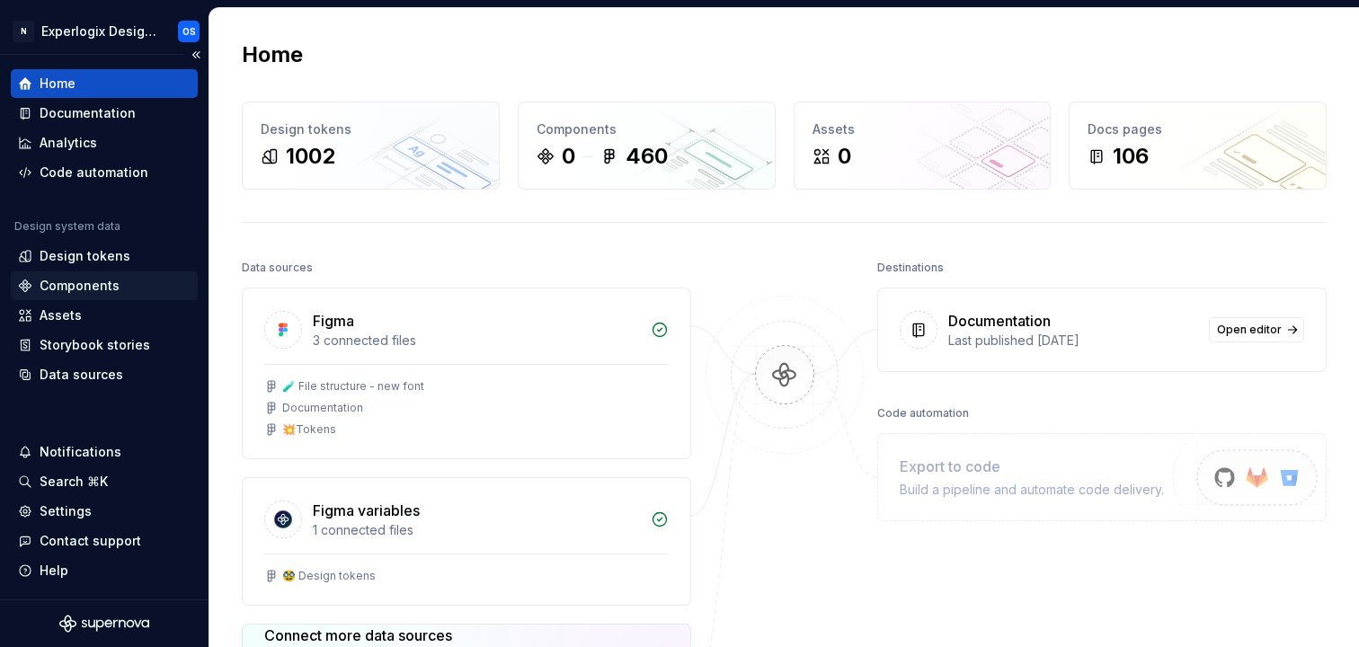
click at [68, 277] on div "Components" at bounding box center [80, 286] width 80 height 18
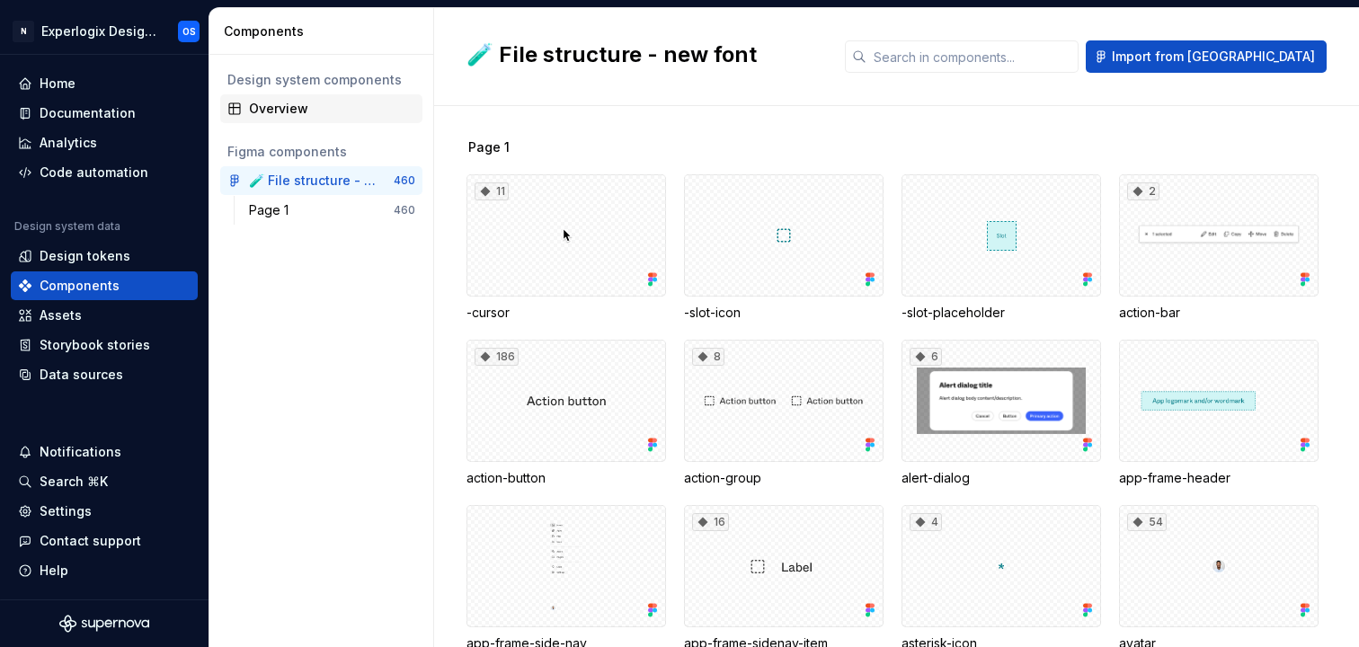
click at [265, 94] on div "Overview" at bounding box center [321, 108] width 202 height 29
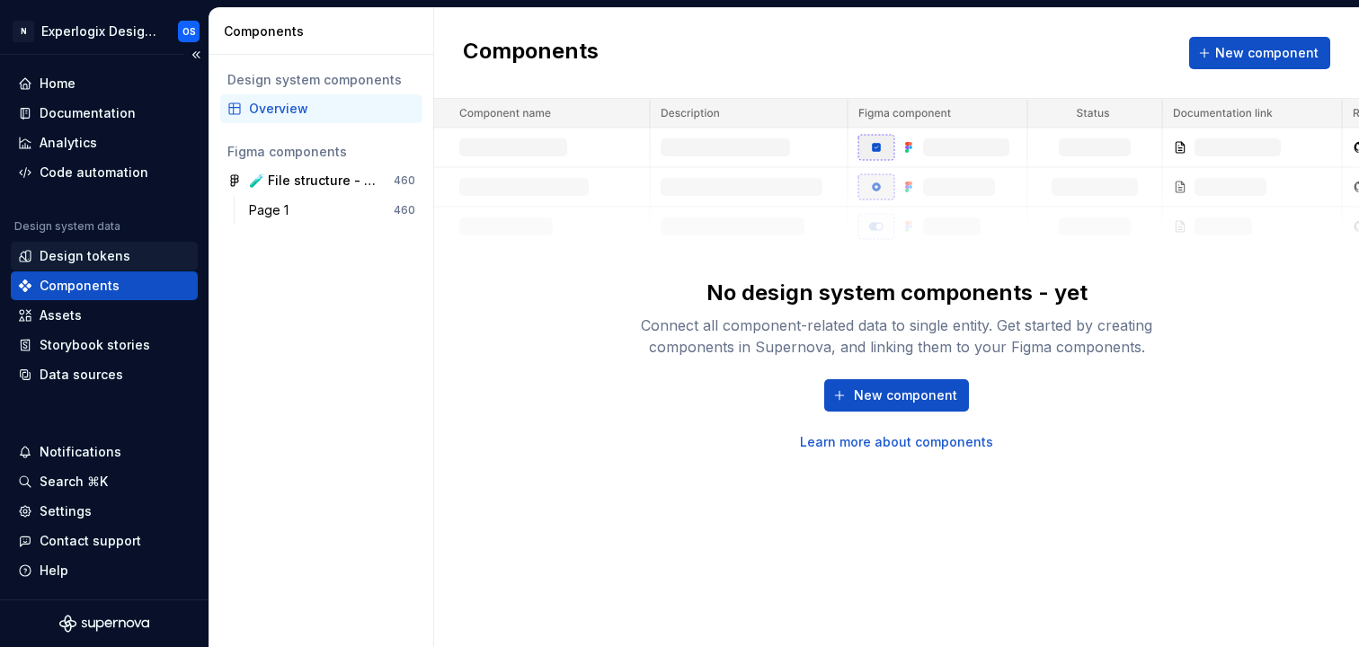
click at [72, 245] on div "Design tokens" at bounding box center [104, 256] width 187 height 29
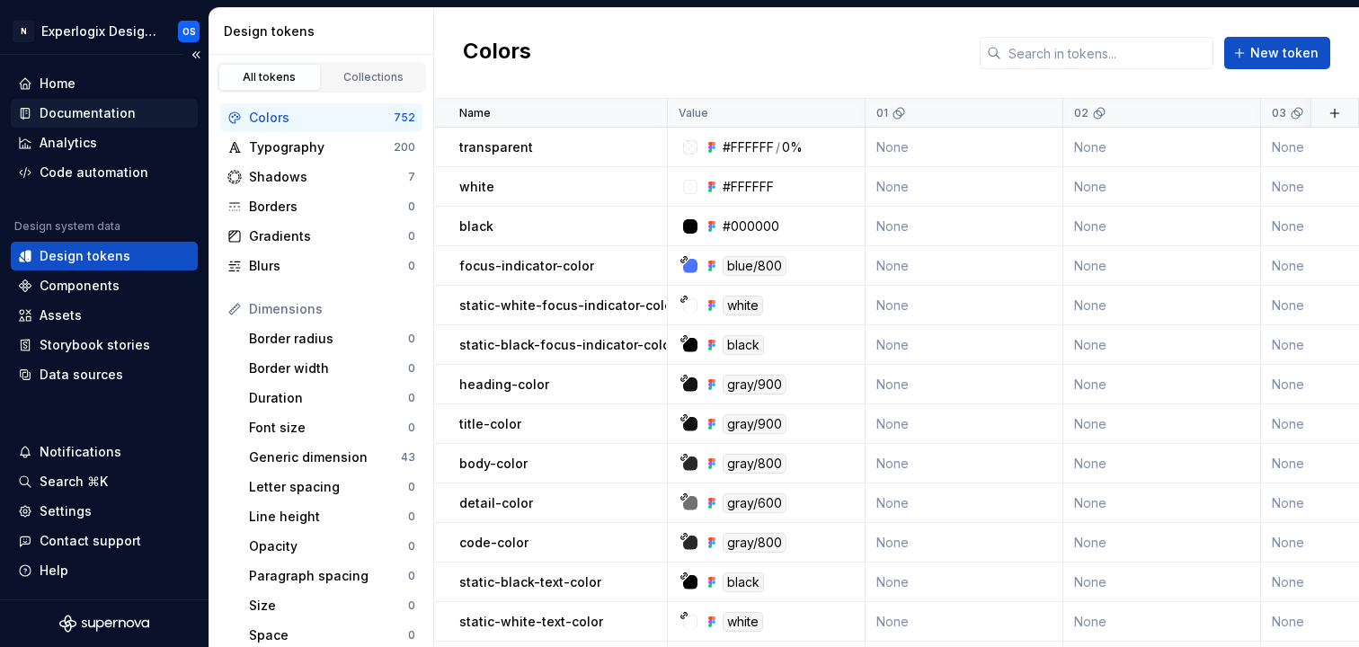
click at [85, 118] on div "Documentation" at bounding box center [88, 113] width 96 height 18
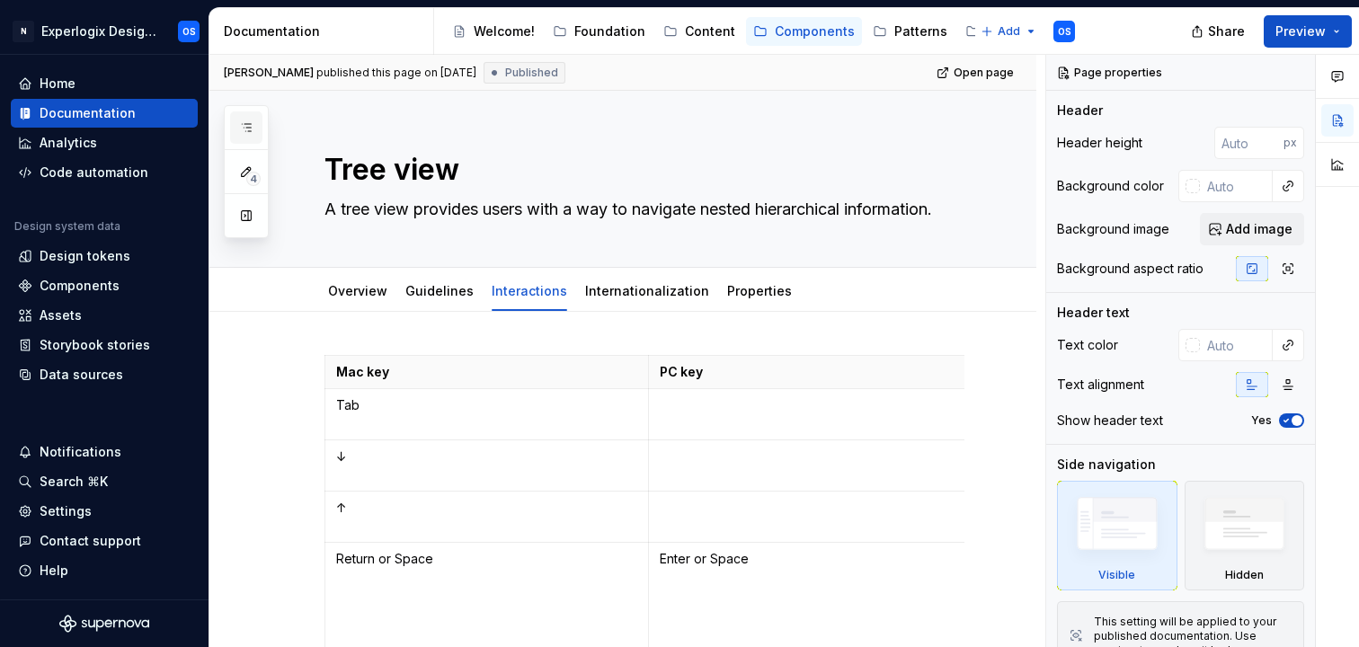
click at [247, 125] on icon "button" at bounding box center [246, 127] width 14 height 14
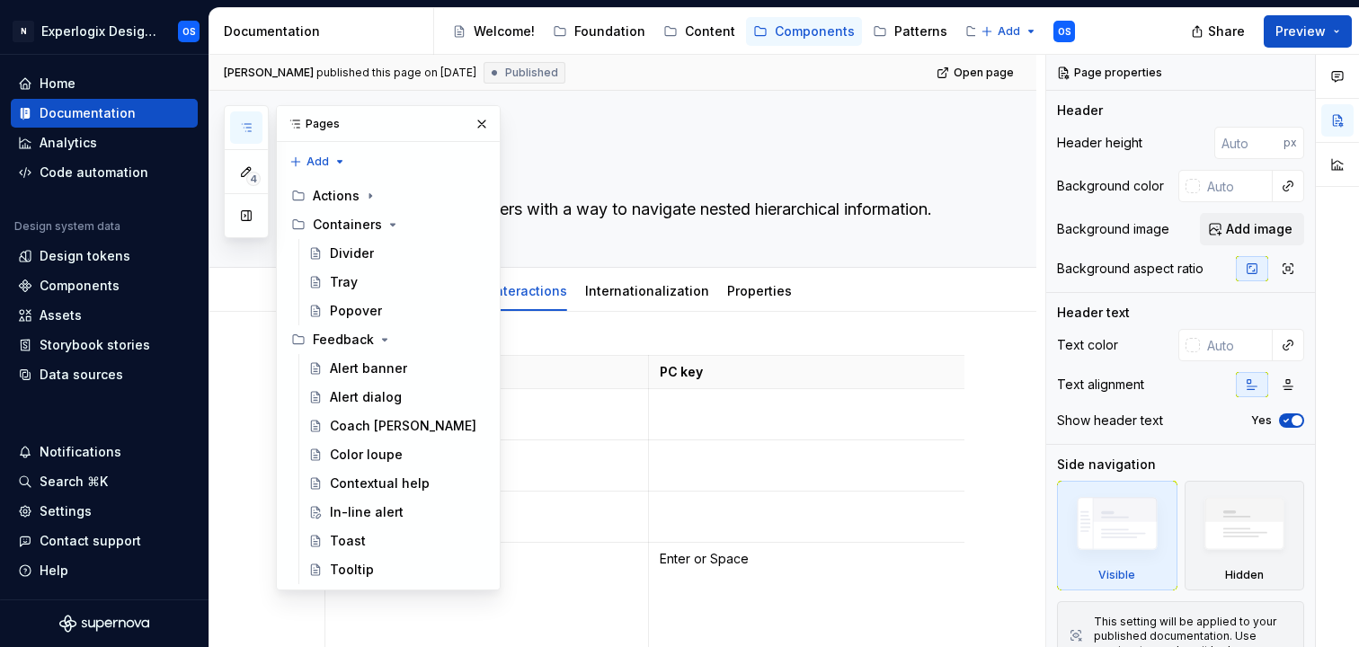
click at [243, 129] on icon "button" at bounding box center [246, 127] width 14 height 14
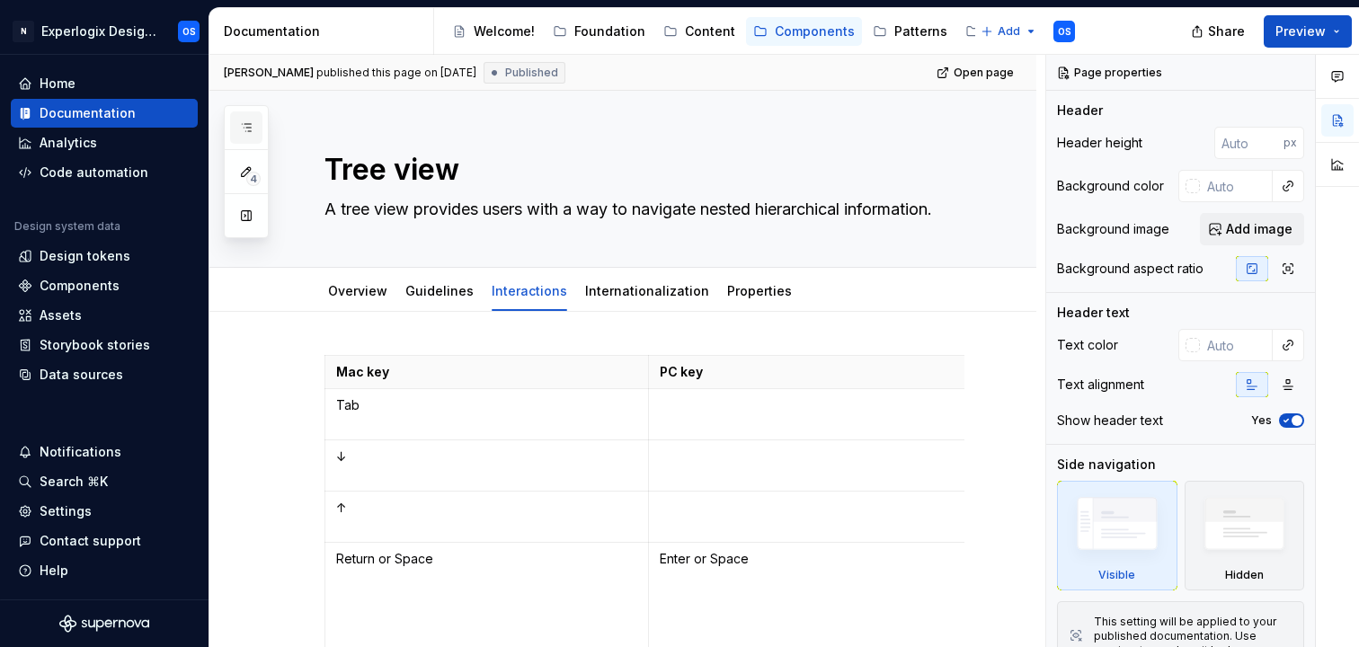
click at [243, 129] on icon "button" at bounding box center [246, 127] width 14 height 14
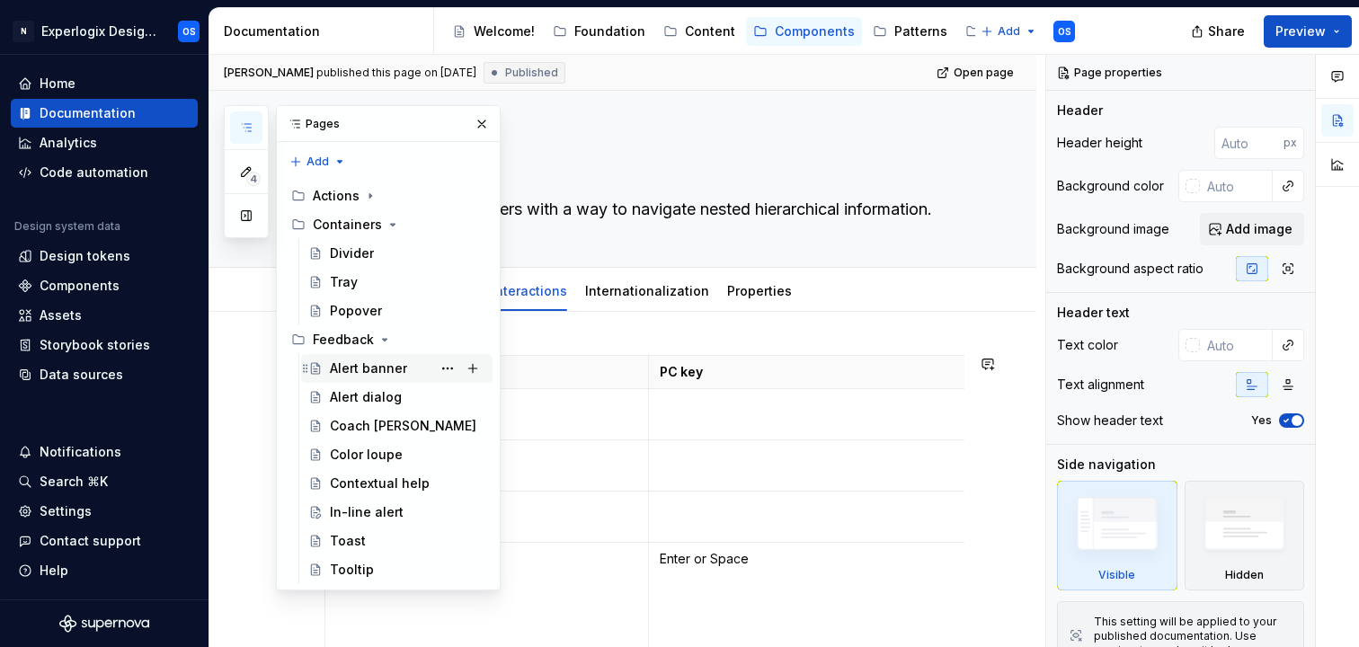
scroll to position [746, 0]
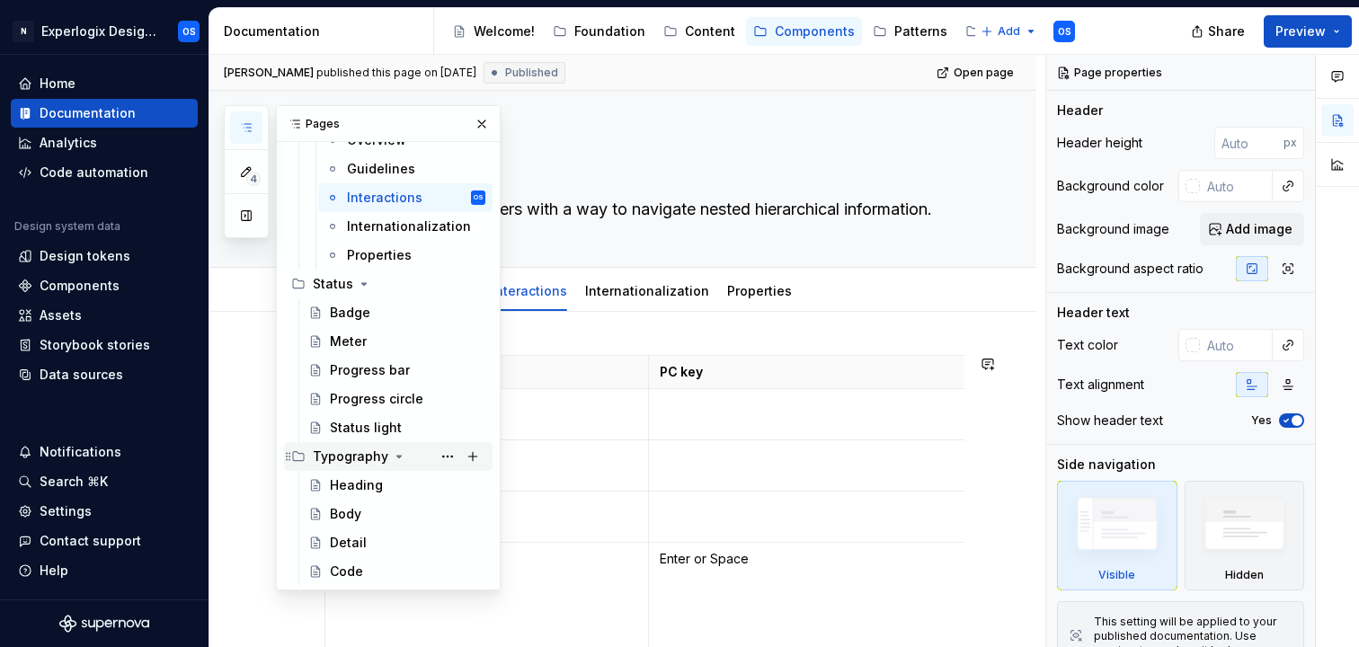
click at [386, 455] on div "Typography" at bounding box center [399, 456] width 173 height 25
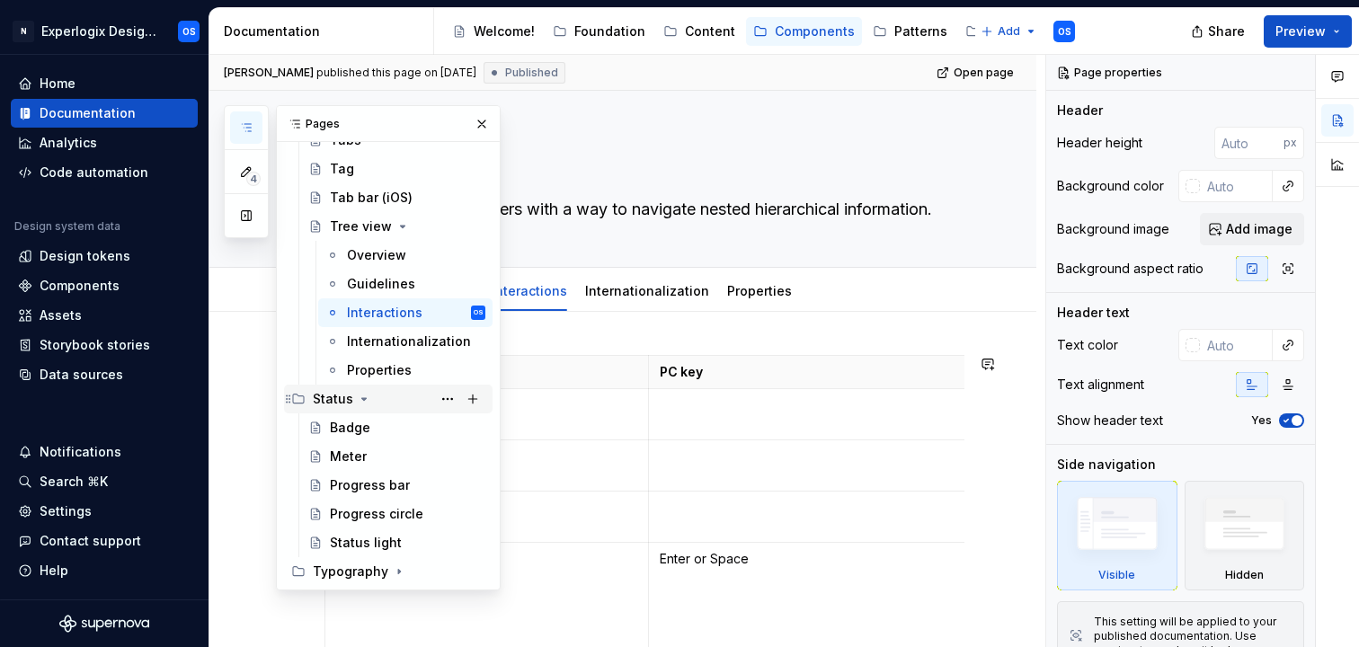
click at [345, 397] on div "Status" at bounding box center [333, 399] width 40 height 18
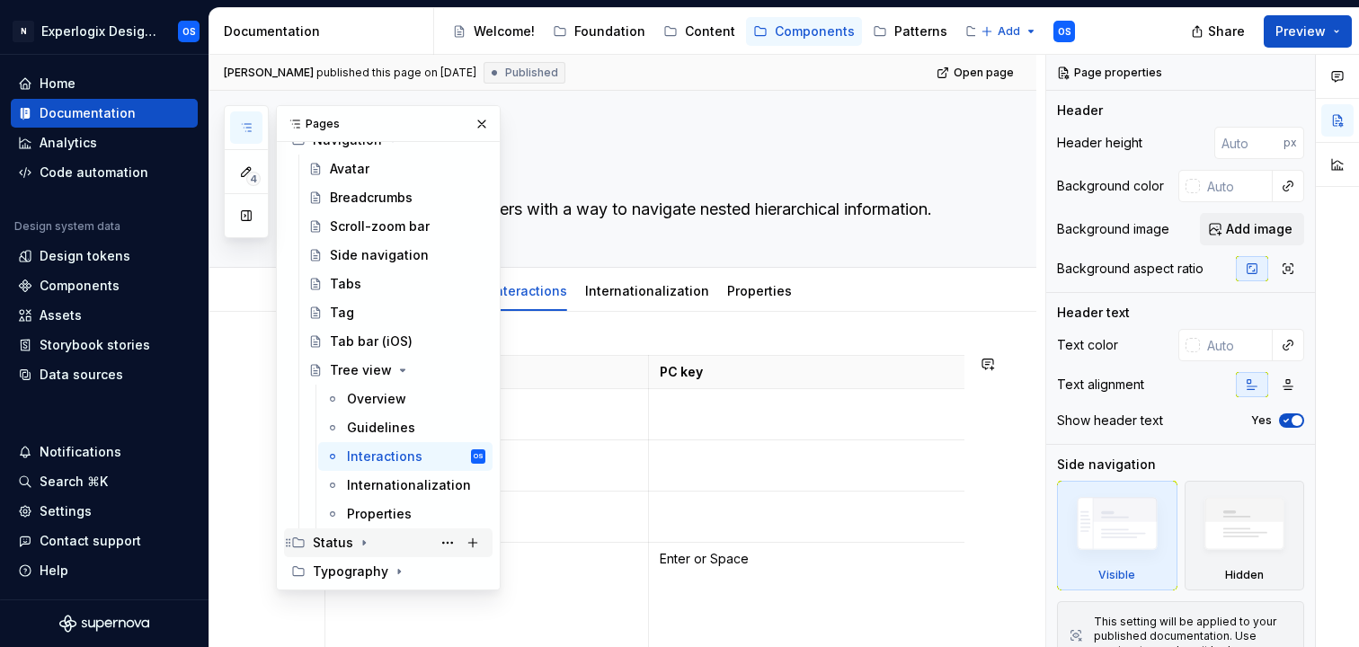
scroll to position [487, 0]
click at [349, 367] on div "Tree view" at bounding box center [361, 370] width 62 height 18
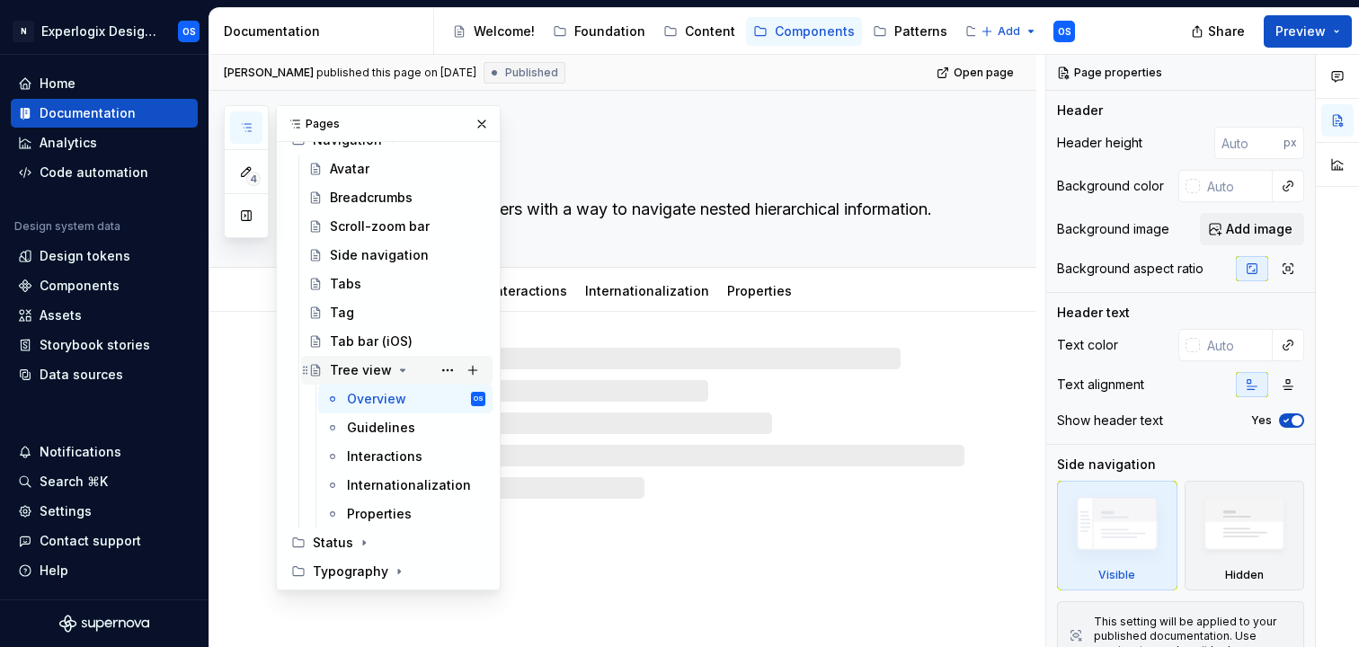
click at [386, 368] on div "Tree view" at bounding box center [361, 370] width 62 height 18
click at [401, 368] on icon "Page tree" at bounding box center [402, 370] width 14 height 14
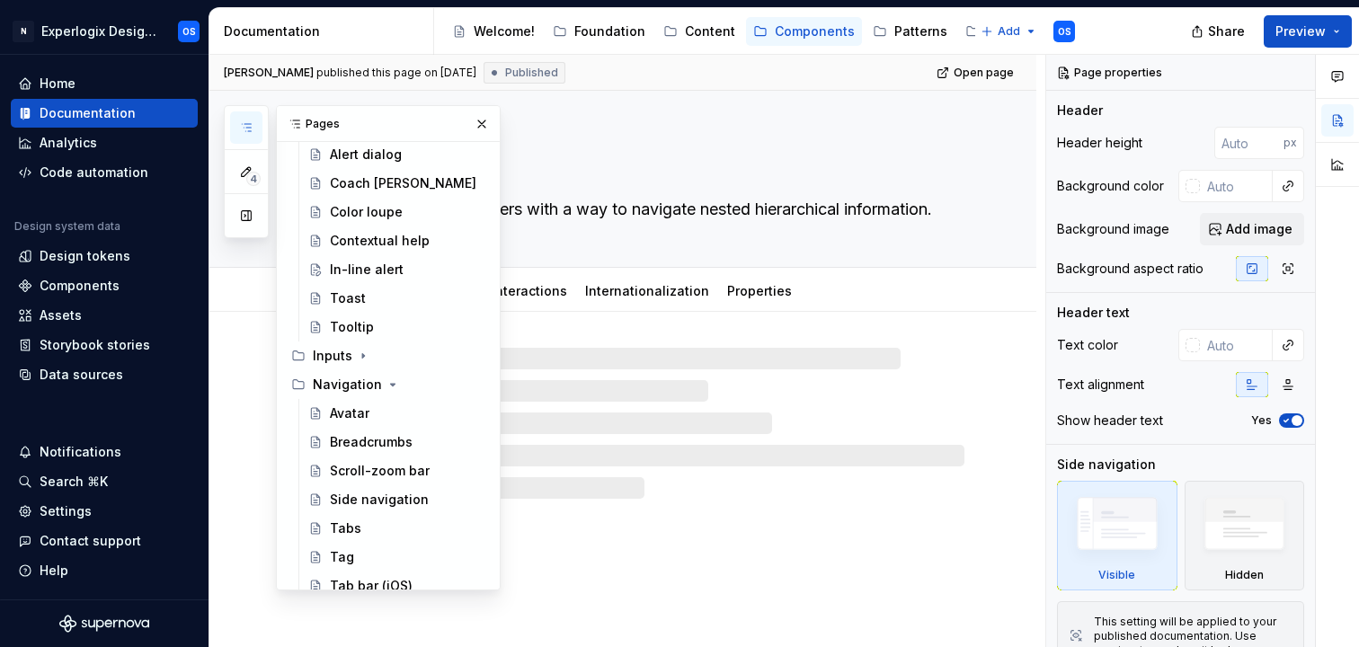
scroll to position [203, 0]
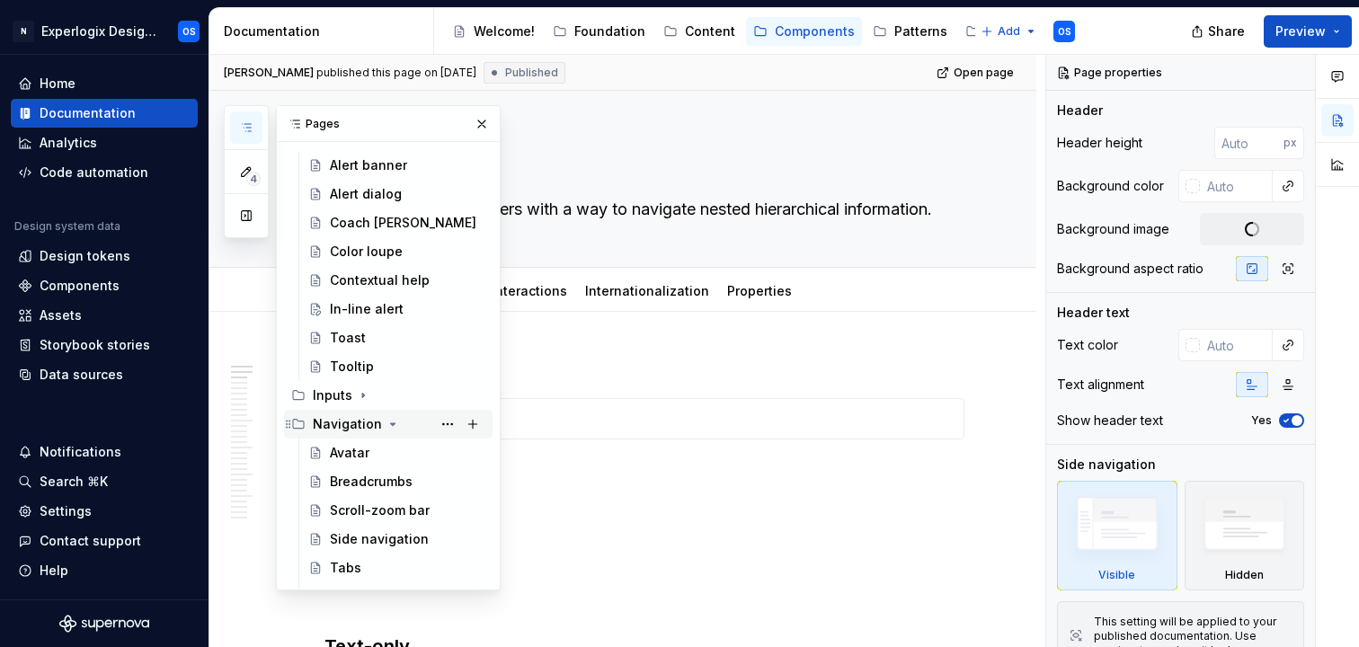
click at [377, 418] on div "Navigation" at bounding box center [347, 424] width 69 height 18
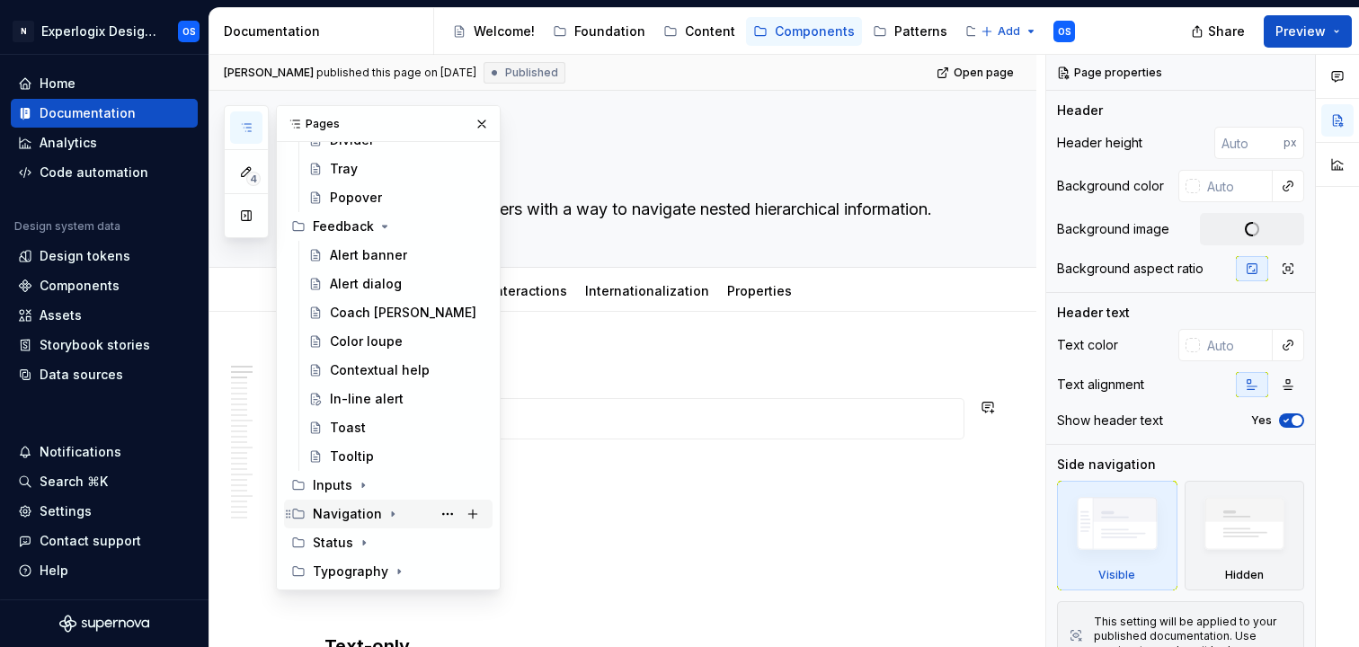
scroll to position [113, 0]
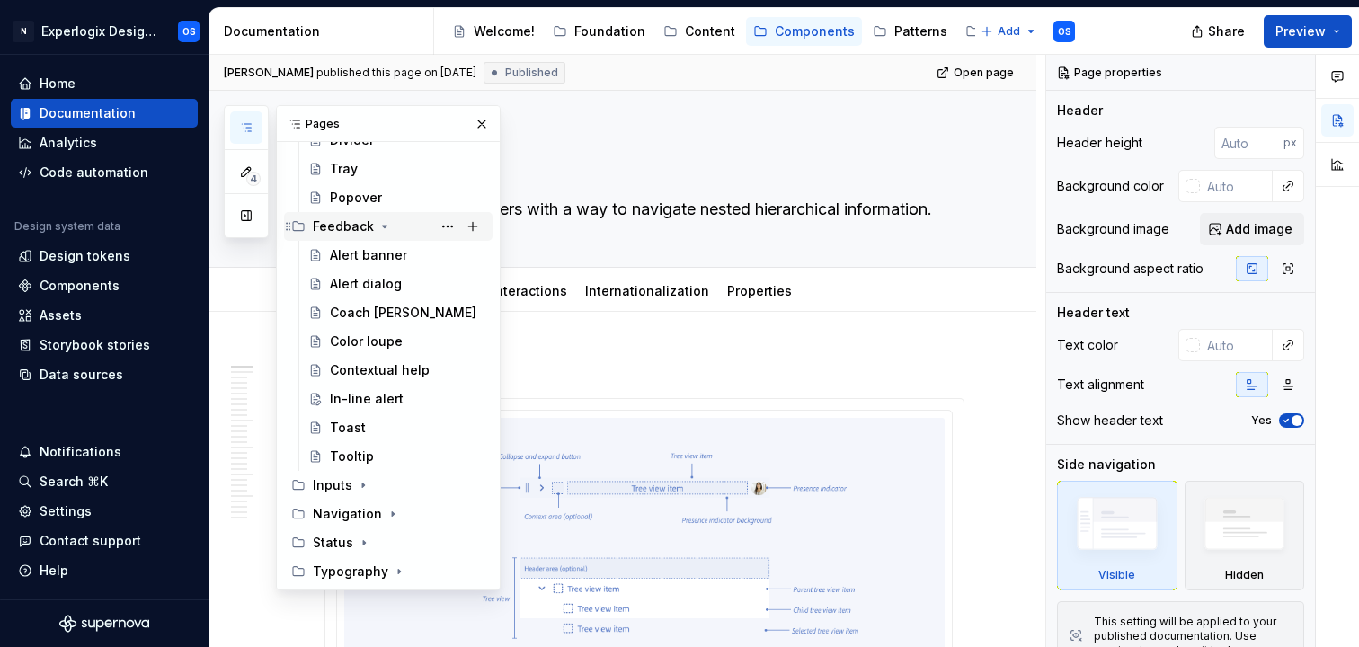
click at [368, 219] on div "Feedback" at bounding box center [343, 226] width 61 height 18
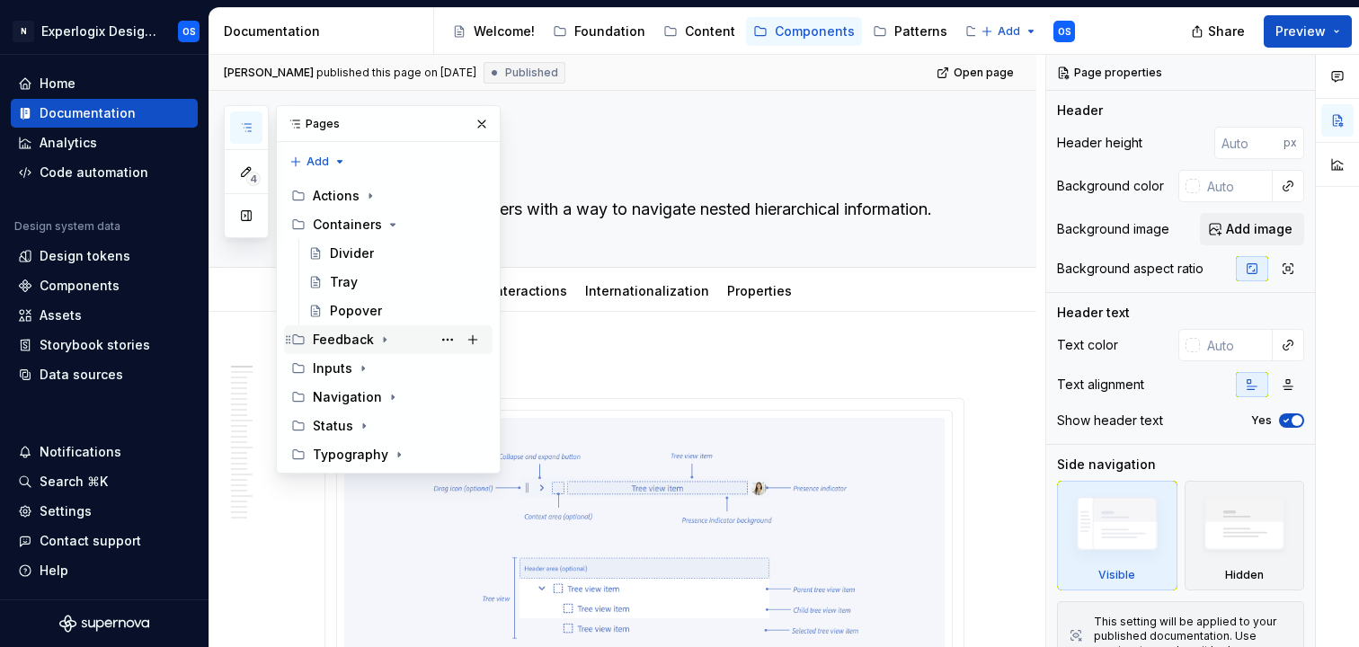
scroll to position [0, 0]
click at [368, 219] on div "Containers" at bounding box center [347, 225] width 69 height 18
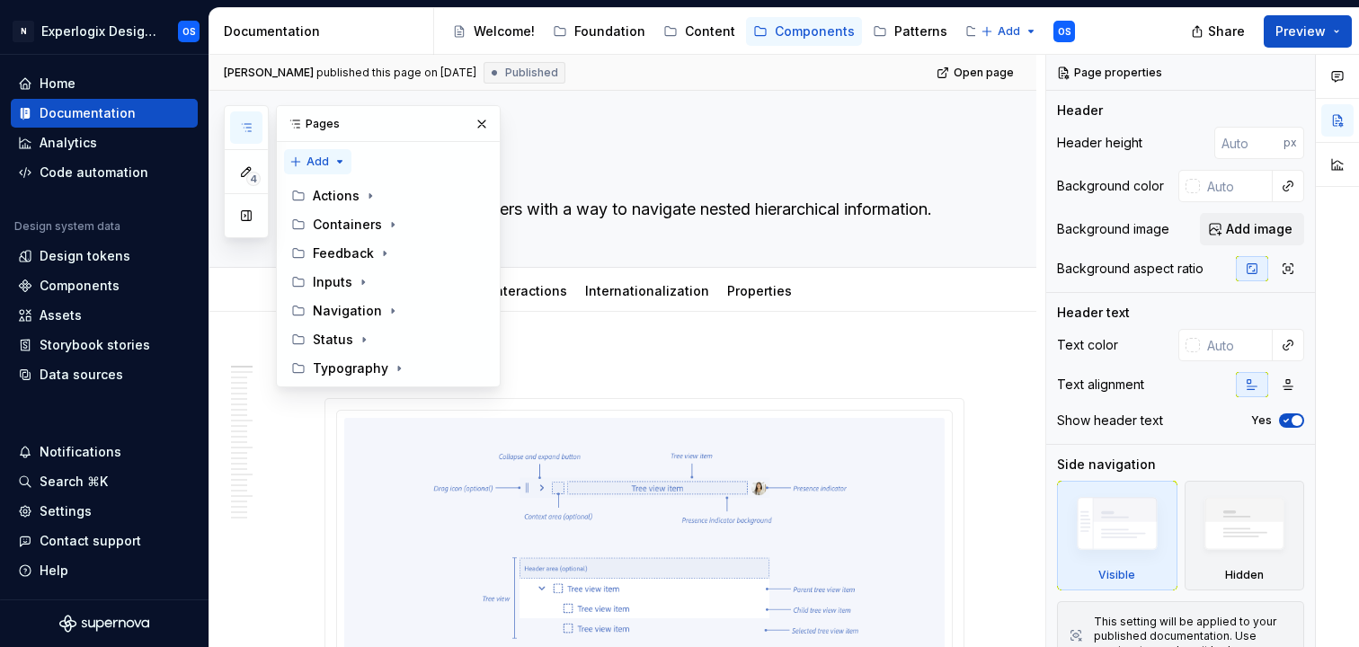
click at [310, 160] on div "4 Pages Add Accessibility guide for tree Page tree. Navigate the tree with the …" at bounding box center [362, 246] width 277 height 282
type textarea "*"
click at [358, 200] on div "New page" at bounding box center [375, 197] width 117 height 18
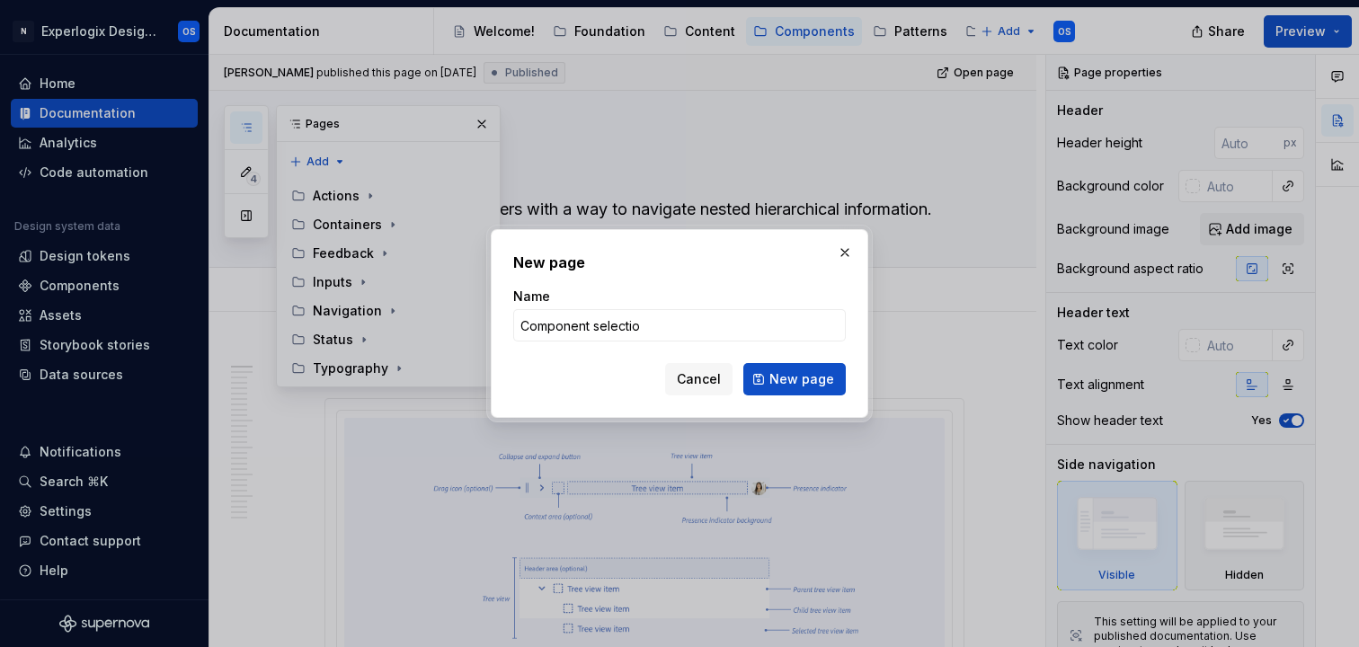
type input "Component selection"
click button "New page" at bounding box center [794, 379] width 102 height 32
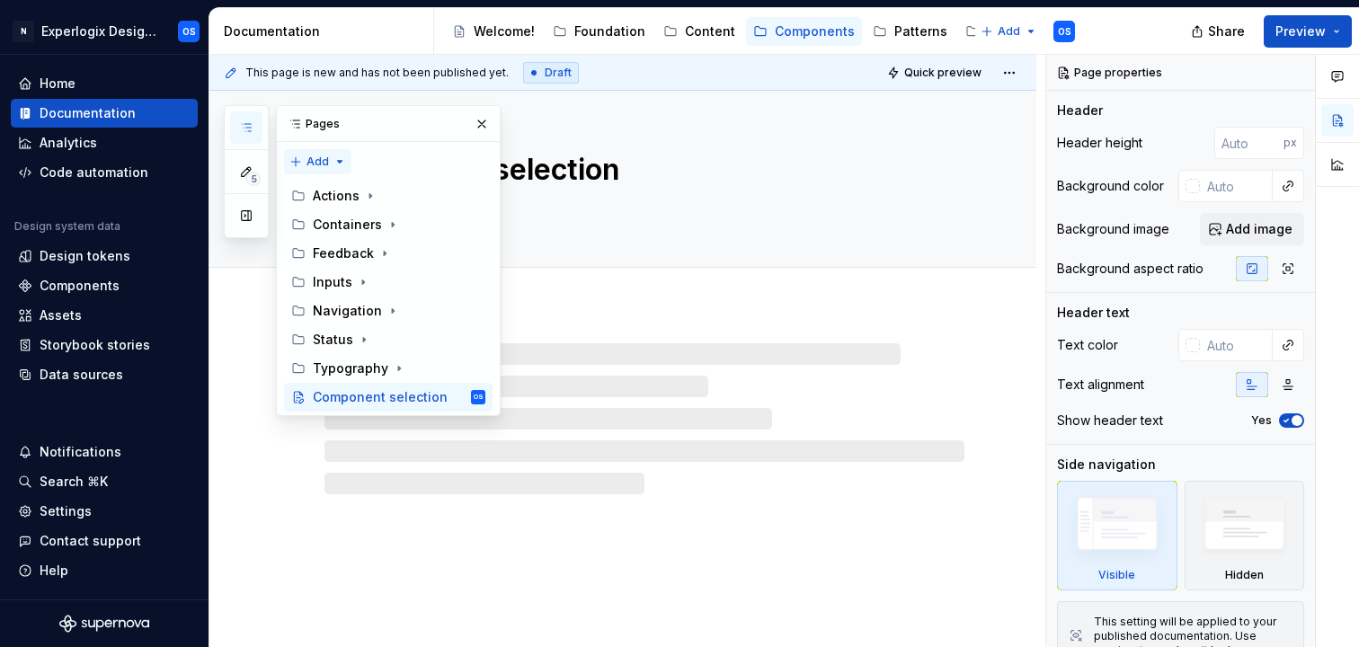
click at [306, 160] on div "5 Pages Add Accessibility guide for tree Page tree. Navigate the tree with the …" at bounding box center [362, 260] width 277 height 311
click at [324, 189] on div "New page" at bounding box center [375, 197] width 117 height 18
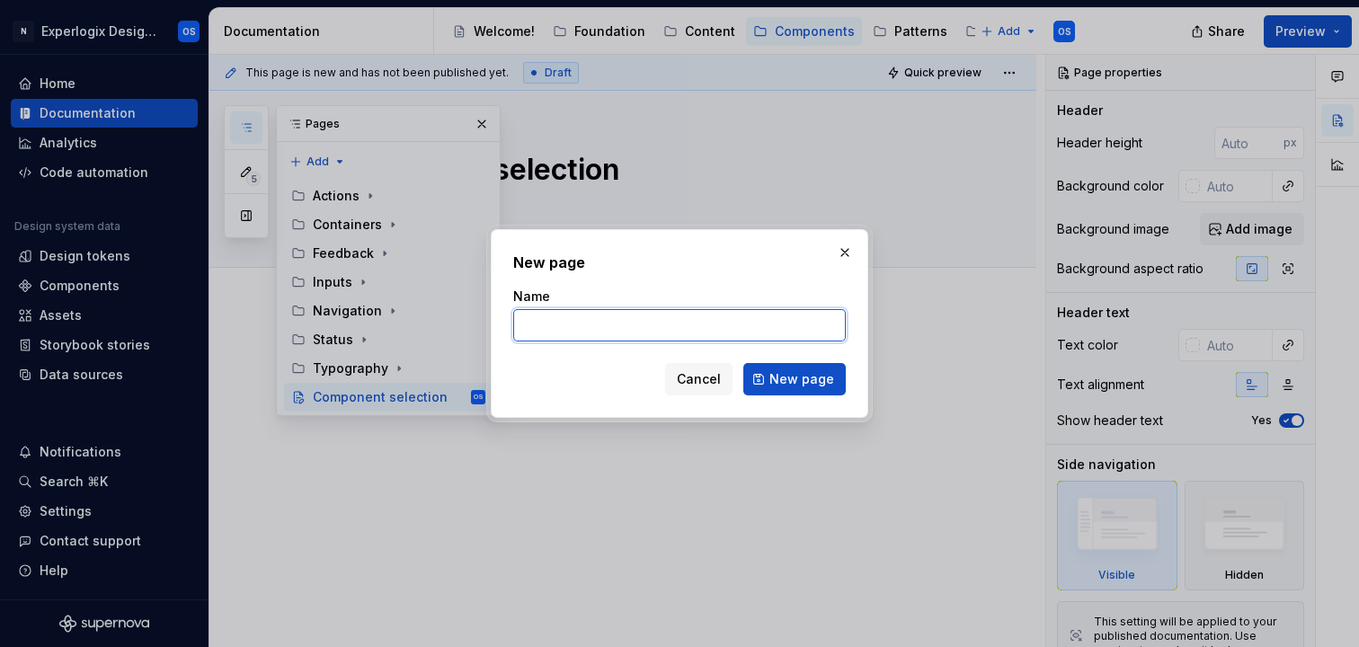
type textarea "*"
type input "Add component bar"
click button "New page" at bounding box center [794, 379] width 102 height 32
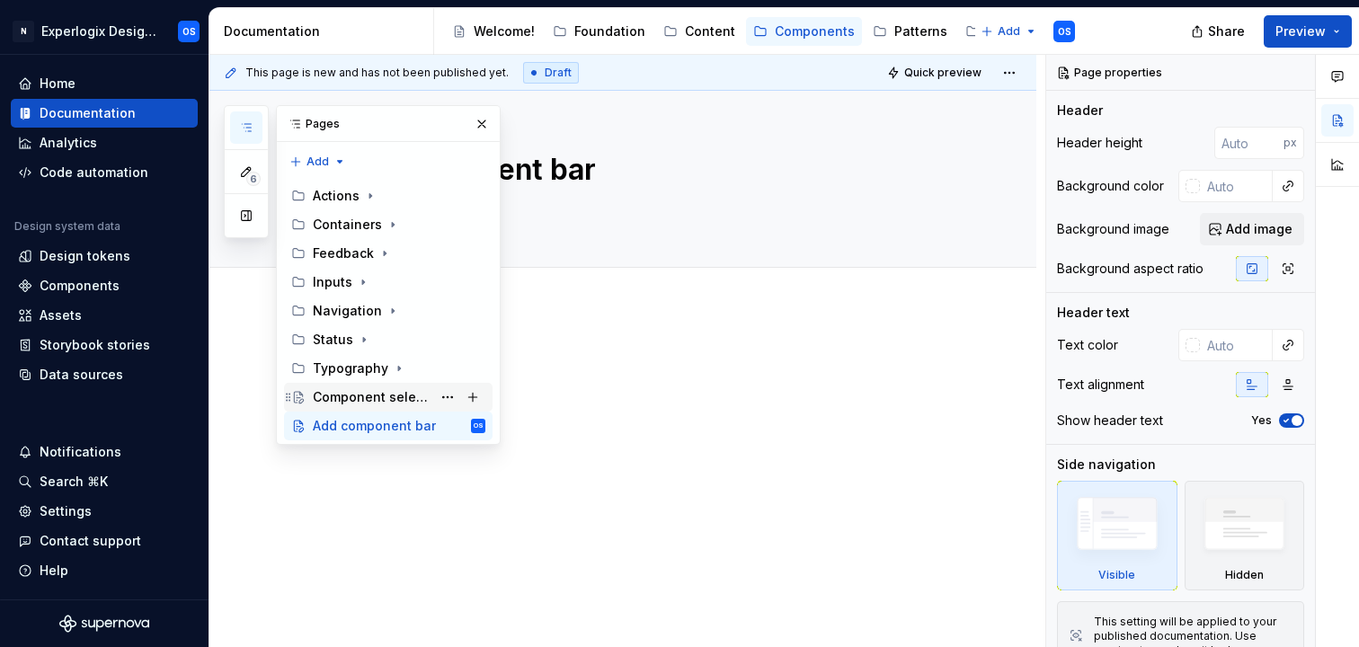
click at [358, 400] on div "Component selection" at bounding box center [372, 397] width 119 height 18
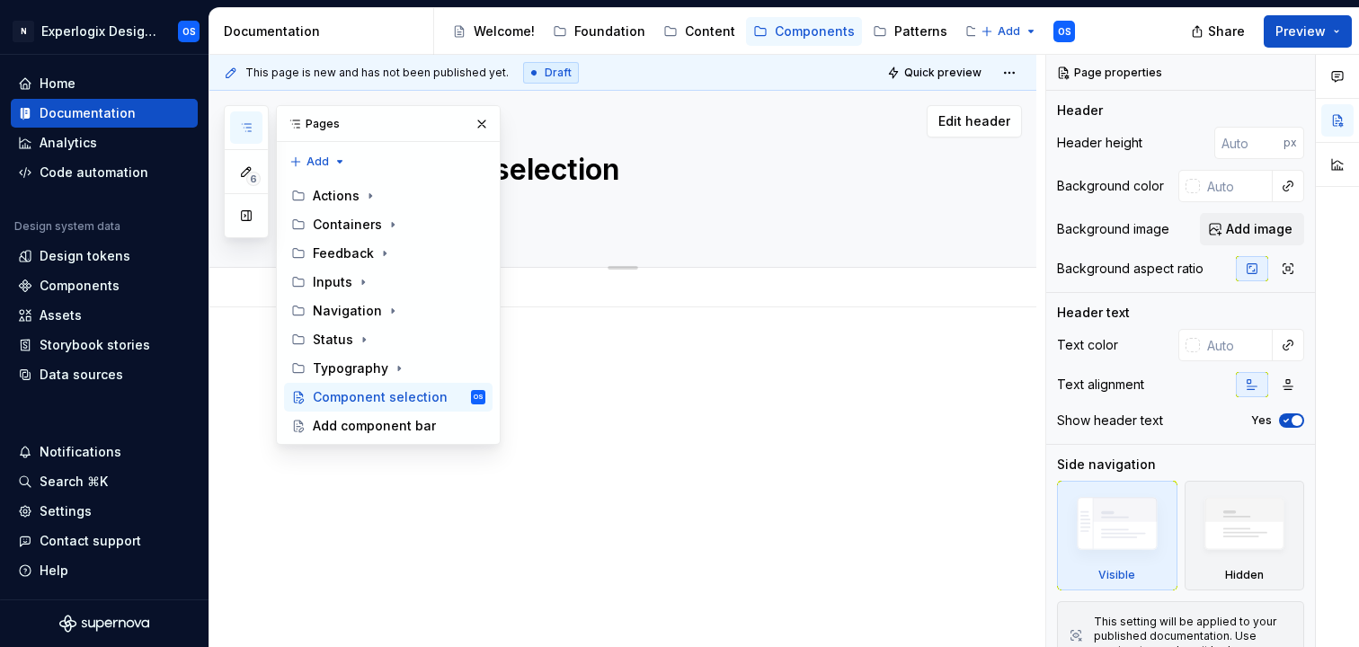
click at [599, 228] on div "Component selection" at bounding box center [644, 179] width 640 height 176
click at [480, 123] on button "button" at bounding box center [481, 123] width 25 height 25
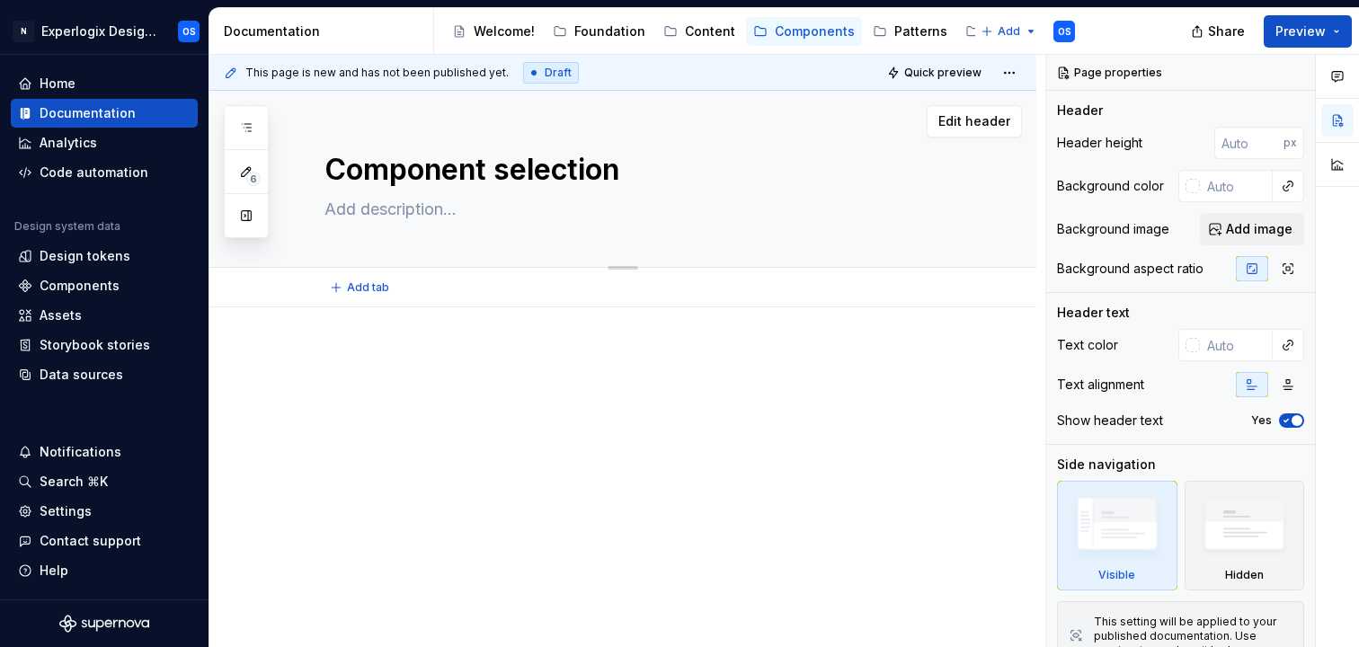
click at [396, 210] on textarea at bounding box center [641, 209] width 640 height 29
type textarea "*"
click at [246, 120] on icon "button" at bounding box center [246, 127] width 14 height 14
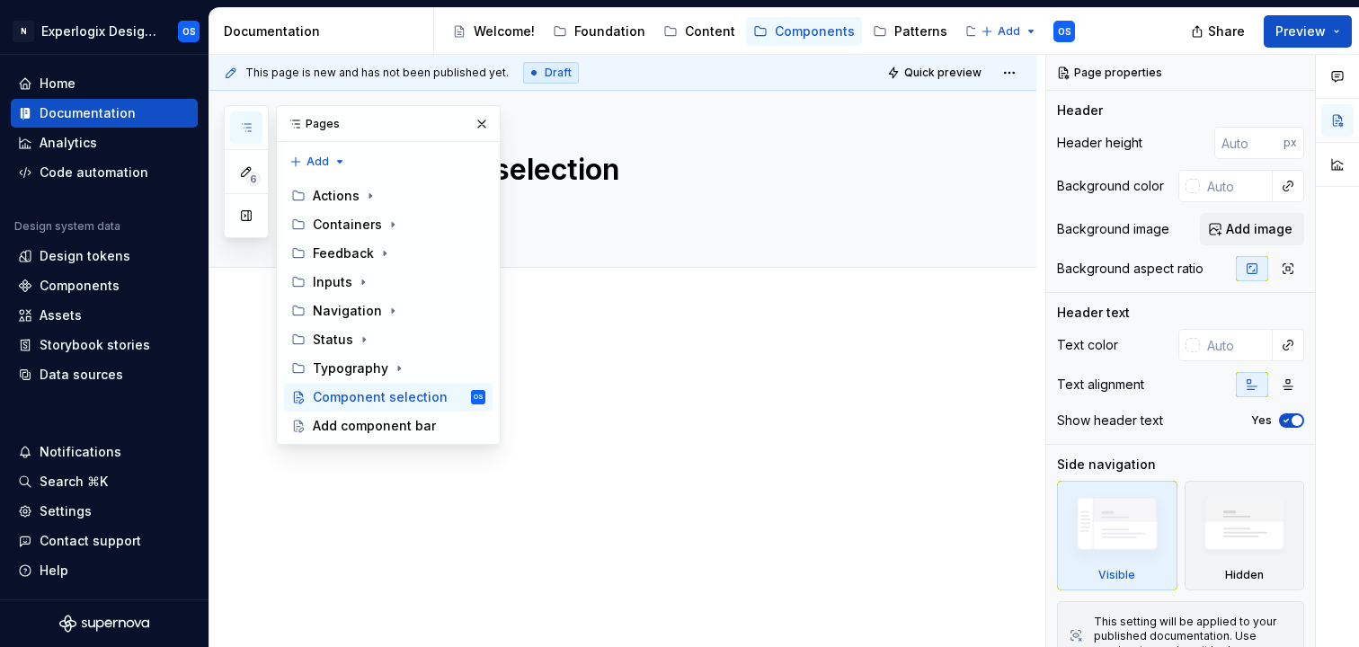
click at [244, 124] on icon "button" at bounding box center [246, 127] width 14 height 14
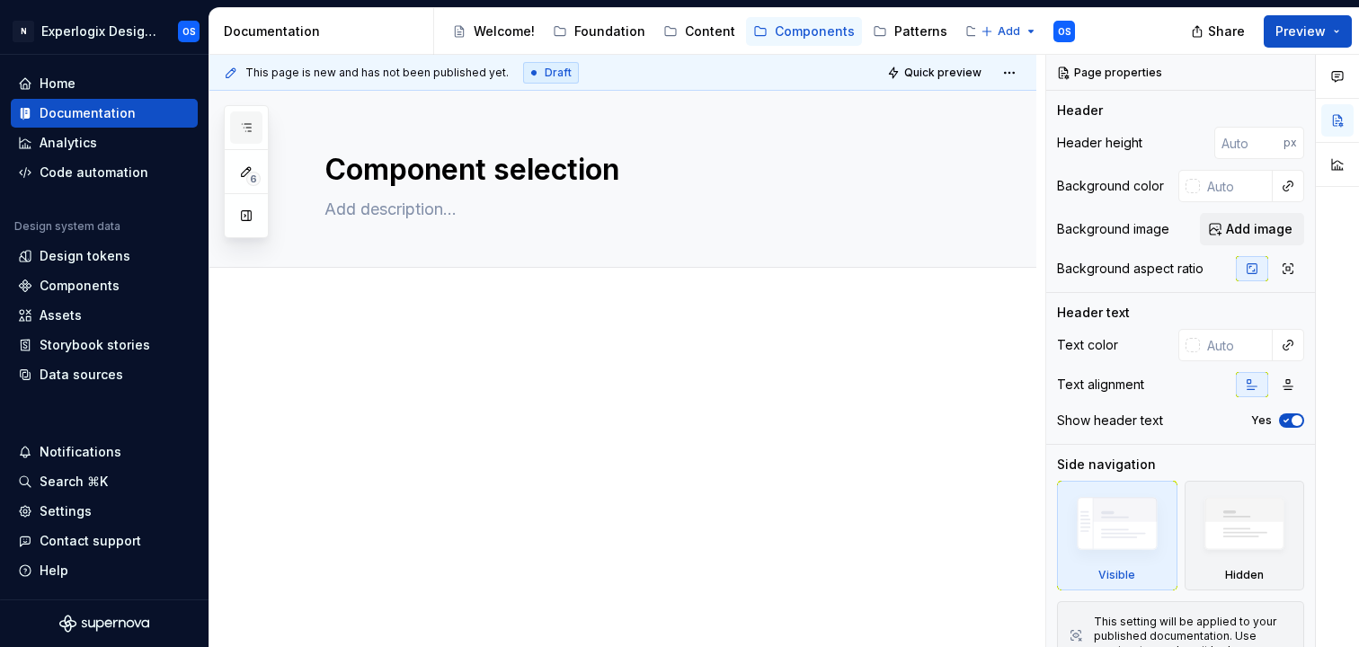
click at [244, 124] on icon "button" at bounding box center [246, 127] width 14 height 14
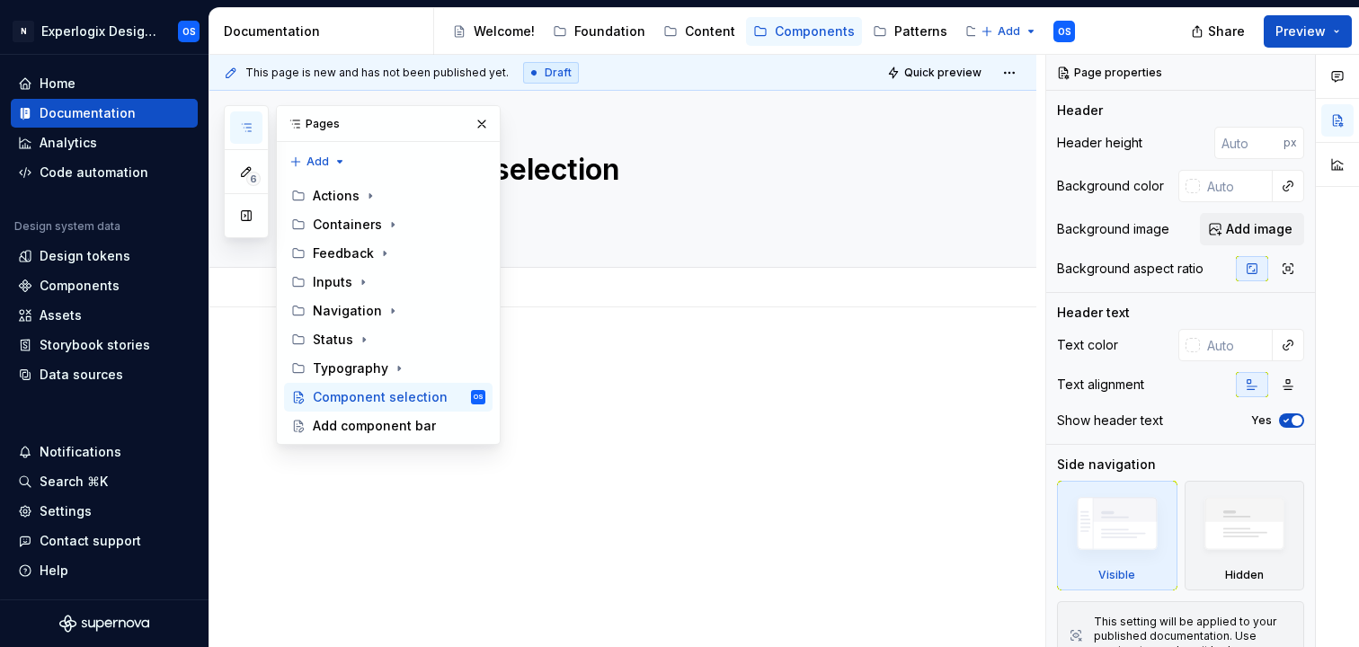
click at [714, 275] on div "Add tab" at bounding box center [644, 287] width 640 height 25
click at [244, 219] on button "button" at bounding box center [246, 216] width 32 height 32
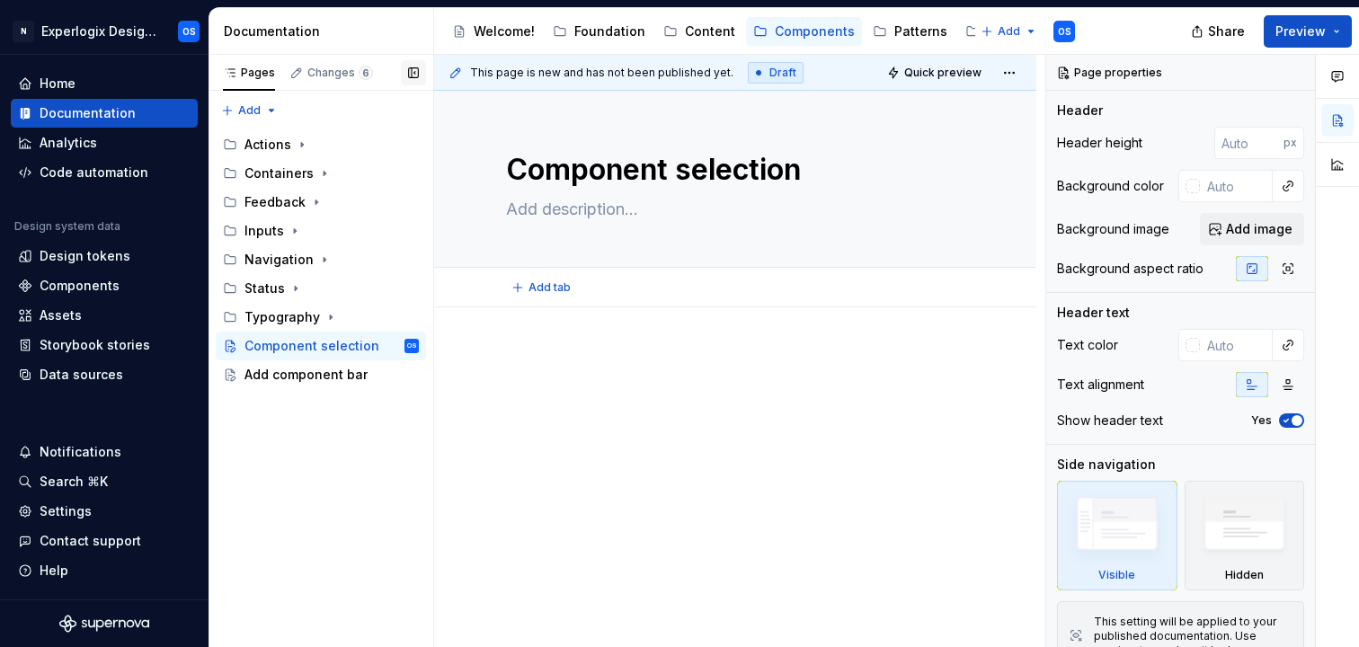
type textarea "*"
click at [315, 84] on div "Changes 6" at bounding box center [331, 72] width 98 height 25
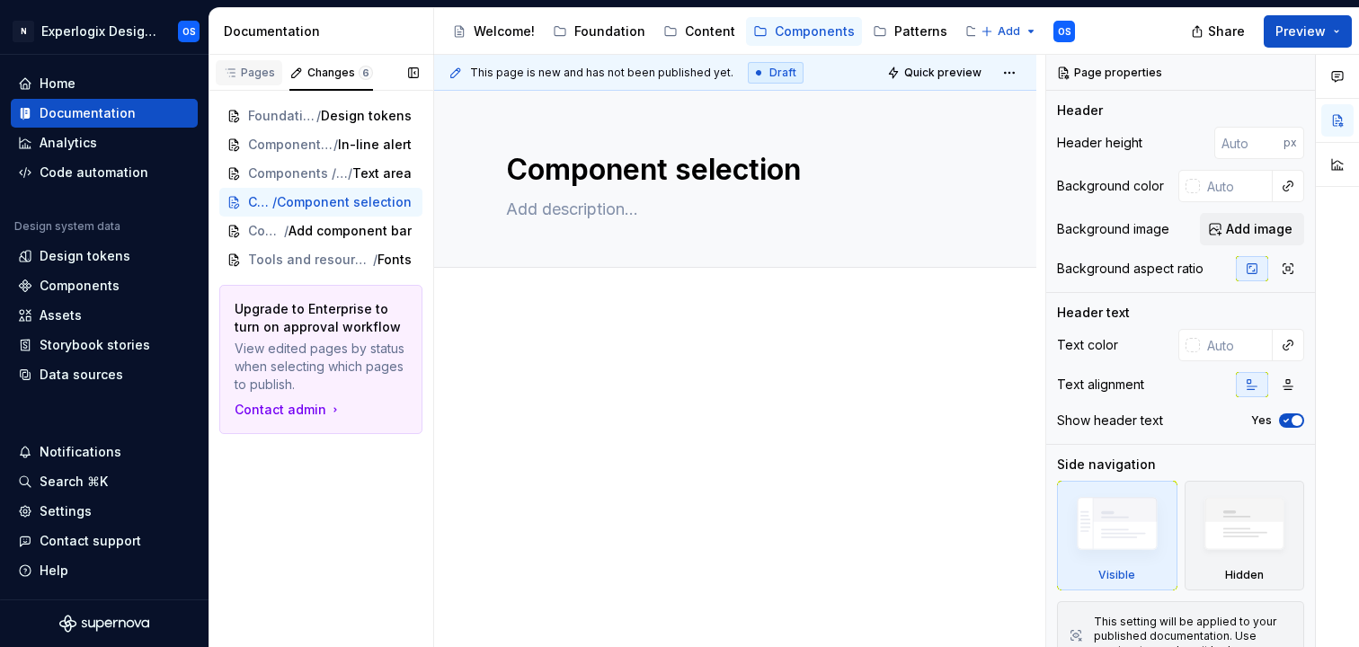
click at [239, 80] on div "Pages" at bounding box center [249, 72] width 67 height 25
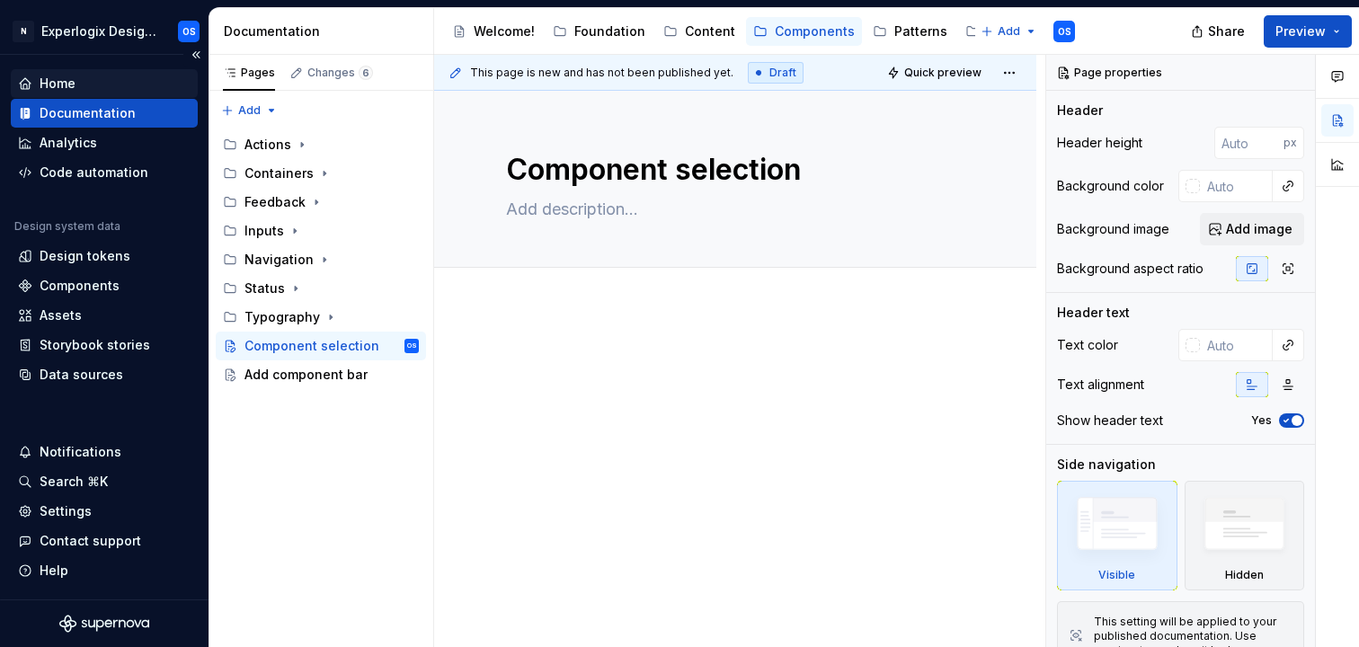
click at [66, 77] on div "Home" at bounding box center [58, 84] width 36 height 18
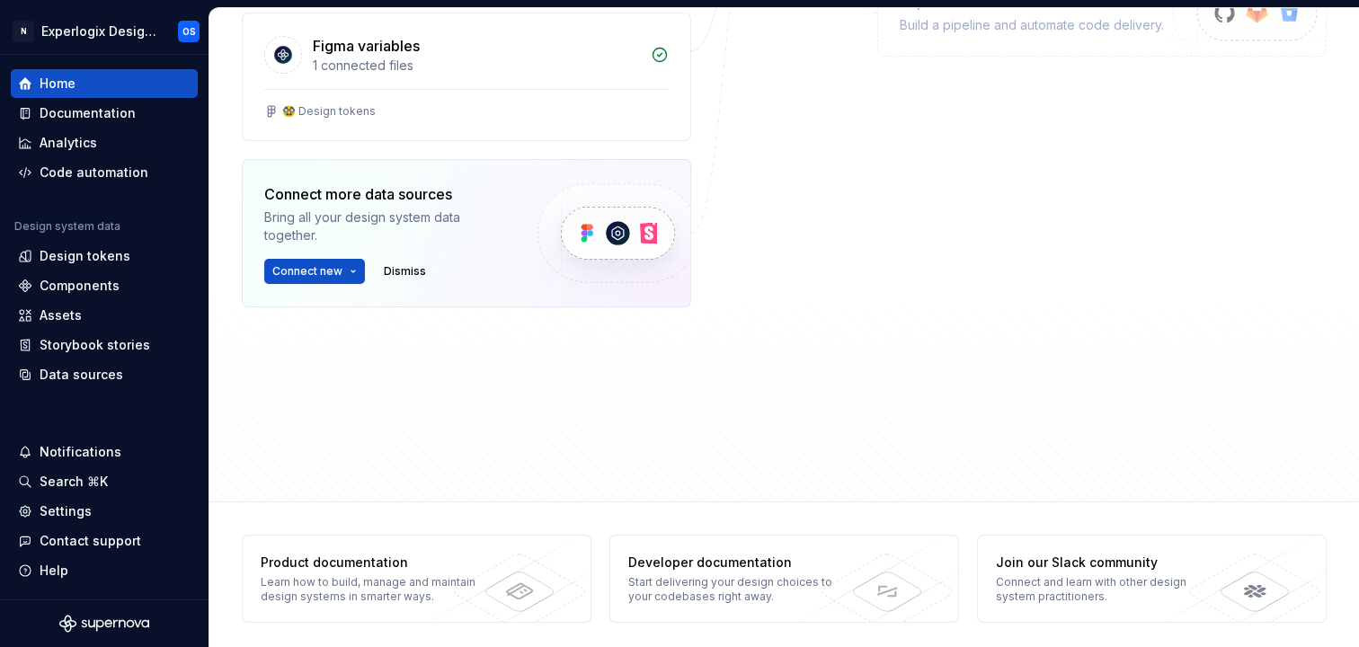
scroll to position [473, 0]
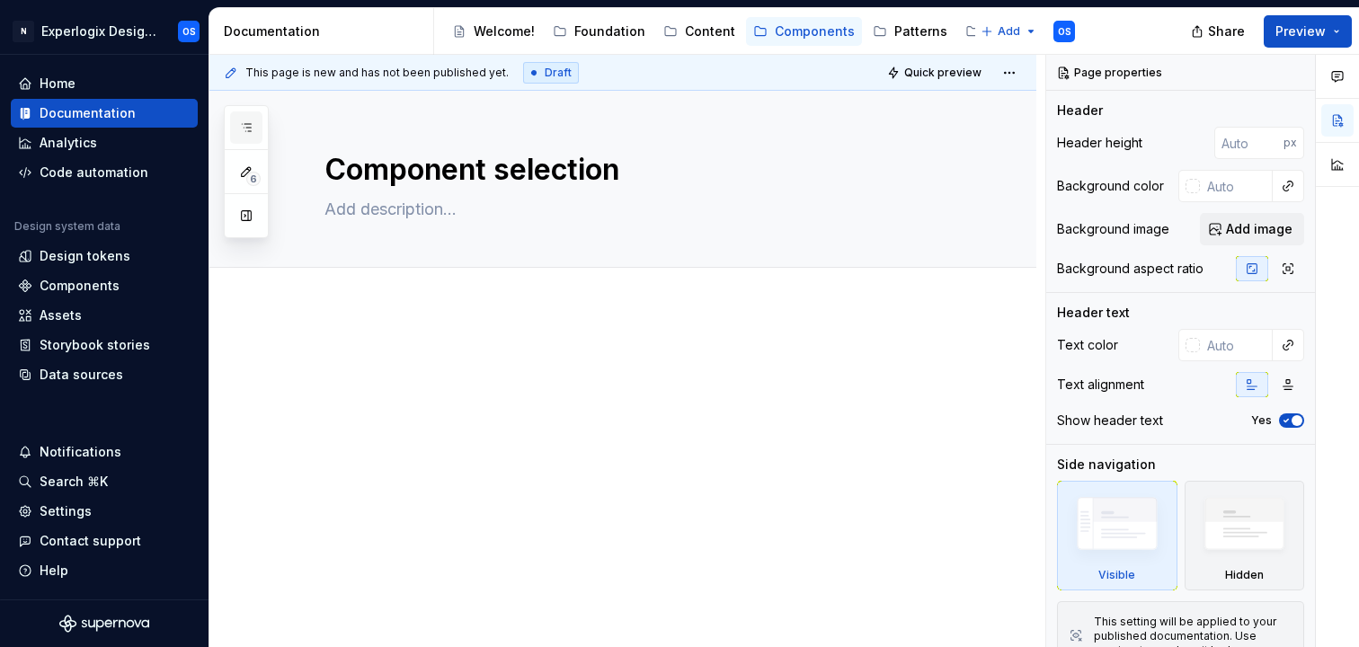
click at [237, 122] on button "button" at bounding box center [246, 127] width 32 height 32
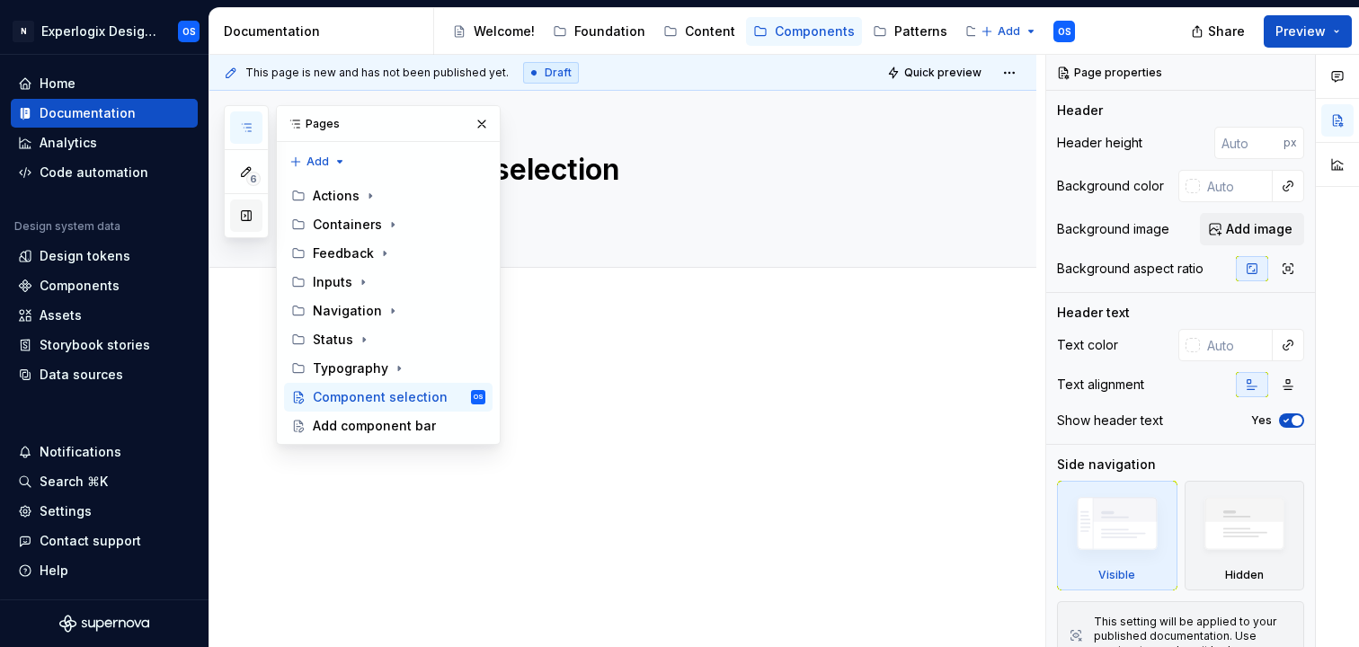
click at [253, 214] on button "button" at bounding box center [246, 216] width 32 height 32
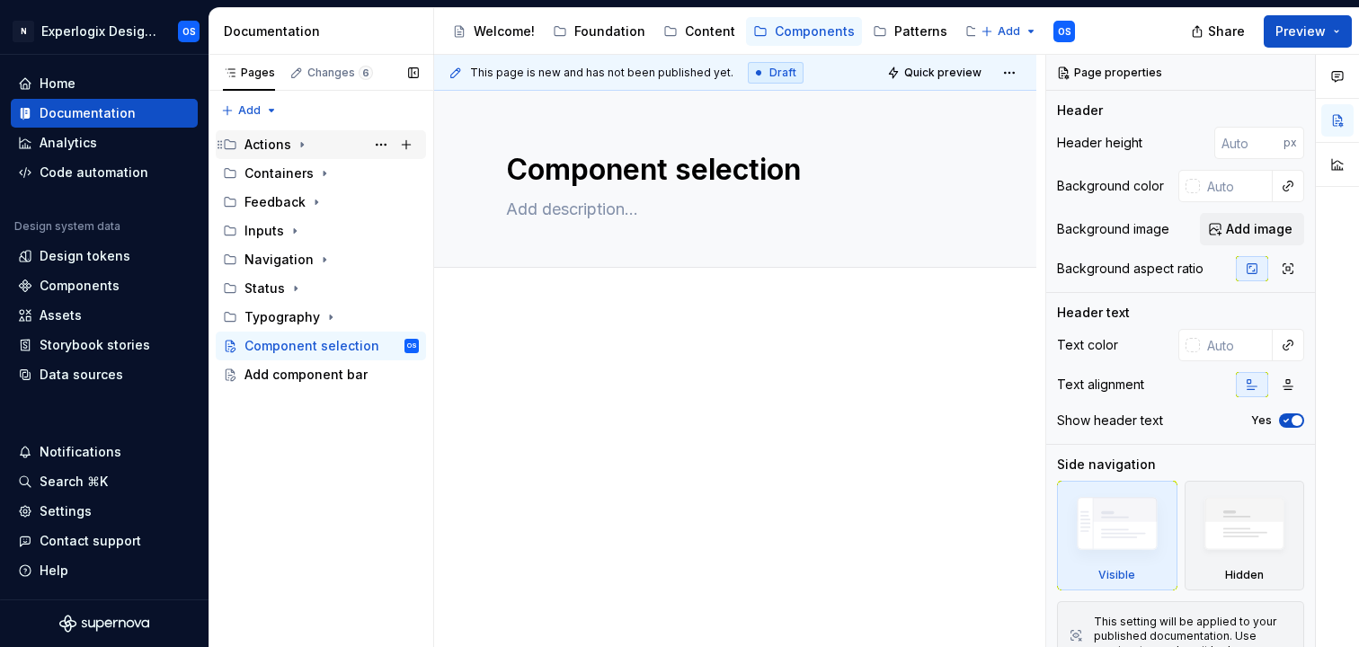
click at [297, 146] on icon "Page tree" at bounding box center [302, 144] width 14 height 14
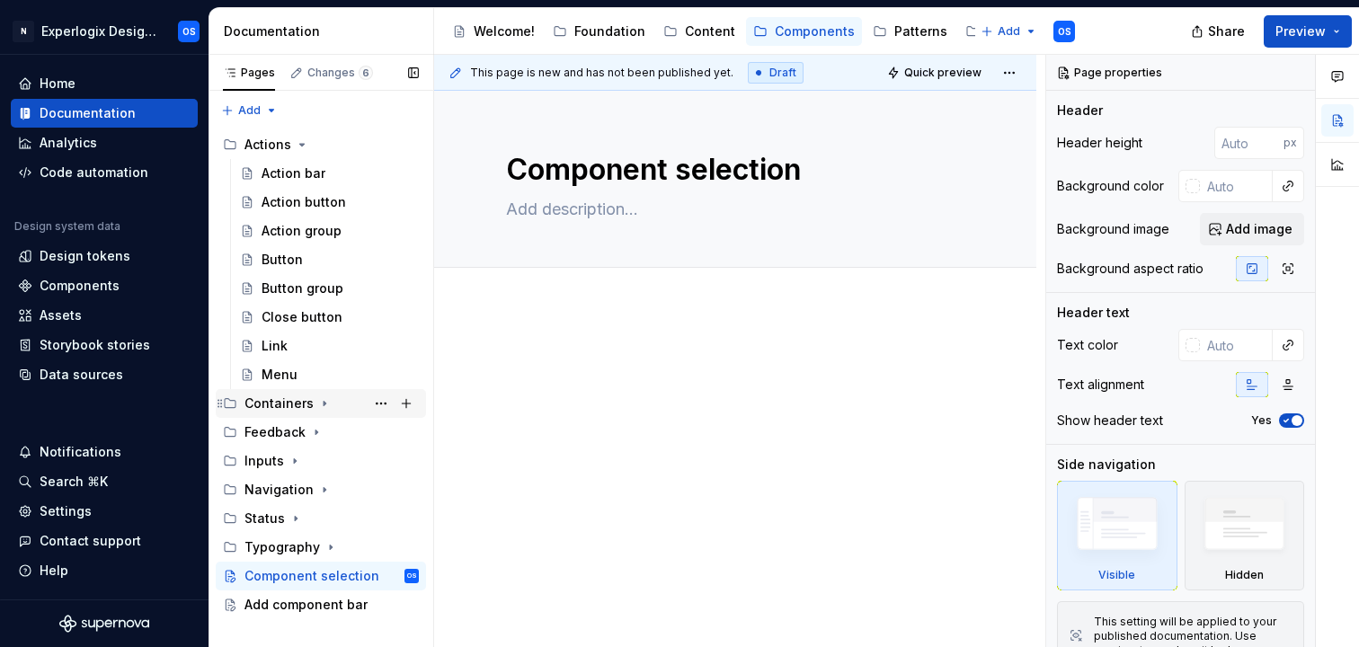
click at [317, 405] on icon "Page tree" at bounding box center [324, 403] width 14 height 14
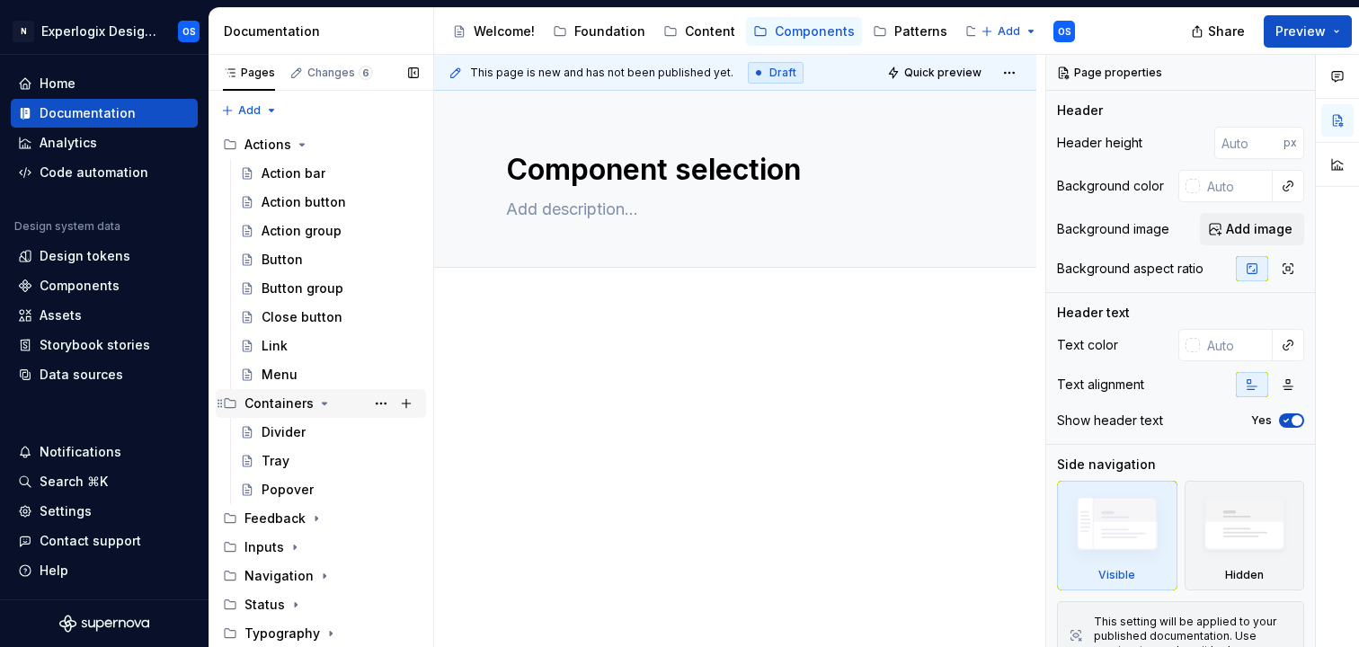
scroll to position [54, 0]
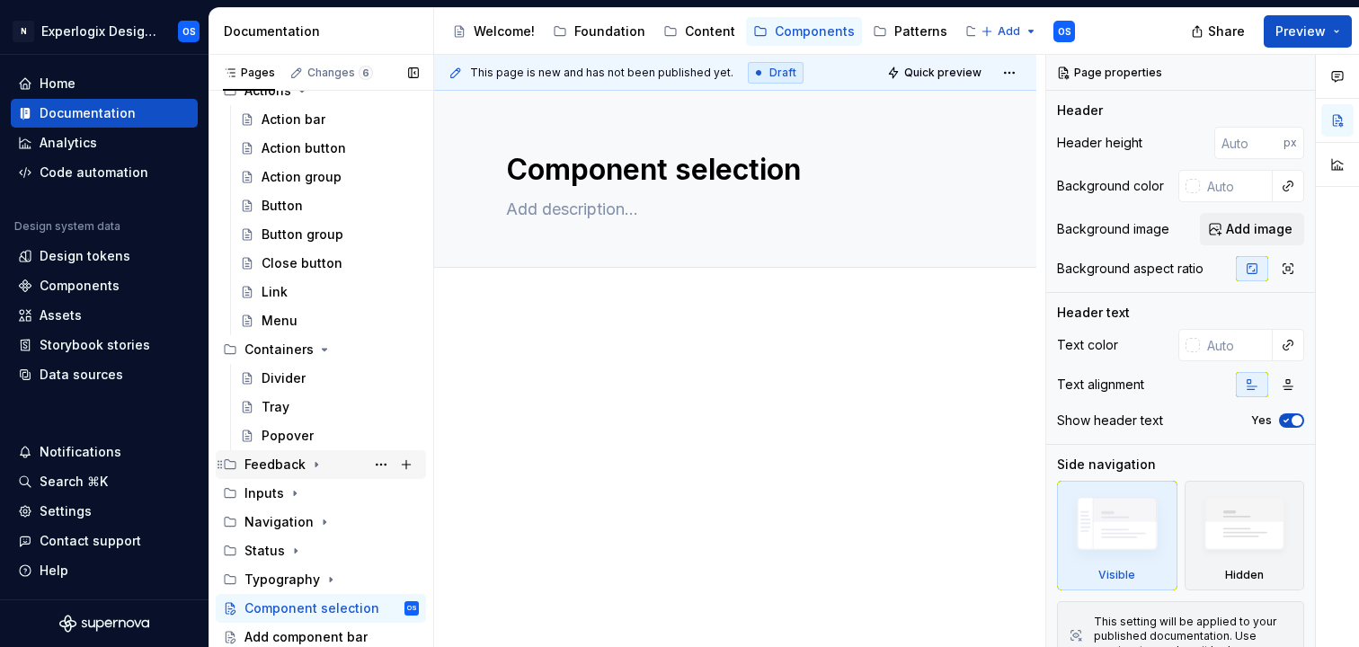
click at [309, 466] on icon "Page tree" at bounding box center [316, 464] width 14 height 14
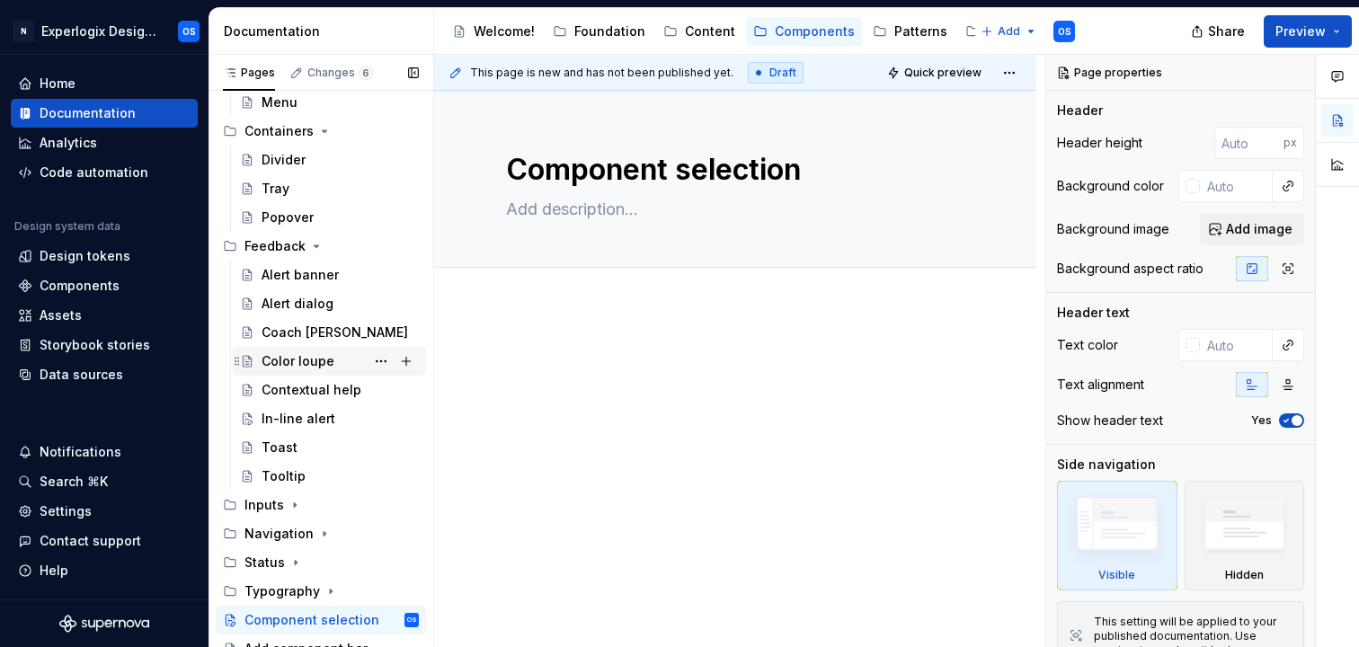
scroll to position [284, 0]
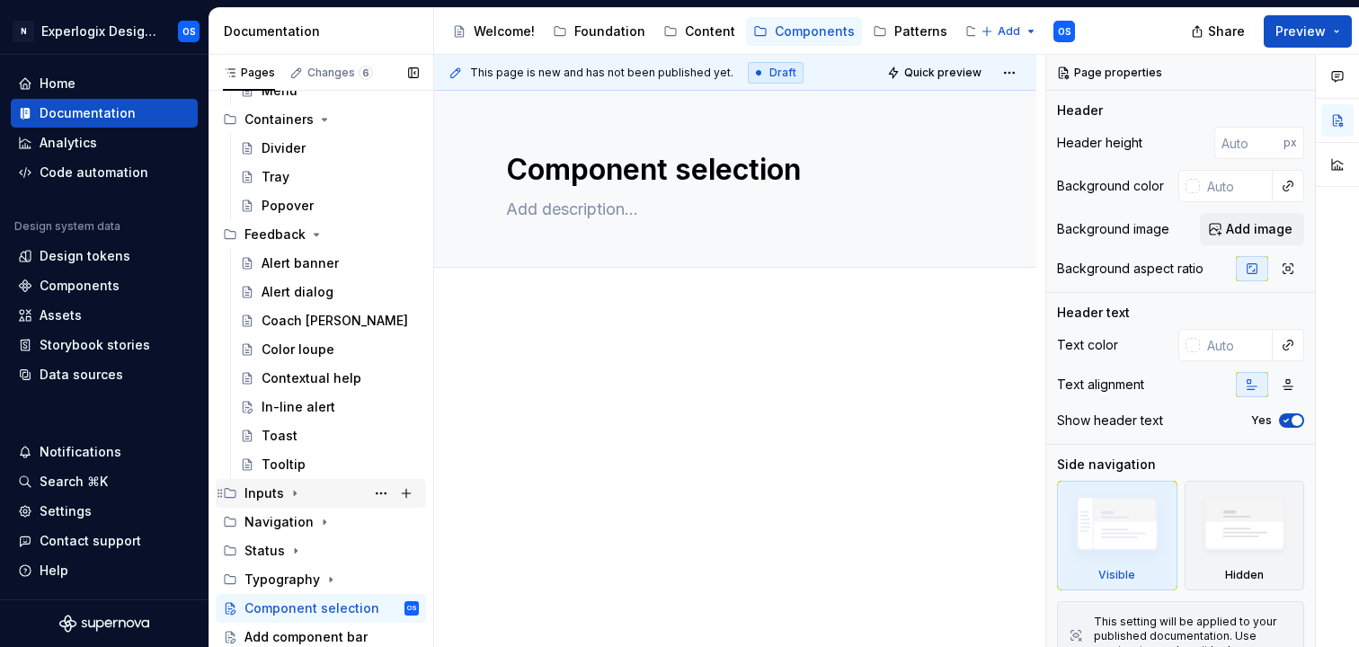
click at [295, 496] on icon "Page tree" at bounding box center [295, 493] width 14 height 14
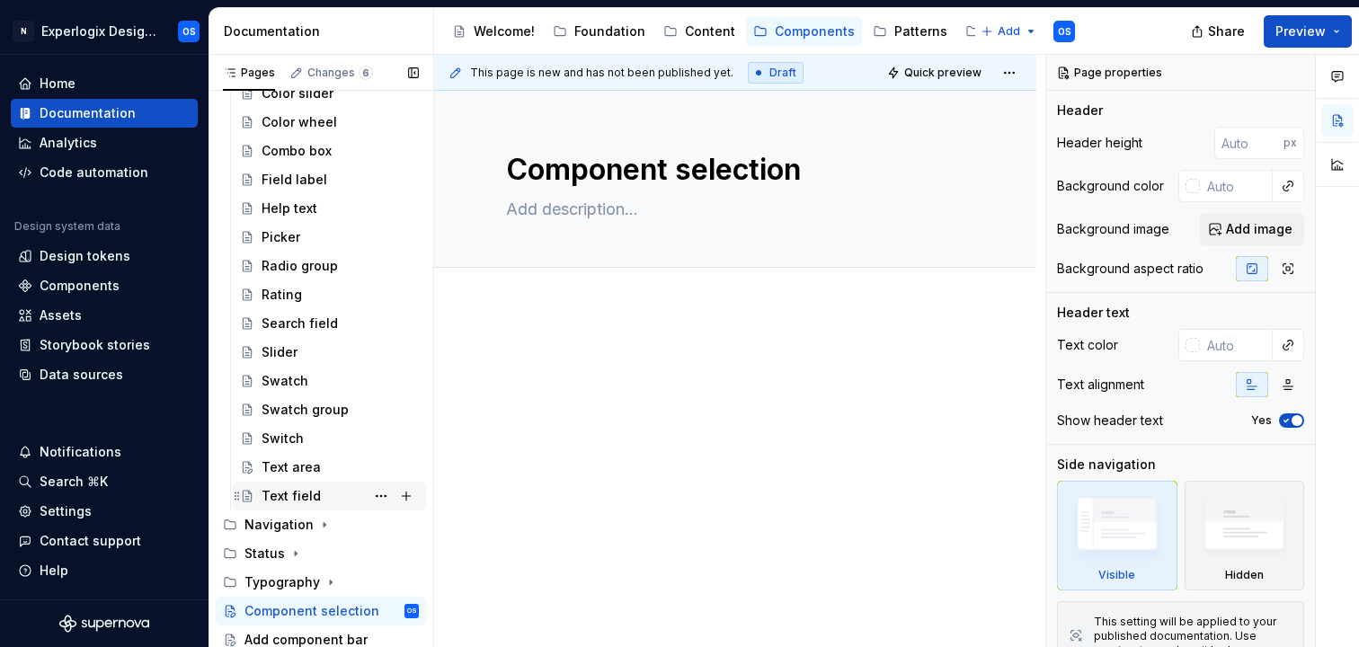
scroll to position [802, 0]
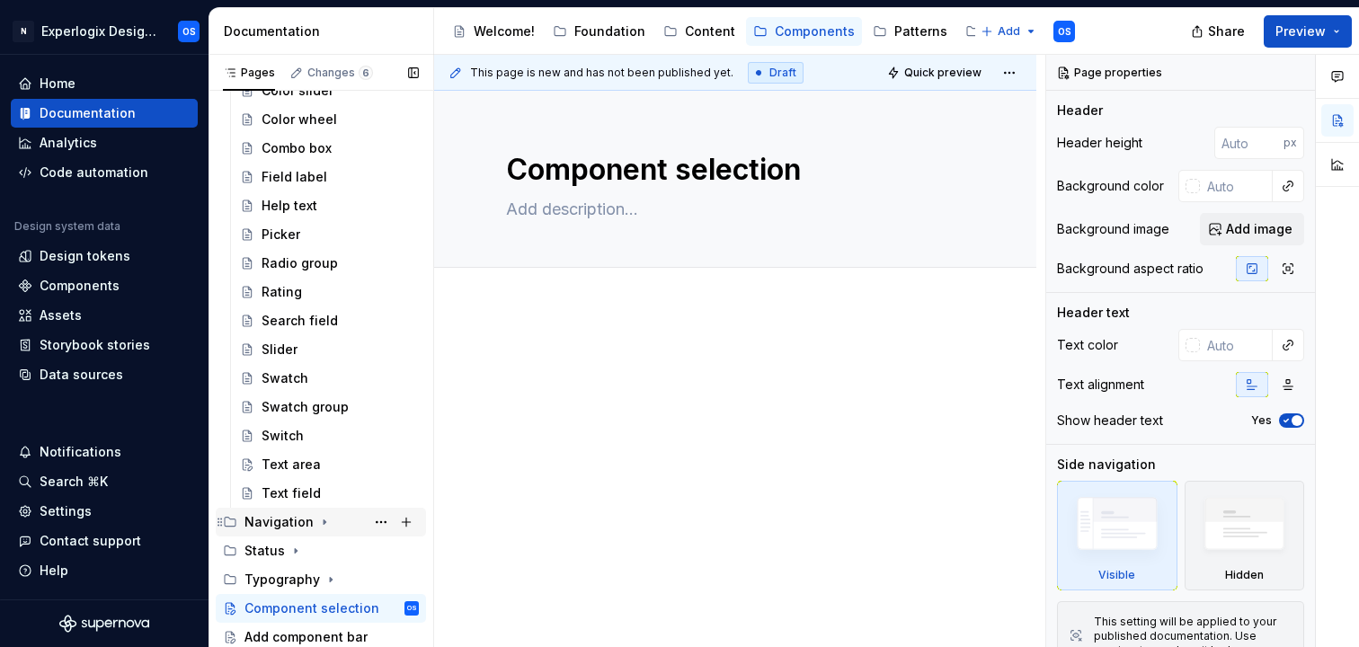
click at [315, 512] on div "Navigation" at bounding box center [331, 522] width 174 height 25
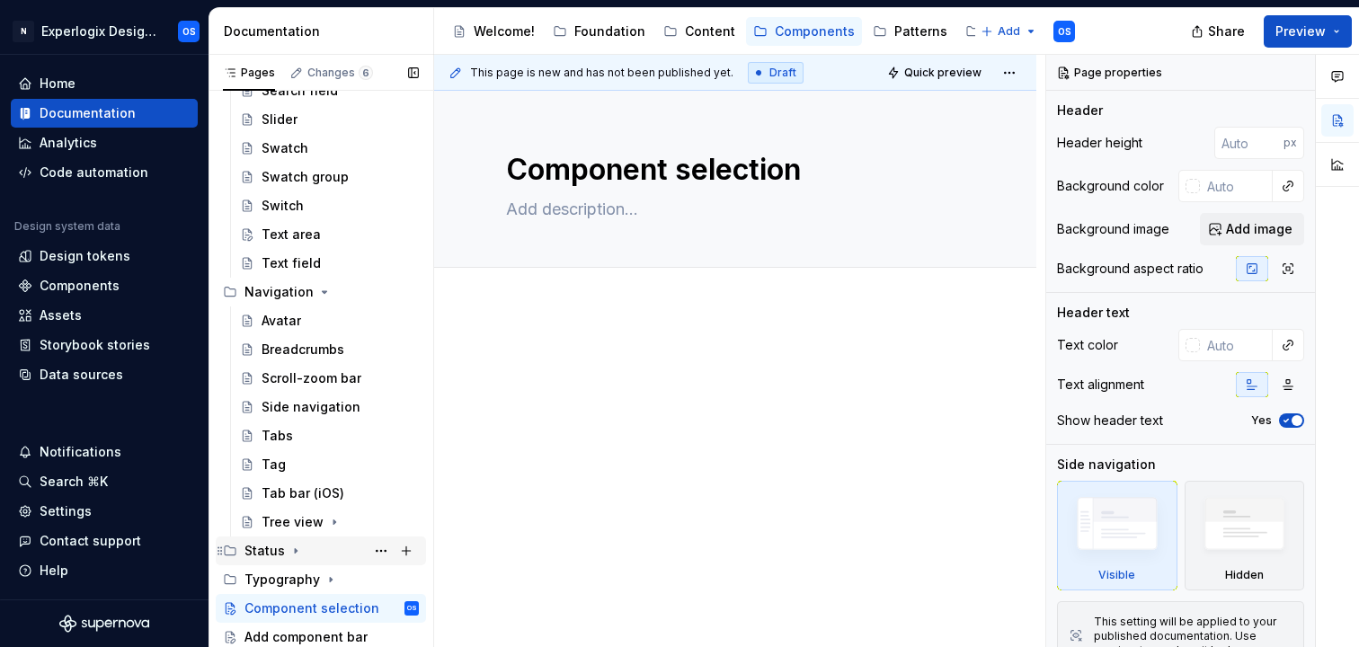
click at [288, 547] on icon "Page tree" at bounding box center [295, 551] width 14 height 14
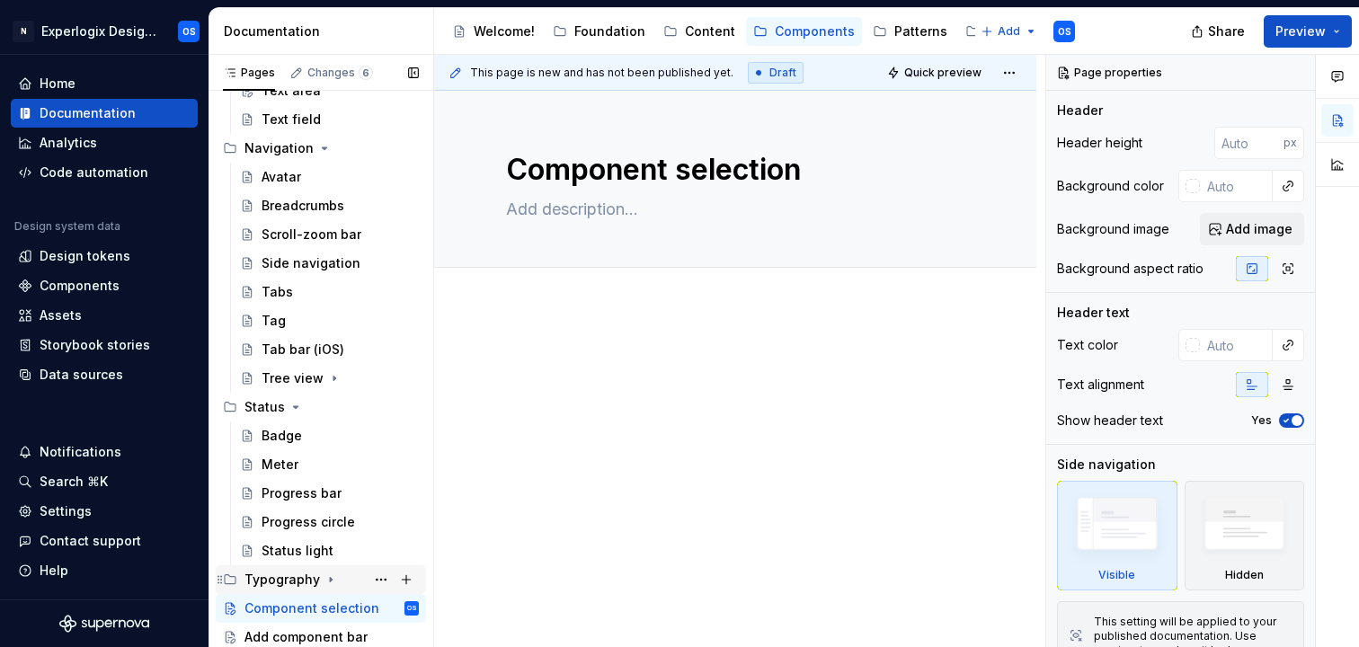
click at [319, 578] on div "Typography" at bounding box center [331, 579] width 174 height 25
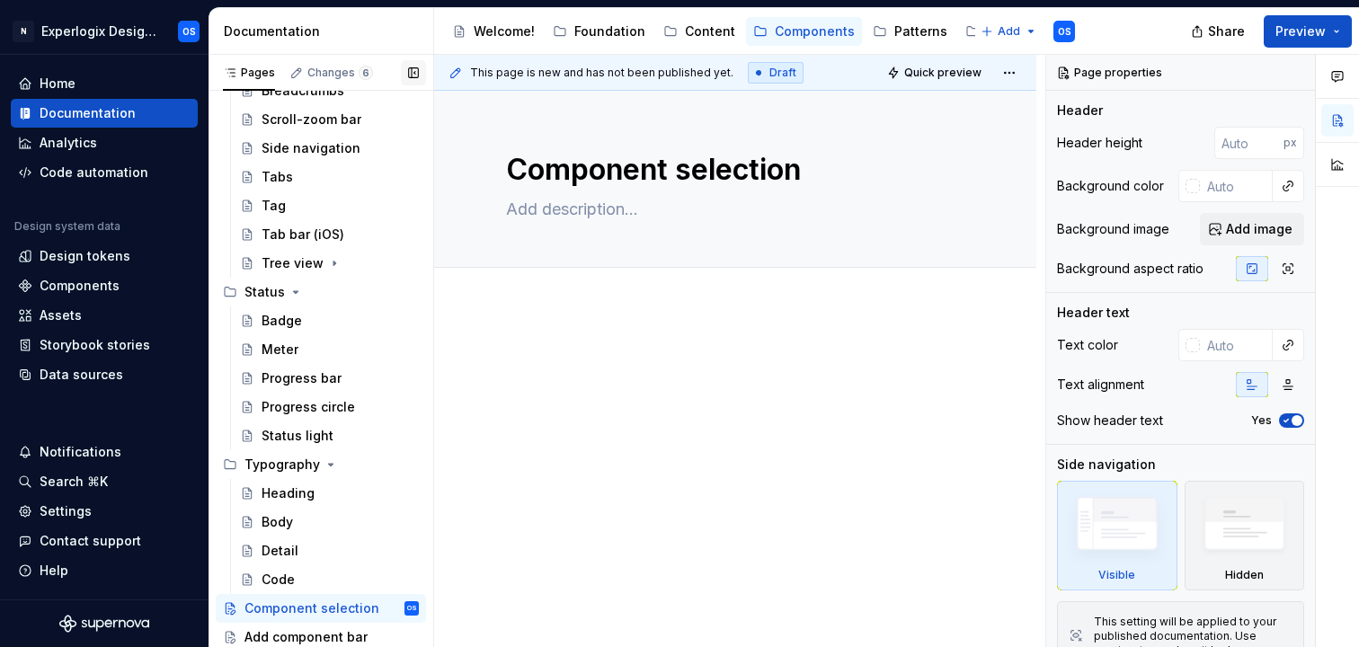
click at [414, 62] on button "button" at bounding box center [413, 72] width 25 height 25
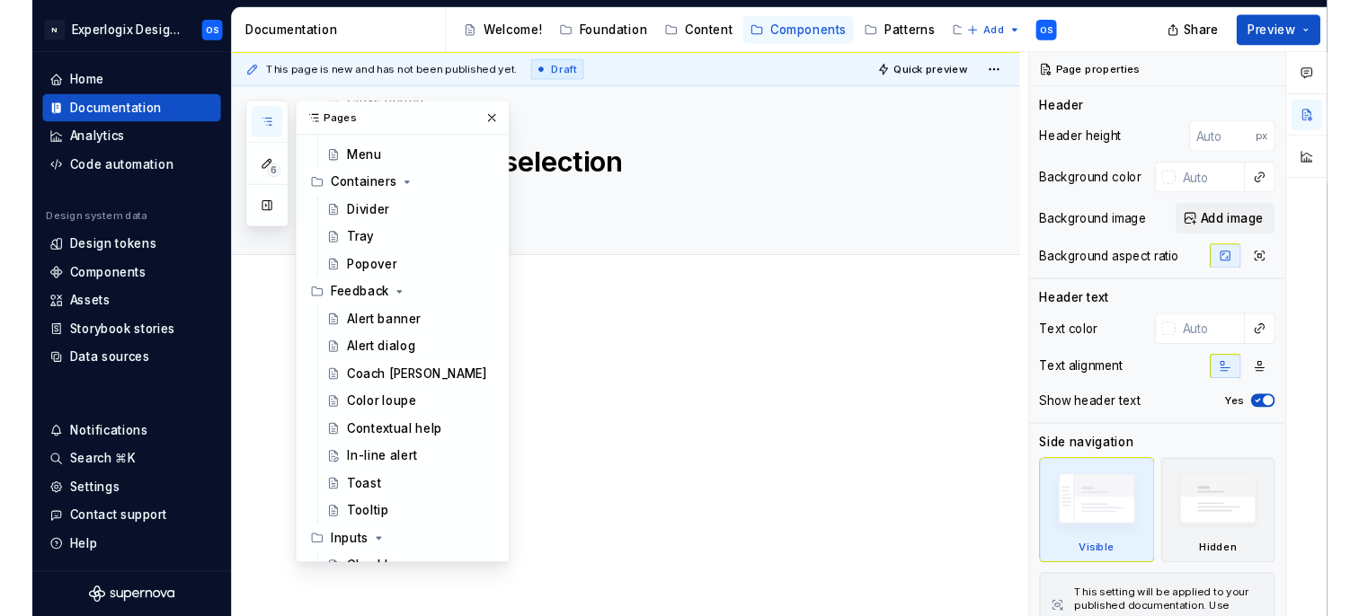
scroll to position [0, 0]
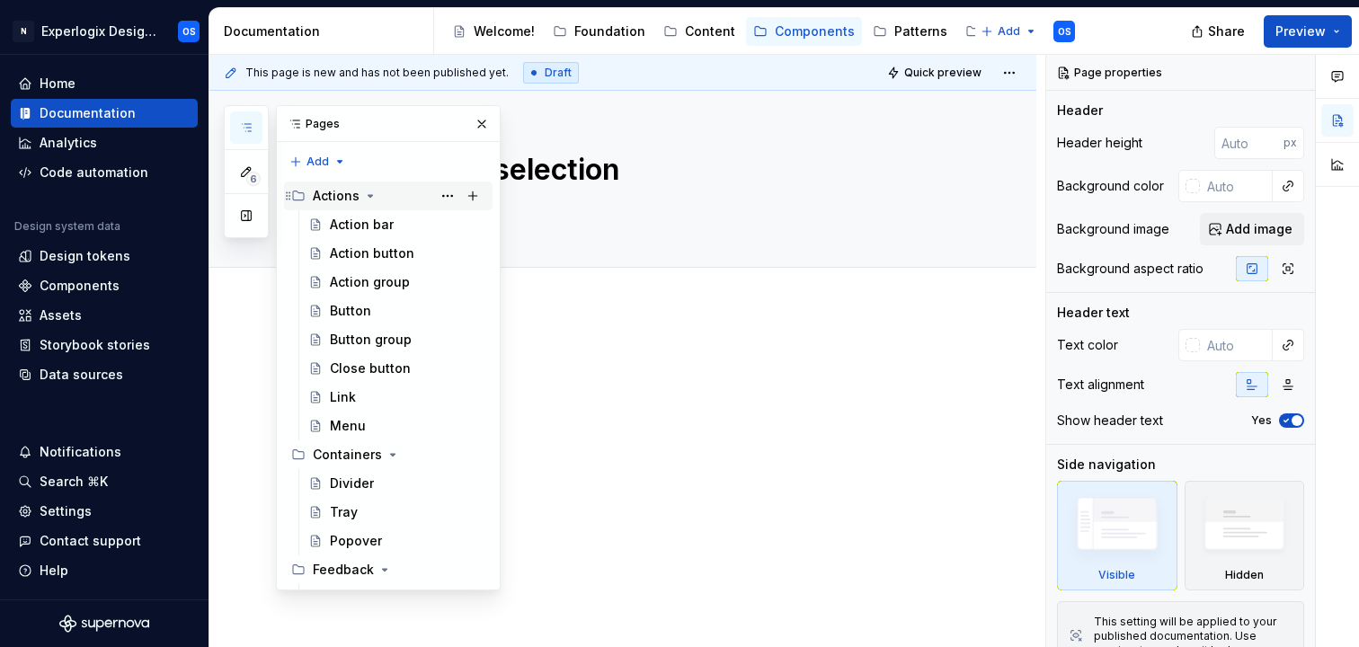
click at [375, 199] on icon "Page tree" at bounding box center [370, 196] width 14 height 14
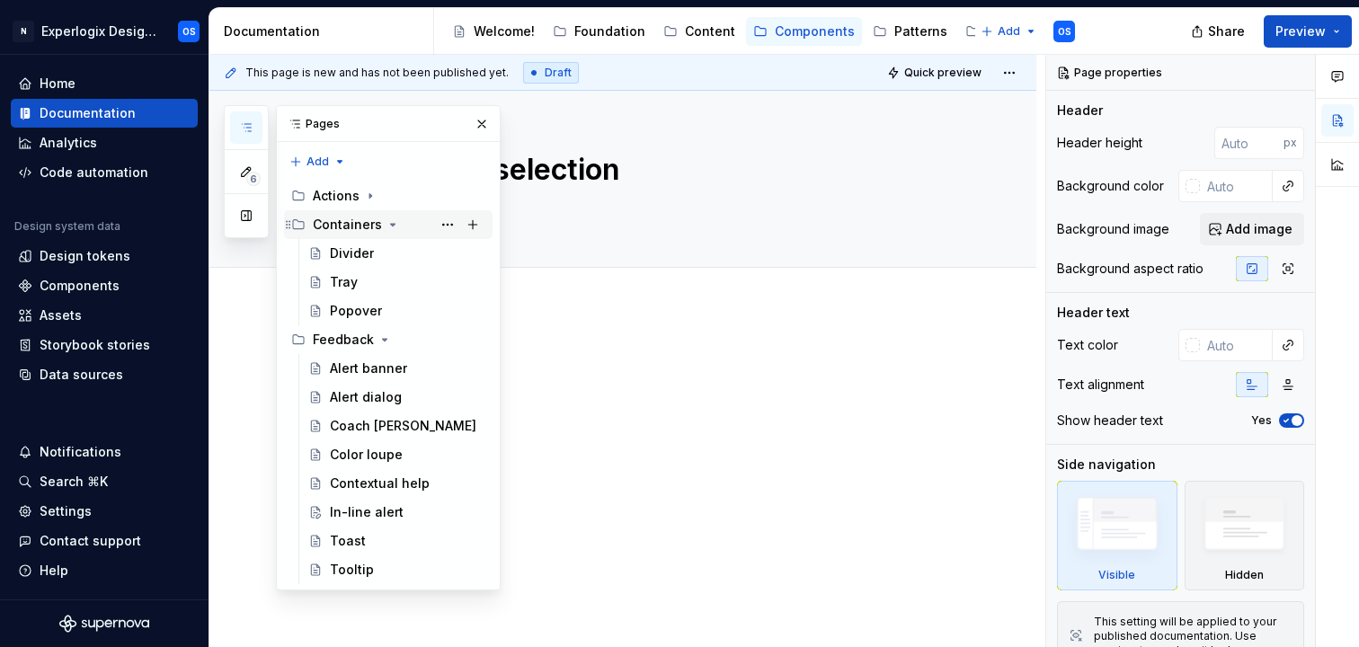
click at [373, 216] on div "Containers" at bounding box center [347, 225] width 69 height 18
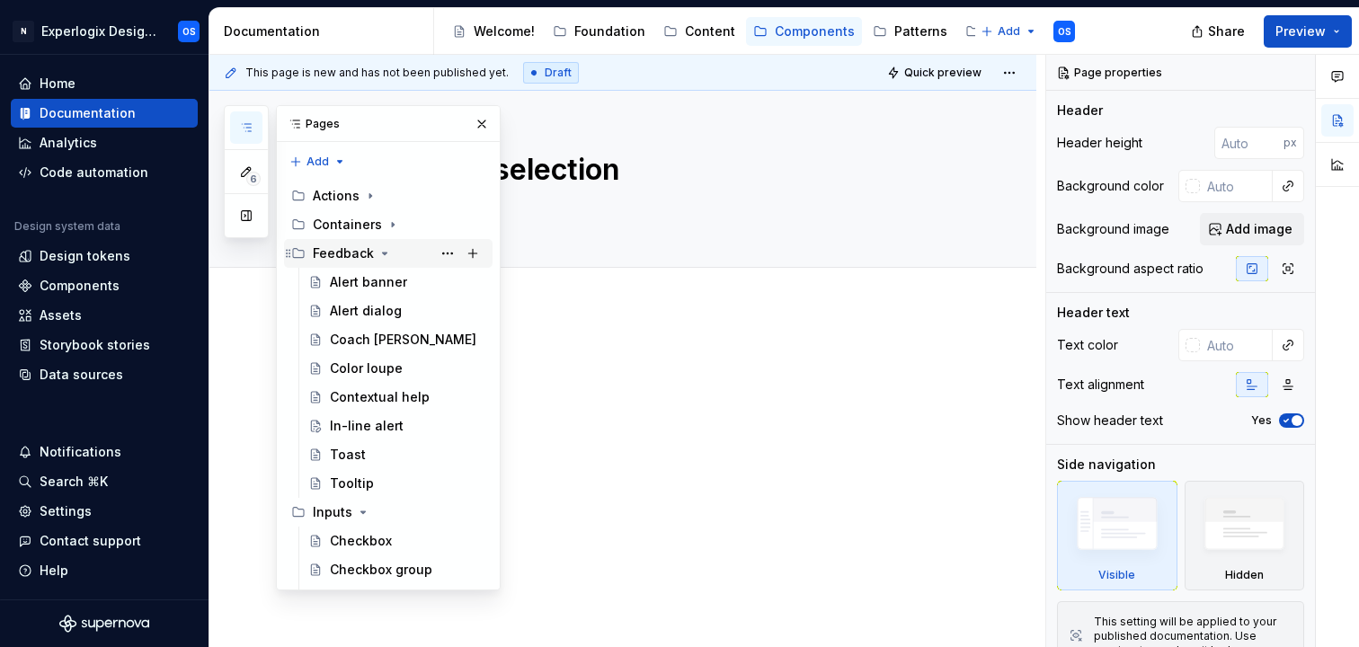
click at [366, 256] on div "Feedback" at bounding box center [343, 253] width 61 height 18
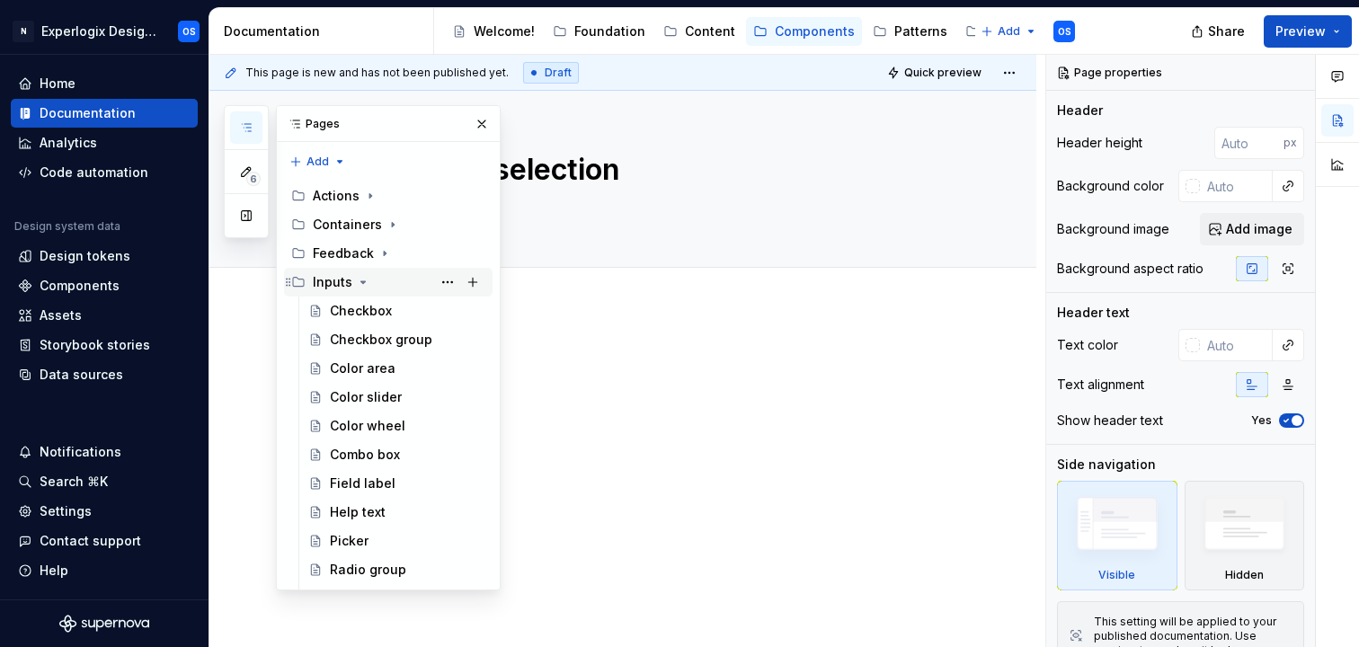
click at [356, 279] on icon "Page tree" at bounding box center [363, 282] width 14 height 14
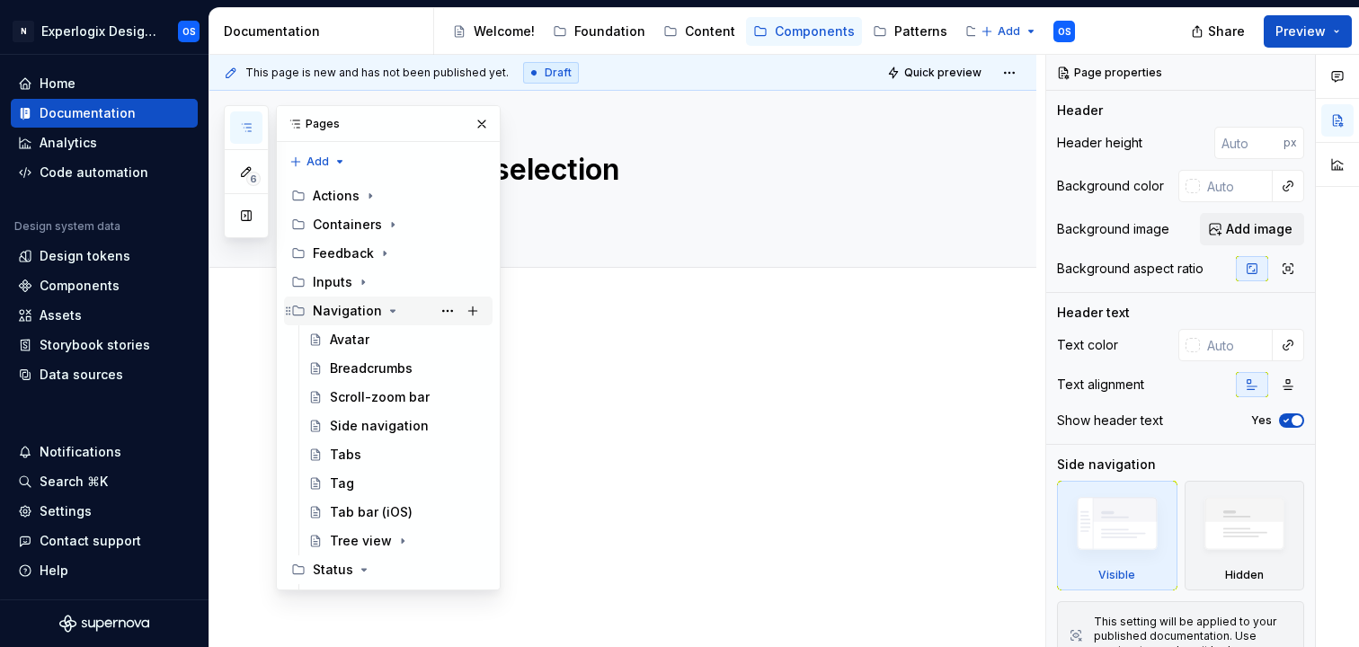
click at [354, 311] on div "Navigation" at bounding box center [347, 311] width 69 height 18
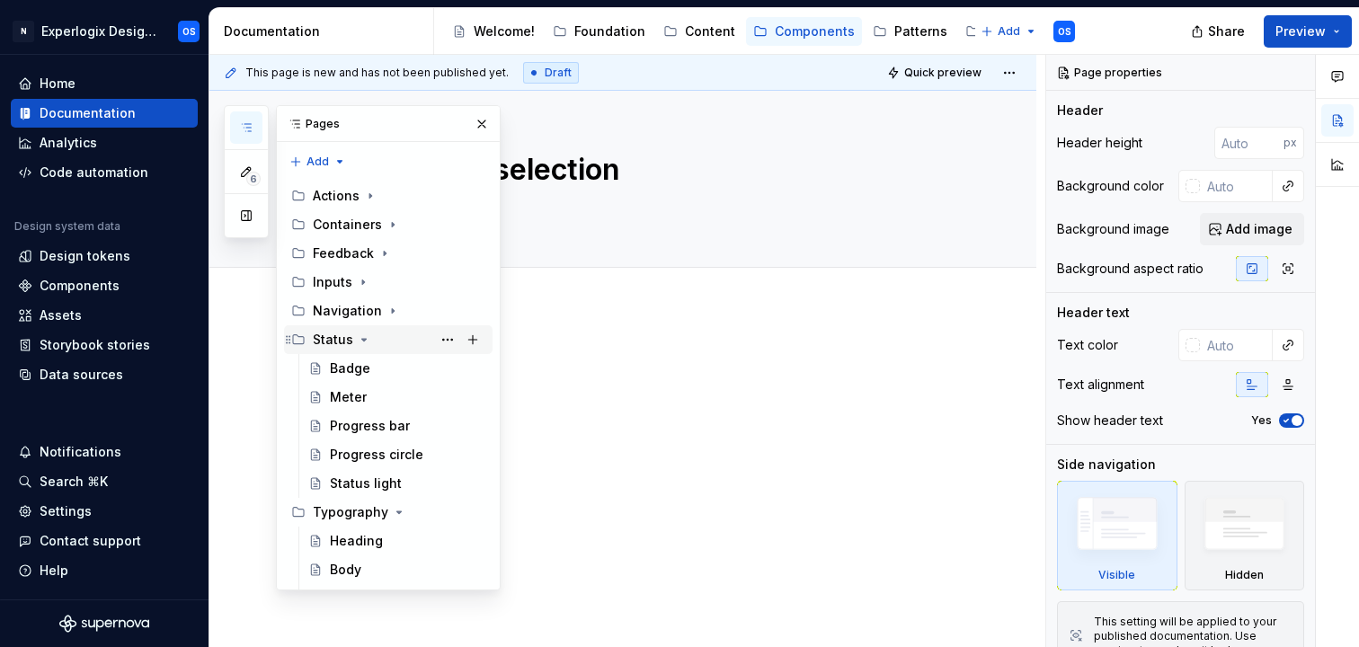
click at [348, 347] on div "Status" at bounding box center [333, 340] width 40 height 18
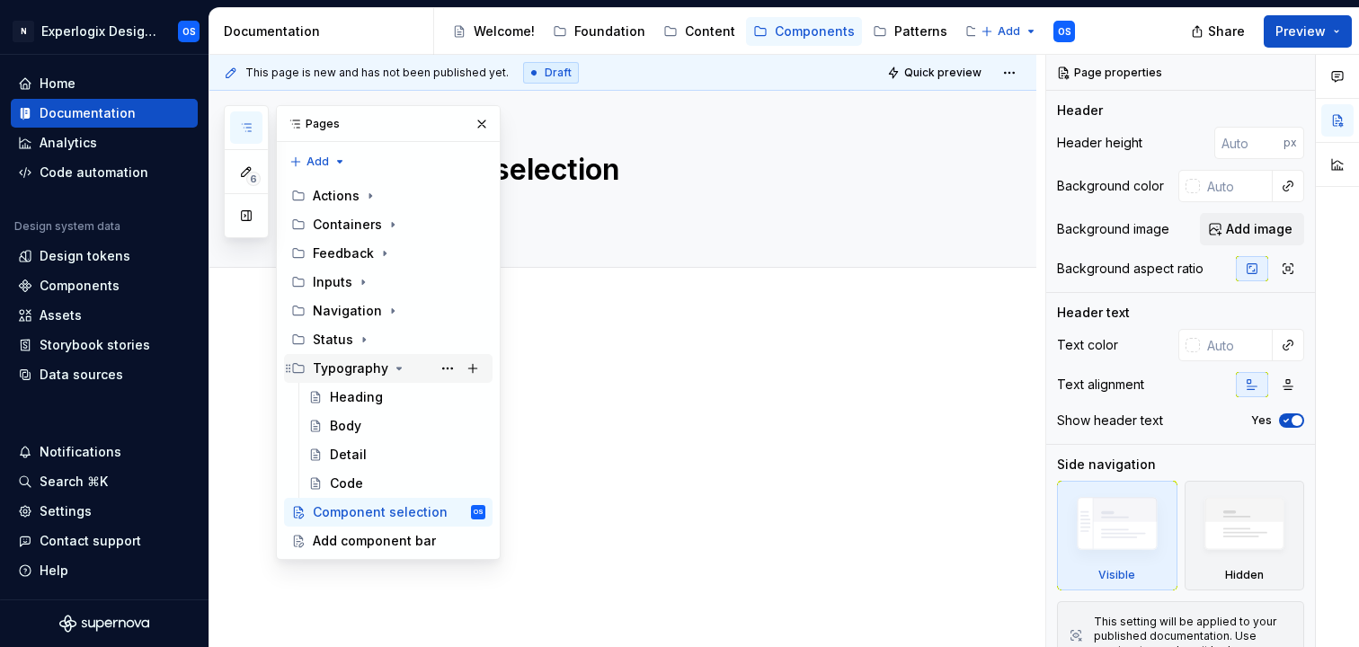
click at [342, 368] on div "Typography" at bounding box center [350, 368] width 75 height 18
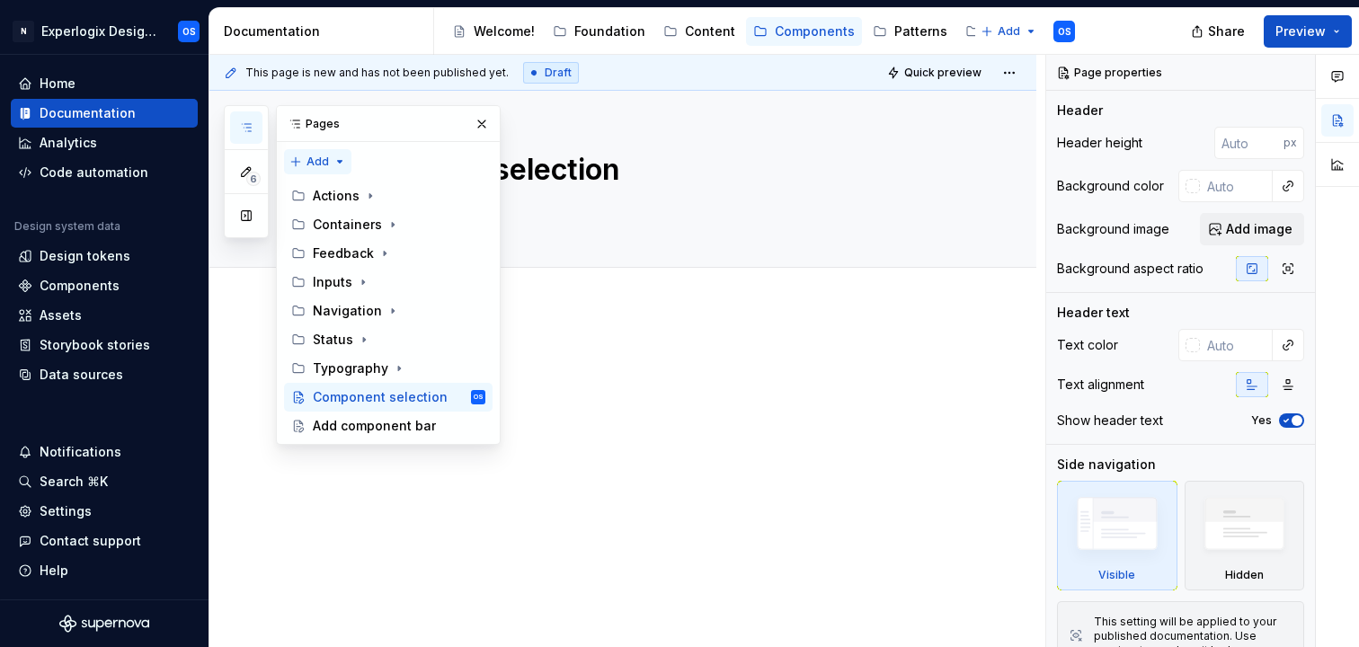
type textarea "*"
click at [335, 160] on div "6 Pages Add Accessibility guide for tree Page tree. Navigate the tree with the …" at bounding box center [362, 275] width 277 height 340
click at [340, 196] on div "New page" at bounding box center [375, 197] width 117 height 18
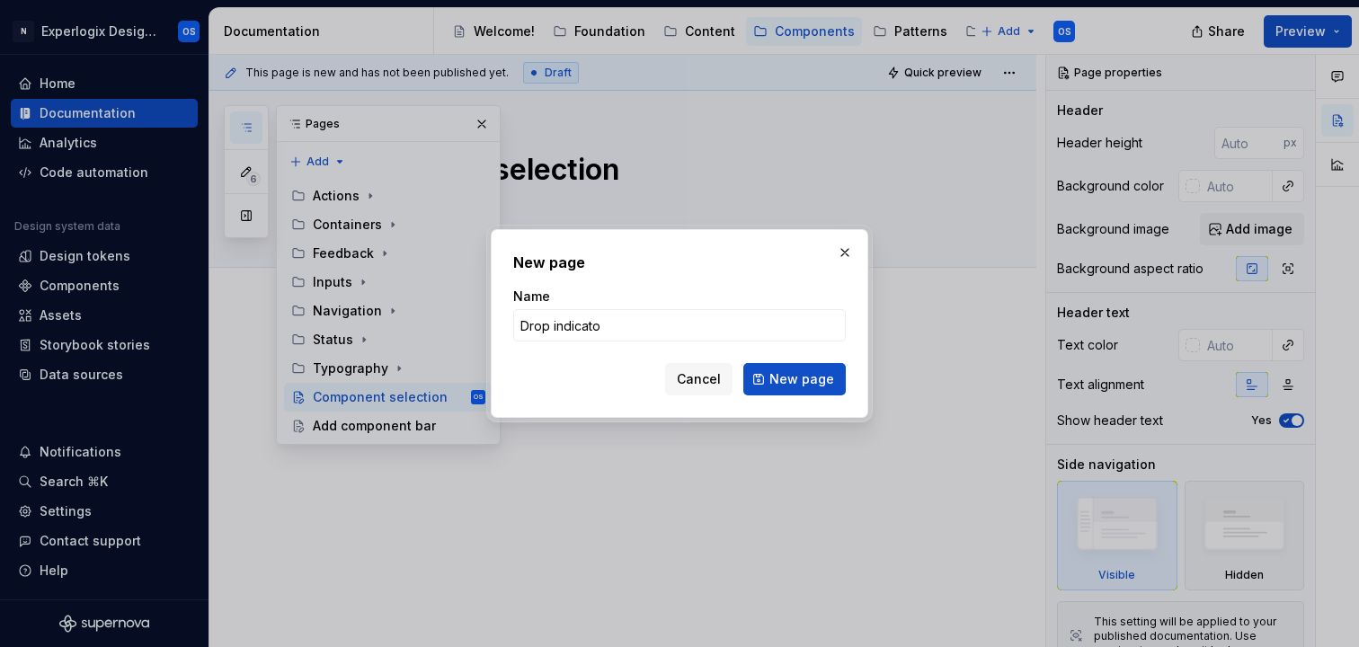
type input "Drop indicator"
click button "New page" at bounding box center [794, 379] width 102 height 32
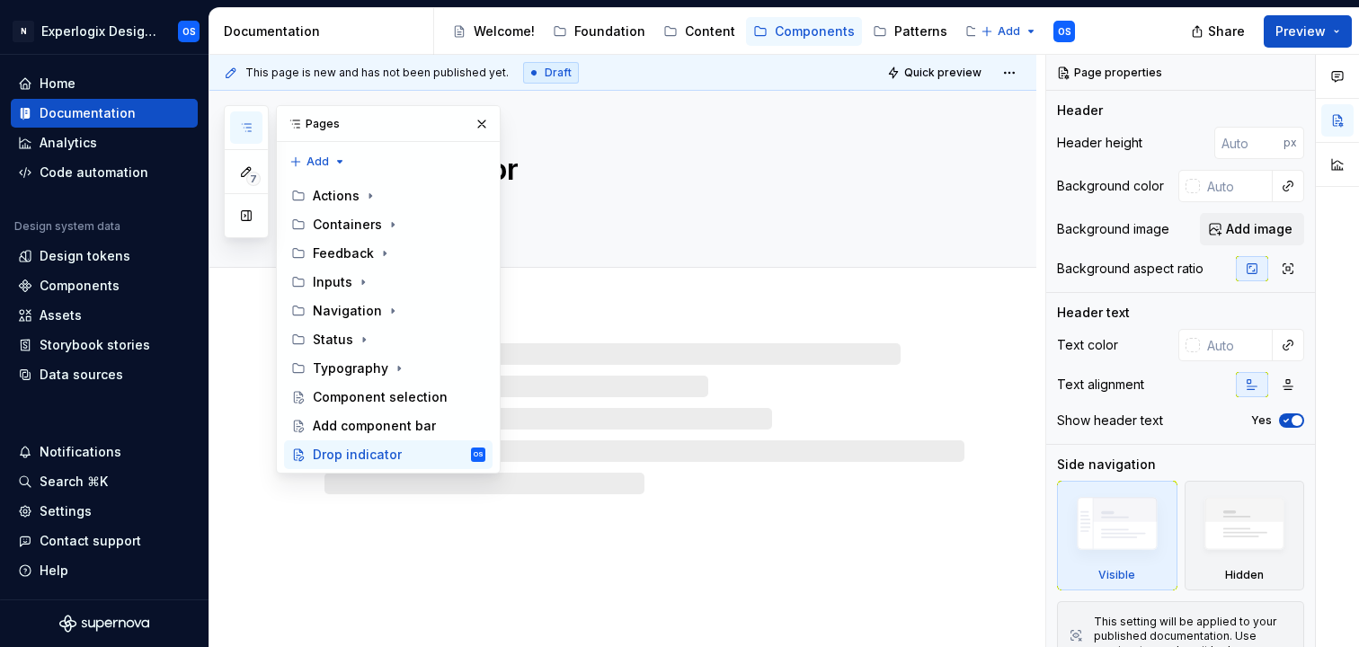
click at [584, 315] on div at bounding box center [622, 400] width 827 height 187
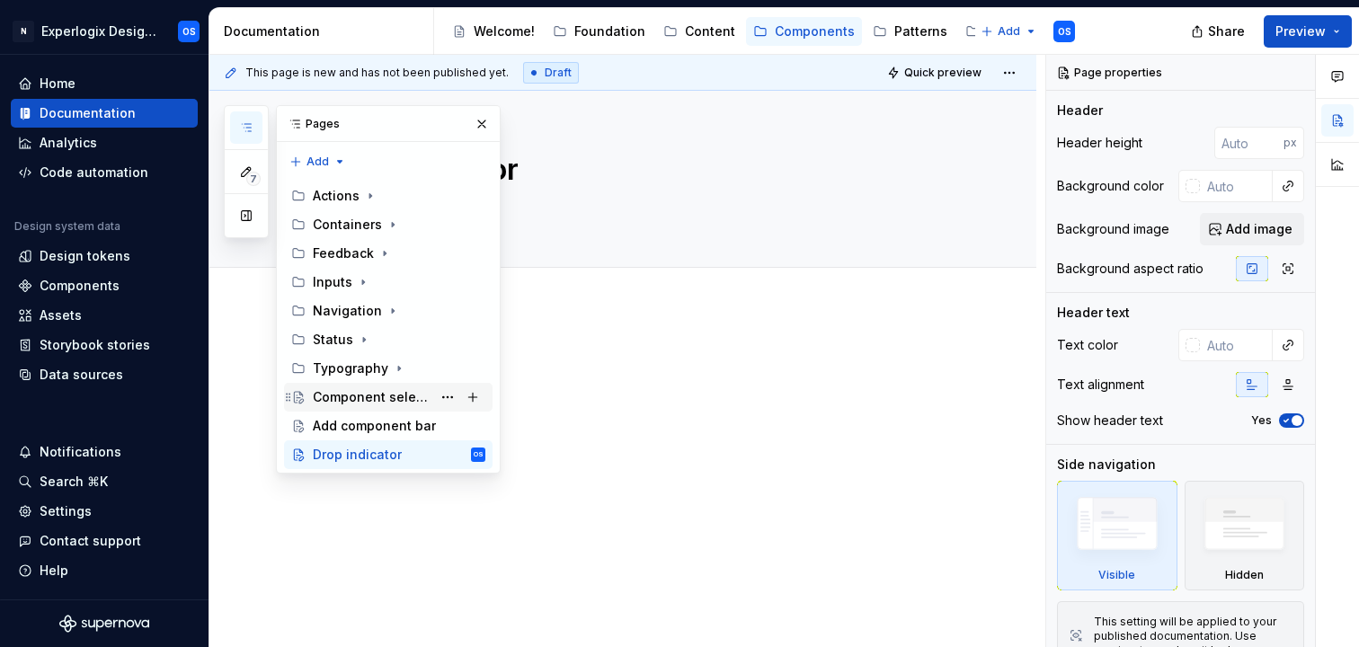
click at [349, 394] on div "Component selection" at bounding box center [372, 397] width 119 height 18
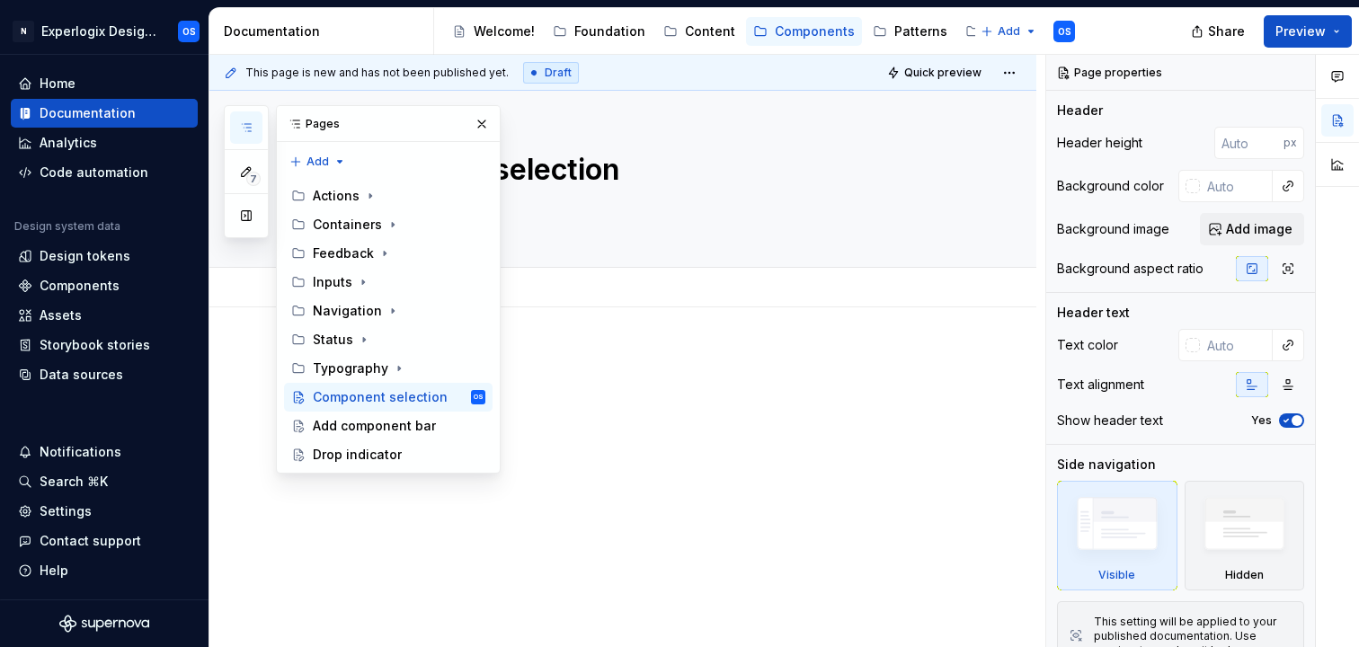
click at [615, 275] on div "Add tab" at bounding box center [644, 287] width 640 height 25
drag, startPoint x: 339, startPoint y: 390, endPoint x: 602, endPoint y: 2, distance: 469.1
click at [481, 131] on button "button" at bounding box center [481, 123] width 25 height 25
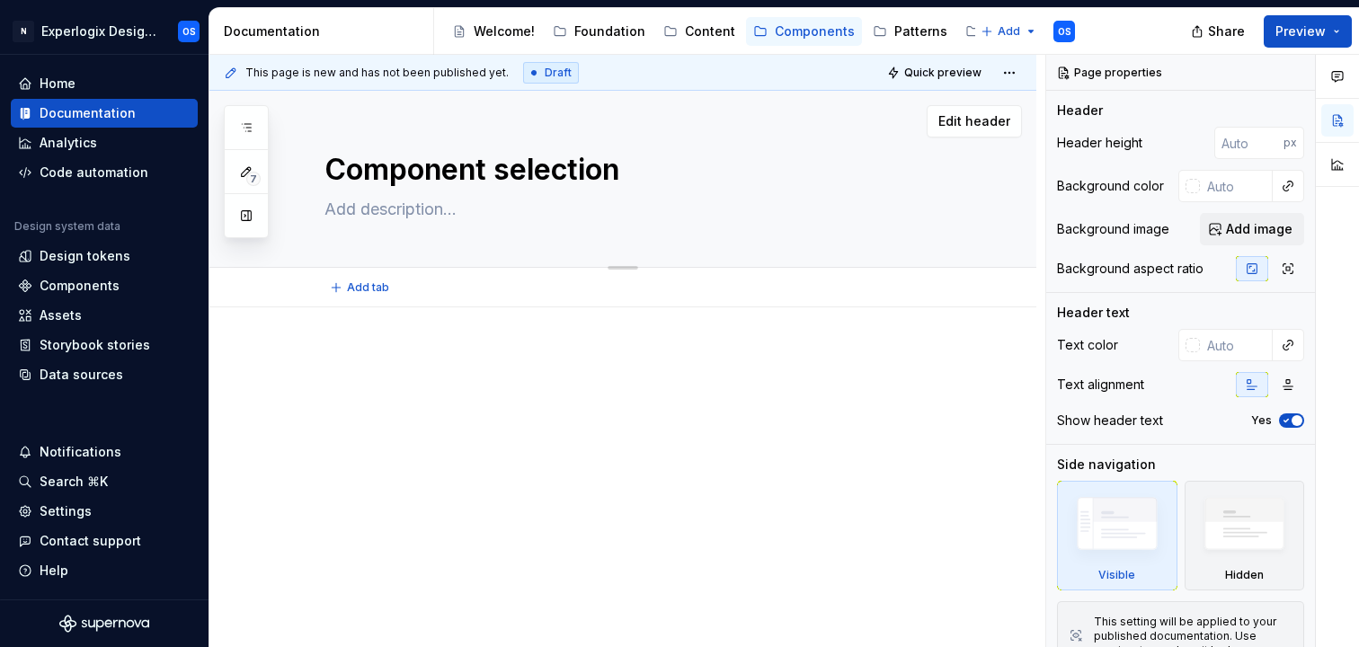
click at [447, 217] on textarea at bounding box center [641, 209] width 640 height 29
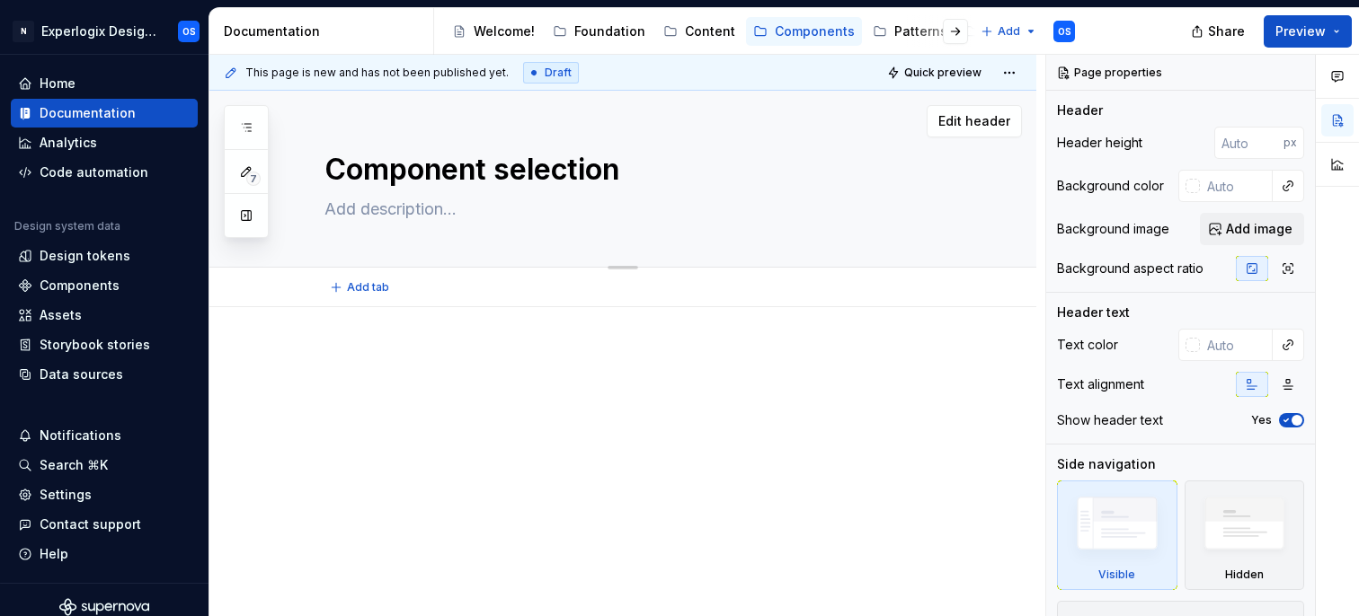
paste textarea "The Selection Border visually indicates the interaction state of a component."
type textarea "*"
type textarea "The Selection Border visually indicates the interaction state of a component."
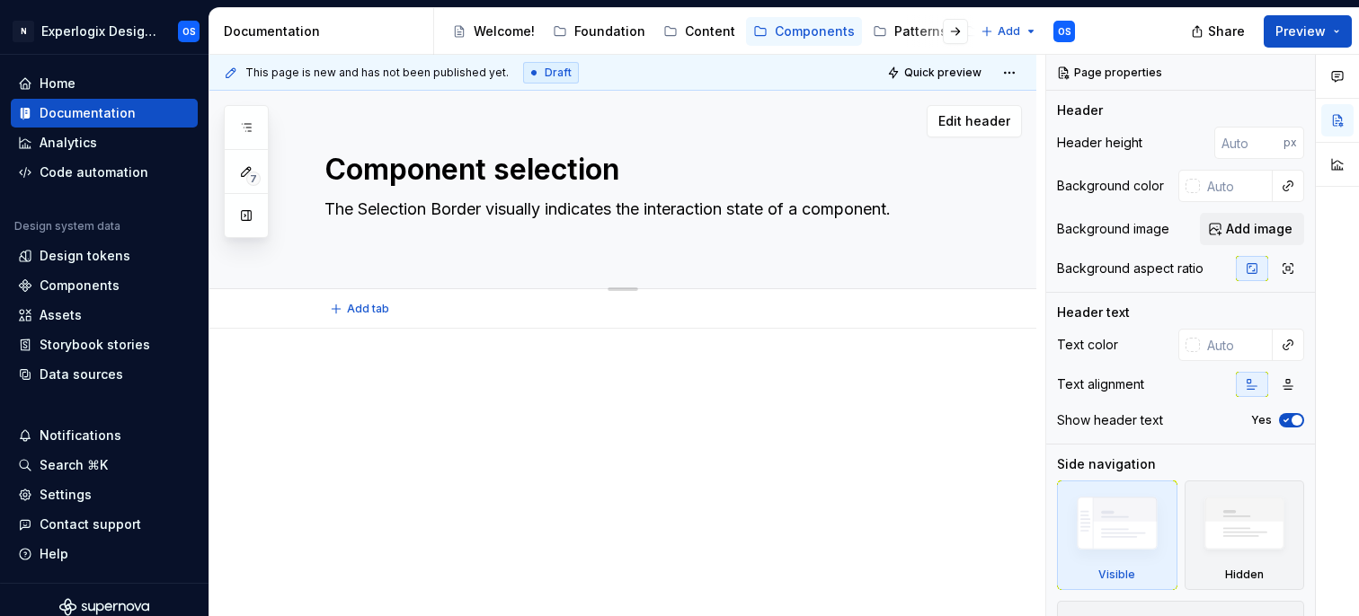
type textarea "*"
type textarea "The Selection Border visually indicates the interaction state of a component."
drag, startPoint x: 360, startPoint y: 205, endPoint x: 483, endPoint y: 207, distance: 123.1
click at [483, 207] on textarea "The Selection Border visually indicates the interaction state of a component." at bounding box center [641, 209] width 640 height 29
type textarea "*"
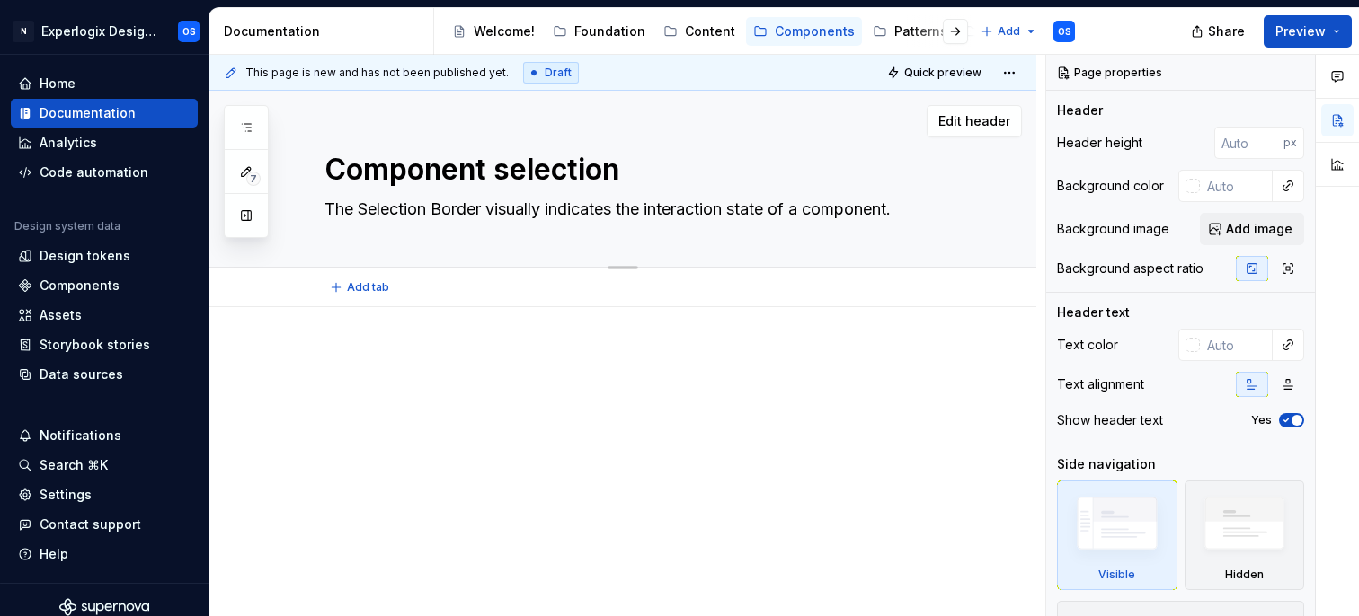
type textarea "The C visually indicates the interaction state of a component."
type textarea "*"
type textarea "The Co visually indicates the interaction state of a component."
type textarea "*"
type textarea "The Com visually indicates the interaction state of a component."
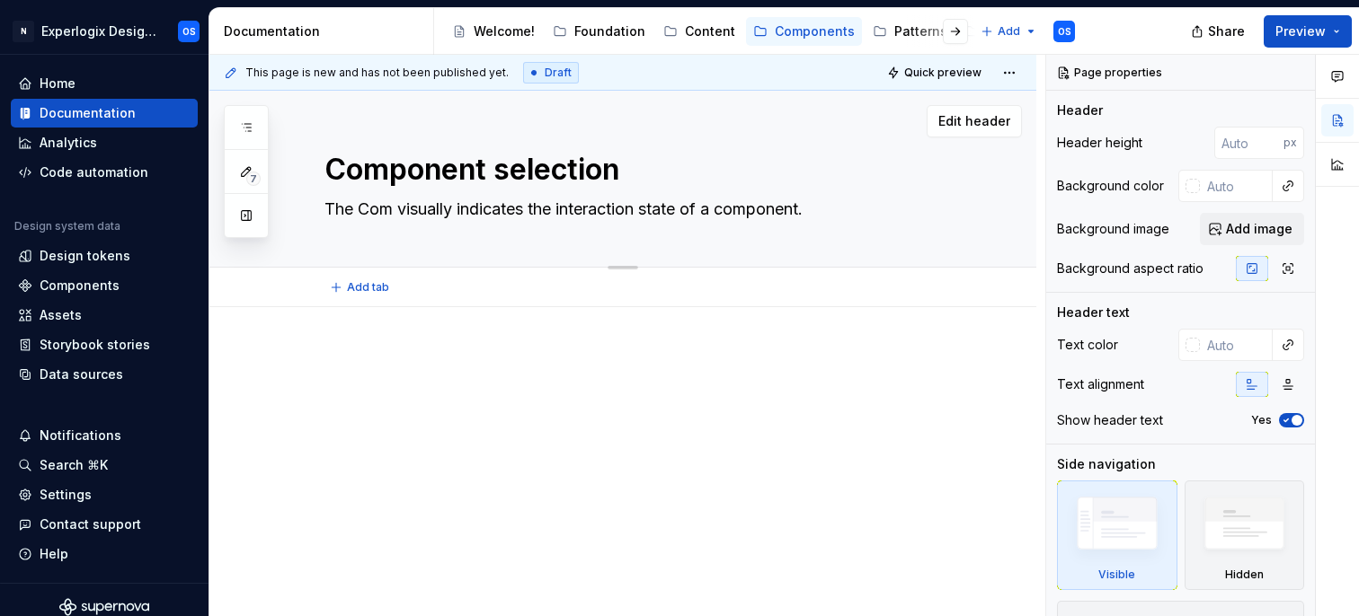
type textarea "*"
type textarea "The Comp visually indicates the interaction state of a component."
type textarea "*"
type textarea "The Compo visually indicates the interaction state of a component."
type textarea "*"
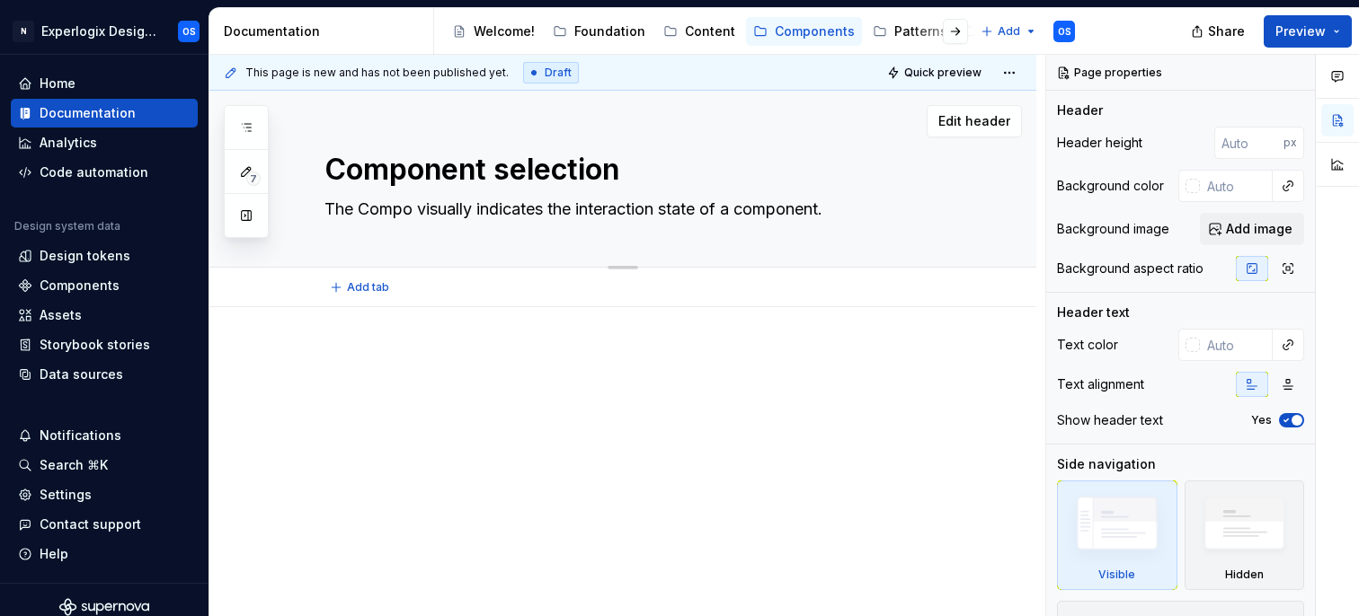
type textarea "The Compon visually indicates the interaction state of a component."
type textarea "*"
type textarea "The Compone visually indicates the interaction state of a component."
type textarea "*"
type textarea "The Componen visually indicates the interaction state of a component."
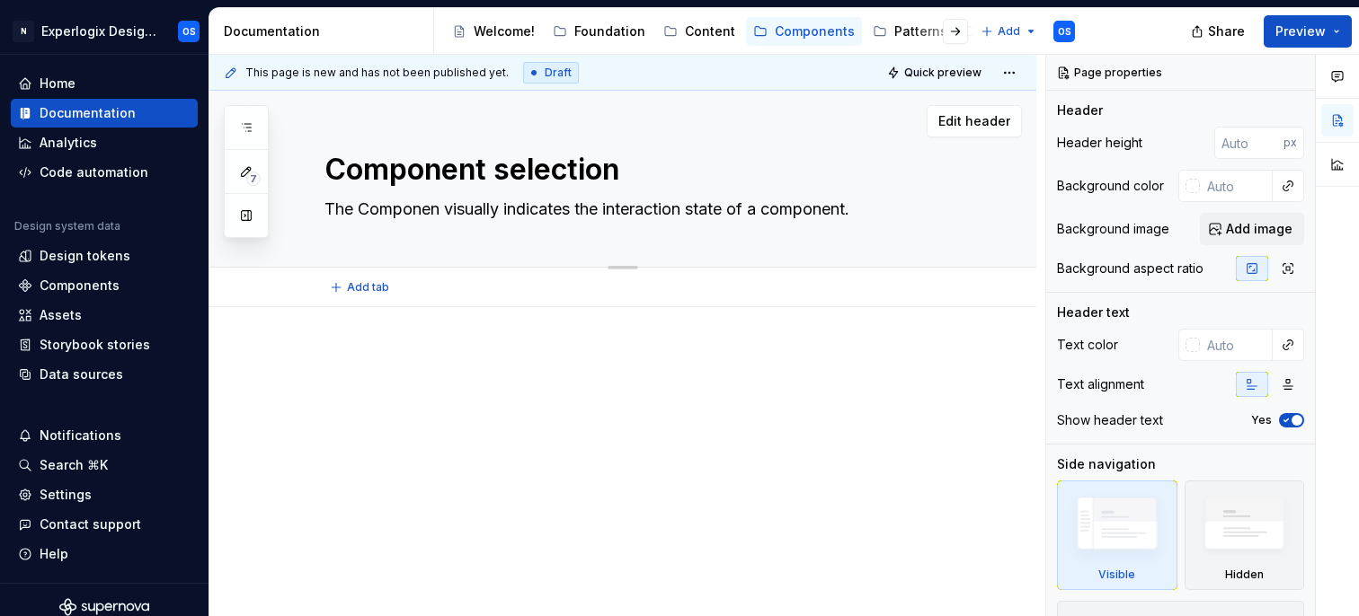
type textarea "*"
type textarea "The Component visually indicates the interaction state of a component."
type textarea "*"
type textarea "The Component visually indicates the interaction state of a component."
type textarea "*"
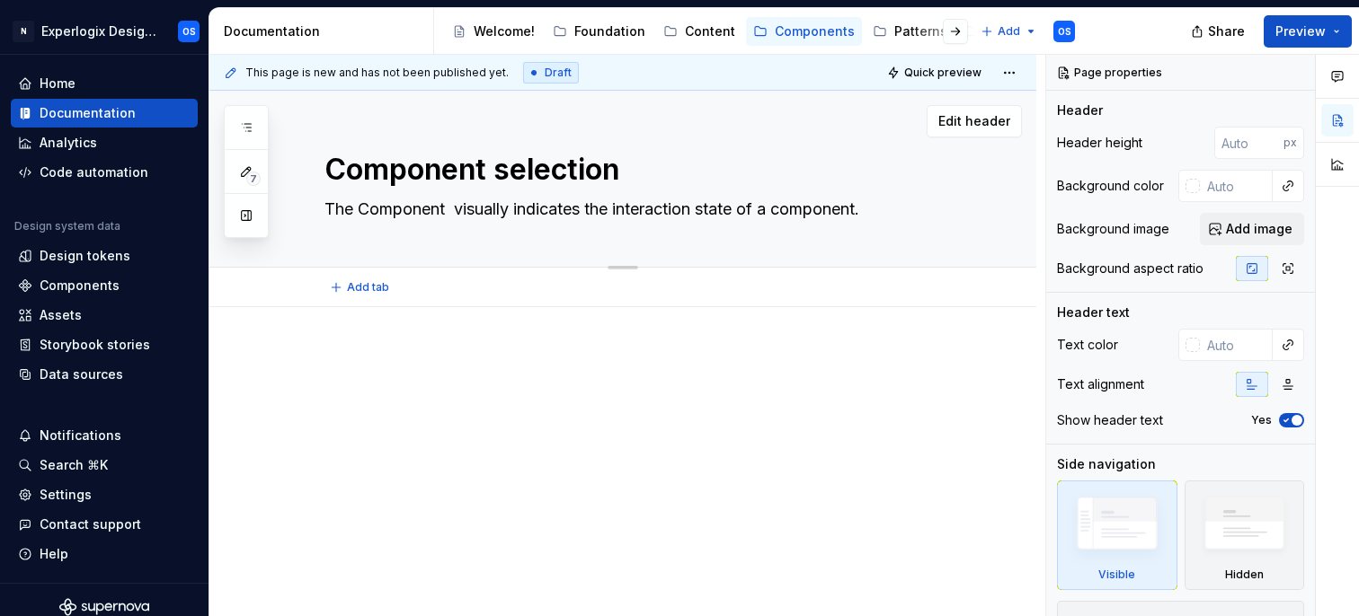
type textarea "The Component visually indicates the interaction state of a component."
type textarea "*"
type textarea "The Componen visually indicates the interaction state of a component."
type textarea "*"
type textarea "The Compone visually indicates the interaction state of a component."
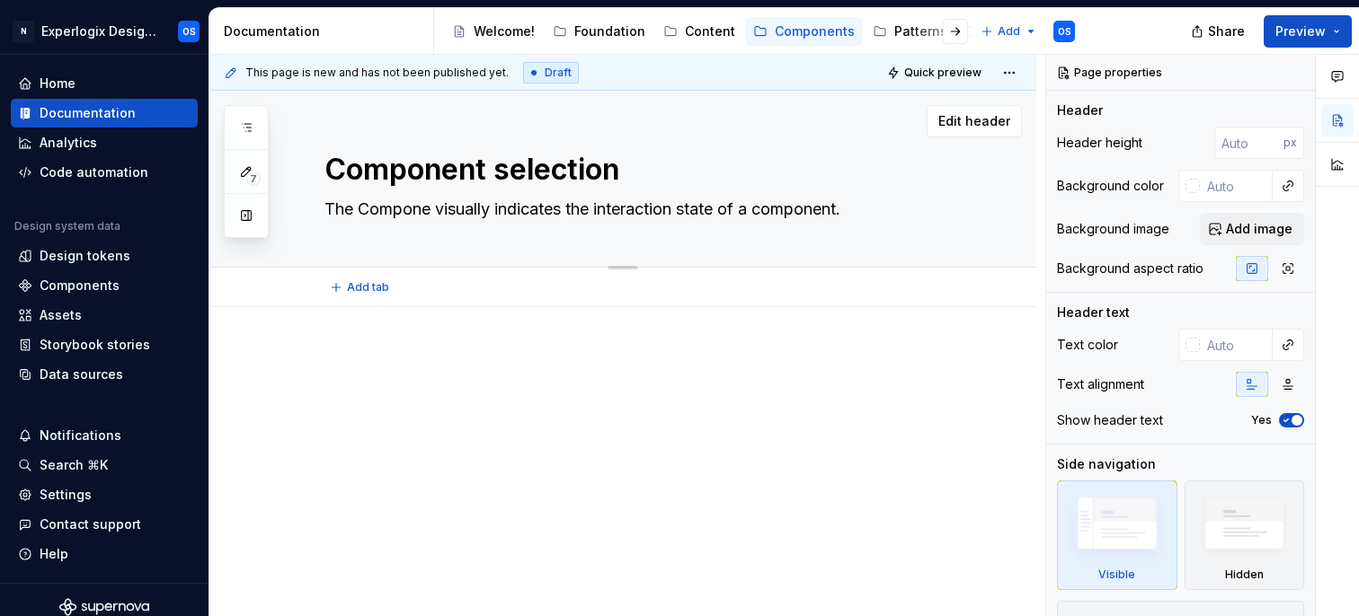
type textarea "*"
type textarea "The Compon visually indicates the interaction state of a component."
type textarea "*"
type textarea "The Compo visually indicates the interaction state of a component."
type textarea "*"
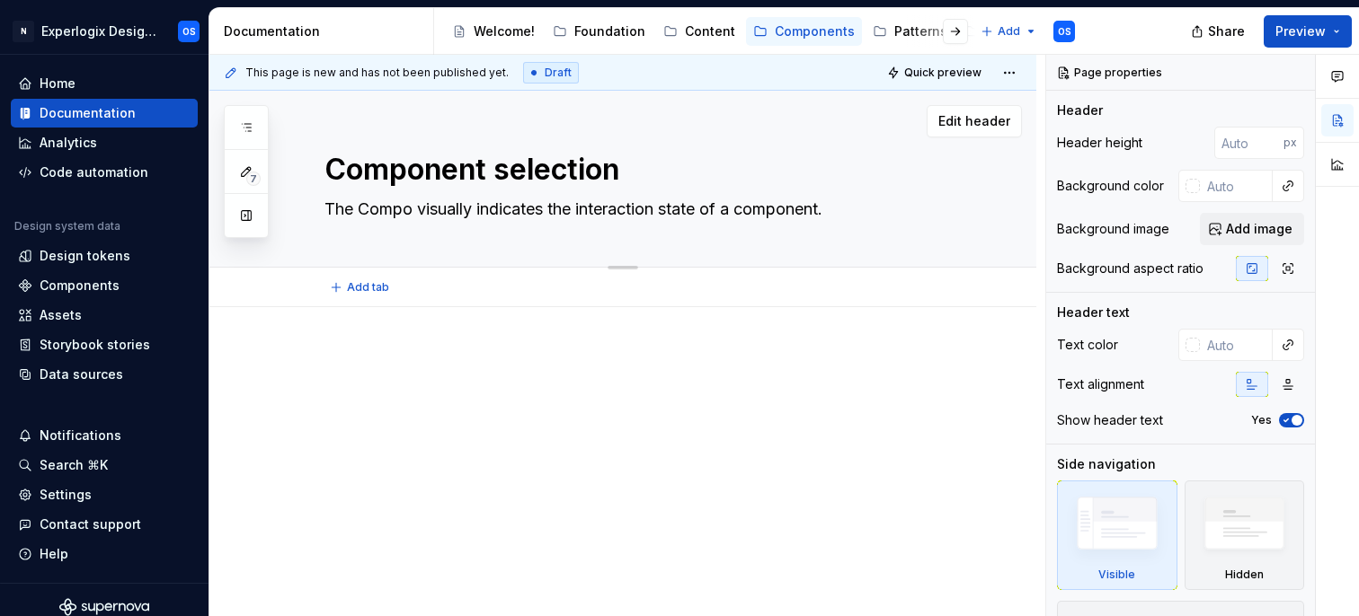
type textarea "The Comp visually indicates the interaction state of a component."
type textarea "*"
type textarea "The Com visually indicates the interaction state of a component."
type textarea "*"
type textarea "The Co visually indicates the interaction state of a component."
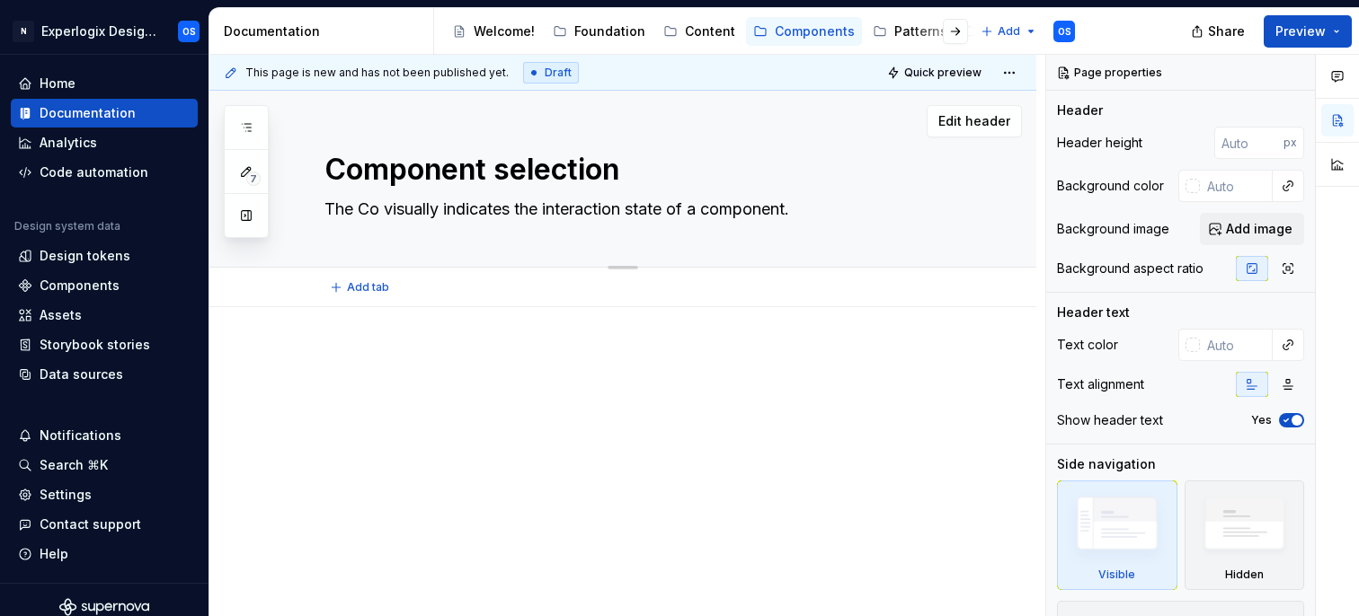
type textarea "*"
type textarea "The C visually indicates the interaction state of a component."
type textarea "*"
type textarea "The visually indicates the interaction state of a component."
type textarea "*"
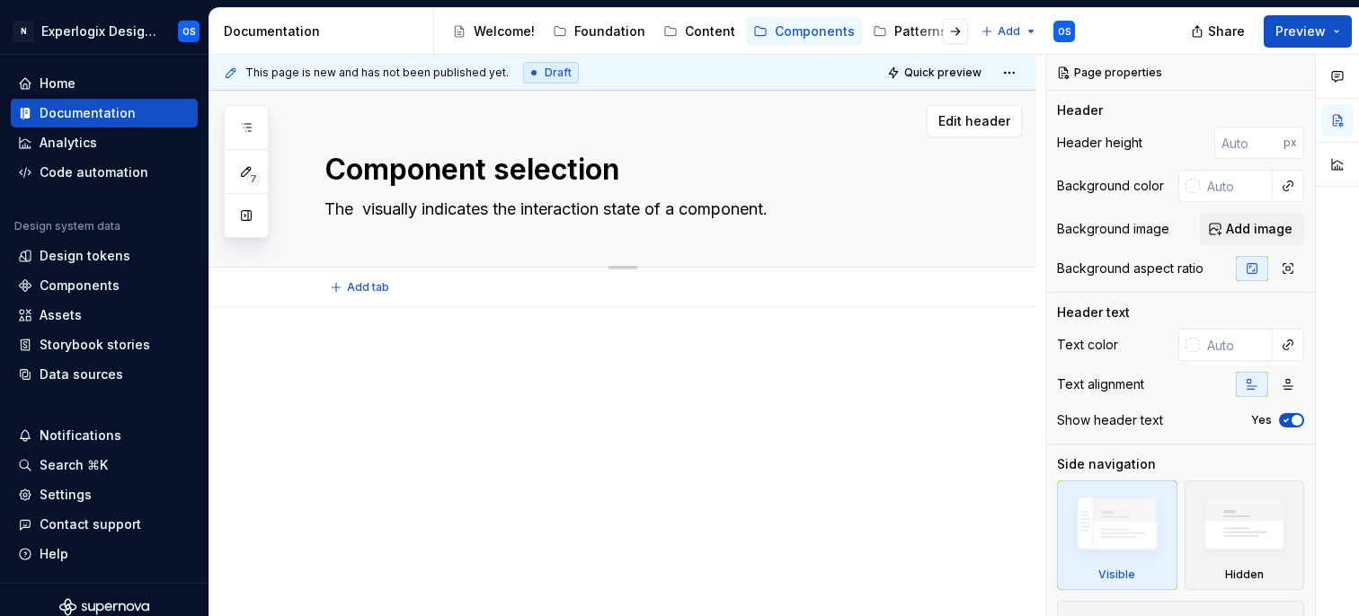
type textarea "The c visually indicates the interaction state of a component."
type textarea "*"
type textarea "The co visually indicates the interaction state of a component."
type textarea "*"
type textarea "The com visually indicates the interaction state of a component."
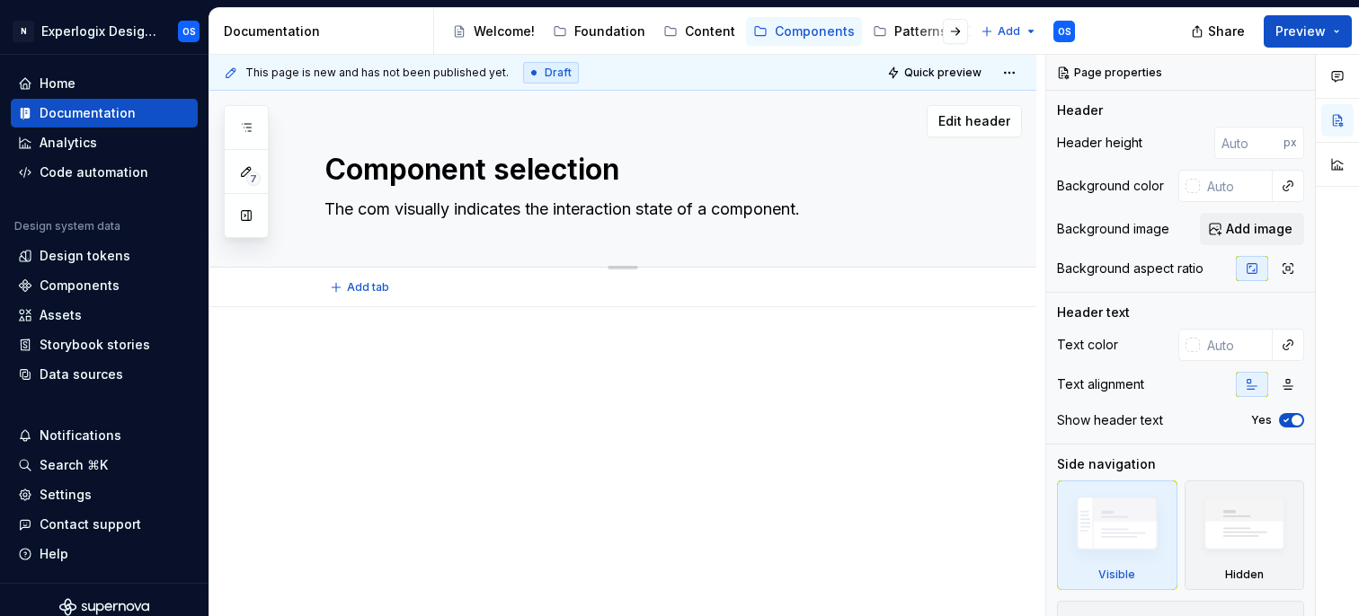
type textarea "*"
type textarea "The comp visually indicates the interaction state of a component."
type textarea "*"
type textarea "The compo visually indicates the interaction state of a component."
type textarea "*"
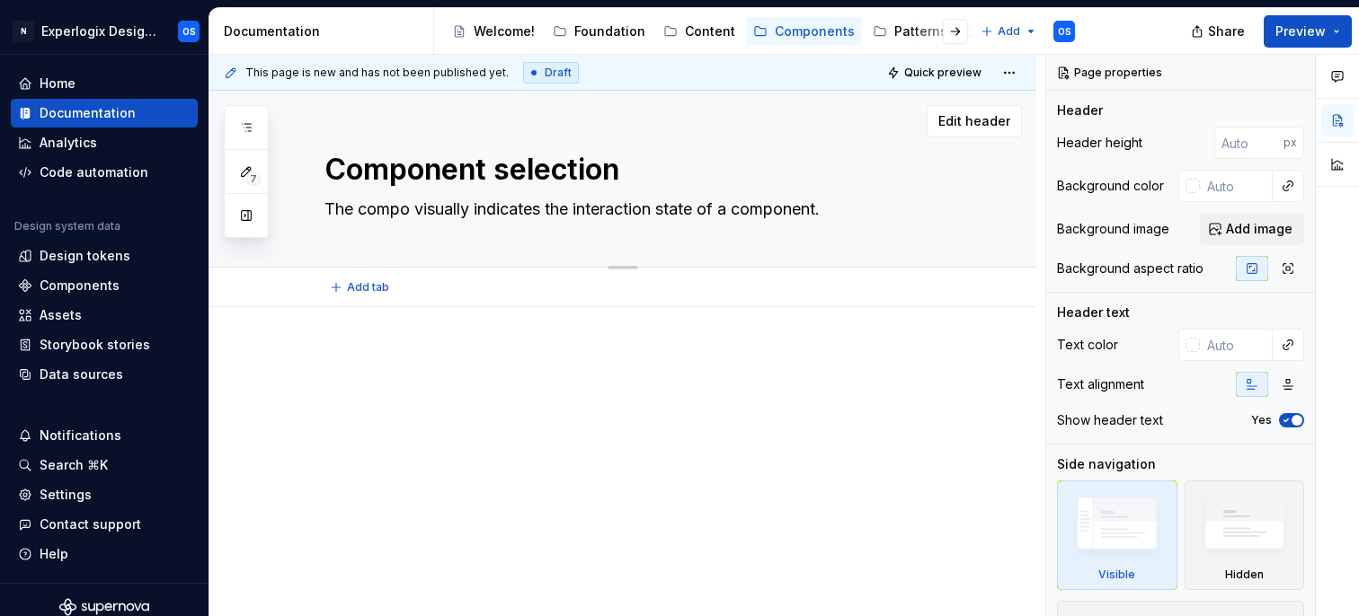
type textarea "The compon visually indicates the interaction state of a component."
type textarea "*"
type textarea "The compone visually indicates the interaction state of a component."
type textarea "*"
type textarea "The componen visually indicates the interaction state of a component."
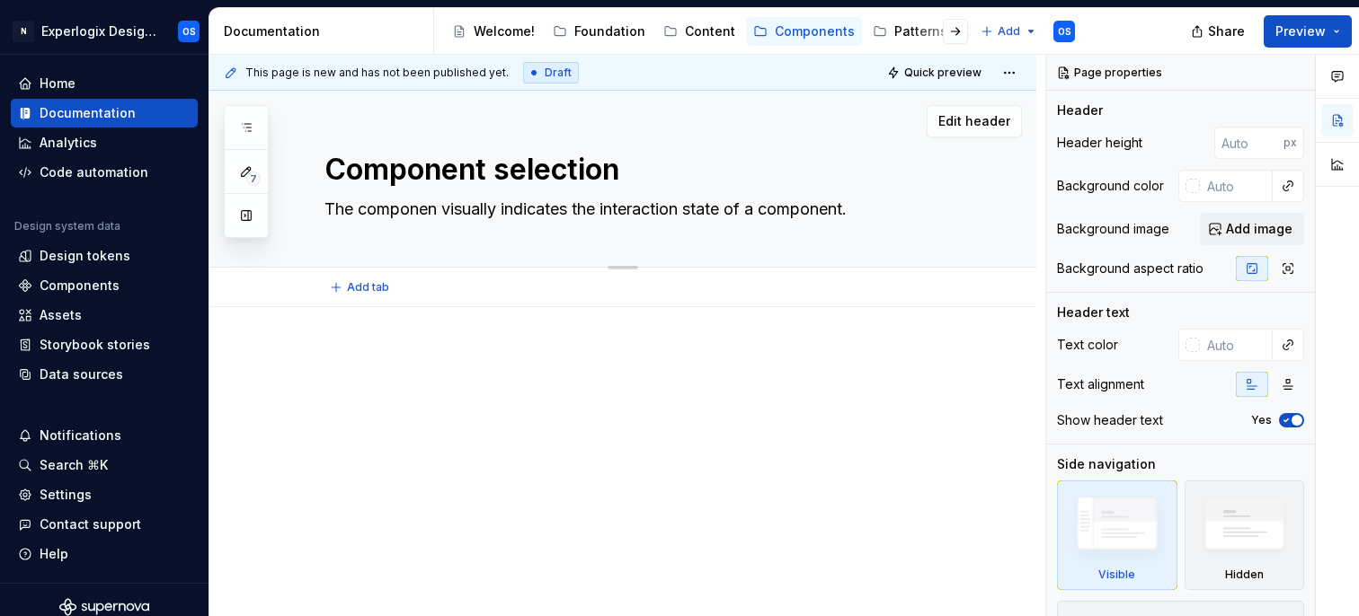
type textarea "*"
type textarea "The component visually indicates the interaction state of a component."
type textarea "*"
type textarea "The component visually indicates the interaction state of a component."
type textarea "*"
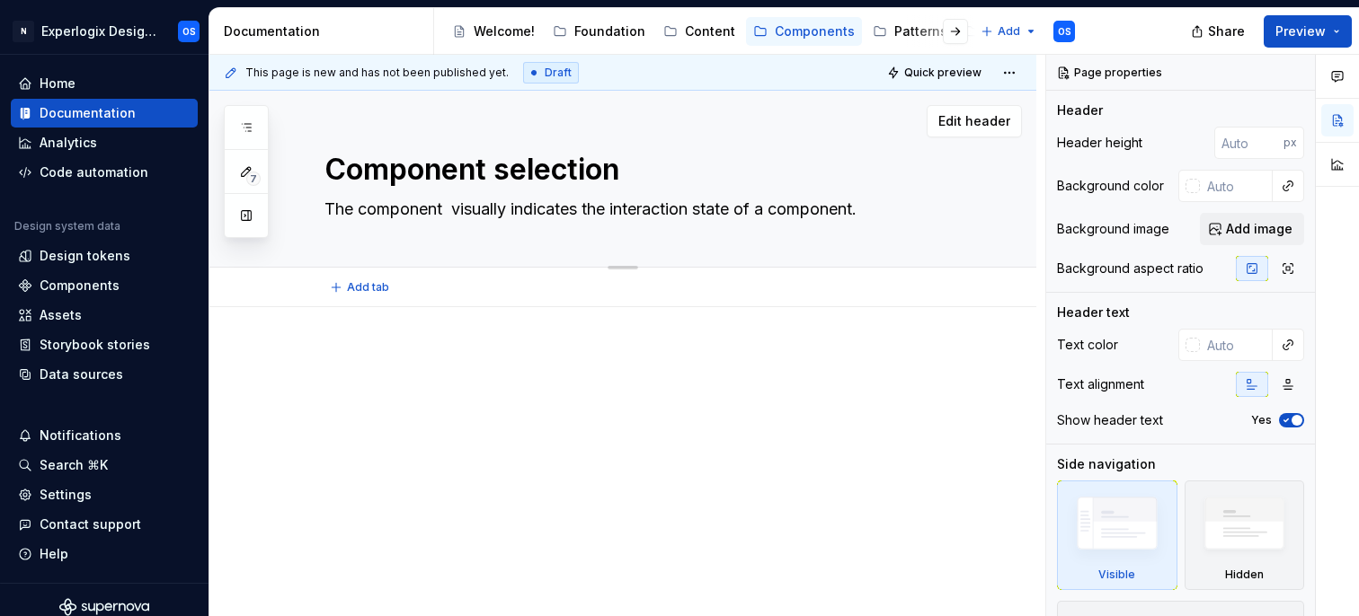
type textarea "The component s visually indicates the interaction state of a component."
type textarea "*"
type textarea "The component se visually indicates the interaction state of a component."
type textarea "*"
type textarea "The component sel visually indicates the interaction state of a component."
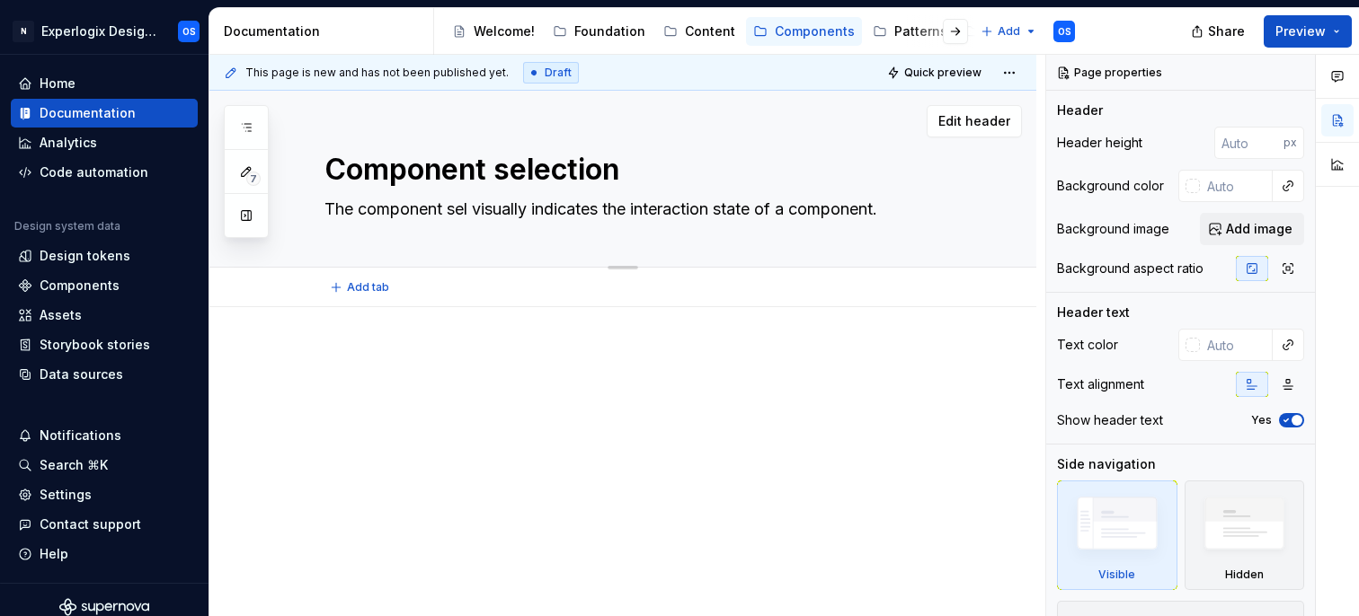
type textarea "*"
type textarea "The component sele visually indicates the interaction state of a component."
type textarea "*"
type textarea "The component selec visually indicates the interaction state of a component."
type textarea "*"
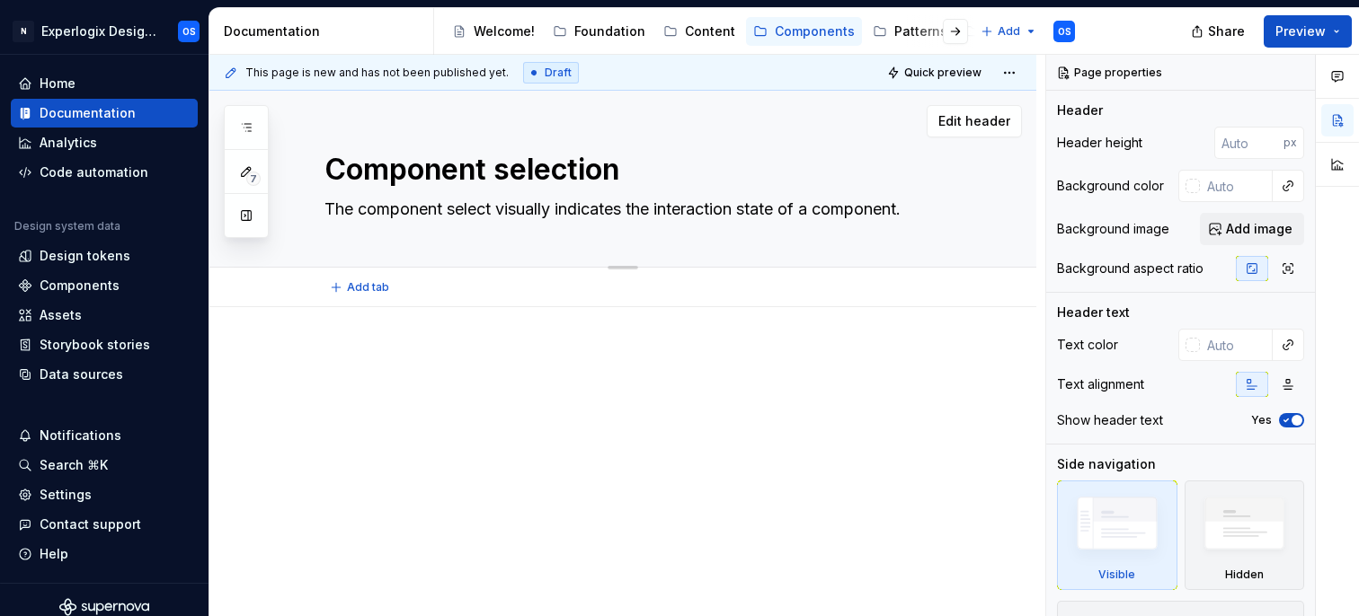
type textarea "The component selecti visually indicates the interaction state of a component."
type textarea "*"
type textarea "The component selectio visually indicates the interaction state of a component."
type textarea "*"
type textarea "The component selection visually indicates the interaction state of a component."
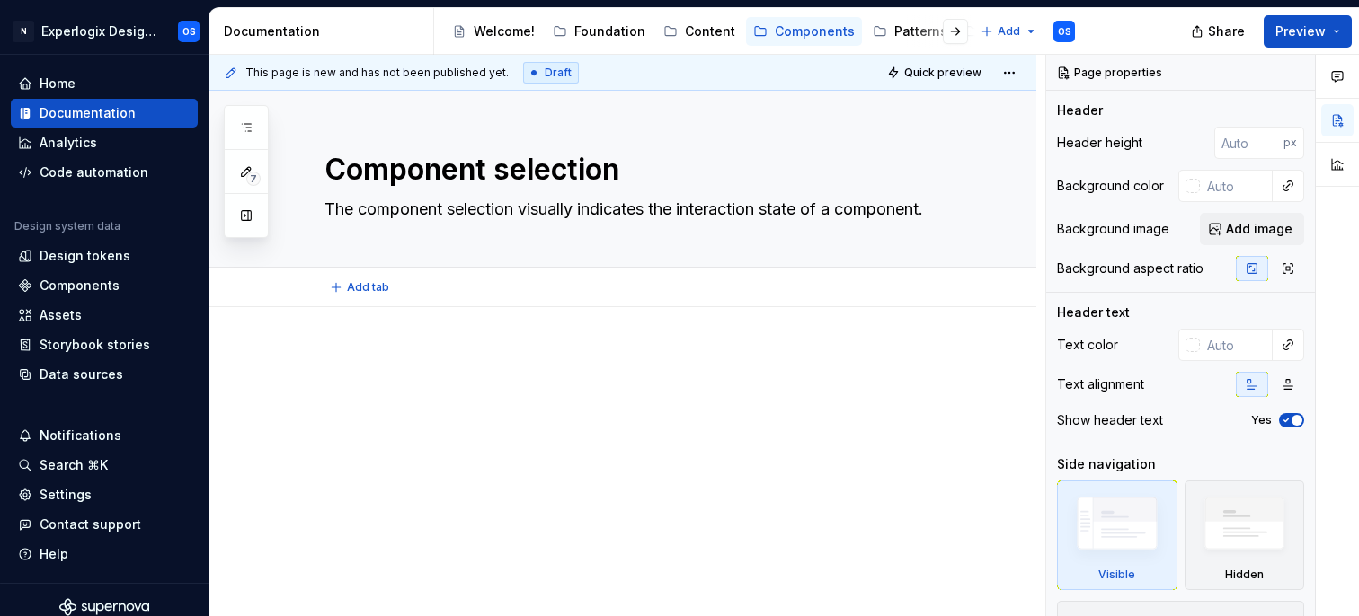
type textarea "*"
type textarea "The component selection visually indicates the interaction state of a component."
click at [679, 348] on div at bounding box center [622, 466] width 827 height 318
type textarea "*"
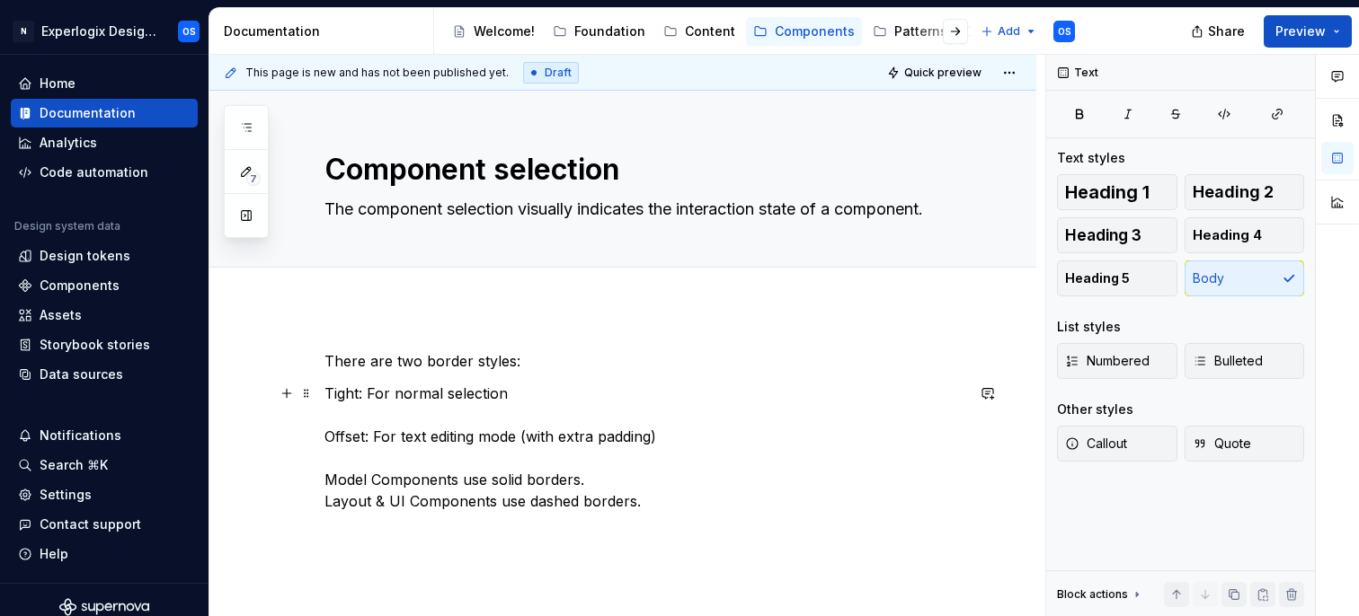
click at [337, 396] on p "Tight: For normal selection Offset: For text editing mode (with extra padding) …" at bounding box center [644, 447] width 640 height 129
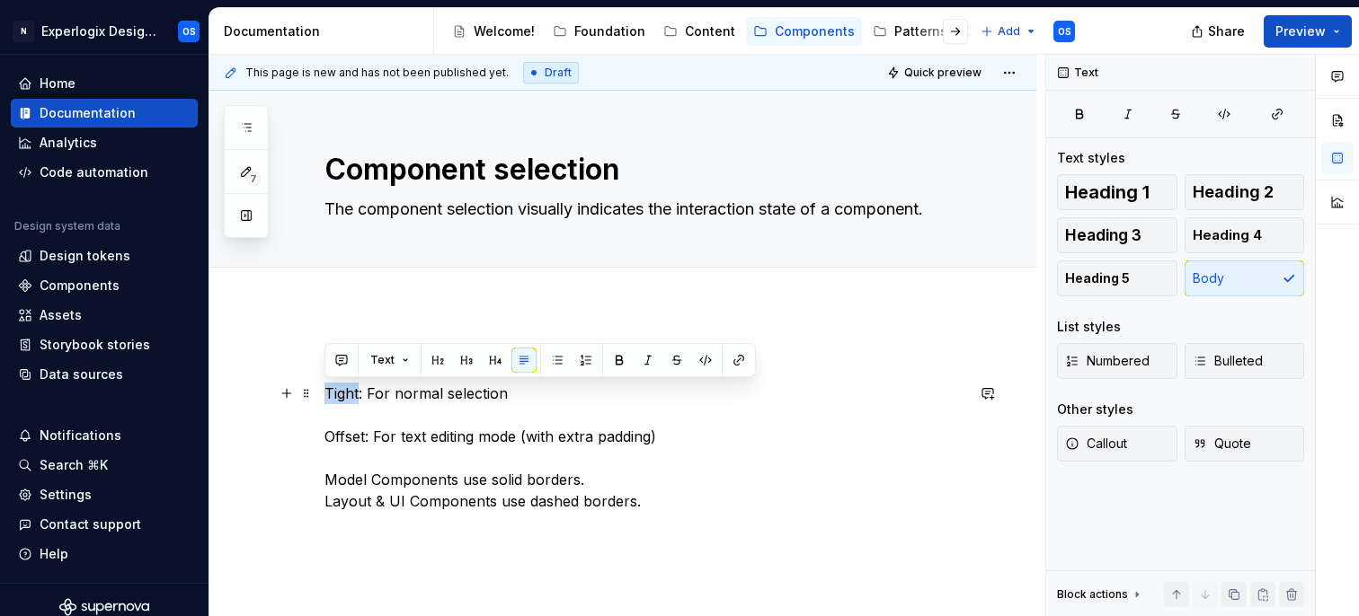
click at [337, 396] on p "Tight: For normal selection Offset: For text editing mode (with extra padding) …" at bounding box center [644, 447] width 640 height 129
click at [362, 399] on p "Tight: For normal selection Offset: For text editing mode (with extra padding) …" at bounding box center [644, 447] width 640 height 129
drag, startPoint x: 363, startPoint y: 396, endPoint x: 326, endPoint y: 392, distance: 37.1
click at [326, 392] on p "Tight: For normal selection Offset: For text editing mode (with extra padding) …" at bounding box center [644, 447] width 640 height 129
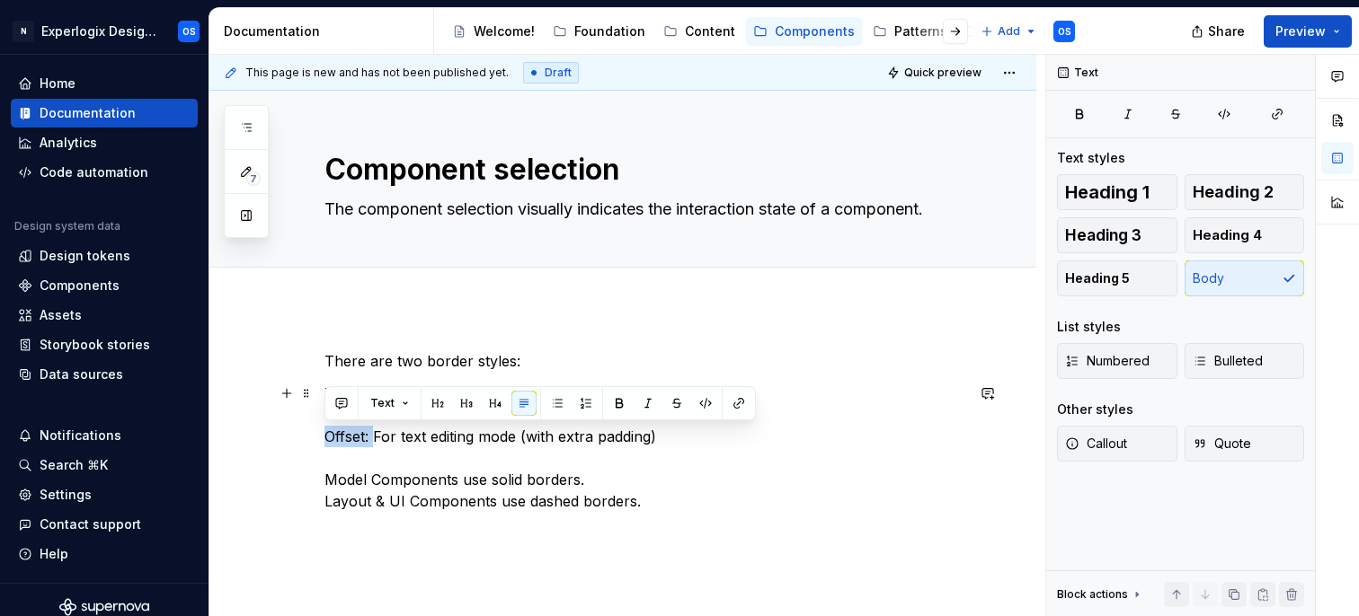
drag, startPoint x: 377, startPoint y: 438, endPoint x: 323, endPoint y: 428, distance: 54.8
click at [323, 428] on div "There are two border styles: Tight: For normal selection Offset: For text editi…" at bounding box center [622, 513] width 827 height 412
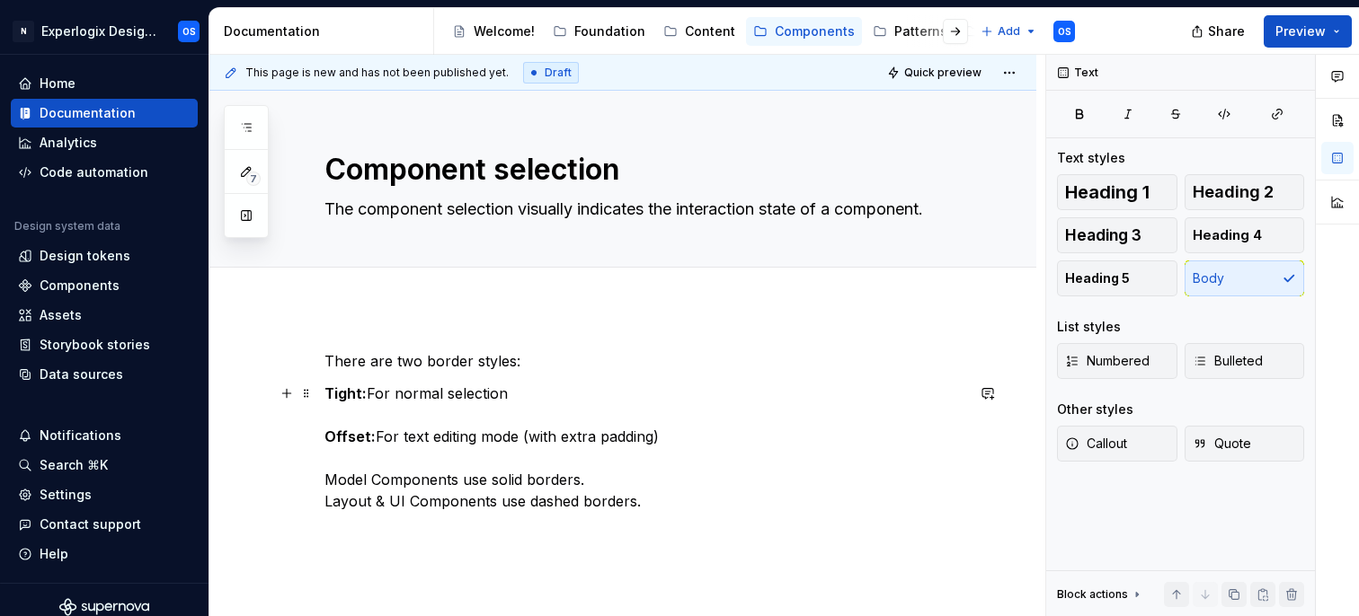
click at [374, 484] on p "Tight: For normal selection Offset: For text editing mode (with extra padding) …" at bounding box center [644, 447] width 640 height 129
click at [361, 413] on p "Tight: For normal selection Offset: For text editing mode (with extra padding) …" at bounding box center [644, 447] width 640 height 129
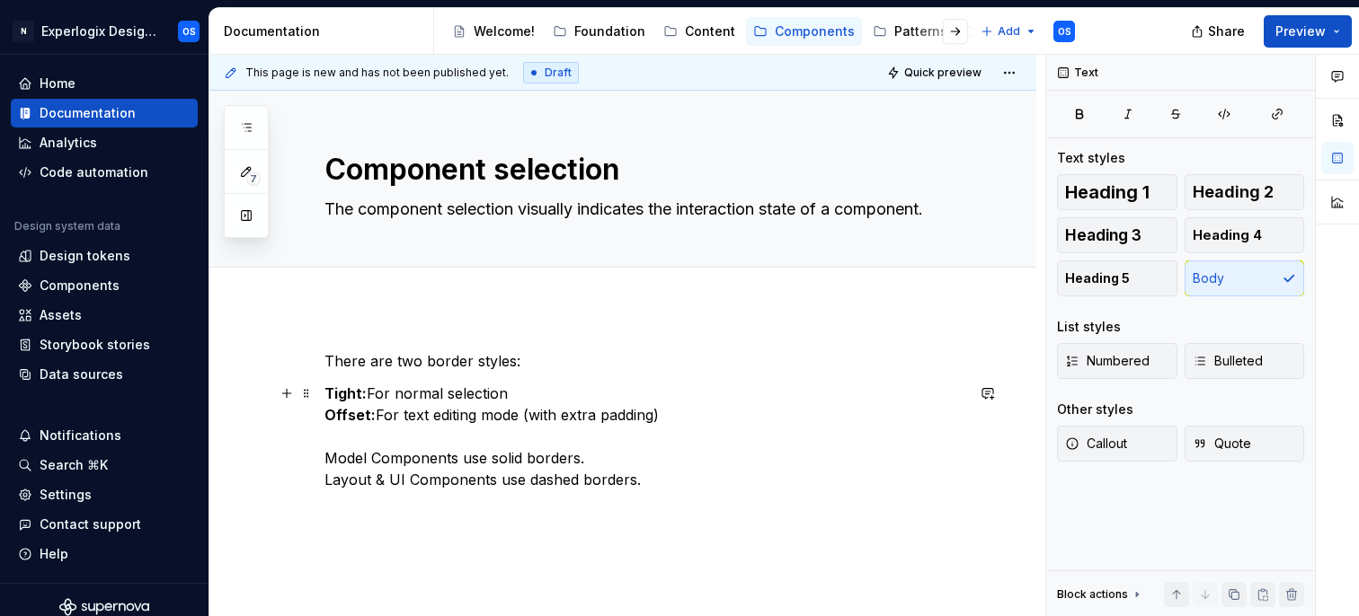
click at [376, 430] on p "Tight: For normal selection Offset: For text editing mode (with extra padding) …" at bounding box center [644, 437] width 640 height 108
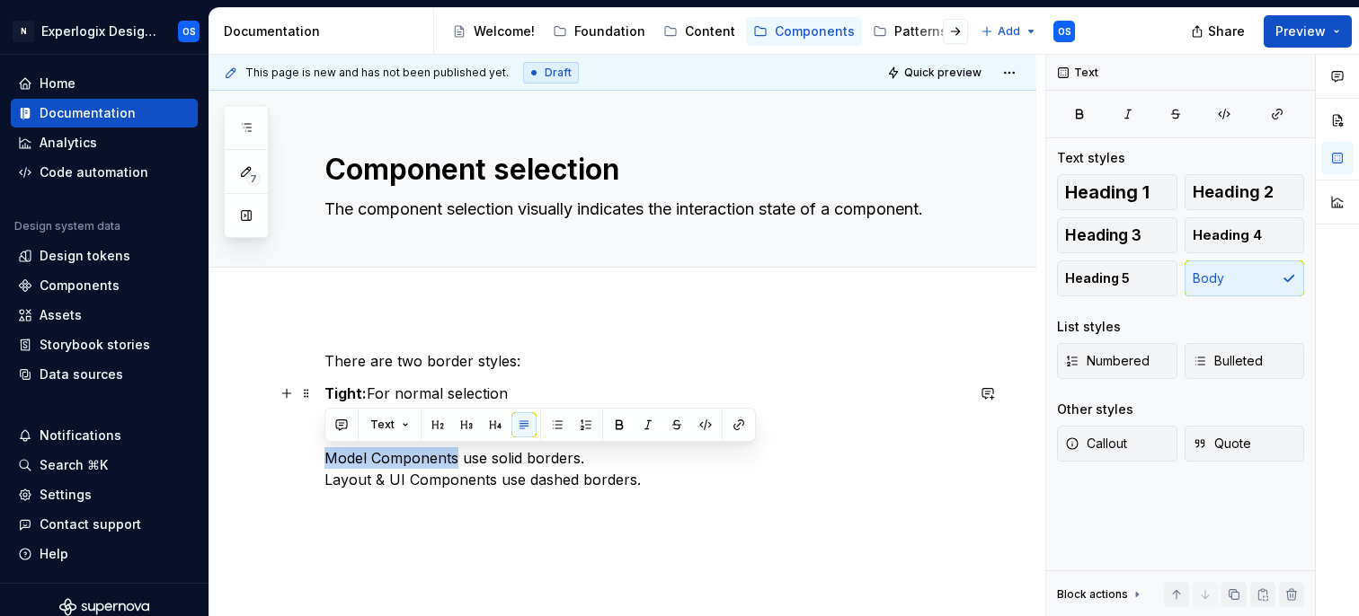
drag, startPoint x: 326, startPoint y: 464, endPoint x: 457, endPoint y: 458, distance: 131.3
click at [457, 458] on p "Tight: For normal selection Offset: For text editing mode (with extra padding) …" at bounding box center [644, 437] width 640 height 108
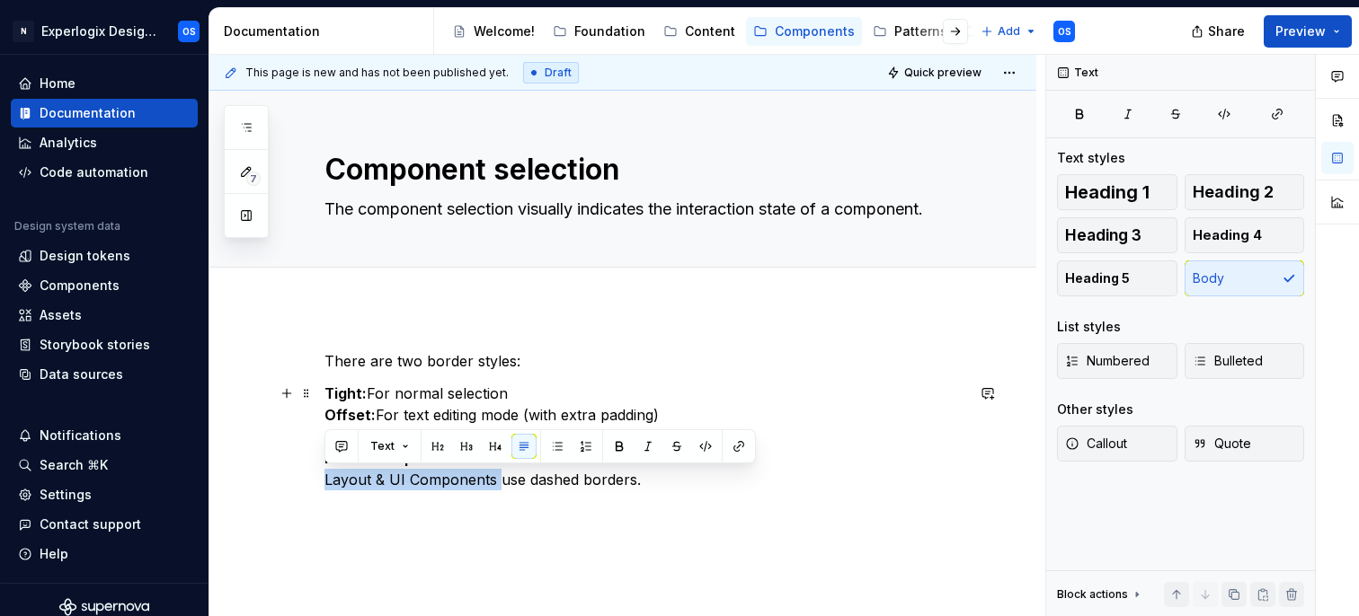
drag, startPoint x: 495, startPoint y: 481, endPoint x: 302, endPoint y: 479, distance: 193.2
click at [302, 479] on div "There are two border styles: Tight: For normal selection Offset: For text editi…" at bounding box center [622, 502] width 827 height 390
click at [707, 480] on p "Tight: For normal selection Offset: For text editing mode (with extra padding) …" at bounding box center [644, 437] width 640 height 108
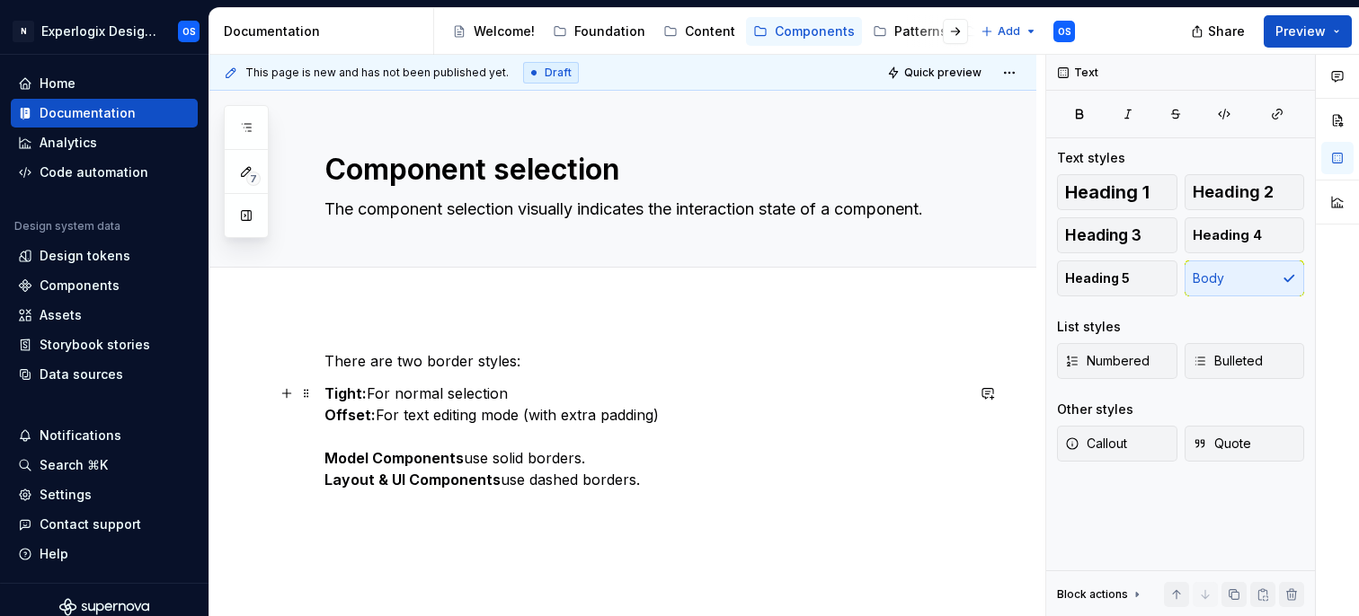
click at [630, 465] on p "Tight: For normal selection Offset: For text editing mode (with extra padding) …" at bounding box center [644, 437] width 640 height 108
click at [671, 482] on p "Tight: For normal selection Offset: For text editing mode (with extra padding) …" at bounding box center [644, 437] width 640 height 108
click at [665, 467] on p "Tight: For normal selection Offset: For text editing mode (with extra padding) …" at bounding box center [644, 437] width 640 height 108
click at [667, 474] on p "Tight: For normal selection Offset: For text editing mode (with extra padding) …" at bounding box center [644, 437] width 640 height 108
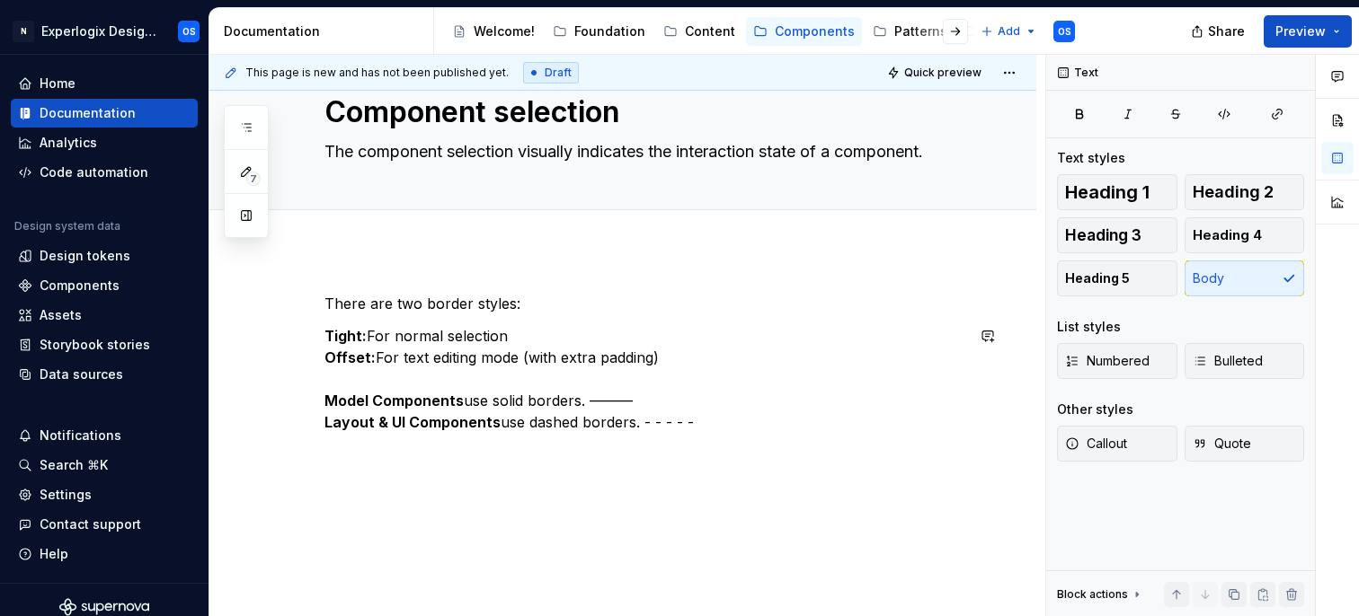
scroll to position [80, 0]
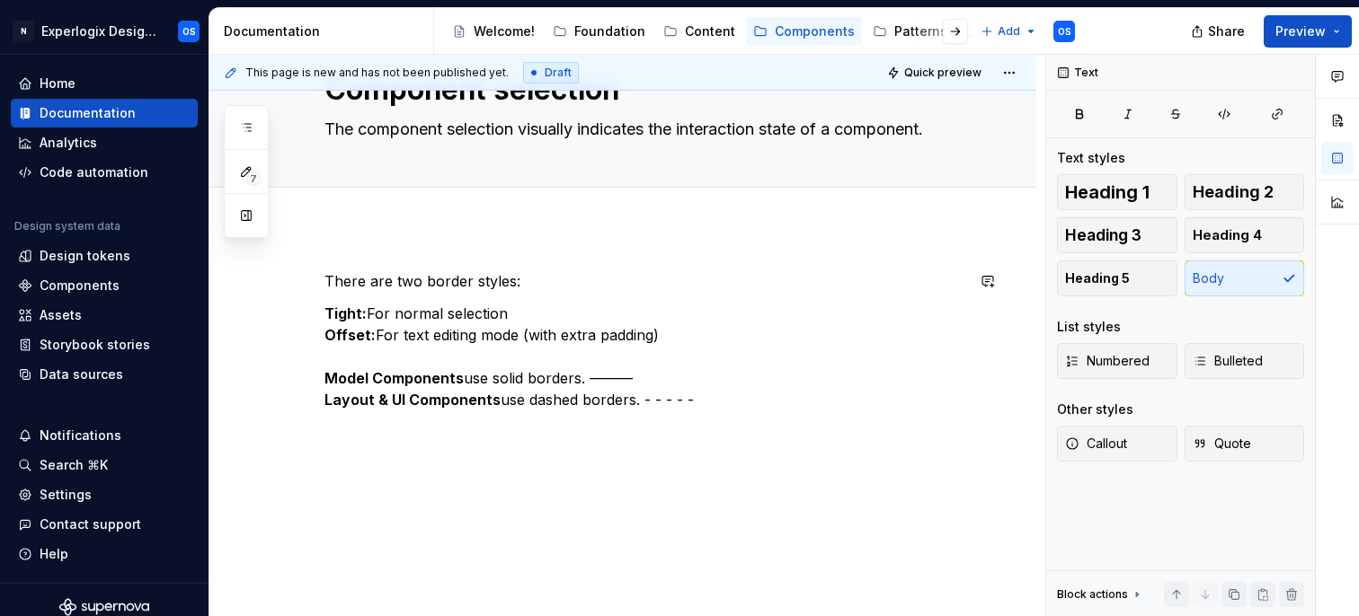
click at [408, 246] on div "There are two border styles: Tight: For normal selection Offset: For text editi…" at bounding box center [622, 422] width 827 height 390
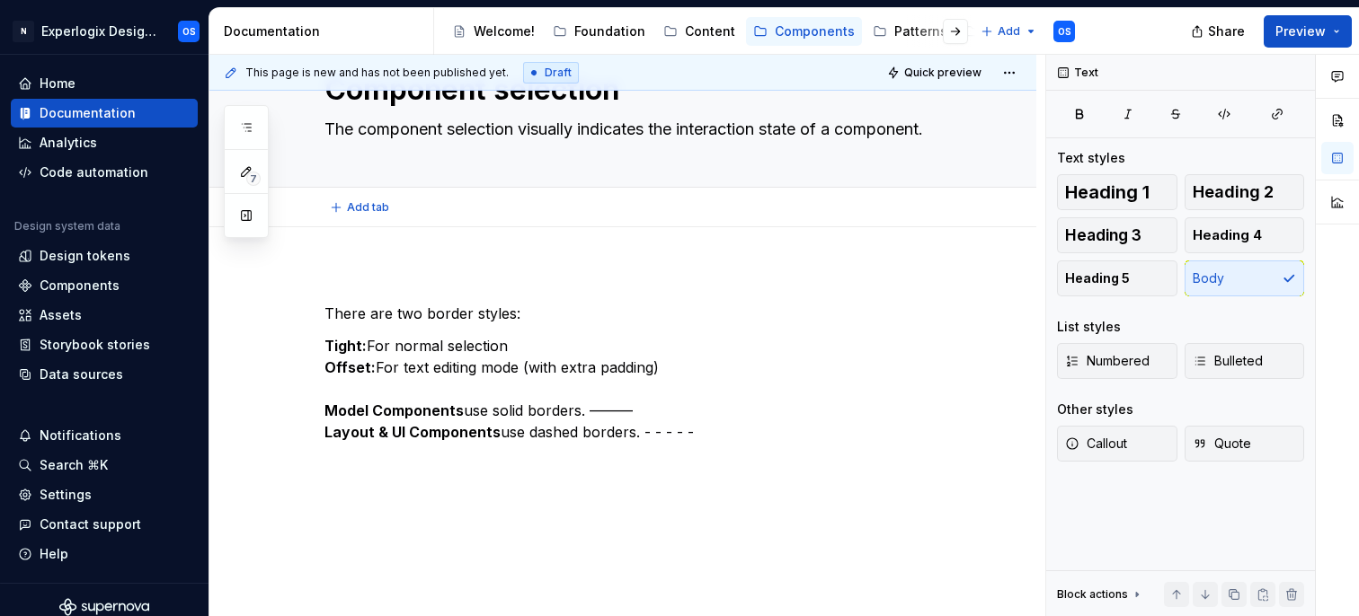
click at [377, 220] on div "Add tab" at bounding box center [622, 208] width 827 height 40
click at [373, 265] on div "There are two border styles: Tight: For normal selection Offset: For text editi…" at bounding box center [622, 438] width 827 height 422
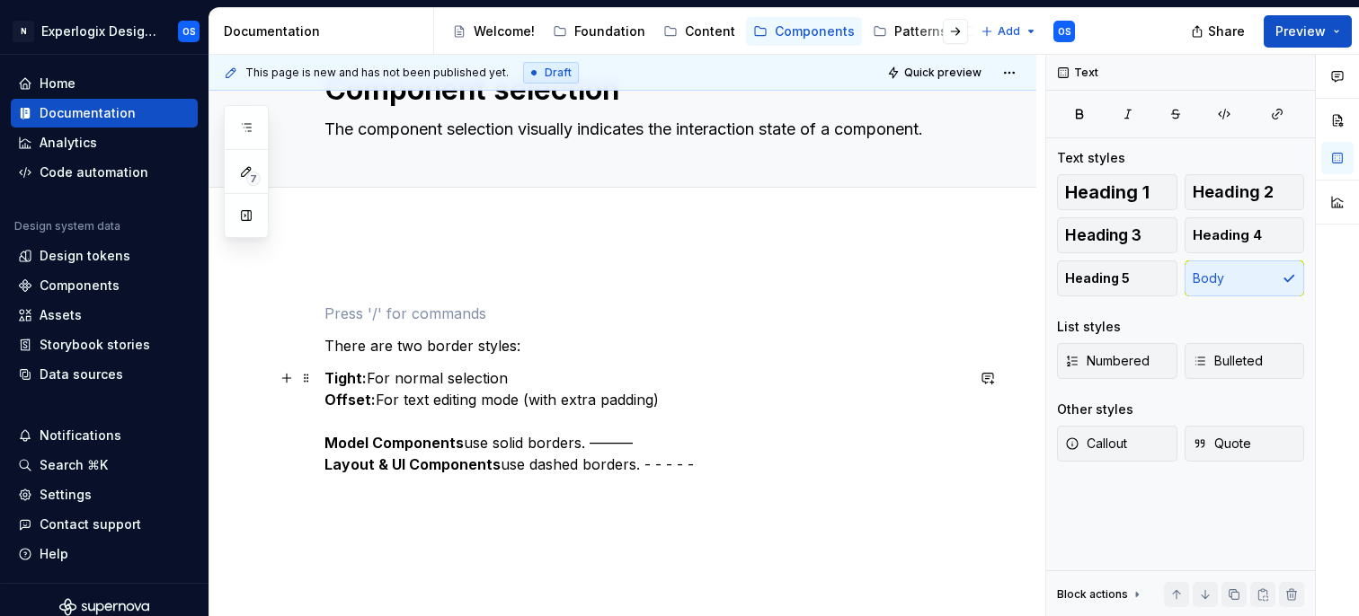
scroll to position [145, 0]
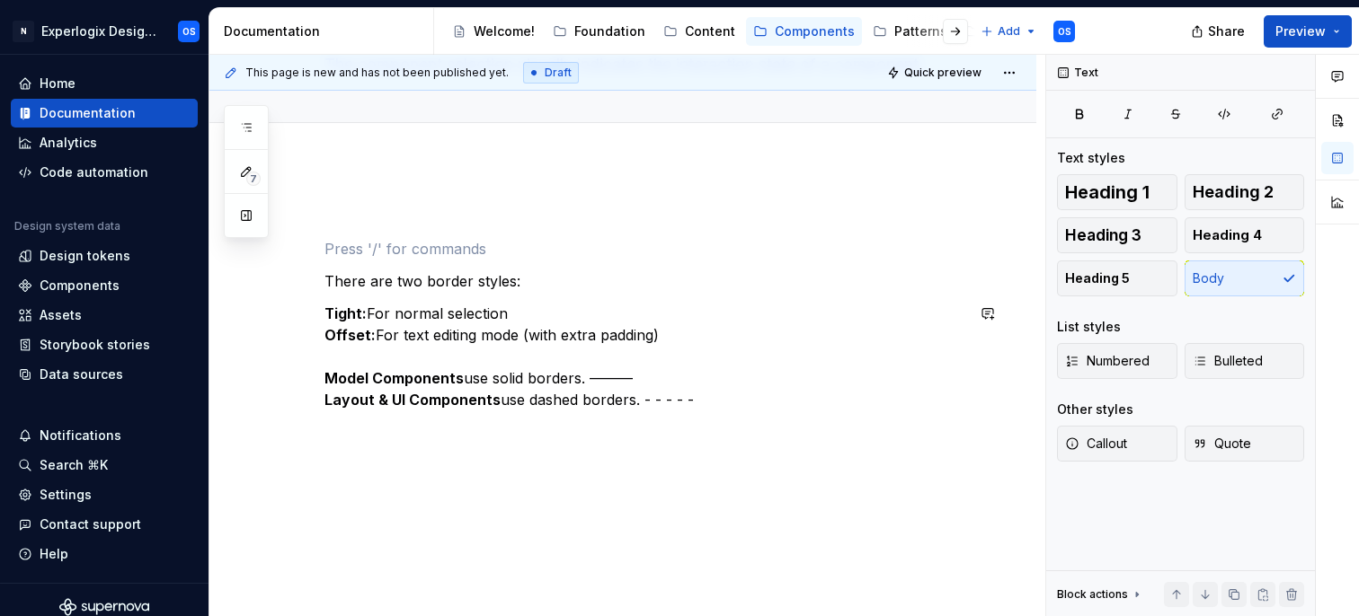
click at [401, 469] on div "There are two border styles: Tight: For normal selection Offset: For text editi…" at bounding box center [622, 390] width 827 height 455
click at [535, 309] on p "Tight: For normal selection Offset: For text editing mode (with extra padding) …" at bounding box center [644, 357] width 640 height 108
click at [588, 341] on p "Tight: For normal selection (no padding) Offset: For text editing mode (with ex…" at bounding box center [644, 357] width 640 height 108
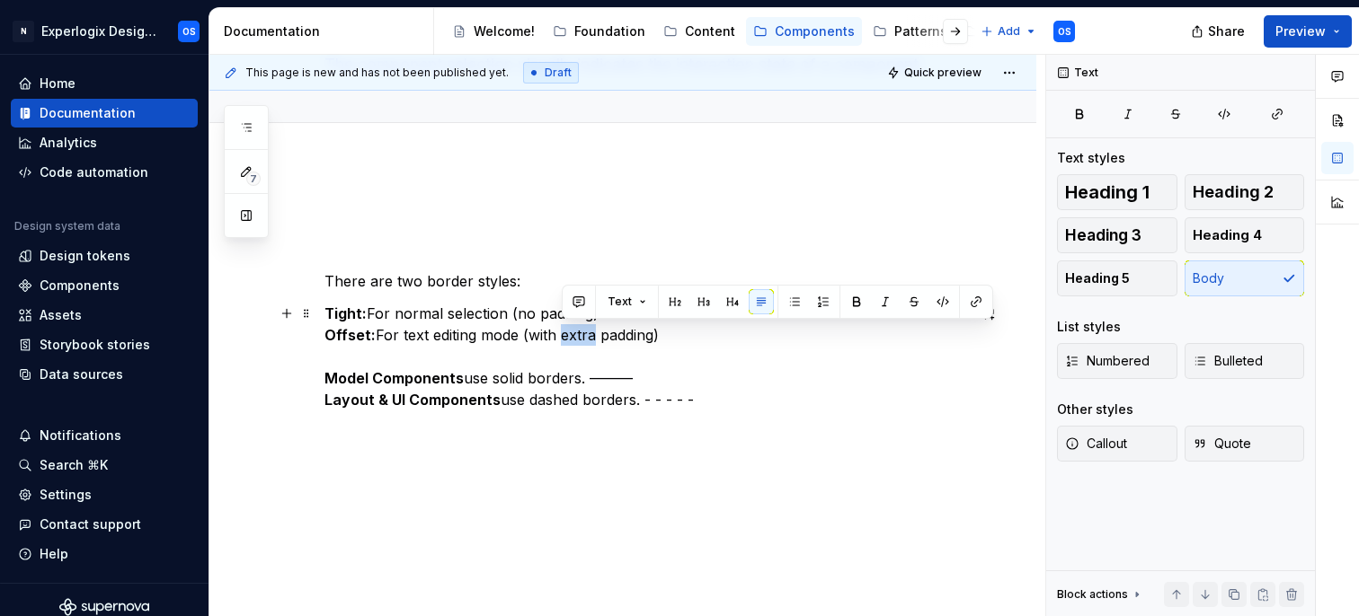
click at [588, 341] on p "Tight: For normal selection (no padding) Offset: For text editing mode (with ex…" at bounding box center [644, 357] width 640 height 108
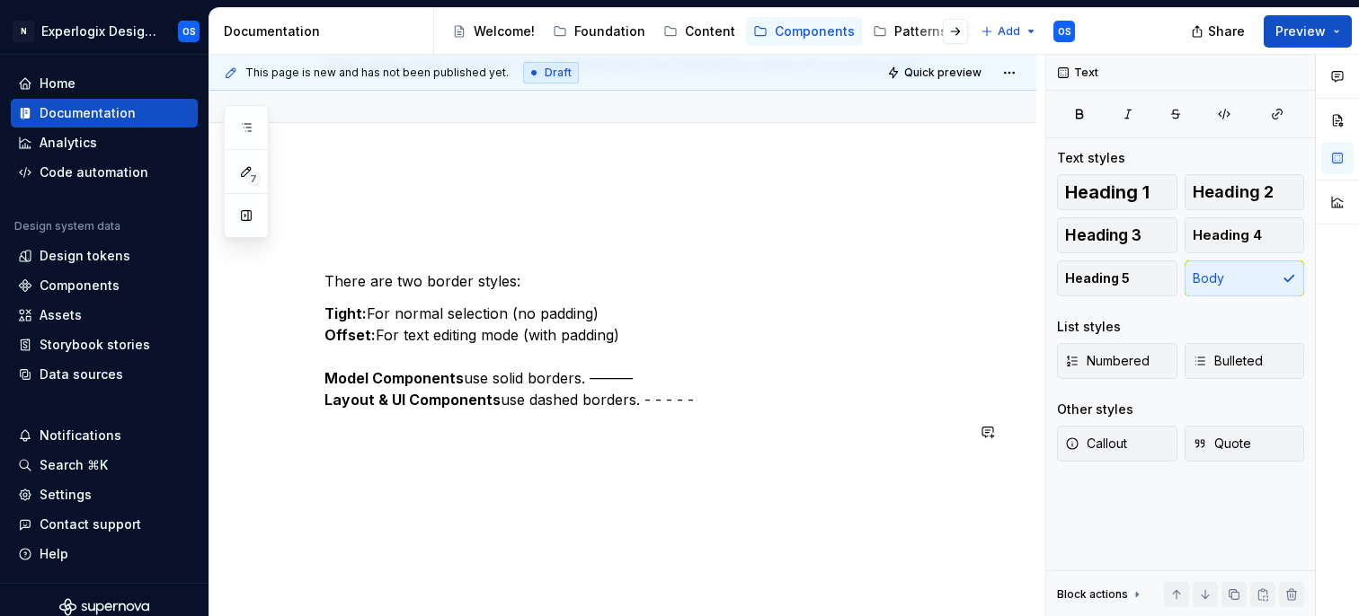
click at [530, 473] on div "There are two border styles: Tight: For normal selection (no padding) Offset: F…" at bounding box center [622, 406] width 827 height 487
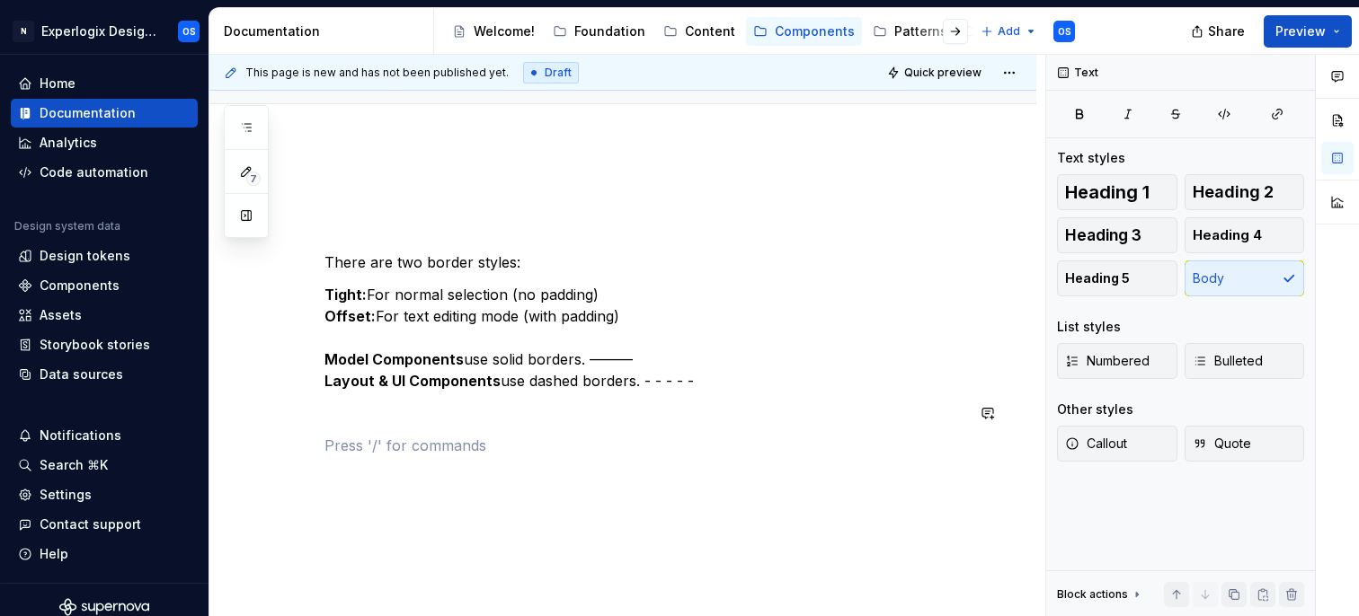
scroll to position [165, 0]
click at [458, 358] on strong "Model Components" at bounding box center [393, 358] width 139 height 18
click at [406, 338] on p "Tight: For normal selection (no padding) Offset: For text editing mode (with pa…" at bounding box center [644, 336] width 640 height 108
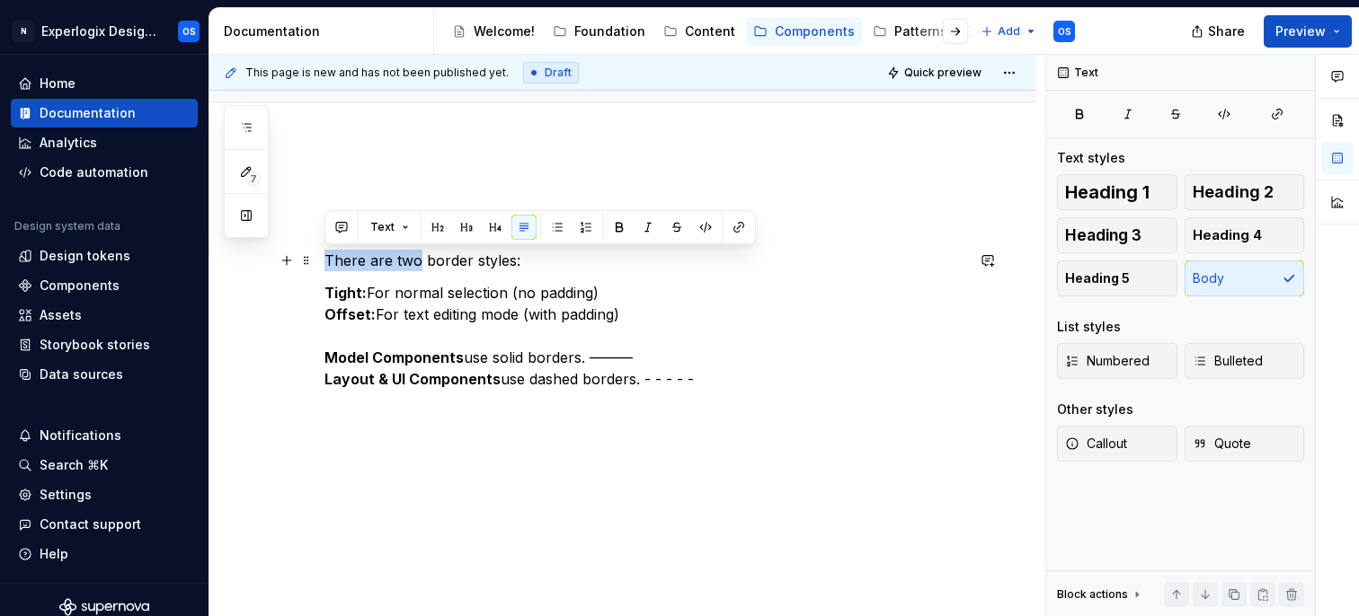
drag, startPoint x: 326, startPoint y: 255, endPoint x: 419, endPoint y: 254, distance: 92.6
click at [419, 254] on p "There are two border styles:" at bounding box center [644, 261] width 640 height 22
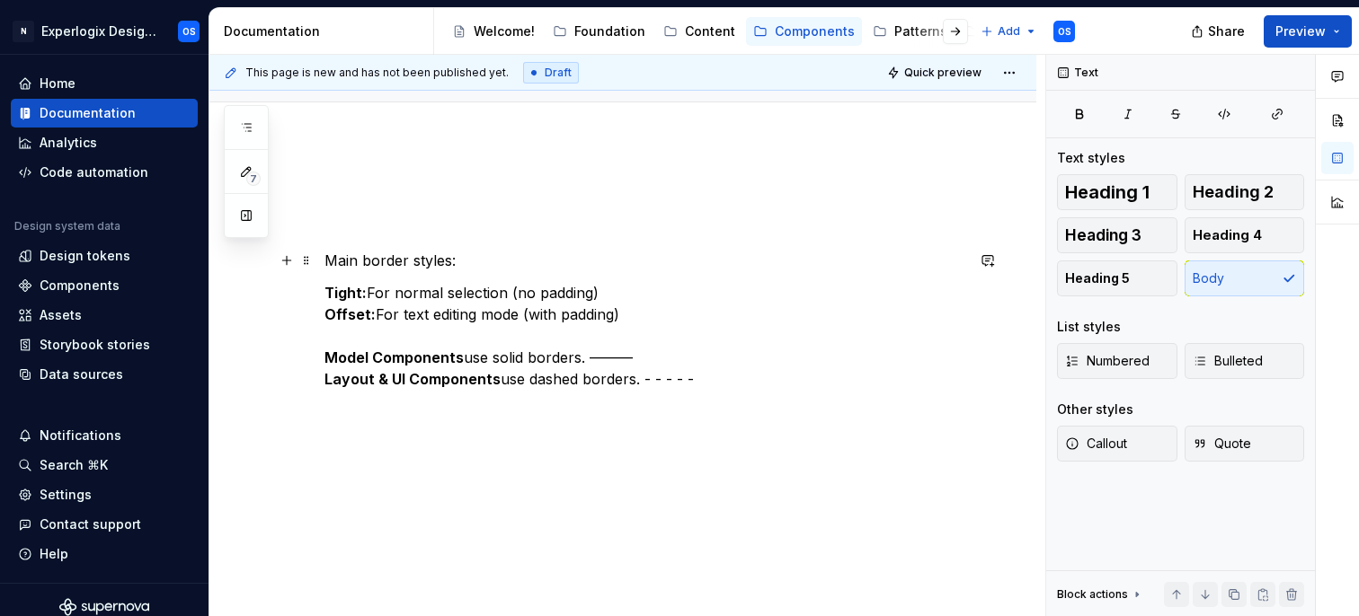
click at [340, 265] on p "Main border styles:" at bounding box center [644, 261] width 640 height 22
click at [332, 334] on p "Tight: For normal selection (no padding) Offset: For text editing mode (with pa…" at bounding box center [644, 336] width 640 height 108
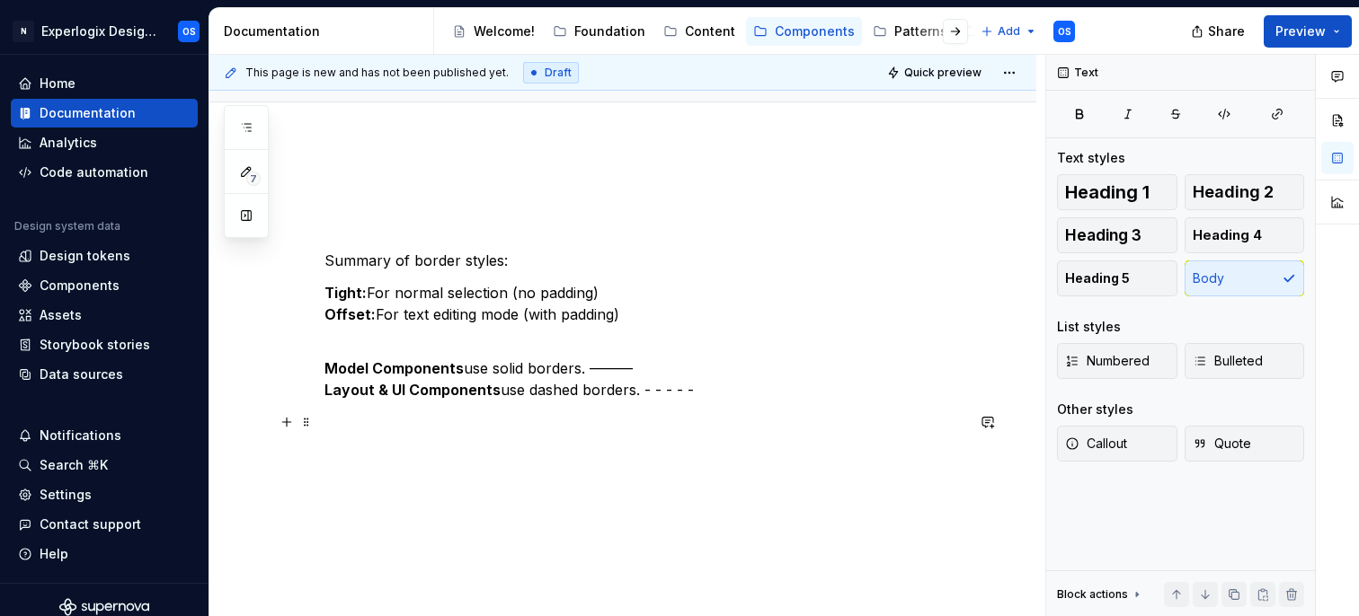
click at [494, 423] on p at bounding box center [644, 423] width 640 height 22
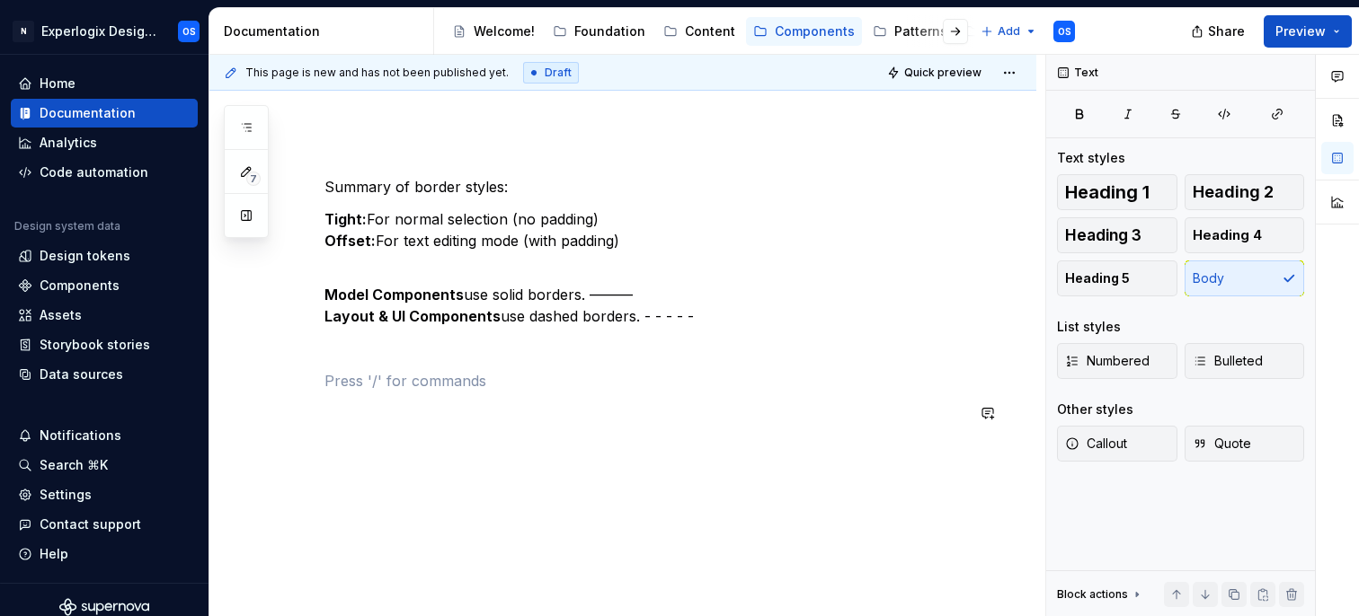
scroll to position [253, 0]
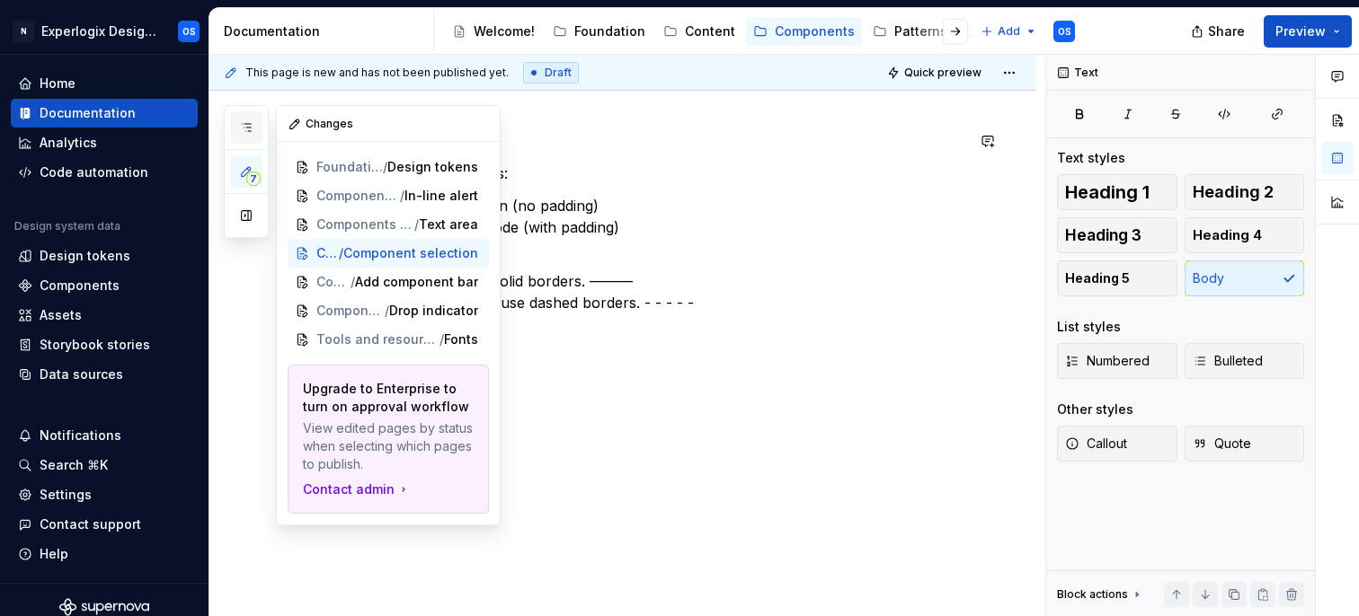
click at [244, 126] on icon "button" at bounding box center [246, 127] width 14 height 14
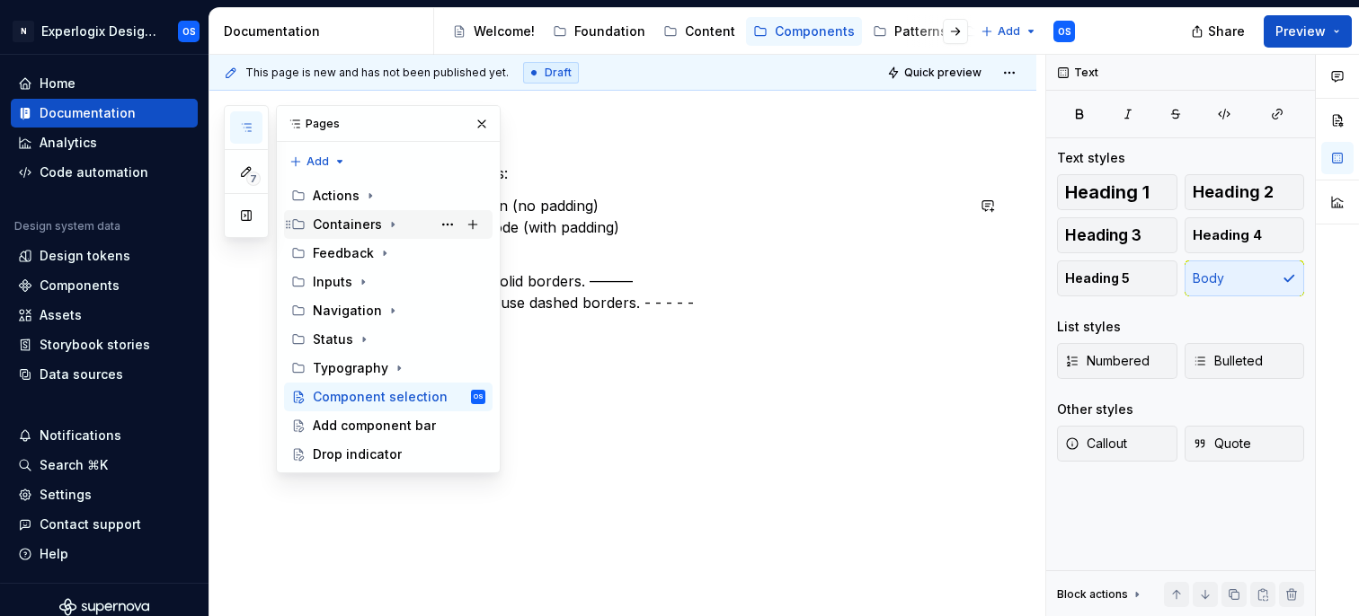
click at [346, 226] on div "Containers" at bounding box center [347, 225] width 69 height 18
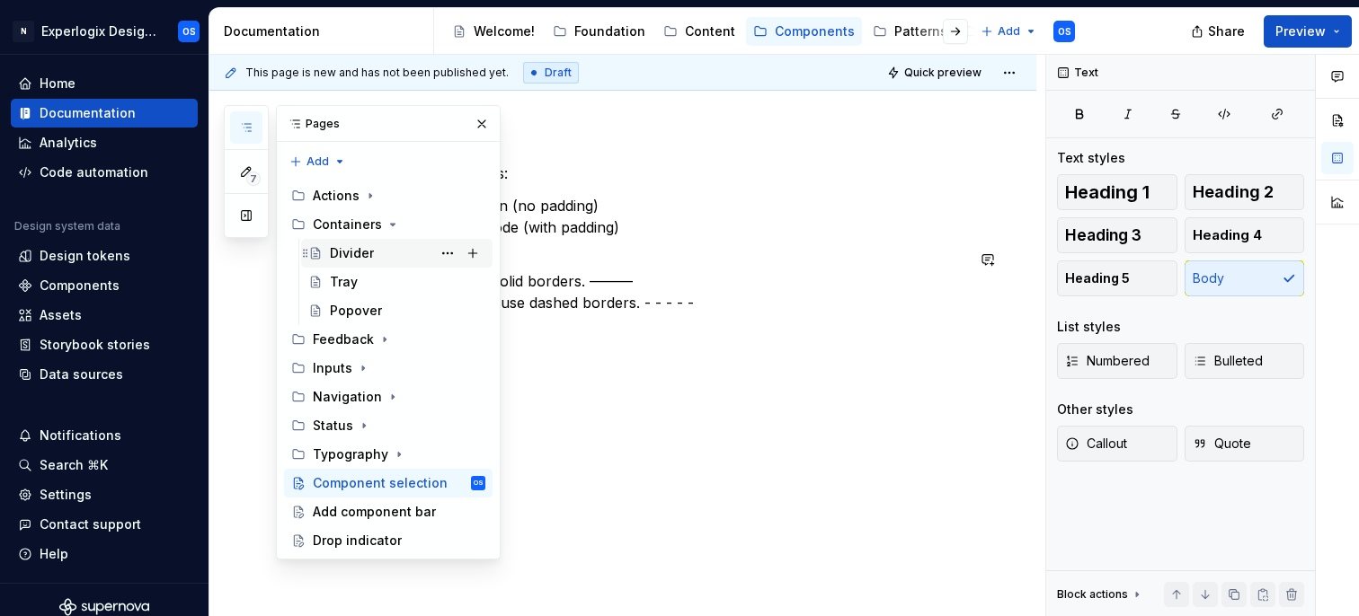
click at [349, 249] on div "Divider" at bounding box center [352, 253] width 44 height 18
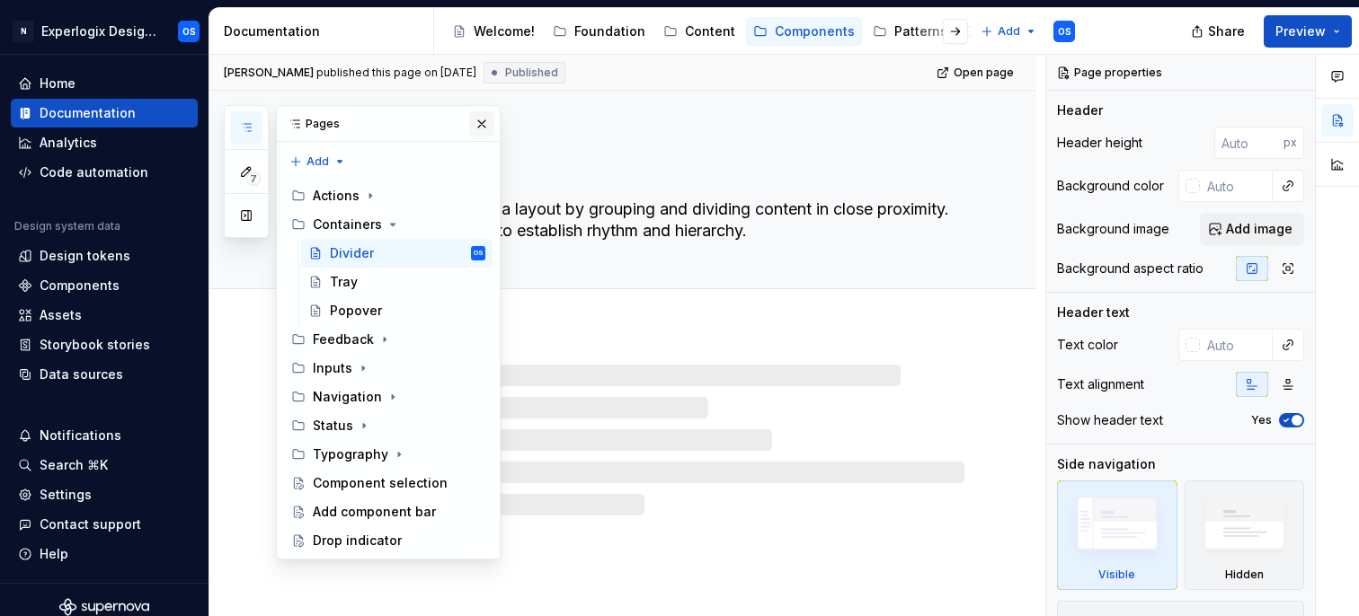
click at [486, 119] on button "button" at bounding box center [481, 123] width 25 height 25
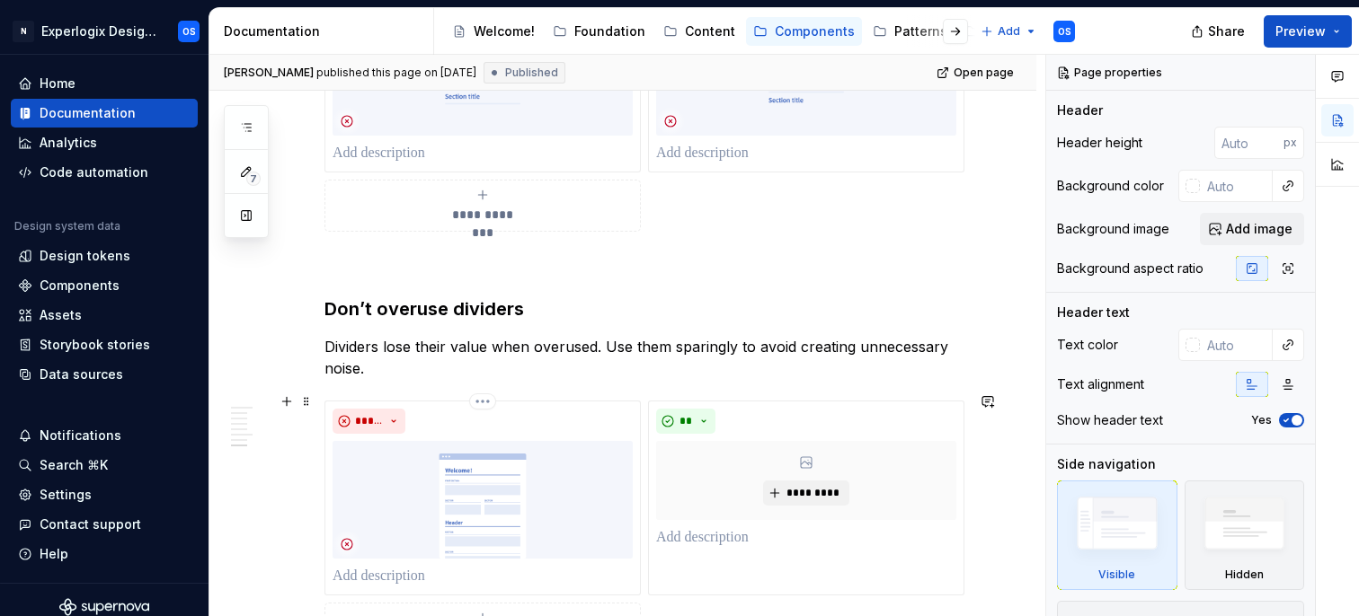
scroll to position [3095, 0]
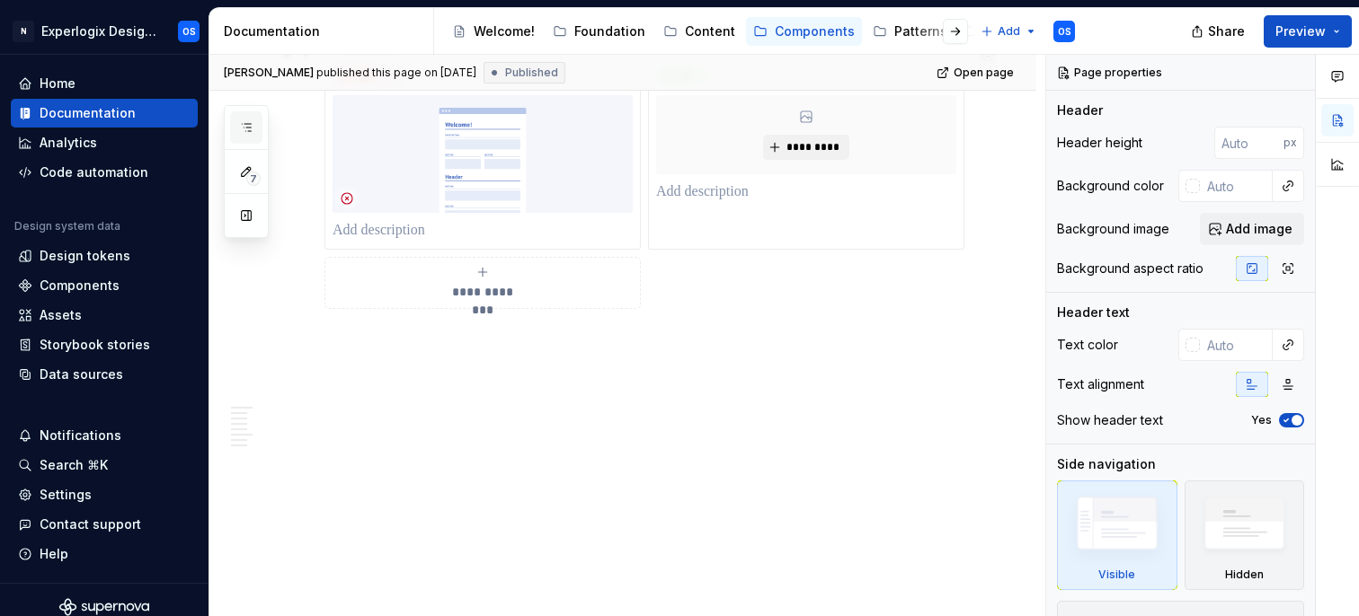
click at [253, 124] on button "button" at bounding box center [246, 127] width 32 height 32
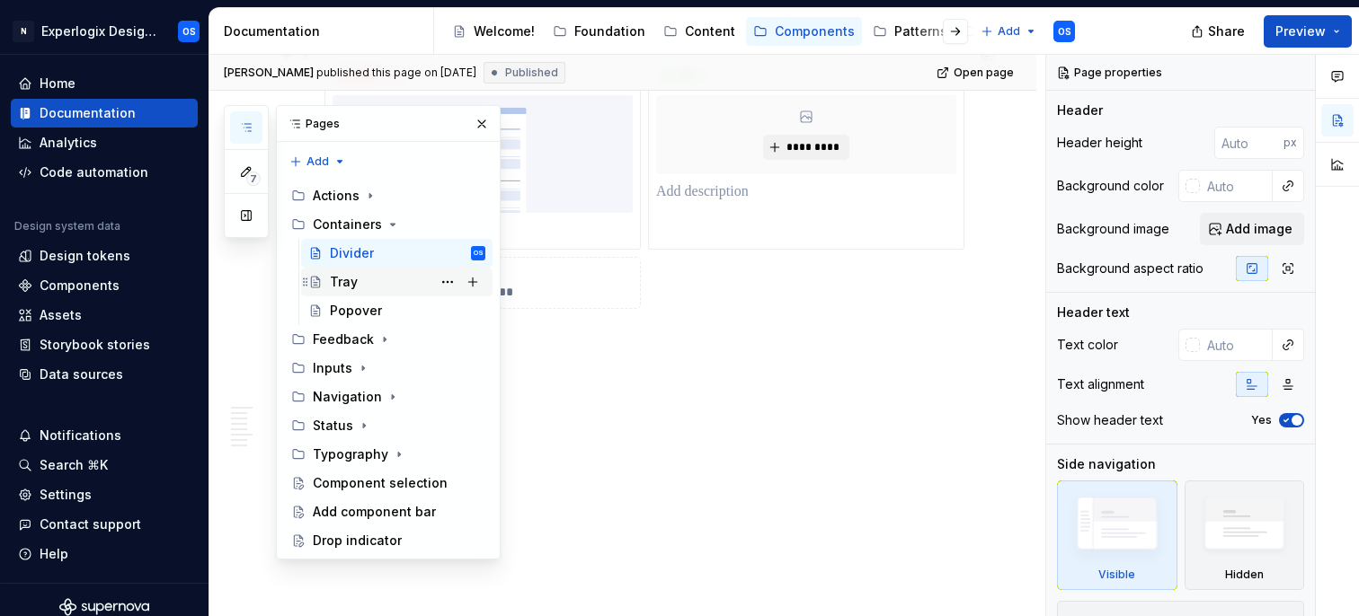
click at [344, 286] on div "Tray" at bounding box center [344, 282] width 28 height 18
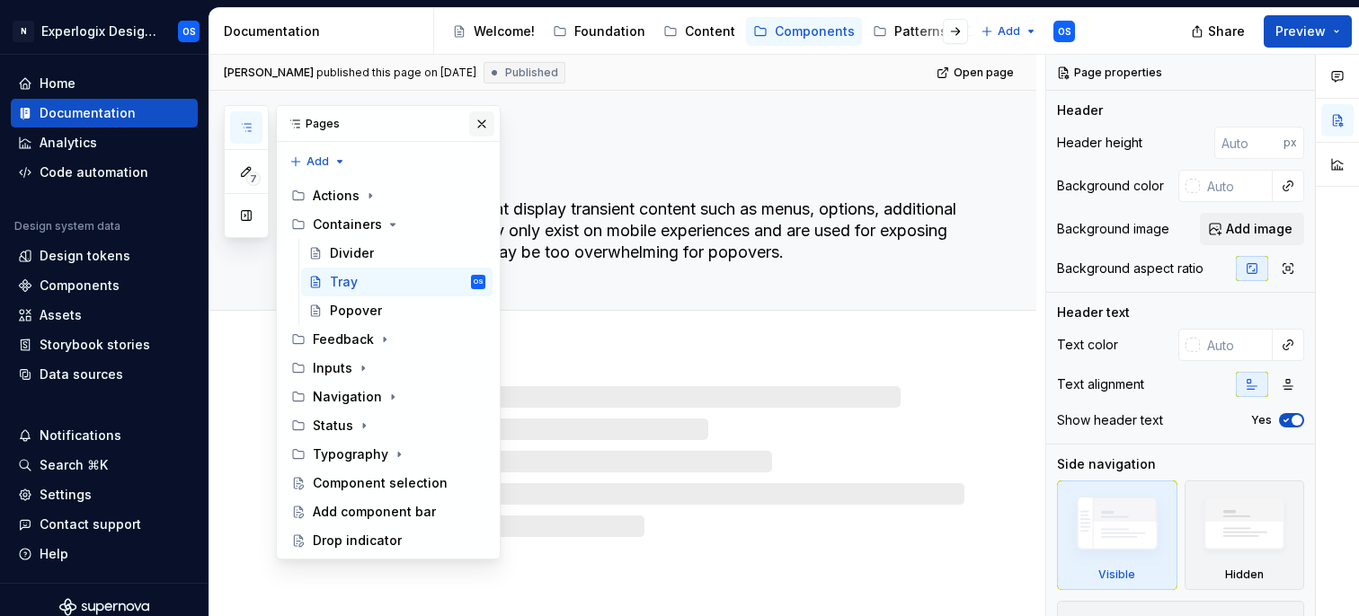
click at [474, 120] on button "button" at bounding box center [481, 123] width 25 height 25
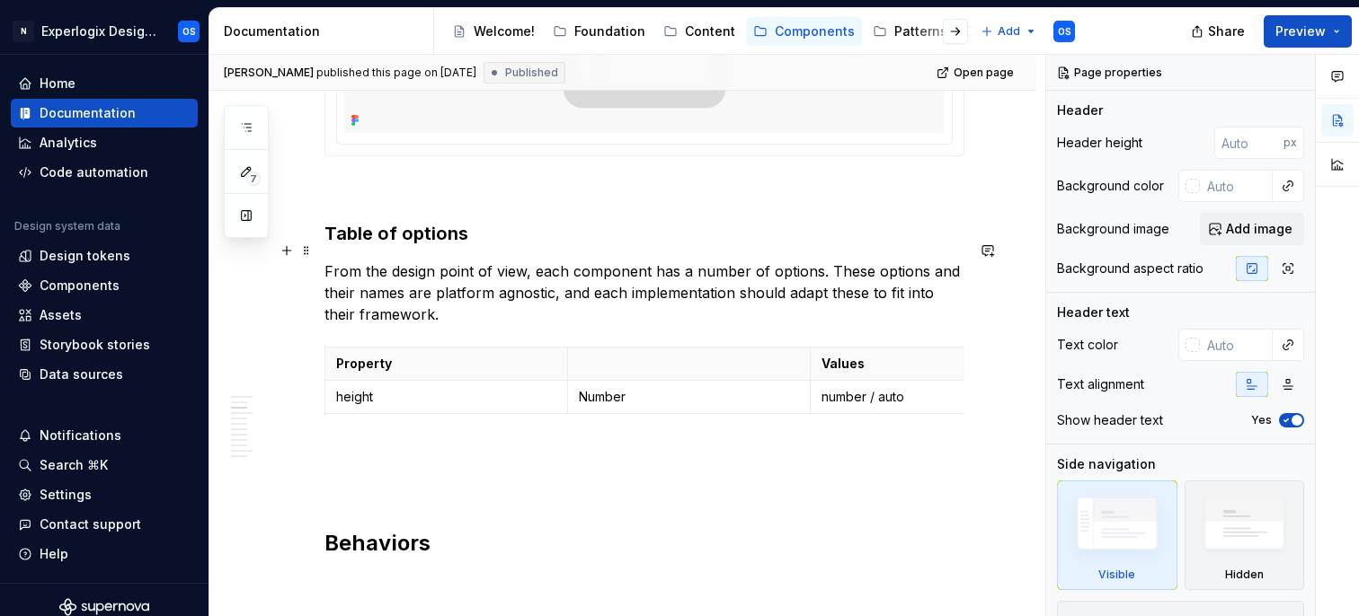
scroll to position [1826, 0]
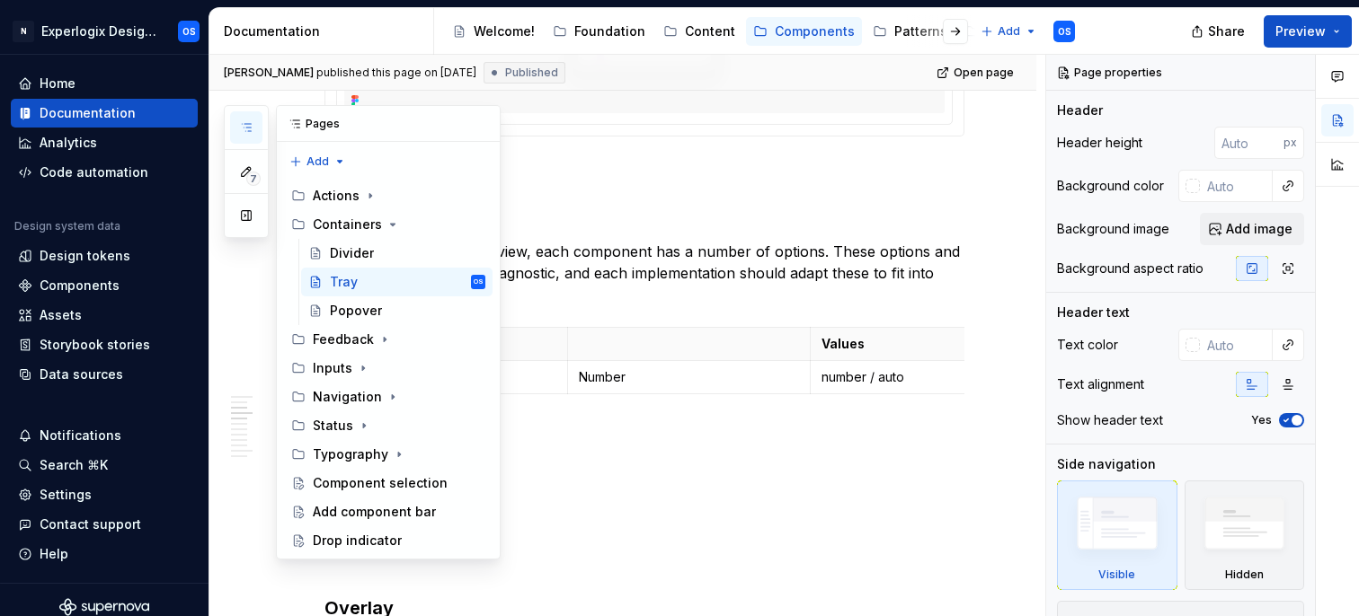
click at [242, 126] on icon "button" at bounding box center [246, 127] width 14 height 14
click at [351, 336] on div "Feedback" at bounding box center [343, 340] width 61 height 18
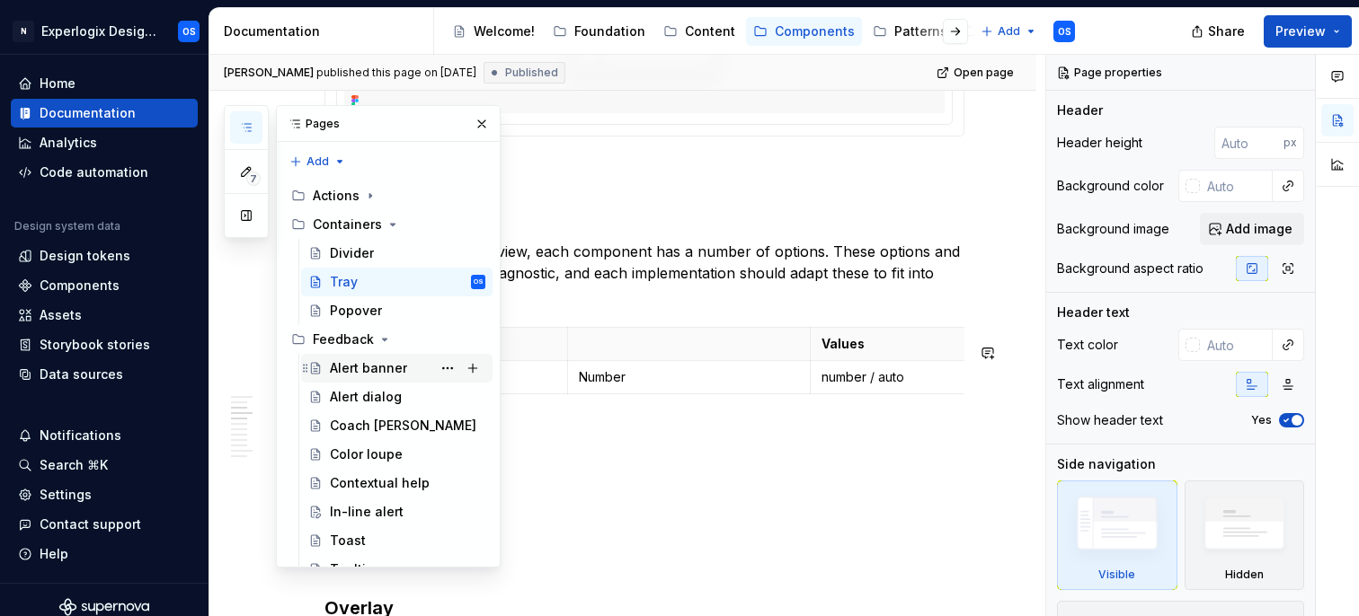
click at [351, 373] on div "Alert banner" at bounding box center [368, 368] width 77 height 18
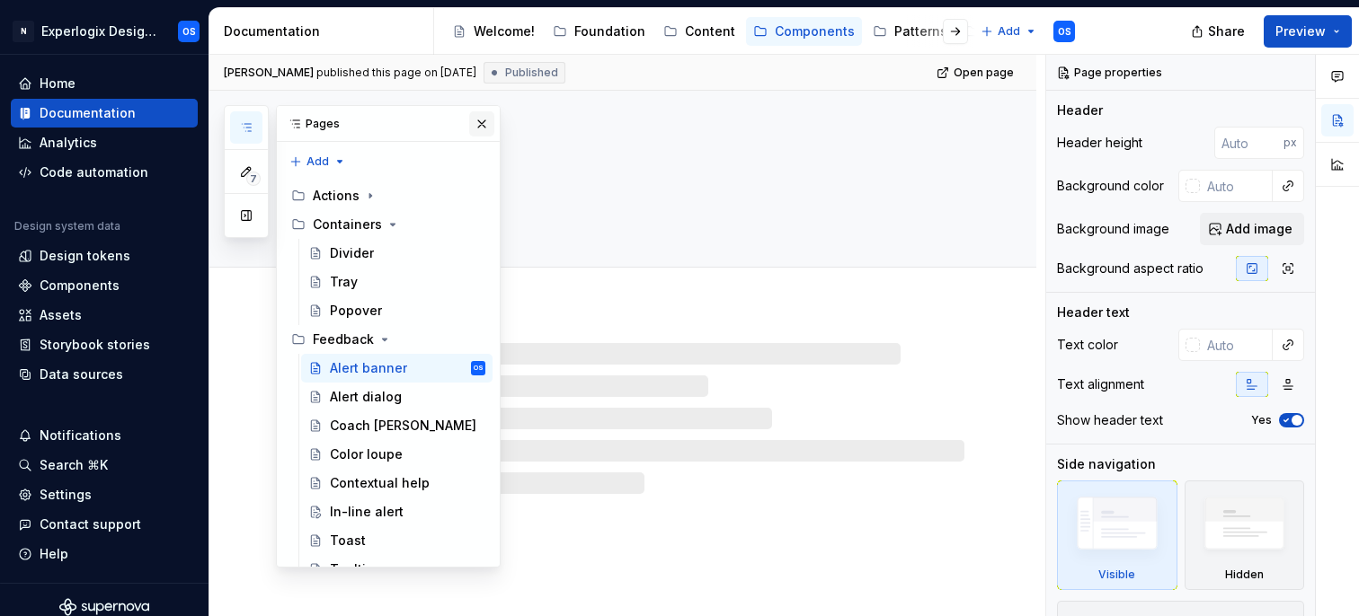
click at [488, 122] on button "button" at bounding box center [481, 123] width 25 height 25
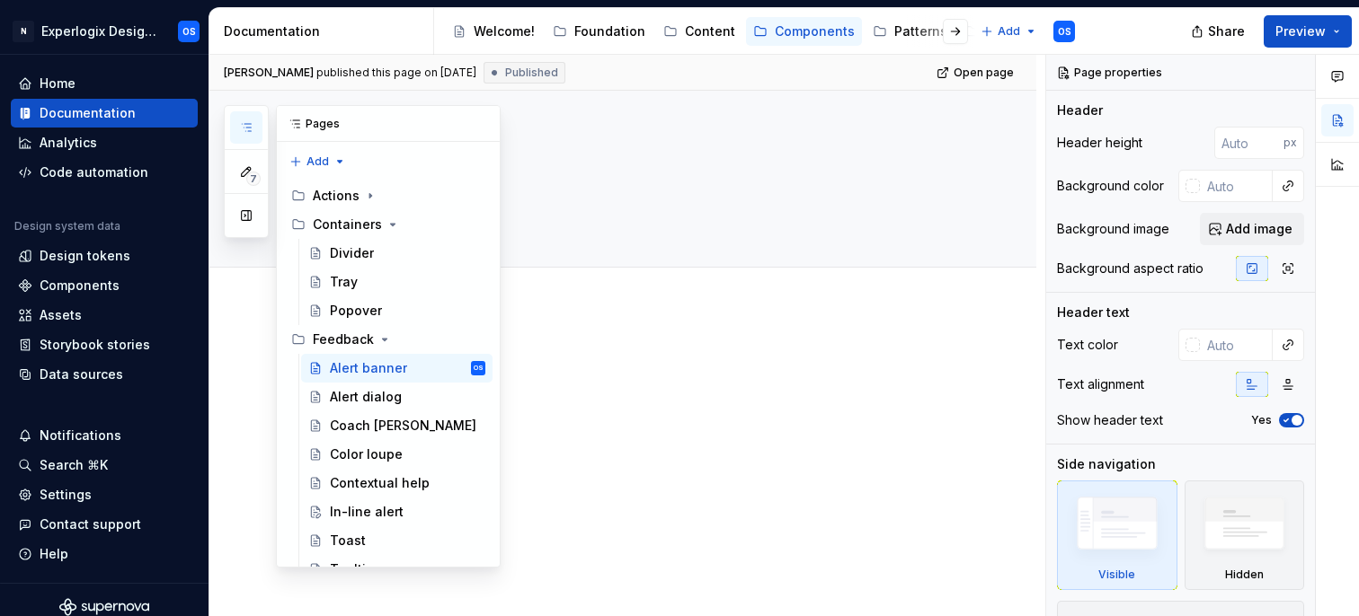
click at [258, 123] on button "button" at bounding box center [246, 127] width 32 height 32
click at [365, 394] on div "Alert dialog" at bounding box center [366, 397] width 72 height 18
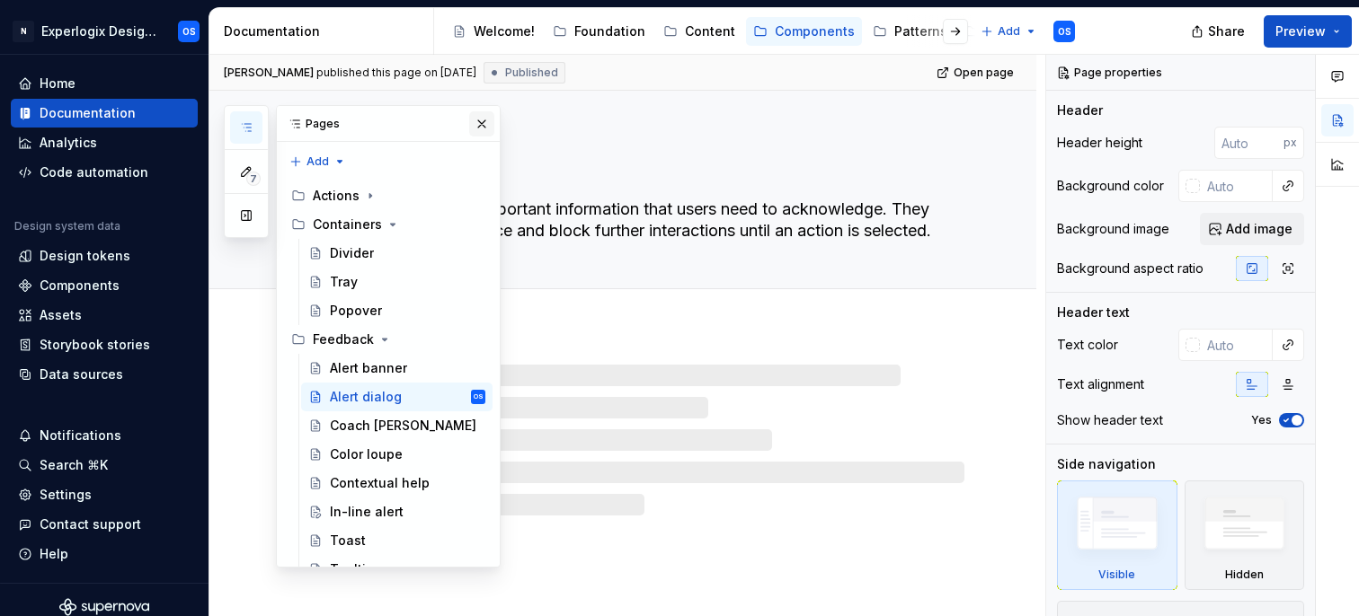
click at [483, 122] on button "button" at bounding box center [481, 123] width 25 height 25
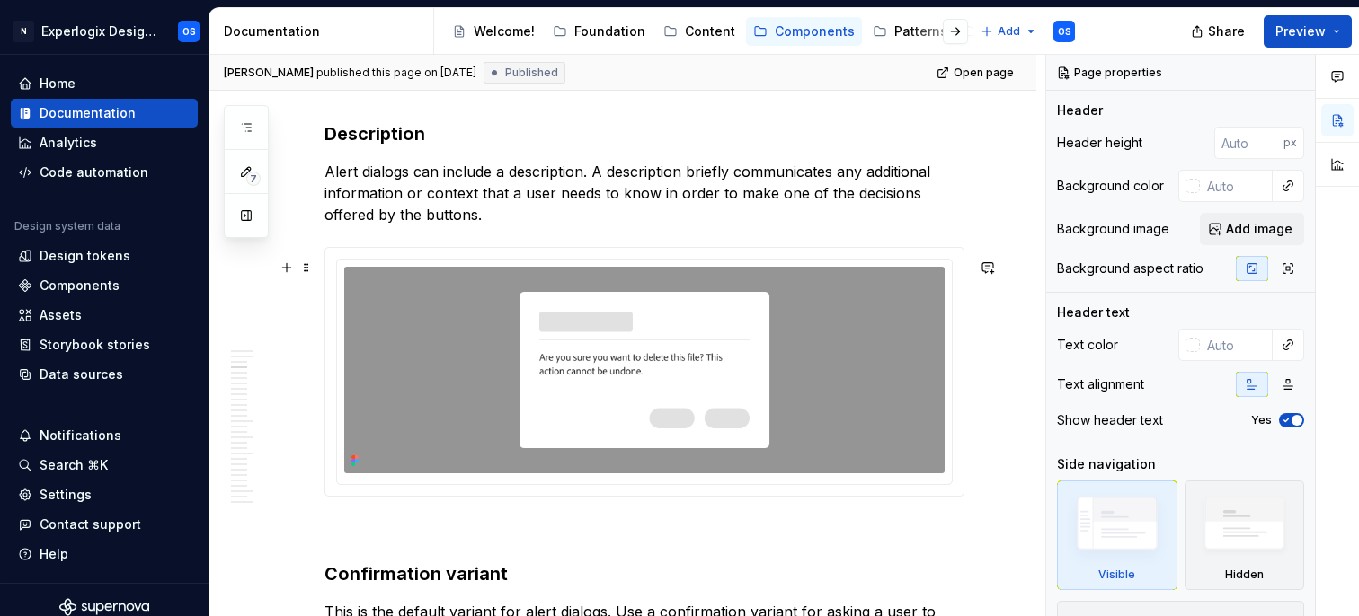
scroll to position [1642, 0]
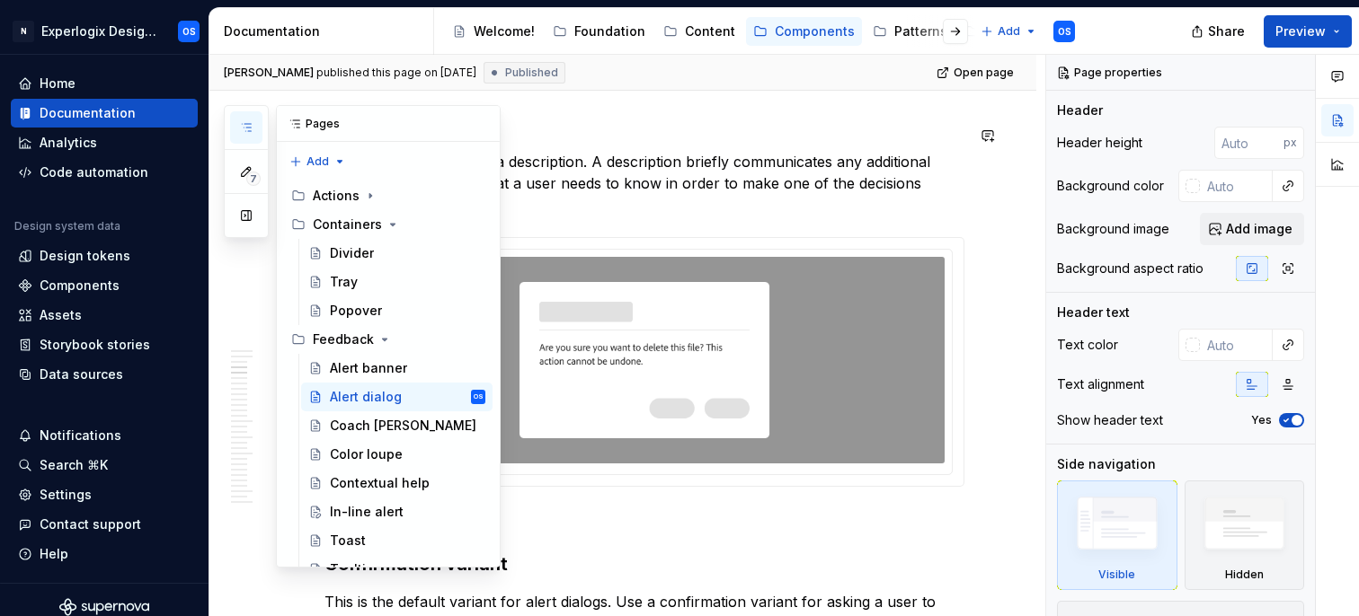
click at [252, 122] on icon "button" at bounding box center [246, 127] width 14 height 14
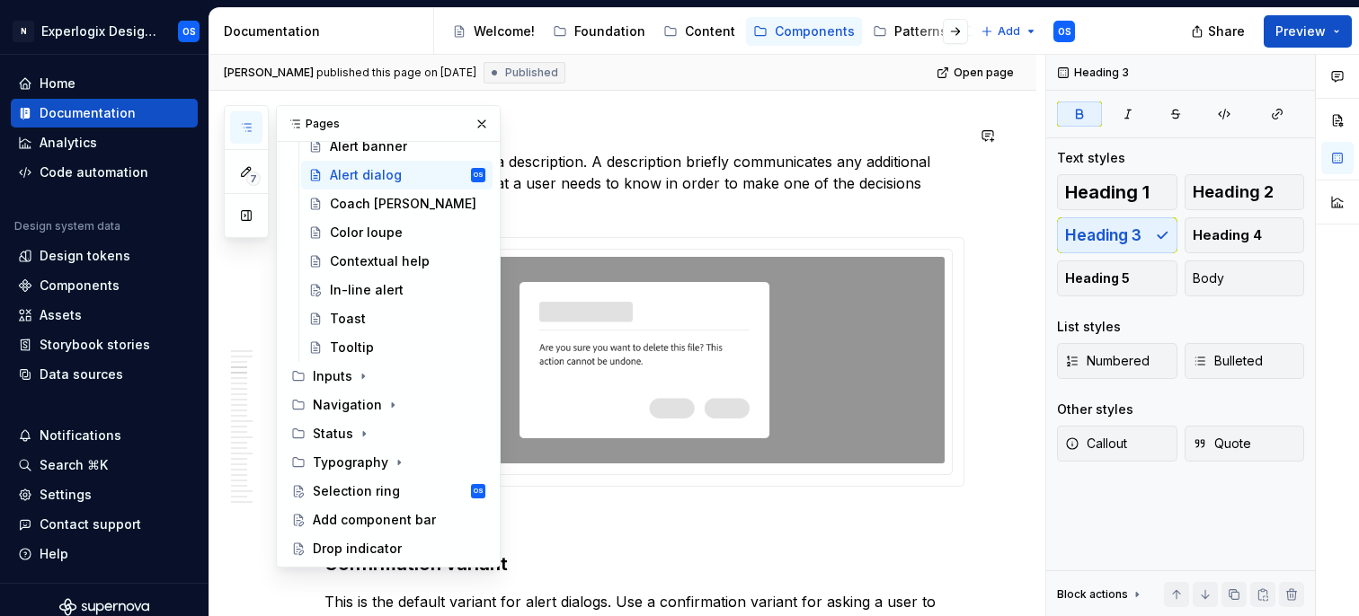
click at [704, 137] on h3 "Description" at bounding box center [644, 123] width 640 height 25
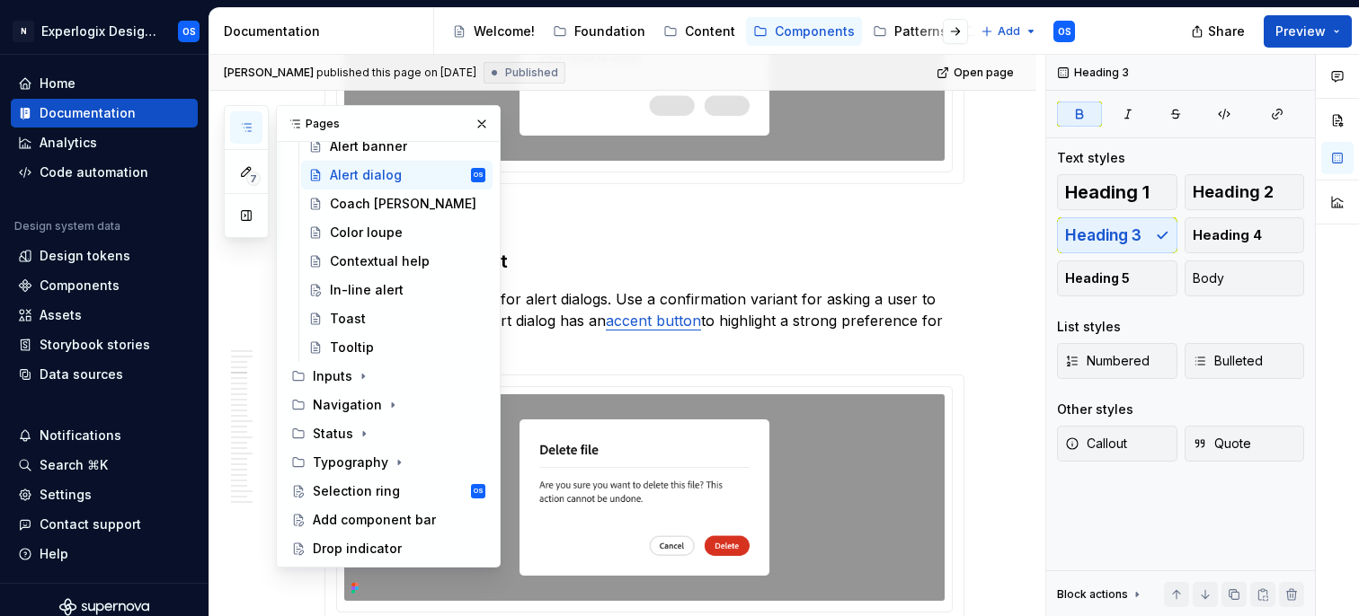
scroll to position [1952, 0]
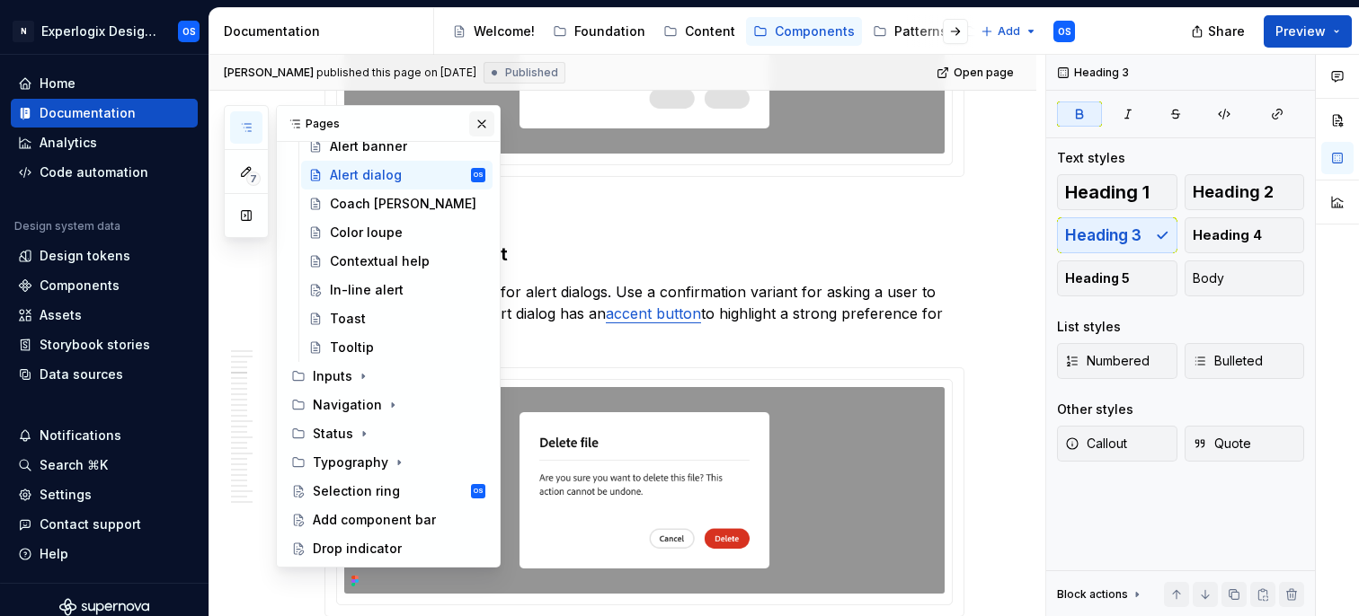
click at [492, 130] on button "button" at bounding box center [481, 123] width 25 height 25
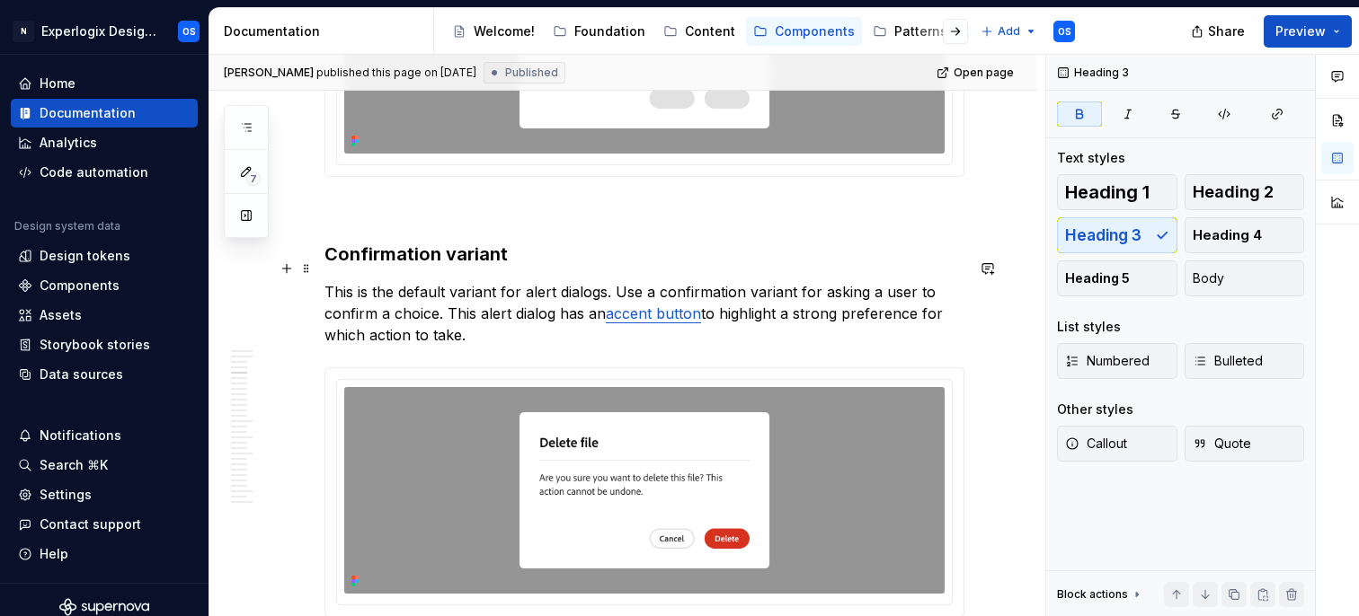
click at [439, 265] on strong "Confirmation variant" at bounding box center [415, 255] width 183 height 22
click at [424, 265] on strong "Confirmation variant" at bounding box center [415, 255] width 183 height 22
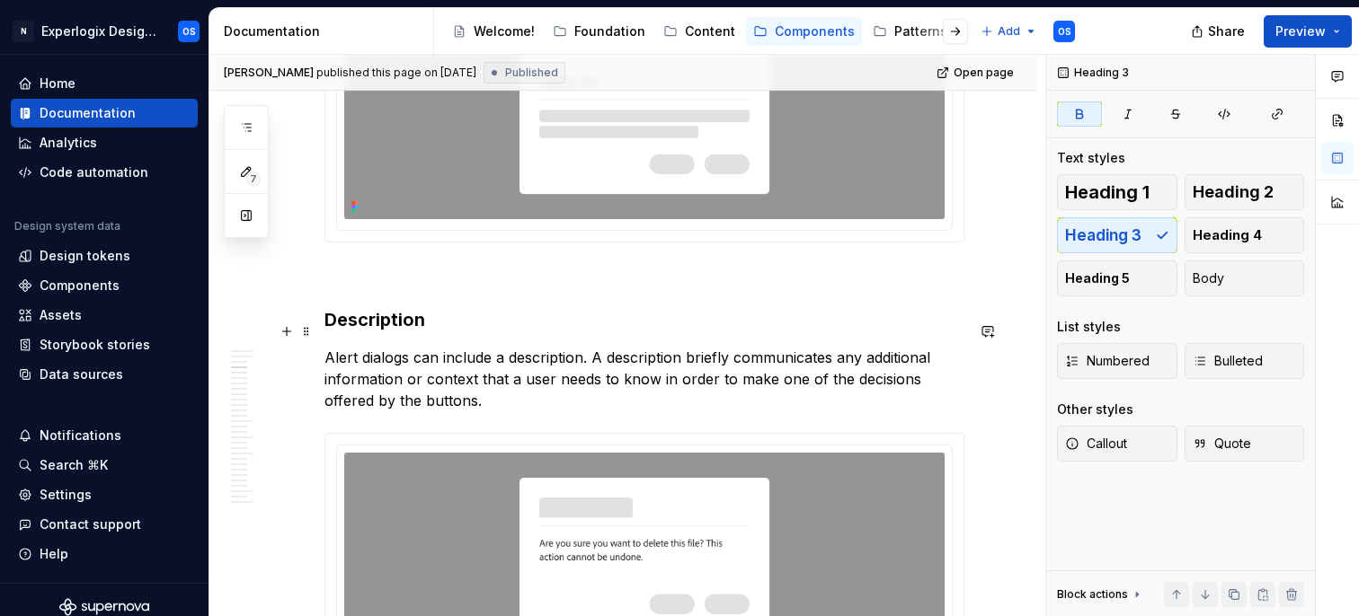
click at [381, 331] on strong "Description" at bounding box center [374, 320] width 101 height 22
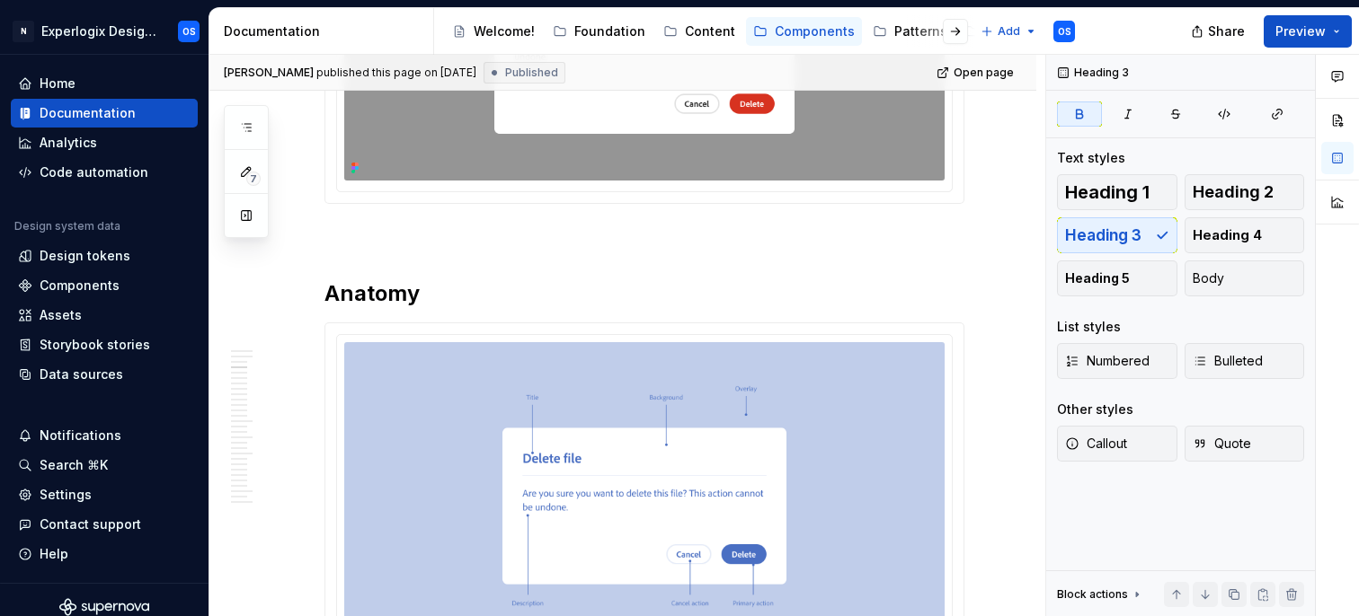
scroll to position [0, 0]
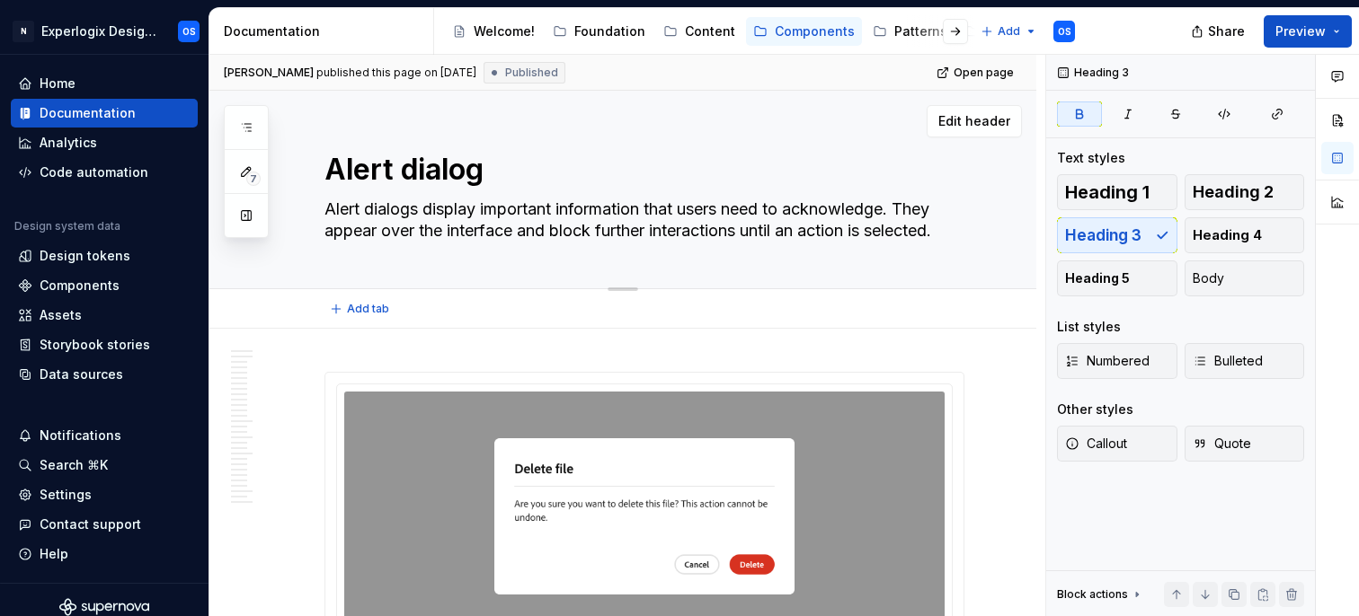
click at [403, 168] on textarea "Alert dialog" at bounding box center [641, 169] width 640 height 43
click at [379, 166] on textarea "Alert dialog" at bounding box center [641, 169] width 640 height 43
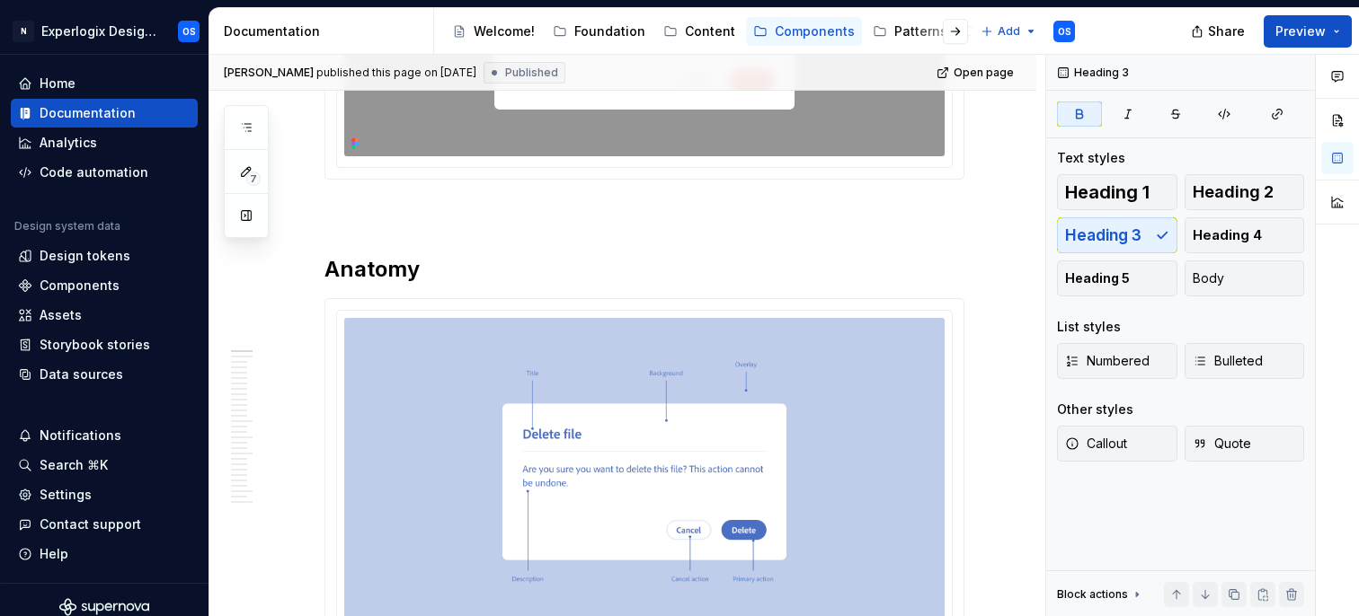
scroll to position [497, 0]
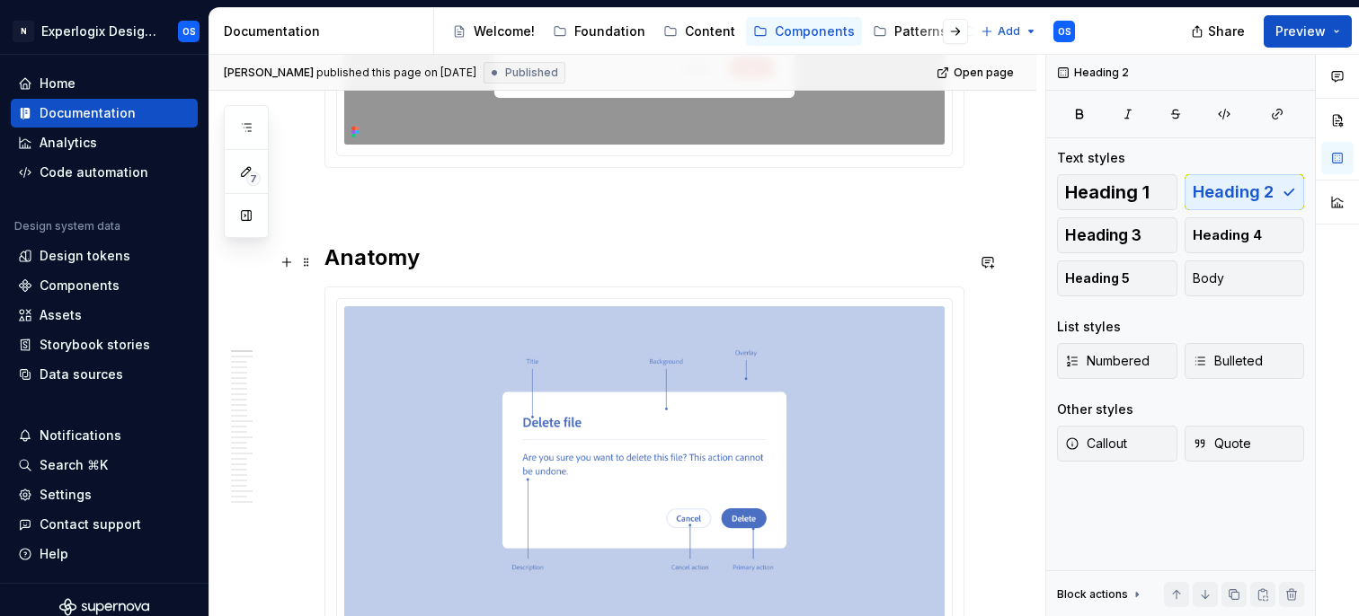
click at [373, 267] on h2 "Anatomy" at bounding box center [644, 258] width 640 height 29
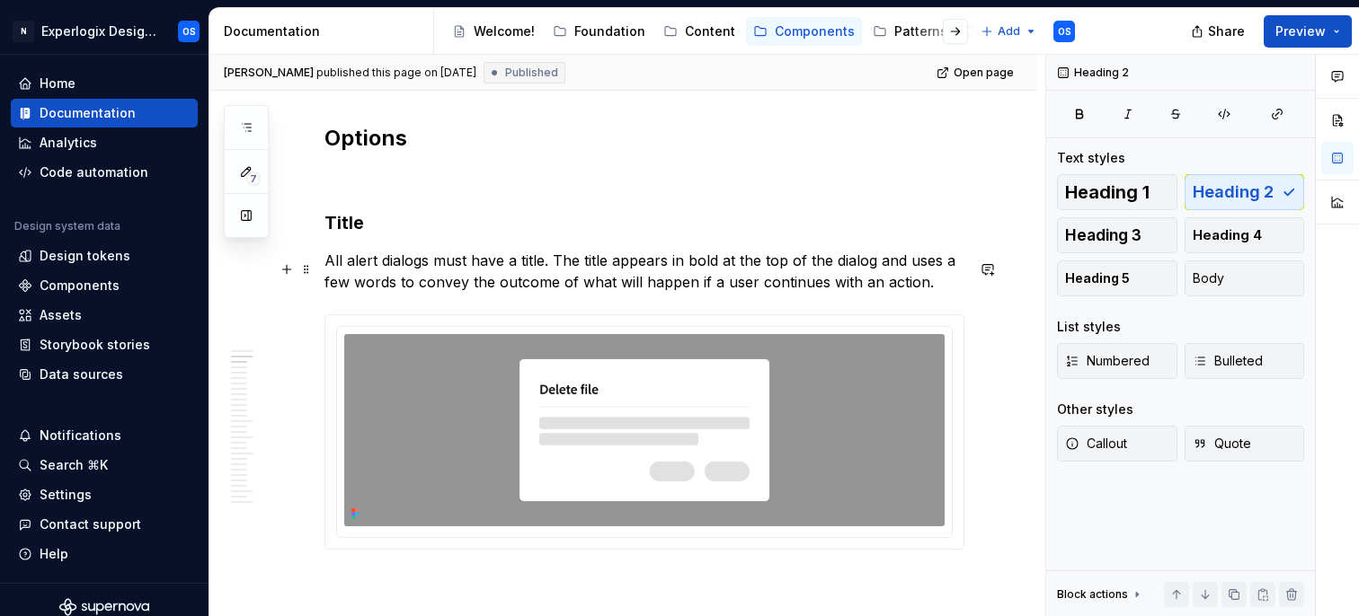
scroll to position [1138, 0]
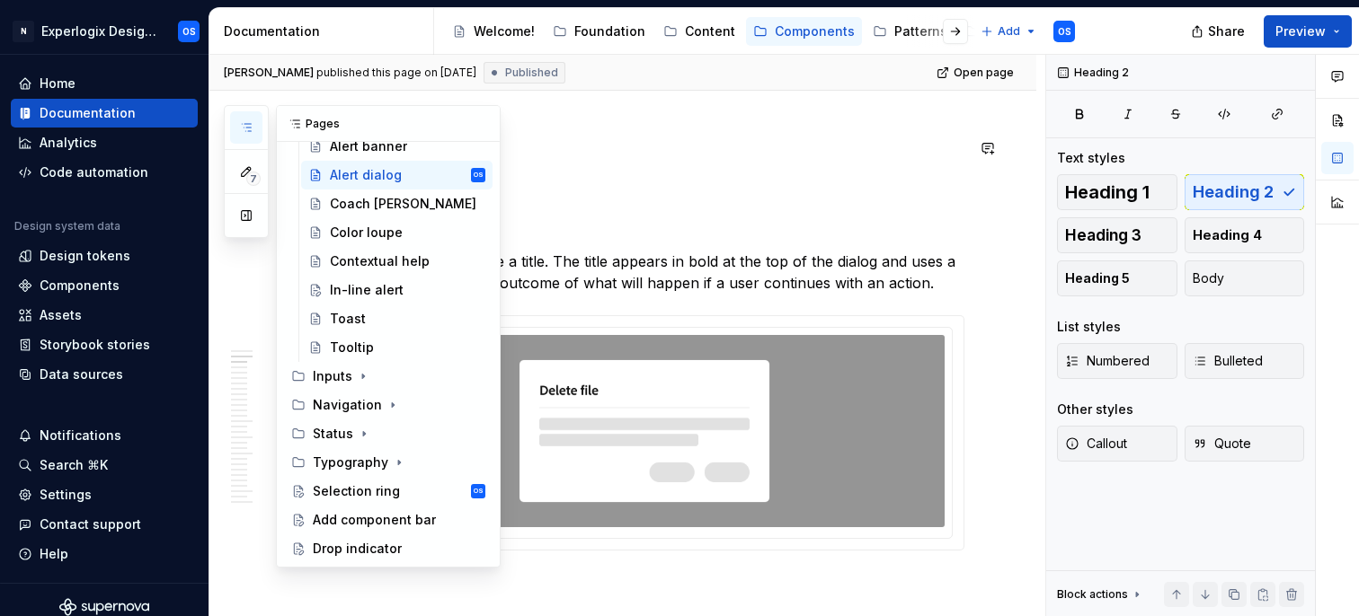
click at [242, 127] on icon "button" at bounding box center [246, 127] width 14 height 14
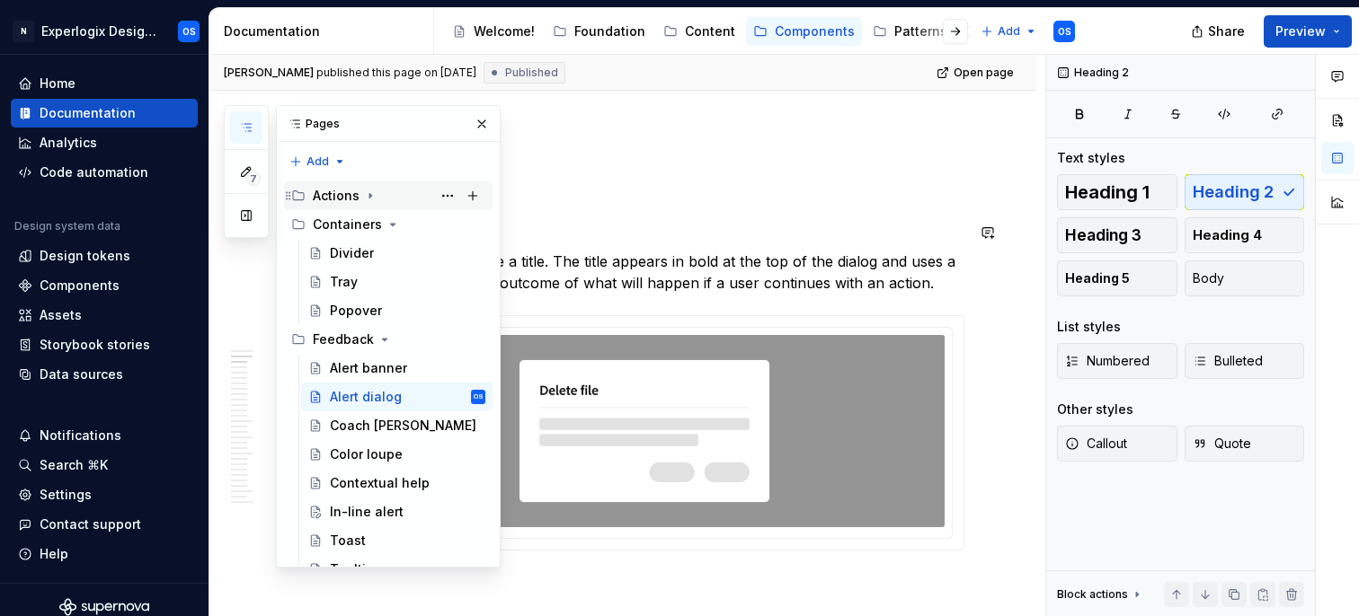
click at [345, 206] on div "Actions" at bounding box center [399, 195] width 173 height 25
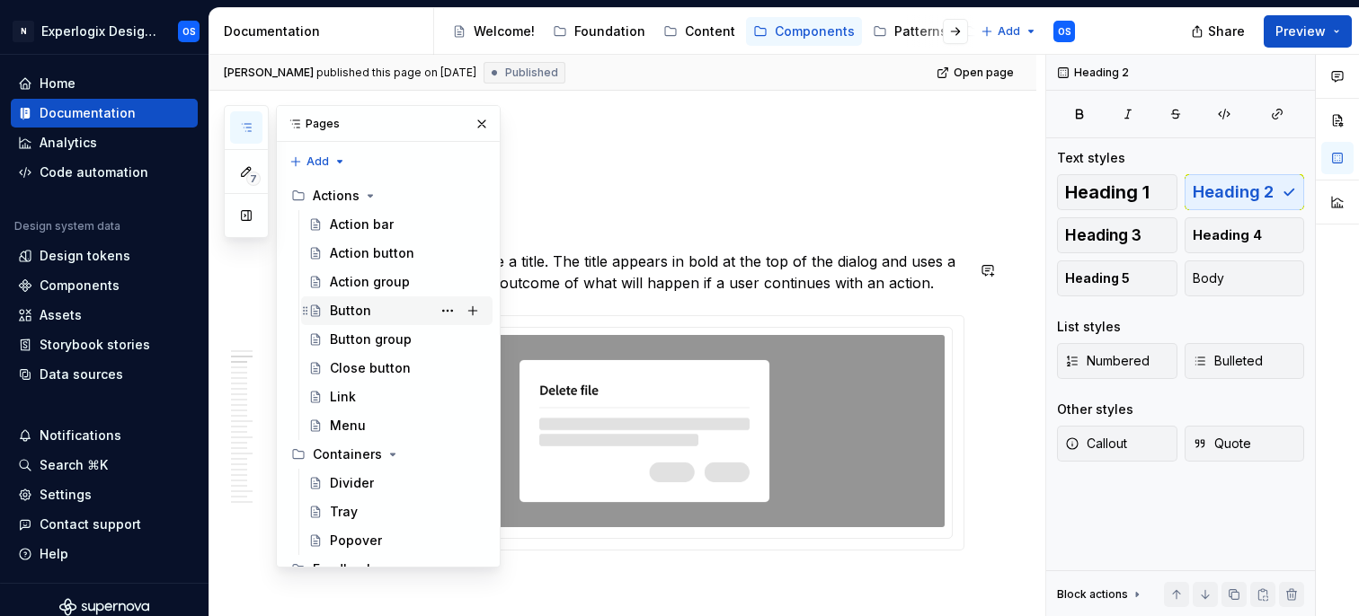
click at [355, 309] on div "Button" at bounding box center [350, 311] width 41 height 18
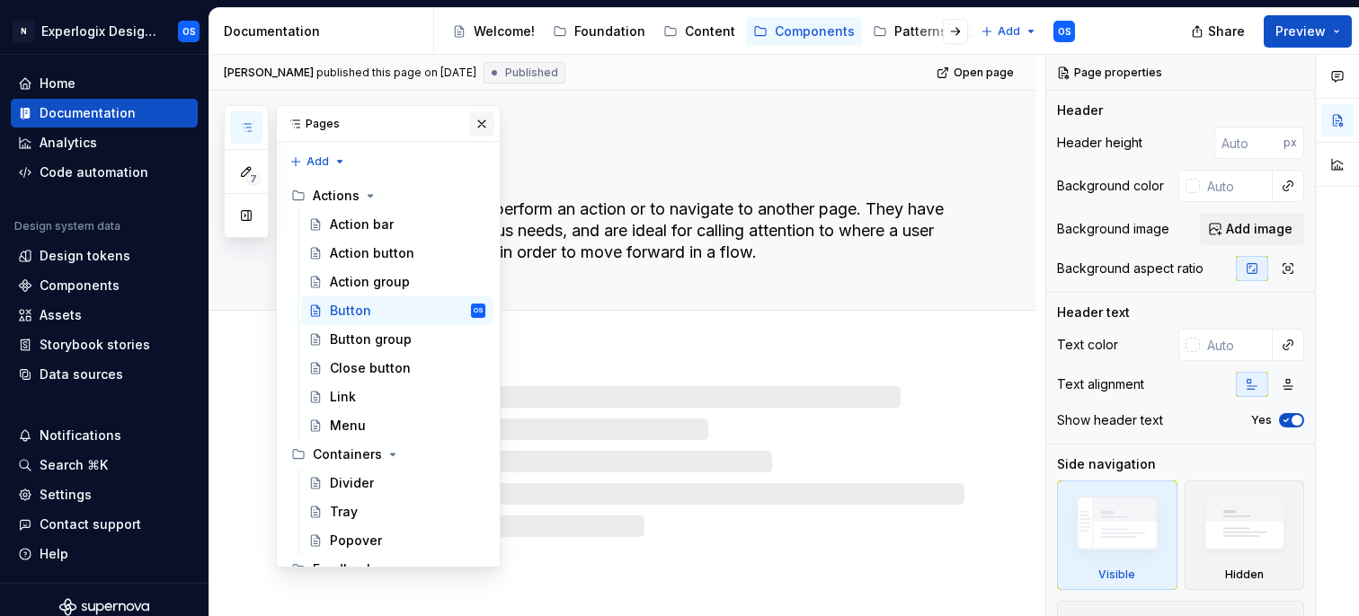
click at [474, 124] on button "button" at bounding box center [481, 123] width 25 height 25
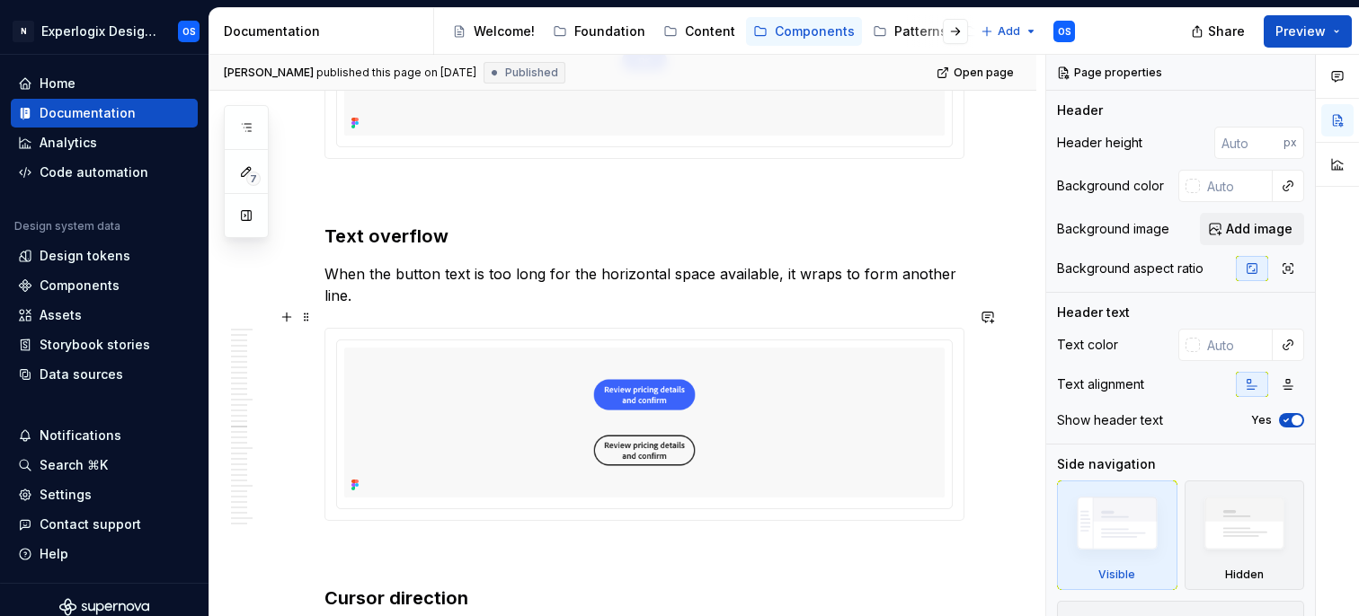
scroll to position [7686, 0]
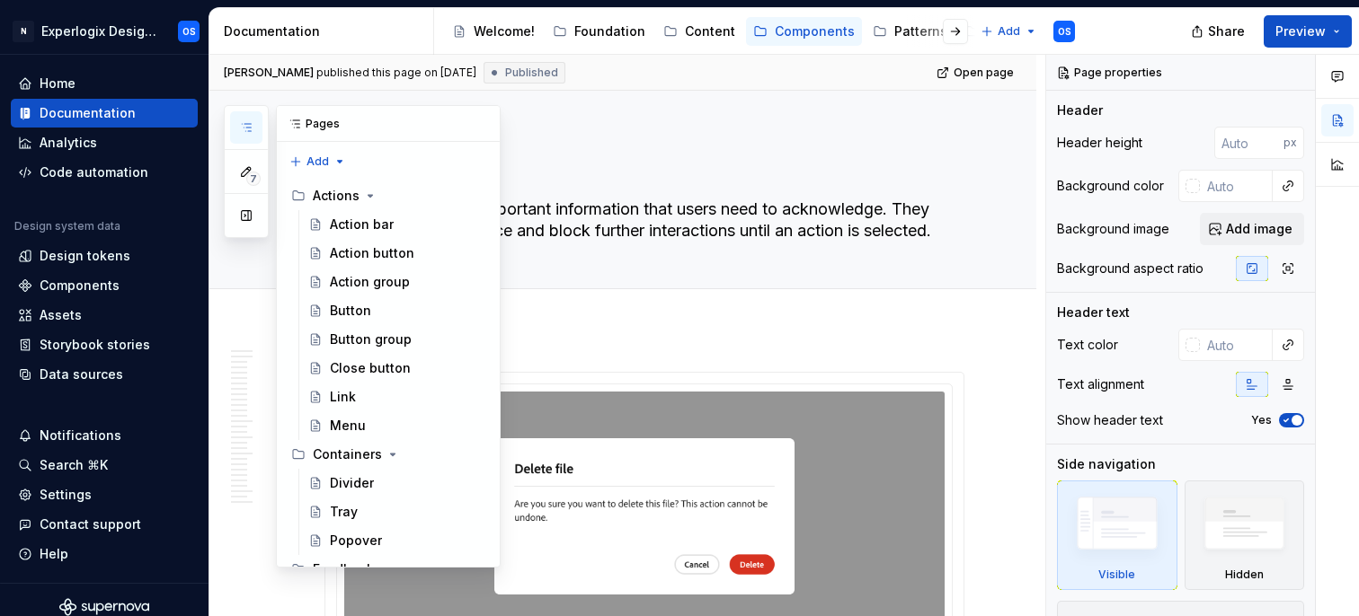
click at [247, 133] on icon "button" at bounding box center [246, 127] width 14 height 14
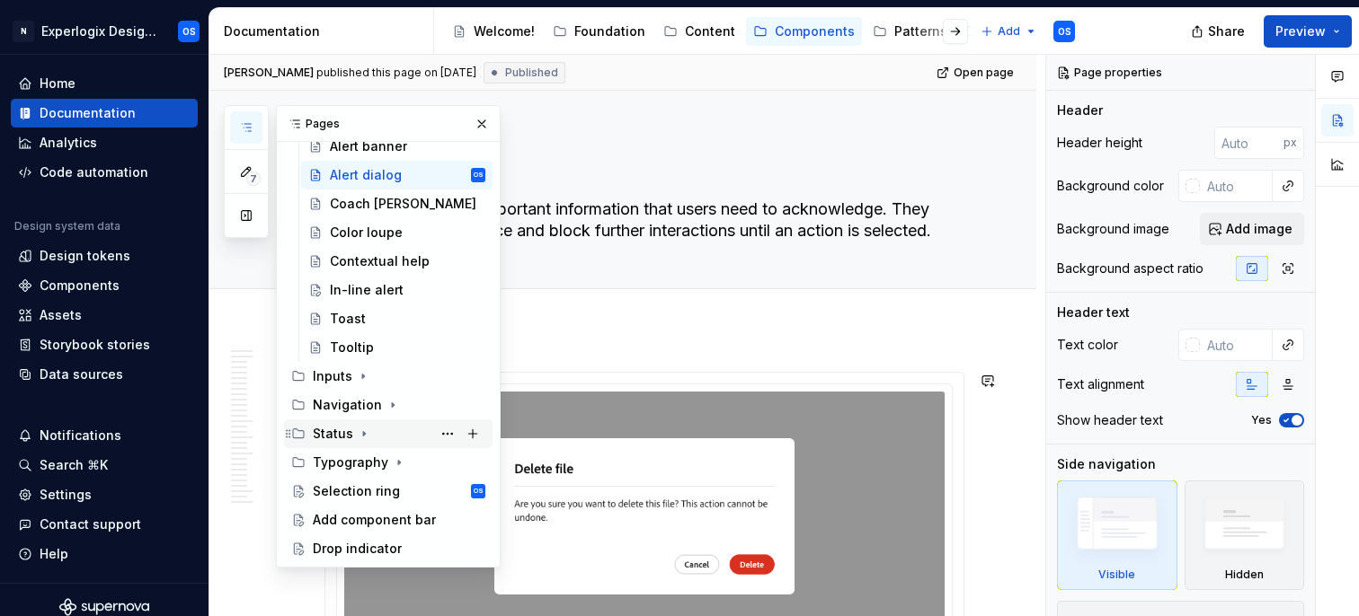
click at [352, 433] on div "Status" at bounding box center [399, 433] width 173 height 25
click at [362, 409] on div "Navigation" at bounding box center [347, 405] width 69 height 18
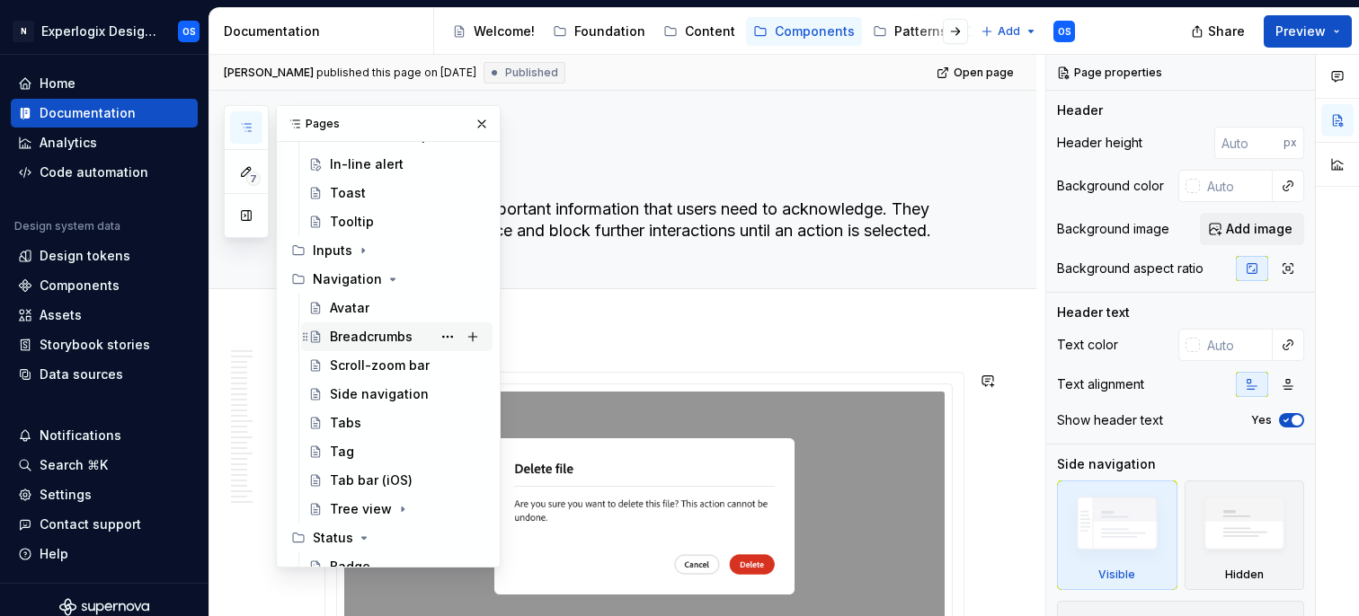
scroll to position [581, 0]
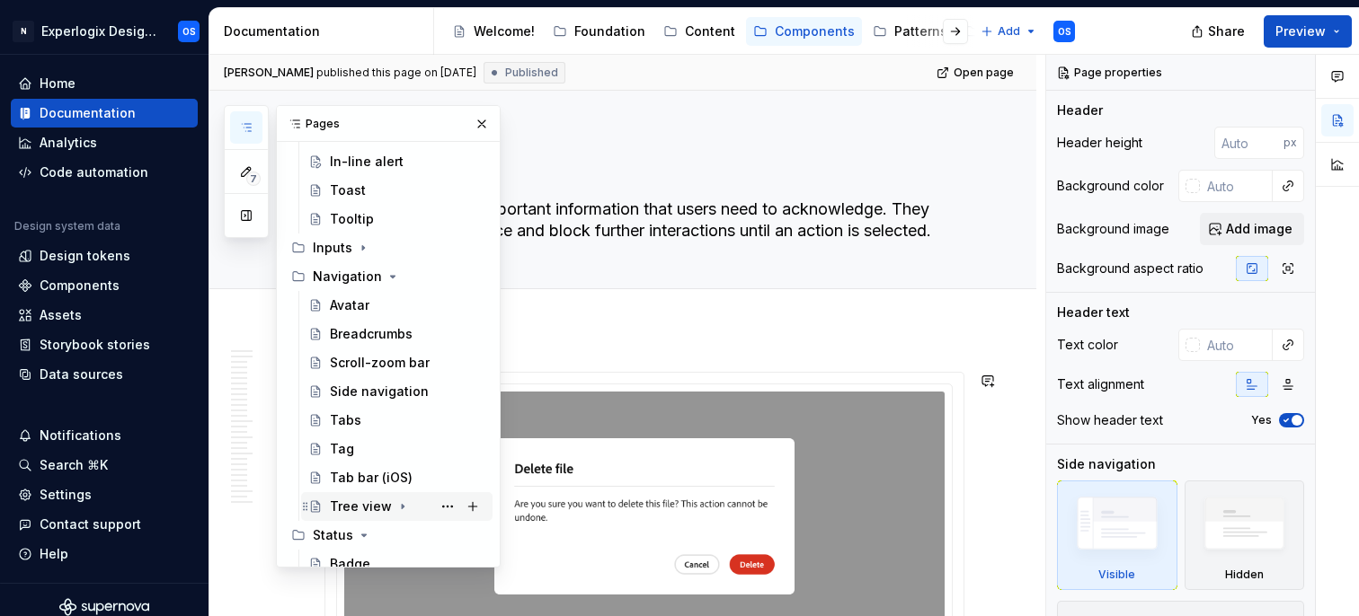
click at [359, 501] on div "Tree view" at bounding box center [361, 507] width 62 height 18
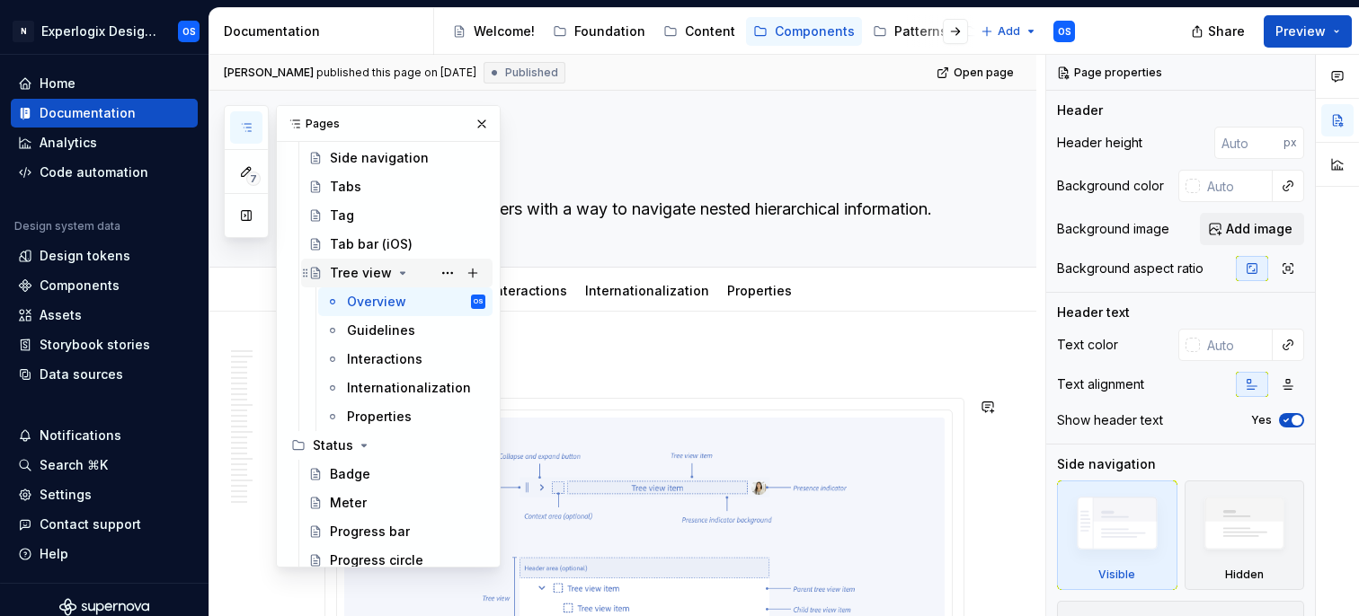
scroll to position [833, 0]
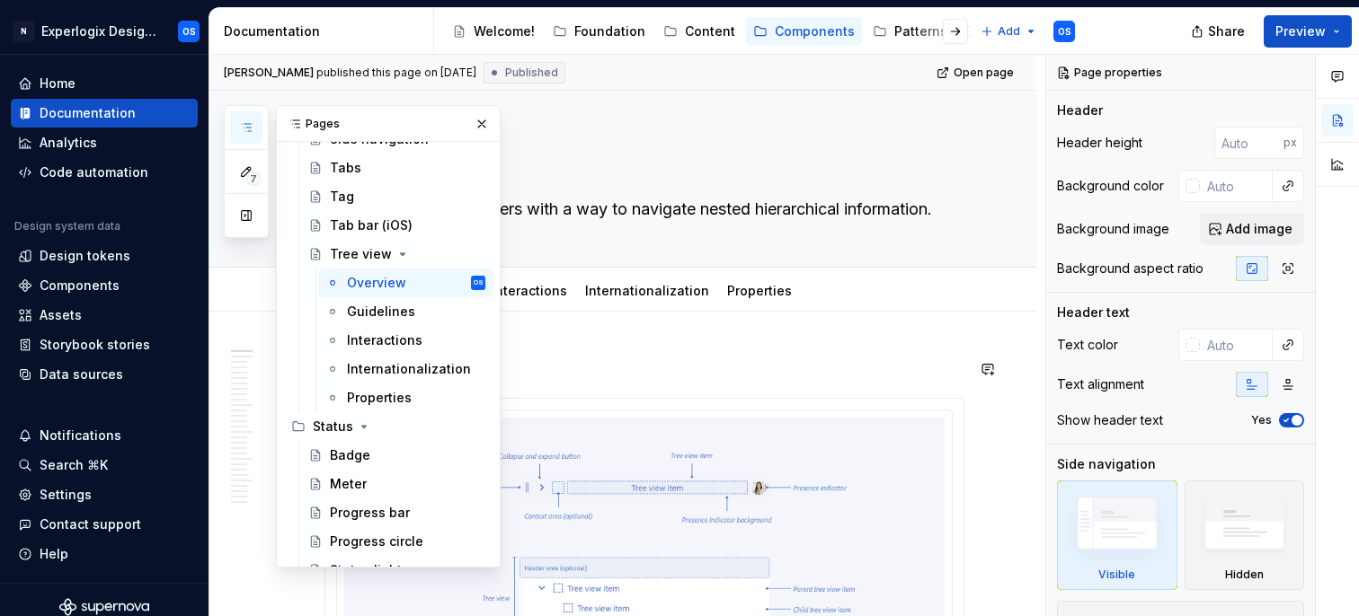
click at [611, 356] on h2 "Anatomy" at bounding box center [644, 369] width 640 height 29
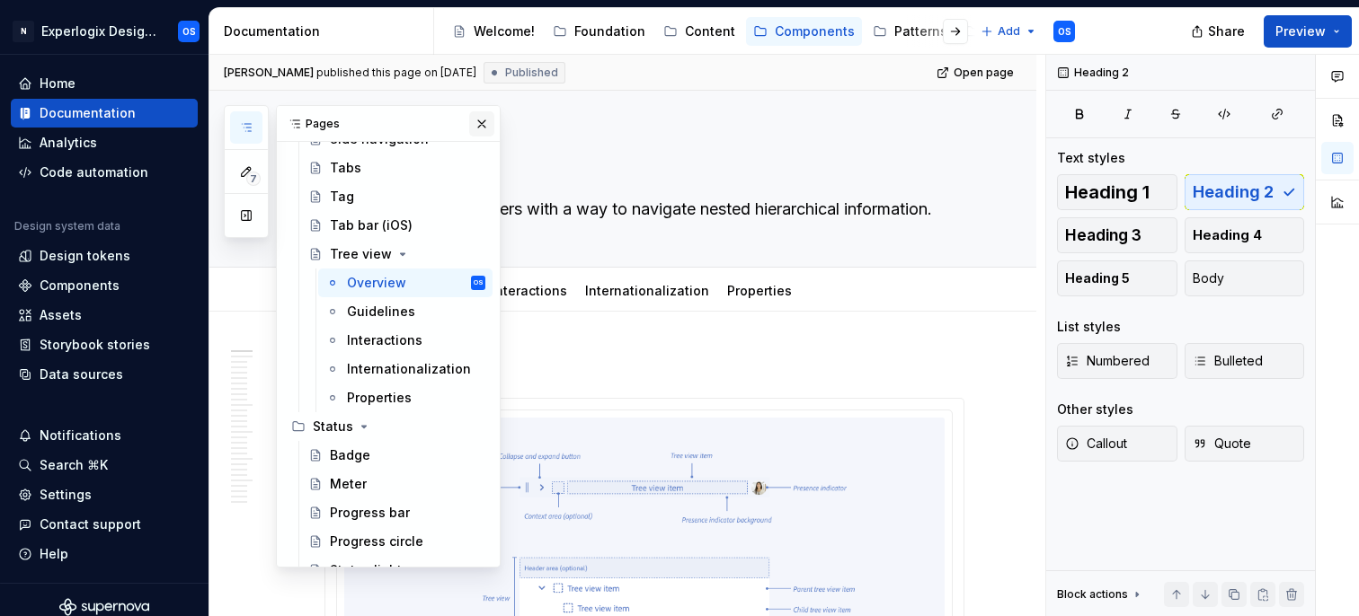
click at [478, 123] on button "button" at bounding box center [481, 123] width 25 height 25
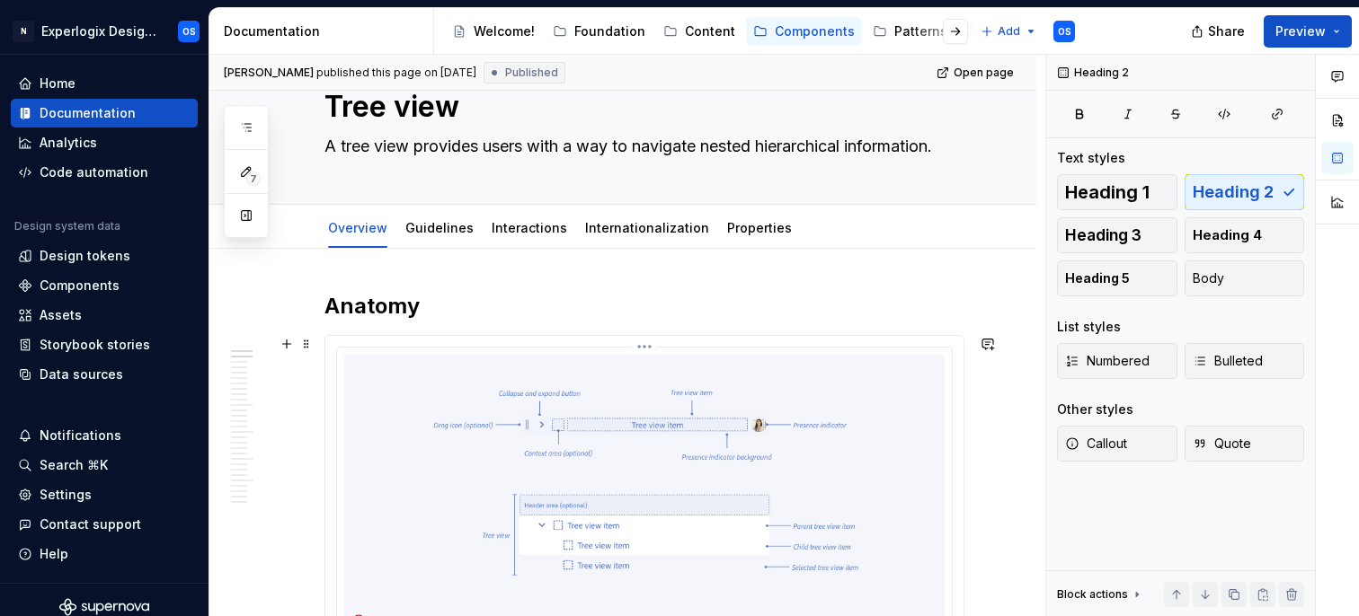
scroll to position [0, 0]
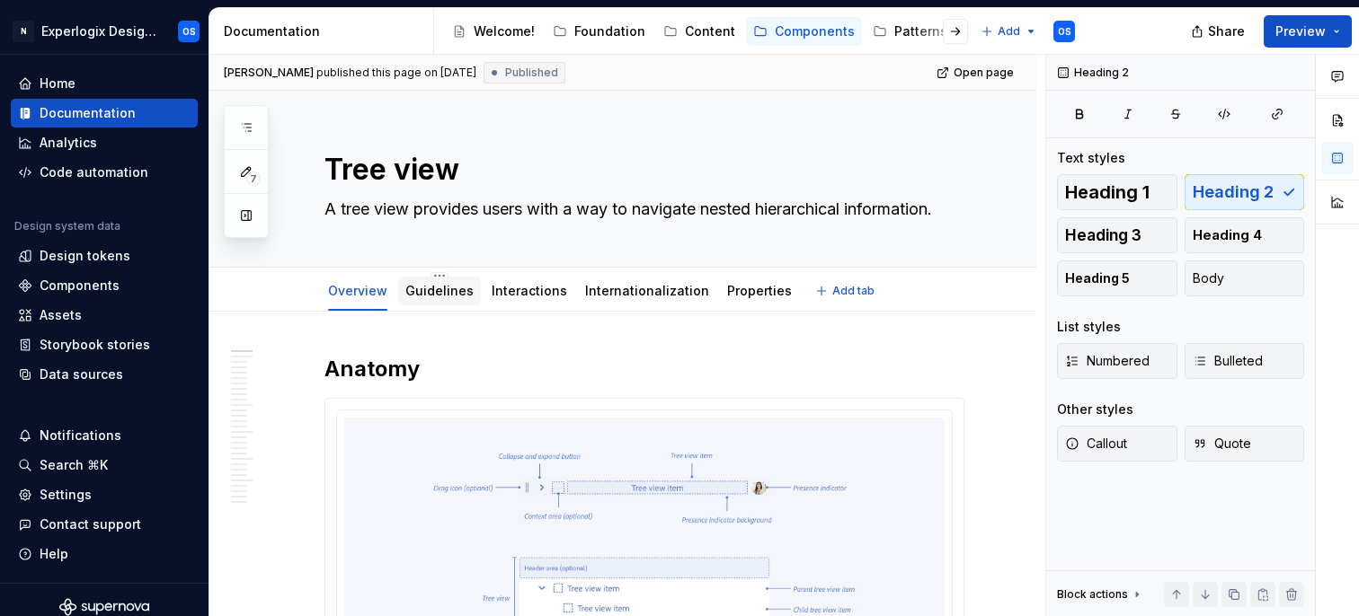
click at [442, 297] on link "Guidelines" at bounding box center [439, 290] width 68 height 15
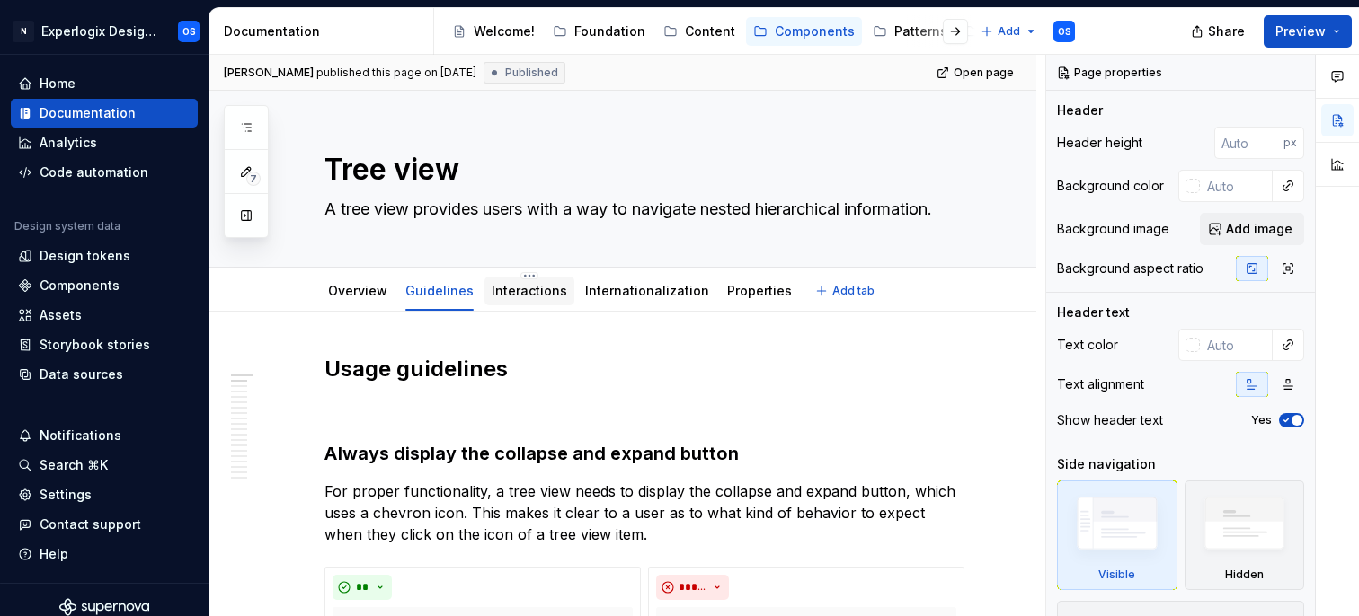
click at [523, 307] on div at bounding box center [529, 308] width 90 height 2
click at [534, 292] on link "Interactions" at bounding box center [529, 290] width 75 height 15
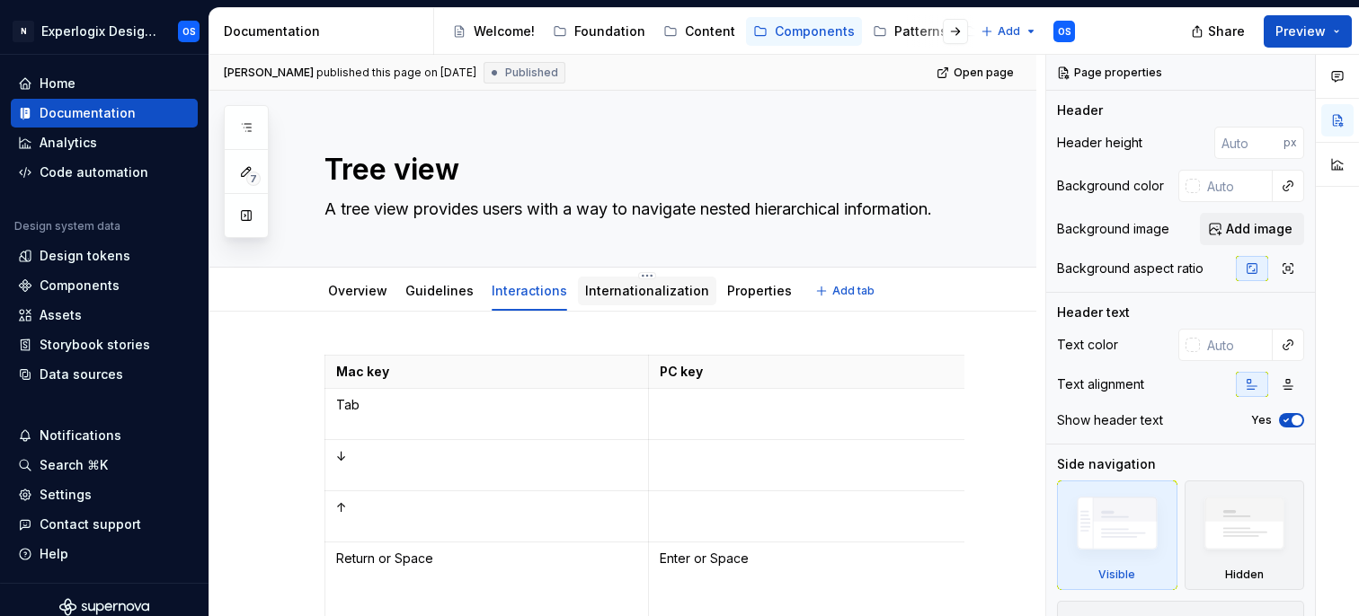
click at [607, 287] on link "Internationalization" at bounding box center [647, 290] width 124 height 15
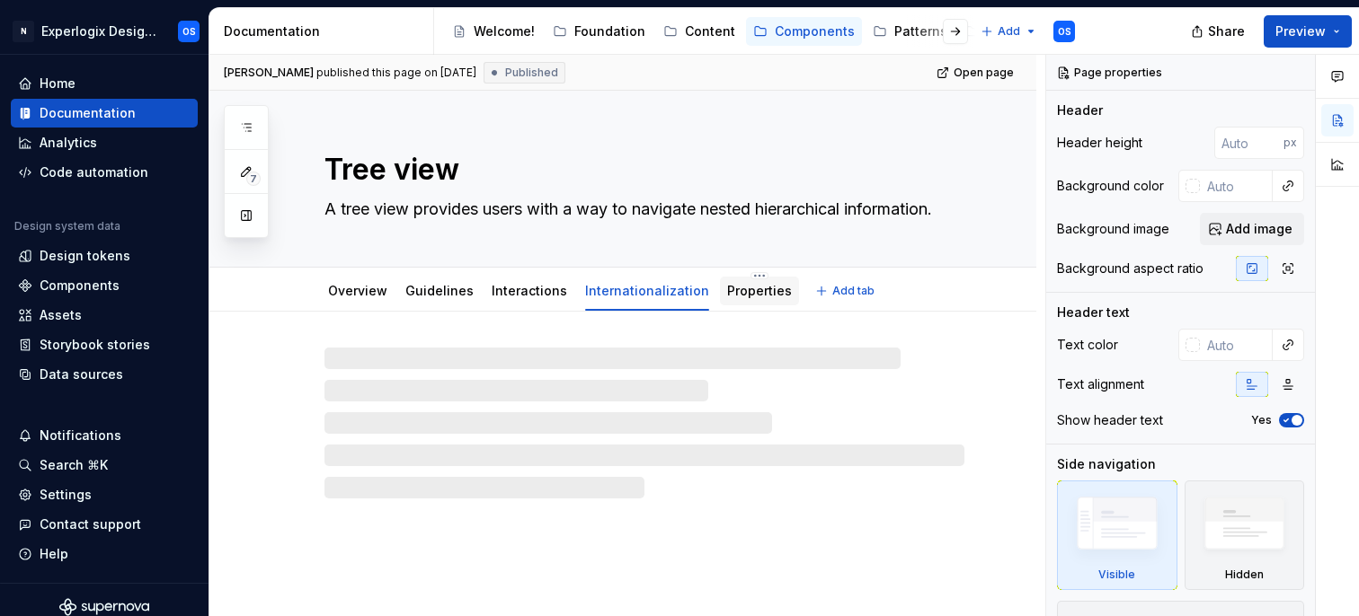
click at [738, 285] on link "Properties" at bounding box center [759, 290] width 65 height 15
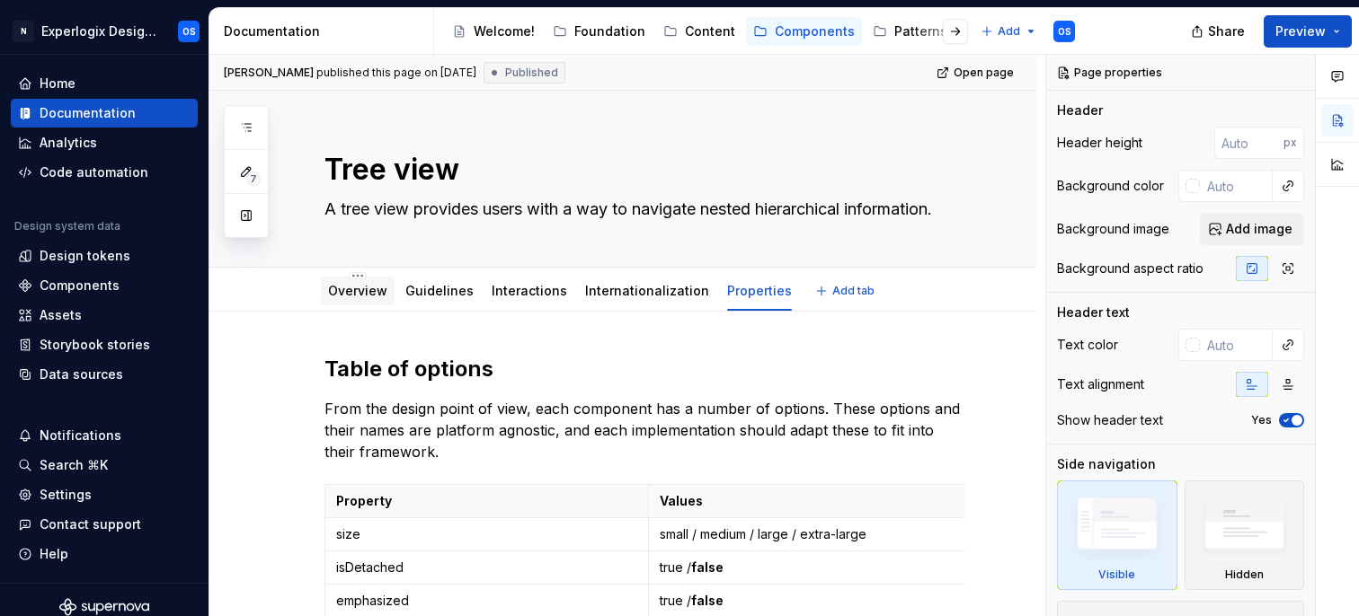
click at [365, 289] on link "Overview" at bounding box center [357, 290] width 59 height 15
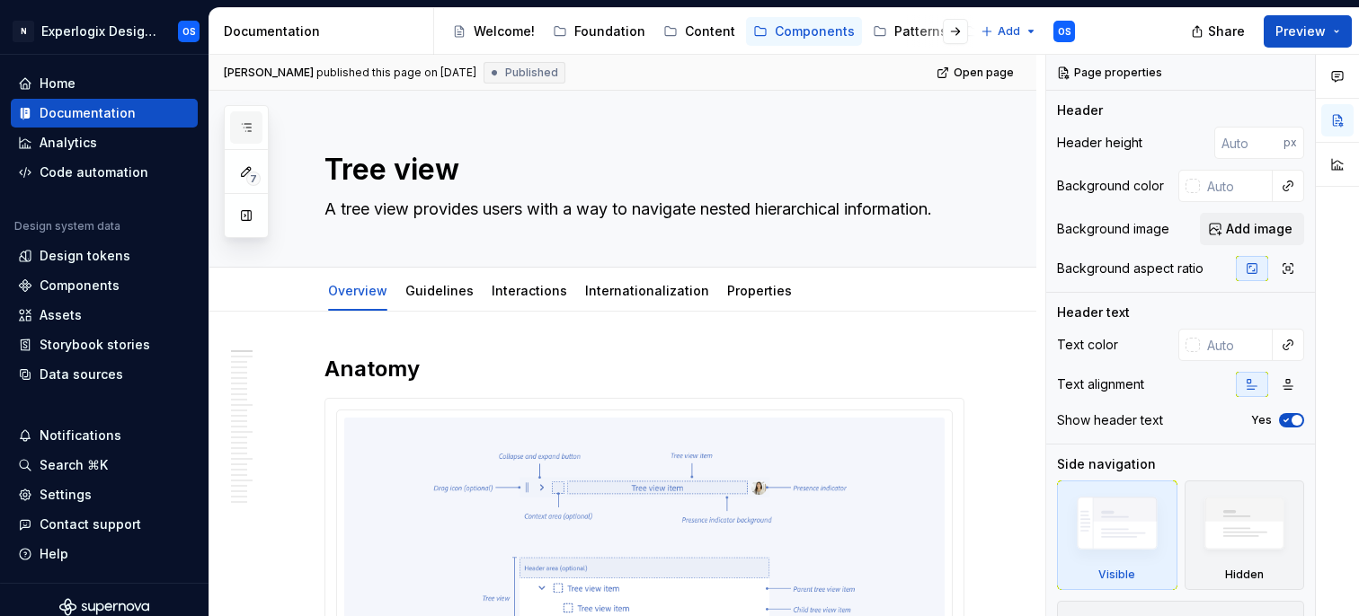
click at [244, 129] on icon "button" at bounding box center [246, 127] width 14 height 14
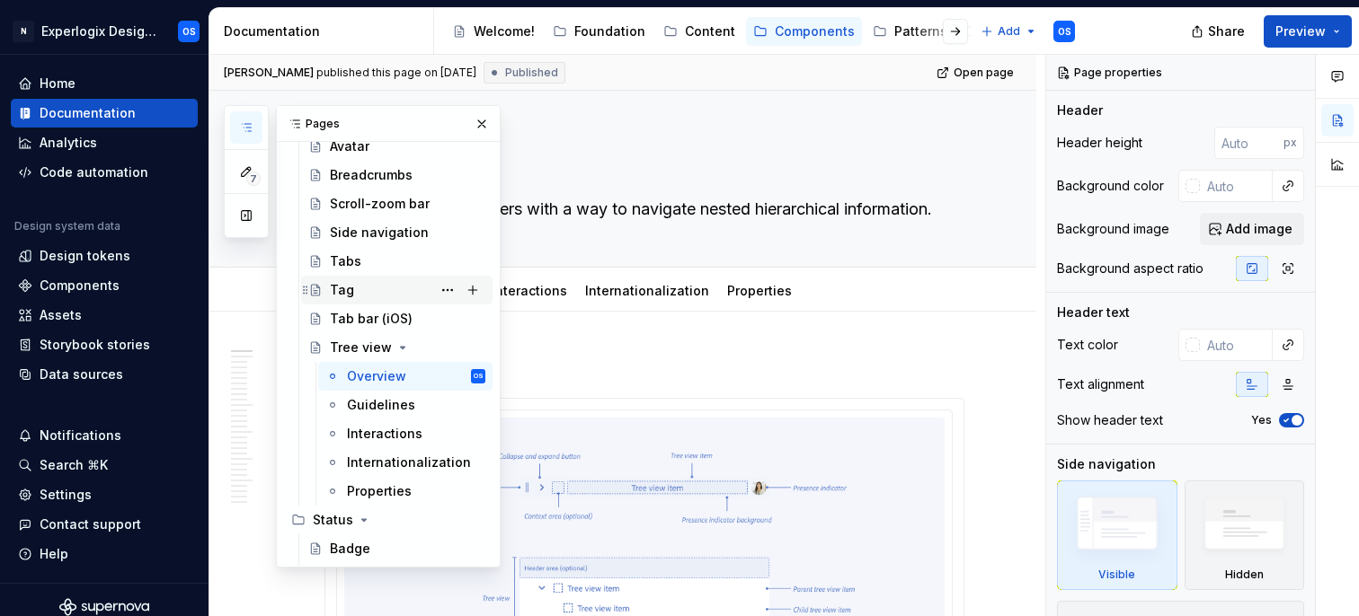
scroll to position [695, 0]
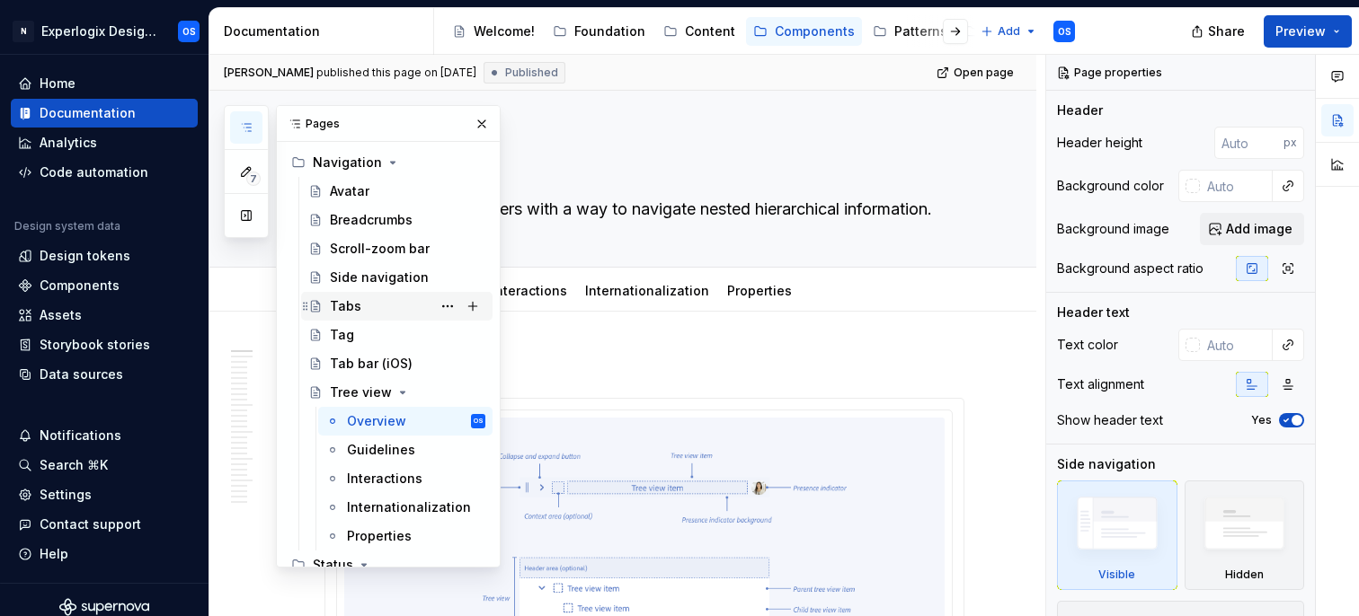
click at [338, 306] on div "Tabs" at bounding box center [345, 306] width 31 height 18
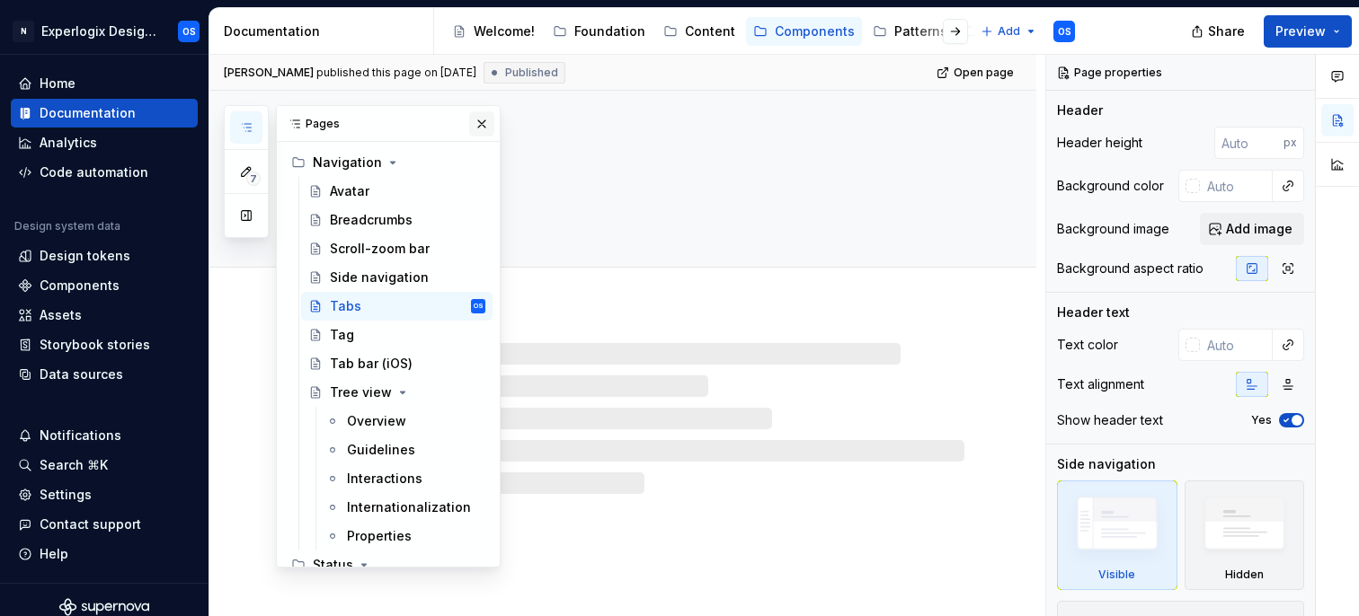
click at [478, 119] on button "button" at bounding box center [481, 123] width 25 height 25
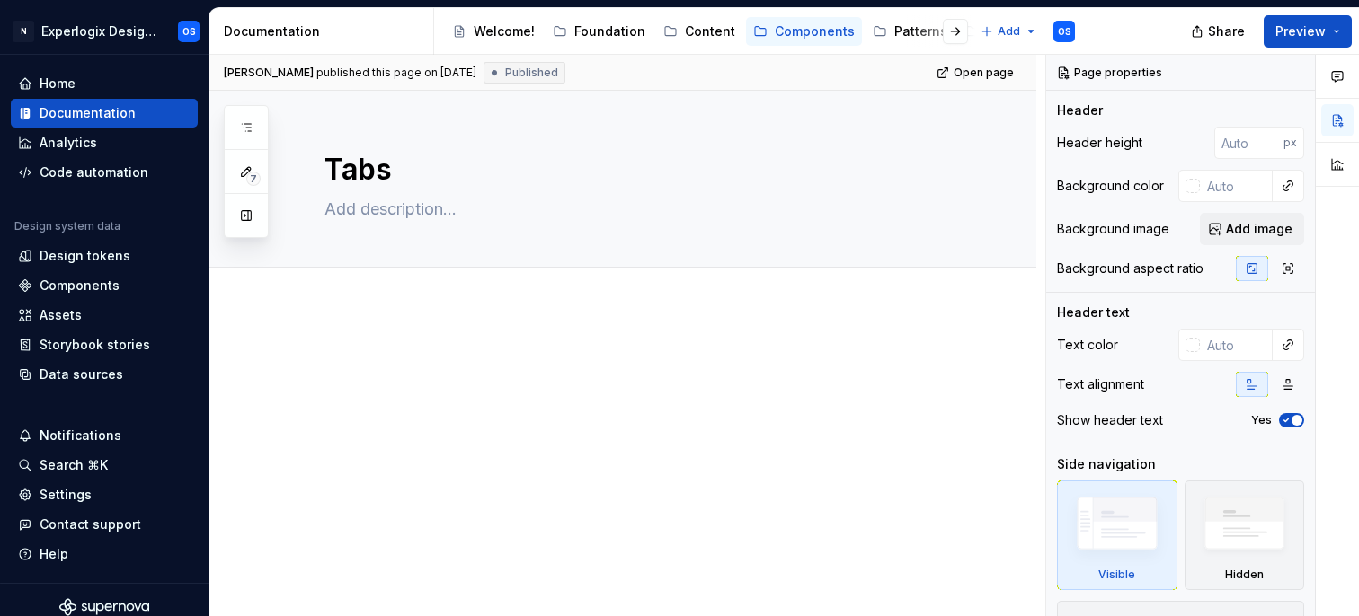
click at [229, 113] on div "7" at bounding box center [246, 171] width 45 height 133
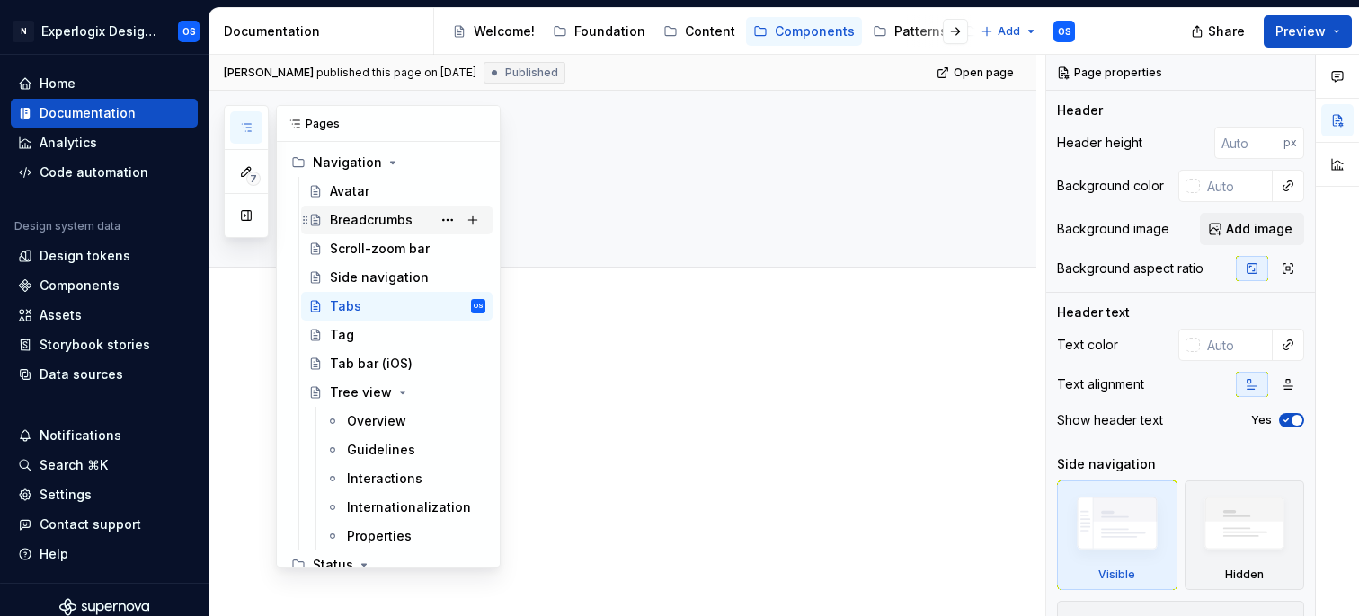
click at [364, 230] on div "Breadcrumbs" at bounding box center [407, 220] width 155 height 25
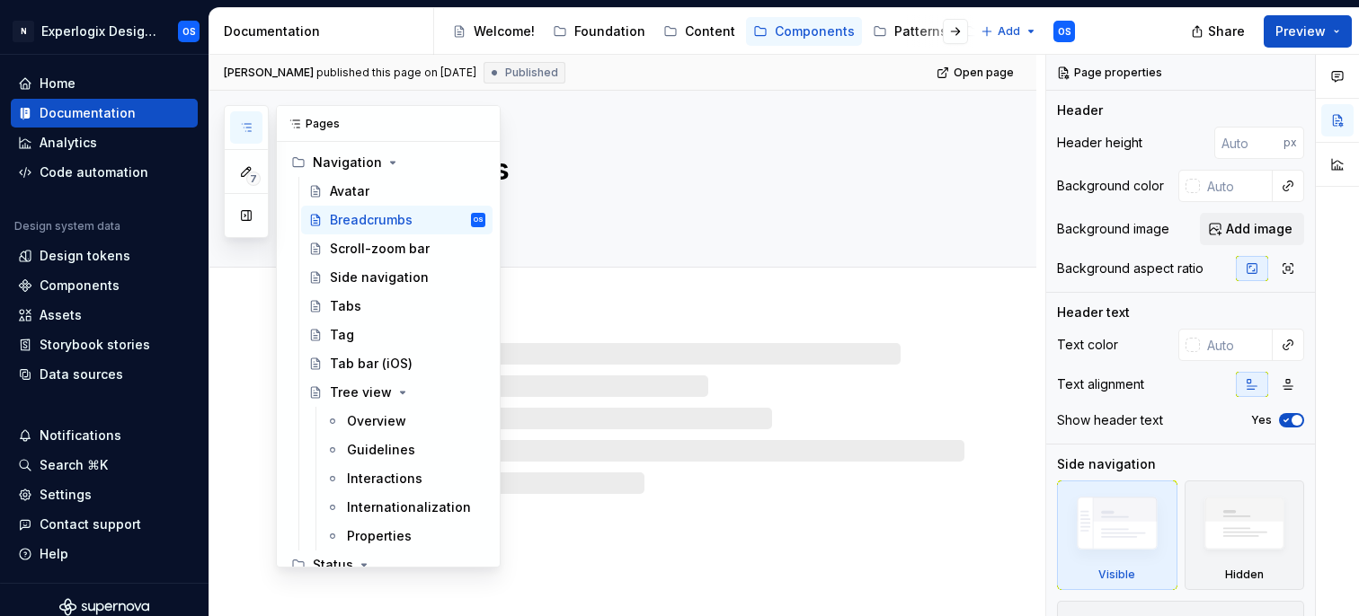
click at [239, 121] on icon "button" at bounding box center [246, 127] width 14 height 14
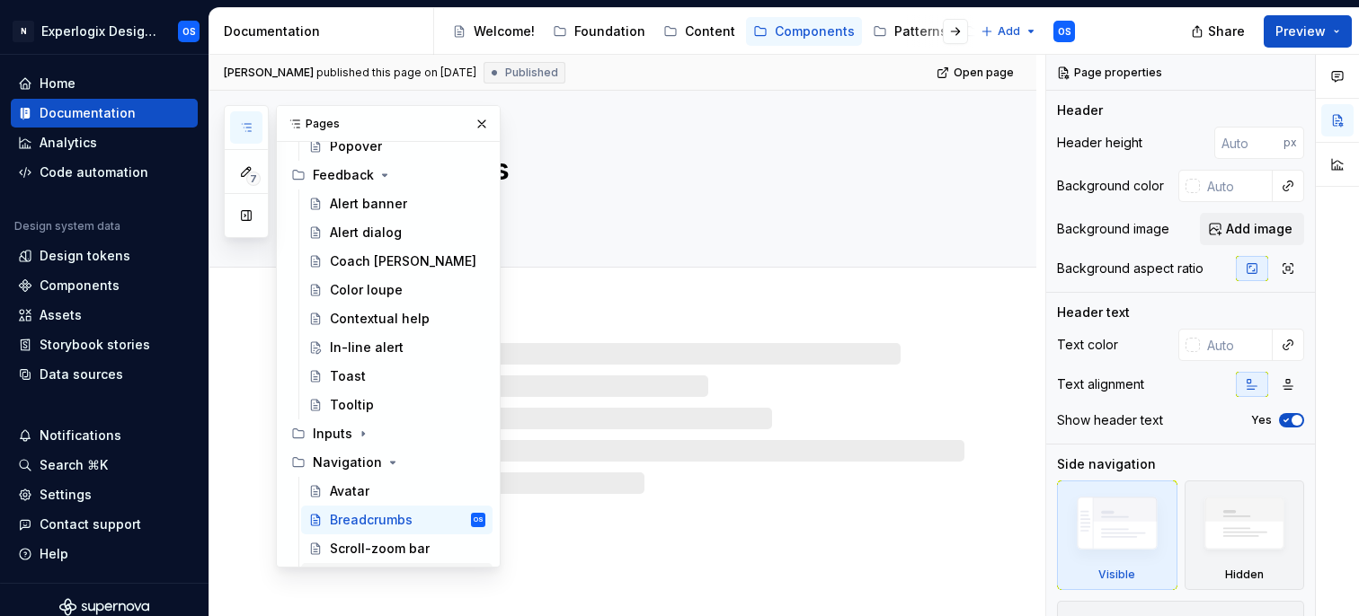
scroll to position [386, 0]
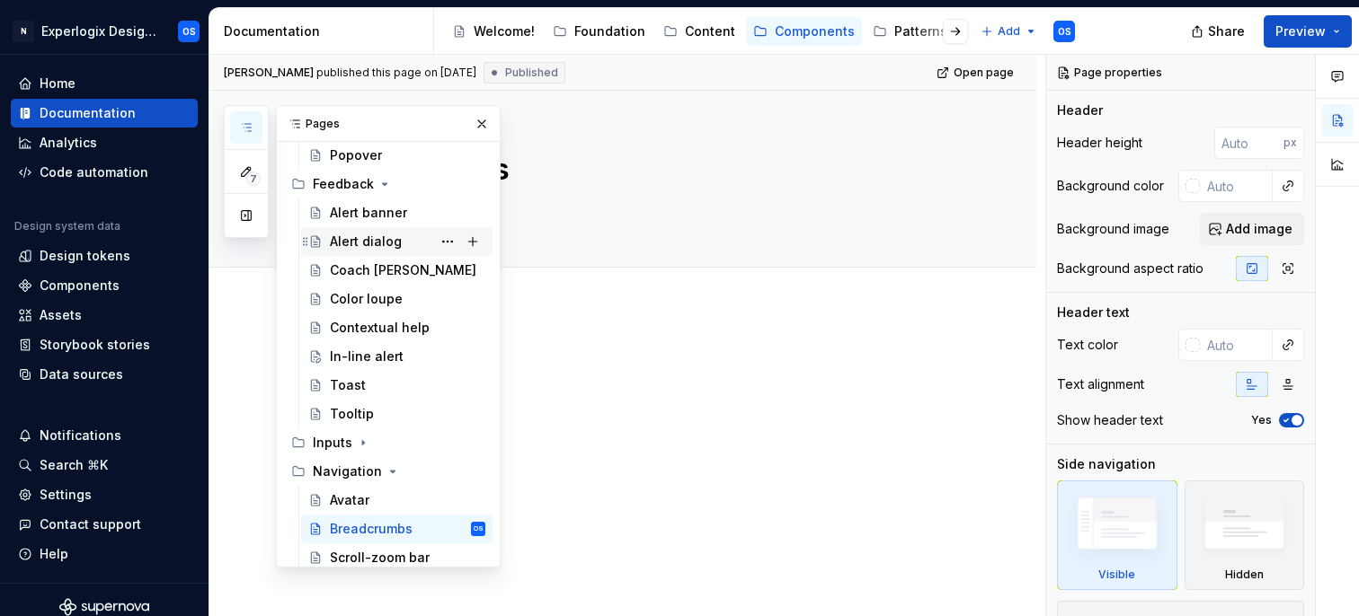
click at [375, 233] on div "Alert dialog" at bounding box center [366, 242] width 72 height 18
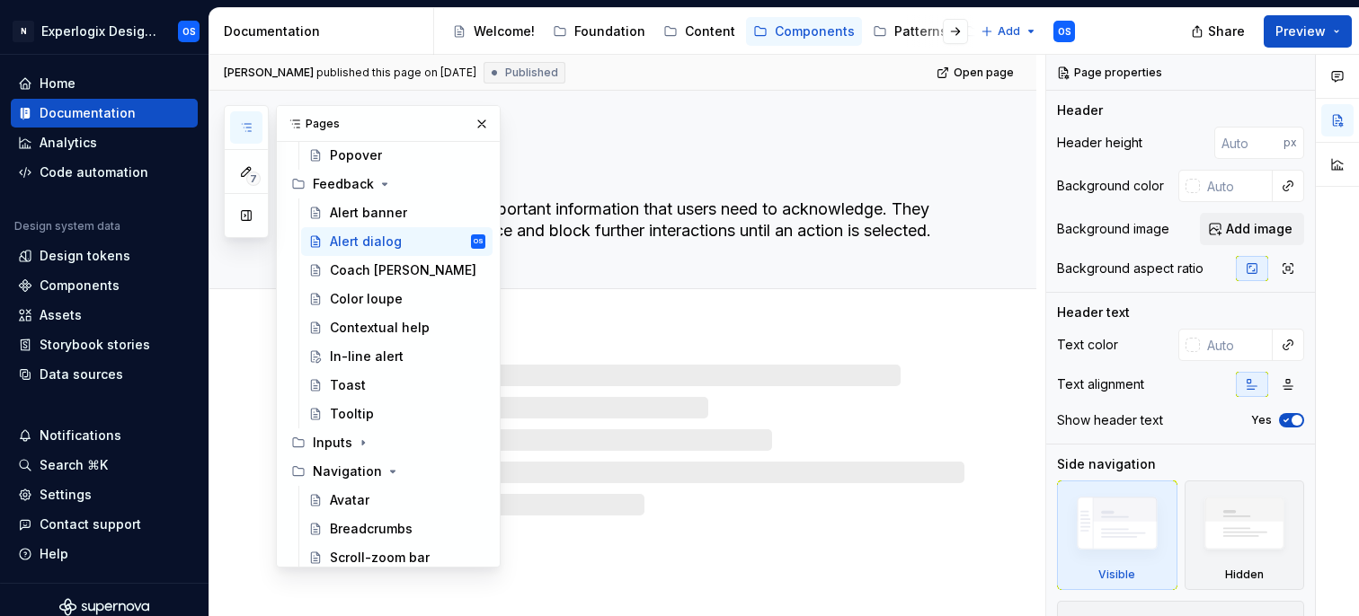
click at [253, 120] on button "button" at bounding box center [246, 127] width 32 height 32
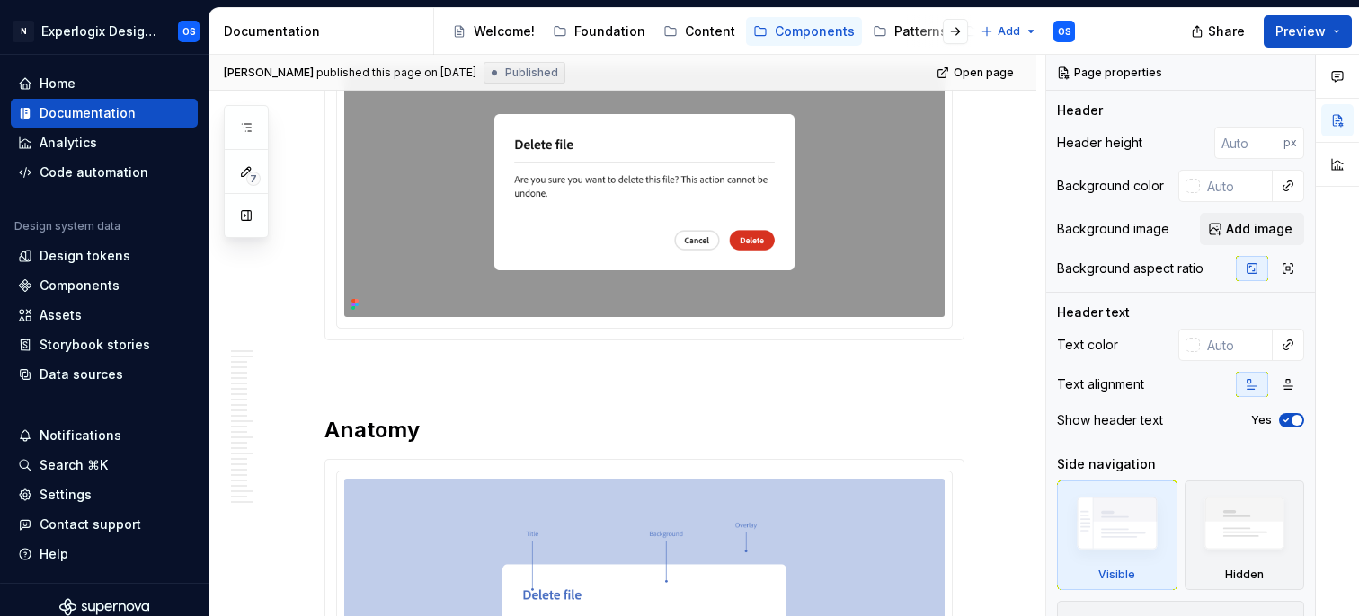
scroll to position [348, 0]
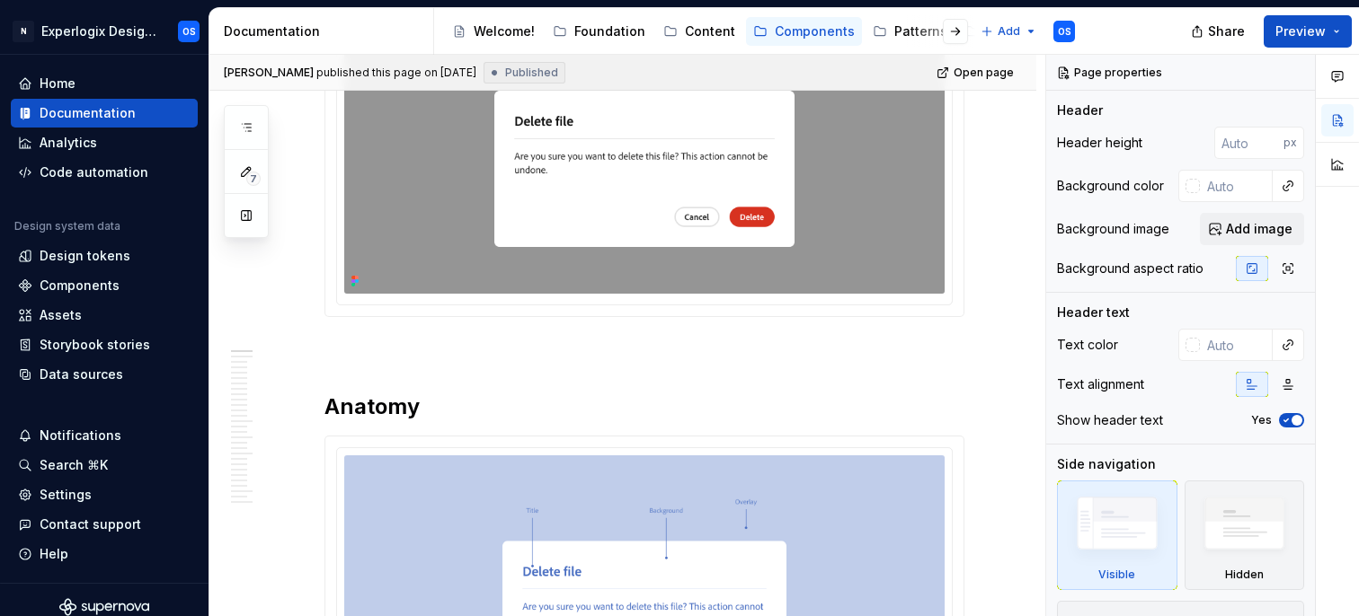
type textarea "*"
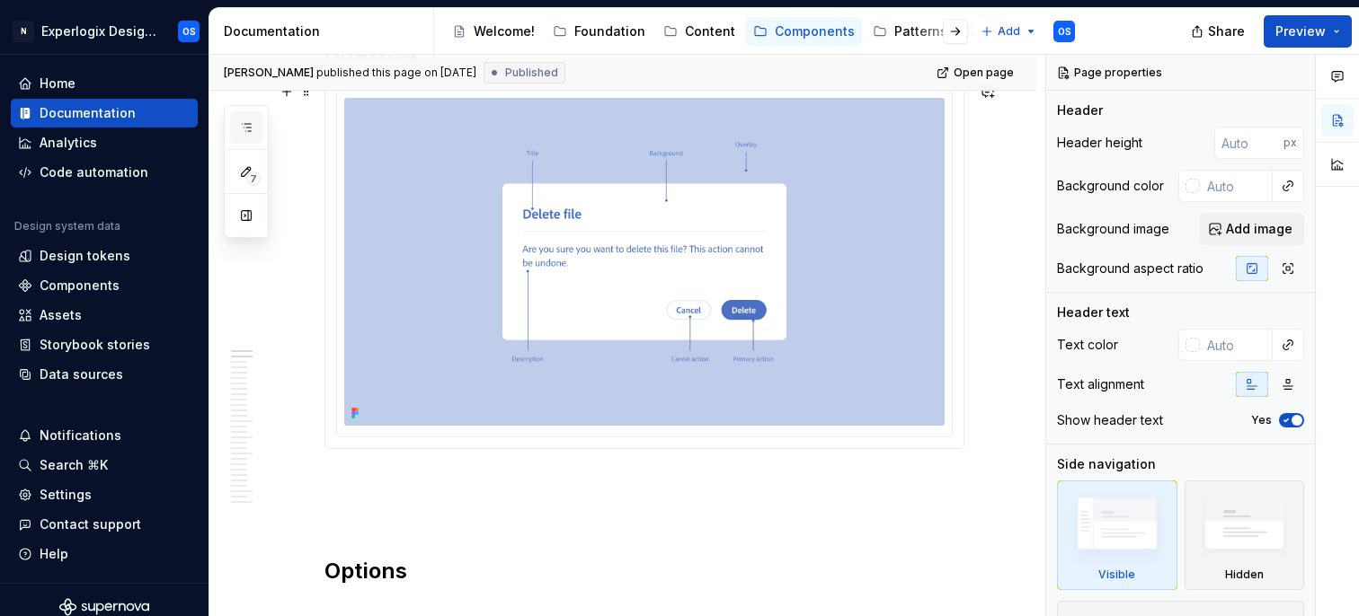
scroll to position [0, 0]
click at [246, 137] on button "button" at bounding box center [246, 127] width 32 height 32
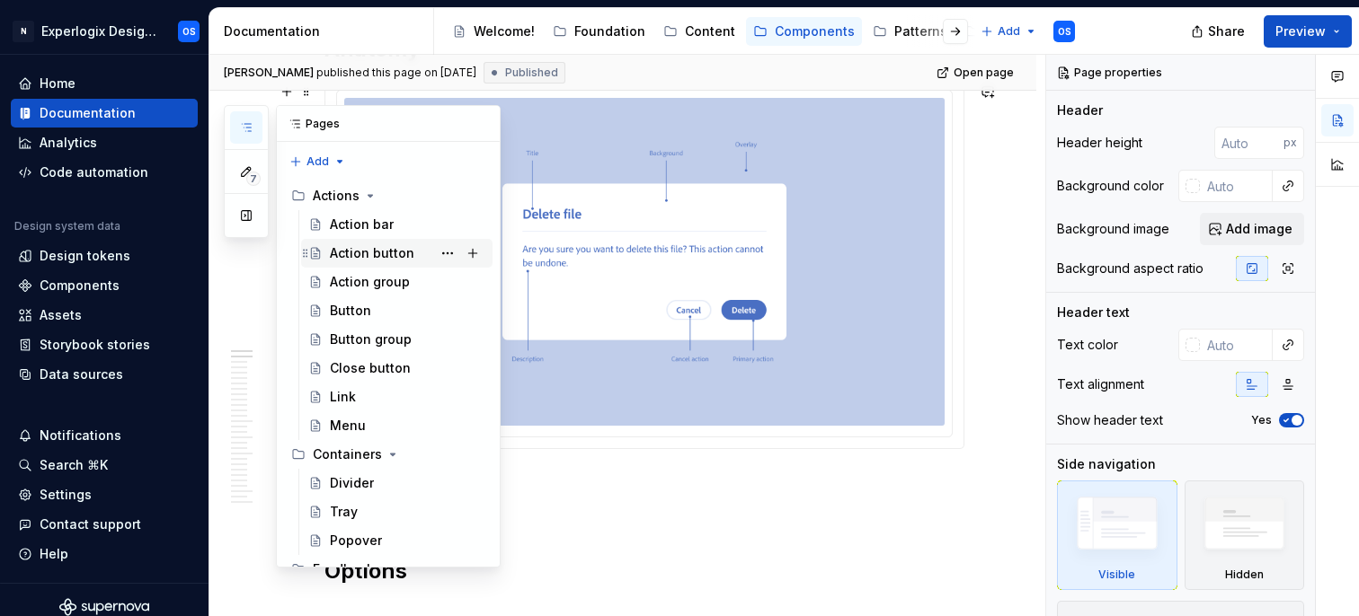
click at [345, 246] on div "Action button" at bounding box center [372, 253] width 84 height 18
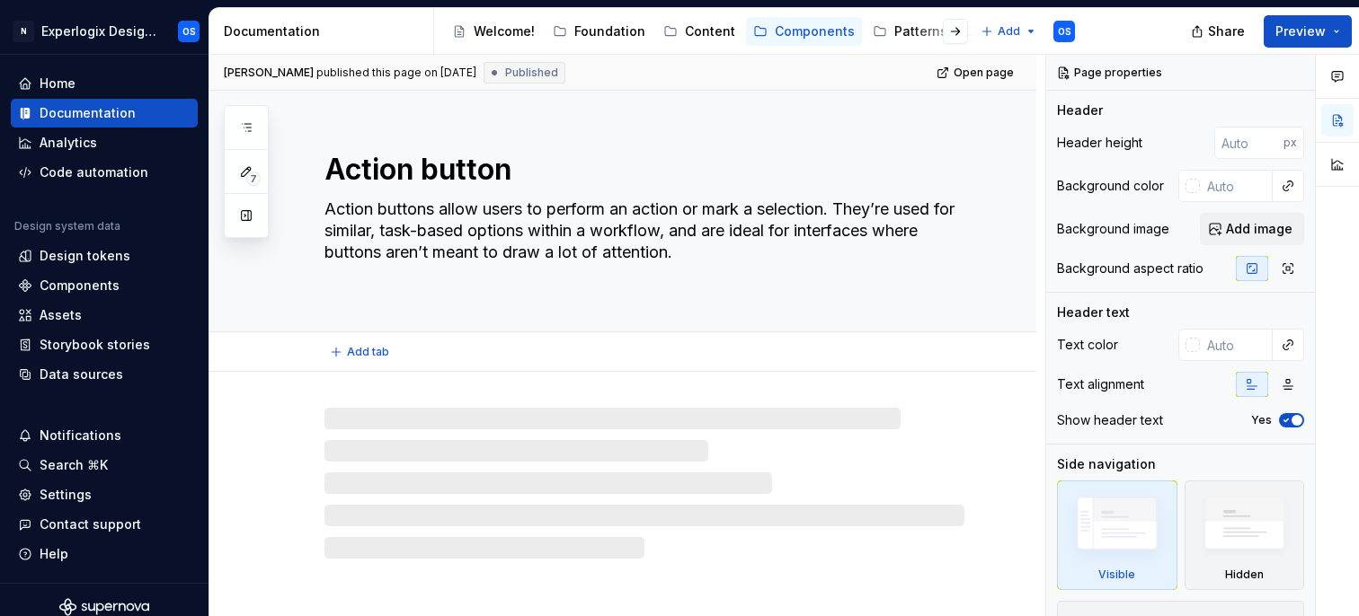
click at [607, 137] on div "Action button Action buttons allow users to perform an action or mark a selecti…" at bounding box center [644, 211] width 640 height 241
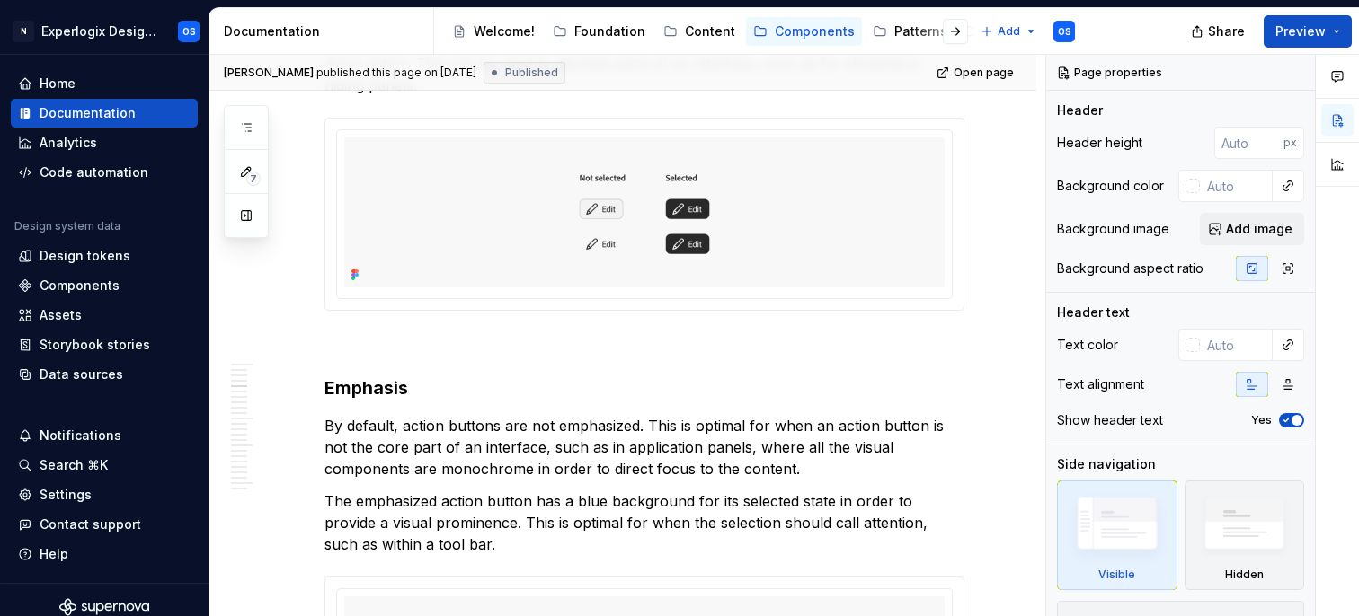
scroll to position [2638, 0]
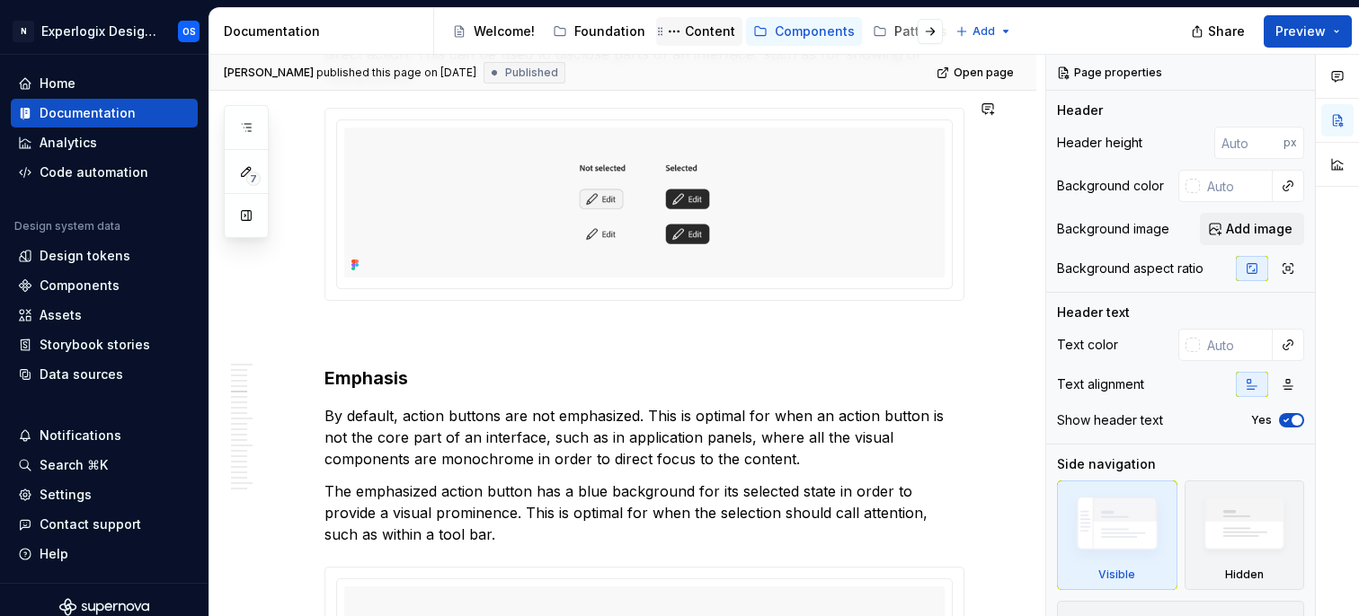
type textarea "*"
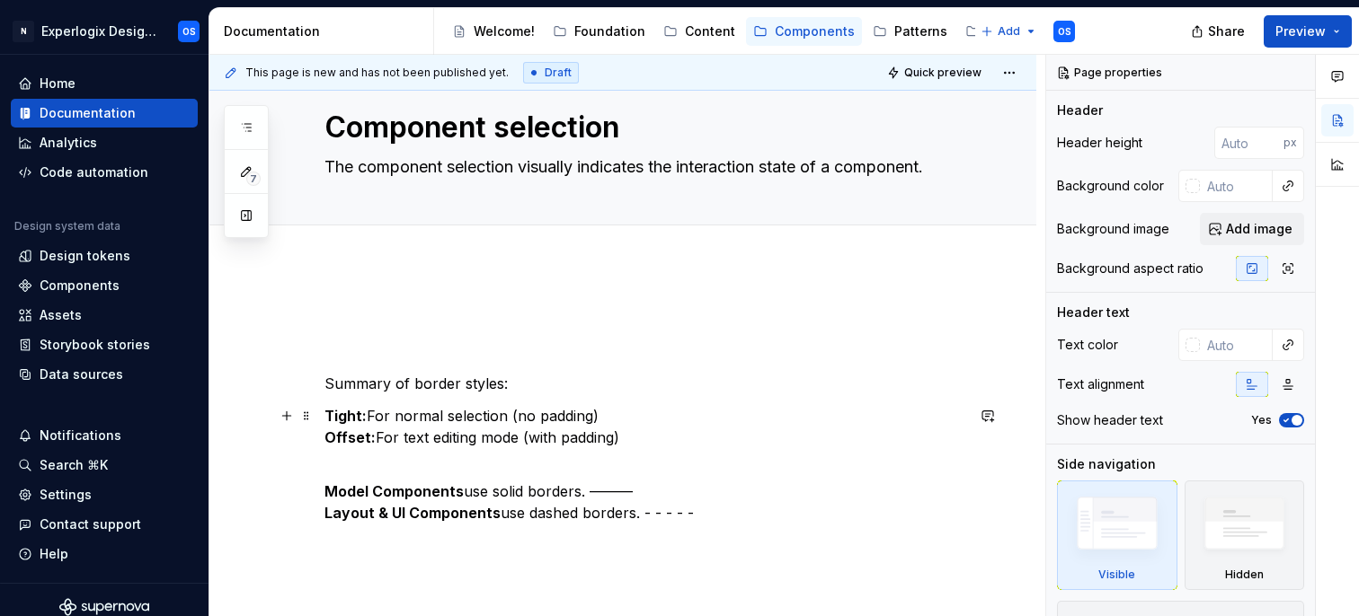
scroll to position [44, 0]
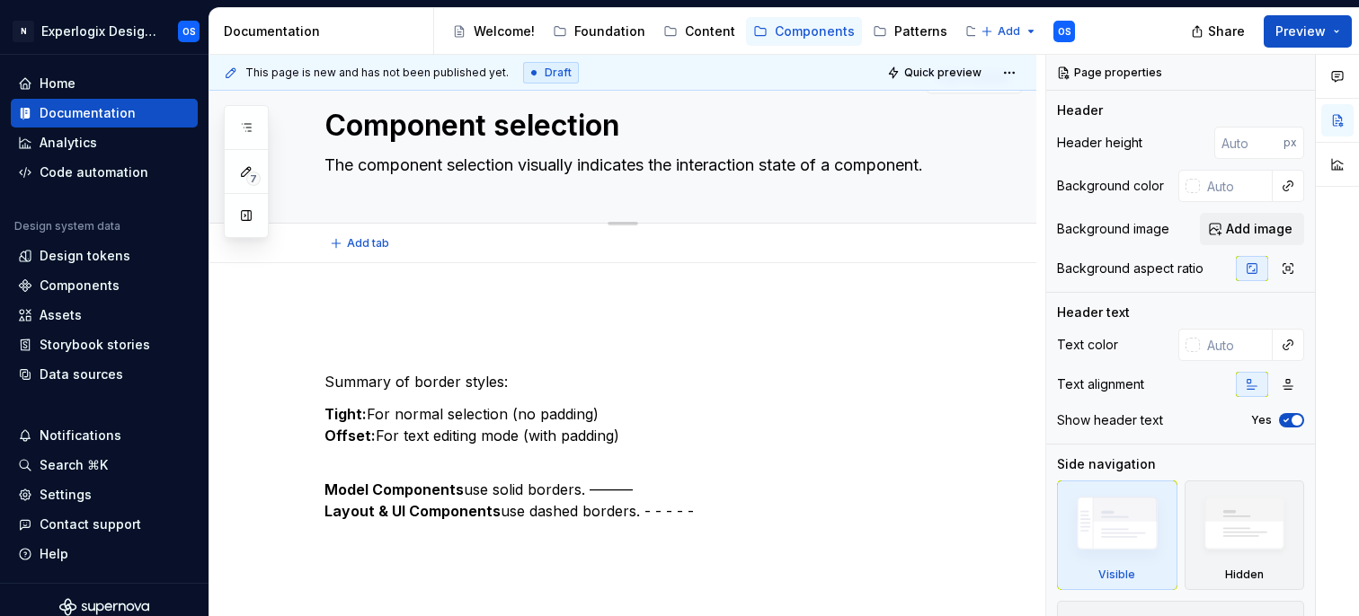
click at [525, 159] on textarea "The component selection visually indicates the interaction state of a component." at bounding box center [641, 165] width 640 height 29
click at [521, 173] on textarea "The component selection visually indicates the interaction state of a component." at bounding box center [641, 165] width 640 height 29
click at [386, 172] on textarea "The component selection visually indicates the interaction state of a component." at bounding box center [641, 165] width 640 height 29
type textarea "*"
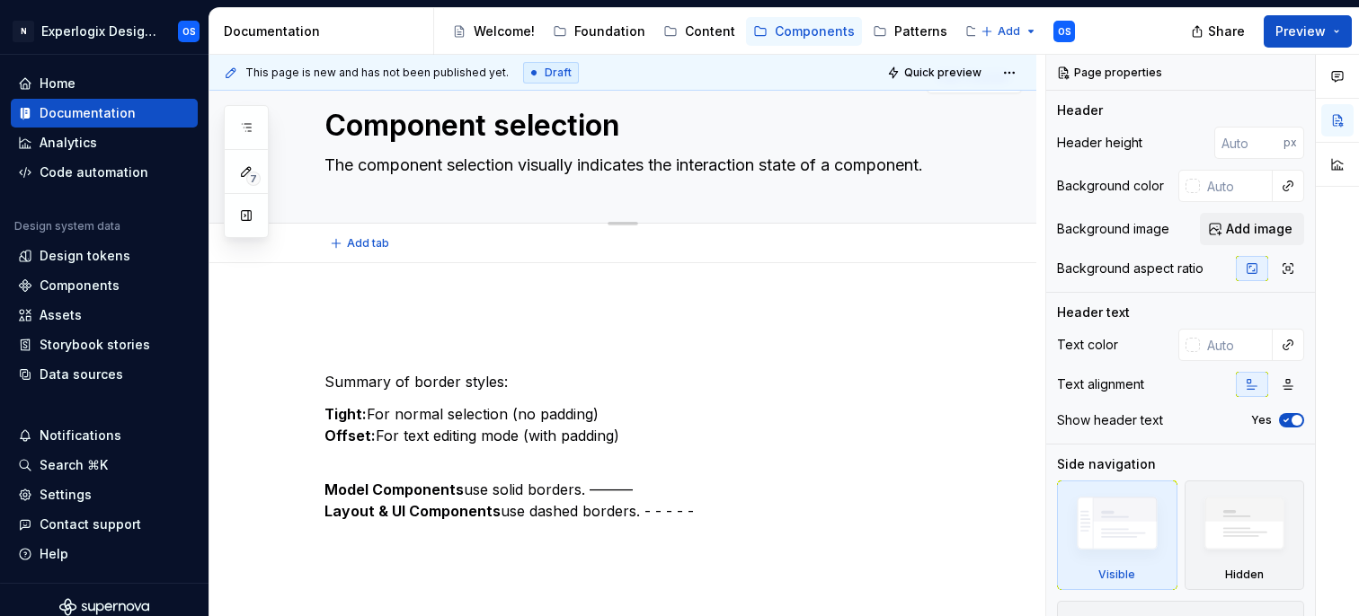
type textarea "The selection visually indicates the interaction state of a component."
type textarea "*"
type textarea "Th selection visually indicates the interaction state of a component."
type textarea "*"
type textarea "The selection visually indicates the interaction state of a component."
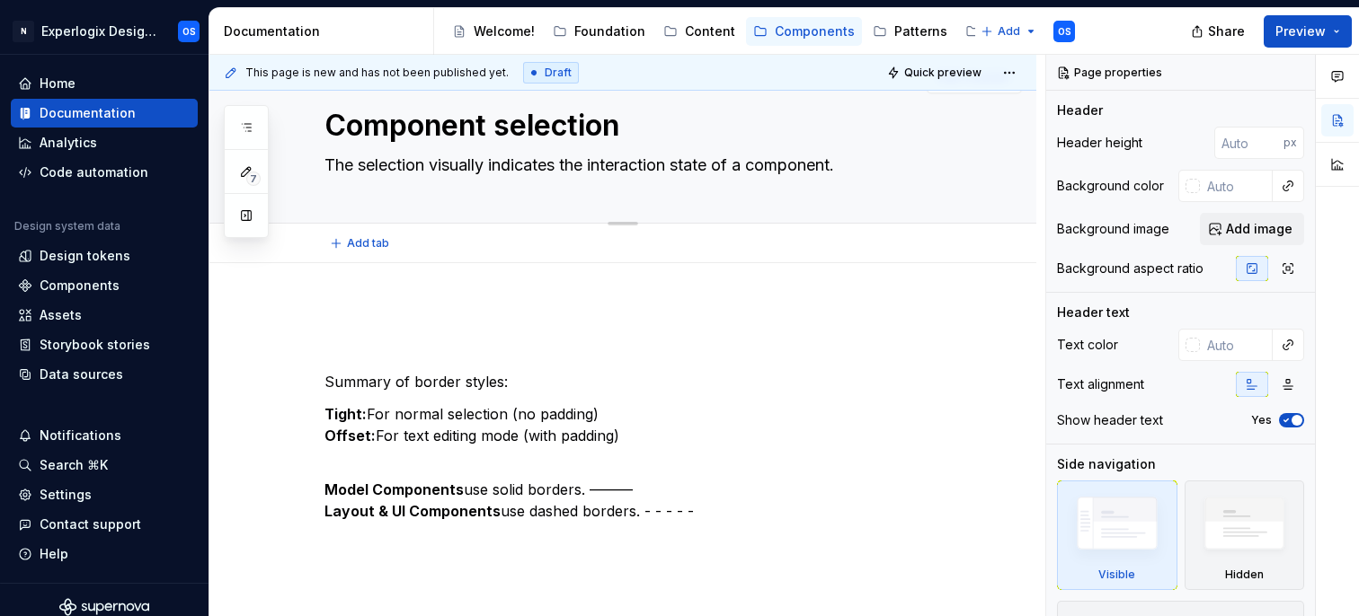
click at [432, 166] on textarea "The selection visually indicates the interaction state of a component." at bounding box center [641, 165] width 640 height 29
type textarea "*"
type textarea "The selection bvisually indicates the interaction state of a component."
type textarea "*"
type textarea "The selection bovisually indicates the interaction state of a component."
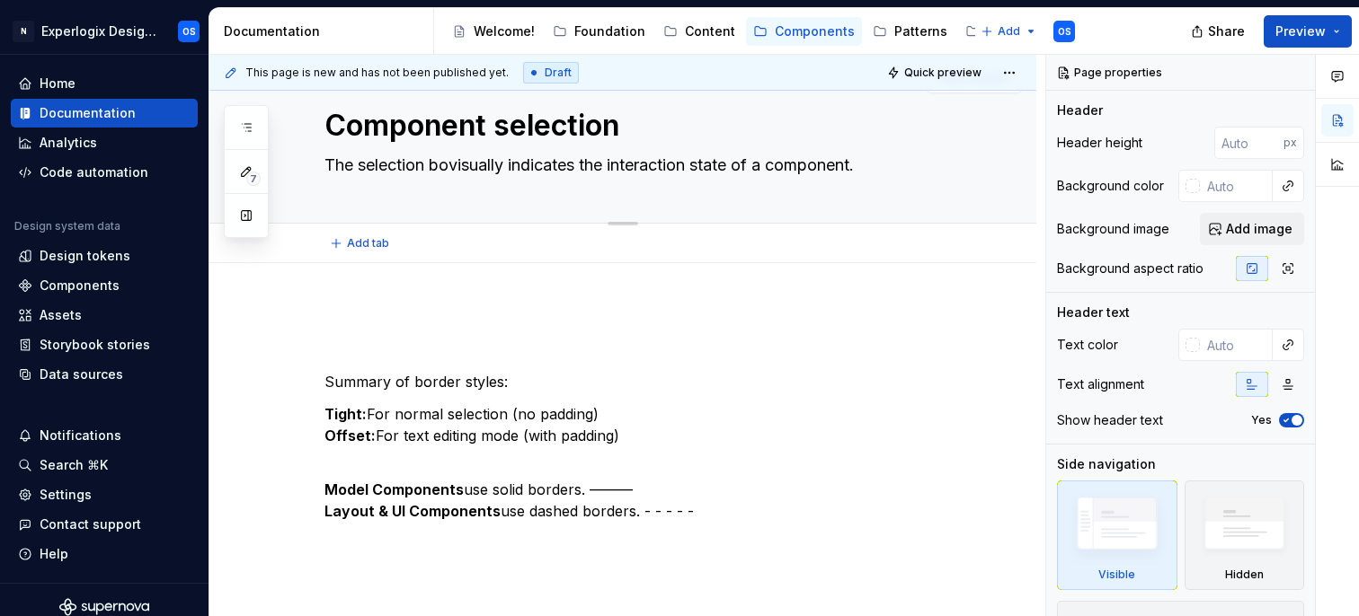
type textarea "*"
type textarea "The selection borvisually indicates the interaction state of a component."
type textarea "*"
type textarea "The selection bordvisually indicates the interaction state of a component."
type textarea "*"
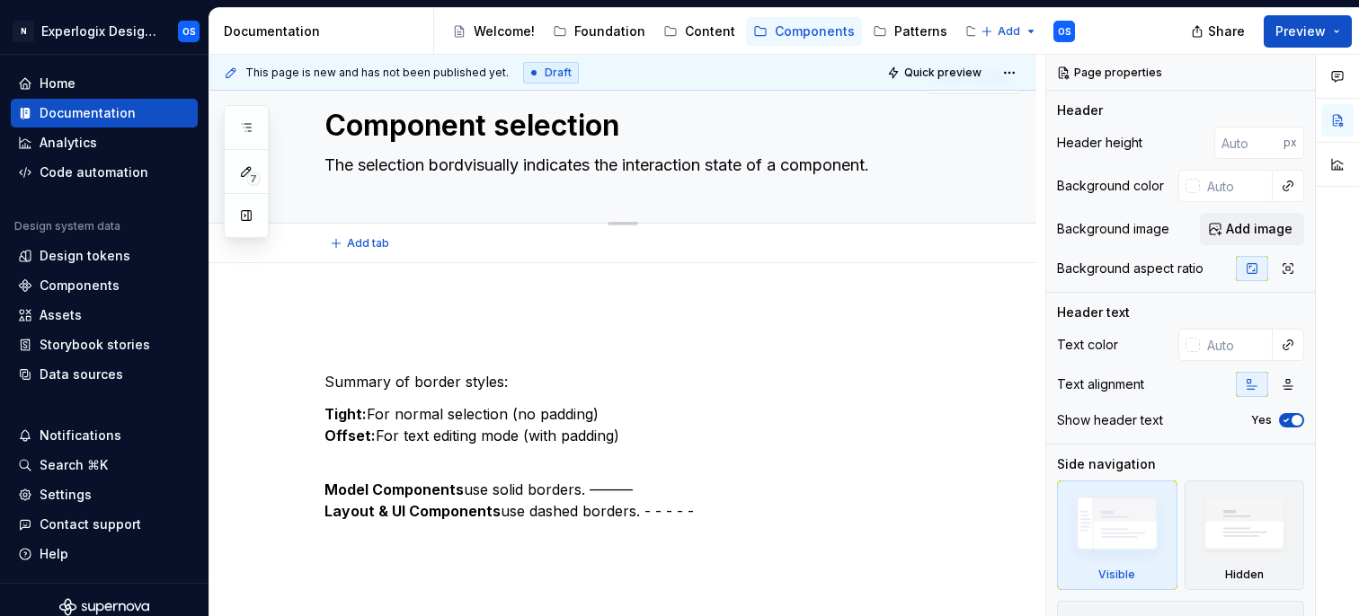
type textarea "The selection bordevisually indicates the interaction state of a component."
type textarea "*"
type textarea "The selection bordervisually indicates the interaction state of a component."
type textarea "*"
type textarea "The selection border visually indicates the interaction state of a component."
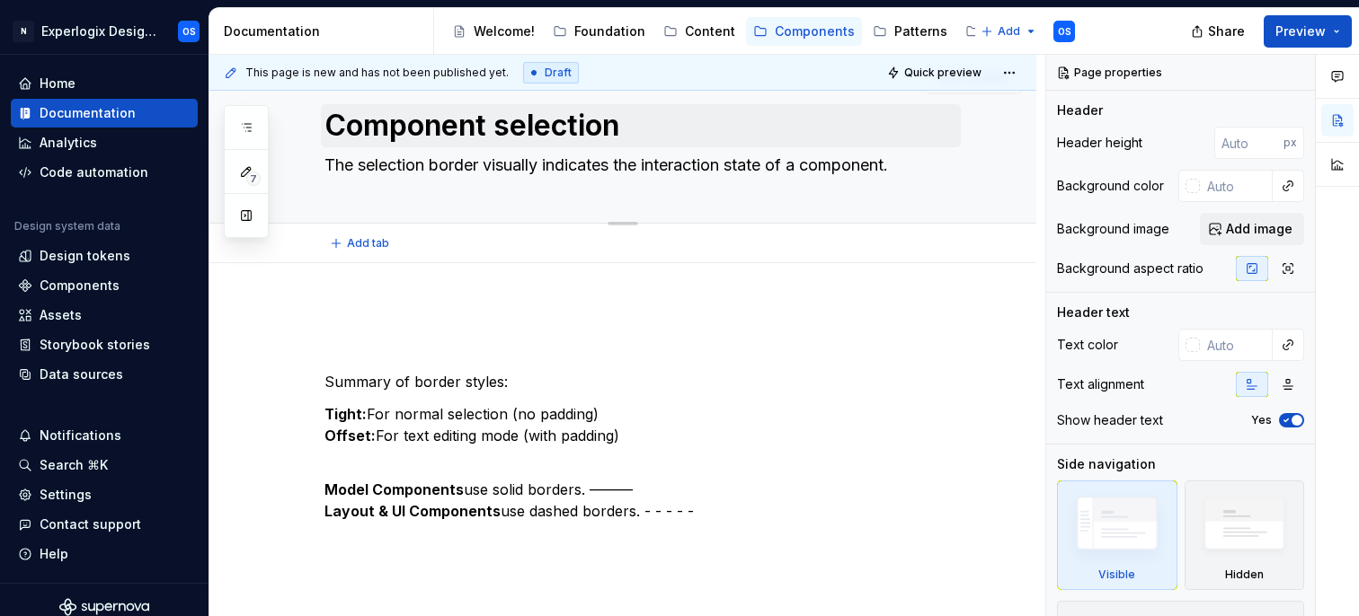
type textarea "*"
type textarea "The selection border visually indicates the interaction state of a component."
click at [429, 119] on div "Component selection The selection border visually indicates the interaction sta…" at bounding box center [622, 135] width 827 height 177
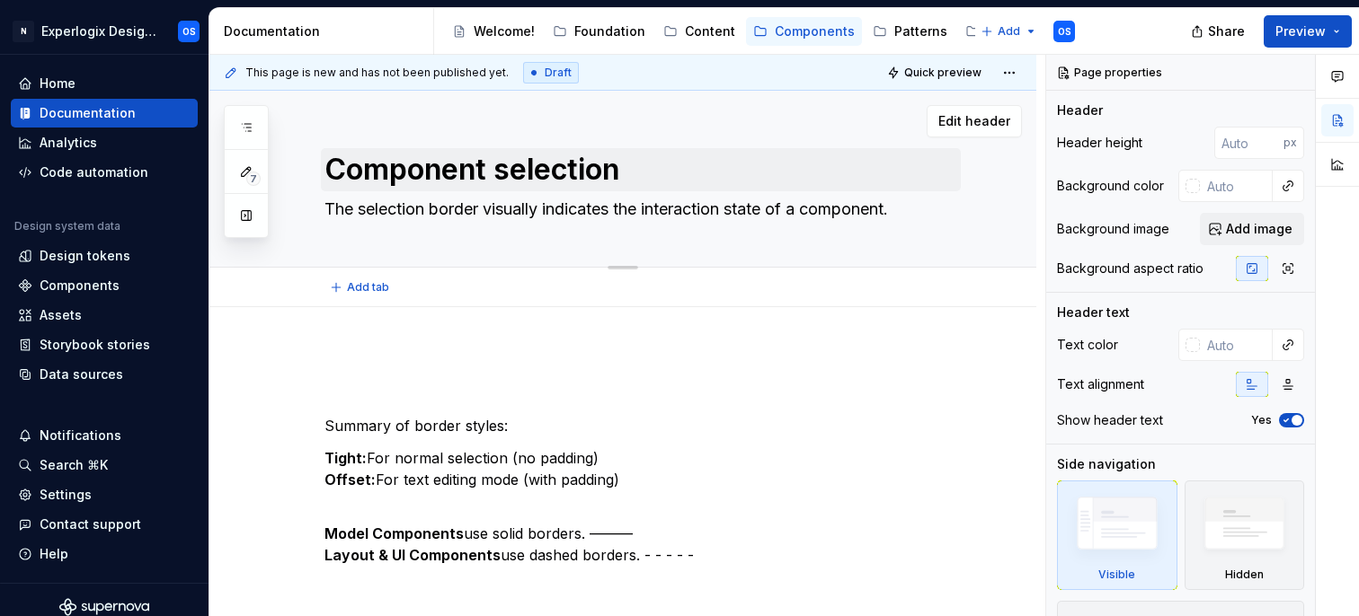
click at [429, 119] on div "Edit header" at bounding box center [615, 121] width 812 height 32
click at [435, 168] on textarea "Component selection" at bounding box center [641, 169] width 640 height 43
click at [519, 152] on textarea "Component selection" at bounding box center [641, 169] width 640 height 43
drag, startPoint x: 510, startPoint y: 174, endPoint x: 276, endPoint y: 160, distance: 234.1
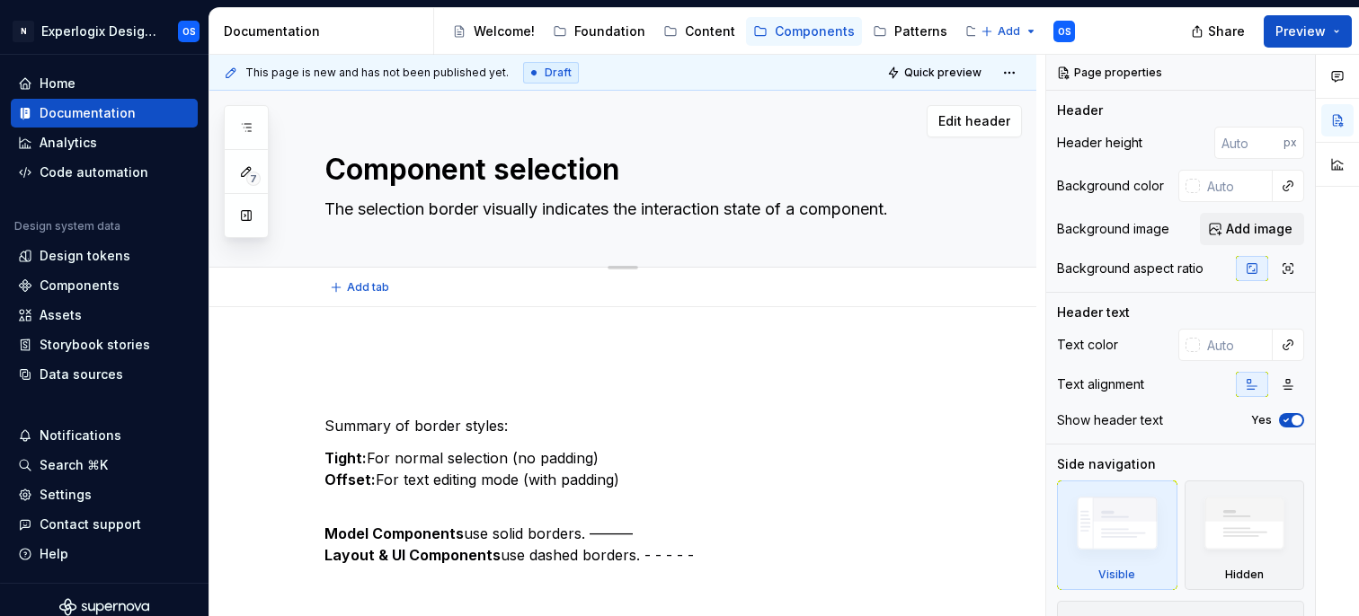
click at [276, 160] on div "Component selection The selection border visually indicates the interaction sta…" at bounding box center [622, 179] width 827 height 177
type textarea "*"
type textarea "Selection"
click at [480, 190] on textarea "Selection" at bounding box center [641, 169] width 640 height 43
type textarea "*"
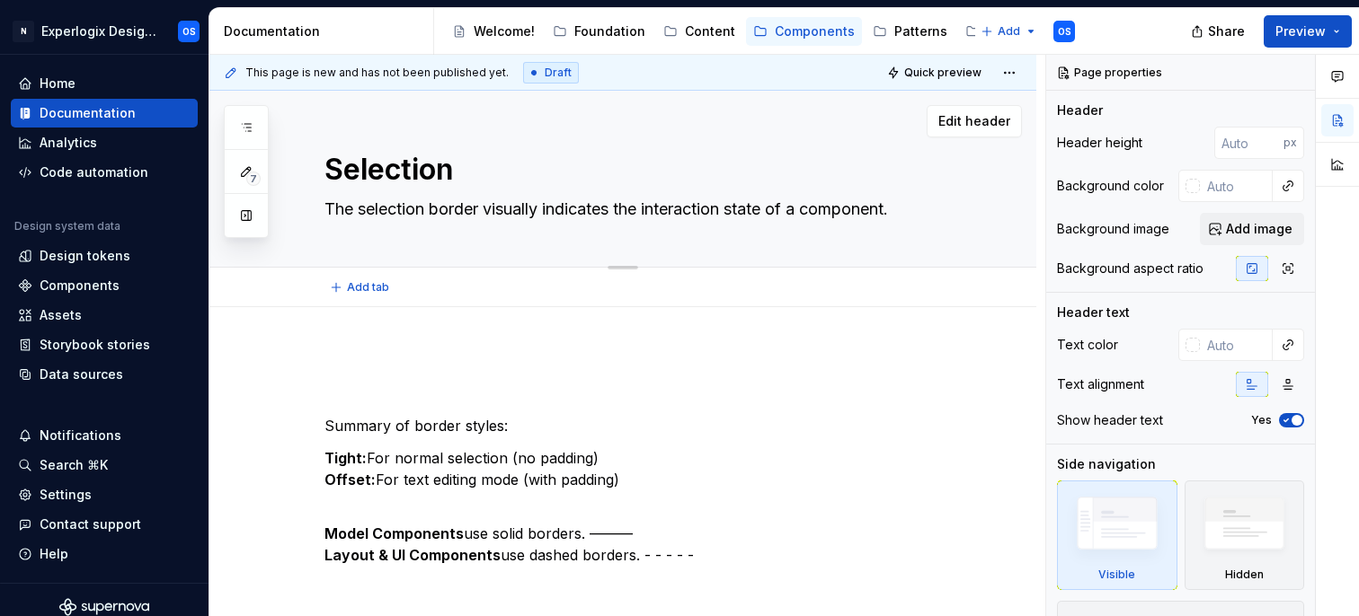
type textarea "Selection"
type textarea "*"
type textarea "Selection b"
type textarea "*"
type textarea "Selection bo"
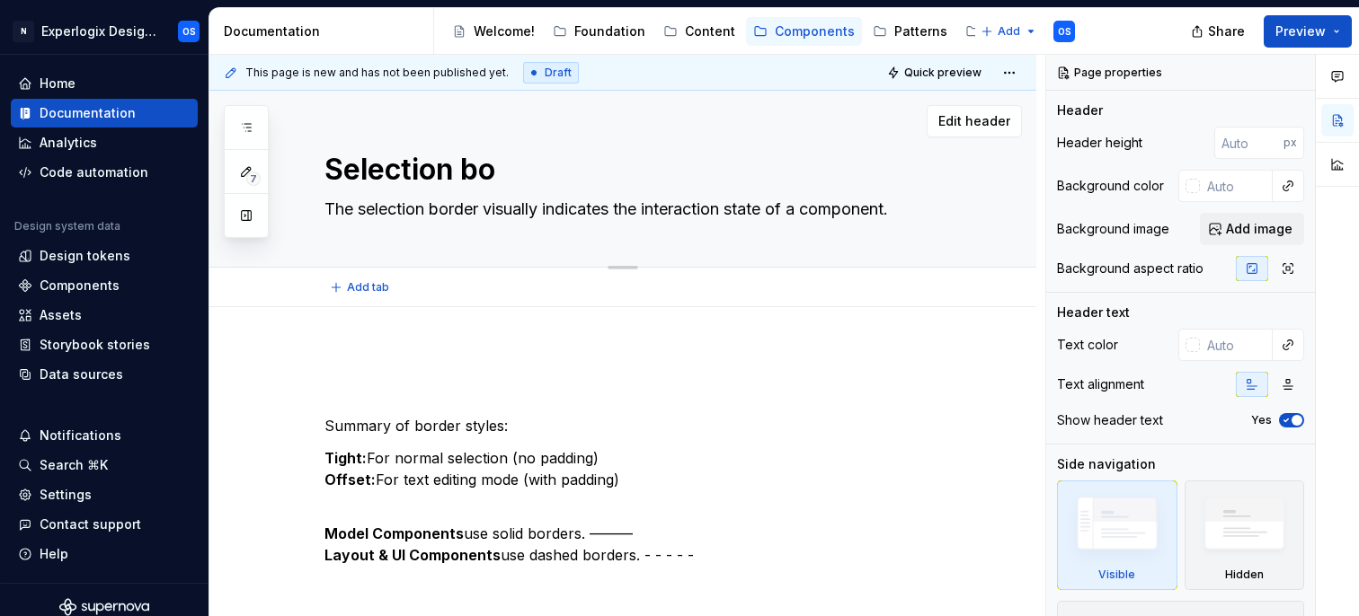
type textarea "*"
type textarea "Selection bor"
type textarea "*"
type textarea "Selection bord"
type textarea "*"
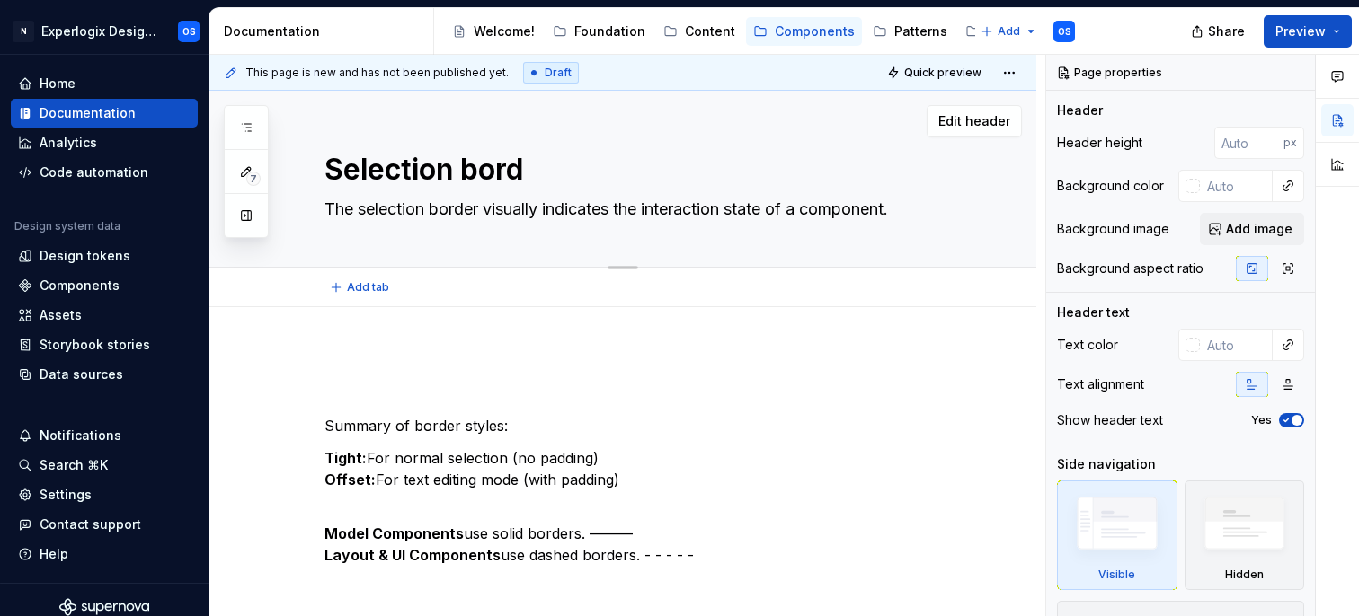
type textarea "Selection borde"
type textarea "*"
type textarea "Selection border"
click at [484, 186] on textarea "Selection border" at bounding box center [641, 169] width 640 height 43
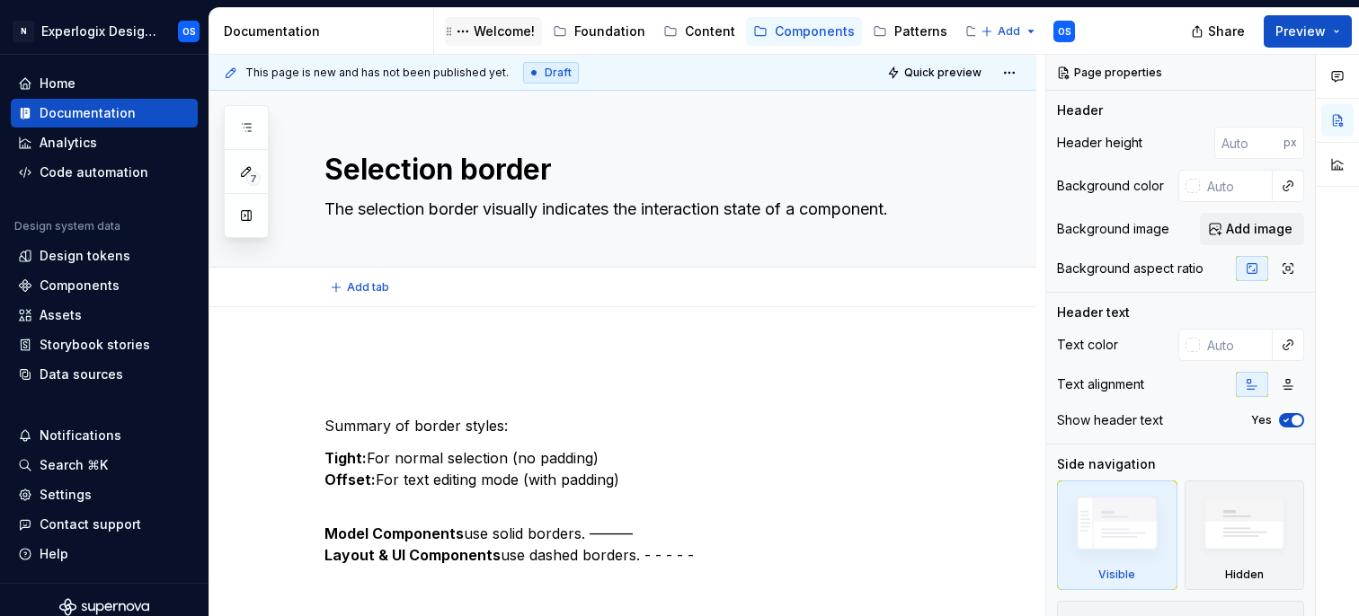
type textarea "*"
type textarea "Selection border"
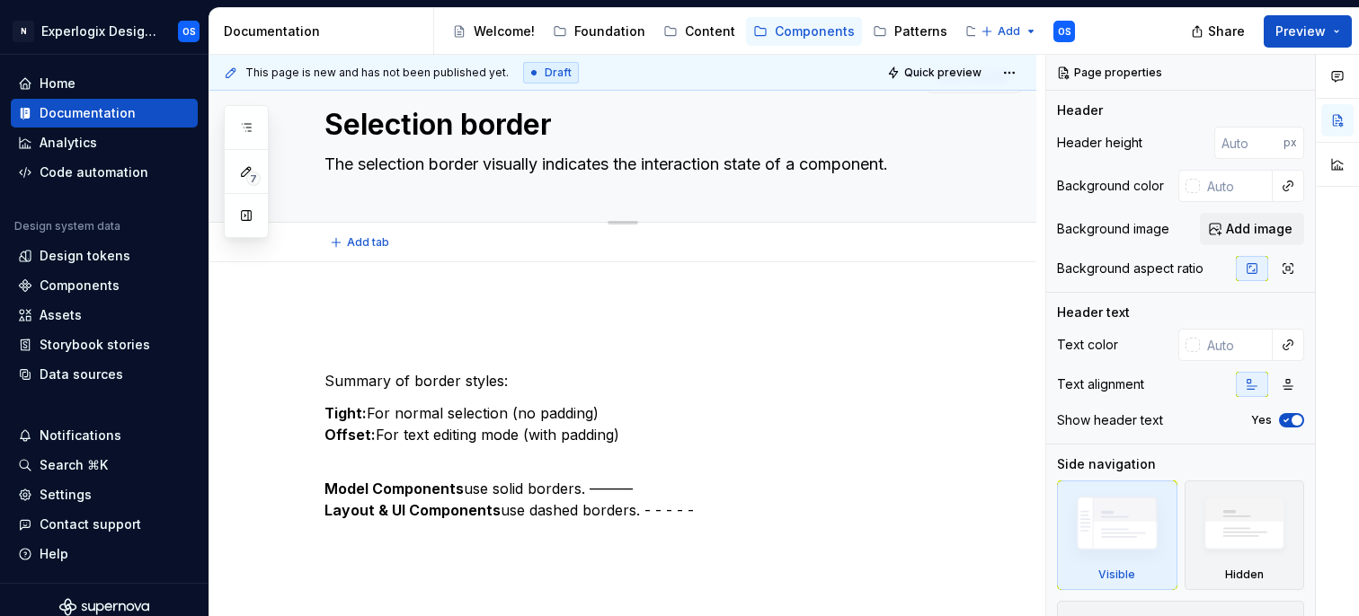
scroll to position [2, 0]
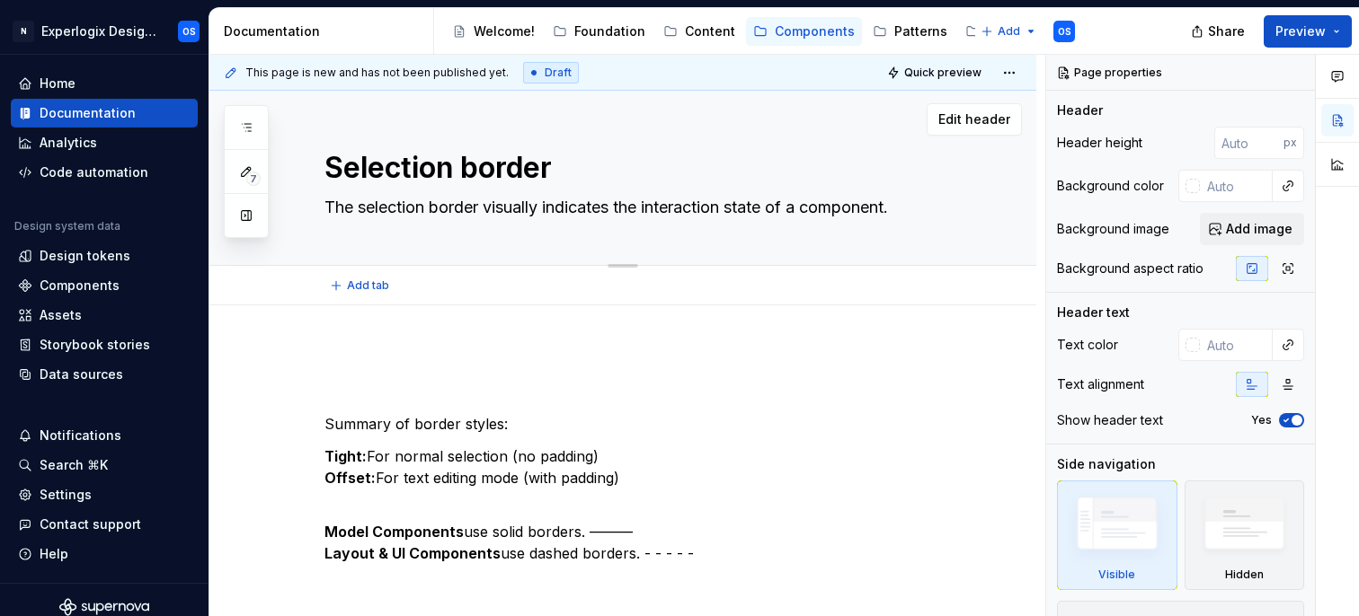
click at [486, 165] on textarea "Selection border" at bounding box center [641, 167] width 640 height 43
type textarea "*"
type textarea "Selection r"
type textarea "*"
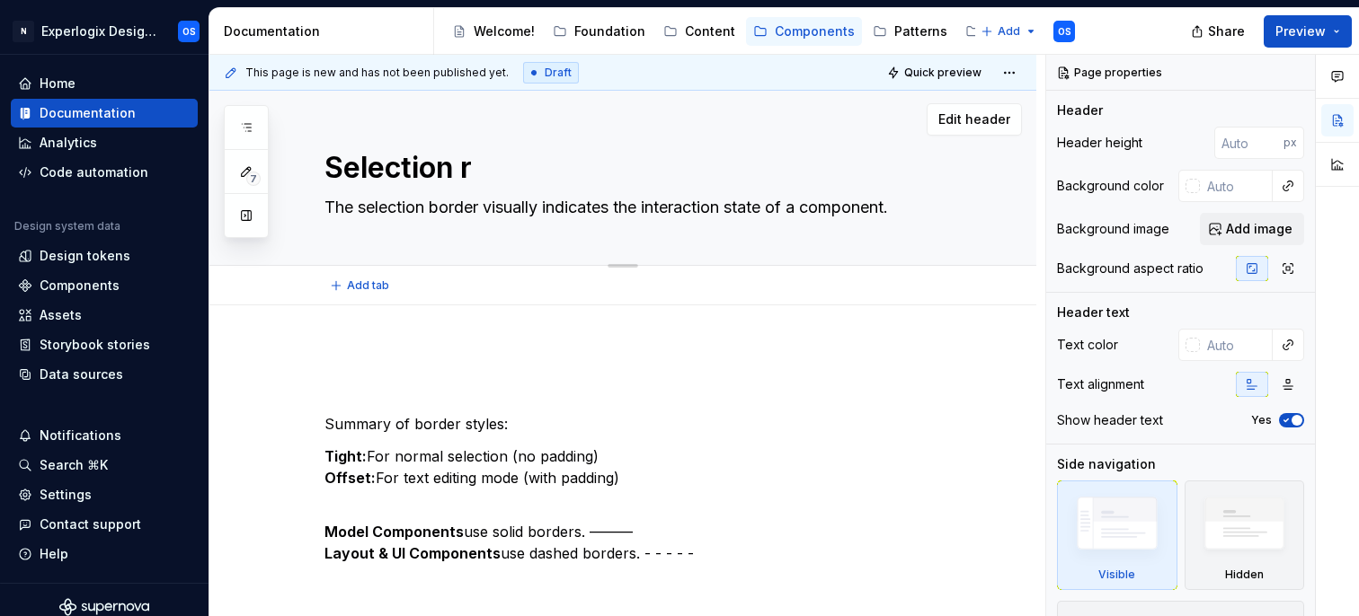
type textarea "Selection ri"
type textarea "*"
type textarea "Selection rin"
type textarea "*"
type textarea "Selection ring"
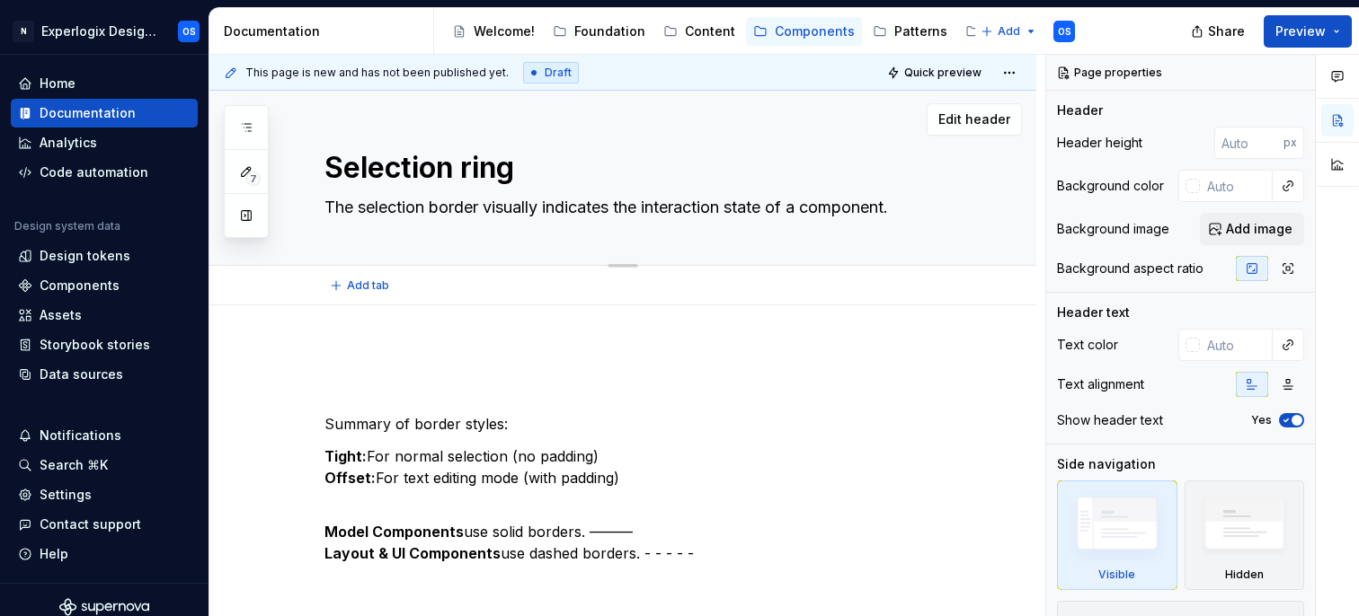
type textarea "*"
type textarea "Selection ring"
click at [443, 200] on textarea "The selection border visually indicates the interaction state of a component." at bounding box center [641, 207] width 640 height 29
click at [457, 211] on textarea "The selection border visually indicates the interaction state of a component." at bounding box center [641, 207] width 640 height 29
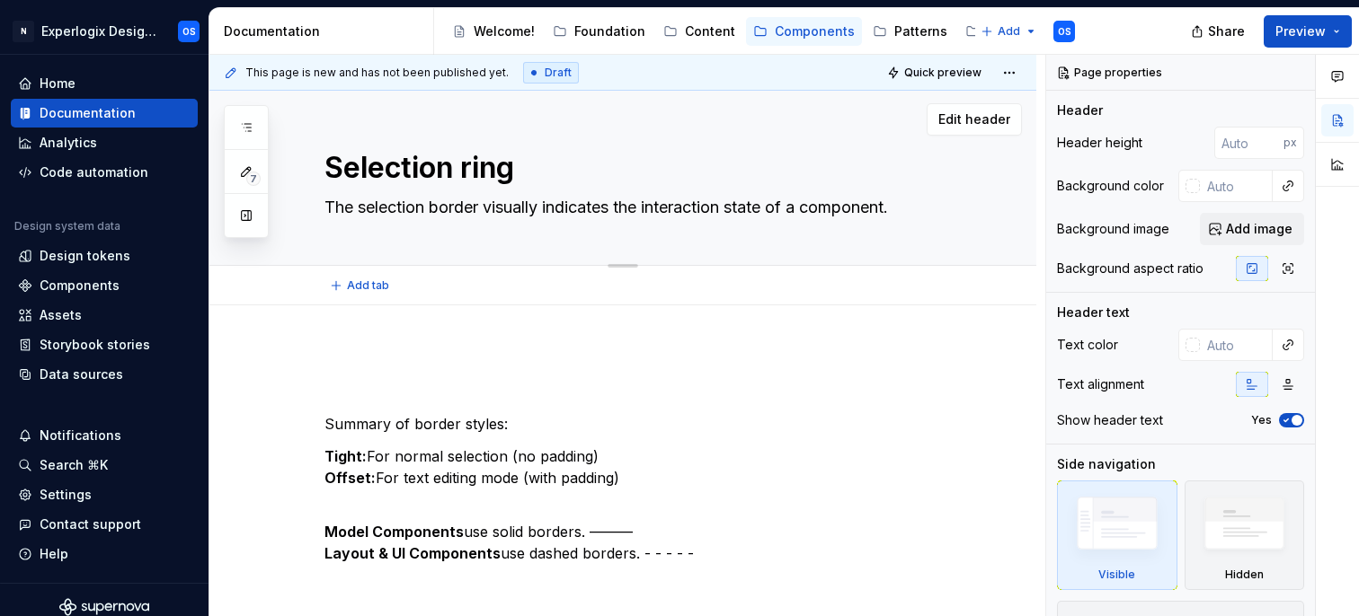
click at [457, 211] on textarea "The selection border visually indicates the interaction state of a component." at bounding box center [641, 207] width 640 height 29
type textarea "*"
type textarea "The selection r visually indicates the interaction state of a component."
type textarea "*"
type textarea "The selection ri visually indicates the interaction state of a component."
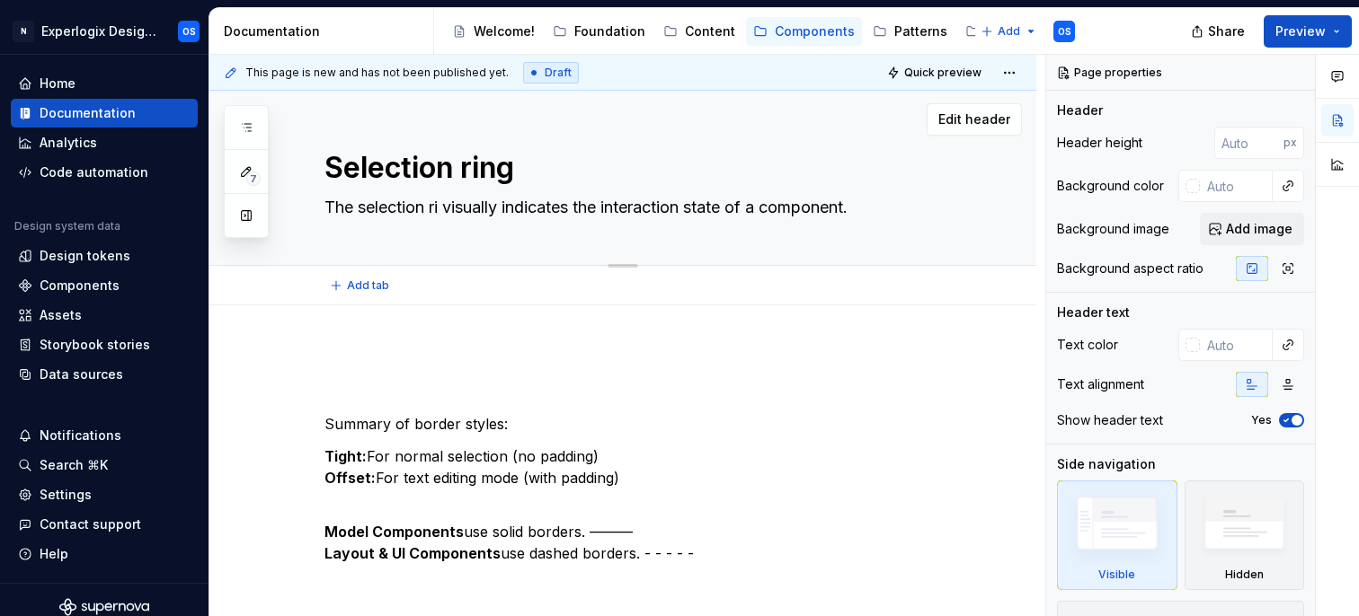
type textarea "*"
type textarea "The selection rin visually indicates the interaction state of a component."
type textarea "*"
type textarea "The selection ring visually indicates the interaction state of a component."
type textarea "*"
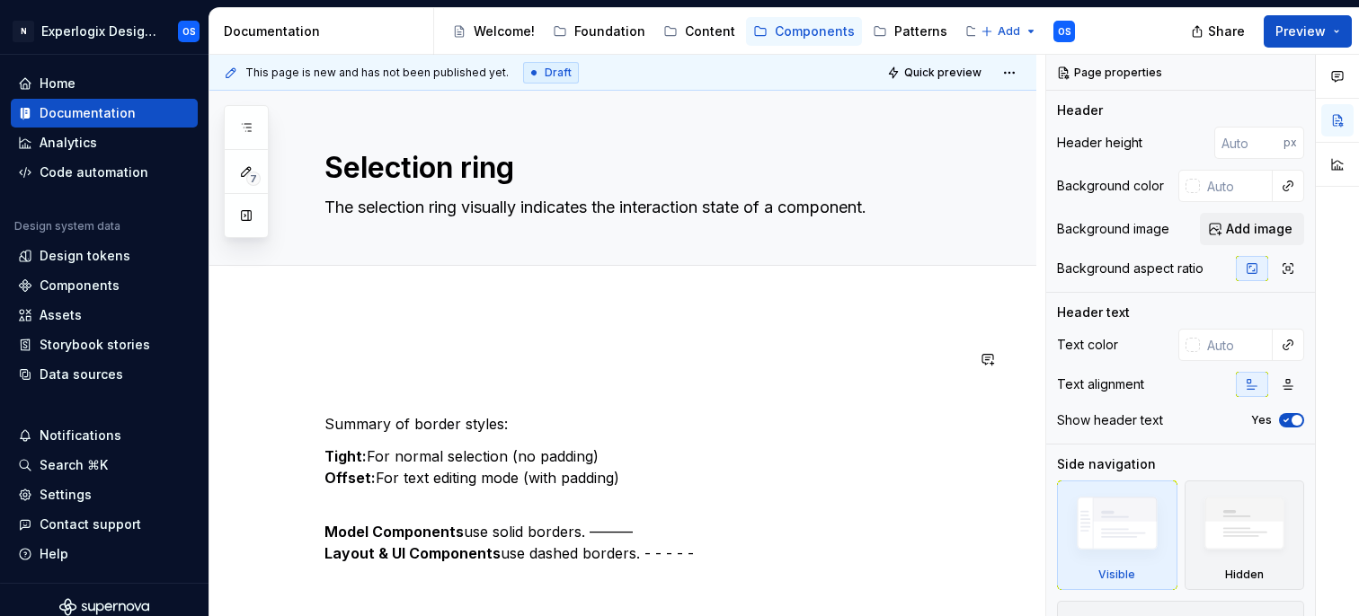
type textarea "The selection ring visually indicates the interaction state of a component."
click at [420, 345] on div "This page is new and has not been published yet. Draft Quick preview Selection …" at bounding box center [627, 336] width 836 height 563
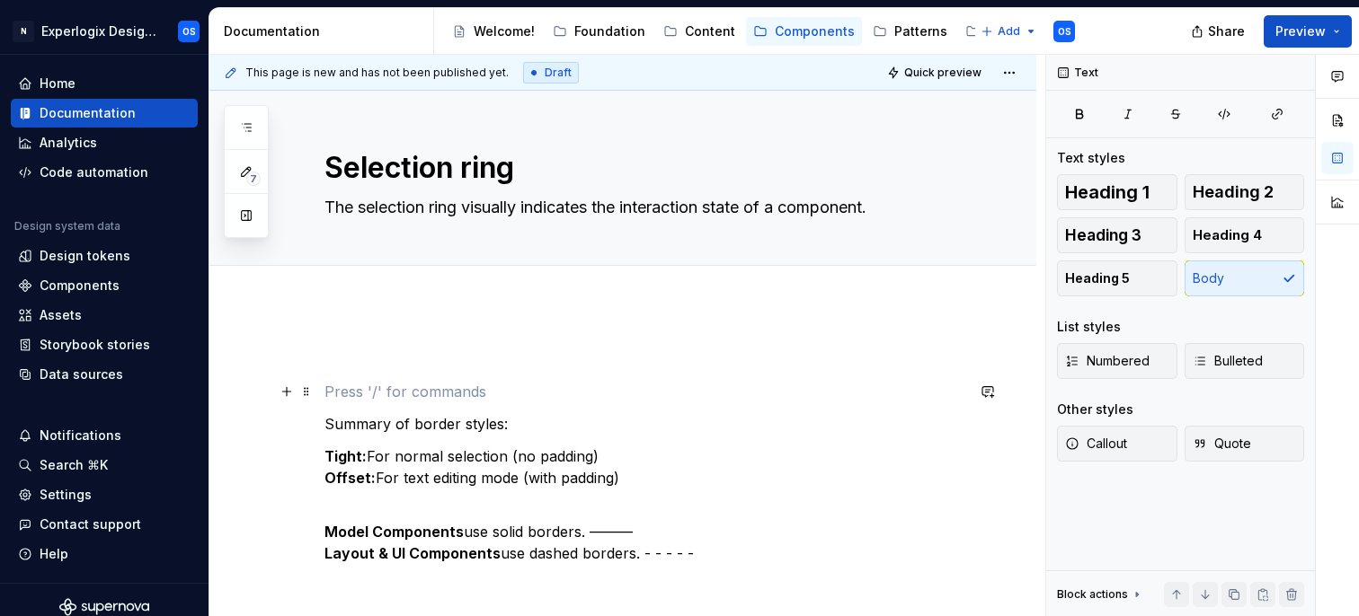
click at [360, 392] on p at bounding box center [644, 392] width 640 height 22
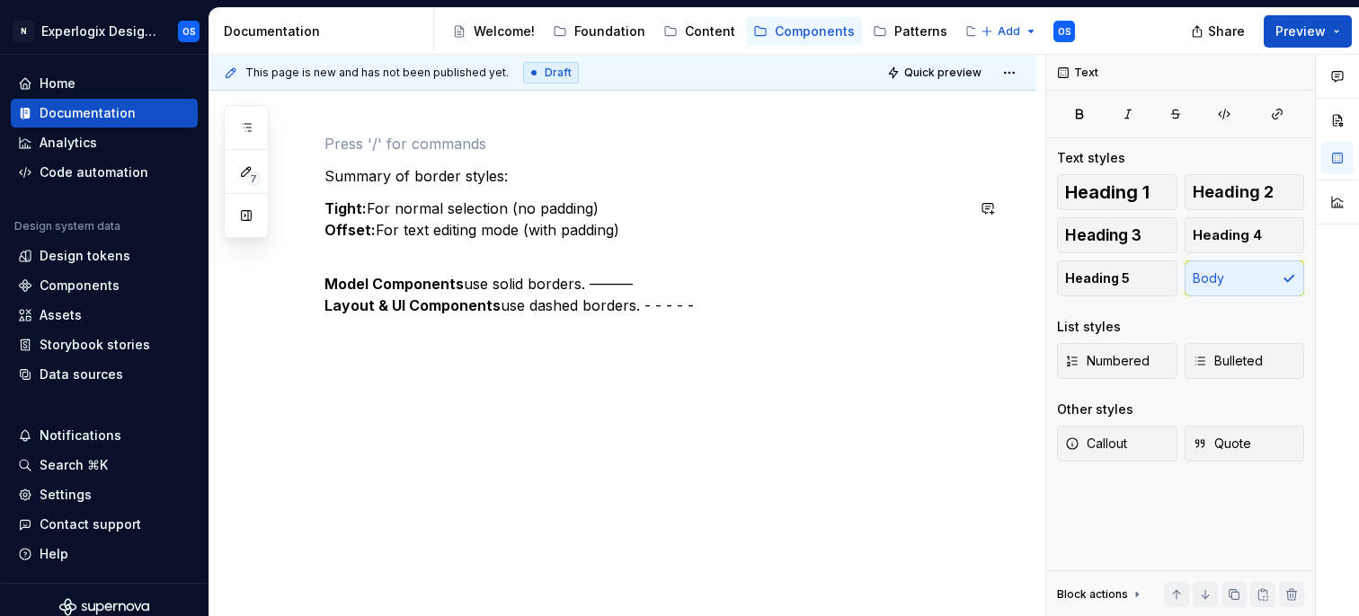
scroll to position [220, 0]
type textarea "*"
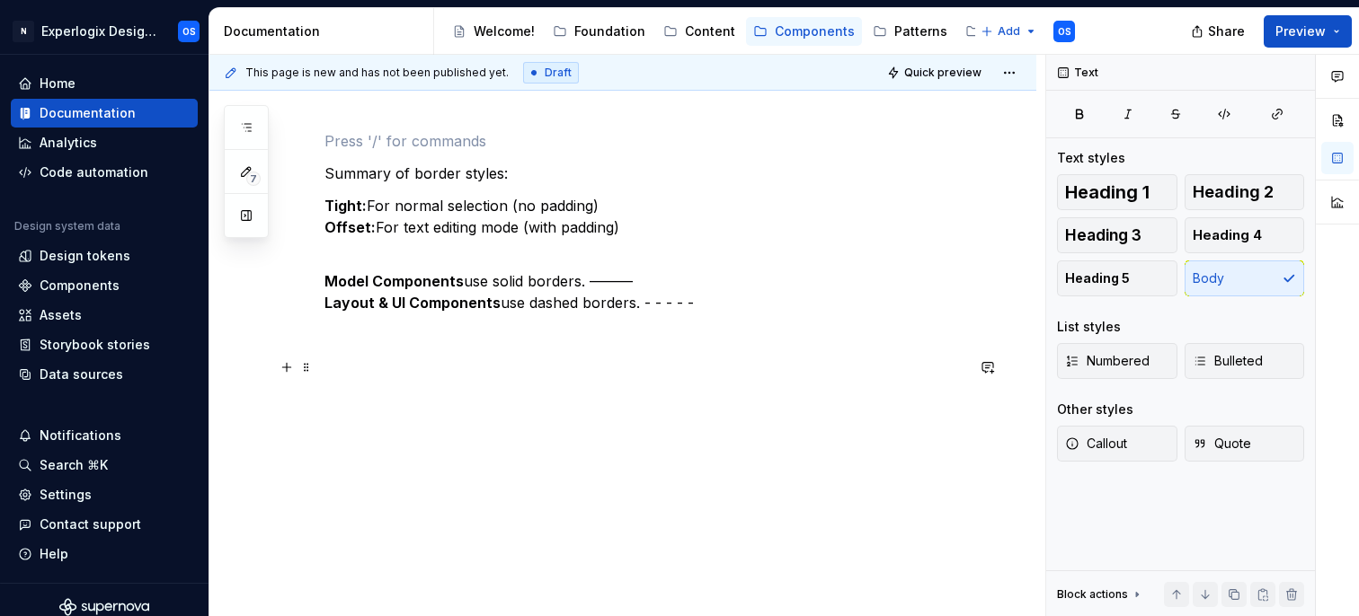
click at [439, 357] on p at bounding box center [644, 368] width 640 height 22
click at [1081, 193] on span "Heading 1" at bounding box center [1107, 192] width 84 height 18
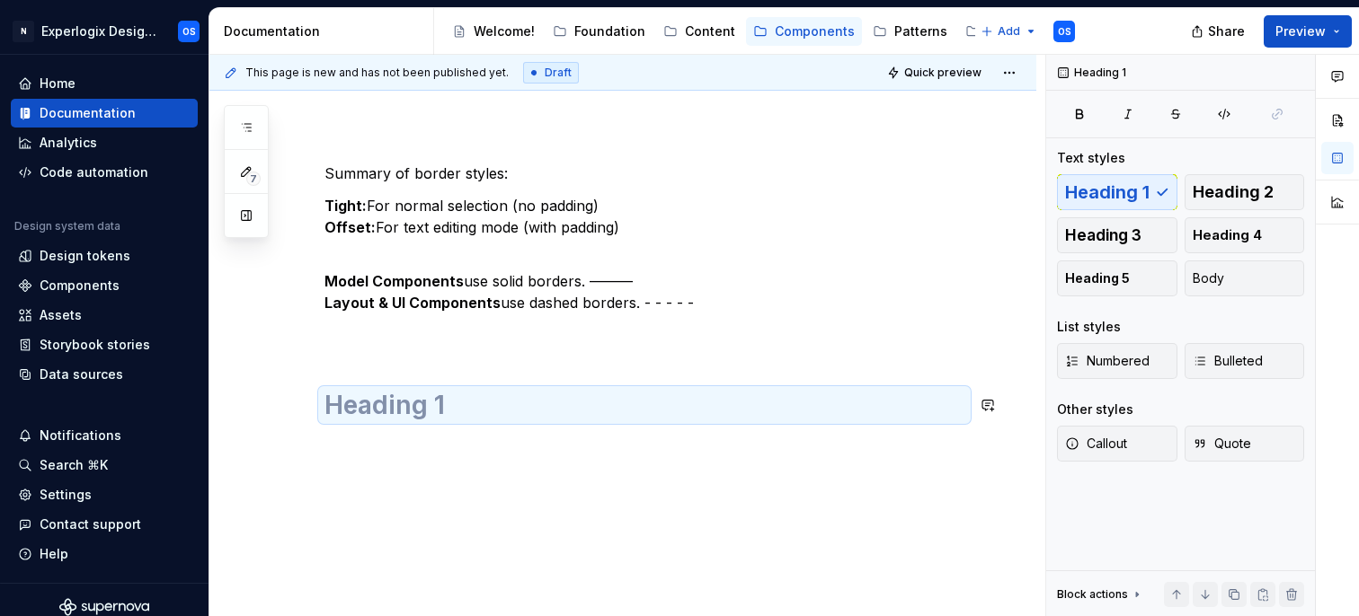
click at [392, 378] on div "Summary of border styles: Tight: For normal selection (no padding) Offset: For …" at bounding box center [644, 293] width 640 height 327
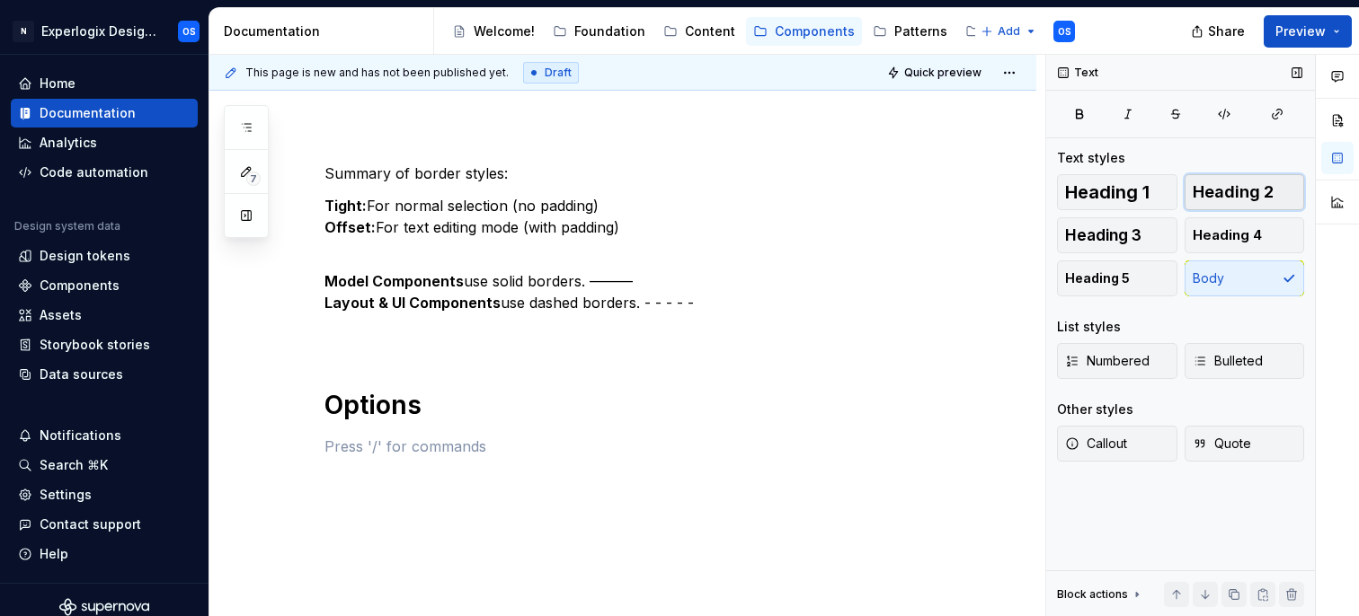
click at [1272, 198] on button "Heading 2" at bounding box center [1244, 192] width 120 height 36
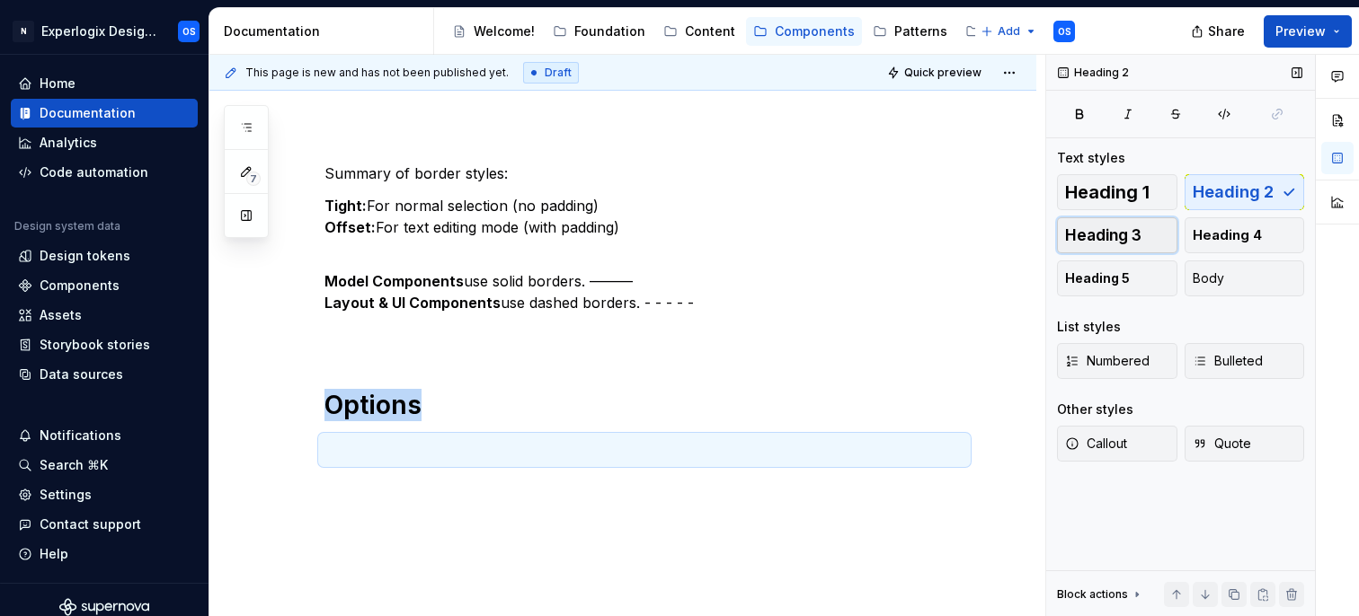
click at [1131, 228] on span "Heading 3" at bounding box center [1103, 235] width 76 height 18
click at [1231, 228] on span "Heading 4" at bounding box center [1227, 235] width 69 height 18
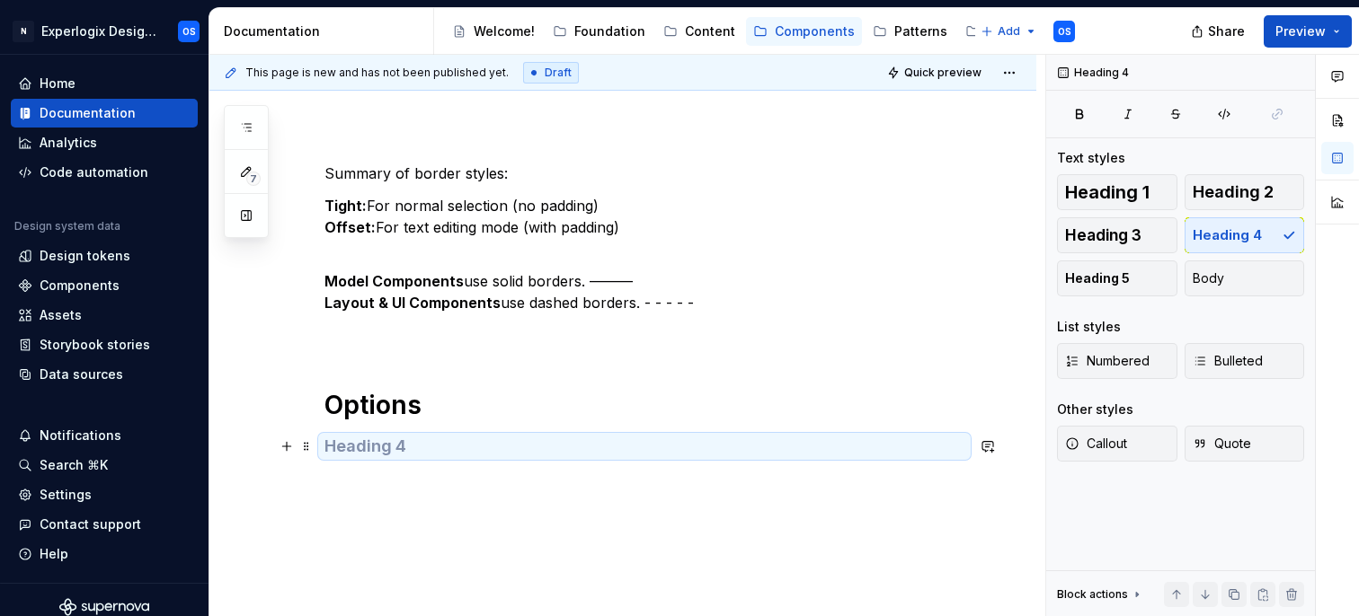
click at [396, 441] on h4 at bounding box center [644, 447] width 640 height 22
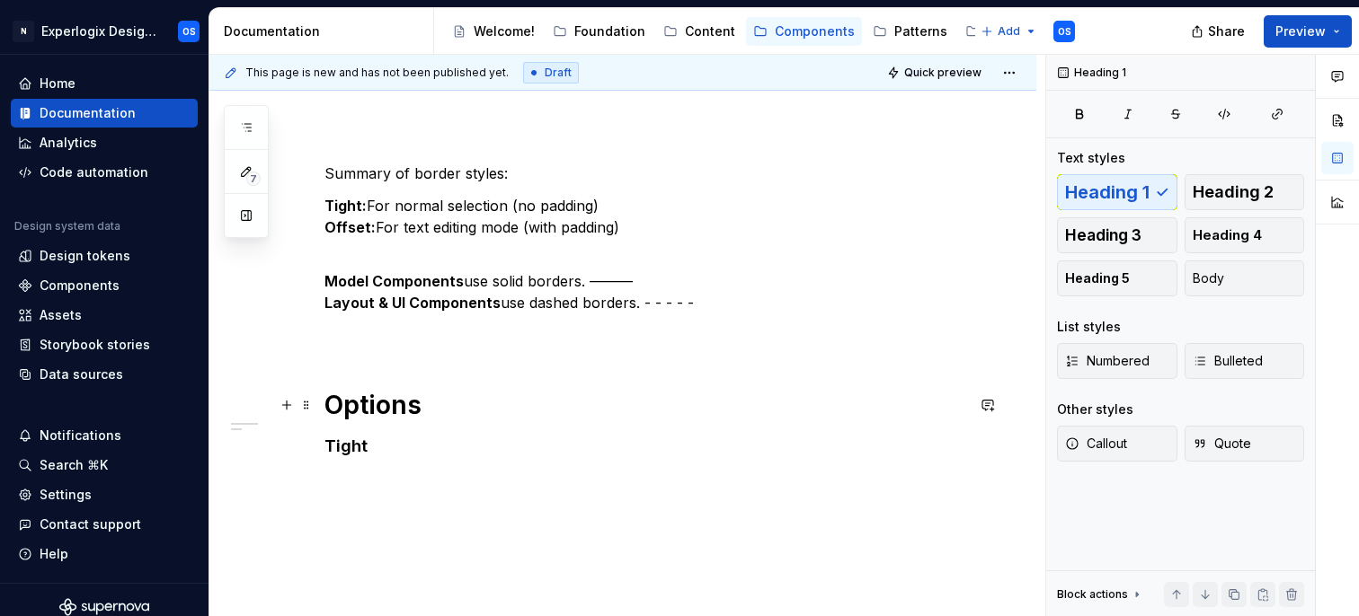
click at [376, 412] on h1 "Options" at bounding box center [644, 405] width 640 height 32
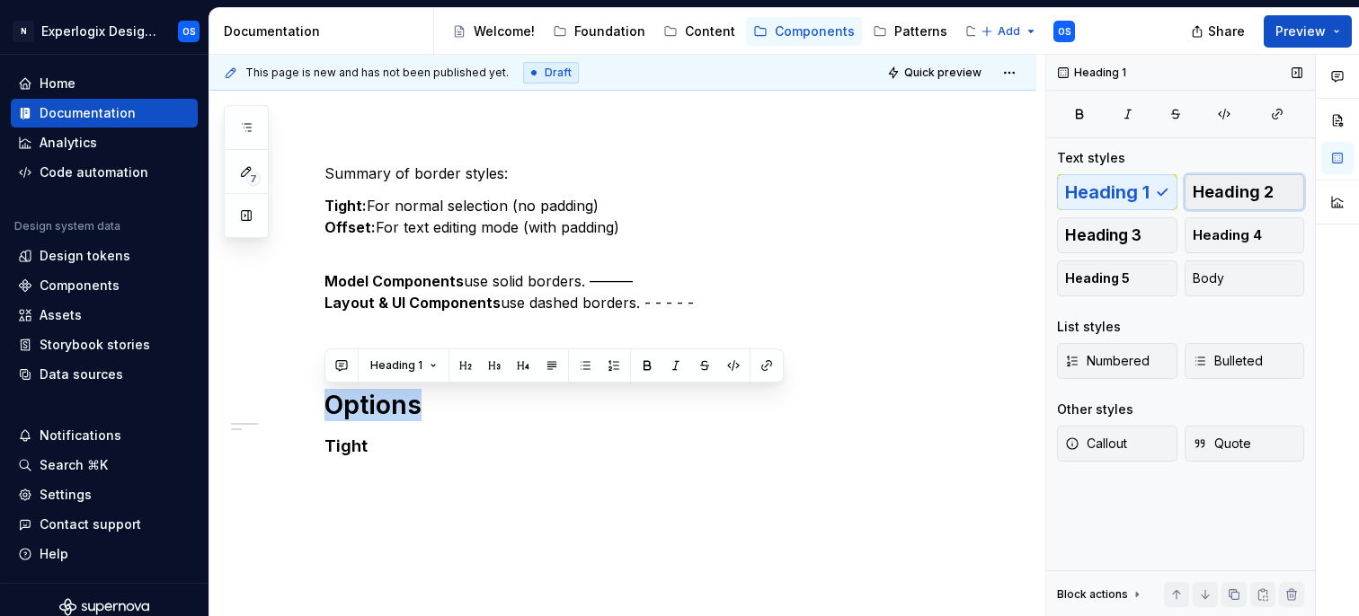
click at [1248, 189] on span "Heading 2" at bounding box center [1233, 192] width 81 height 18
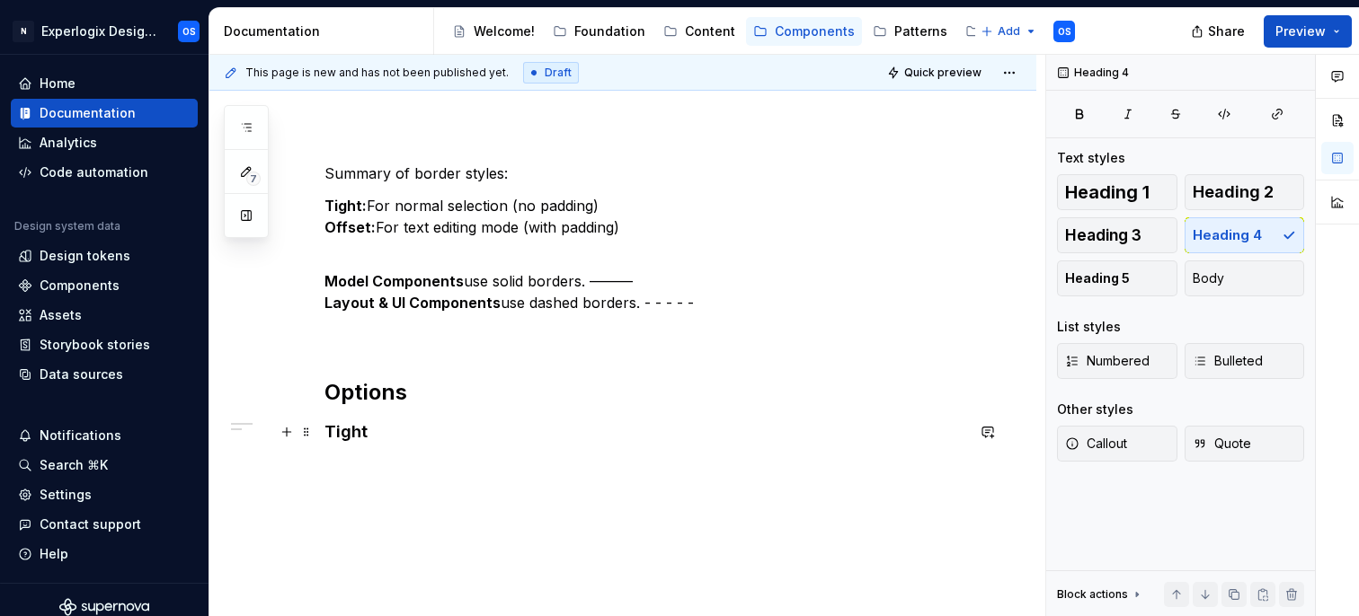
click at [352, 440] on h4 "Tight" at bounding box center [644, 432] width 640 height 22
click at [1119, 238] on span "Heading 3" at bounding box center [1103, 235] width 76 height 18
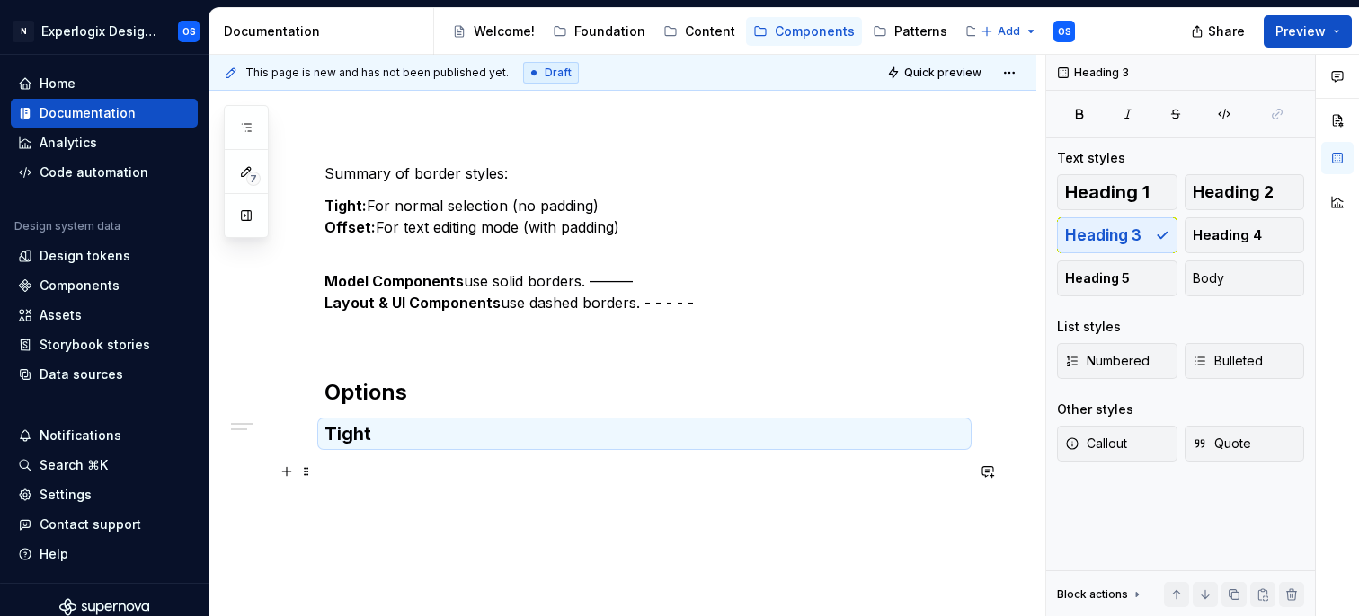
click at [394, 465] on p at bounding box center [644, 472] width 640 height 22
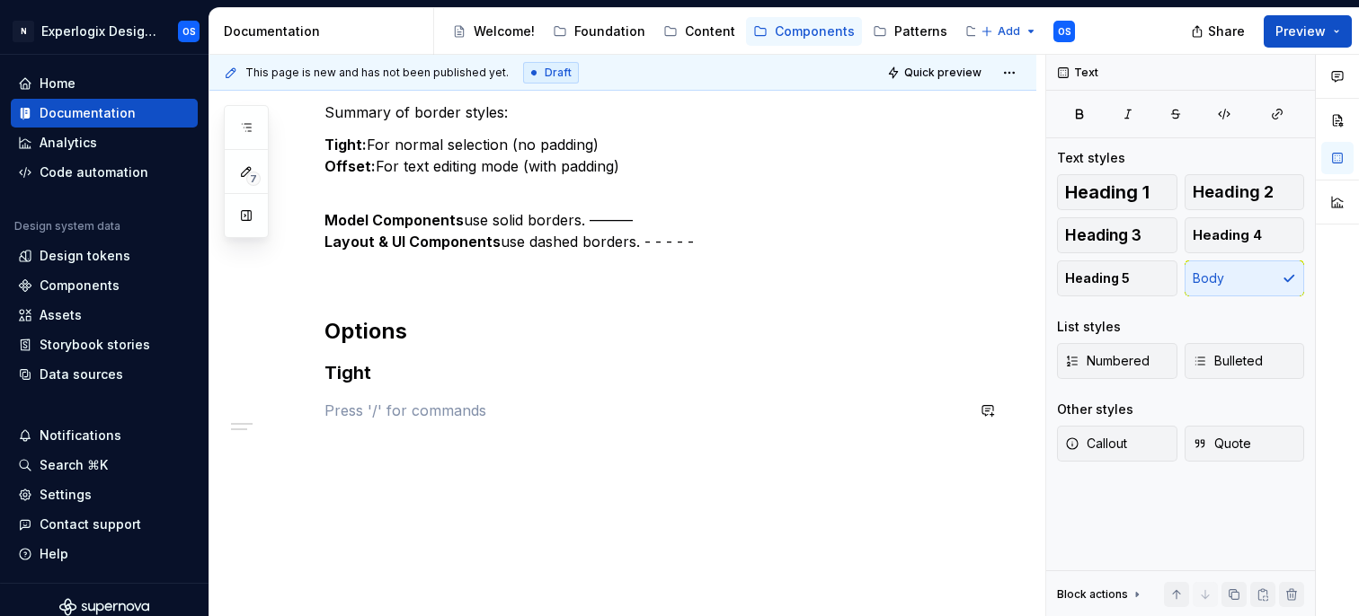
scroll to position [292, 0]
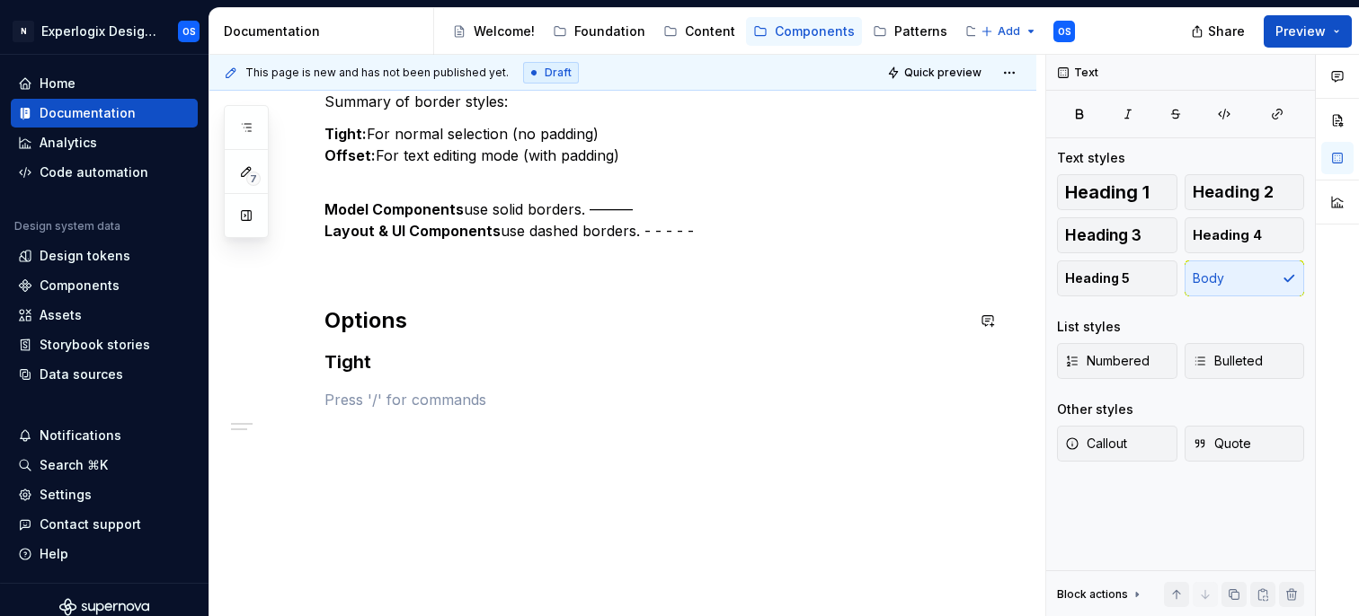
click at [390, 368] on h3 "Tight" at bounding box center [644, 362] width 640 height 25
click at [1252, 240] on span "Heading 4" at bounding box center [1227, 235] width 69 height 18
click at [380, 394] on h3 "Tight" at bounding box center [644, 375] width 640 height 50
click at [365, 394] on h3 "Tight" at bounding box center [644, 375] width 640 height 50
click at [387, 366] on h3 "Tight" at bounding box center [644, 375] width 640 height 50
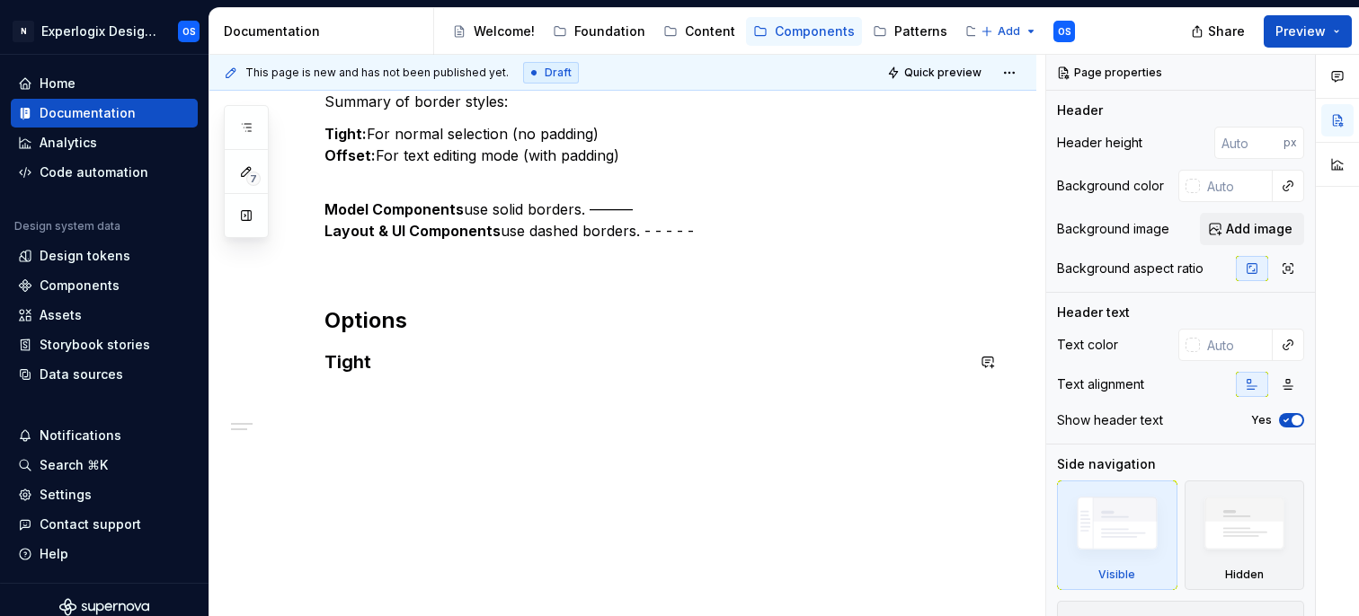
click at [357, 399] on p at bounding box center [644, 410] width 640 height 43
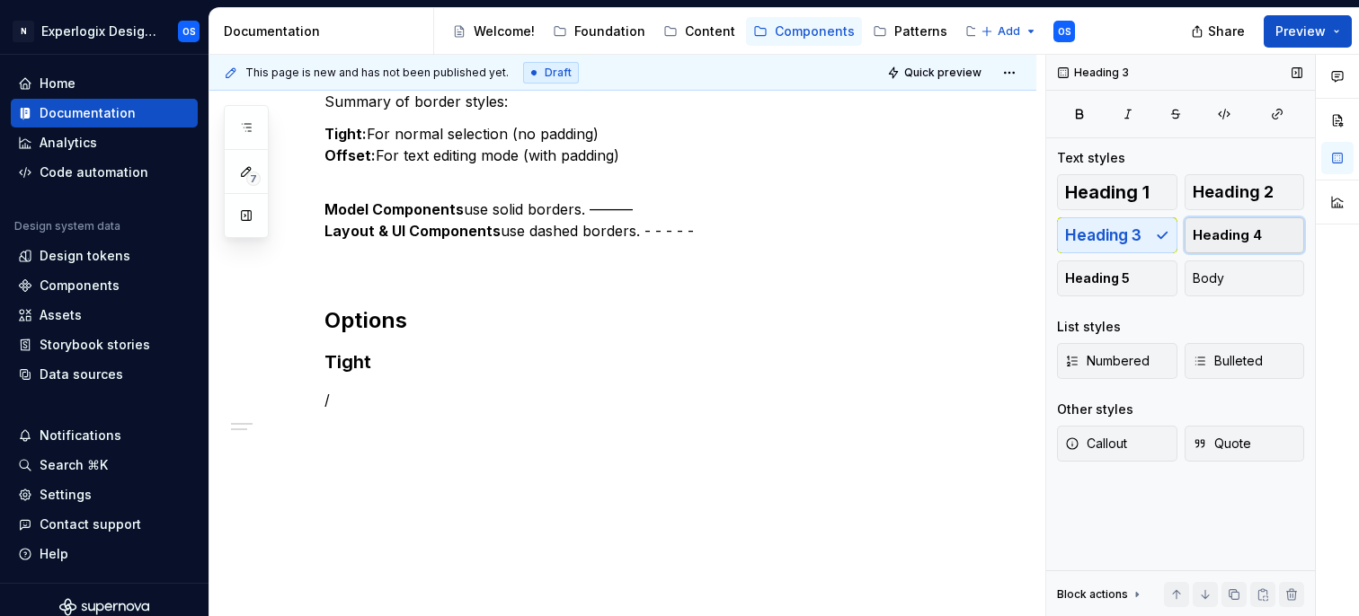
click at [1237, 228] on span "Heading 4" at bounding box center [1227, 235] width 69 height 18
click at [357, 392] on h4 "/" at bounding box center [644, 410] width 640 height 43
click at [332, 401] on h4 "/" at bounding box center [644, 410] width 640 height 43
click at [380, 396] on h4 "Model" at bounding box center [644, 410] width 640 height 43
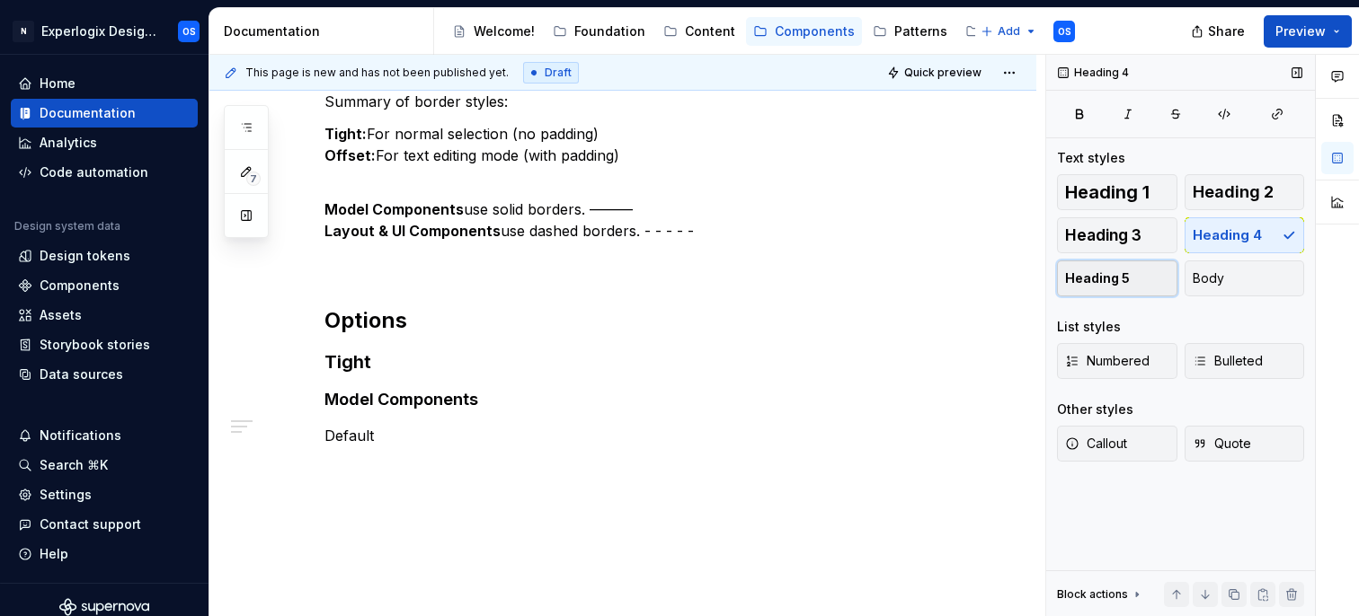
click at [1125, 271] on span "Heading 5" at bounding box center [1097, 279] width 65 height 18
click at [445, 456] on h5 "Default" at bounding box center [644, 443] width 640 height 36
click at [413, 395] on h4 "Model Components" at bounding box center [644, 400] width 640 height 22
click at [348, 370] on h3 "Tight" at bounding box center [644, 362] width 640 height 25
click at [356, 401] on h4 "Model Components" at bounding box center [644, 400] width 640 height 22
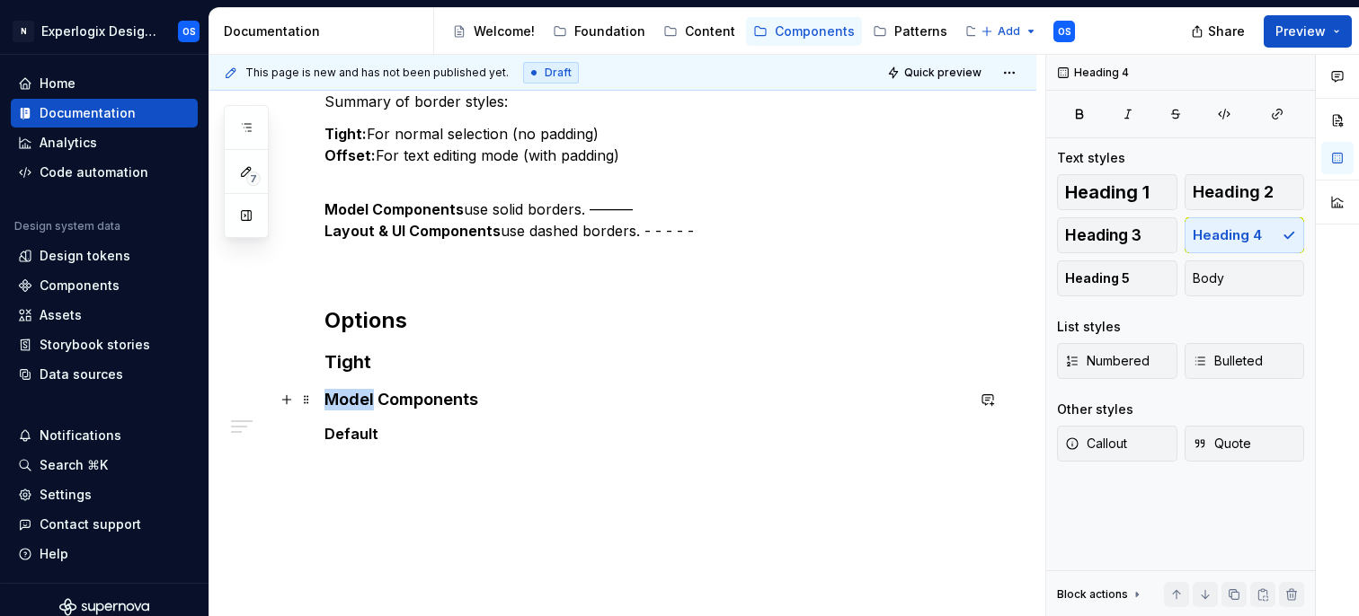
click at [356, 401] on h4 "Model Components" at bounding box center [644, 400] width 640 height 22
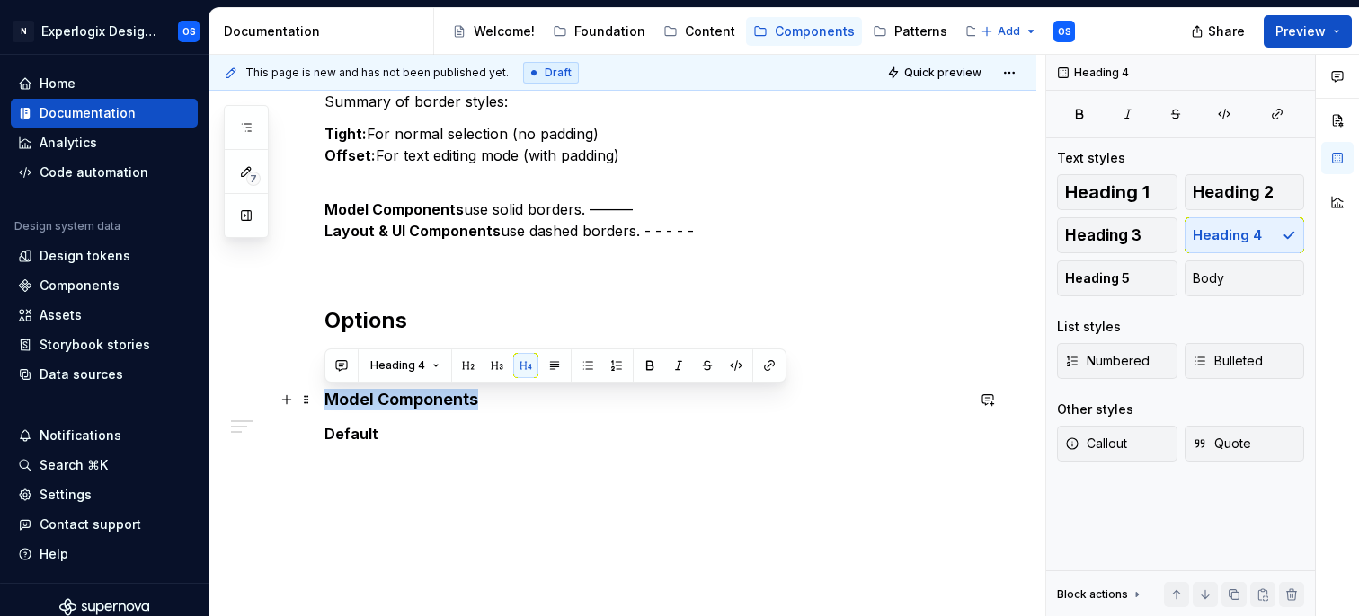
click at [356, 401] on h4 "Model Components" at bounding box center [644, 400] width 640 height 22
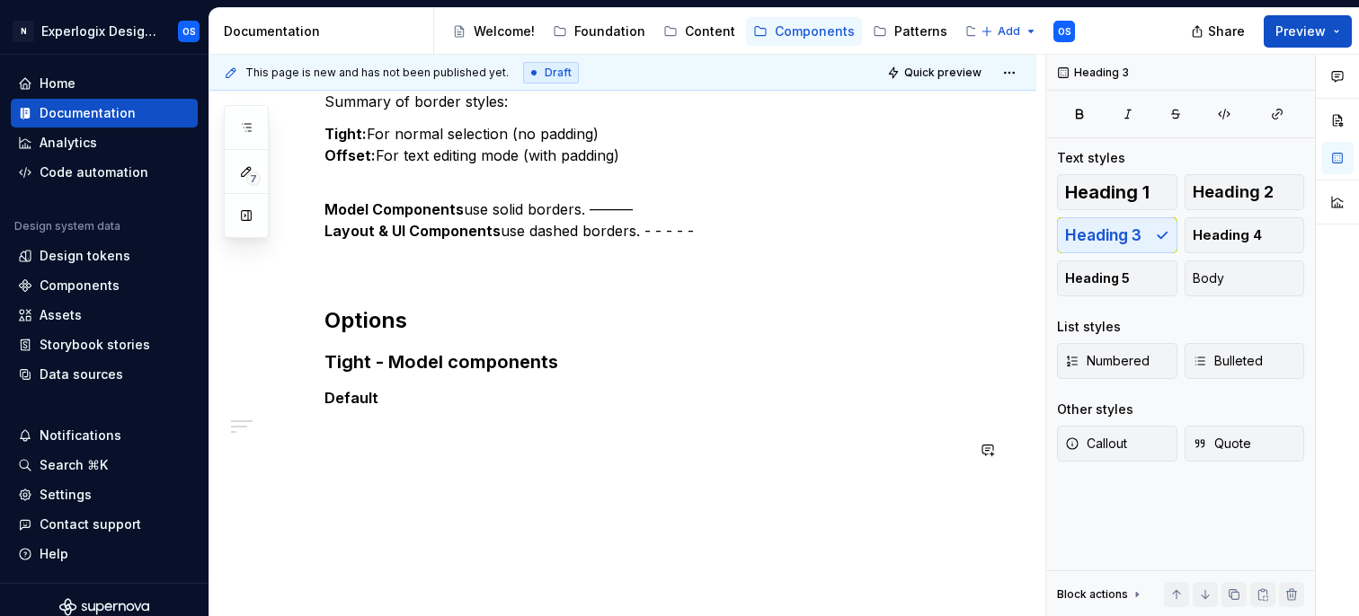
scroll to position [342, 0]
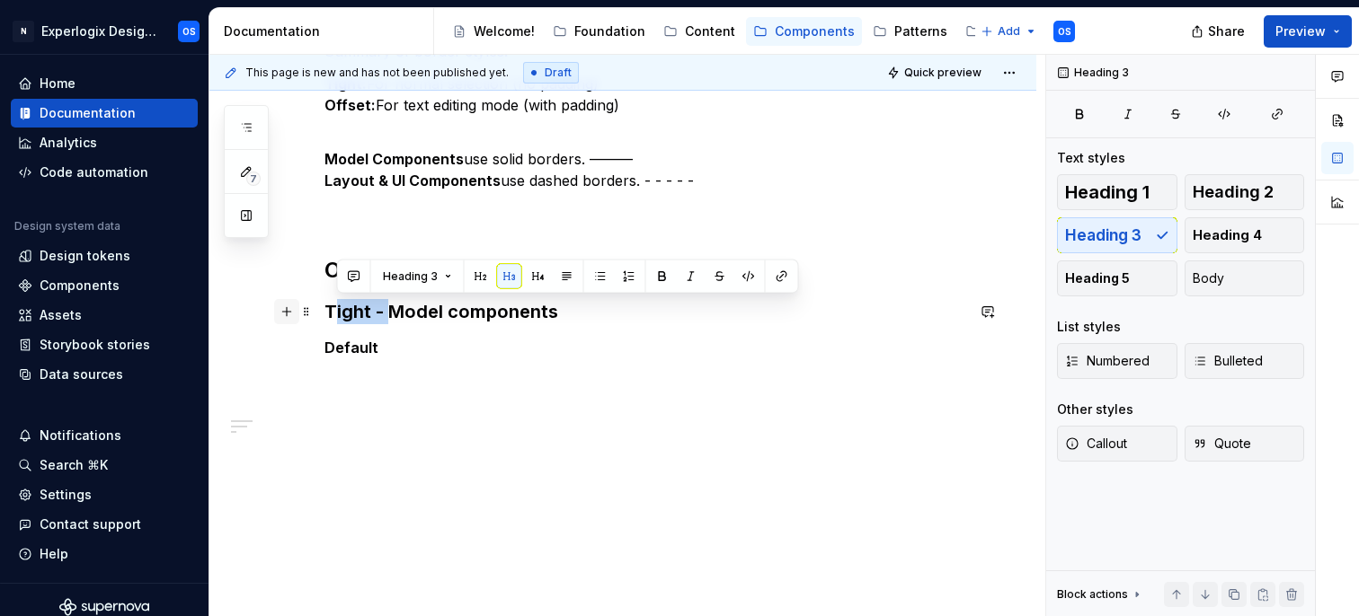
drag, startPoint x: 390, startPoint y: 310, endPoint x: 297, endPoint y: 310, distance: 93.5
click at [324, 310] on div "Summary of border styles: Tight: For normal selection (no padding) Offset: For …" at bounding box center [644, 220] width 640 height 424
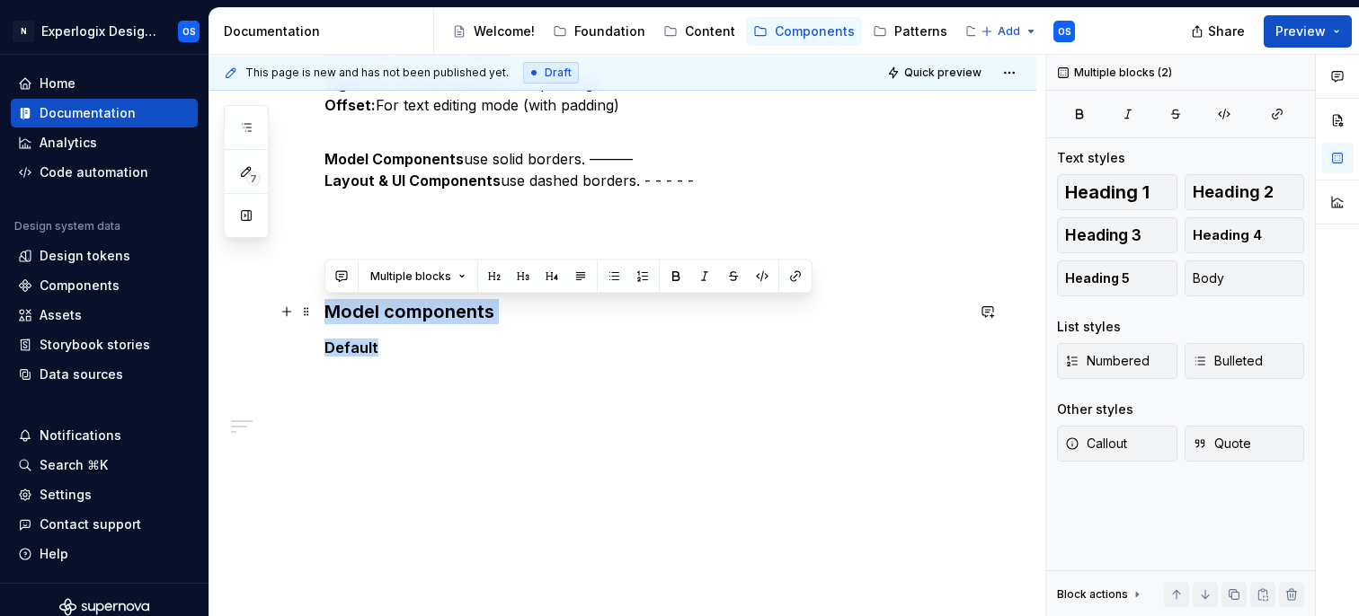
drag, startPoint x: 383, startPoint y: 344, endPoint x: 330, endPoint y: 308, distance: 64.1
click at [330, 308] on div "Summary of border styles: Tight: For normal selection (no padding) Offset: For …" at bounding box center [644, 209] width 640 height 403
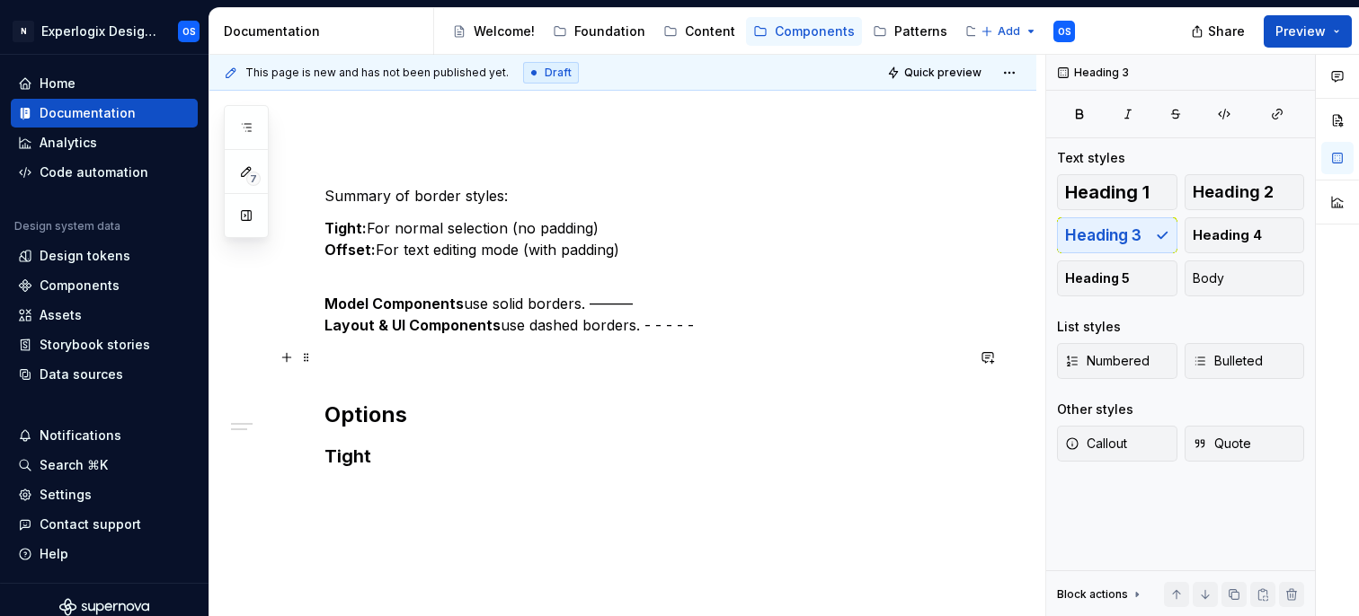
scroll to position [317, 0]
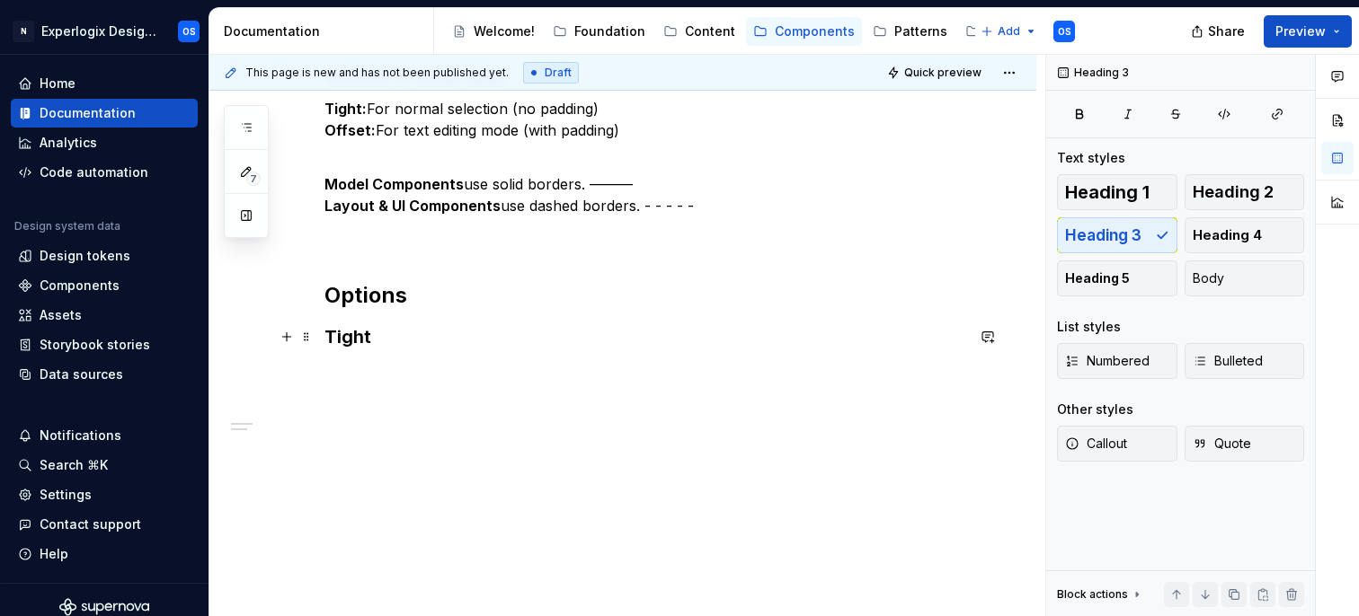
click at [451, 334] on h3 "Tight" at bounding box center [644, 336] width 640 height 25
click at [1120, 240] on span "Heading 3" at bounding box center [1103, 235] width 76 height 18
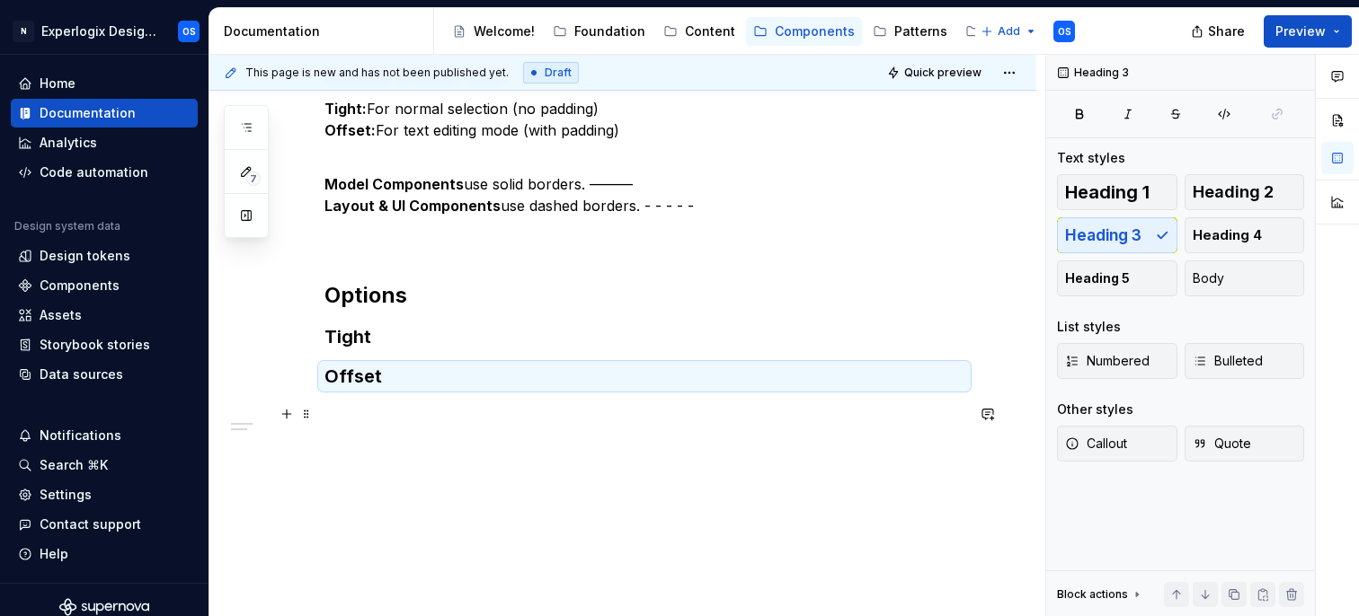
click at [416, 419] on p at bounding box center [644, 424] width 640 height 43
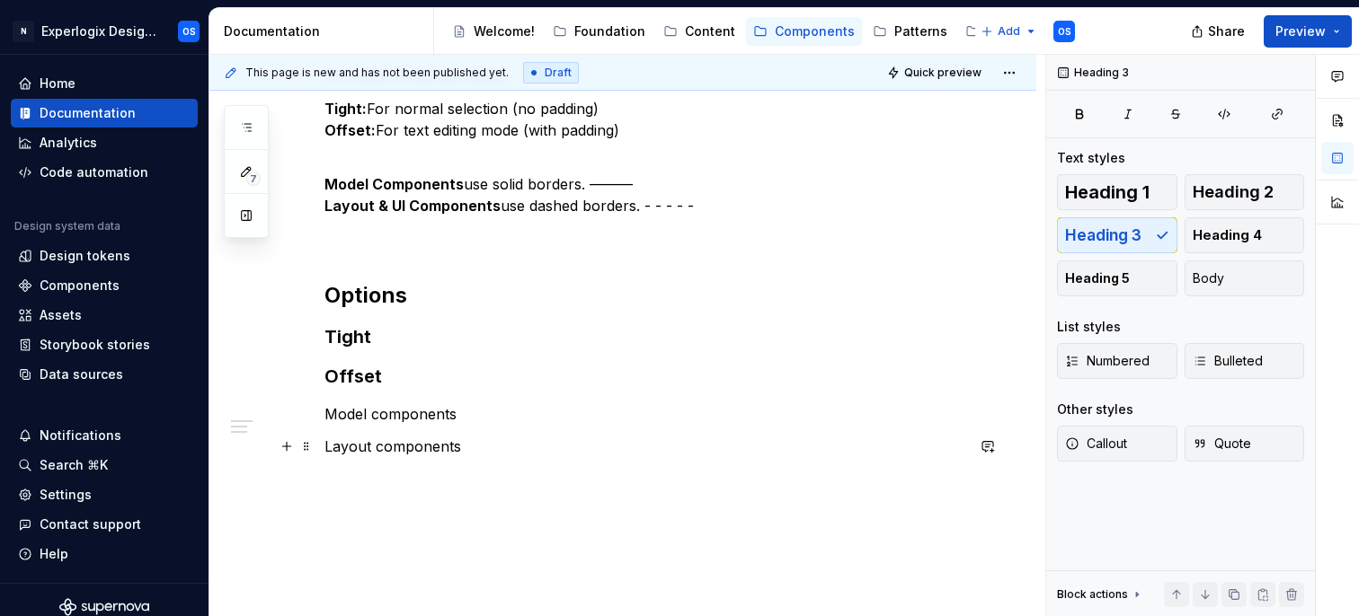
click at [368, 443] on p "Layout components" at bounding box center [644, 457] width 640 height 43
click at [412, 443] on p "Layout & UI components" at bounding box center [644, 457] width 640 height 43
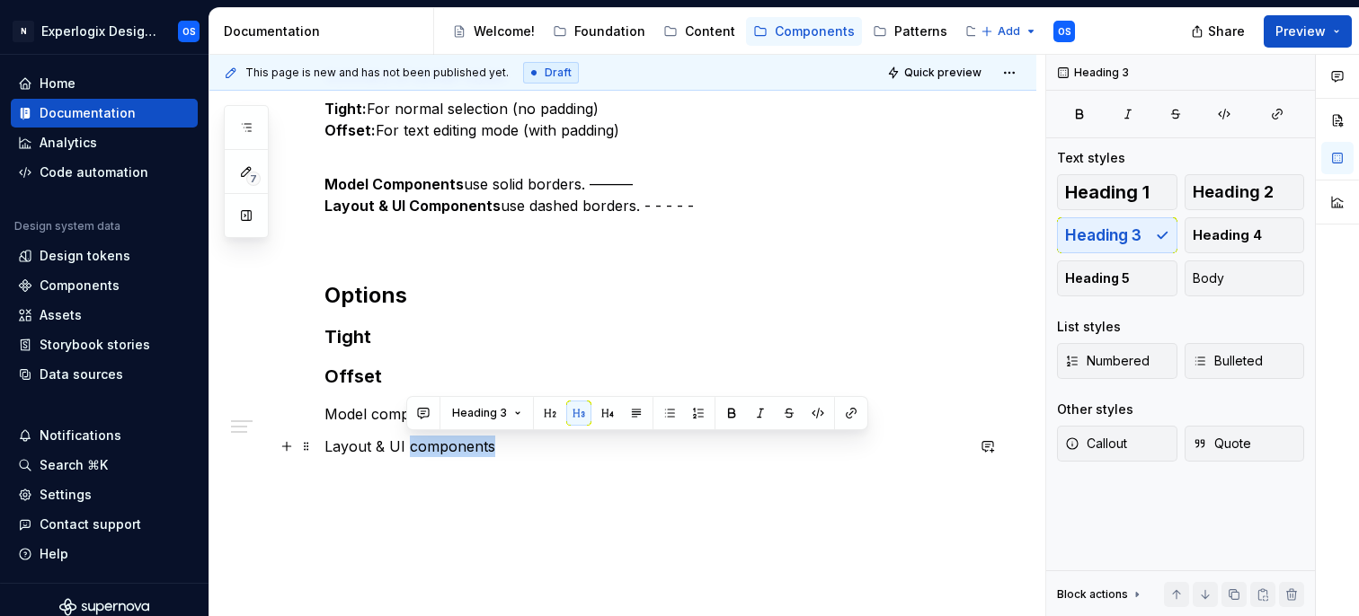
click at [412, 443] on p "Layout & UI components" at bounding box center [644, 457] width 640 height 43
click at [500, 457] on p "Layout & UI components" at bounding box center [644, 457] width 640 height 43
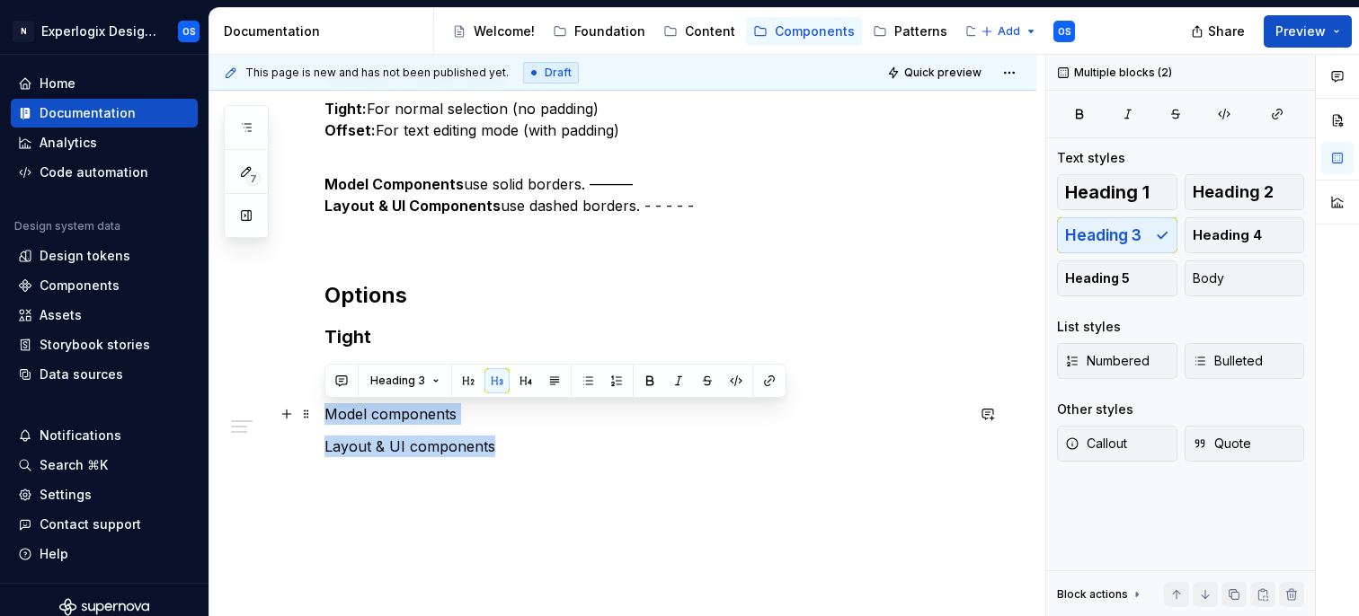
drag, startPoint x: 512, startPoint y: 457, endPoint x: 326, endPoint y: 410, distance: 191.8
click at [326, 410] on div "Summary of border styles: Tight: For normal selection (no padding) Offset: For …" at bounding box center [644, 272] width 640 height 478
click at [525, 377] on button "button" at bounding box center [525, 380] width 25 height 25
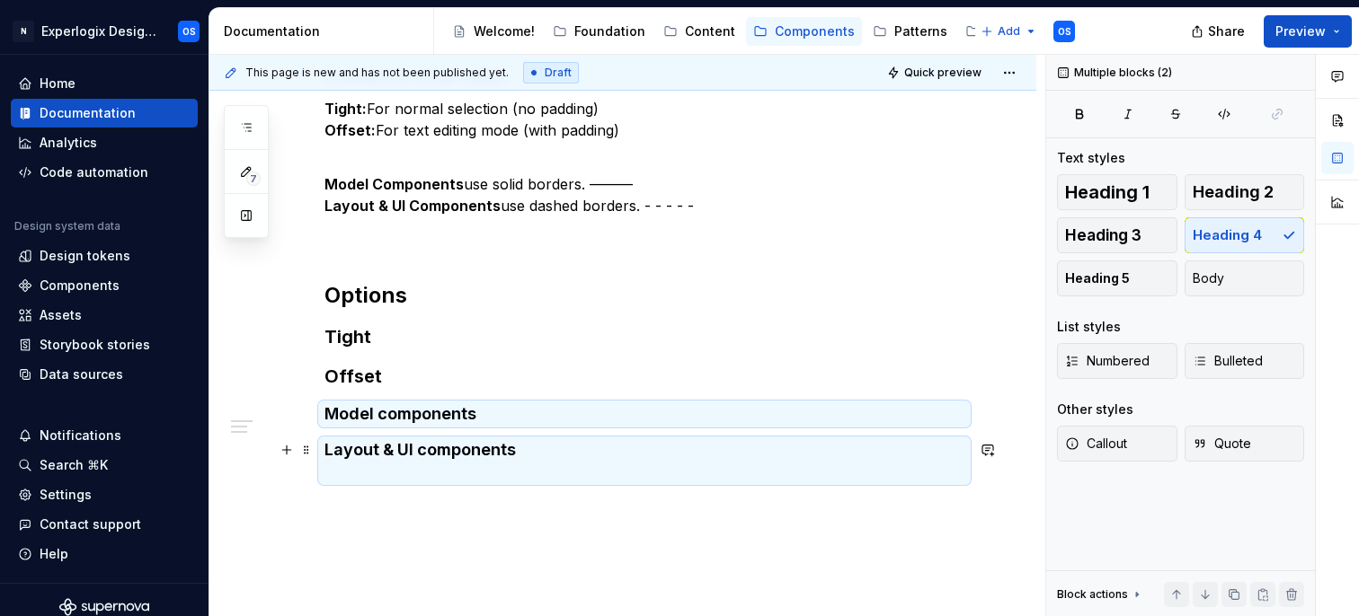
click at [481, 463] on h4 "Layout & UI components" at bounding box center [644, 460] width 640 height 43
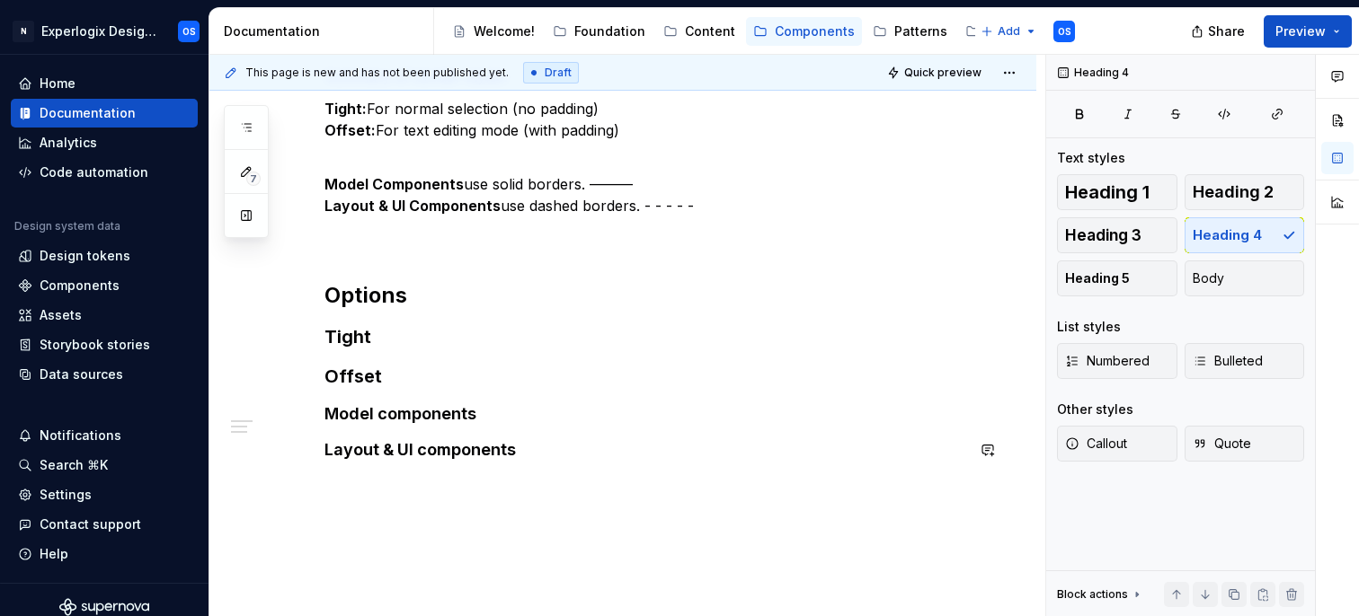
click at [446, 489] on div "Summary of border styles: Tight: For normal selection (no padding) Offset: For …" at bounding box center [644, 275] width 640 height 485
click at [368, 485] on div "Summary of border styles: Tight: For normal selection (no padding) Offset: For …" at bounding box center [644, 275] width 640 height 485
click at [1187, 198] on button "Heading 2" at bounding box center [1244, 192] width 120 height 36
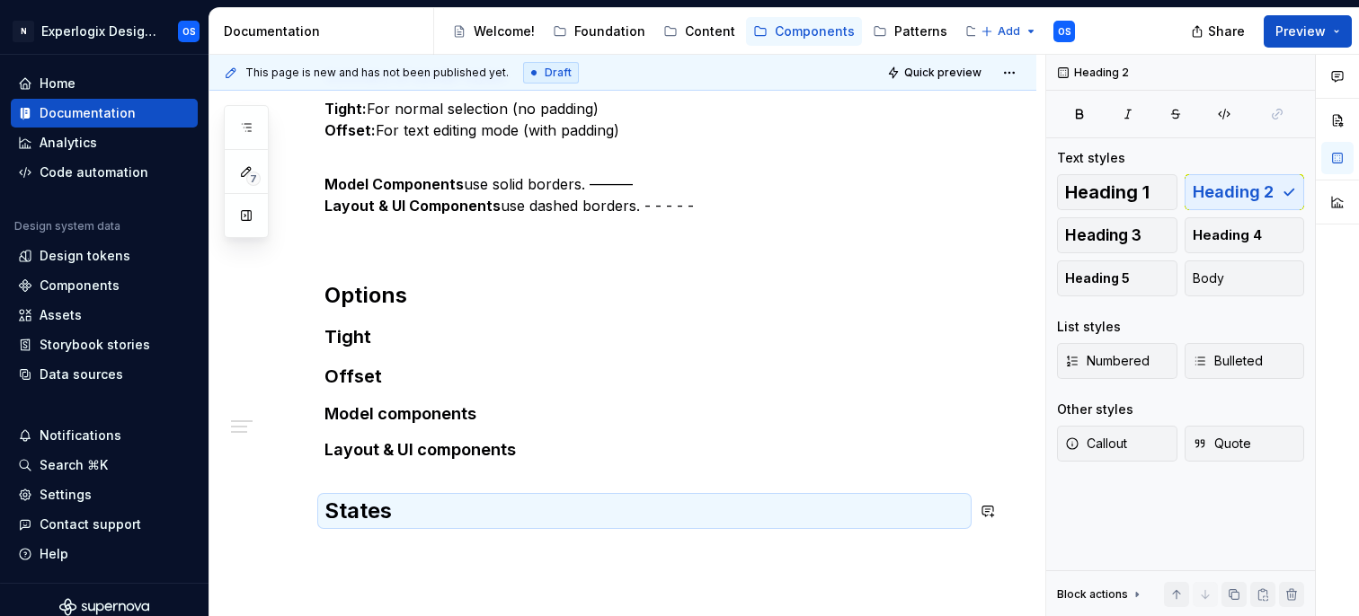
click at [333, 547] on div "Summary of border styles: Tight: For normal selection (no padding) Offset: For …" at bounding box center [622, 361] width 827 height 742
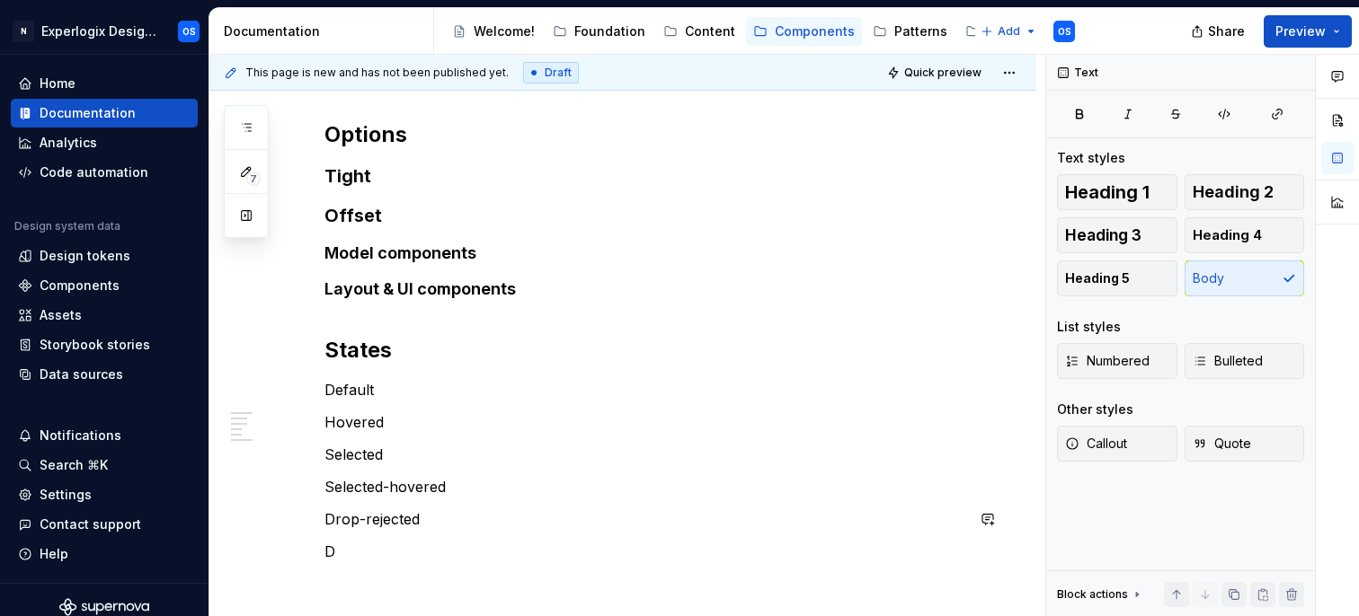
scroll to position [510, 0]
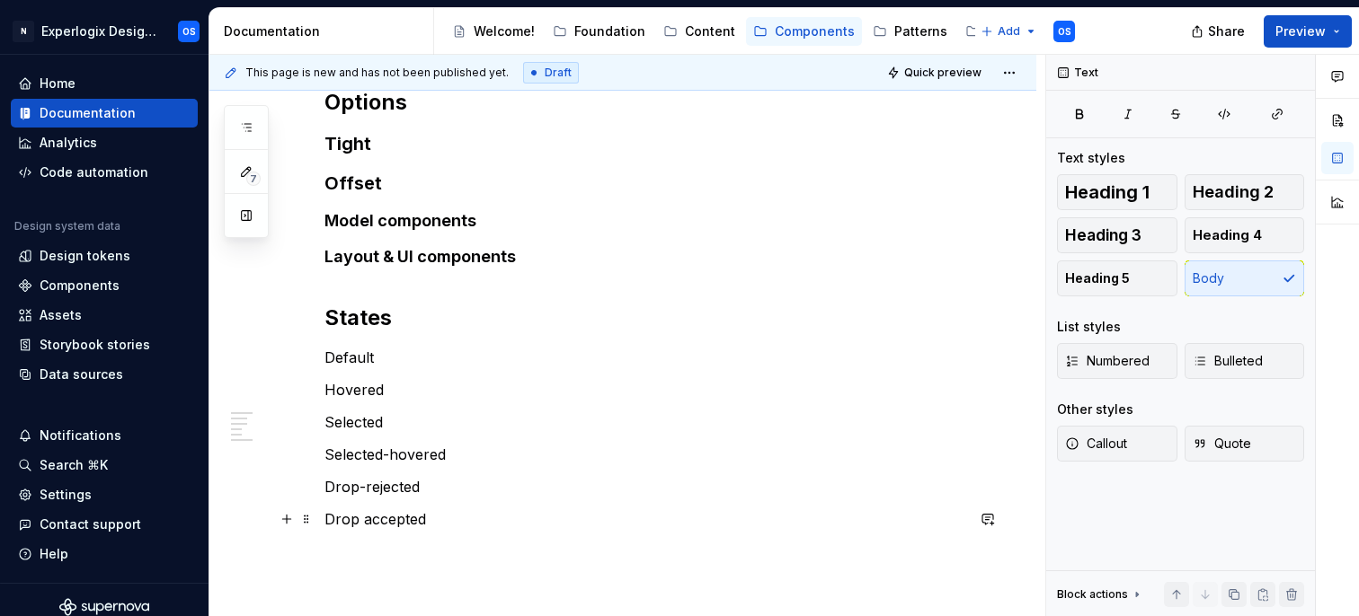
click at [359, 519] on p "Drop accepted" at bounding box center [644, 520] width 640 height 22
click at [468, 469] on div "Summary of border styles: Tight: For normal selection (no padding) Offset: For …" at bounding box center [644, 185] width 640 height 690
click at [383, 370] on div "Summary of border styles: Tight: For normal selection (no padding) Offset: For …" at bounding box center [644, 185] width 640 height 690
click at [383, 349] on p "Default" at bounding box center [644, 358] width 640 height 22
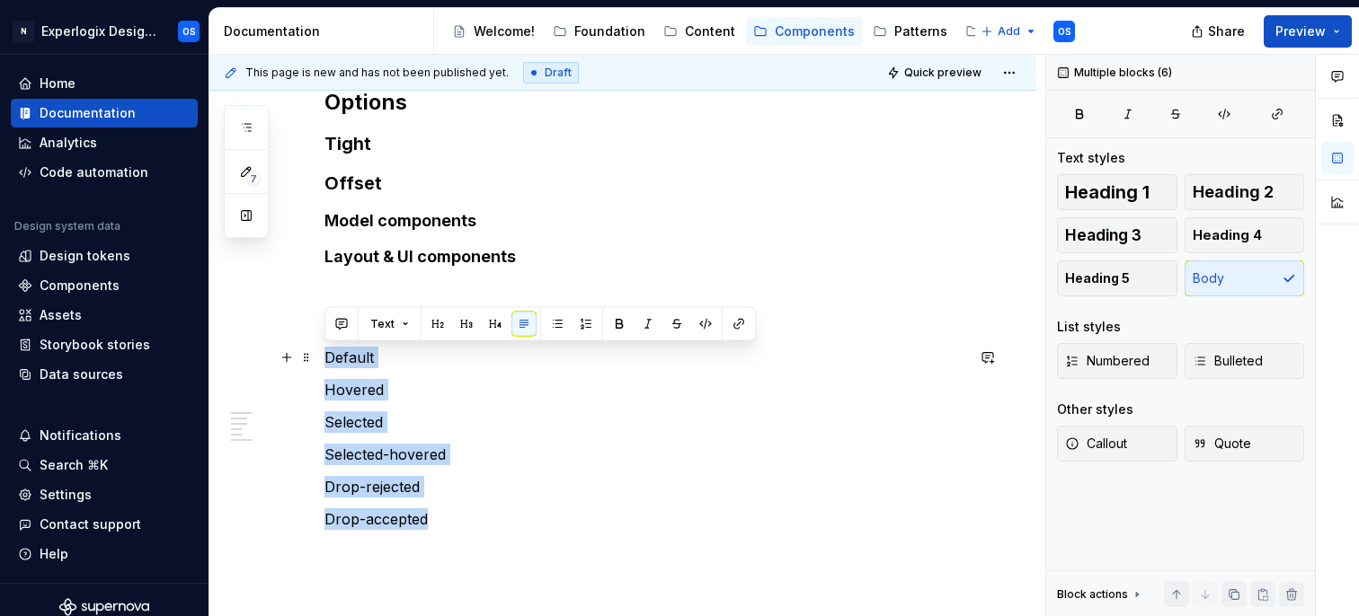
drag, startPoint x: 466, startPoint y: 519, endPoint x: 325, endPoint y: 354, distance: 216.7
click at [325, 354] on div "Summary of border styles: Tight: For normal selection (no padding) Offset: For …" at bounding box center [644, 185] width 640 height 690
click at [487, 327] on button "button" at bounding box center [495, 324] width 25 height 25
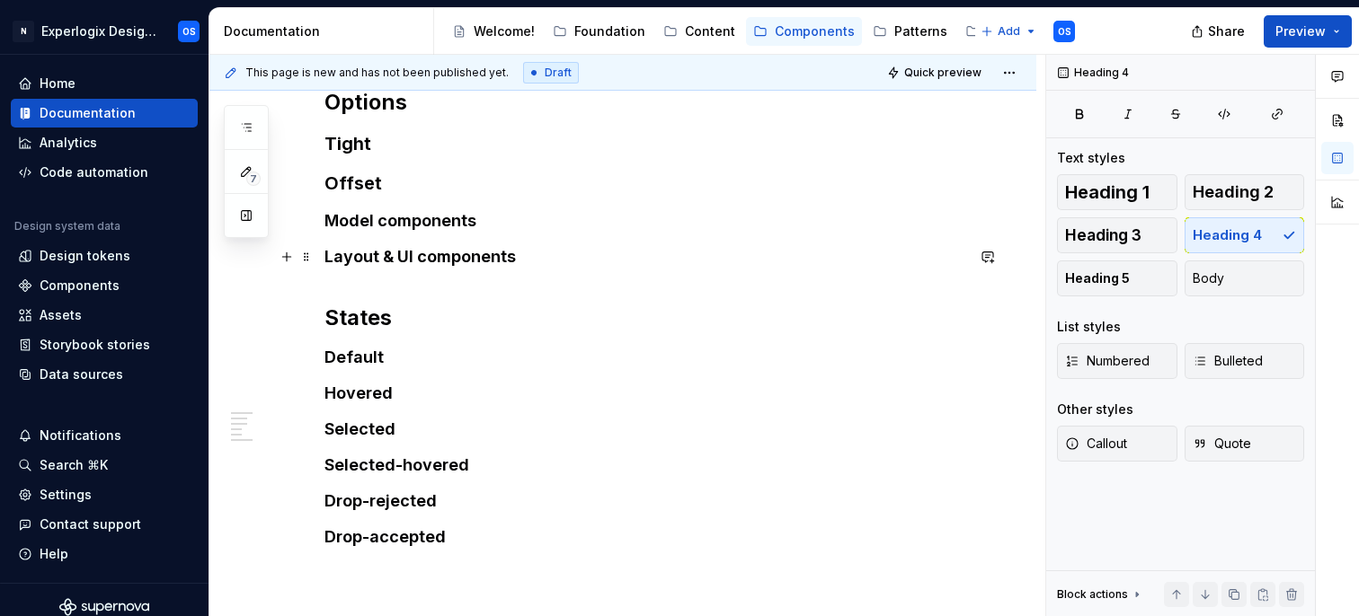
click at [448, 256] on h4 "Layout & UI components" at bounding box center [644, 267] width 640 height 43
click at [407, 217] on h4 "Model components" at bounding box center [644, 221] width 640 height 22
click at [353, 154] on h3 "Tight" at bounding box center [644, 143] width 640 height 25
click at [364, 228] on h4 "Model components" at bounding box center [644, 221] width 640 height 22
click at [355, 215] on h4 "Model components" at bounding box center [644, 221] width 640 height 22
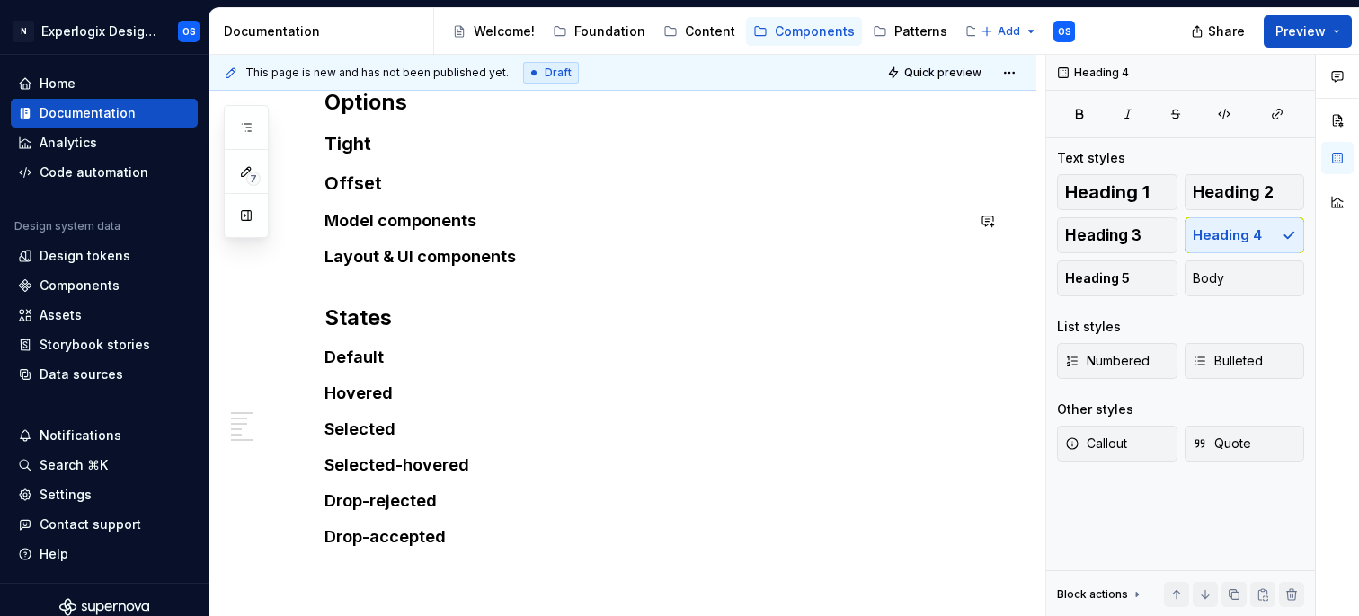
click at [366, 174] on h3 "Offset" at bounding box center [644, 183] width 640 height 25
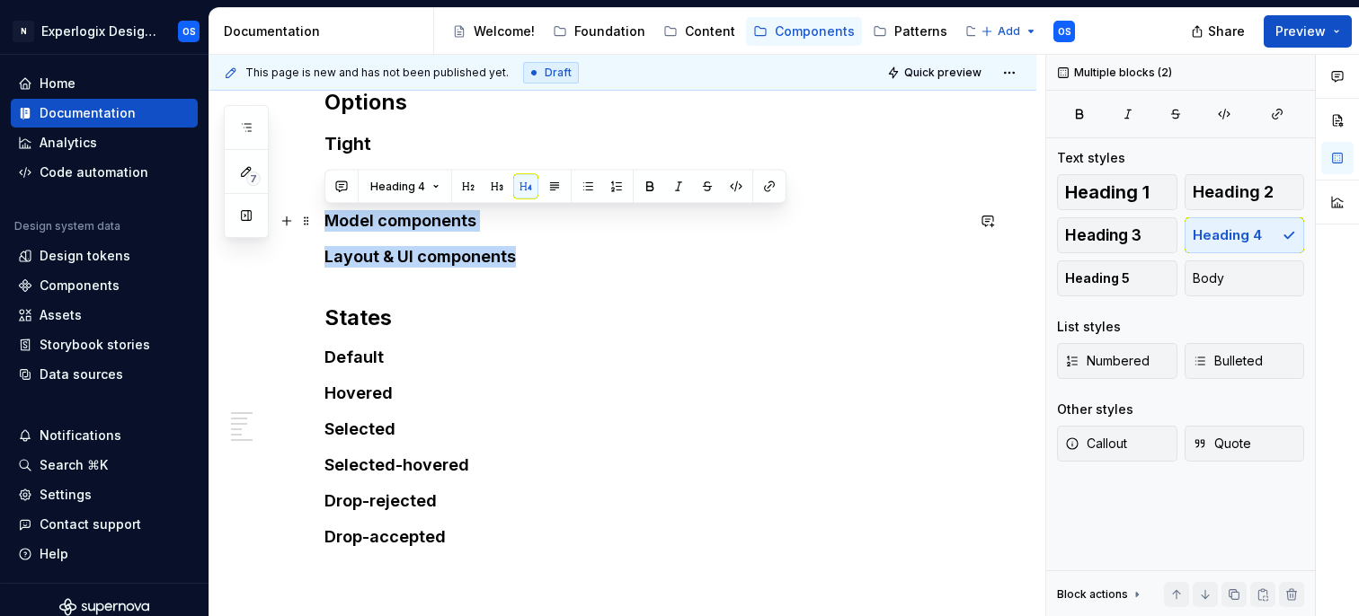
drag, startPoint x: 529, startPoint y: 258, endPoint x: 323, endPoint y: 222, distance: 209.8
click at [323, 222] on div "Summary of border styles: Tight: For normal selection (no padding) Offset: For …" at bounding box center [622, 276] width 827 height 958
click at [497, 190] on button "button" at bounding box center [496, 186] width 25 height 25
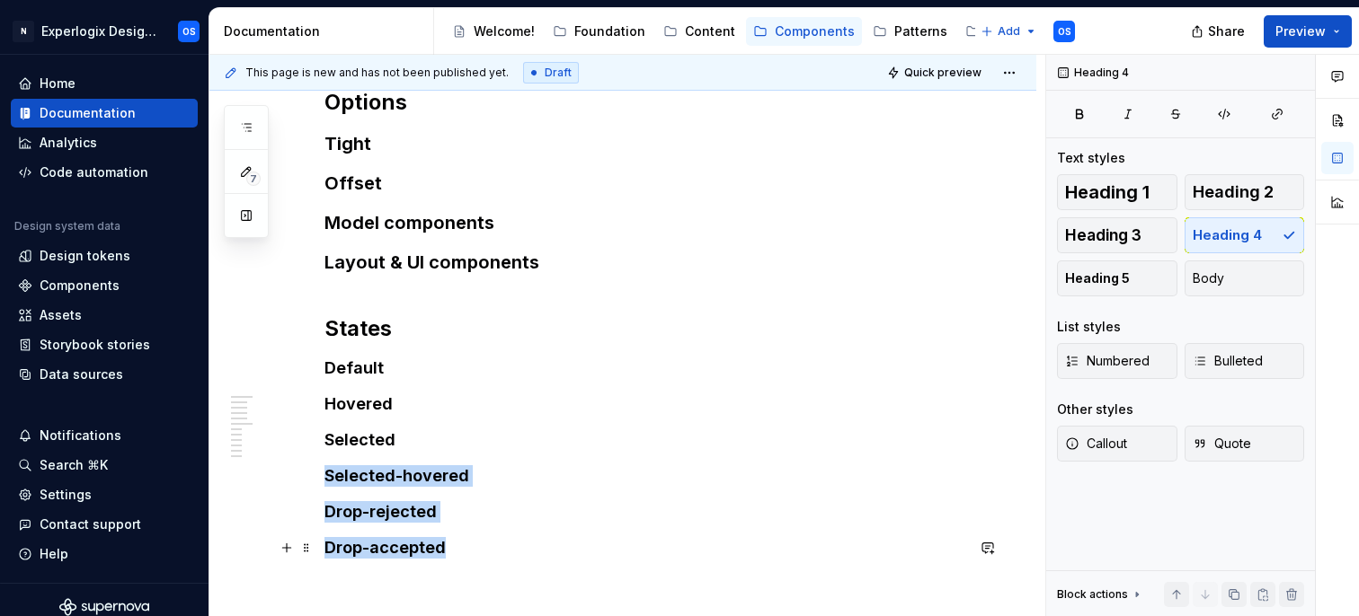
scroll to position [517, 0]
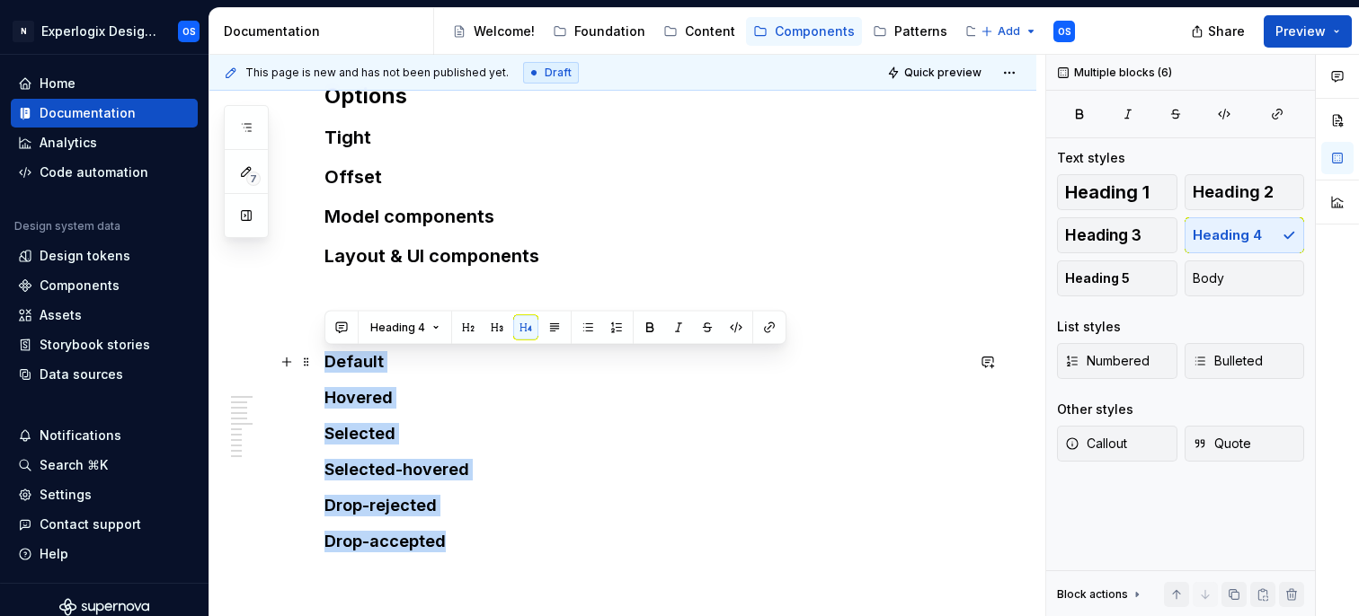
drag, startPoint x: 476, startPoint y: 557, endPoint x: 323, endPoint y: 353, distance: 255.4
click at [323, 353] on div "Summary of border styles: Tight: For normal selection (no padding) Offset: For …" at bounding box center [622, 275] width 827 height 969
click at [496, 331] on button "button" at bounding box center [496, 327] width 25 height 25
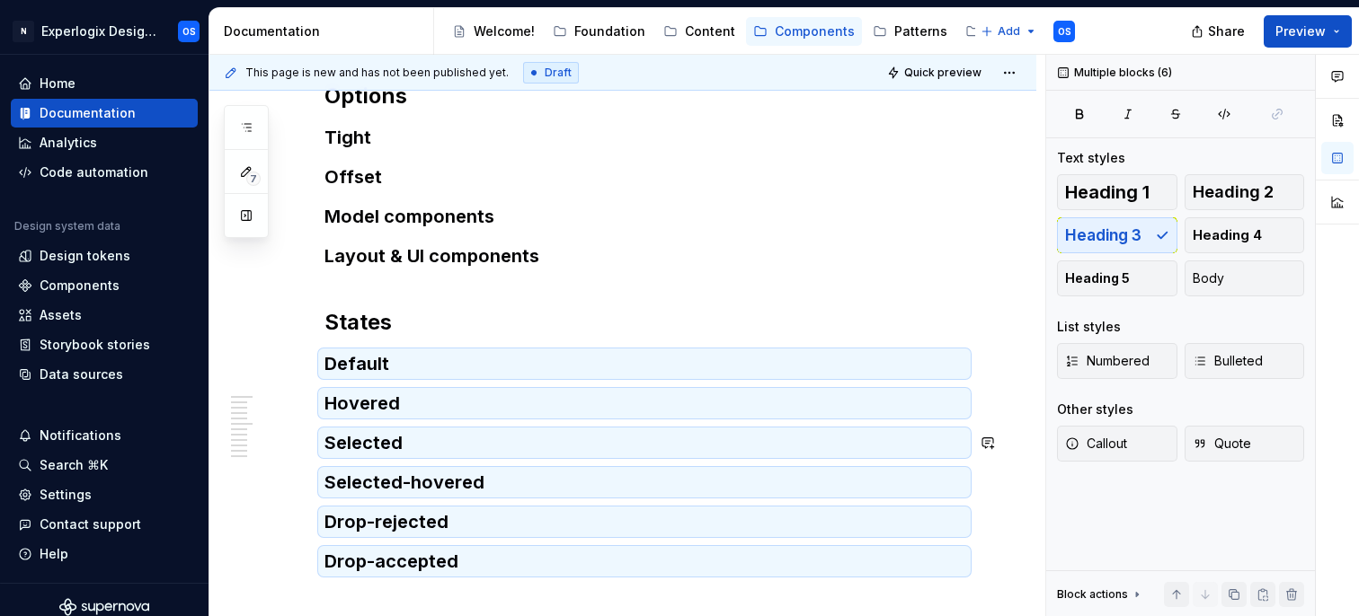
click at [431, 460] on div "Summary of border styles: Tight: For normal selection (no padding) Offset: For …" at bounding box center [644, 204] width 640 height 740
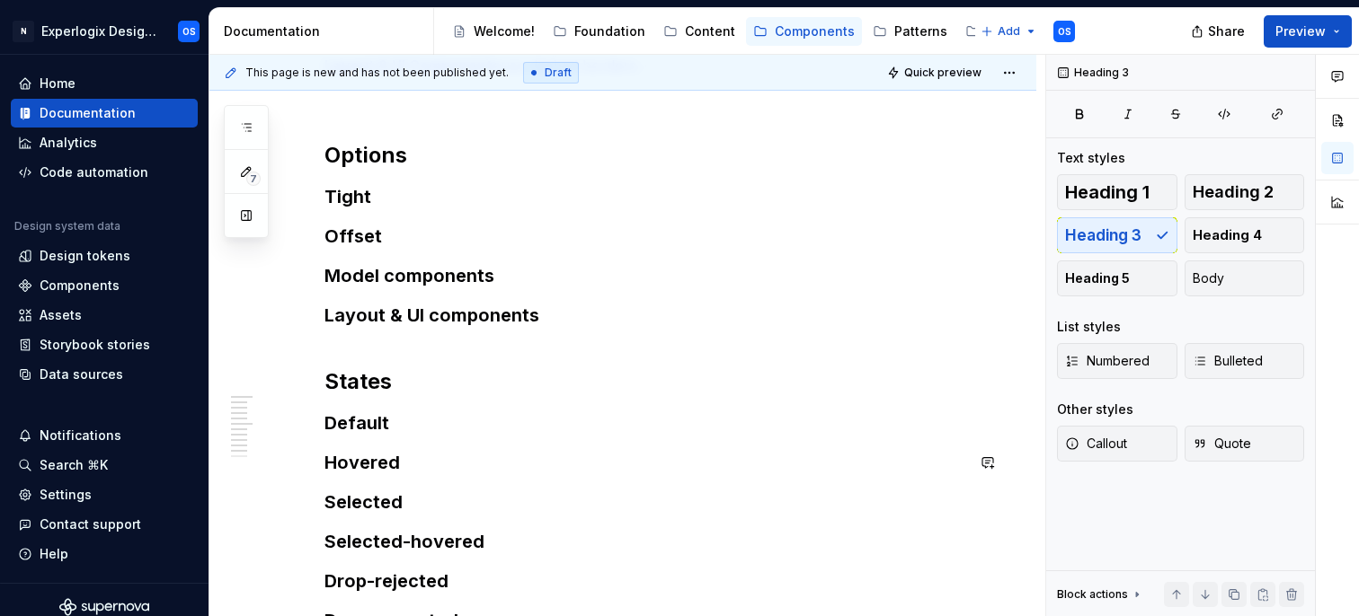
scroll to position [438, 0]
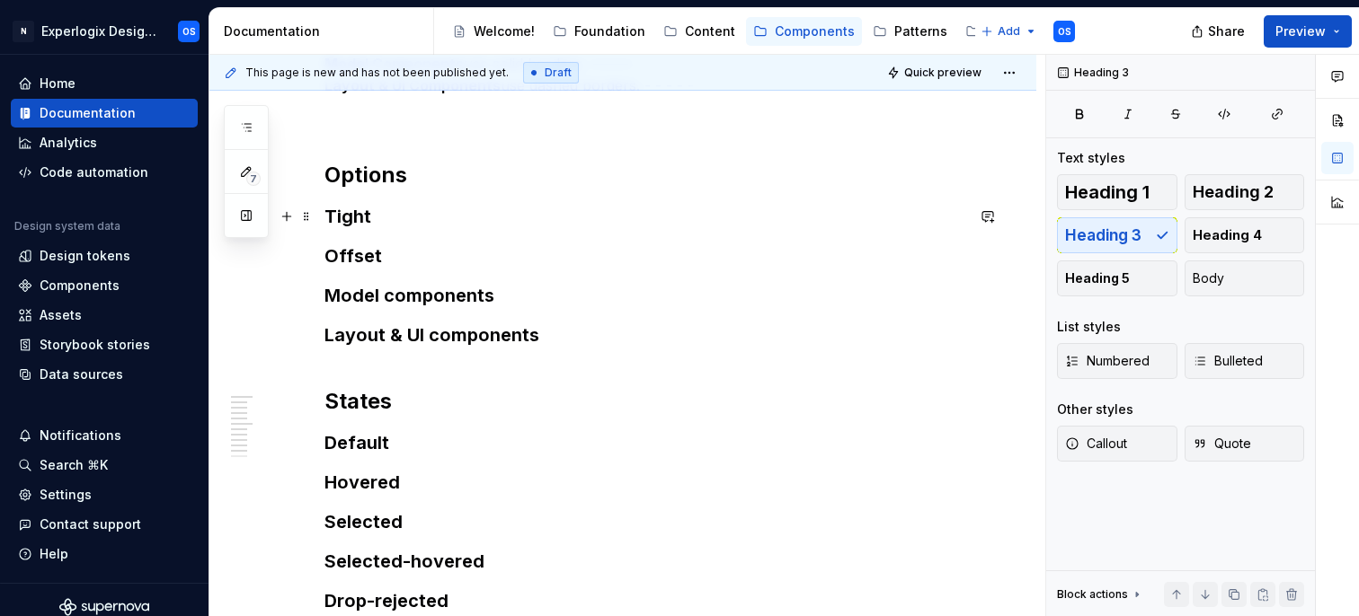
click at [379, 217] on h3 "Tight" at bounding box center [644, 216] width 640 height 25
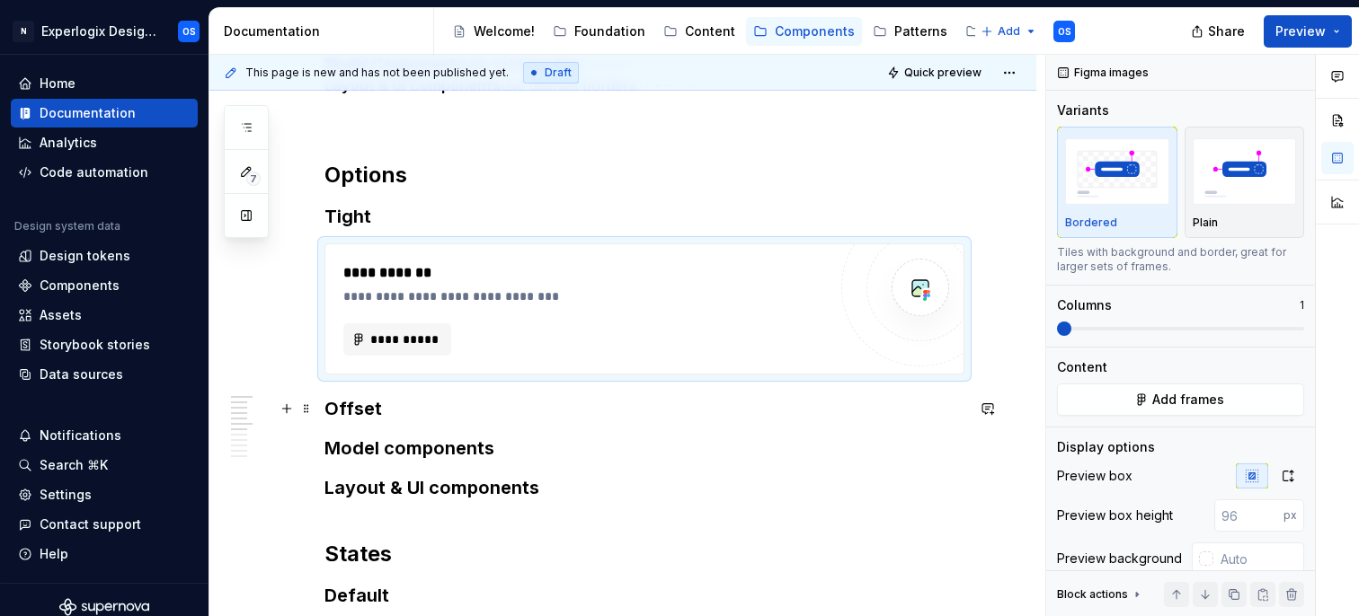
click at [392, 408] on h3 "Offset" at bounding box center [644, 408] width 640 height 25
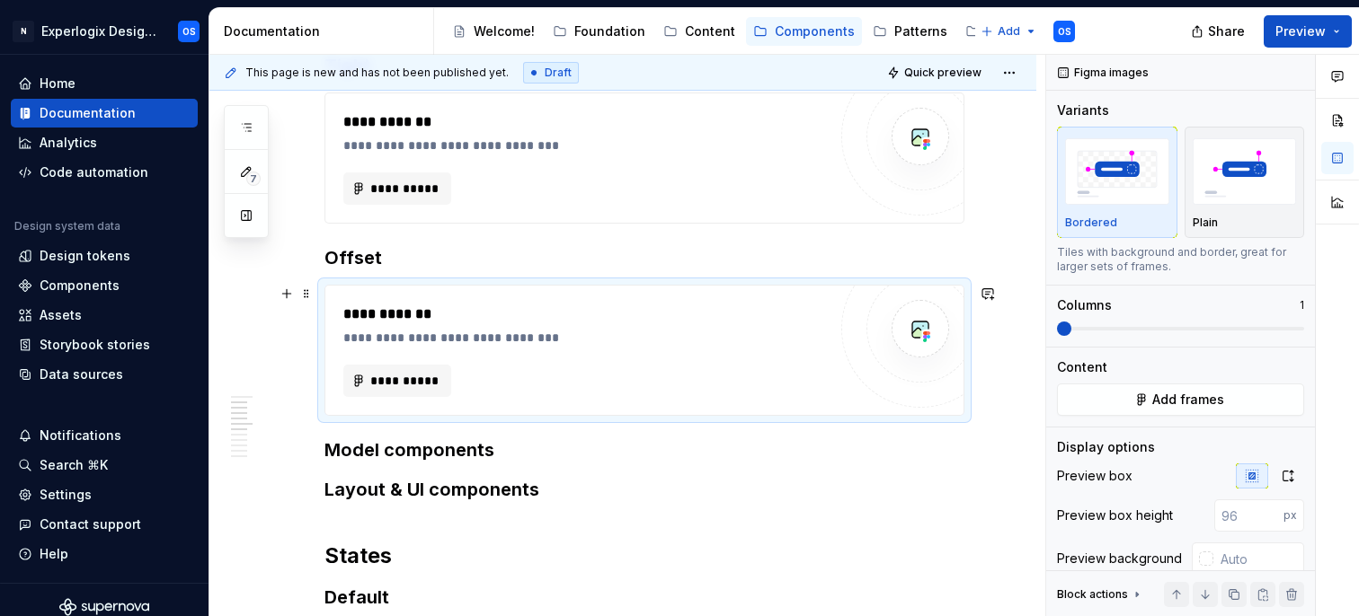
scroll to position [593, 0]
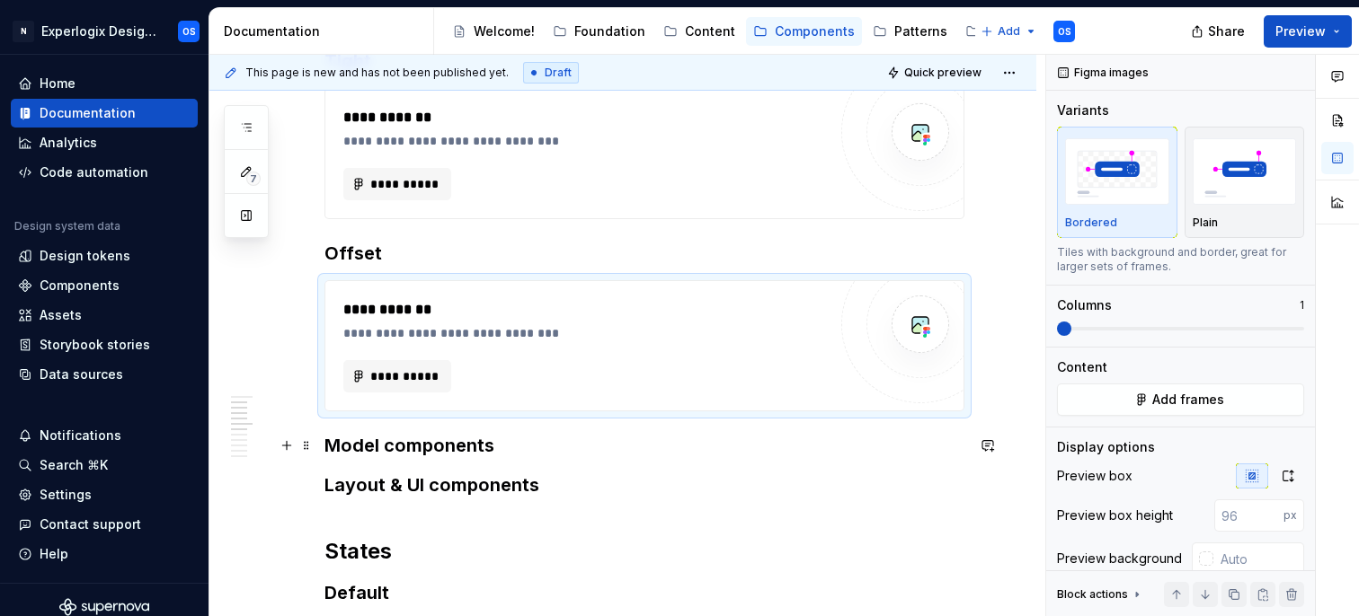
click at [559, 440] on h3 "Model components" at bounding box center [644, 445] width 640 height 25
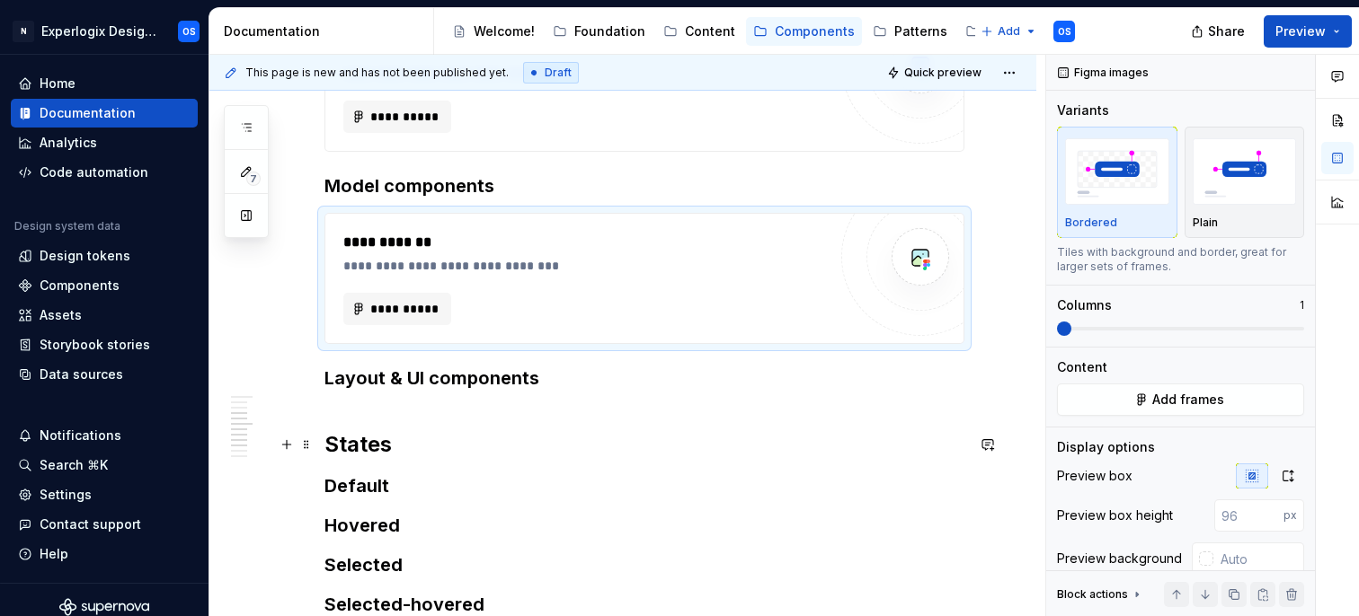
scroll to position [881, 0]
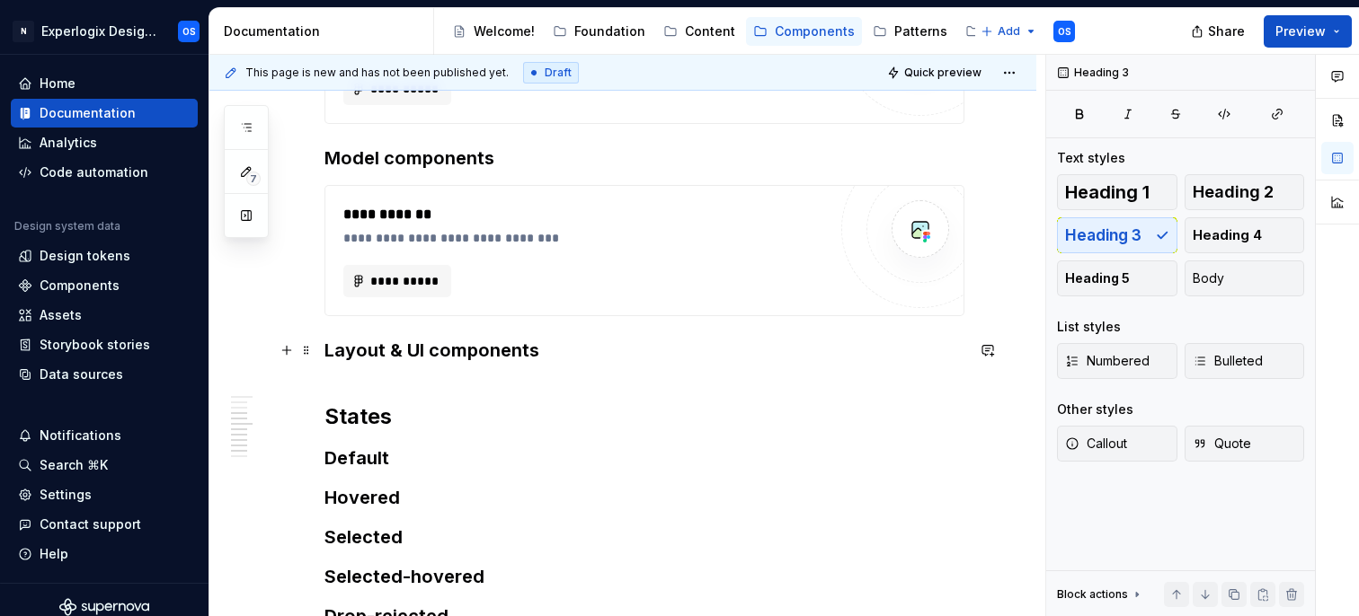
click at [638, 359] on h3 "Layout & UI components" at bounding box center [644, 363] width 640 height 50
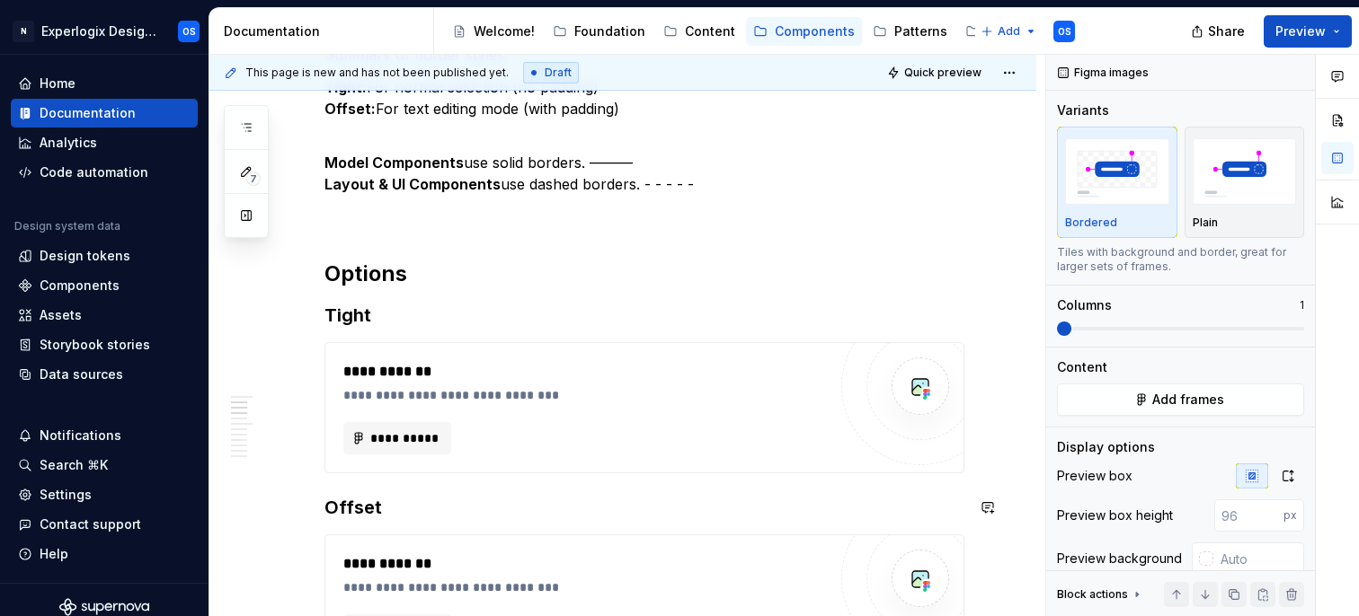
scroll to position [334, 0]
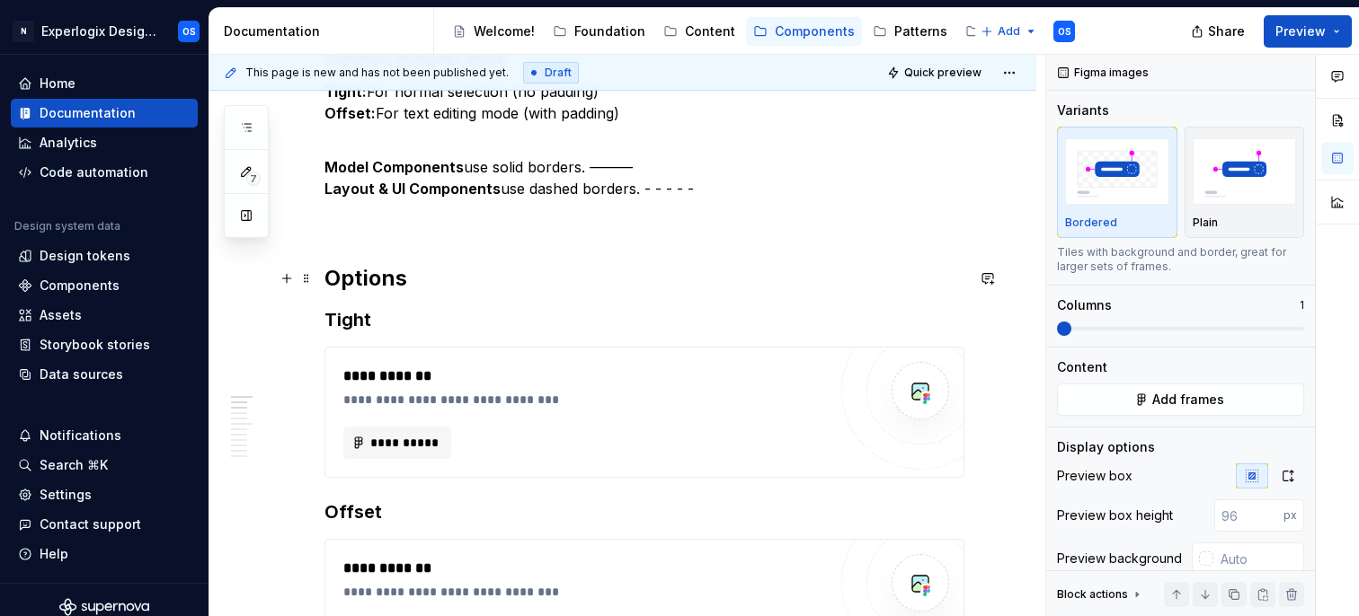
click at [405, 281] on h2 "Options" at bounding box center [644, 278] width 640 height 29
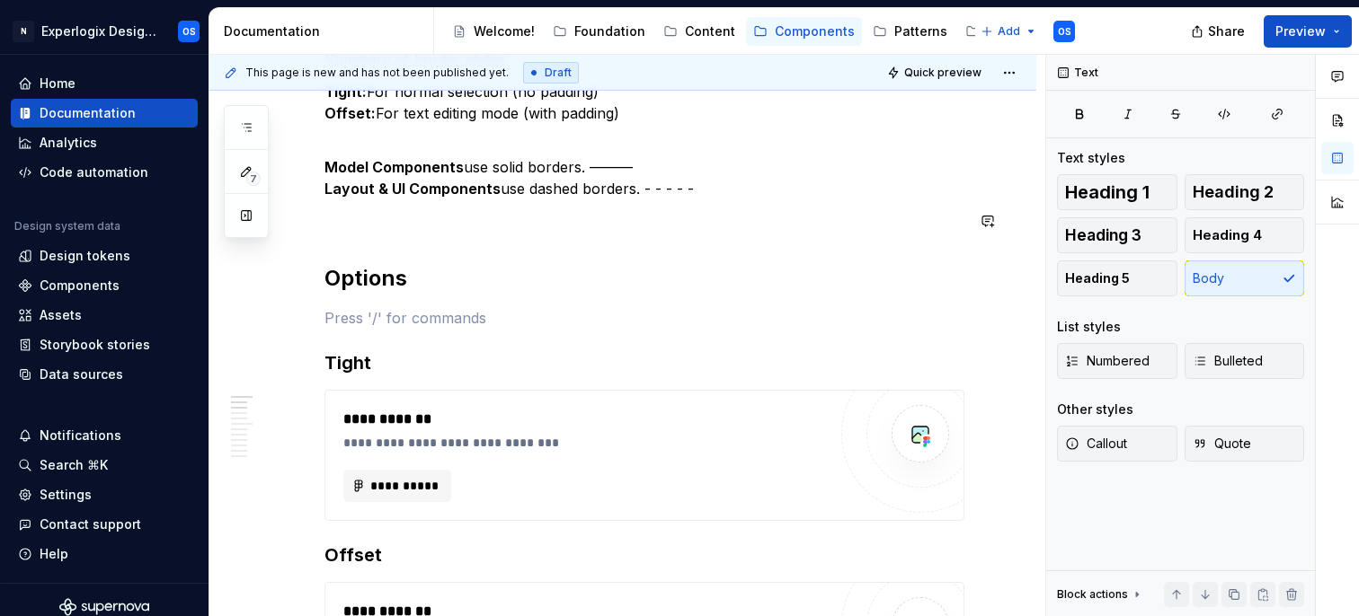
click at [374, 225] on p at bounding box center [644, 221] width 640 height 22
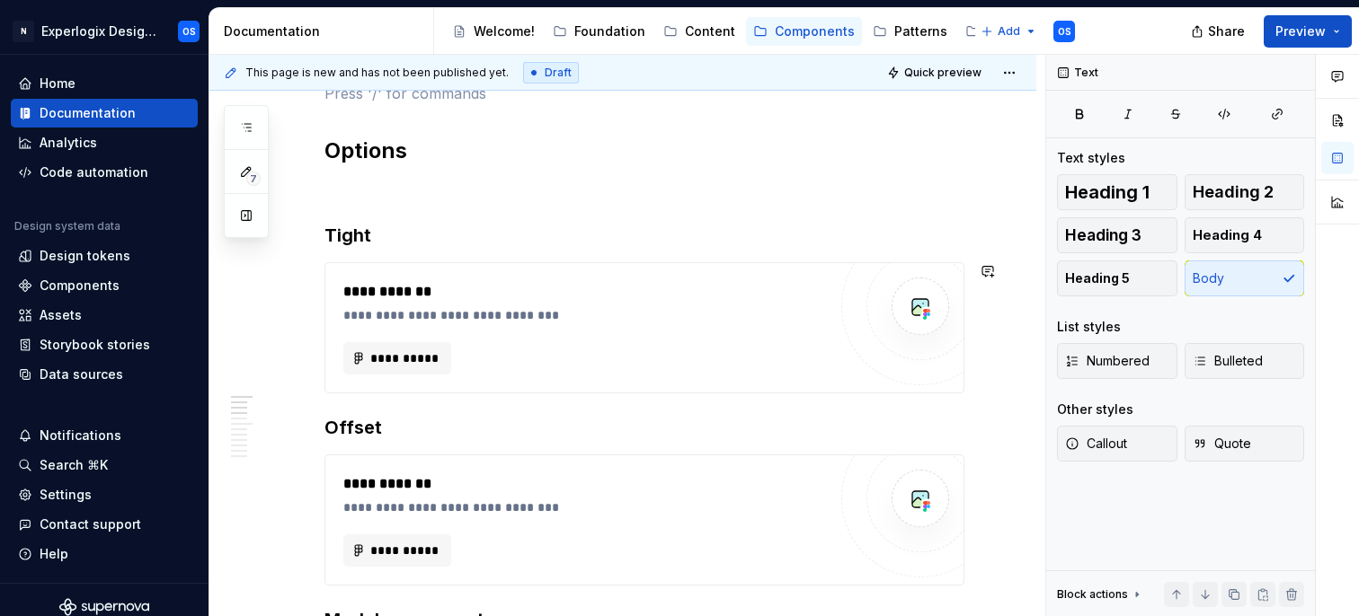
scroll to position [515, 0]
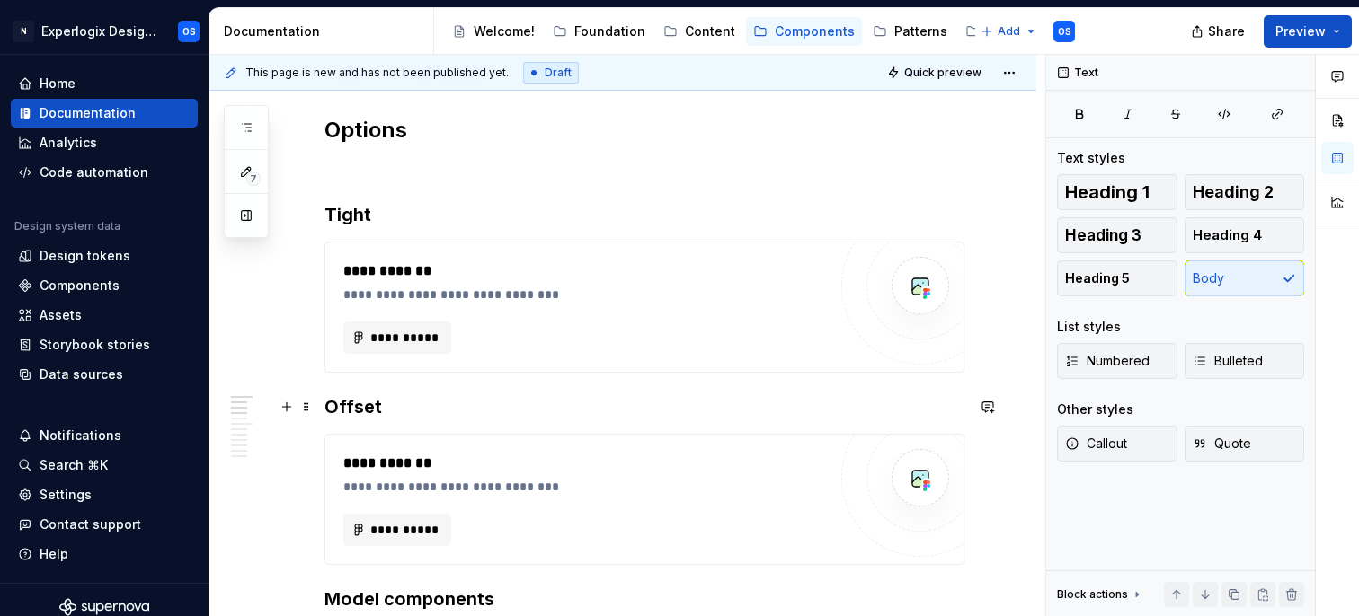
click at [328, 403] on h3 "Offset" at bounding box center [644, 407] width 640 height 25
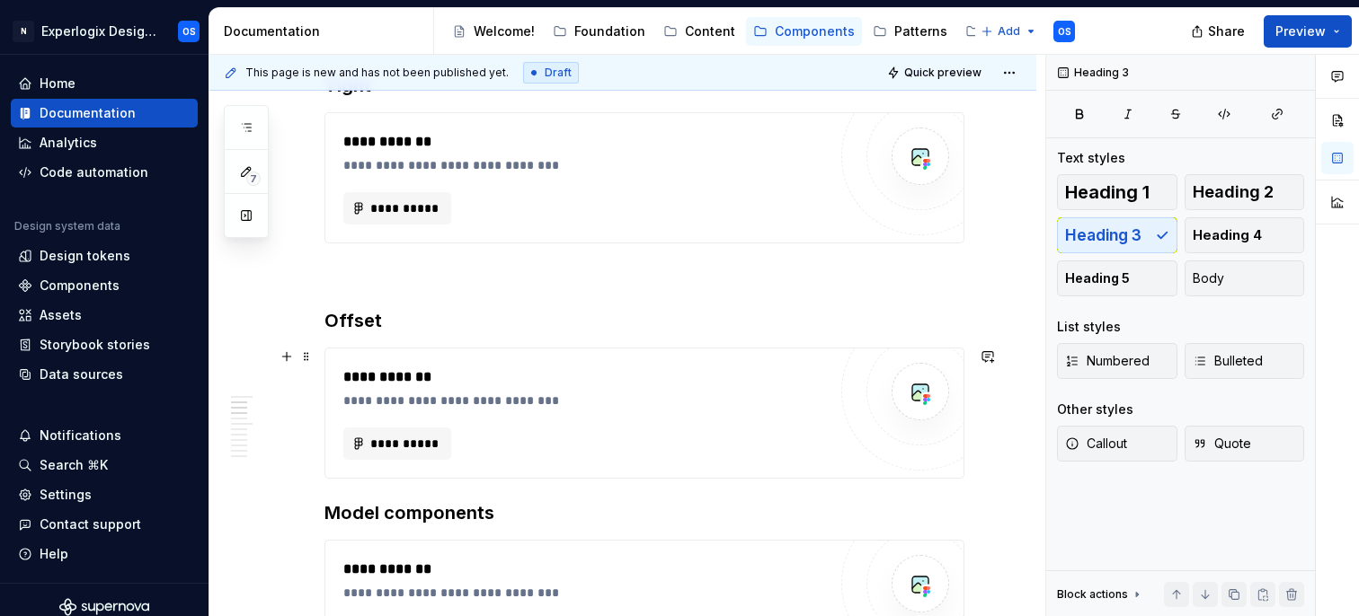
scroll to position [650, 0]
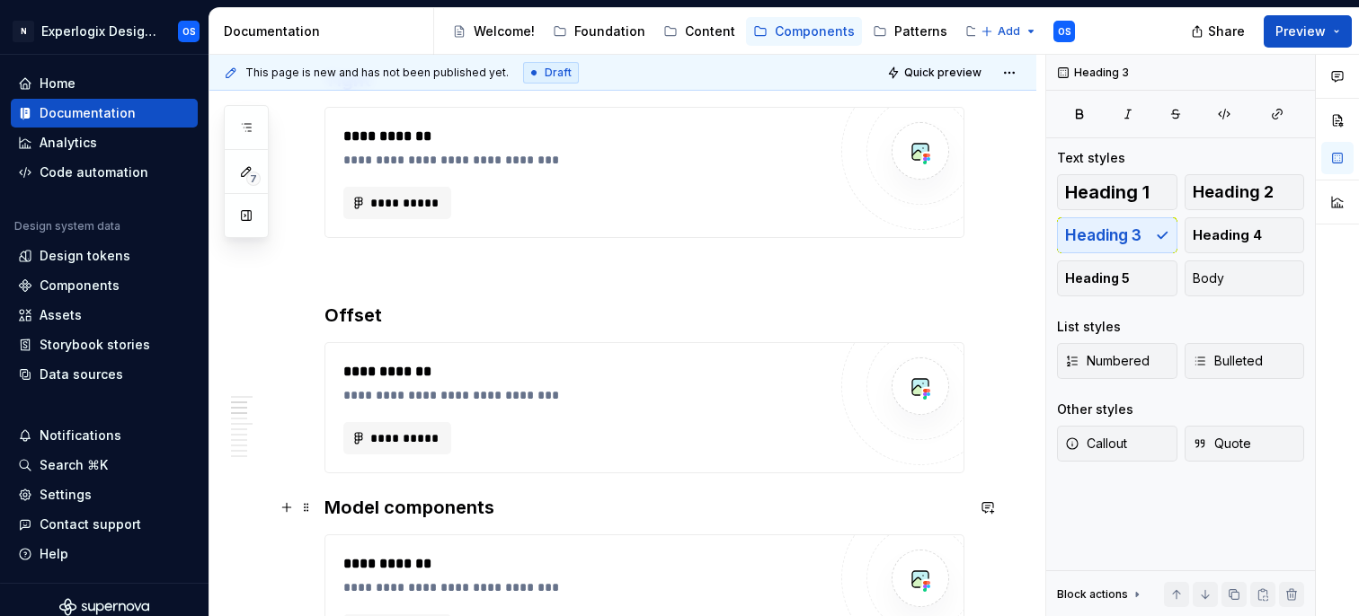
click at [319, 503] on div "**********" at bounding box center [622, 511] width 827 height 1706
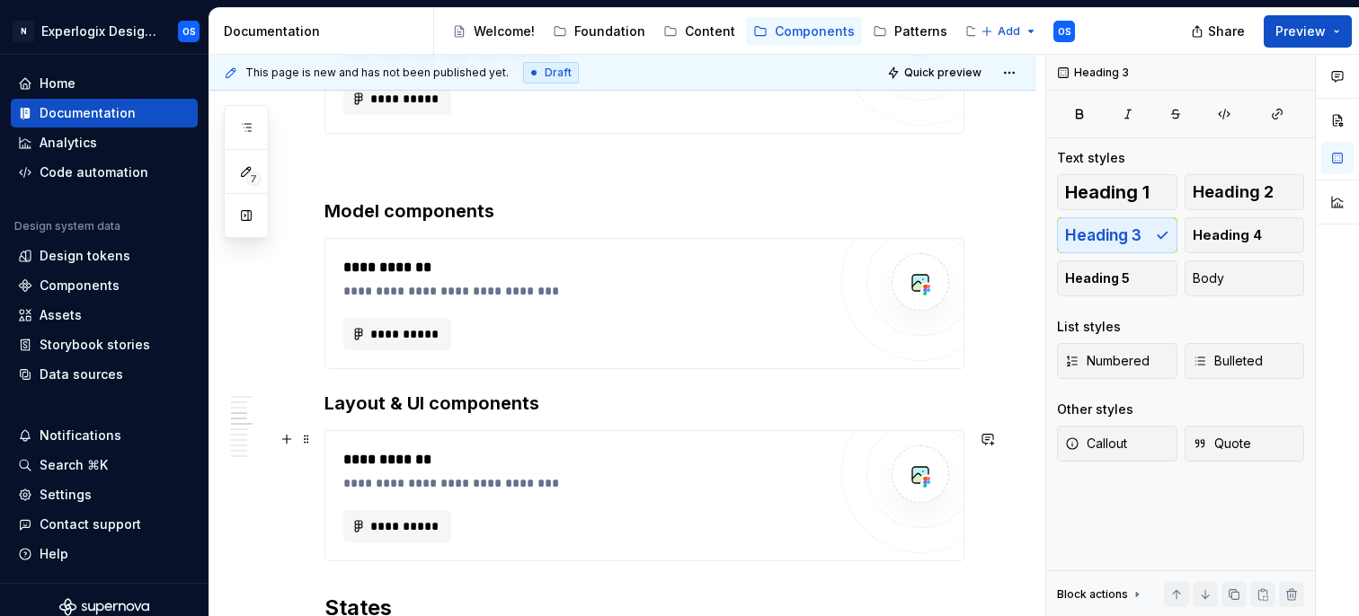
scroll to position [999, 0]
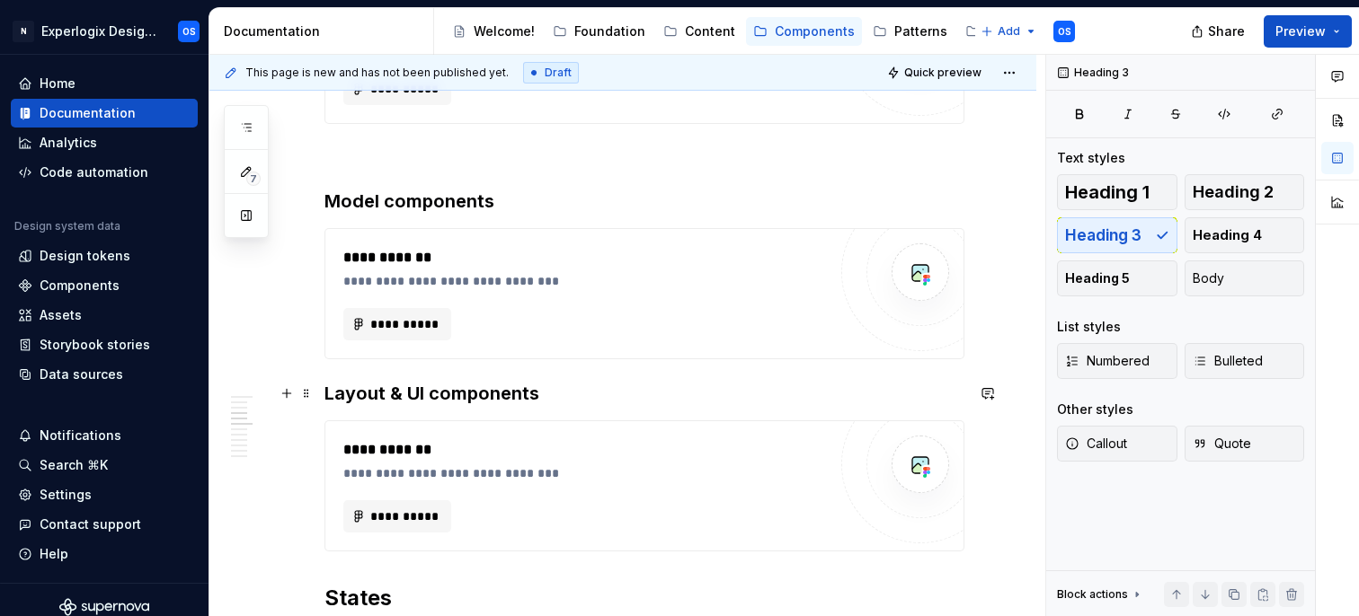
click at [326, 391] on h3 "Layout & UI components" at bounding box center [644, 393] width 640 height 25
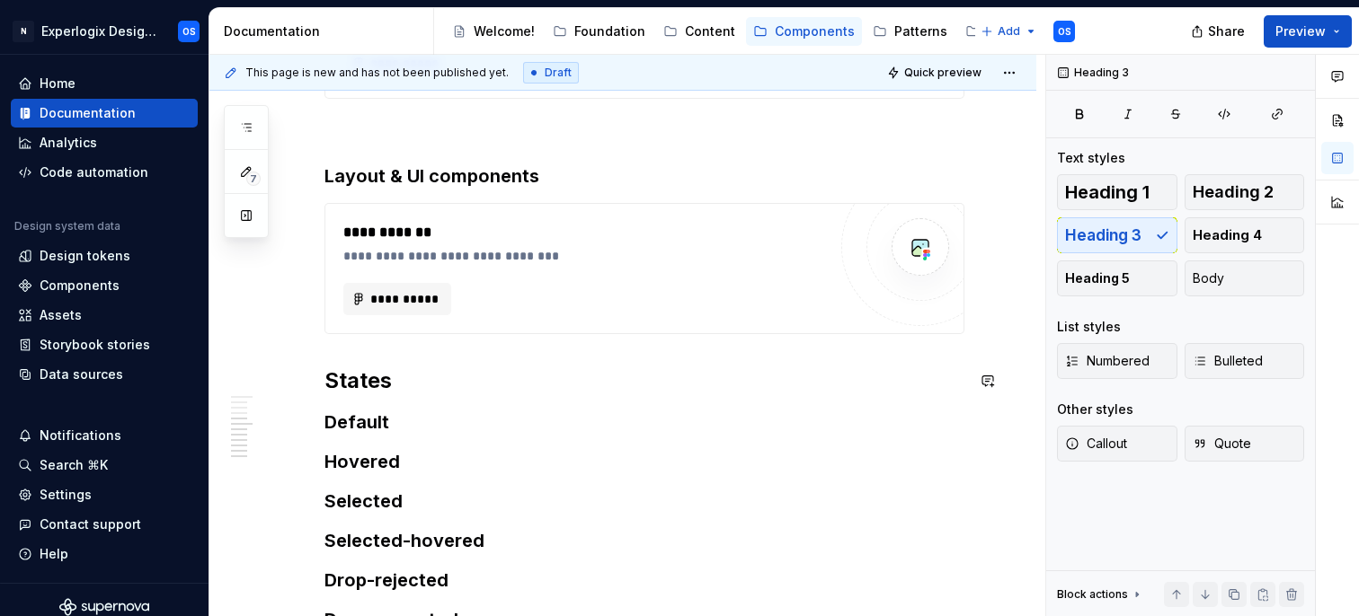
scroll to position [1284, 0]
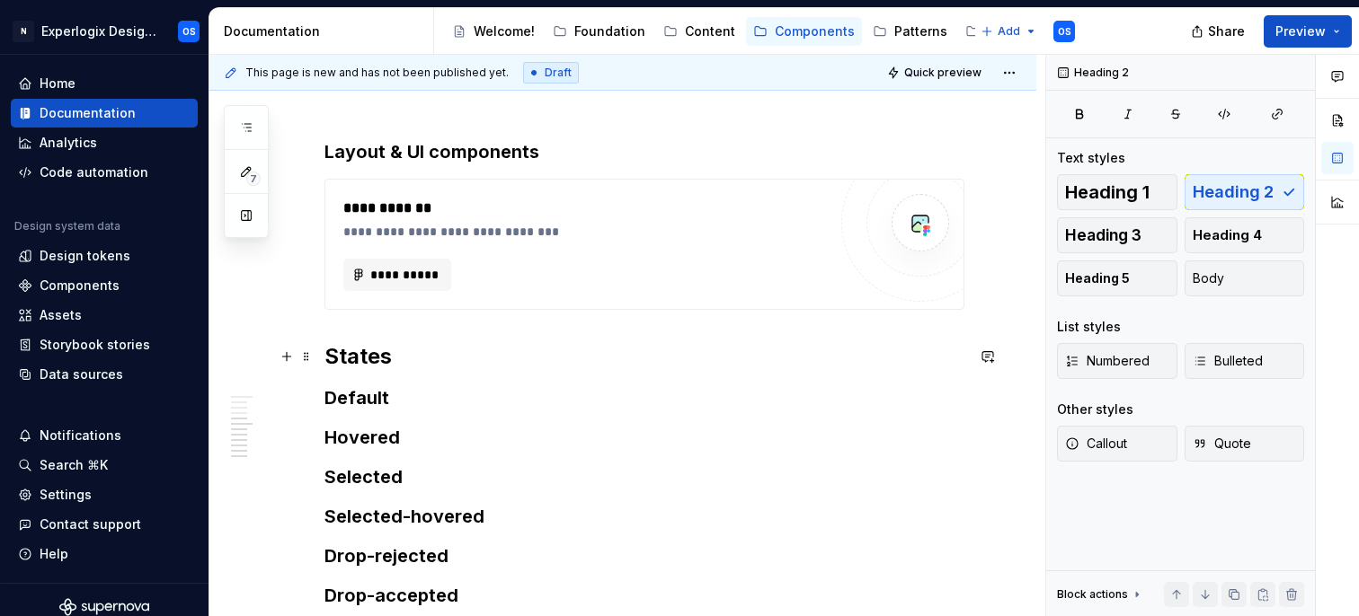
click at [327, 358] on h2 "States" at bounding box center [644, 356] width 640 height 29
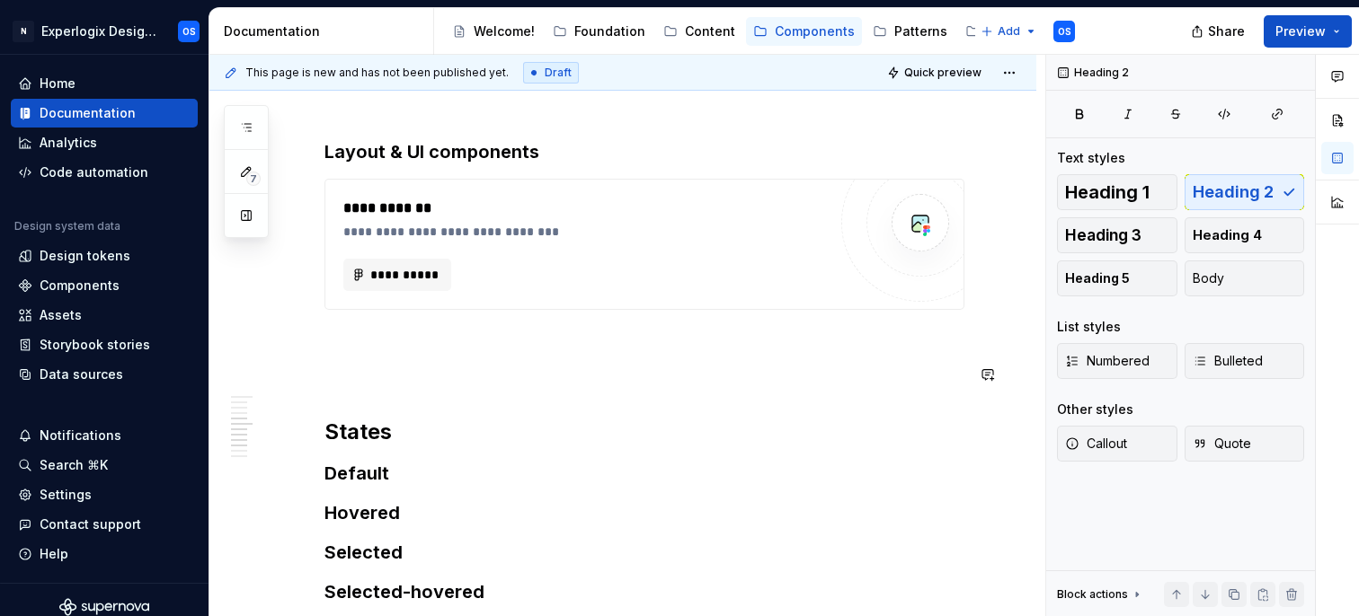
scroll to position [1314, 0]
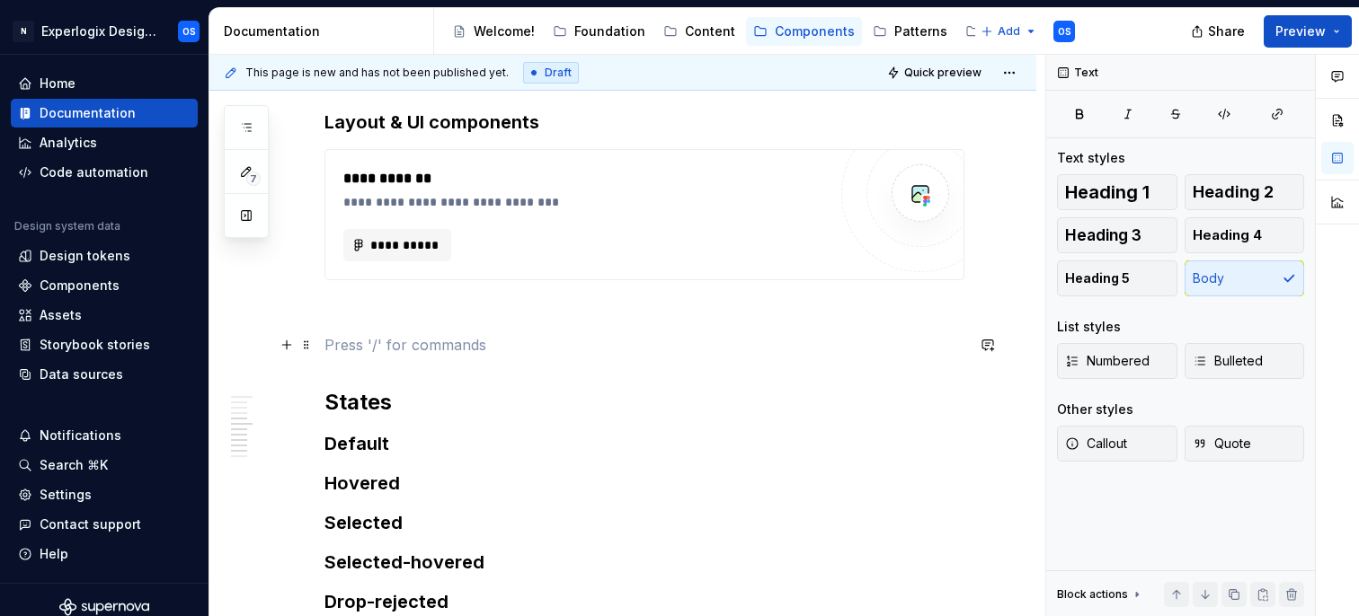
click at [378, 337] on p at bounding box center [644, 345] width 640 height 22
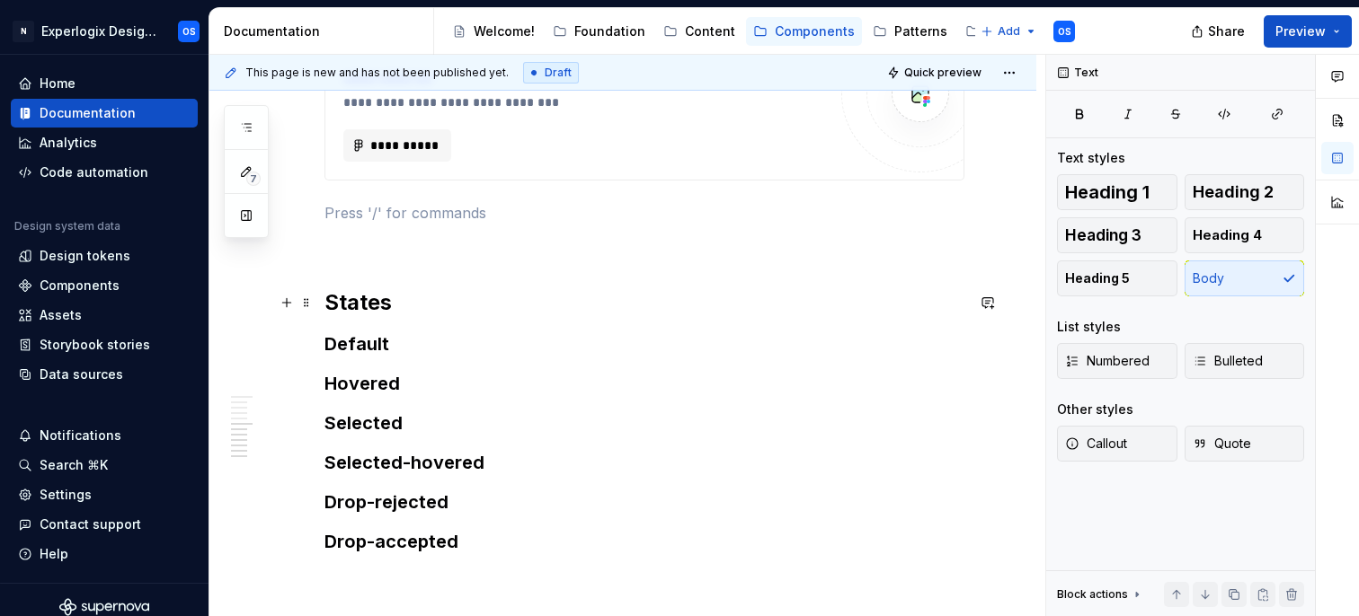
scroll to position [1432, 0]
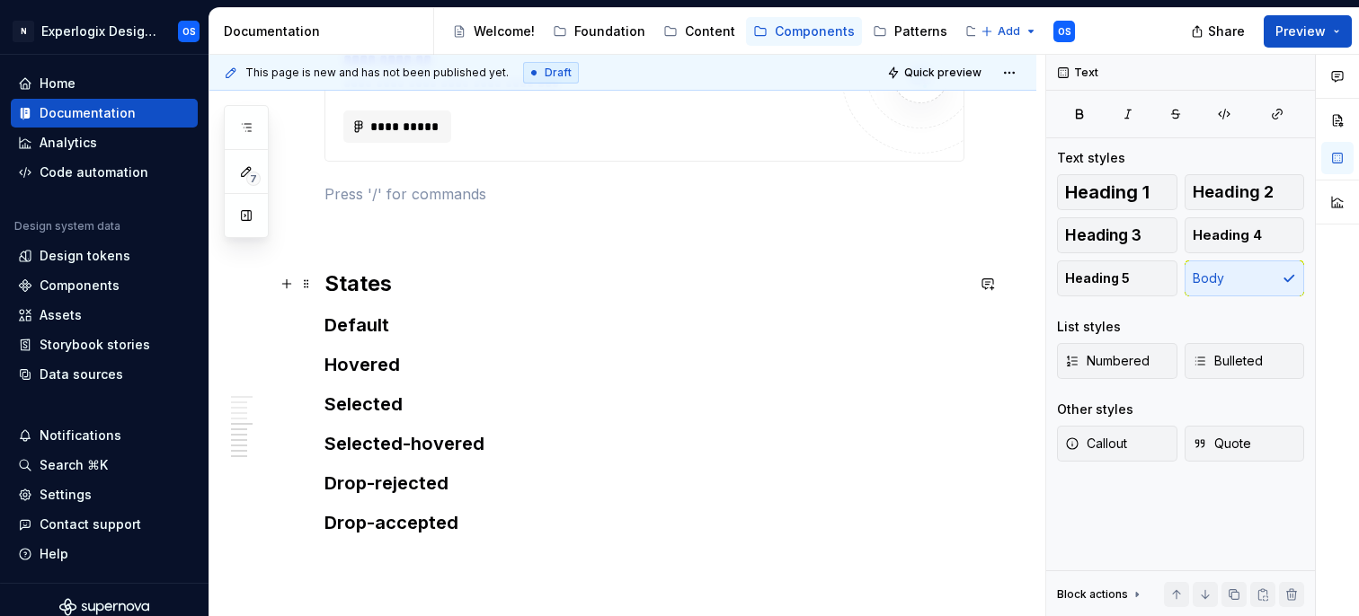
click at [402, 288] on h2 "States" at bounding box center [644, 284] width 640 height 29
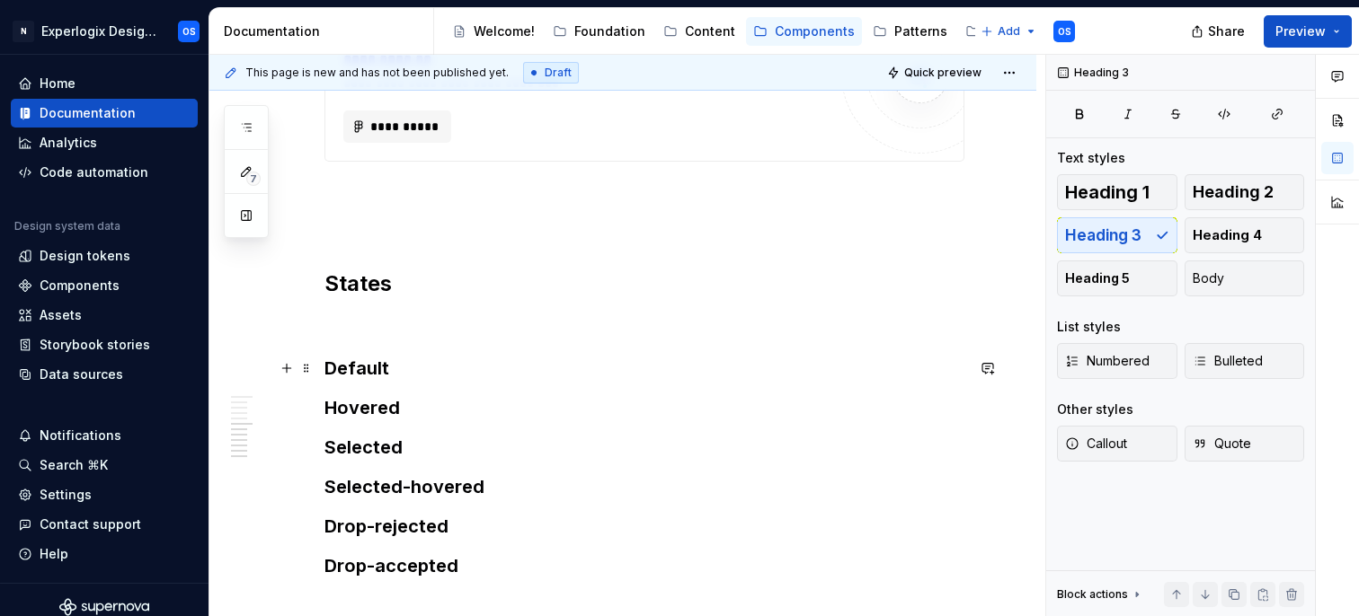
click at [396, 368] on h3 "Default" at bounding box center [644, 368] width 640 height 25
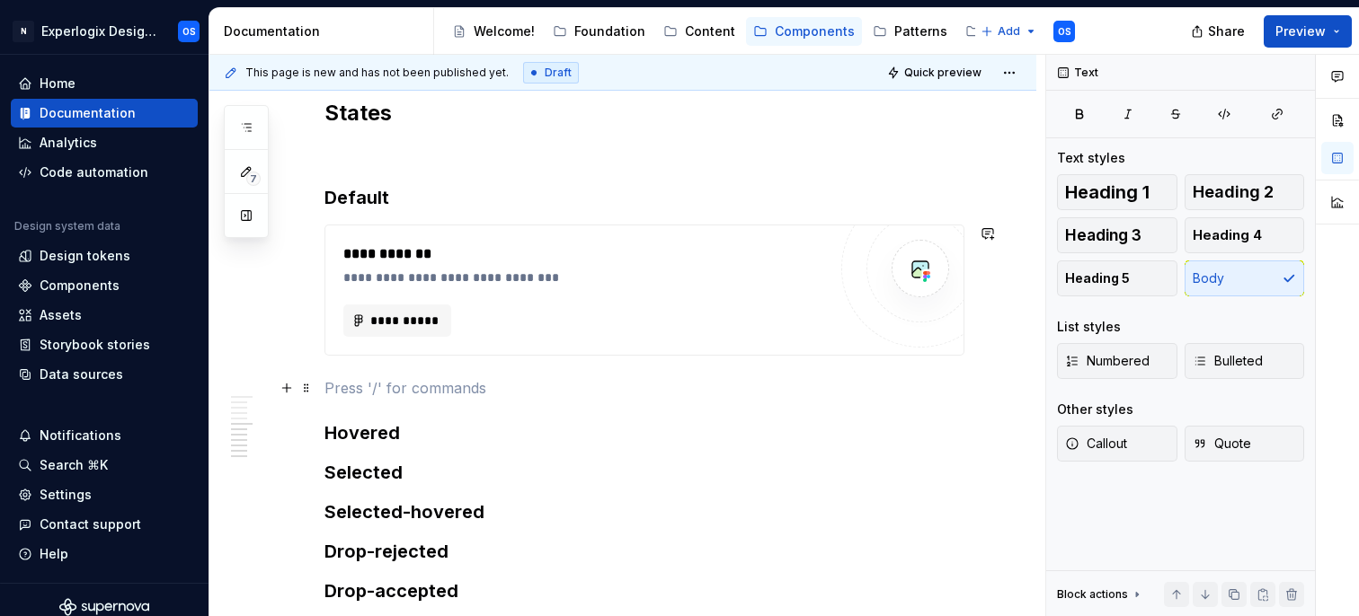
scroll to position [1626, 0]
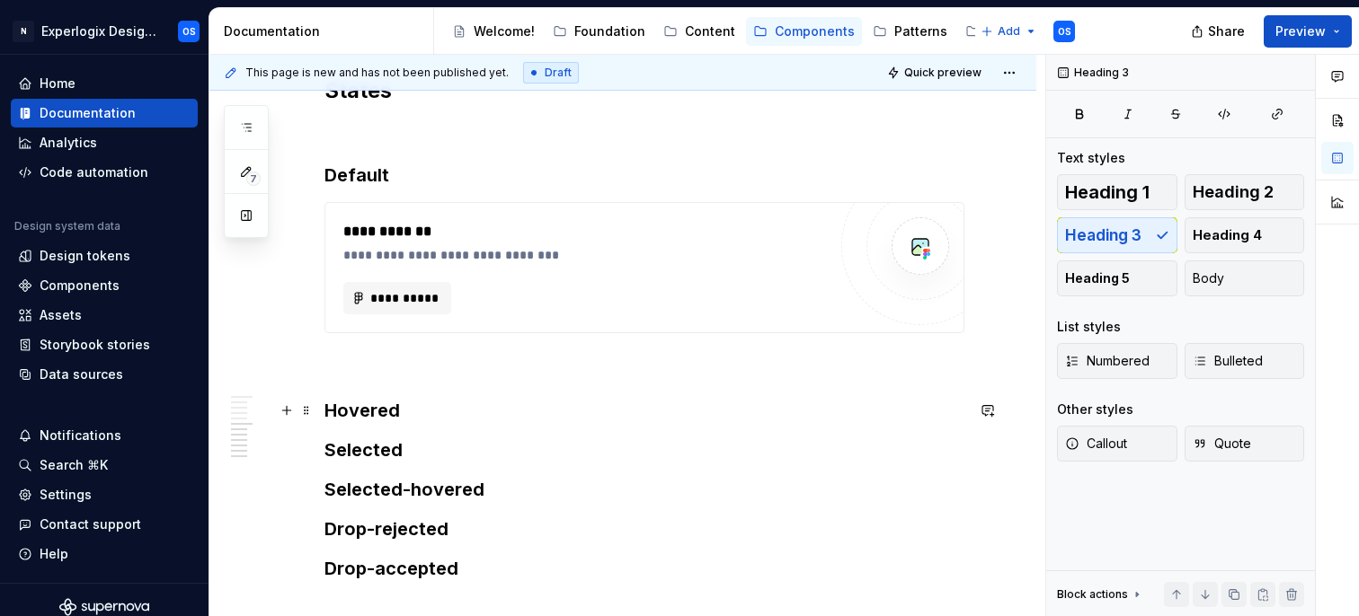
click at [413, 411] on h3 "Hovered" at bounding box center [644, 410] width 640 height 25
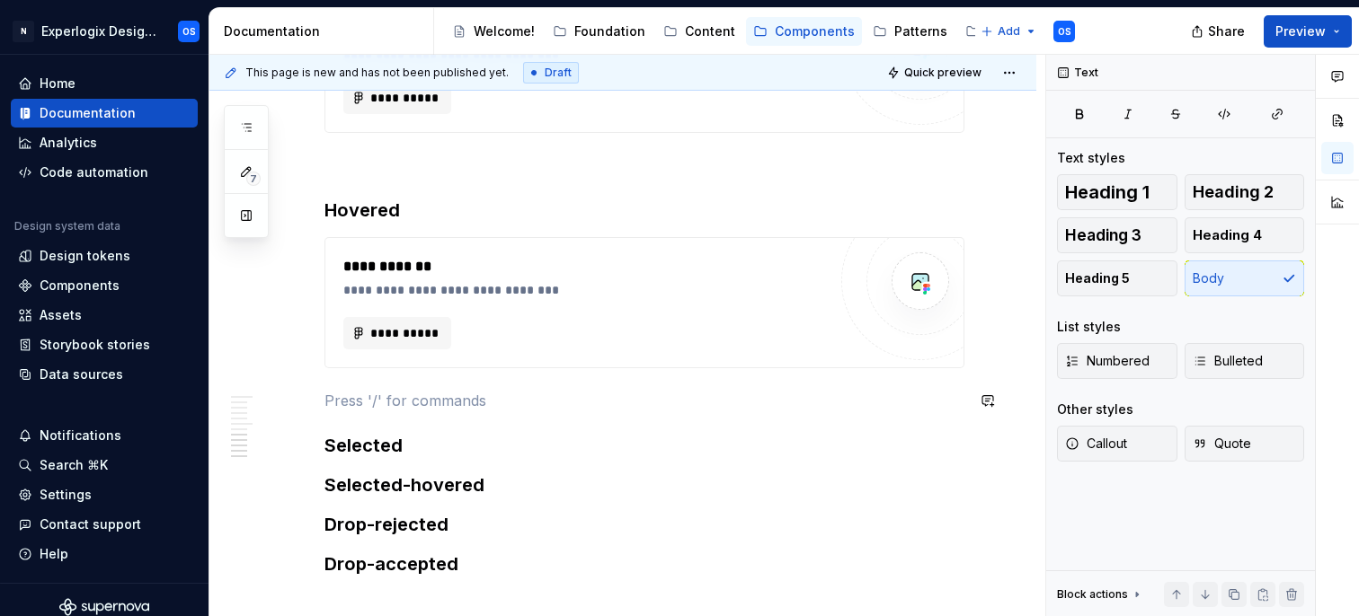
scroll to position [1831, 0]
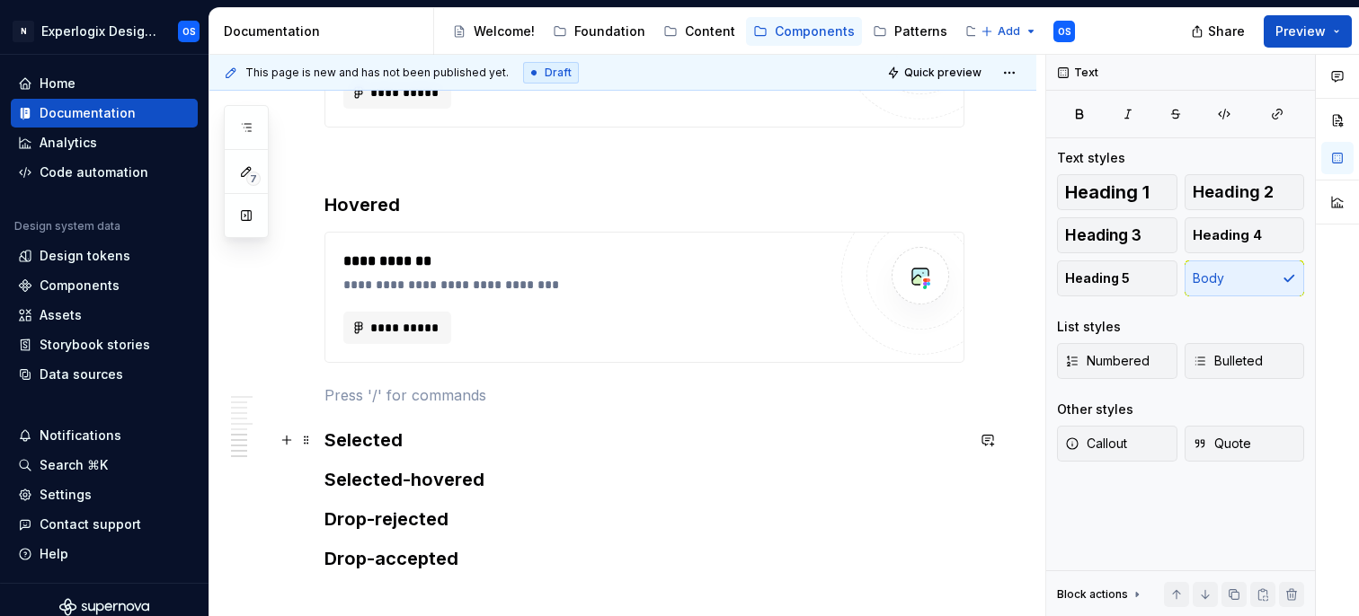
click at [440, 437] on h3 "Selected" at bounding box center [644, 440] width 640 height 25
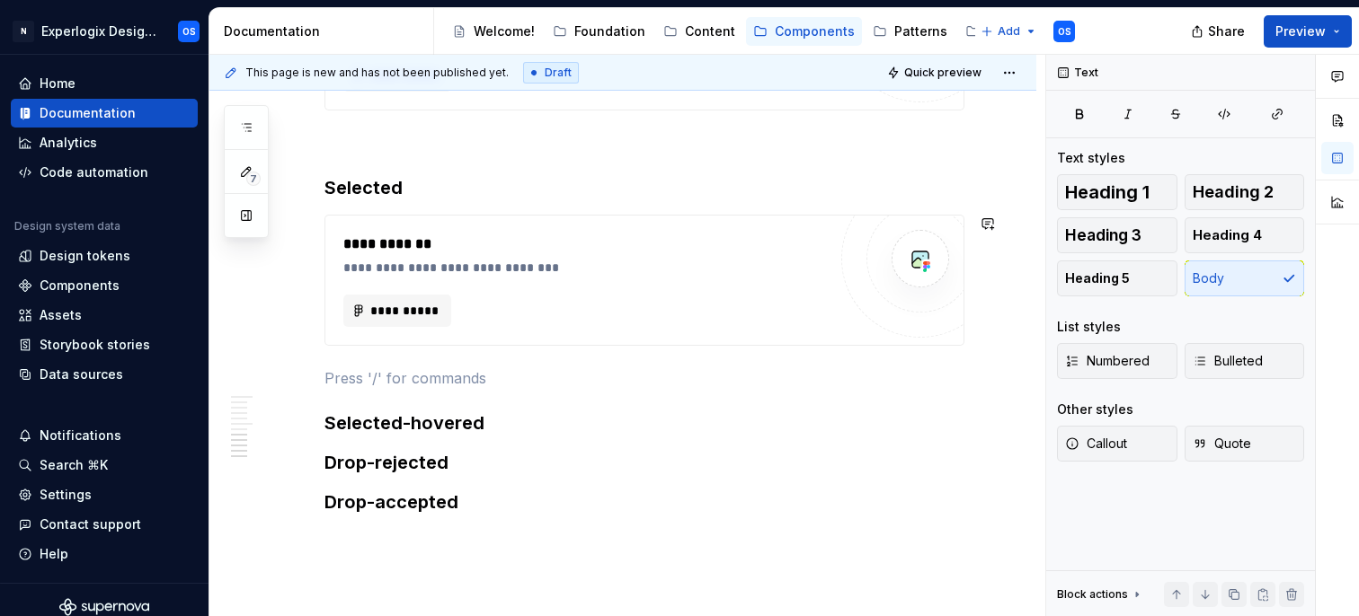
scroll to position [2092, 0]
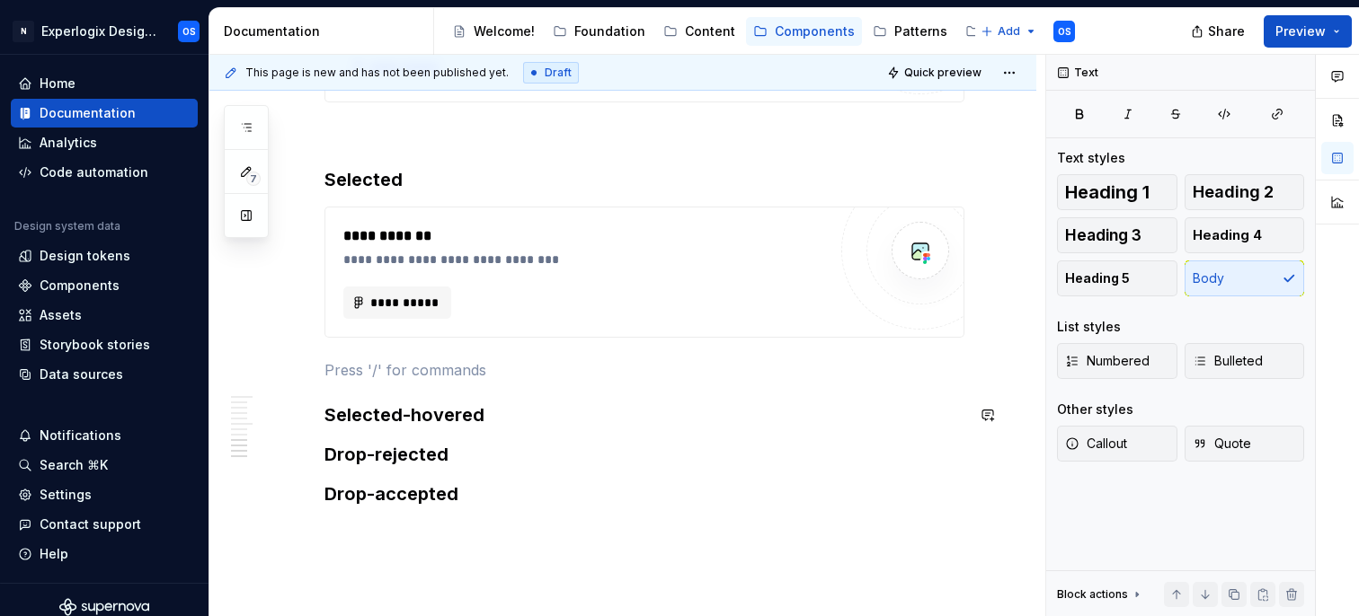
click at [528, 412] on h3 "Selected-hovered" at bounding box center [644, 415] width 640 height 25
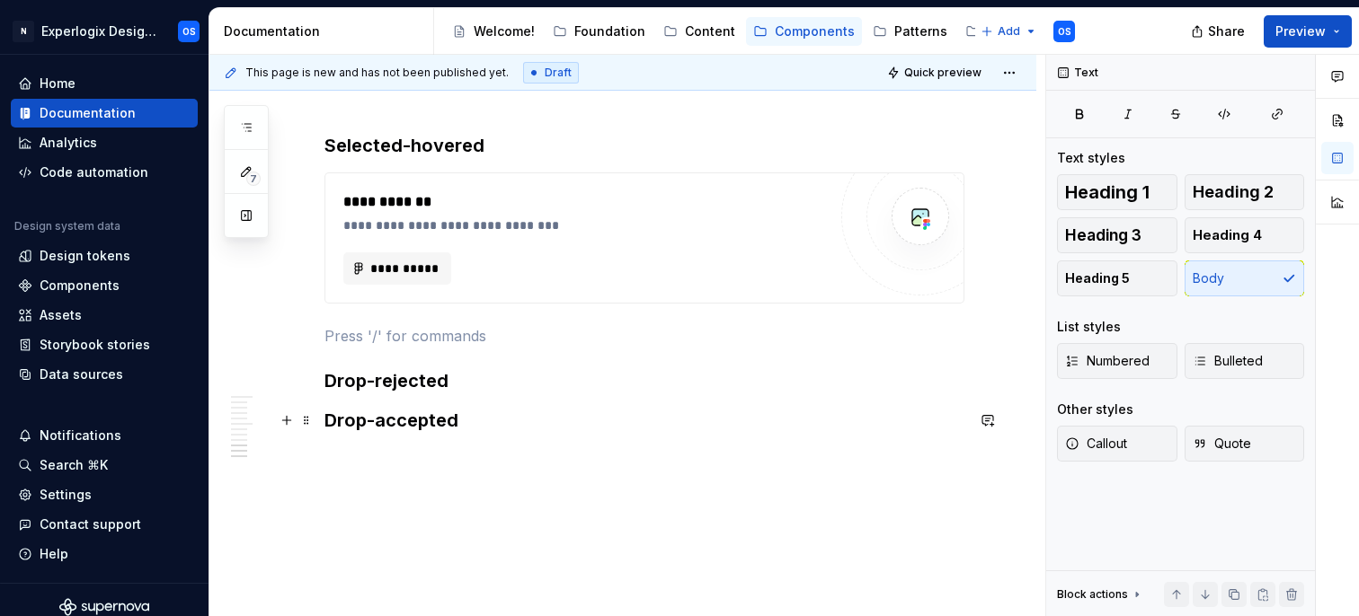
scroll to position [2364, 0]
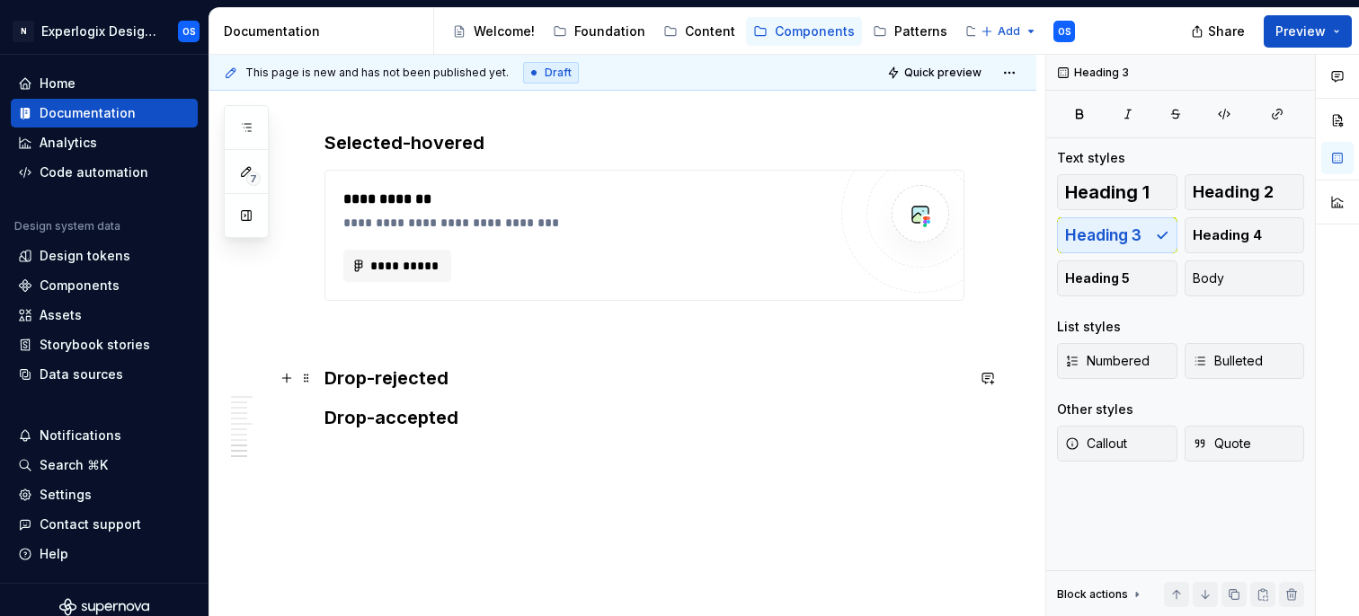
click at [508, 377] on h3 "Drop-rejected" at bounding box center [644, 378] width 640 height 25
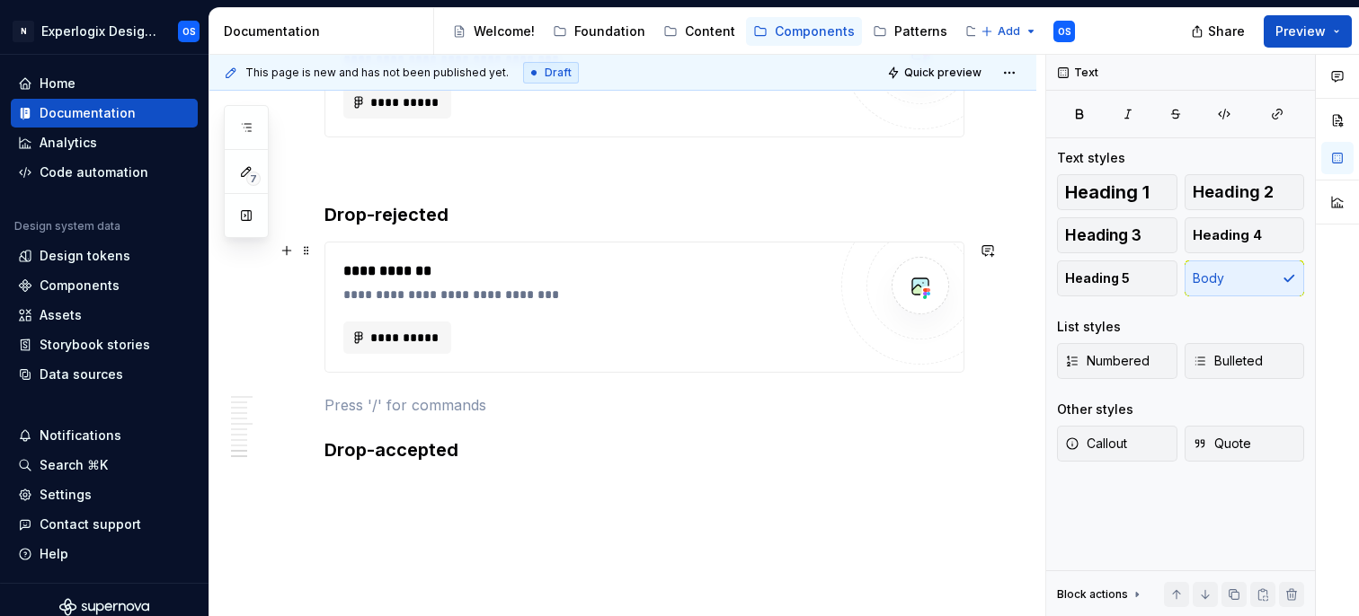
scroll to position [2550, 0]
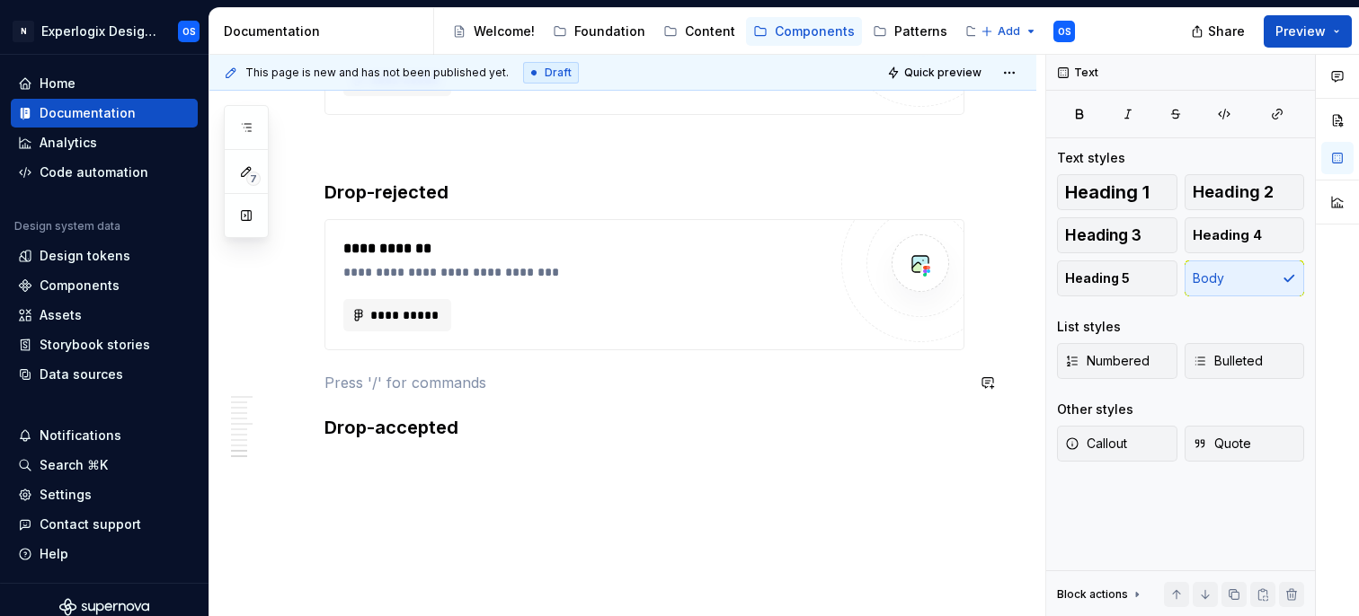
click at [494, 417] on h3 "Drop-accepted" at bounding box center [644, 427] width 640 height 25
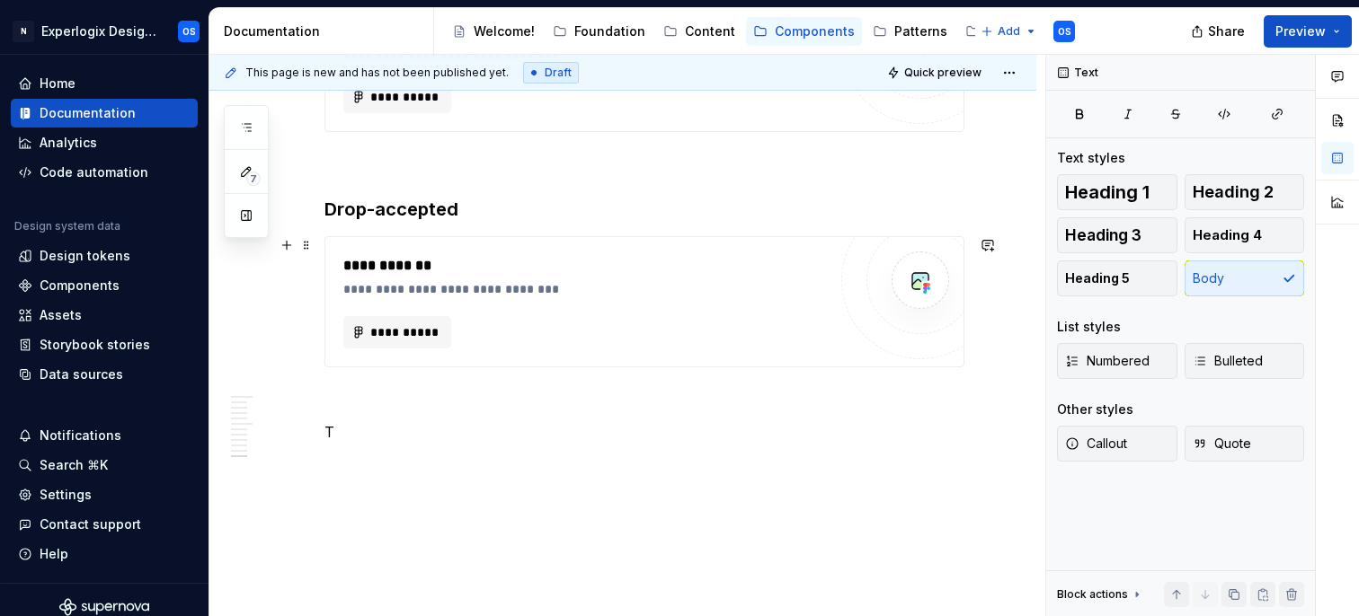
scroll to position [2801, 0]
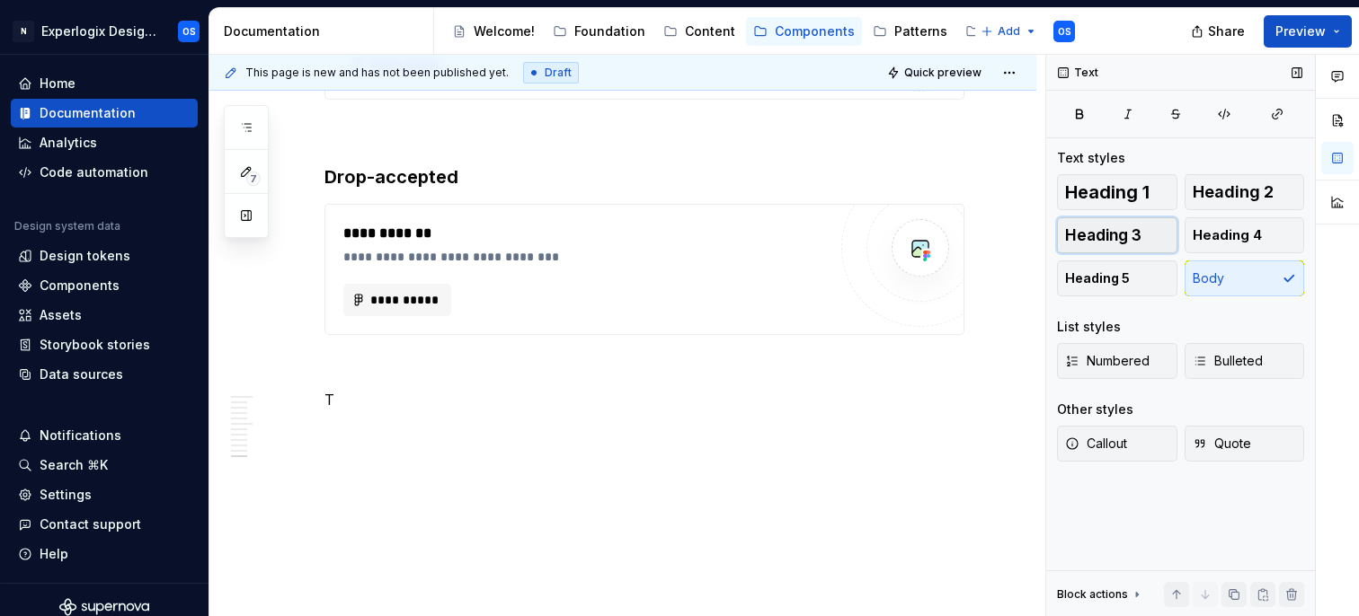
click at [1112, 232] on span "Heading 3" at bounding box center [1103, 235] width 76 height 18
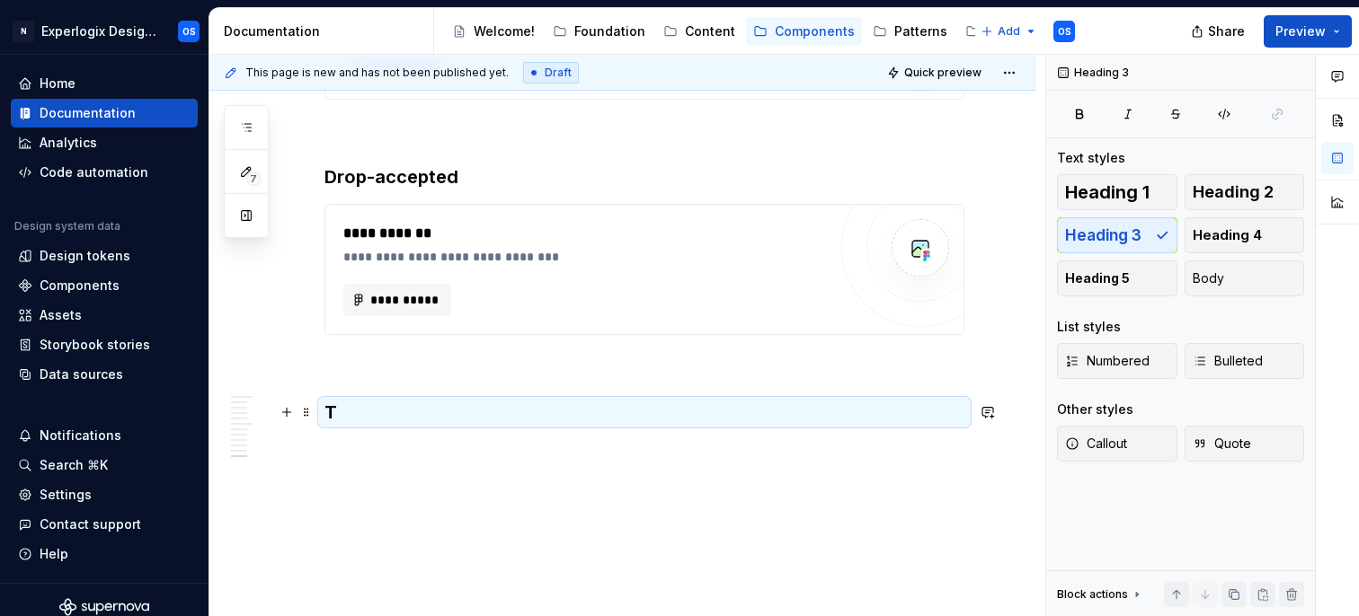
click at [493, 407] on h3 "T" at bounding box center [644, 412] width 640 height 25
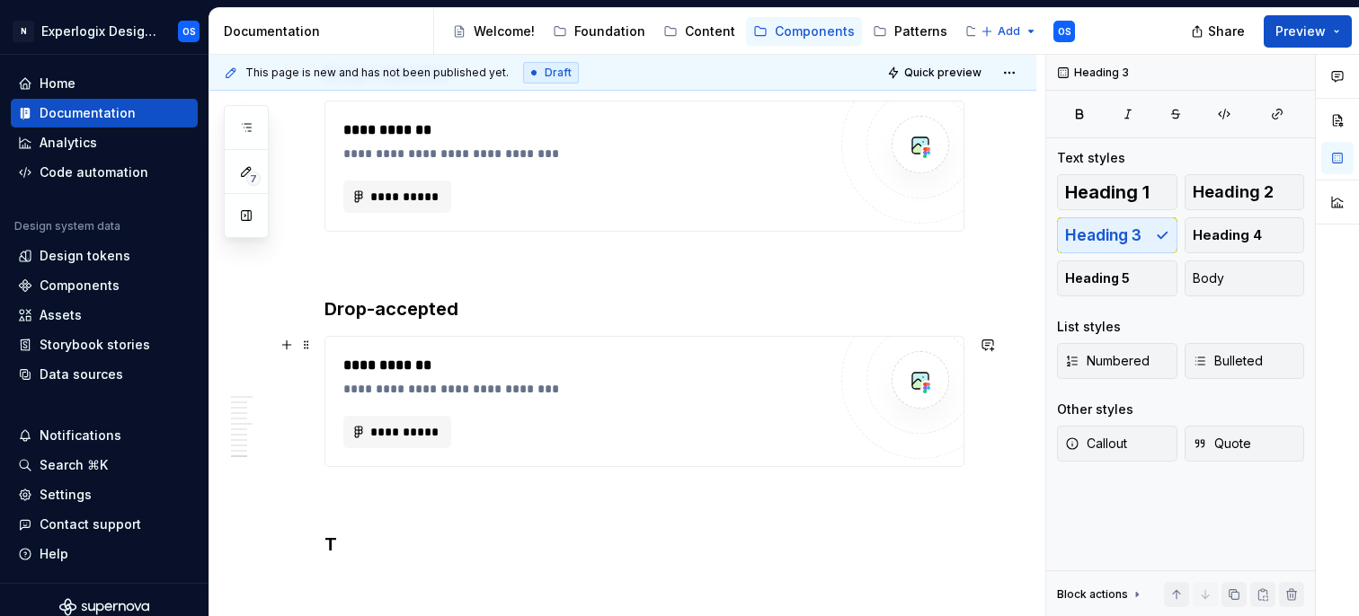
scroll to position [2666, 0]
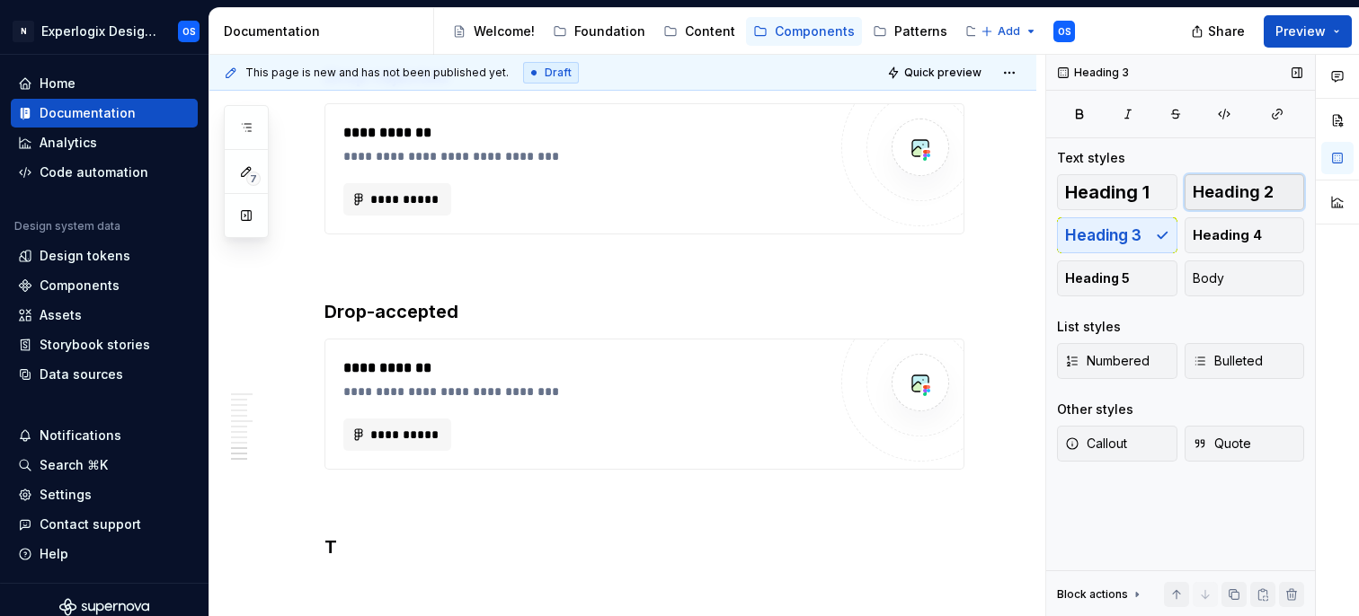
click at [1224, 191] on span "Heading 2" at bounding box center [1233, 192] width 81 height 18
click at [362, 554] on h2 "T" at bounding box center [644, 559] width 640 height 29
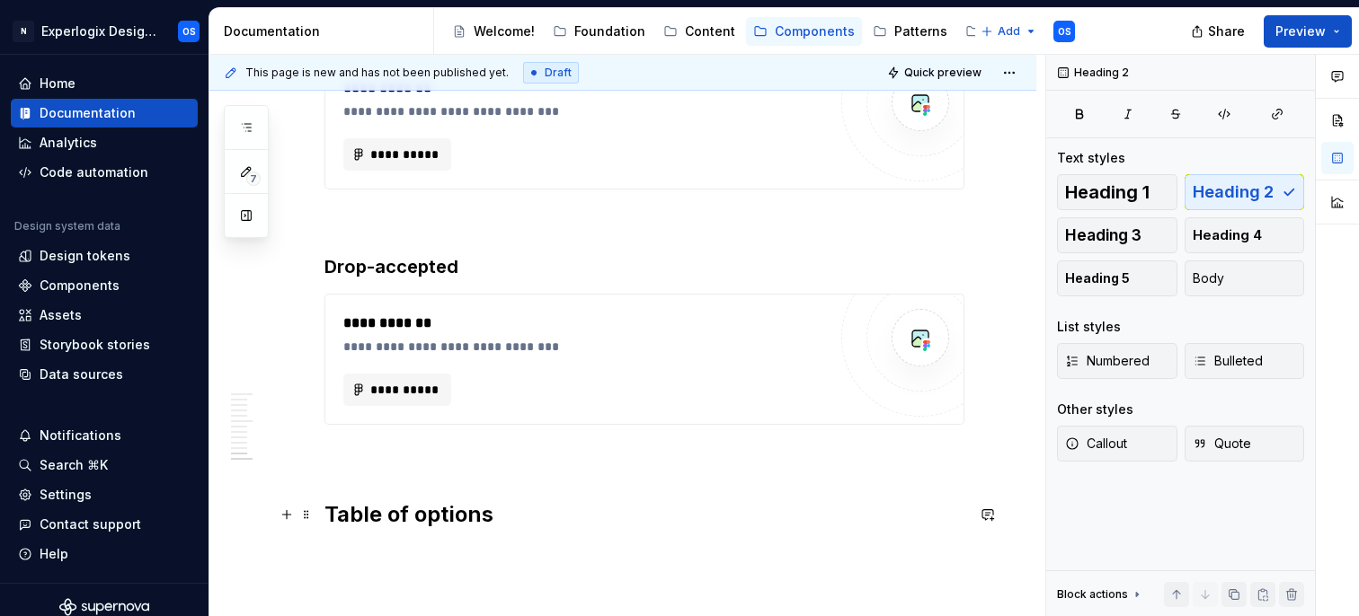
click at [430, 515] on h2 "Table of options" at bounding box center [644, 515] width 640 height 29
type textarea "*"
click at [431, 462] on p at bounding box center [644, 458] width 640 height 22
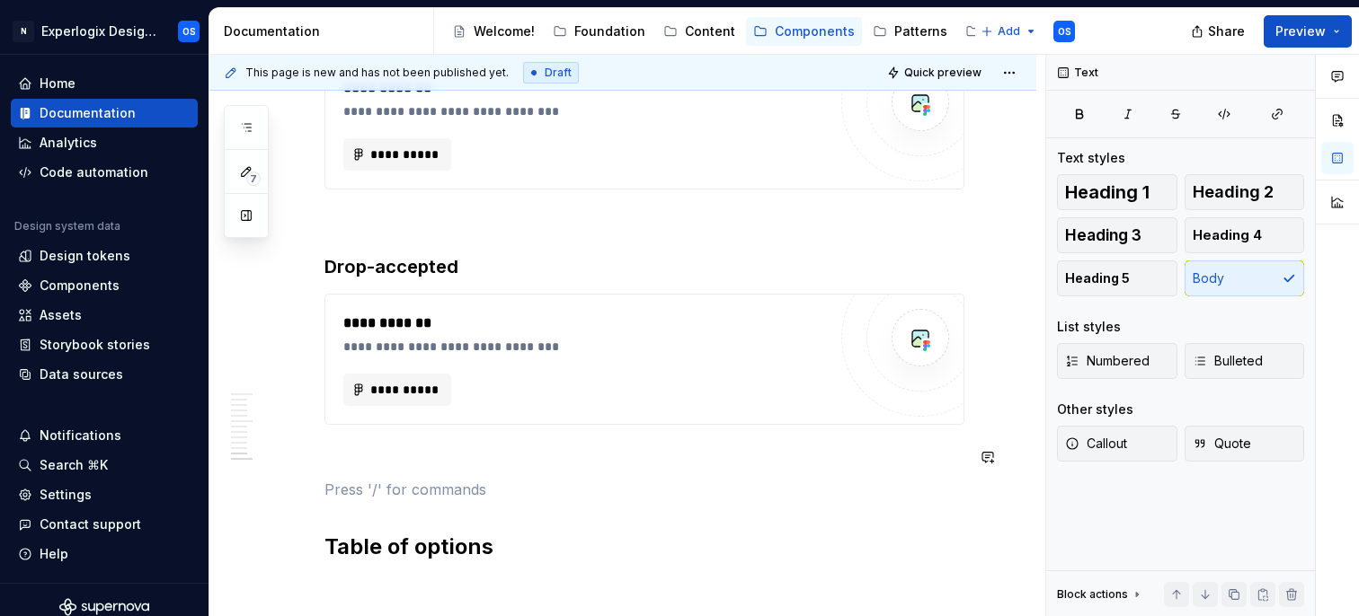
scroll to position [2862, 0]
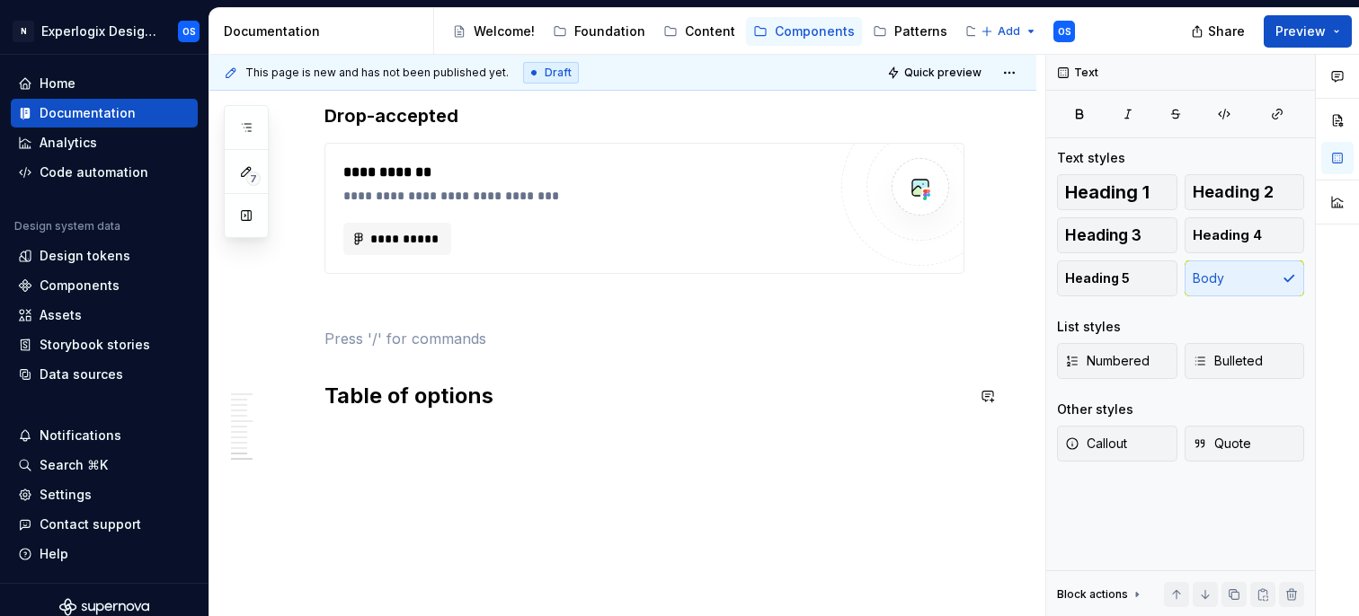
click at [403, 447] on div "**********" at bounding box center [627, 336] width 836 height 563
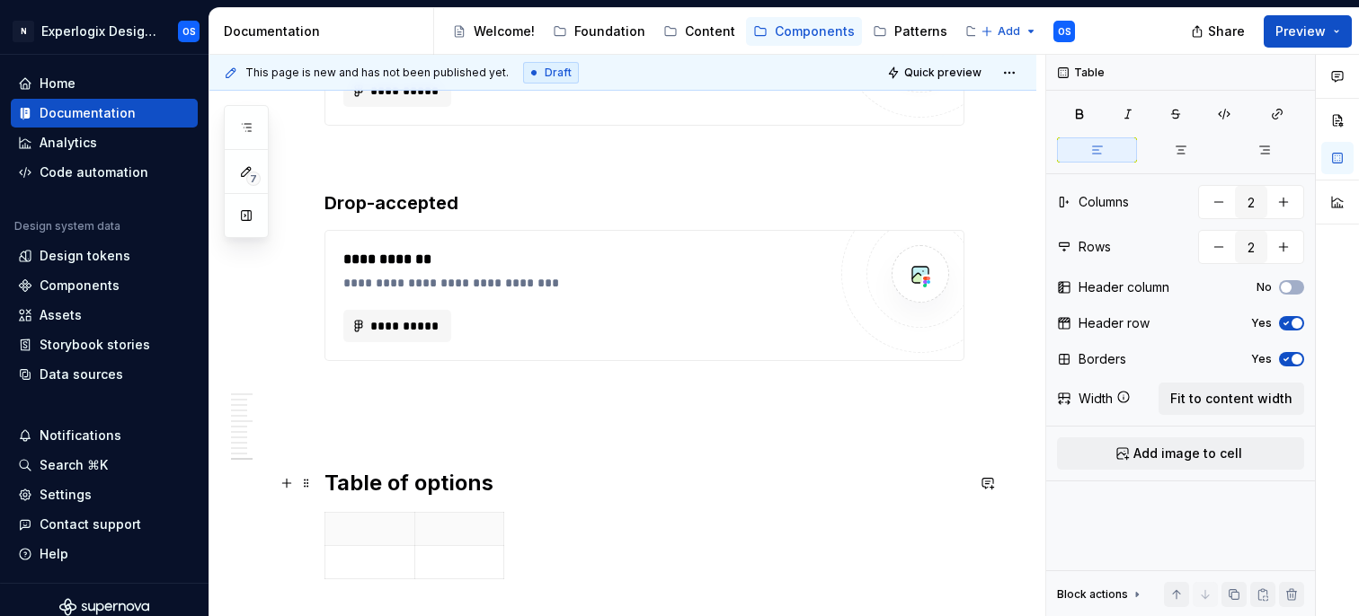
scroll to position [2951, 0]
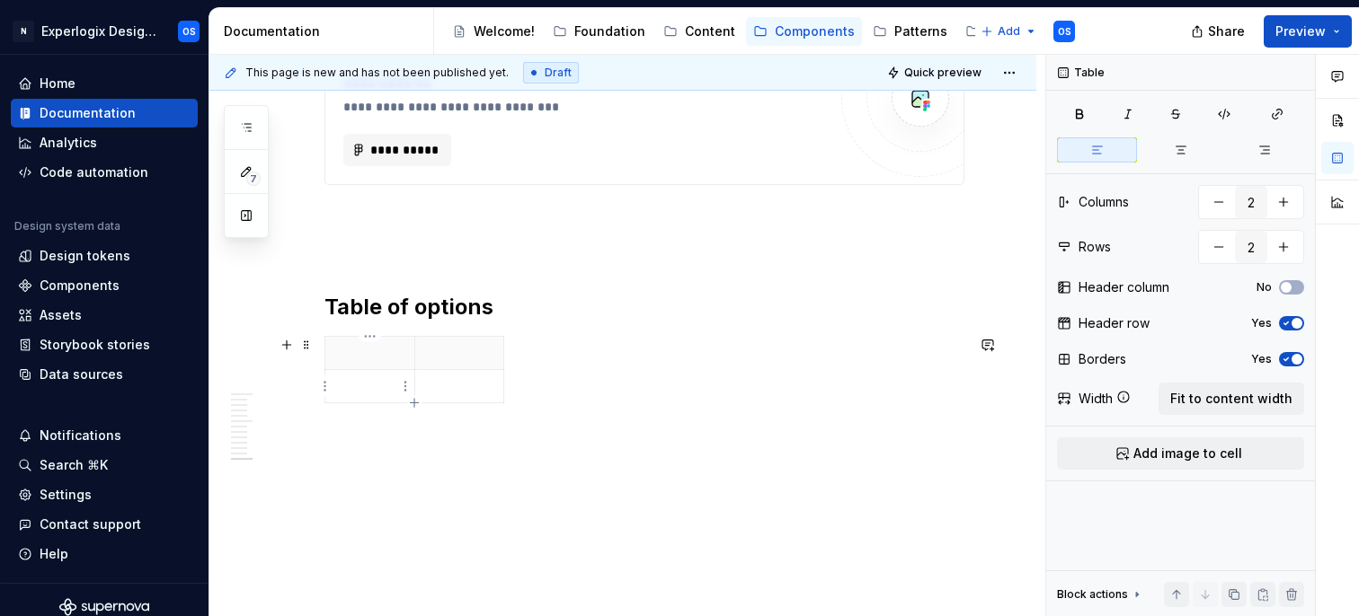
click at [381, 402] on td at bounding box center [370, 386] width 90 height 33
type input "3"
click at [445, 362] on th at bounding box center [459, 353] width 90 height 33
click at [367, 390] on p "Tight" at bounding box center [369, 386] width 67 height 18
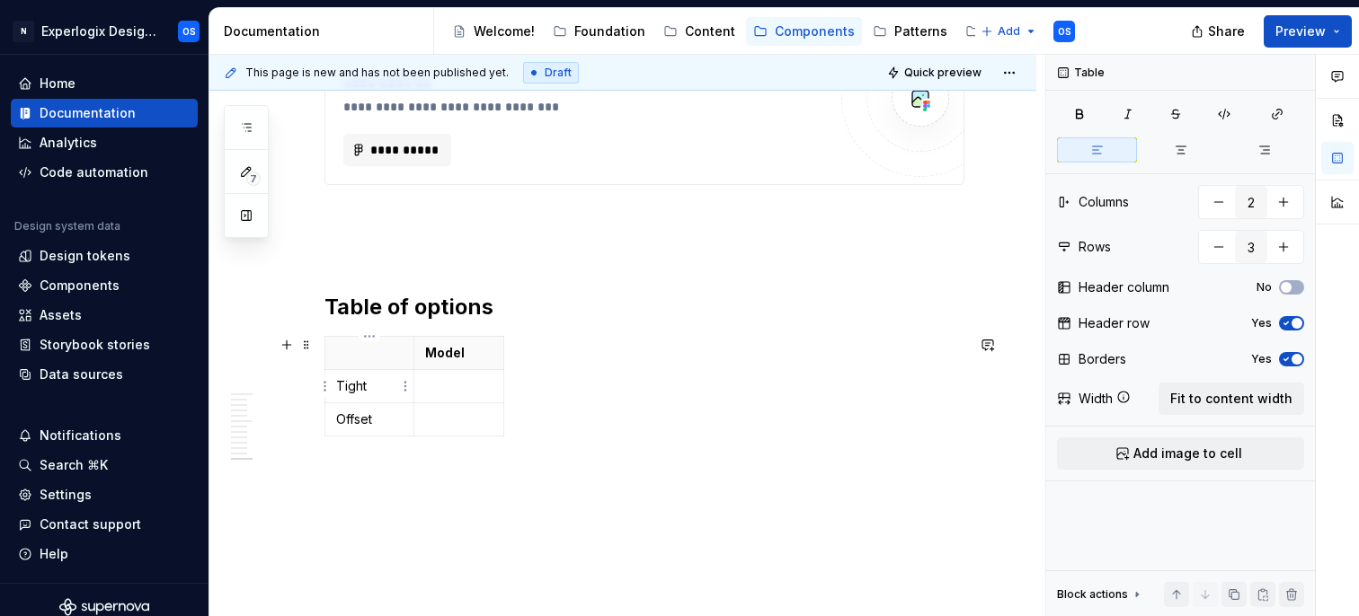
click at [367, 390] on p "Tight" at bounding box center [369, 386] width 67 height 18
click at [353, 380] on p "Tight" at bounding box center [369, 386] width 67 height 18
click at [361, 424] on p "Offset" at bounding box center [369, 420] width 67 height 18
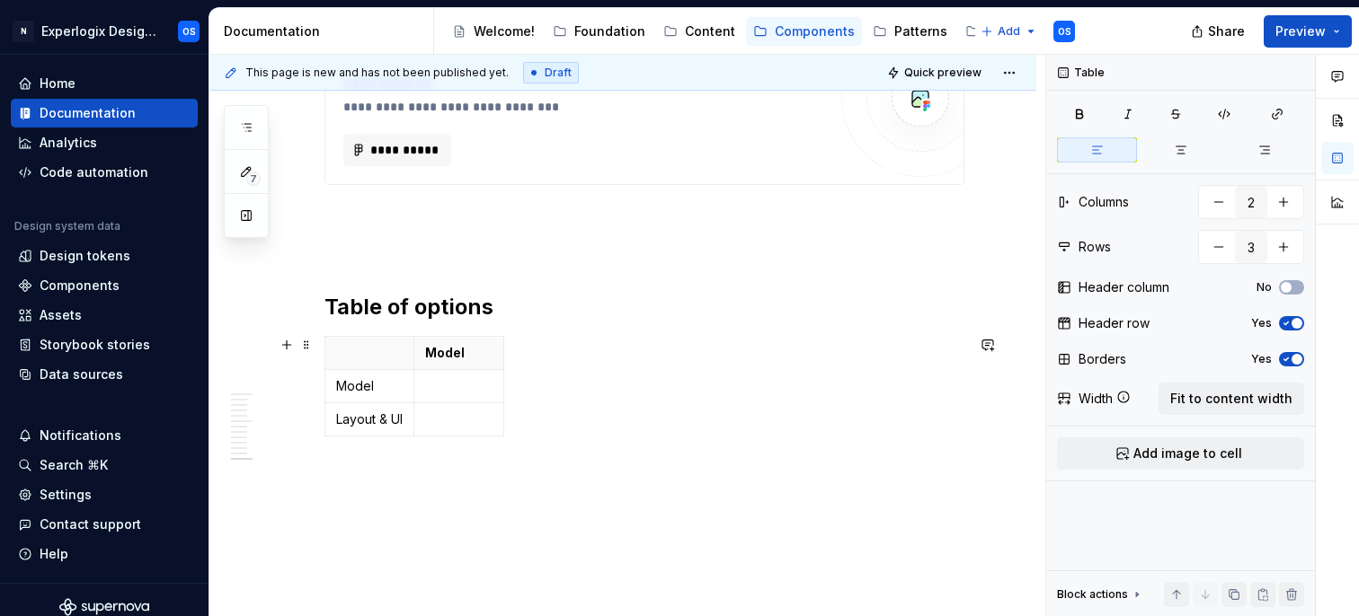
click at [476, 444] on div "Model Model Layout & UI" at bounding box center [644, 390] width 640 height 108
click at [468, 342] on th "Model" at bounding box center [459, 353] width 90 height 33
click at [473, 359] on p "Model" at bounding box center [458, 353] width 67 height 18
click at [475, 421] on p at bounding box center [458, 420] width 67 height 18
click at [501, 398] on icon "button" at bounding box center [504, 395] width 14 height 14
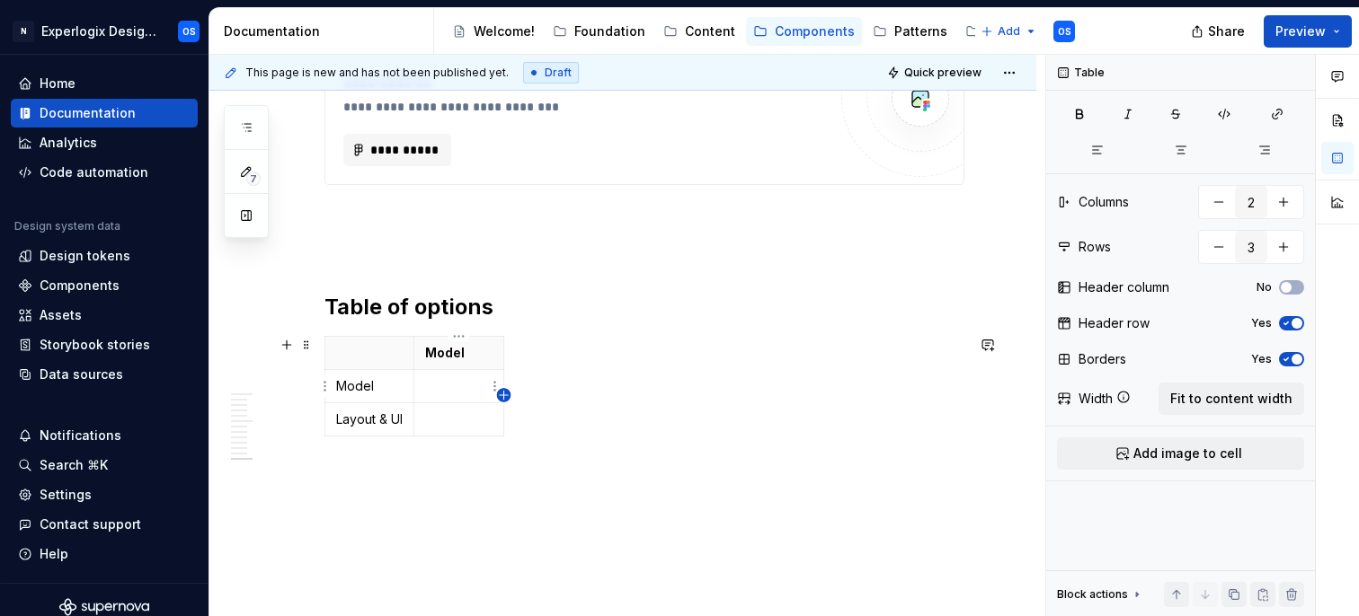
type input "3"
click at [524, 348] on html "N Experlogix Design System OS Home Documentation Analytics Code automation Desi…" at bounding box center [679, 308] width 1359 height 616
click at [516, 351] on html "N Experlogix Design System OS Home Documentation Analytics Code automation Desi…" at bounding box center [679, 308] width 1359 height 616
click at [516, 351] on p at bounding box center [521, 353] width 10 height 18
click at [466, 356] on p "Model" at bounding box center [459, 353] width 67 height 18
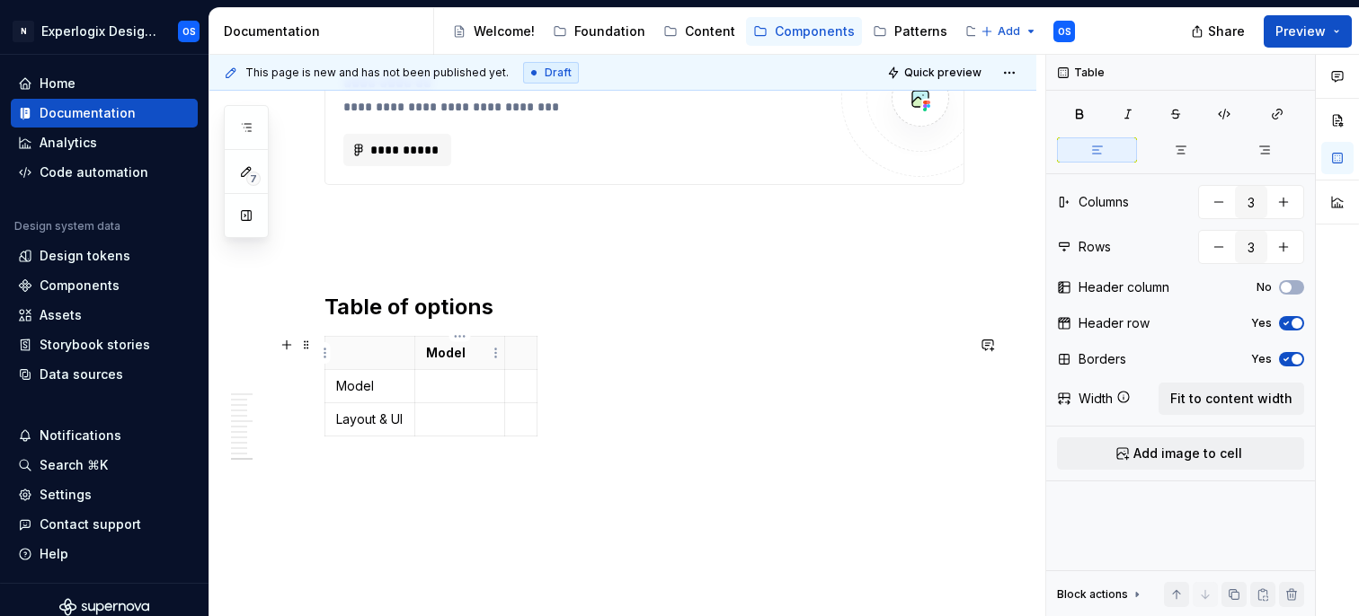
click at [466, 356] on p "Model" at bounding box center [459, 353] width 67 height 18
click at [448, 353] on p "Model" at bounding box center [459, 353] width 67 height 18
click at [517, 356] on p at bounding box center [521, 353] width 10 height 18
click at [590, 411] on div "Tight Offset Model Layout & UI" at bounding box center [644, 390] width 640 height 108
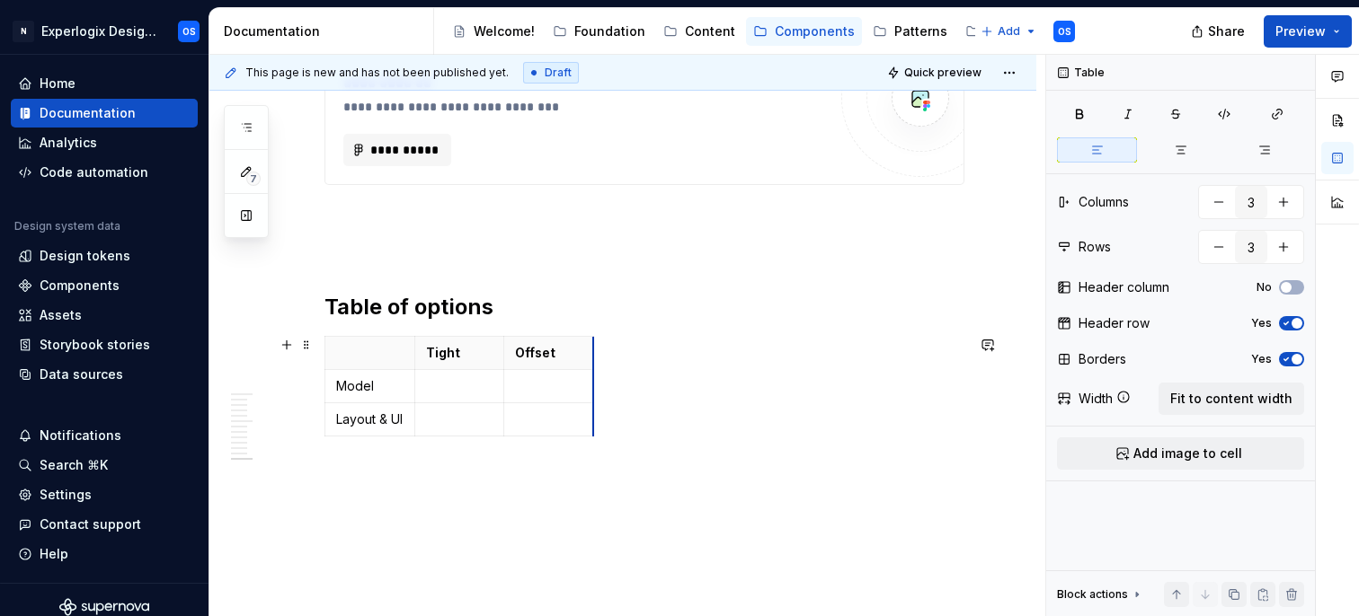
drag, startPoint x: 562, startPoint y: 385, endPoint x: 590, endPoint y: 384, distance: 27.9
drag, startPoint x: 412, startPoint y: 405, endPoint x: 433, endPoint y: 404, distance: 20.7
drag, startPoint x: 525, startPoint y: 373, endPoint x: 591, endPoint y: 373, distance: 66.5
click at [592, 373] on td at bounding box center [636, 386] width 88 height 33
drag, startPoint x: 678, startPoint y: 359, endPoint x: 751, endPoint y: 358, distance: 72.8
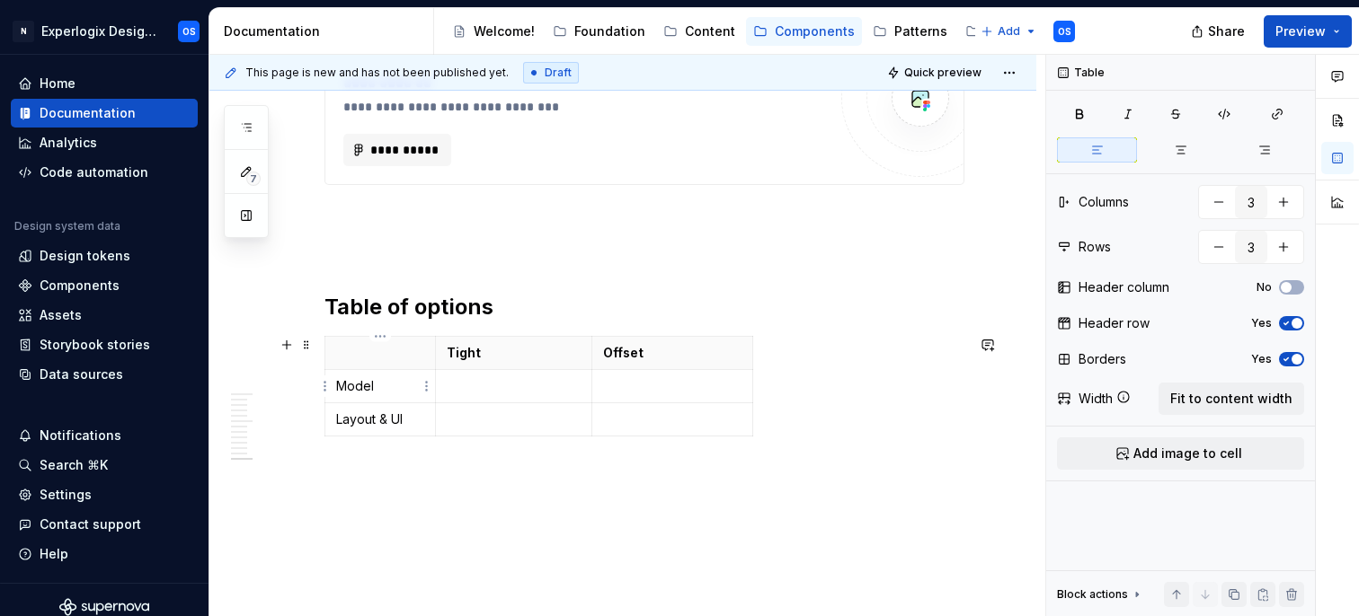
click at [396, 384] on p "Model" at bounding box center [380, 386] width 88 height 18
click at [412, 427] on p "Layout & UI" at bounding box center [380, 420] width 88 height 18
click at [368, 387] on p "Model (tight)" at bounding box center [380, 386] width 88 height 18
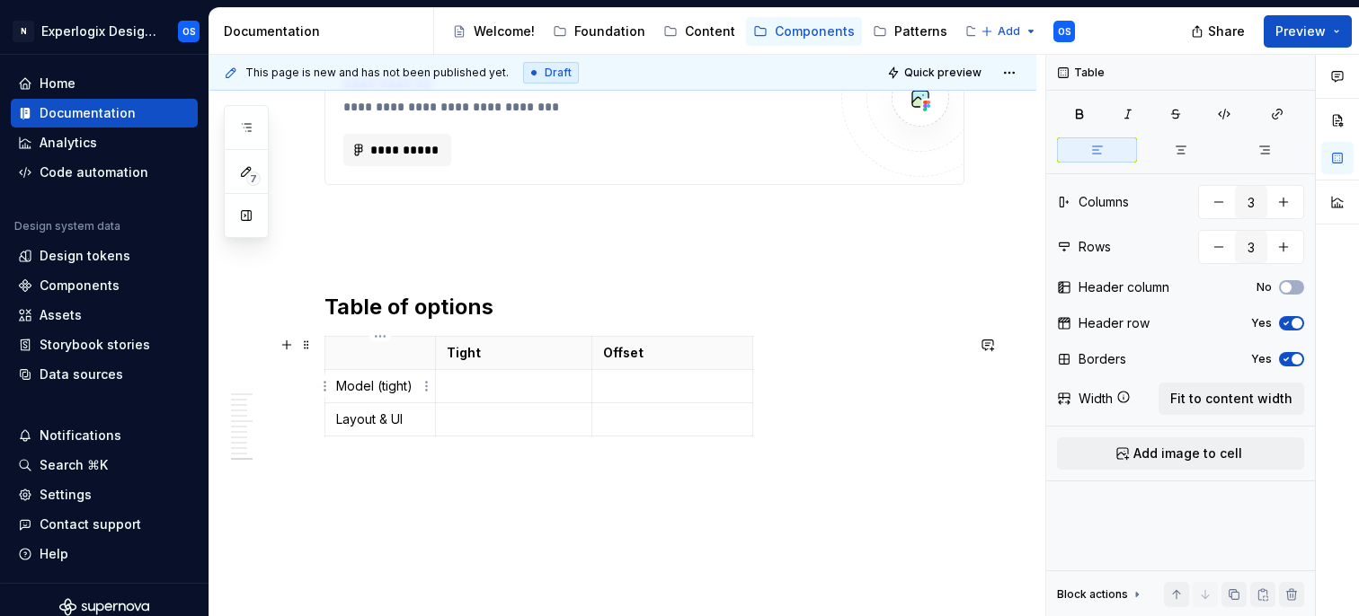
click at [390, 387] on p "Model (tight)" at bounding box center [380, 386] width 88 height 18
click at [360, 390] on p "Tight Model" at bounding box center [380, 386] width 88 height 18
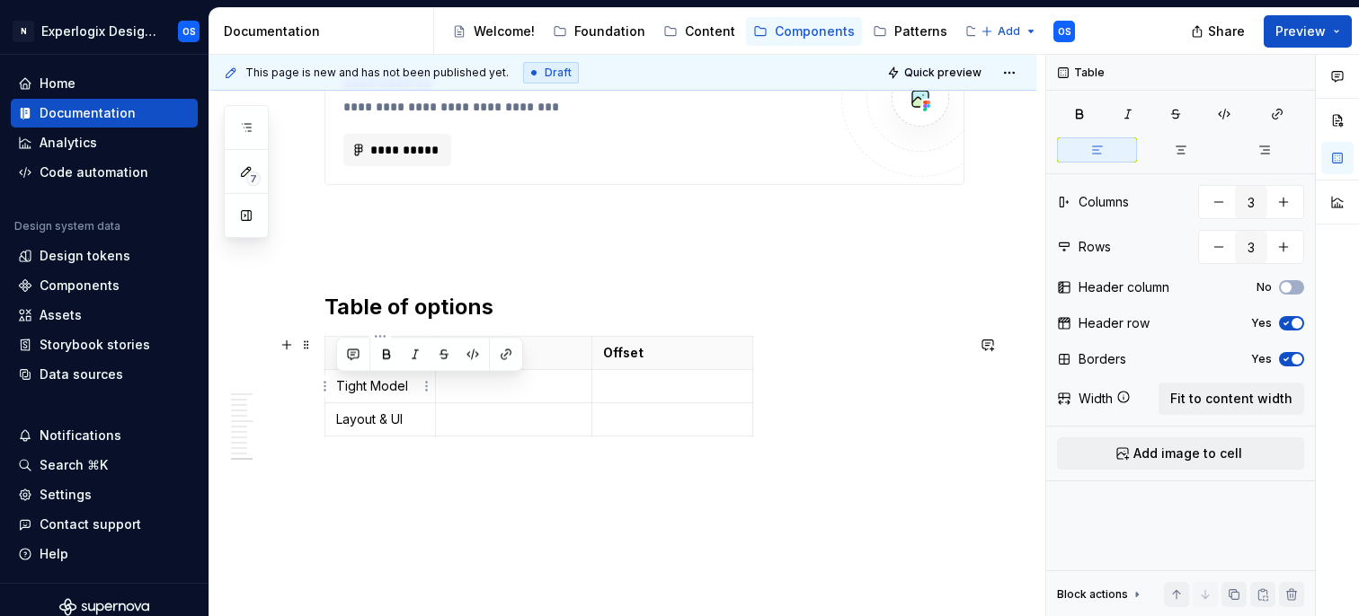
click at [360, 390] on p "Tight Model" at bounding box center [380, 386] width 88 height 18
click at [372, 354] on p at bounding box center [380, 353] width 88 height 18
click at [354, 389] on p "Tight Model" at bounding box center [380, 386] width 88 height 18
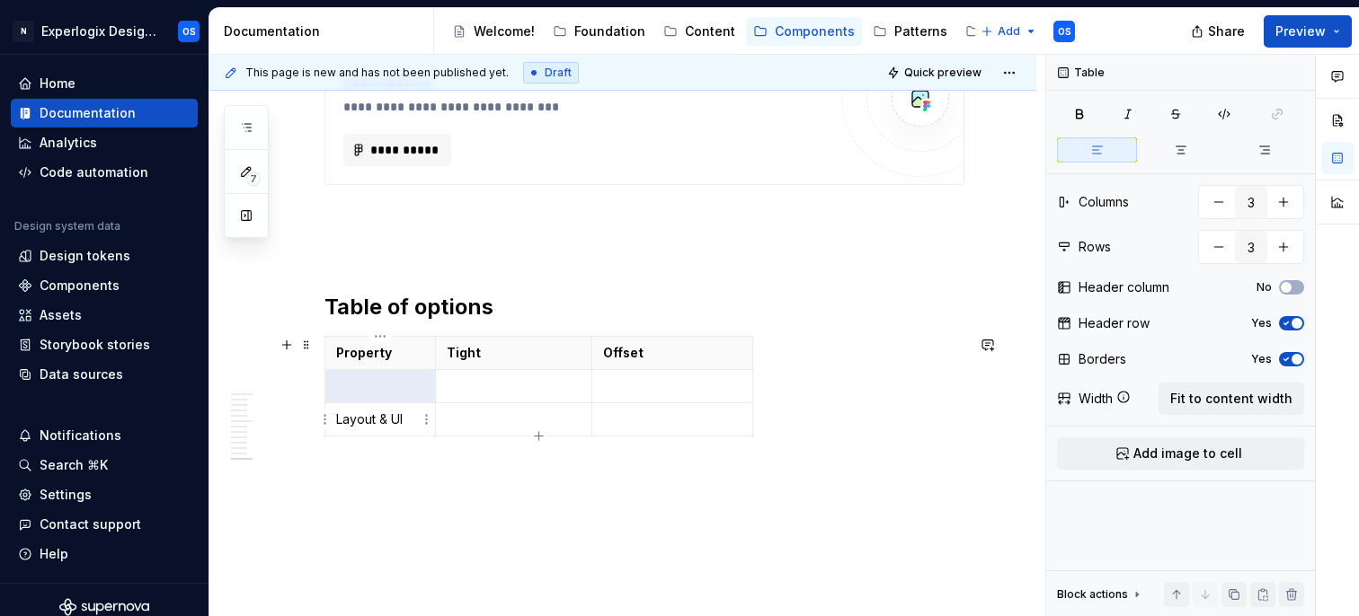
click at [360, 421] on p "Layout & UI" at bounding box center [380, 420] width 88 height 18
click at [474, 346] on p "Tight" at bounding box center [514, 353] width 135 height 18
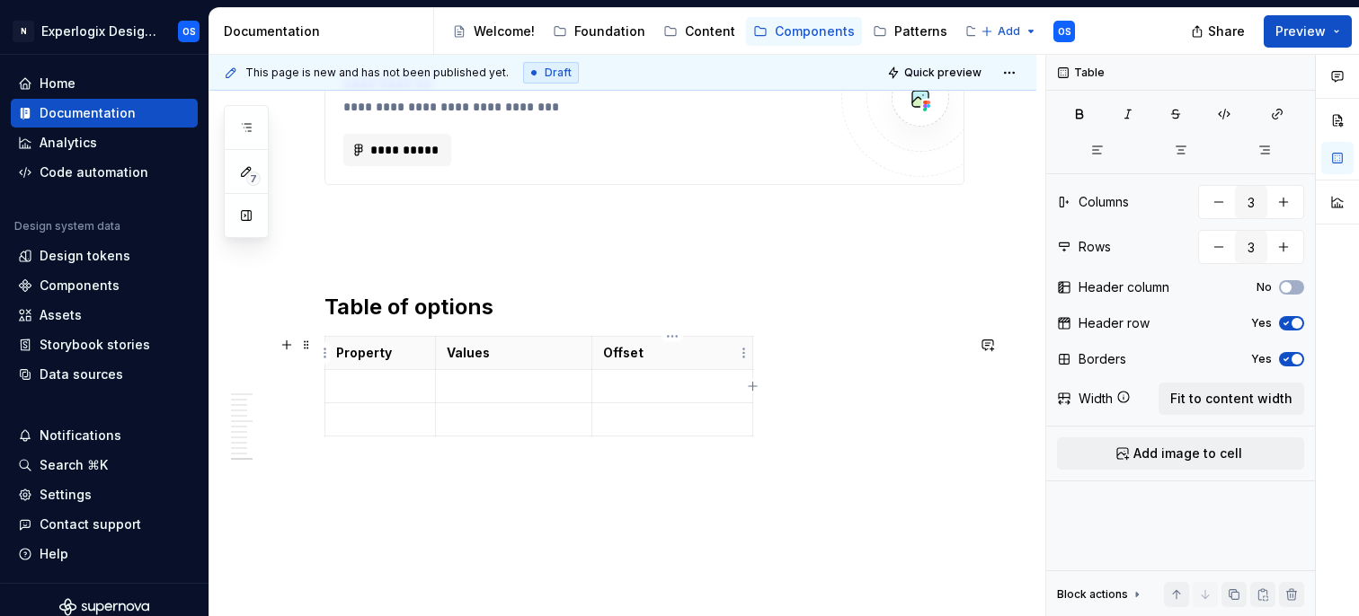
click at [604, 353] on p "Offset" at bounding box center [672, 353] width 138 height 18
type textarea "*"
click at [359, 386] on p at bounding box center [380, 386] width 88 height 18
click at [600, 348] on th at bounding box center [672, 353] width 161 height 33
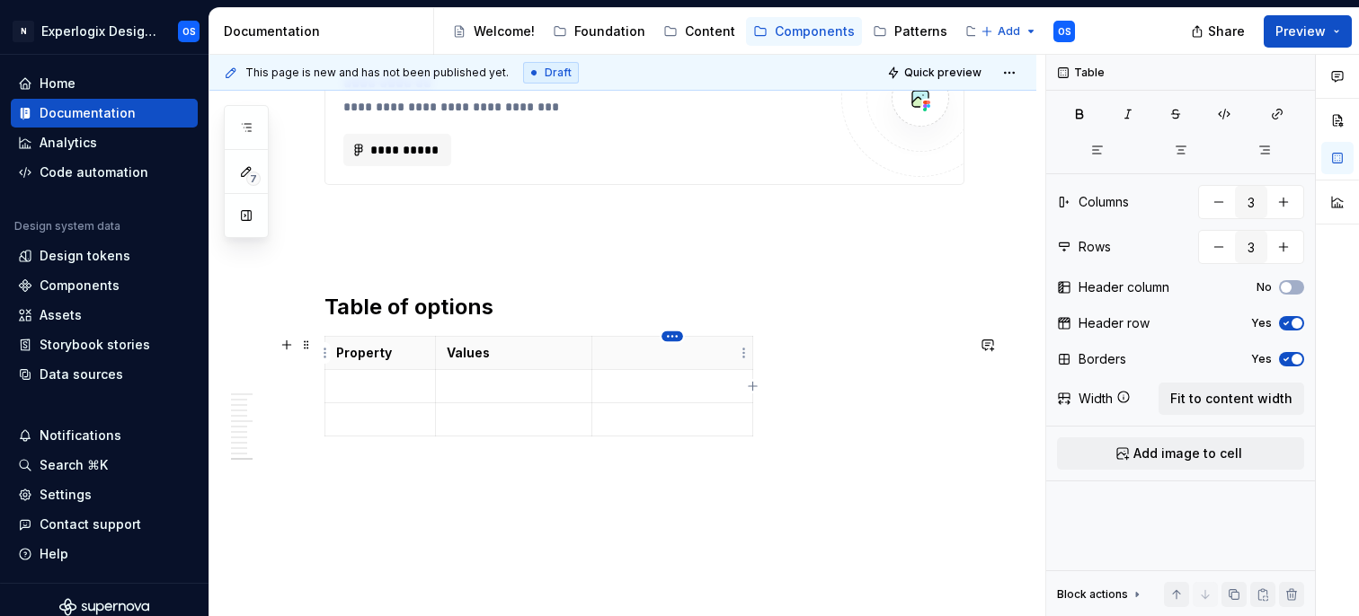
click at [675, 338] on html "N Experlogix Design System OS Home Documentation Analytics Code automation Desi…" at bounding box center [679, 308] width 1359 height 616
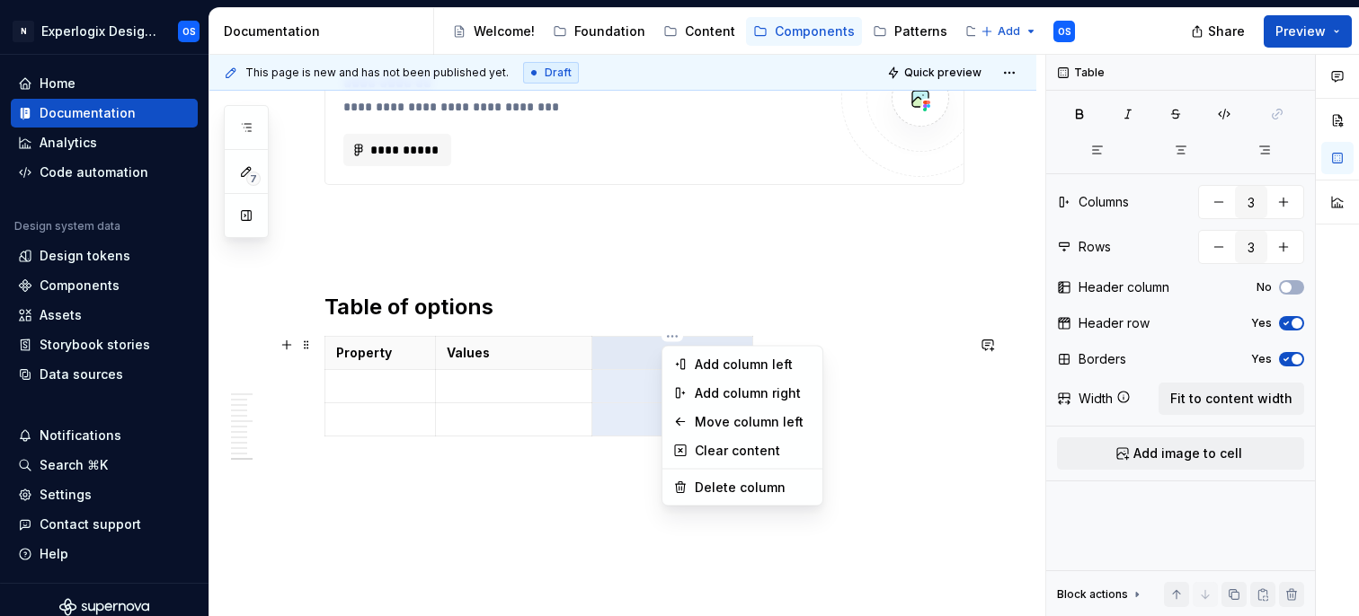
click at [641, 357] on html "N Experlogix Design System OS Home Documentation Analytics Code automation Desi…" at bounding box center [679, 308] width 1359 height 616
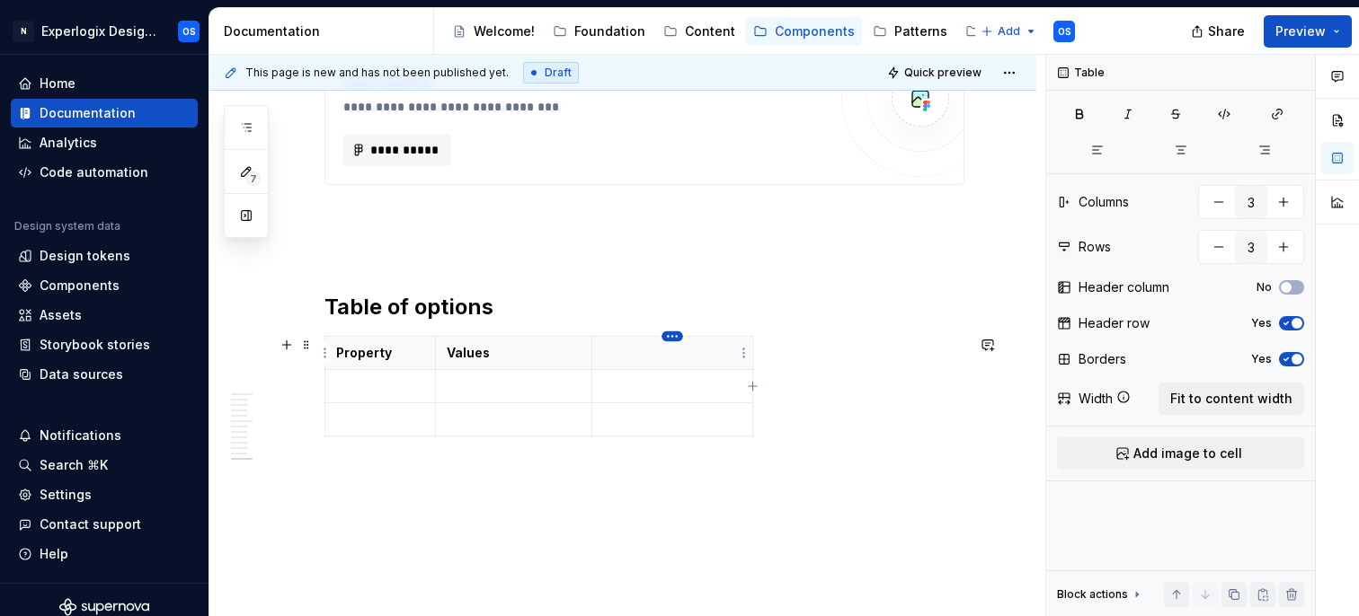
click at [671, 339] on html "N Experlogix Design System OS Home Documentation Analytics Code automation Desi…" at bounding box center [679, 308] width 1359 height 616
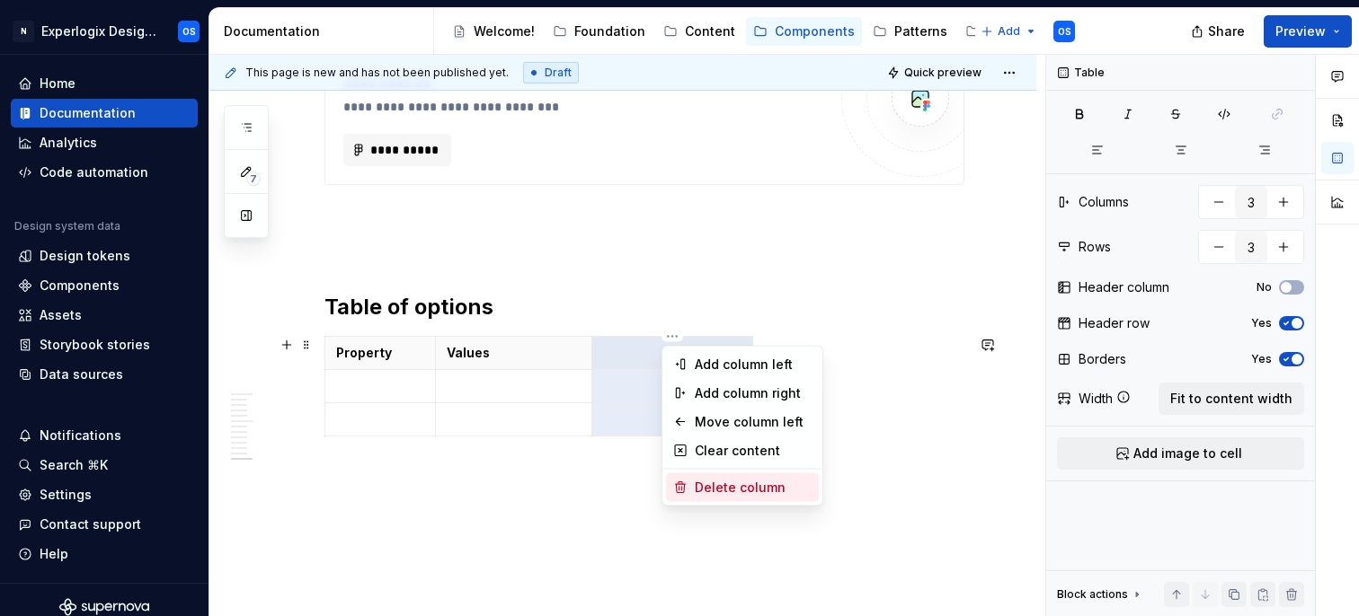
click at [705, 485] on div "Delete column" at bounding box center [753, 488] width 117 height 18
type input "2"
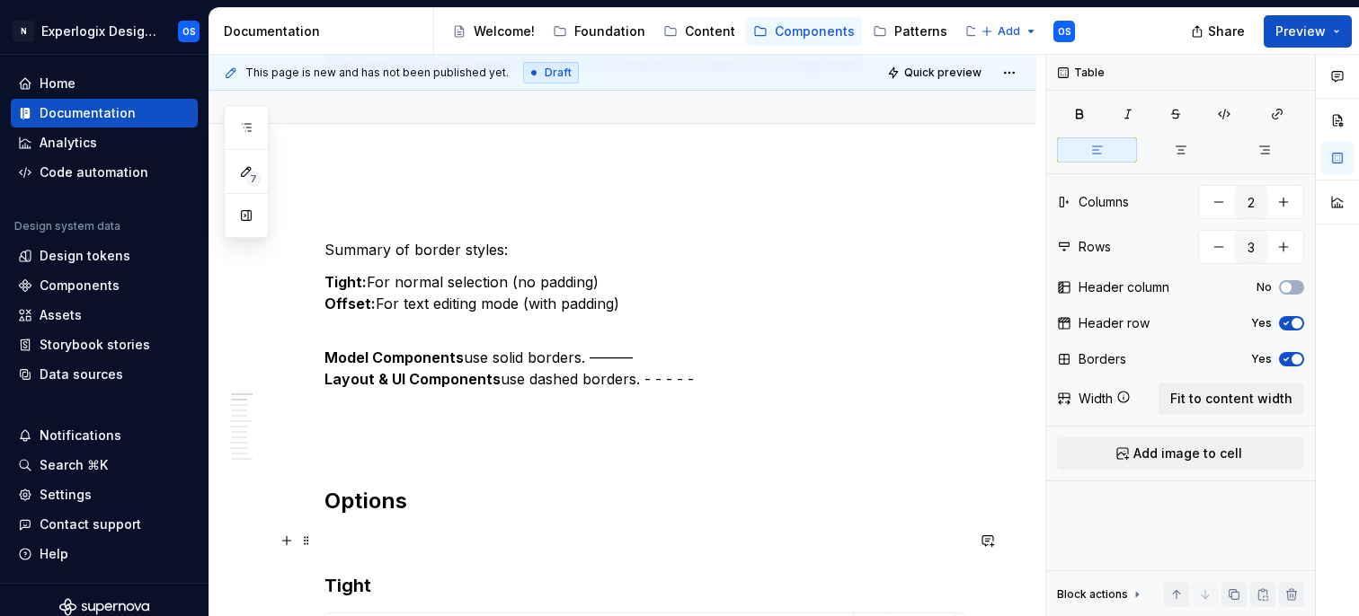
scroll to position [146, 0]
click at [432, 241] on p "Summary of border styles:" at bounding box center [644, 248] width 640 height 22
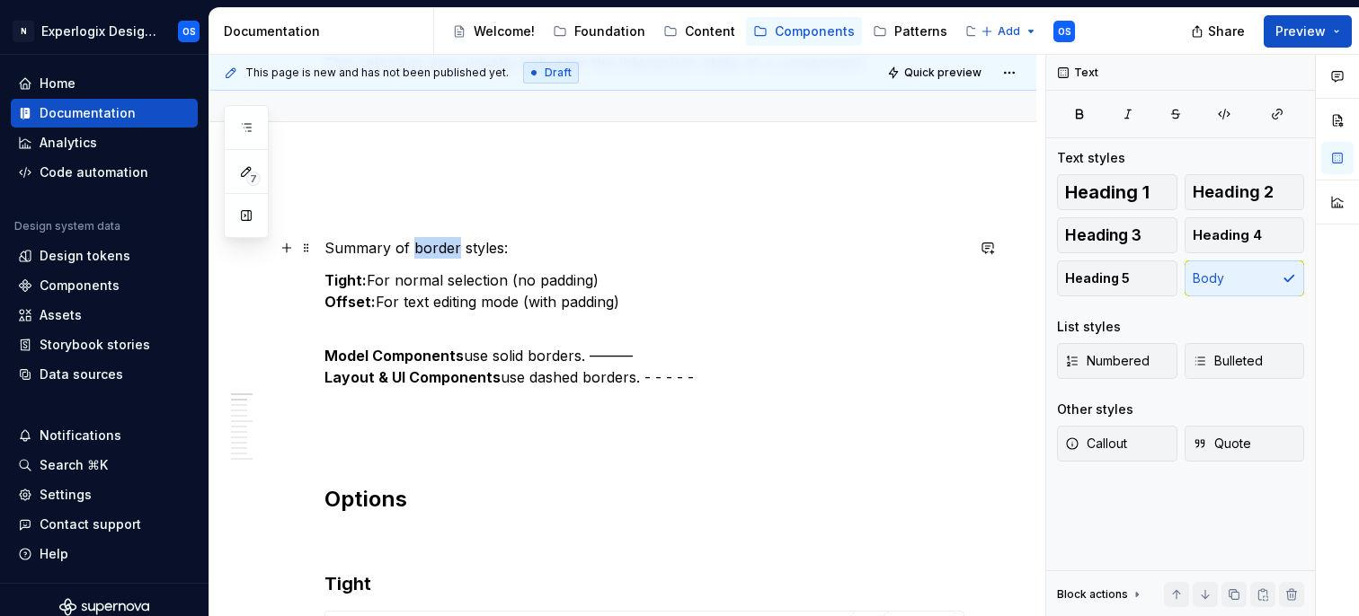
click at [432, 241] on p "Summary of border styles:" at bounding box center [644, 248] width 640 height 22
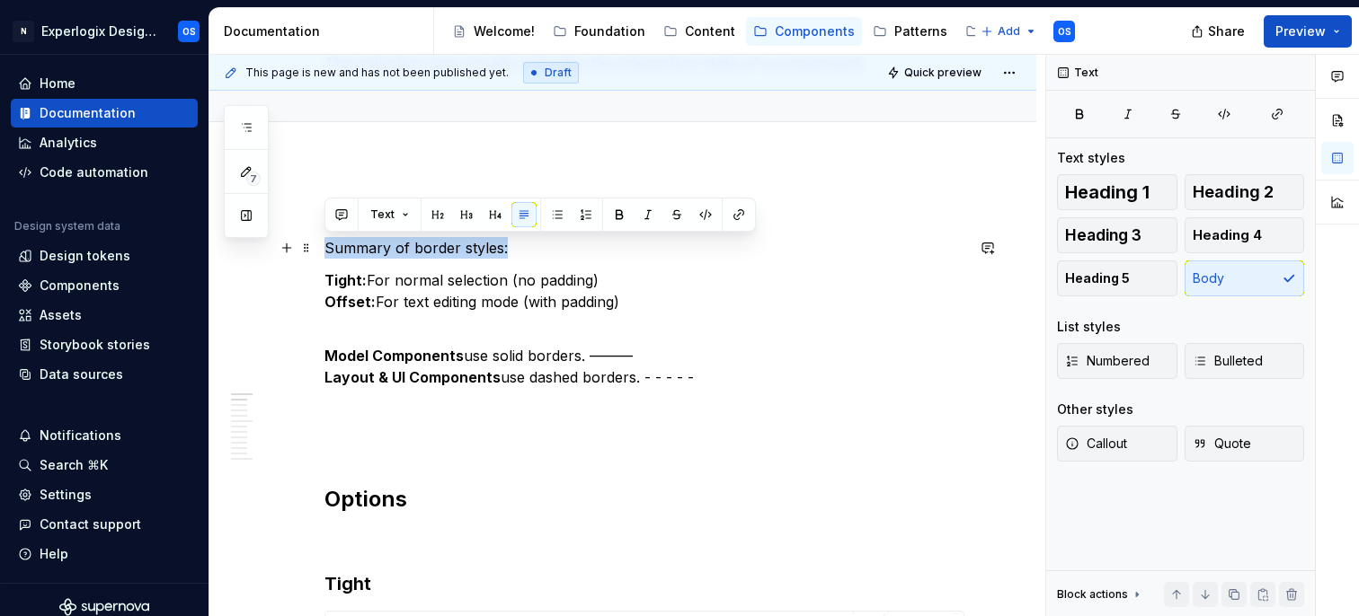
click at [432, 241] on p "Summary of border styles:" at bounding box center [644, 248] width 640 height 22
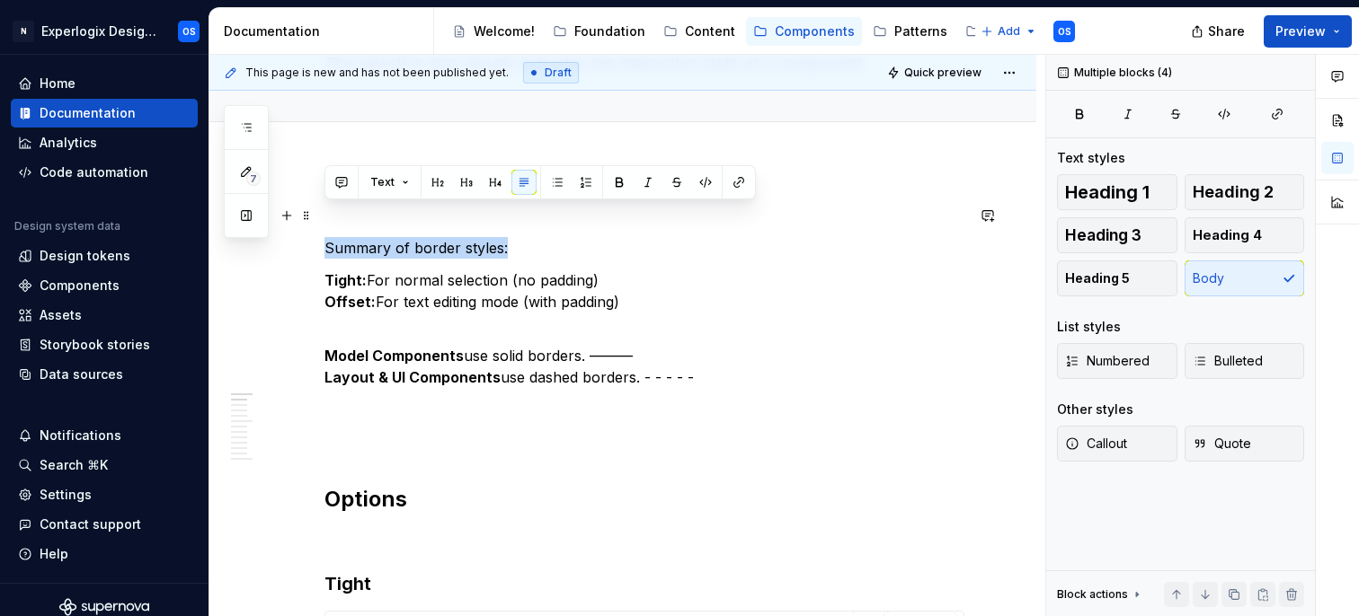
drag, startPoint x: 720, startPoint y: 378, endPoint x: 269, endPoint y: 218, distance: 478.6
click at [268, 217] on div "7 Pages Add Accessibility guide for tree Page tree. Navigate the tree with the …" at bounding box center [783, 336] width 1149 height 563
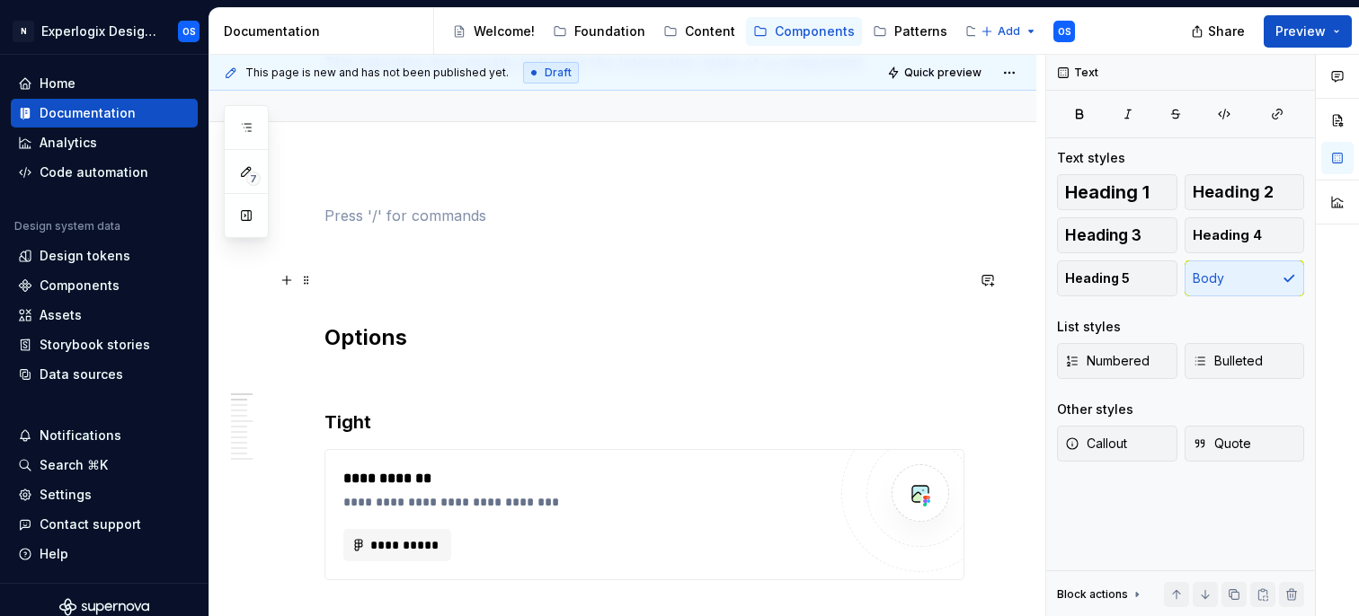
click at [325, 288] on p at bounding box center [644, 281] width 640 height 22
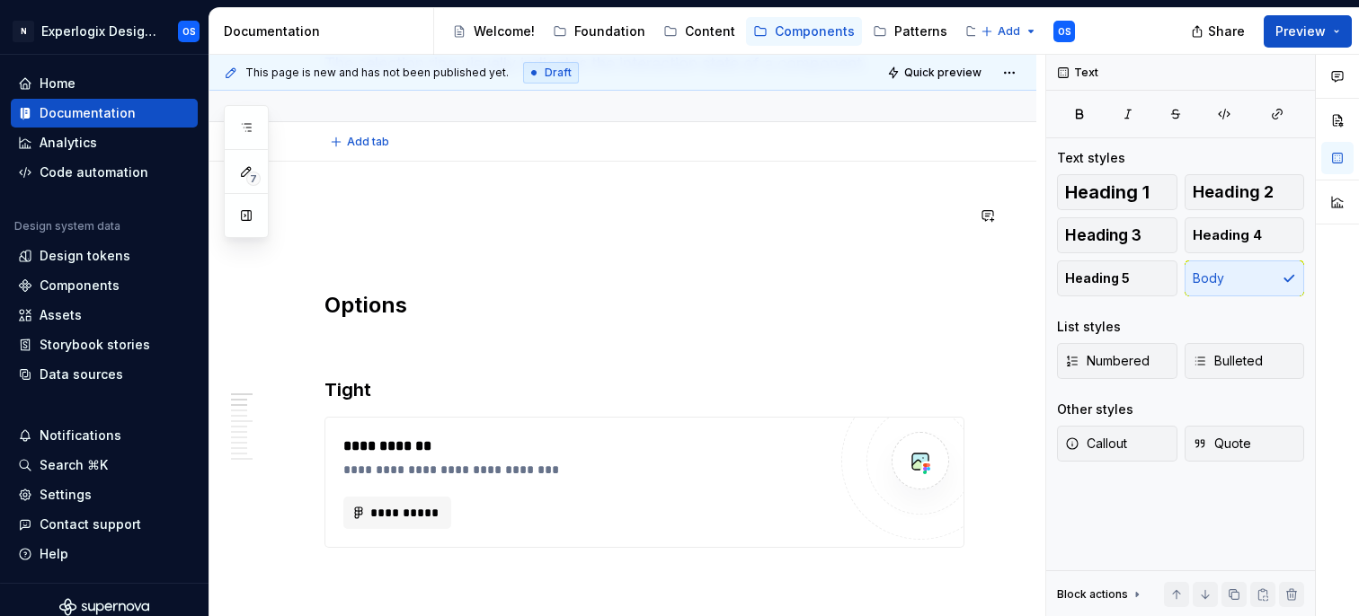
click at [352, 255] on p at bounding box center [644, 248] width 640 height 22
click at [358, 210] on p at bounding box center [644, 216] width 640 height 22
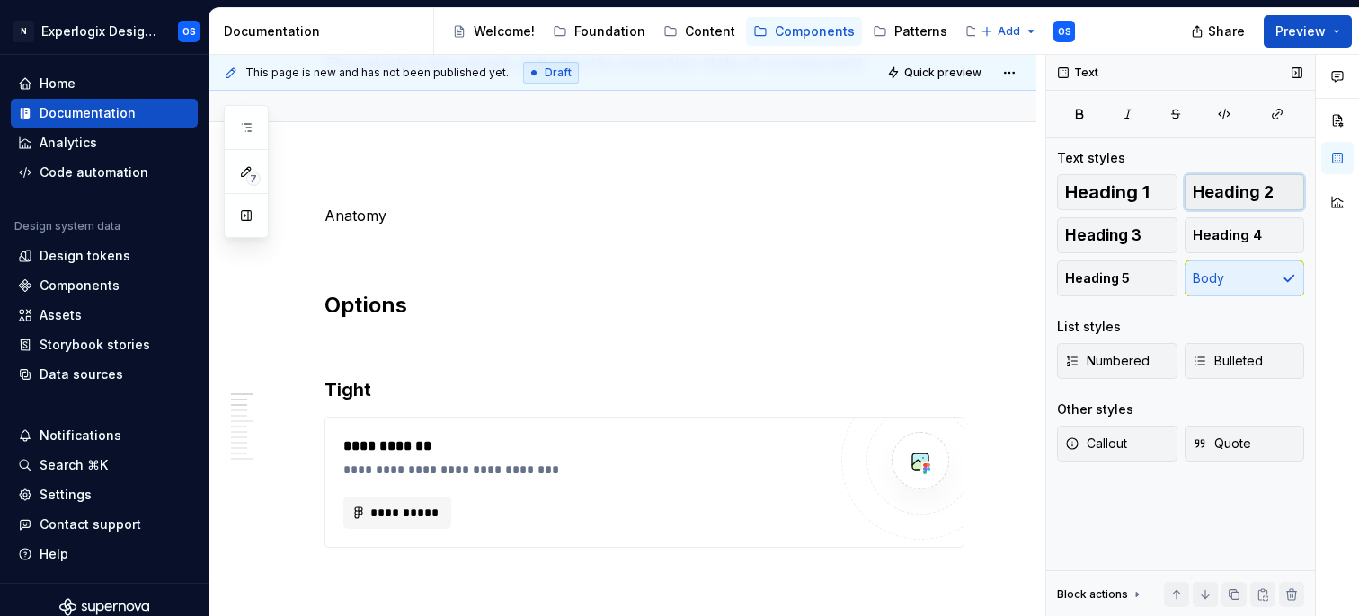
click at [1220, 191] on span "Heading 2" at bounding box center [1233, 192] width 81 height 18
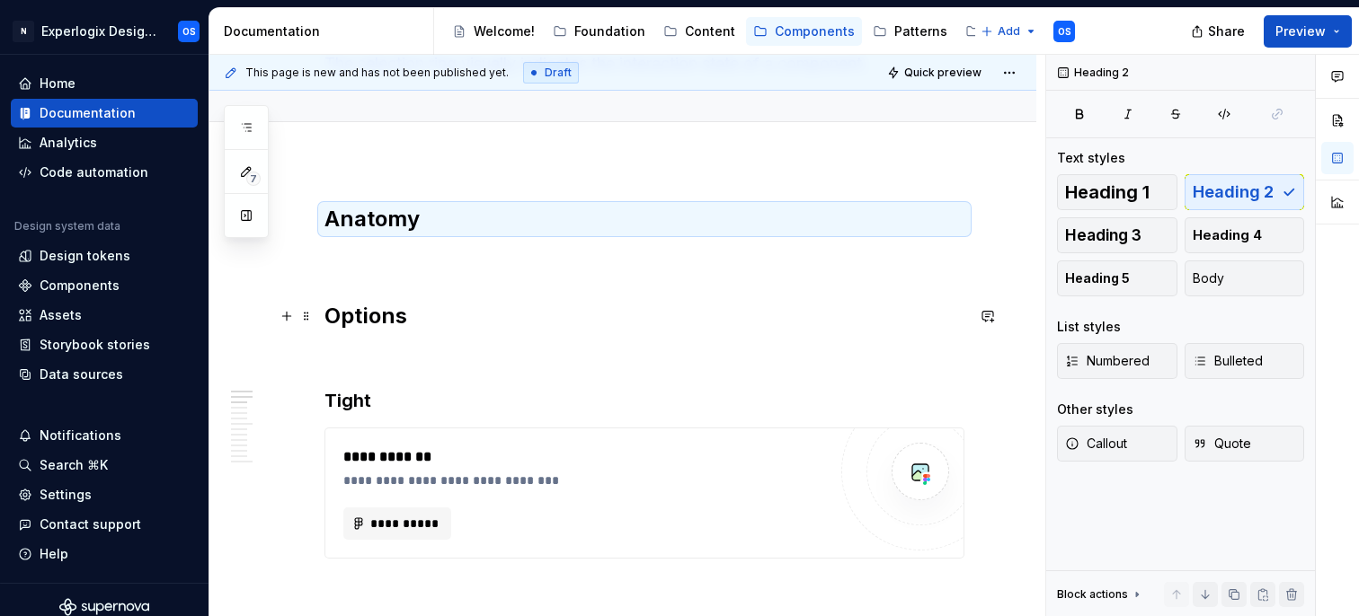
click at [402, 262] on p at bounding box center [644, 259] width 640 height 22
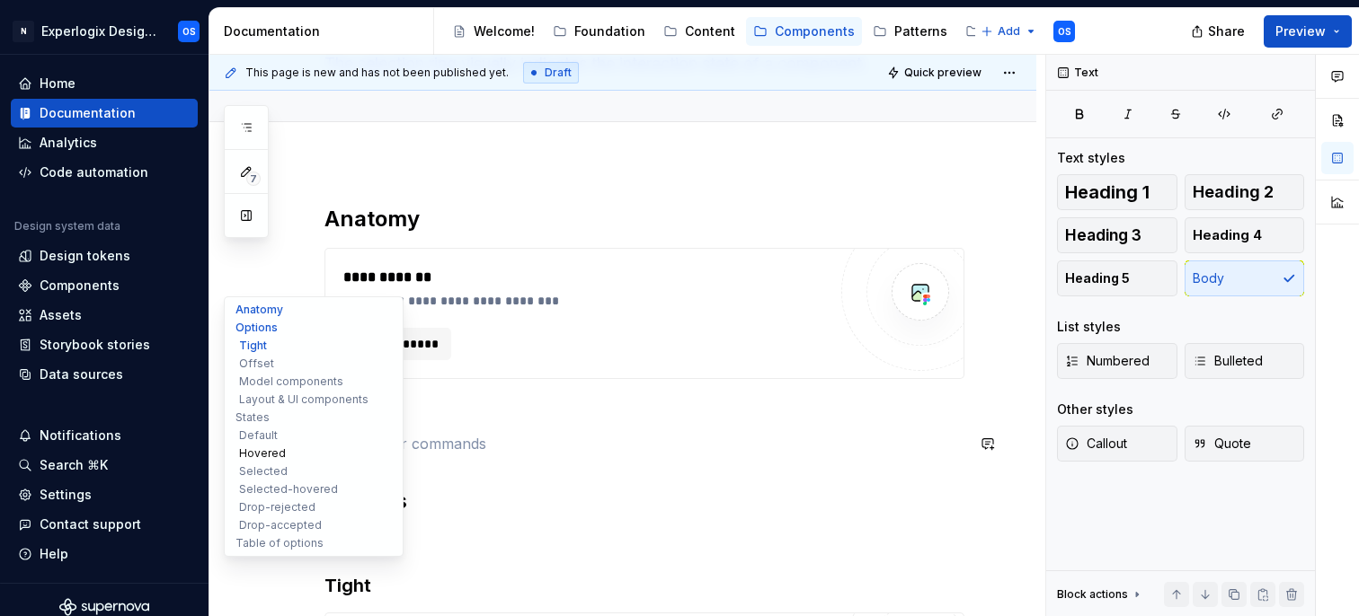
click at [288, 458] on button "Hovered" at bounding box center [313, 454] width 171 height 18
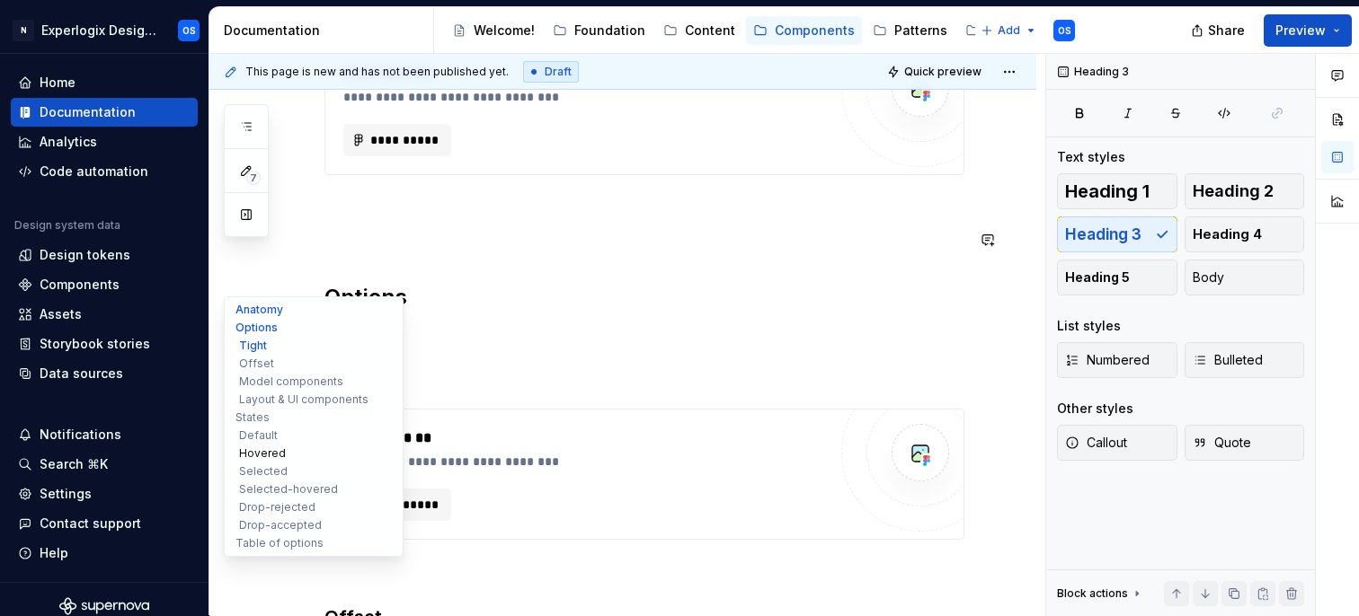
click at [288, 458] on button "Hovered" at bounding box center [313, 454] width 171 height 18
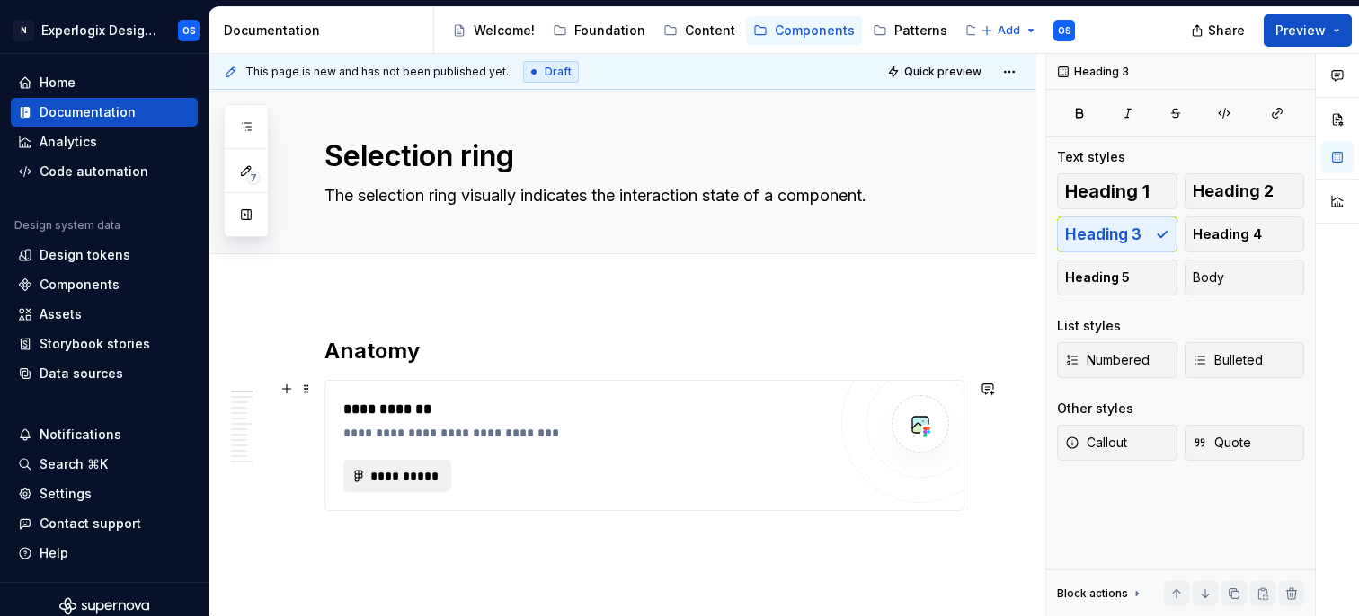
scroll to position [0, 0]
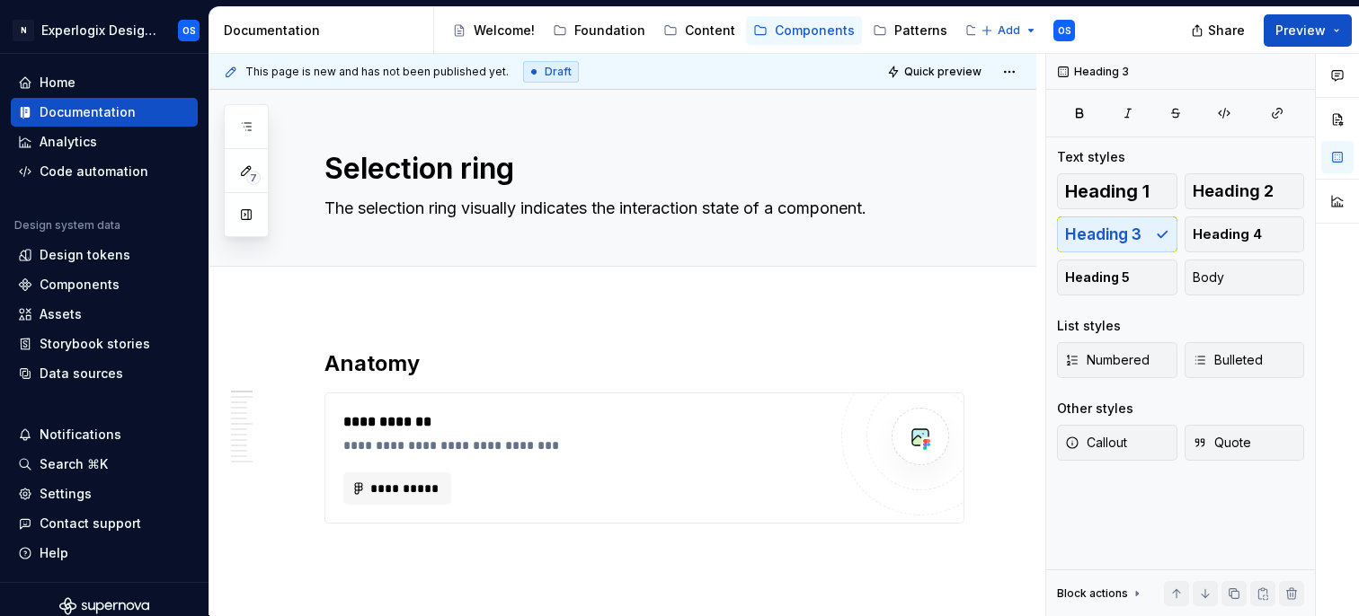
click at [539, 326] on div "**********" at bounding box center [627, 335] width 836 height 563
click at [444, 305] on div "Add tab" at bounding box center [622, 287] width 827 height 40
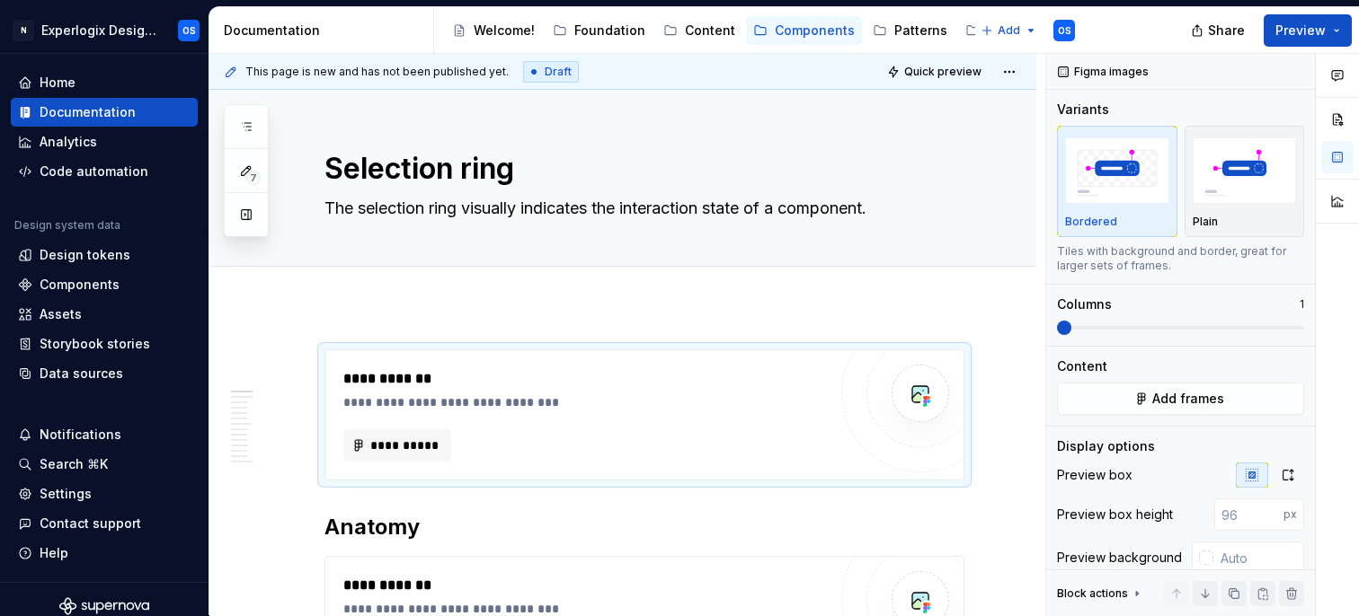
type textarea "*"
click at [416, 425] on div "**********" at bounding box center [584, 414] width 483 height 93
click at [414, 444] on span "**********" at bounding box center [404, 446] width 70 height 18
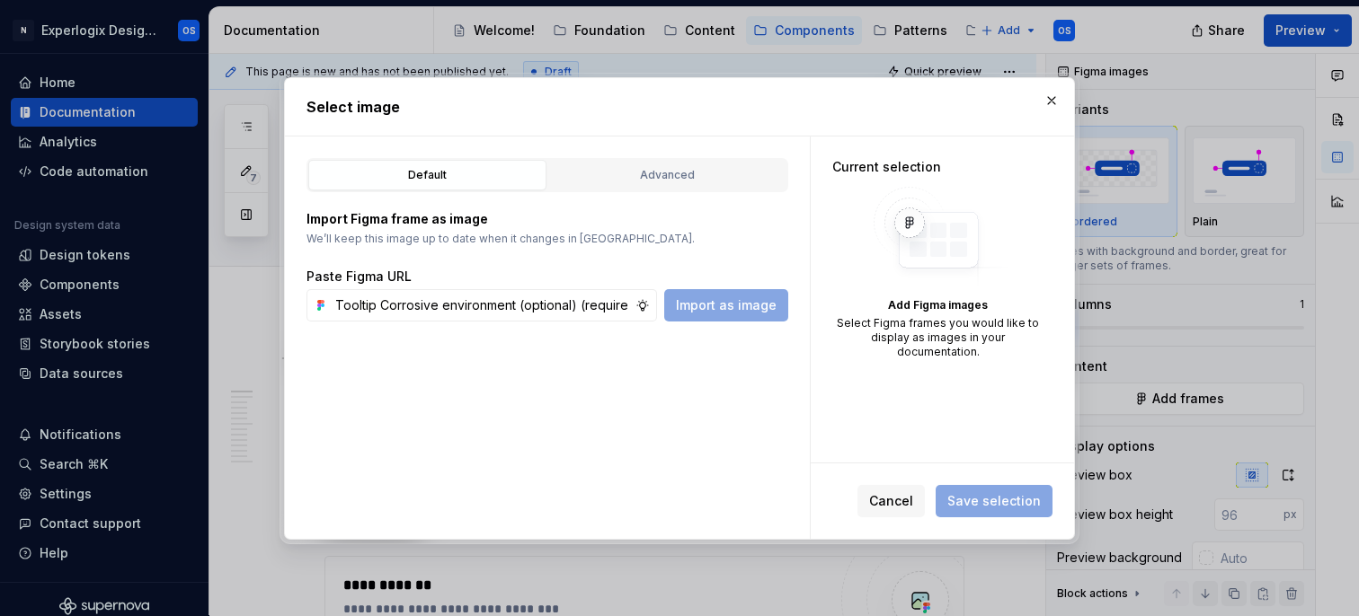
scroll to position [0, 753]
type input "Tooltip Corrosive environment (optional) (required) 0 / 100 Yes Help text Slot …"
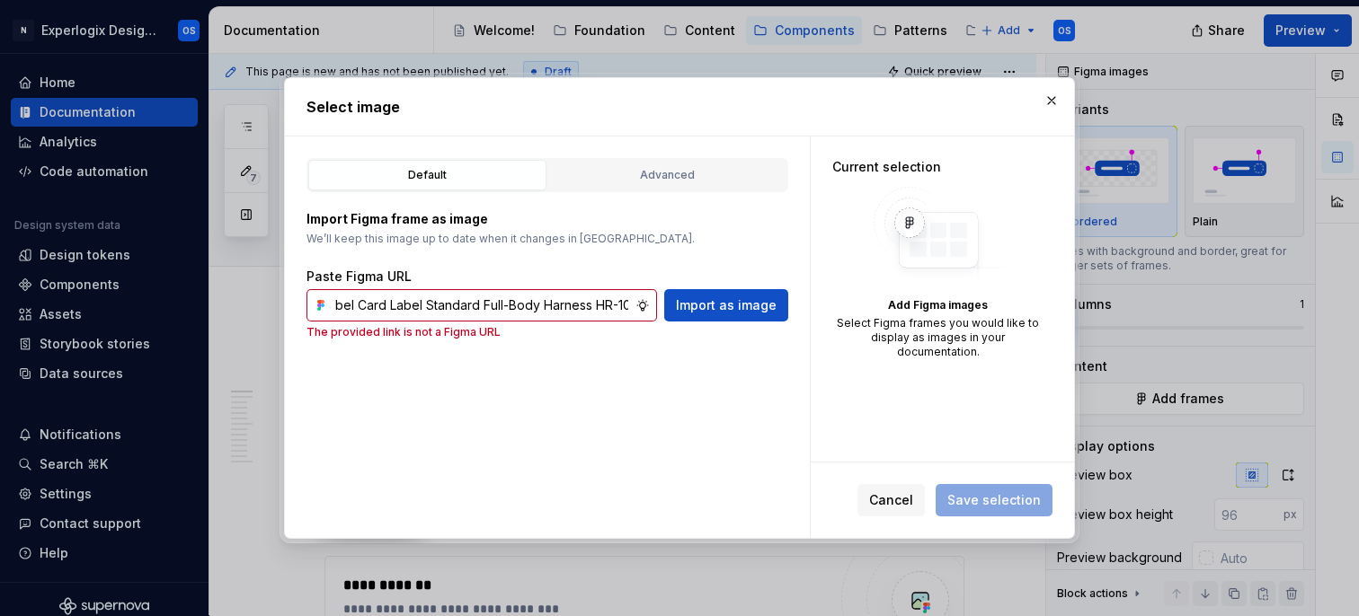
scroll to position [0, 0]
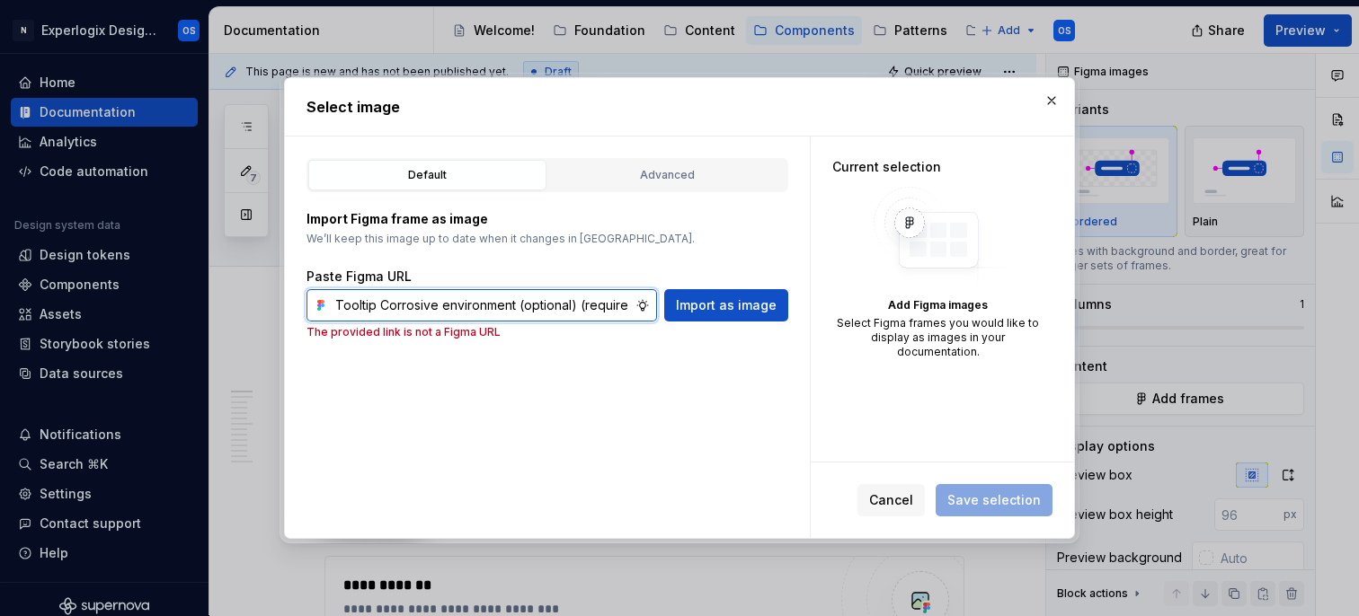
type textarea "*"
click at [433, 304] on input "Tooltip Corrosive environment (optional) (required) 0 / 100 Yes Help text Slot …" at bounding box center [481, 305] width 307 height 32
paste input "text"
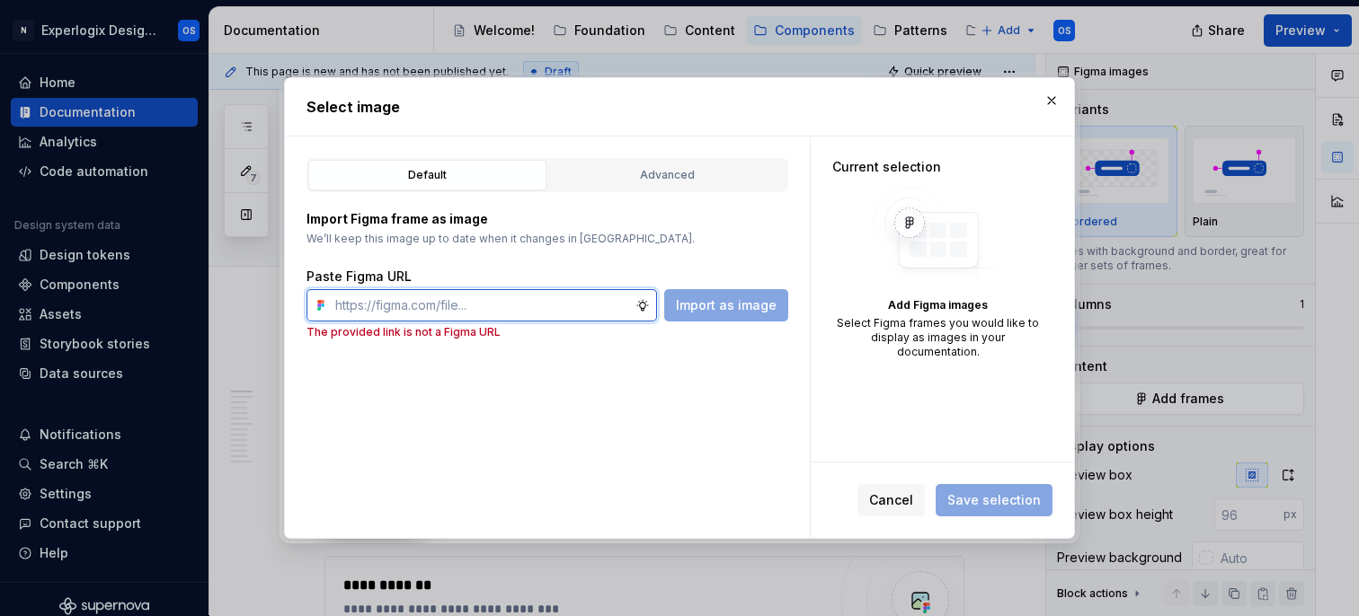
type textarea "*"
paste input "Tooltip Corrosive environment (optional) (required) 0 / 100 Yes Help text Slot …"
type input "Tooltip Corrosive environment (optional) (required) 0 / 100 Yes Help text Slot …"
type textarea "*"
paste input "https://www.figma.com/design/SQnbXLQMhWr5yPw9fVqT9P/Documentation?node-id=28-16…"
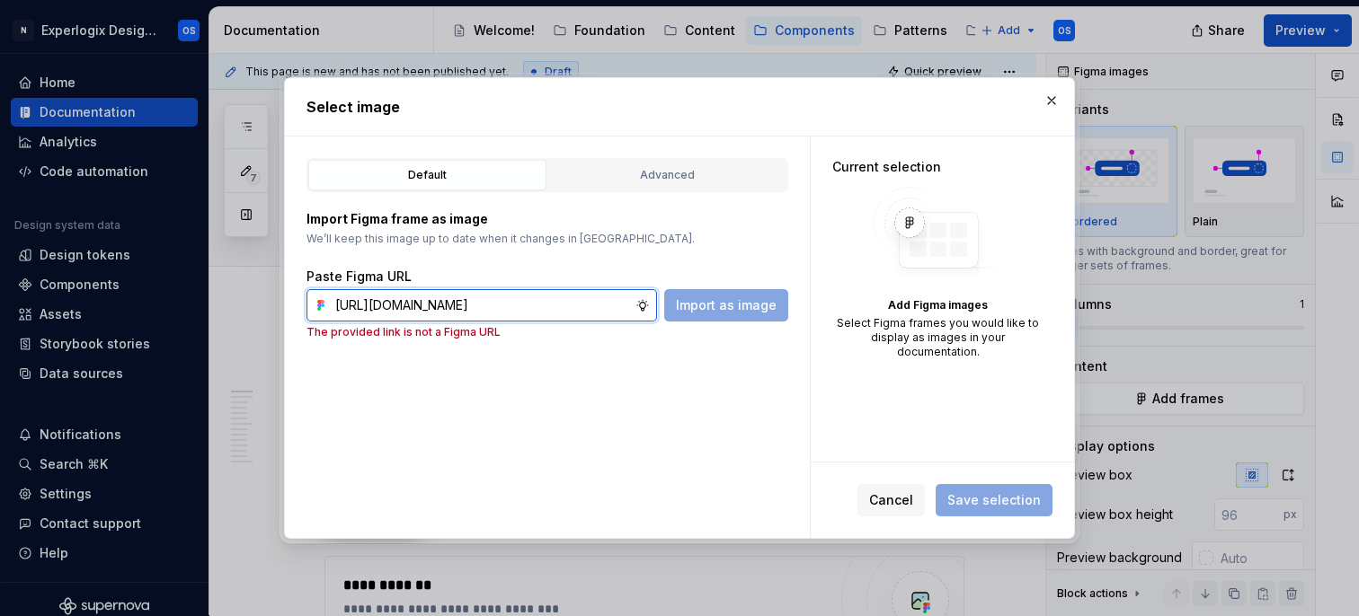
scroll to position [0, 437]
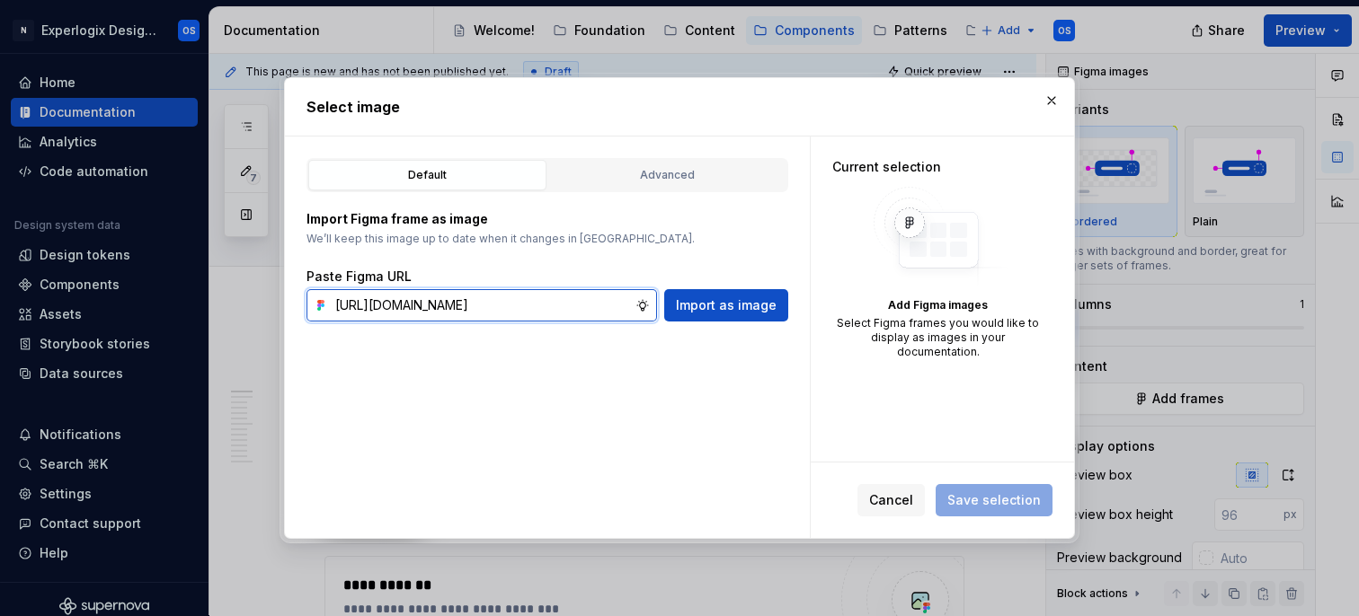
type input "https://www.figma.com/design/SQnbXLQMhWr5yPw9fVqT9P/Documentation?node-id=28-16…"
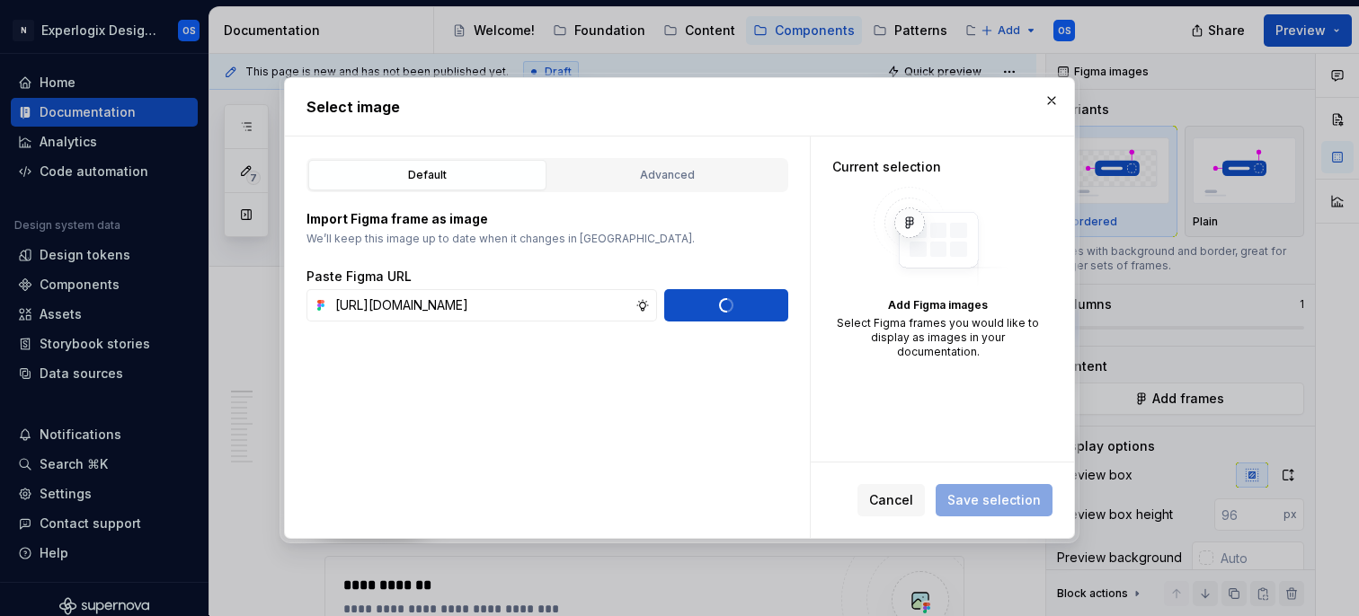
scroll to position [0, 0]
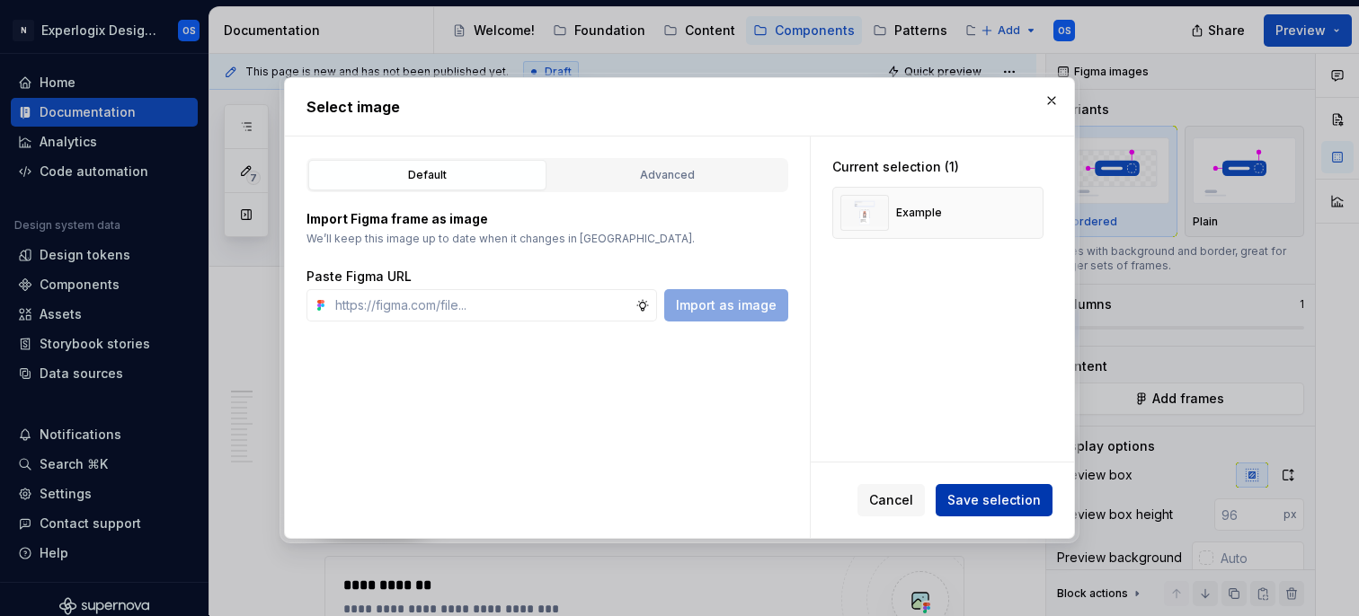
click at [993, 495] on span "Save selection" at bounding box center [993, 501] width 93 height 18
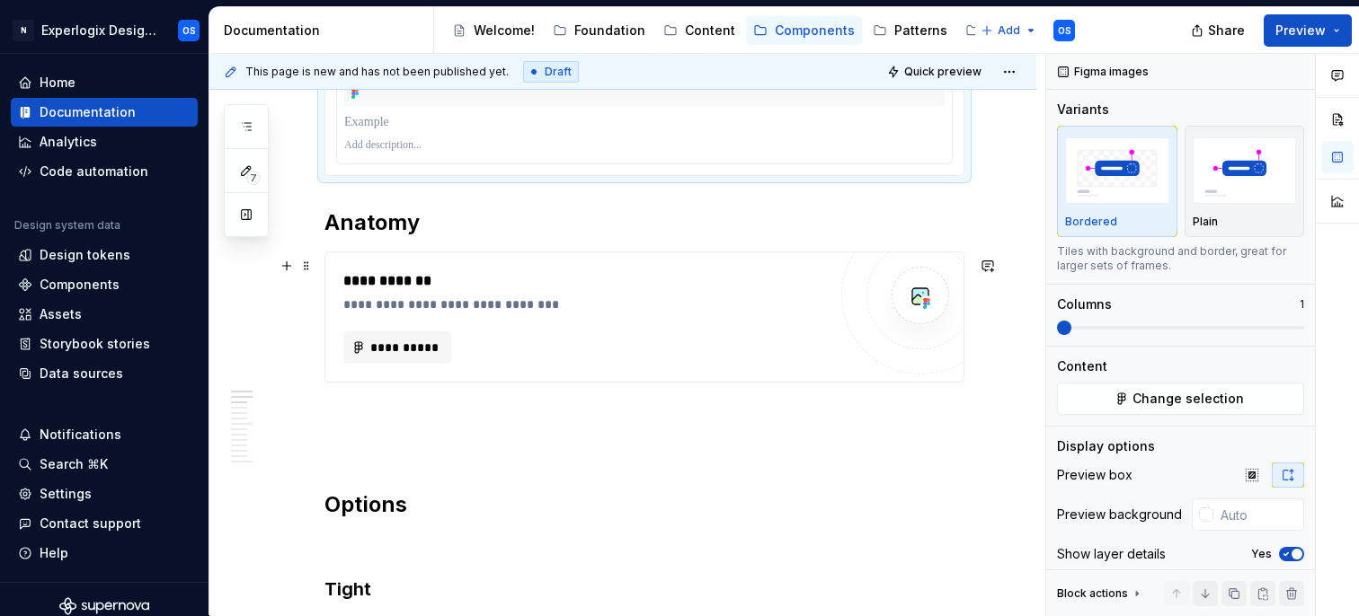
scroll to position [626, 0]
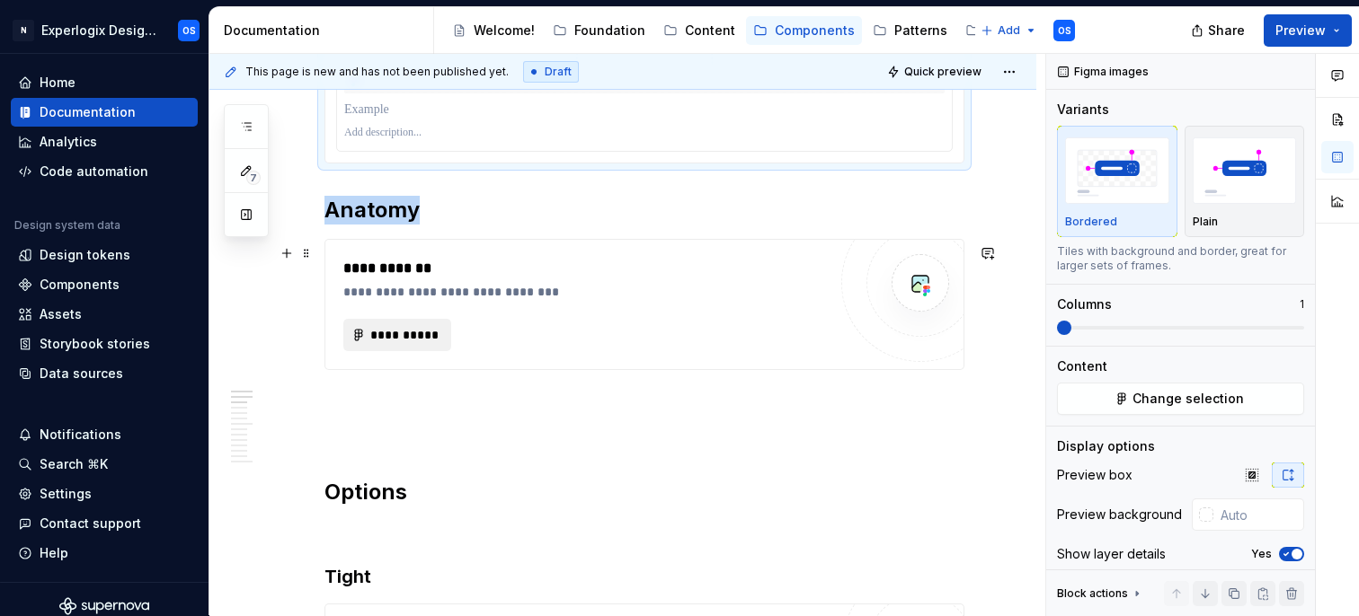
click at [383, 333] on span "**********" at bounding box center [404, 335] width 70 height 18
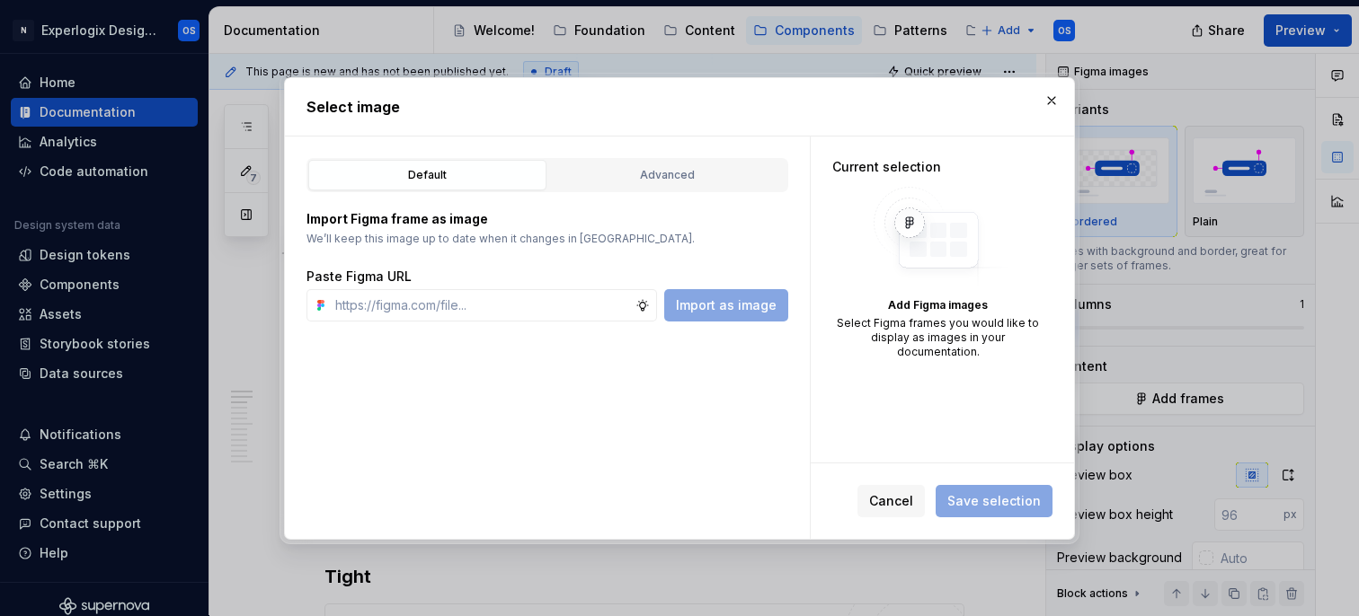
type textarea "*"
type input "https://www.figma.com/design/SQnbXLQMhWr5yPw9fVqT9P/Documentation?node-id=28-16…"
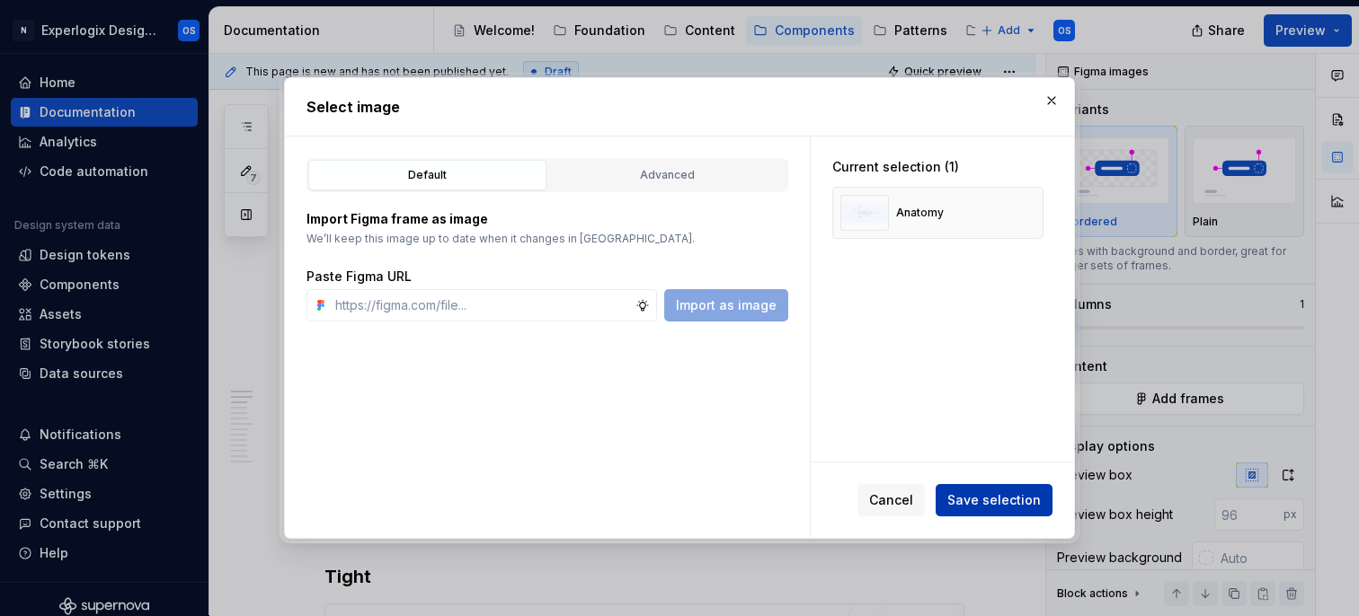
click at [984, 494] on span "Save selection" at bounding box center [993, 501] width 93 height 18
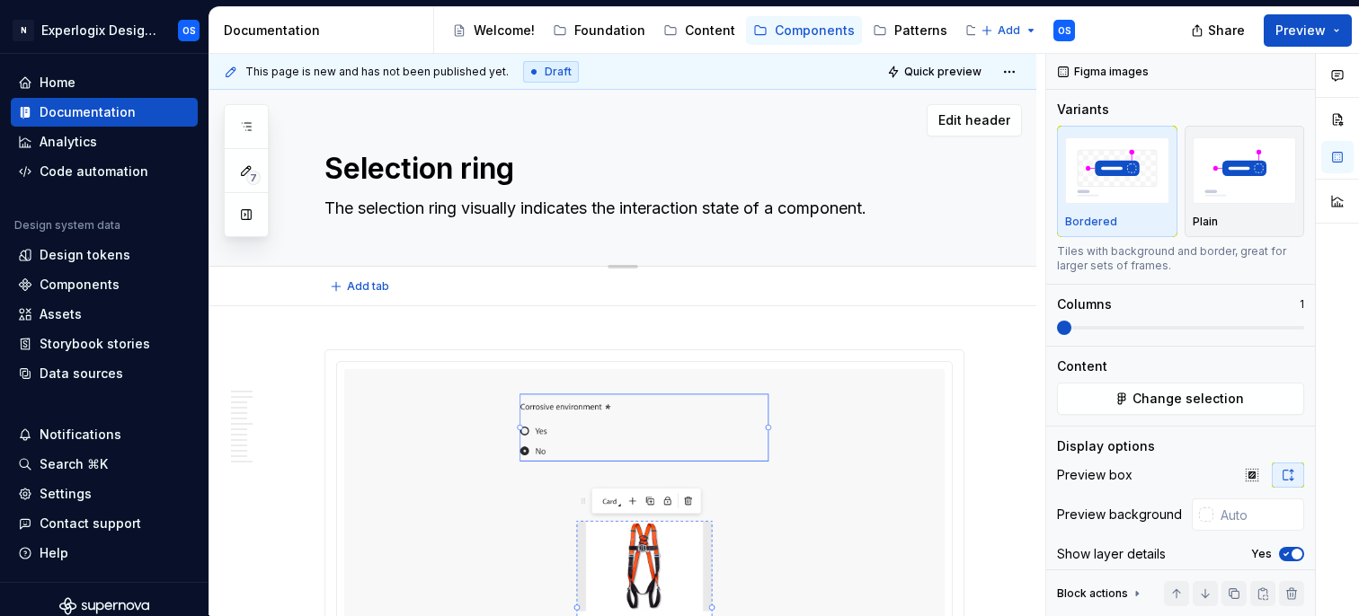
click at [481, 197] on textarea "The selection ring visually indicates the interaction state of a component." at bounding box center [641, 208] width 640 height 29
paste textarea "Selection borders (sometimes called highlight outlines) visually indicate which…"
type textarea "*"
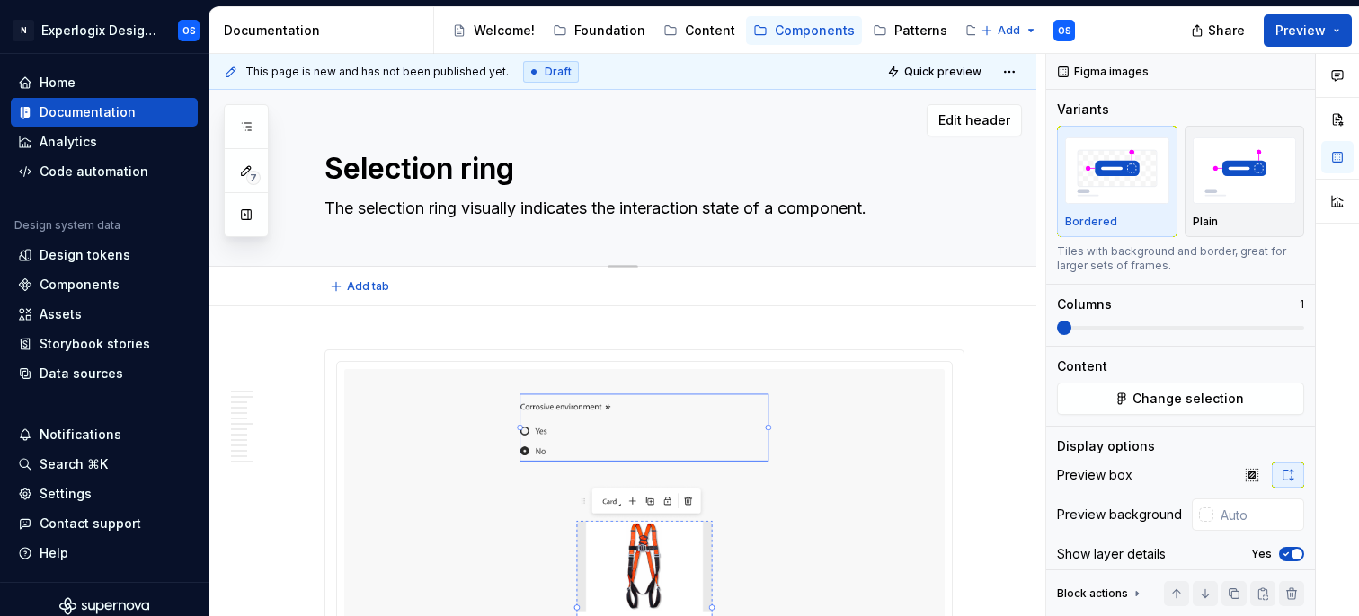
type textarea "Selection borders (sometimes called highlight outlines) visually indicate which…"
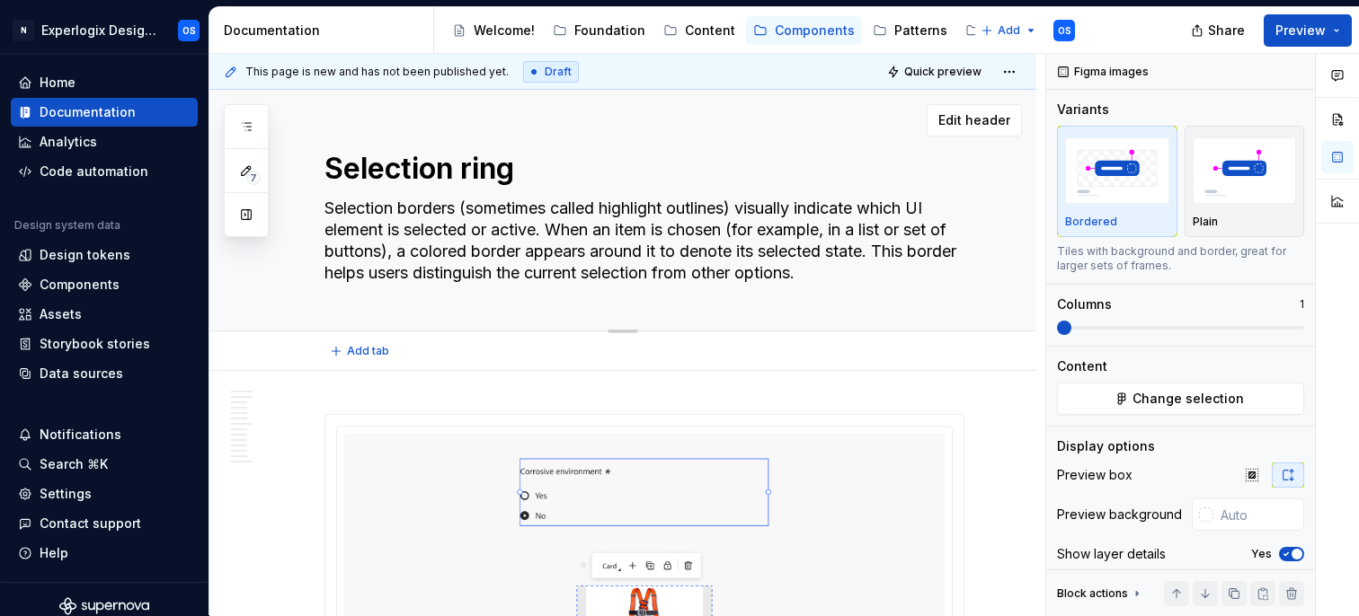
drag, startPoint x: 746, startPoint y: 207, endPoint x: 463, endPoint y: 205, distance: 283.1
click at [463, 205] on textarea "Selection borders (sometimes called highlight outlines) visually indicate which…" at bounding box center [641, 240] width 640 height 93
type textarea "*"
type textarea "Selection borders visually indicate which UI element is selected or active. Whe…"
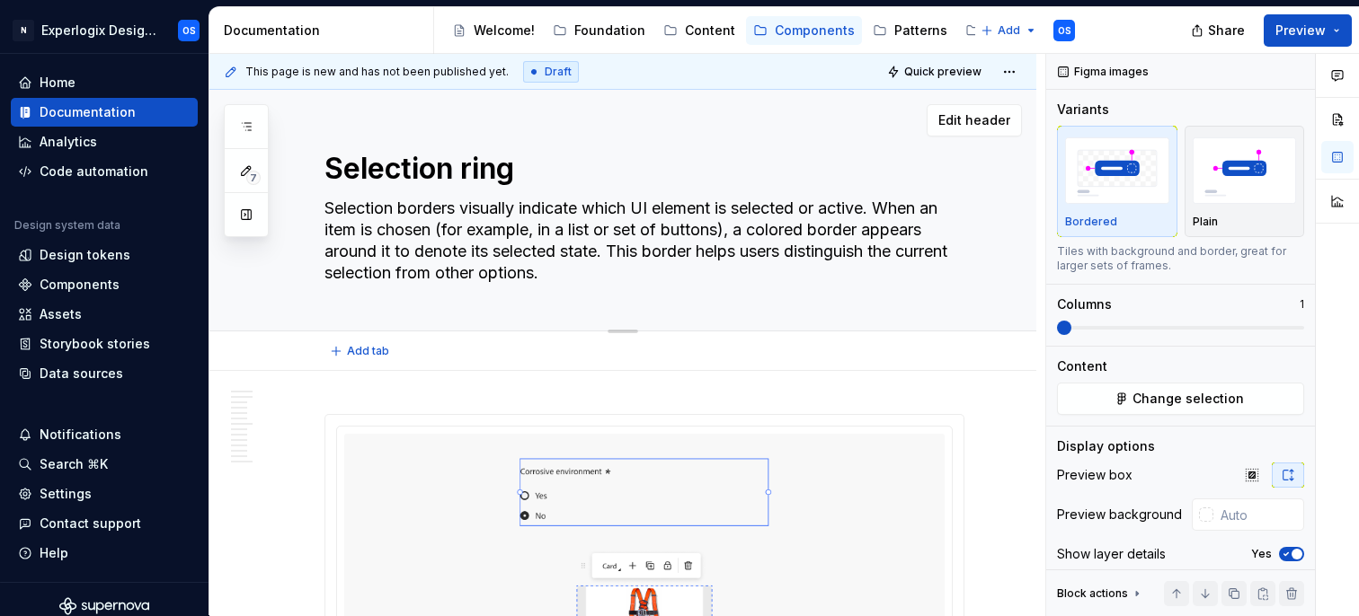
click at [643, 204] on textarea "Selection borders visually indicate which UI element is selected or active. Whe…" at bounding box center [641, 240] width 640 height 93
type textarea "*"
type textarea "Selection borders visually indicate which m element is selected or active. When…"
type textarea "*"
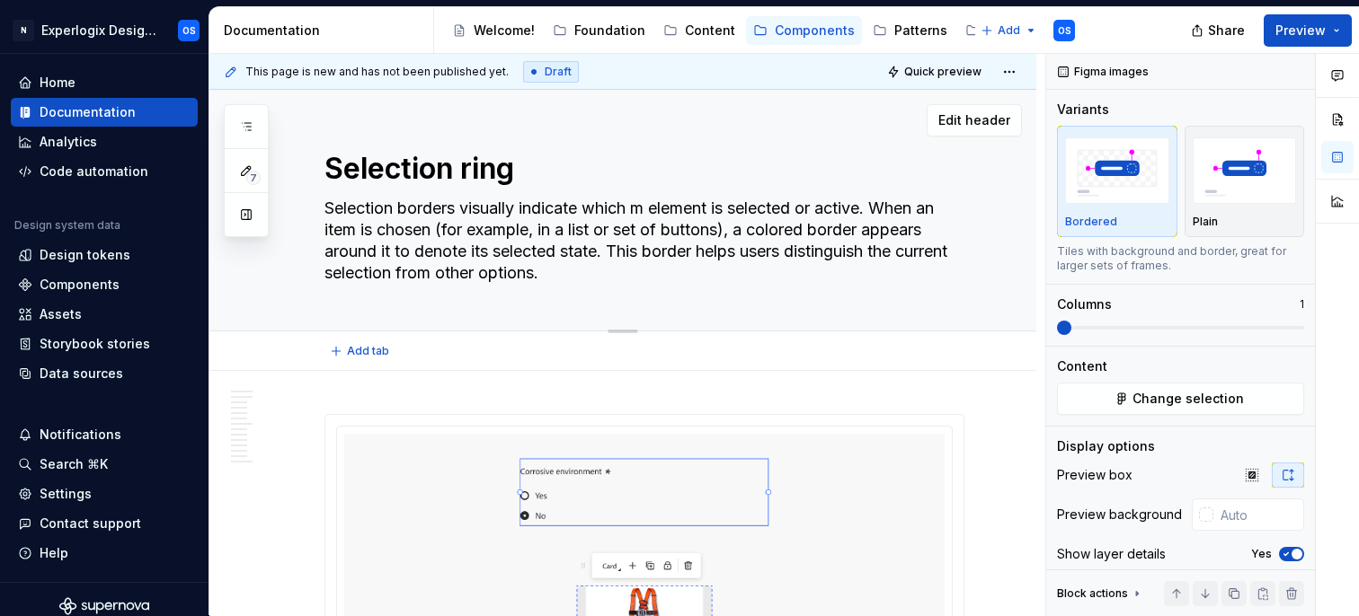
type textarea "Selection borders visually indicate which mo element is selected or active. Whe…"
type textarea "*"
type textarea "Selection borders visually indicate which mod element is selected or active. Wh…"
type textarea "*"
type textarea "Selection borders visually indicate which mode element is selected or active. W…"
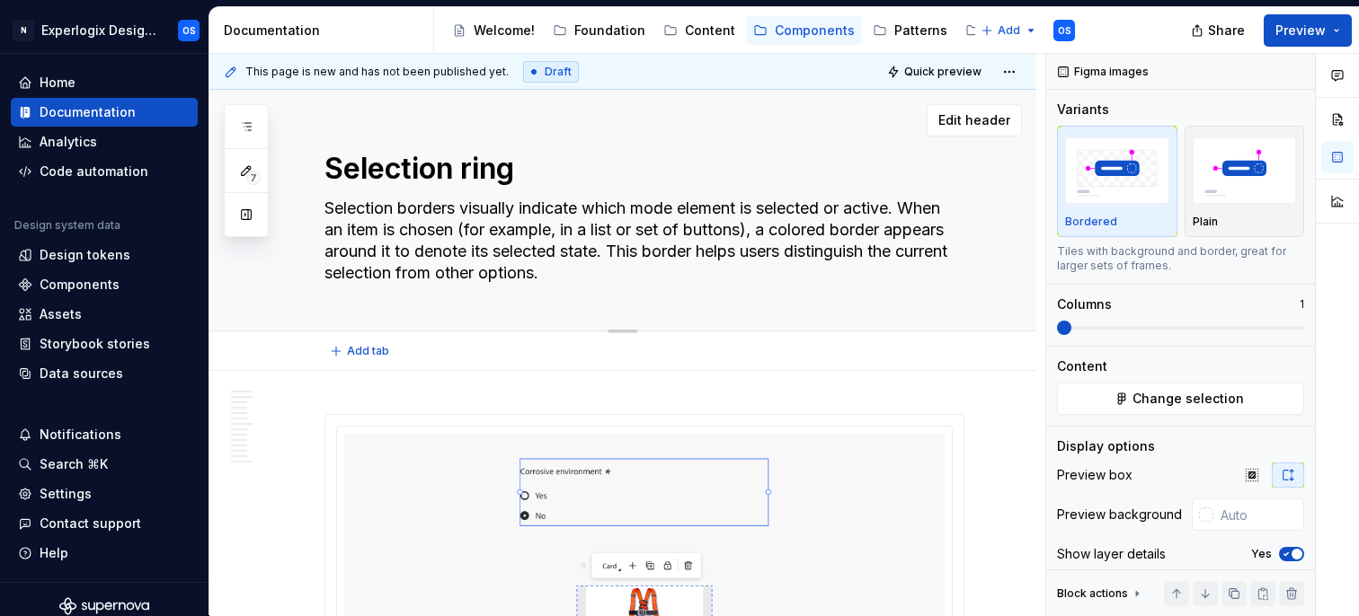
type textarea "*"
type textarea "Selection borders visually indicate which model element is selected or active. …"
type textarea "*"
type textarea "Selection borders visually indicate which model element is selected or active. …"
type textarea "*"
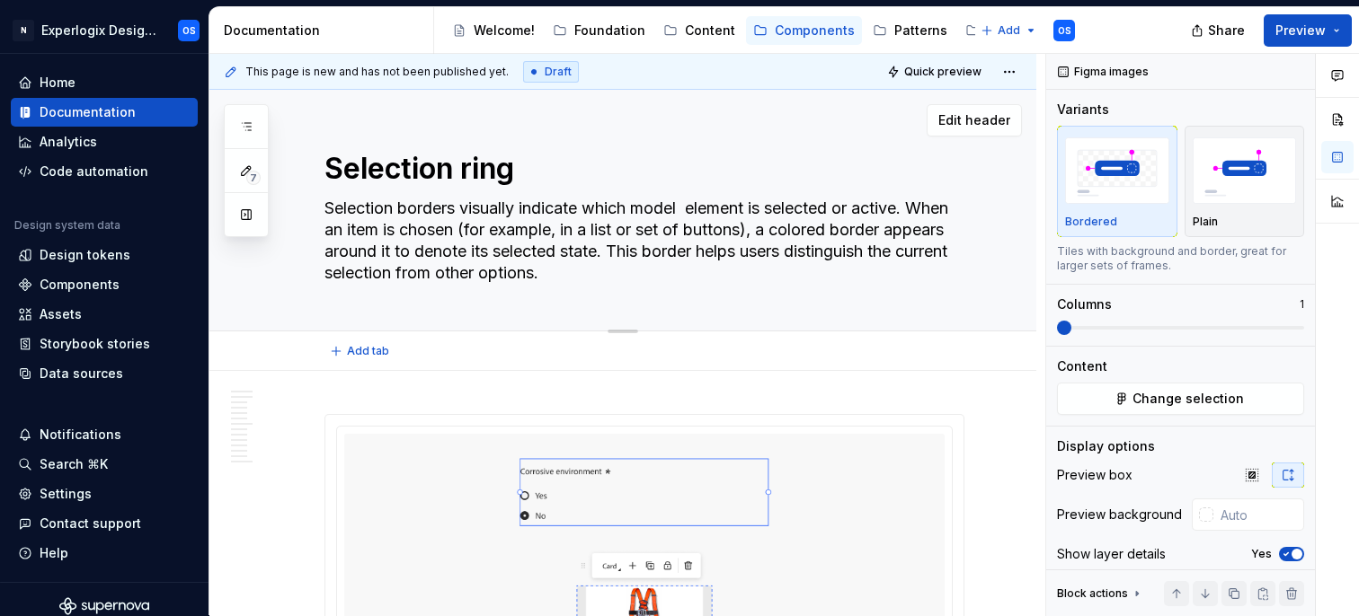
type textarea "Selection borders visually indicate which model o element is selected or active…"
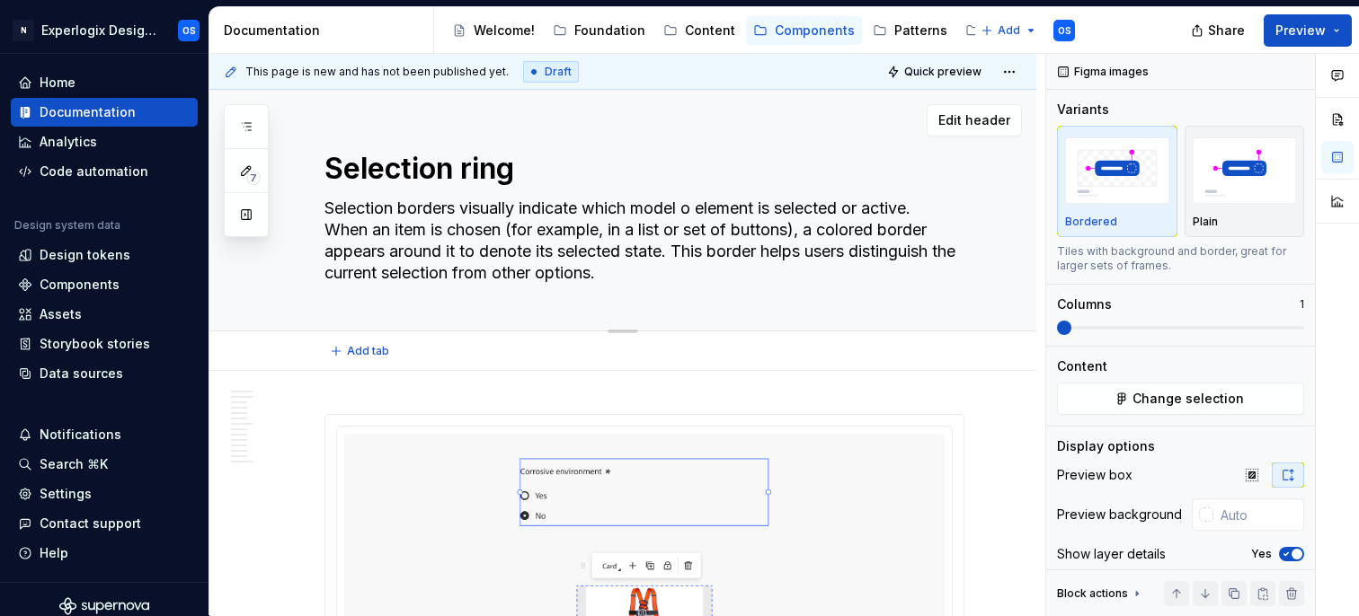
type textarea "*"
type textarea "Selection borders visually indicate which model or element is selected or activ…"
type textarea "*"
type textarea "Selection borders visually indicate which model or element is selected or activ…"
type textarea "*"
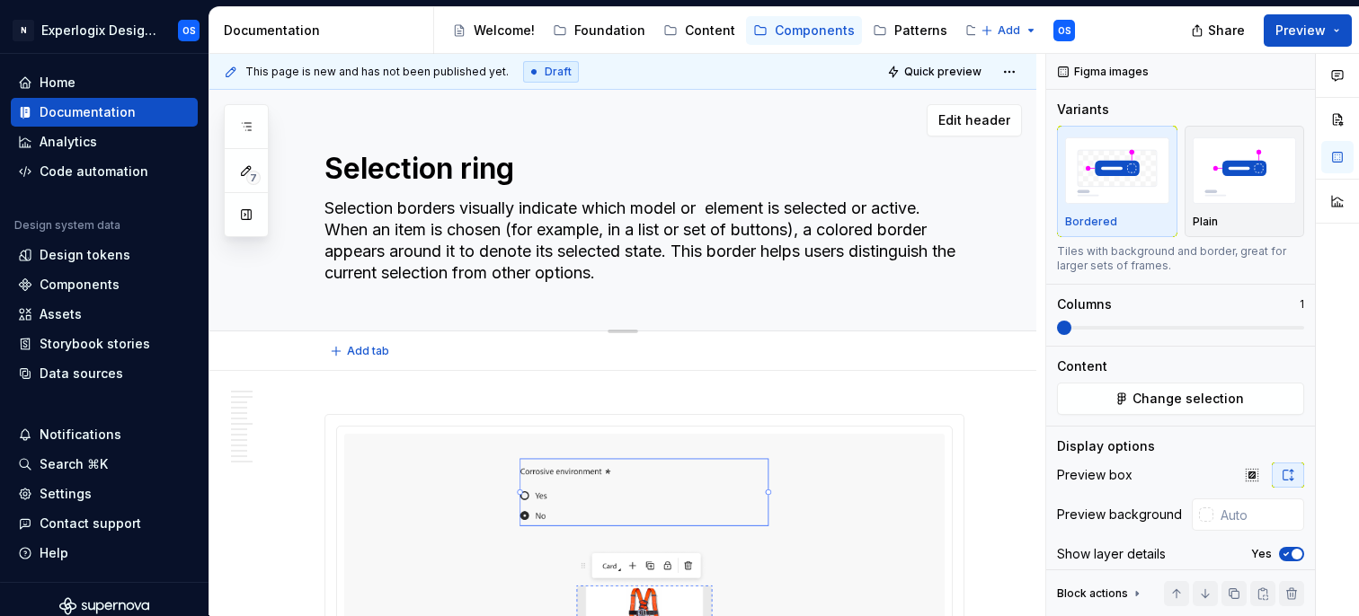
type textarea "Selection borders visually indicate which model or U element is selected or act…"
type textarea "*"
type textarea "Selection borders visually indicate which model or UI element is selected or ac…"
type textarea "*"
type textarea "Selection borders visually indicate which model or U element is selected or act…"
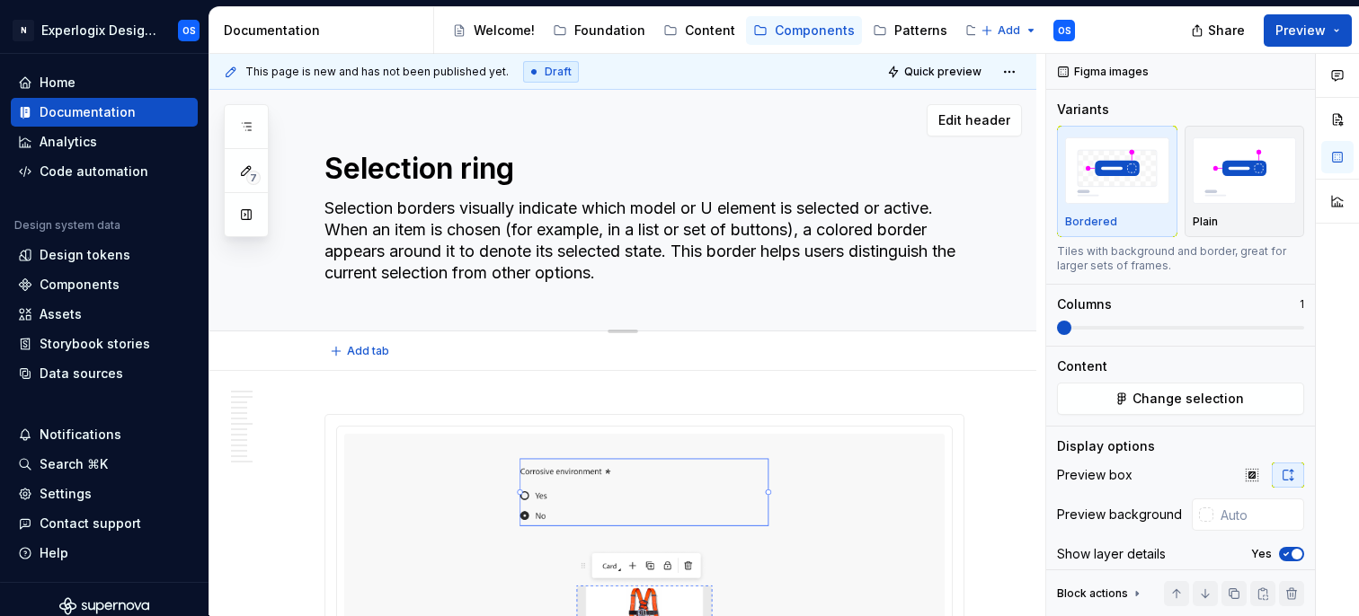
type textarea "*"
type textarea "Selection borders visually indicate which model or element is selected or activ…"
type textarea "*"
type textarea "Selection borders visually indicate which model or element is selected or activ…"
type textarea "*"
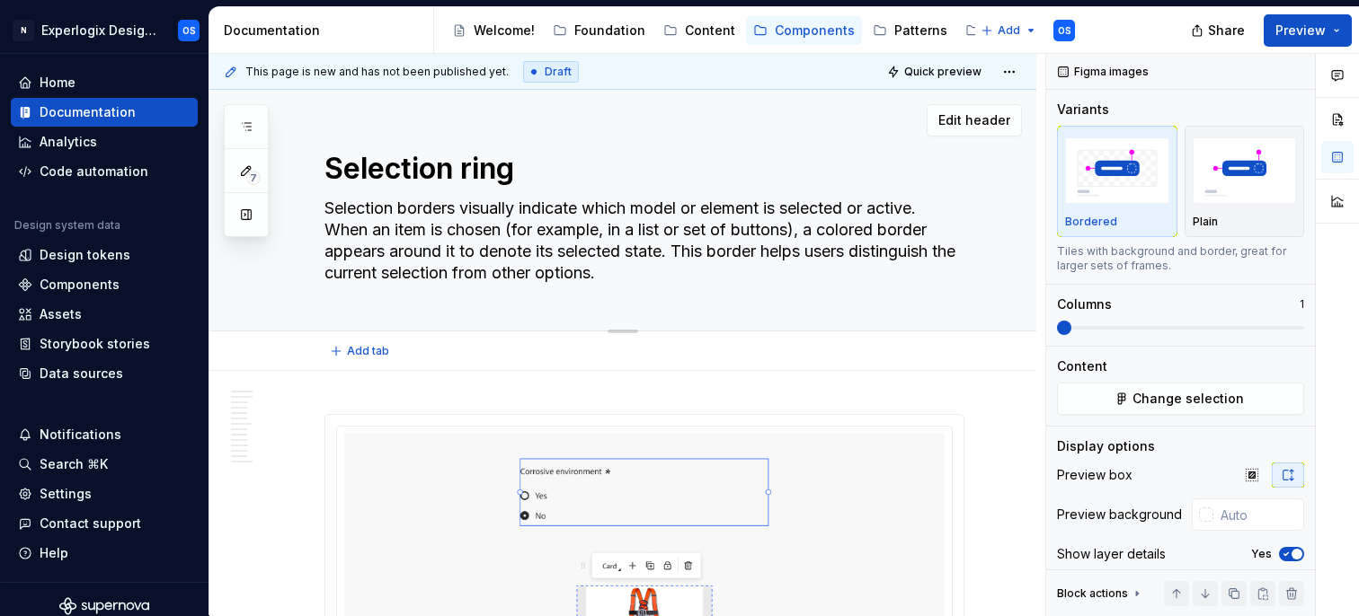
type textarea "Selection borders visually indicate which model o element is selected or active…"
type textarea "*"
type textarea "Selection borders visually indicate which model element is selected or active. …"
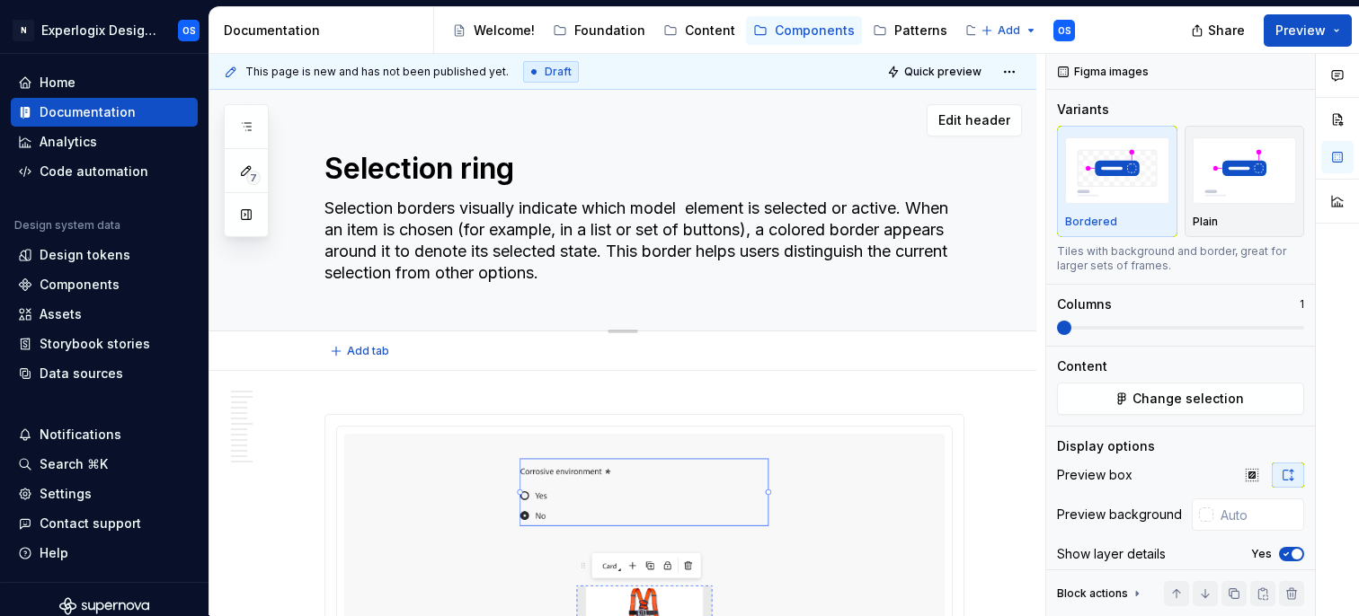
type textarea "*"
type textarea "Selection borders visually indicate which model element is selected or active. …"
type textarea "*"
type textarea "Selection borders visually indicate which model, element is selected or active.…"
type textarea "*"
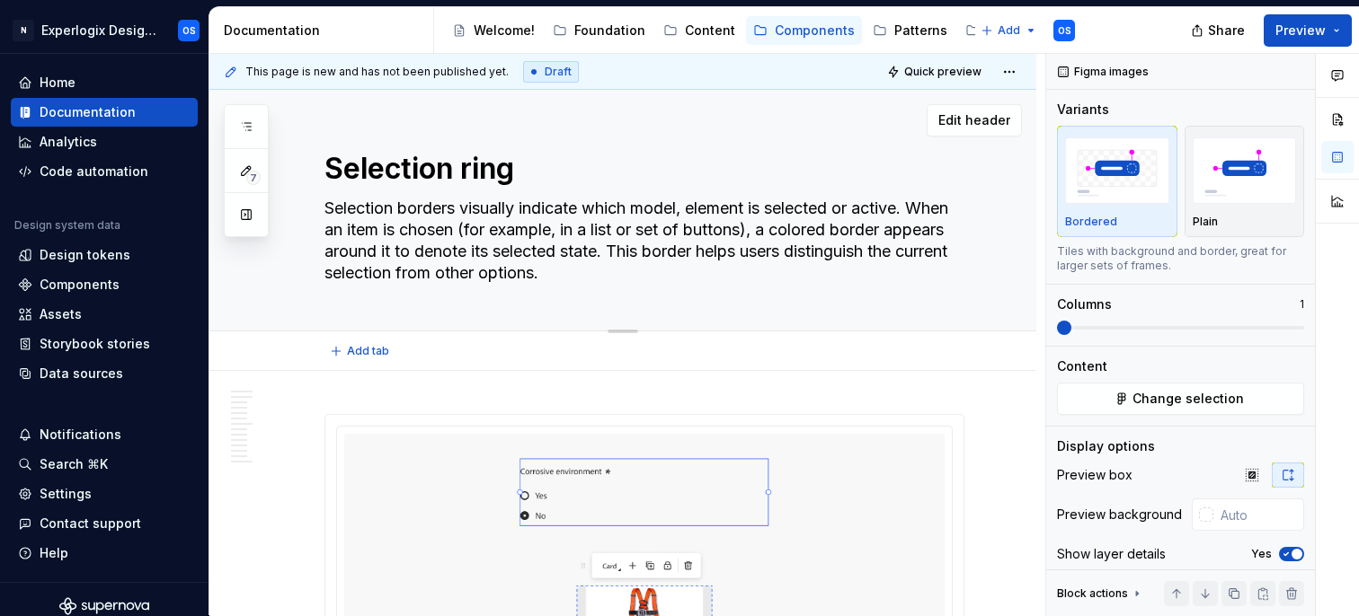
type textarea "Selection borders visually indicate which model, element is selected or active.…"
type textarea "*"
type textarea "Selection borders visually indicate which model, l element is selected or activ…"
type textarea "*"
type textarea "Selection borders visually indicate which model, la element is selected or acti…"
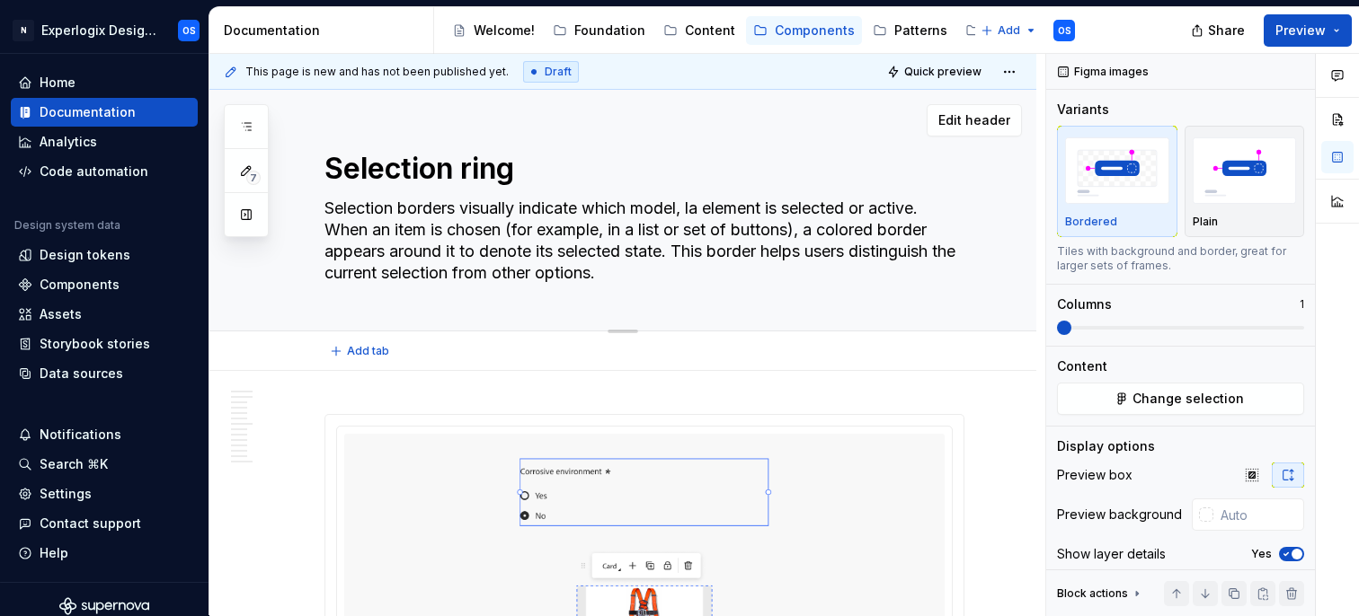
type textarea "*"
type textarea "Selection borders visually indicate which model, lay element is selected or act…"
type textarea "*"
type textarea "Selection borders visually indicate which model, layo element is selected or ac…"
type textarea "*"
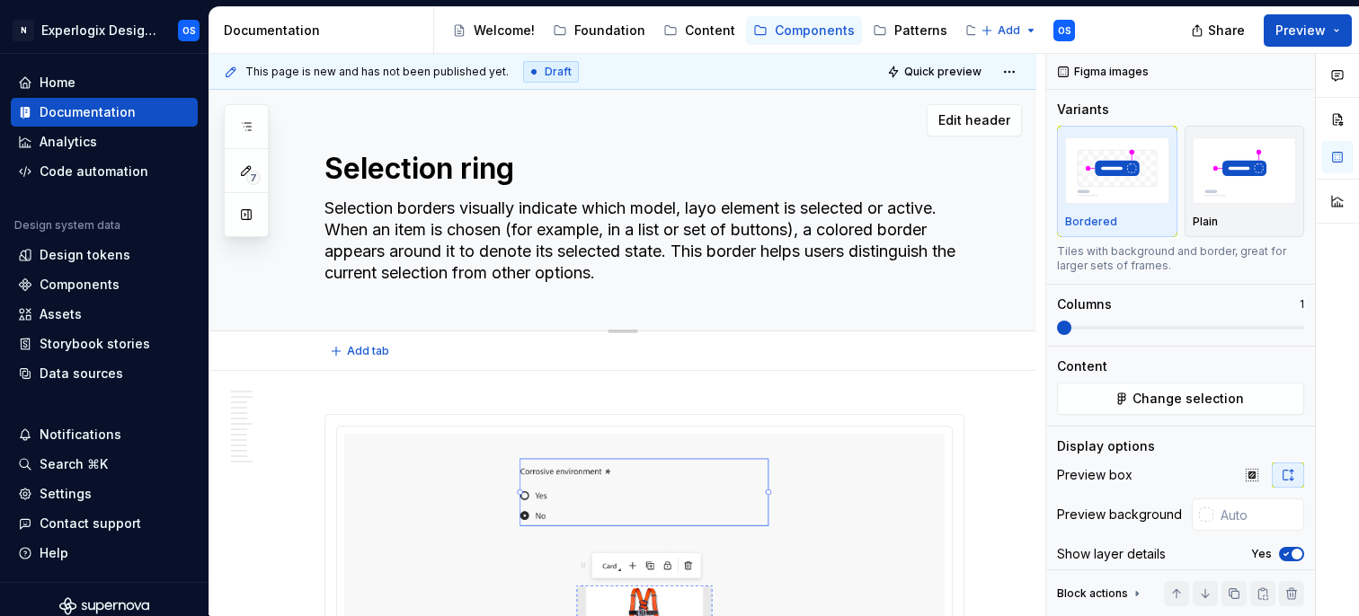
type textarea "Selection borders visually indicate which model, layou element is selected or a…"
type textarea "*"
type textarea "Selection borders visually indicate which model, layout element is selected or …"
type textarea "*"
type textarea "Selection borders visually indicate which model, layout element is selected or …"
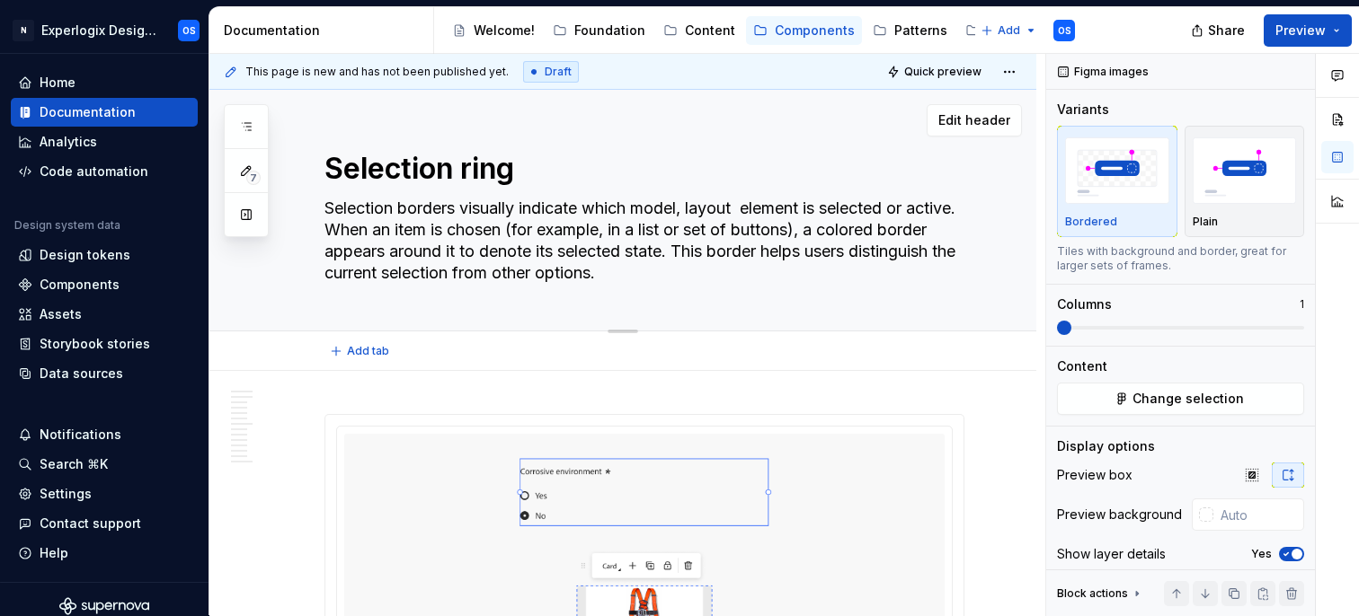
type textarea "*"
type textarea "Selection borders visually indicate which model, layout element is selected or …"
type textarea "*"
type textarea "Selection borders visually indicate which model, layou element is selected or a…"
type textarea "*"
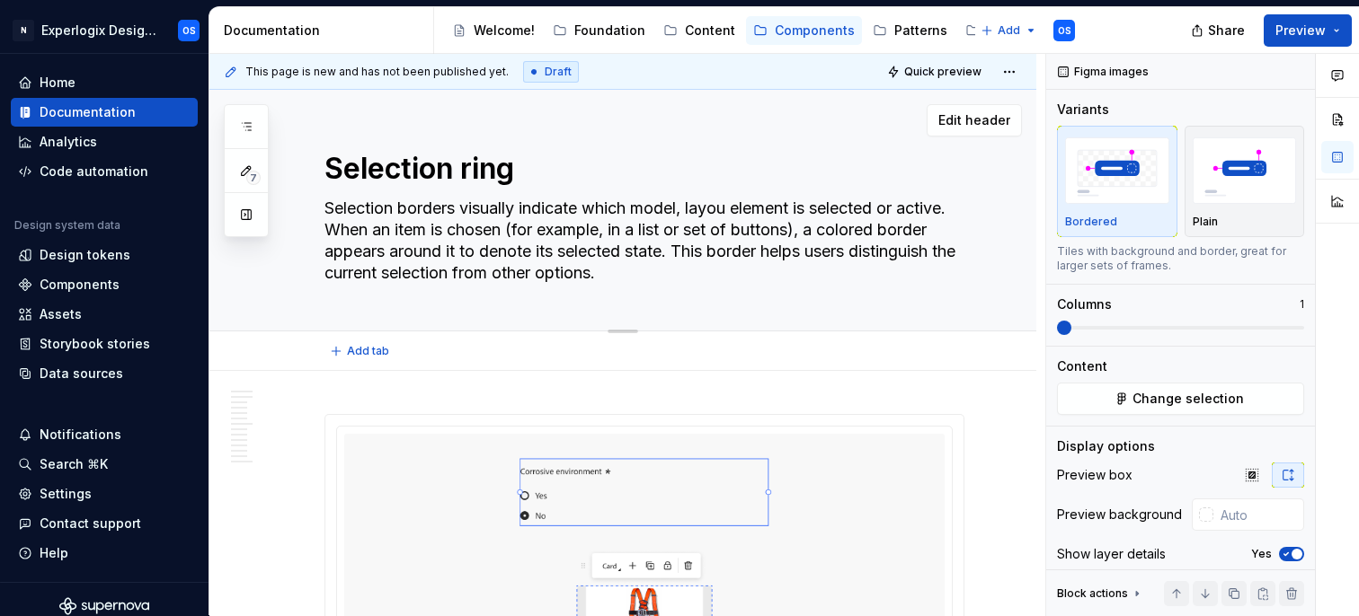
type textarea "Selection borders visually indicate which model, layo element is selected or ac…"
type textarea "*"
type textarea "Selection borders visually indicate which model, lay element is selected or act…"
type textarea "*"
type textarea "Selection borders visually indicate which model, la element is selected or acti…"
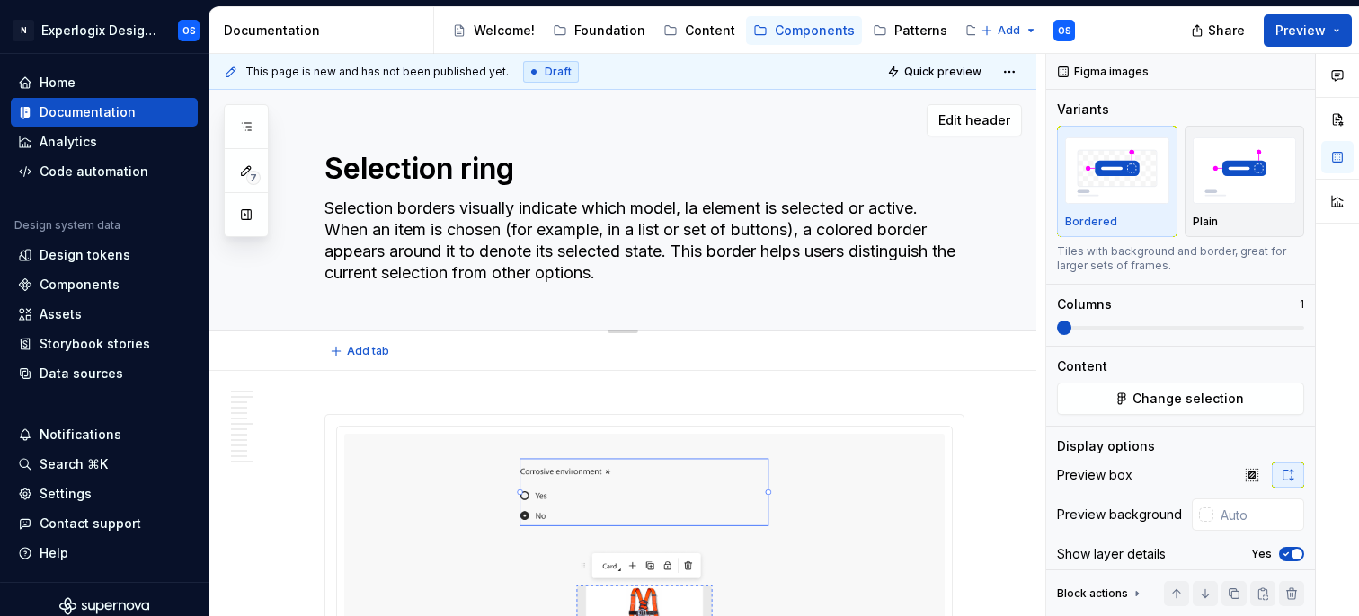
type textarea "*"
type textarea "Selection borders visually indicate which model, l element is selected or activ…"
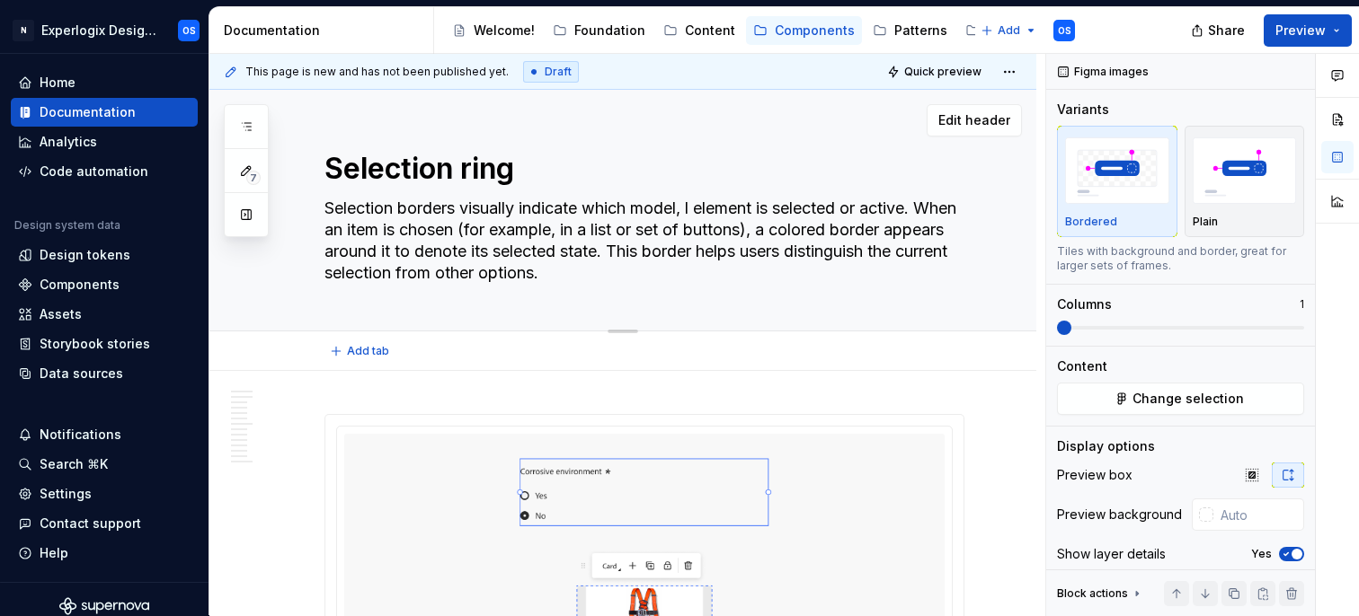
type textarea "*"
type textarea "Selection borders visually indicate which model, element is selected or active.…"
type textarea "*"
type textarea "Selection borders visually indicate which model, element is selected or active.…"
type textarea "*"
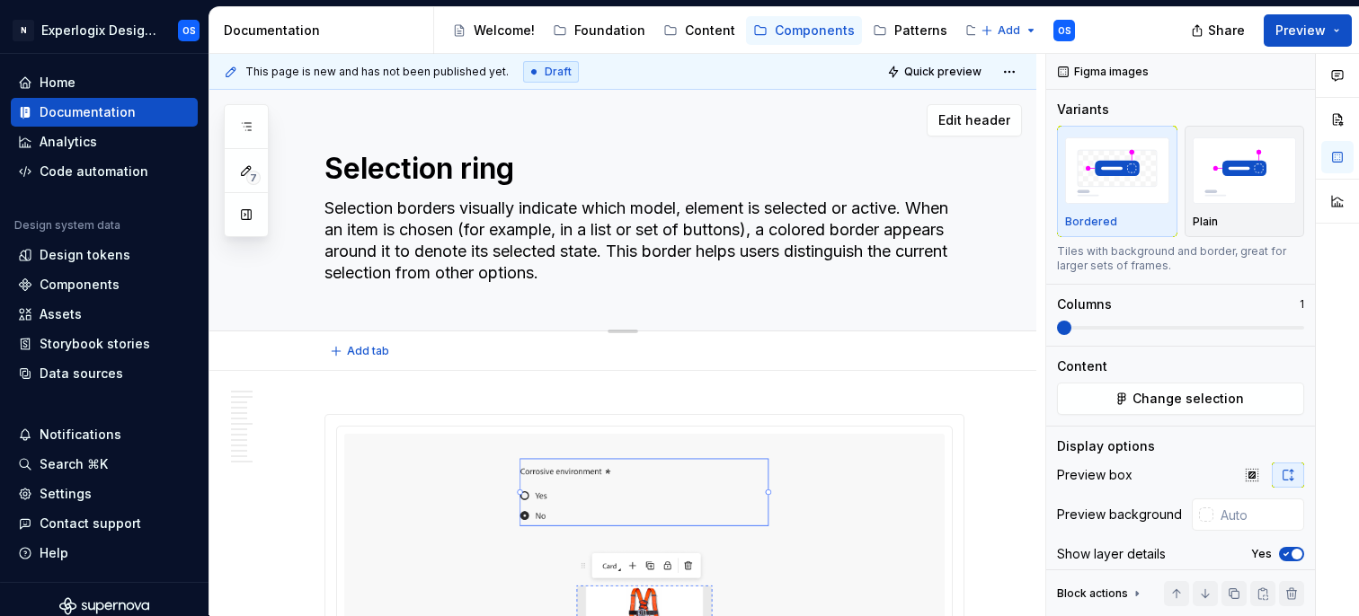
type textarea "Selection borders visually indicate which model element is selected or active. …"
type textarea "*"
type textarea "Selection borders visually indicate which mode element is selected or active. W…"
type textarea "*"
type textarea "Selection borders visually indicate which mod element is selected or active. Wh…"
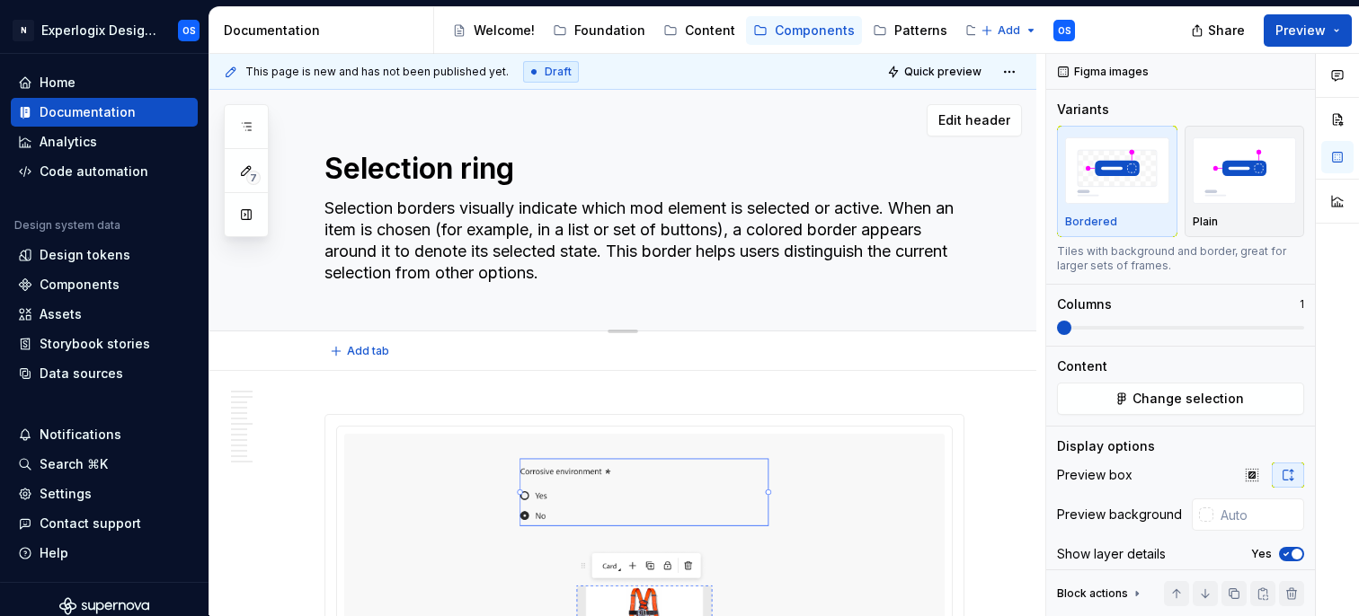
type textarea "*"
type textarea "Selection borders visually indicate which mo element is selected or active. Whe…"
type textarea "*"
type textarea "Selection borders visually indicate which m element is selected or active. When…"
type textarea "*"
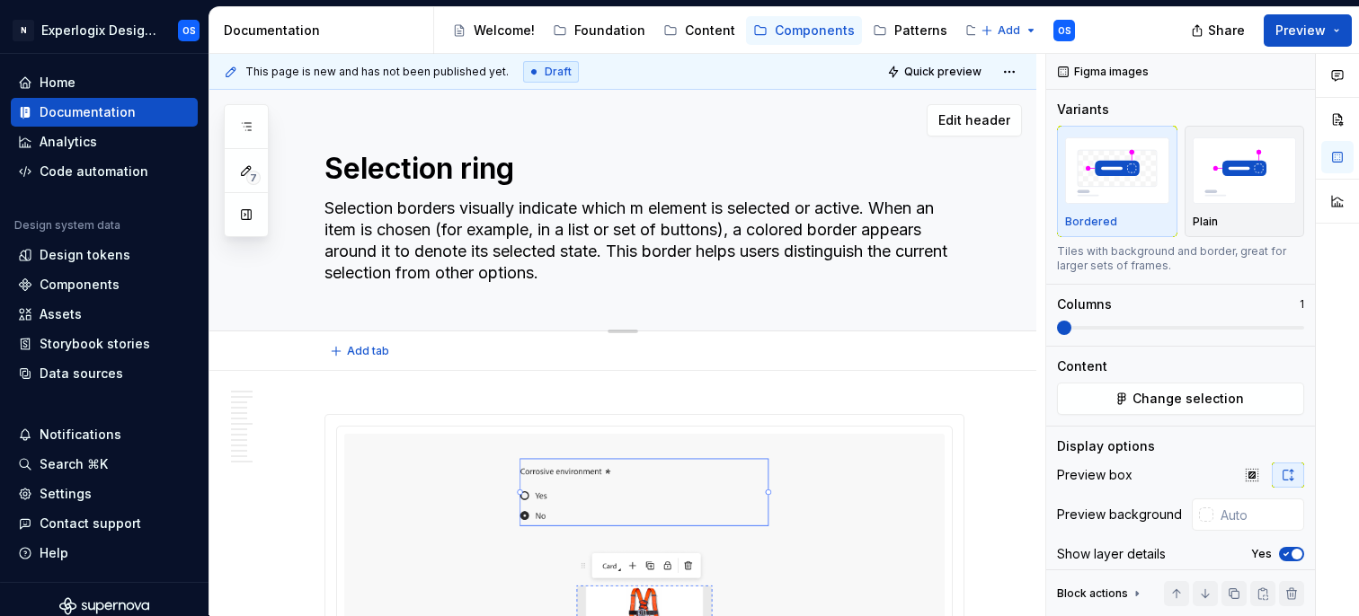
type textarea "Selection borders visually indicate which element is selected or active. When a…"
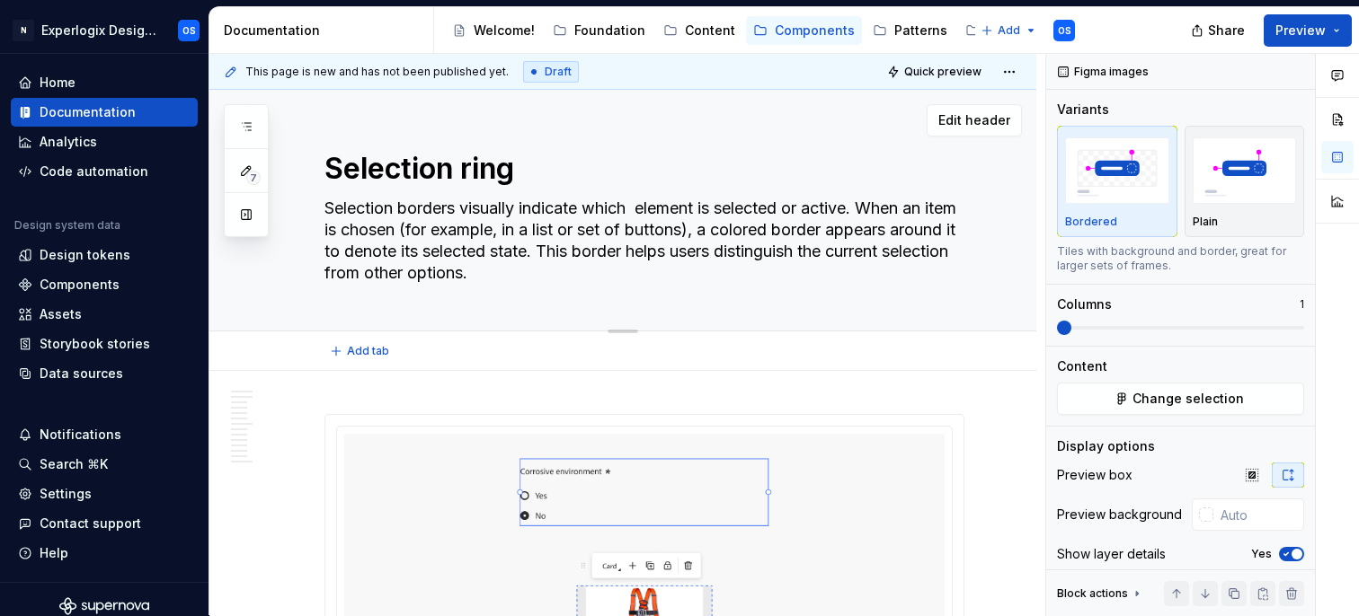
type textarea "*"
type textarea "Selection borders visually indicate which element is selected or active. When a…"
click at [859, 207] on textarea "Selection borders visually indicate which element is selected or active. When a…" at bounding box center [641, 240] width 640 height 93
type textarea "*"
type textarea "Selection borders visually indicate which element is selected or active . When …"
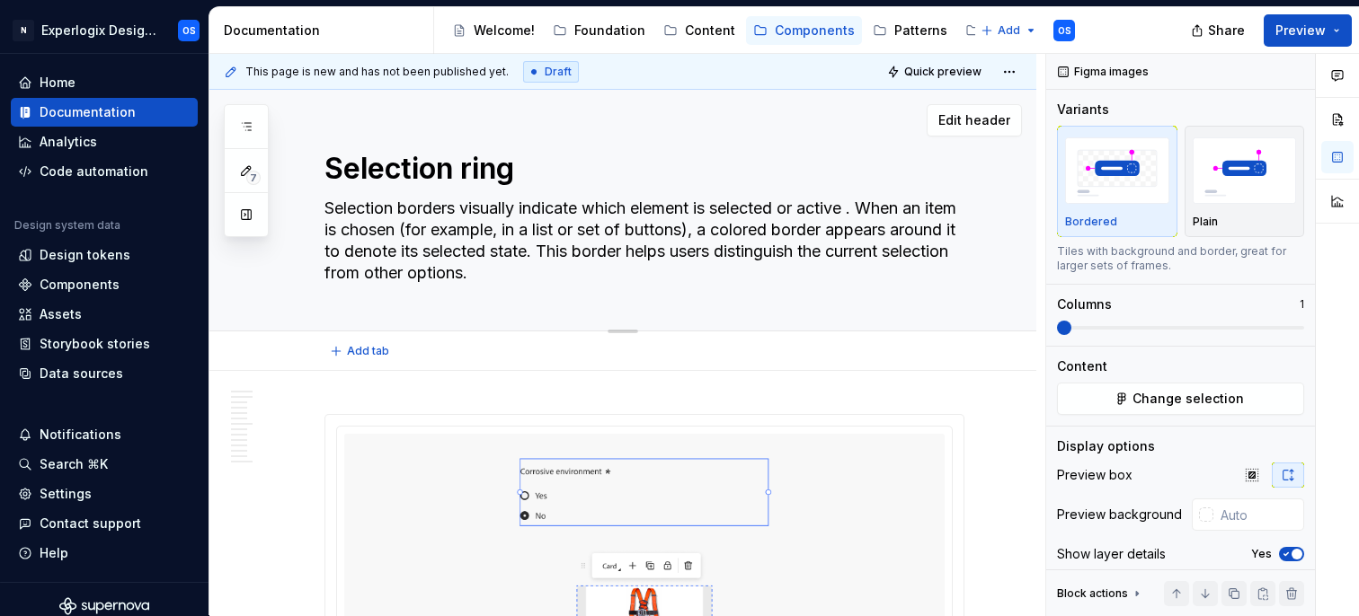
type textarea "*"
type textarea "Selection borders visually indicate which element is selected or active o. When…"
type textarea "*"
type textarea "Selection borders visually indicate which element is selected or active on. Whe…"
type textarea "*"
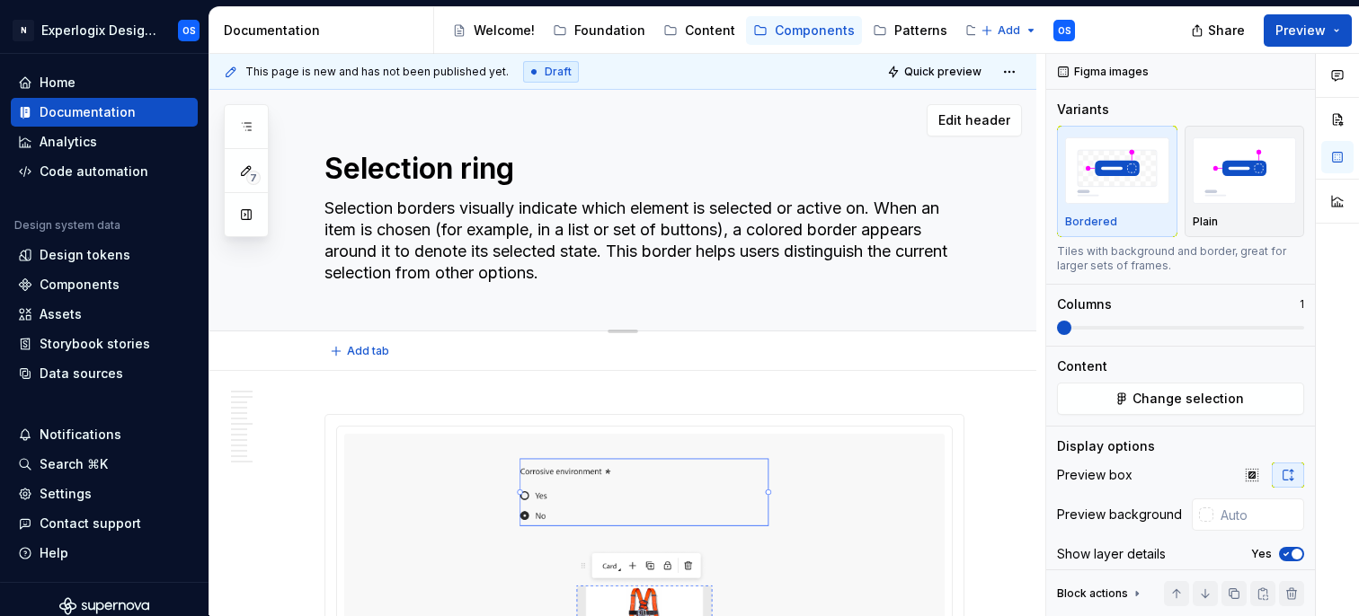
type textarea "Selection borders visually indicate which element is selected or active on . Wh…"
type textarea "*"
type textarea "Selection borders visually indicate which element is selected or active on c. W…"
type textarea "*"
type textarea "Selection borders visually indicate which element is selected or active on ca. …"
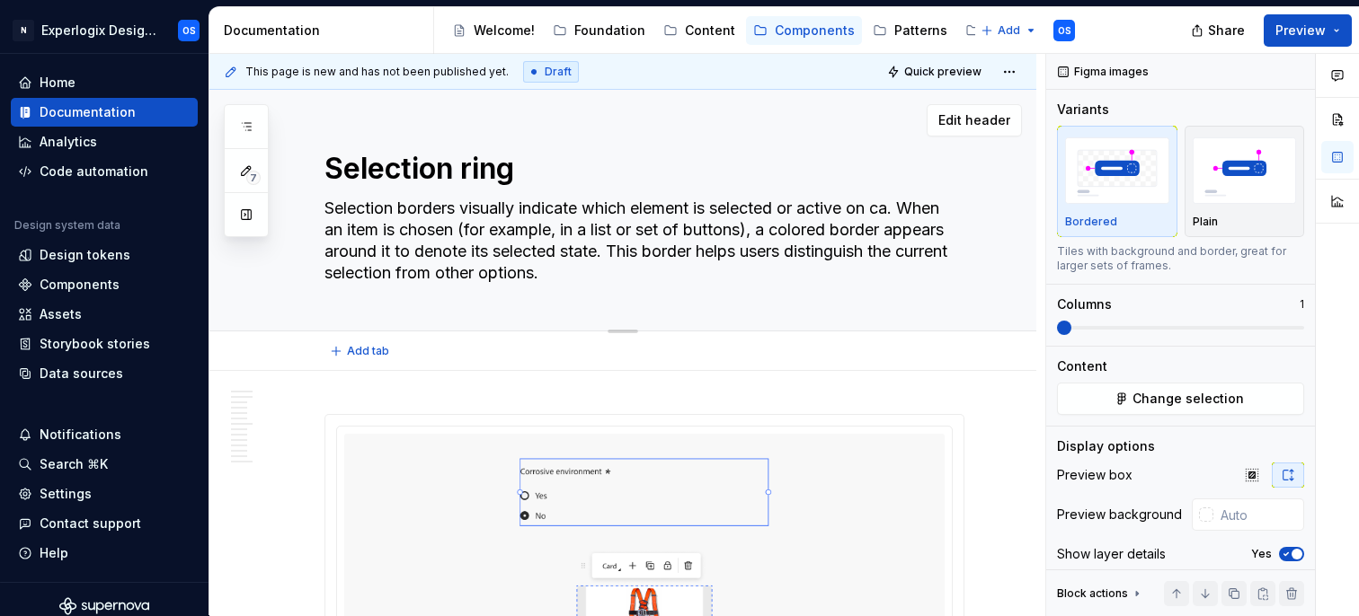
type textarea "*"
type textarea "Selection borders visually indicate which element is selected or active on can.…"
type textarea "*"
type textarea "Selection borders visually indicate which element is selected or active on canv…"
type textarea "*"
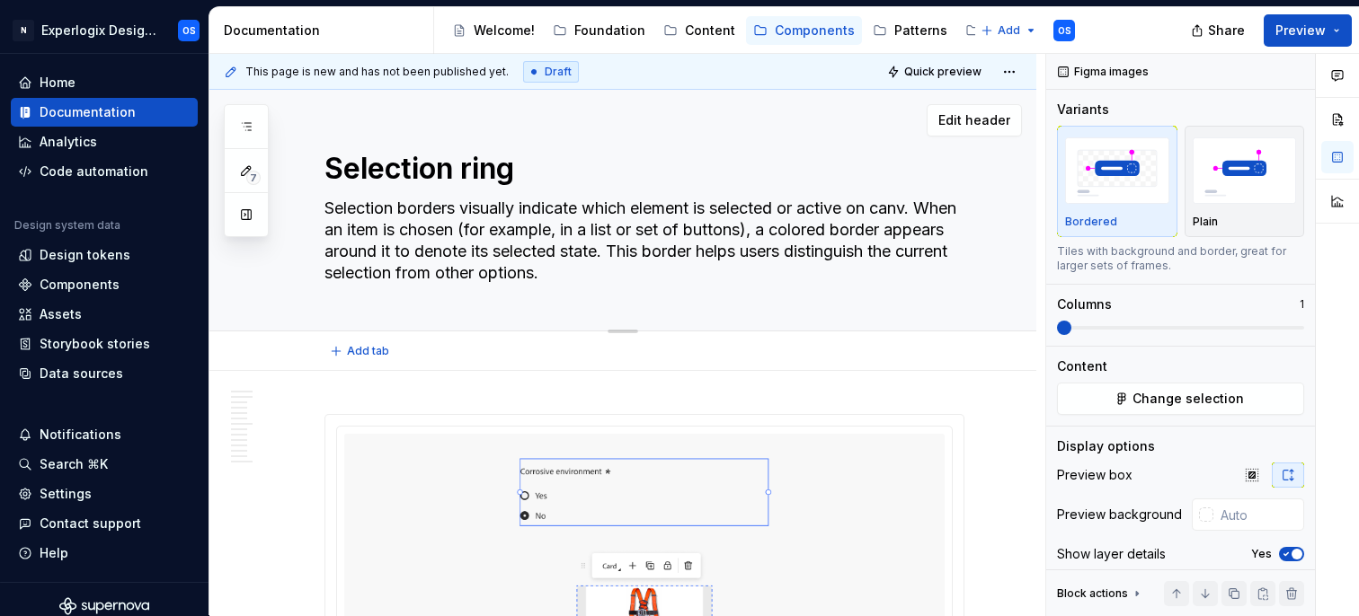
type textarea "Selection borders visually indicate which element is selected or active on canv…"
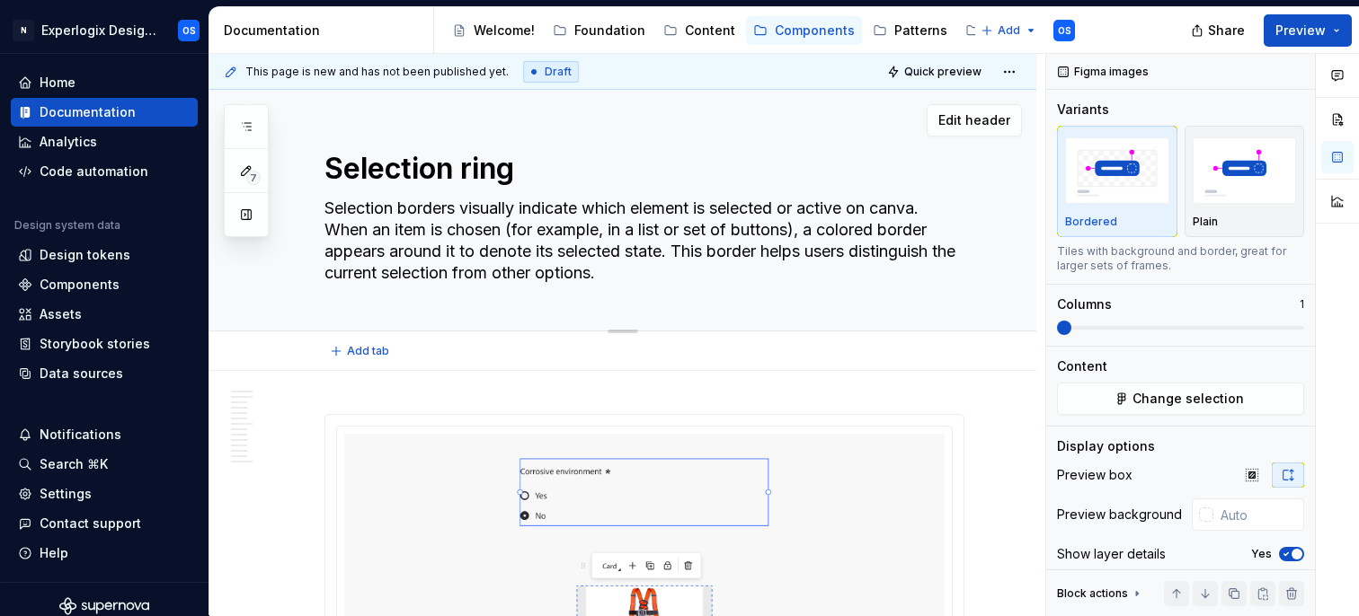
type textarea "*"
type textarea "Selection borders visually indicate which element is selected or active on canv…"
click at [512, 226] on textarea "Selection borders visually indicate which element is selected or active on canv…" at bounding box center [641, 240] width 640 height 93
drag, startPoint x: 635, startPoint y: 229, endPoint x: 740, endPoint y: 228, distance: 104.2
click at [740, 228] on textarea "Selection borders visually indicate which element is selected or active on canv…" at bounding box center [641, 240] width 640 height 93
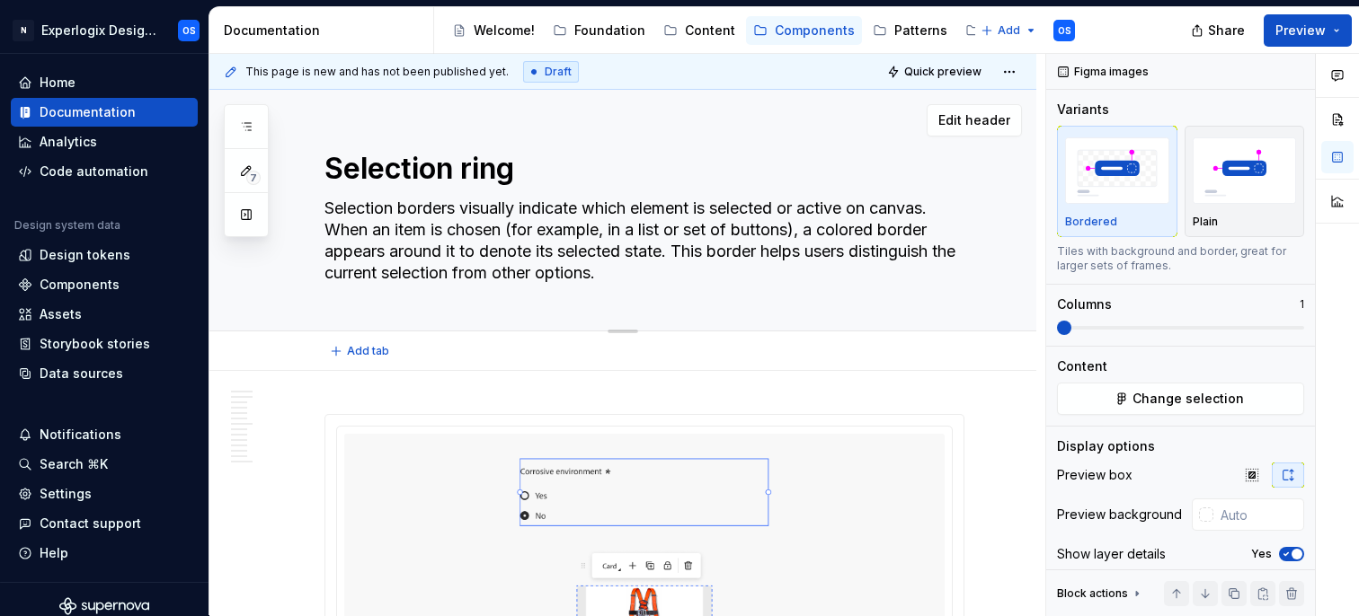
type textarea "*"
type textarea "Selection borders visually indicate which element is selected or active on canv…"
click at [707, 231] on textarea "Selection borders visually indicate which element is selected or active on canv…" at bounding box center [641, 240] width 640 height 93
type textarea "*"
type textarea "Selection borders visually indicate which element is selected or active on canv…"
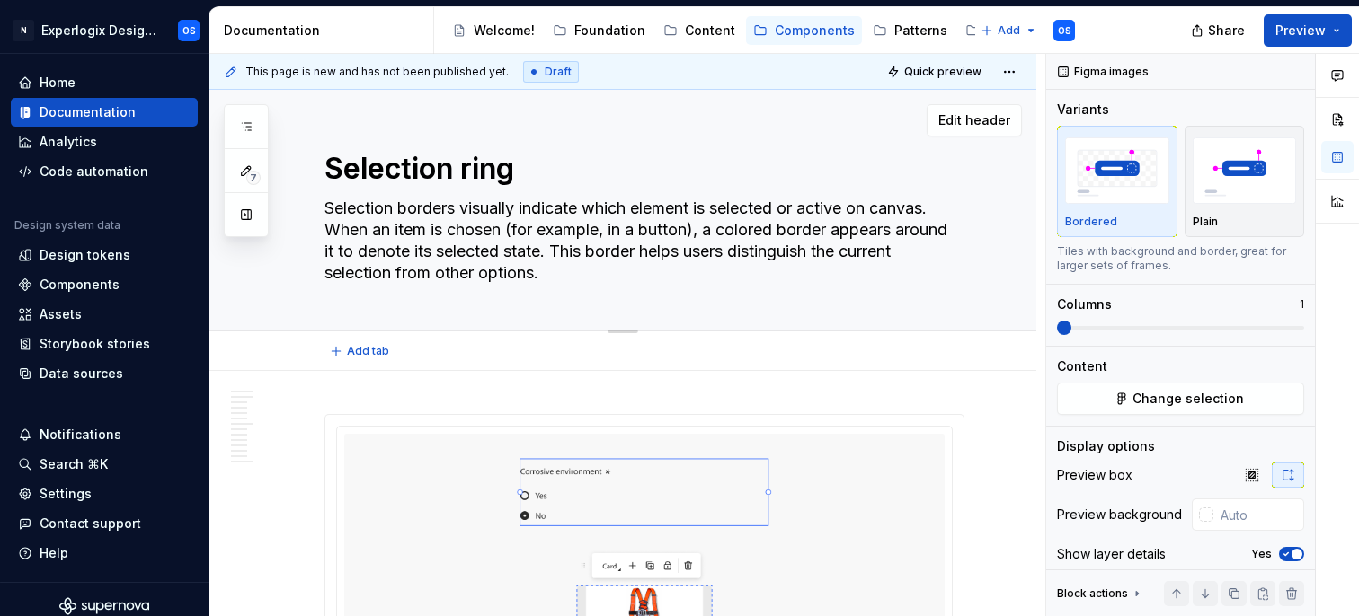
type textarea "*"
type textarea "Selection borders visually indicate which element is selected or active on canv…"
type textarea "*"
type textarea "Selection borders visually indicate which element is selected or active on canv…"
type textarea "*"
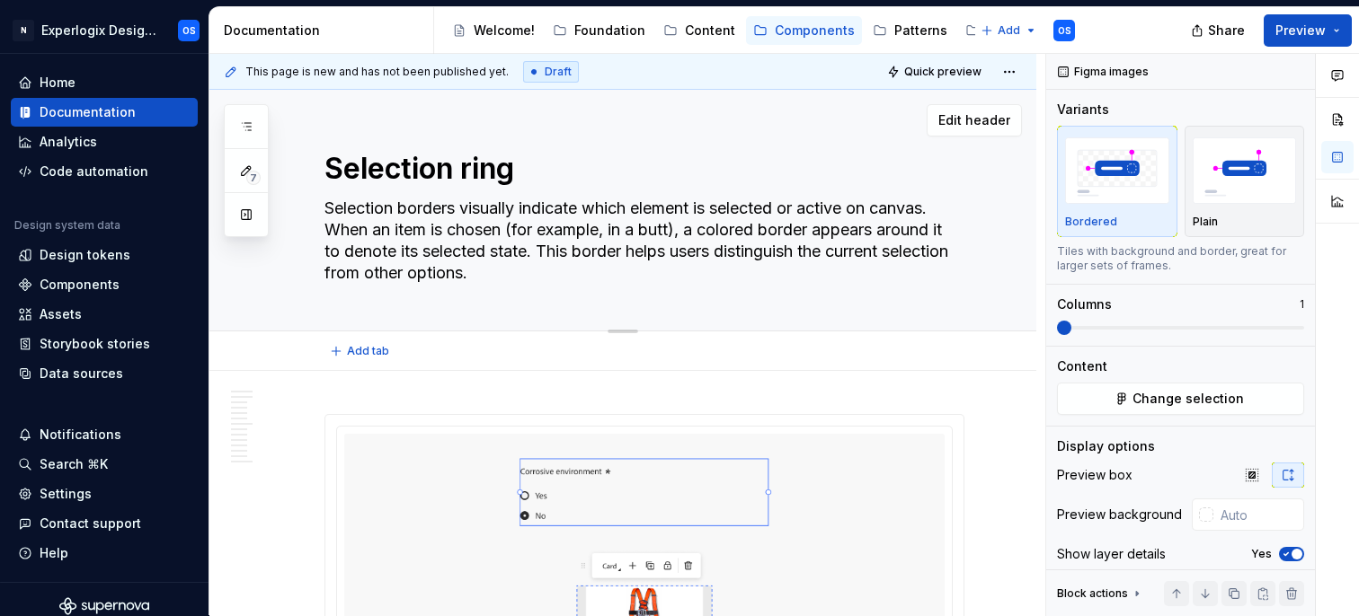
type textarea "Selection borders visually indicate which element is selected or active on canv…"
type textarea "*"
type textarea "Selection borders visually indicate which element is selected or active on canv…"
type textarea "*"
type textarea "Selection borders visually indicate which element is selected or active on canv…"
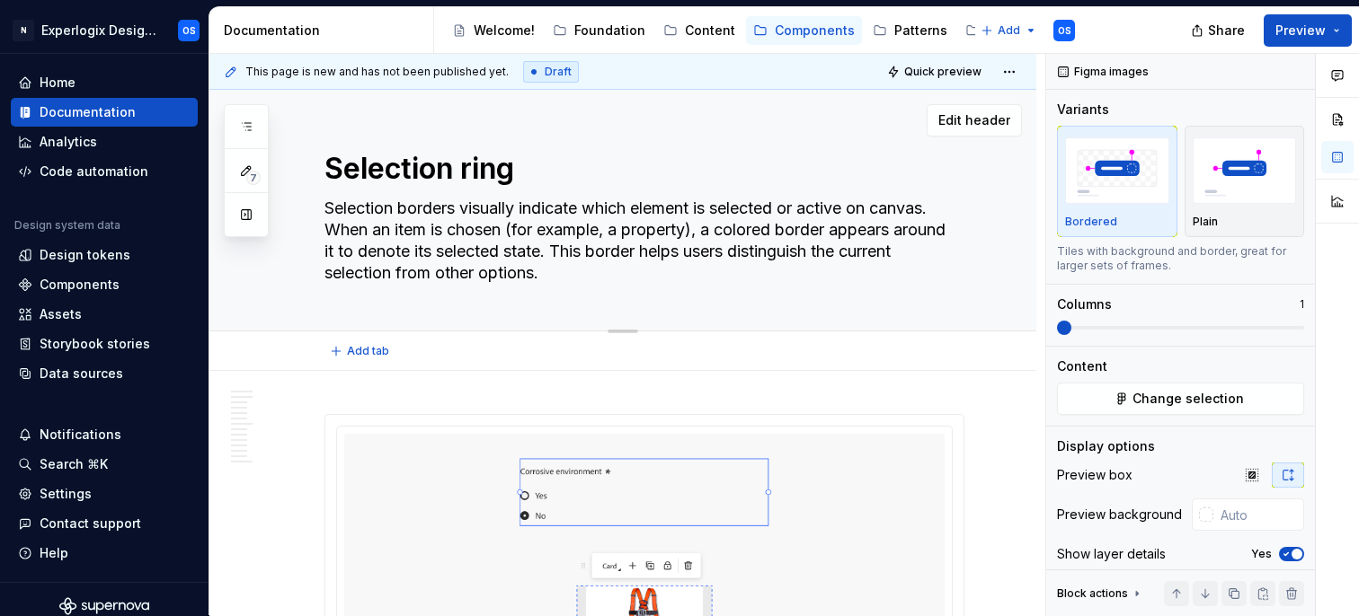
click at [622, 226] on textarea "Selection borders visually indicate which element is selected or active on canv…" at bounding box center [641, 240] width 640 height 93
drag, startPoint x: 682, startPoint y: 230, endPoint x: 630, endPoint y: 230, distance: 52.1
click at [630, 230] on textarea "Selection borders visually indicate which element is selected or active on canv…" at bounding box center [641, 240] width 640 height 93
click at [696, 232] on textarea "Selection borders visually indicate which element is selected or active on canv…" at bounding box center [641, 240] width 640 height 93
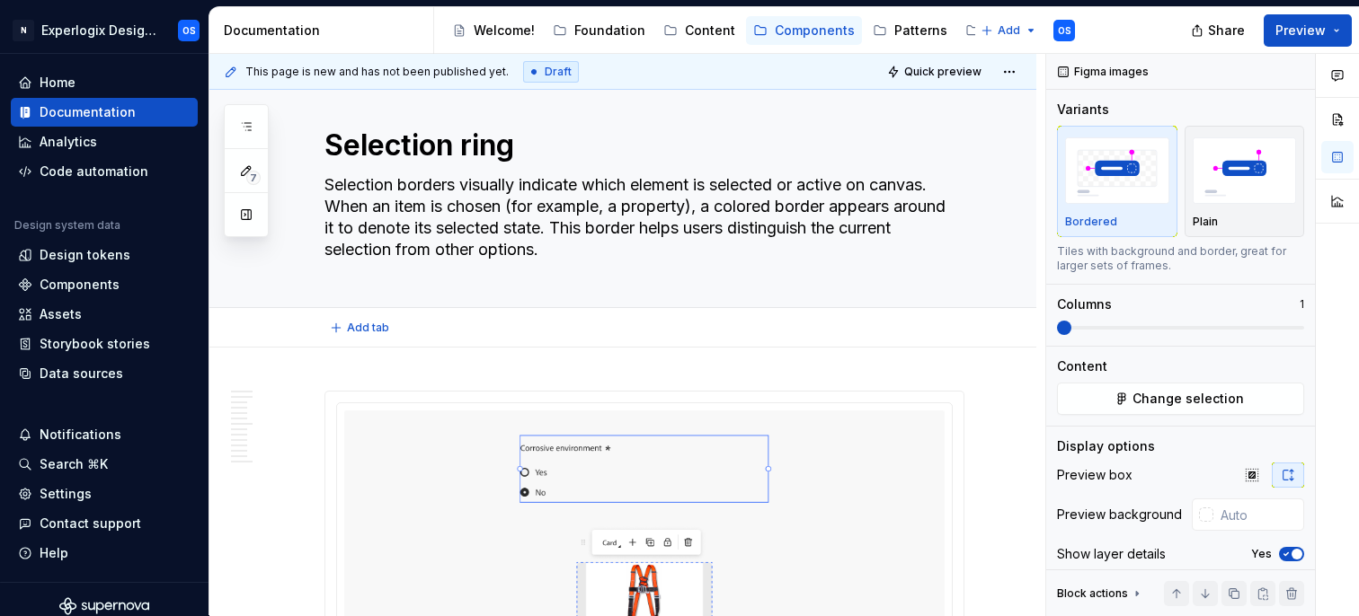
scroll to position [24, 0]
click at [748, 210] on textarea "Selection borders visually indicate which element is selected or active on canv…" at bounding box center [641, 216] width 640 height 93
click at [429, 265] on div "Selection ring Selection borders visually indicate which element is selected or…" at bounding box center [644, 186] width 640 height 241
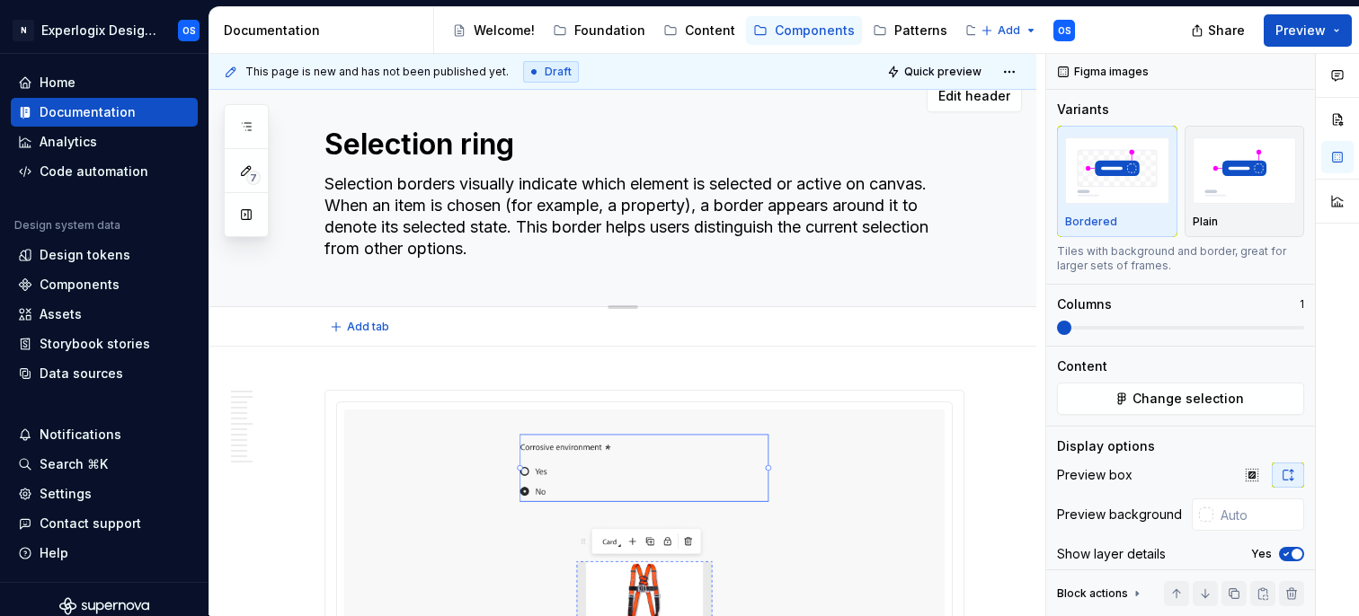
click at [430, 248] on textarea "Selection borders visually indicate which element is selected or active on canv…" at bounding box center [641, 216] width 640 height 93
click at [450, 248] on textarea "Selection borders visually indicate which element is selected or active on canv…" at bounding box center [641, 216] width 640 height 93
click at [466, 245] on textarea "Selection borders visually indicate which element is selected or active on canv…" at bounding box center [641, 216] width 640 height 93
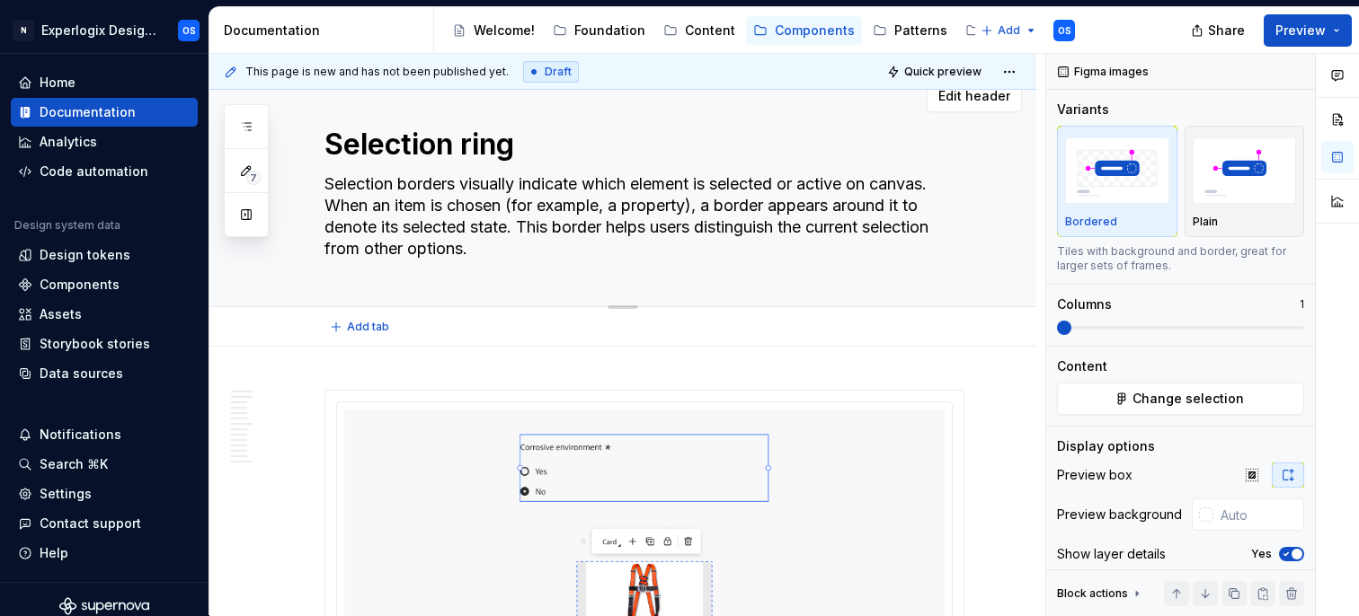
drag, startPoint x: 696, startPoint y: 209, endPoint x: 628, endPoint y: 206, distance: 67.5
click at [628, 206] on textarea "Selection borders visually indicate which element is selected or active on canv…" at bounding box center [641, 216] width 640 height 93
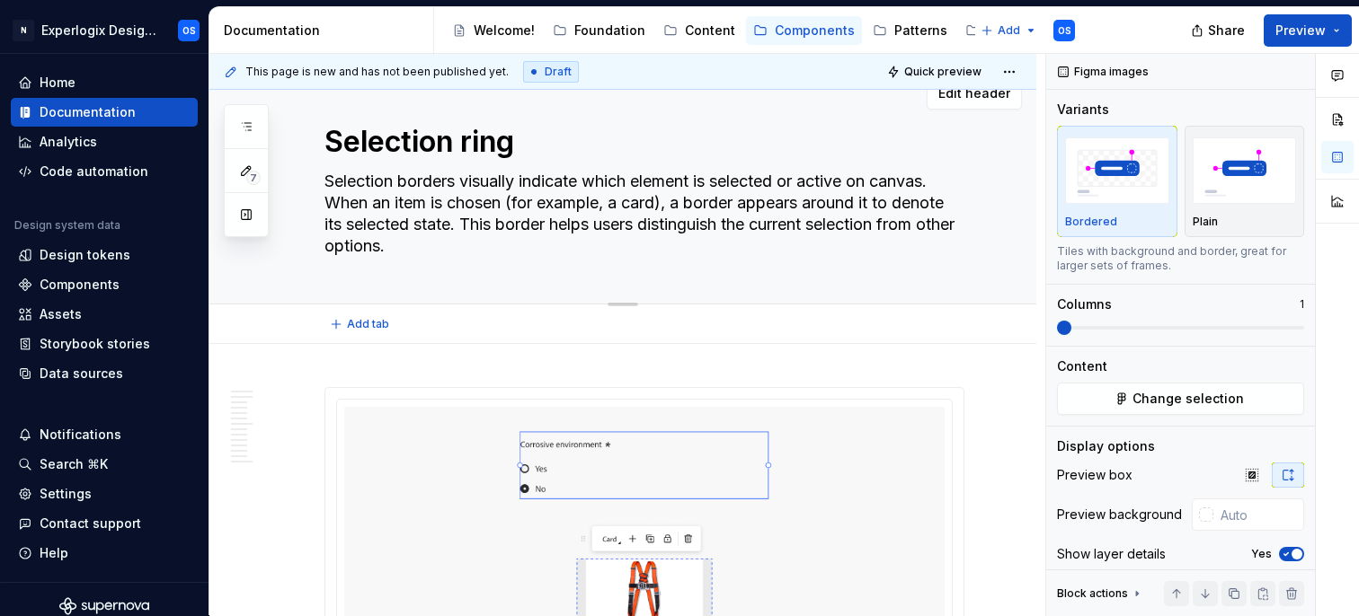
scroll to position [39, 0]
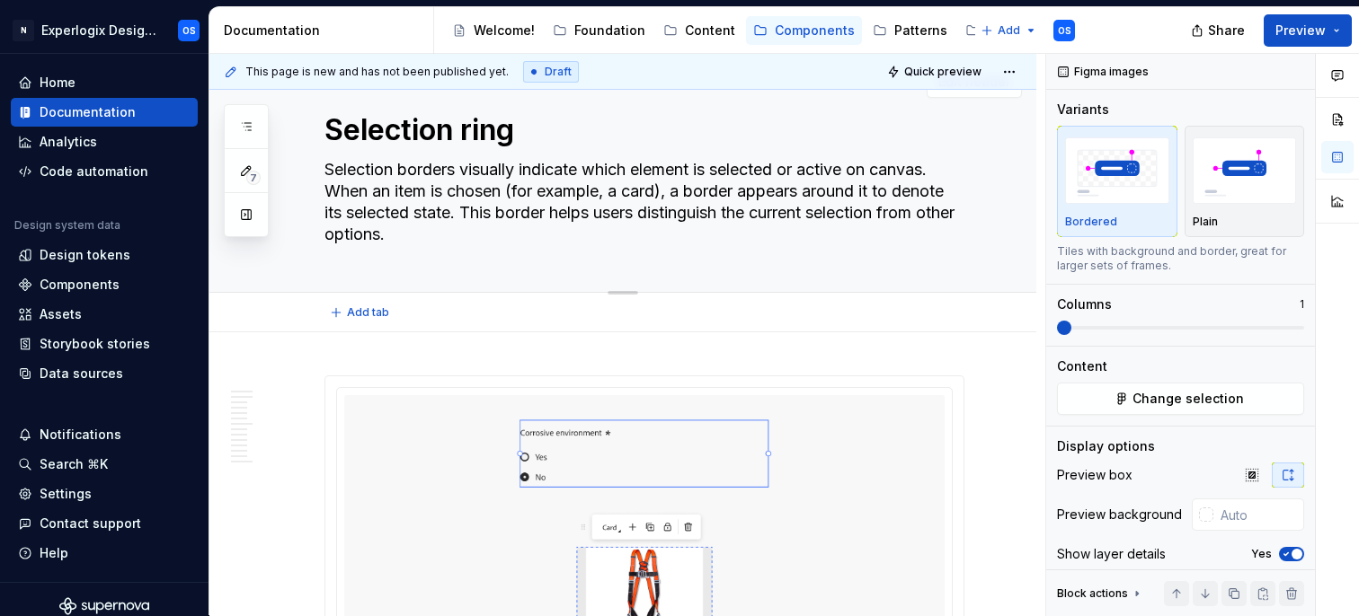
drag, startPoint x: 441, startPoint y: 237, endPoint x: 469, endPoint y: 211, distance: 38.1
click at [469, 211] on textarea "Selection borders visually indicate which element is selected or active on canv…" at bounding box center [641, 201] width 640 height 93
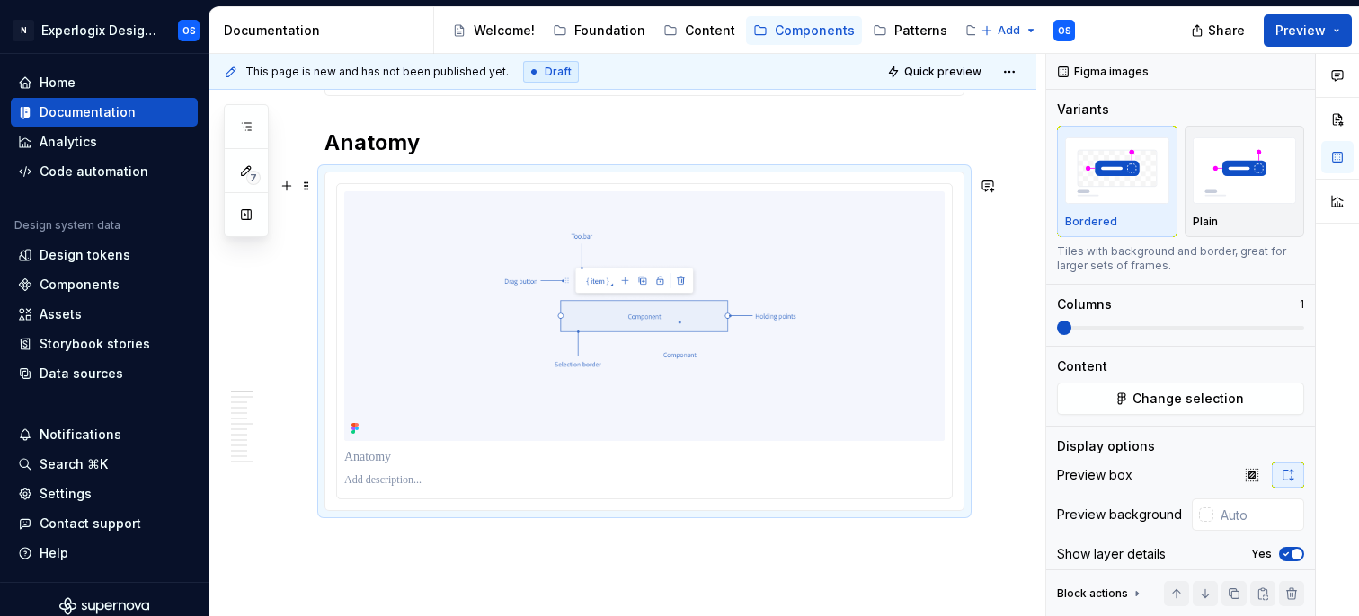
scroll to position [743, 0]
click at [457, 133] on h2 "Anatomy" at bounding box center [644, 136] width 640 height 29
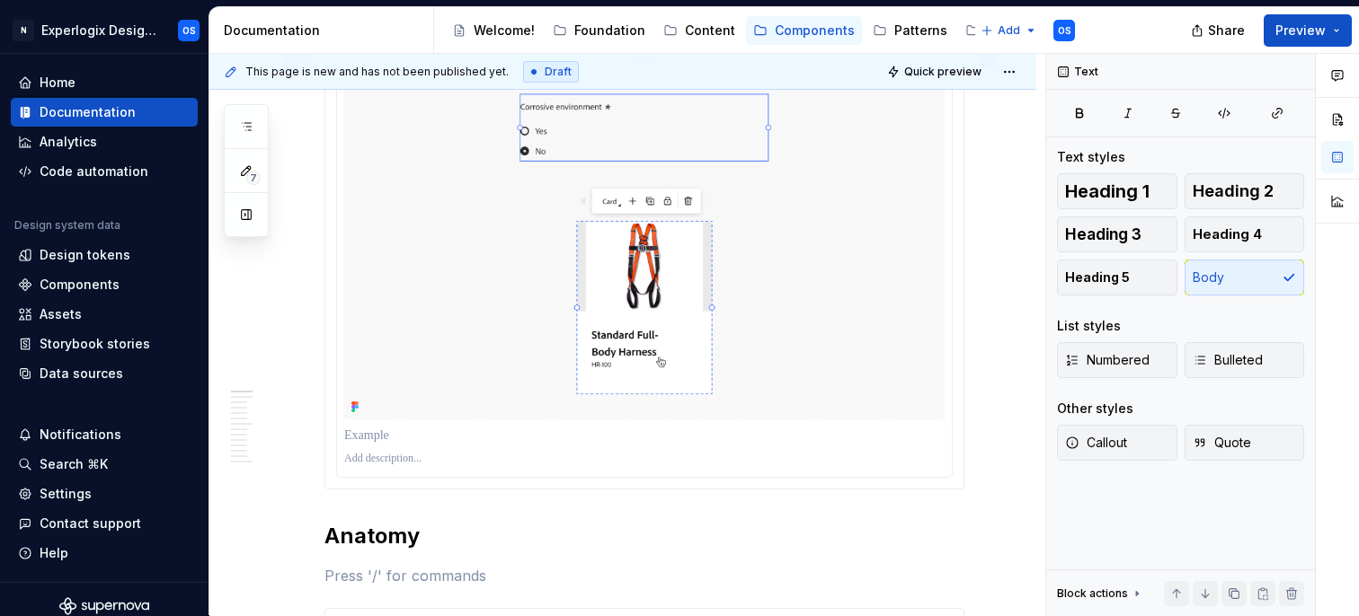
scroll to position [362, 0]
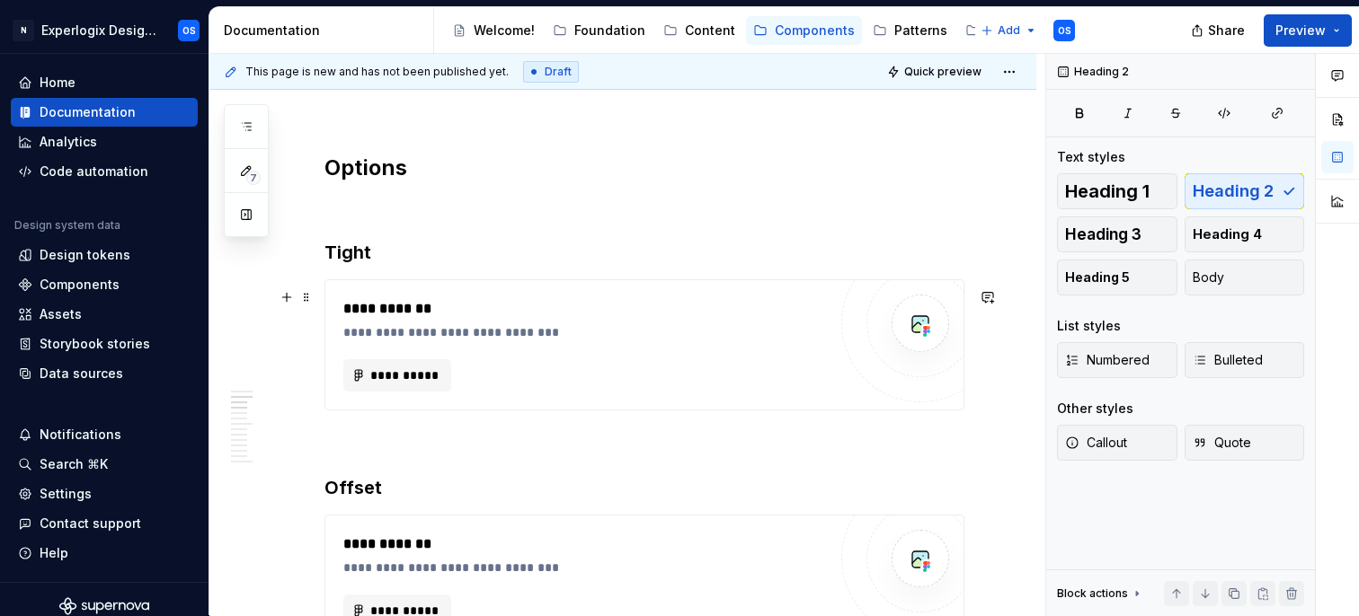
scroll to position [1313, 0]
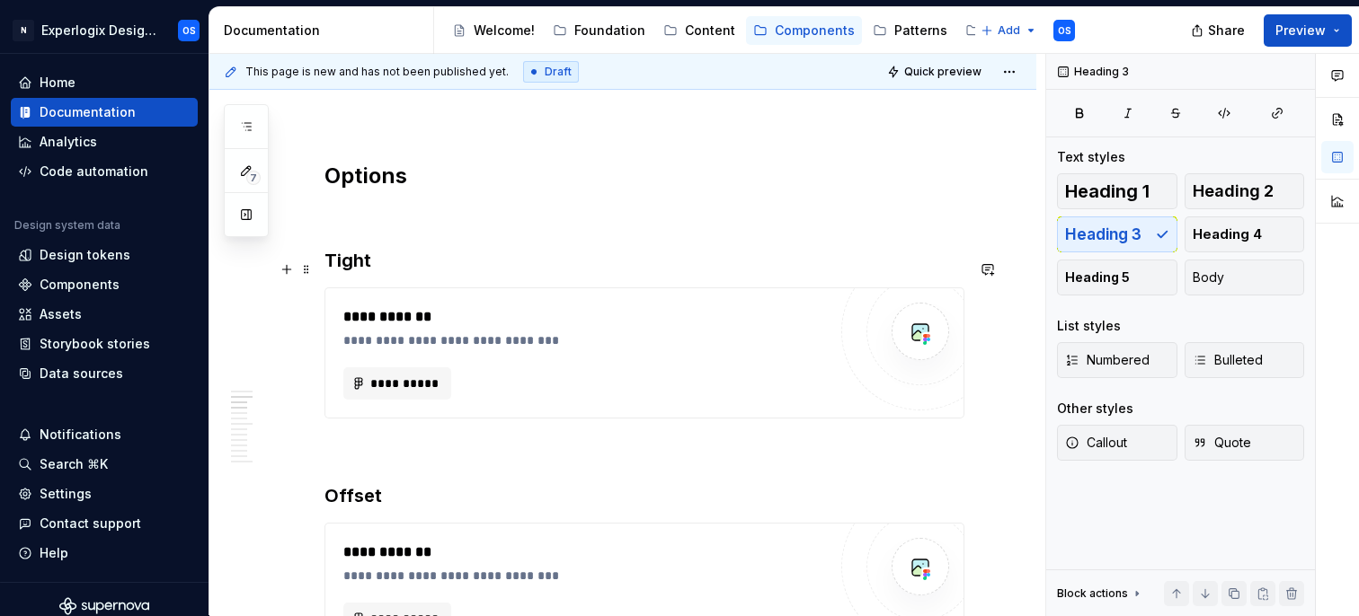
click at [385, 262] on h3 "Tight" at bounding box center [644, 260] width 640 height 25
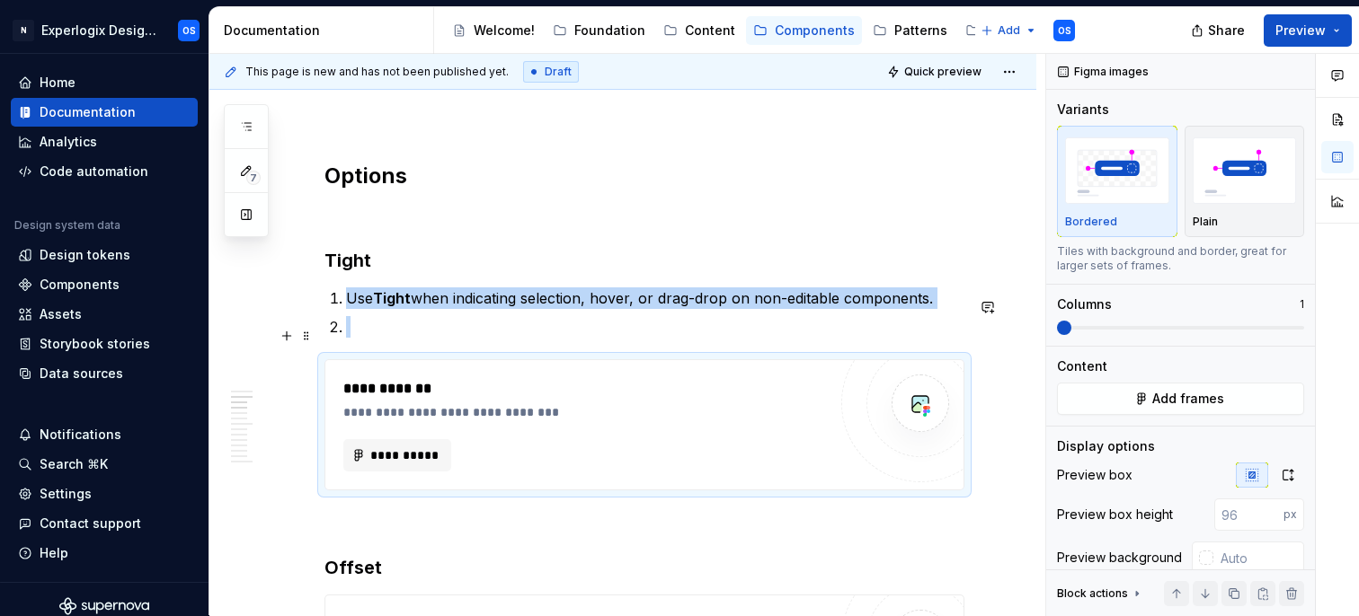
click at [346, 338] on li at bounding box center [655, 327] width 618 height 22
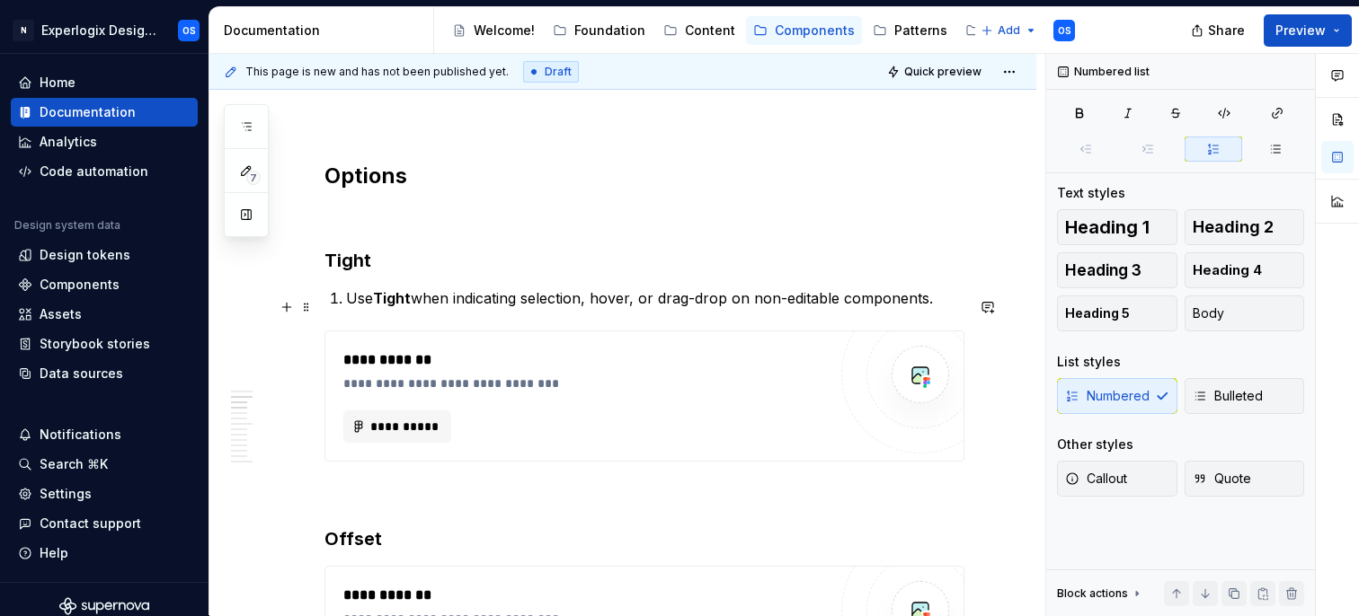
click at [346, 306] on p "Use Tight when indicating selection, hover, or drag-drop on non-editable compon…" at bounding box center [655, 299] width 618 height 22
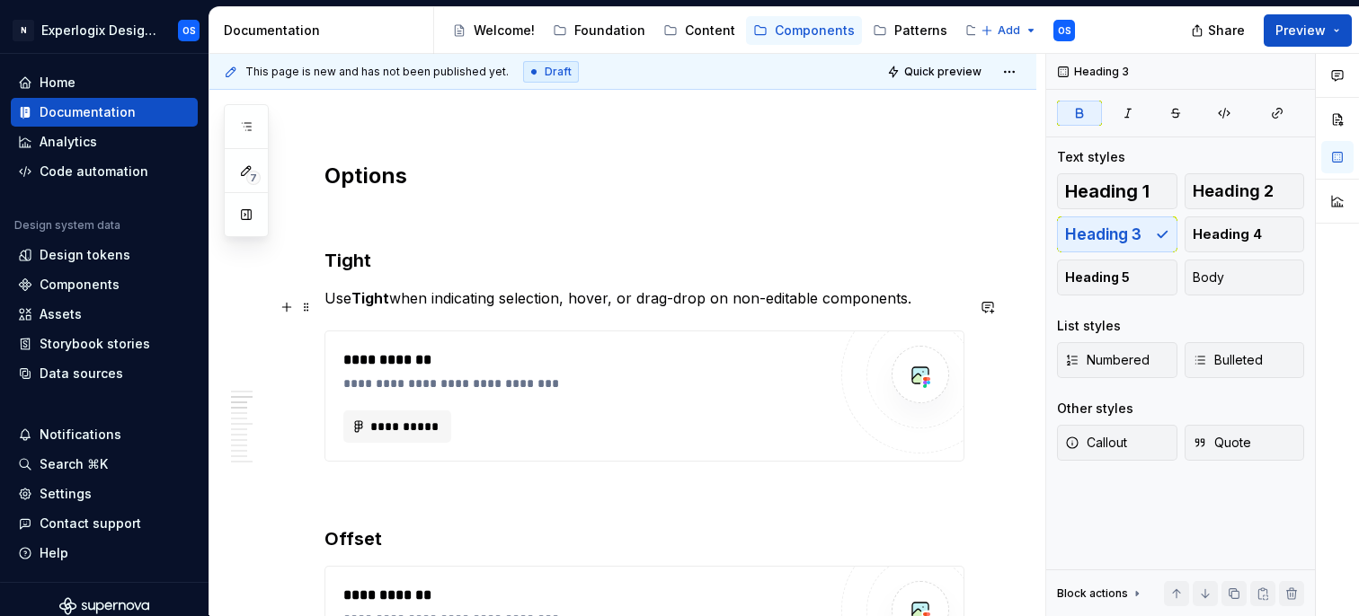
click at [378, 307] on strong "Tight" at bounding box center [370, 298] width 38 height 18
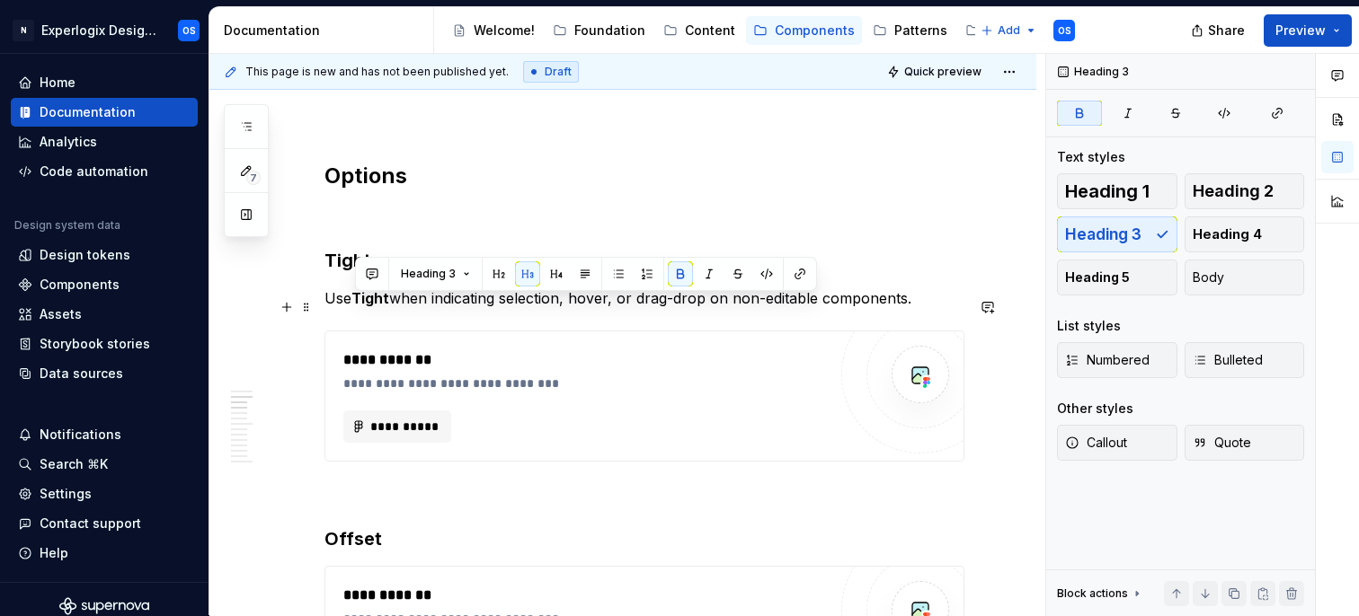
click at [428, 309] on p "Use Tight when indicating selection, hover, or drag-drop on non-editable compon…" at bounding box center [644, 299] width 640 height 22
drag, startPoint x: 405, startPoint y: 305, endPoint x: 325, endPoint y: 303, distance: 80.0
click at [325, 303] on p "Use Tight when indicating selection, hover, or drag-drop on non-editable compon…" at bounding box center [644, 299] width 640 height 22
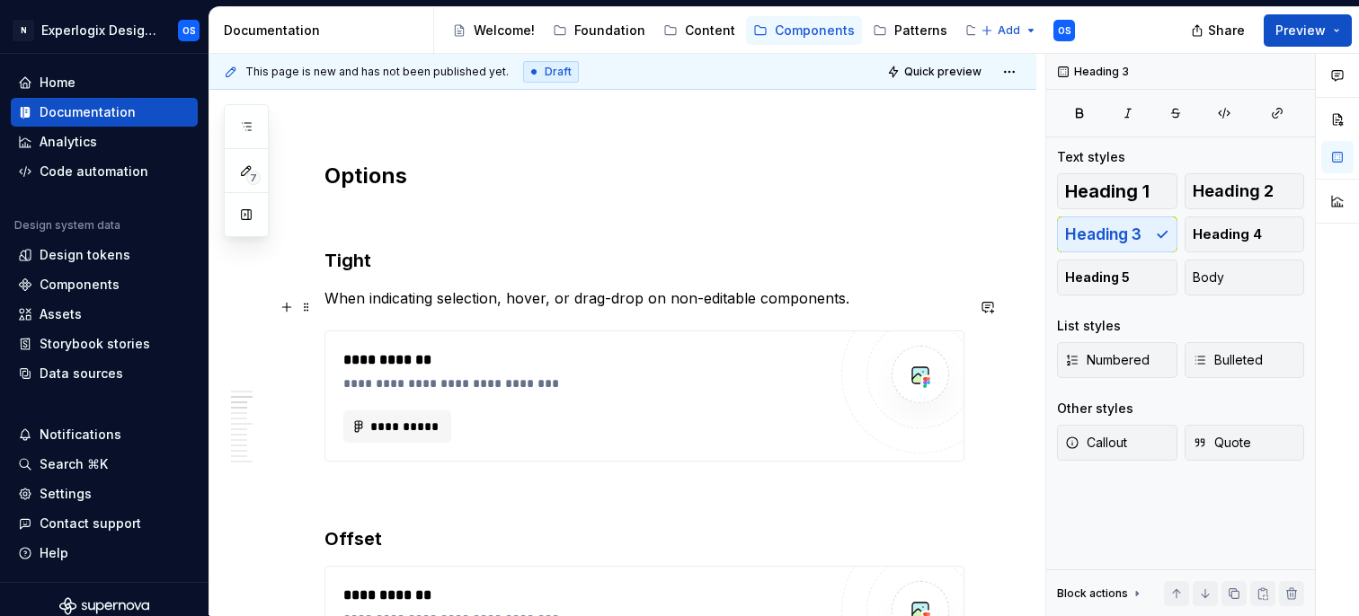
click at [509, 304] on p "When indicating selection, hover, or drag-drop on non-editable components." at bounding box center [644, 299] width 640 height 22
click at [393, 258] on h3 "Tight" at bounding box center [644, 260] width 640 height 25
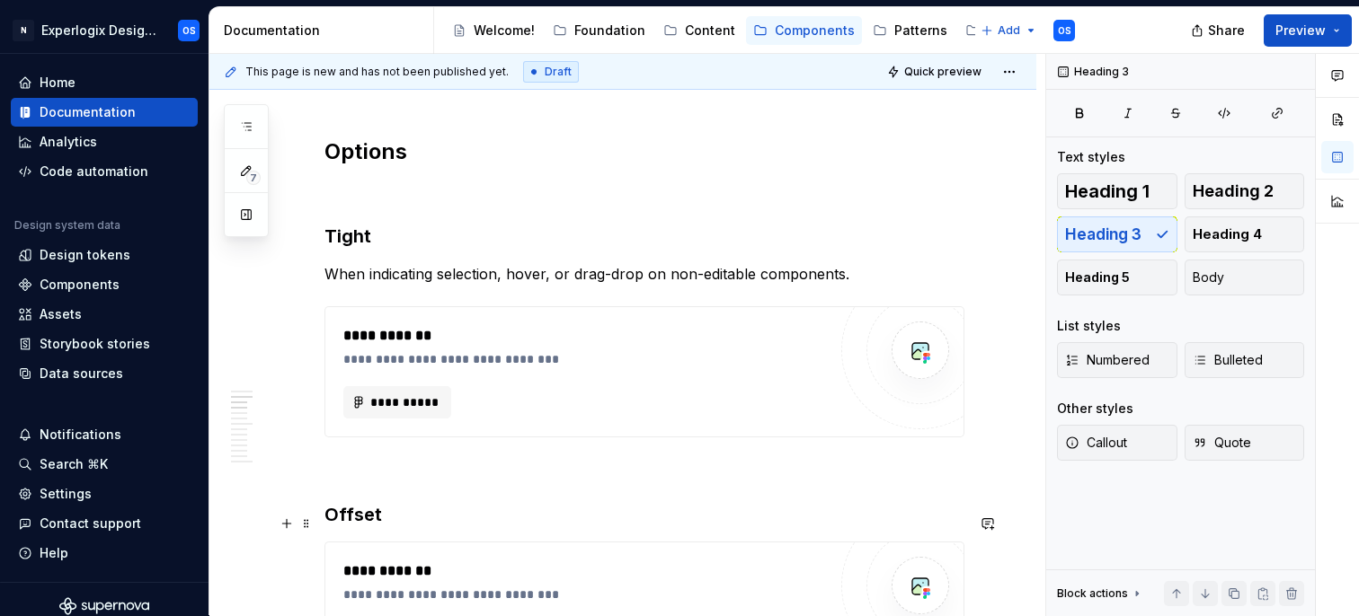
click at [396, 523] on h3 "Offset" at bounding box center [644, 514] width 640 height 25
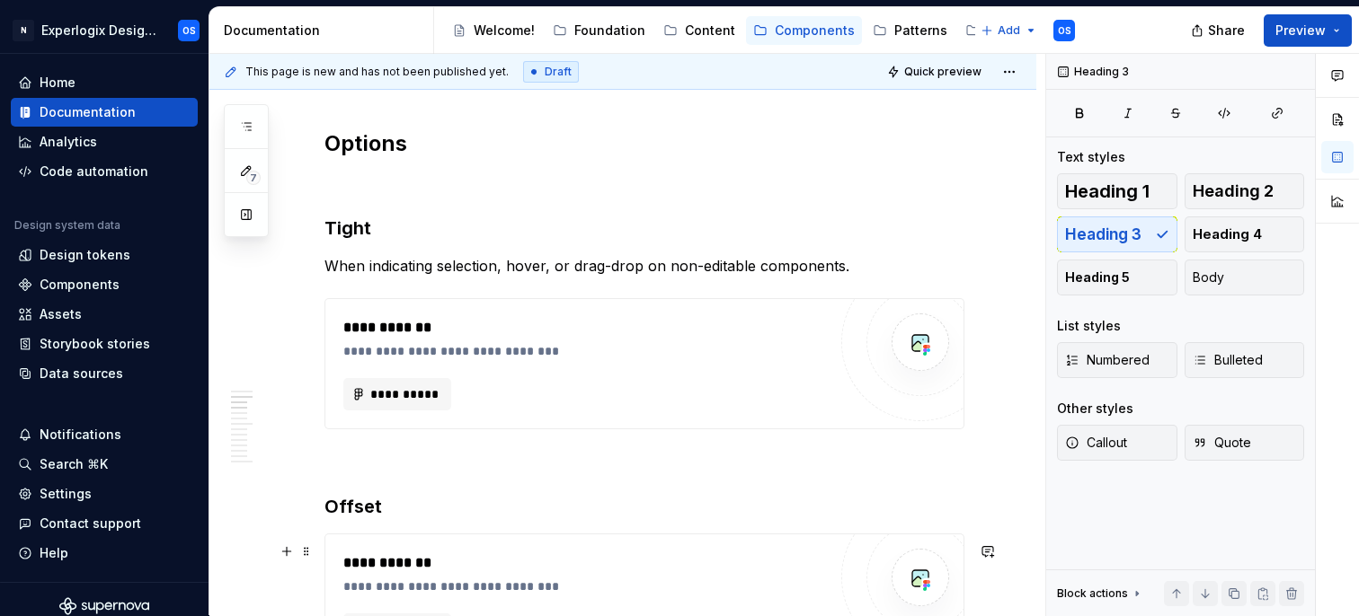
scroll to position [1468, 0]
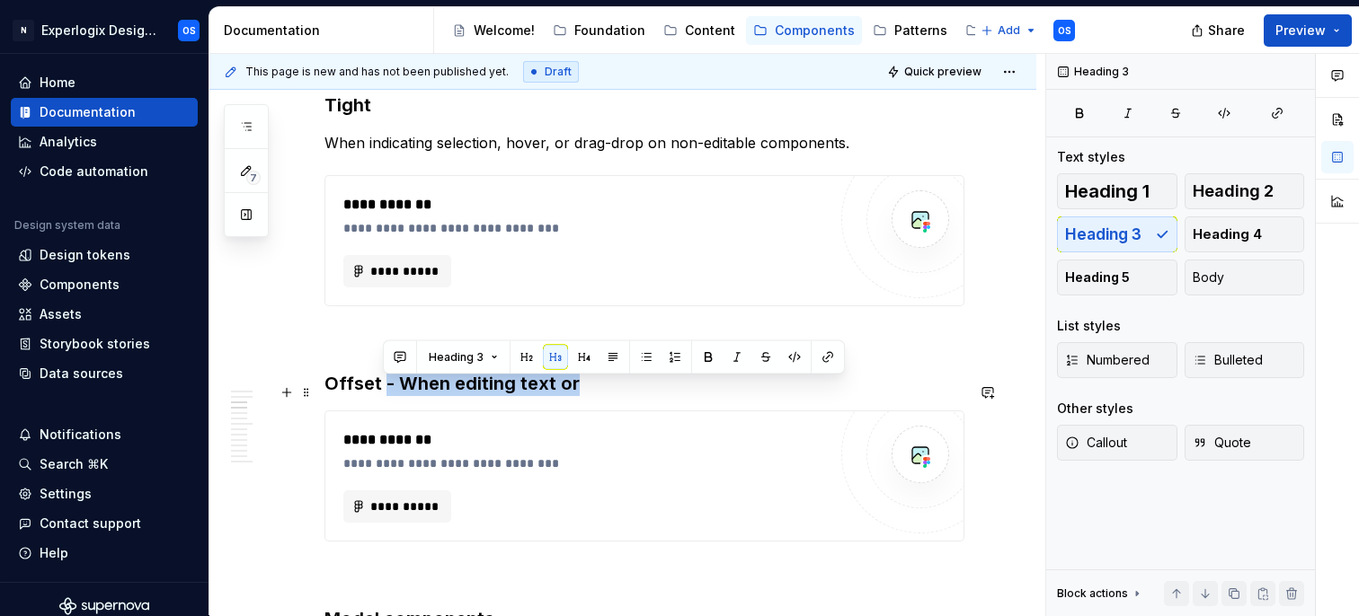
drag, startPoint x: 386, startPoint y: 386, endPoint x: 590, endPoint y: 399, distance: 204.4
click at [590, 396] on h3 "Offset - When editing text or" at bounding box center [644, 383] width 640 height 25
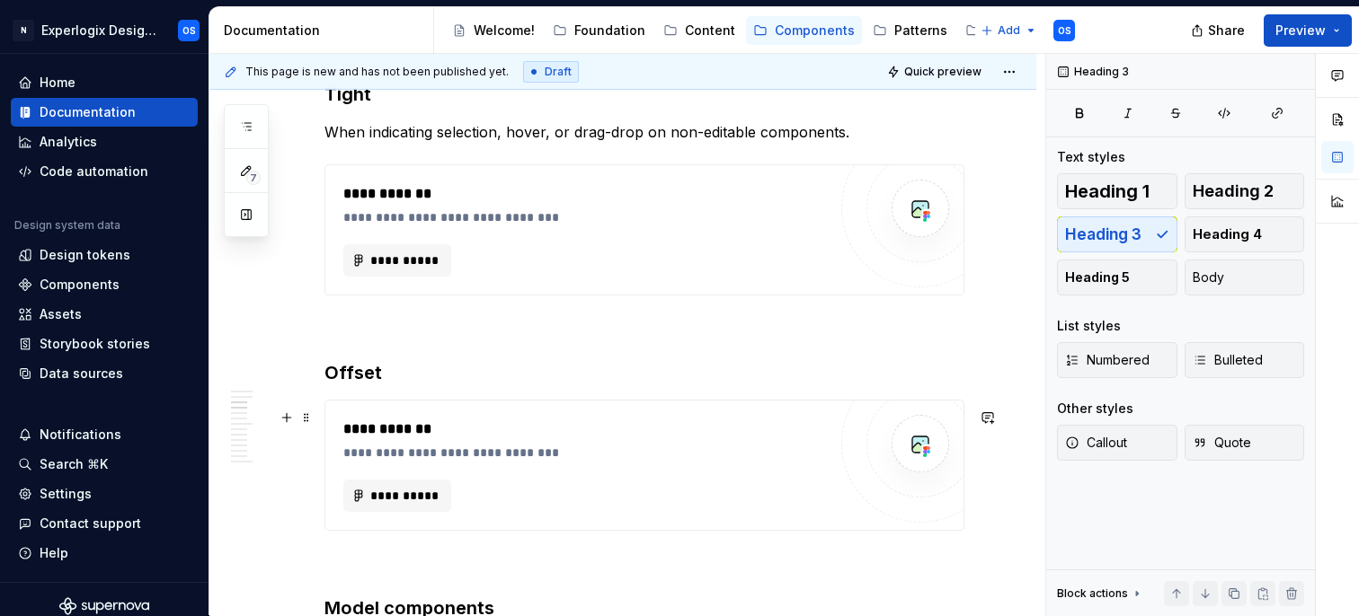
scroll to position [1441, 0]
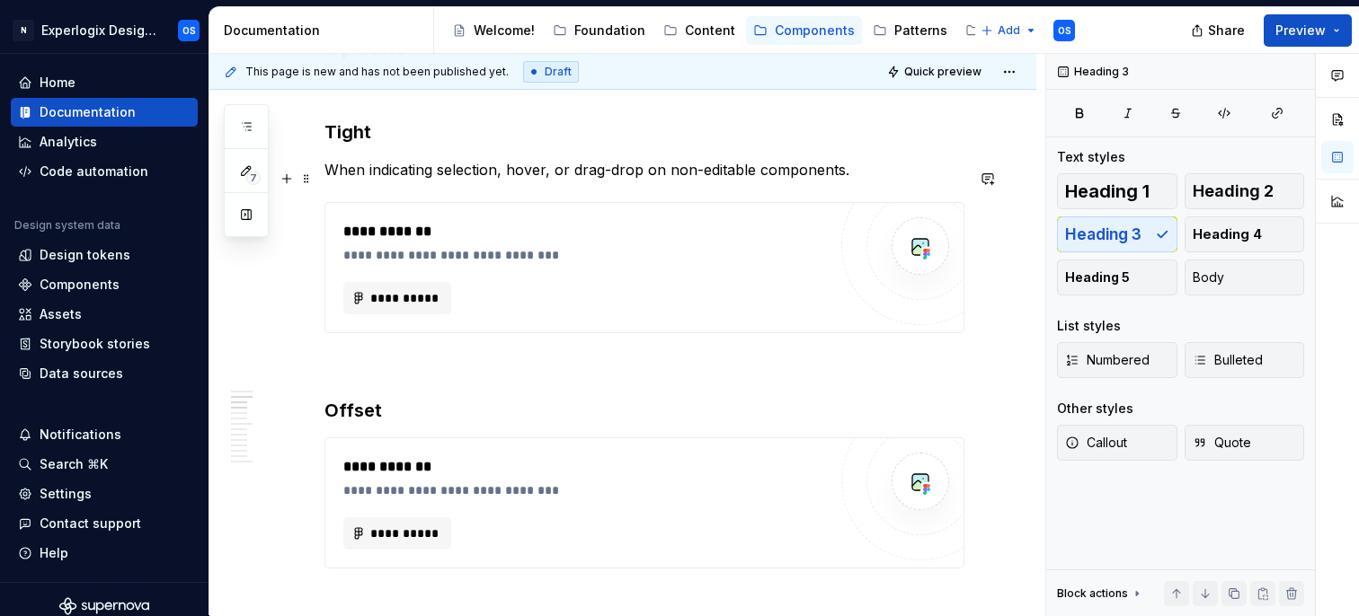
click at [612, 178] on p "When indicating selection, hover, or drag-drop on non-editable components." at bounding box center [644, 170] width 640 height 22
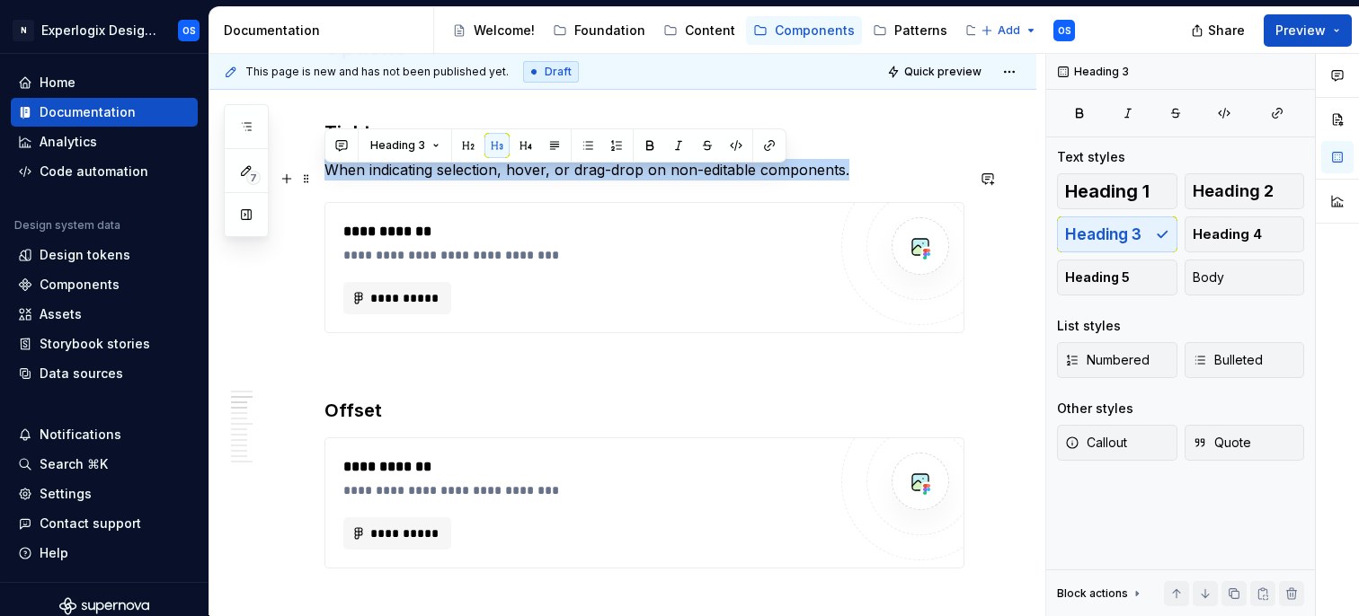
click at [612, 178] on p "When indicating selection, hover, or drag-drop on non-editable components." at bounding box center [644, 170] width 640 height 22
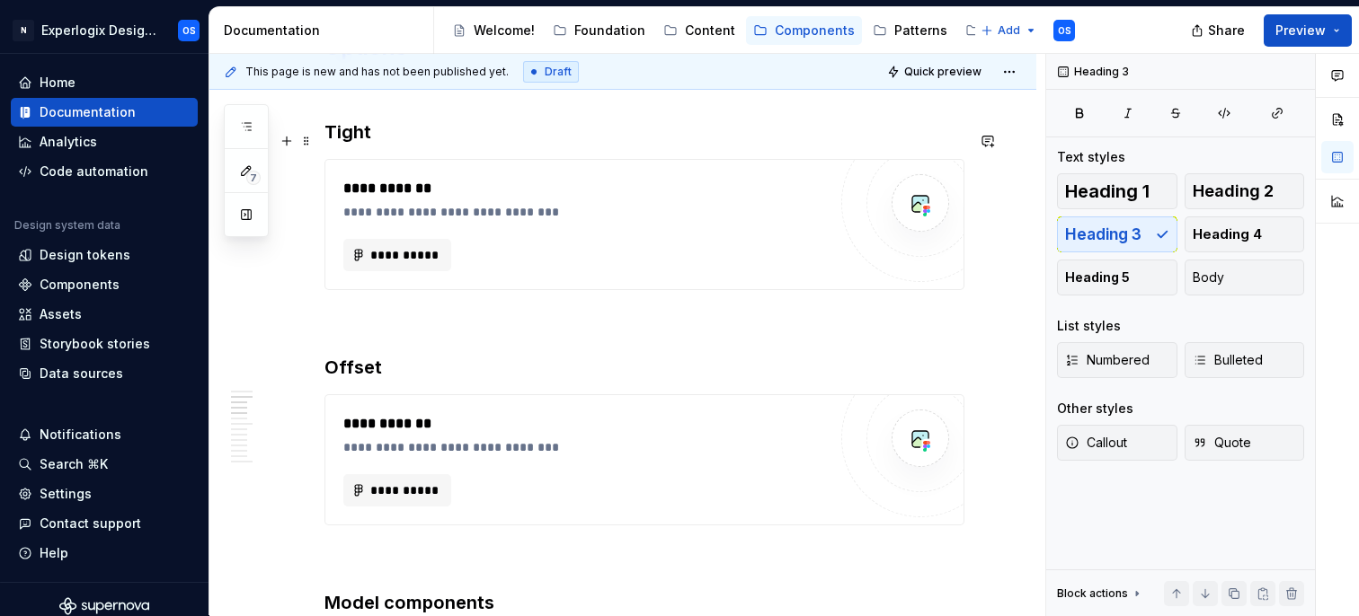
click at [326, 137] on h3 "Tight" at bounding box center [644, 132] width 640 height 25
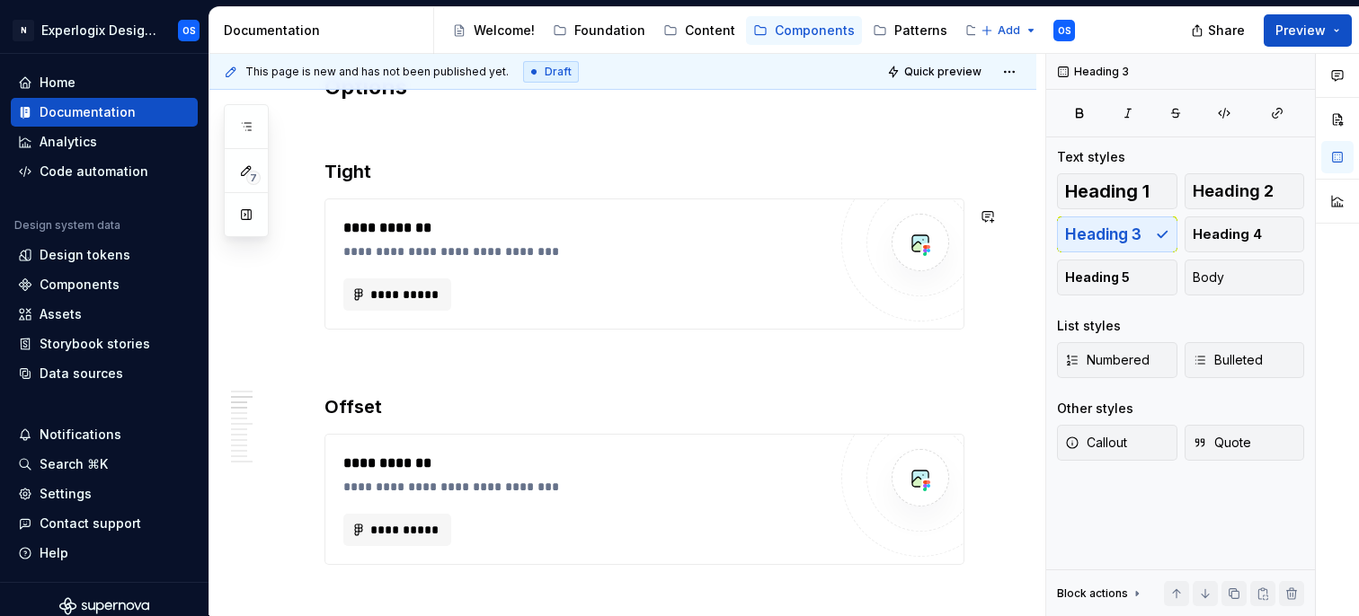
scroll to position [1360, 0]
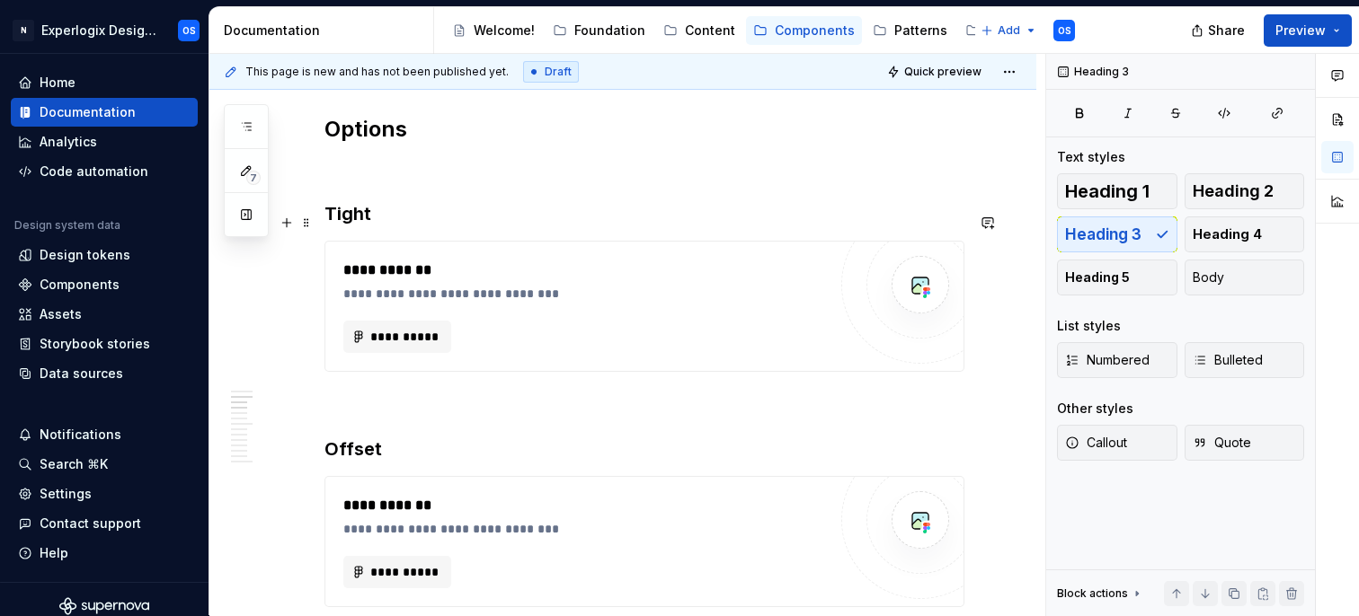
click at [386, 226] on h3 "Tight" at bounding box center [644, 213] width 640 height 25
click at [358, 457] on h3 "Offset" at bounding box center [644, 449] width 640 height 25
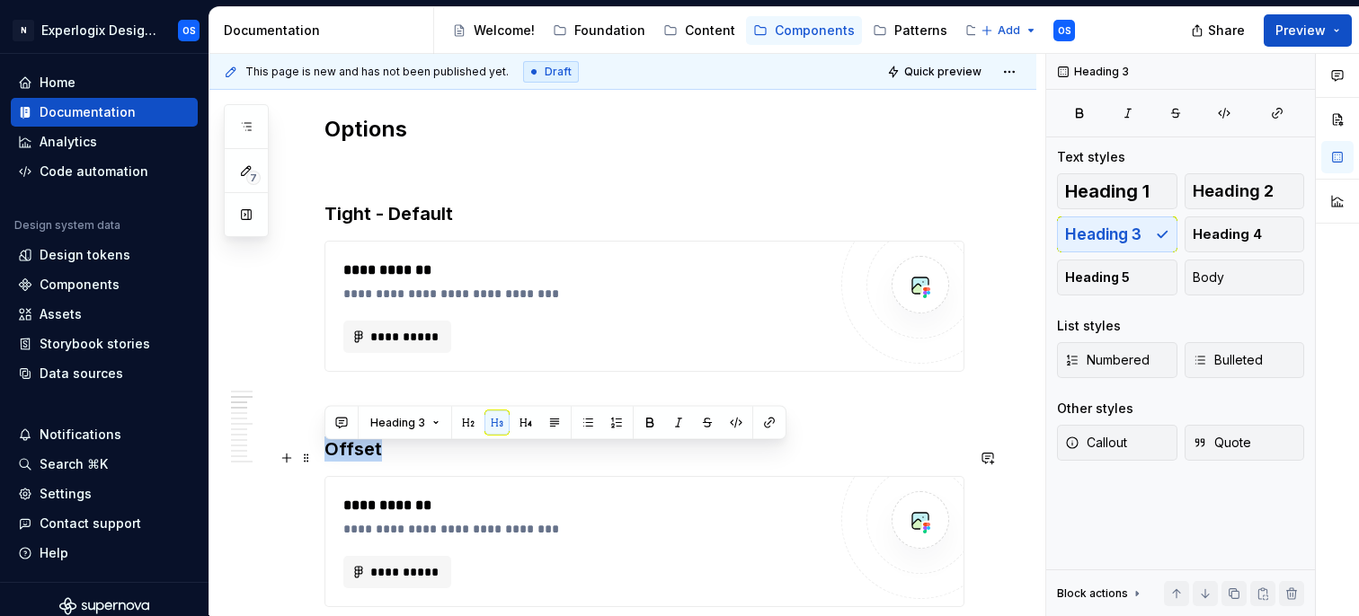
click at [358, 457] on h3 "Offset" at bounding box center [644, 449] width 640 height 25
click at [392, 215] on h3 "Tight - Default" at bounding box center [644, 213] width 640 height 25
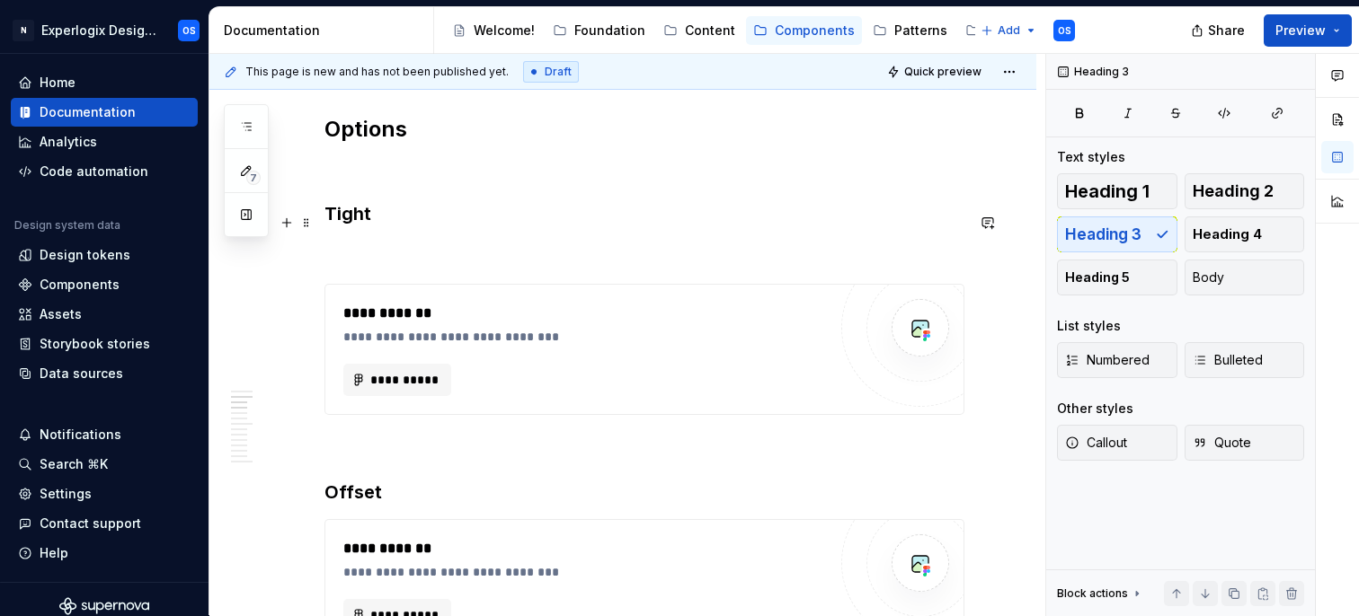
click at [356, 215] on h3 "Tight" at bounding box center [644, 213] width 640 height 25
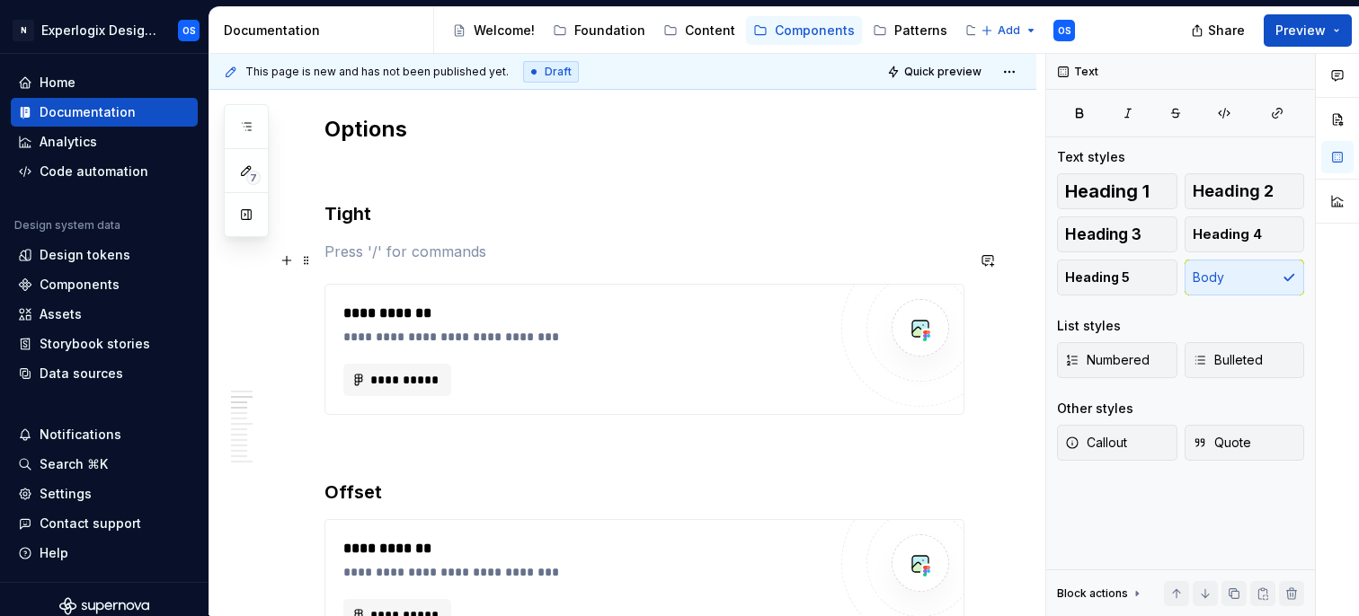
click at [354, 262] on p at bounding box center [644, 252] width 640 height 22
click at [1234, 229] on span "Heading 4" at bounding box center [1227, 235] width 69 height 18
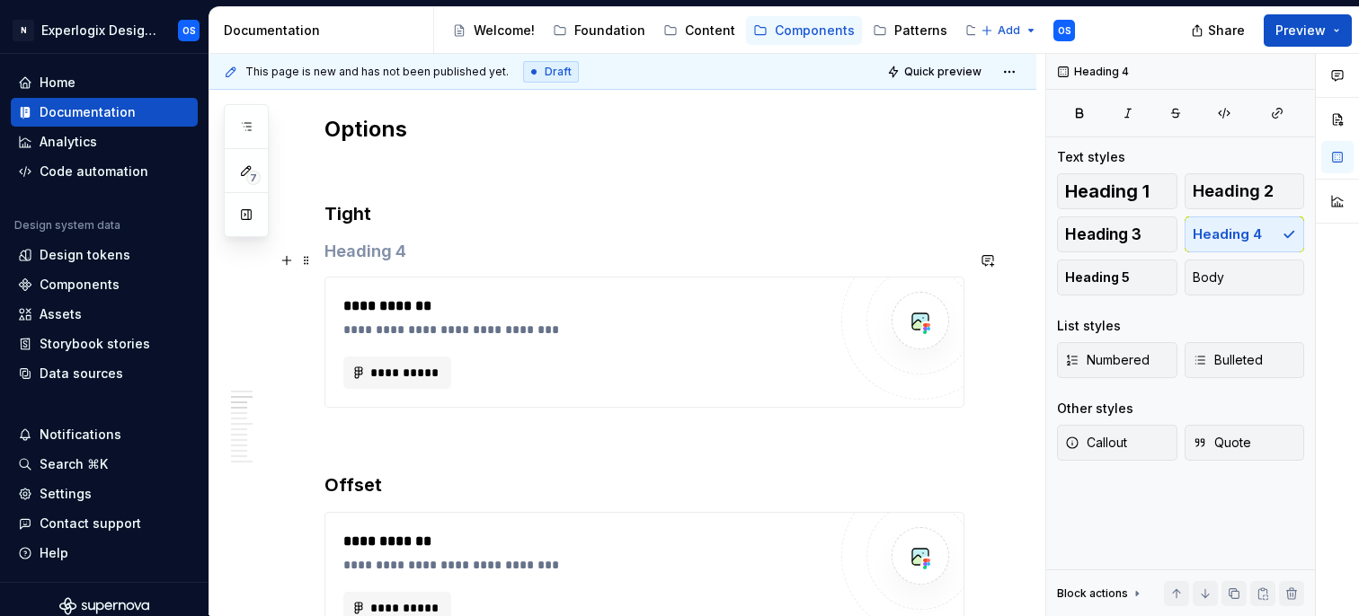
click at [457, 258] on h4 at bounding box center [644, 252] width 640 height 22
click at [443, 226] on h3 "Tight" at bounding box center [644, 213] width 640 height 25
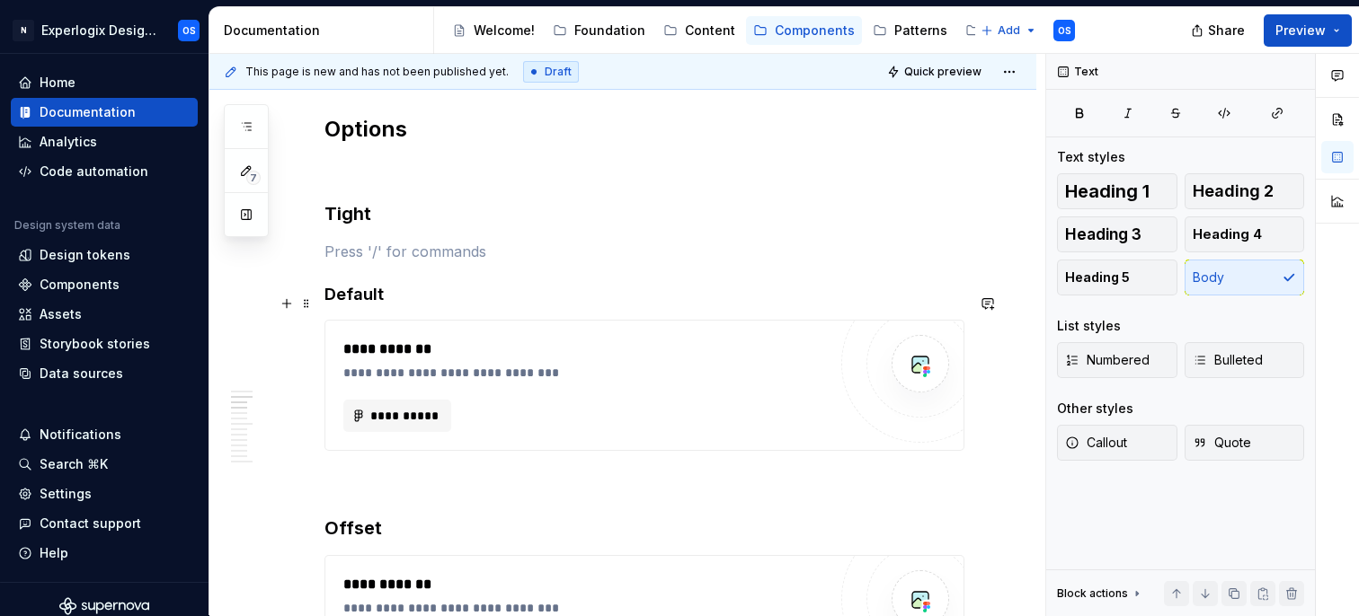
click at [413, 306] on h4 "Default" at bounding box center [644, 295] width 640 height 22
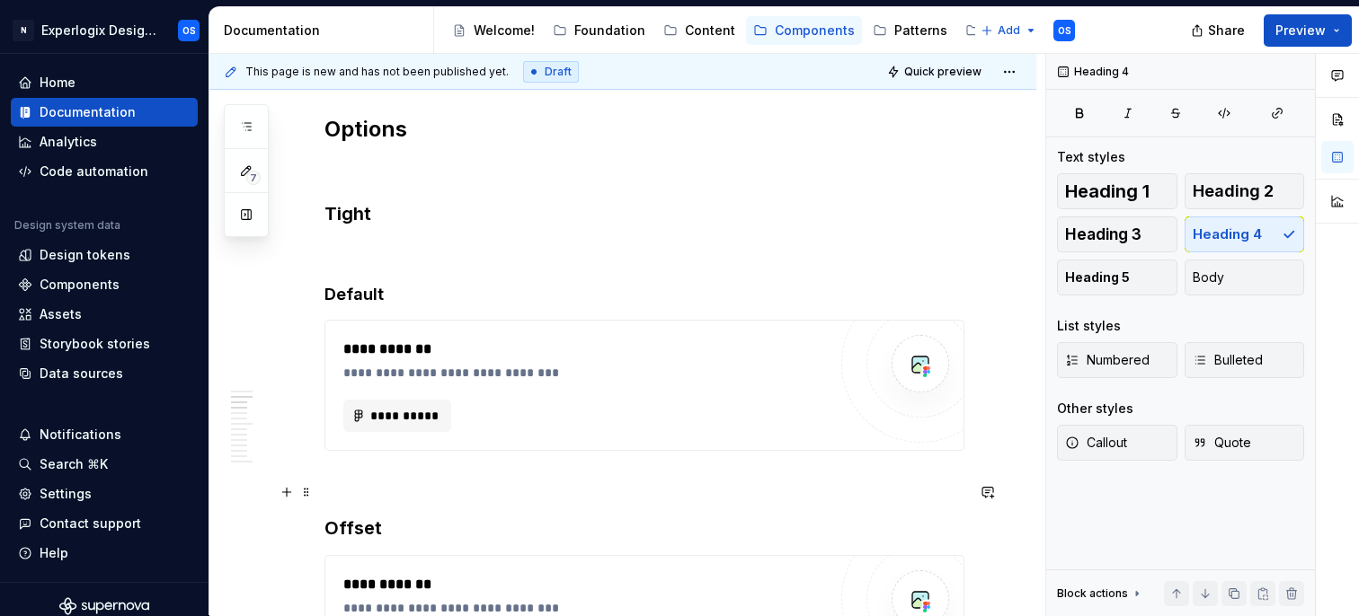
scroll to position [1430, 0]
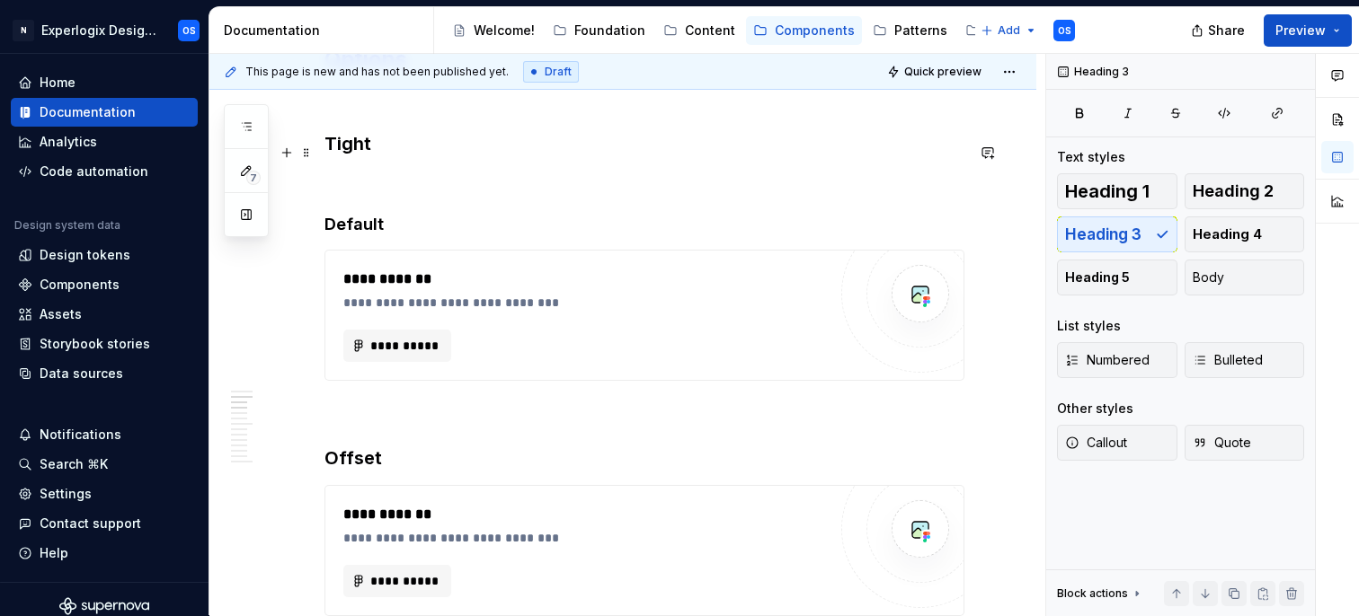
click at [364, 156] on h3 "Tight" at bounding box center [644, 143] width 640 height 25
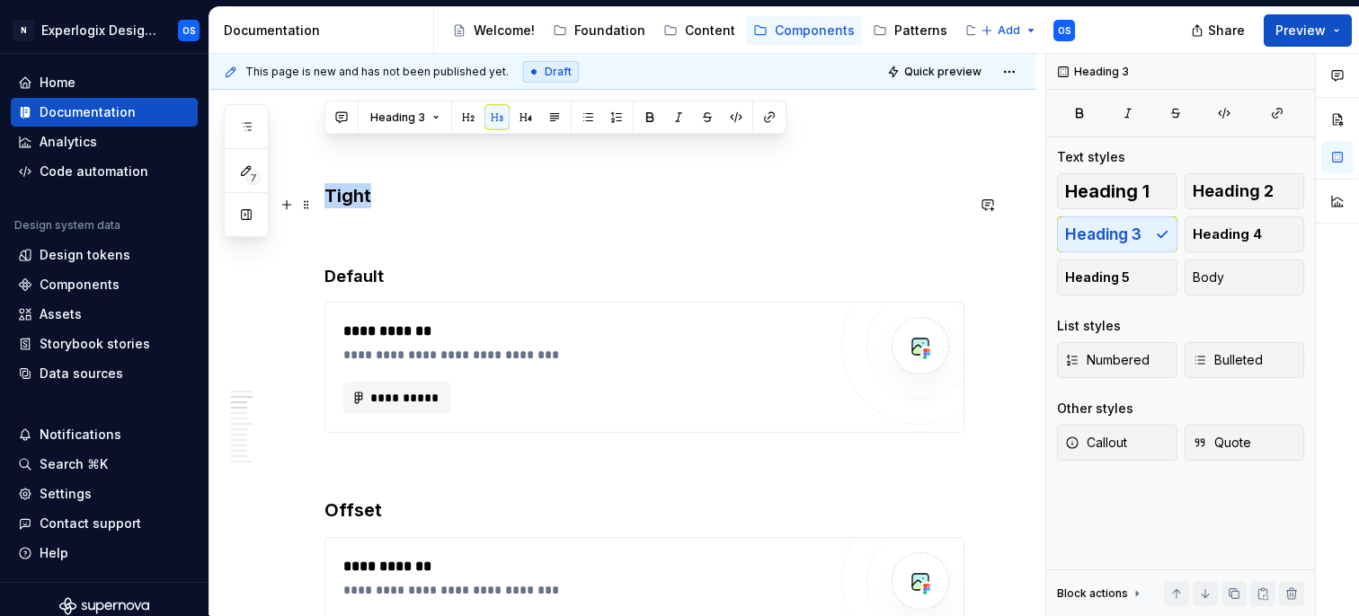
scroll to position [1372, 0]
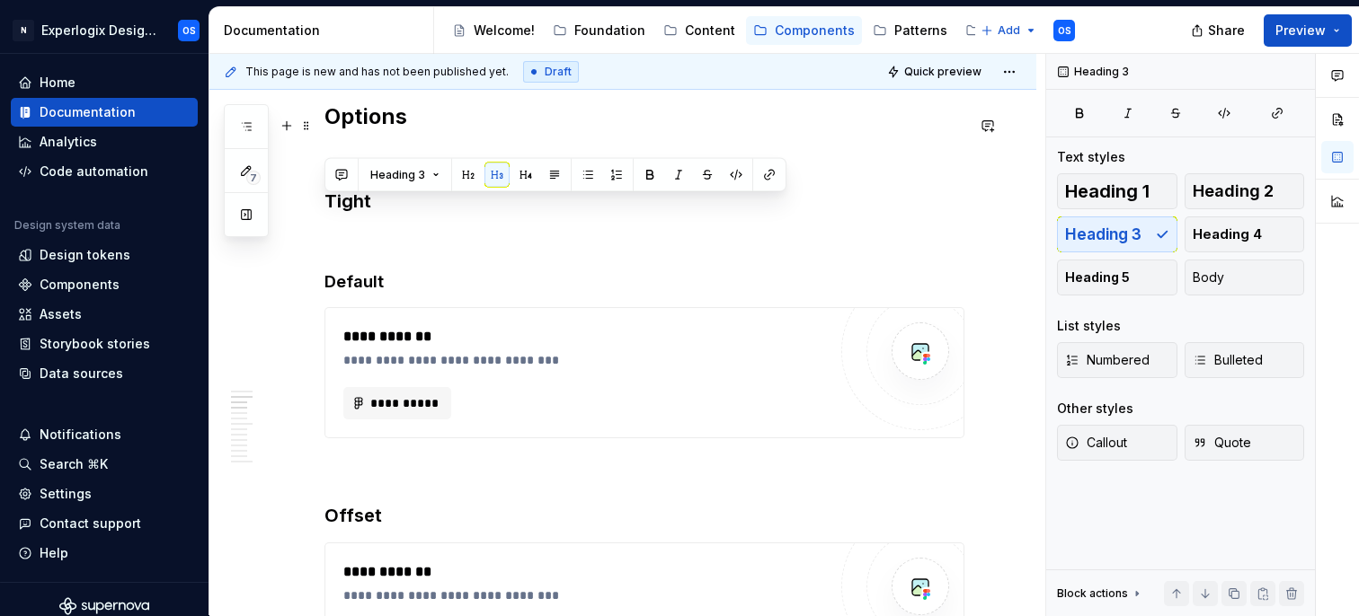
click at [379, 114] on h2 "Options" at bounding box center [644, 116] width 640 height 29
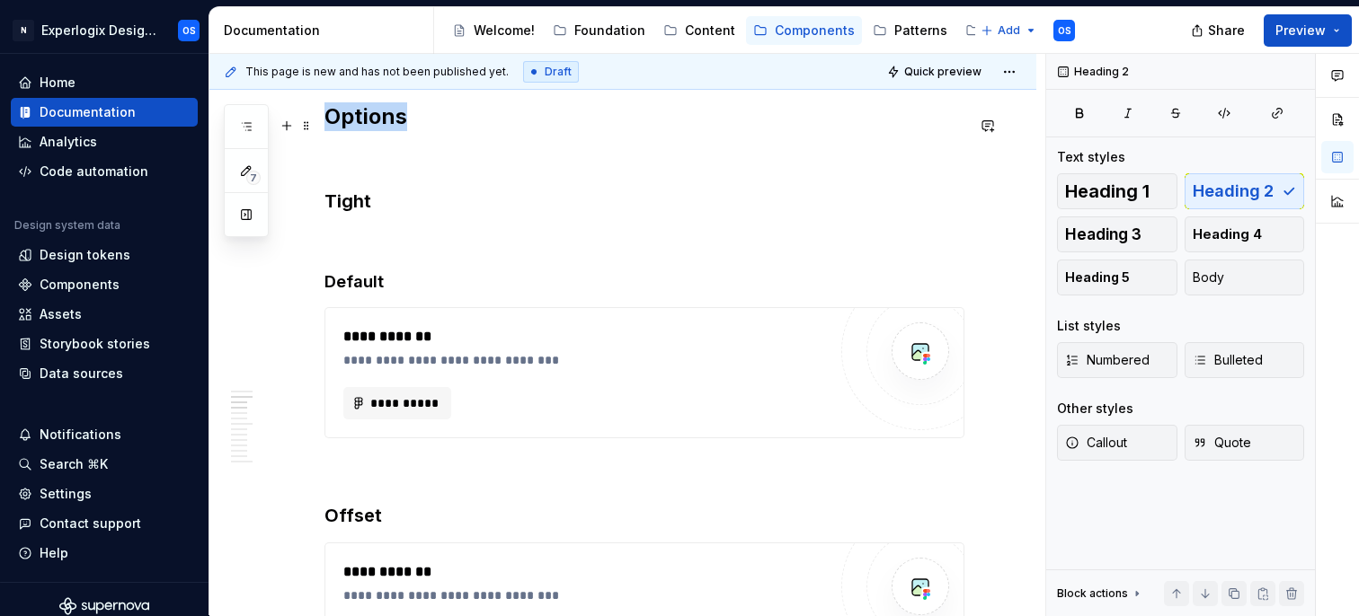
click at [379, 114] on h2 "Options" at bounding box center [644, 116] width 640 height 29
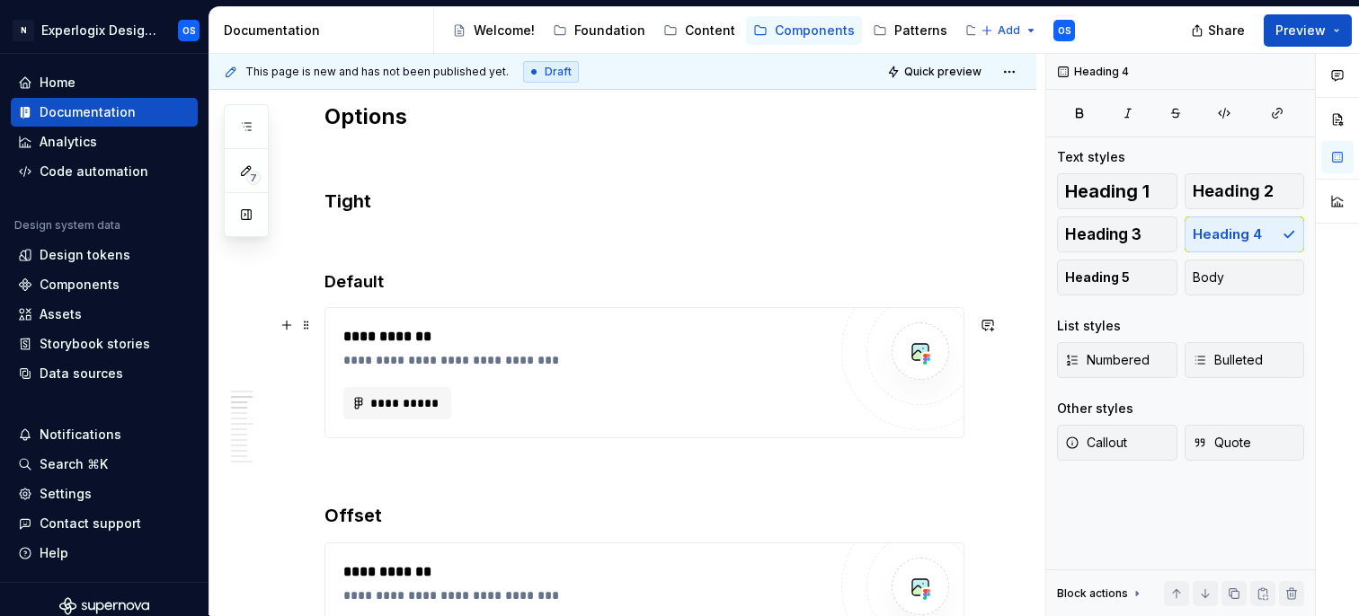
scroll to position [1431, 0]
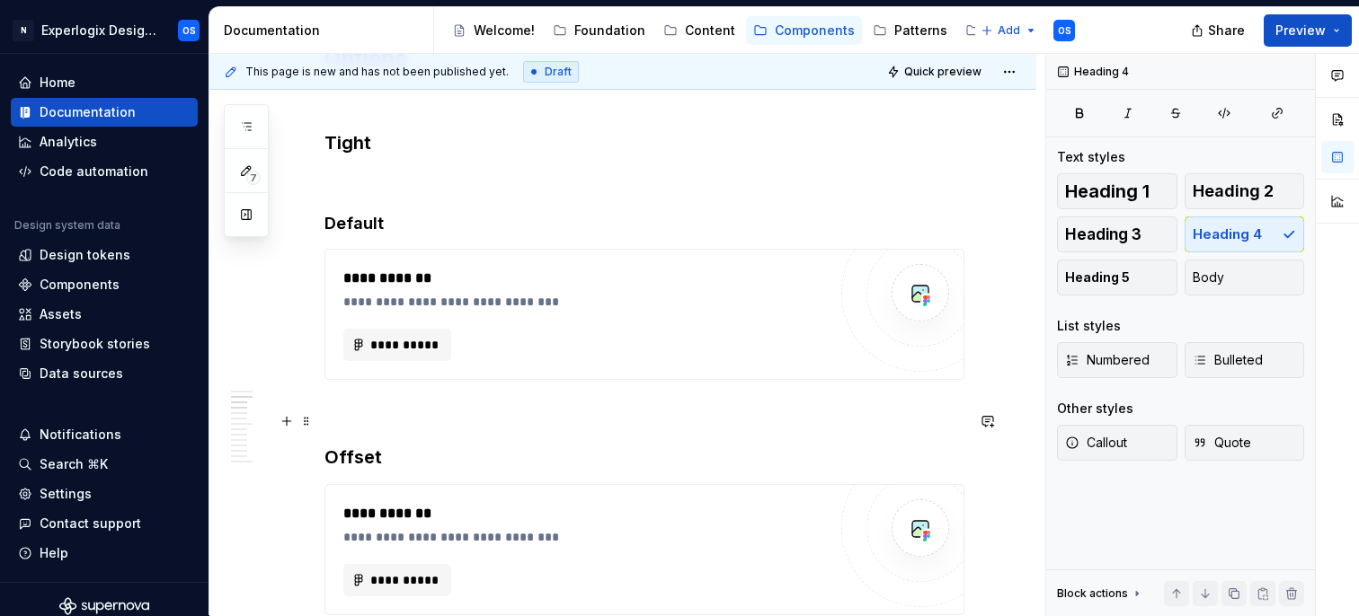
click at [376, 418] on p at bounding box center [644, 413] width 640 height 22
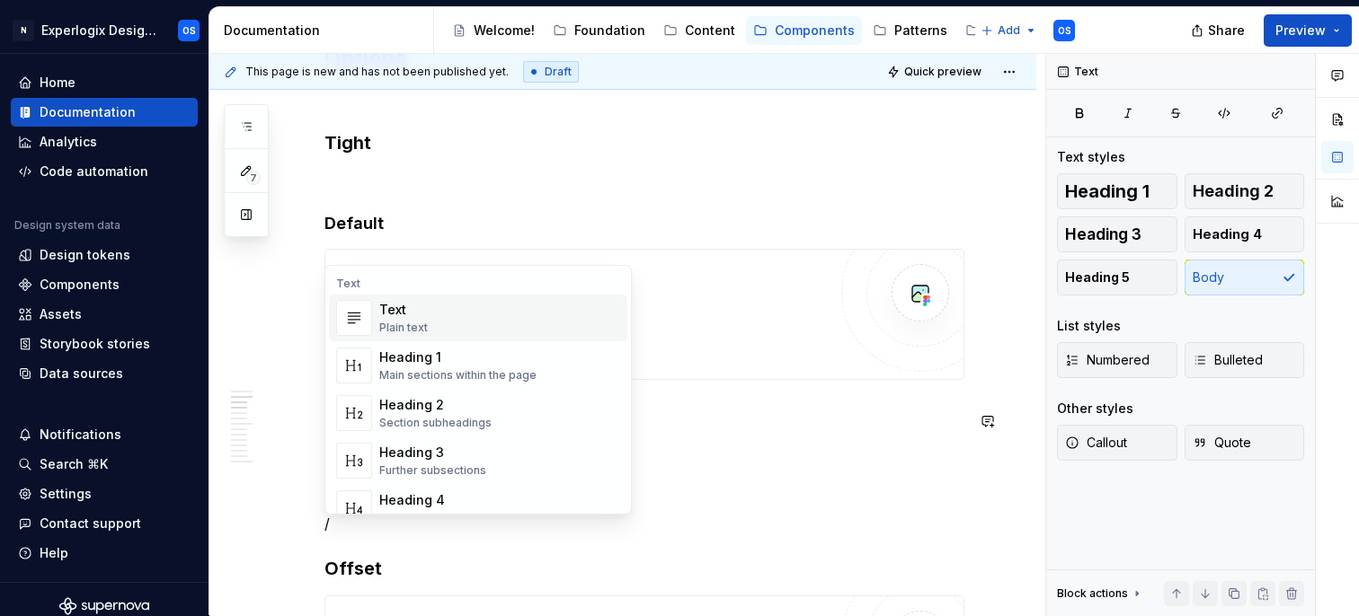
scroll to position [1446, 0]
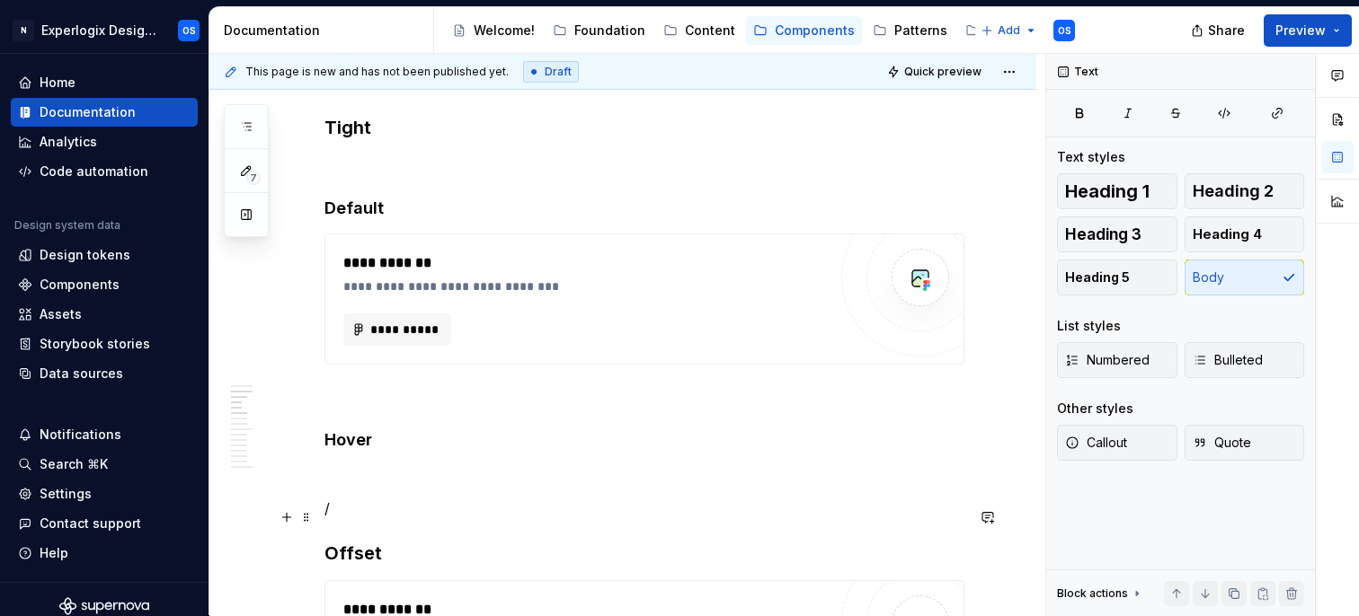
click at [347, 514] on p "/" at bounding box center [644, 509] width 640 height 22
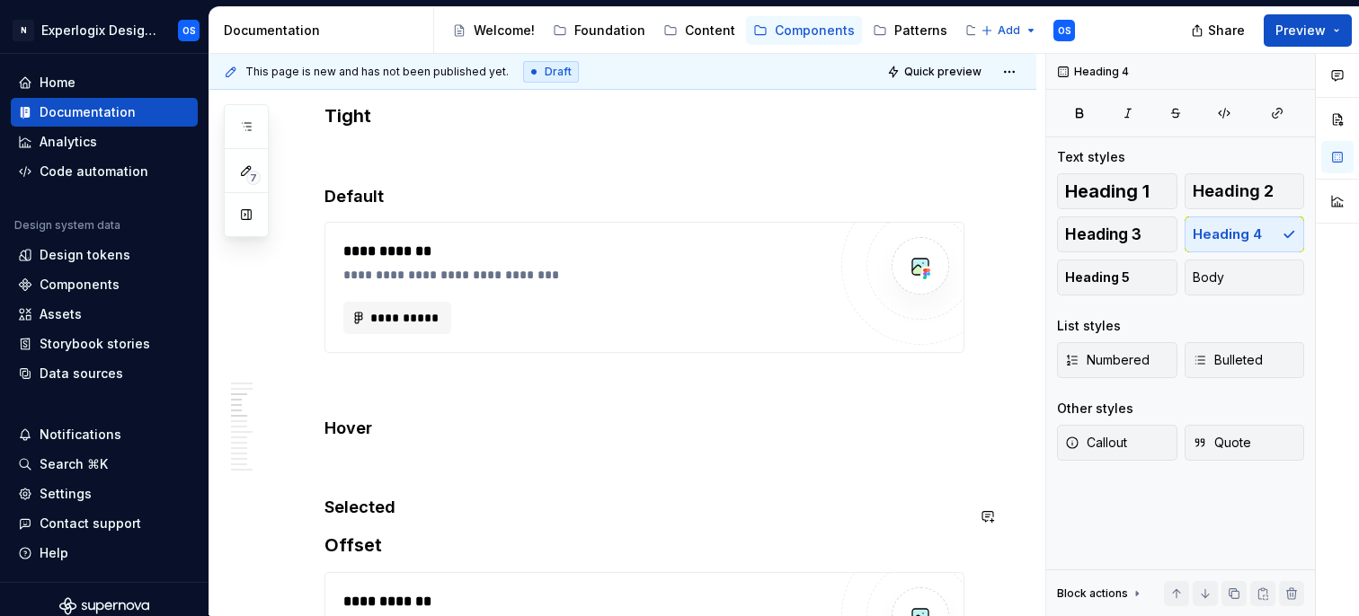
click at [357, 509] on h4 "Selected" at bounding box center [644, 508] width 640 height 22
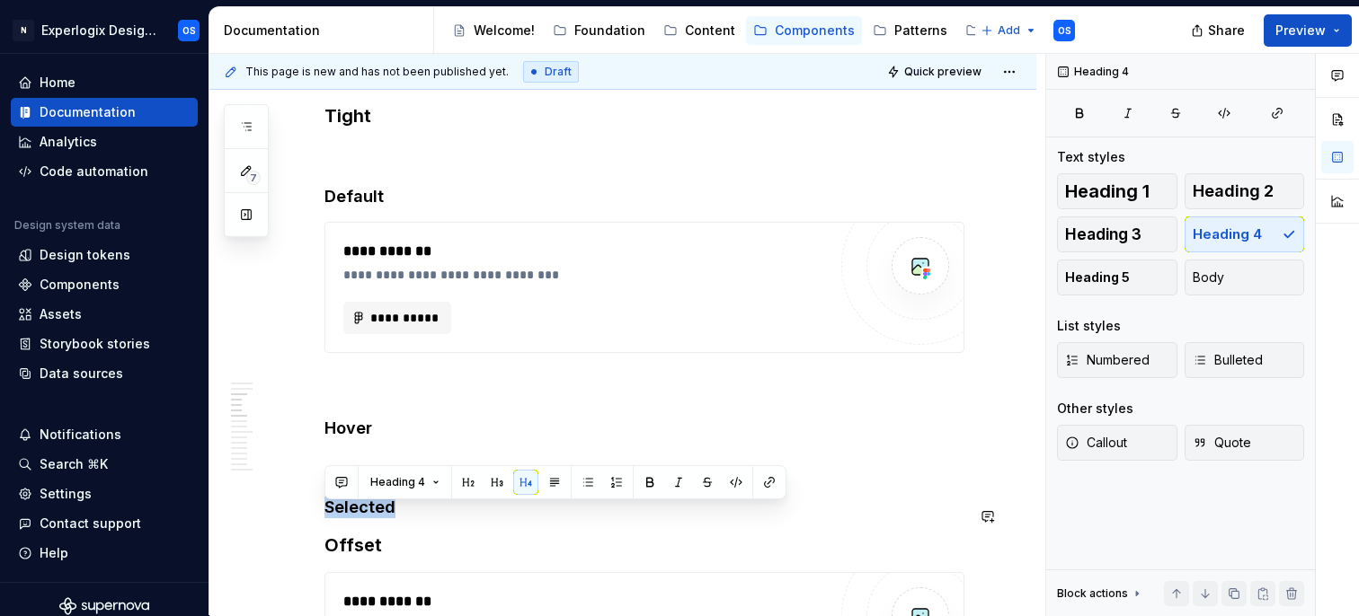
copy h4 "Selected"
click at [407, 517] on h4 "Selected" at bounding box center [644, 508] width 640 height 22
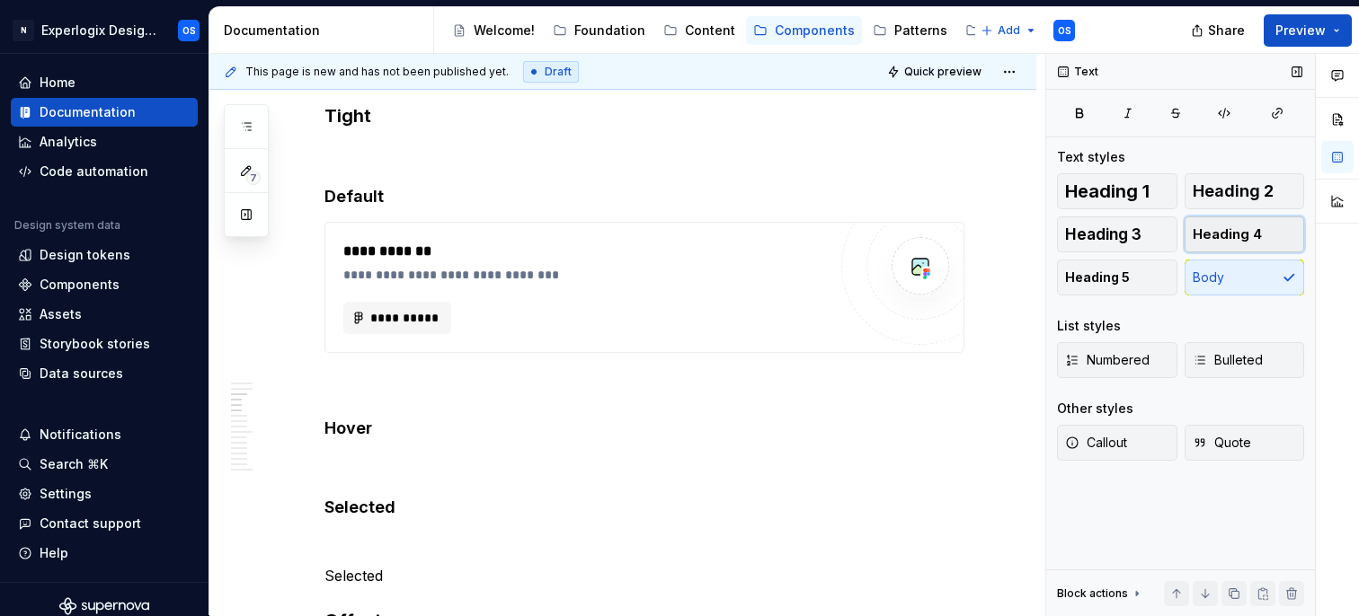
click at [1204, 233] on span "Heading 4" at bounding box center [1227, 235] width 69 height 18
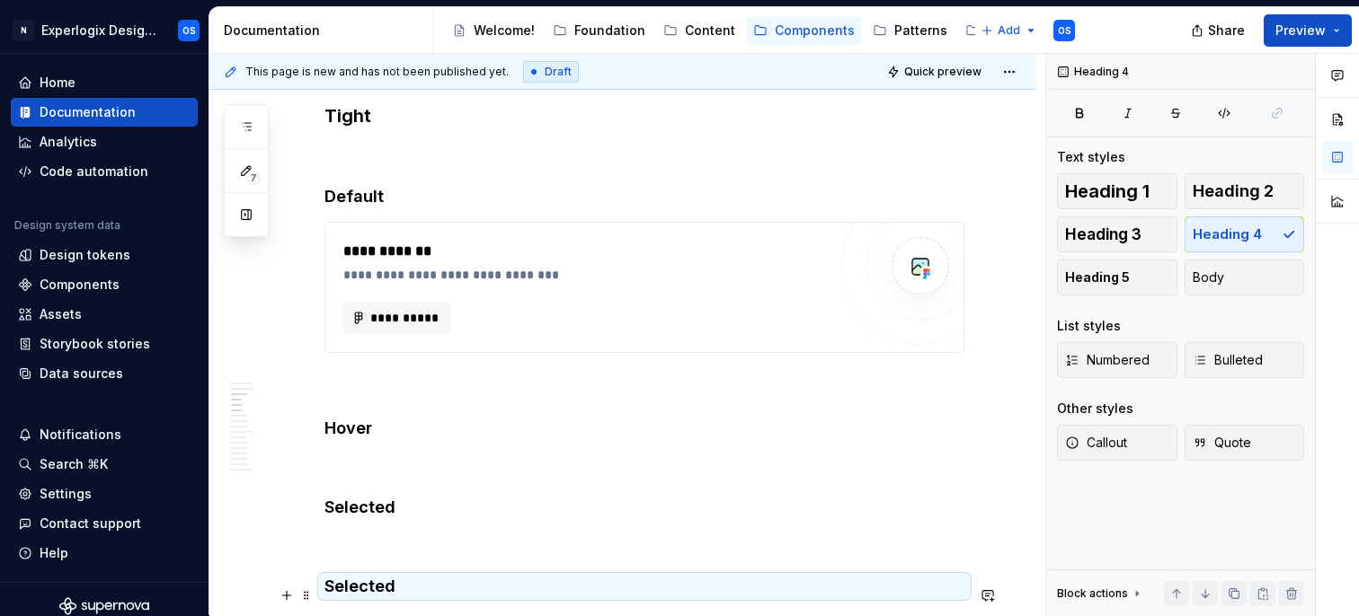
click at [523, 586] on h4 "Selected" at bounding box center [644, 587] width 640 height 22
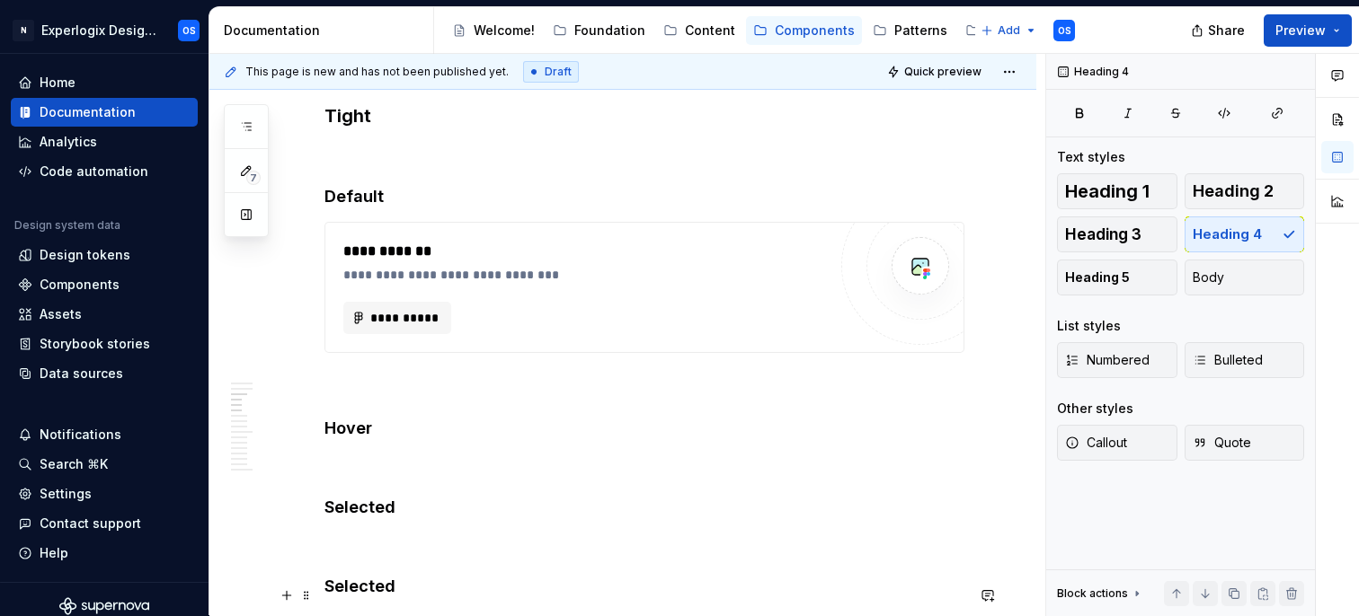
click at [448, 590] on h4 "Selected" at bounding box center [644, 587] width 640 height 22
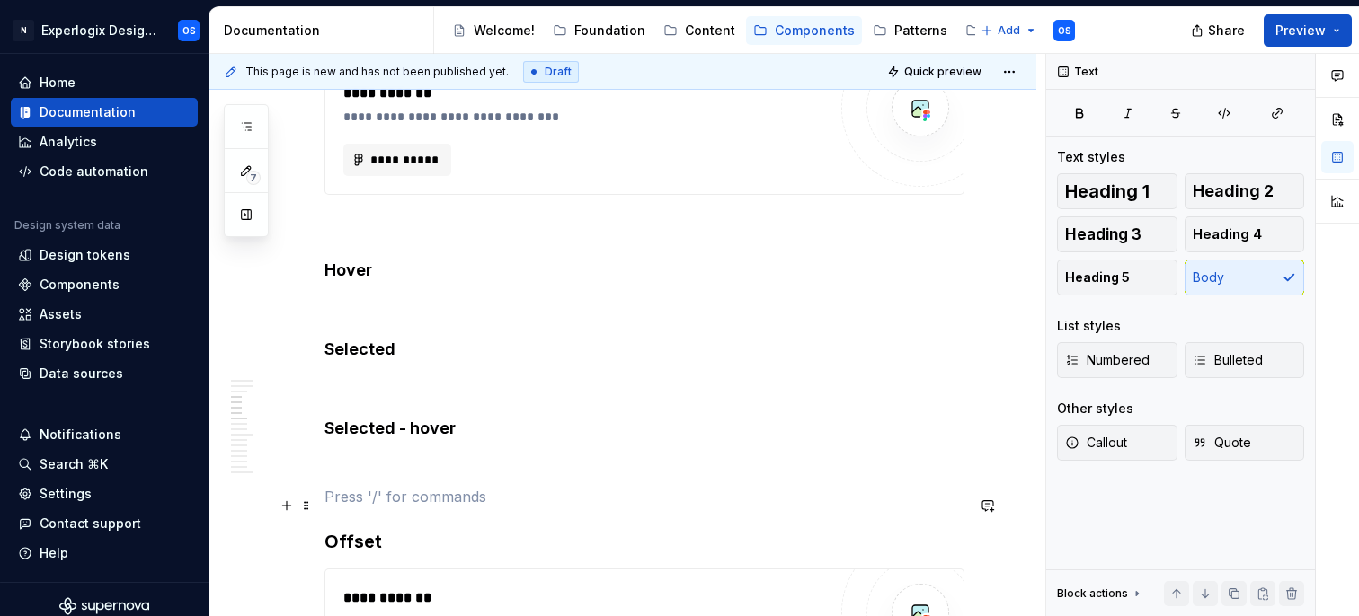
scroll to position [1632, 0]
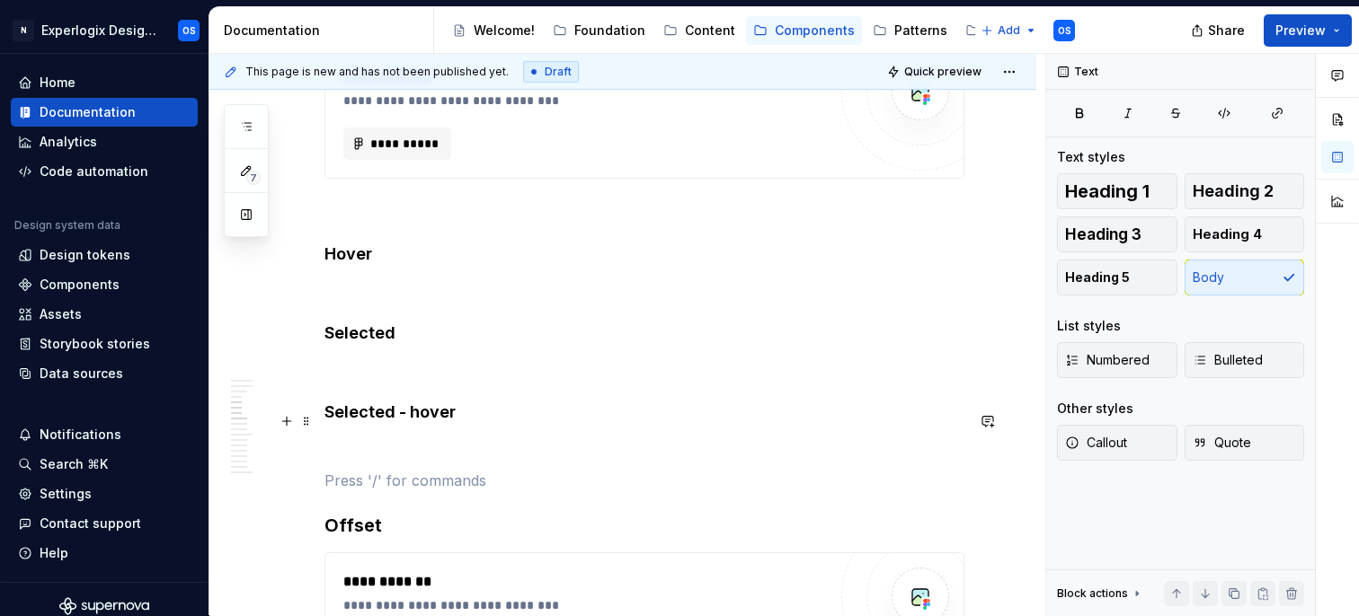
click at [403, 418] on h4 "Selected - hover" at bounding box center [644, 413] width 640 height 22
click at [411, 416] on h4 "Selected - hover" at bounding box center [644, 413] width 640 height 22
click at [405, 457] on p at bounding box center [644, 449] width 640 height 22
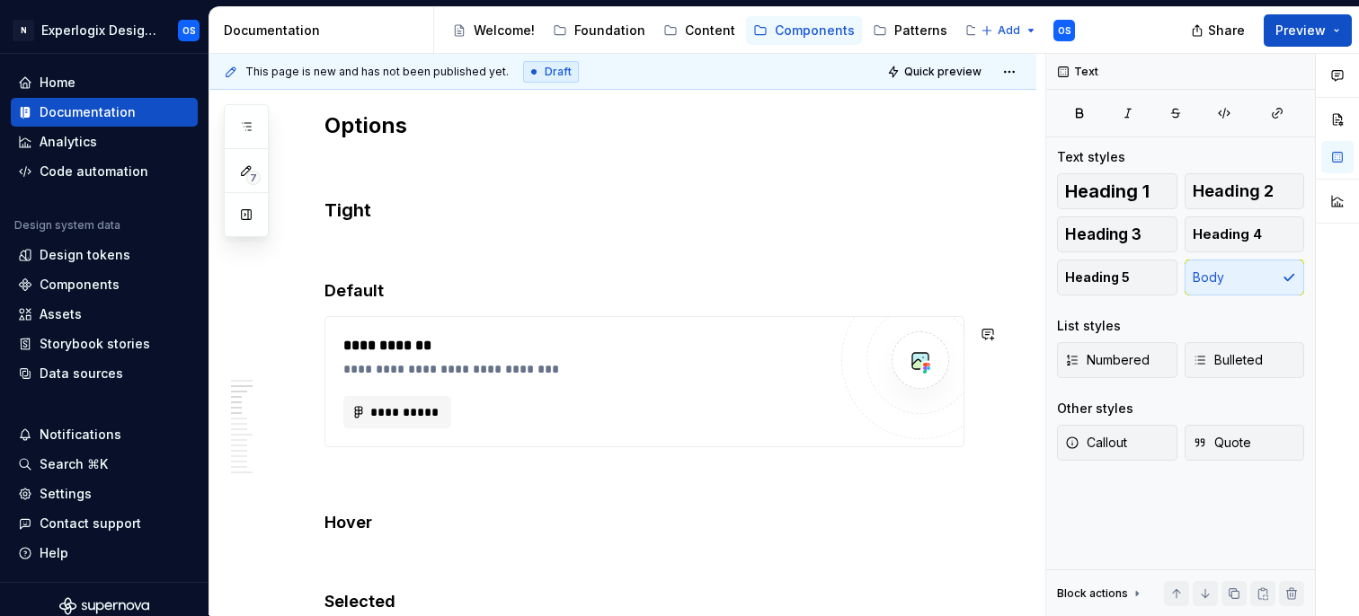
scroll to position [1340, 0]
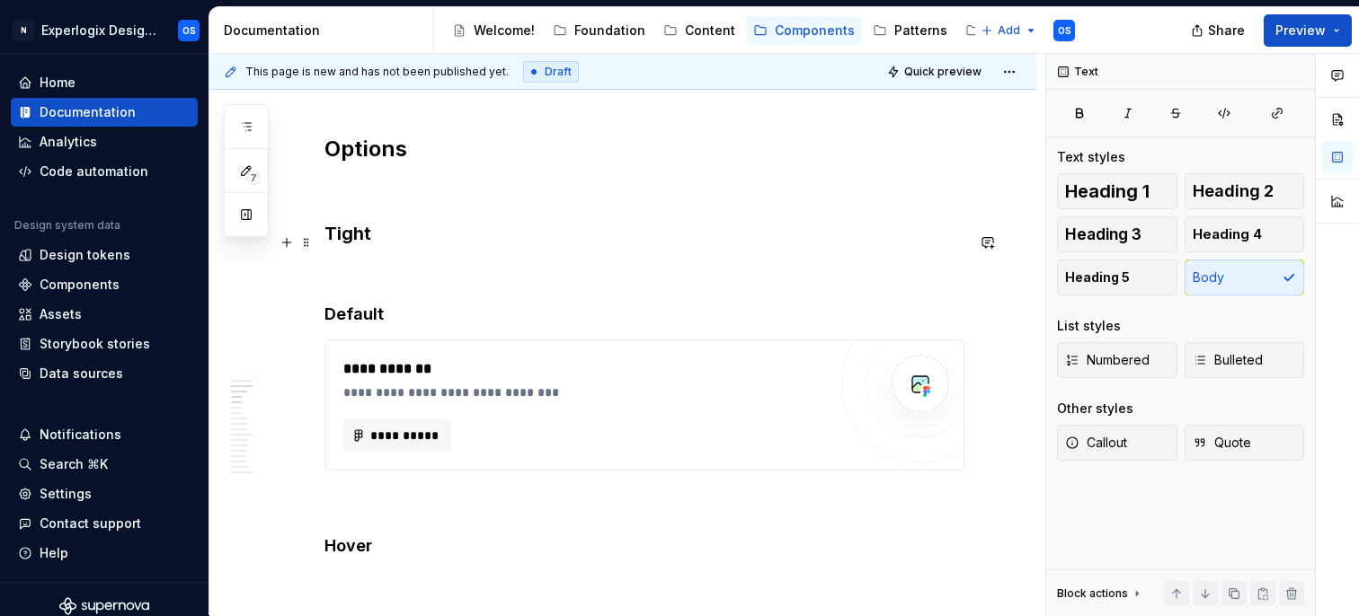
click at [326, 239] on h3 "Tight" at bounding box center [644, 233] width 640 height 25
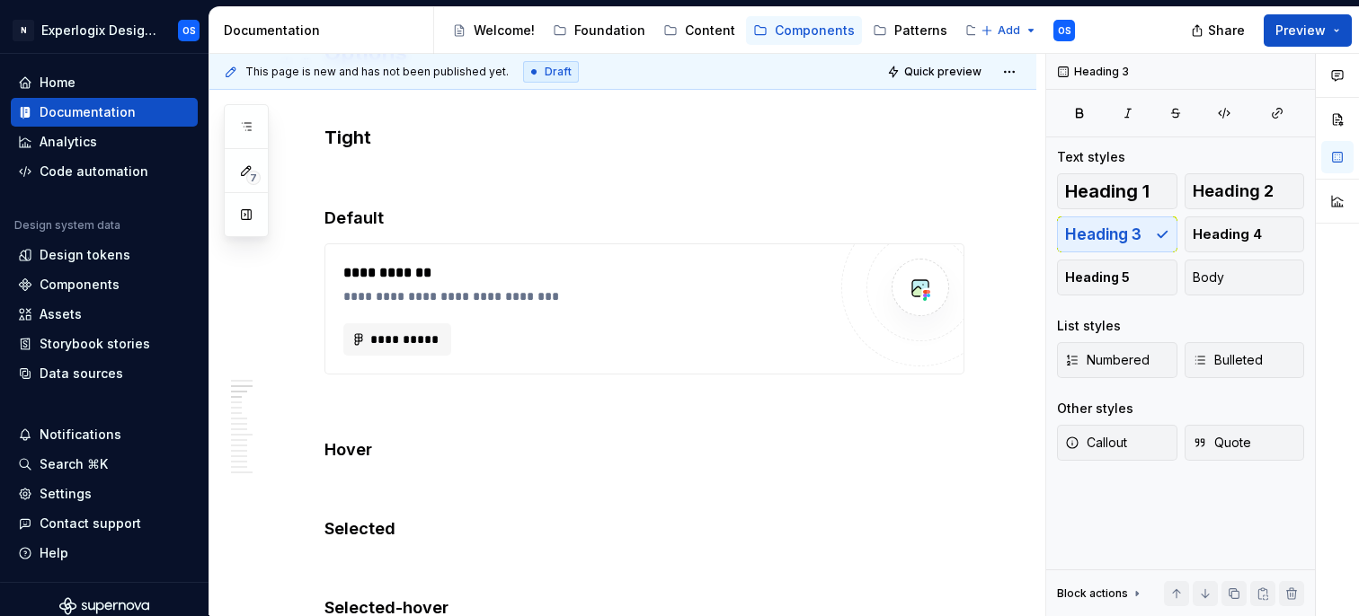
scroll to position [1444, 0]
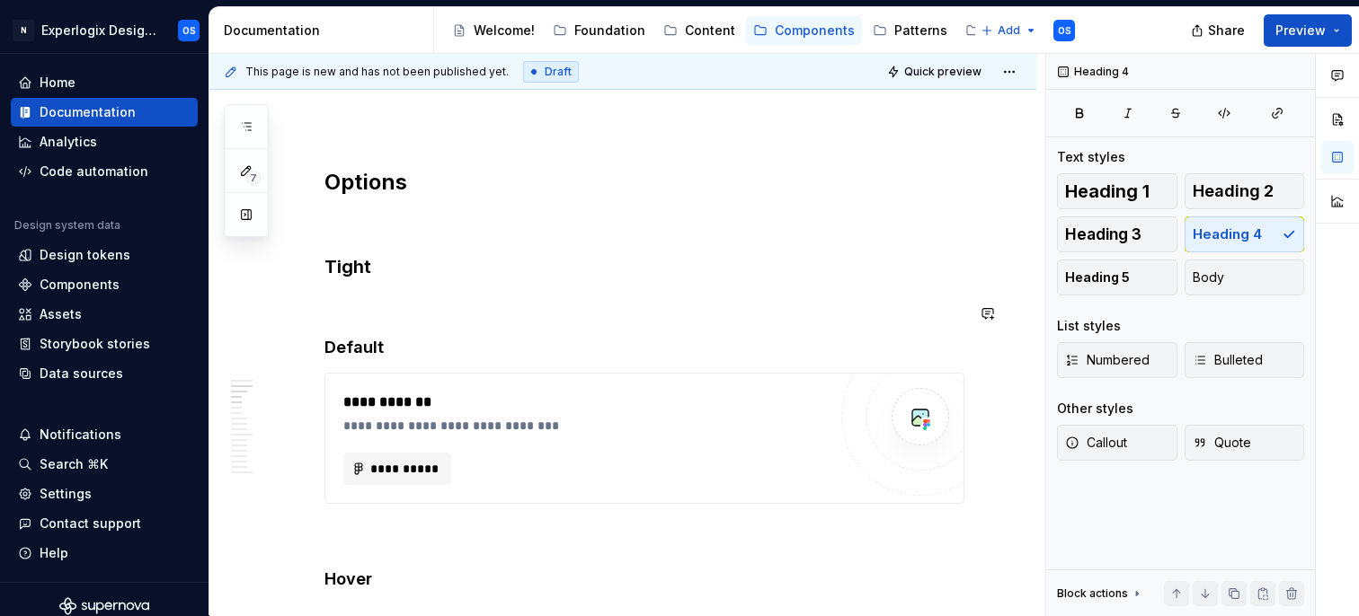
scroll to position [1318, 0]
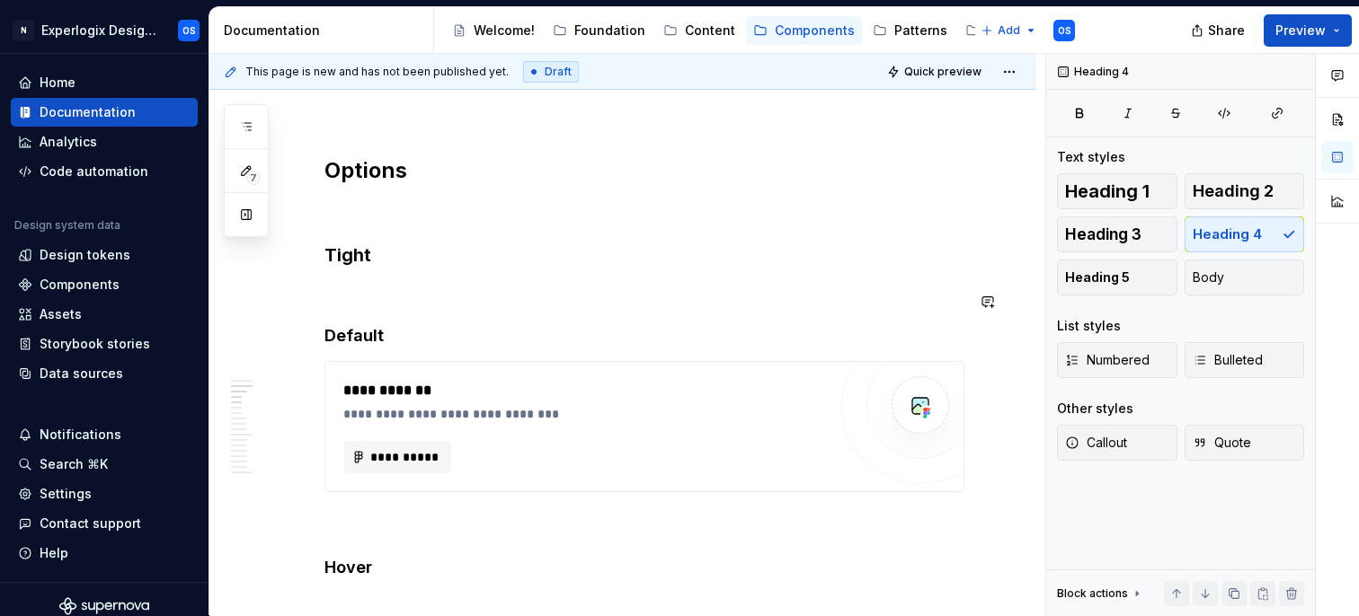
click at [370, 304] on p at bounding box center [644, 293] width 640 height 22
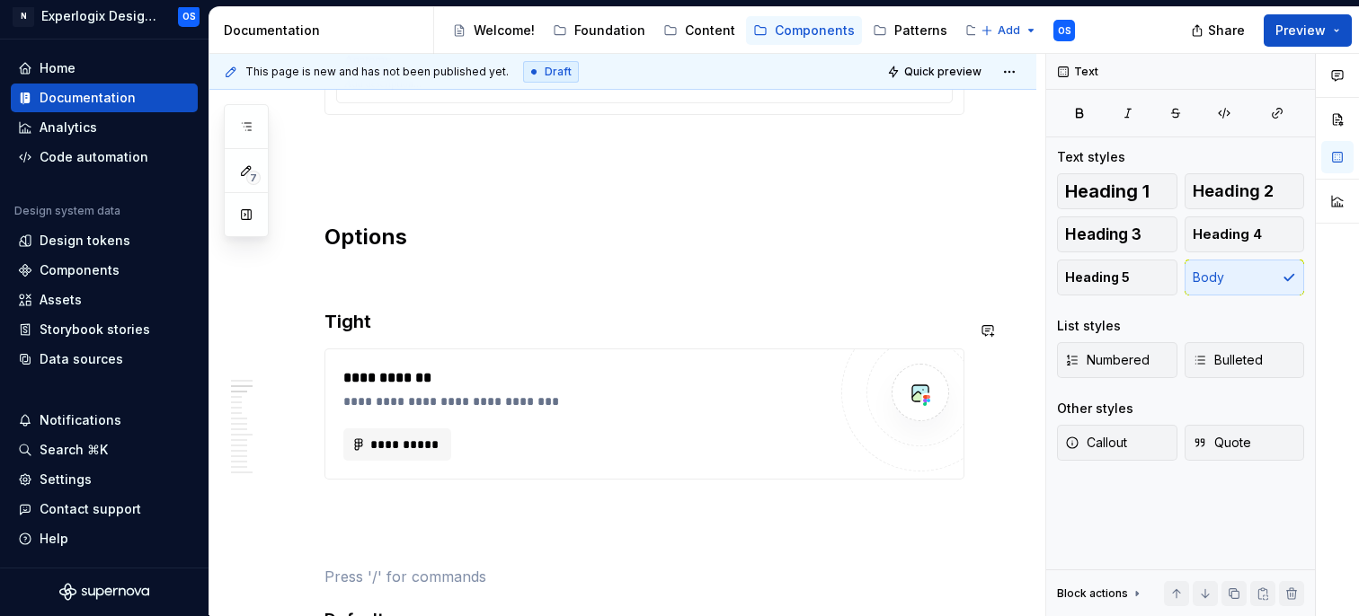
scroll to position [1320, 0]
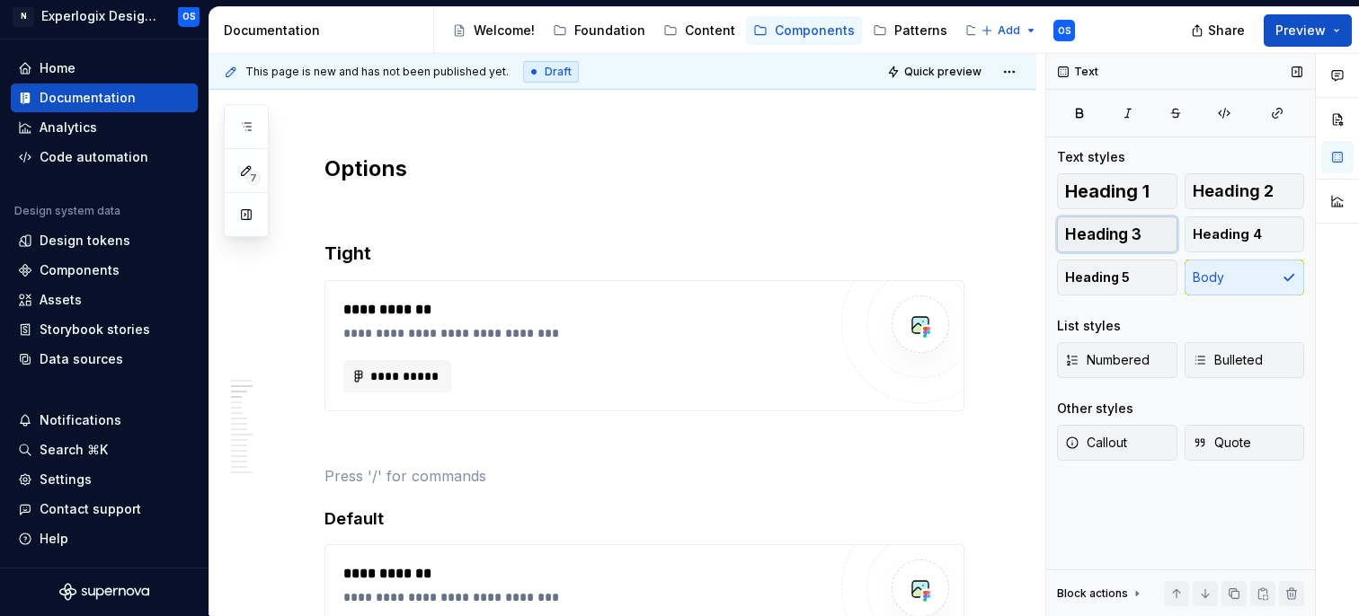
click at [1087, 238] on span "Heading 3" at bounding box center [1103, 235] width 76 height 18
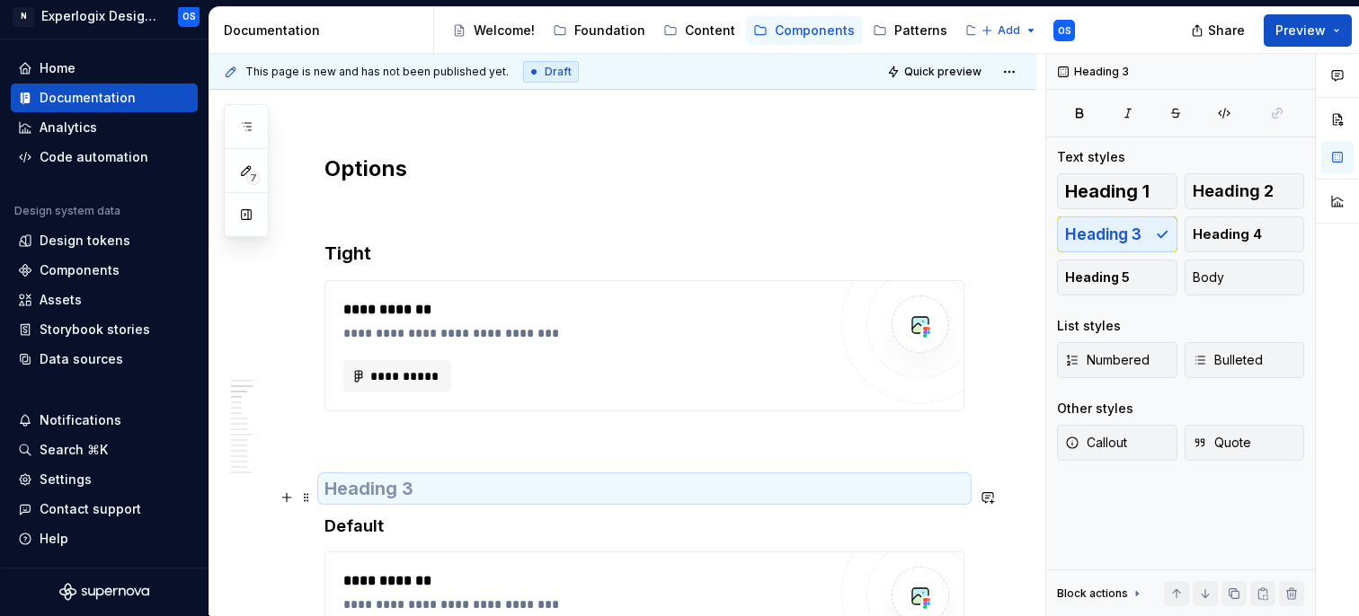
click at [452, 489] on h3 at bounding box center [644, 488] width 640 height 25
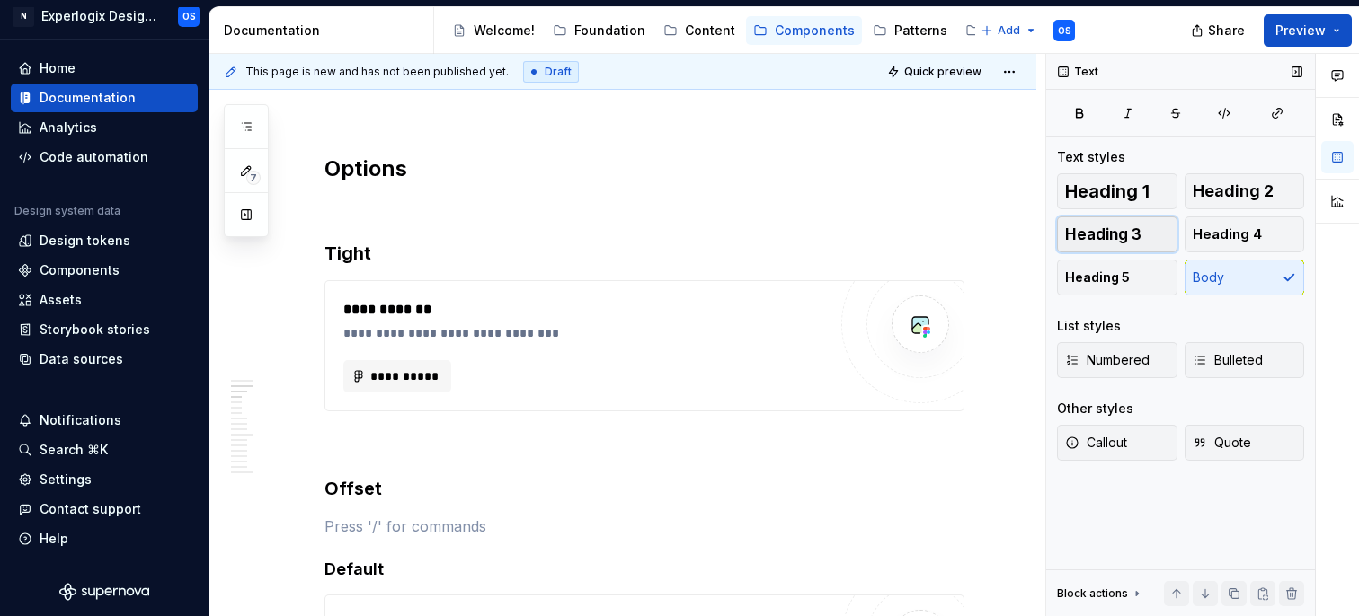
click at [1077, 231] on span "Heading 3" at bounding box center [1103, 235] width 76 height 18
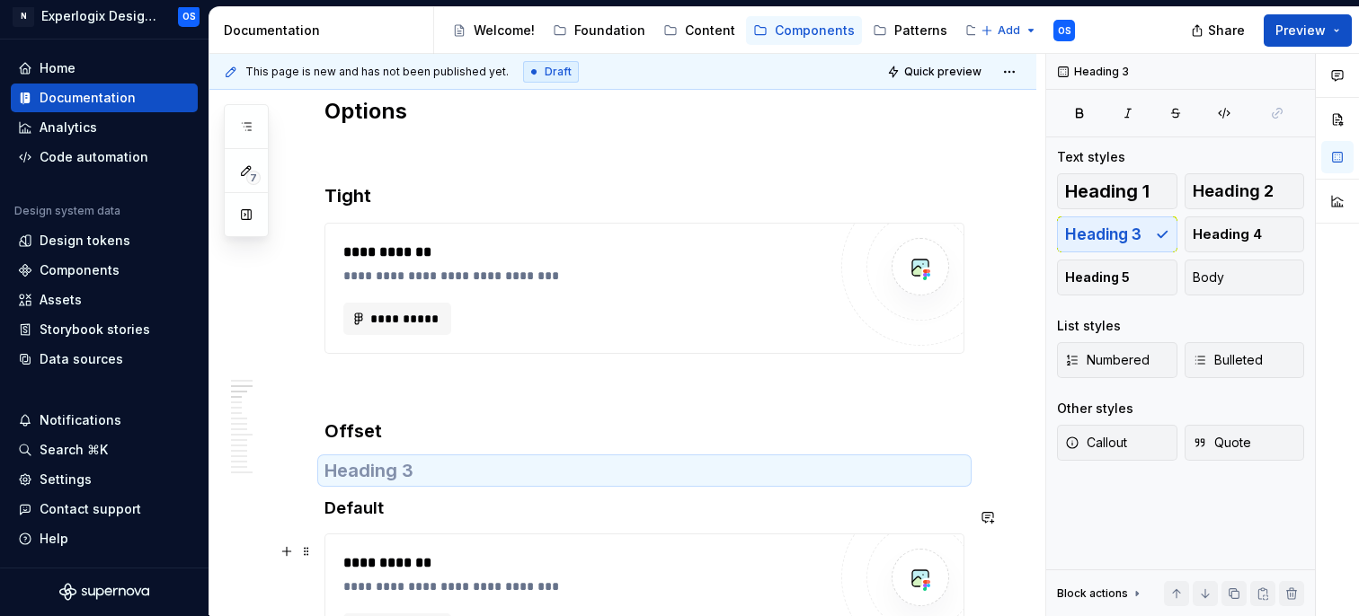
scroll to position [1401, 0]
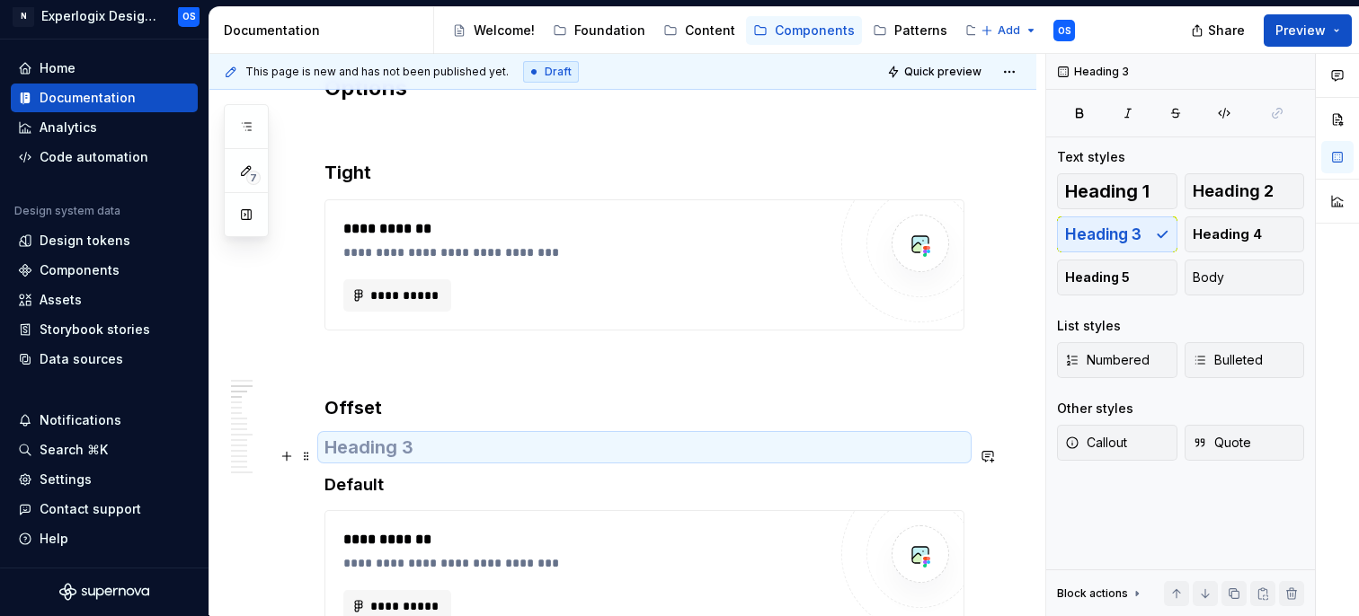
click at [394, 455] on h3 at bounding box center [644, 447] width 640 height 25
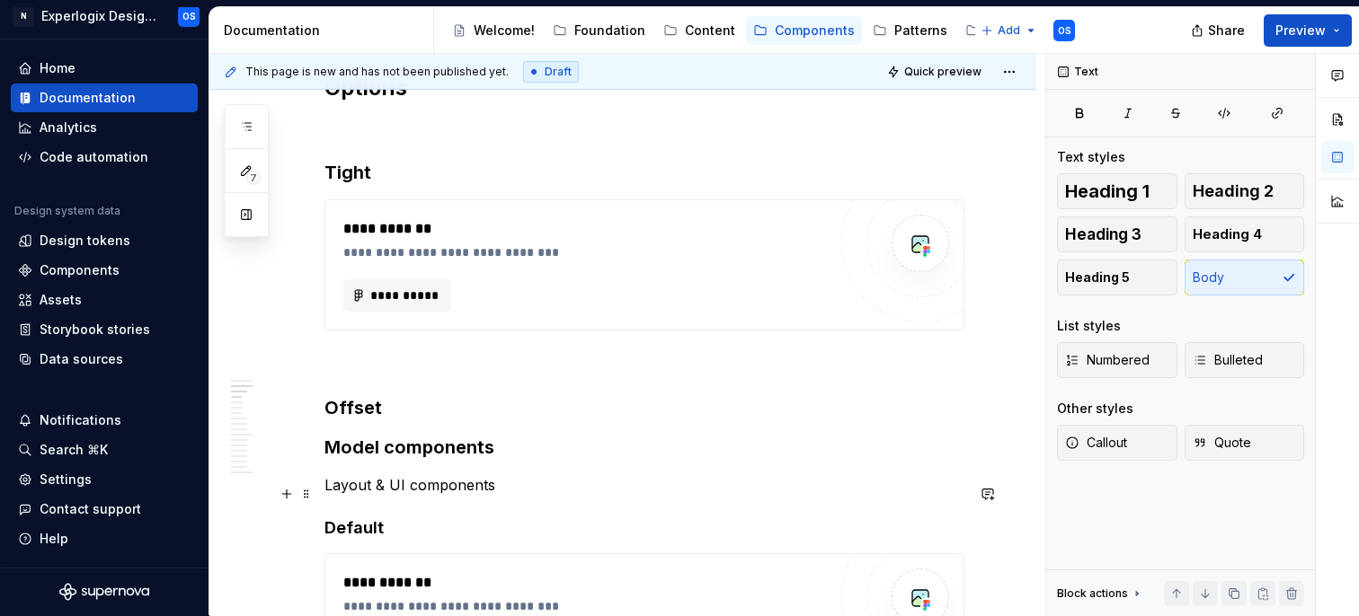
click at [393, 492] on p "Layout & UI components" at bounding box center [644, 485] width 640 height 22
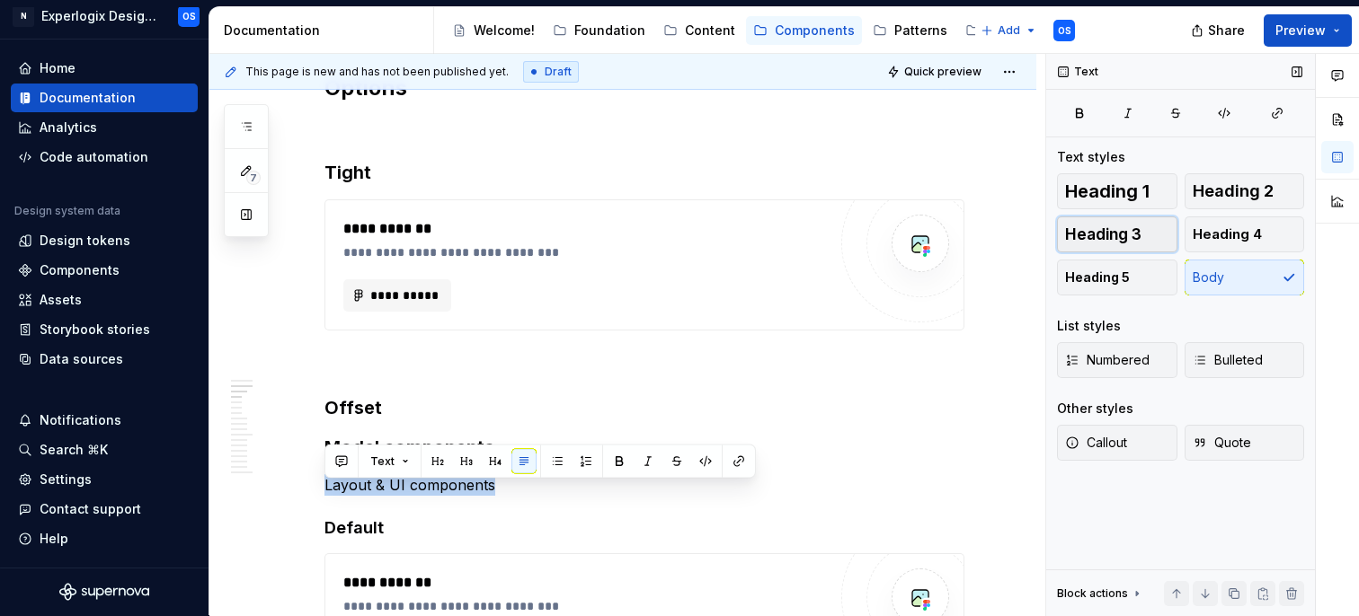
click at [1145, 234] on button "Heading 3" at bounding box center [1117, 235] width 120 height 36
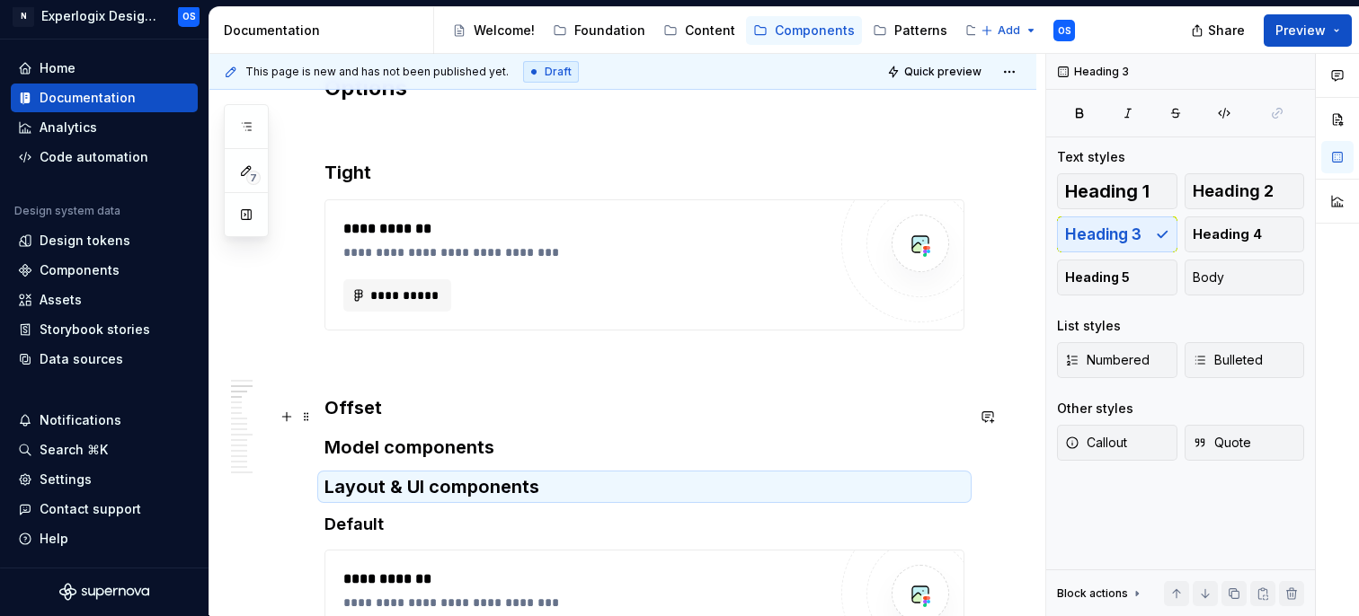
click at [358, 421] on h3 "Offset" at bounding box center [644, 407] width 640 height 25
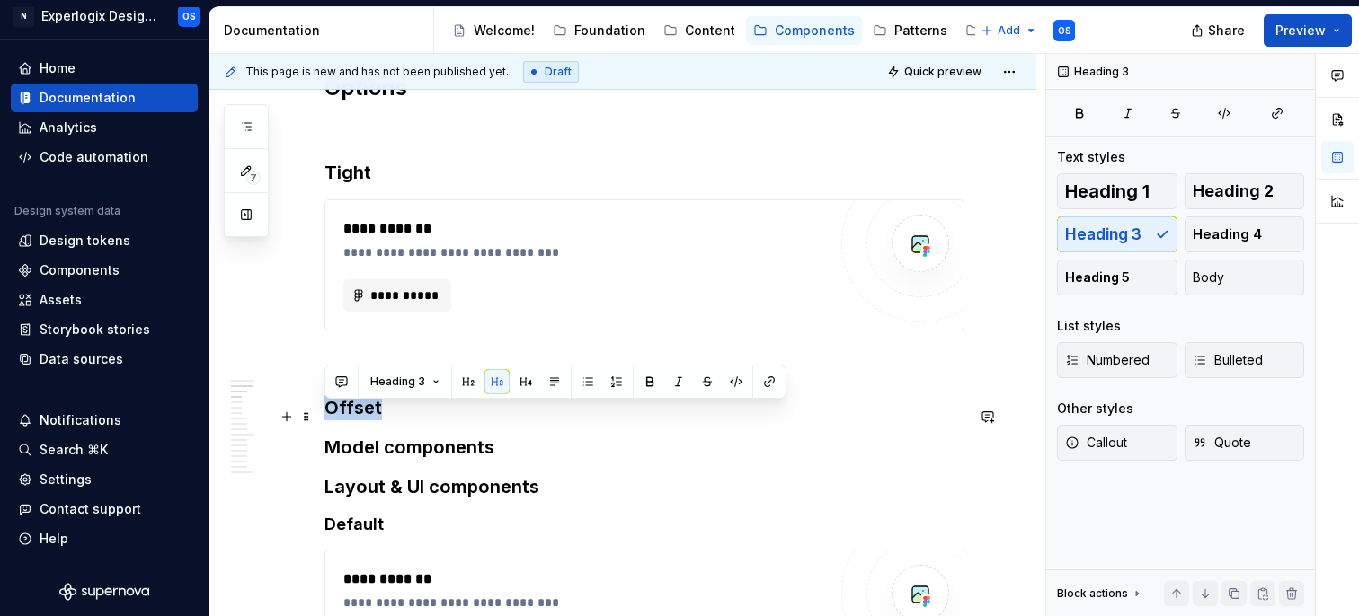
click at [358, 421] on h3 "Offset" at bounding box center [644, 407] width 640 height 25
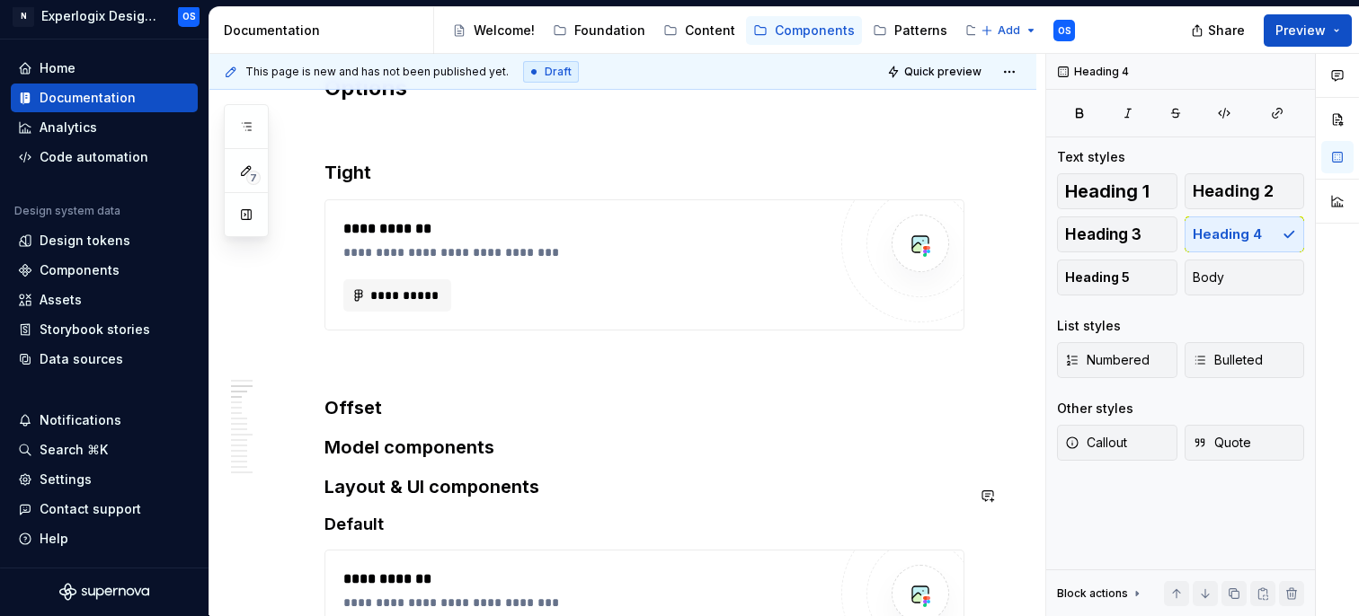
click at [386, 409] on h3 "Offset" at bounding box center [644, 407] width 640 height 25
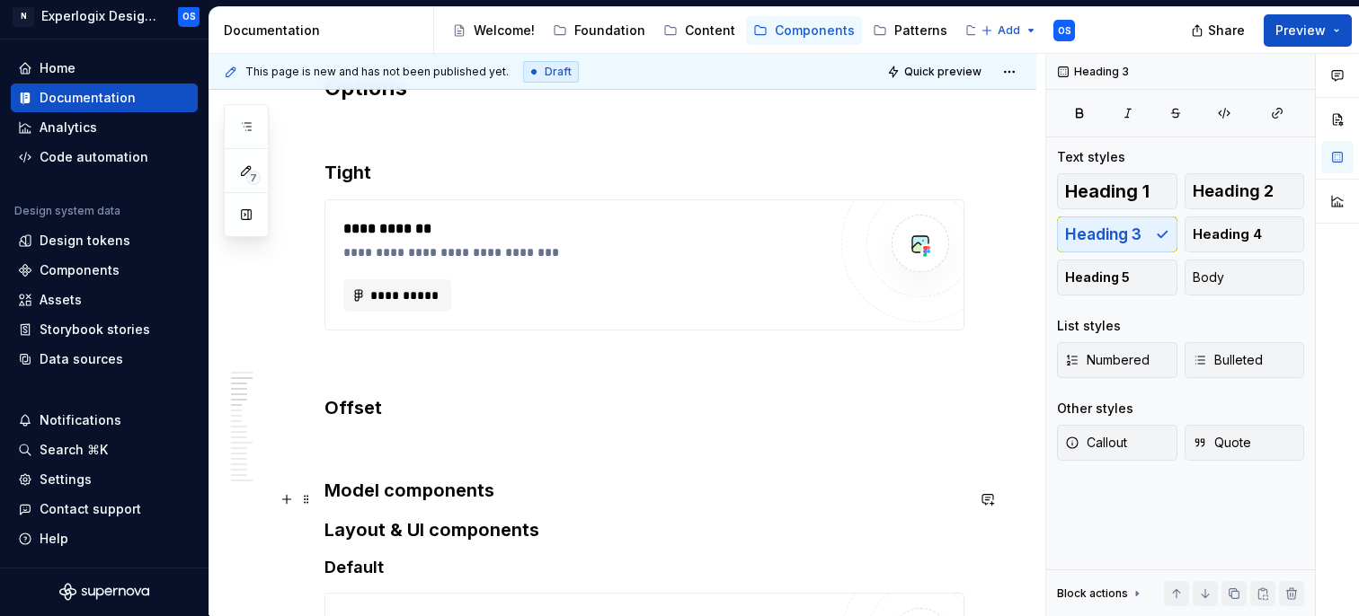
click at [496, 493] on h3 "Model components" at bounding box center [644, 490] width 640 height 25
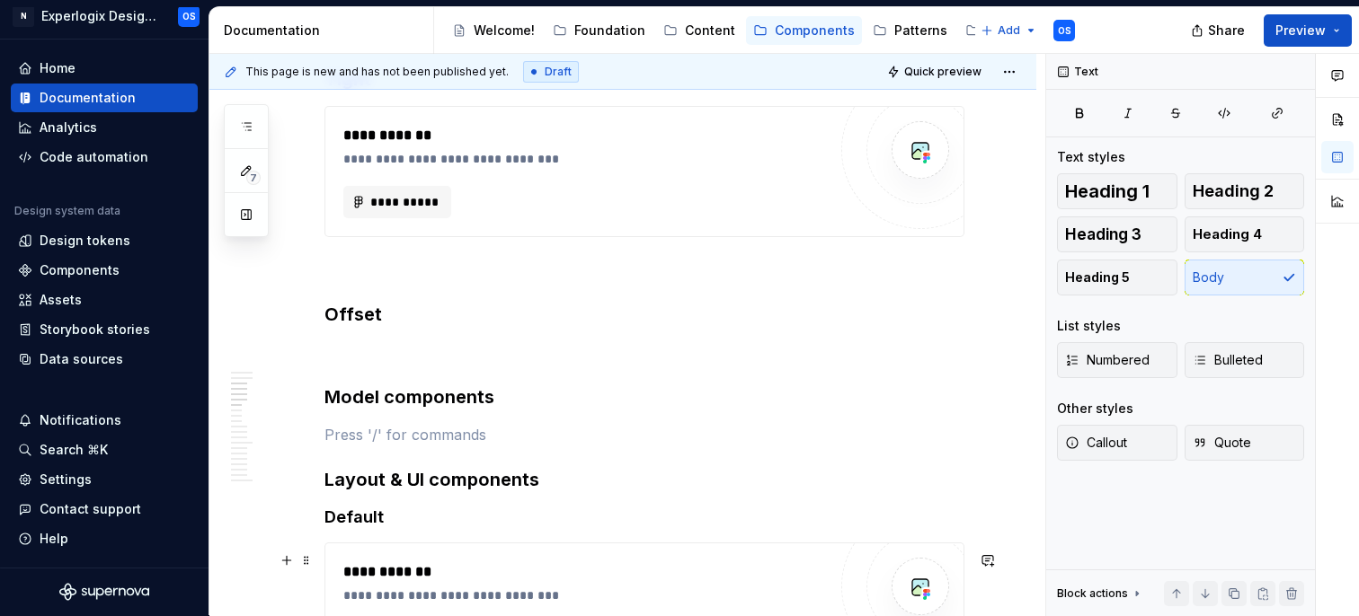
scroll to position [1522, 0]
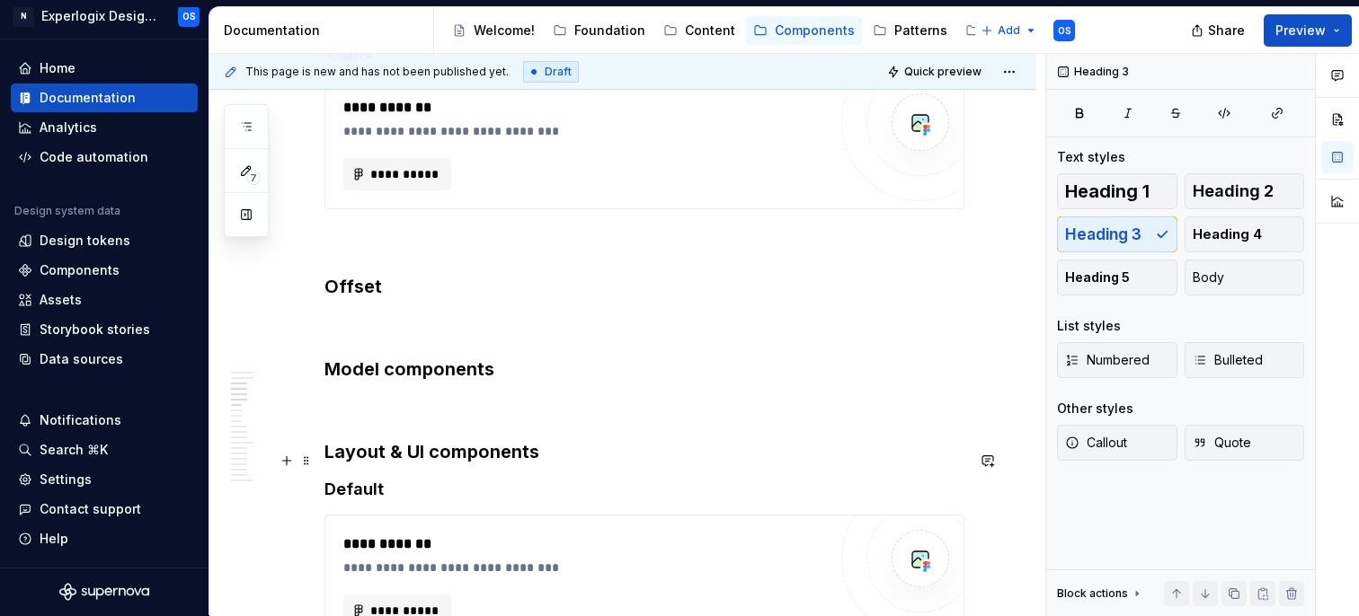
click at [559, 465] on h3 "Layout & UI components" at bounding box center [644, 451] width 640 height 25
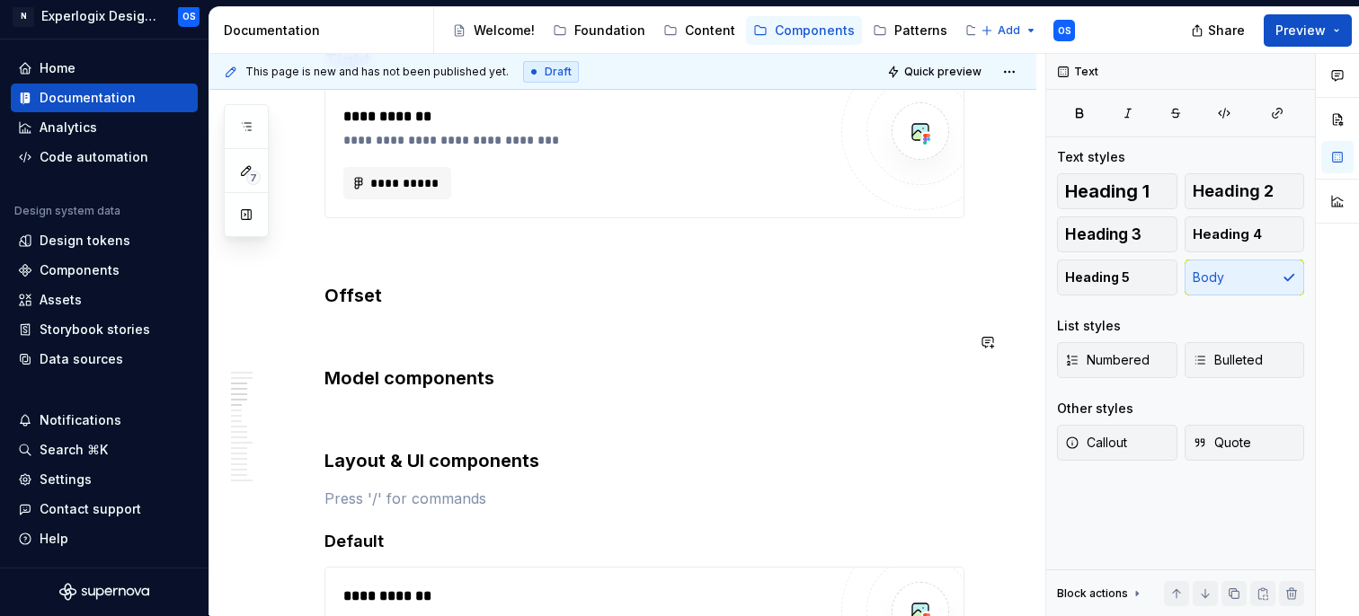
scroll to position [1515, 0]
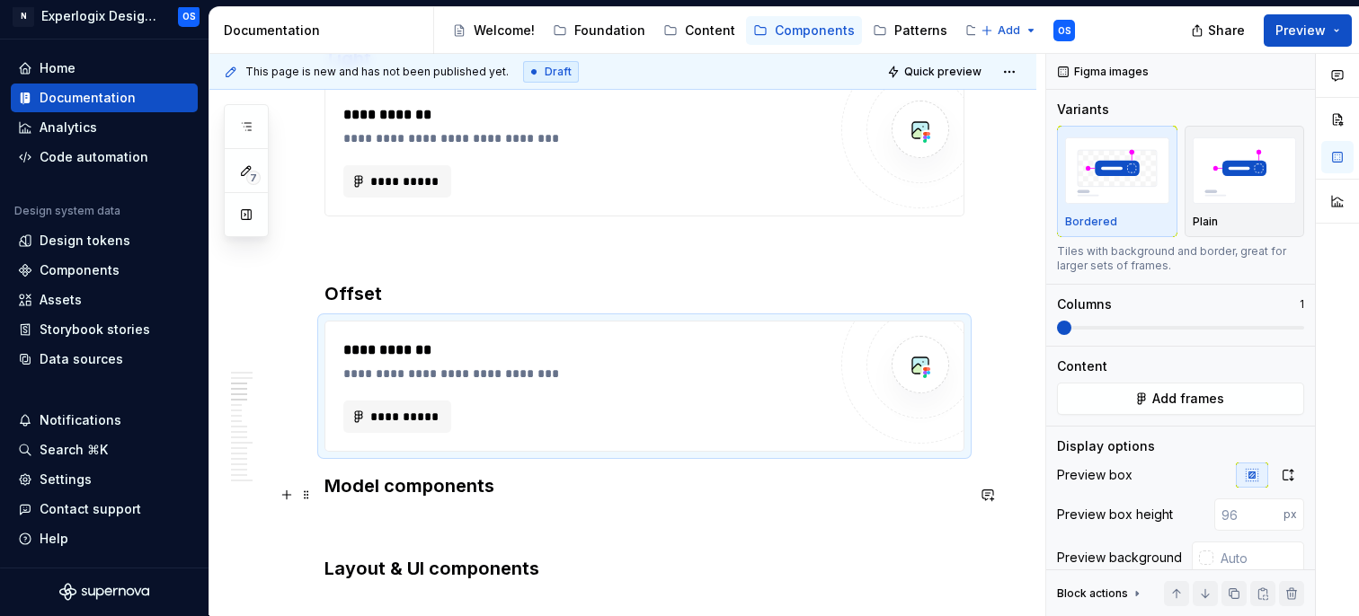
click at [330, 492] on h3 "Model components" at bounding box center [644, 486] width 640 height 25
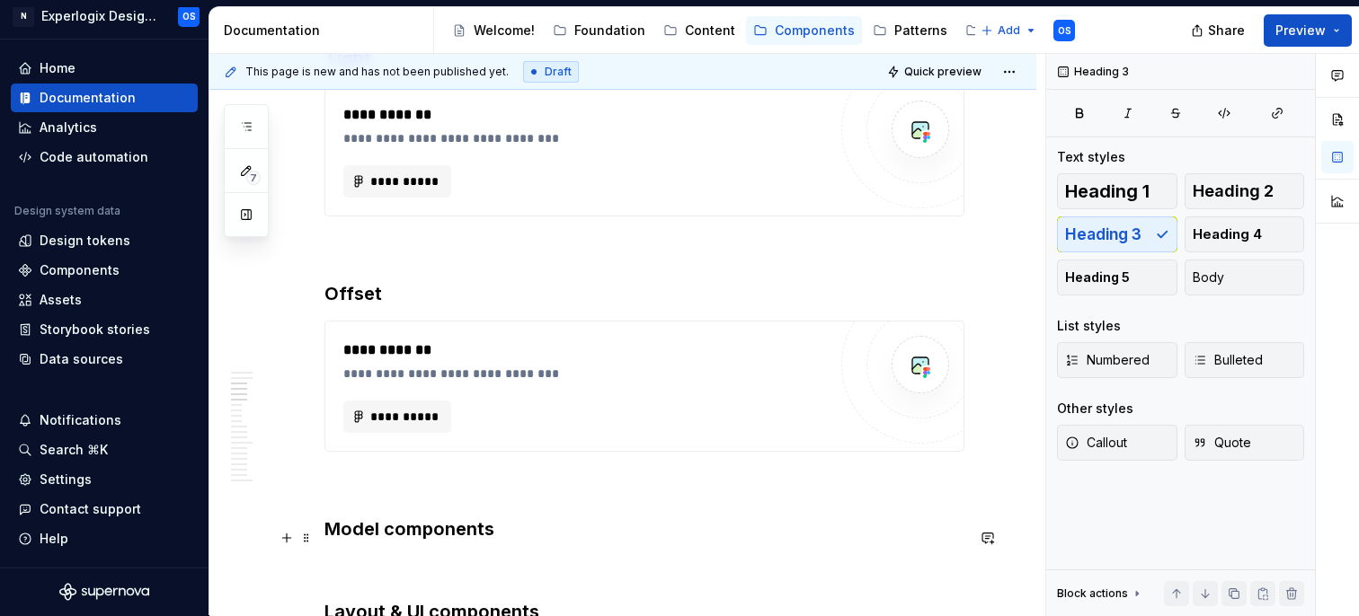
click at [355, 570] on p at bounding box center [644, 567] width 640 height 22
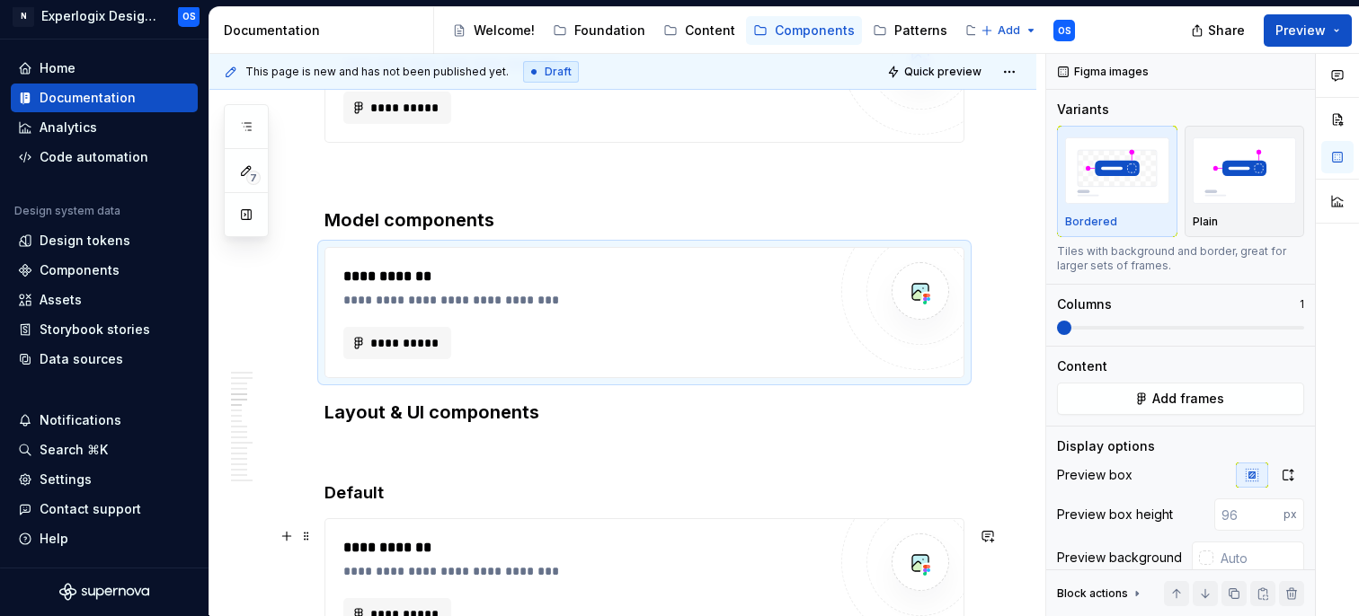
scroll to position [1828, 0]
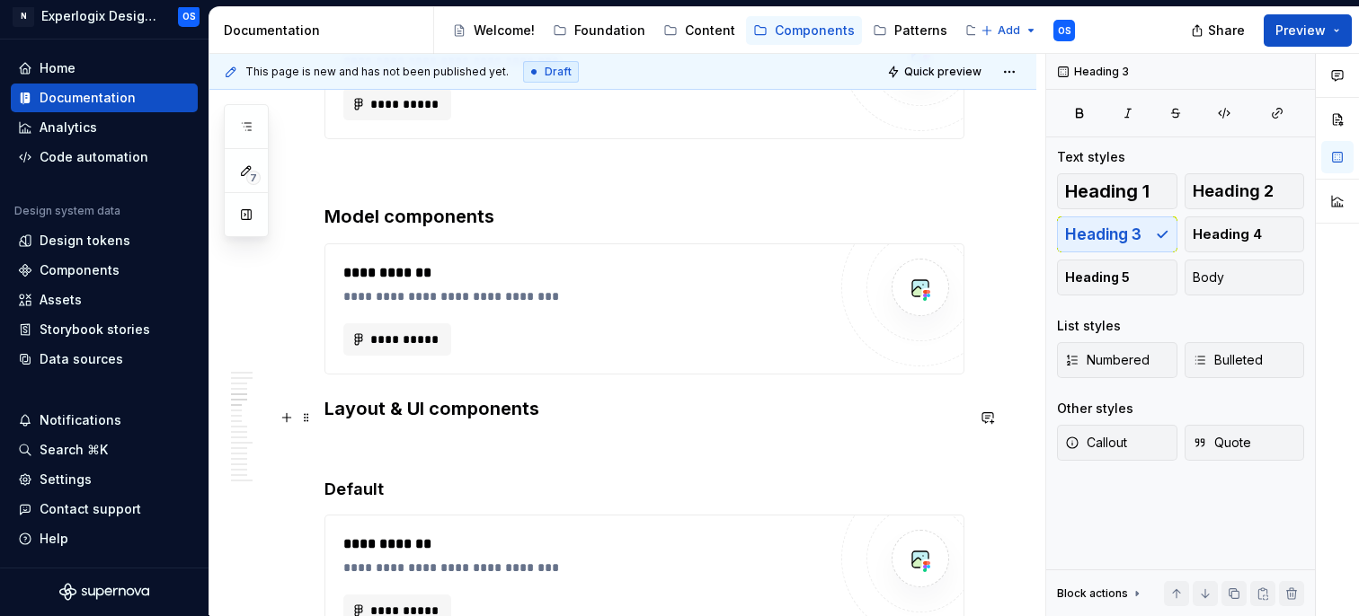
click at [326, 415] on h3 "Layout & UI components" at bounding box center [644, 408] width 640 height 25
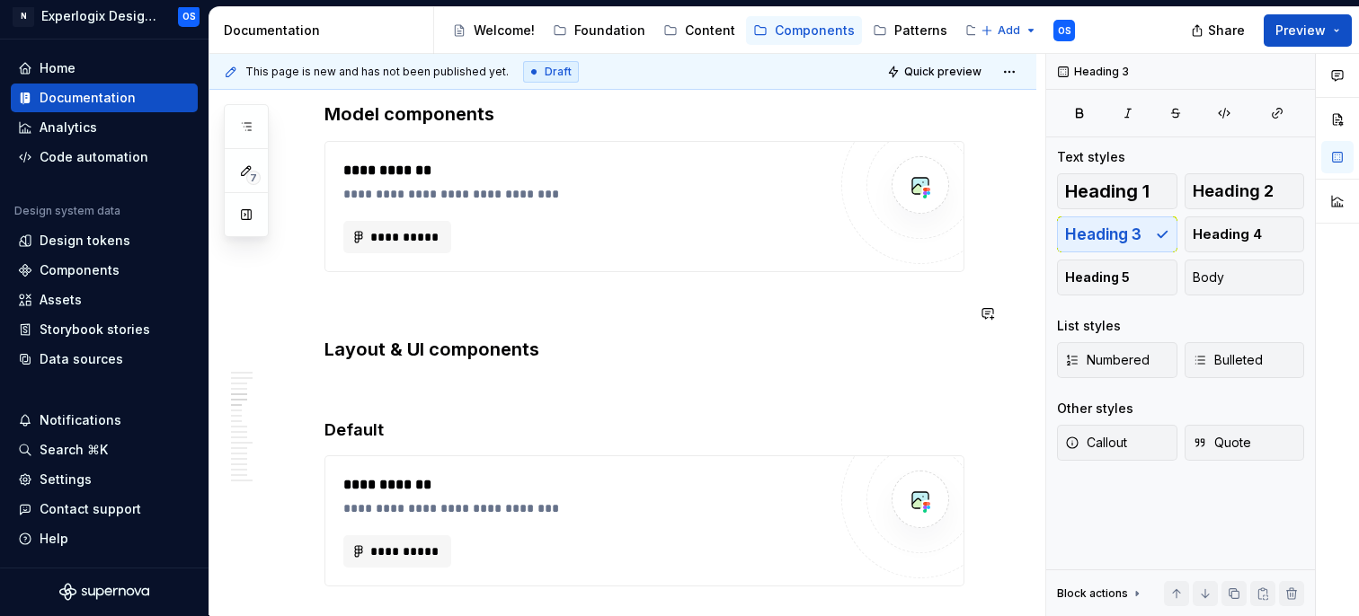
scroll to position [1955, 0]
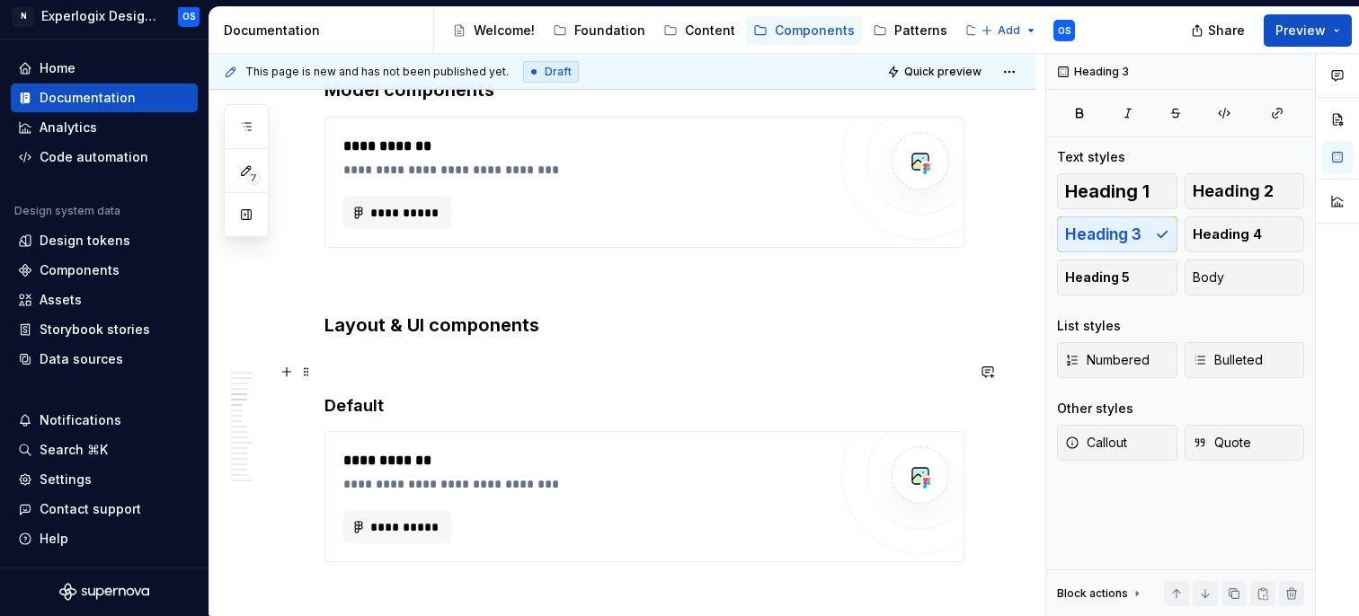
click at [373, 368] on p at bounding box center [644, 363] width 640 height 22
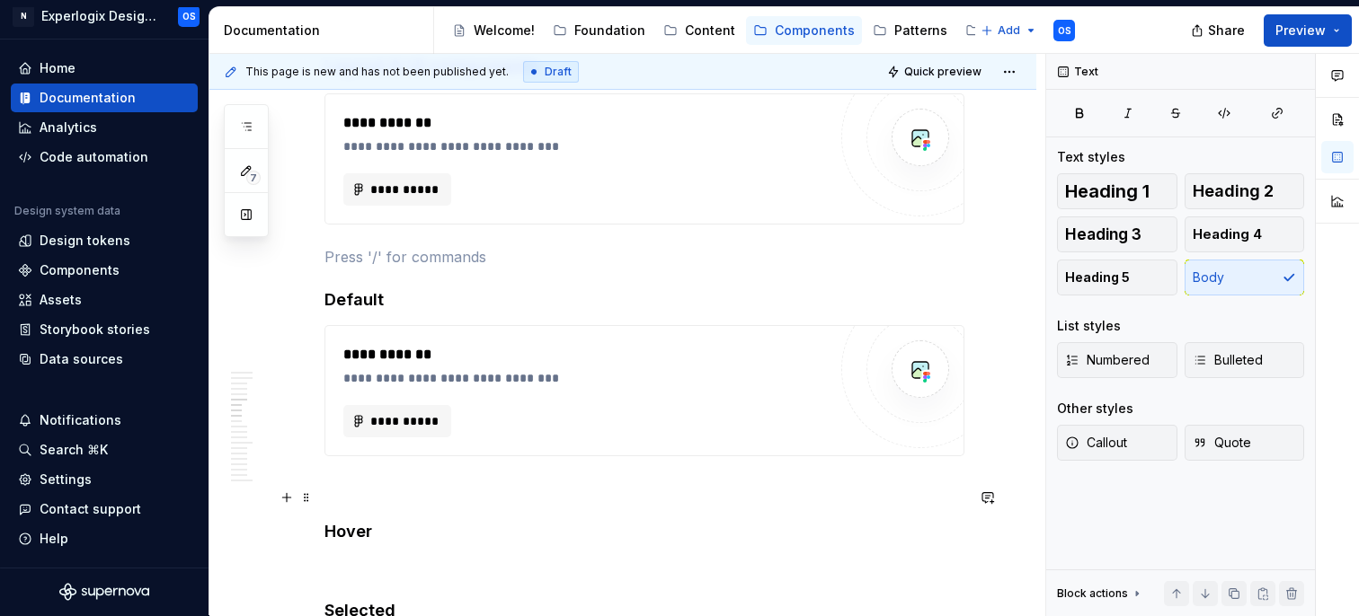
click at [339, 498] on p at bounding box center [644, 489] width 640 height 22
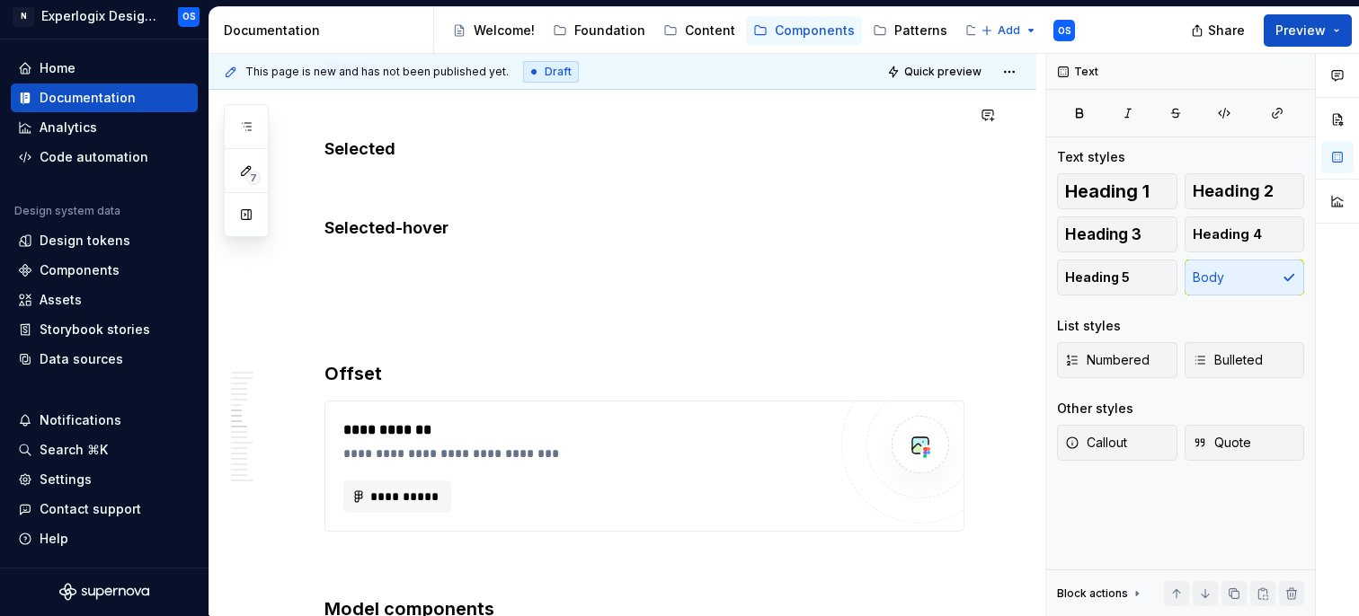
scroll to position [2704, 0]
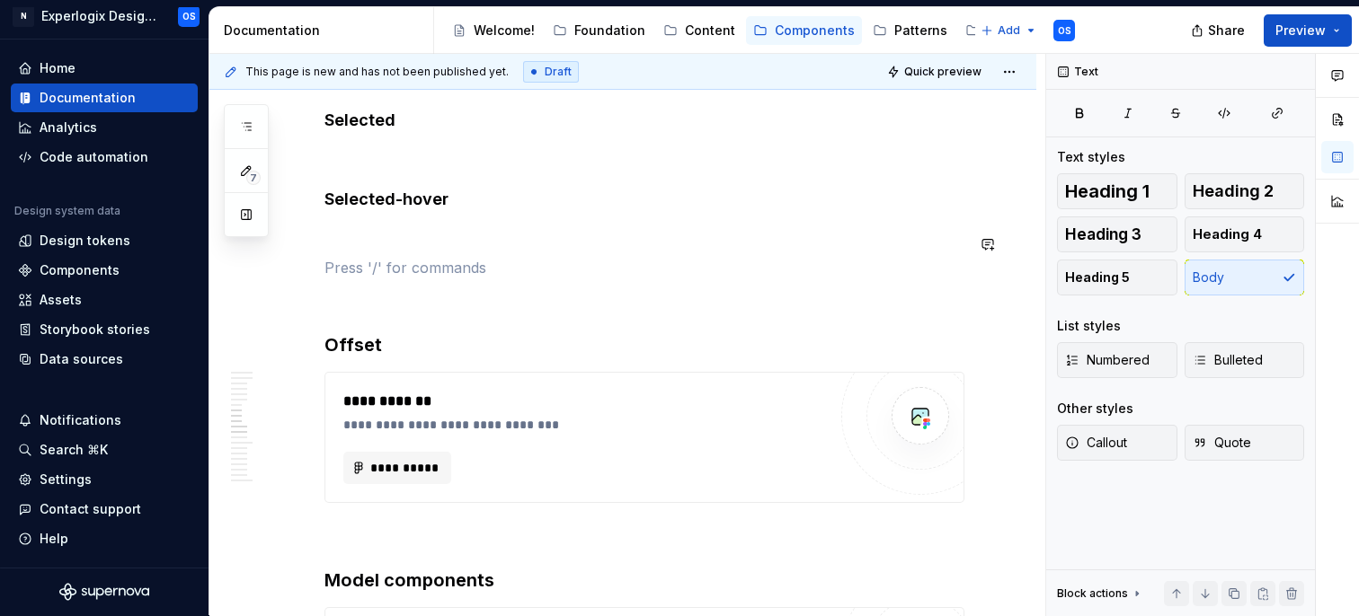
click at [377, 259] on div "**********" at bounding box center [644, 232] width 640 height 5086
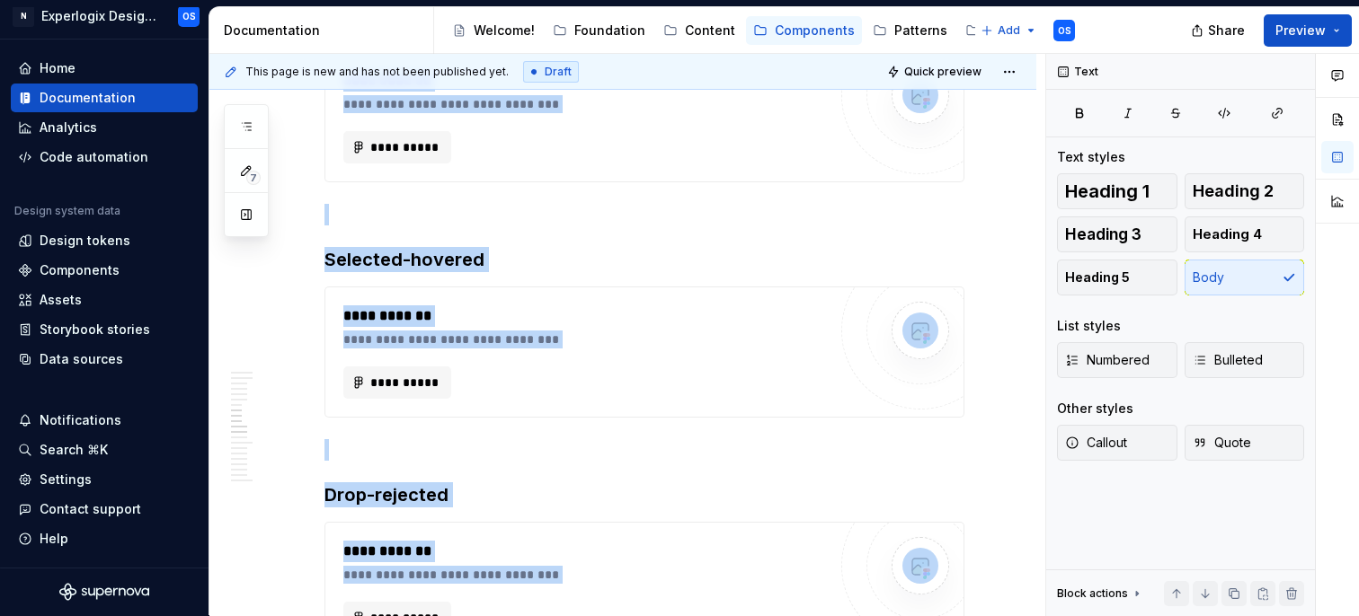
scroll to position [5078, 0]
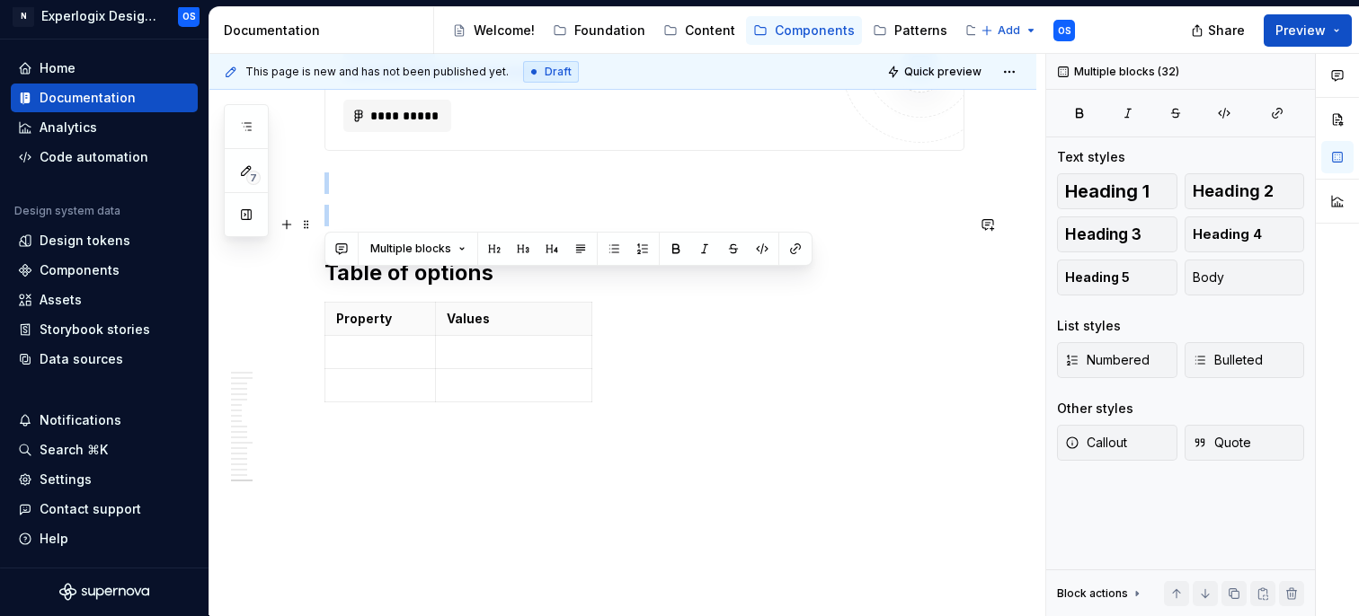
drag, startPoint x: 350, startPoint y: 304, endPoint x: 474, endPoint y: 203, distance: 159.0
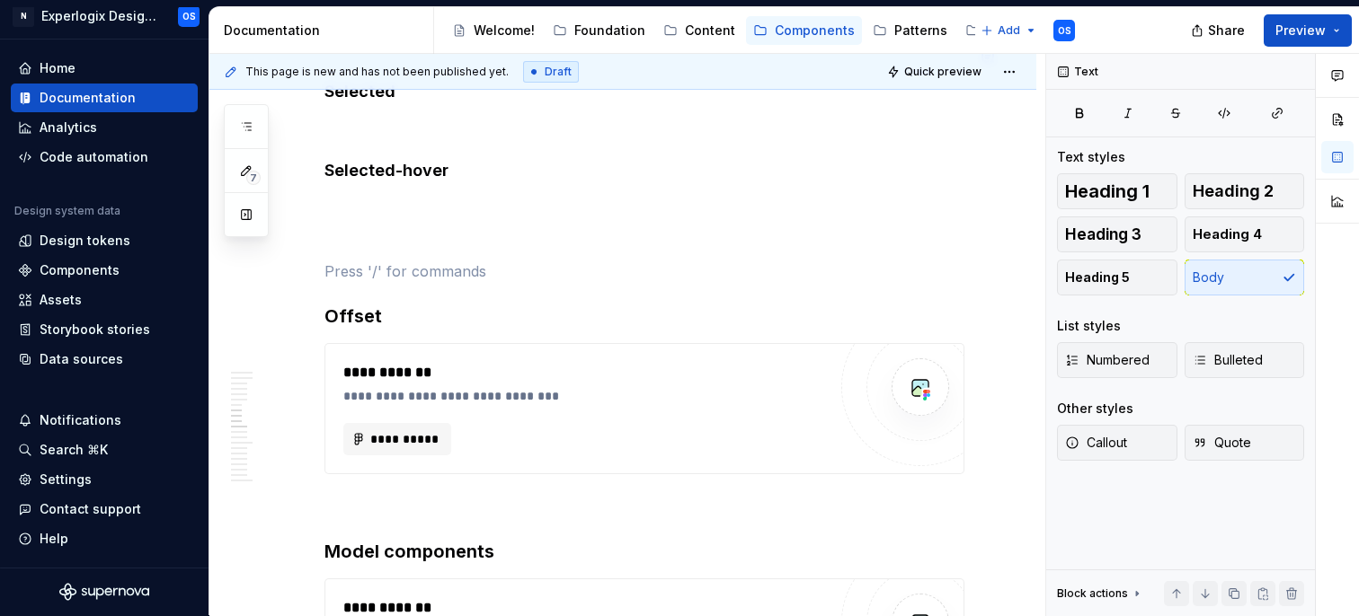
scroll to position [2735, 0]
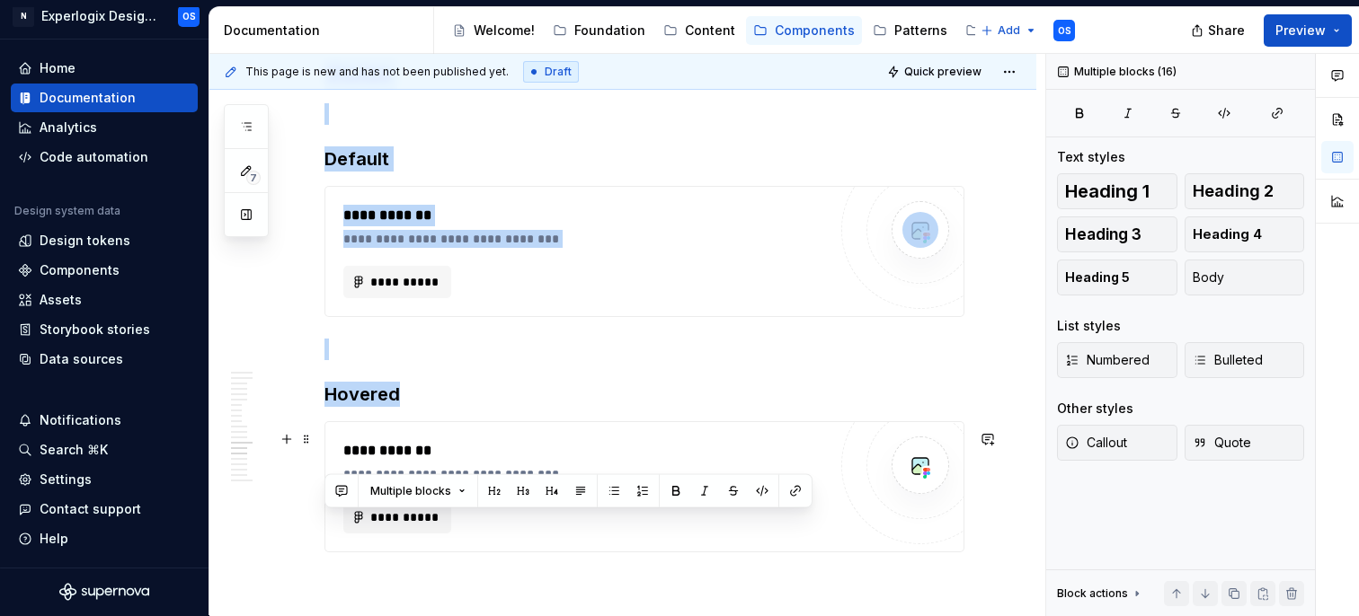
drag, startPoint x: 335, startPoint y: 296, endPoint x: 506, endPoint y: 550, distance: 306.3
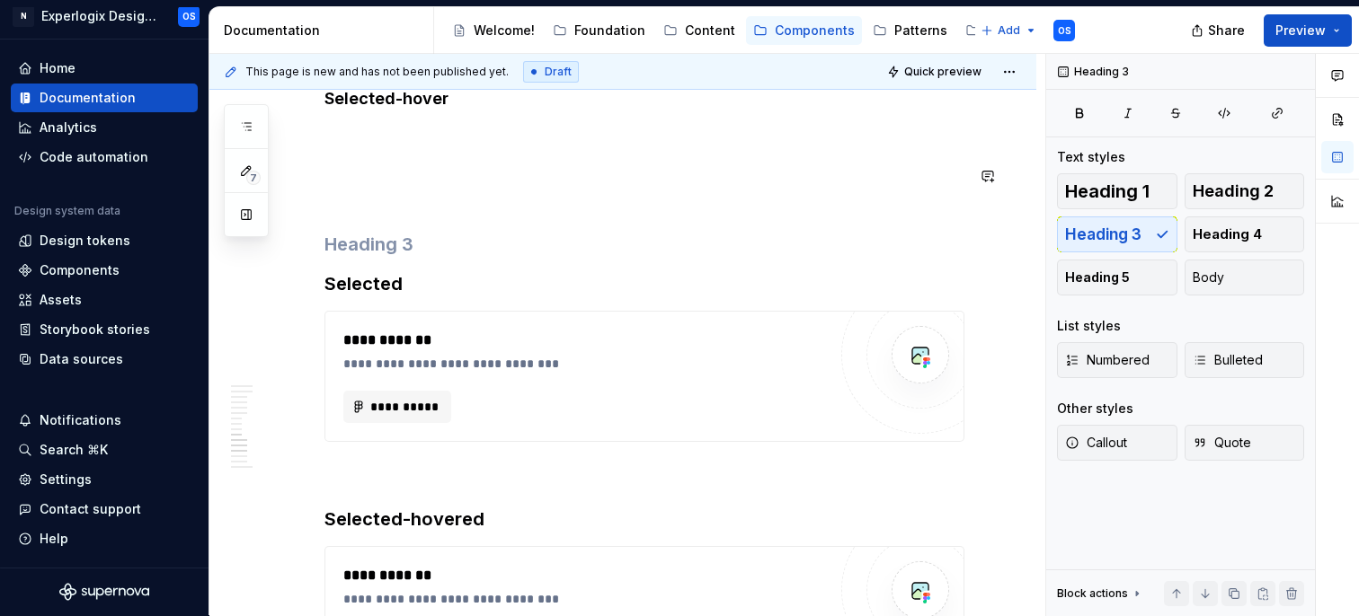
scroll to position [2803, 0]
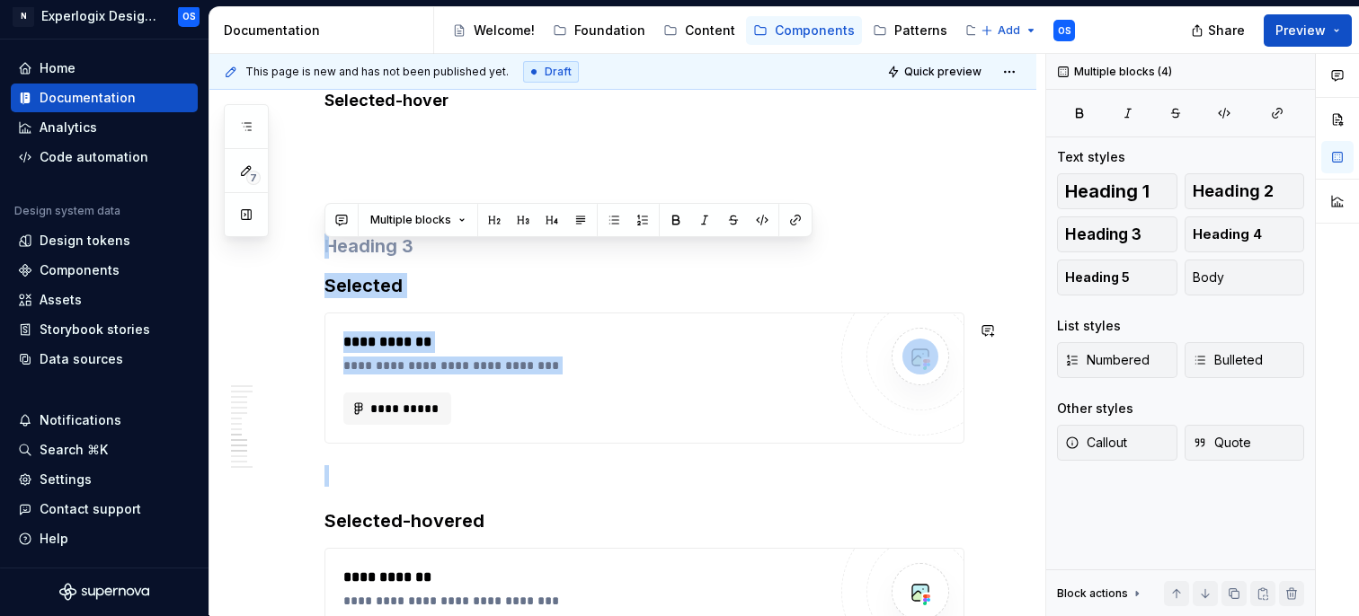
drag, startPoint x: 348, startPoint y: 264, endPoint x: 490, endPoint y: 468, distance: 248.5
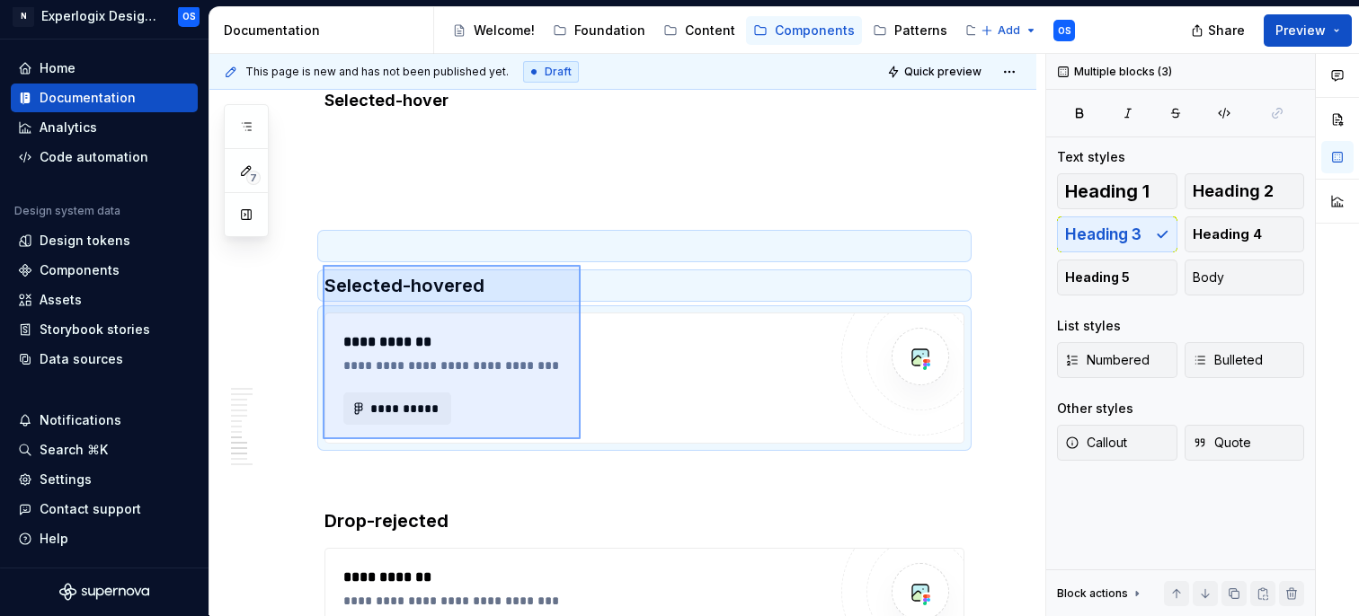
drag, startPoint x: 322, startPoint y: 264, endPoint x: 580, endPoint y: 439, distance: 311.8
click at [580, 439] on div "**********" at bounding box center [627, 335] width 836 height 563
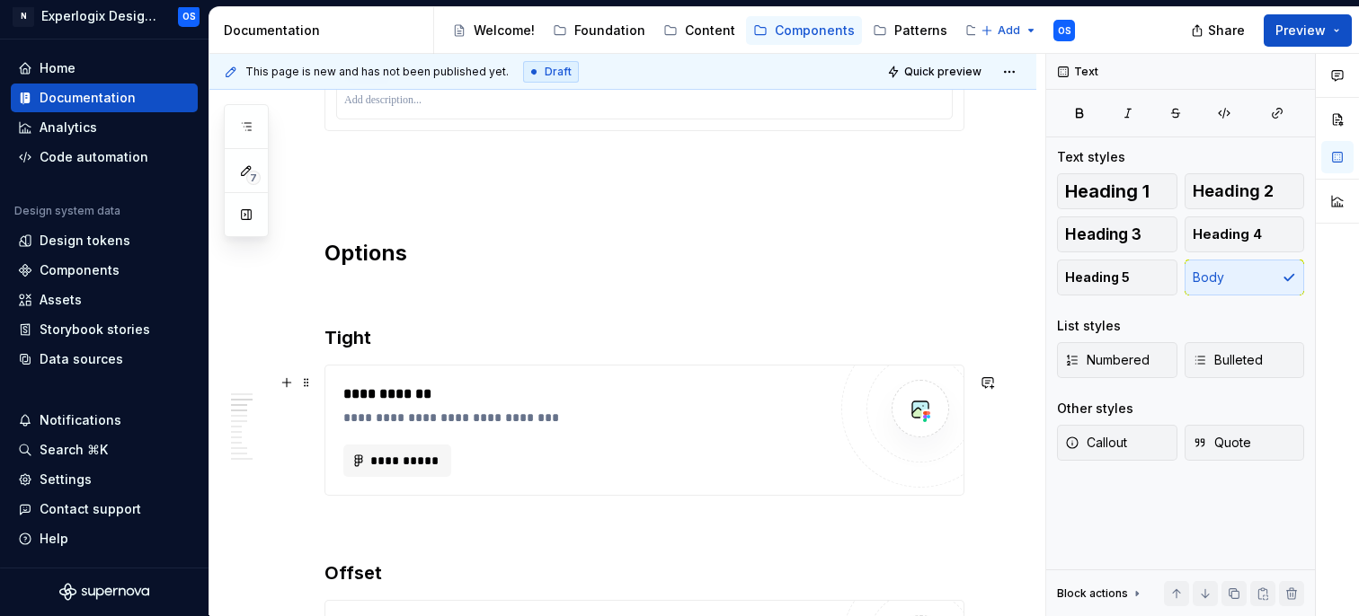
scroll to position [1237, 0]
click at [354, 339] on h3 "Tight" at bounding box center [644, 336] width 640 height 25
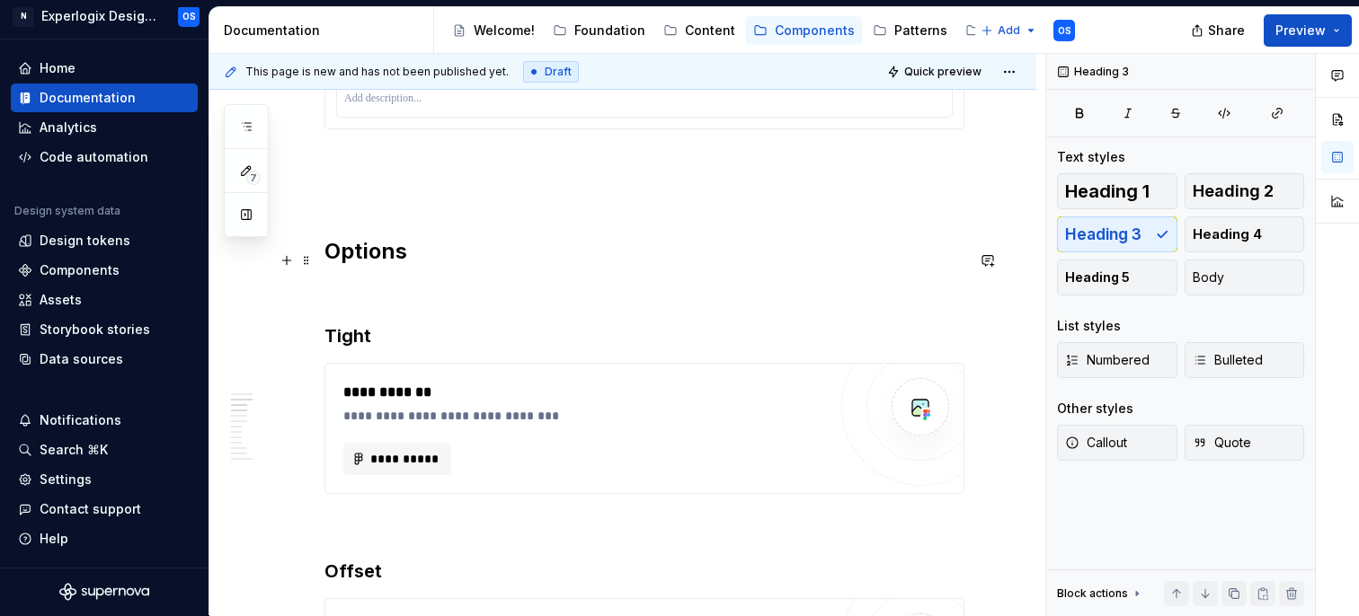
click at [381, 264] on h2 "Options" at bounding box center [644, 251] width 640 height 29
click at [359, 349] on h3 "Tight" at bounding box center [644, 336] width 640 height 25
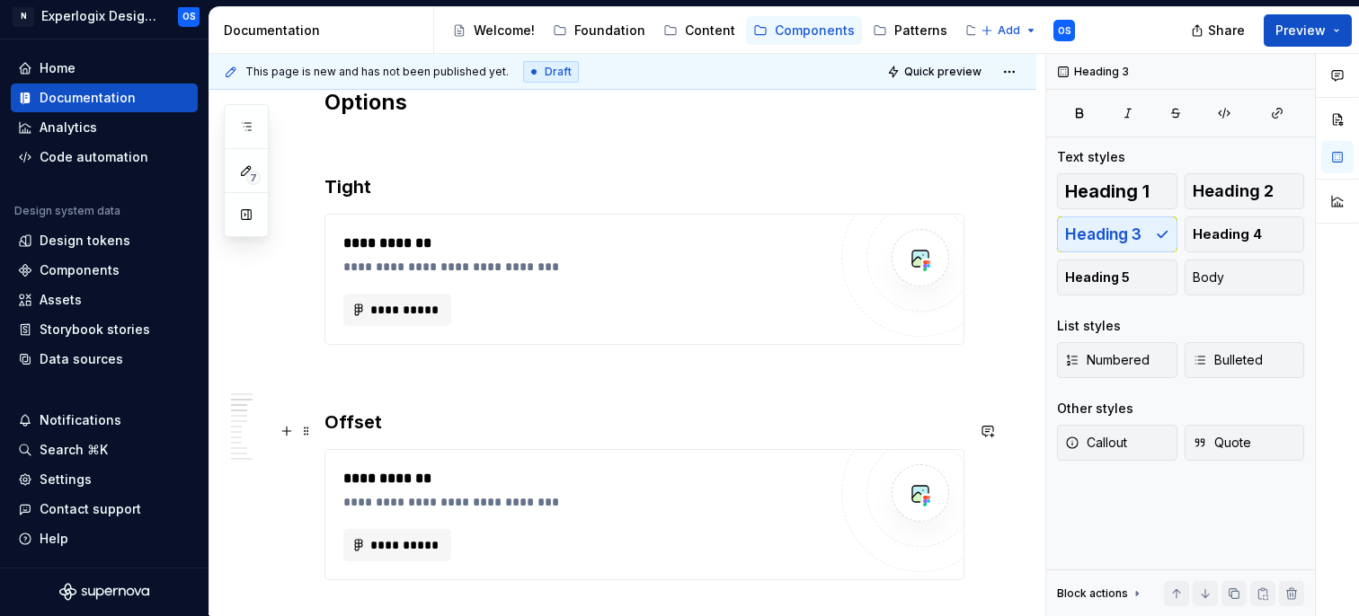
click at [344, 434] on h3 "Offset" at bounding box center [644, 422] width 640 height 25
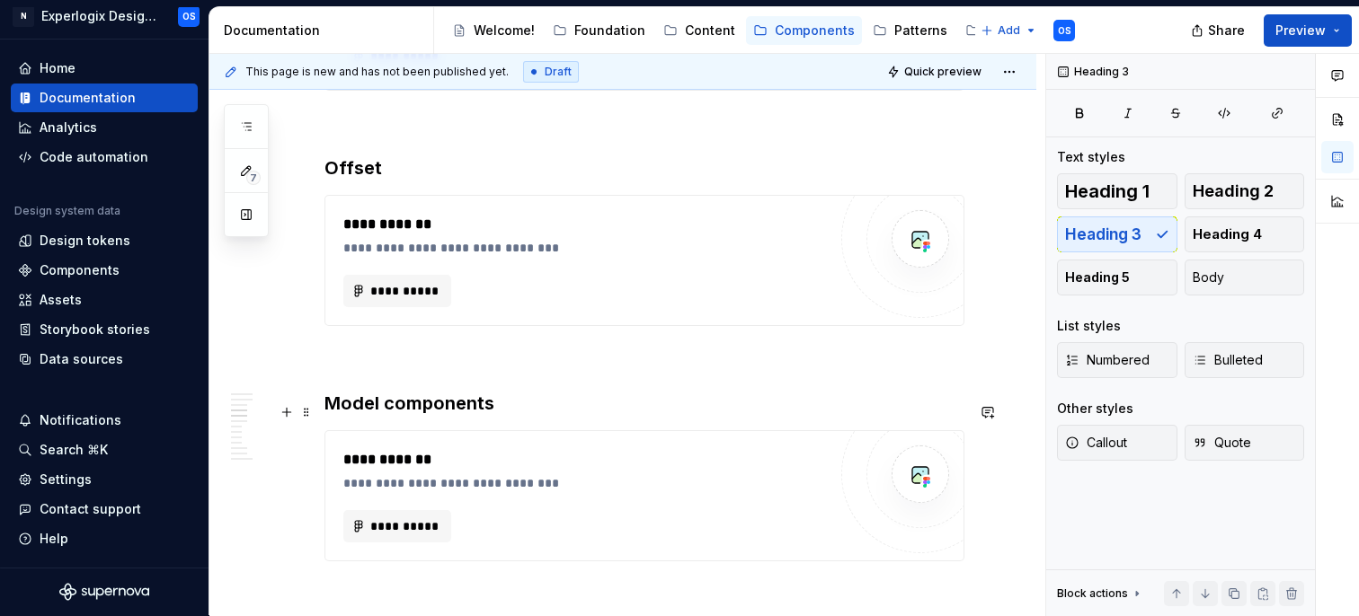
click at [358, 402] on h3 "Model components" at bounding box center [644, 403] width 640 height 25
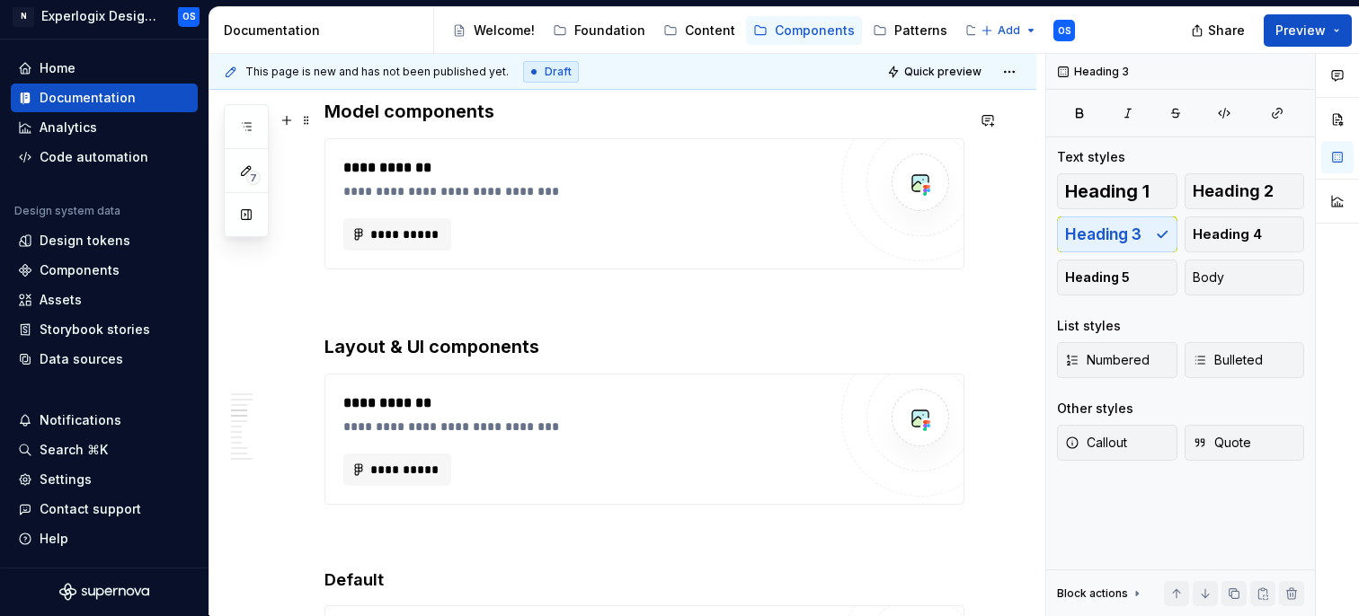
scroll to position [1946, 0]
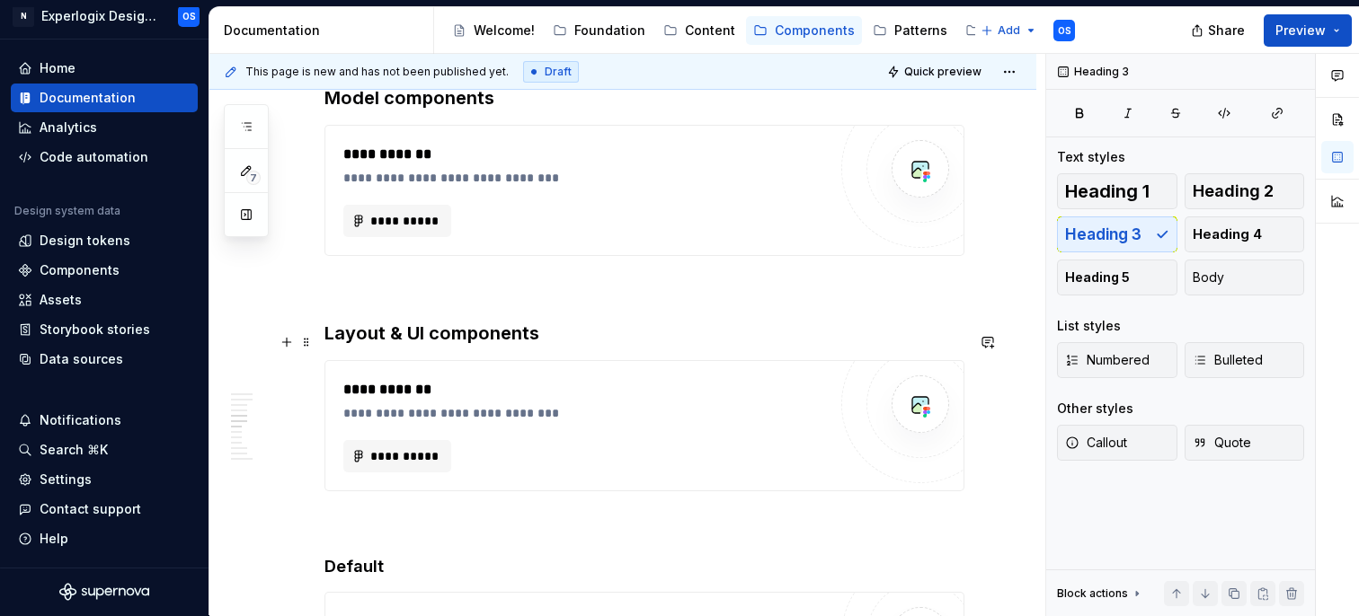
click at [376, 343] on h3 "Layout & UI components" at bounding box center [644, 333] width 640 height 25
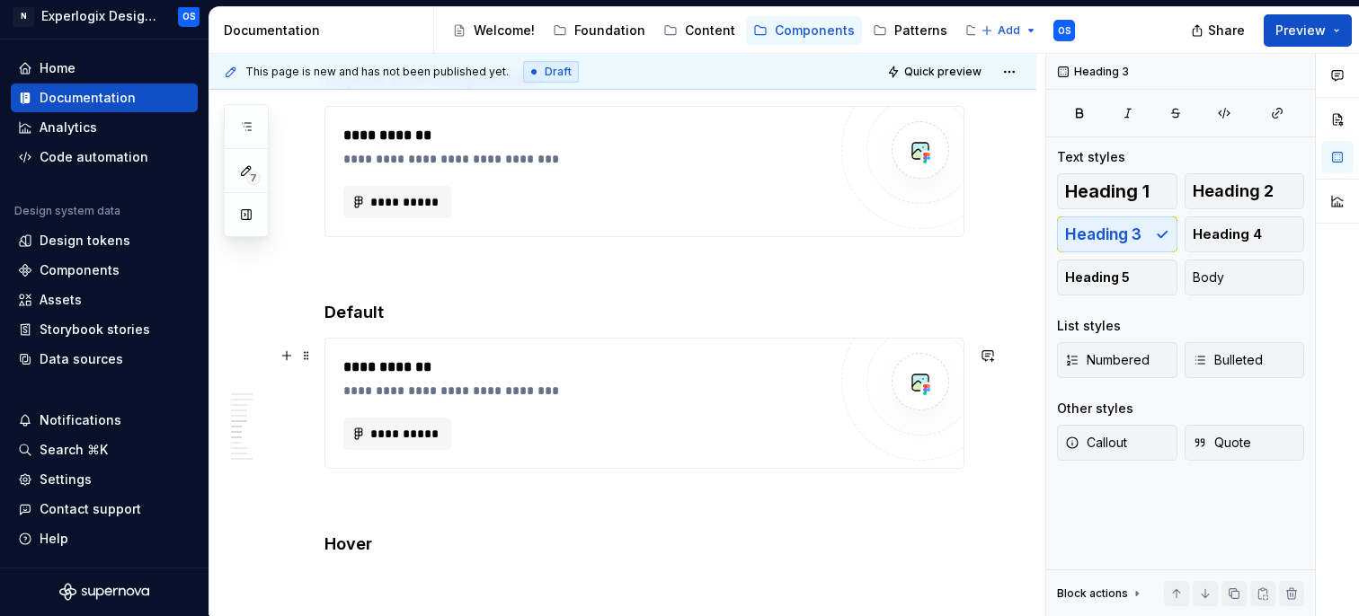
scroll to position [2220, 0]
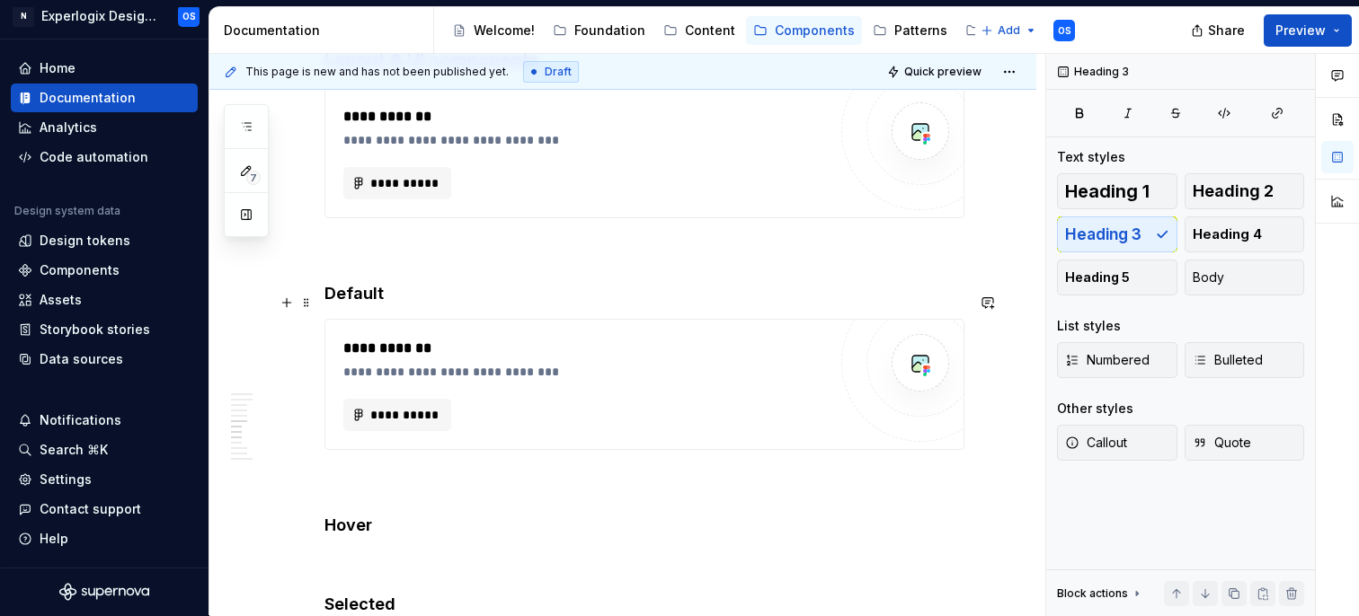
click at [363, 299] on h4 "Default" at bounding box center [644, 294] width 640 height 22
click at [357, 301] on h4 "Default" at bounding box center [644, 294] width 640 height 22
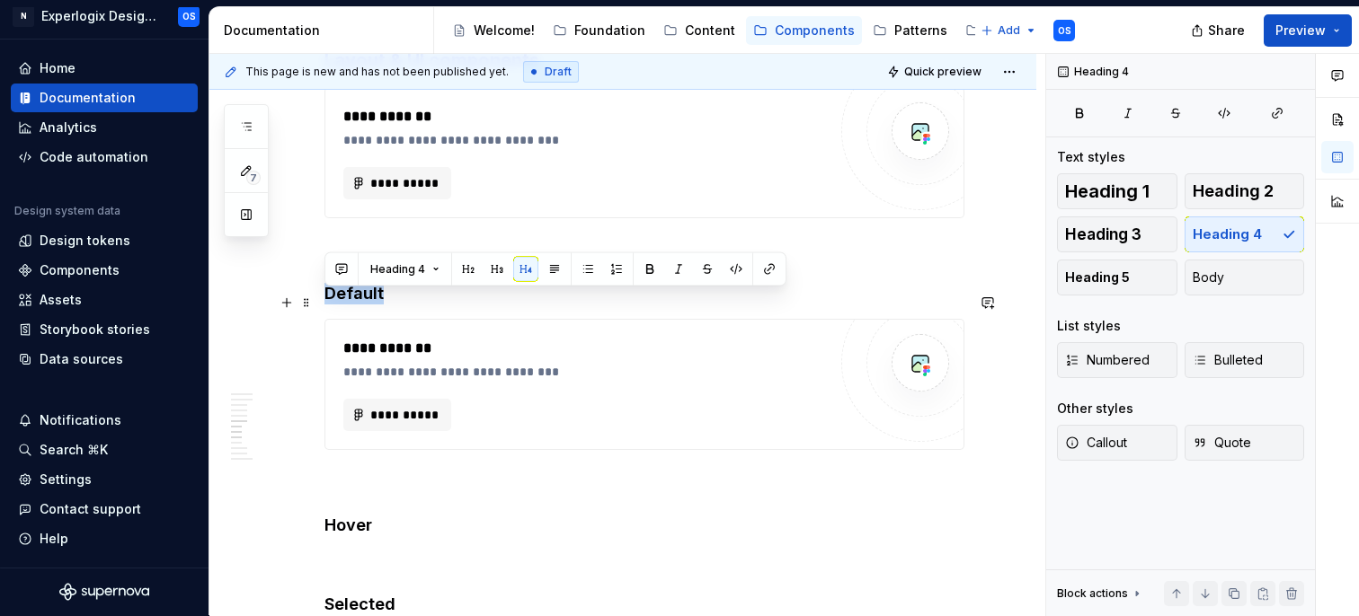
click at [357, 301] on h4 "Default" at bounding box center [644, 294] width 640 height 22
click at [1094, 231] on span "Heading 3" at bounding box center [1103, 235] width 76 height 18
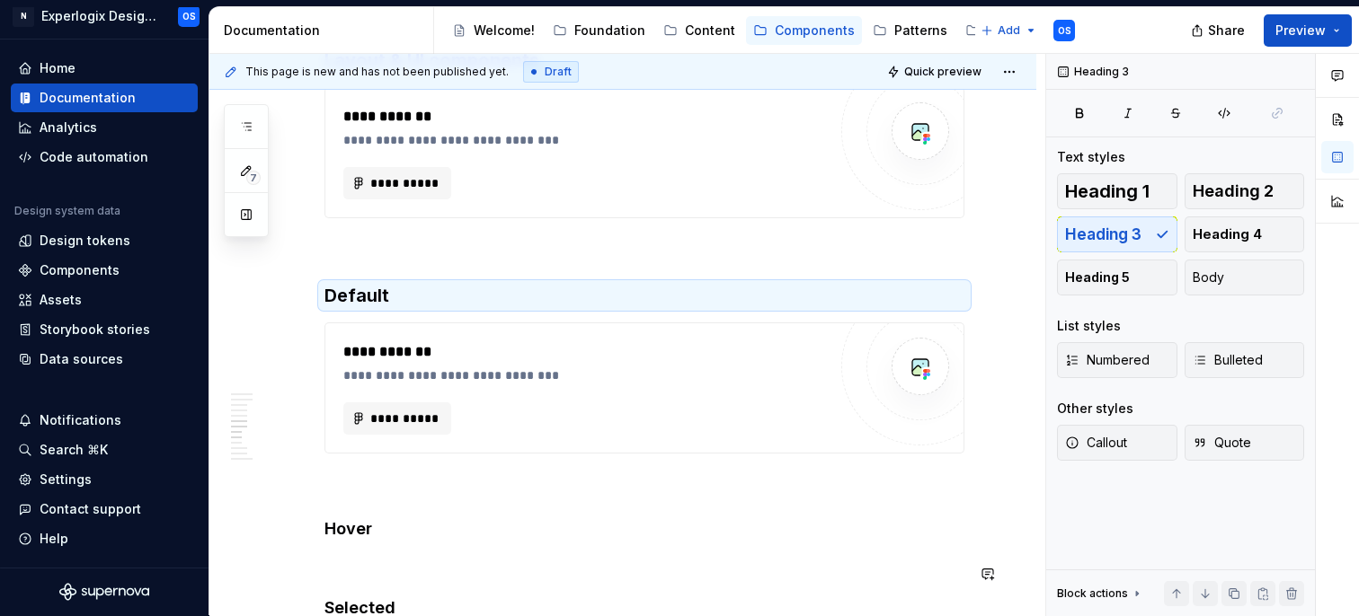
click at [354, 540] on h4 "Hover" at bounding box center [644, 530] width 640 height 22
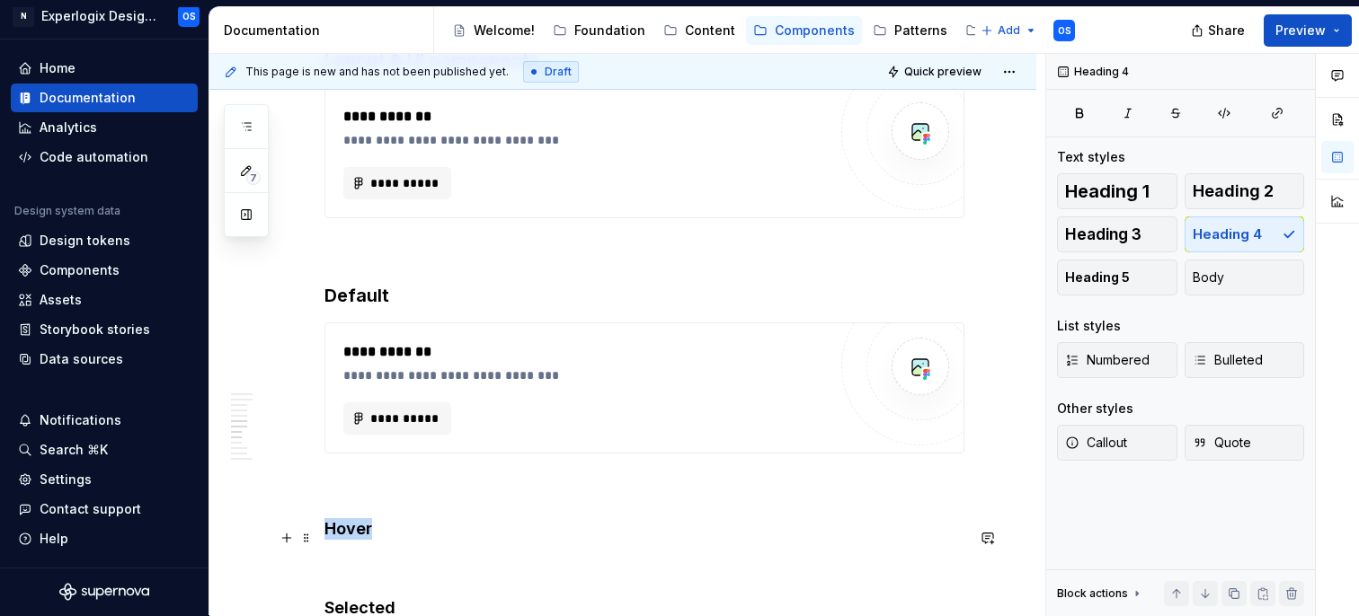
click at [354, 540] on h4 "Hover" at bounding box center [644, 530] width 640 height 22
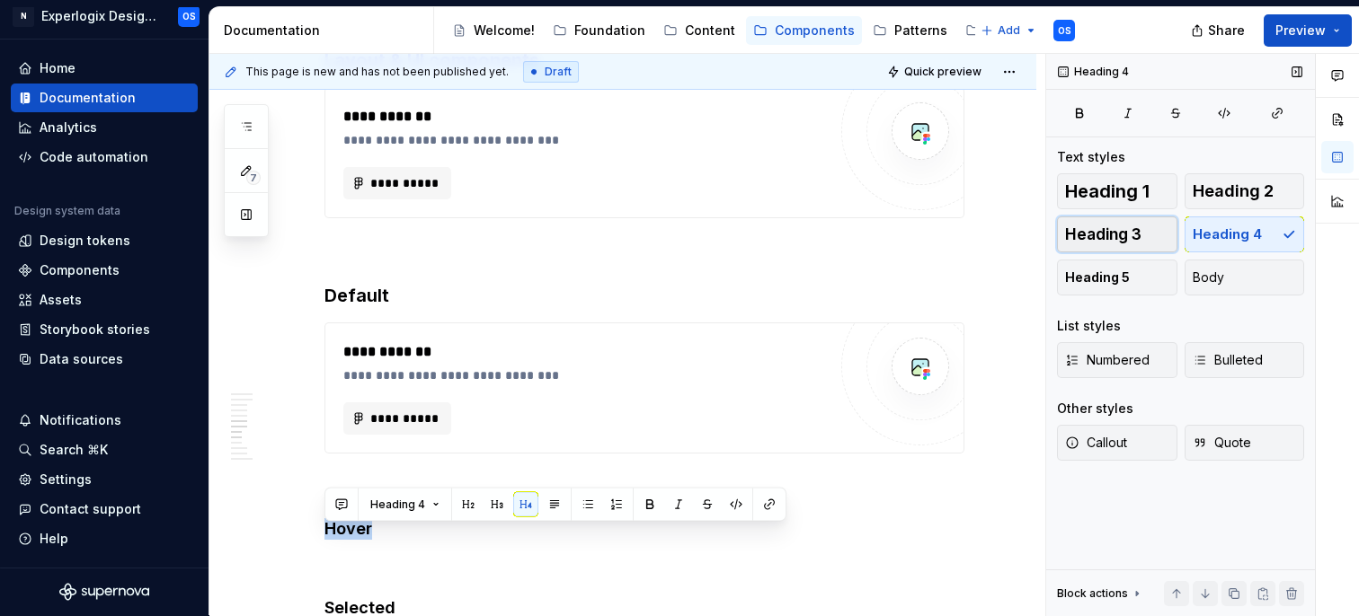
click at [1095, 238] on span "Heading 3" at bounding box center [1103, 235] width 76 height 18
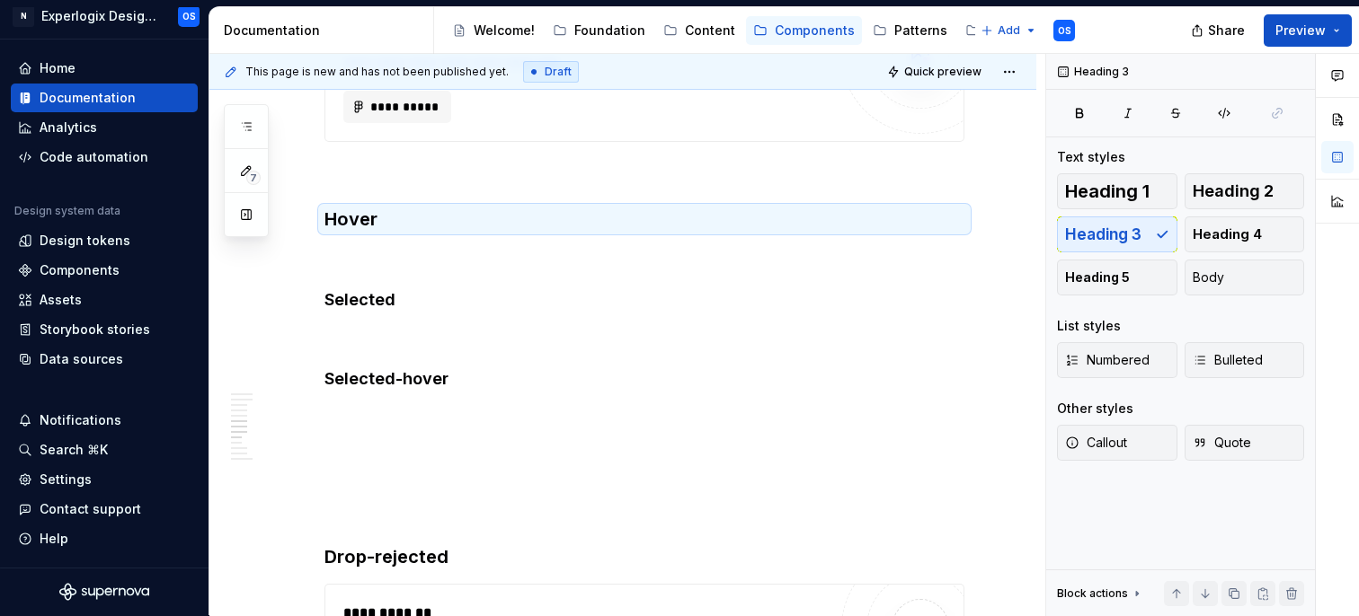
scroll to position [2538, 0]
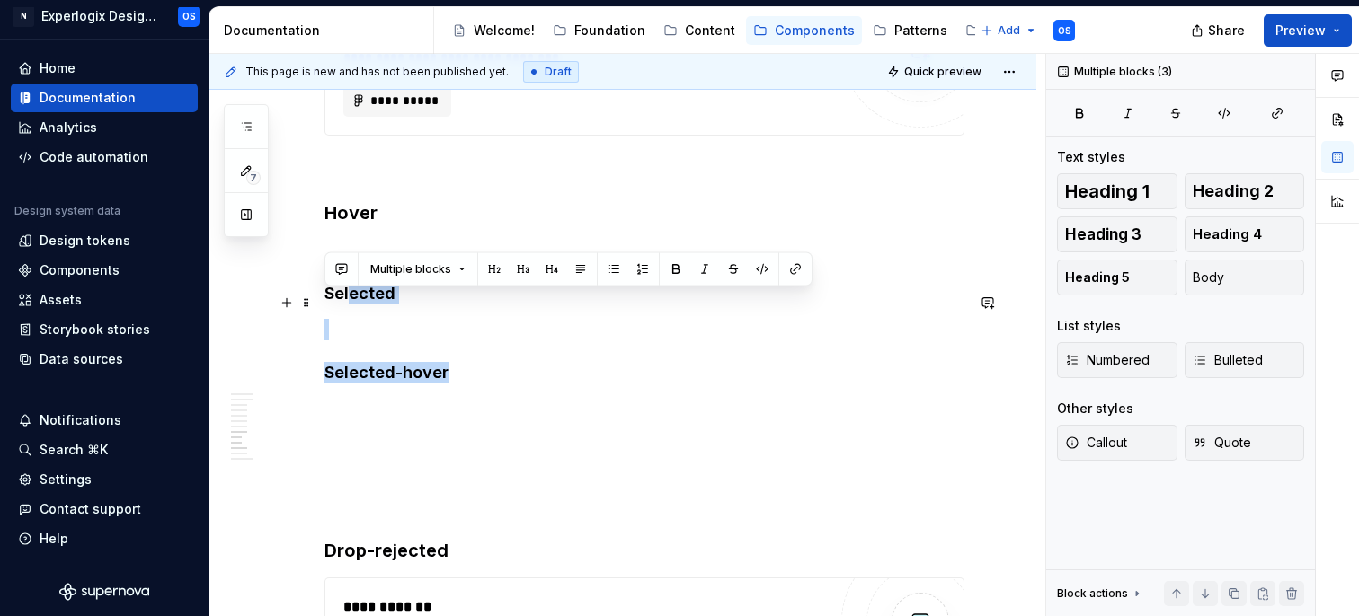
drag, startPoint x: 466, startPoint y: 388, endPoint x: 314, endPoint y: 304, distance: 174.6
click at [1147, 235] on button "Heading 3" at bounding box center [1117, 235] width 120 height 36
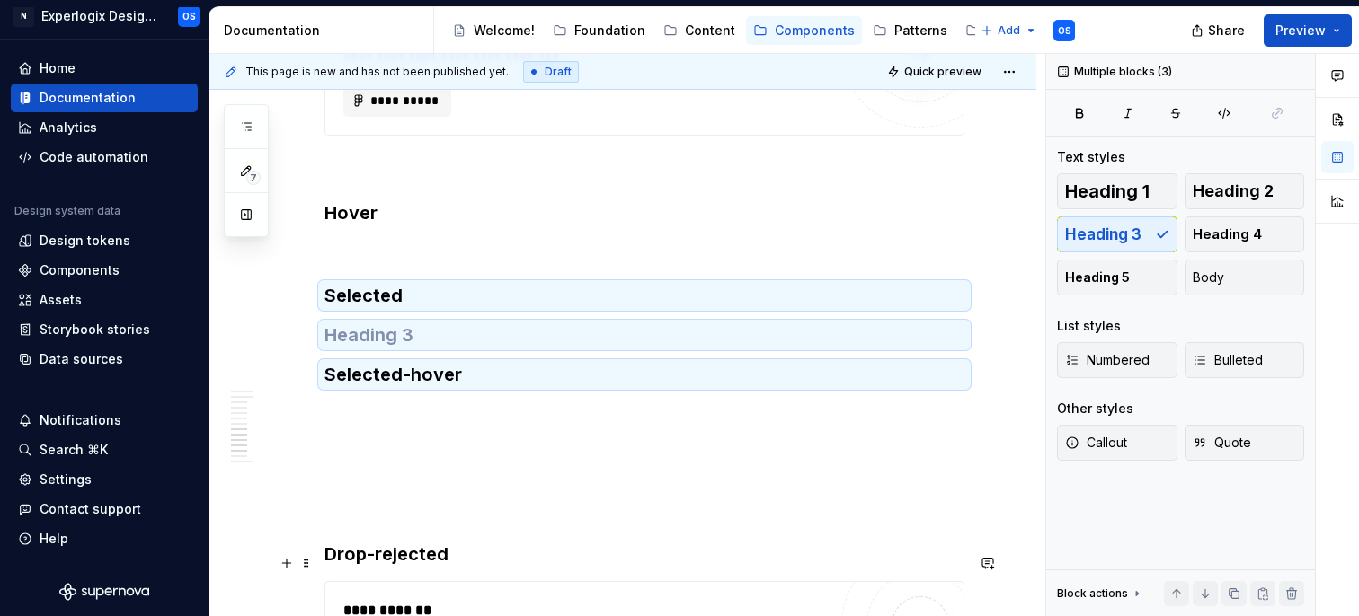
click at [405, 567] on h3 "Drop-rejected" at bounding box center [644, 554] width 640 height 25
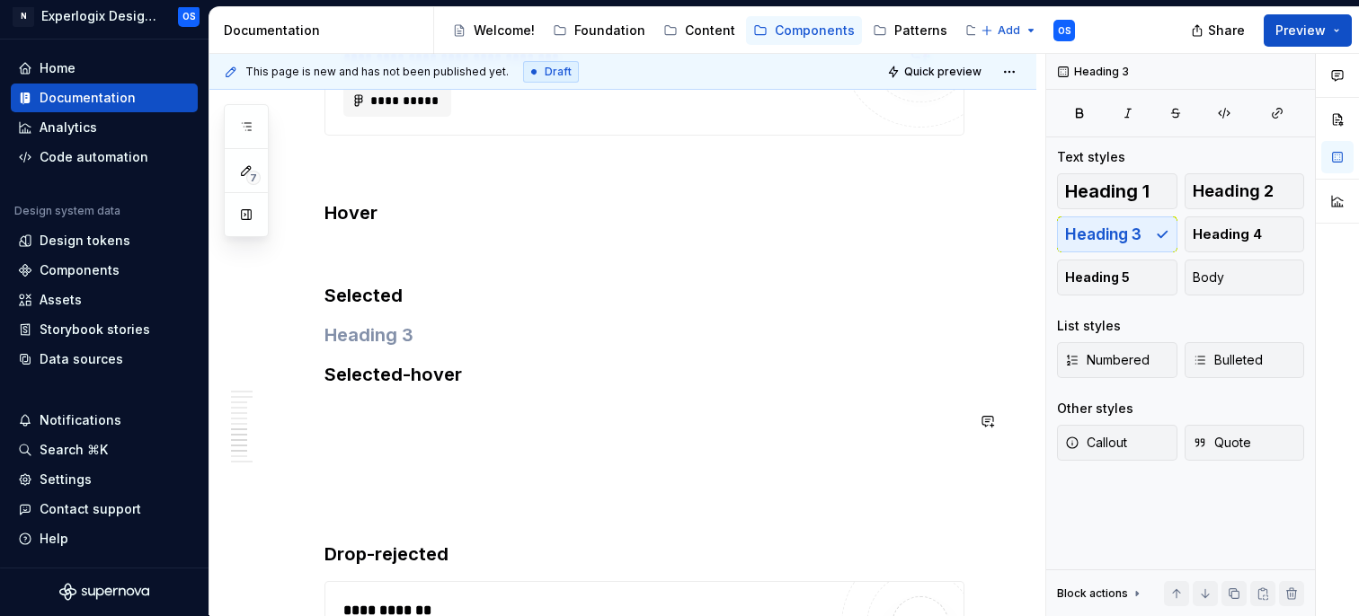
click at [357, 343] on h3 at bounding box center [644, 335] width 640 height 25
click at [1200, 273] on span "Body" at bounding box center [1208, 278] width 31 height 18
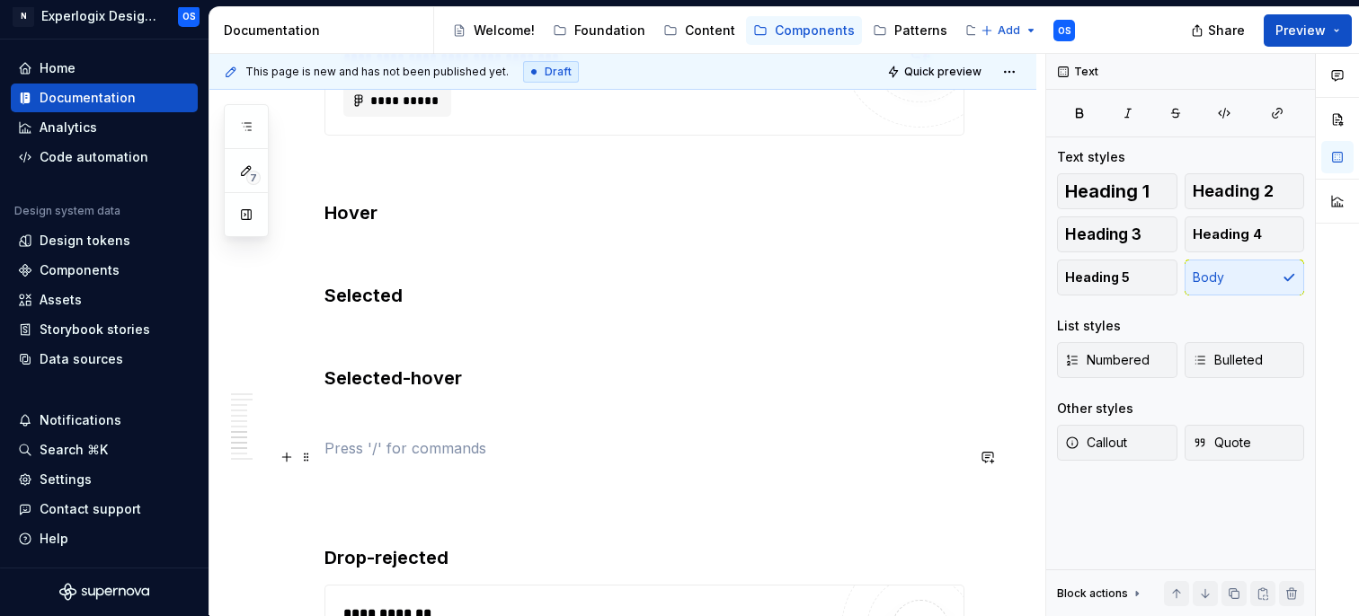
click at [574, 459] on p at bounding box center [644, 449] width 640 height 22
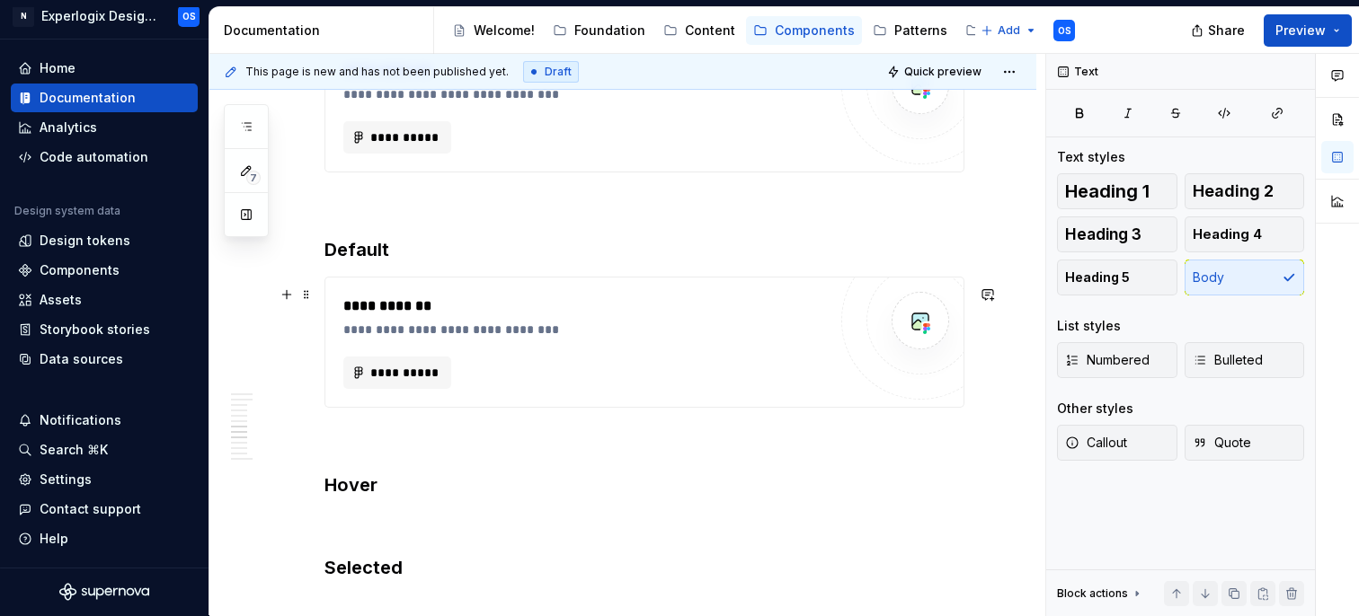
scroll to position [2409, 0]
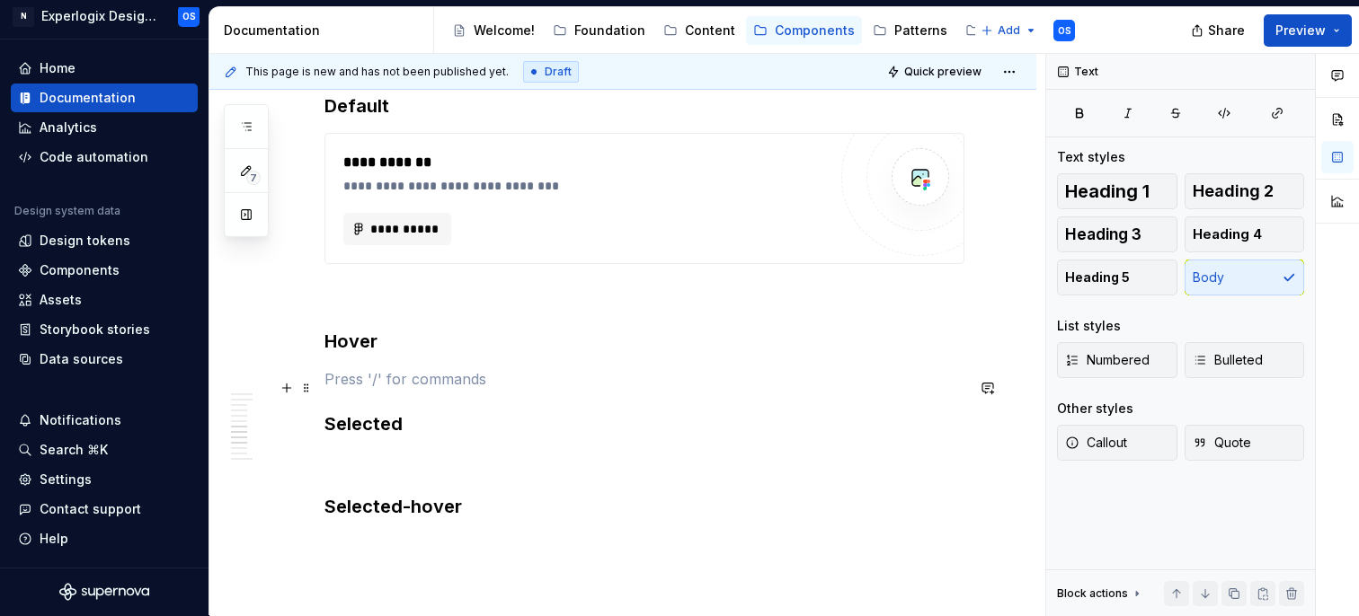
click at [364, 381] on p at bounding box center [644, 379] width 640 height 22
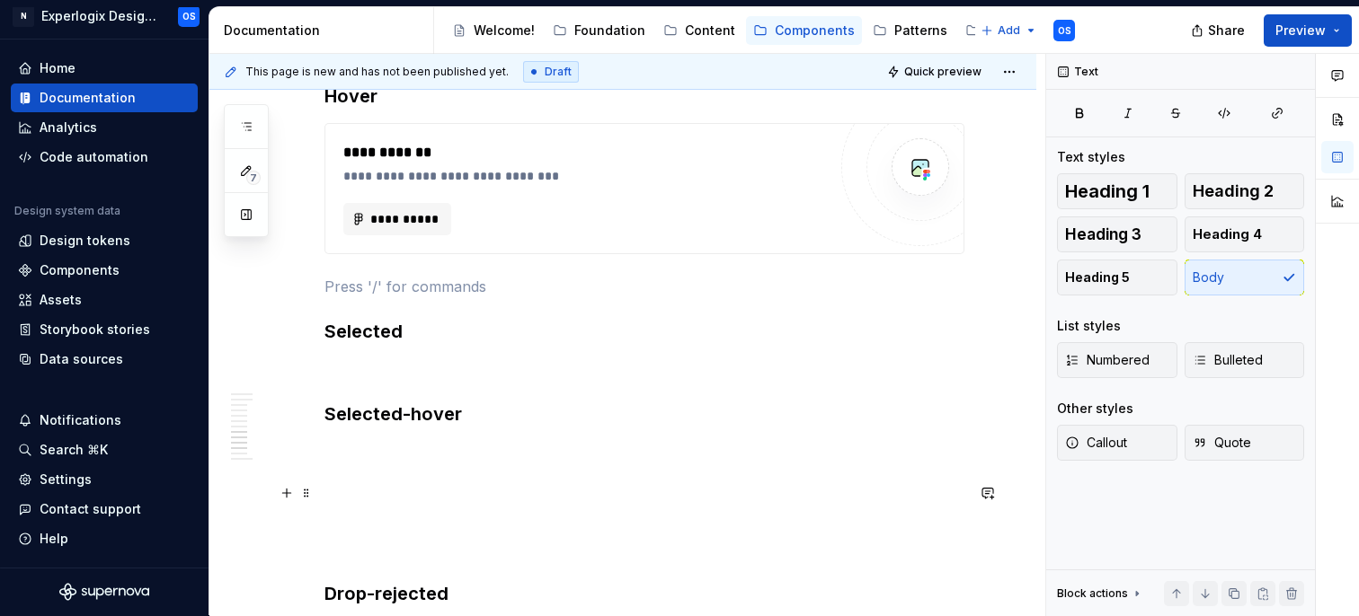
scroll to position [2656, 0]
click at [386, 367] on p at bounding box center [644, 369] width 640 height 22
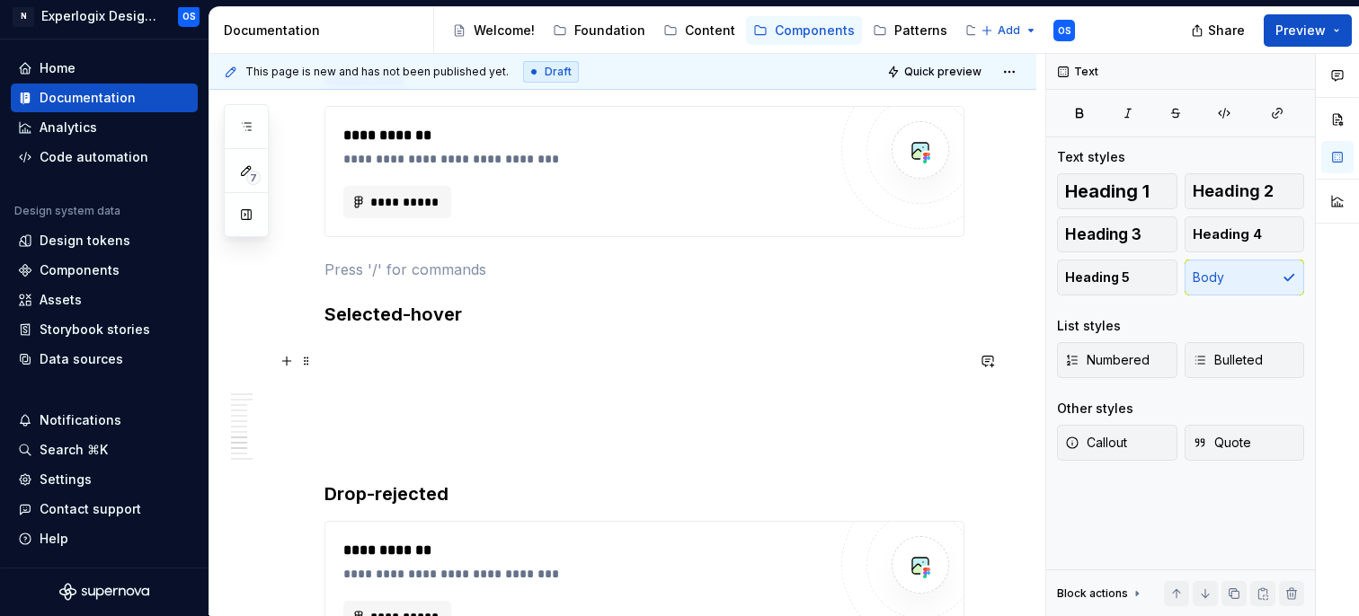
scroll to position [2938, 0]
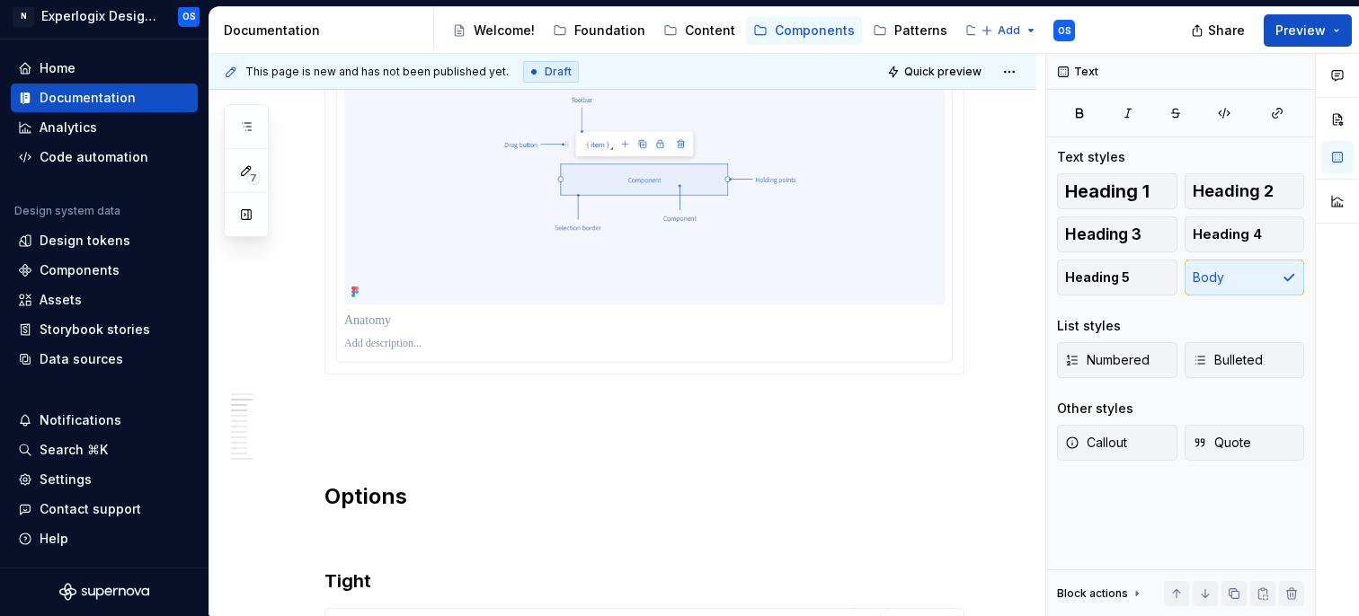
scroll to position [1538, 0]
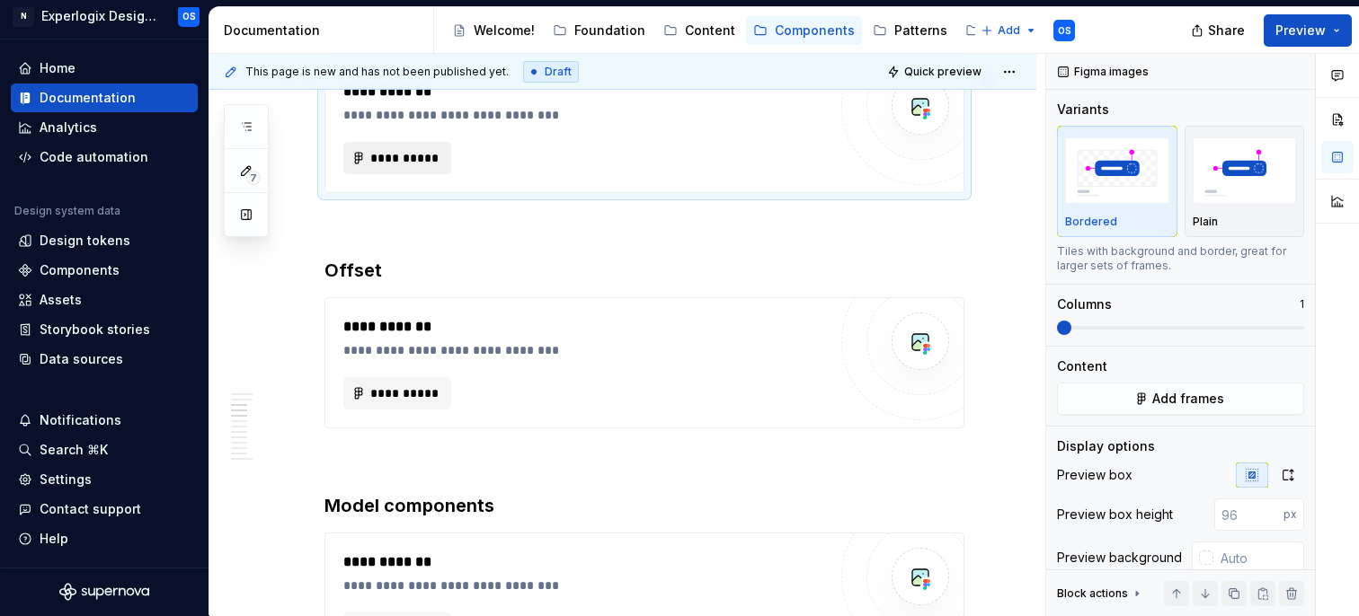
click at [395, 161] on span "**********" at bounding box center [404, 158] width 70 height 18
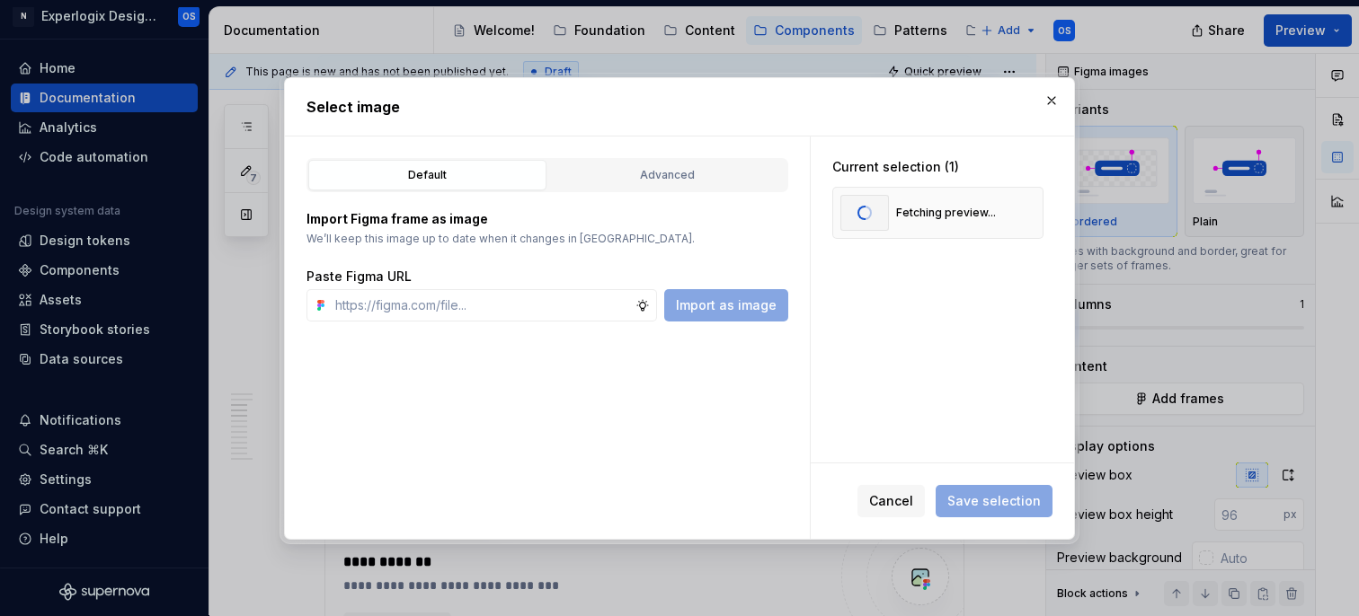
scroll to position [0, 0]
click at [966, 501] on span "Save selection" at bounding box center [993, 501] width 93 height 18
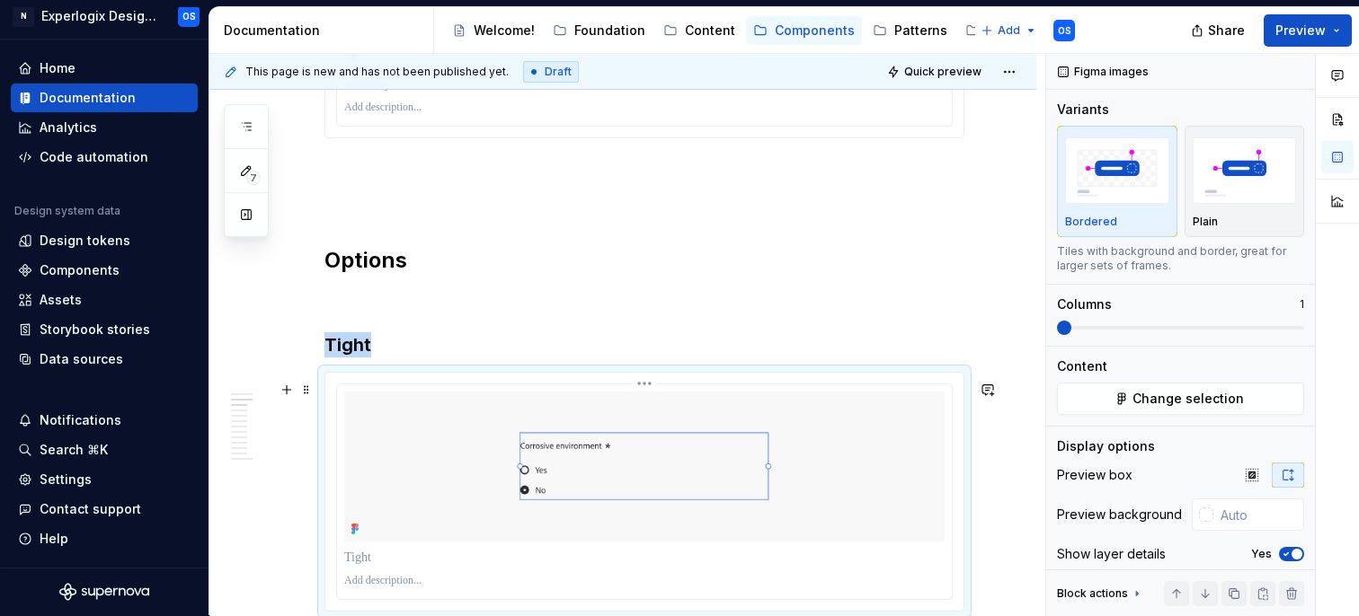
scroll to position [1355, 0]
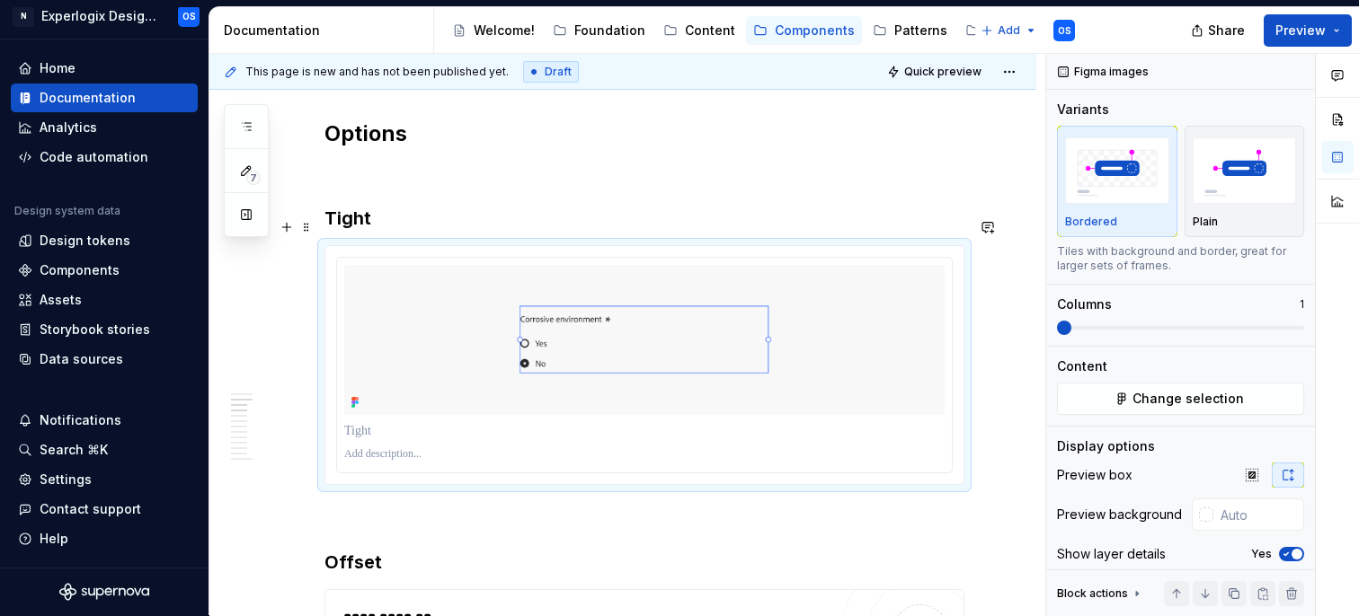
click at [418, 231] on h3 "Tight" at bounding box center [644, 218] width 640 height 25
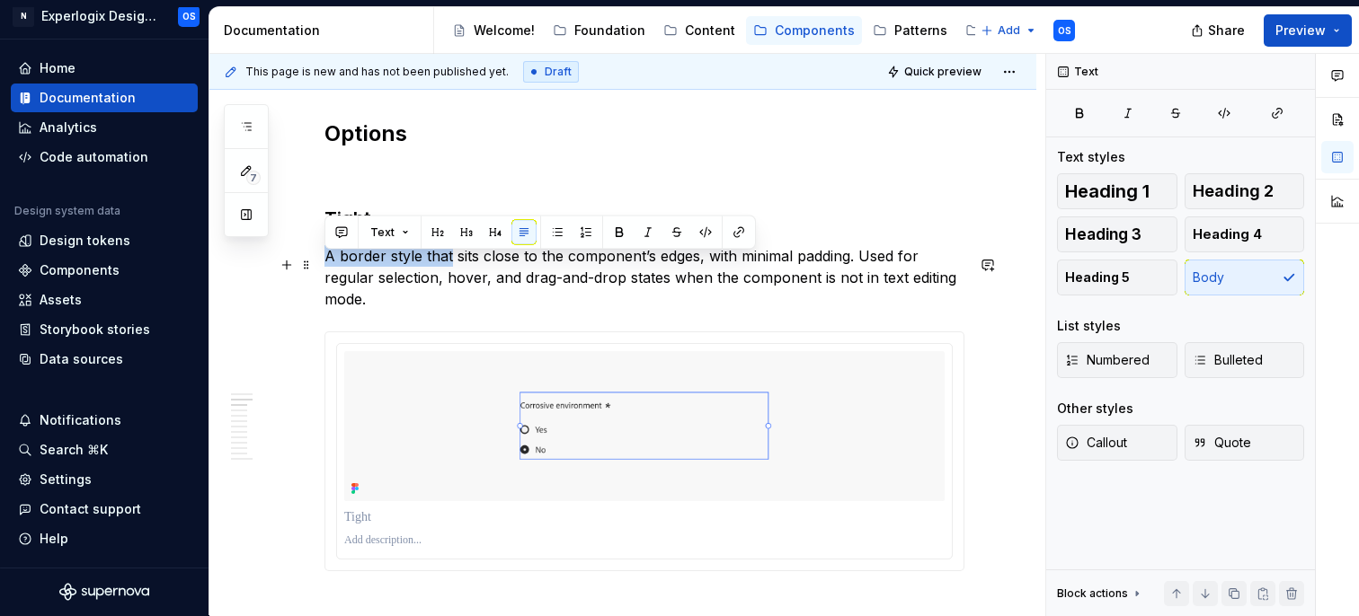
drag, startPoint x: 326, startPoint y: 266, endPoint x: 448, endPoint y: 269, distance: 122.2
click at [448, 269] on p "A border style that sits close to the component’s edges, with minimal padding. …" at bounding box center [644, 277] width 640 height 65
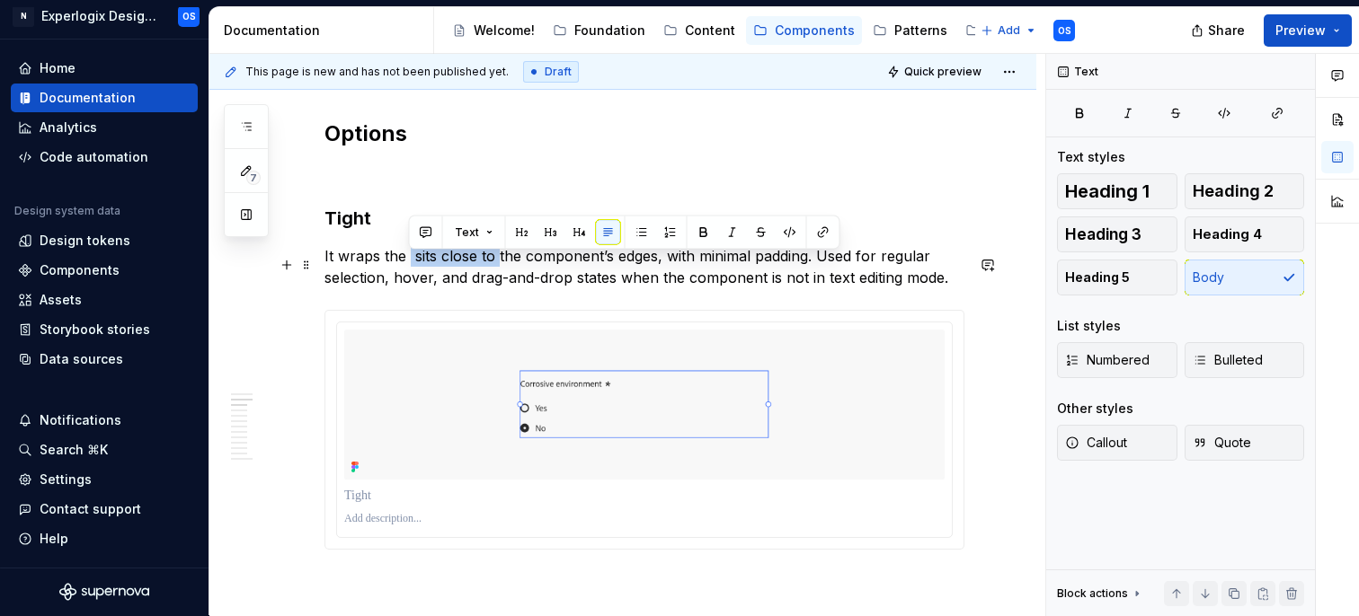
drag, startPoint x: 406, startPoint y: 261, endPoint x: 499, endPoint y: 264, distance: 92.6
click at [499, 266] on p "It wraps the sits close to the component’s edges, with minimal padding. Used fo…" at bounding box center [644, 266] width 640 height 43
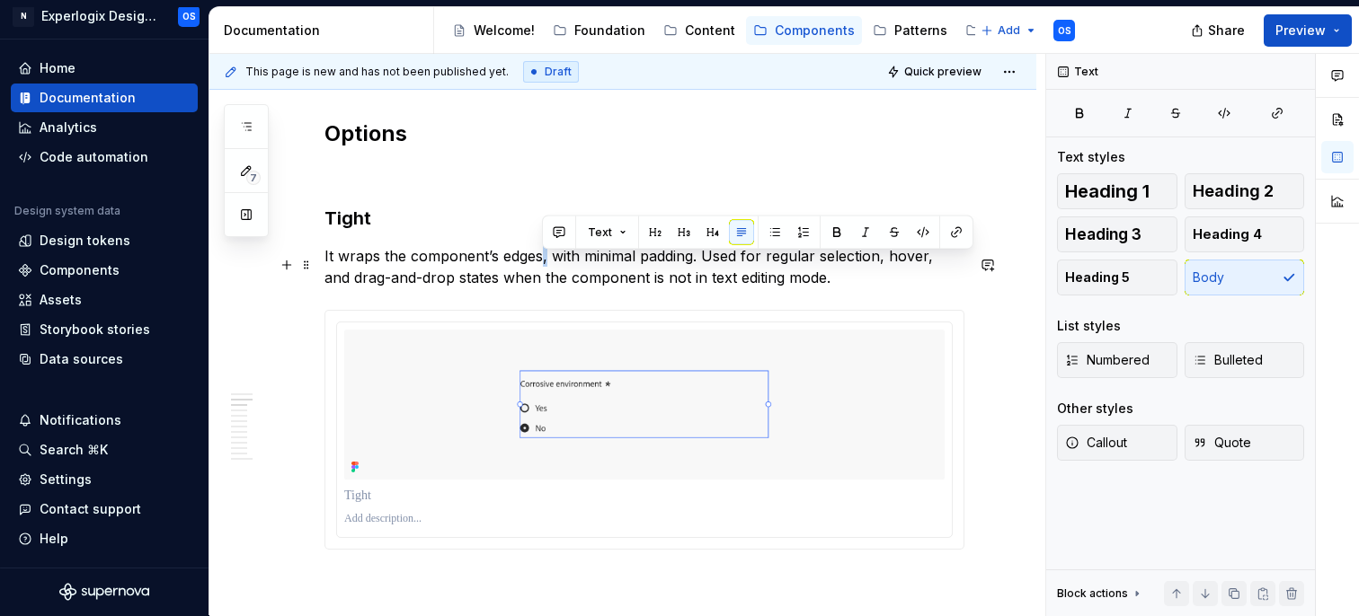
click at [545, 262] on p "It wraps the component’s edges, with minimal padding. Used for regular selectio…" at bounding box center [644, 266] width 640 height 43
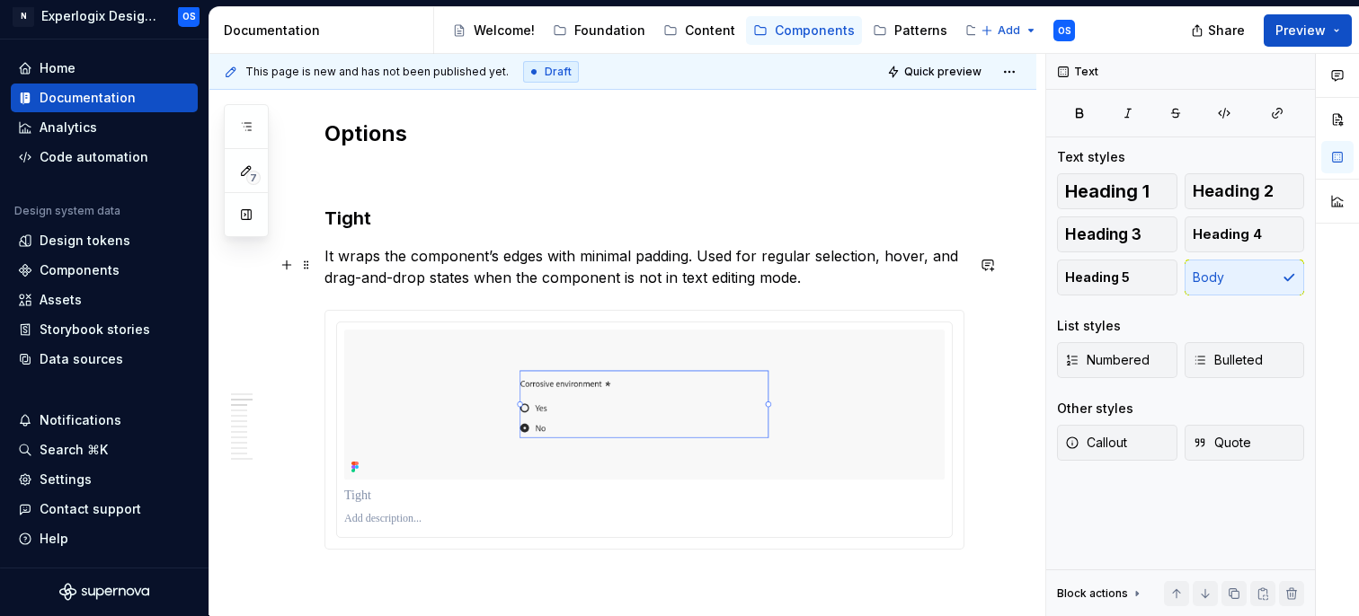
click at [585, 272] on p "It wraps the component’s edges with minimal padding. Used for regular selection…" at bounding box center [644, 266] width 640 height 43
click at [687, 262] on p "It wraps the component’s edges with no padding. Used for regular selection, hov…" at bounding box center [644, 266] width 640 height 43
click at [838, 264] on p "It wraps the component’s edges with no padding. Used for regular selection, hov…" at bounding box center [644, 266] width 640 height 43
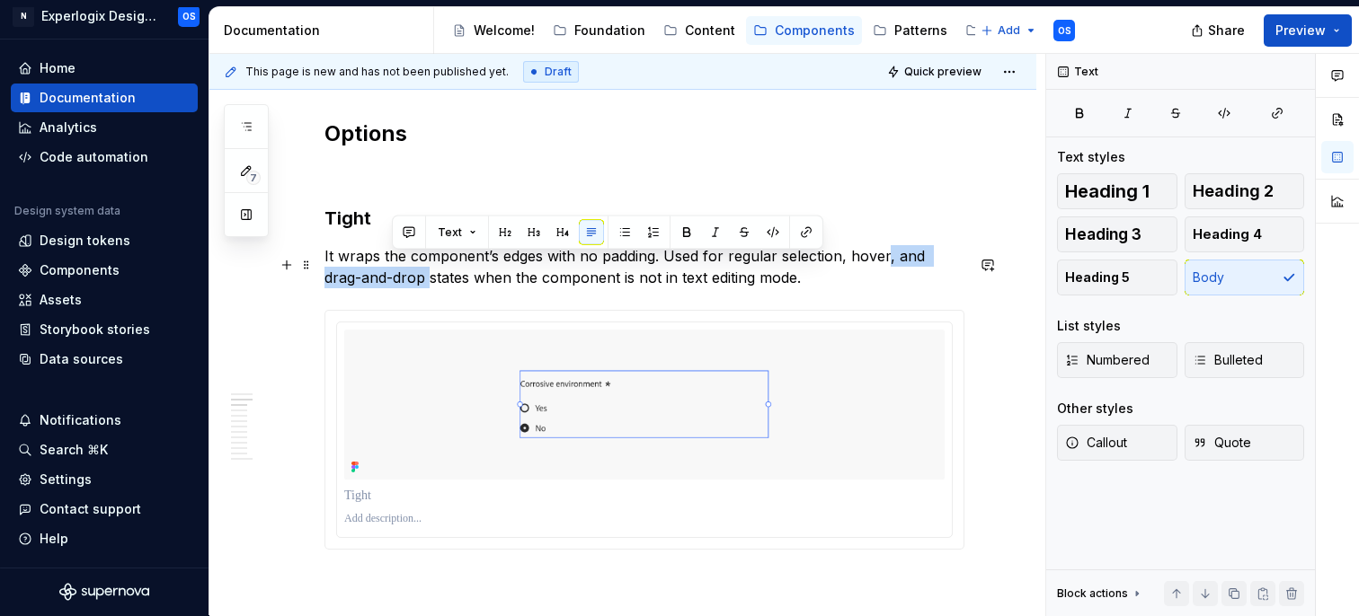
drag, startPoint x: 883, startPoint y: 273, endPoint x: 390, endPoint y: 287, distance: 493.5
click at [390, 287] on p "It wraps the component’s edges with no padding. Used for regular selection, hov…" at bounding box center [644, 266] width 640 height 43
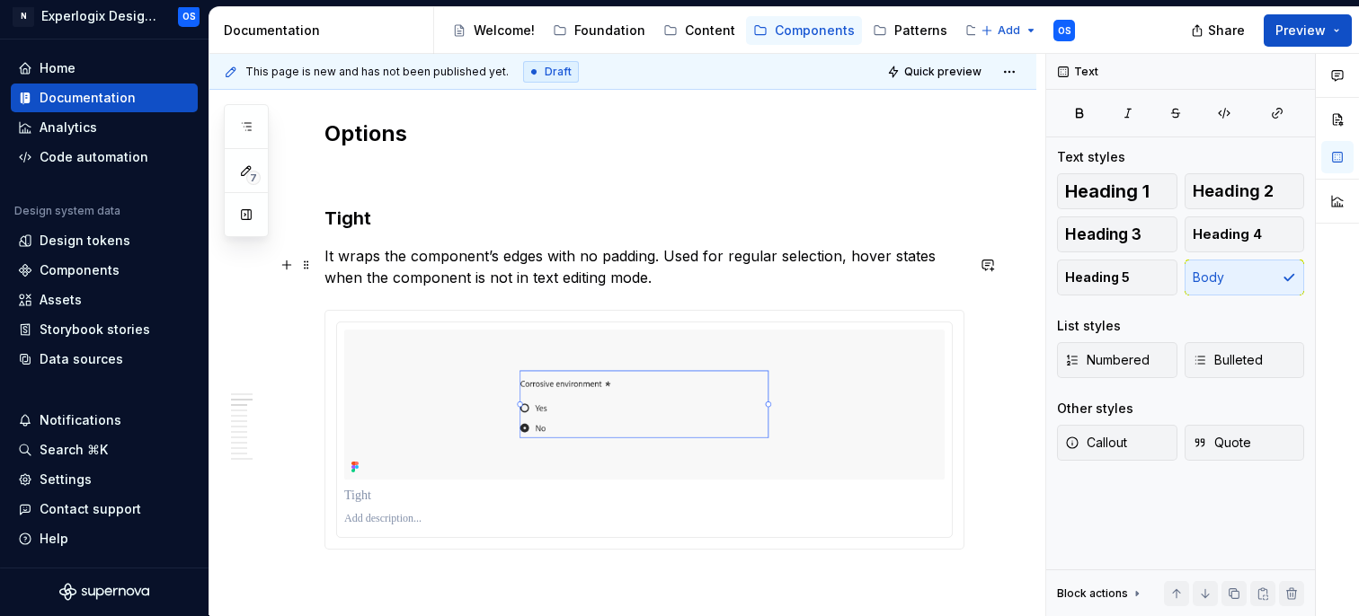
click at [841, 270] on p "It wraps the component’s edges with no padding. Used for regular selection, hov…" at bounding box center [644, 266] width 640 height 43
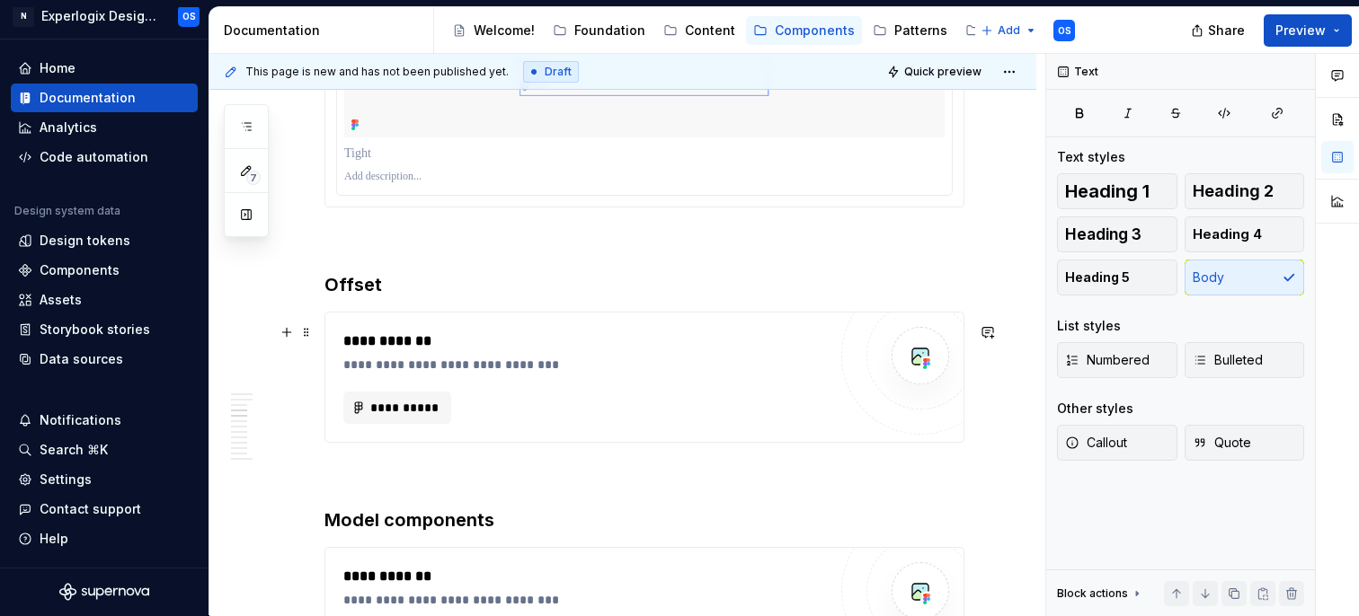
scroll to position [1700, 0]
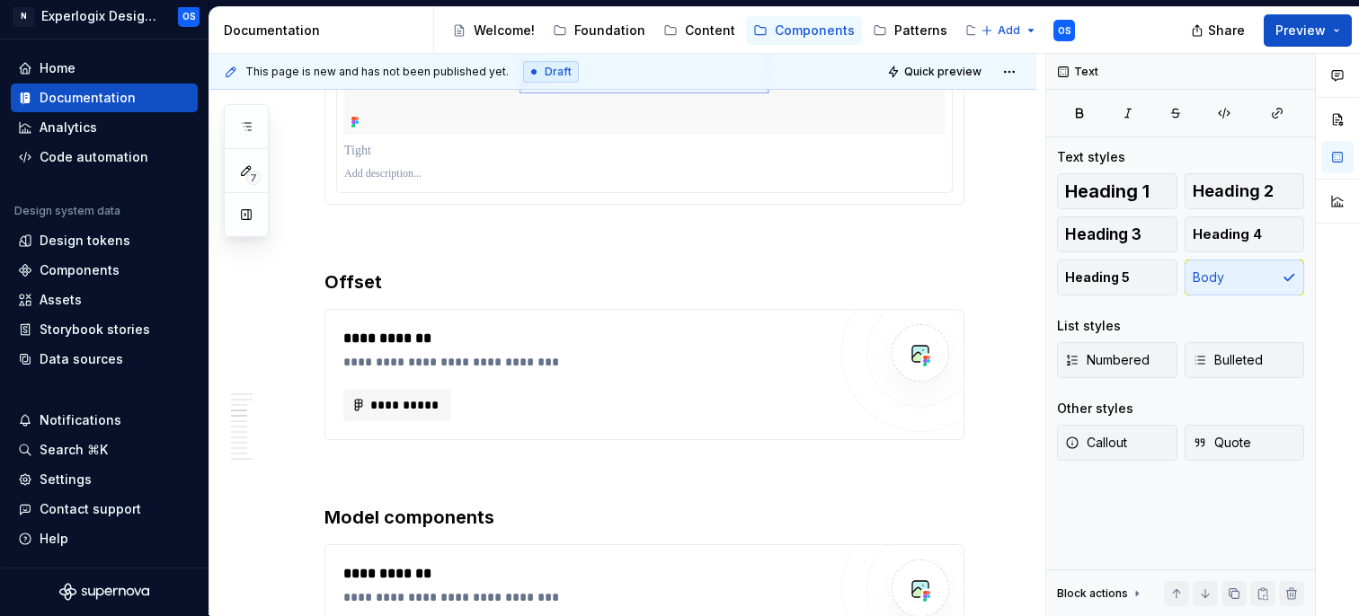
click at [400, 182] on p at bounding box center [644, 174] width 600 height 14
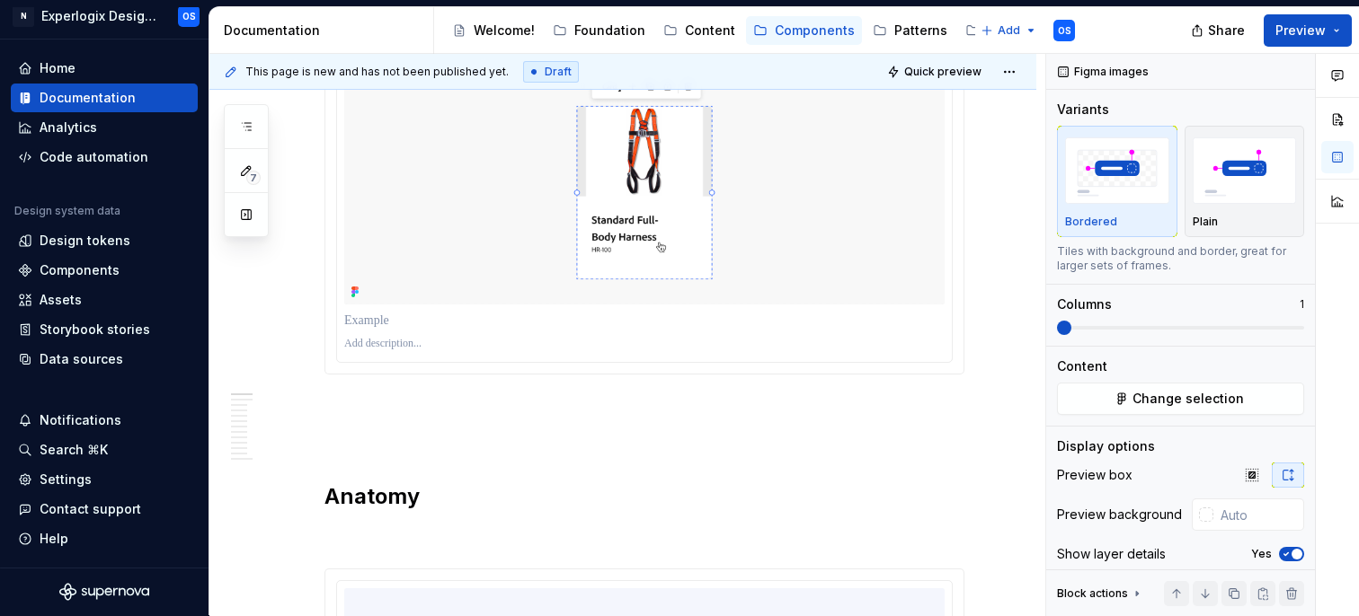
scroll to position [435, 0]
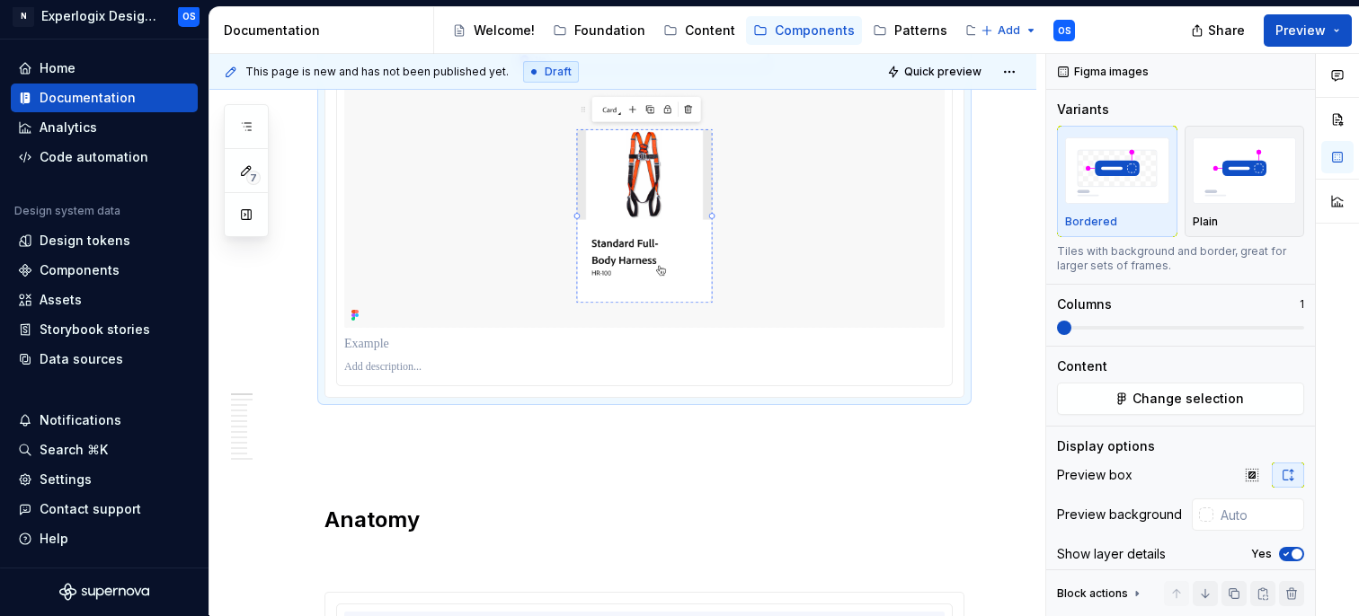
click at [395, 225] on img at bounding box center [644, 153] width 600 height 350
click at [1288, 555] on icon "button" at bounding box center [1286, 554] width 14 height 11
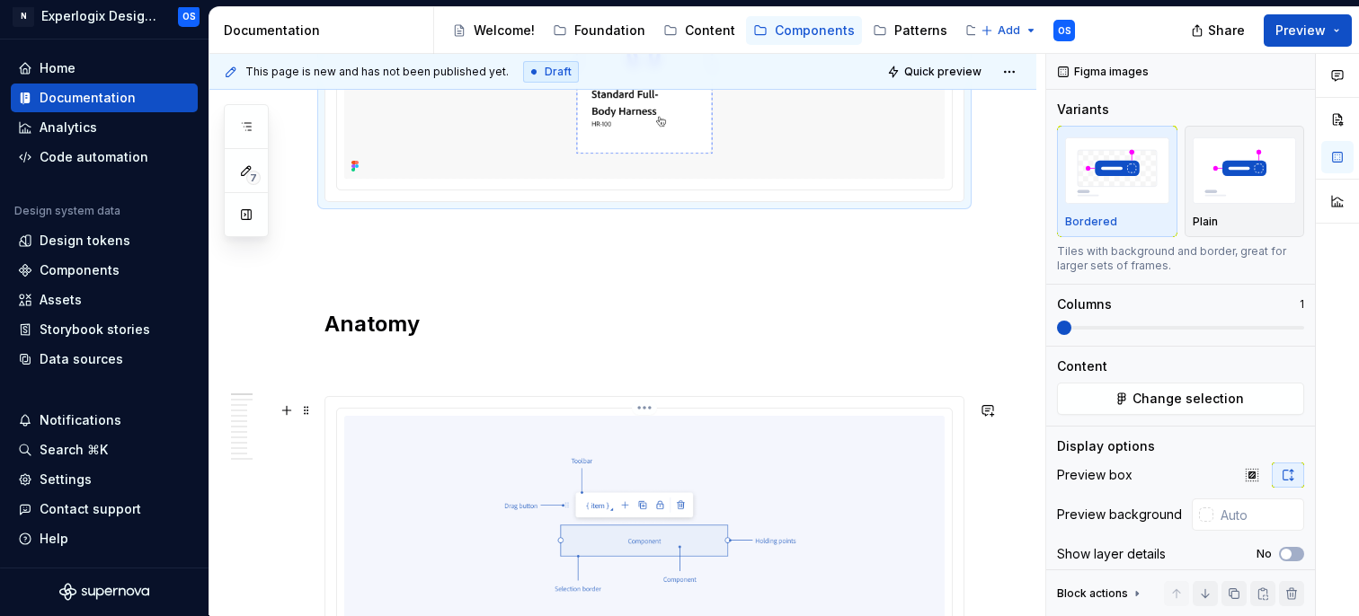
scroll to position [585, 0]
click at [693, 493] on img at bounding box center [644, 540] width 600 height 250
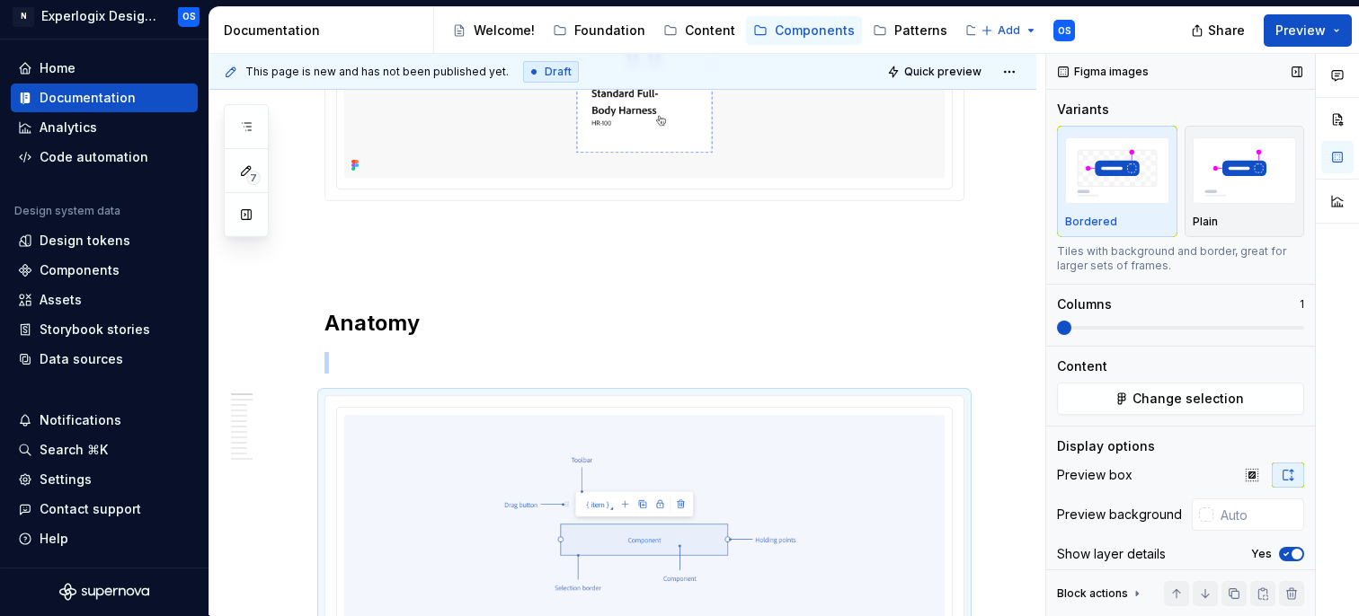
click at [1282, 554] on icon "button" at bounding box center [1286, 554] width 14 height 11
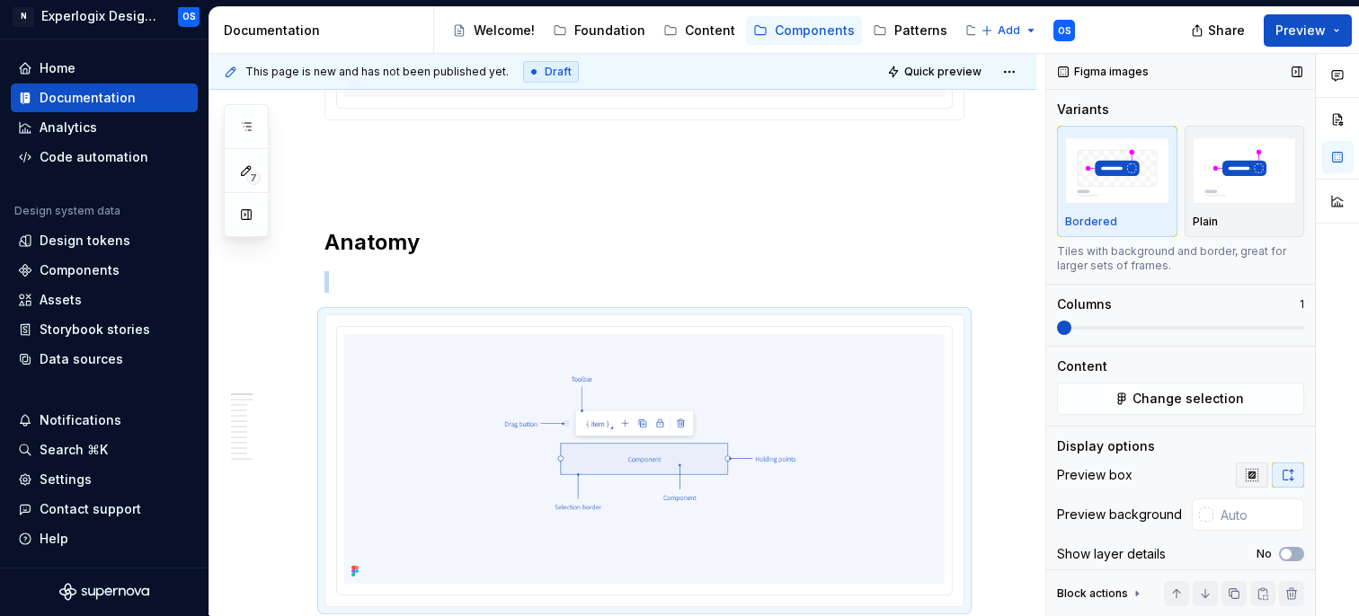
click at [1252, 470] on icon "button" at bounding box center [1252, 475] width 14 height 14
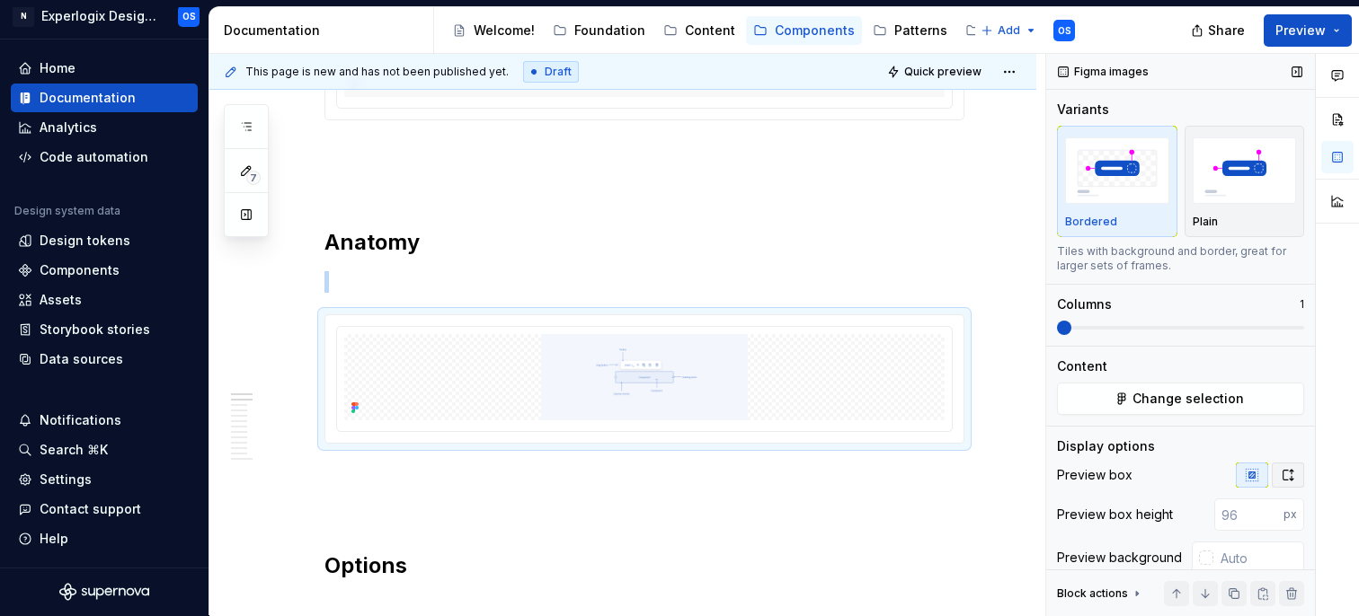
click at [1284, 470] on icon "button" at bounding box center [1288, 475] width 10 height 11
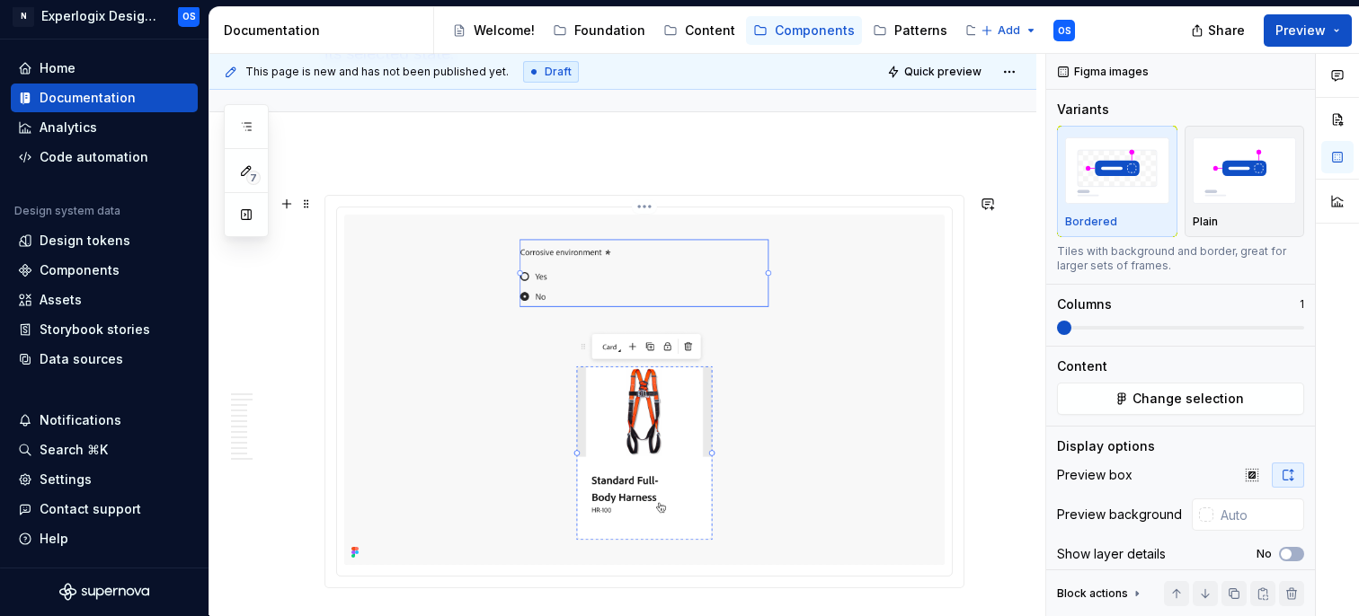
scroll to position [148, 0]
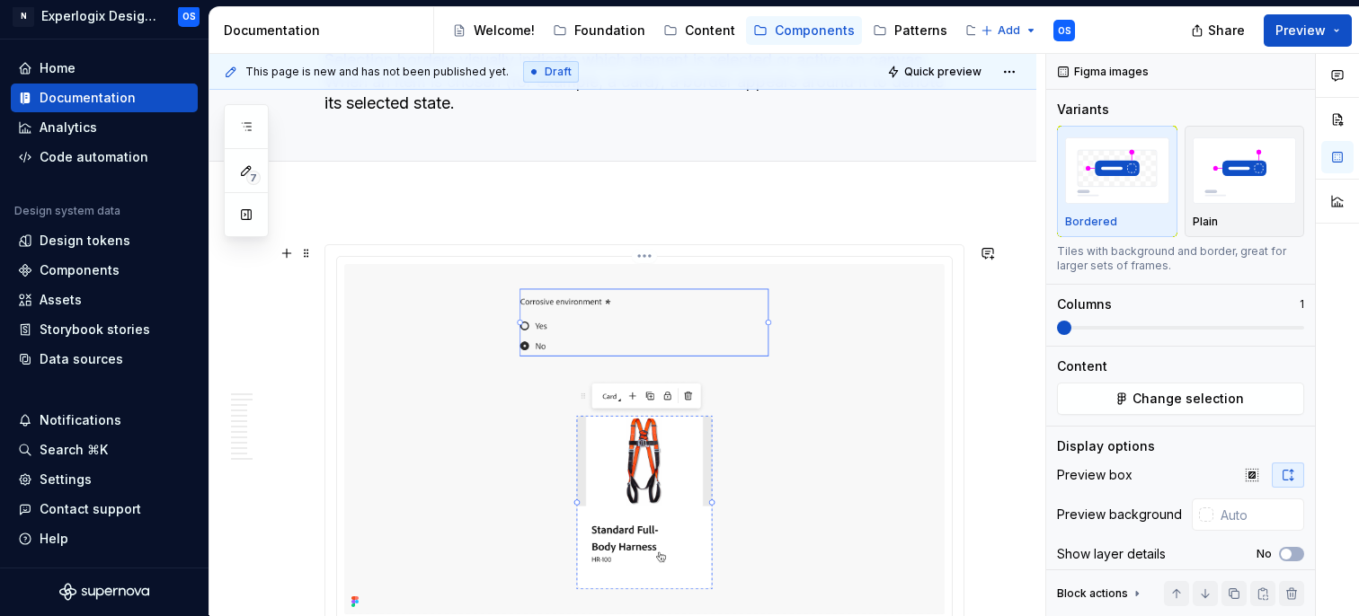
click at [705, 359] on img at bounding box center [644, 439] width 600 height 350
click at [1250, 188] on img "button" at bounding box center [1245, 170] width 104 height 66
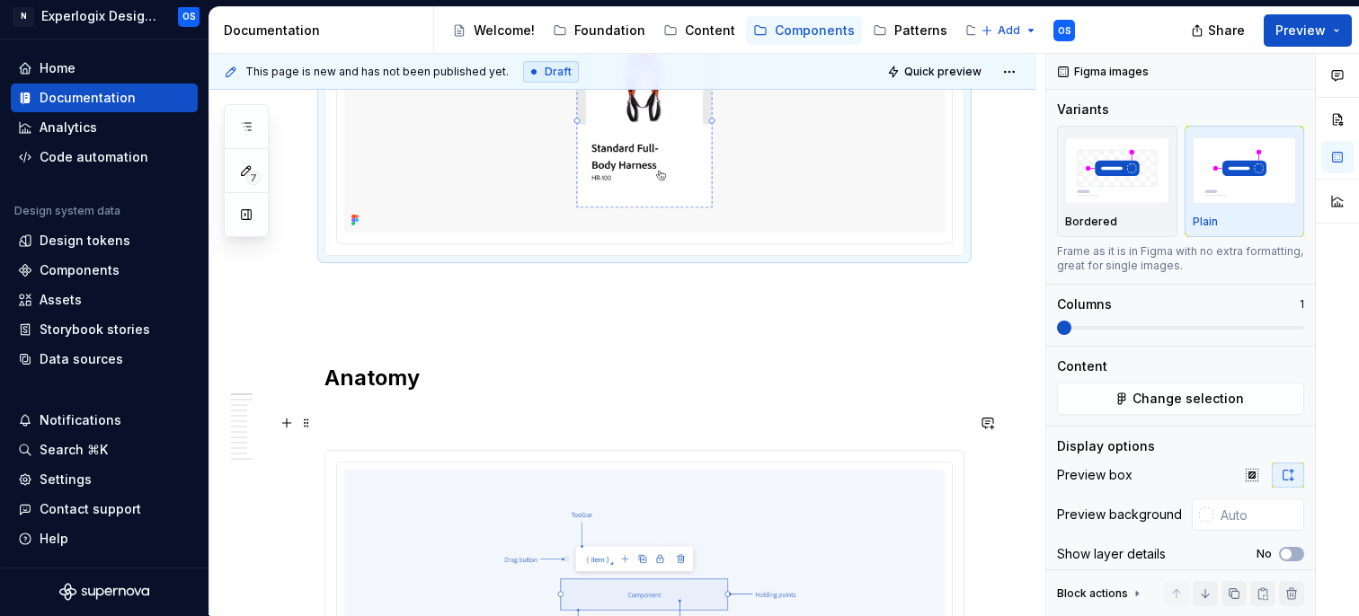
scroll to position [534, 0]
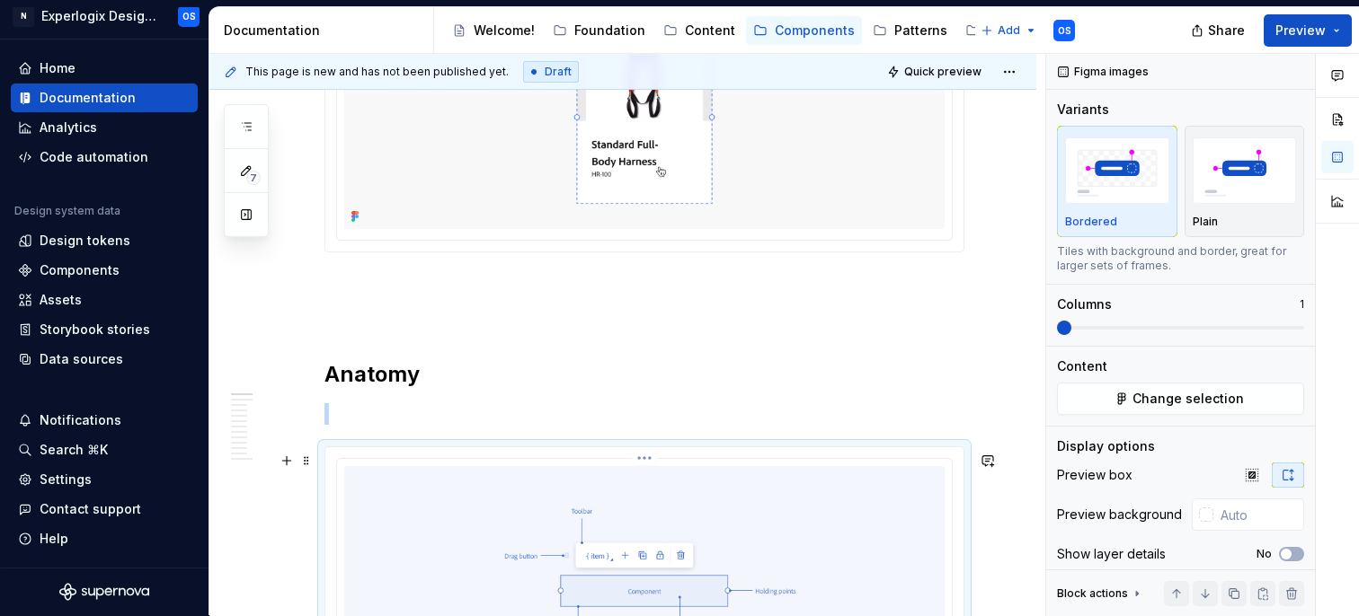
click at [660, 545] on img at bounding box center [644, 591] width 600 height 250
click at [1204, 233] on button "Plain" at bounding box center [1244, 181] width 120 height 111
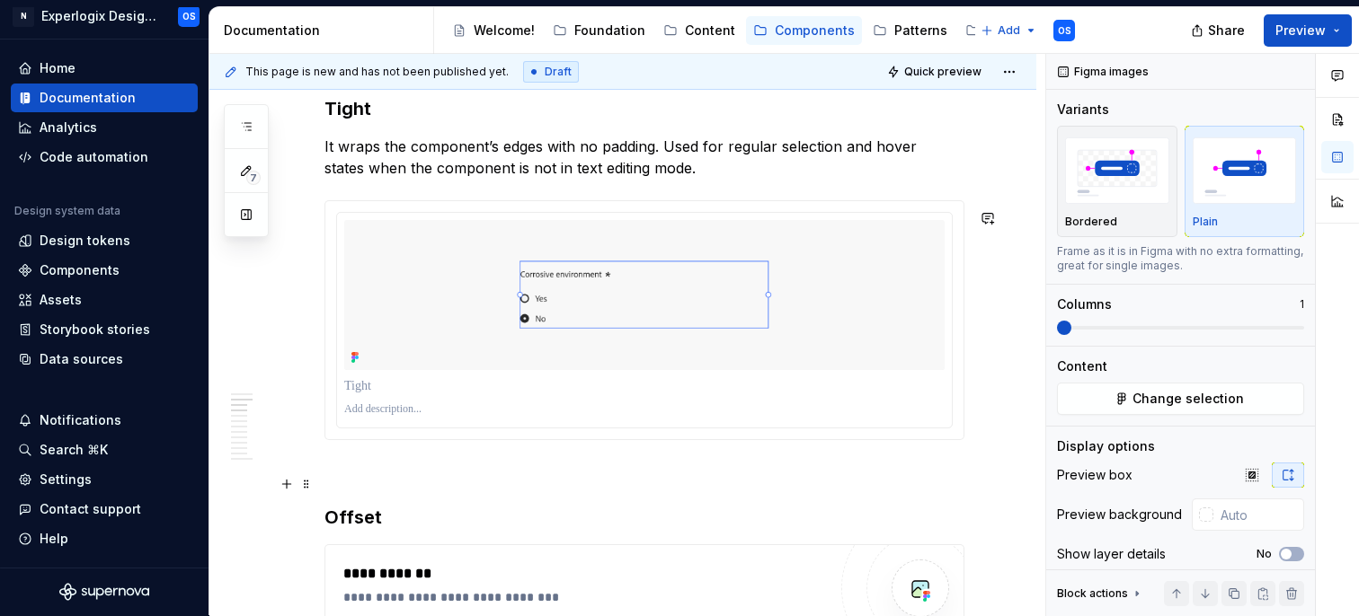
scroll to position [1405, 0]
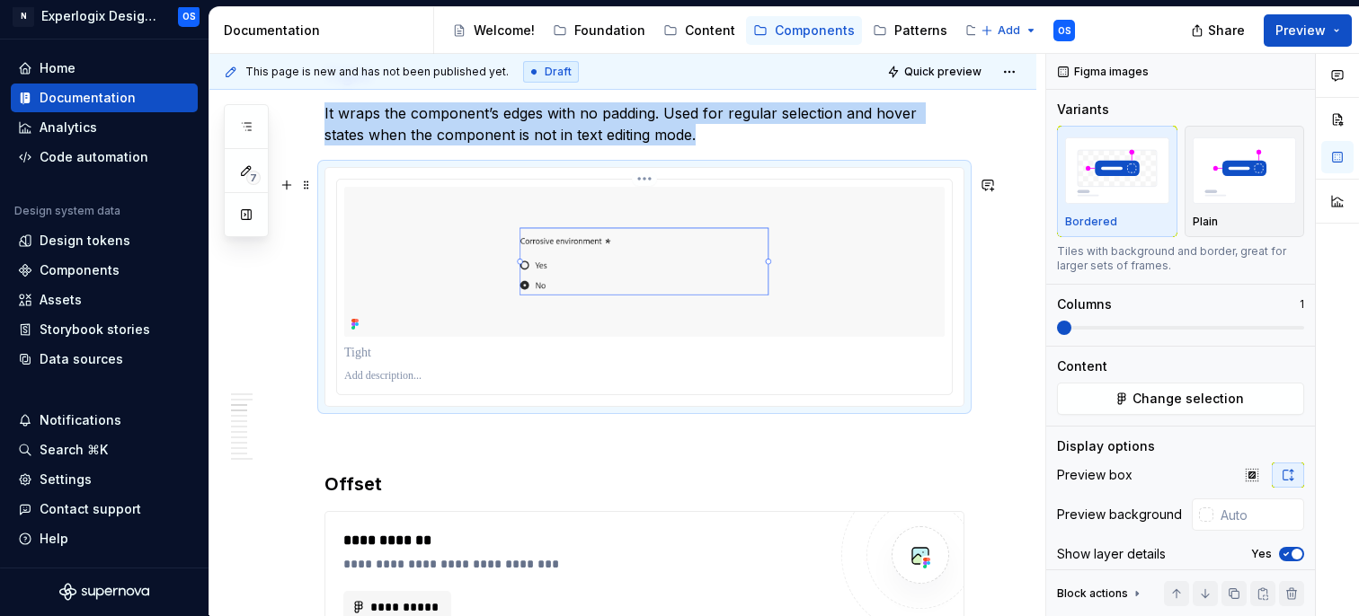
click at [694, 294] on img at bounding box center [644, 262] width 600 height 150
click at [1246, 193] on img "button" at bounding box center [1245, 170] width 104 height 66
click at [1290, 551] on icon "button" at bounding box center [1286, 554] width 14 height 11
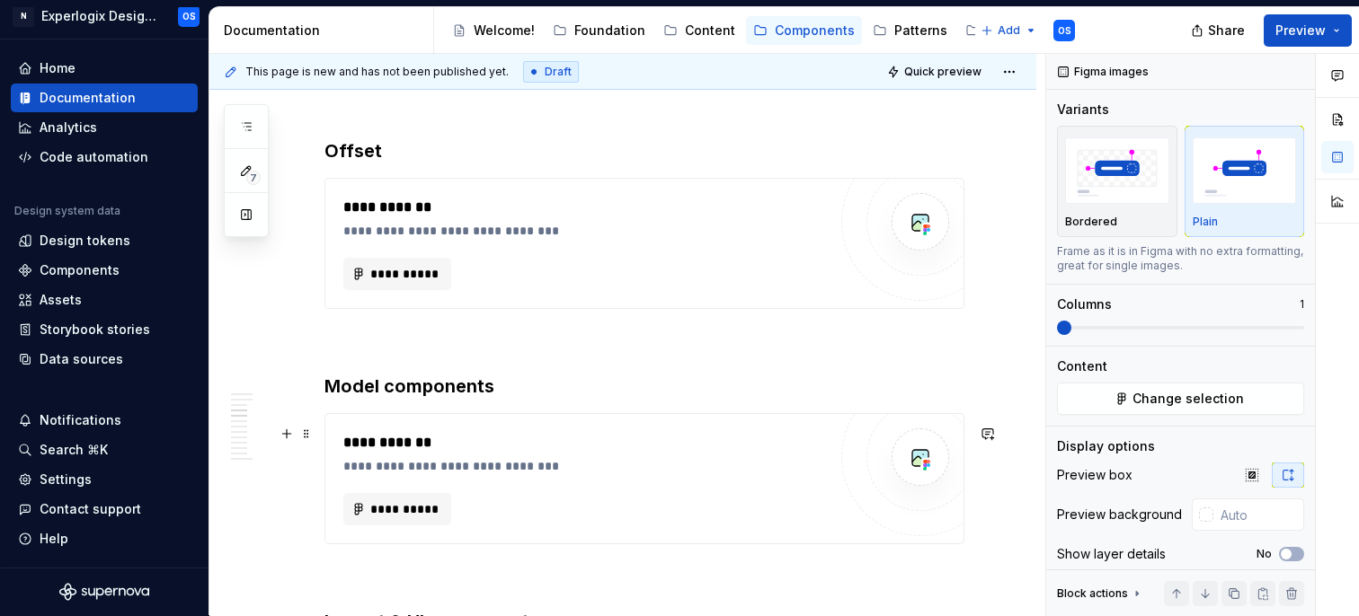
scroll to position [1688, 0]
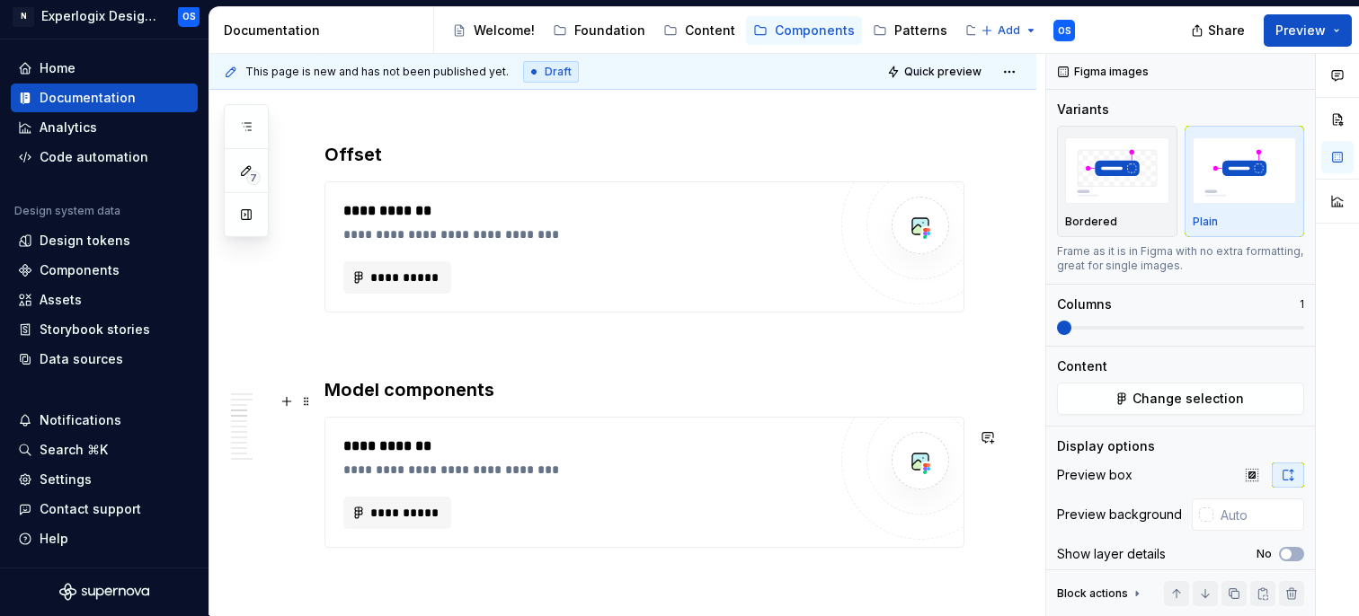
click at [653, 235] on div "**********" at bounding box center [584, 221] width 483 height 43
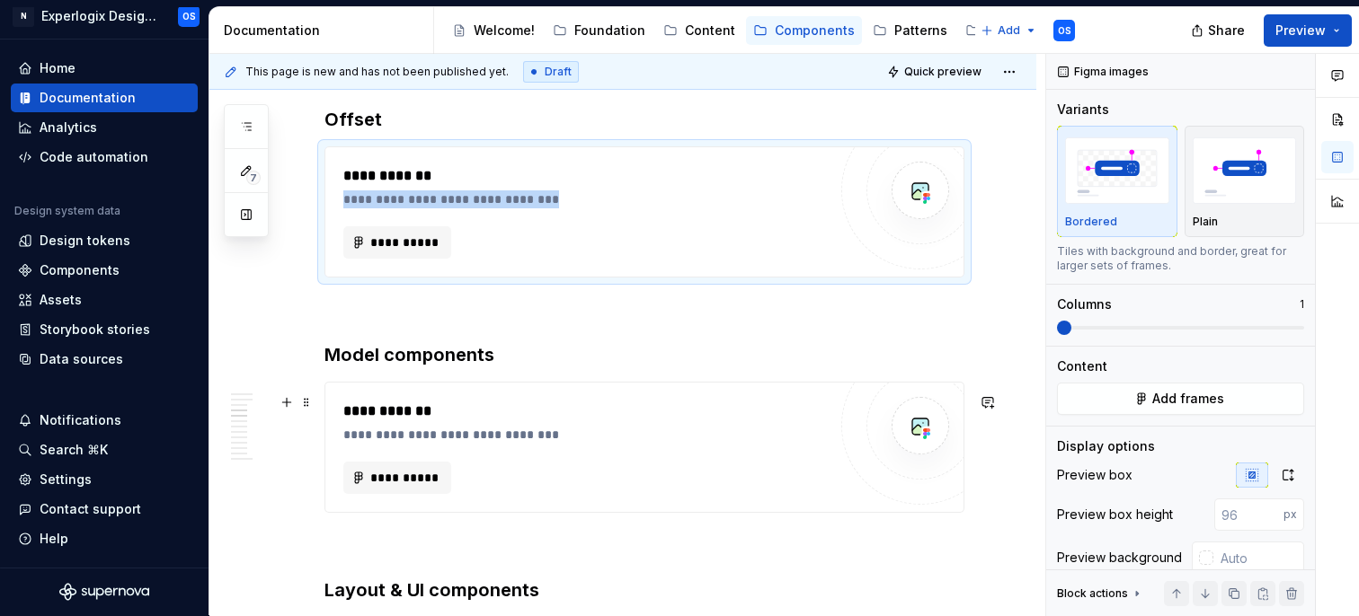
click at [600, 529] on div "**********" at bounding box center [644, 545] width 640 height 3750
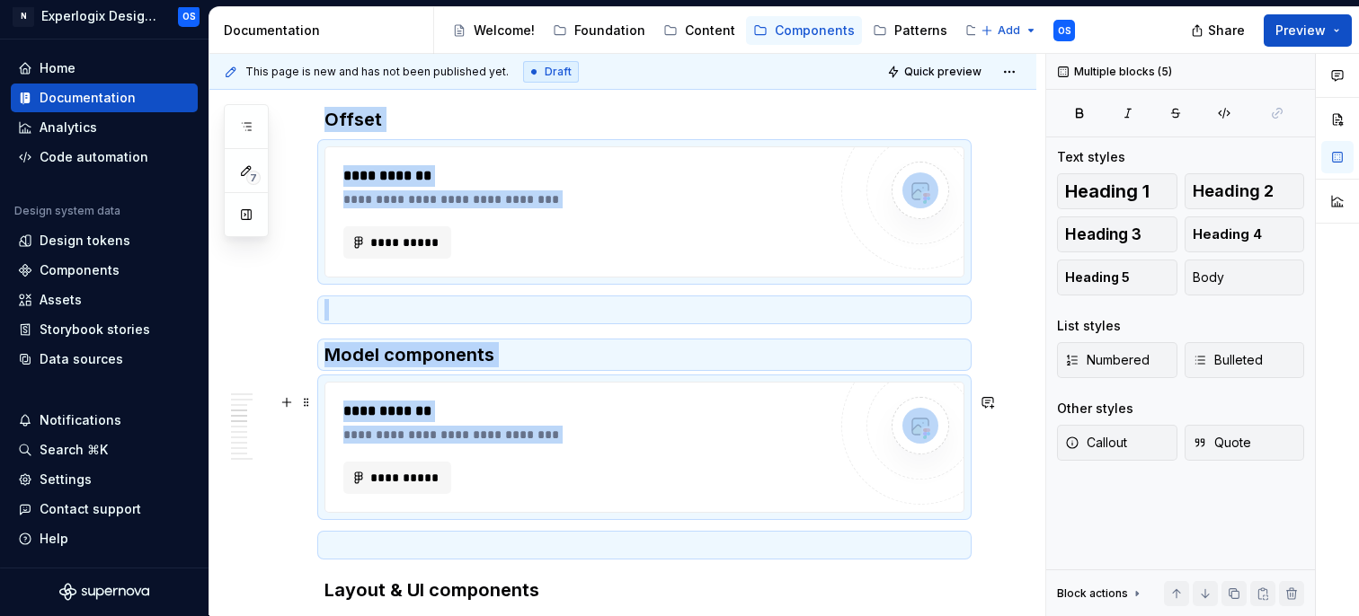
scroll to position [1729, 0]
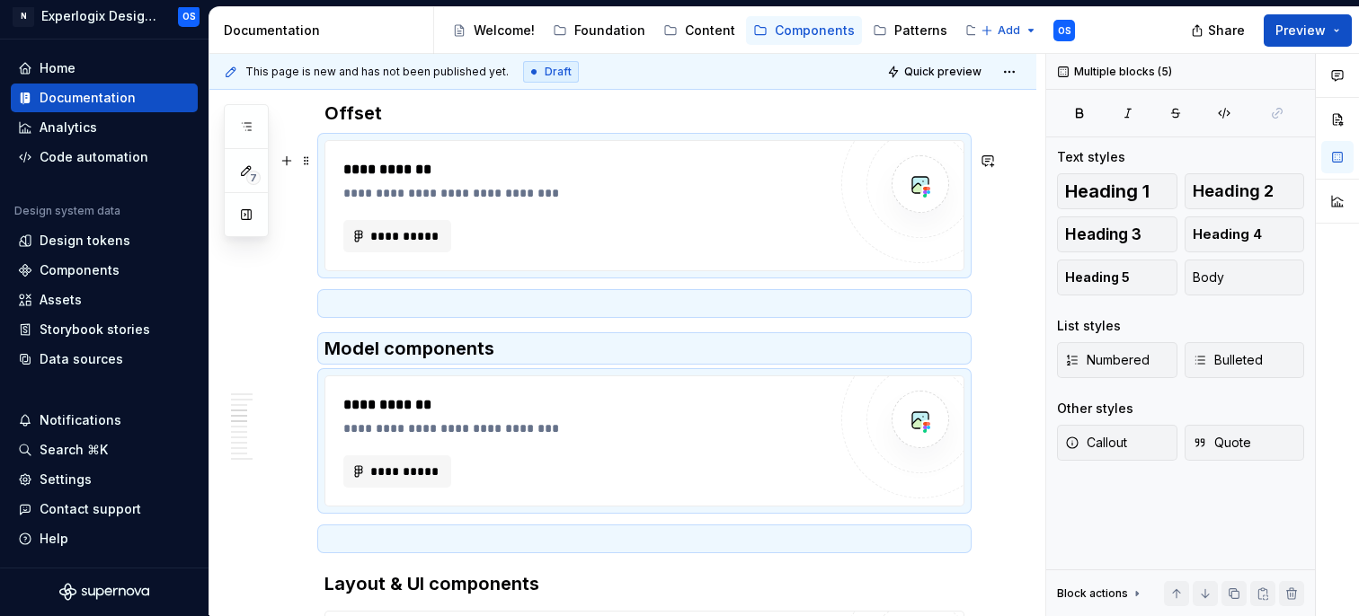
click at [615, 180] on div "**********" at bounding box center [589, 170] width 492 height 22
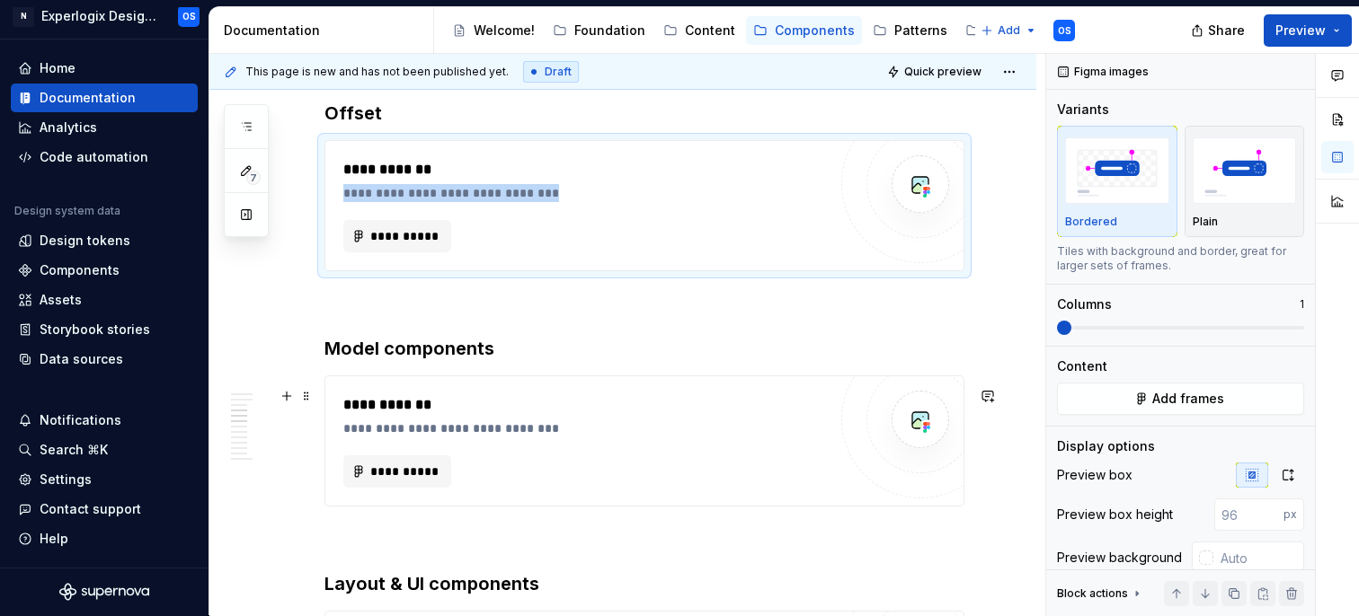
click at [548, 453] on div "**********" at bounding box center [584, 441] width 483 height 93
click at [581, 248] on div "**********" at bounding box center [584, 236] width 483 height 32
click at [1255, 188] on img "button" at bounding box center [1245, 170] width 104 height 66
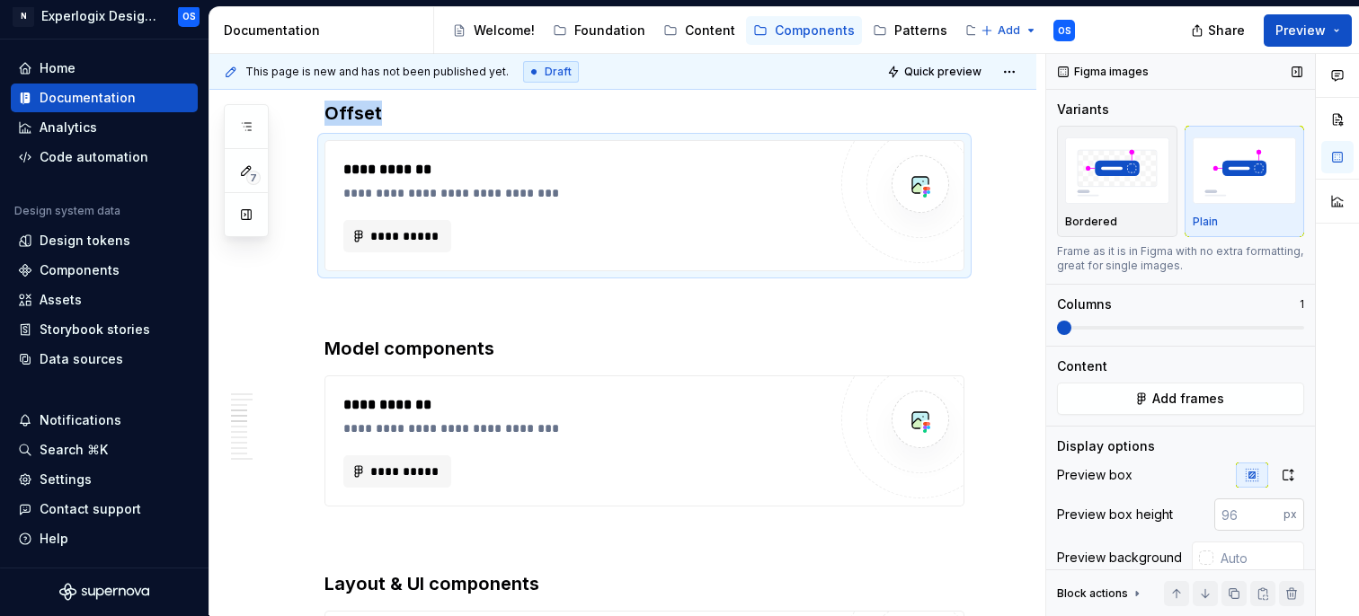
scroll to position [63, 0]
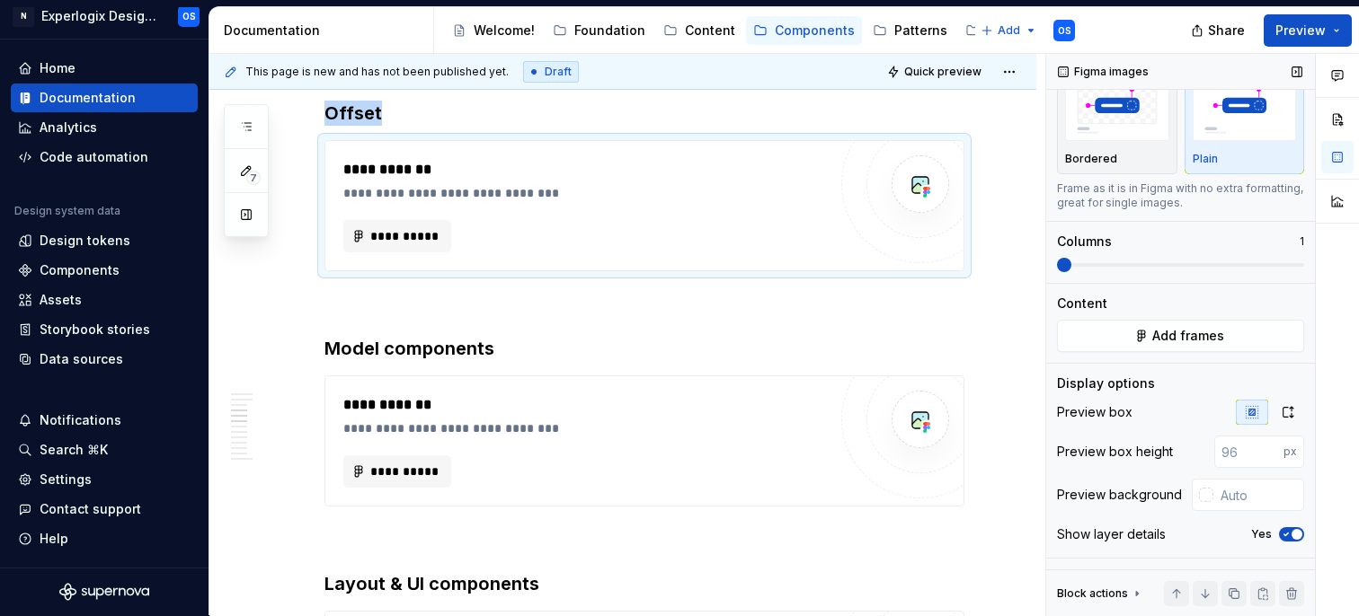
click at [1290, 541] on button "Yes" at bounding box center [1291, 535] width 25 height 14
click at [838, 436] on div "**********" at bounding box center [644, 441] width 638 height 129
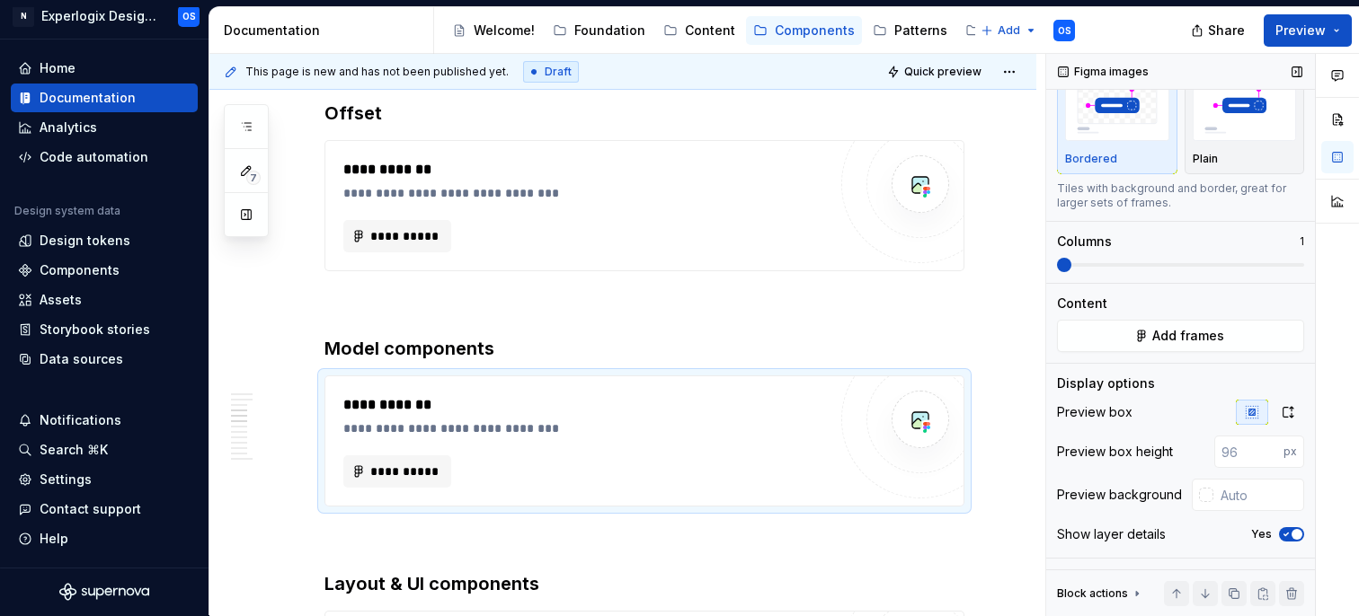
click at [1290, 540] on button "Yes" at bounding box center [1291, 535] width 25 height 14
click at [1209, 122] on img "button" at bounding box center [1245, 108] width 104 height 66
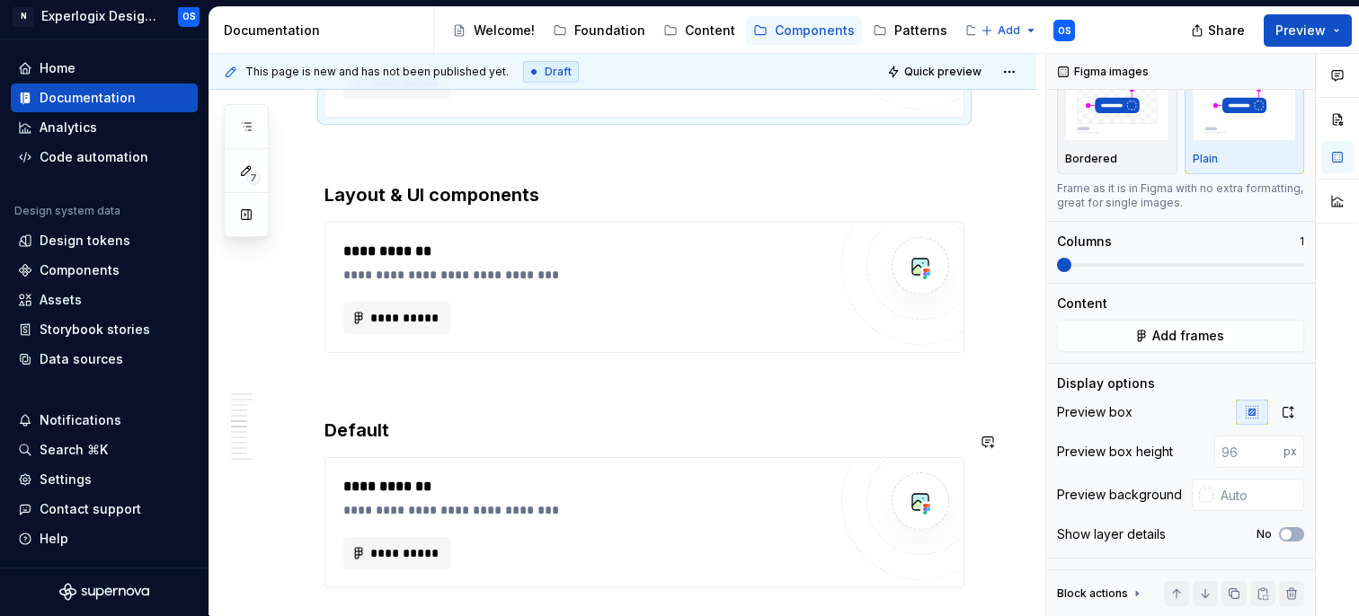
scroll to position [2137, 0]
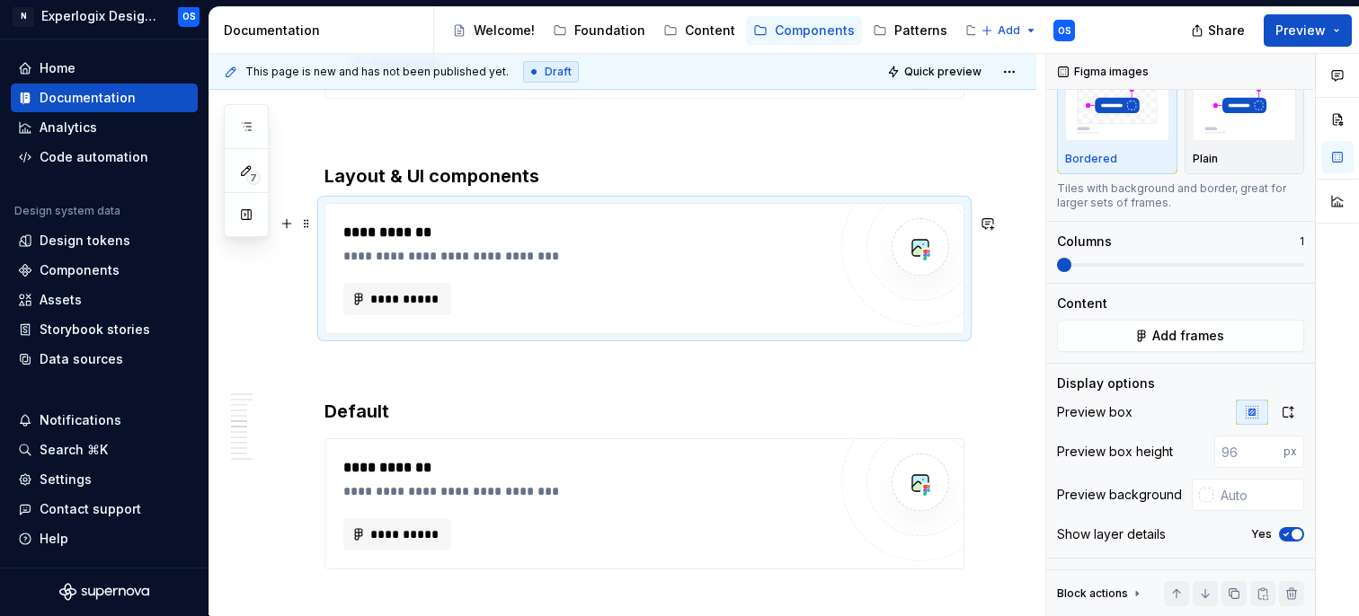
click at [726, 285] on div "**********" at bounding box center [584, 268] width 483 height 93
click at [1268, 152] on div "Plain" at bounding box center [1245, 159] width 104 height 14
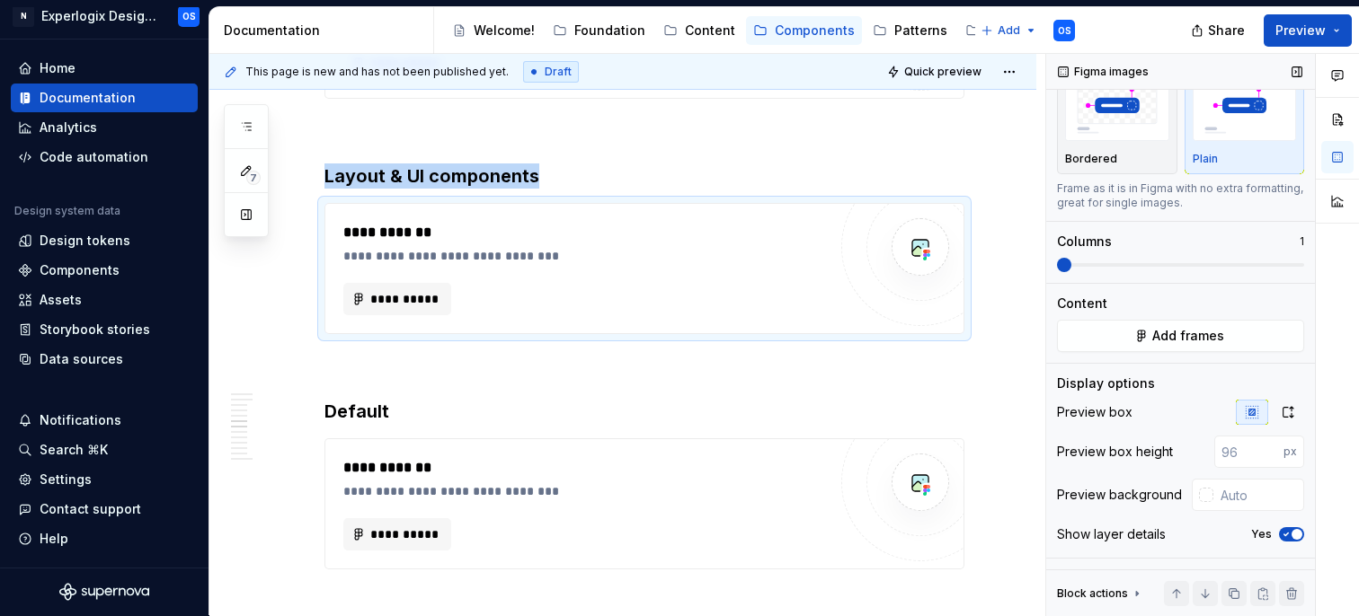
click at [1289, 535] on icon "button" at bounding box center [1286, 534] width 14 height 11
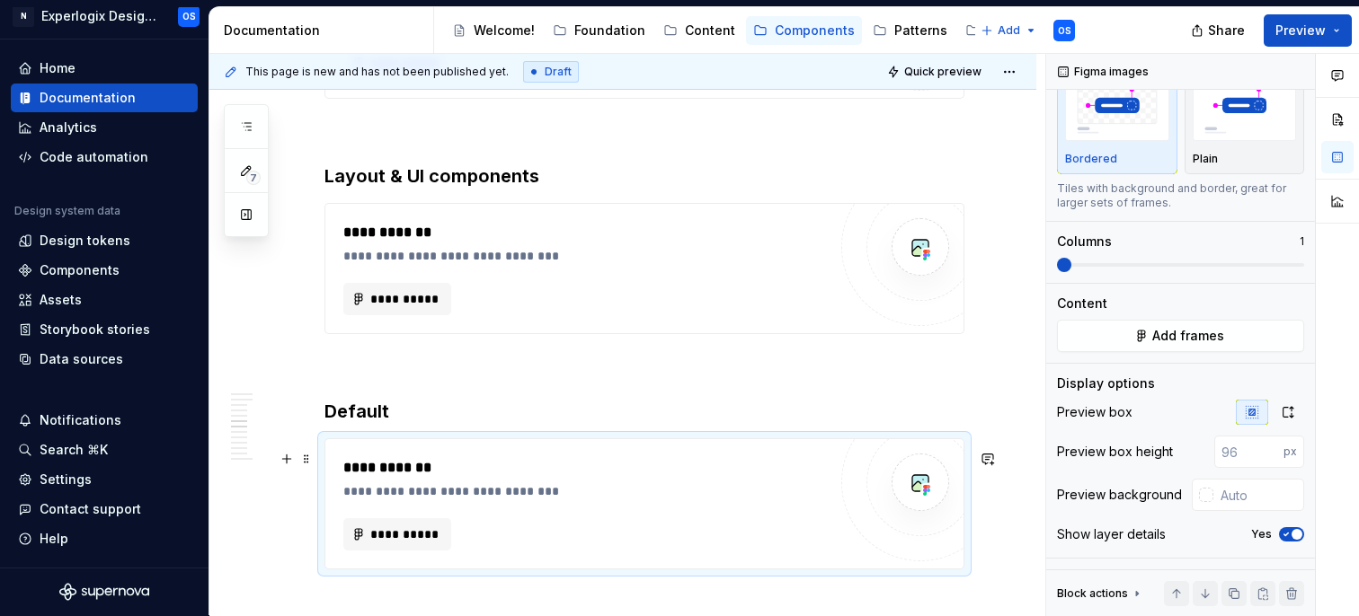
click at [874, 530] on div at bounding box center [920, 482] width 158 height 158
click at [1282, 533] on icon "button" at bounding box center [1286, 534] width 14 height 11
click at [1202, 149] on div "Plain" at bounding box center [1245, 118] width 104 height 95
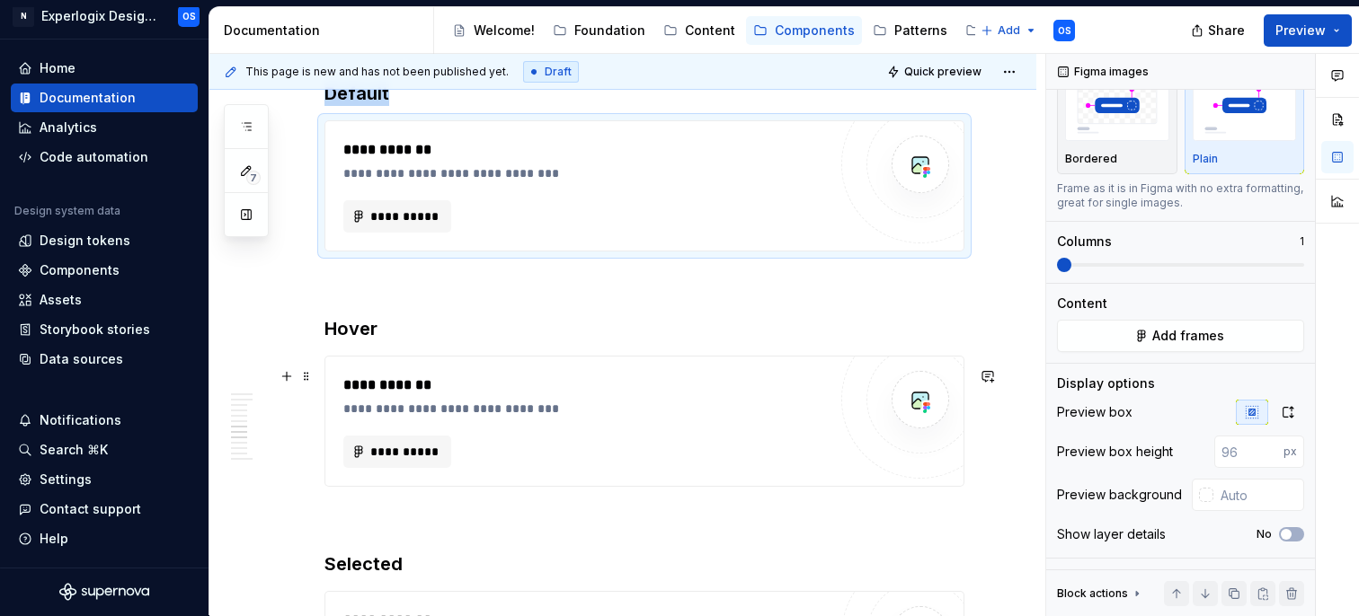
scroll to position [2468, 0]
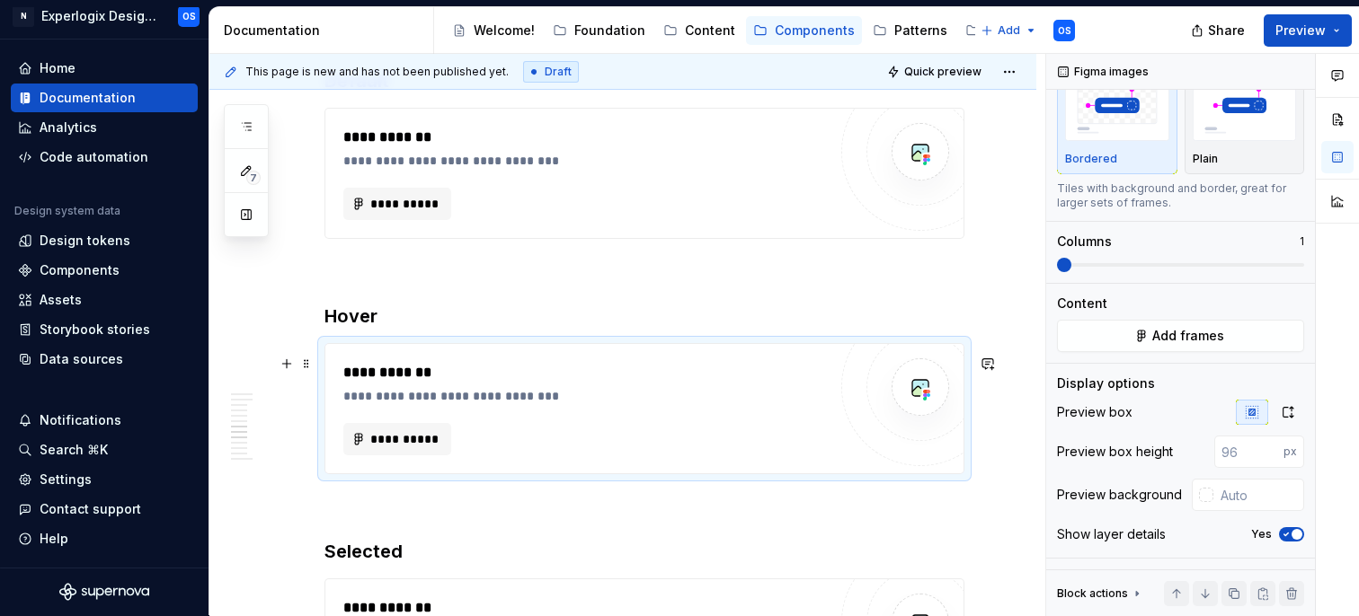
click at [762, 405] on div "**********" at bounding box center [589, 396] width 492 height 18
click at [1288, 539] on icon "button" at bounding box center [1286, 534] width 14 height 11
click at [1222, 112] on img "button" at bounding box center [1245, 108] width 104 height 66
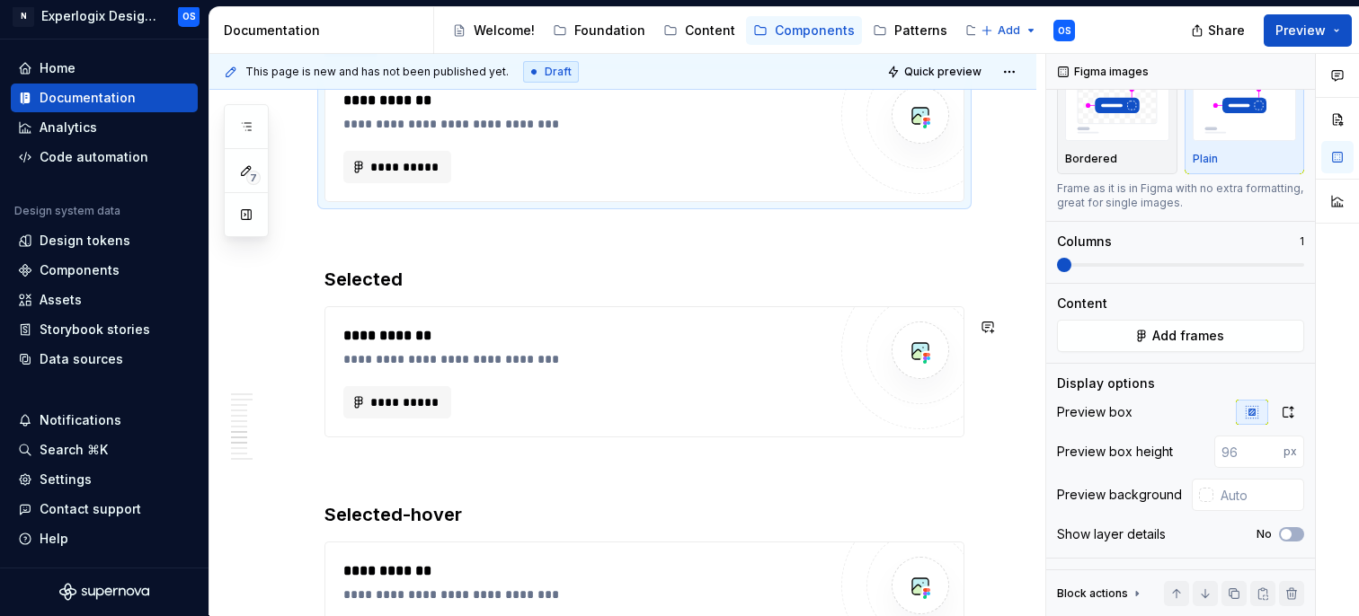
scroll to position [2759, 0]
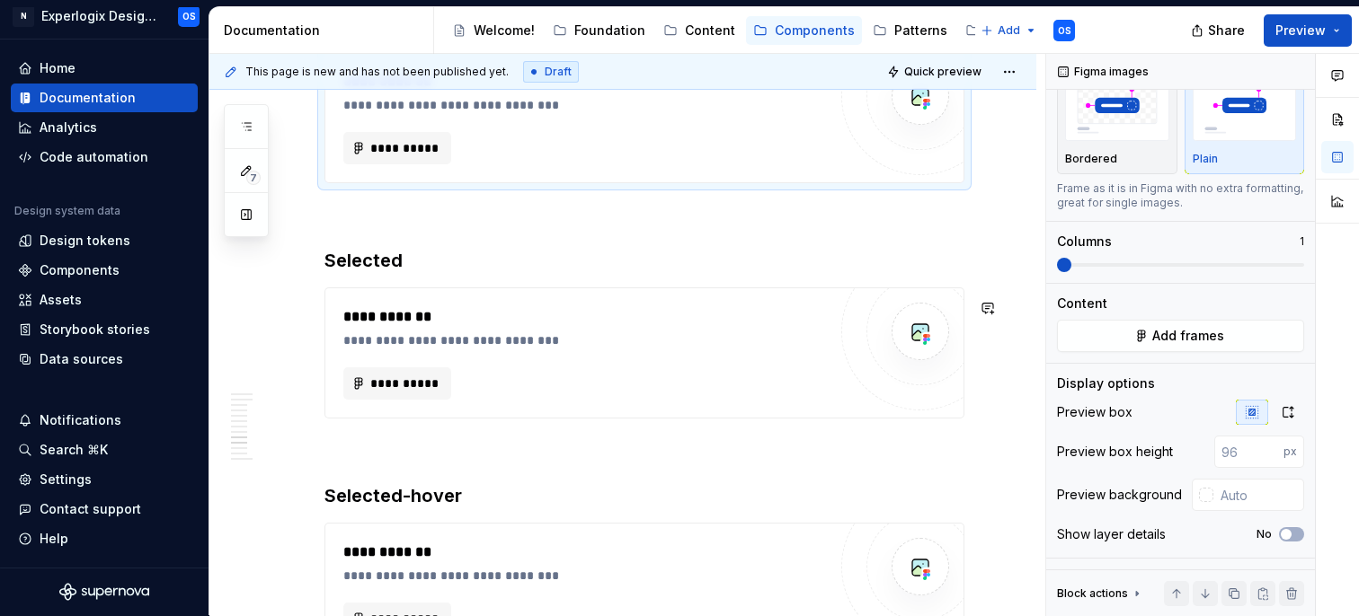
click at [770, 392] on div "**********" at bounding box center [584, 384] width 483 height 32
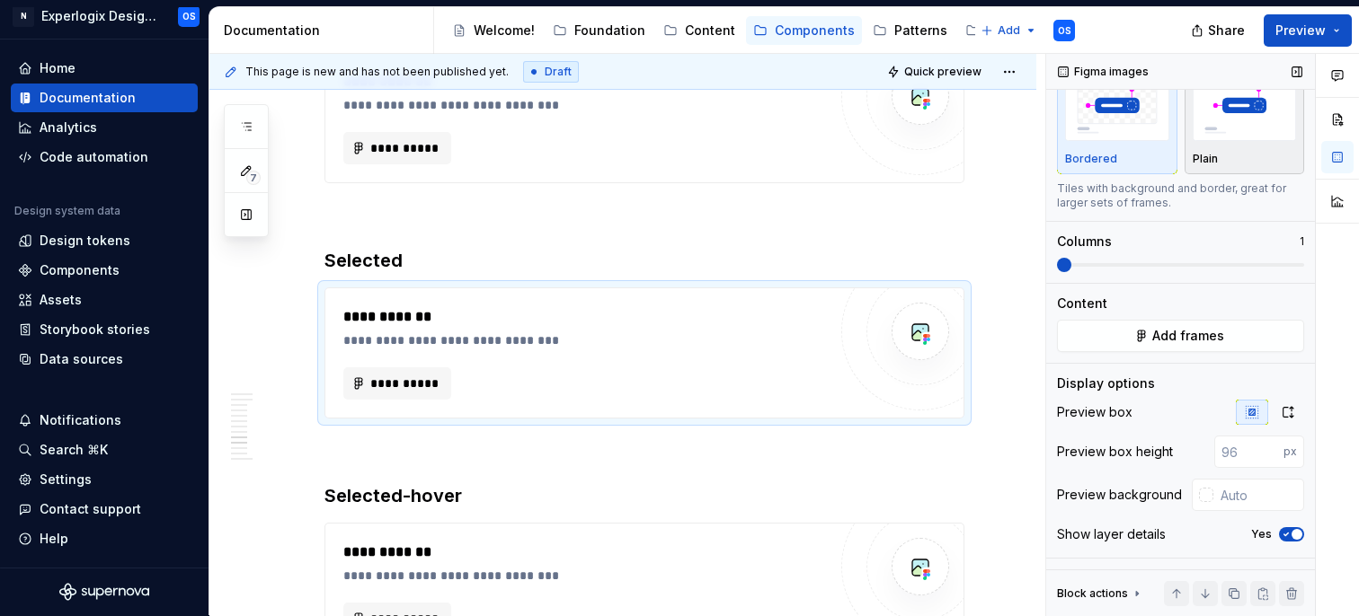
click at [1266, 147] on div "Plain" at bounding box center [1245, 118] width 104 height 95
click at [1285, 532] on icon "button" at bounding box center [1286, 534] width 14 height 11
click at [903, 576] on div at bounding box center [920, 567] width 58 height 58
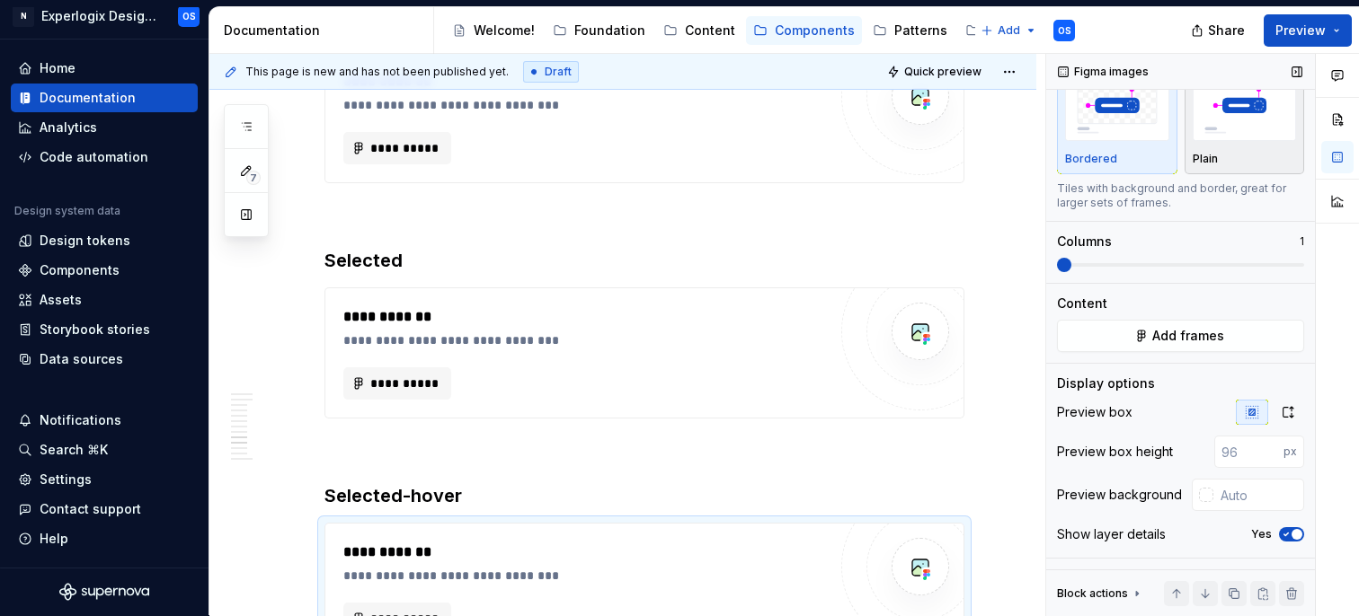
click at [1255, 103] on img "button" at bounding box center [1245, 108] width 104 height 66
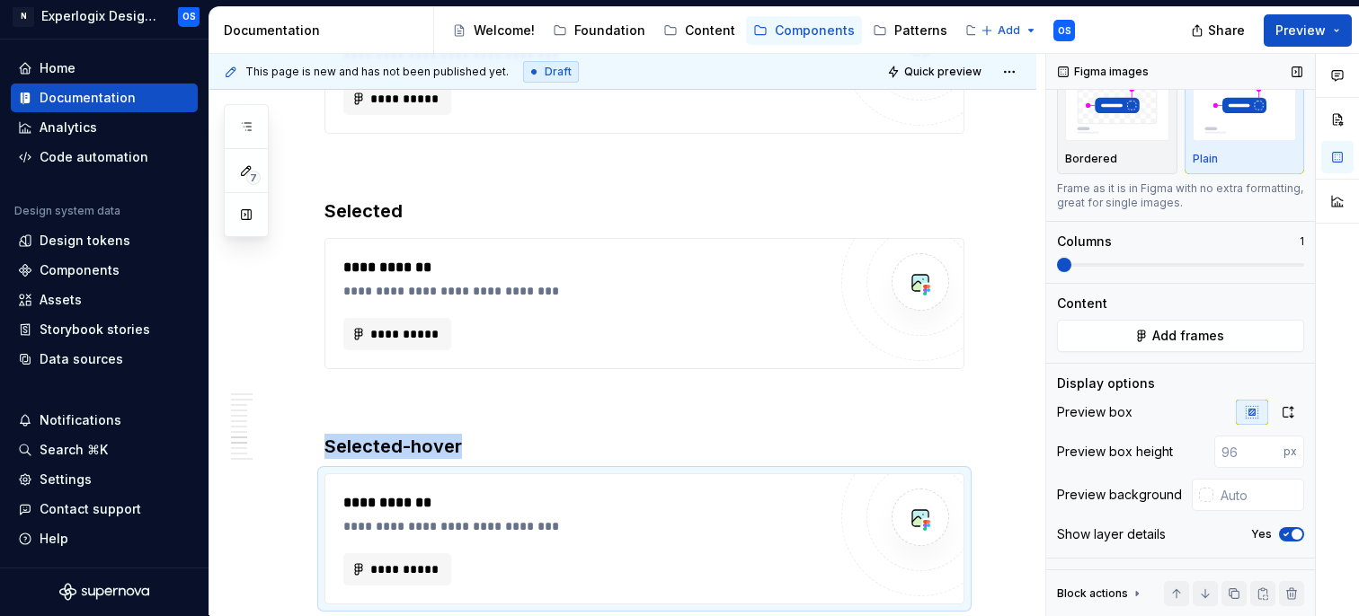
click at [1289, 532] on icon "button" at bounding box center [1286, 534] width 14 height 11
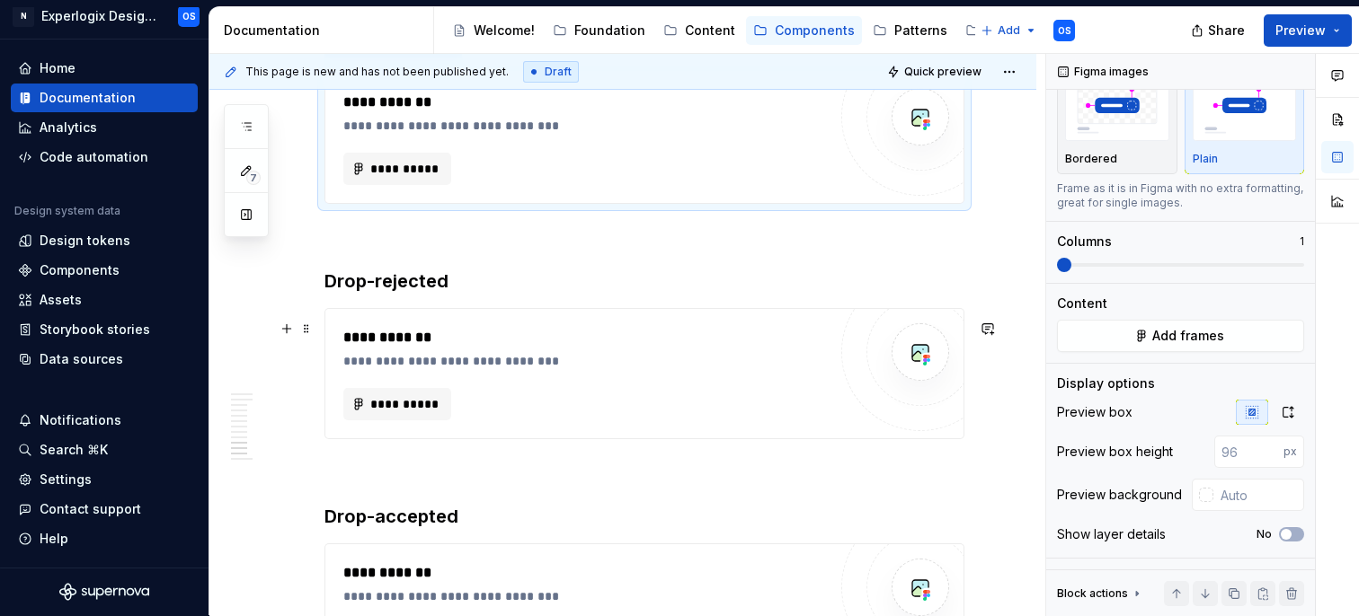
scroll to position [3214, 0]
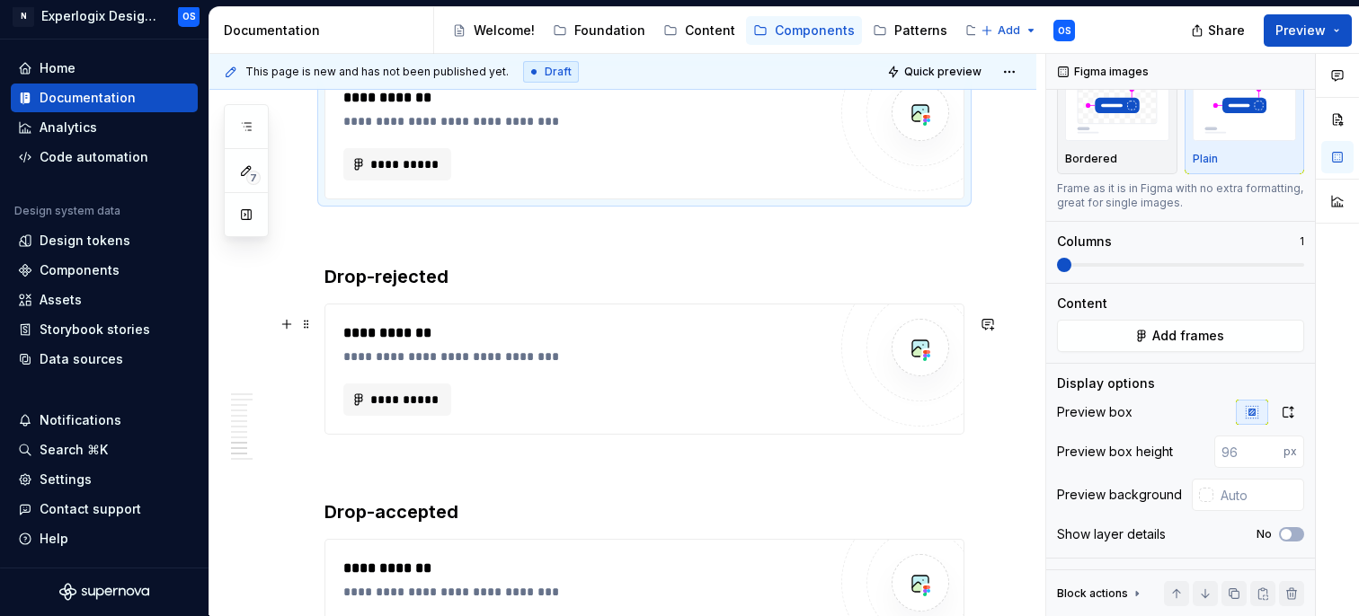
click at [797, 366] on div "**********" at bounding box center [589, 357] width 492 height 18
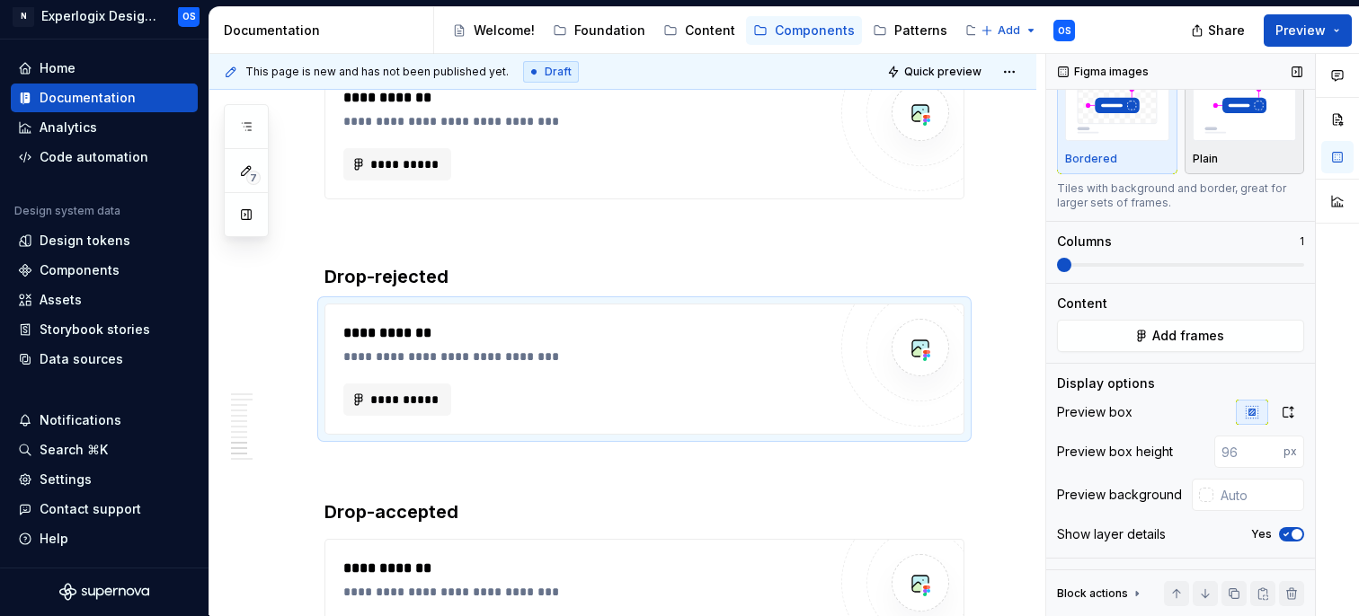
click at [1226, 154] on div "Plain" at bounding box center [1245, 159] width 104 height 14
click at [1288, 540] on button "Yes" at bounding box center [1291, 535] width 25 height 14
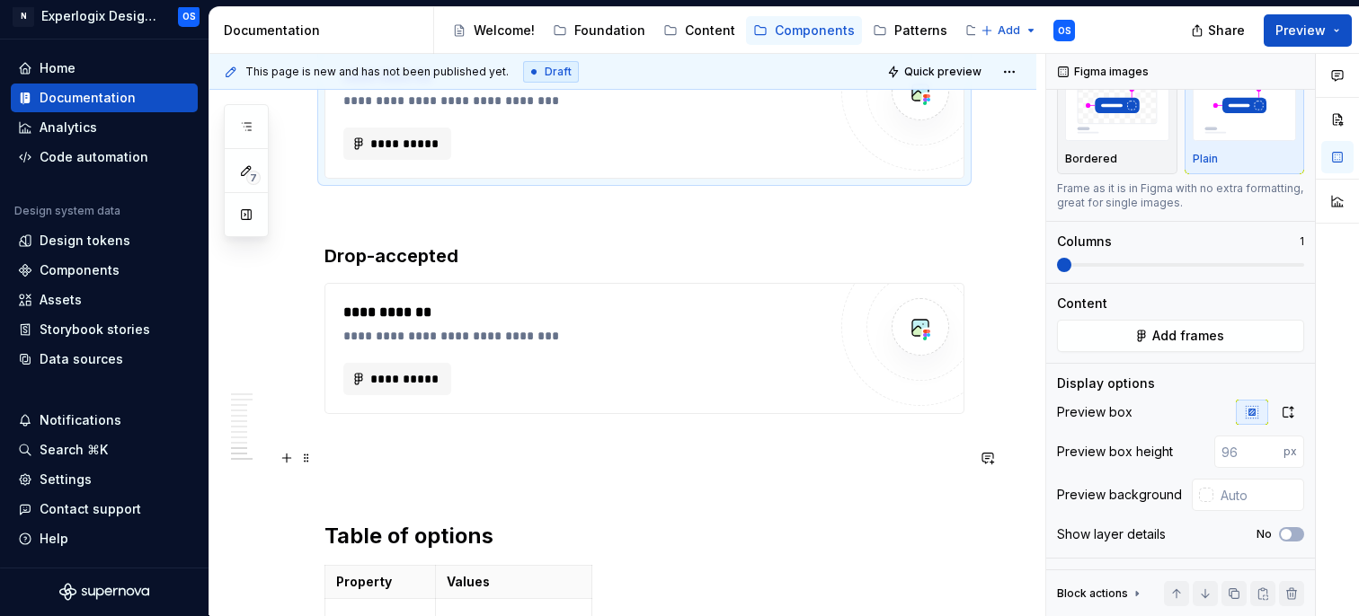
scroll to position [3496, 0]
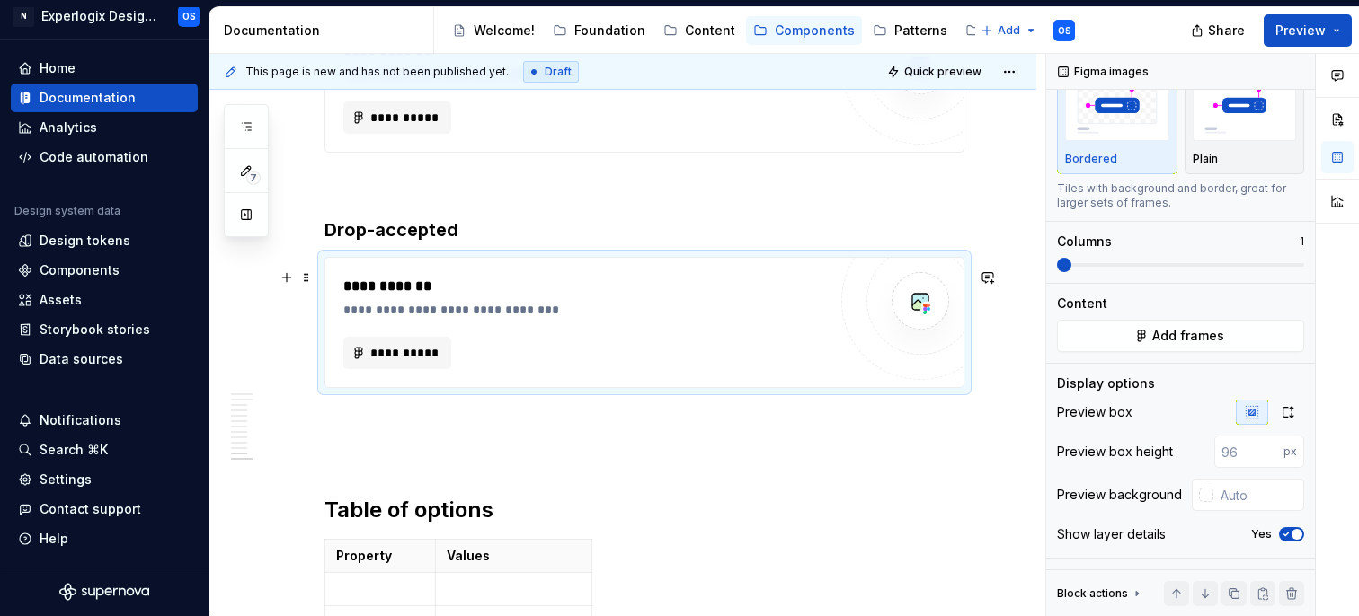
click at [842, 344] on div "**********" at bounding box center [644, 322] width 638 height 129
click at [1247, 118] on img "button" at bounding box center [1245, 108] width 104 height 66
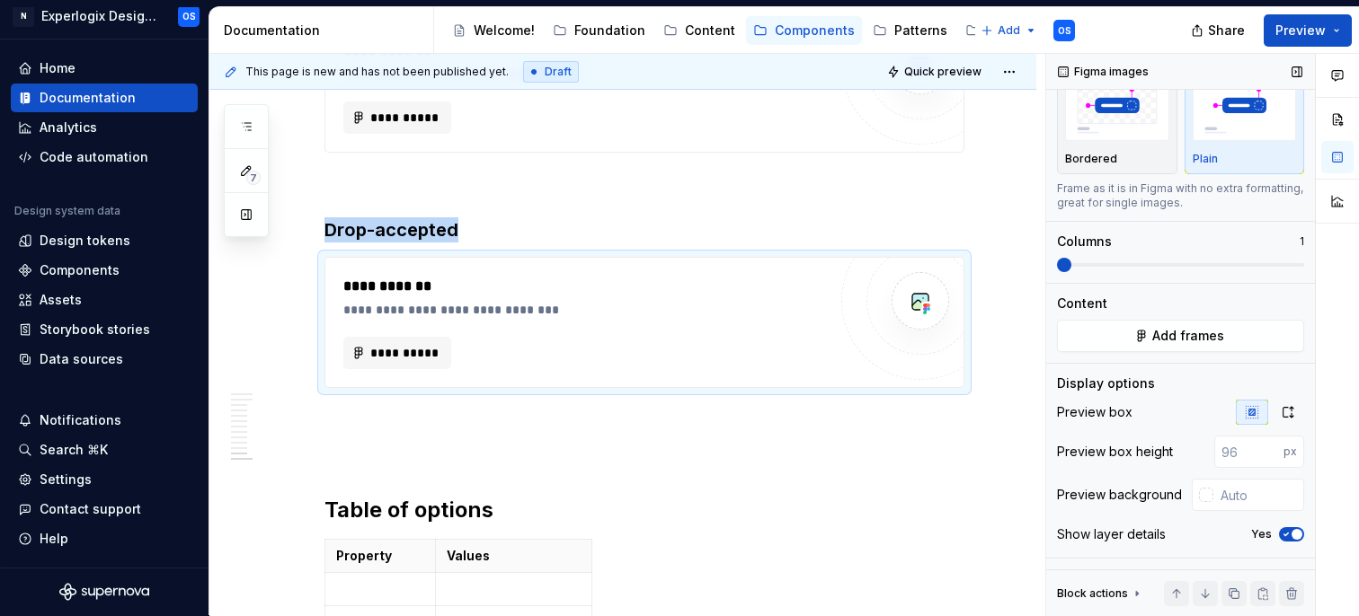
click at [1284, 538] on icon "button" at bounding box center [1286, 534] width 14 height 11
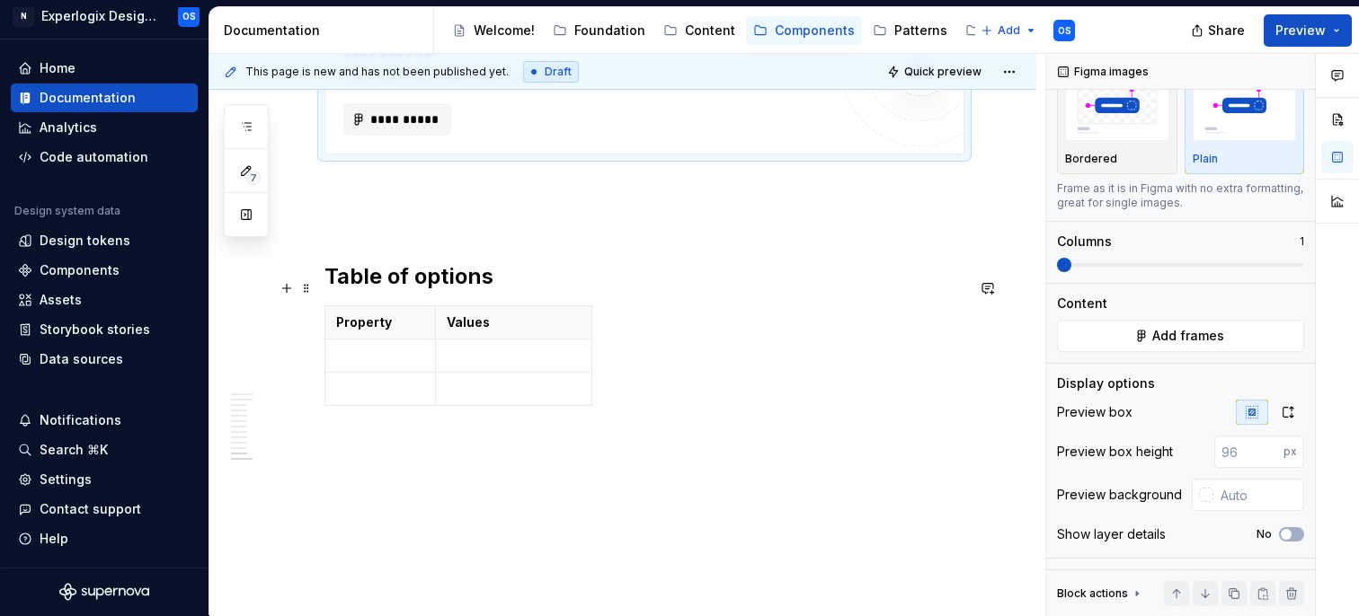
scroll to position [3734, 0]
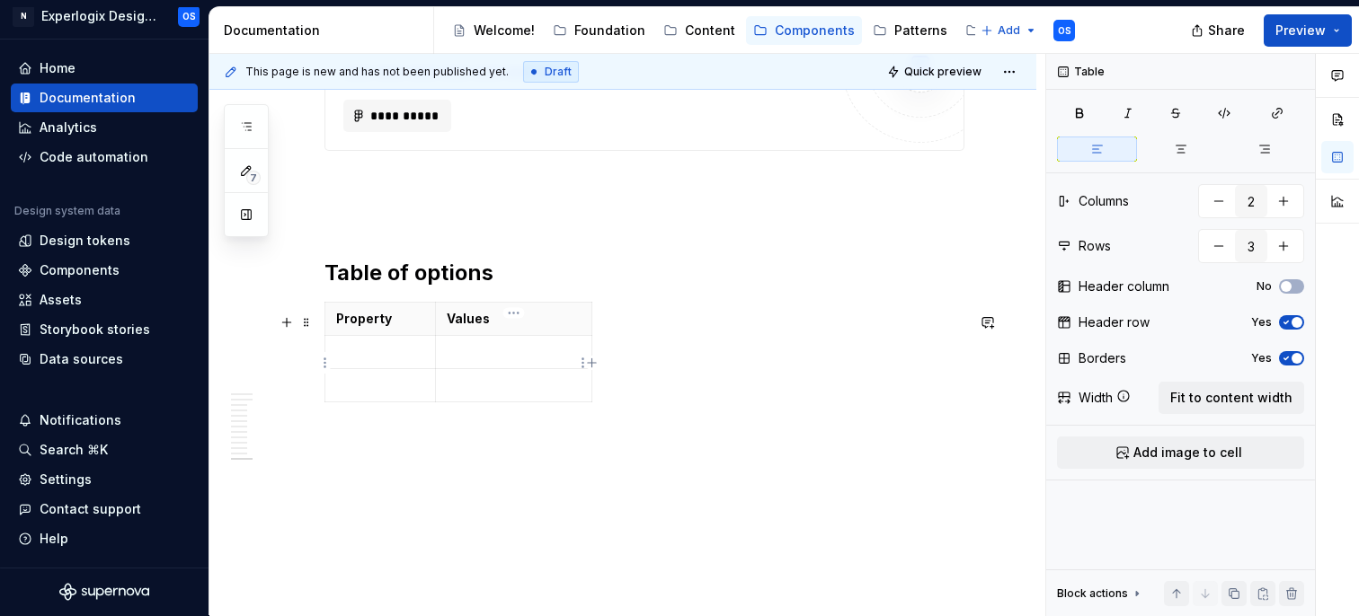
click at [534, 361] on p at bounding box center [514, 352] width 134 height 18
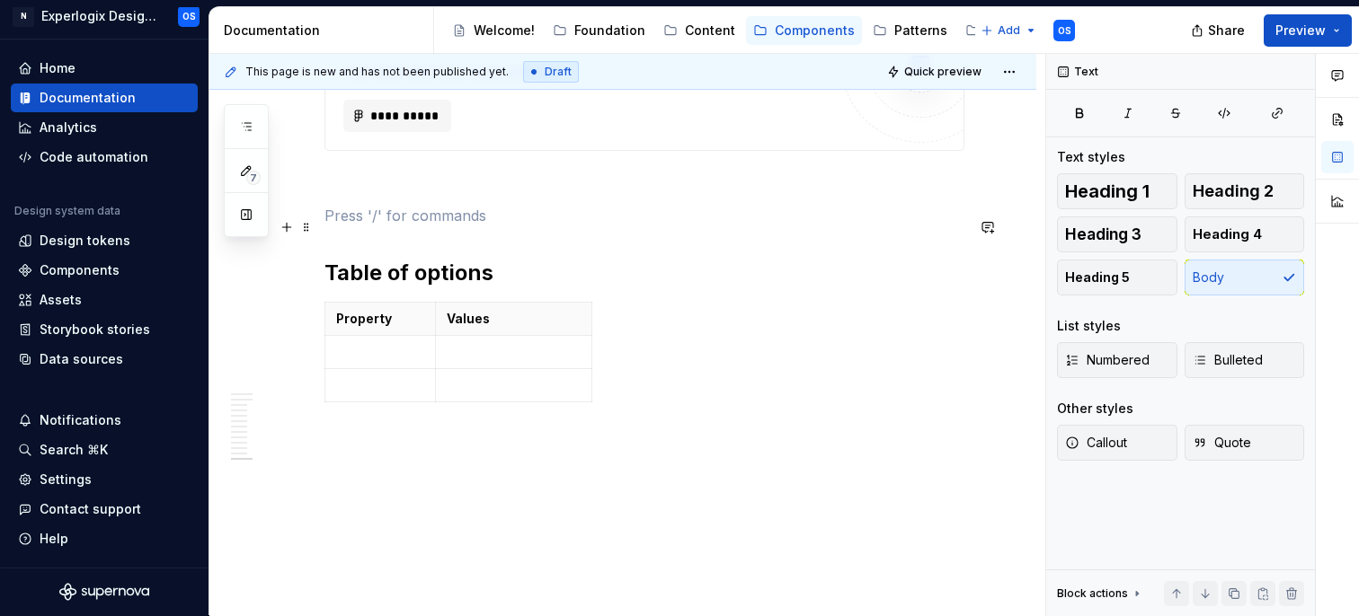
click at [707, 217] on p at bounding box center [644, 216] width 640 height 22
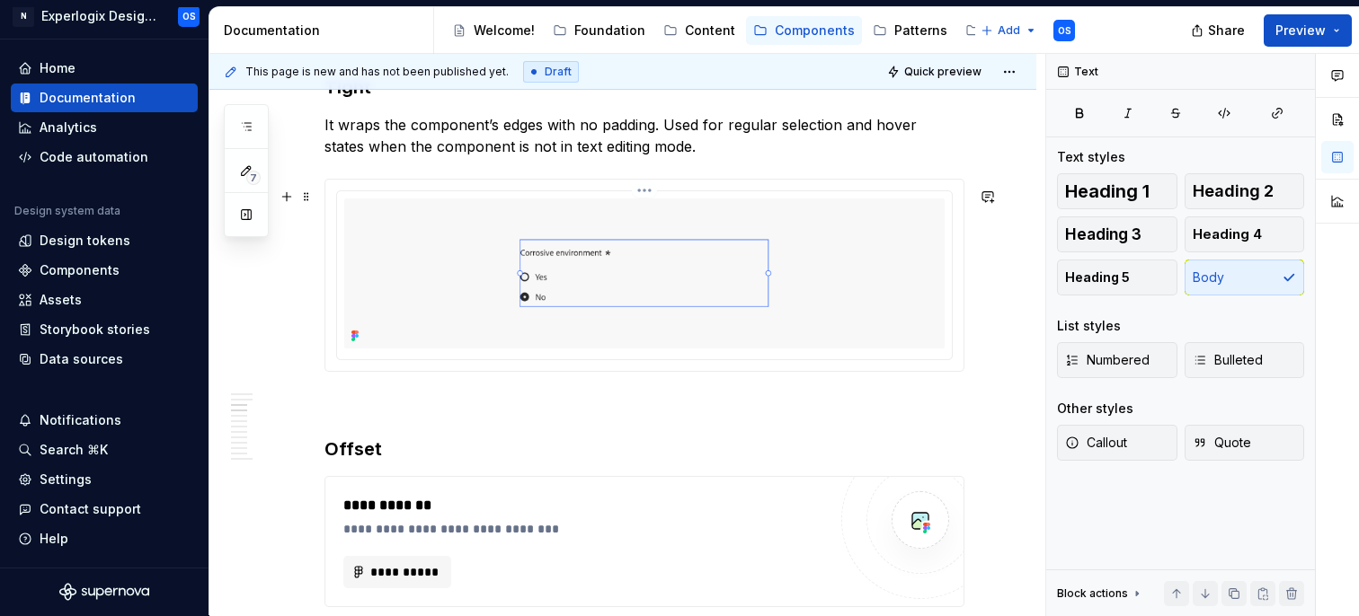
scroll to position [1391, 0]
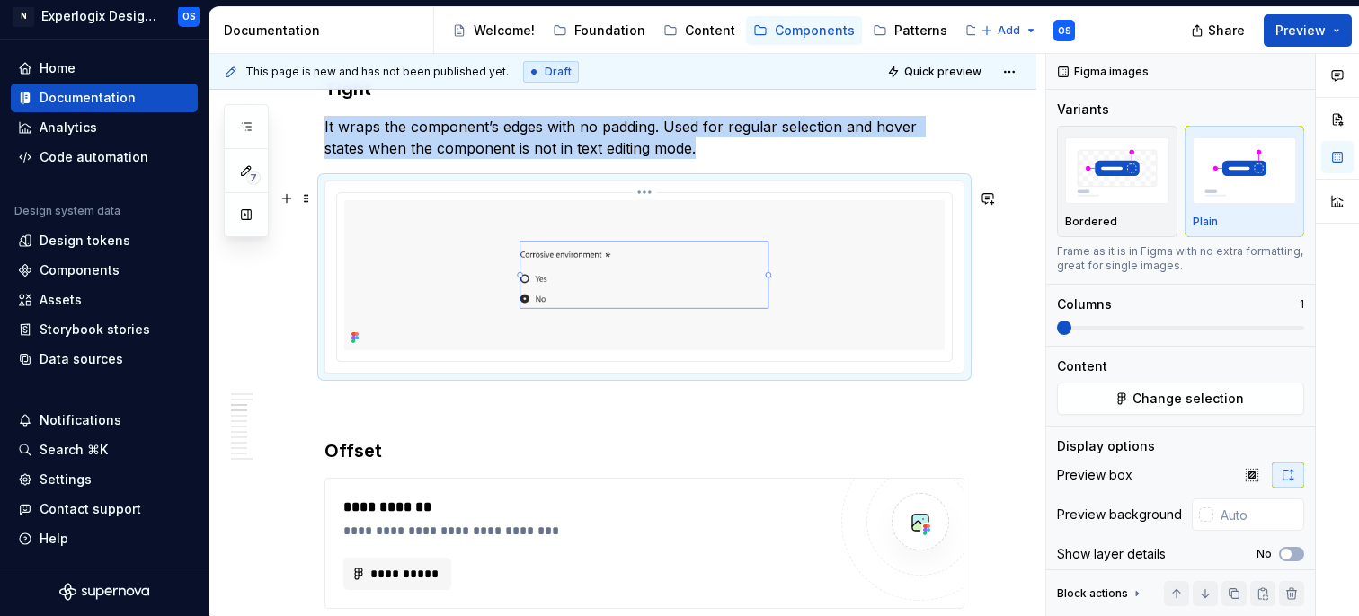
click at [557, 262] on img at bounding box center [644, 275] width 600 height 150
click at [652, 199] on html "N Experlogix Design System OS Home Documentation Analytics Code automation Desi…" at bounding box center [679, 308] width 1359 height 616
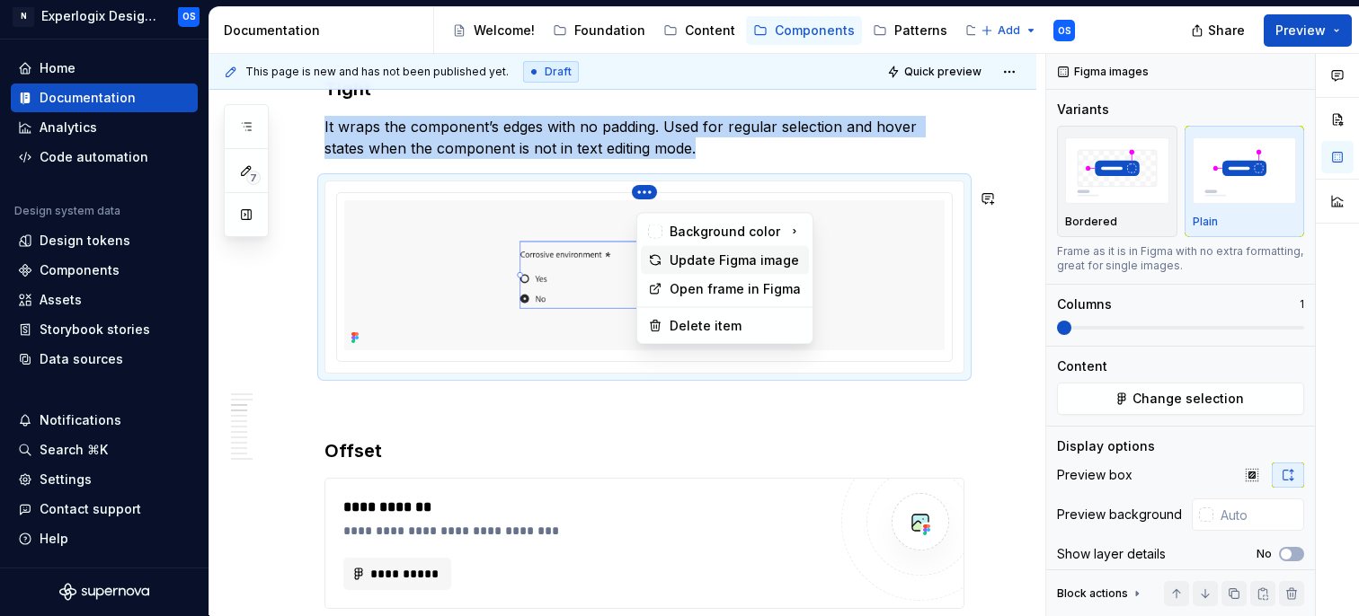
click at [705, 258] on div "Update Figma image" at bounding box center [735, 261] width 132 height 18
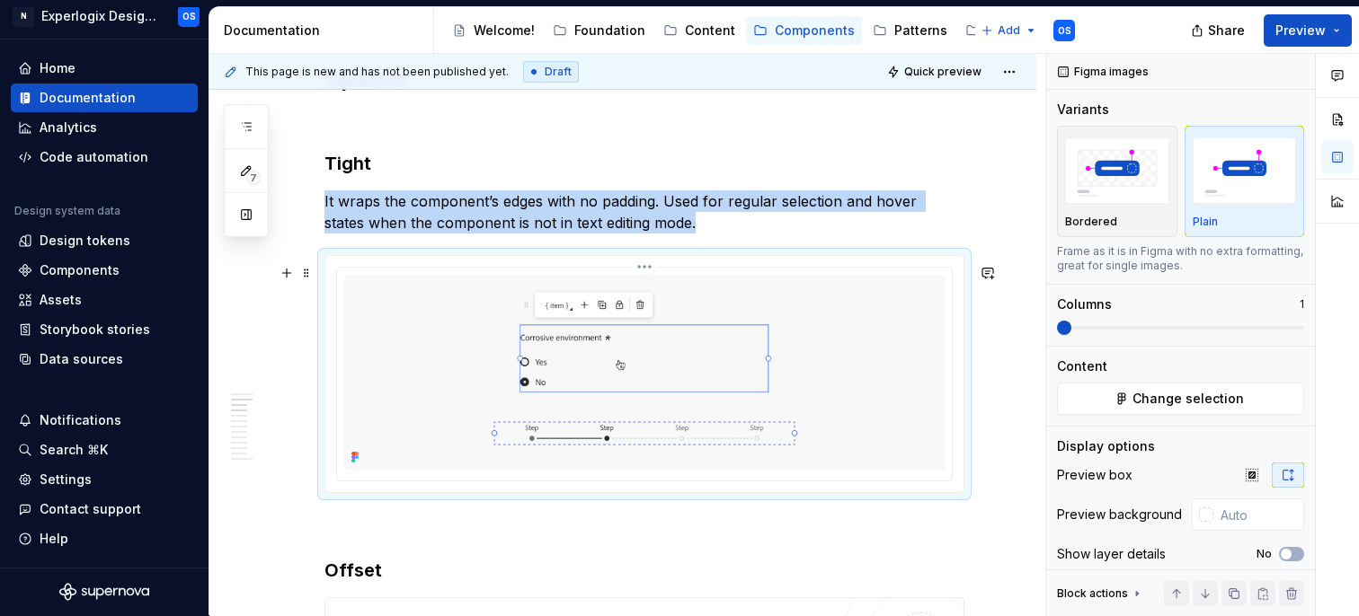
scroll to position [1318, 0]
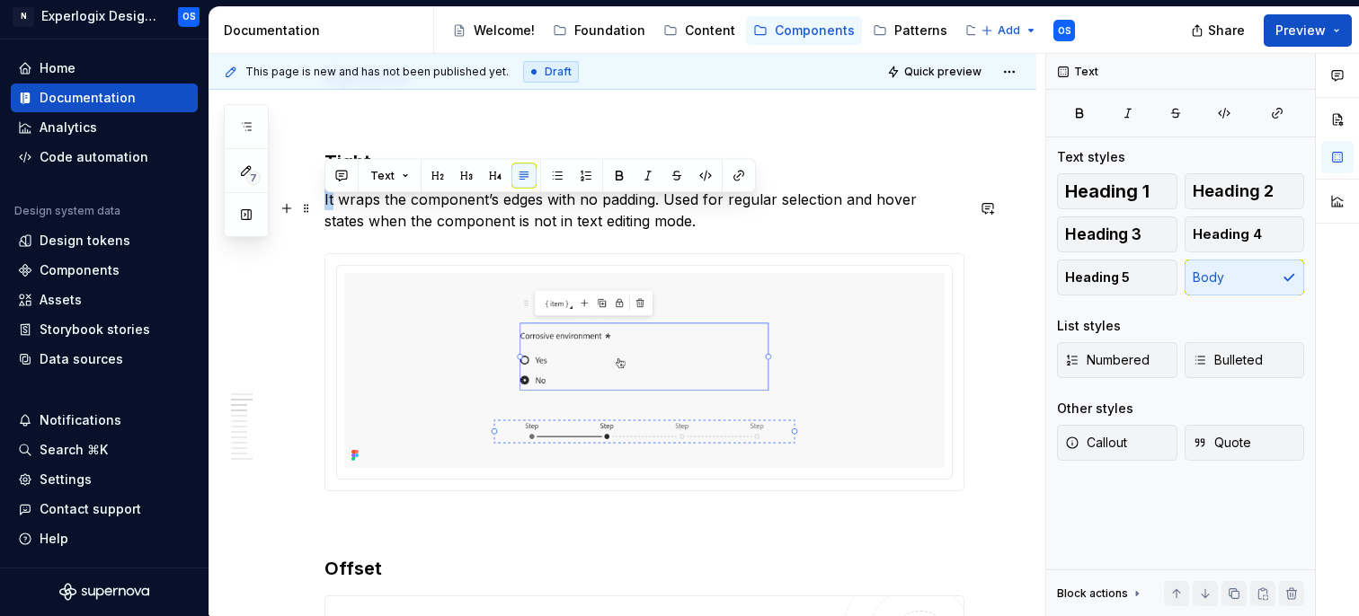
drag, startPoint x: 333, startPoint y: 208, endPoint x: 321, endPoint y: 207, distance: 11.7
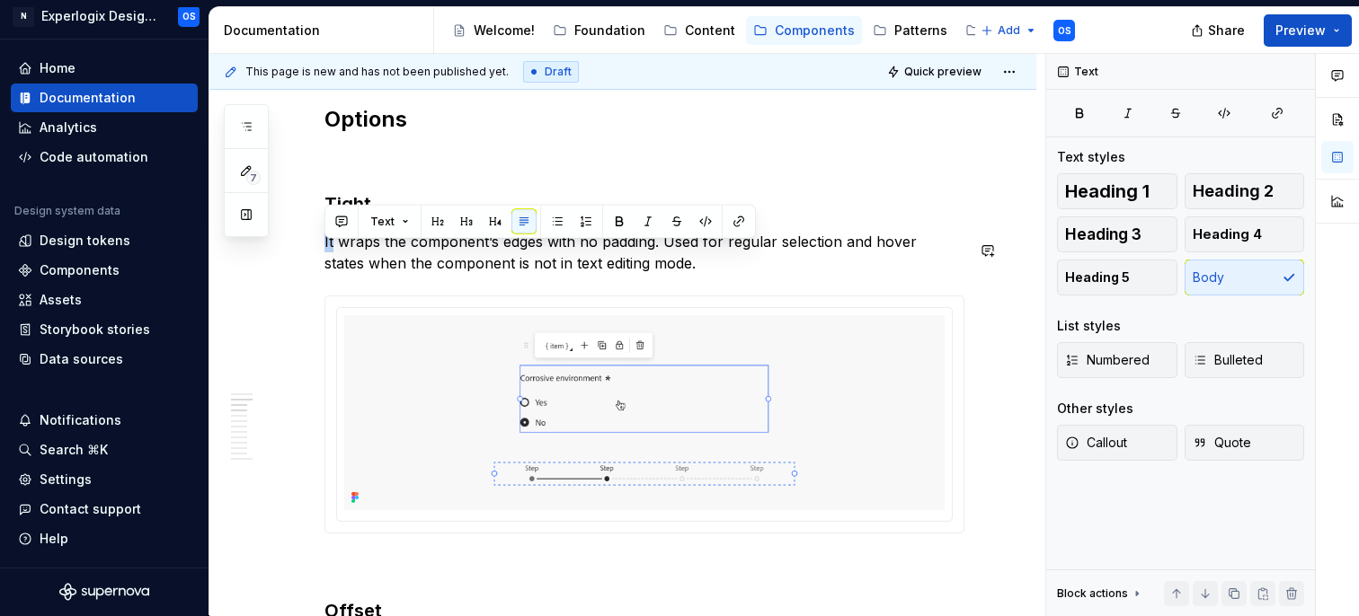
scroll to position [1272, 0]
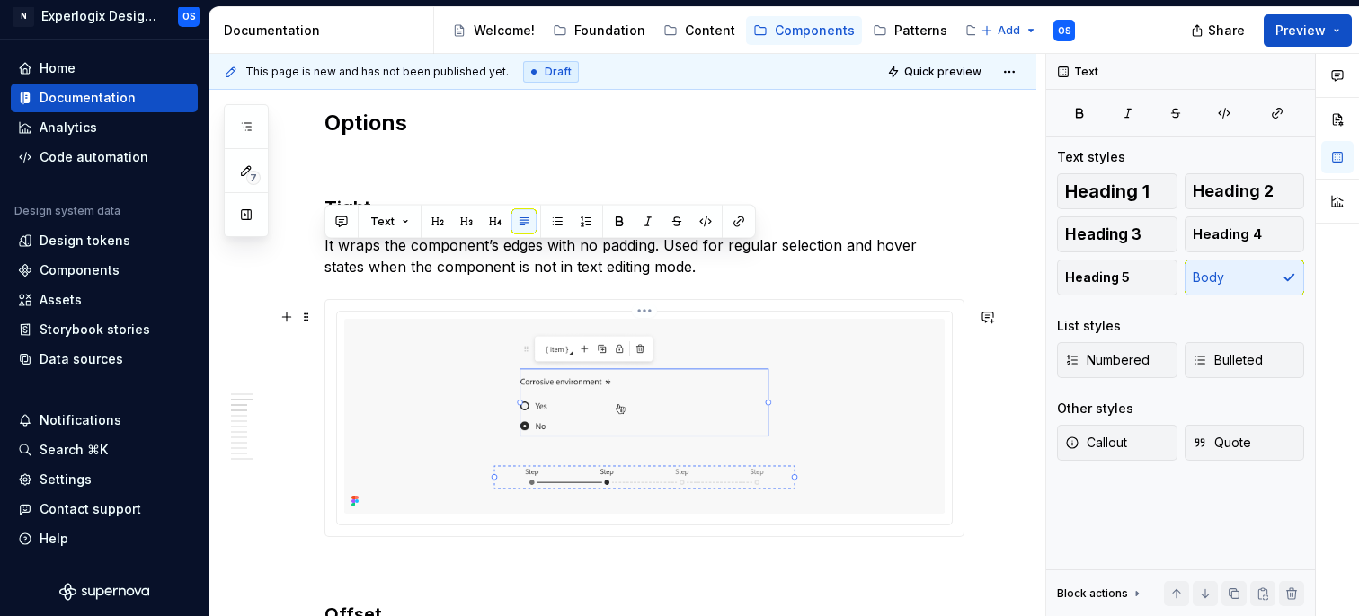
click at [378, 323] on div at bounding box center [644, 418] width 615 height 212
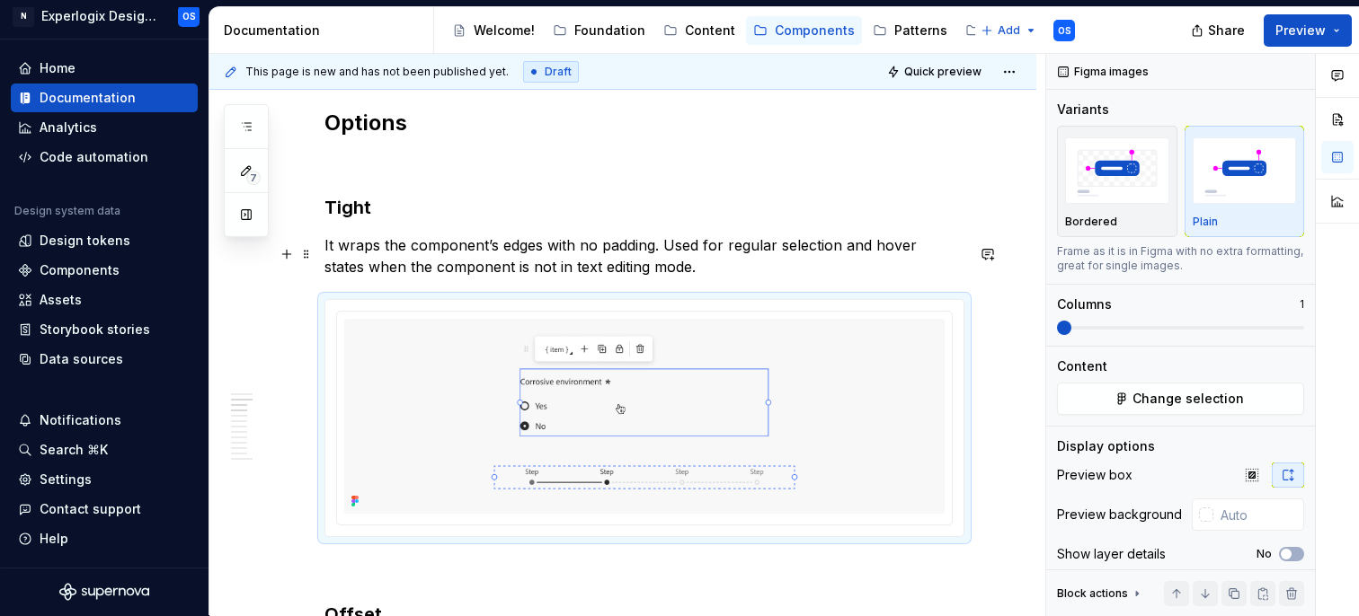
click at [325, 253] on p "It wraps the component’s edges with no padding. Used for regular selection and …" at bounding box center [644, 256] width 640 height 43
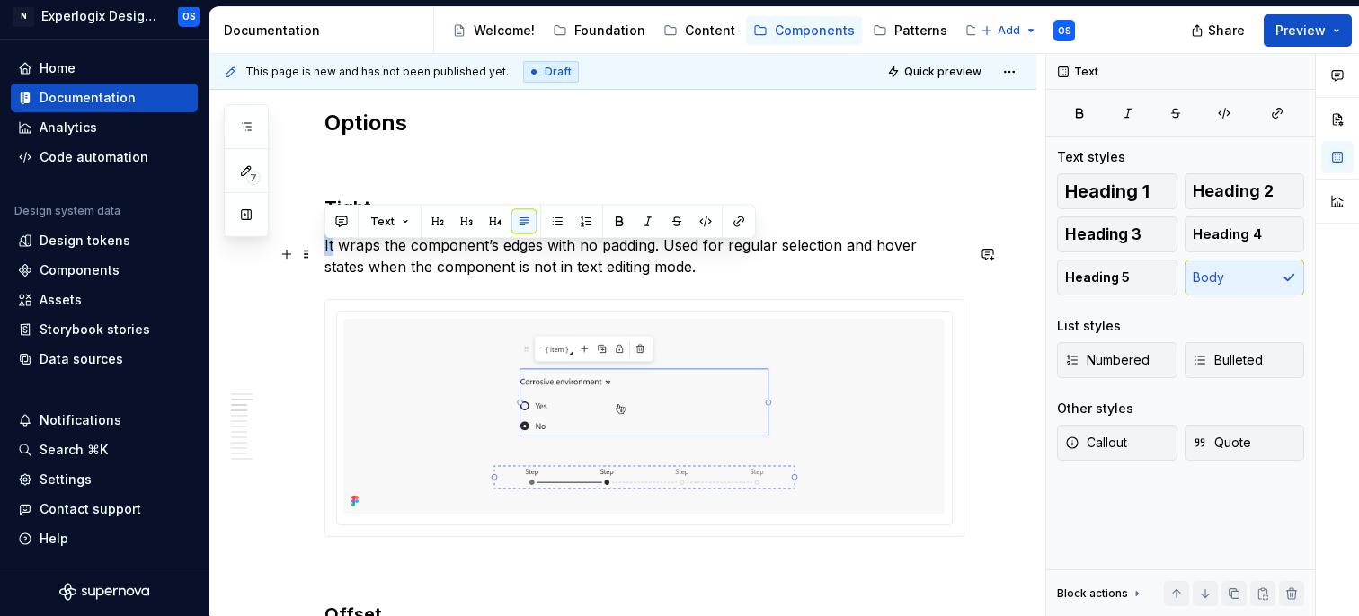
click at [324, 251] on p "It wraps the component’s edges with no padding. Used for regular selection and …" at bounding box center [644, 256] width 640 height 43
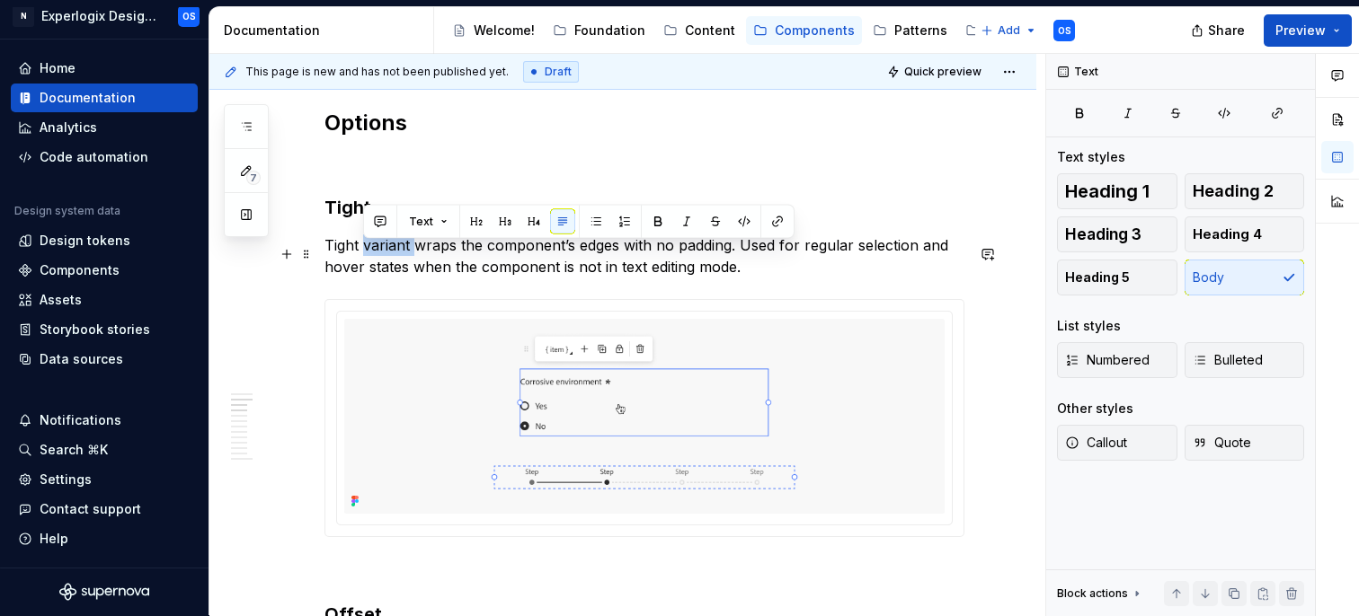
drag, startPoint x: 412, startPoint y: 256, endPoint x: 367, endPoint y: 255, distance: 44.9
click at [367, 255] on p "Tight variant wraps the component’s edges with no padding. Used for regular sel…" at bounding box center [644, 256] width 640 height 43
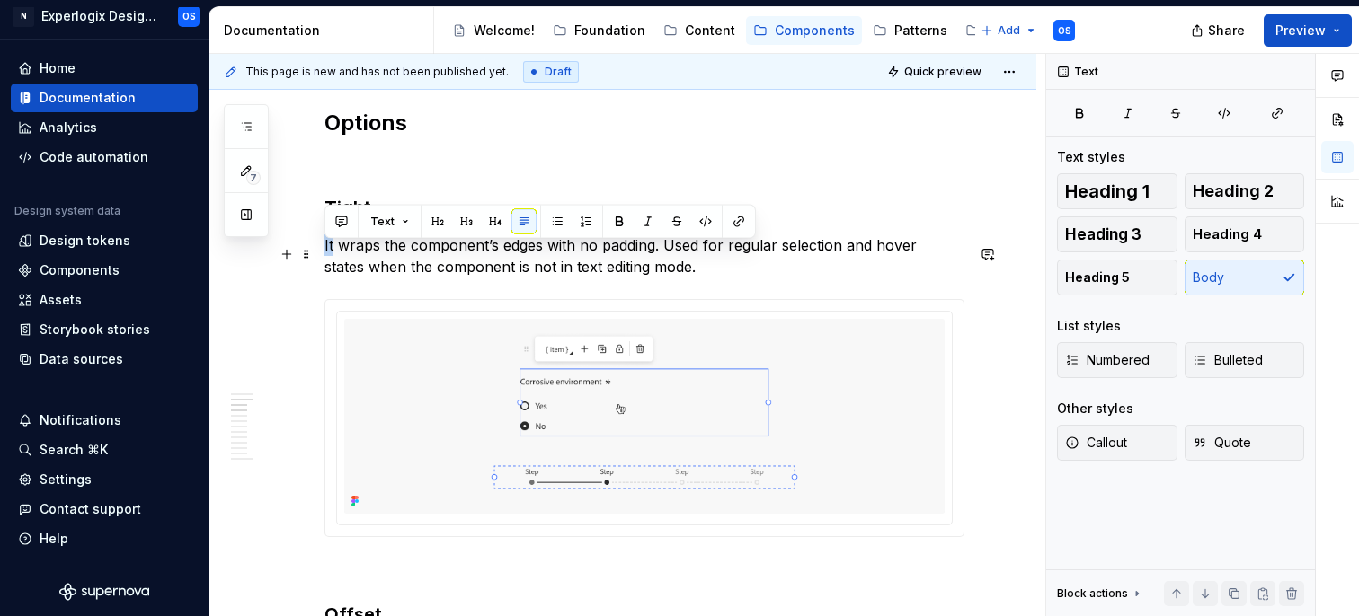
drag, startPoint x: 333, startPoint y: 251, endPoint x: 315, endPoint y: 249, distance: 19.0
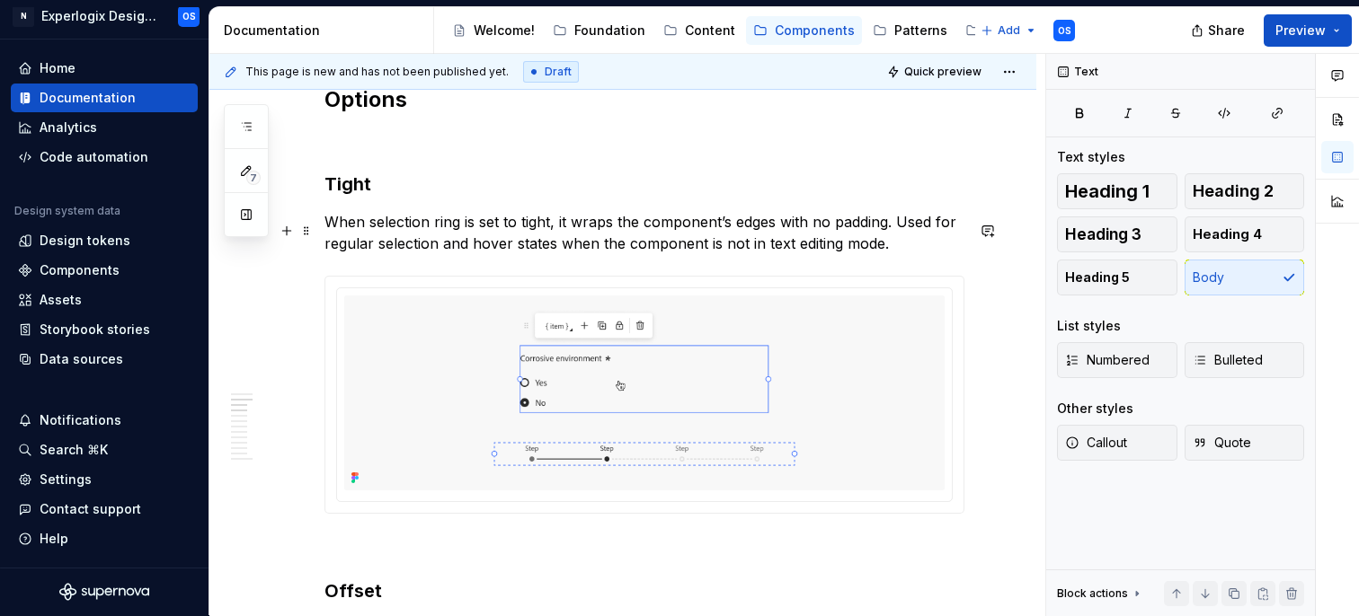
scroll to position [1297, 0]
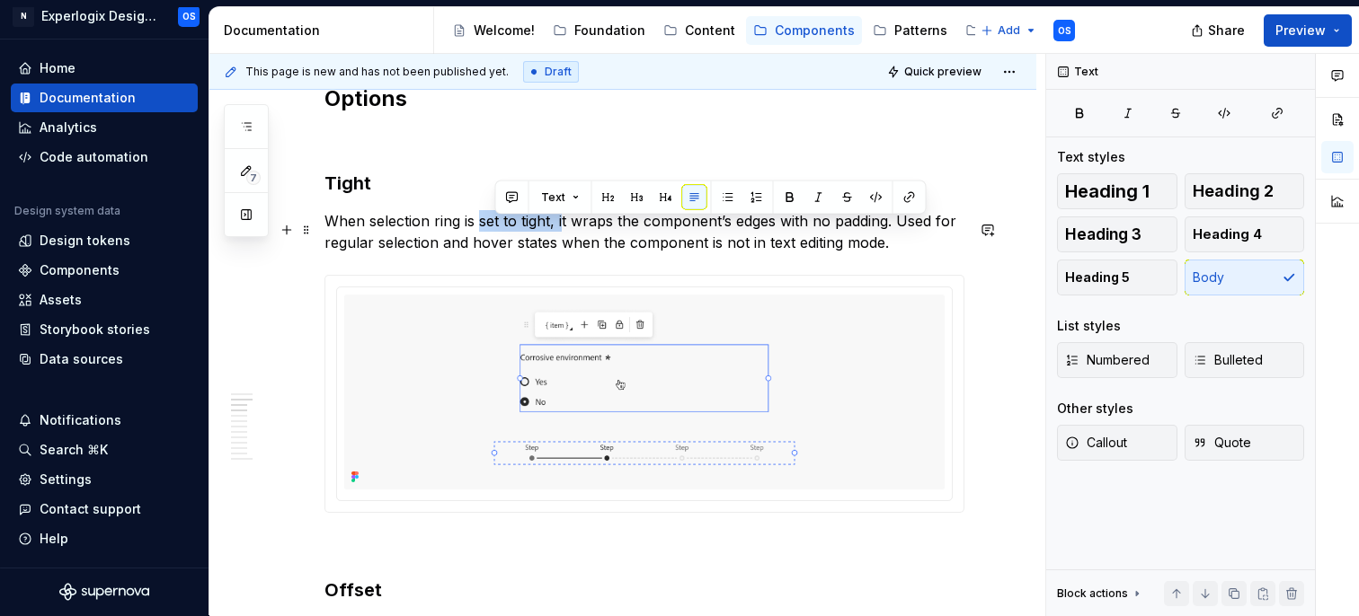
drag, startPoint x: 561, startPoint y: 231, endPoint x: 480, endPoint y: 219, distance: 81.7
click at [480, 219] on p "When selection ring is set to tight, it wraps the component’s edges with no pad…" at bounding box center [644, 231] width 640 height 43
click at [479, 219] on p "When selection ring is set to tight, it wraps the component’s edges with no pad…" at bounding box center [644, 231] width 640 height 43
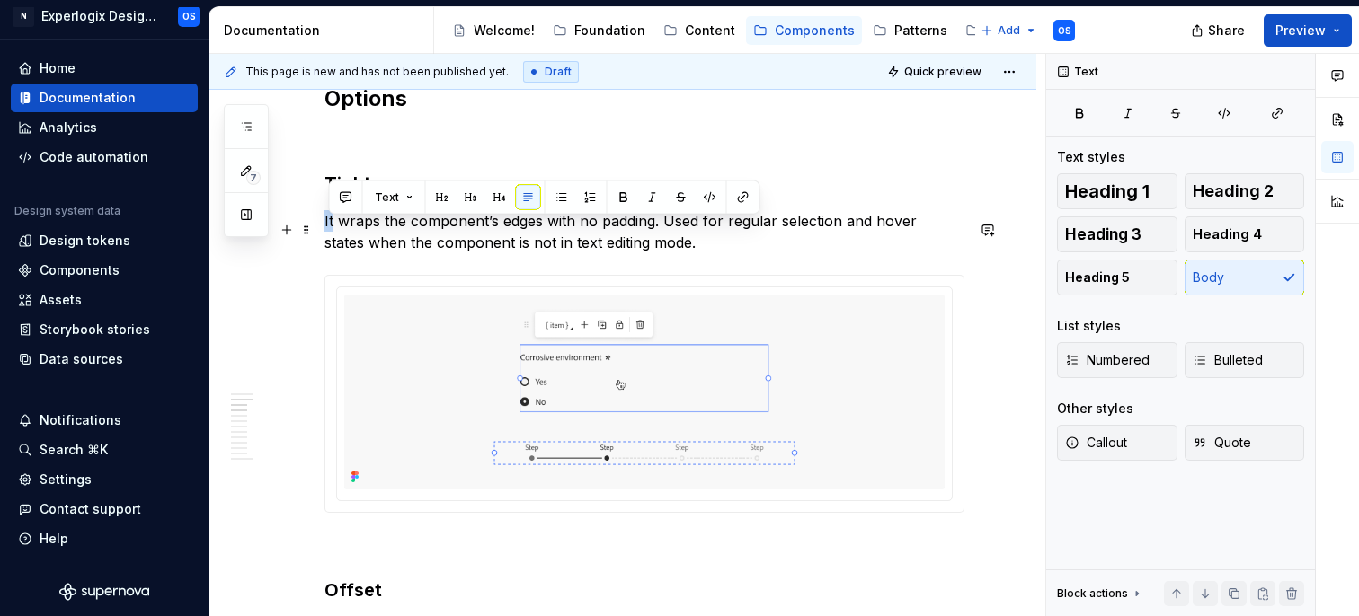
drag, startPoint x: 332, startPoint y: 227, endPoint x: 321, endPoint y: 227, distance: 10.8
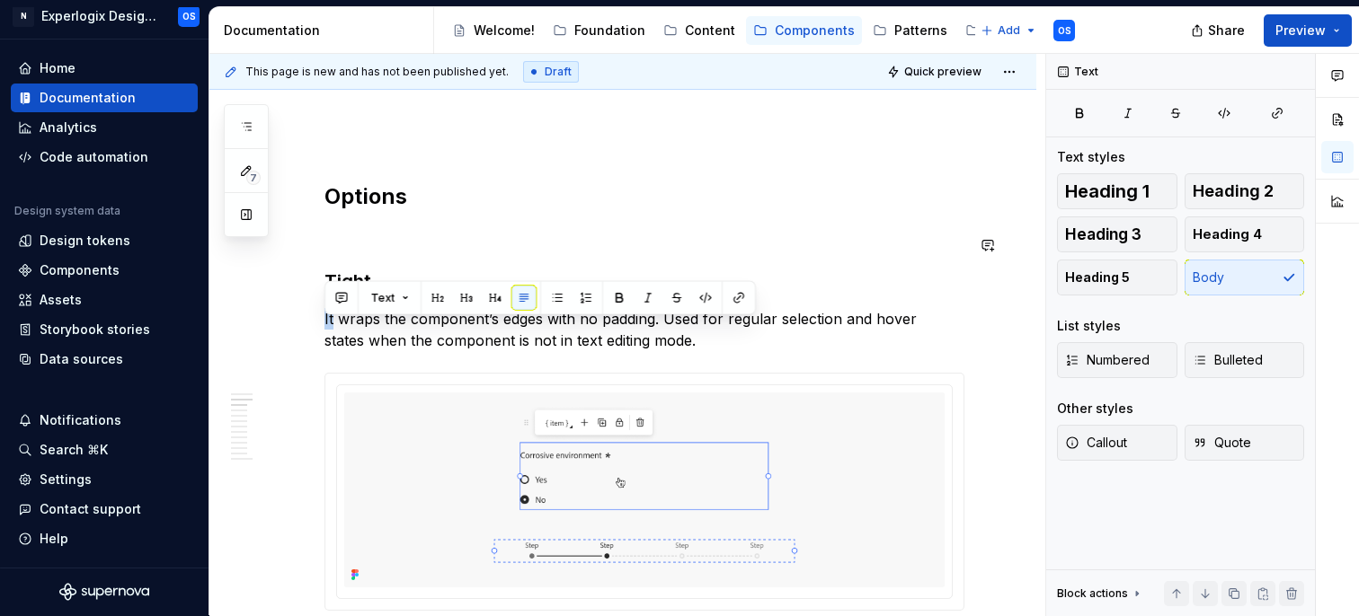
scroll to position [1196, 0]
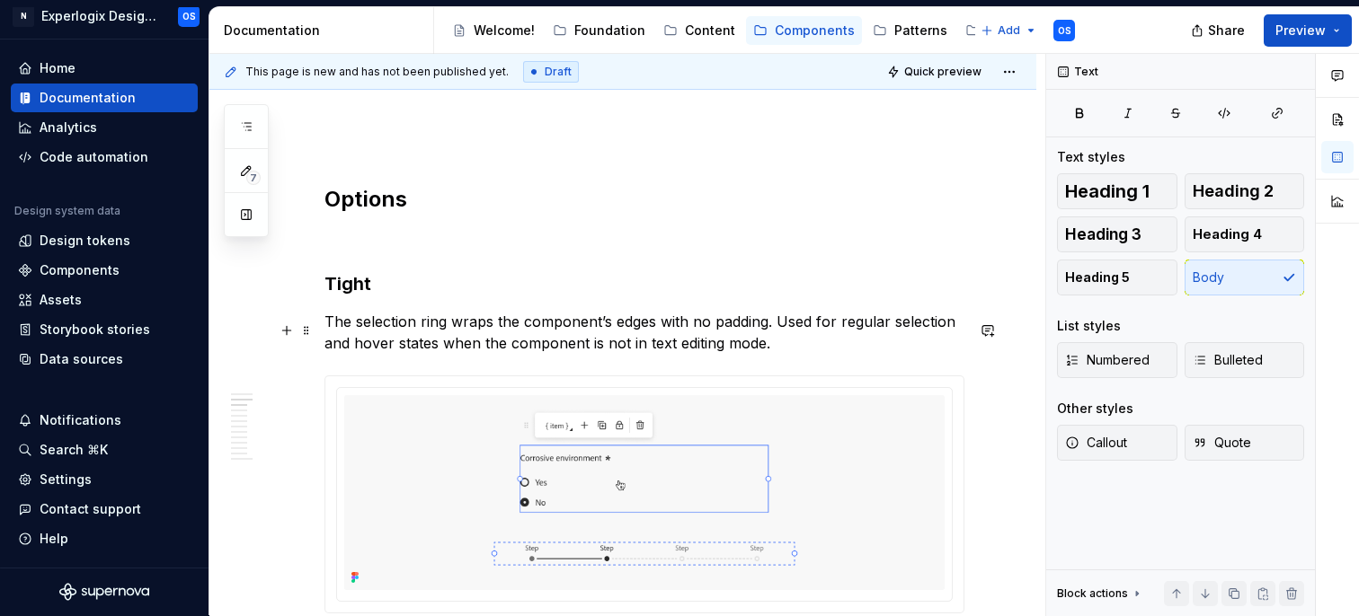
click at [767, 326] on p "The selection ring wraps the component’s edges with no padding. Used for regula…" at bounding box center [644, 332] width 640 height 43
click at [355, 332] on p "The selection ring wraps the component’s edges with no padding. Used for regula…" at bounding box center [644, 332] width 640 height 43
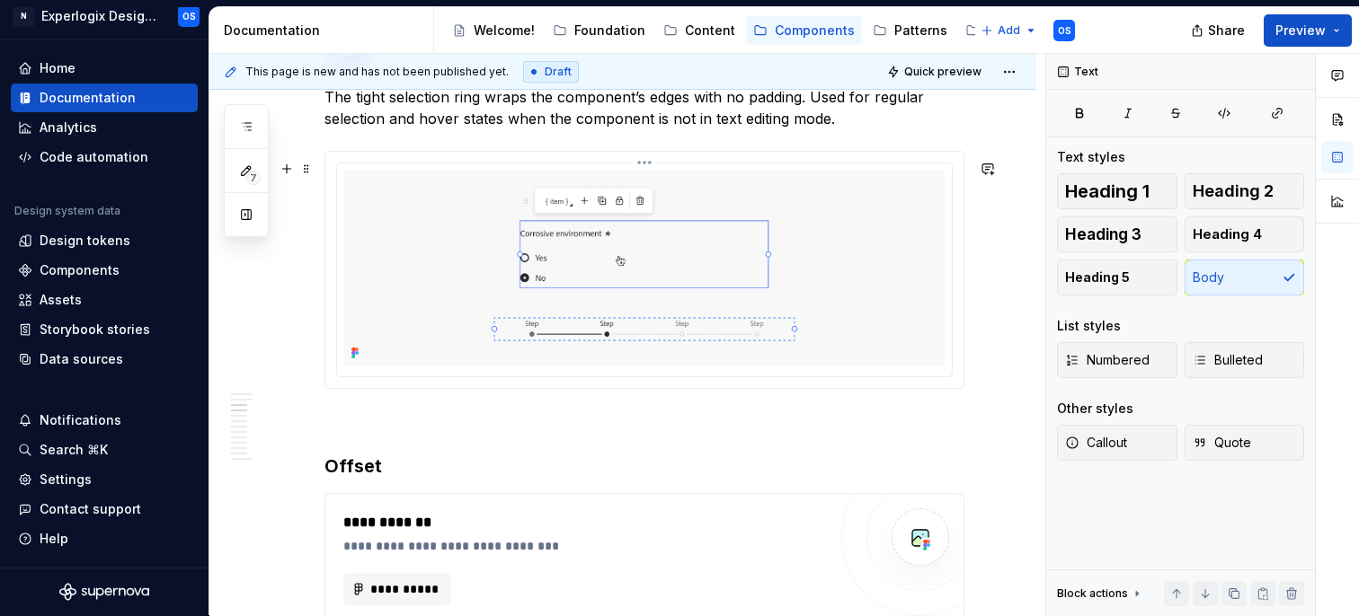
scroll to position [1428, 0]
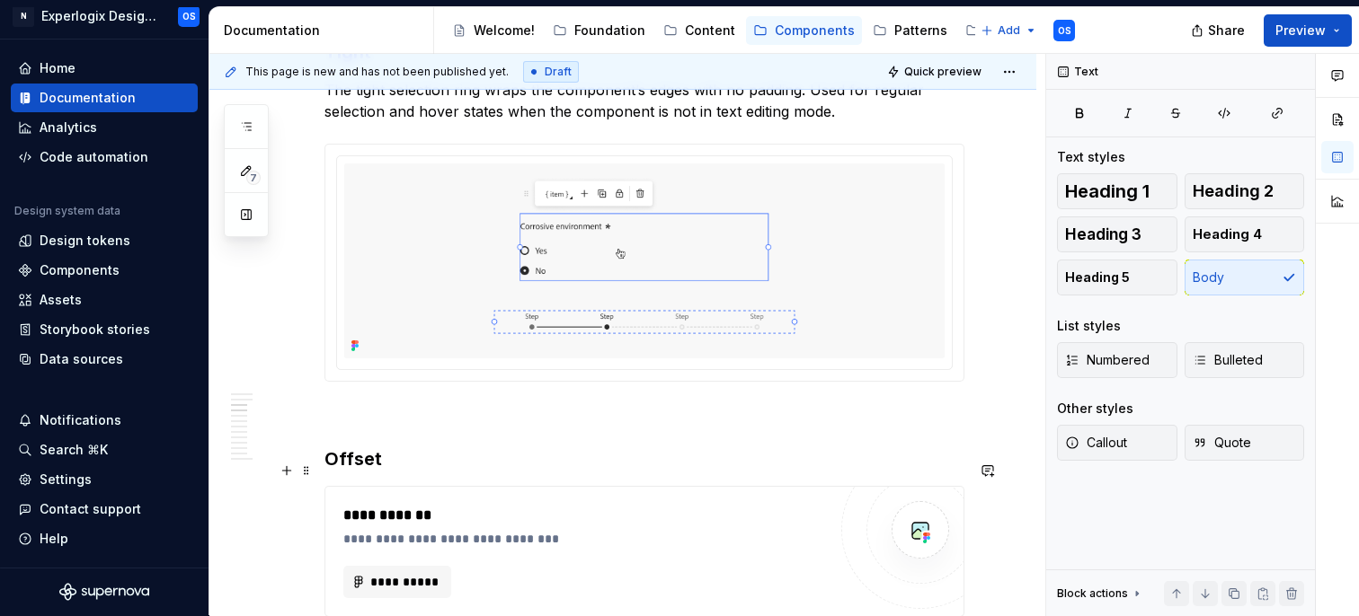
click at [382, 472] on h3 "Offset" at bounding box center [644, 459] width 640 height 25
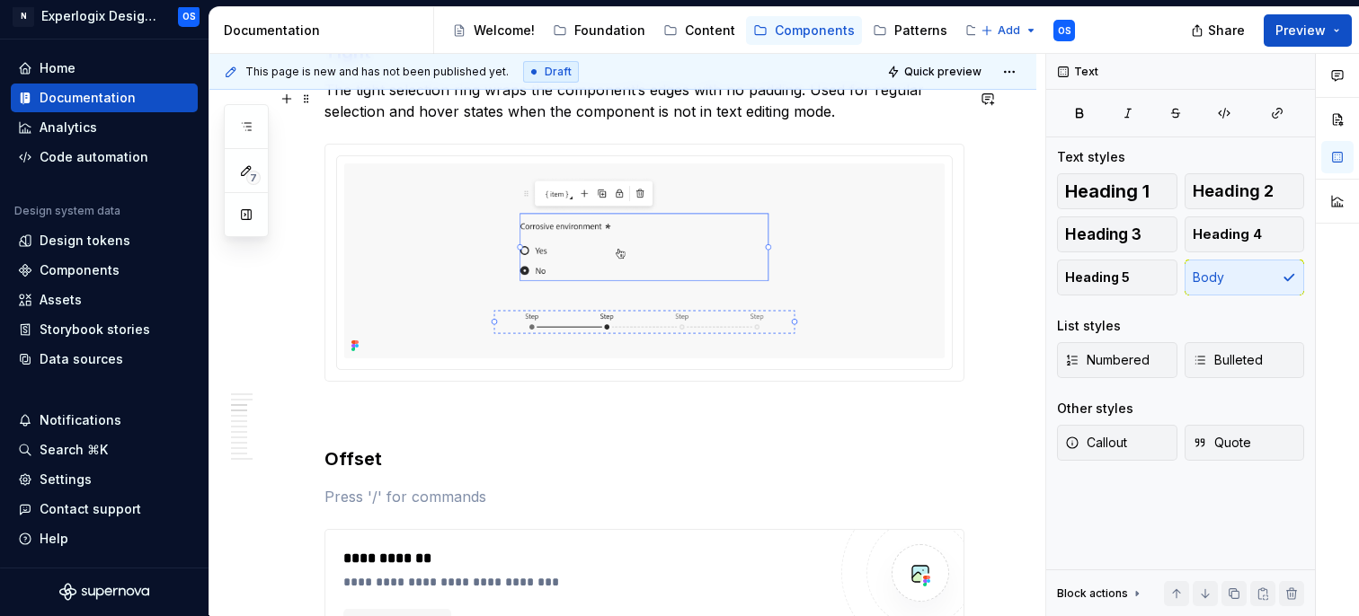
click at [466, 120] on p "The tight selection ring wraps the component’s edges with no padding. Used for …" at bounding box center [644, 100] width 640 height 43
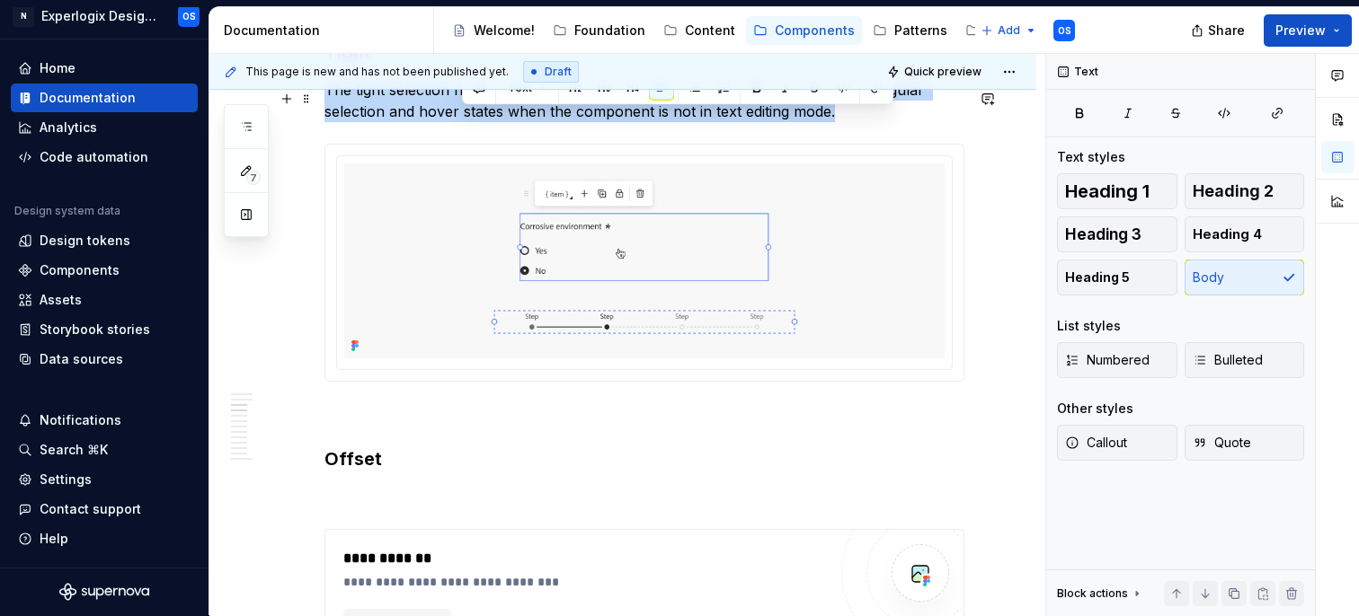
click at [466, 120] on p "The tight selection ring wraps the component’s edges with no padding. Used for …" at bounding box center [644, 100] width 640 height 43
copy p "The tight selection ring wraps the component’s edges with no padding. Used for …"
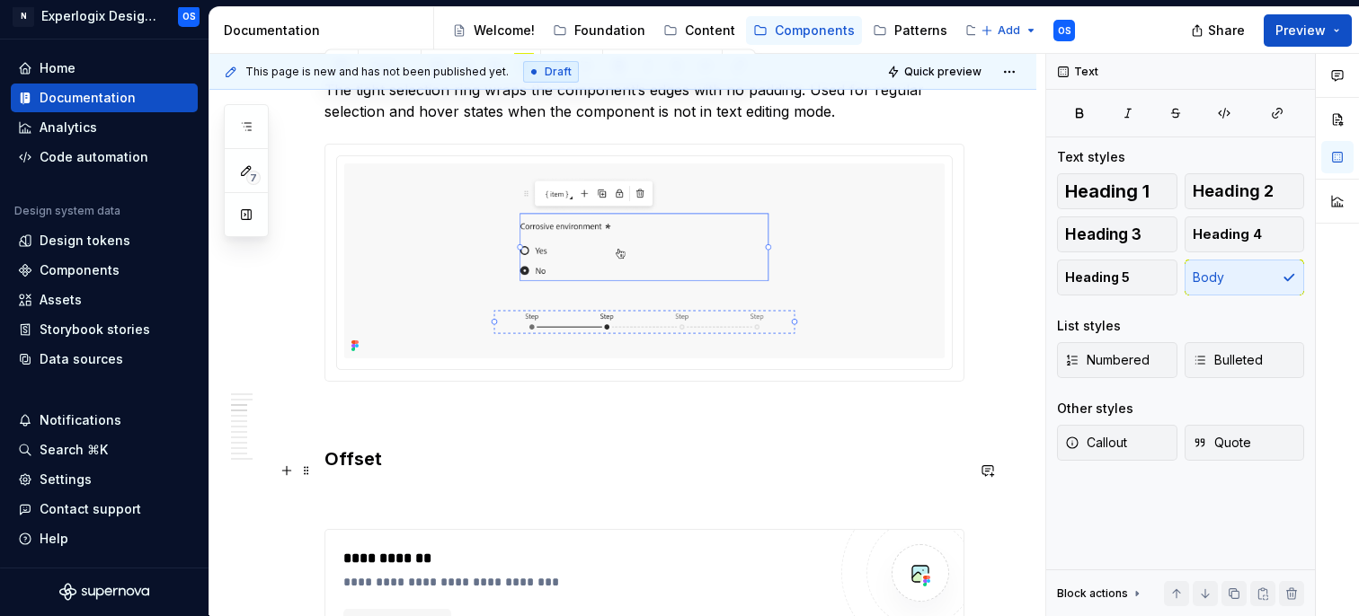
click at [363, 503] on p at bounding box center [644, 497] width 640 height 22
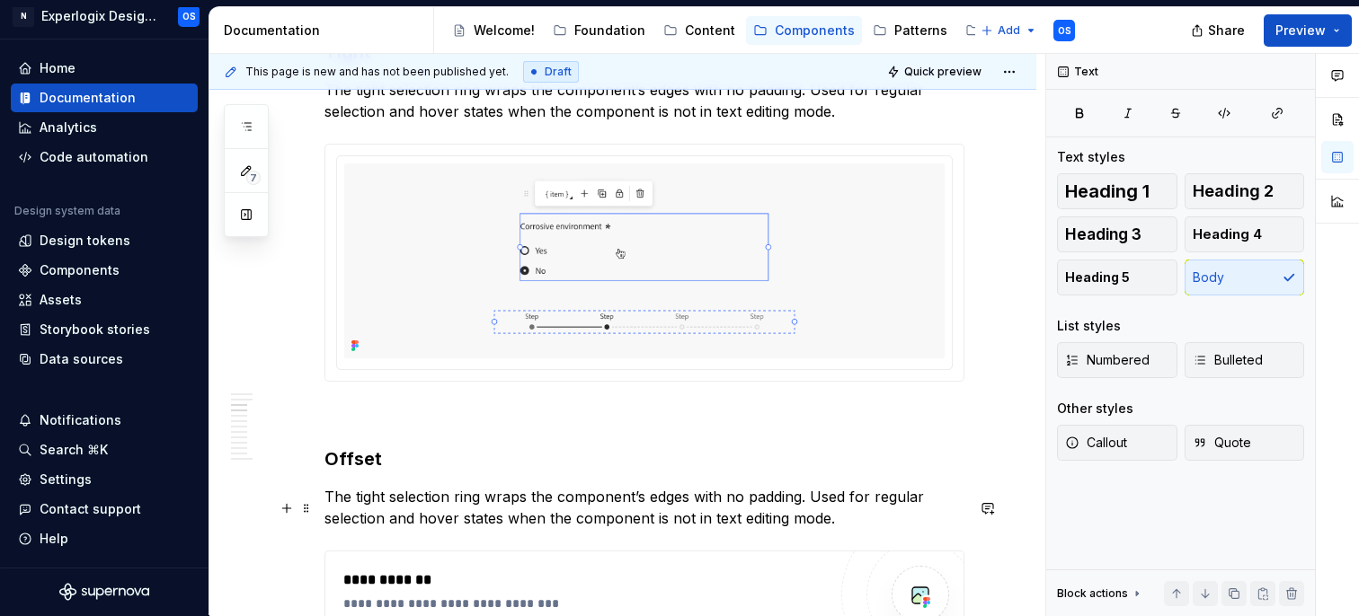
click at [373, 506] on p "The tight selection ring wraps the component’s edges with no padding. Used for …" at bounding box center [644, 507] width 640 height 43
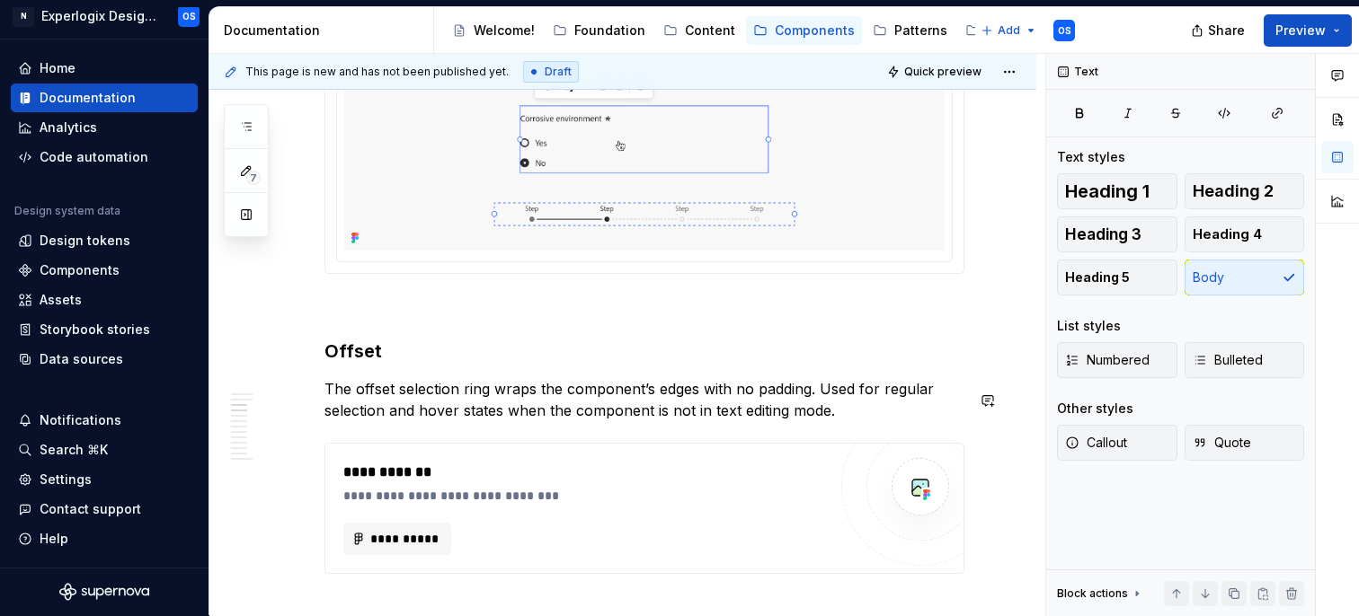
scroll to position [1548, 0]
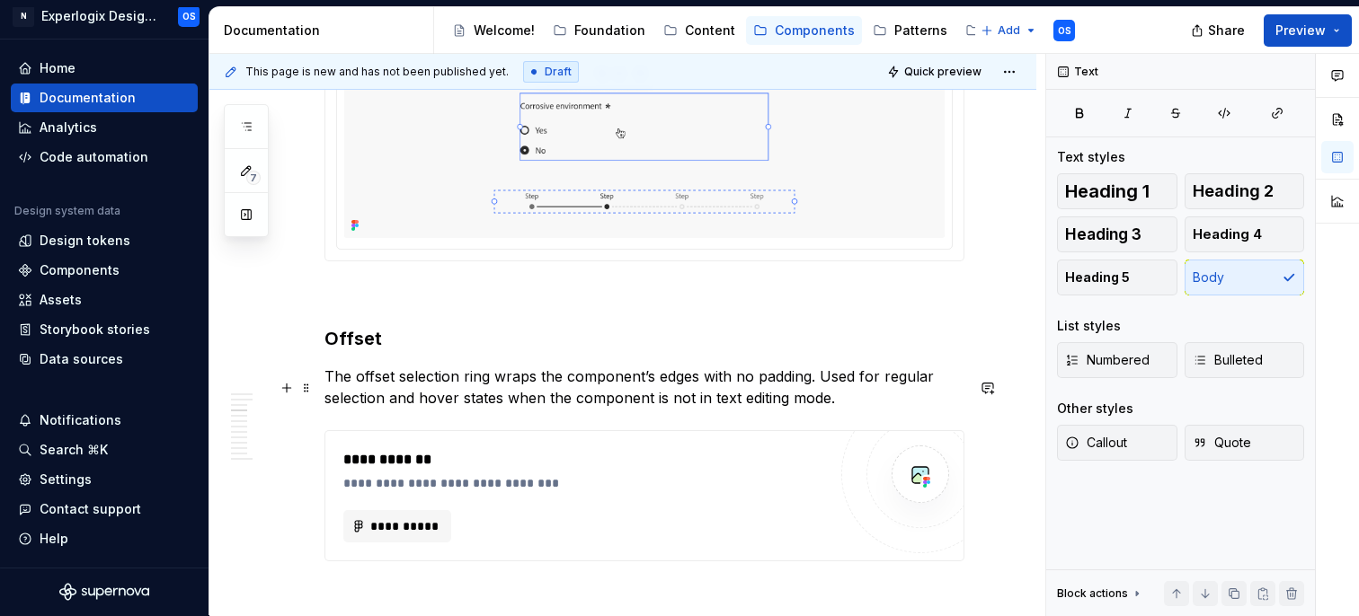
click at [740, 383] on p "The offset selection ring wraps the component’s edges with no padding. Used for…" at bounding box center [644, 387] width 640 height 43
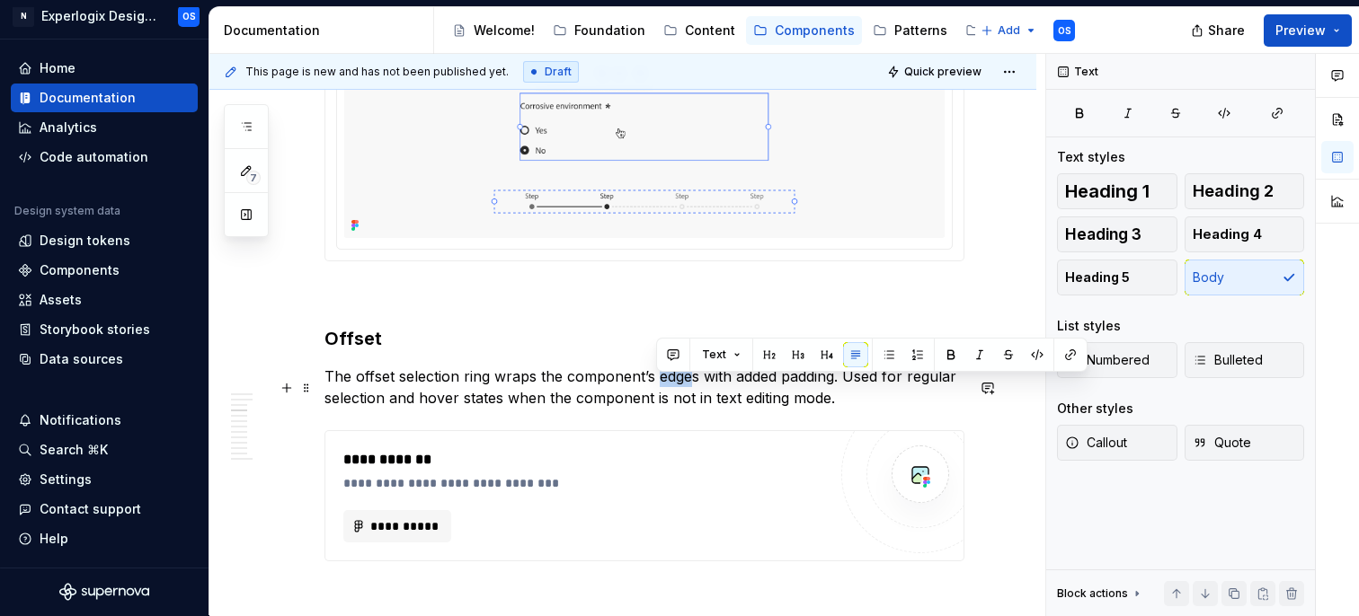
drag, startPoint x: 655, startPoint y: 386, endPoint x: 687, endPoint y: 388, distance: 31.6
click at [687, 389] on p "The offset selection ring wraps the component’s edges with added padding. Used …" at bounding box center [644, 387] width 640 height 43
click at [774, 390] on p "The offset selection ring wraps the component’s edges with added padding. Used …" at bounding box center [644, 387] width 640 height 43
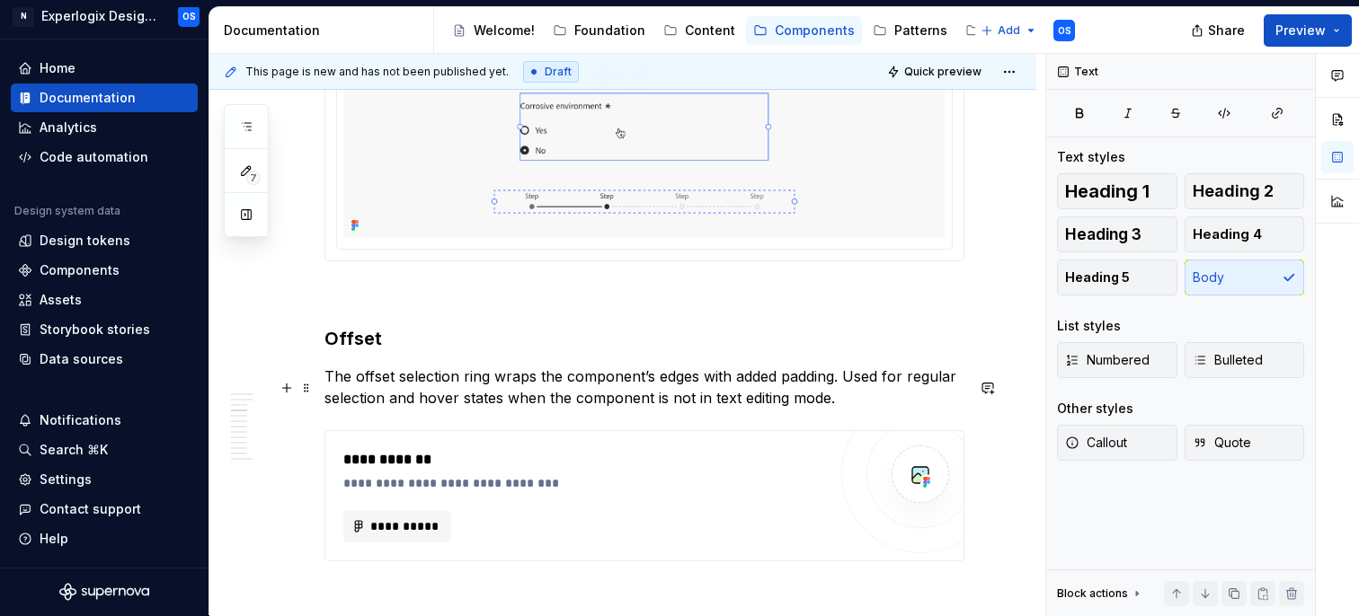
click at [754, 386] on p "The offset selection ring wraps the component’s edges with added padding. Used …" at bounding box center [644, 387] width 640 height 43
click at [374, 409] on p "The offset selection ring wraps the component’s edges with padding inside the o…" at bounding box center [644, 387] width 640 height 43
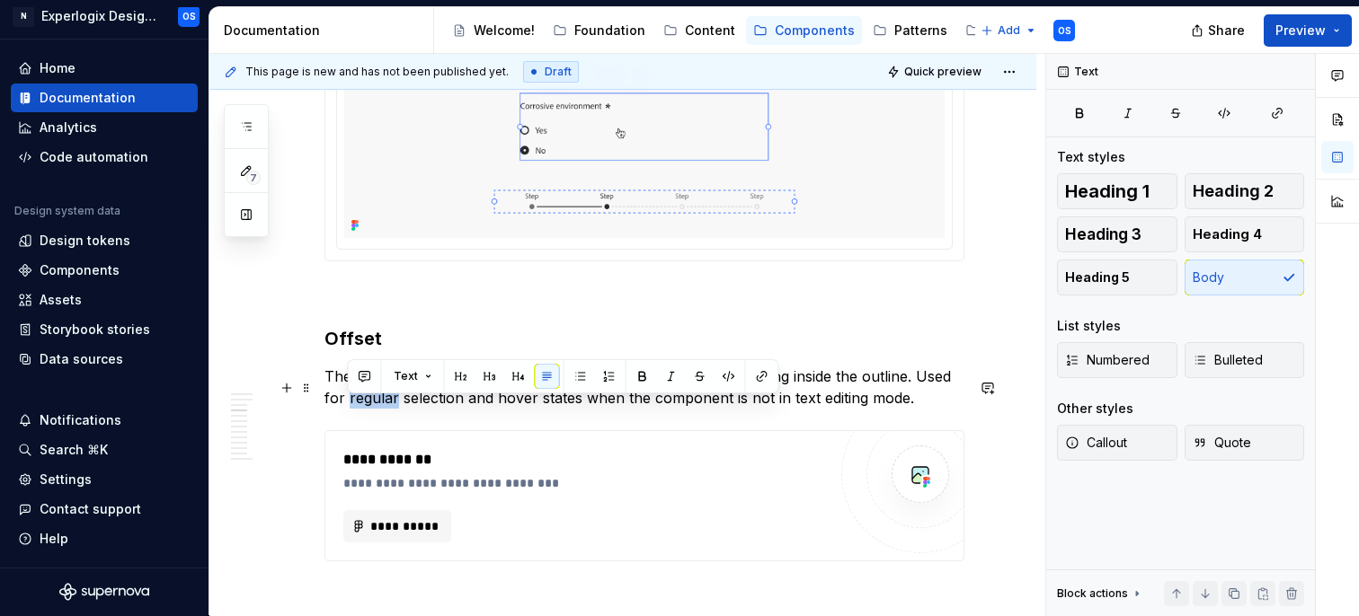
click at [374, 409] on p "The offset selection ring wraps the component’s edges with padding inside the o…" at bounding box center [644, 387] width 640 height 43
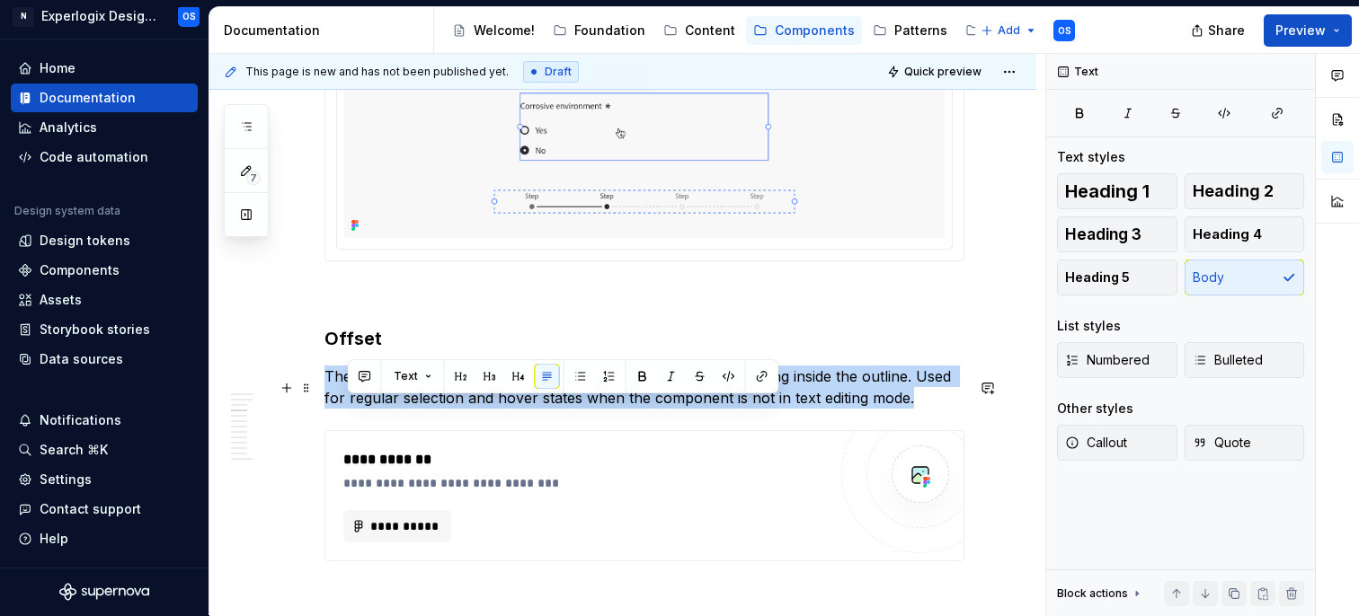
click at [374, 409] on p "The offset selection ring wraps the component’s edges with padding inside the o…" at bounding box center [644, 387] width 640 height 43
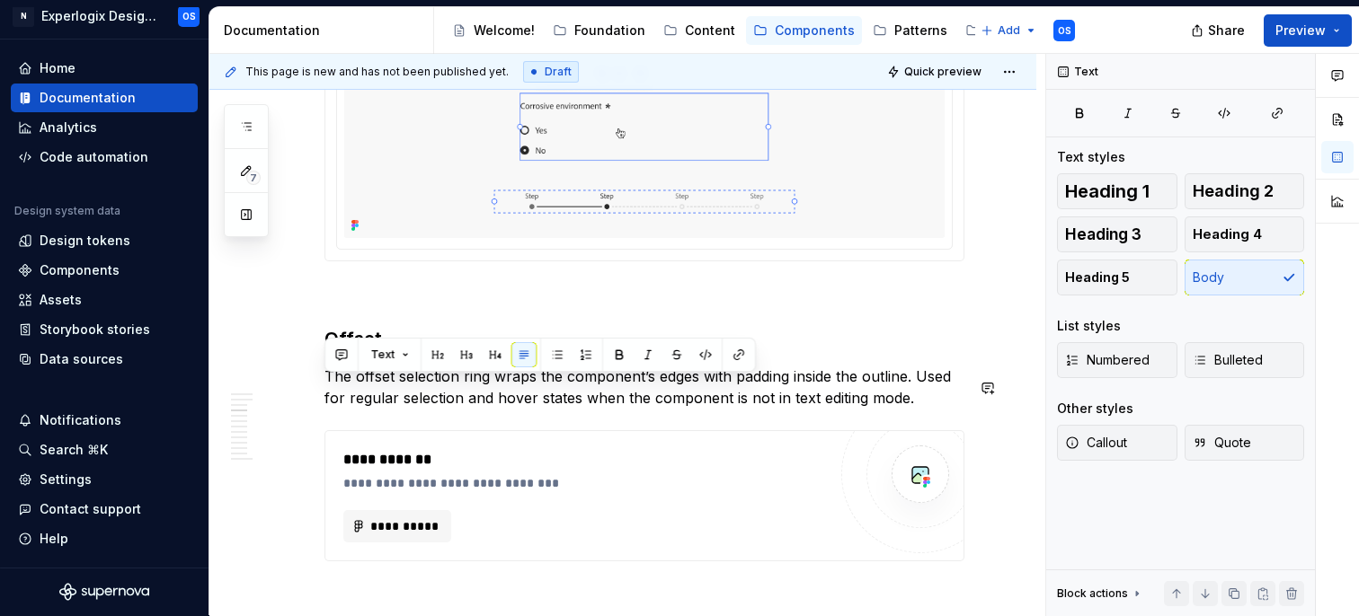
click at [896, 345] on h3 "Offset" at bounding box center [644, 338] width 640 height 25
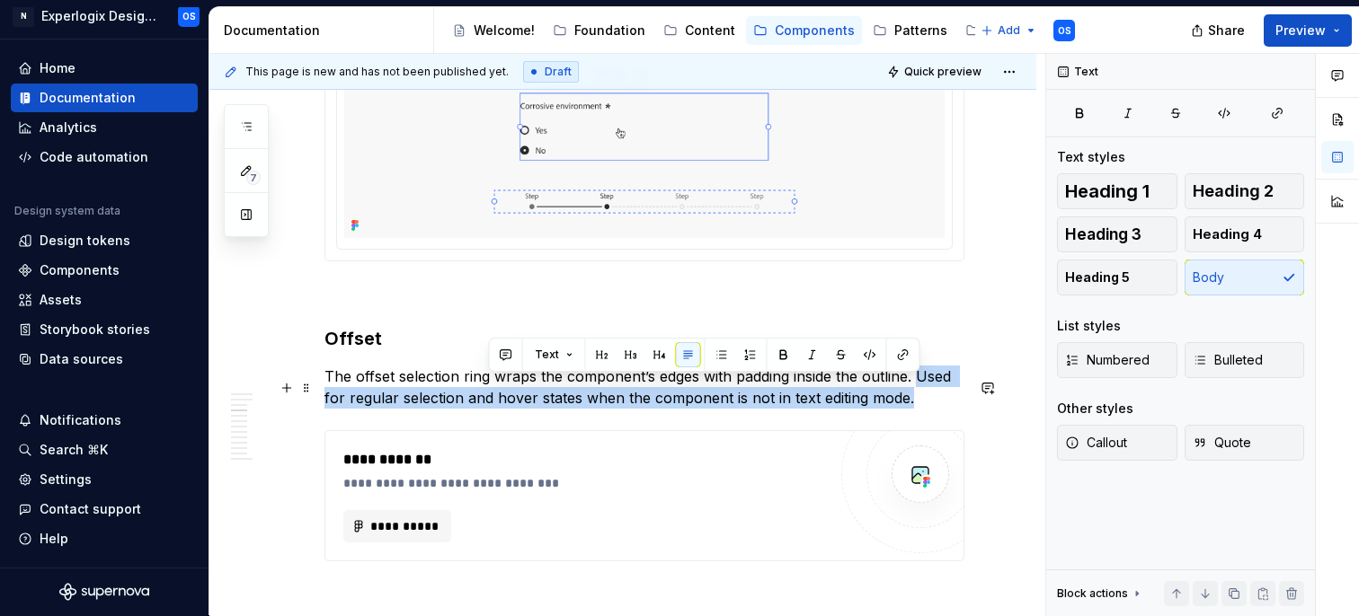
drag, startPoint x: 918, startPoint y: 413, endPoint x: 918, endPoint y: 389, distance: 24.3
click at [918, 389] on p "The offset selection ring wraps the component’s edges with padding inside the o…" at bounding box center [644, 387] width 640 height 43
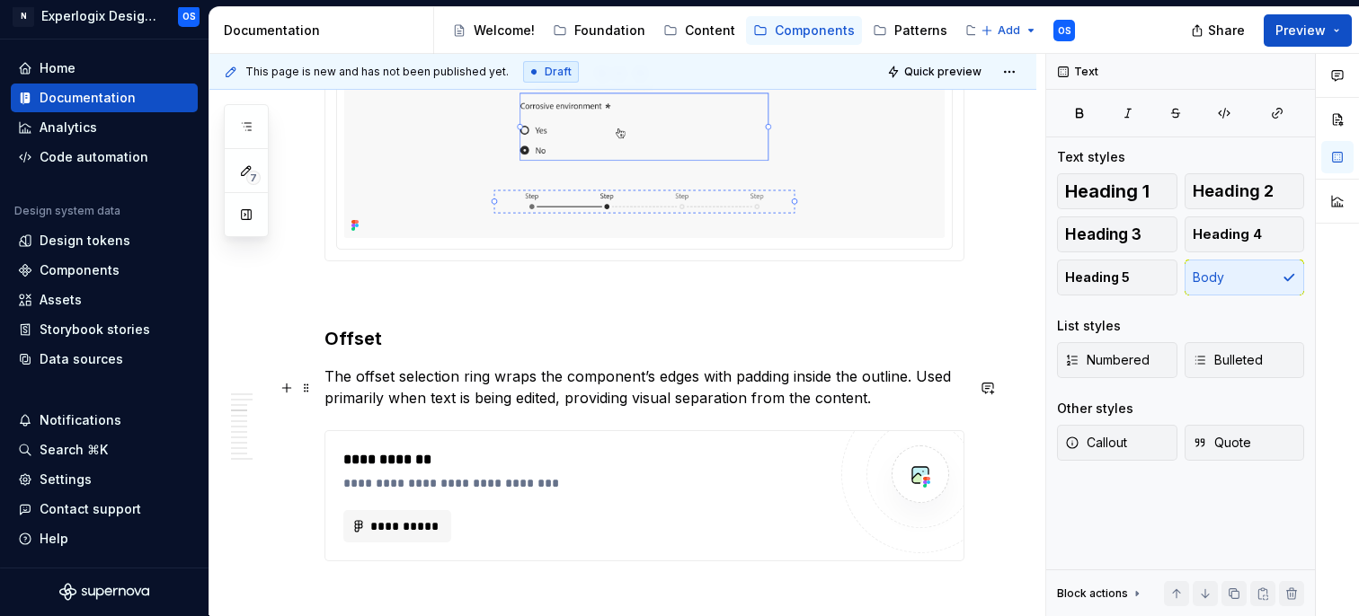
click at [810, 409] on p "The offset selection ring wraps the component’s edges with padding inside the o…" at bounding box center [644, 387] width 640 height 43
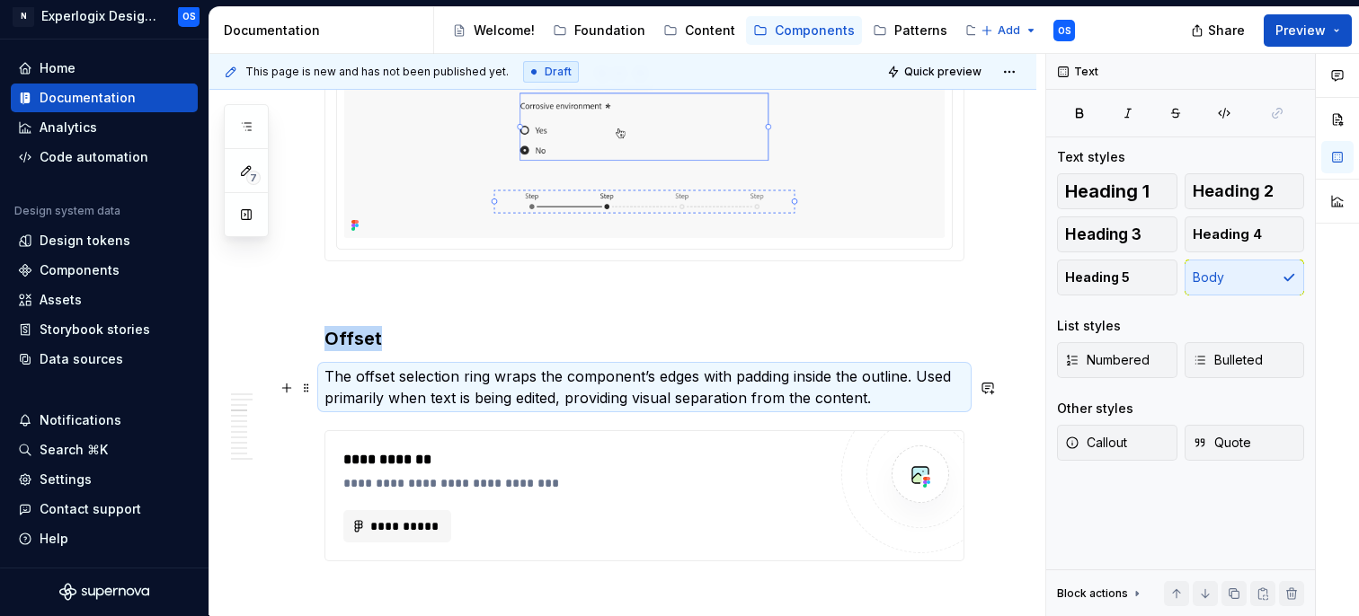
click at [810, 409] on p "The offset selection ring wraps the component’s edges with padding inside the o…" at bounding box center [644, 387] width 640 height 43
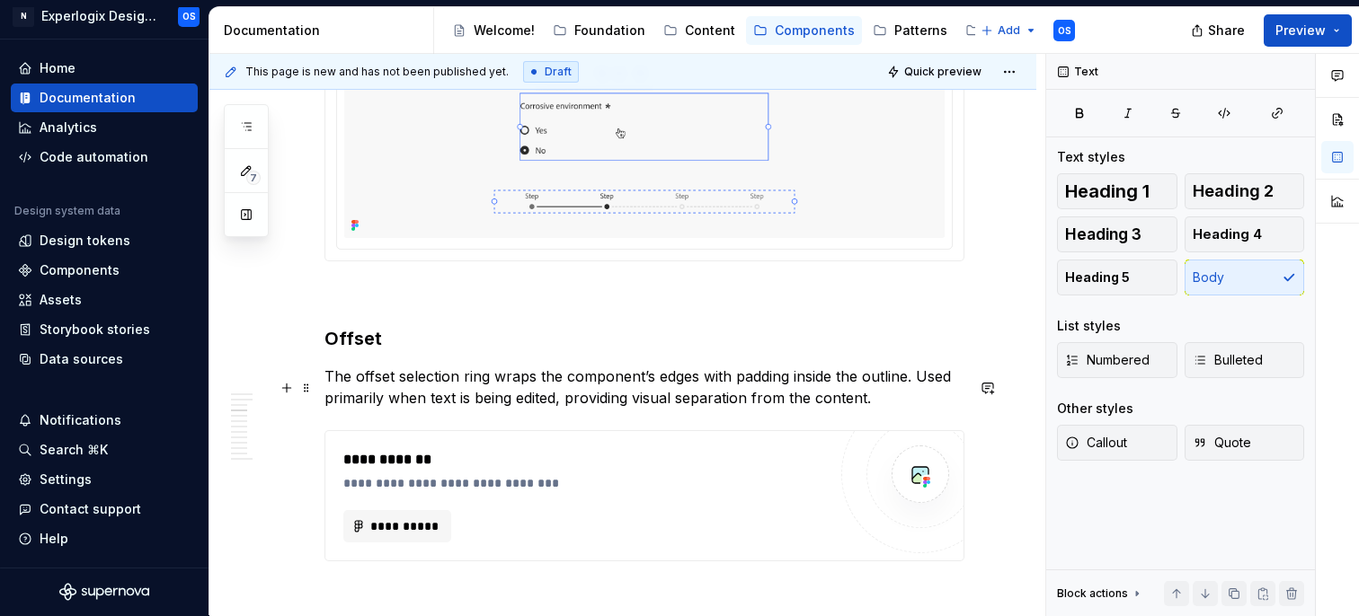
click at [833, 408] on p "The offset selection ring wraps the component’s edges with padding inside the o…" at bounding box center [644, 387] width 640 height 43
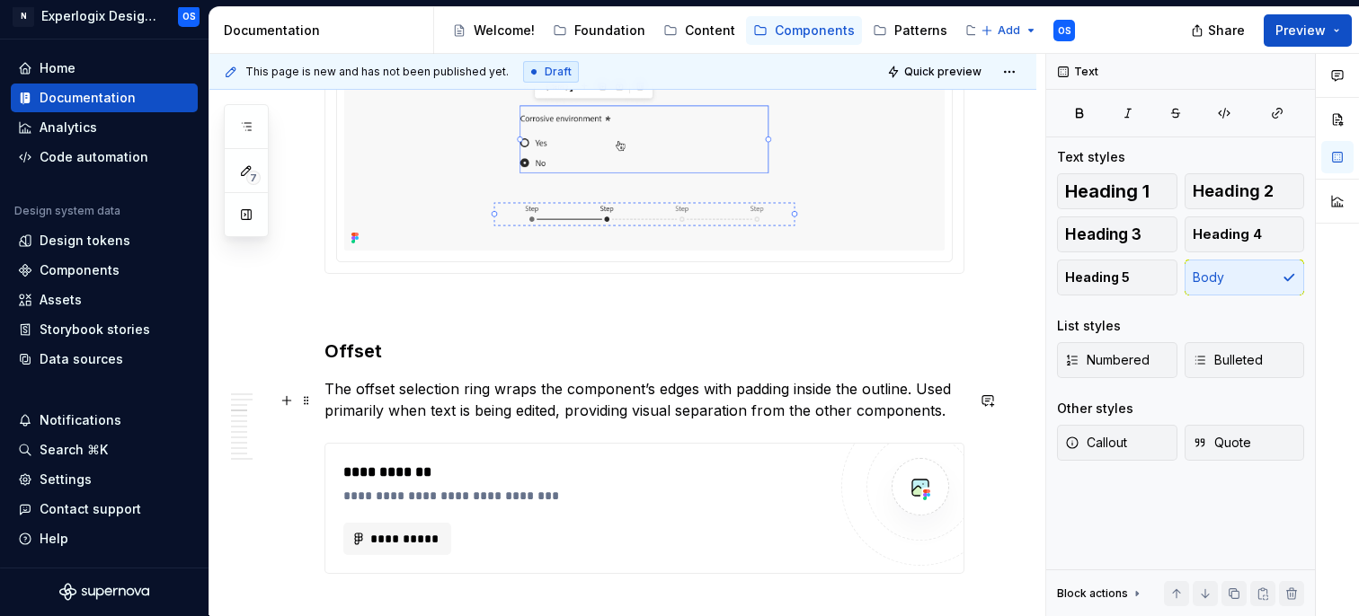
scroll to position [1493, 0]
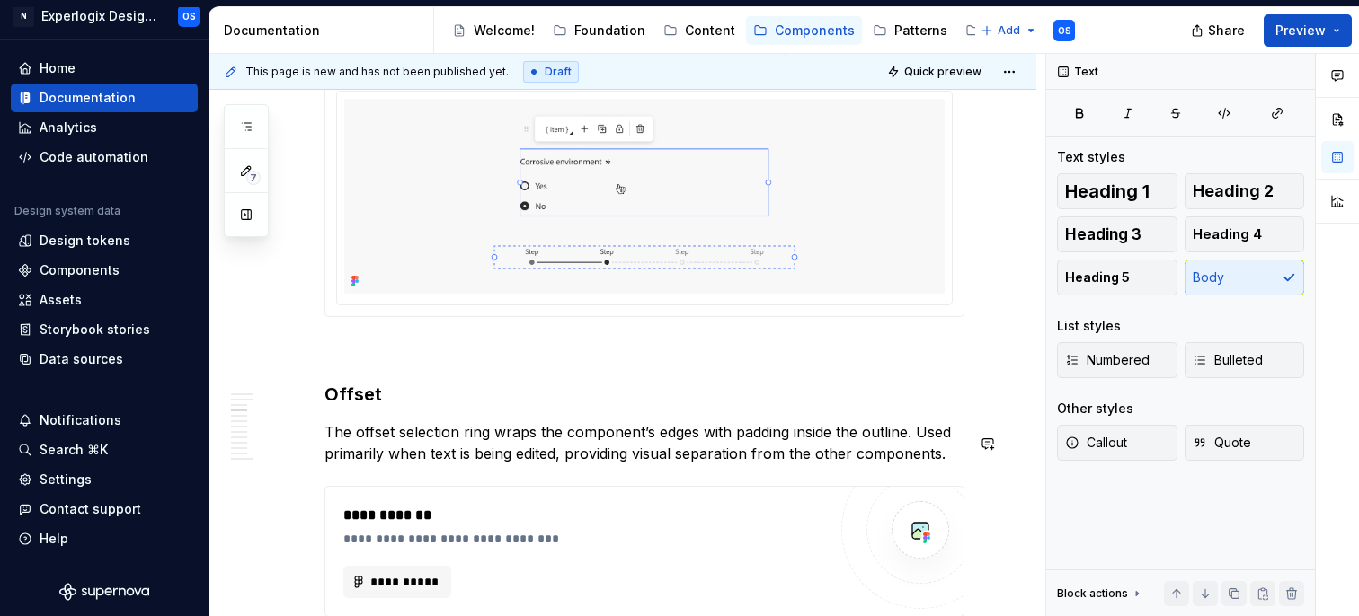
click at [475, 448] on p "The offset selection ring wraps the component’s edges with padding inside the o…" at bounding box center [644, 442] width 640 height 43
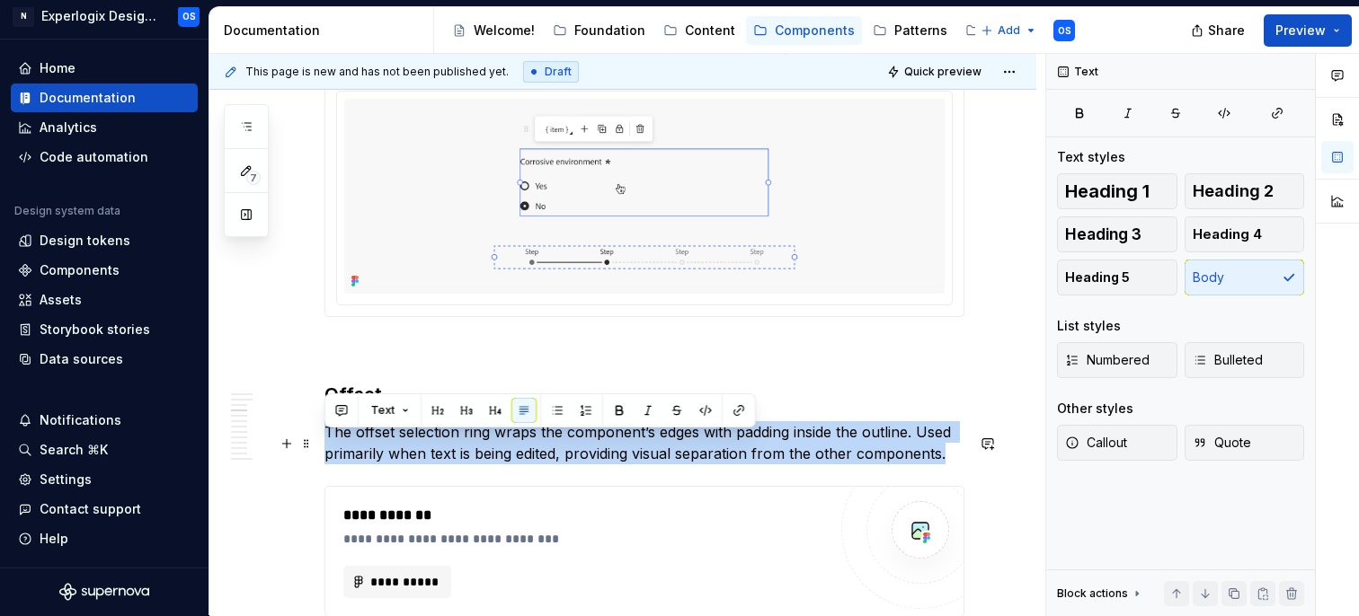
click at [475, 448] on p "The offset selection ring wraps the component’s edges with padding inside the o…" at bounding box center [644, 442] width 640 height 43
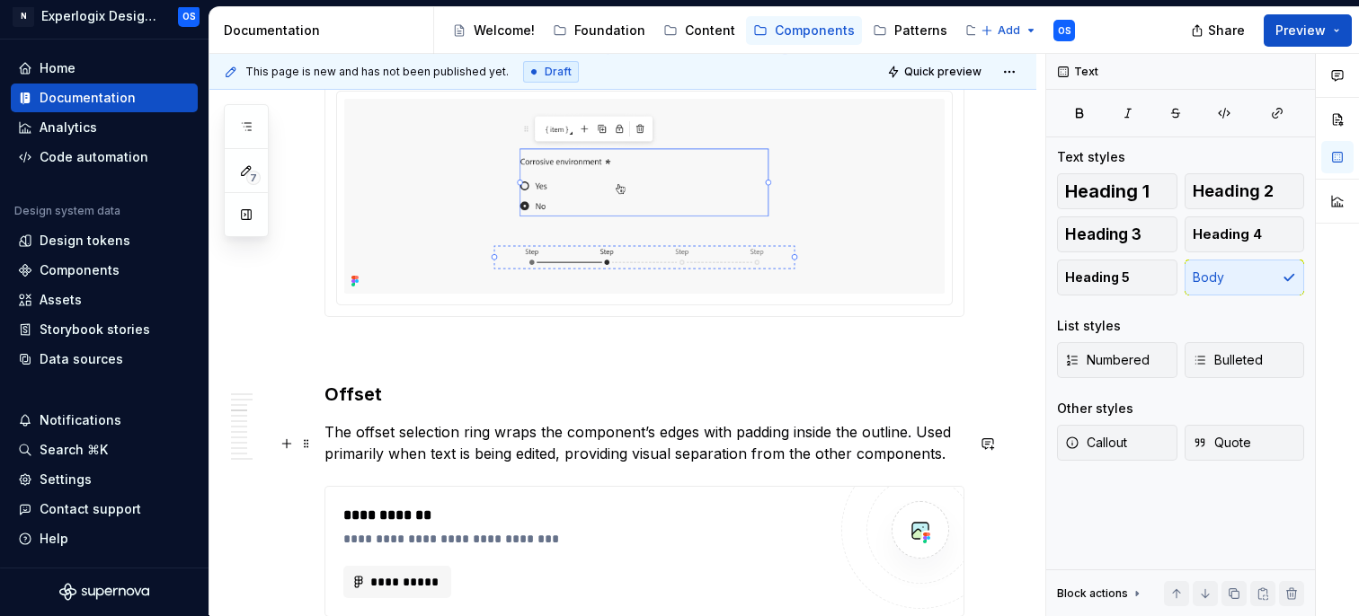
click at [564, 446] on p "The offset selection ring wraps the component’s edges with padding inside the o…" at bounding box center [644, 442] width 640 height 43
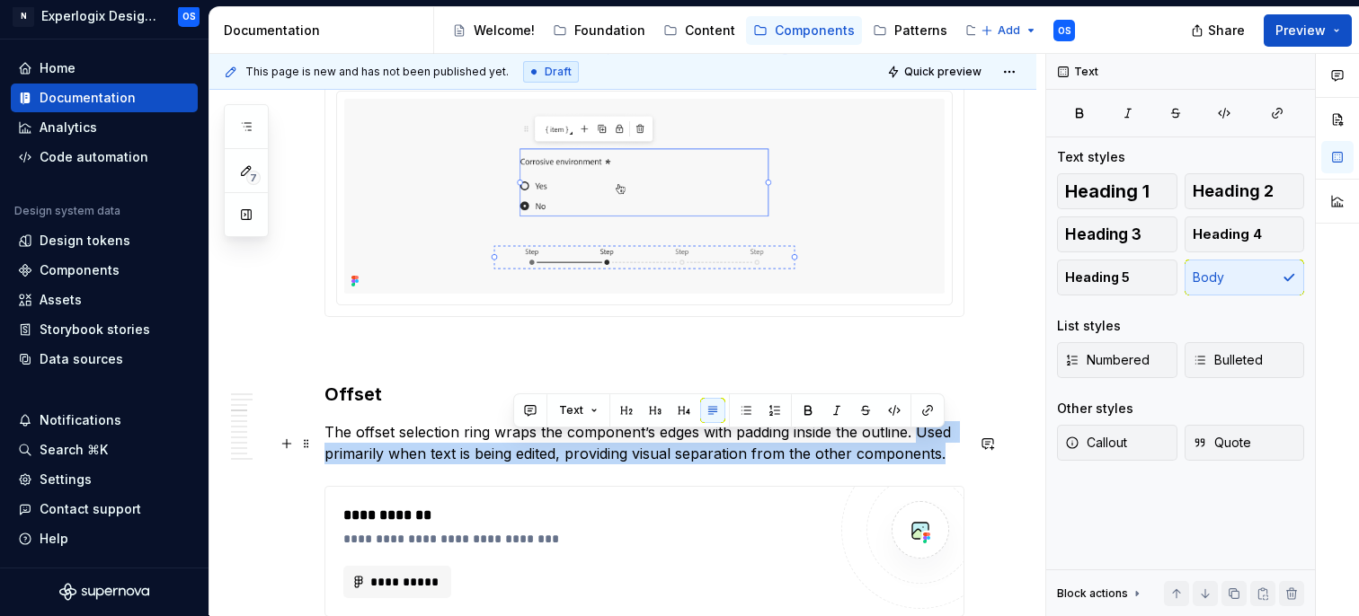
drag, startPoint x: 960, startPoint y: 465, endPoint x: 916, endPoint y: 442, distance: 49.4
click at [916, 442] on p "The offset selection ring wraps the component’s edges with padding inside the o…" at bounding box center [644, 442] width 640 height 43
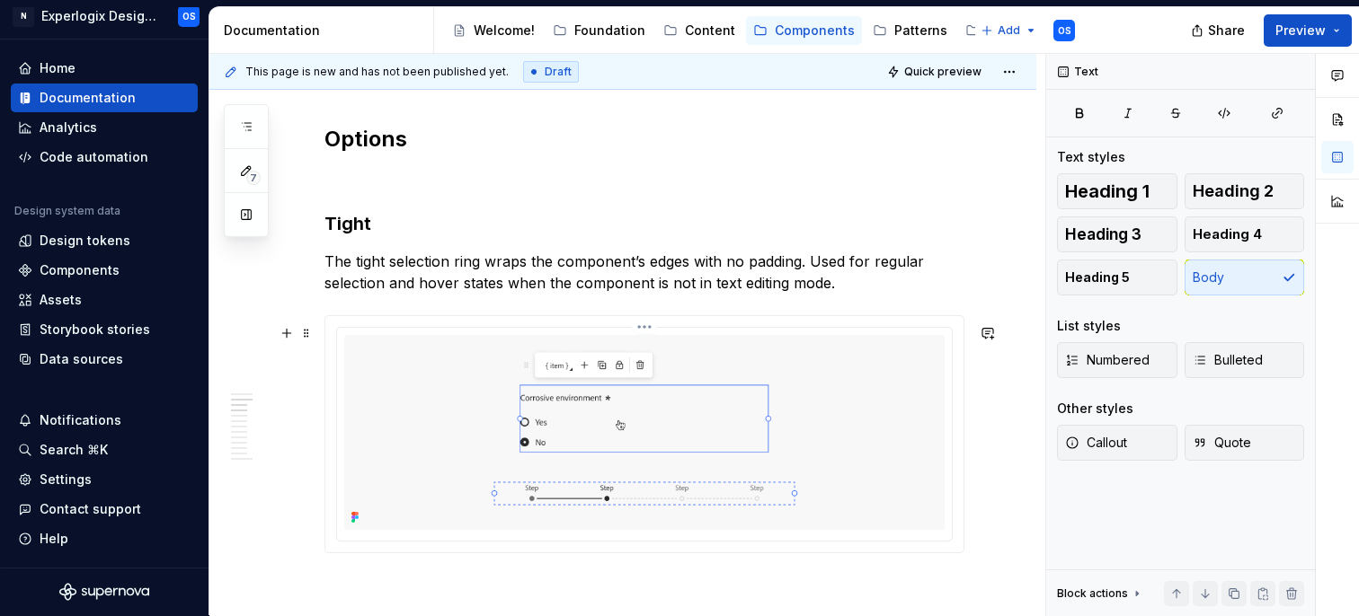
scroll to position [1247, 0]
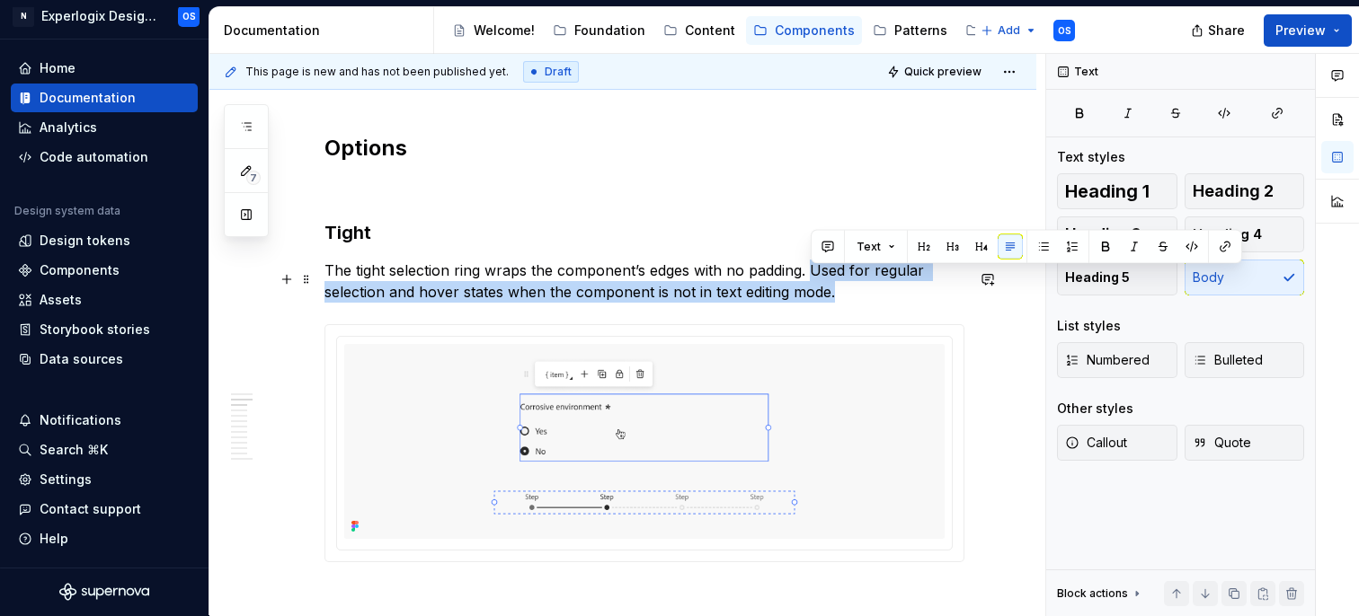
drag, startPoint x: 843, startPoint y: 300, endPoint x: 811, endPoint y: 280, distance: 37.2
click at [811, 280] on p "The tight selection ring wraps the component’s edges with no padding. Used for …" at bounding box center [644, 281] width 640 height 43
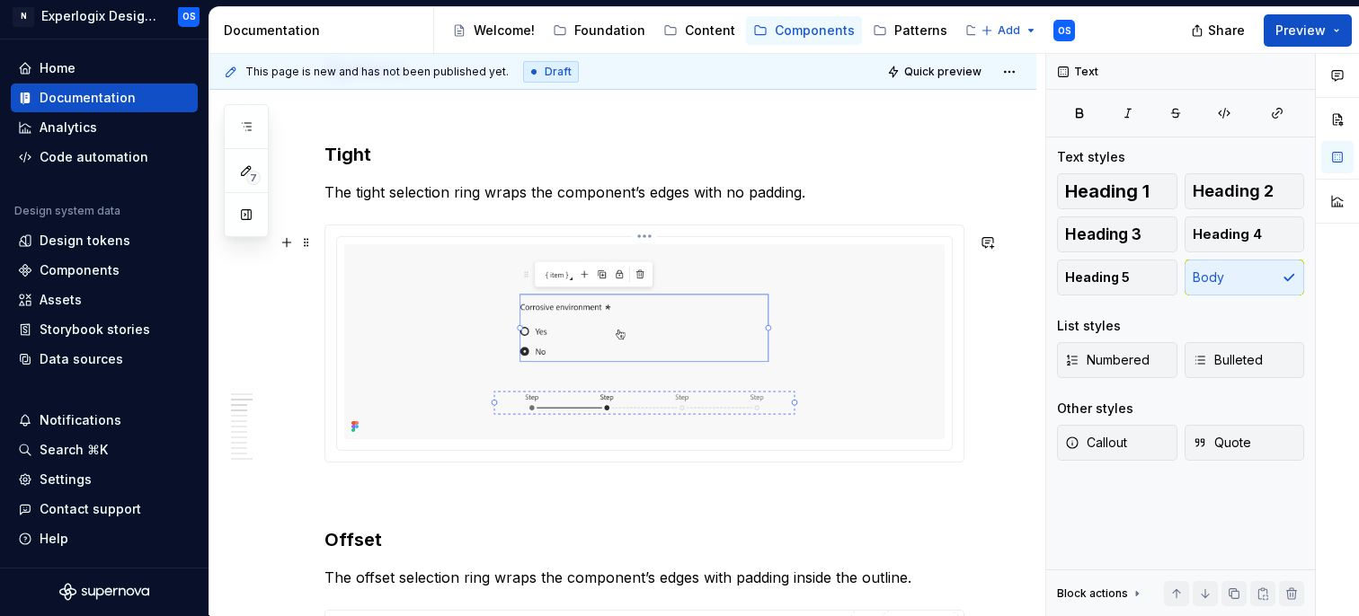
scroll to position [1324, 0]
click at [643, 198] on p "The tight selection ring wraps the component’s edges with no padding." at bounding box center [644, 194] width 640 height 22
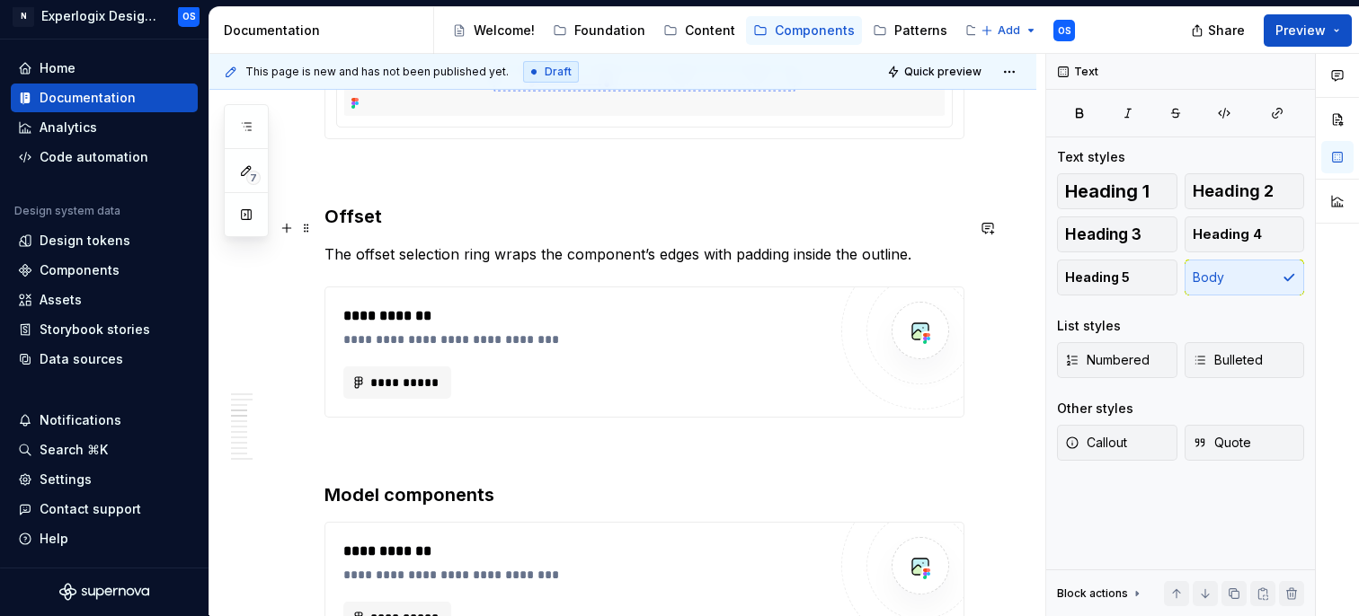
scroll to position [1651, 0]
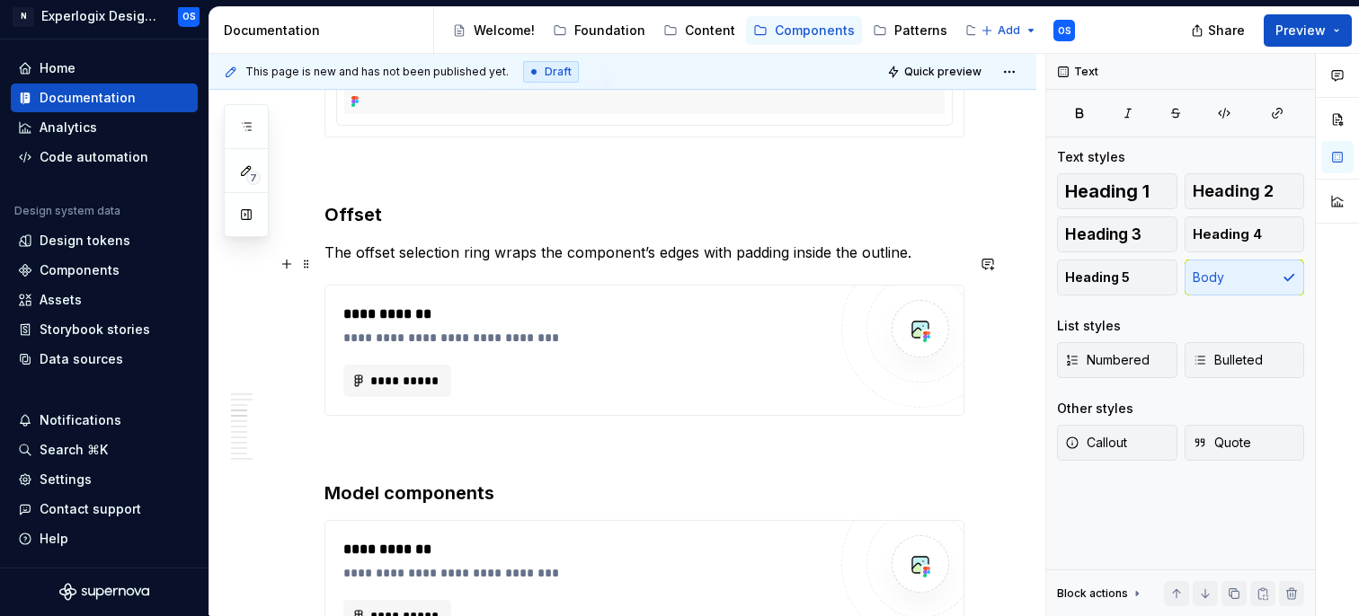
click at [650, 263] on p "The offset selection ring wraps the component’s edges with padding inside the o…" at bounding box center [644, 253] width 640 height 22
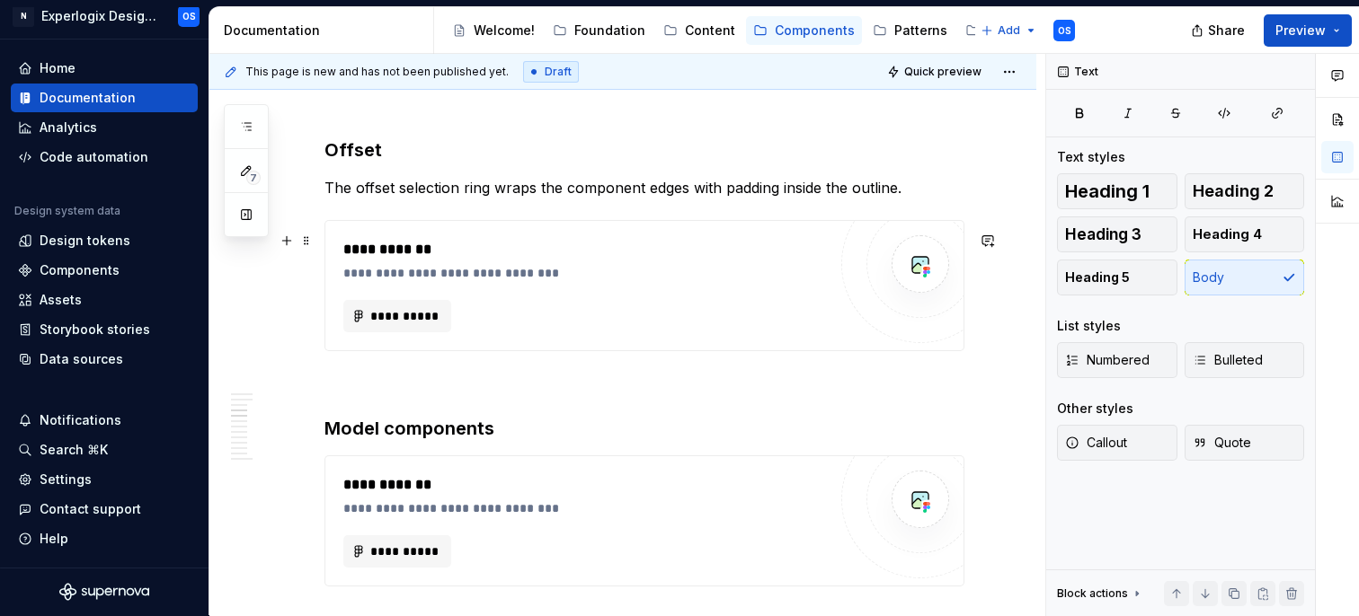
scroll to position [1719, 0]
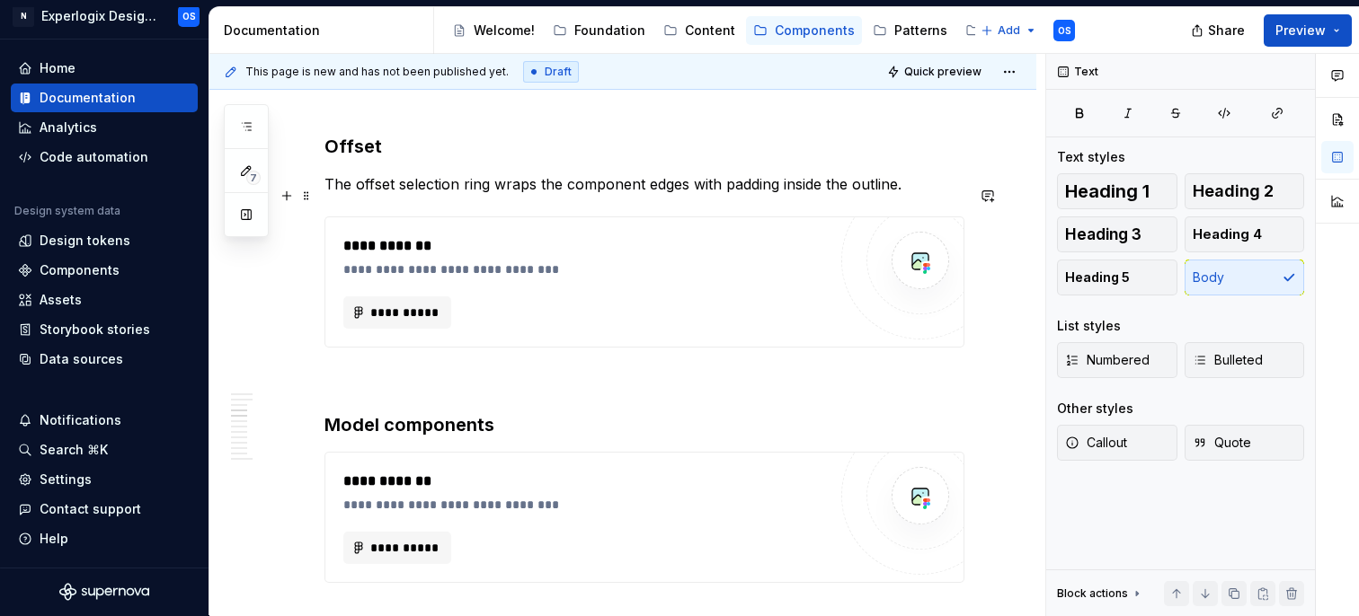
click at [664, 195] on p "The offset selection ring wraps the component edges with padding inside the out…" at bounding box center [644, 184] width 640 height 22
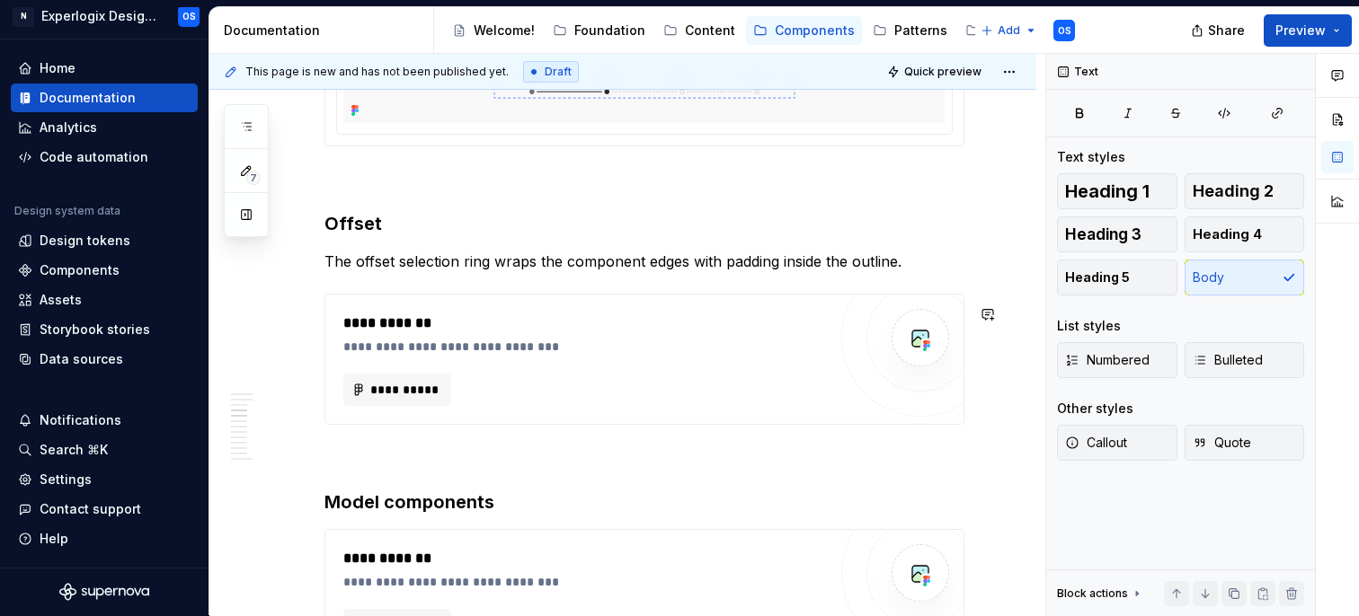
scroll to position [1652, 0]
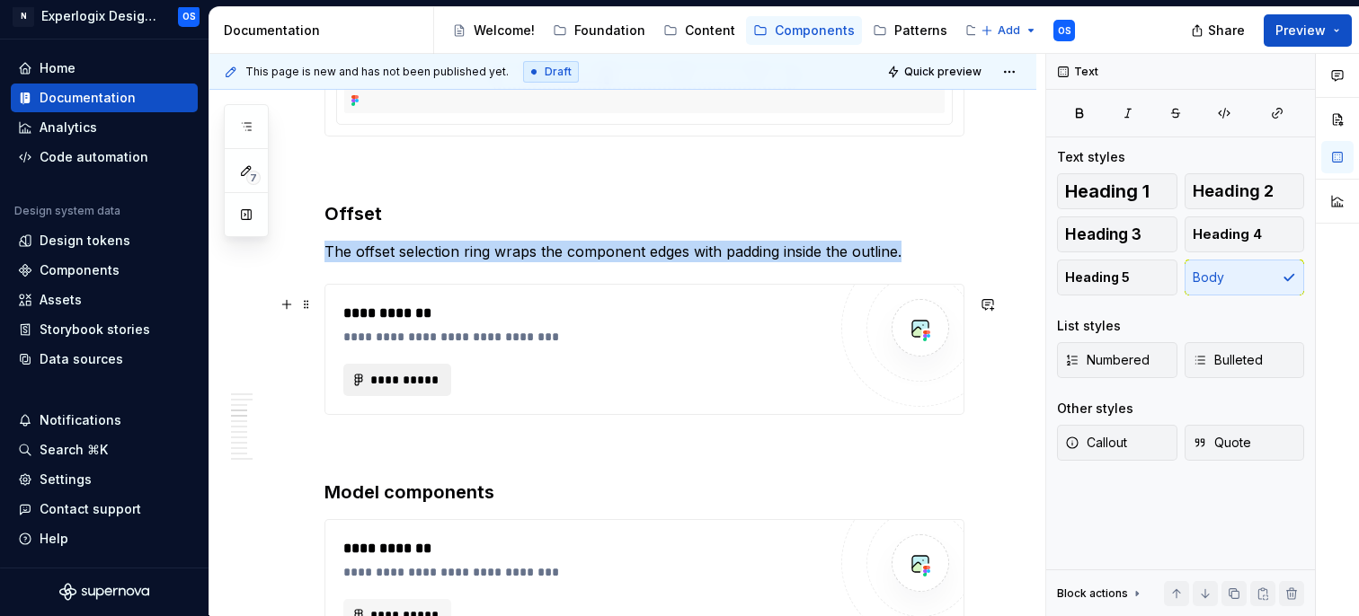
click at [405, 396] on button "**********" at bounding box center [397, 380] width 108 height 32
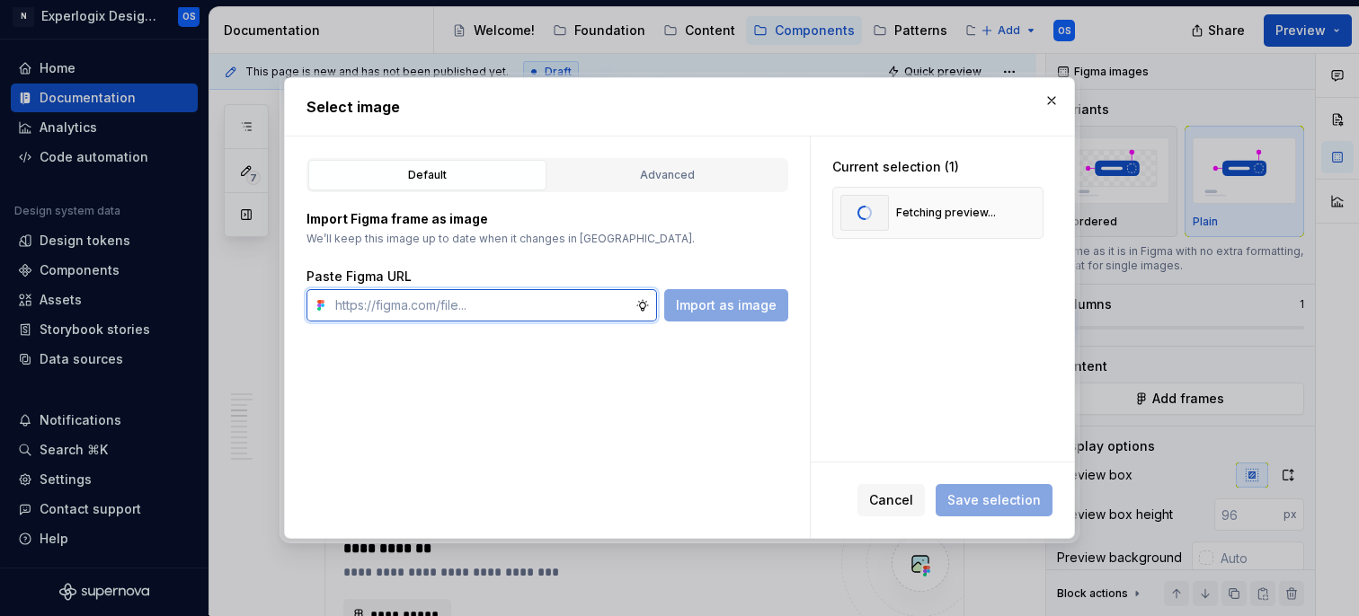
scroll to position [0, 0]
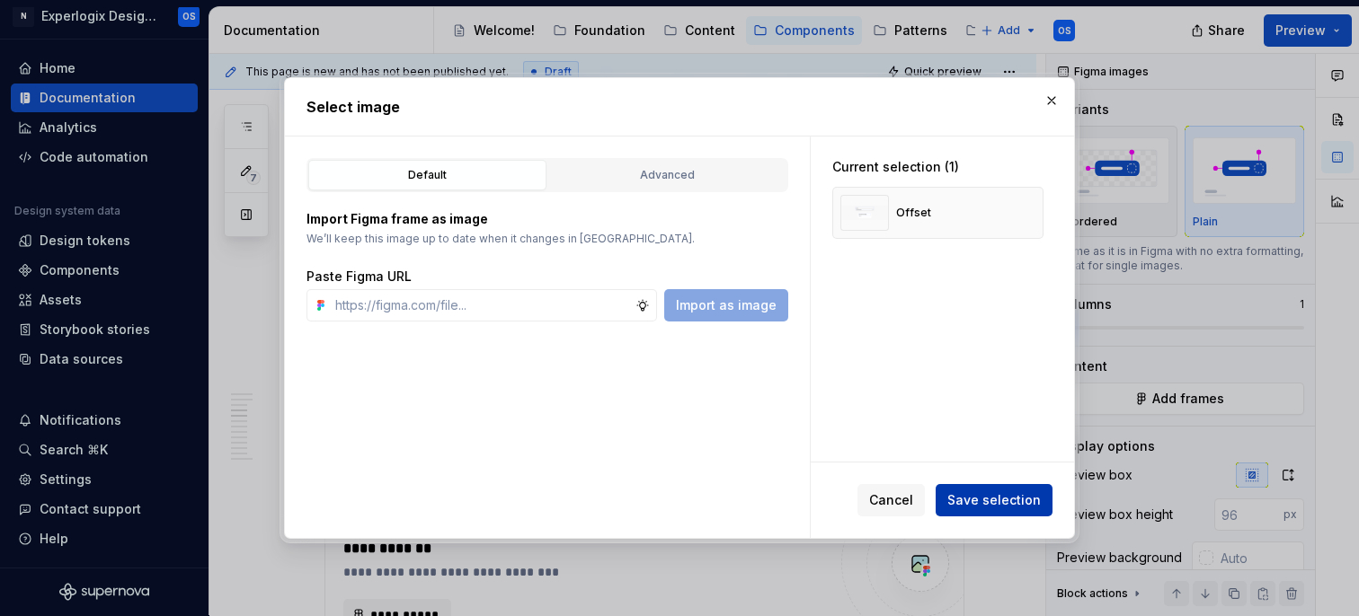
click at [970, 509] on span "Save selection" at bounding box center [993, 501] width 93 height 18
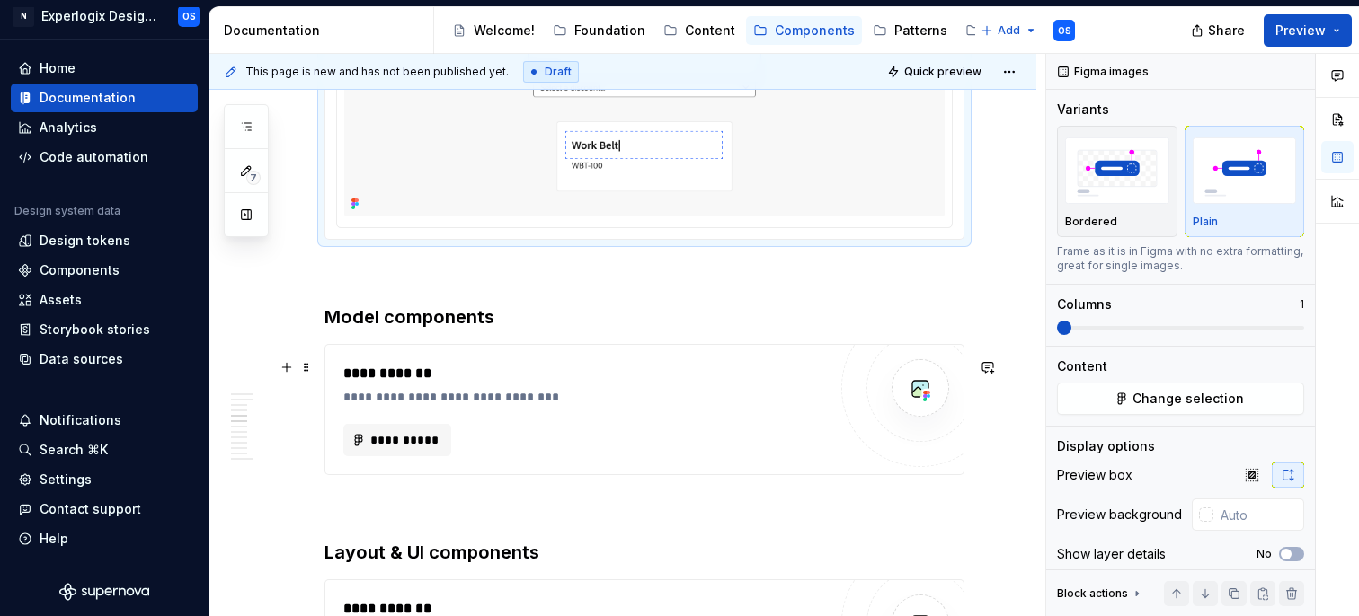
scroll to position [2017, 0]
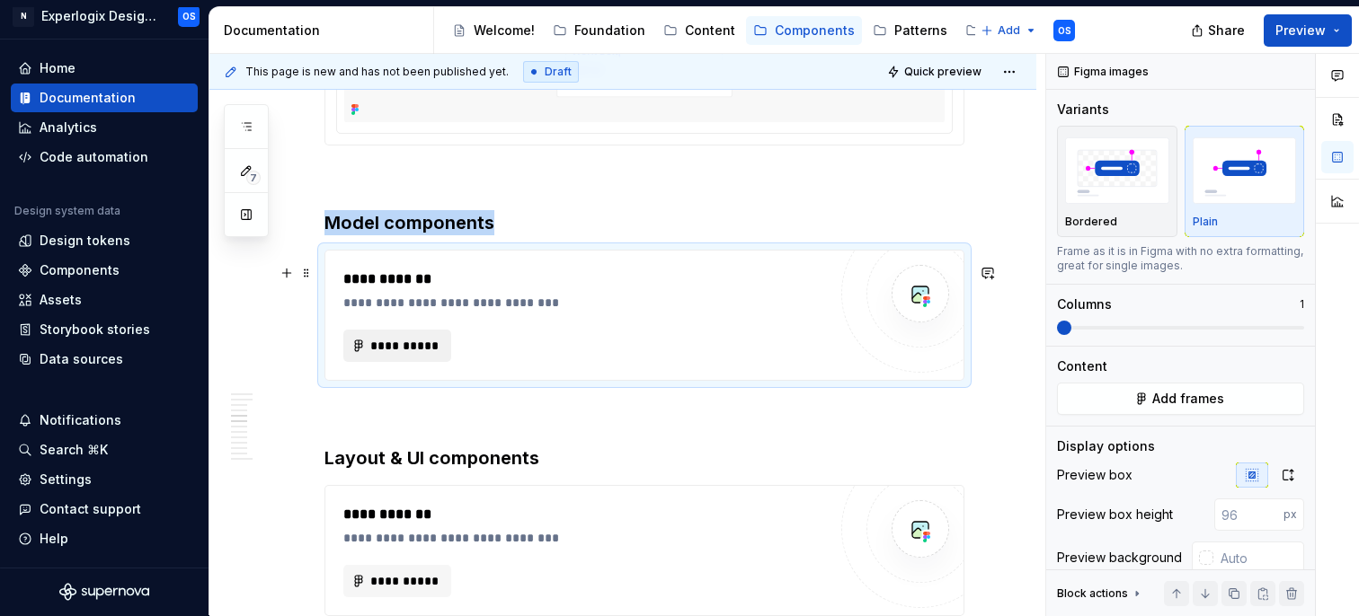
click at [405, 355] on span "**********" at bounding box center [404, 346] width 70 height 18
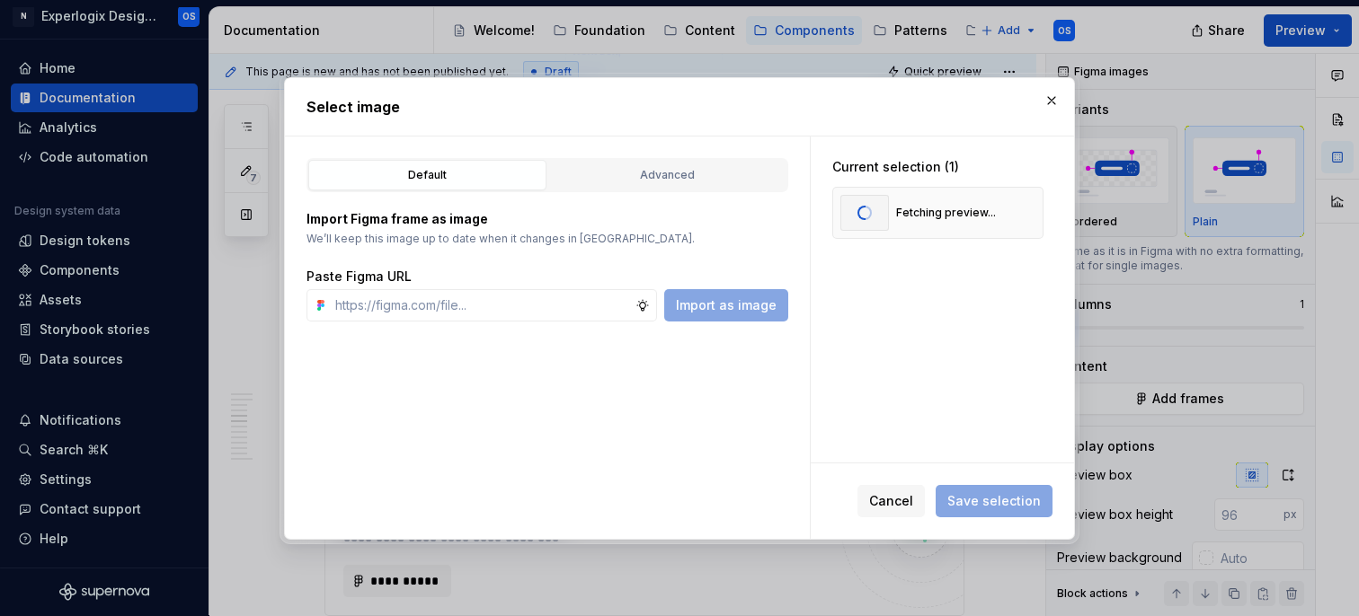
scroll to position [0, 0]
click at [1007, 499] on span "Save selection" at bounding box center [993, 501] width 93 height 18
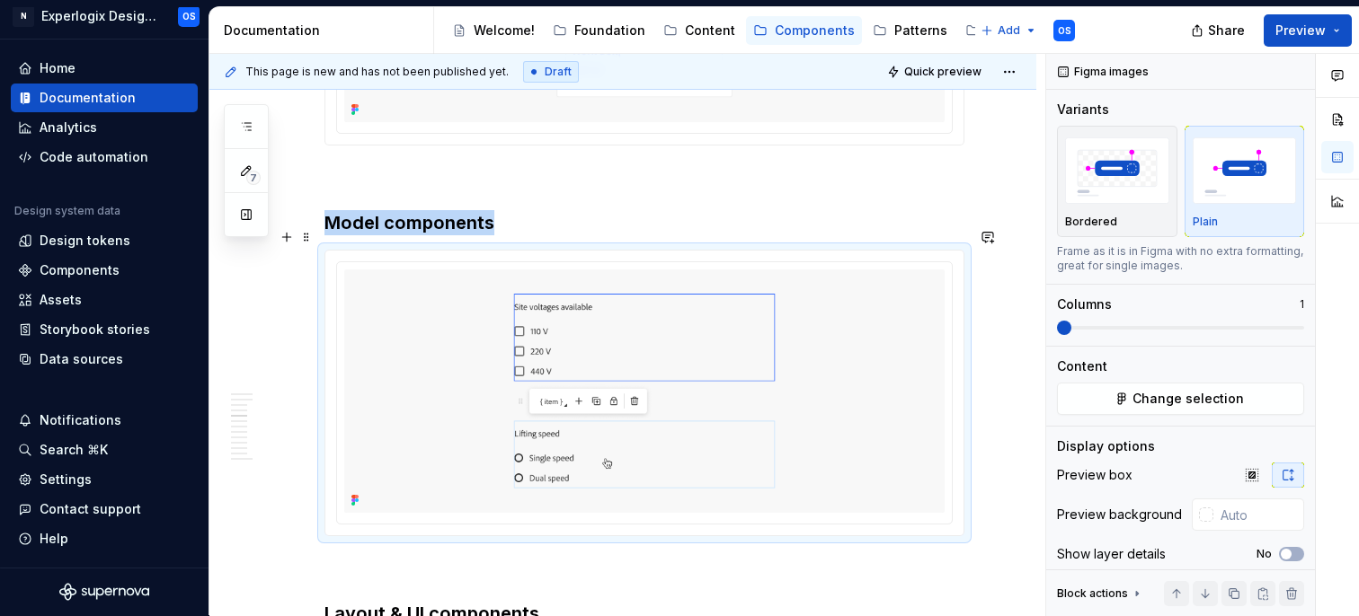
click at [482, 231] on h3 "Model components" at bounding box center [644, 222] width 640 height 25
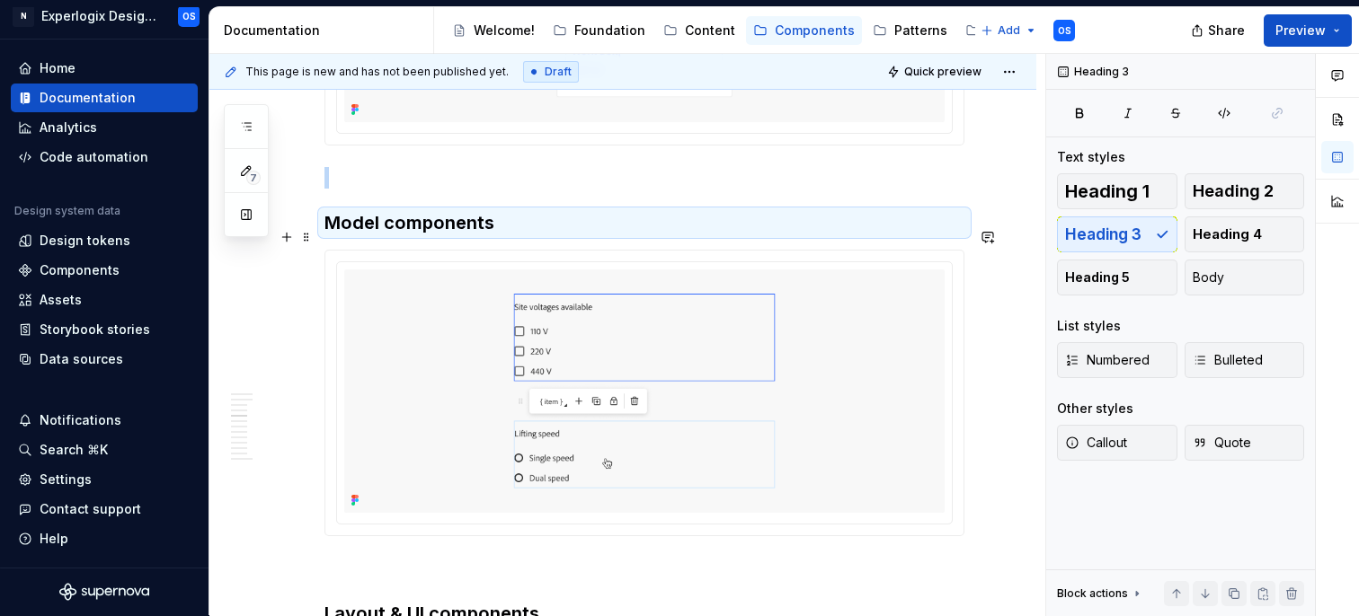
click at [493, 232] on h3 "Model components" at bounding box center [644, 222] width 640 height 25
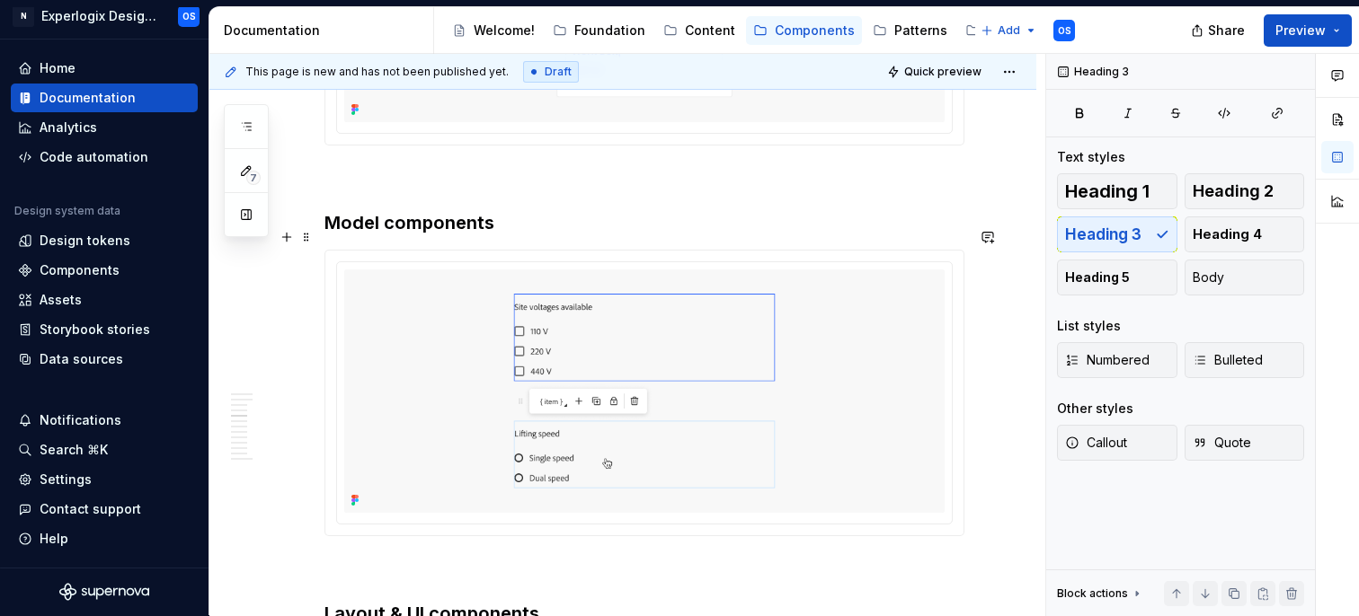
click at [493, 235] on h3 "Model components" at bounding box center [644, 222] width 640 height 25
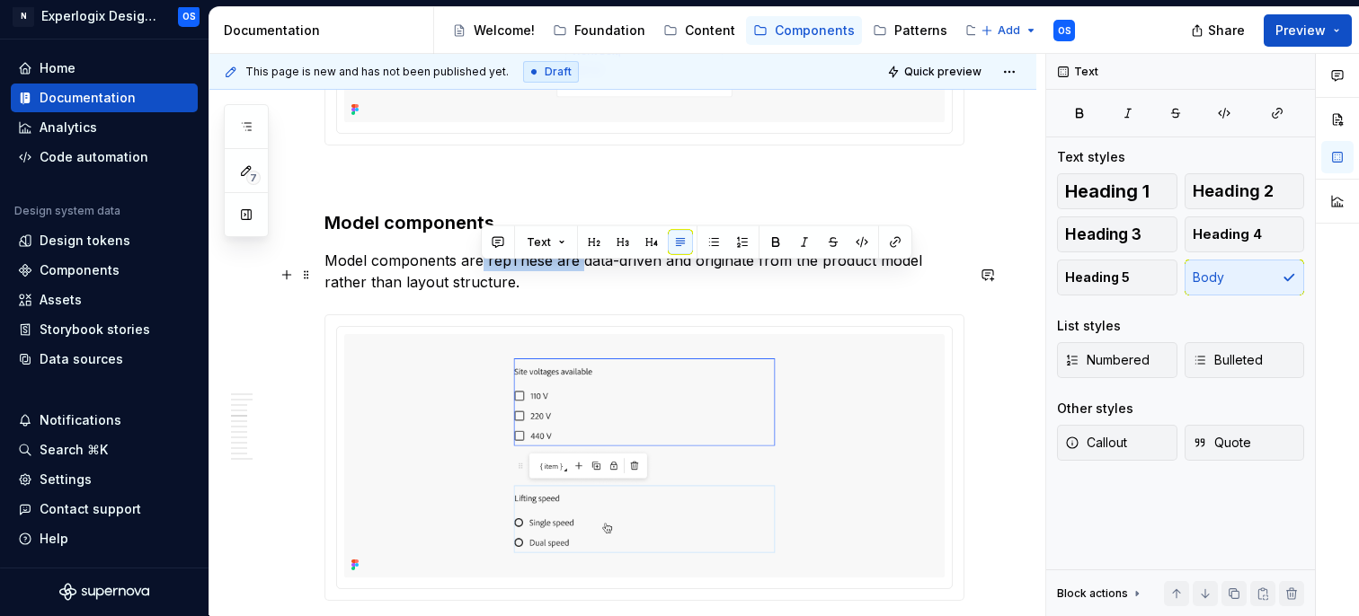
drag, startPoint x: 576, startPoint y: 273, endPoint x: 480, endPoint y: 272, distance: 96.2
click at [480, 272] on p "Model components are repThese are data-driven and originate from the product mo…" at bounding box center [644, 271] width 640 height 43
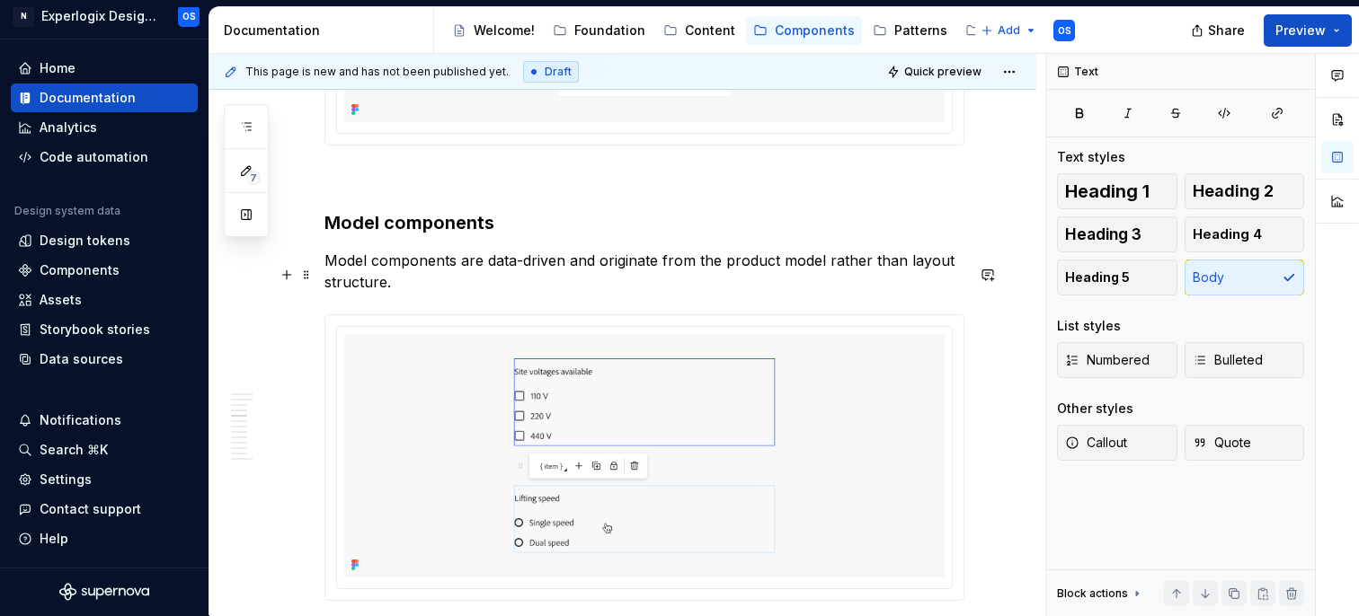
click at [752, 274] on p "Model components are data-driven and originate from the product model rather th…" at bounding box center [644, 271] width 640 height 43
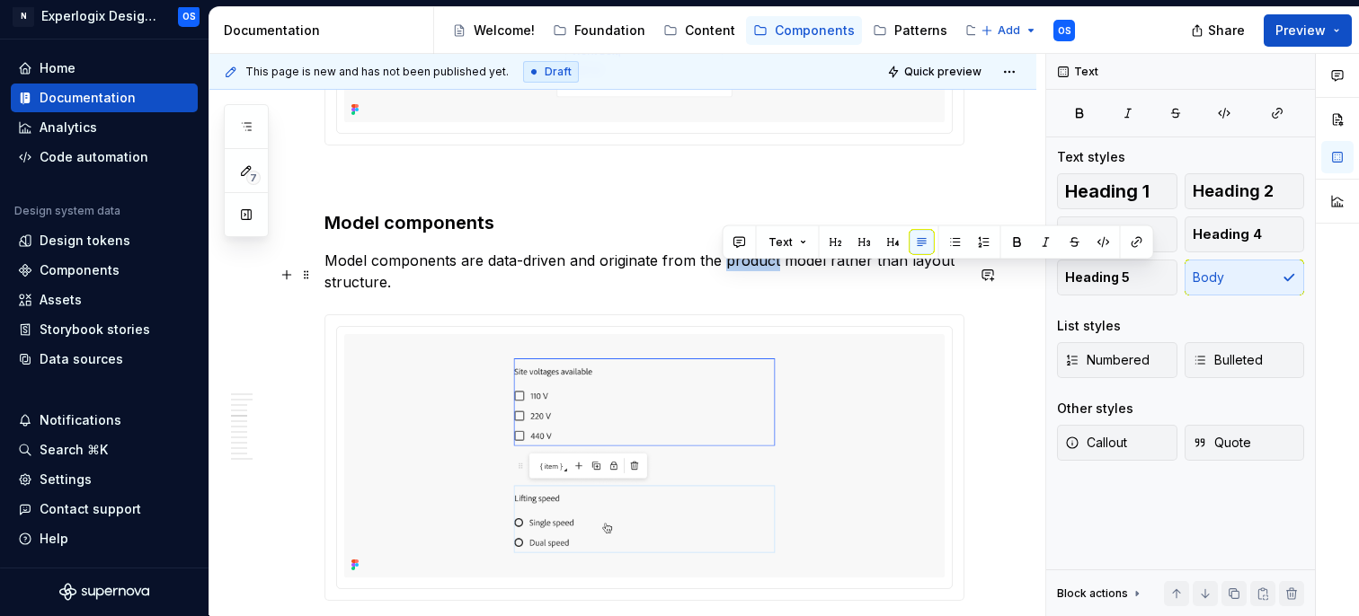
click at [752, 274] on p "Model components are data-driven and originate from the product model rather th…" at bounding box center [644, 271] width 640 height 43
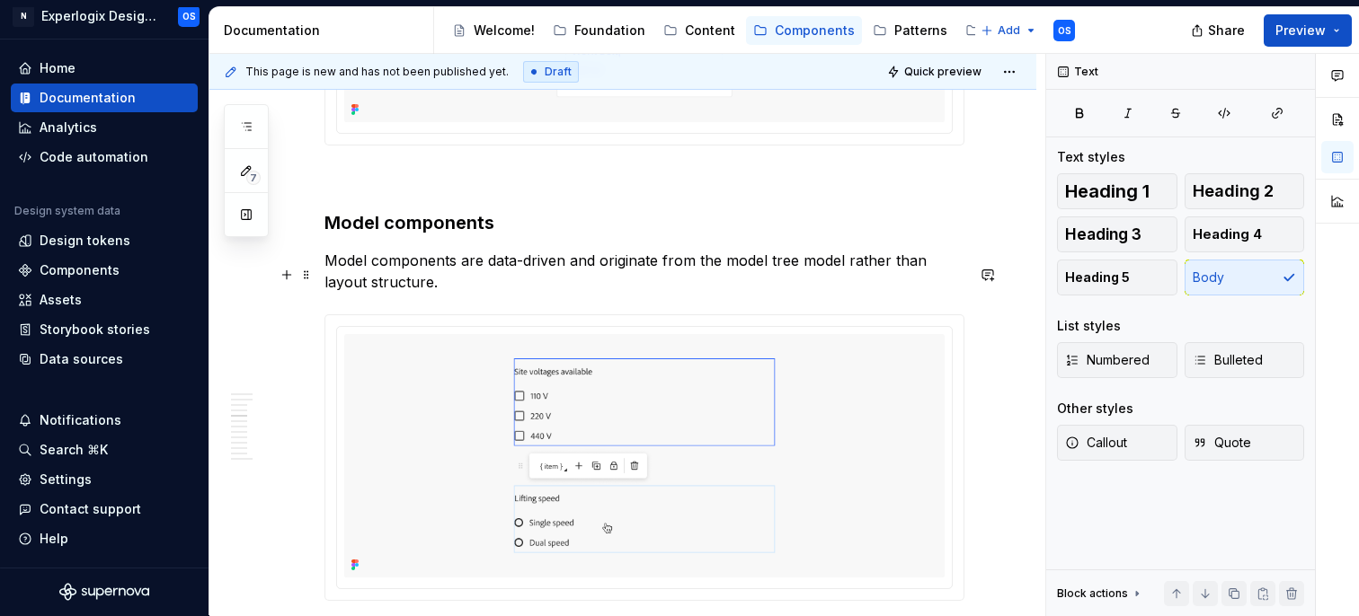
click at [816, 277] on p "Model components are data-driven and originate from the model tree model rather…" at bounding box center [644, 271] width 640 height 43
click at [731, 292] on p "Model components are data-driven and originate from the model tree rather than …" at bounding box center [644, 271] width 640 height 43
click at [927, 276] on p "Model components are data-driven and originate from the model tree rather than …" at bounding box center [644, 271] width 640 height 43
click at [351, 293] on p "Model components are data-driven and originate from the model tree rather than …" at bounding box center [644, 271] width 640 height 43
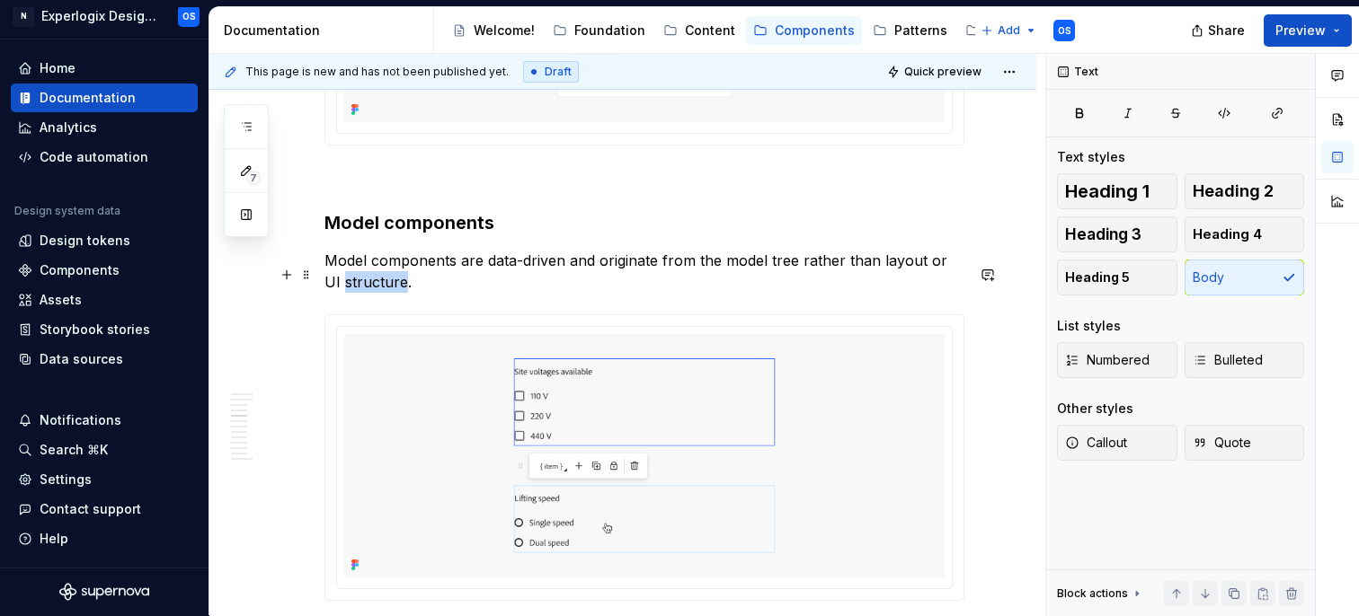
click at [351, 293] on p "Model components are data-driven and originate from the model tree rather than …" at bounding box center [644, 271] width 640 height 43
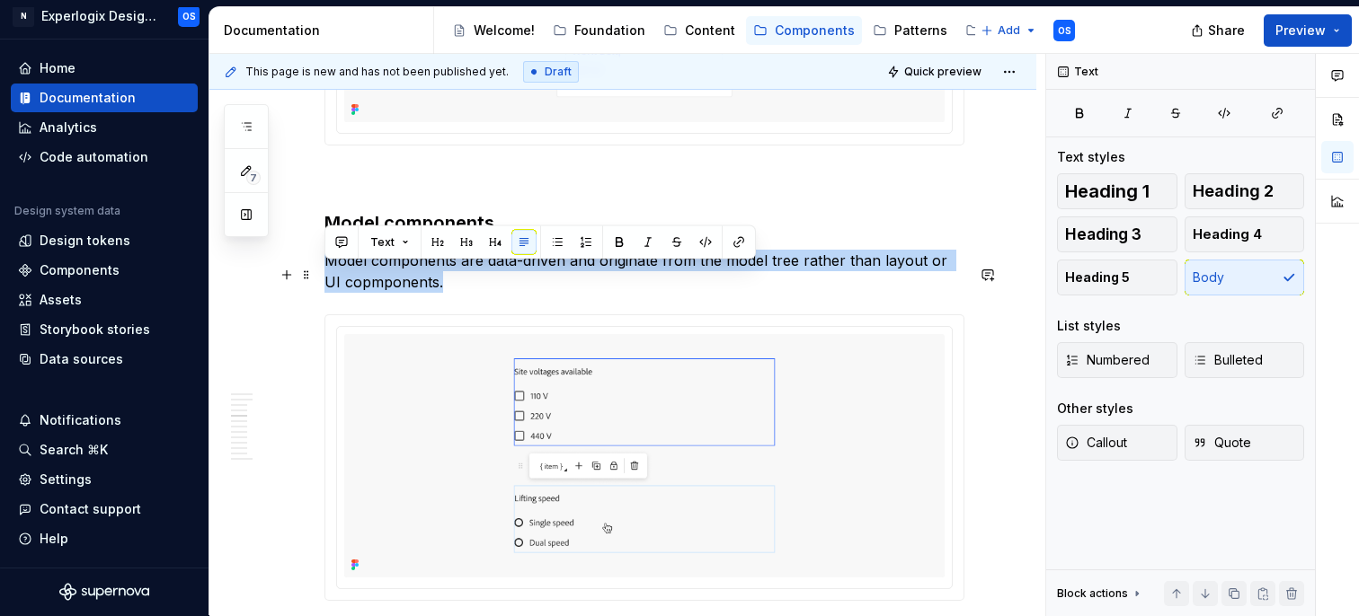
drag, startPoint x: 479, startPoint y: 290, endPoint x: 326, endPoint y: 271, distance: 153.9
click at [326, 271] on p "Model components are data-driven and originate from the model tree rather than …" at bounding box center [644, 271] width 640 height 43
copy p "Model components are data-driven and originate from the model tree rather than …"
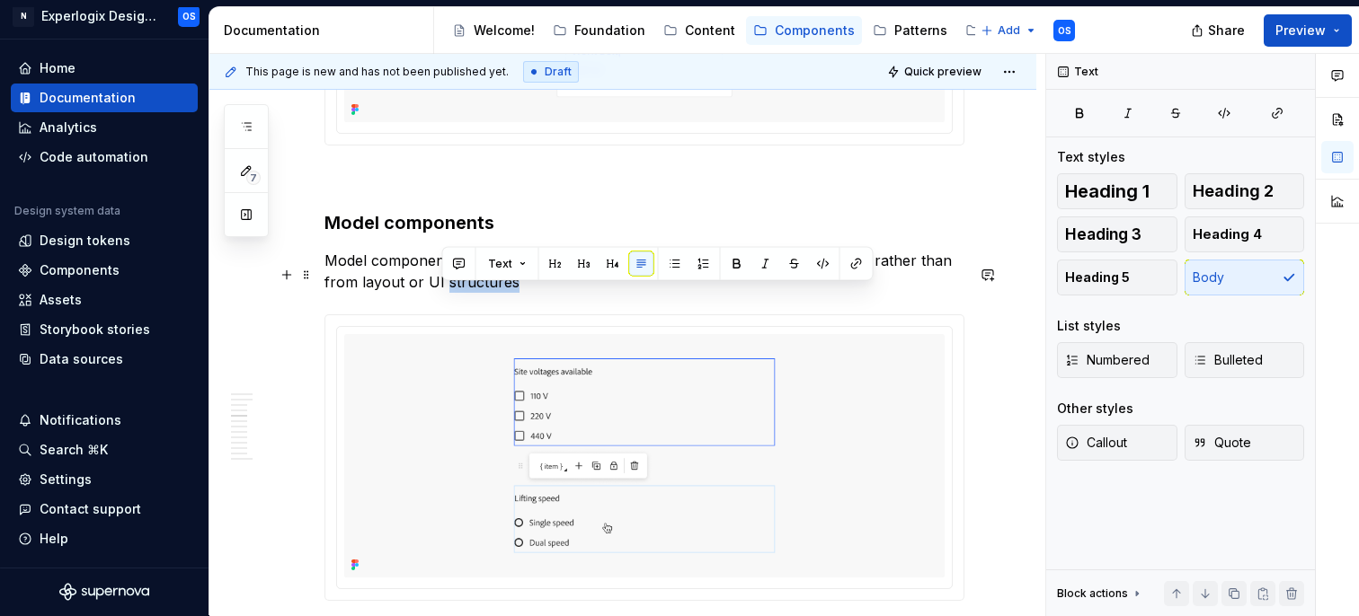
drag, startPoint x: 518, startPoint y: 297, endPoint x: 445, endPoint y: 295, distance: 72.8
click at [445, 293] on p "Model components are data-driven elements that originate from the model tree, r…" at bounding box center [644, 271] width 640 height 43
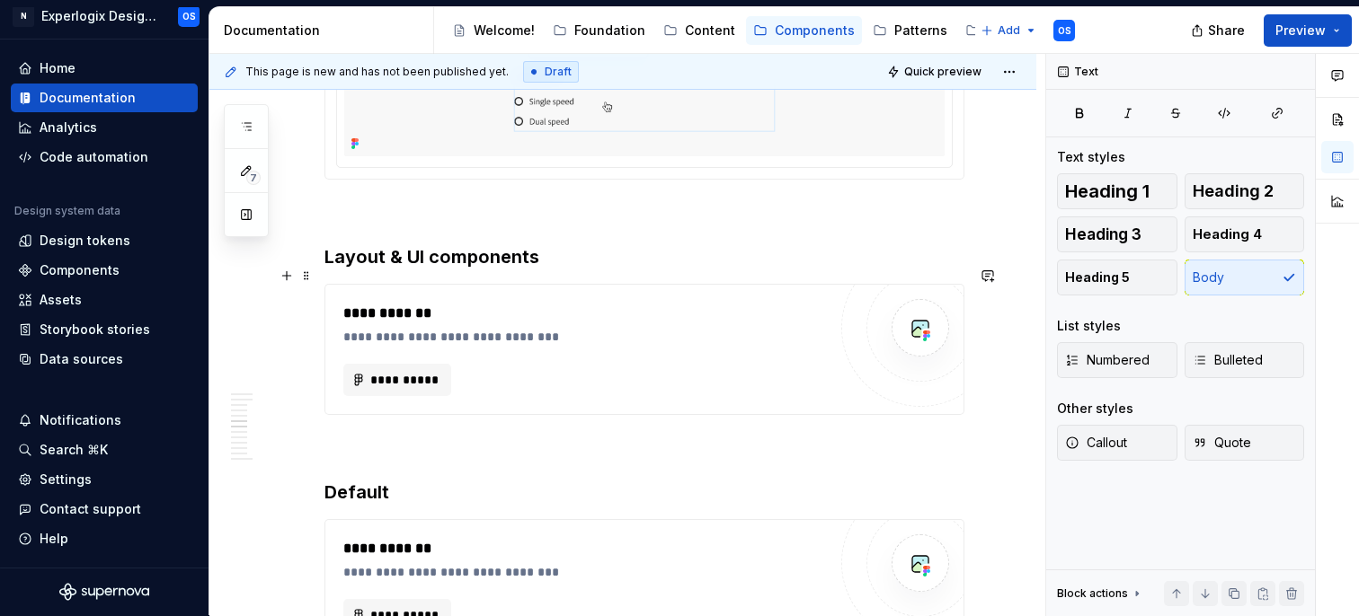
scroll to position [2441, 0]
click at [577, 268] on h3 "Layout & UI components" at bounding box center [644, 255] width 640 height 25
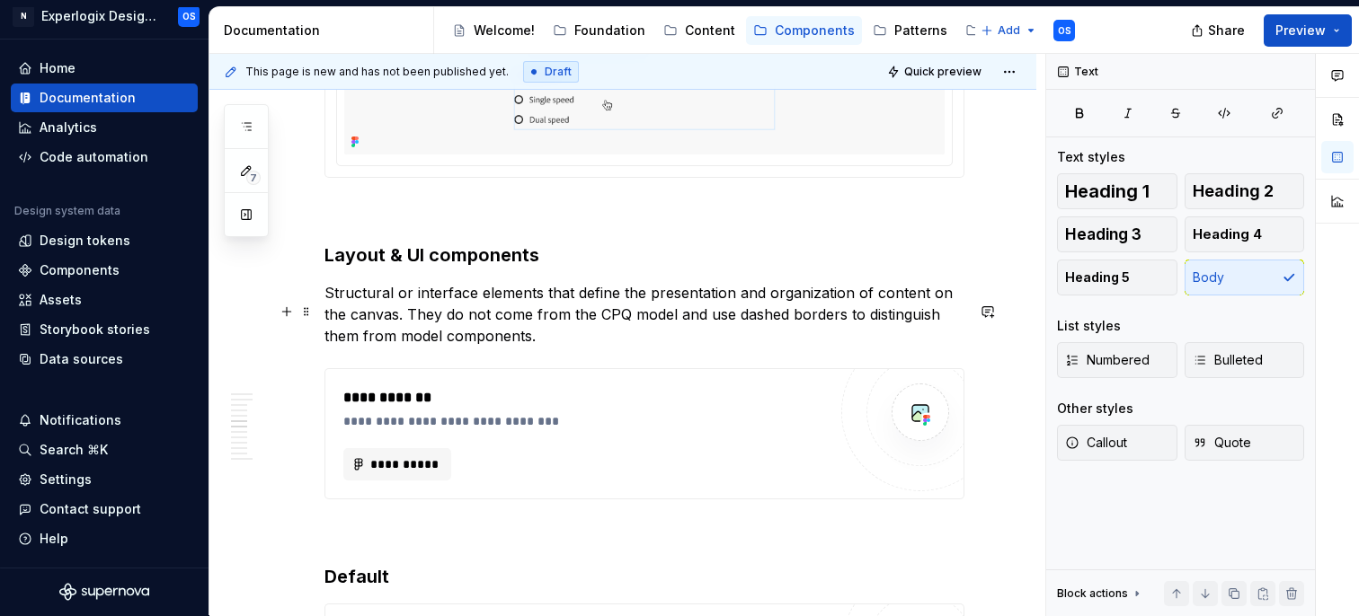
click at [427, 309] on p "Structural or interface elements that define the presentation and organization …" at bounding box center [644, 314] width 640 height 65
click at [372, 309] on p "Structural or UI elements that define the presentation and organization of cont…" at bounding box center [644, 314] width 640 height 65
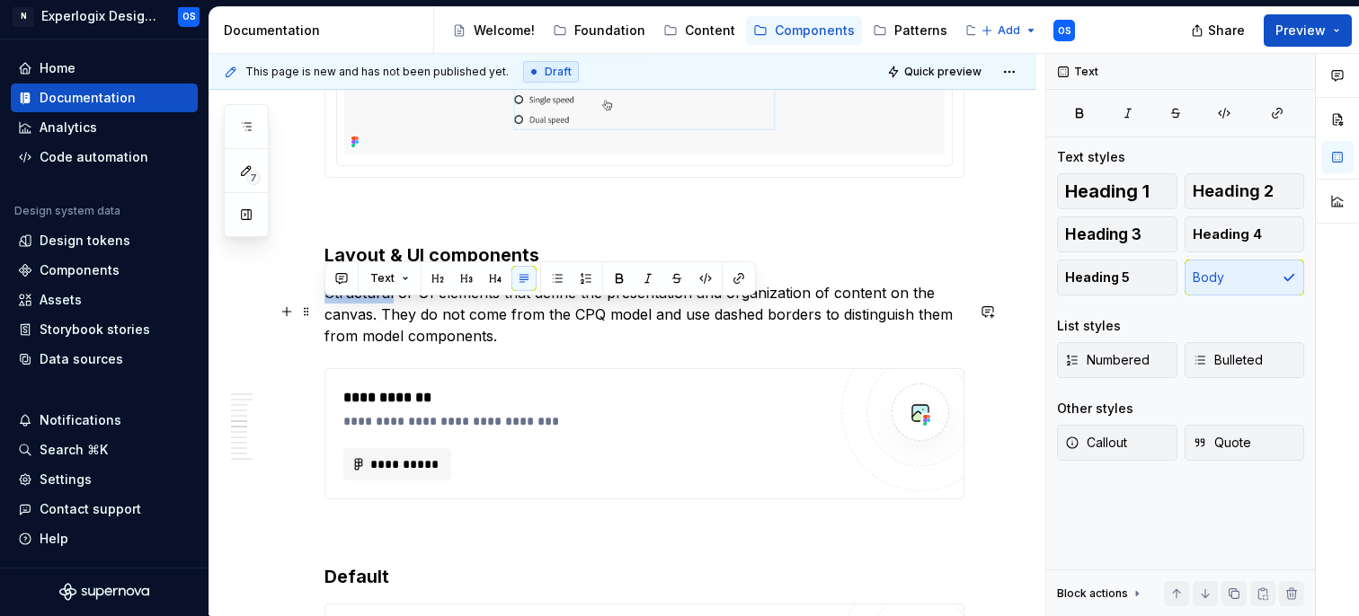
click at [372, 309] on p "Structural or UI elements that define the presentation and organization of cont…" at bounding box center [644, 314] width 640 height 65
click at [770, 311] on p "Structural or UI elements that define the presentation and organization of cont…" at bounding box center [644, 314] width 640 height 65
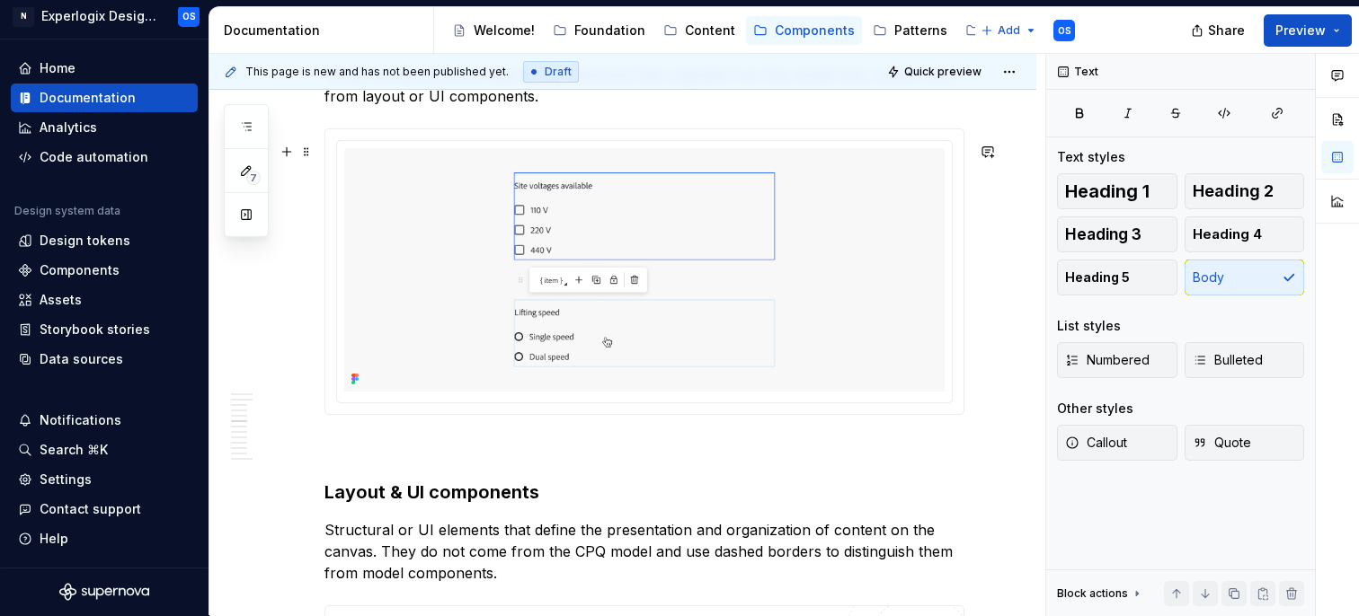
scroll to position [2159, 0]
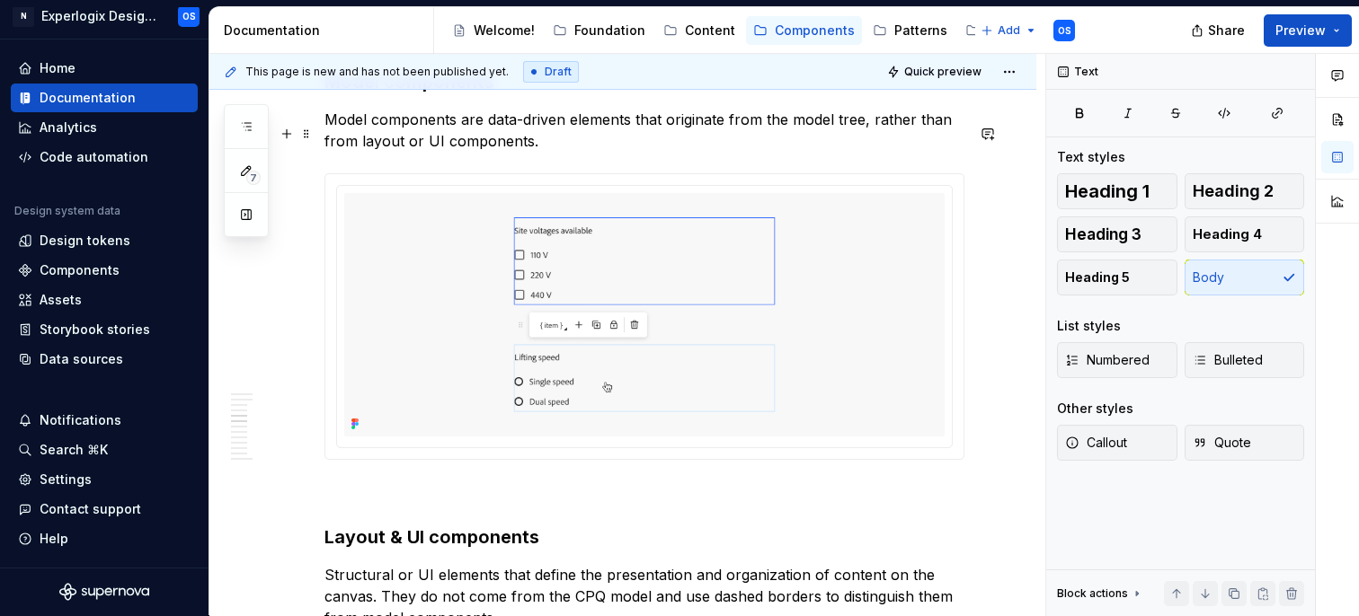
click at [547, 152] on p "Model components are data-driven elements that originate from the model tree, r…" at bounding box center [644, 130] width 640 height 43
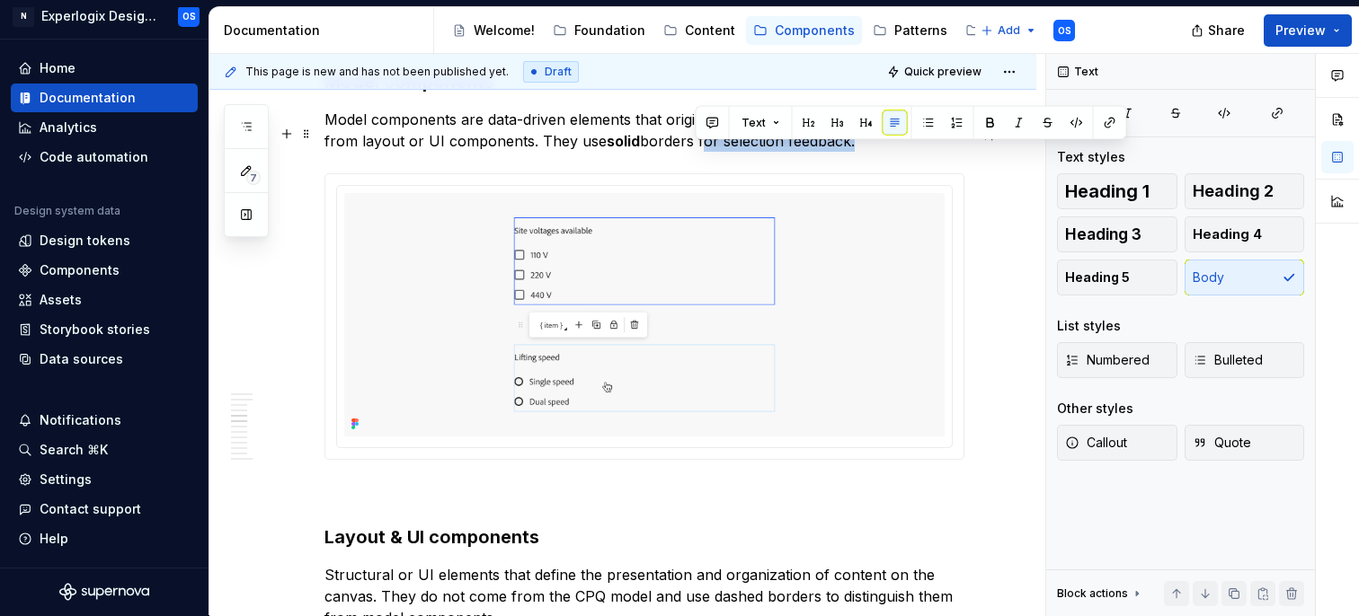
drag, startPoint x: 694, startPoint y: 159, endPoint x: 847, endPoint y: 149, distance: 153.1
click at [847, 149] on p "Model components are data-driven elements that originate from the model tree, r…" at bounding box center [644, 130] width 640 height 43
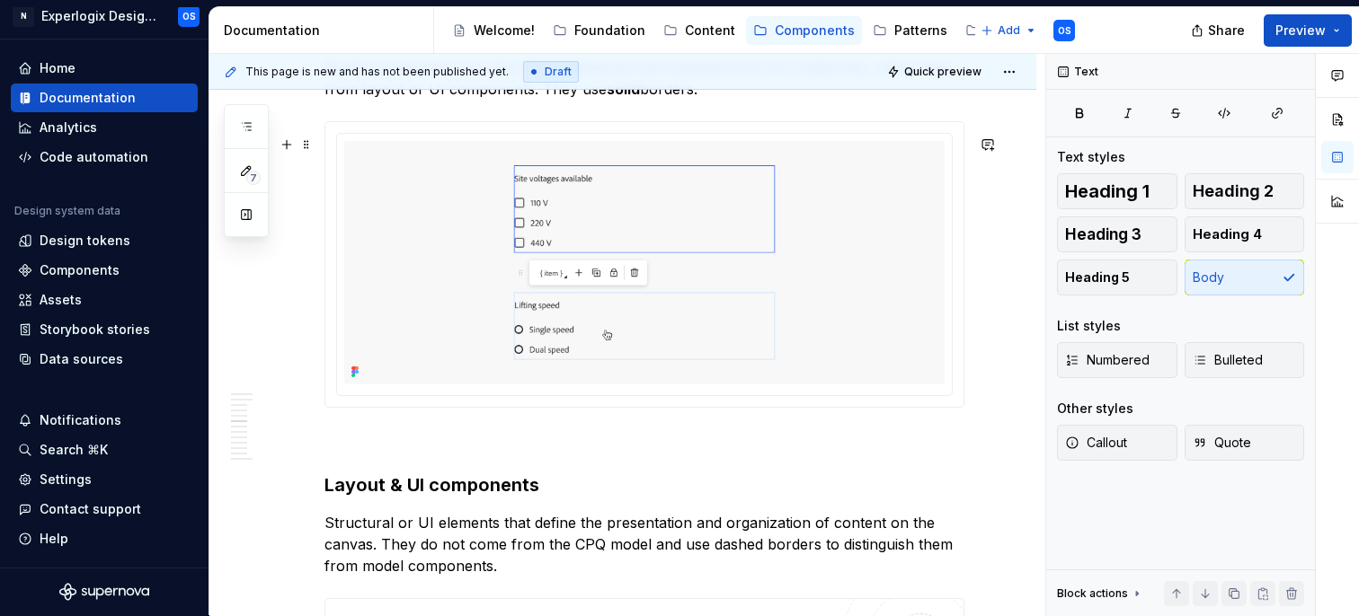
scroll to position [2205, 0]
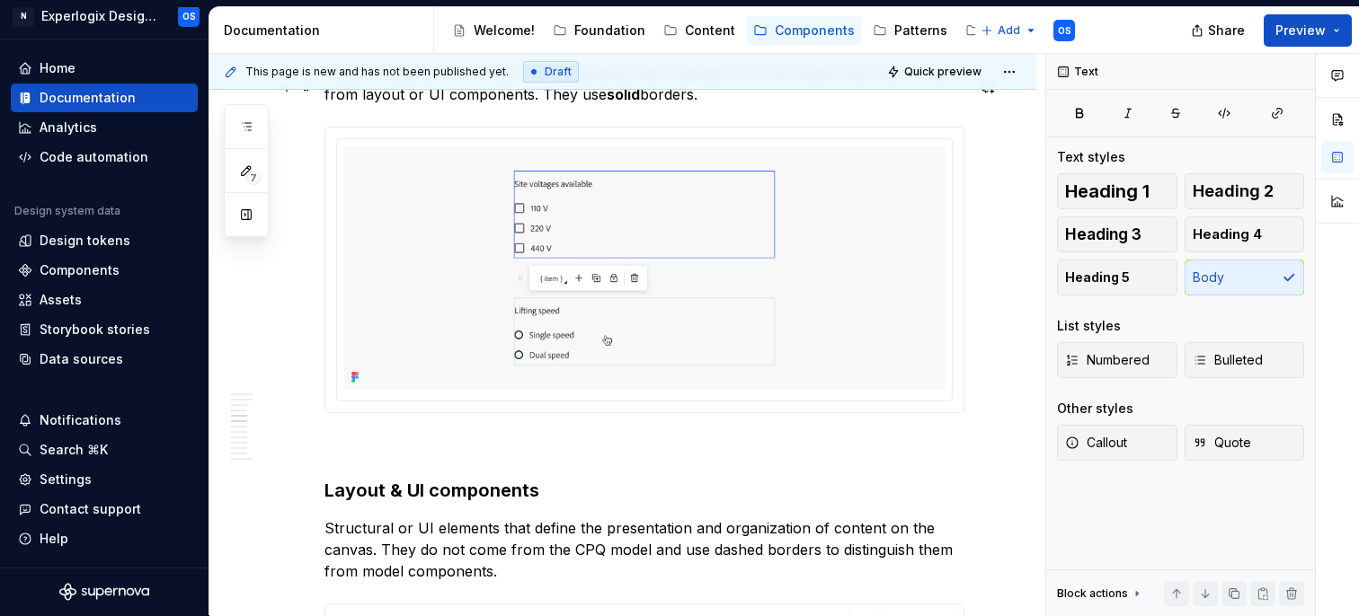
click at [586, 104] on p "Model components are data-driven elements that originate from the model tree, r…" at bounding box center [644, 83] width 640 height 43
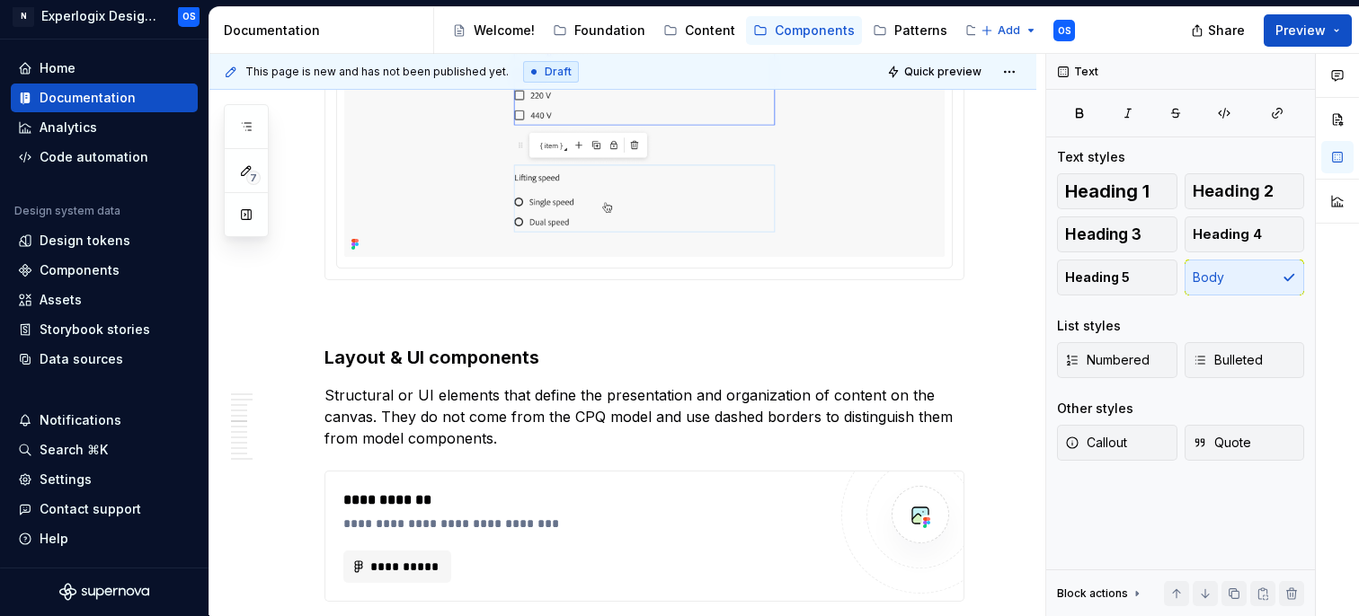
scroll to position [2344, 0]
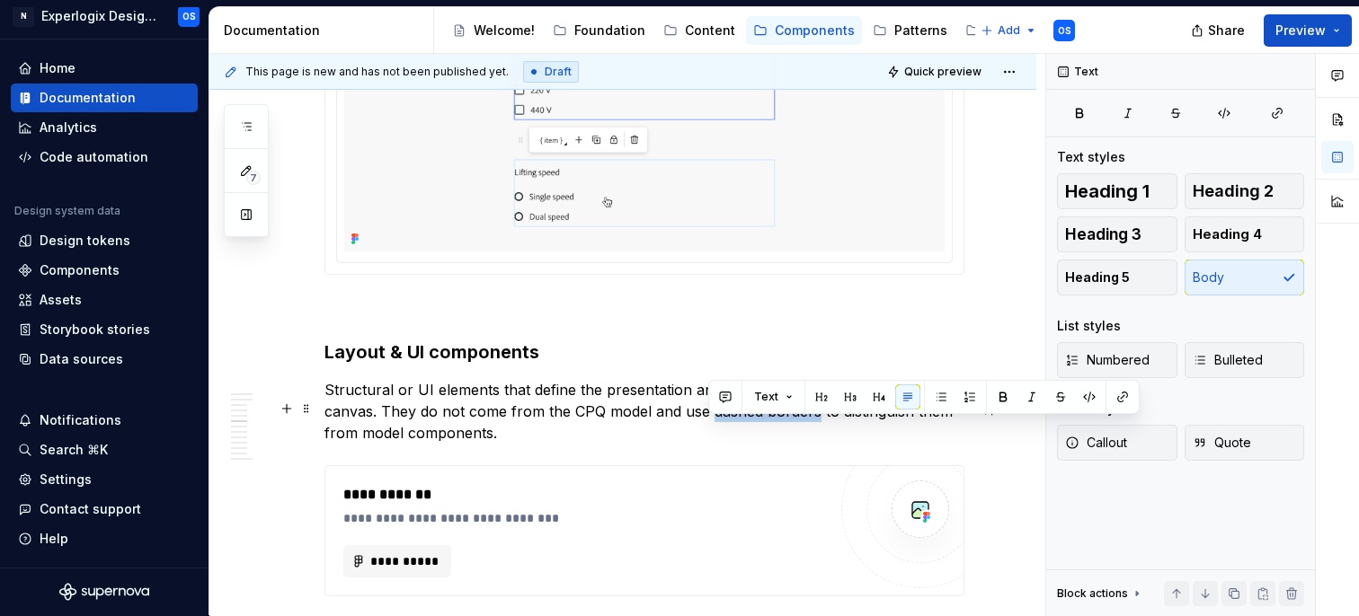
drag, startPoint x: 708, startPoint y: 430, endPoint x: 814, endPoint y: 432, distance: 106.1
click at [814, 432] on p "Structural or UI elements that define the presentation and organization of cont…" at bounding box center [644, 411] width 640 height 65
drag, startPoint x: 708, startPoint y: 428, endPoint x: 820, endPoint y: 430, distance: 111.5
click at [820, 430] on p "Structural or UI elements that define the presentation and organization of cont…" at bounding box center [644, 411] width 640 height 65
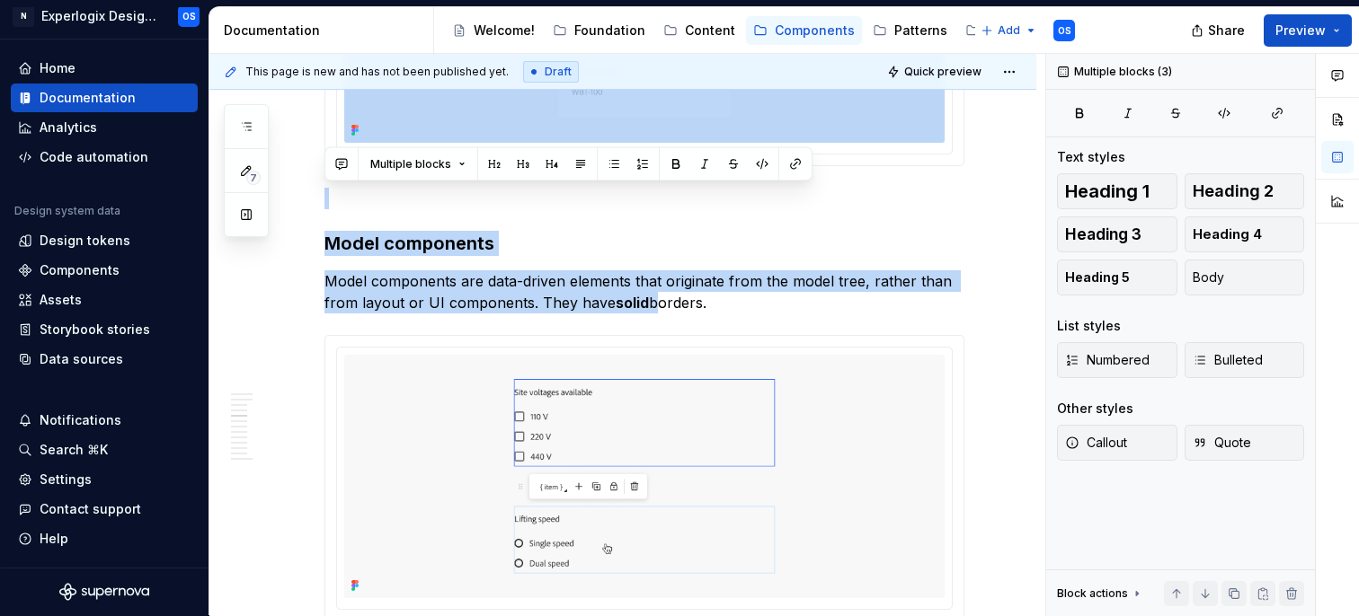
scroll to position [1935, 0]
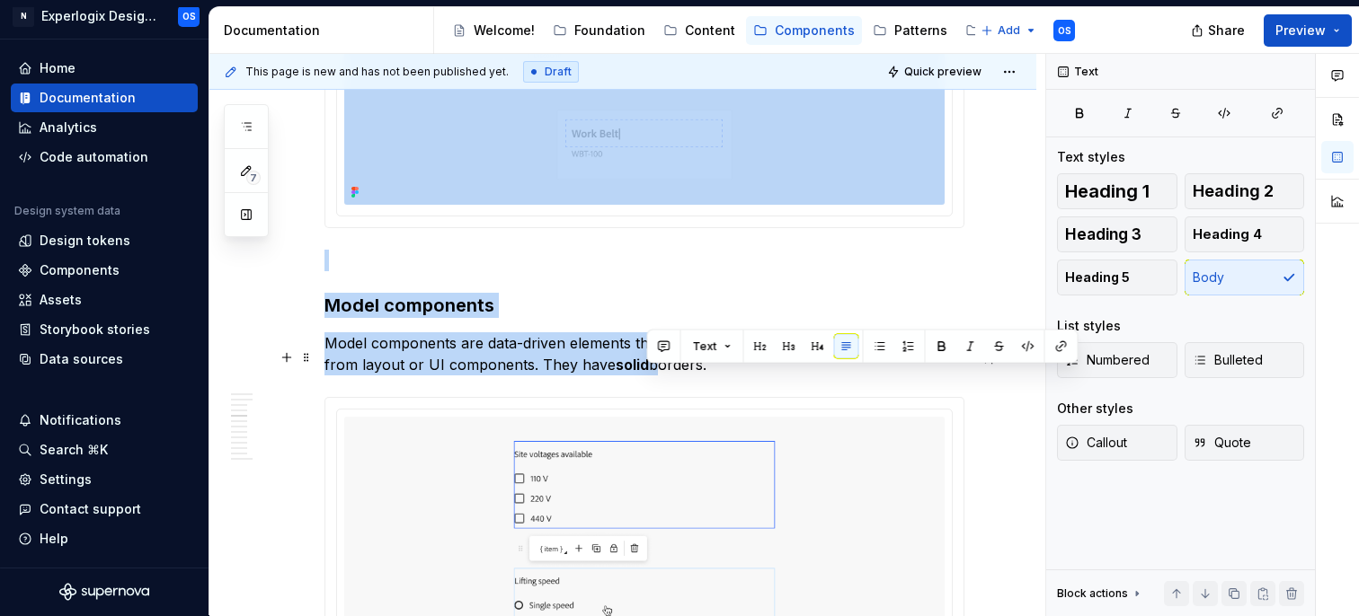
drag, startPoint x: 644, startPoint y: 137, endPoint x: 703, endPoint y: 384, distance: 253.1
click at [703, 376] on p "Model components are data-driven elements that originate from the model tree, r…" at bounding box center [644, 354] width 640 height 43
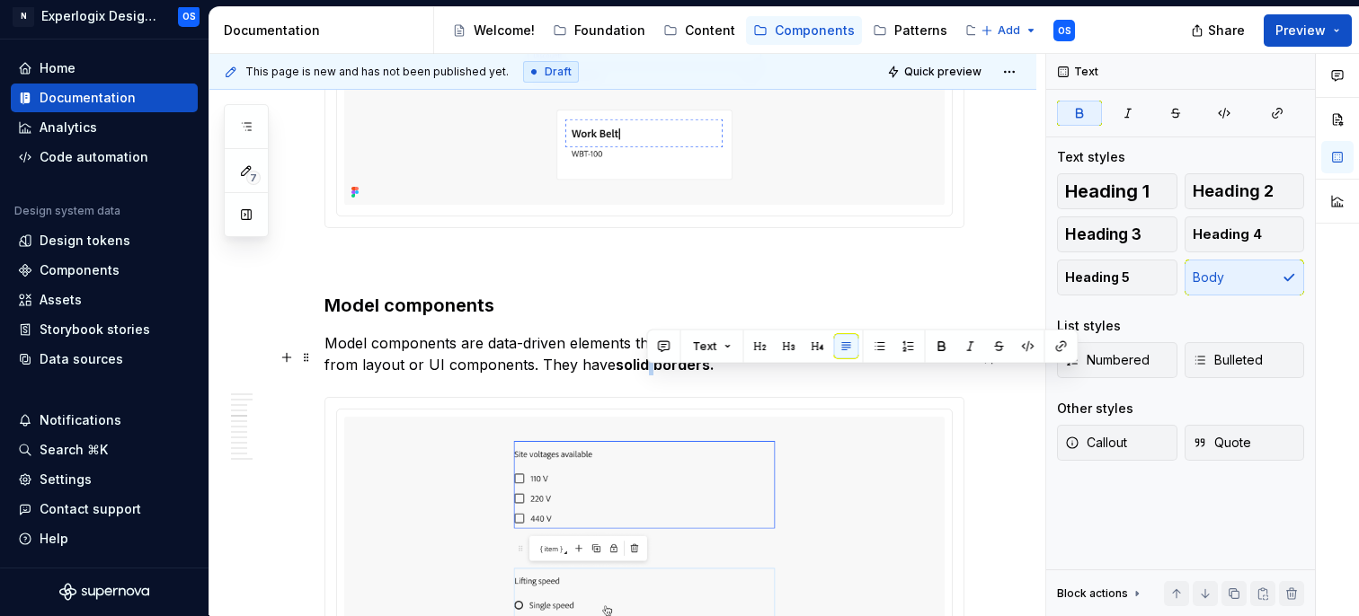
click at [708, 376] on p "Model components are data-driven elements that originate from the model tree, r…" at bounding box center [644, 354] width 640 height 43
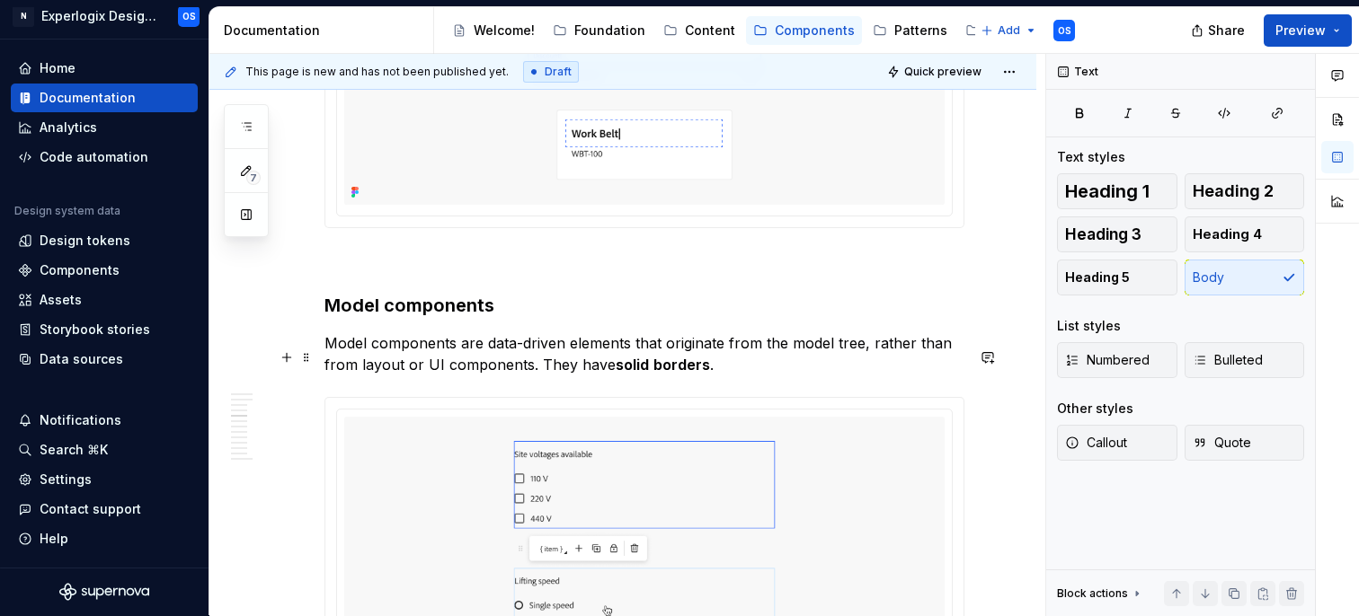
click at [596, 350] on p "Model components are data-driven elements that originate from the model tree, r…" at bounding box center [644, 354] width 640 height 43
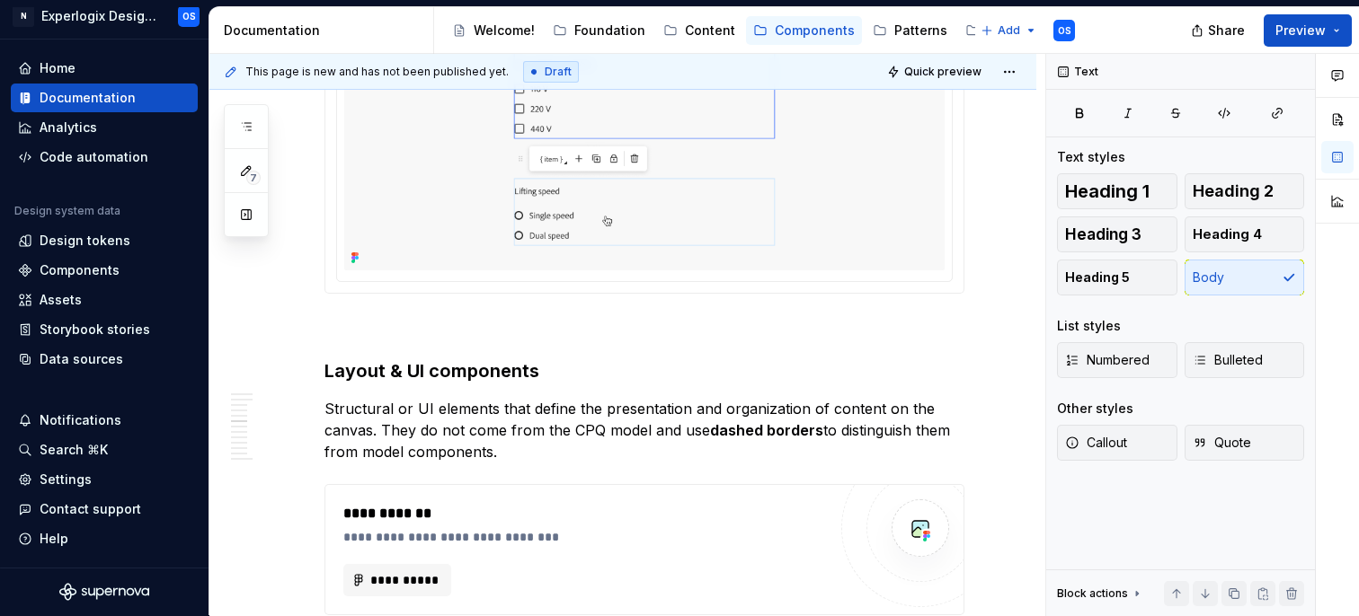
scroll to position [2500, 0]
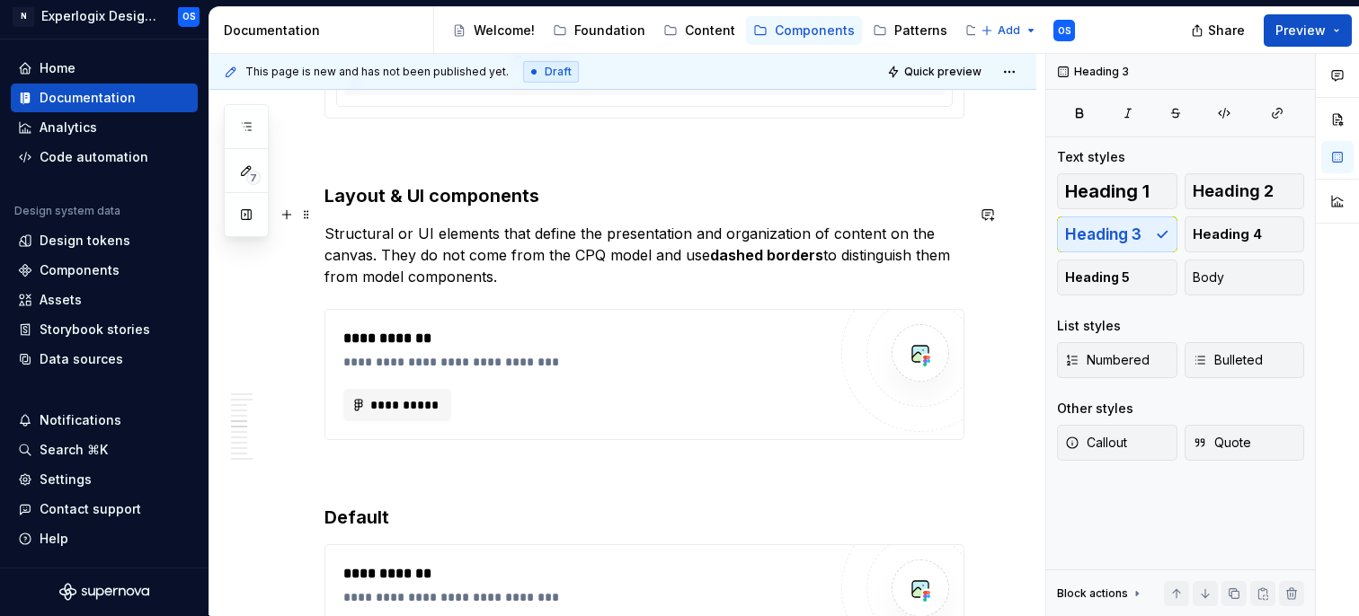
click at [576, 205] on h3 "Layout & UI components" at bounding box center [644, 195] width 640 height 25
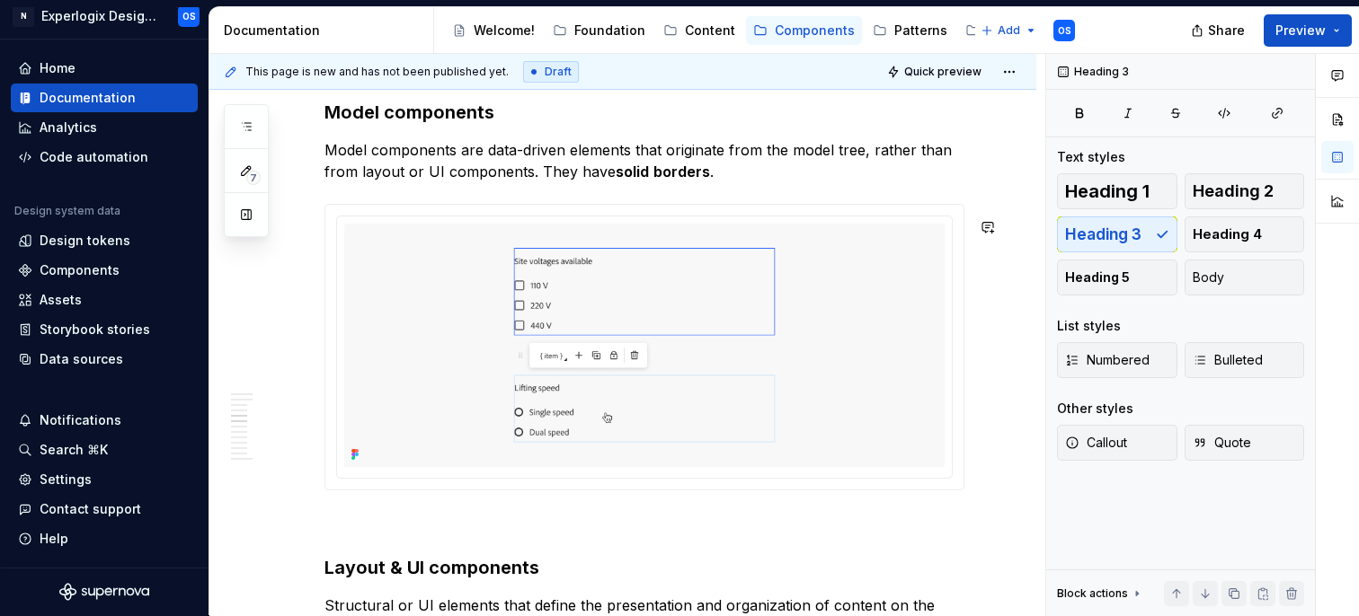
scroll to position [2124, 0]
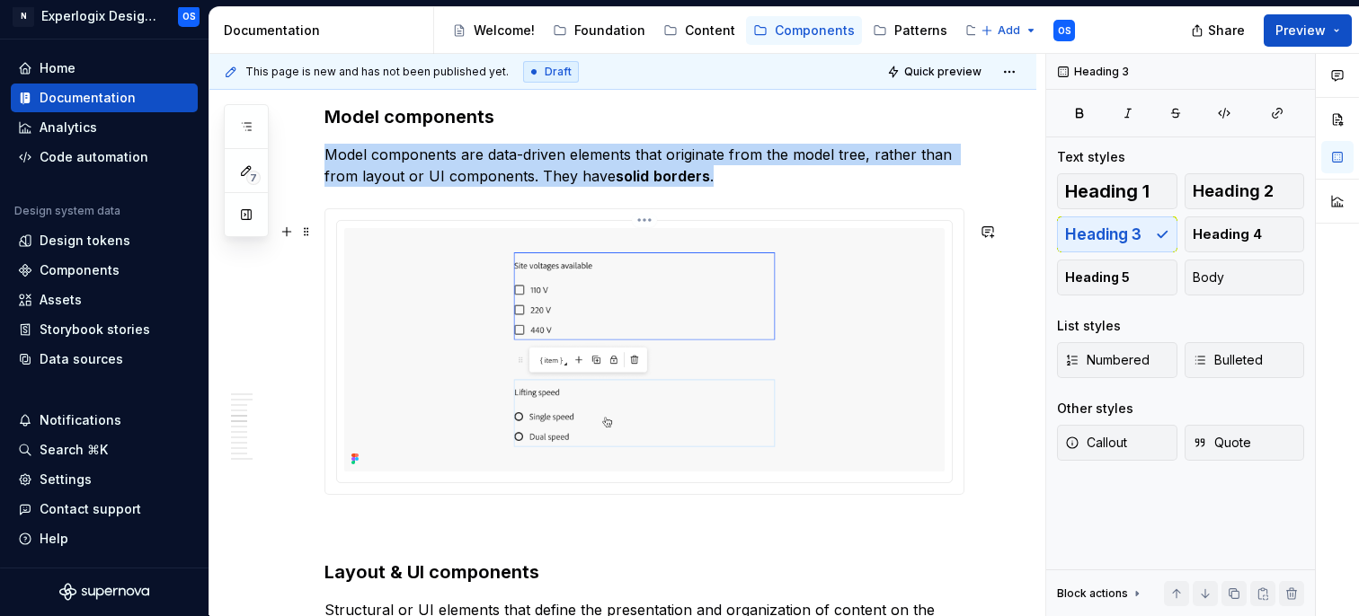
click at [474, 363] on img at bounding box center [644, 350] width 600 height 244
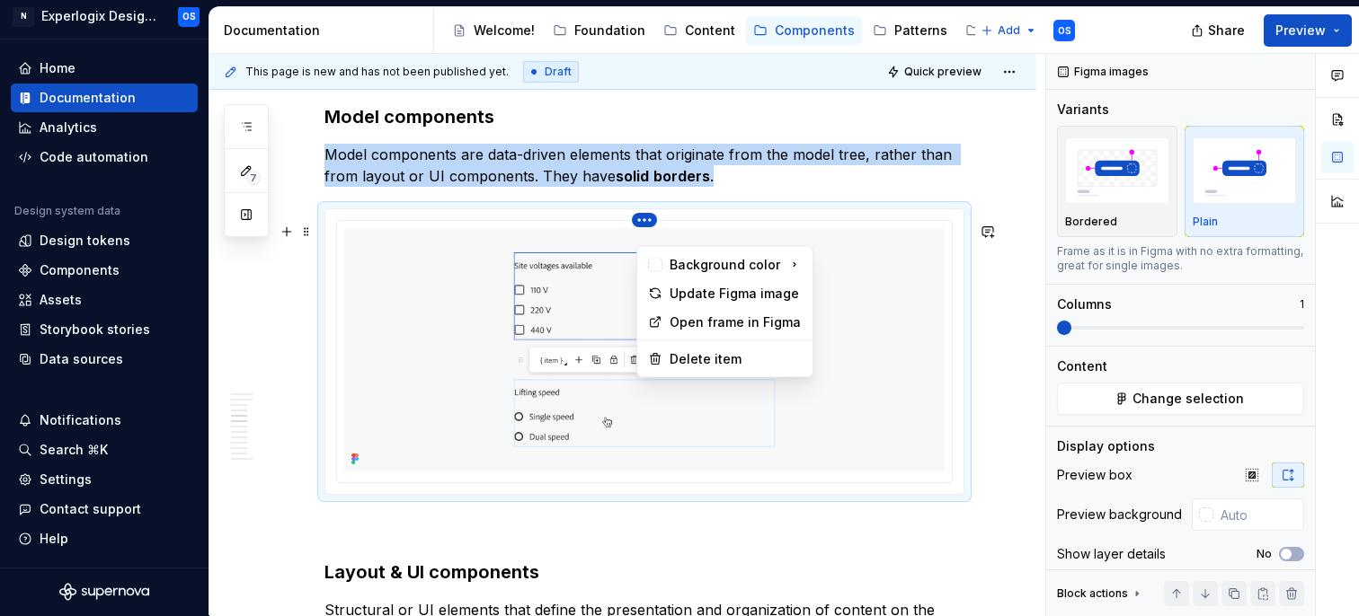
click at [650, 232] on html "N Experlogix Design System OS Home Documentation Analytics Code automation Desi…" at bounding box center [679, 308] width 1359 height 616
click at [678, 293] on div "Update Figma image" at bounding box center [735, 294] width 132 height 18
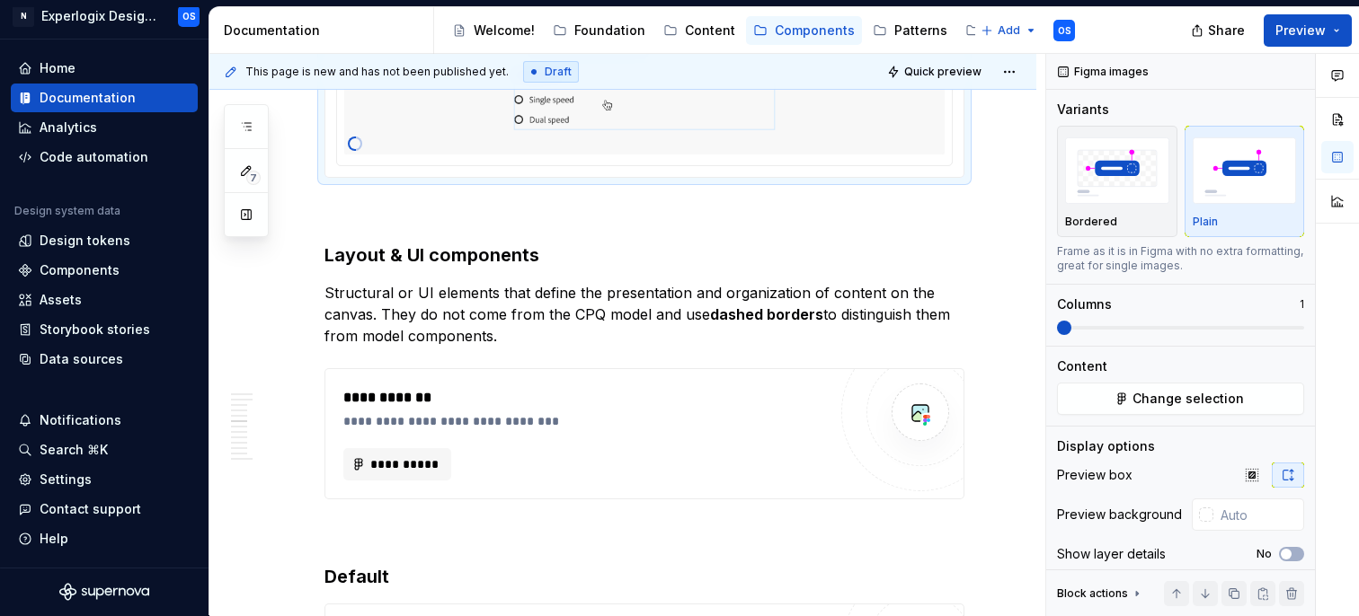
scroll to position [2447, 0]
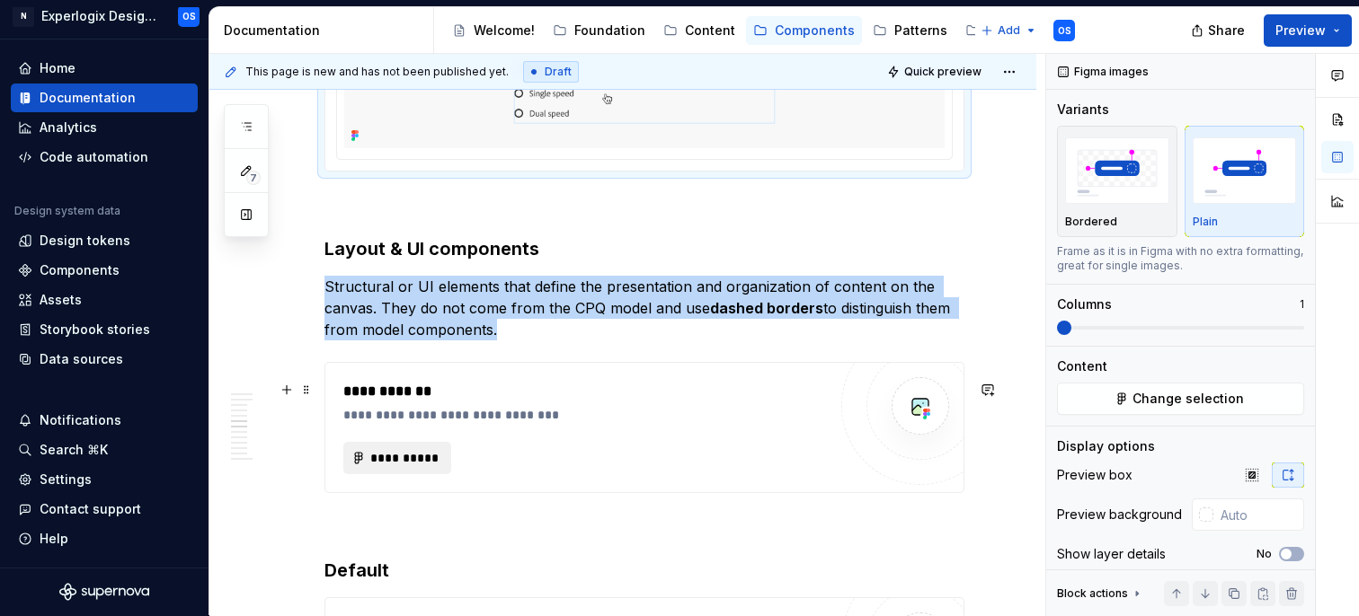
click at [411, 467] on span "**********" at bounding box center [404, 458] width 70 height 18
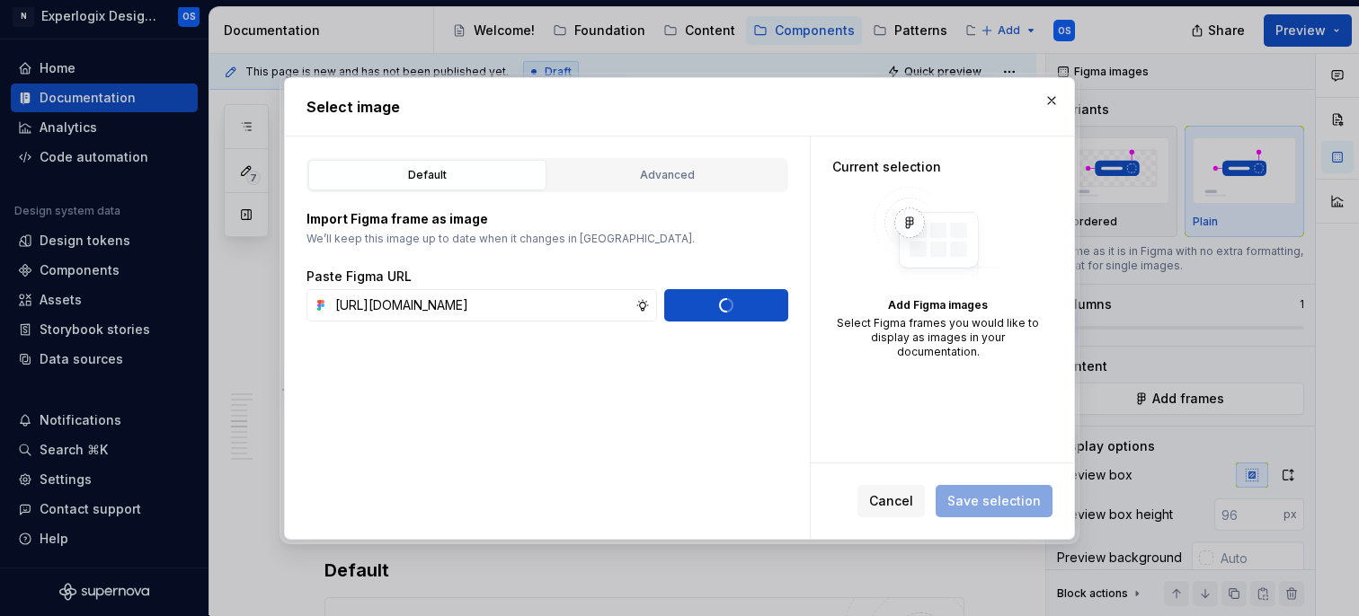
scroll to position [0, 0]
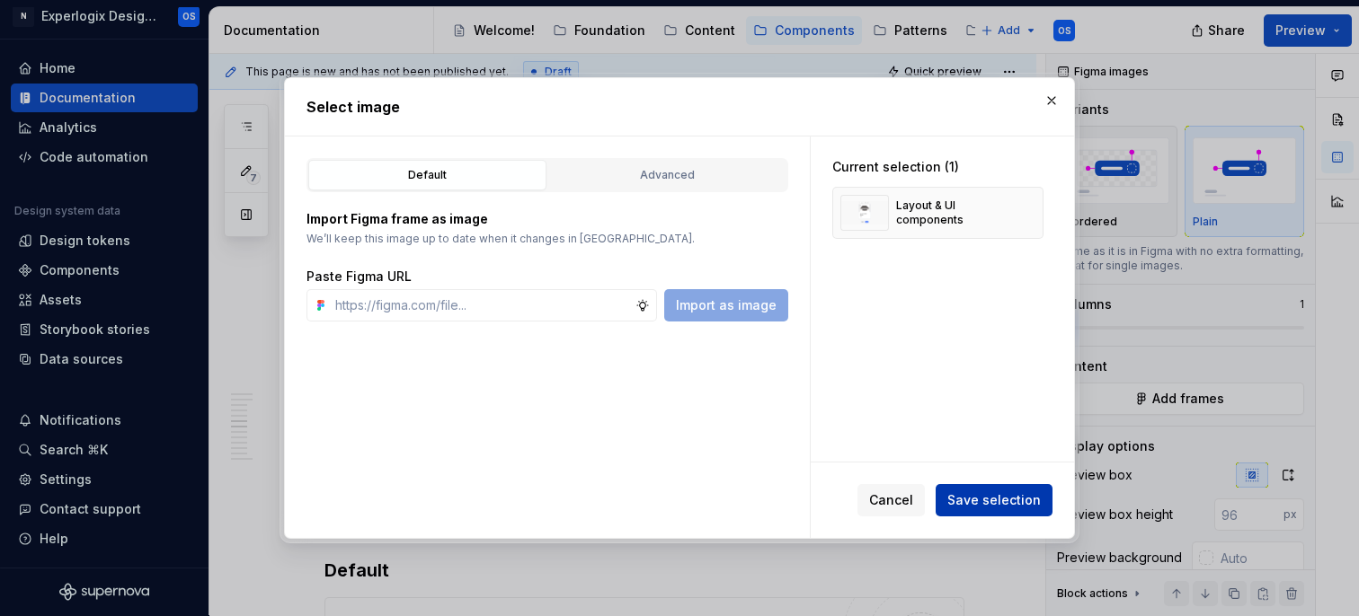
click at [1013, 496] on span "Save selection" at bounding box center [993, 501] width 93 height 18
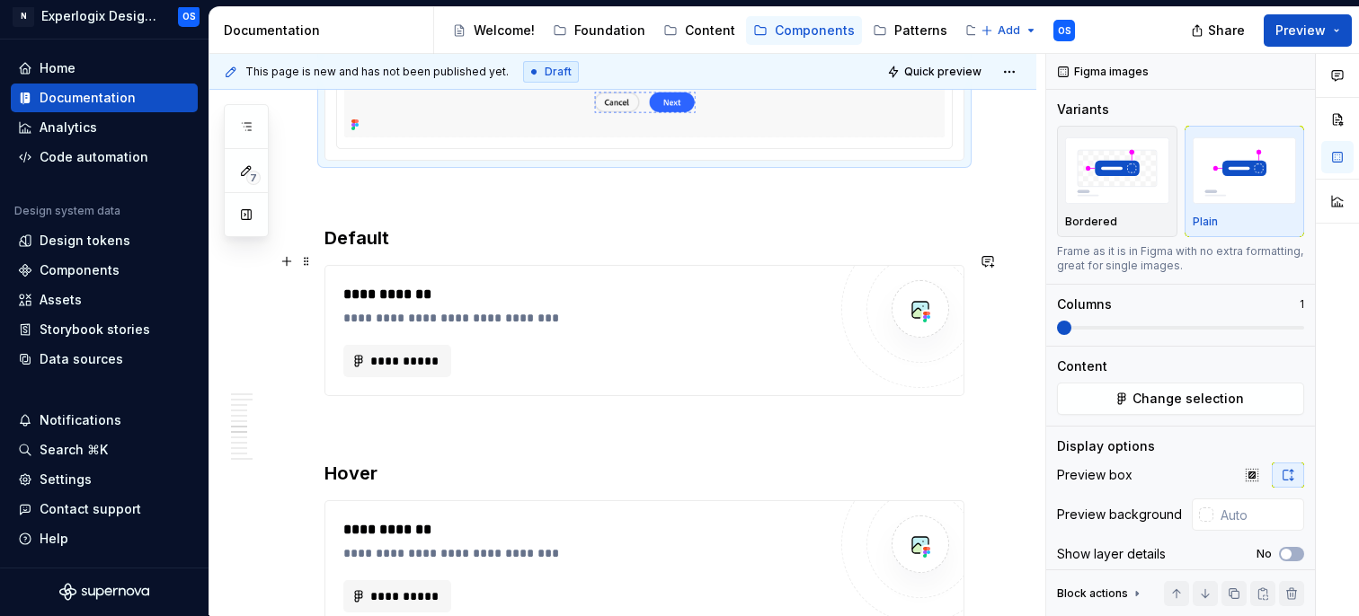
scroll to position [2994, 0]
click at [446, 250] on h3 "Default" at bounding box center [644, 237] width 640 height 25
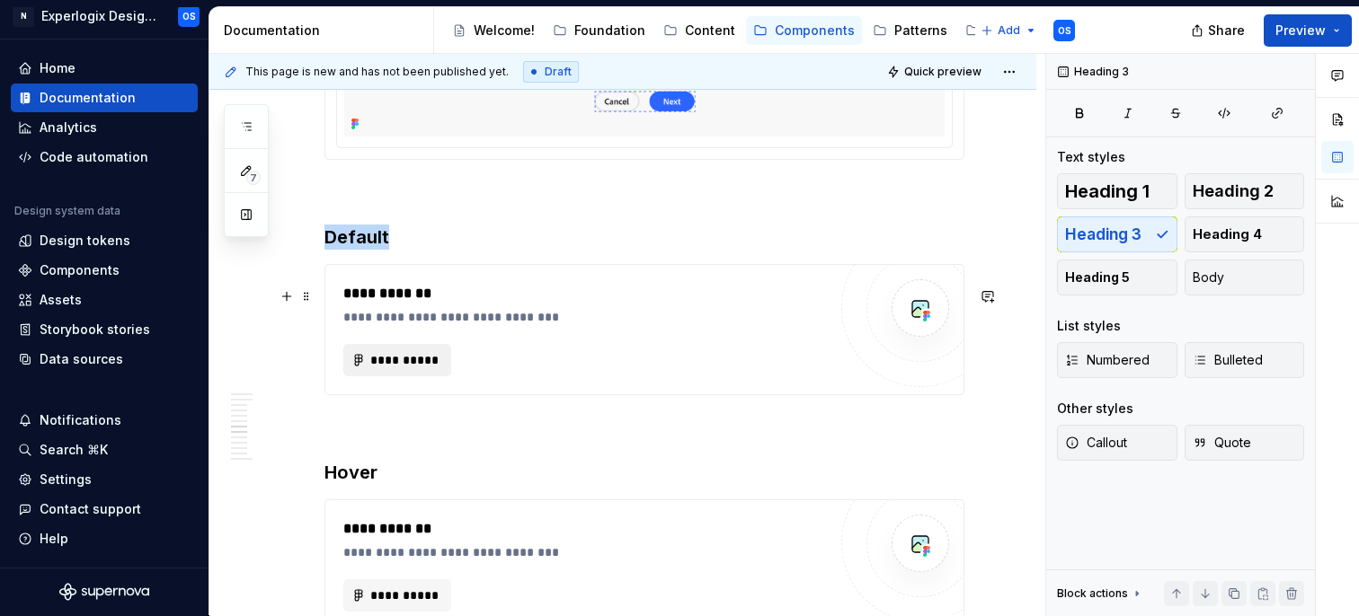
click at [371, 369] on span "**********" at bounding box center [404, 360] width 70 height 18
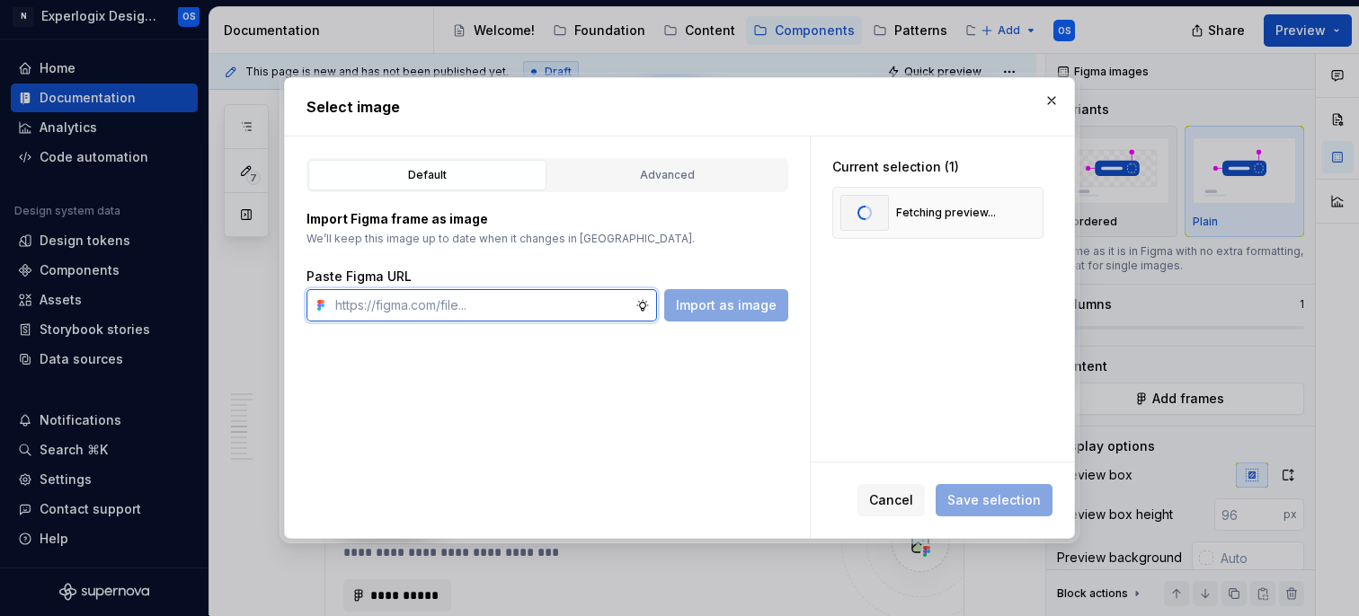
scroll to position [0, 0]
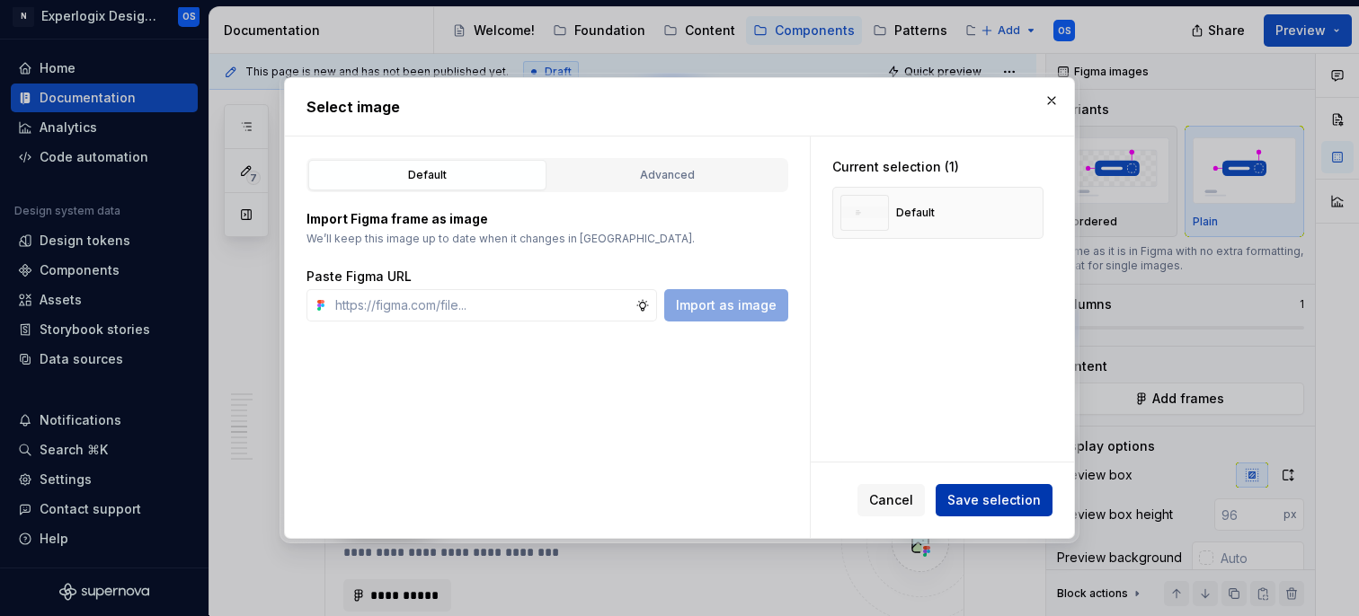
click at [992, 510] on span "Save selection" at bounding box center [993, 501] width 93 height 18
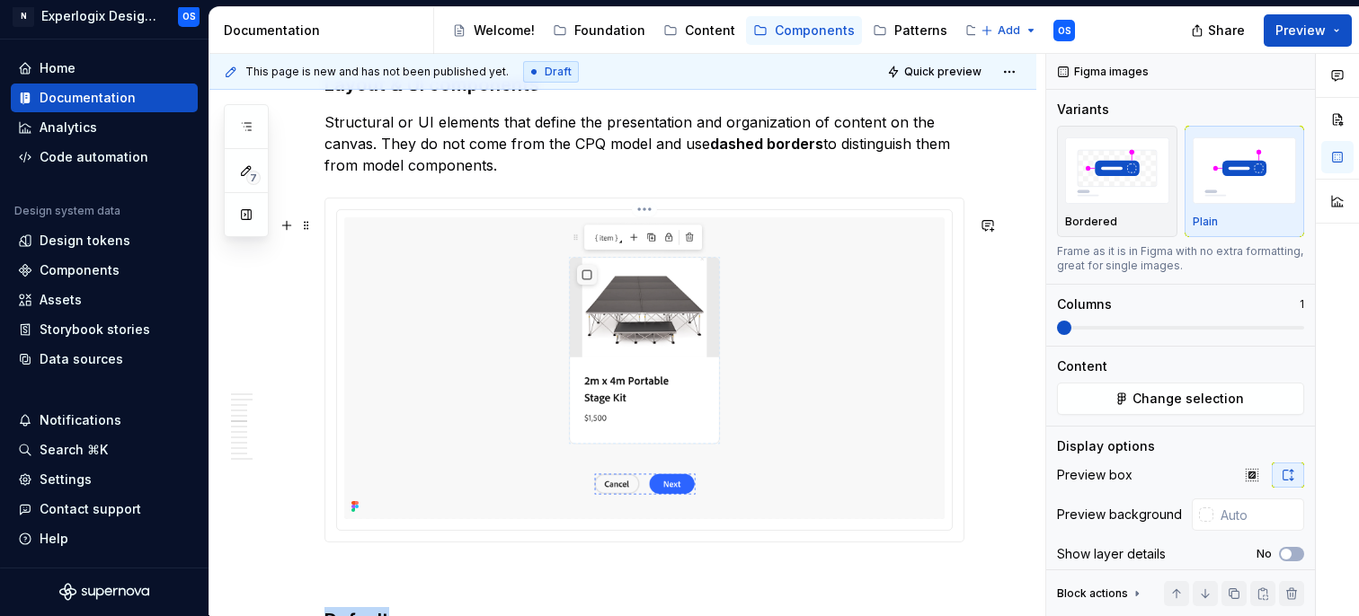
scroll to position [2629, 0]
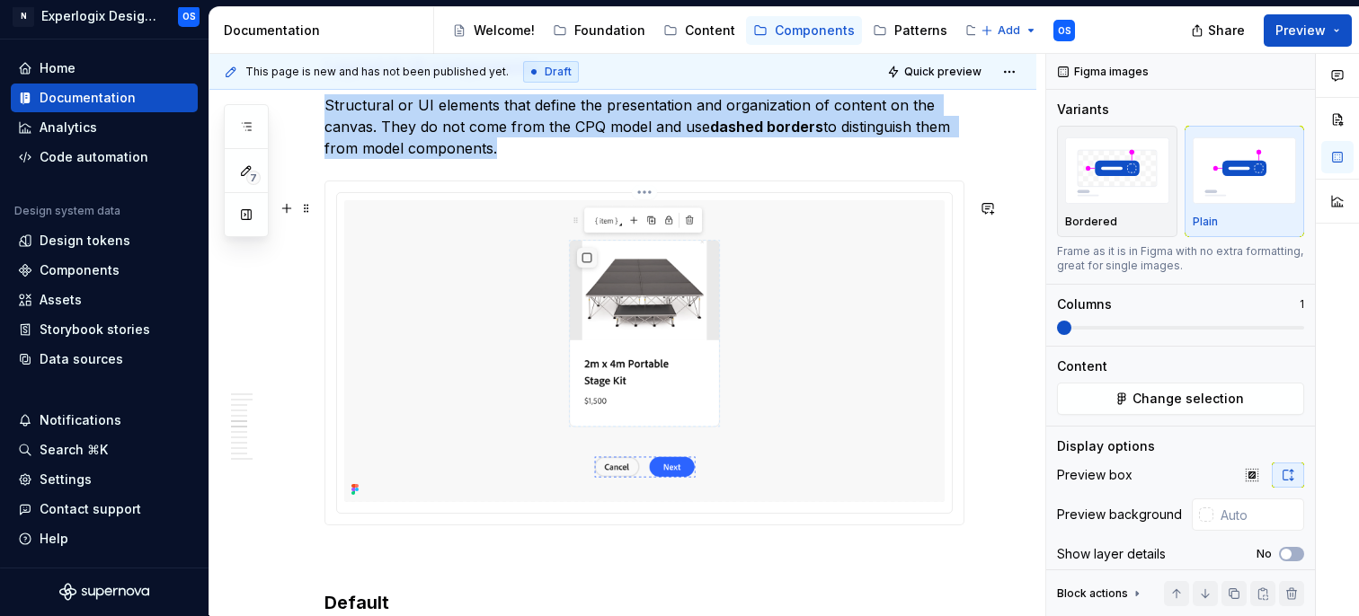
click at [650, 212] on html "N Experlogix Design System OS Home Documentation Analytics Code automation Desi…" at bounding box center [679, 308] width 1359 height 616
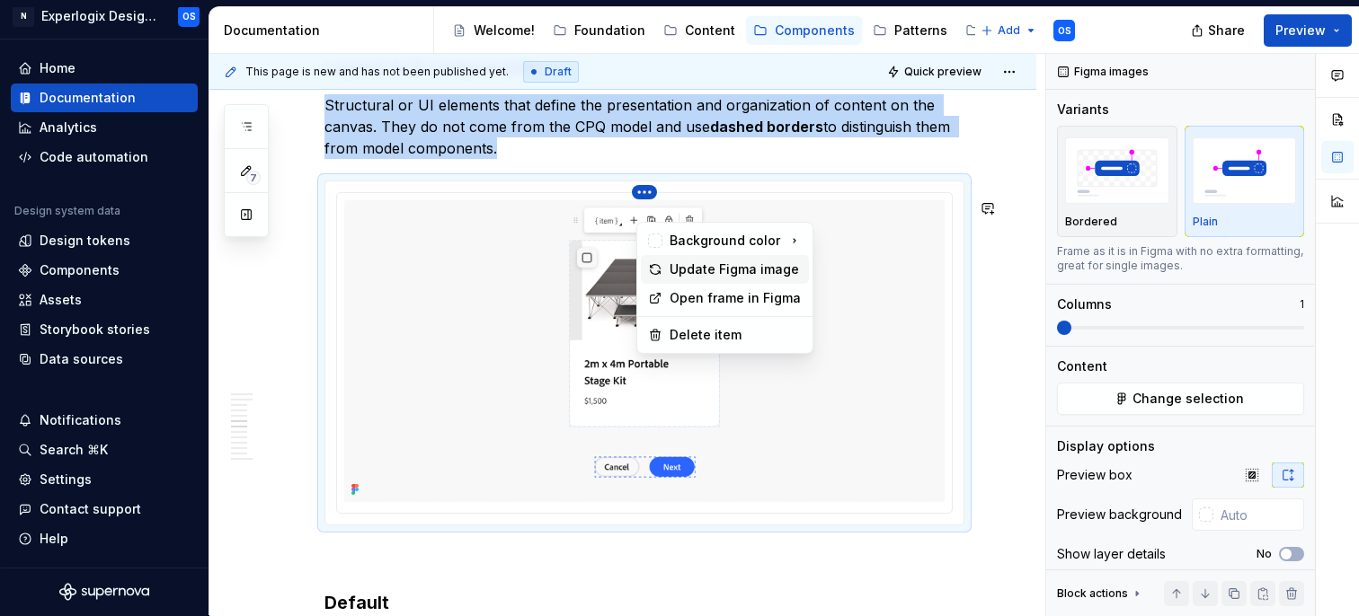
click at [699, 269] on div "Update Figma image" at bounding box center [735, 270] width 132 height 18
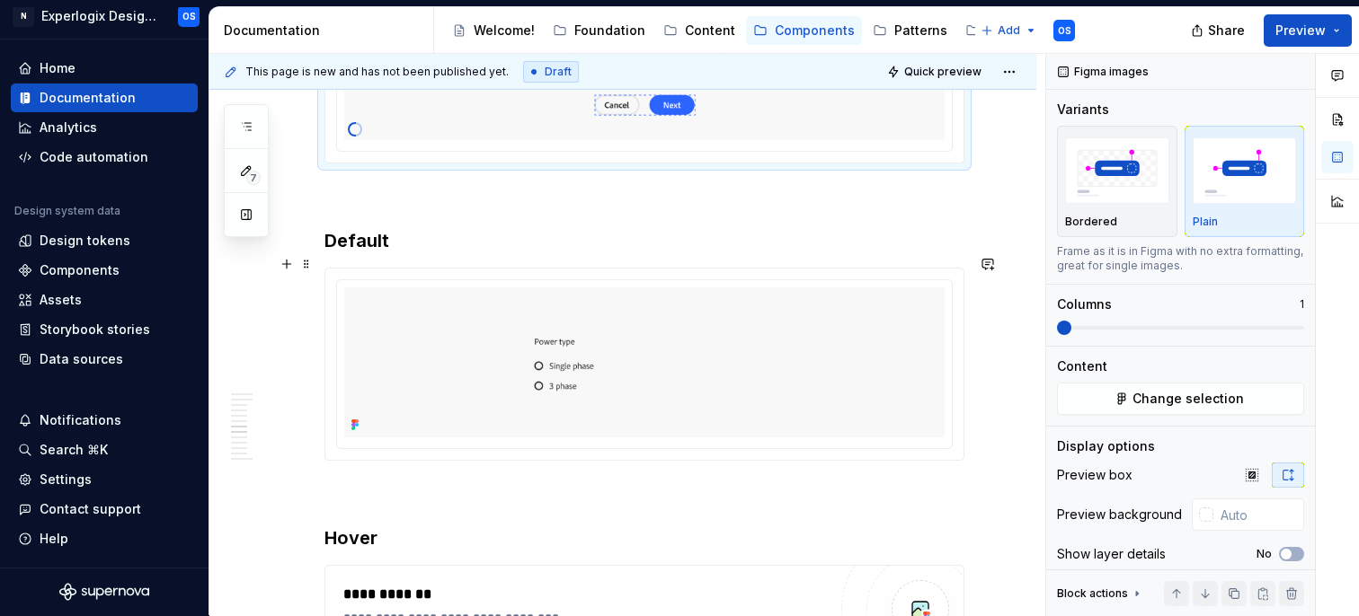
scroll to position [2993, 0]
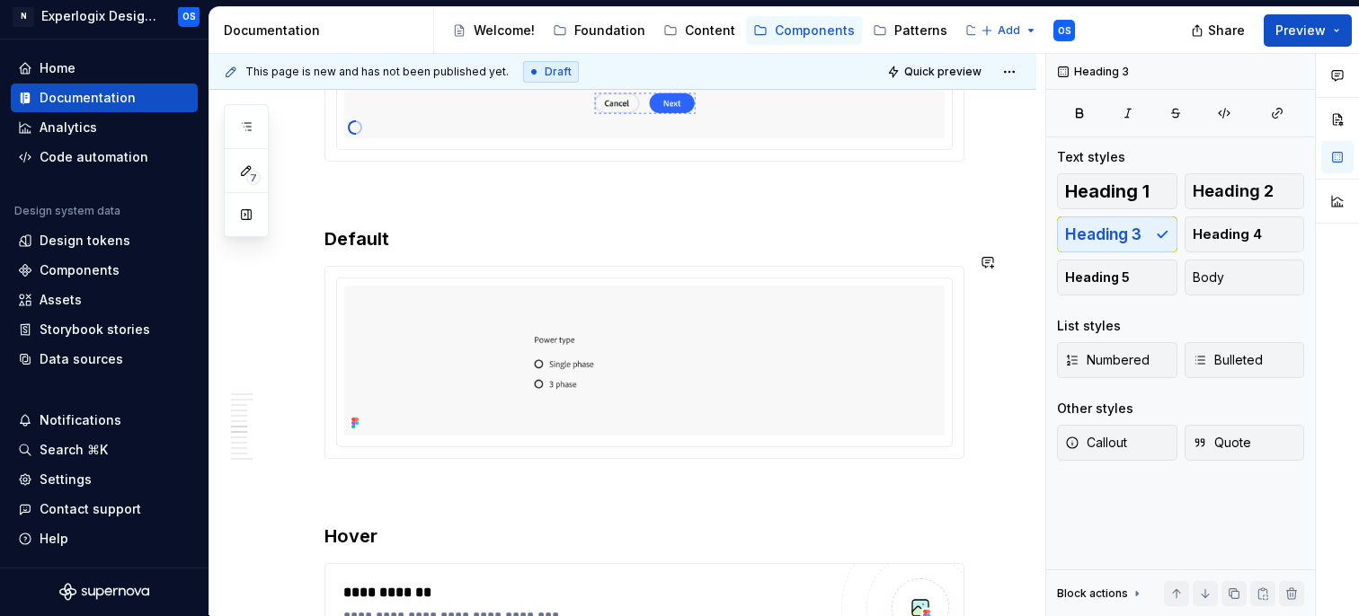
click at [457, 252] on h3 "Default" at bounding box center [644, 238] width 640 height 25
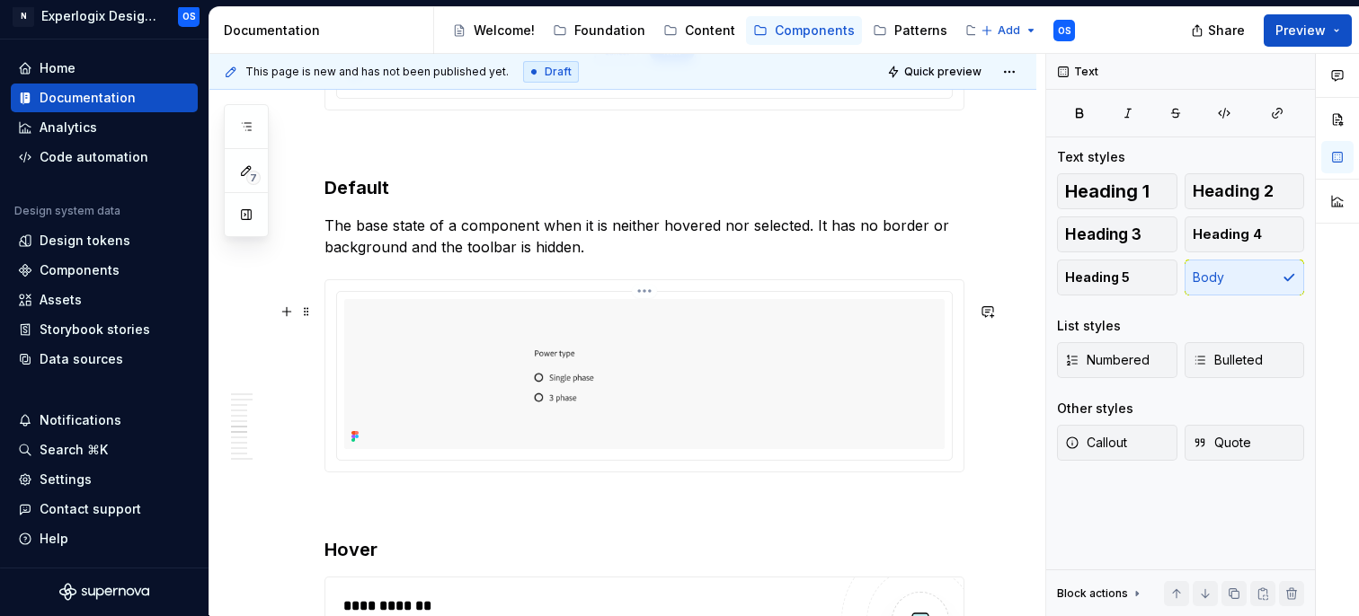
scroll to position [3036, 0]
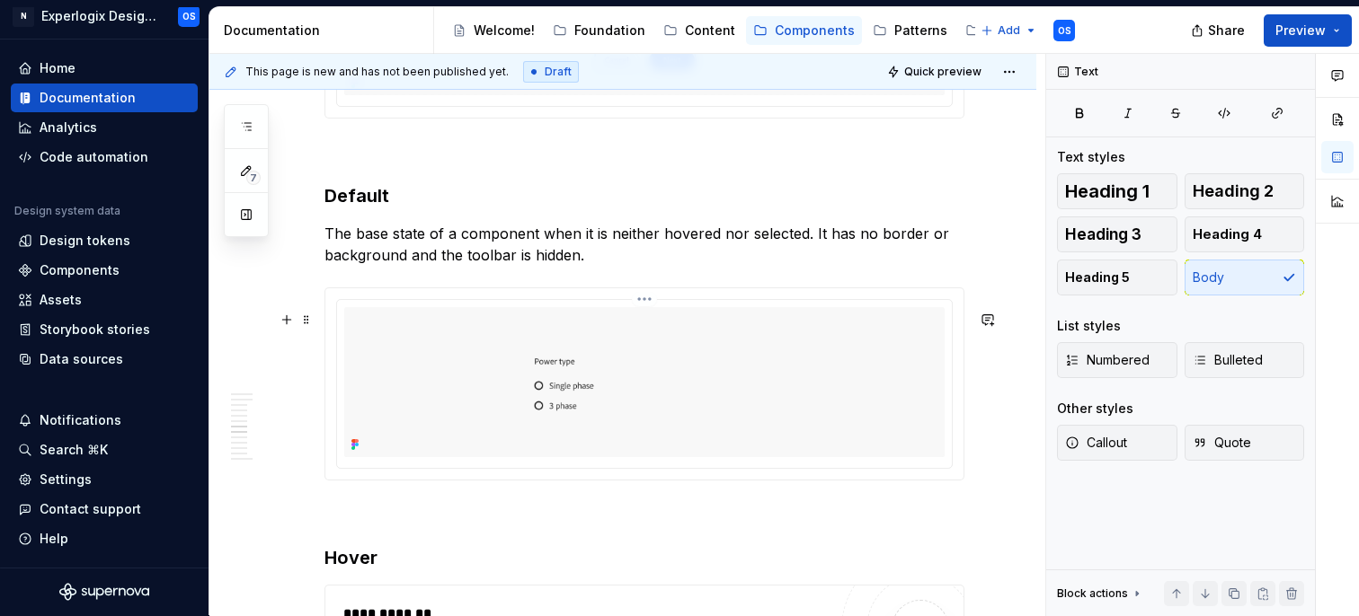
click at [656, 321] on html "N Experlogix Design System OS Home Documentation Analytics Code automation Desi…" at bounding box center [679, 308] width 1359 height 616
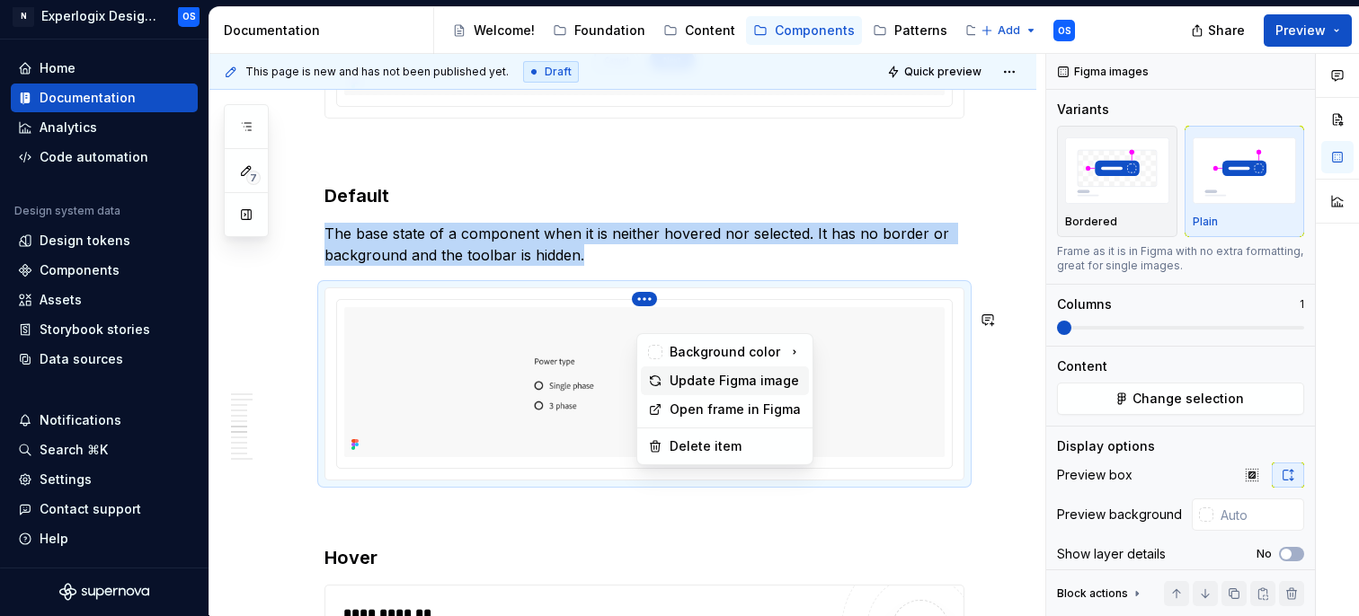
click at [687, 379] on div "Update Figma image" at bounding box center [735, 381] width 132 height 18
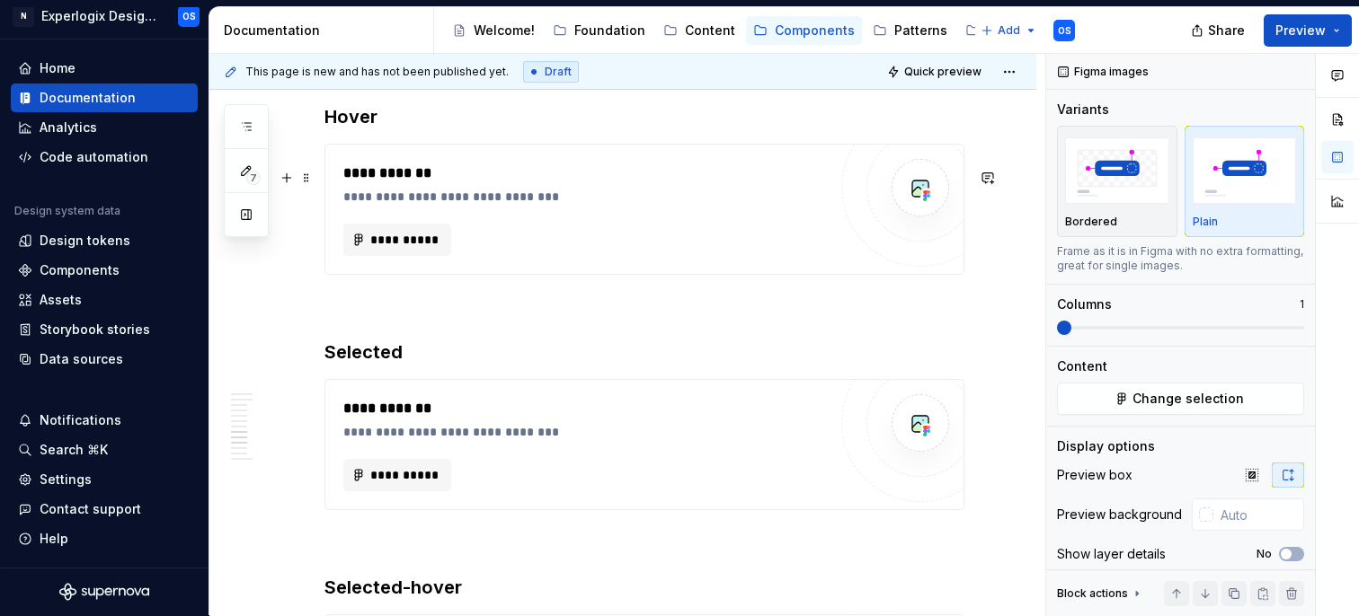
scroll to position [3515, 0]
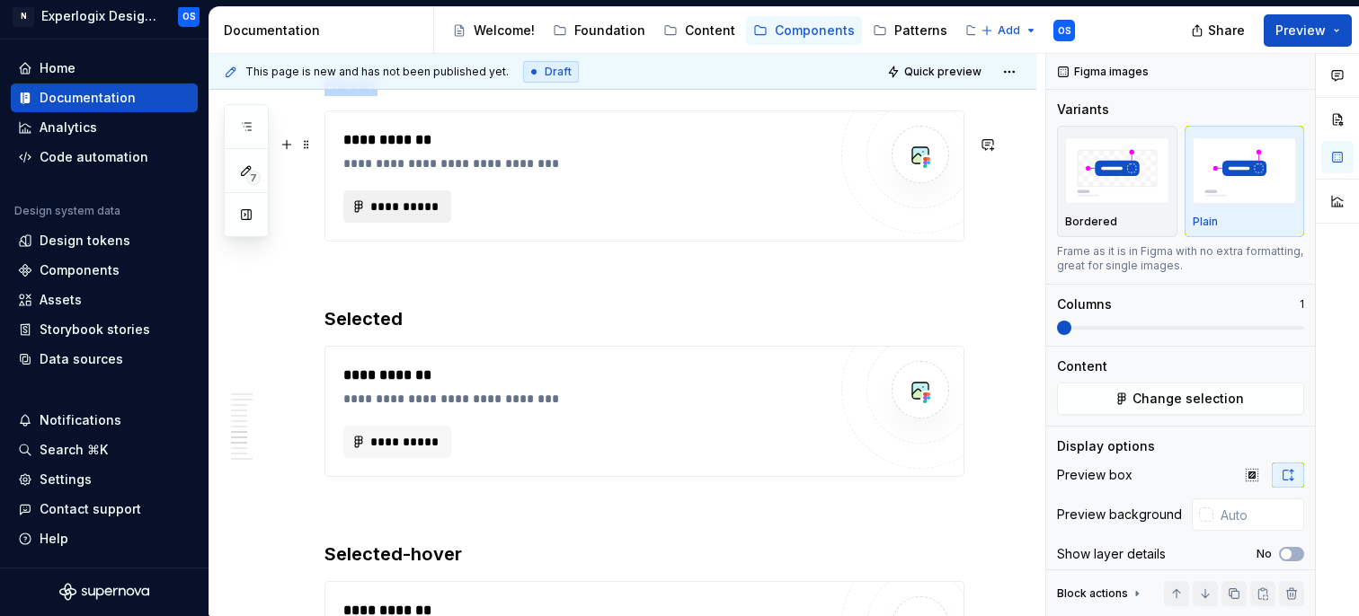
click at [414, 216] on span "**********" at bounding box center [404, 207] width 70 height 18
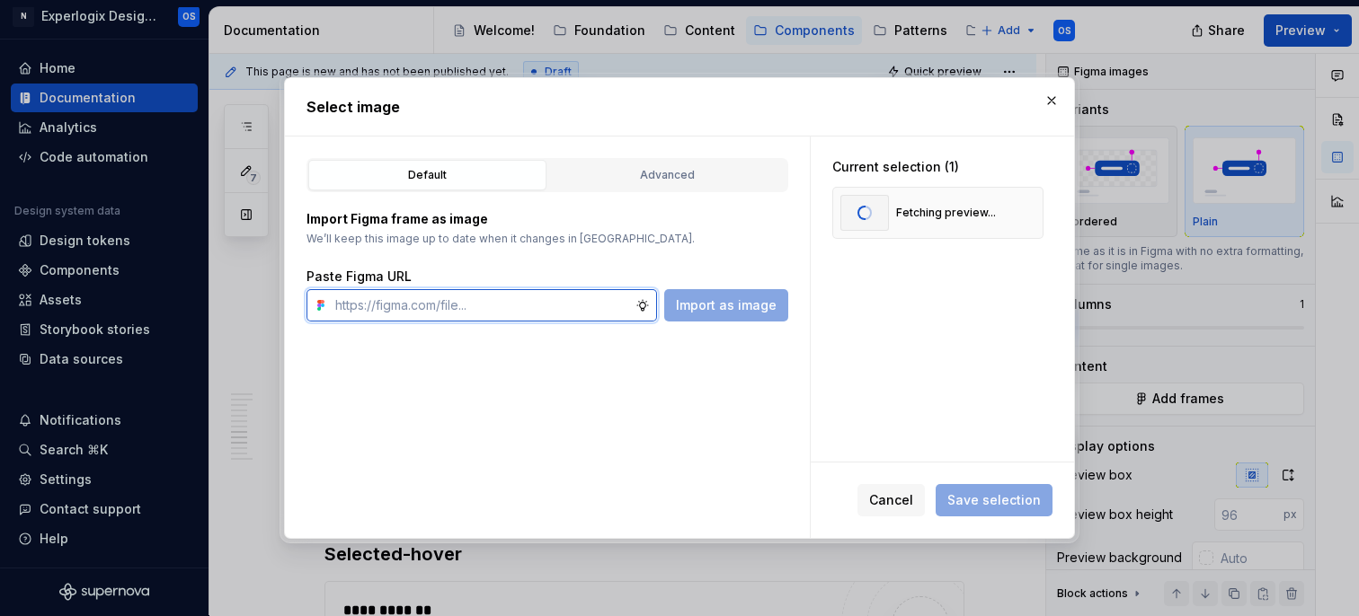
scroll to position [0, 0]
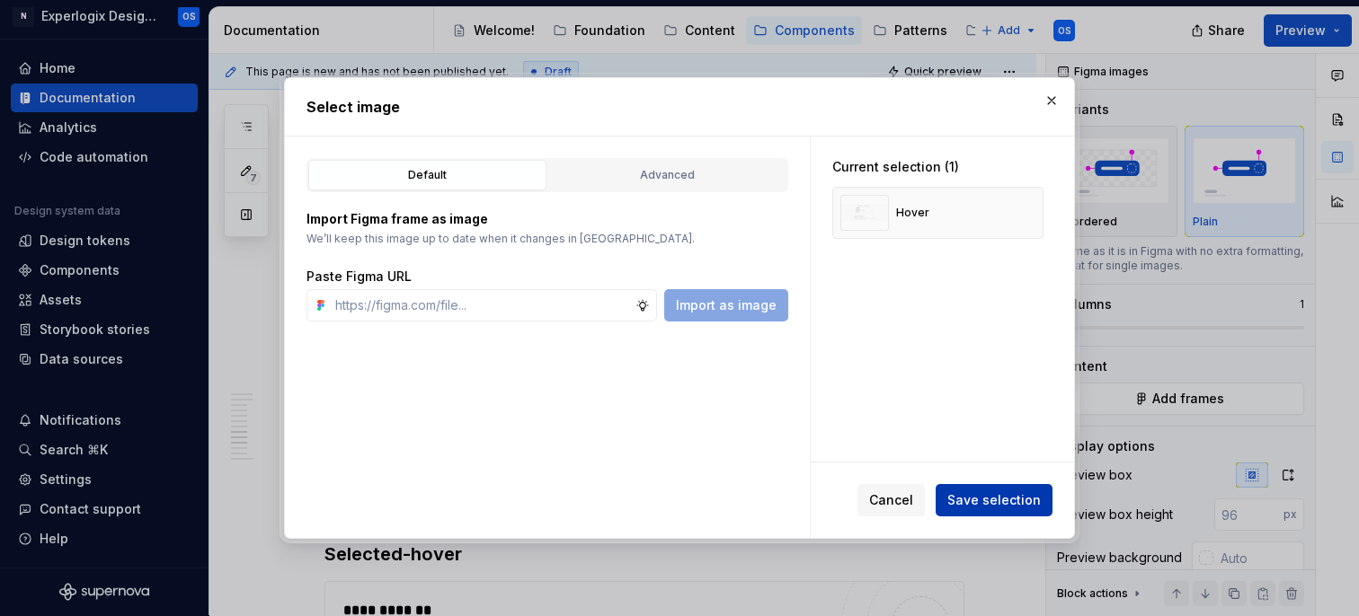
click at [966, 499] on span "Save selection" at bounding box center [993, 501] width 93 height 18
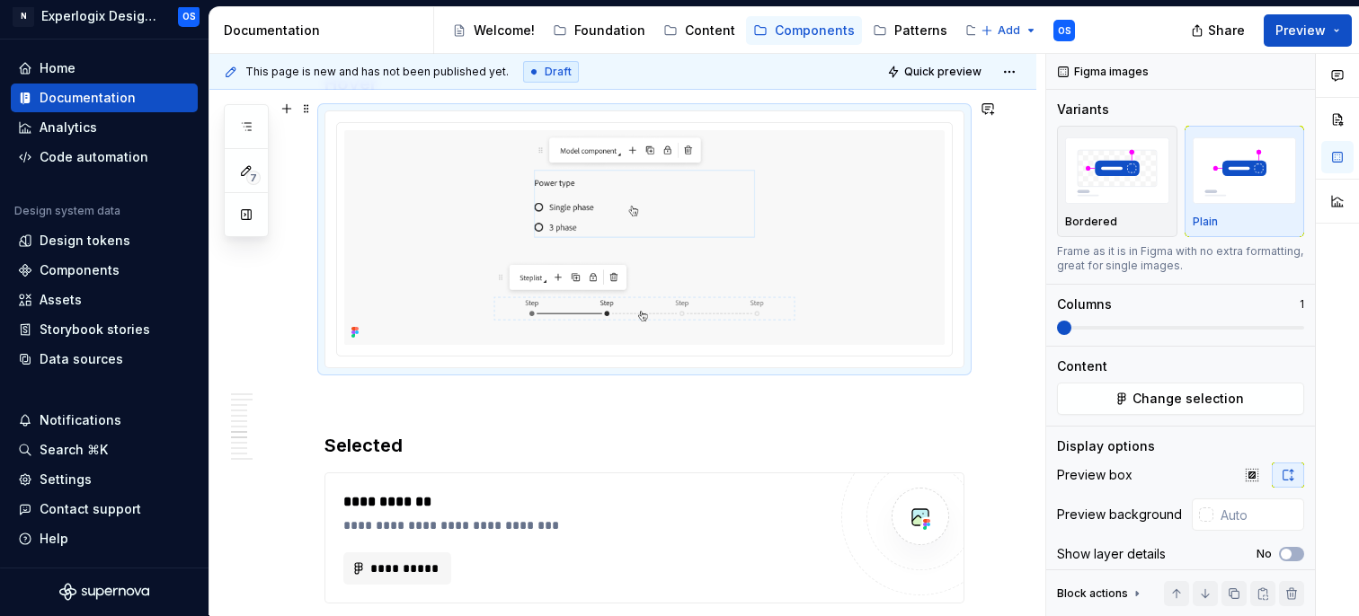
click at [420, 96] on h3 "Hover" at bounding box center [644, 83] width 640 height 25
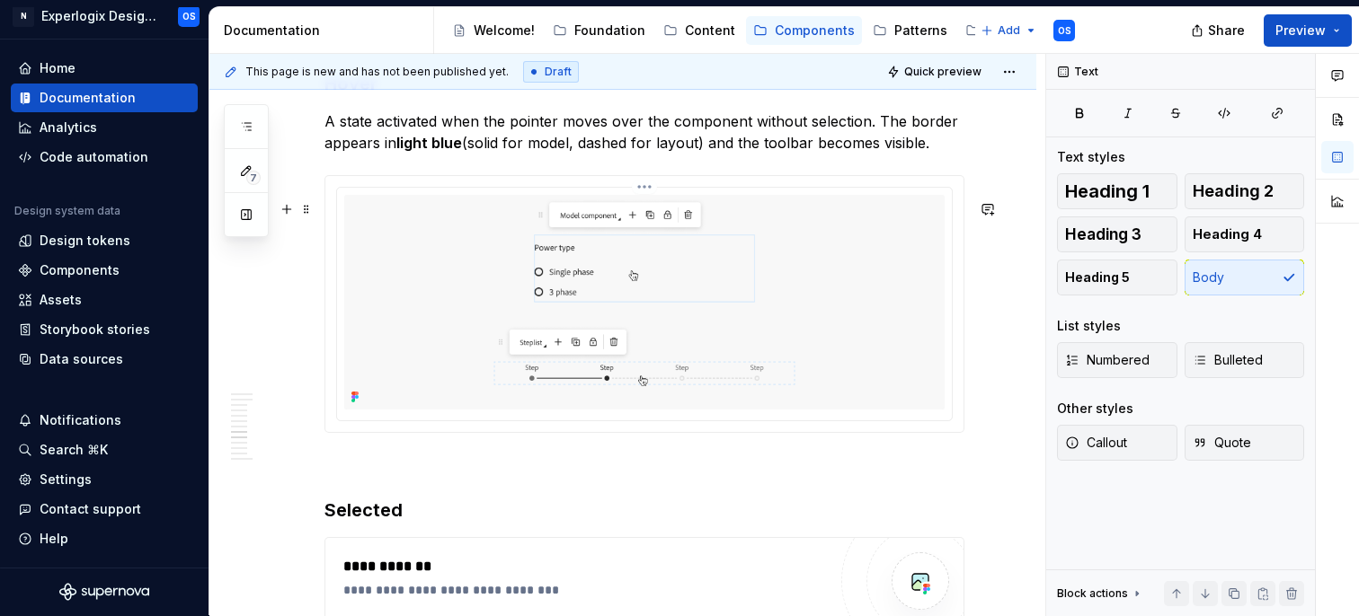
scroll to position [3640, 0]
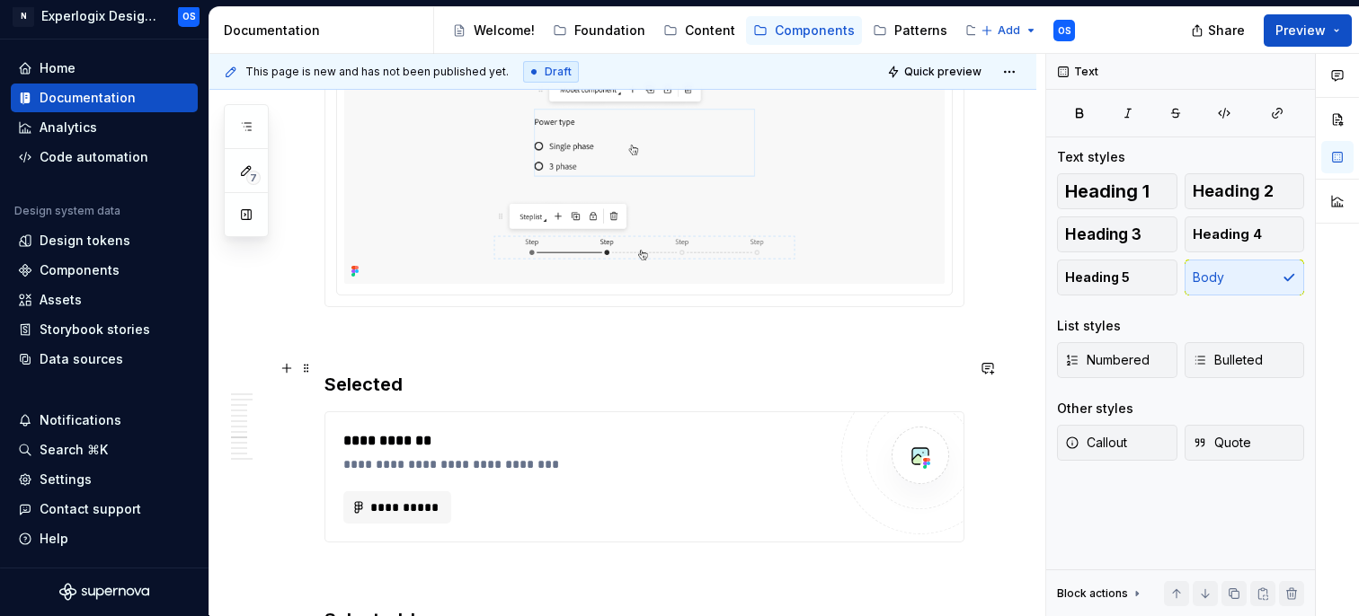
click at [379, 350] on p at bounding box center [644, 340] width 640 height 22
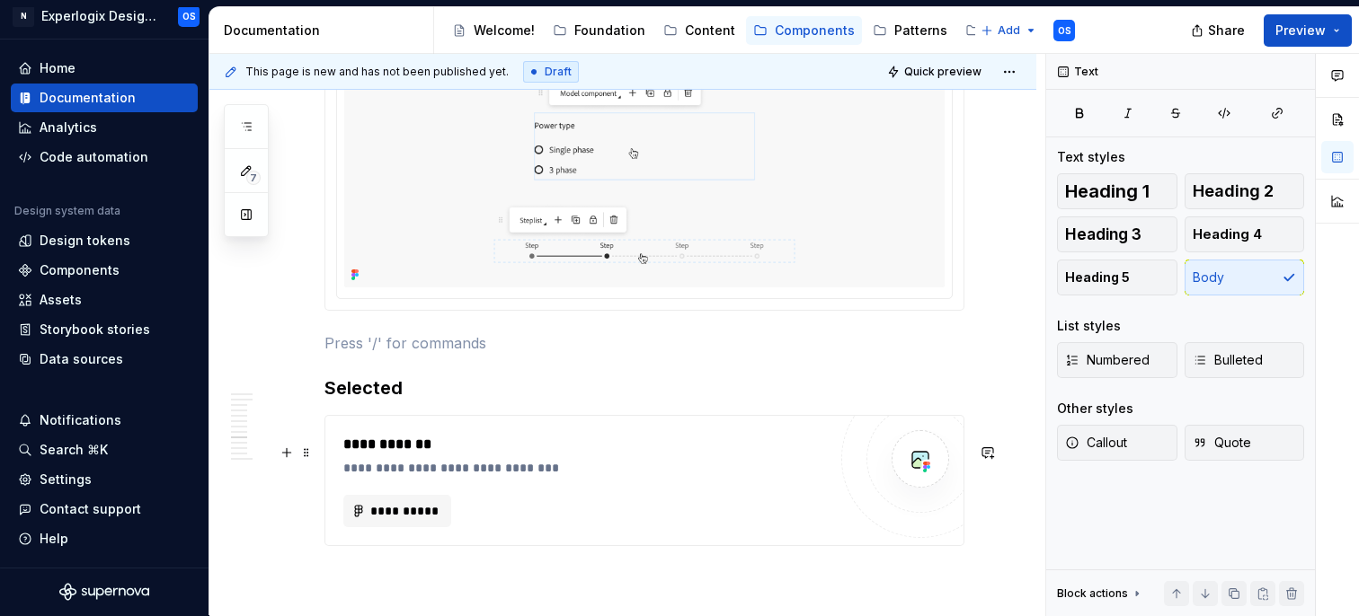
scroll to position [3662, 0]
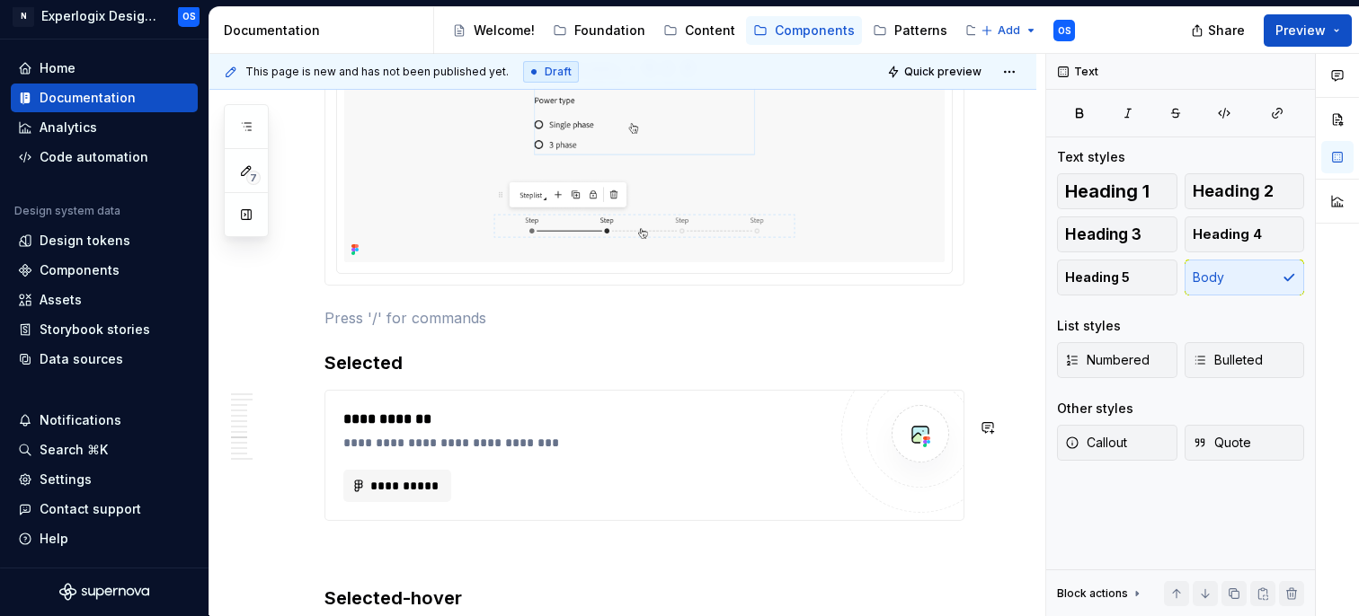
click at [415, 376] on h3 "Selected" at bounding box center [644, 362] width 640 height 25
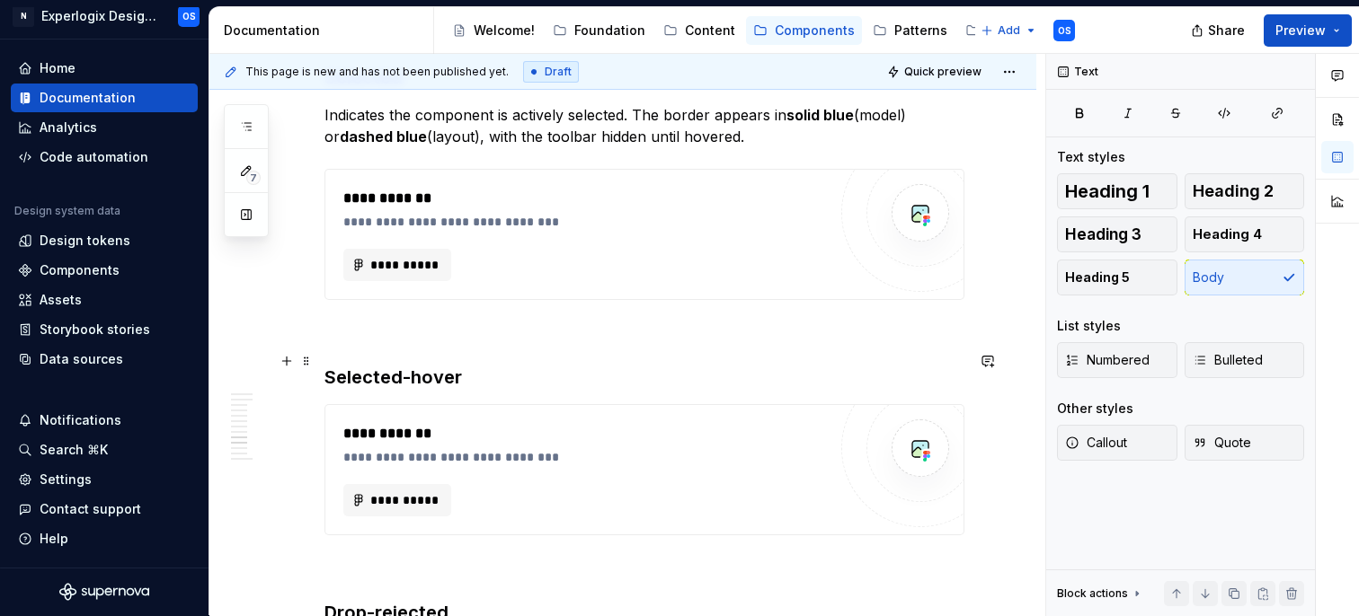
scroll to position [3946, 0]
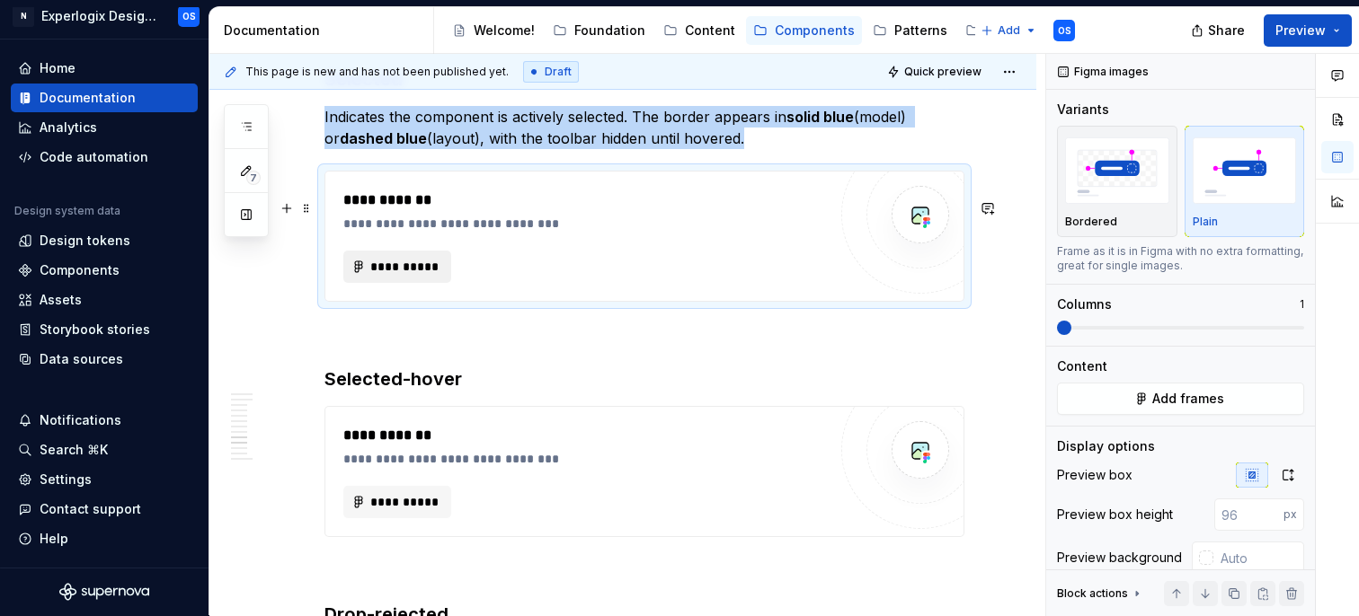
click at [422, 283] on button "**********" at bounding box center [397, 267] width 108 height 32
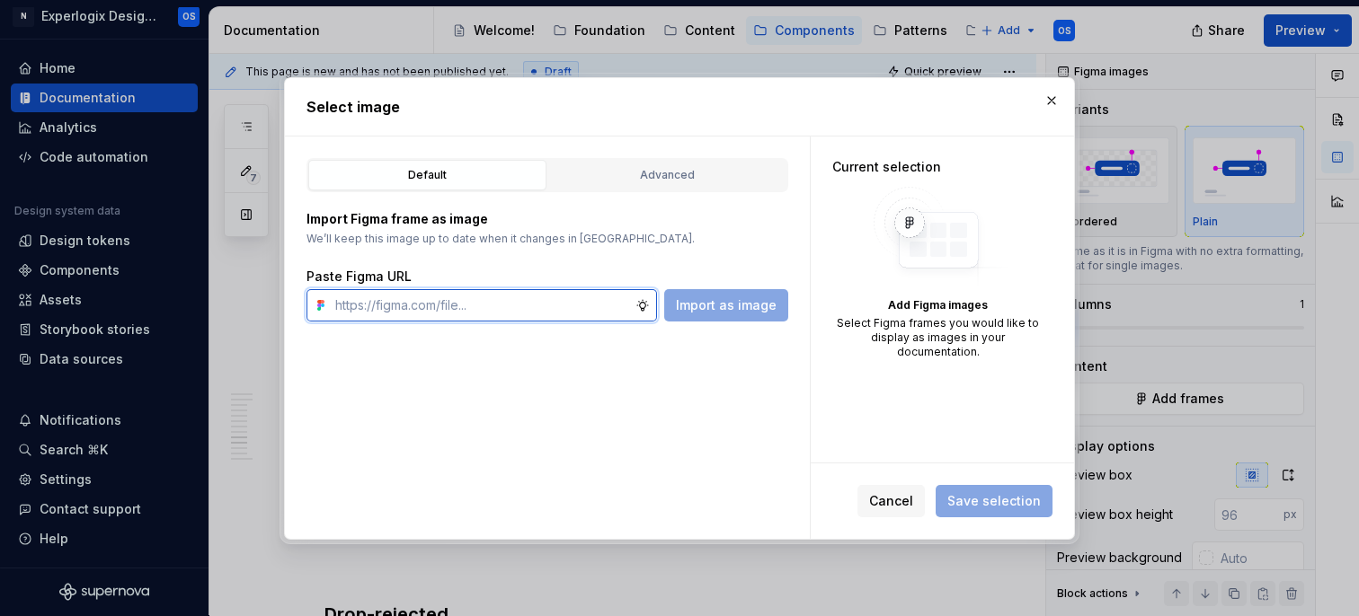
paste input "https://www.figma.com/design/SQnbXLQMhWr5yPw9fVqT9P/Documentation?node-id=40-11…"
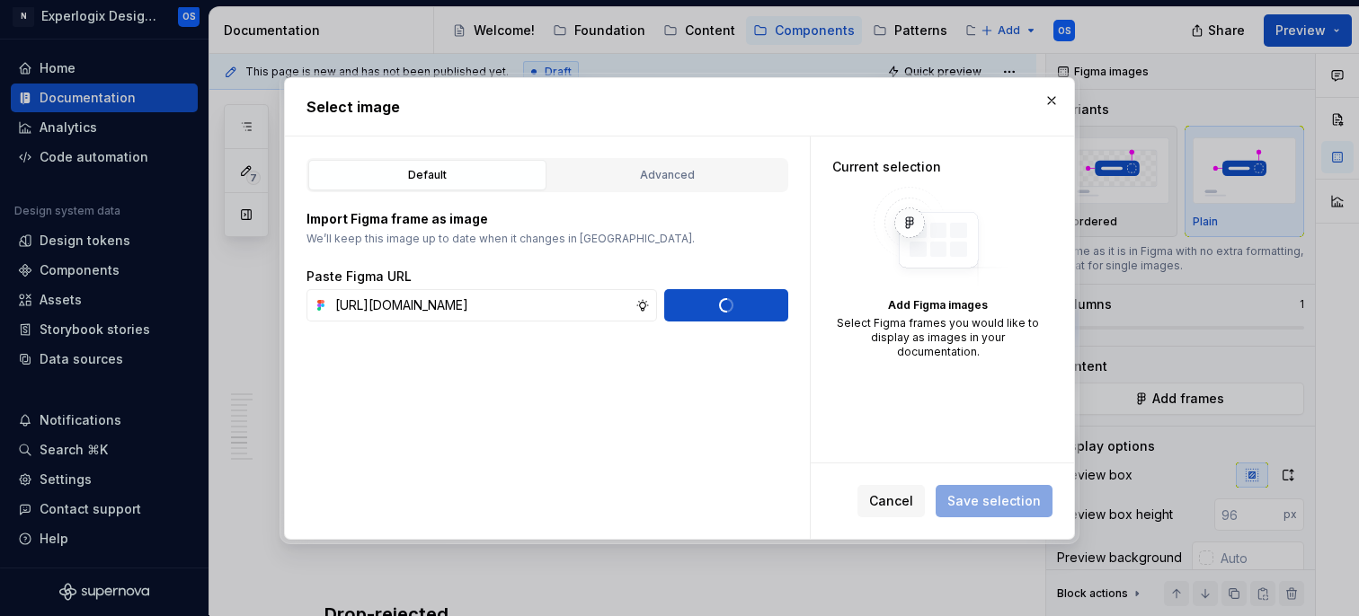
scroll to position [0, 0]
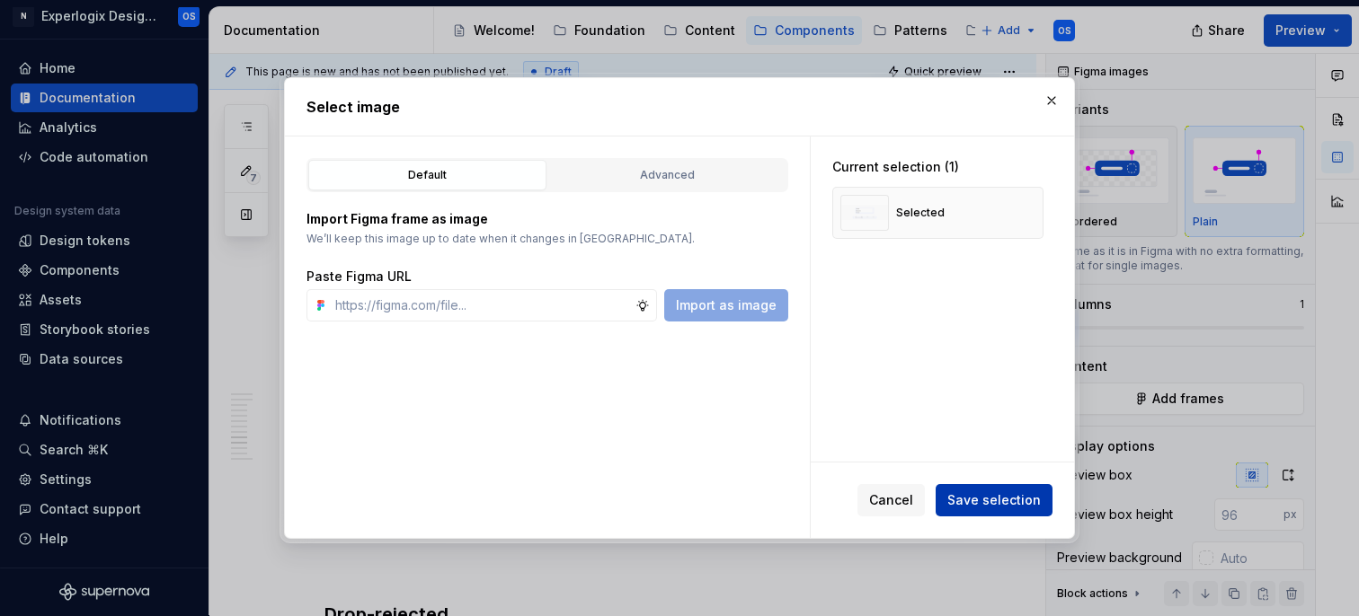
click at [992, 494] on span "Save selection" at bounding box center [993, 501] width 93 height 18
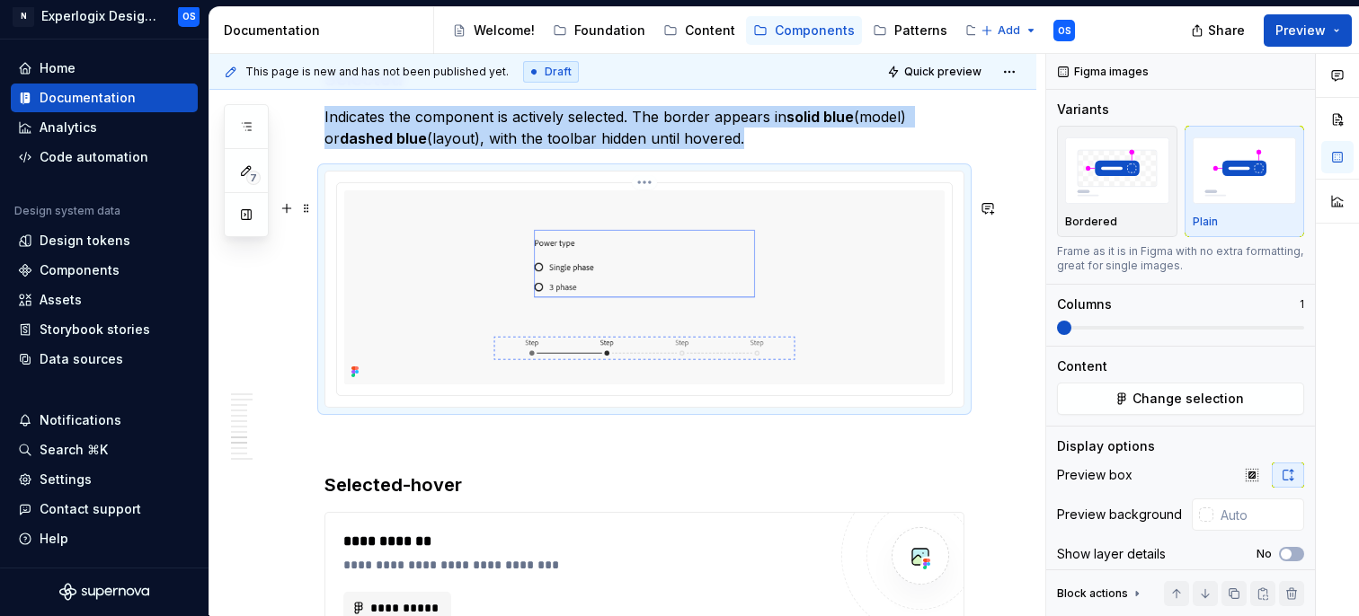
scroll to position [4159, 0]
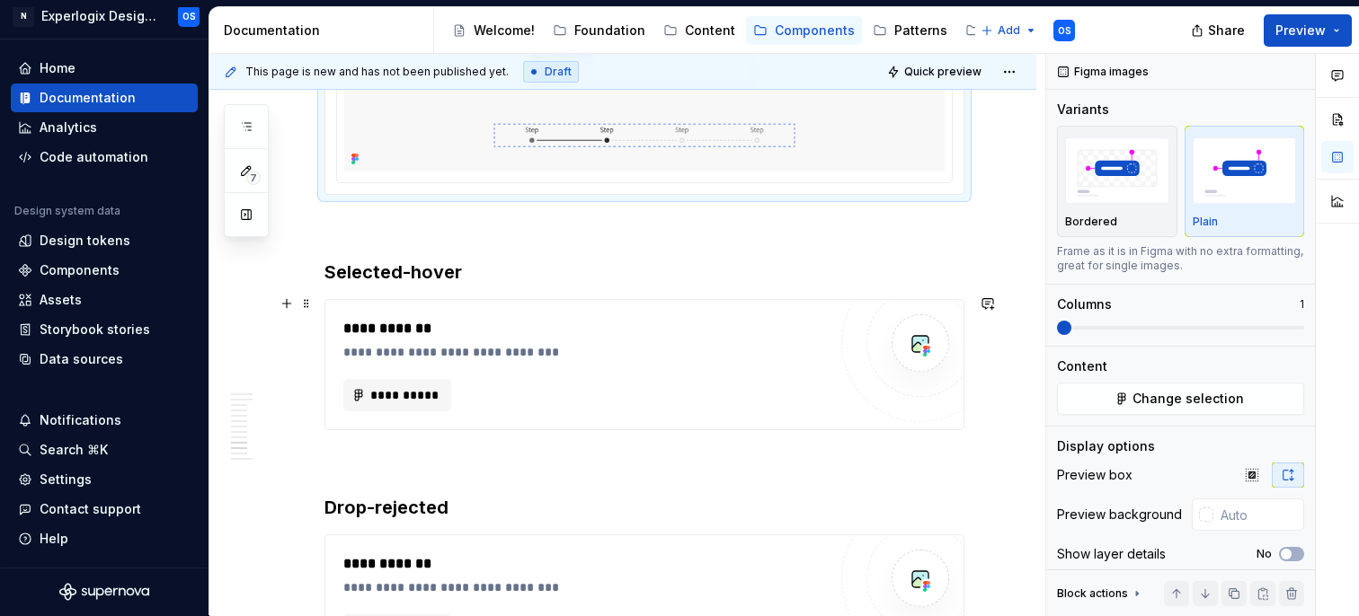
click at [512, 285] on h3 "Selected-hover" at bounding box center [644, 272] width 640 height 25
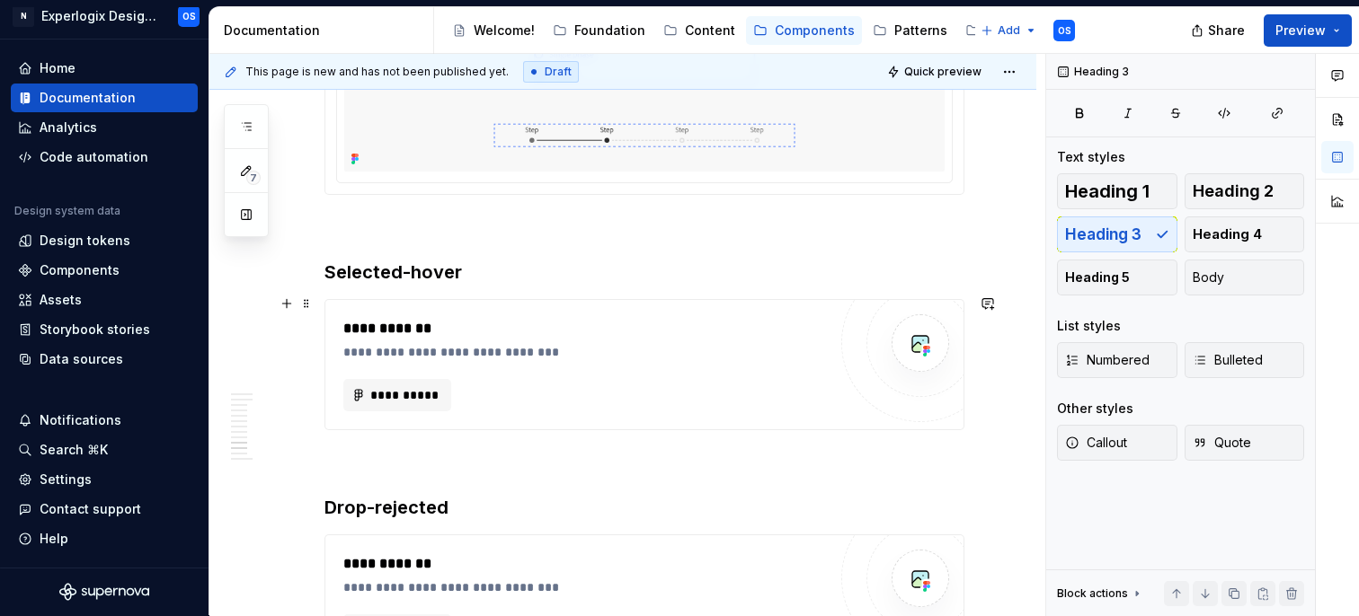
click at [481, 285] on h3 "Selected-hover" at bounding box center [644, 272] width 640 height 25
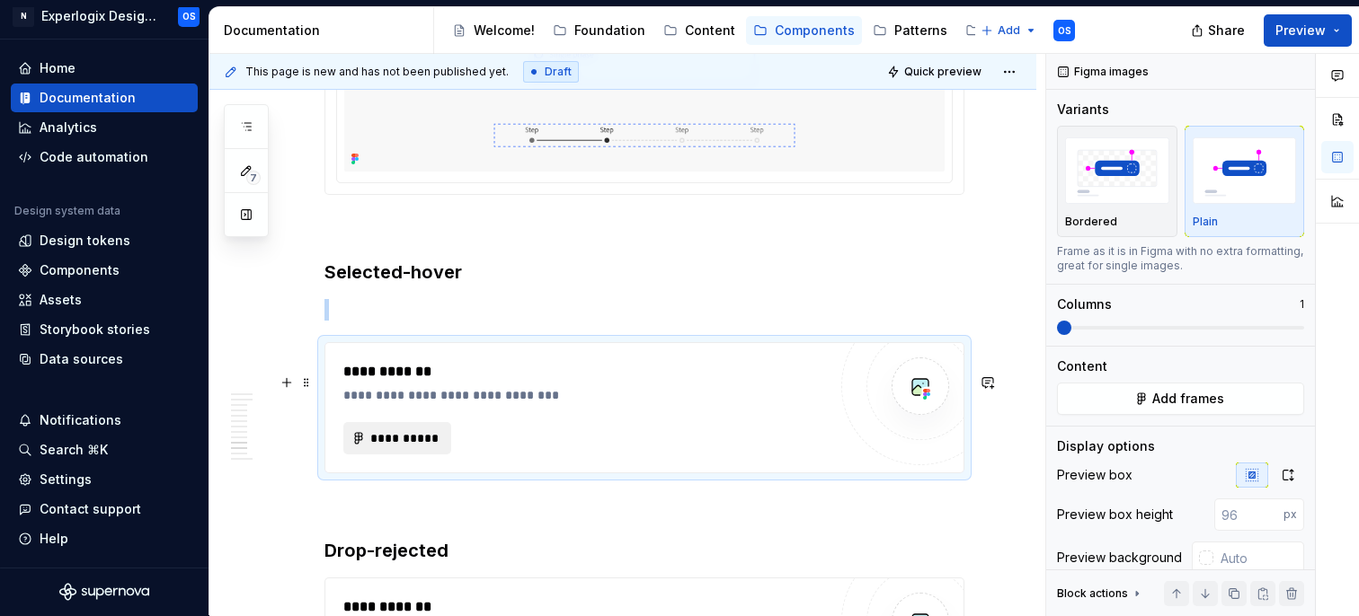
click at [382, 448] on span "**********" at bounding box center [404, 439] width 70 height 18
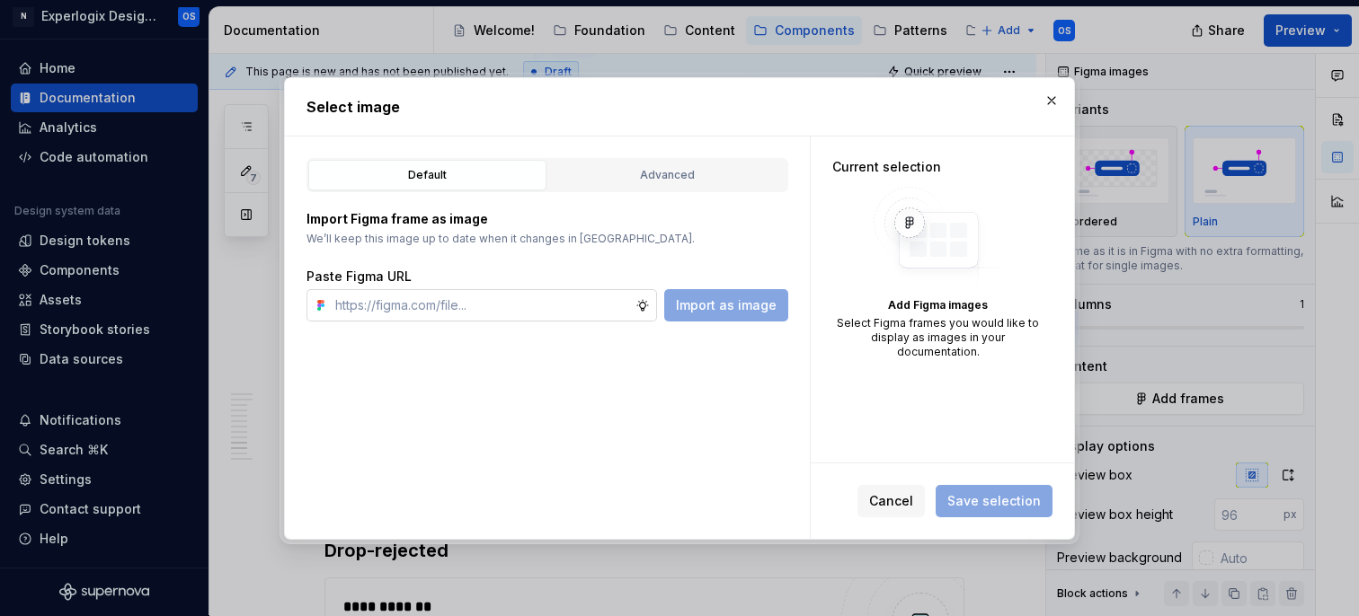
click at [556, 294] on input "text" at bounding box center [481, 305] width 307 height 32
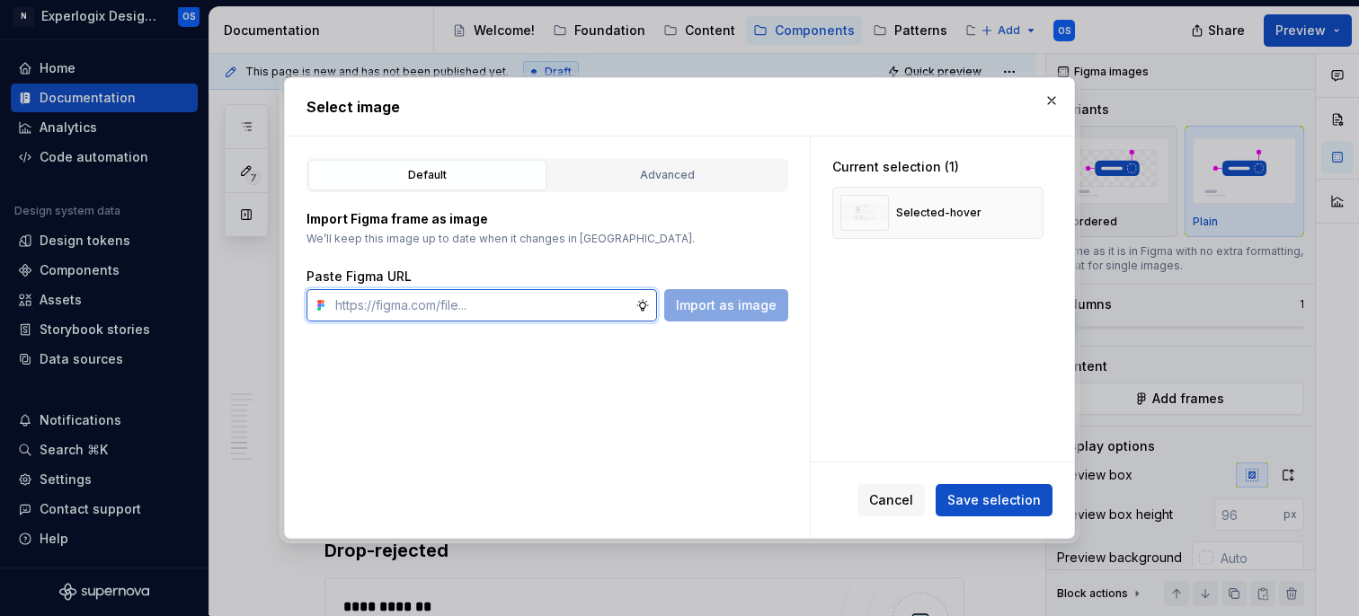
scroll to position [0, 0]
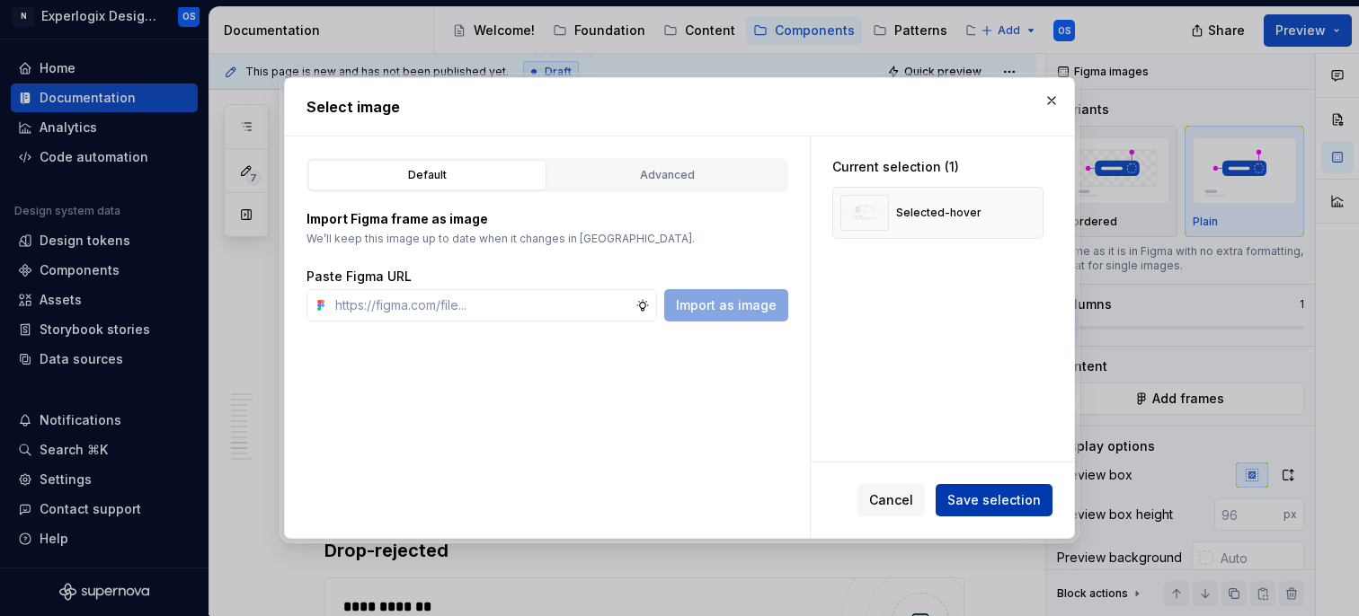
click at [976, 496] on span "Save selection" at bounding box center [993, 501] width 93 height 18
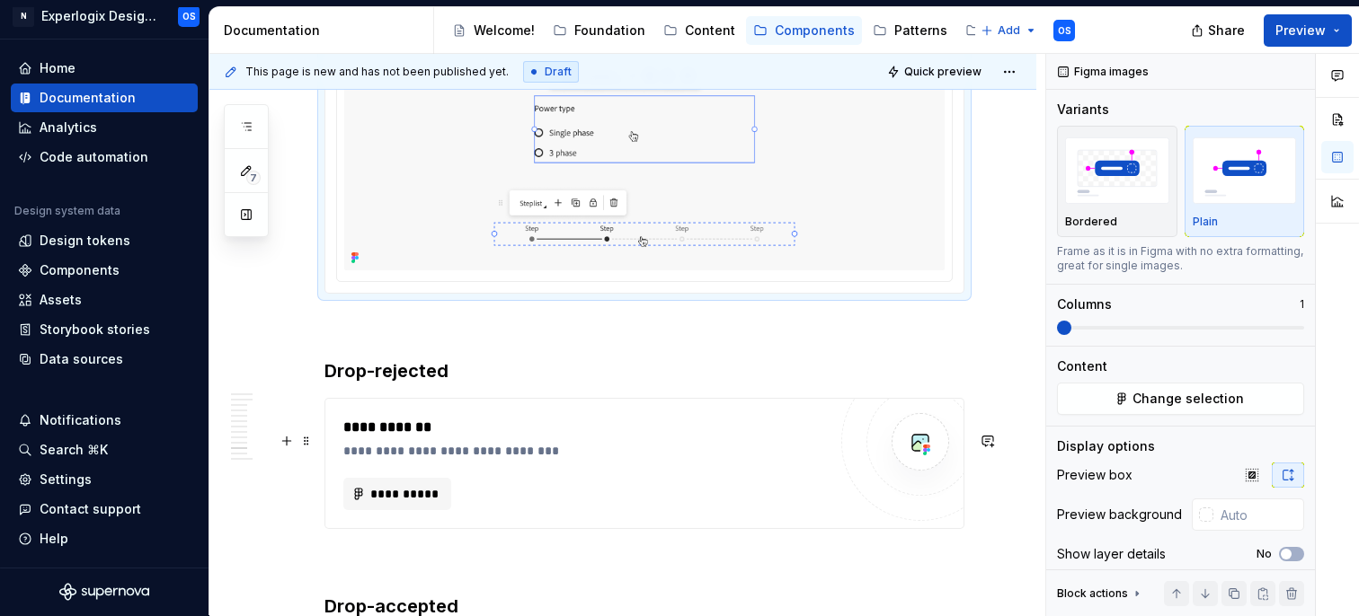
scroll to position [4472, 0]
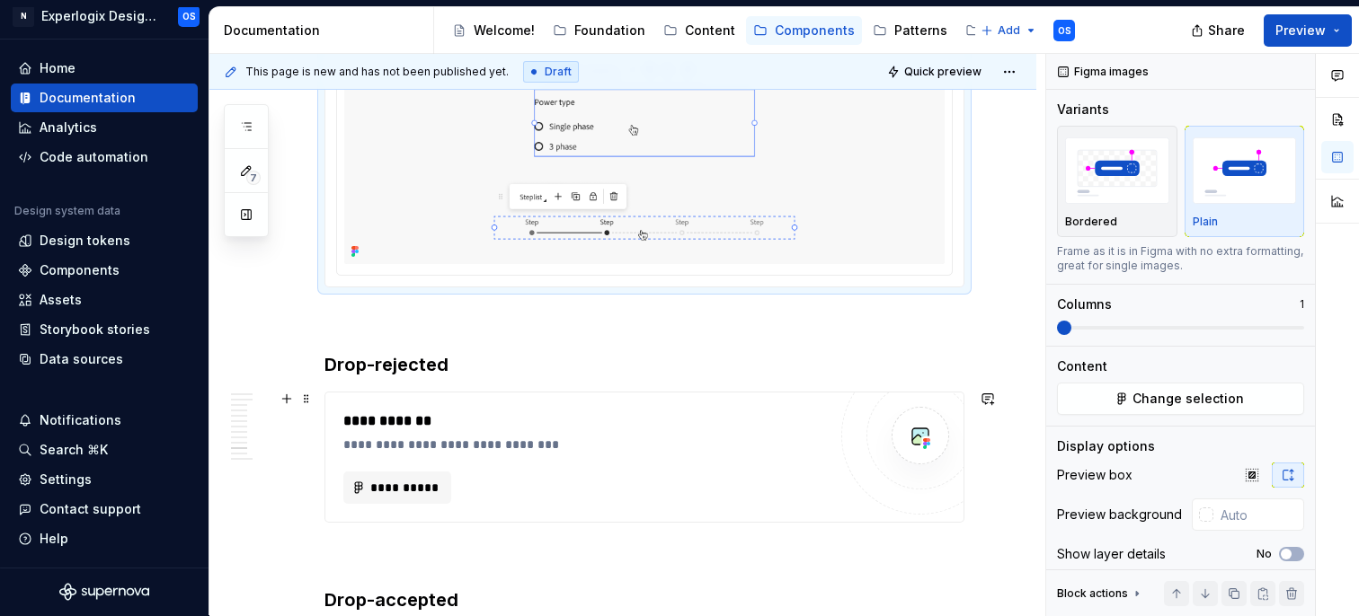
click at [450, 377] on h3 "Drop-rejected" at bounding box center [644, 364] width 640 height 25
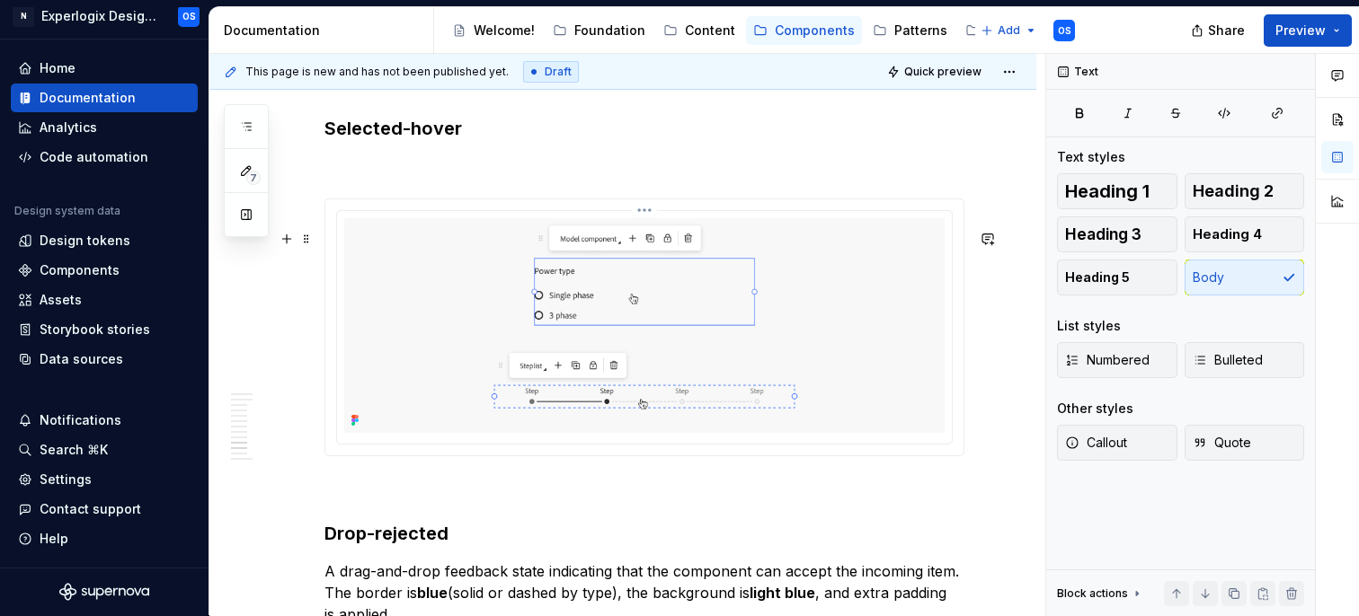
scroll to position [4223, 0]
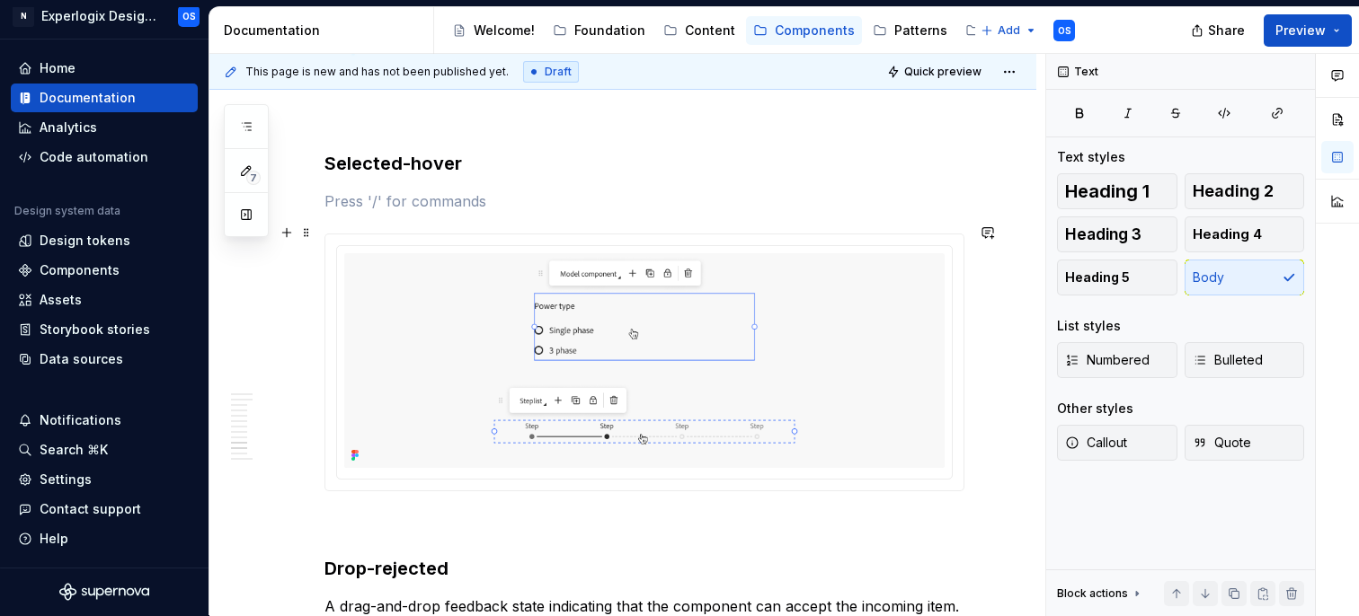
scroll to position [4255, 0]
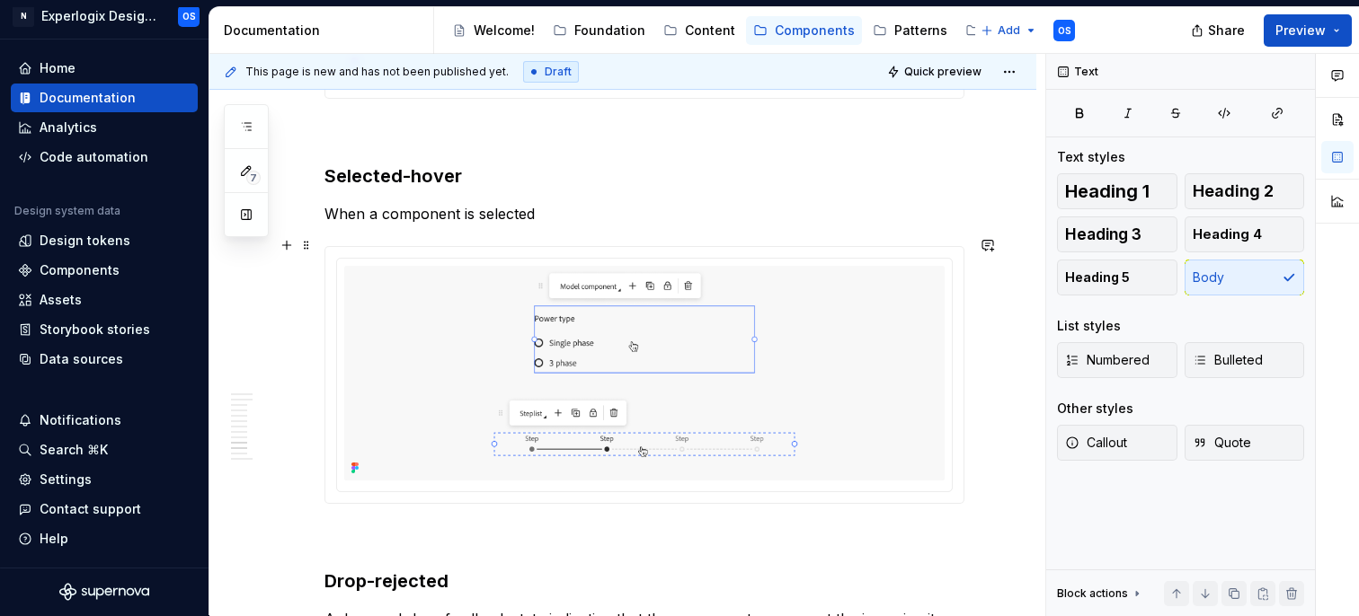
click at [503, 225] on p "When a component is selected" at bounding box center [644, 214] width 640 height 22
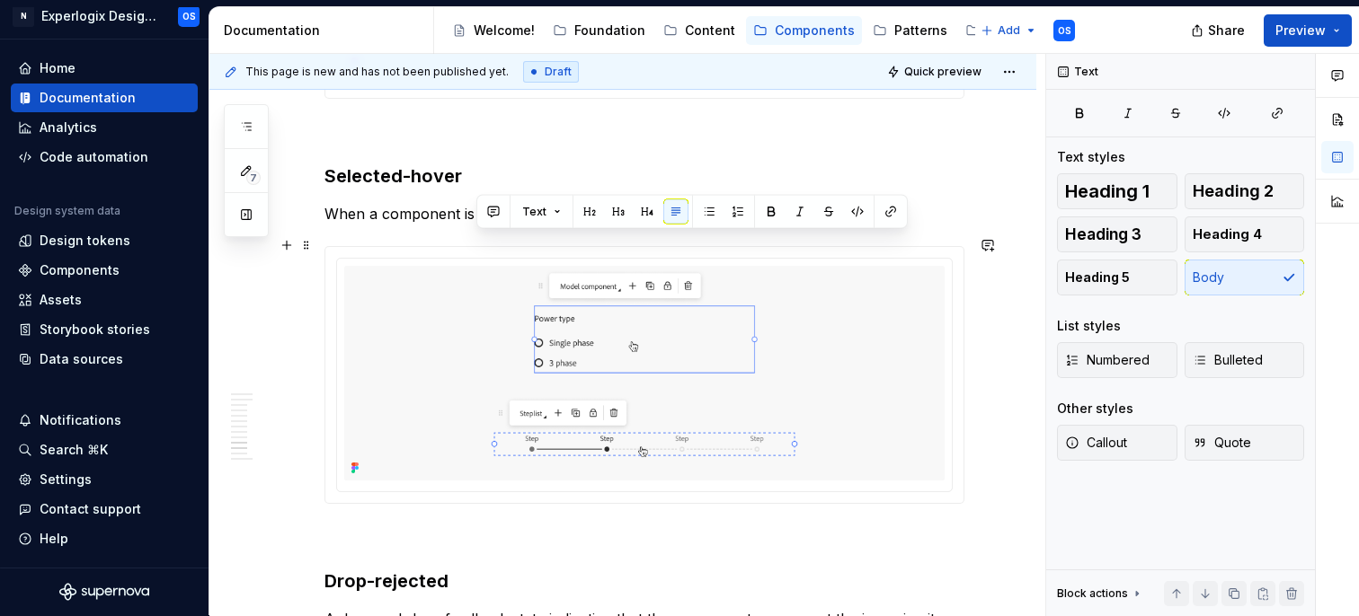
click at [503, 225] on p "When a component is selected" at bounding box center [644, 214] width 640 height 22
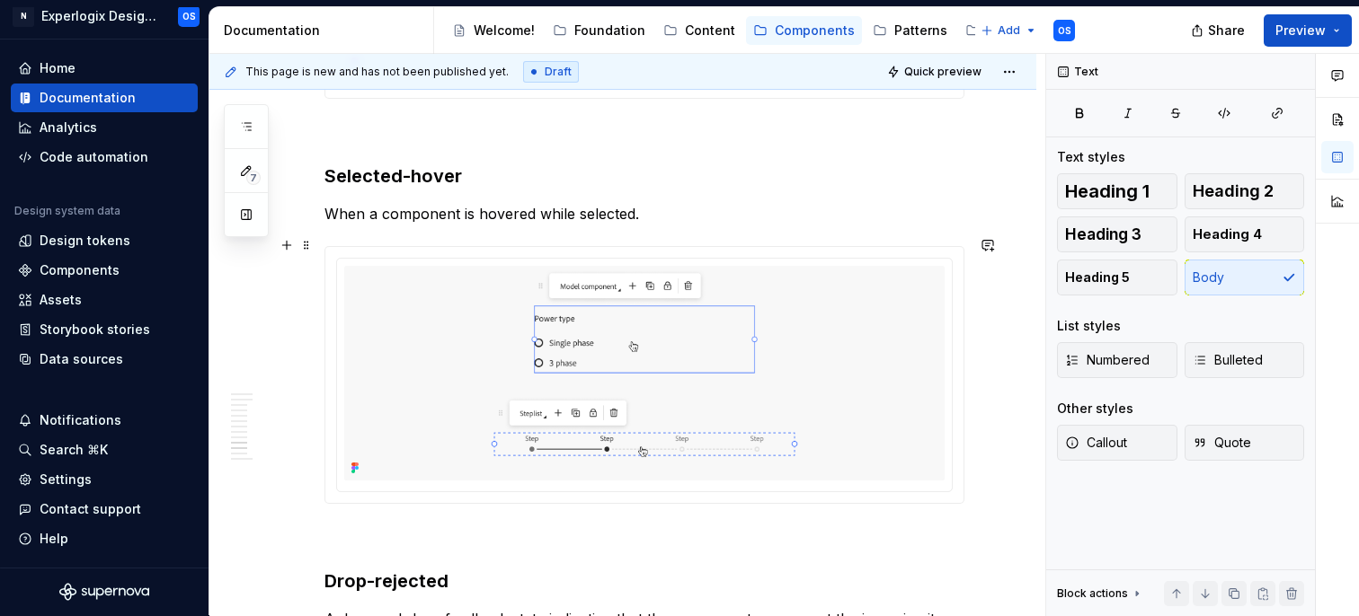
click at [506, 225] on p "When a component is hovered while selected." at bounding box center [644, 214] width 640 height 22
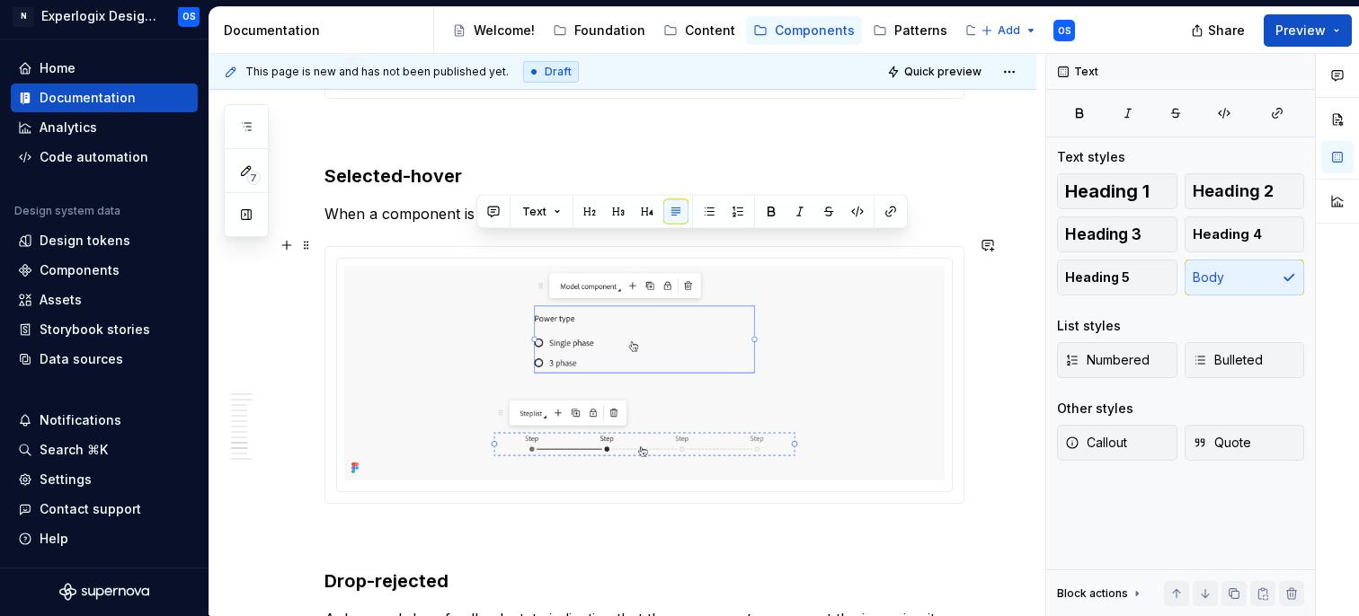
click at [506, 225] on p "When a component is hovered while selected." at bounding box center [644, 214] width 640 height 22
copy p "When a component is hovered while selected."
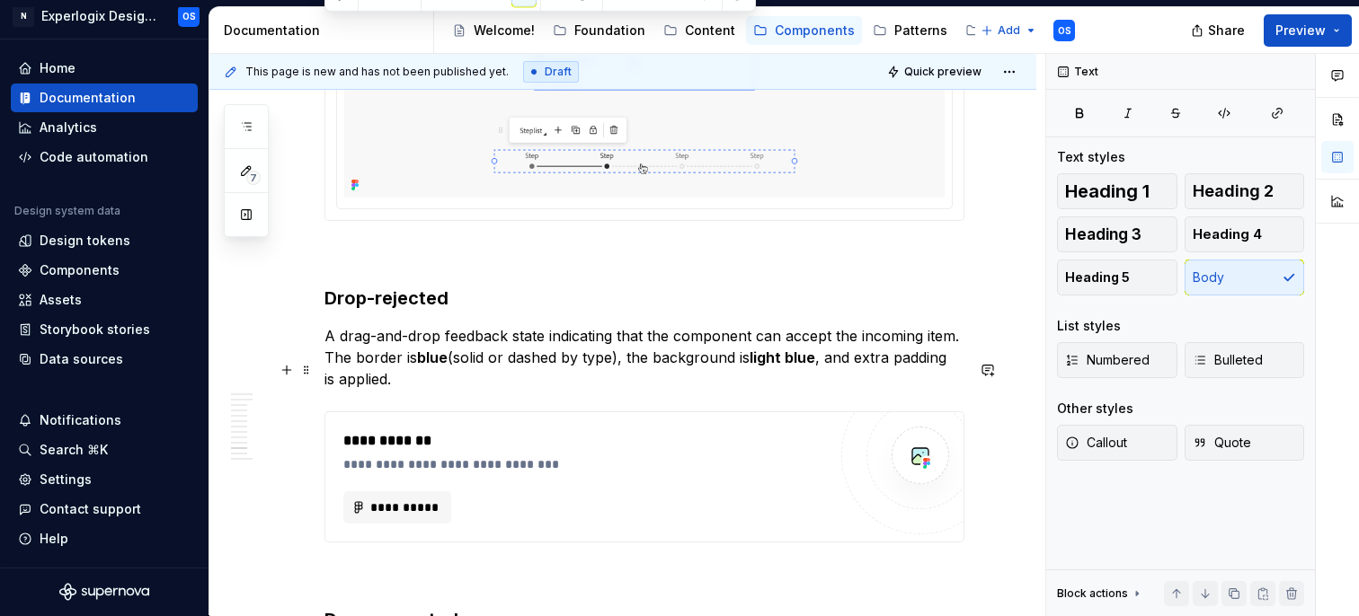
scroll to position [4619, 0]
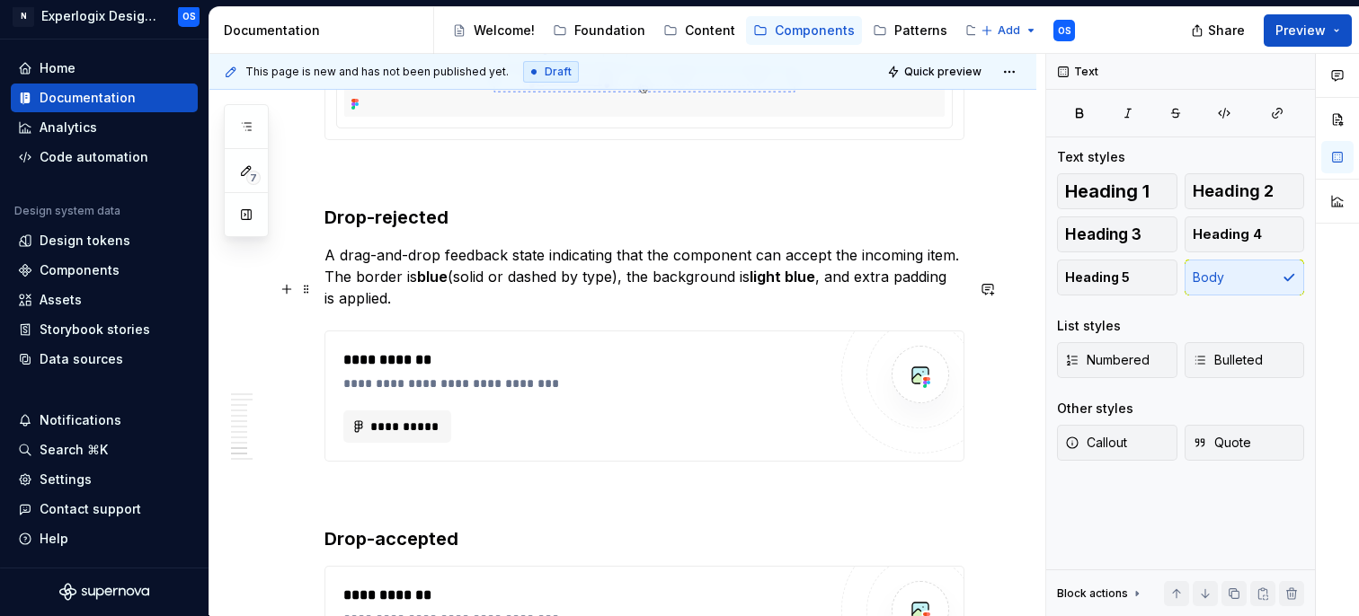
click at [889, 292] on p "A drag-and-drop feedback state indicating that the component can accept the inc…" at bounding box center [644, 276] width 640 height 65
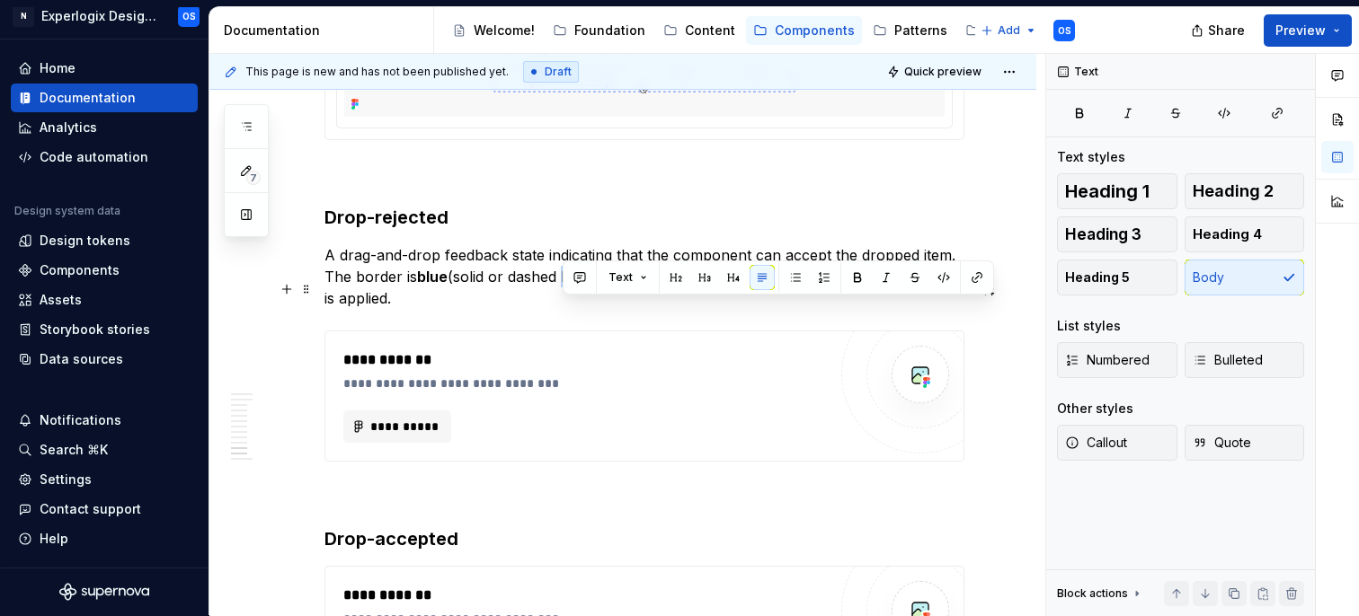
drag, startPoint x: 615, startPoint y: 308, endPoint x: 563, endPoint y: 309, distance: 51.2
click at [563, 309] on p "A drag-and-drop feedback state indicating that the component can accept the dro…" at bounding box center [644, 276] width 640 height 65
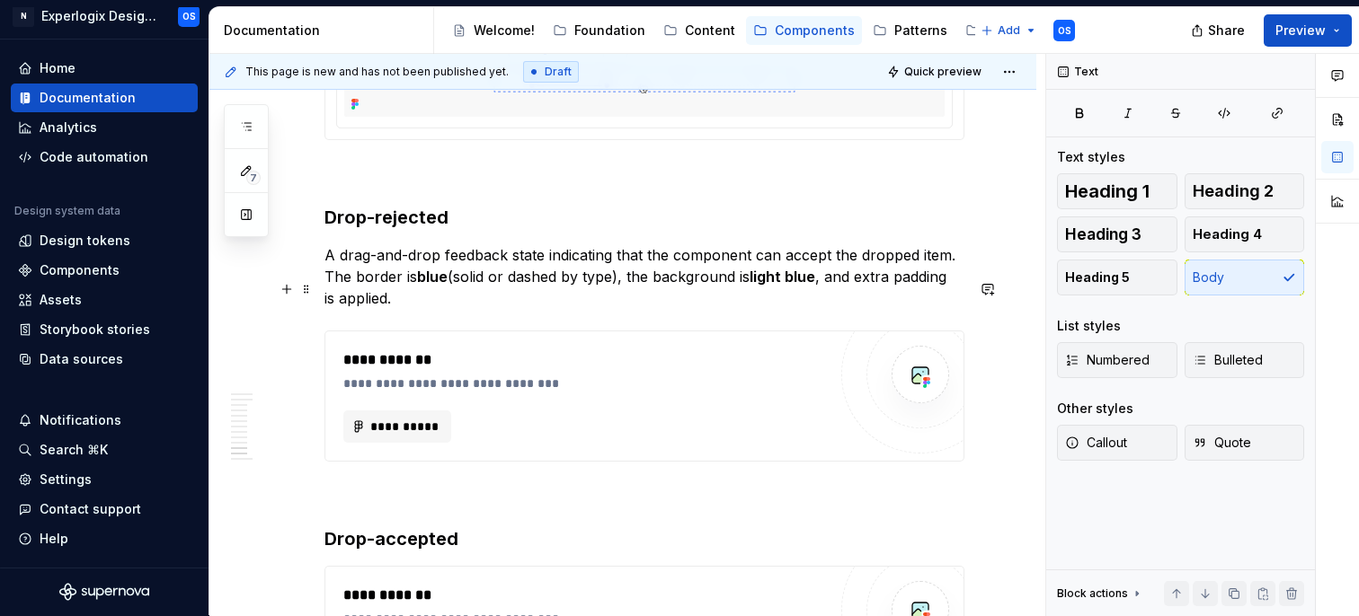
click at [626, 309] on p "A drag-and-drop feedback state indicating that the component can accept the dro…" at bounding box center [644, 276] width 640 height 65
click at [623, 307] on p "A drag-and-drop feedback state indicating that the component can accept the dro…" at bounding box center [644, 276] width 640 height 65
click at [935, 309] on p "A drag-and-drop feedback state indicating that the component can accept the dro…" at bounding box center [644, 276] width 640 height 65
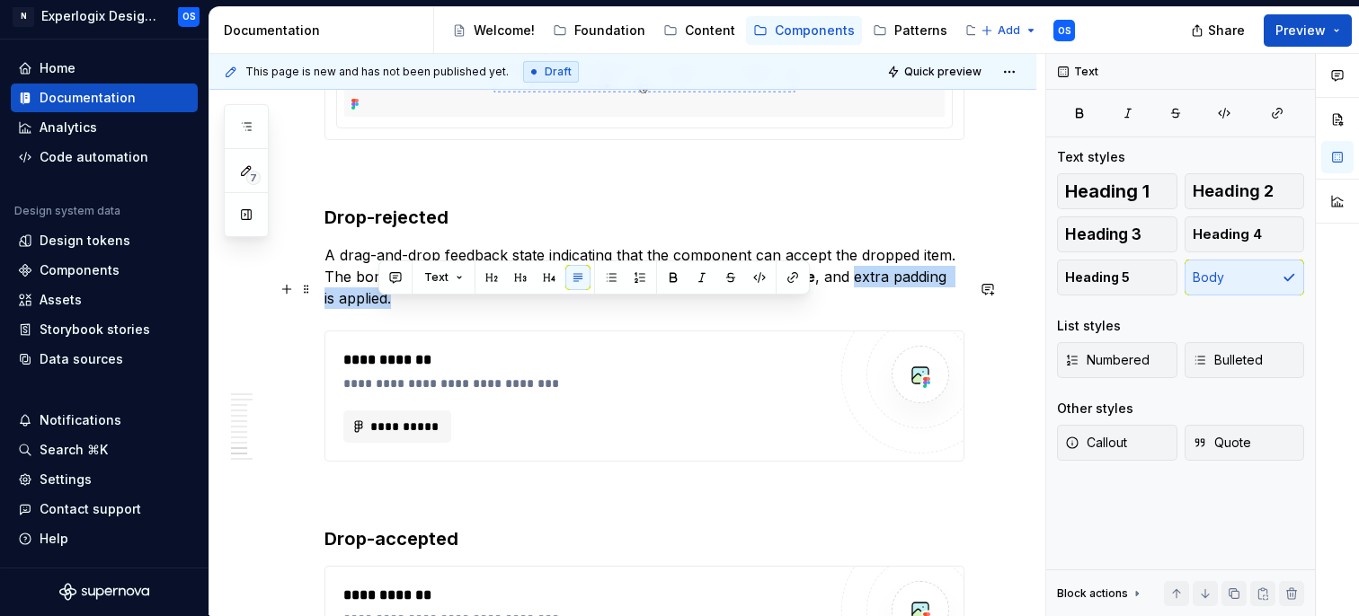
drag, startPoint x: 927, startPoint y: 324, endPoint x: 857, endPoint y: 312, distance: 71.1
click at [857, 309] on p "A drag-and-drop feedback state indicating that the component can accept the dro…" at bounding box center [644, 276] width 640 height 65
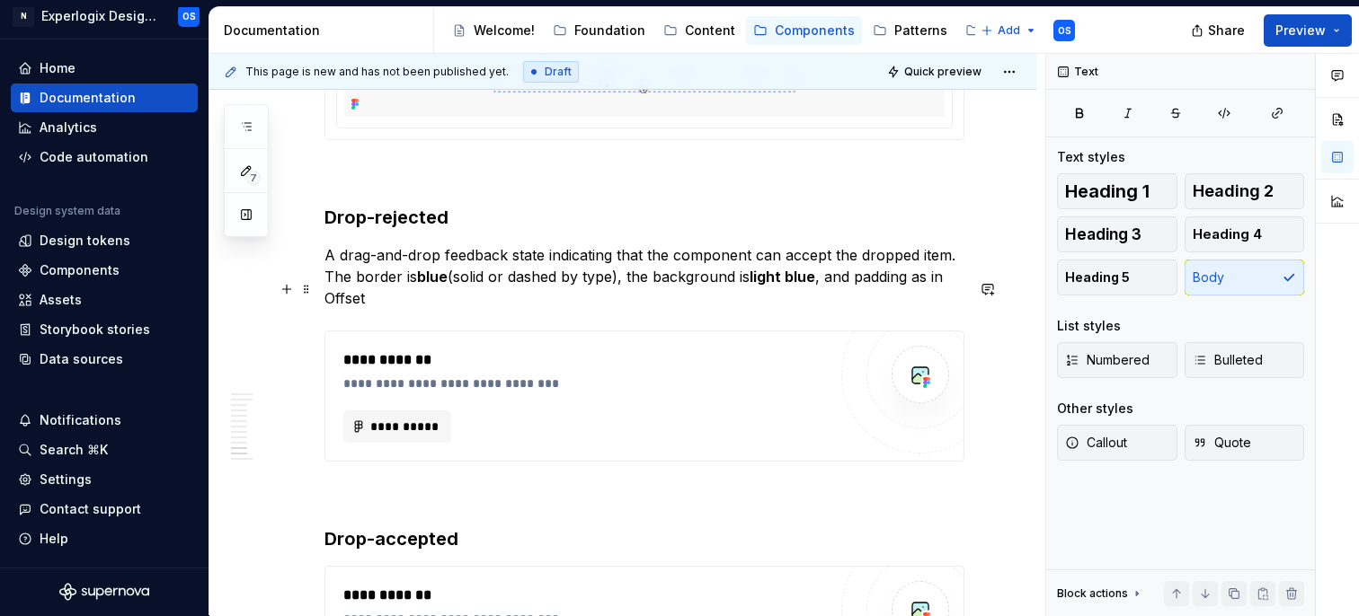
click at [345, 309] on p "A drag-and-drop feedback state indicating that the component can accept the dro…" at bounding box center [644, 276] width 640 height 65
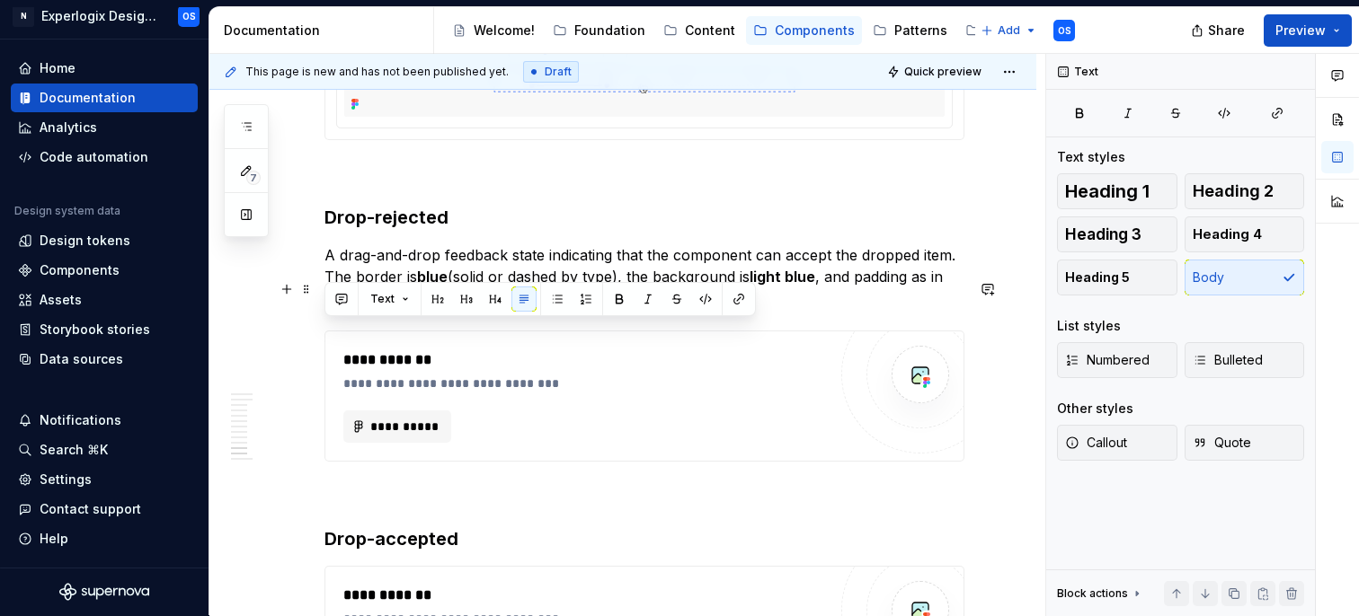
click at [345, 309] on p "A drag-and-drop feedback state indicating that the component can accept the dro…" at bounding box center [644, 276] width 640 height 65
click at [735, 298] on button "button" at bounding box center [738, 299] width 25 height 25
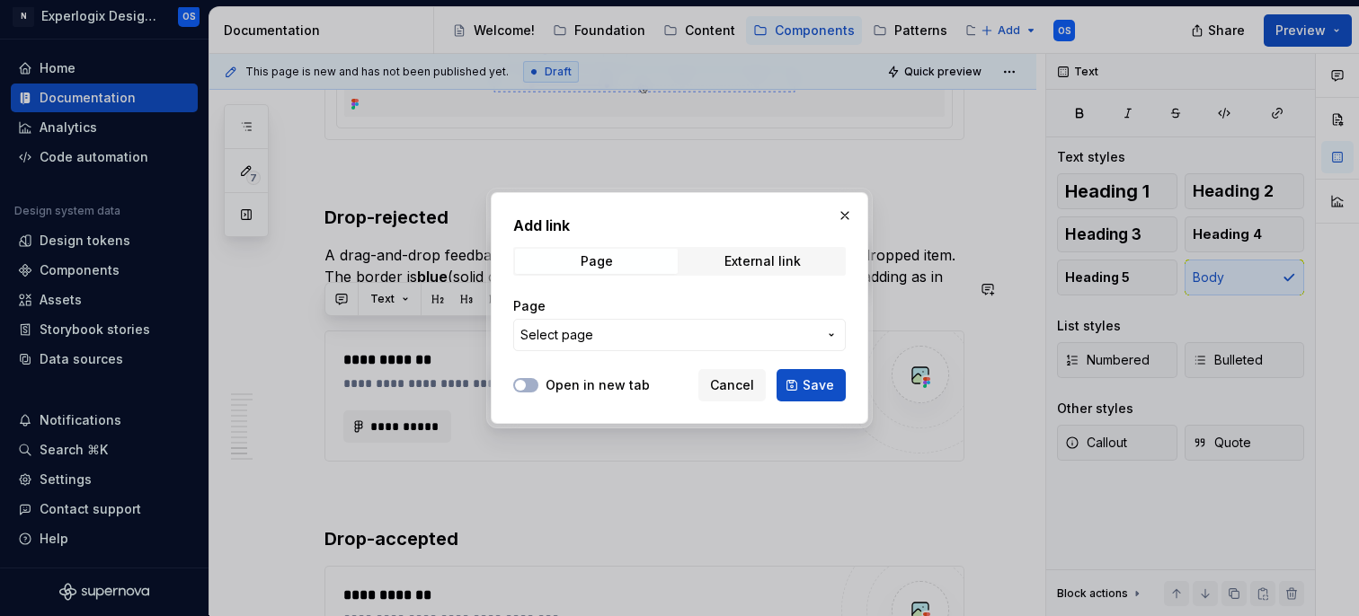
click at [624, 341] on span "Select page" at bounding box center [668, 335] width 297 height 18
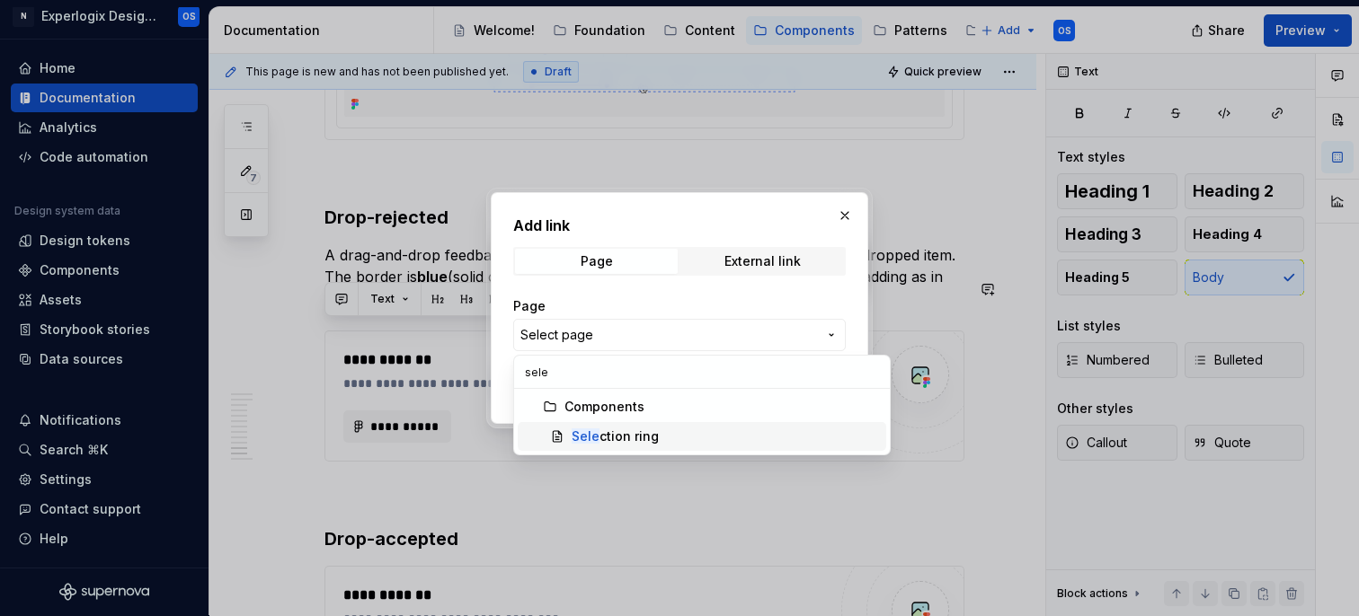
click at [599, 430] on div "Sele ction ring" at bounding box center [615, 437] width 87 height 18
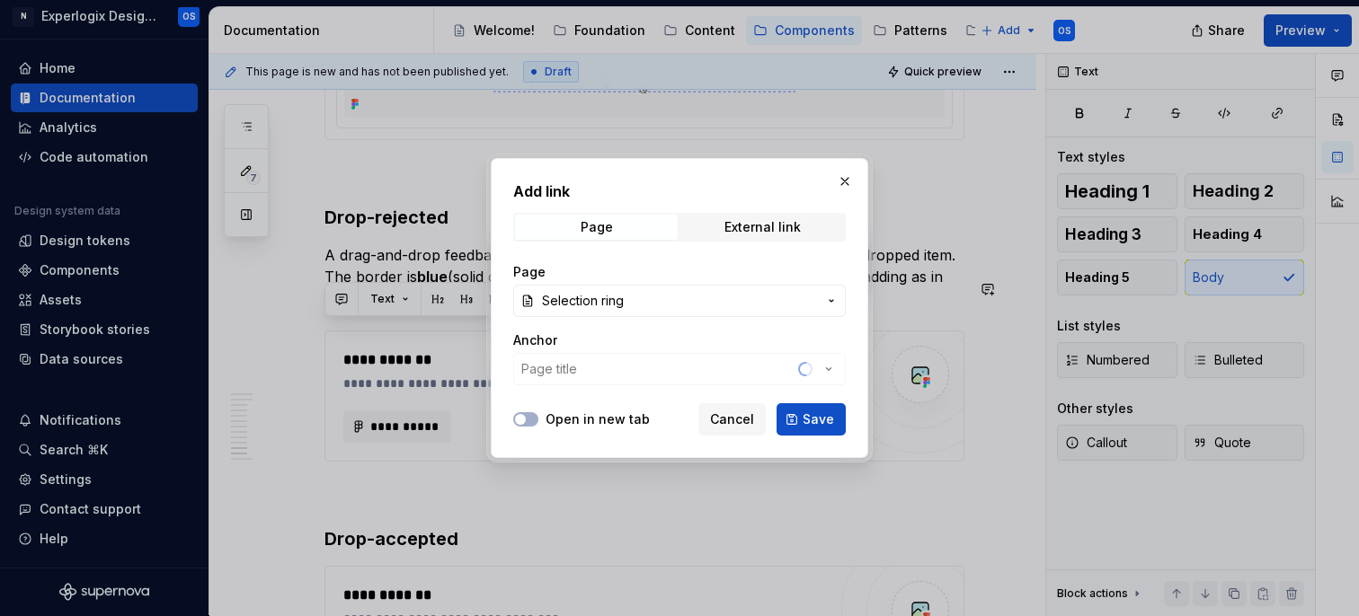
click at [590, 367] on div "Anchor Page title" at bounding box center [679, 359] width 333 height 54
click at [823, 361] on icon "button" at bounding box center [829, 369] width 18 height 18
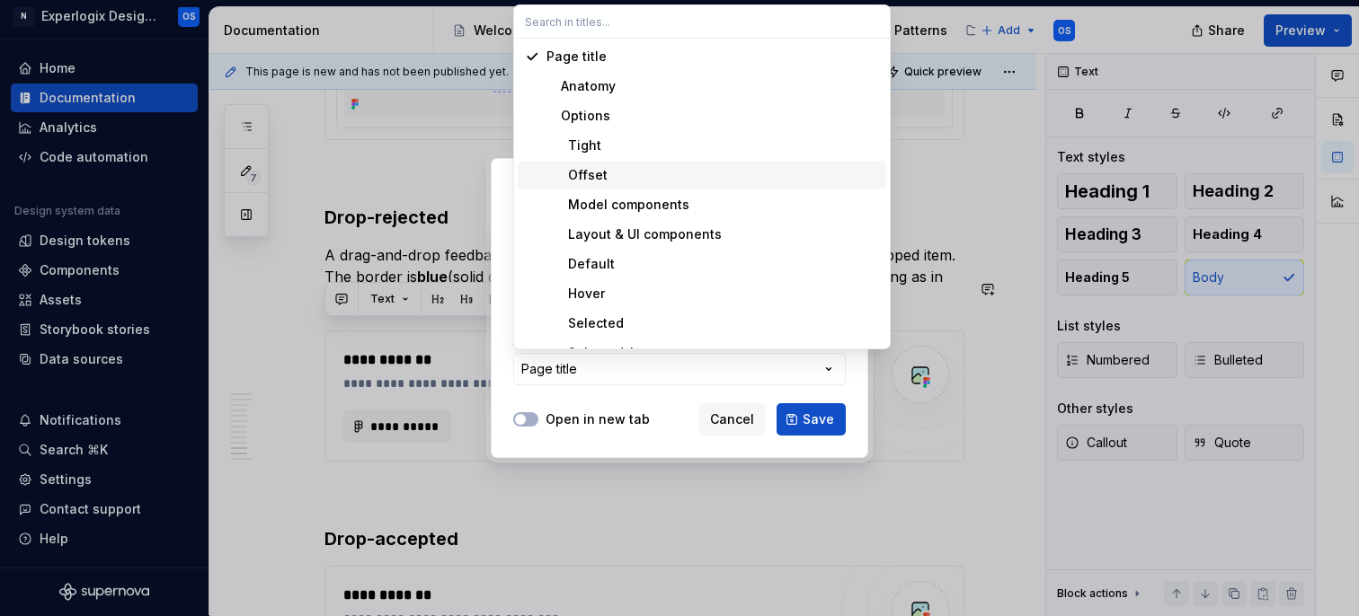
click at [607, 180] on div "Offset" at bounding box center [712, 175] width 333 height 18
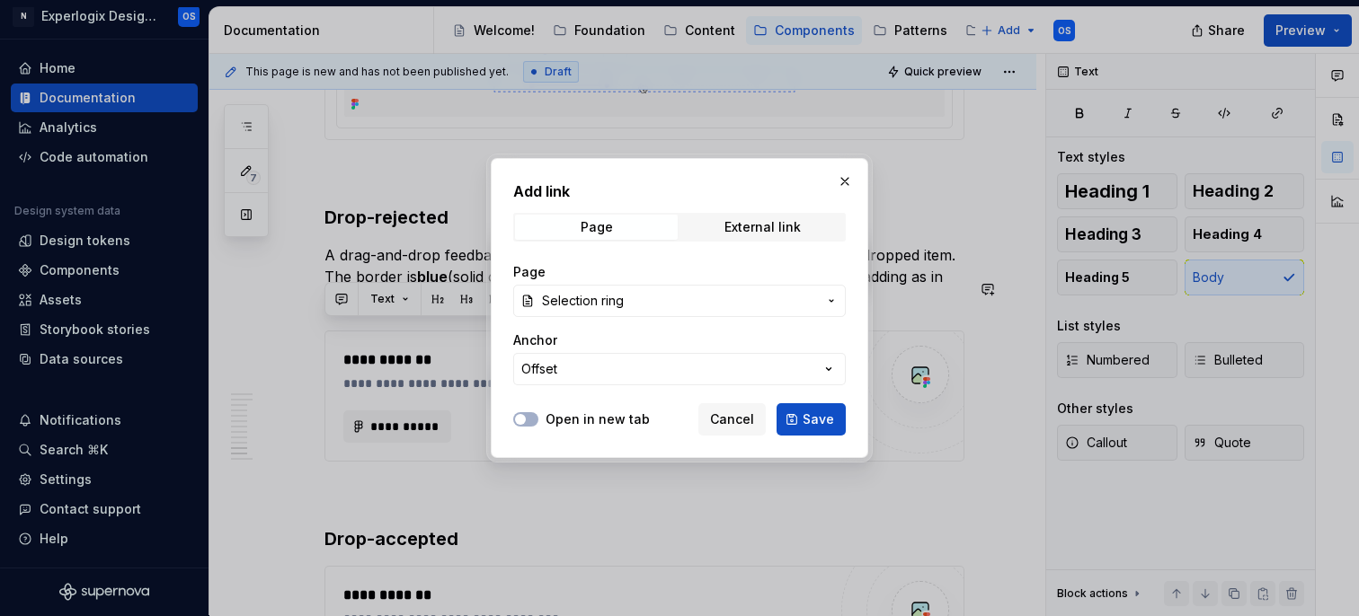
drag, startPoint x: 823, startPoint y: 420, endPoint x: 780, endPoint y: 327, distance: 102.1
click at [780, 327] on div "Add link Page External link Page Selection ring Anchor Offset Open in new tab C…" at bounding box center [679, 308] width 377 height 300
click at [532, 420] on button "Open in new tab" at bounding box center [525, 419] width 25 height 14
click at [817, 412] on span "Save" at bounding box center [817, 420] width 31 height 18
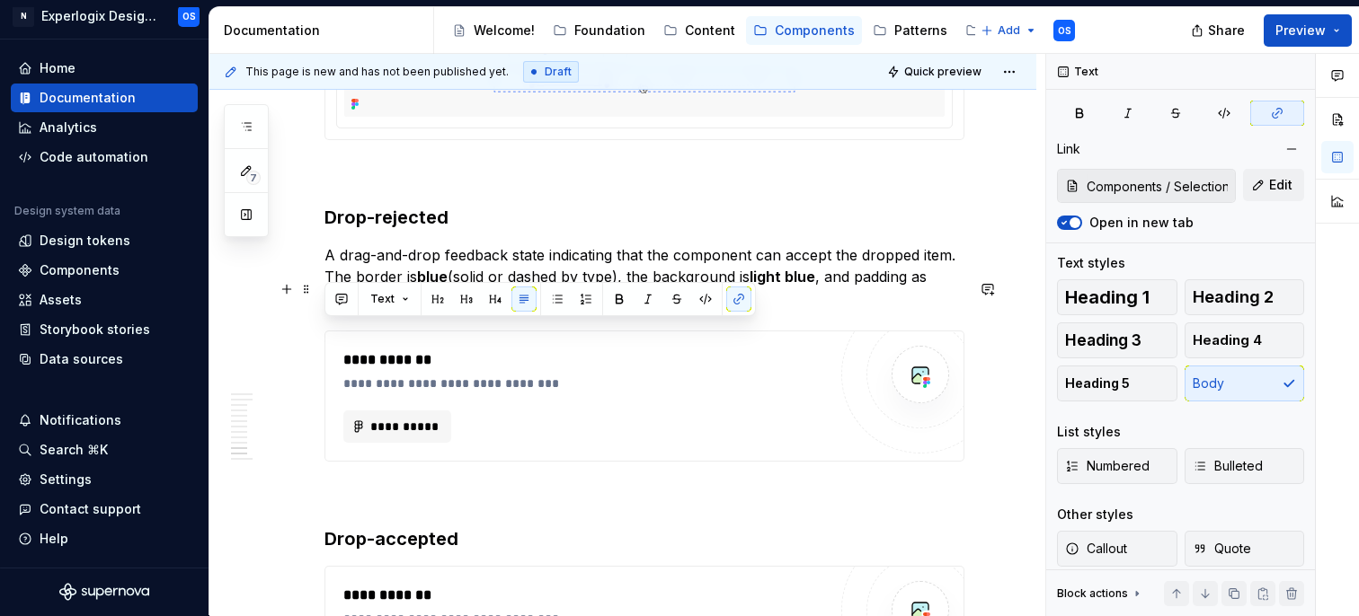
click at [419, 309] on p "A drag-and-drop feedback state indicating that the component can accept the dro…" at bounding box center [644, 276] width 640 height 65
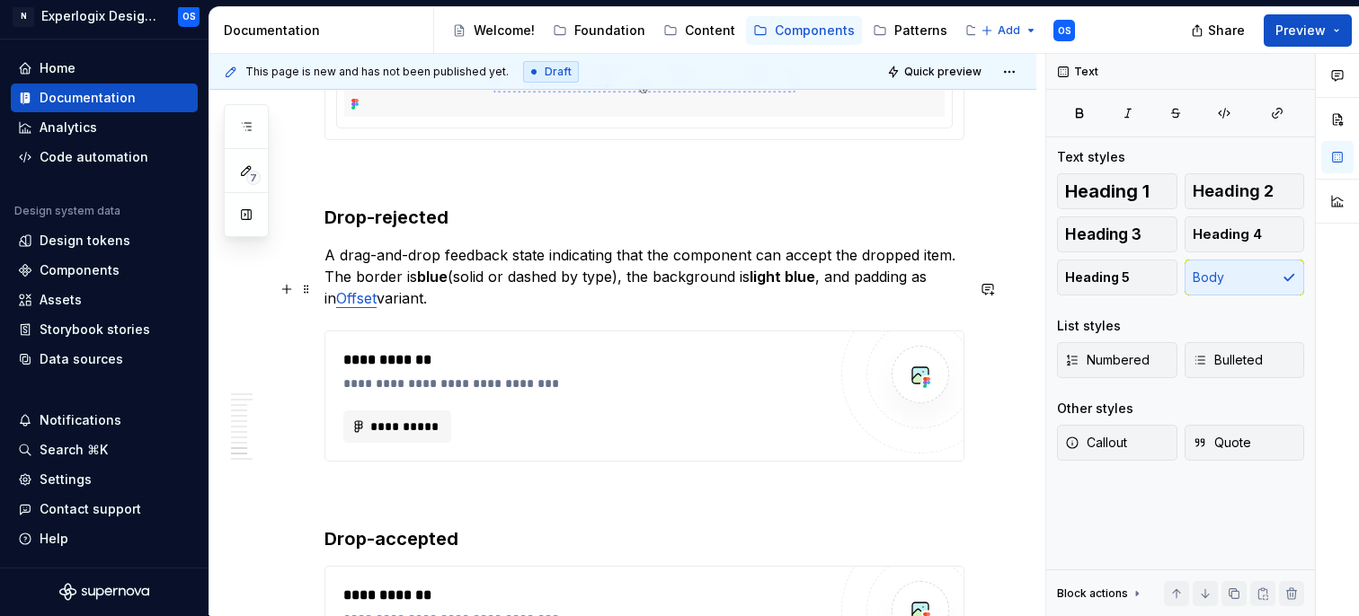
click at [853, 306] on p "A drag-and-drop feedback state indicating that the component can accept the dro…" at bounding box center [644, 276] width 640 height 65
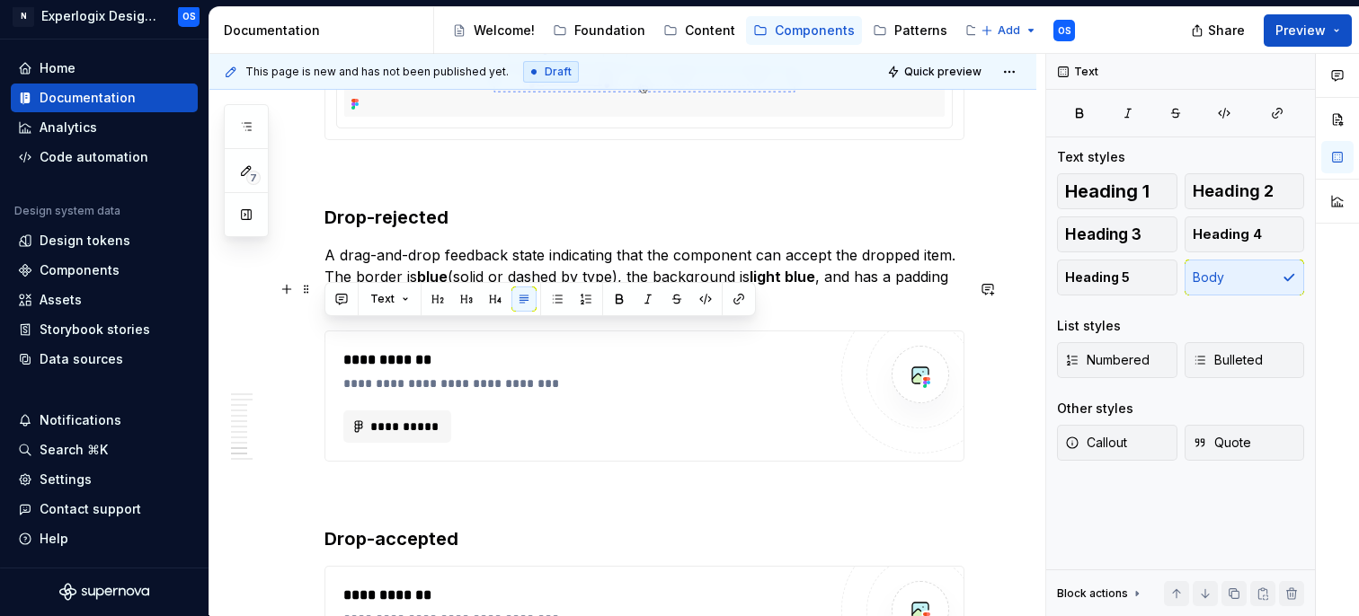
drag, startPoint x: 354, startPoint y: 335, endPoint x: 307, endPoint y: 334, distance: 46.7
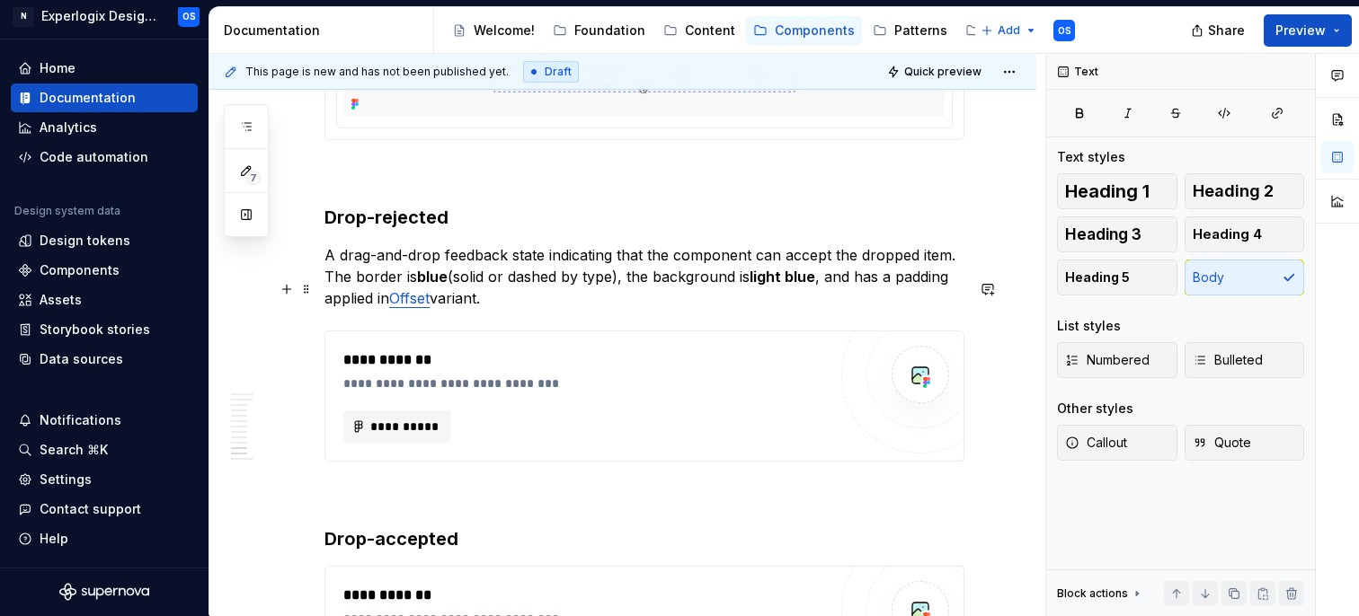
click at [361, 309] on p "A drag-and-drop feedback state indicating that the component can accept the dro…" at bounding box center [644, 276] width 640 height 65
click at [485, 309] on p "A drag-and-drop feedback state indicating that the component can accept the dro…" at bounding box center [644, 276] width 640 height 65
click at [889, 309] on p "A drag-and-drop feedback state indicating that the component can accept the dro…" at bounding box center [644, 276] width 640 height 65
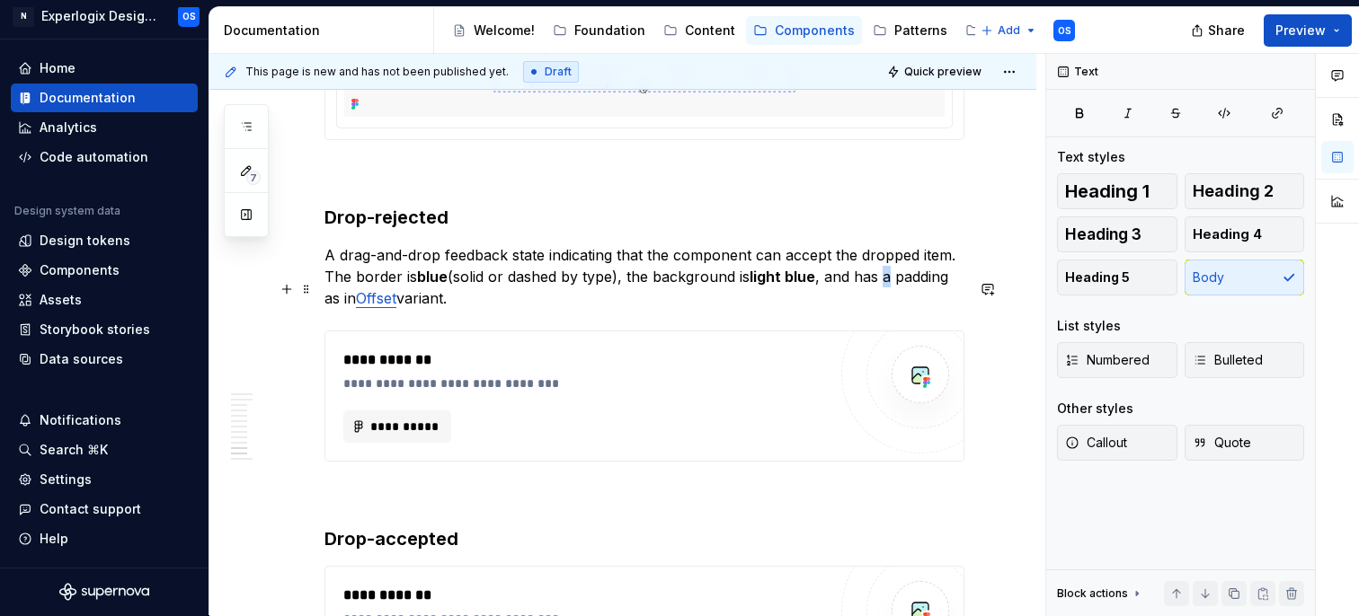
click at [889, 309] on p "A drag-and-drop feedback state indicating that the component can accept the dro…" at bounding box center [644, 276] width 640 height 65
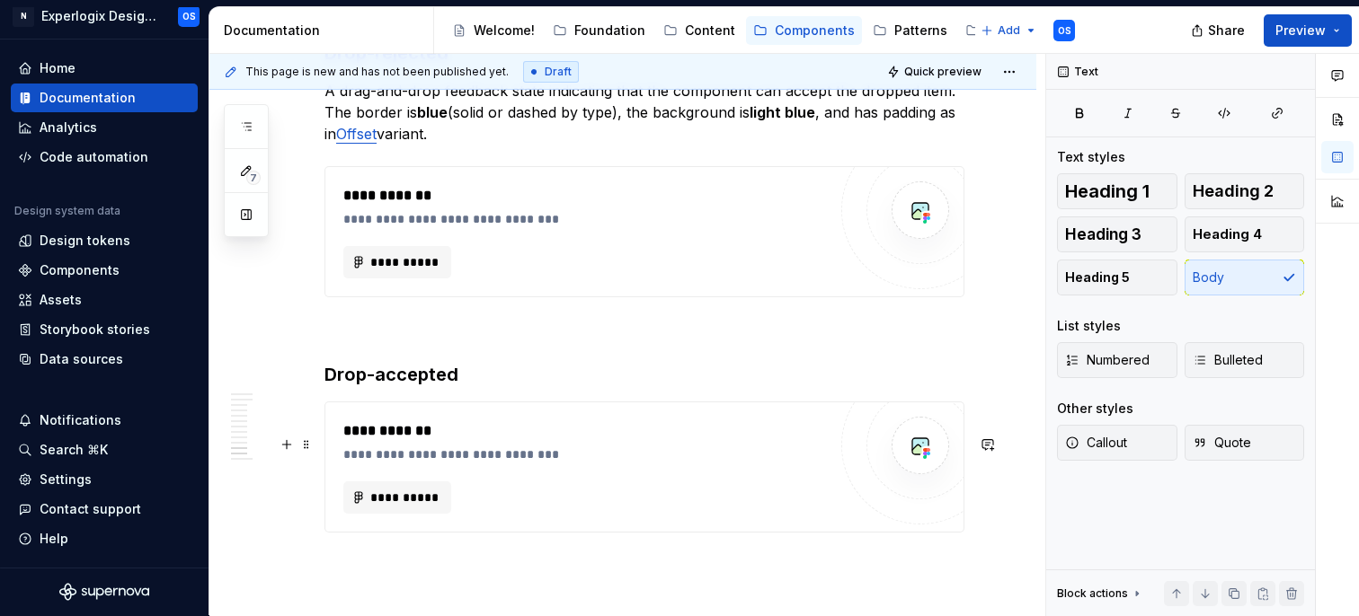
scroll to position [4825, 0]
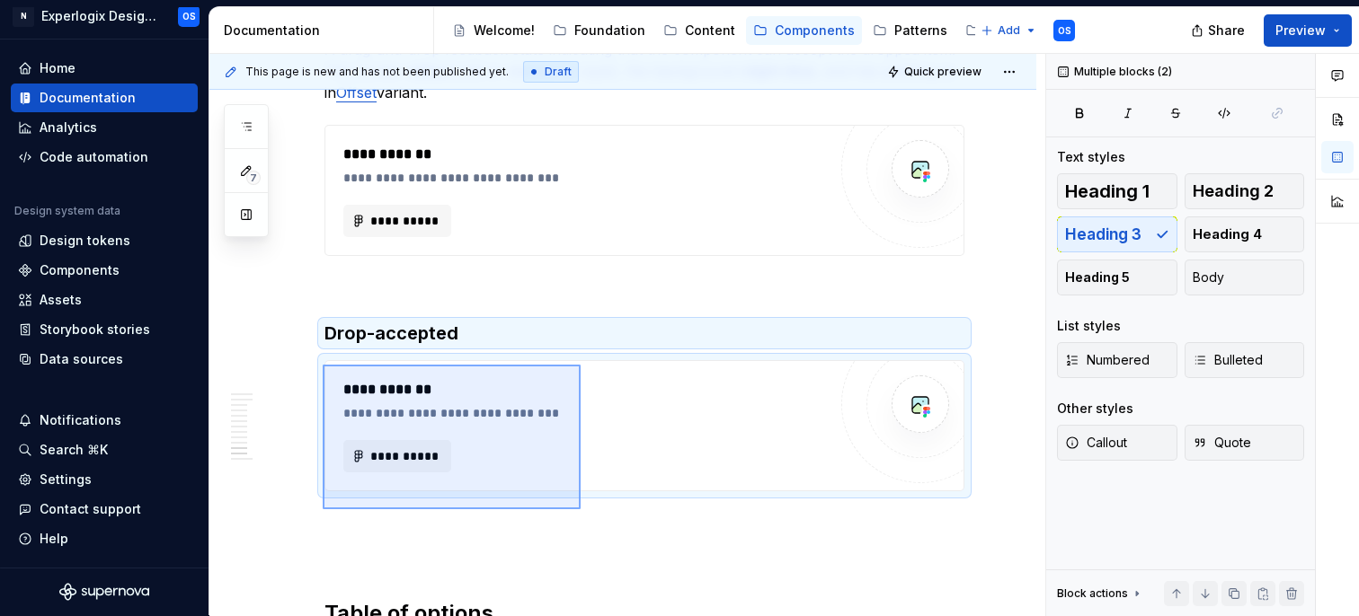
drag, startPoint x: 323, startPoint y: 365, endPoint x: 584, endPoint y: 514, distance: 301.1
click at [584, 515] on div "This page is new and has not been published yet. Draft Quick preview Selection …" at bounding box center [627, 335] width 836 height 563
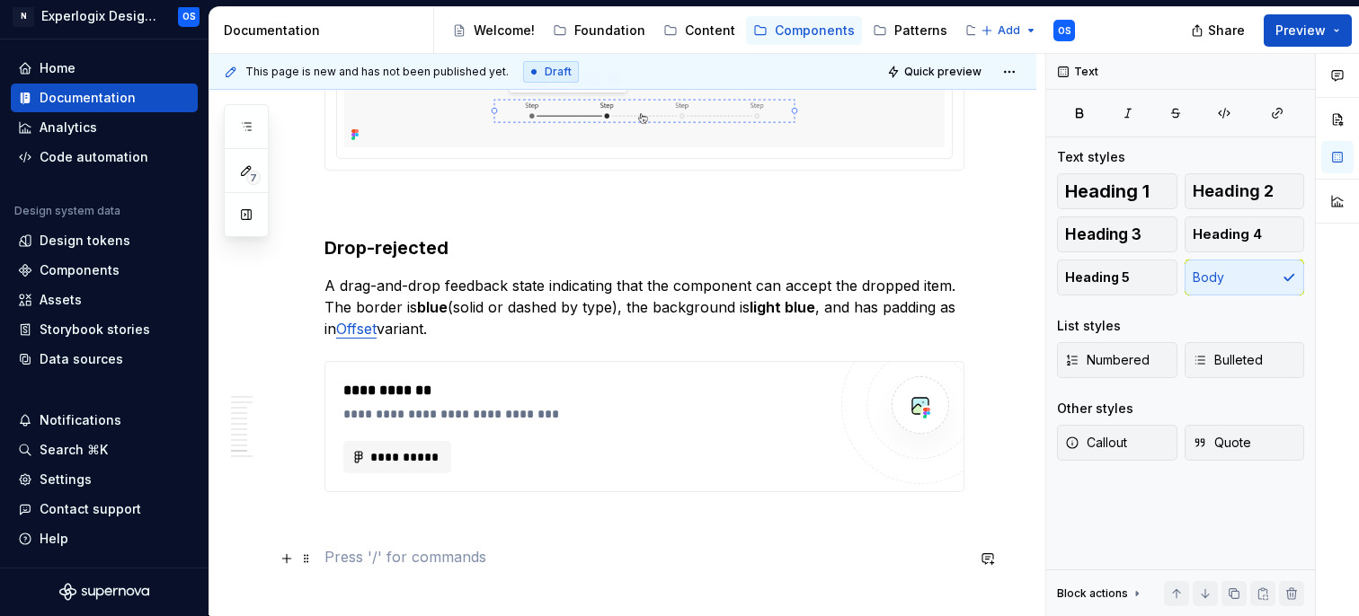
scroll to position [4579, 0]
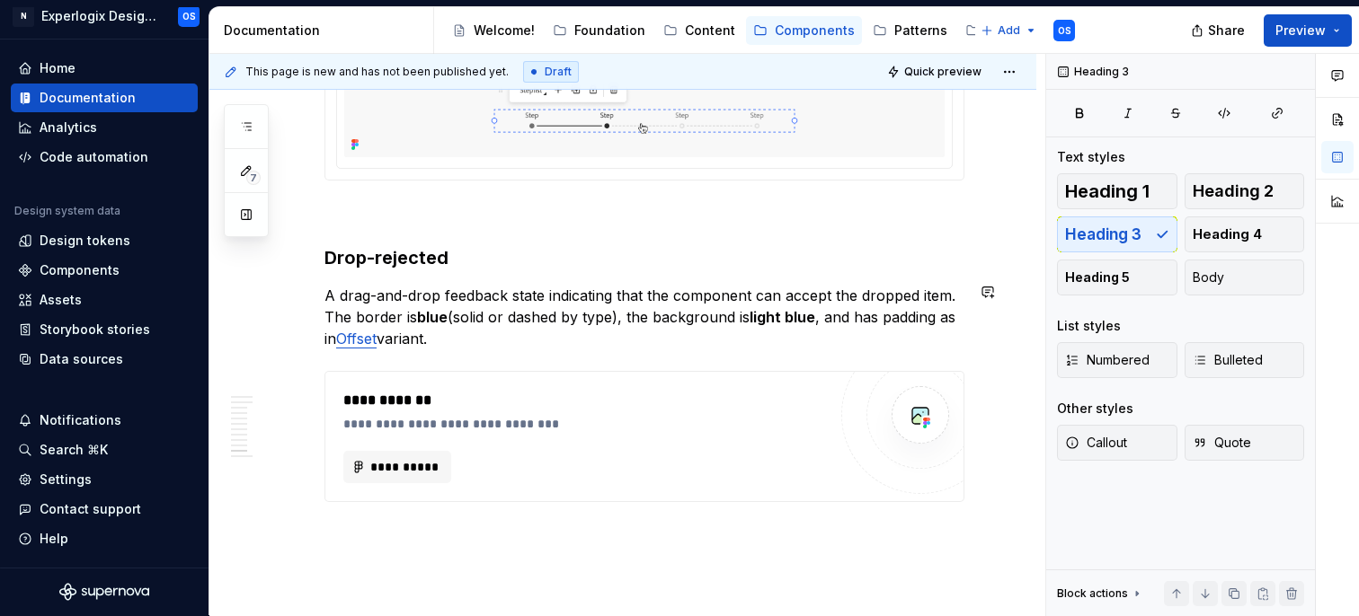
click at [368, 224] on p at bounding box center [644, 213] width 640 height 22
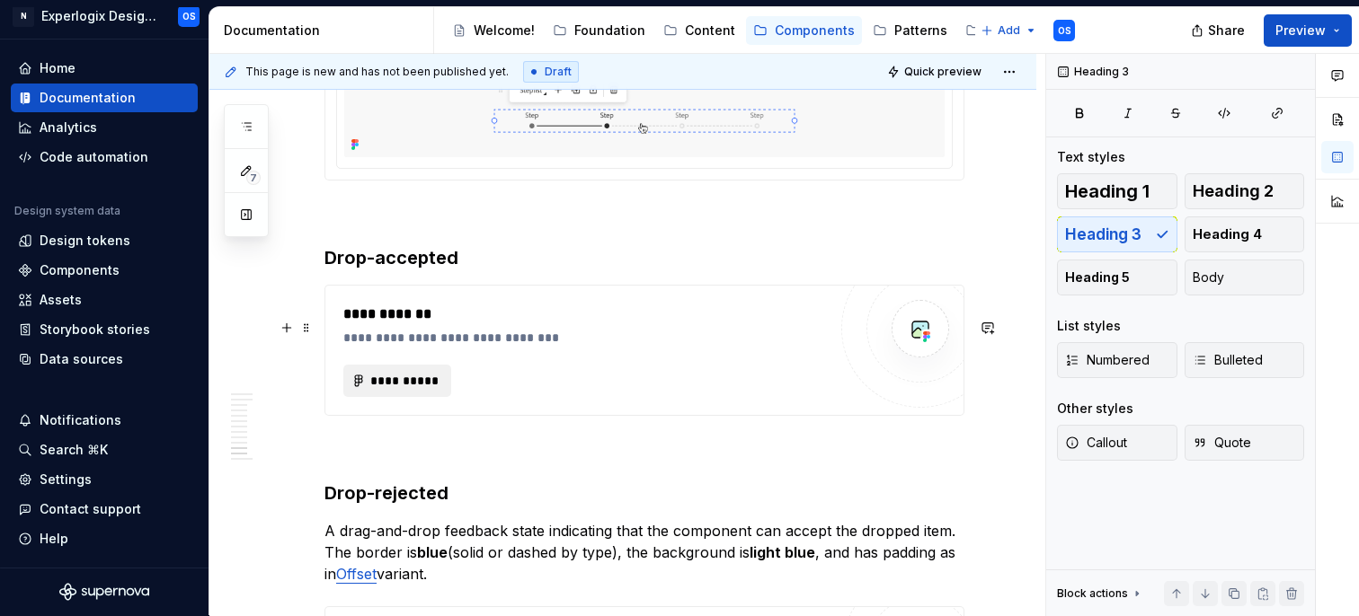
scroll to position [4712, 0]
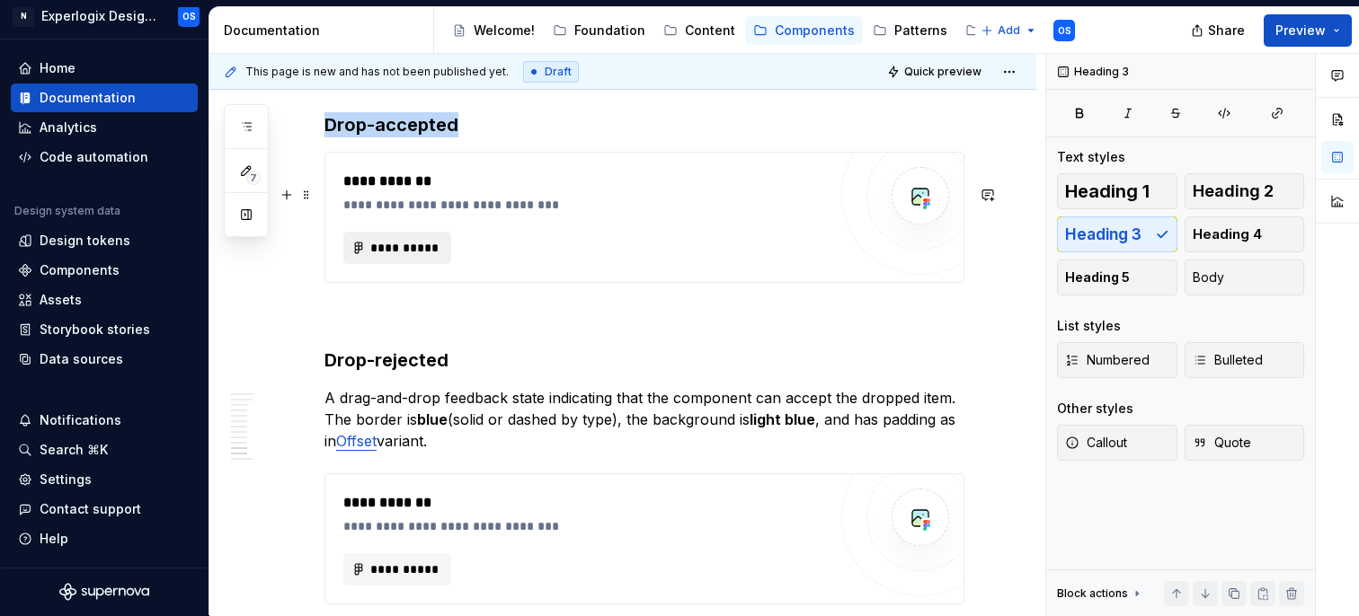
click at [412, 257] on span "**********" at bounding box center [404, 248] width 70 height 18
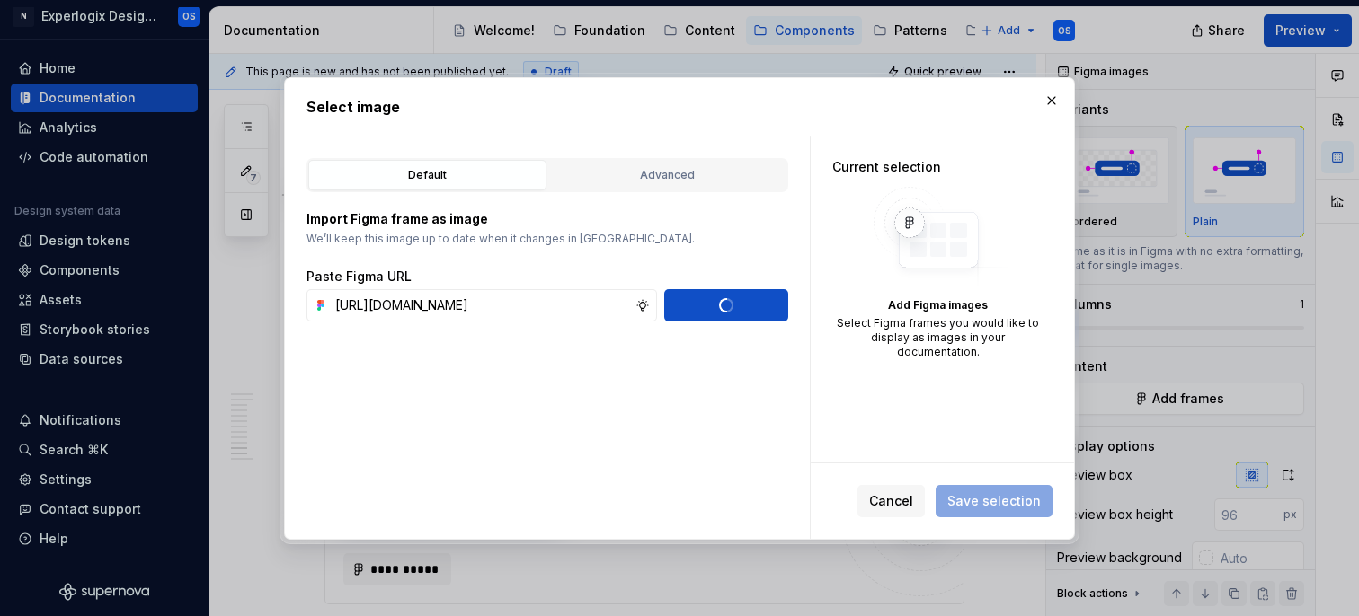
scroll to position [0, 0]
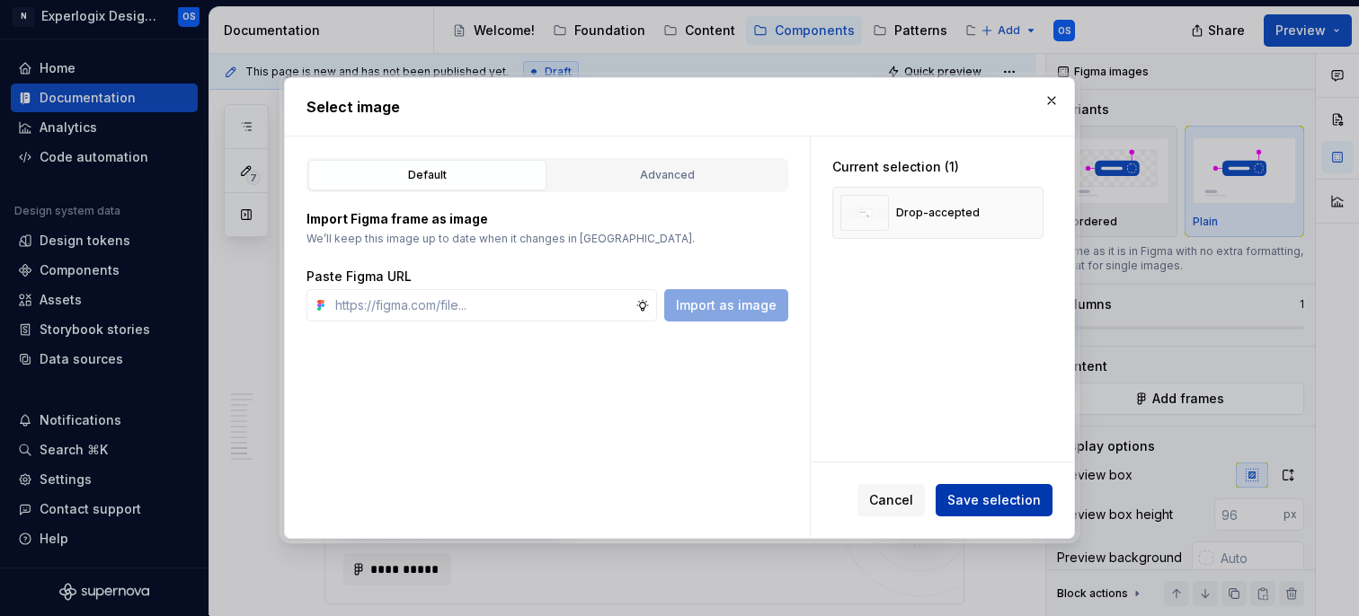
click at [980, 506] on span "Save selection" at bounding box center [993, 501] width 93 height 18
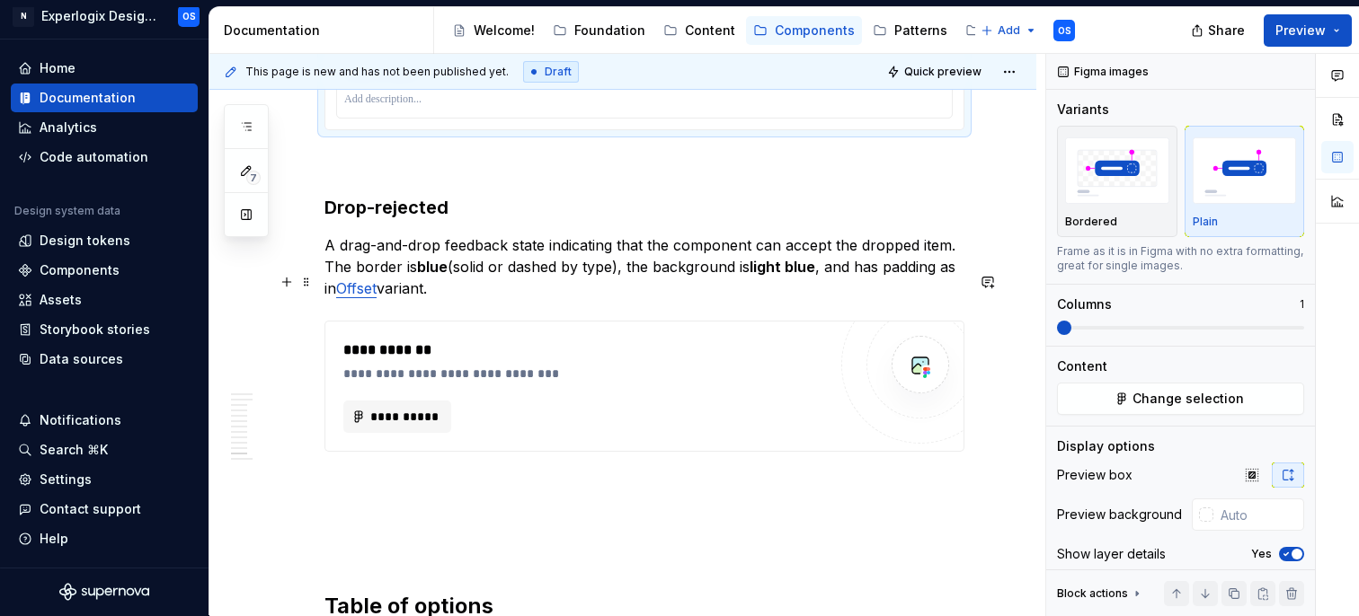
scroll to position [4992, 0]
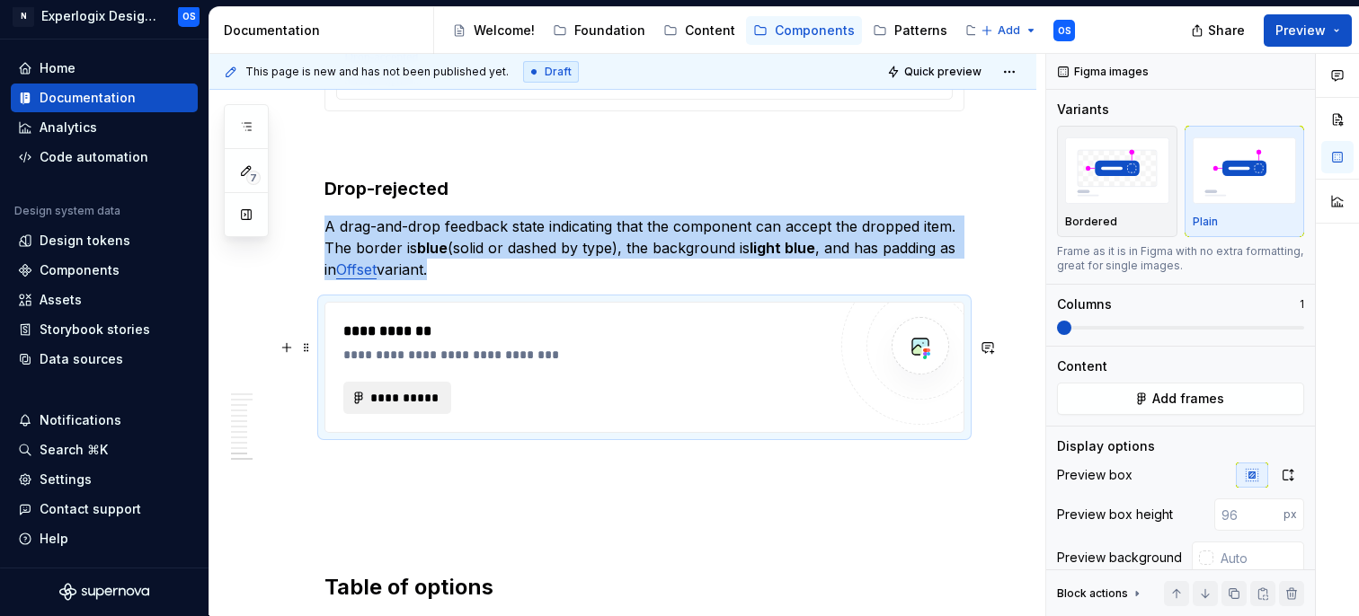
click at [390, 407] on span "**********" at bounding box center [404, 398] width 70 height 18
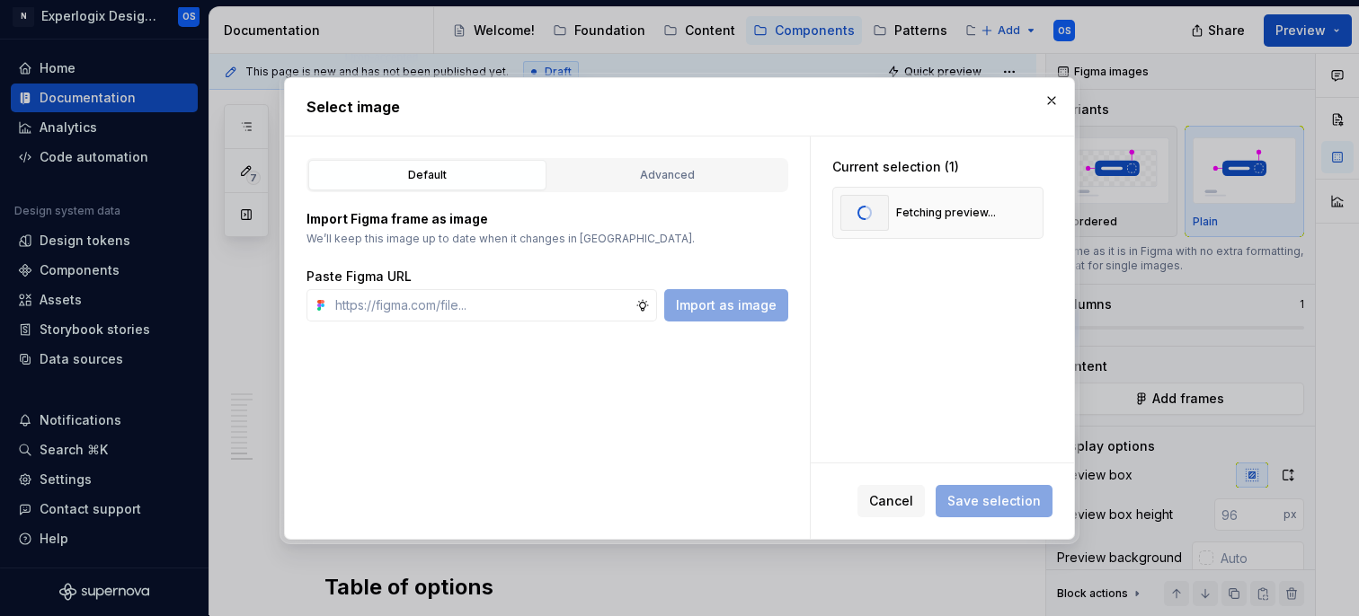
scroll to position [0, 0]
click at [980, 505] on span "Save selection" at bounding box center [993, 501] width 93 height 18
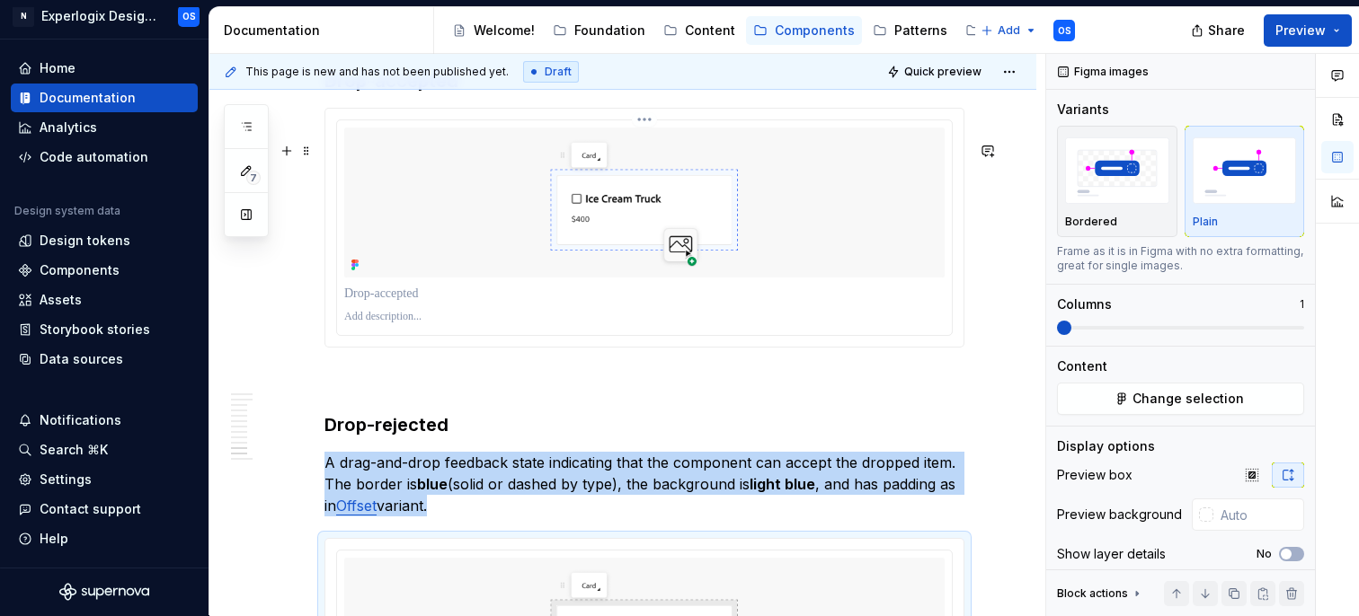
scroll to position [4734, 0]
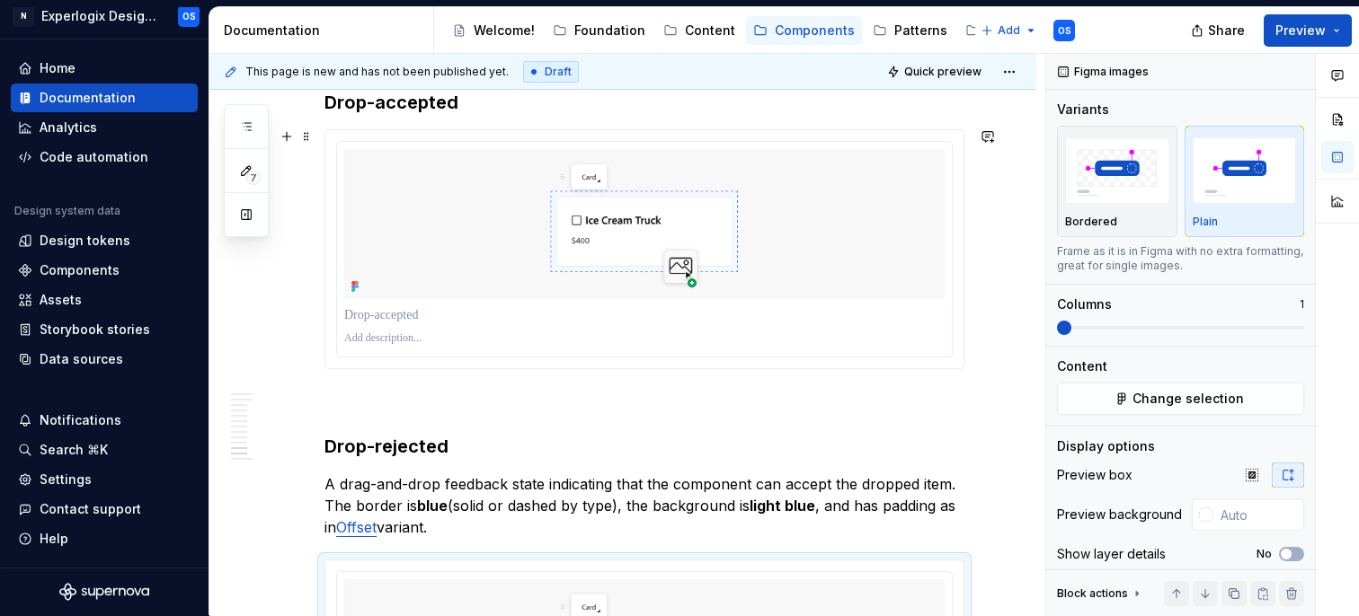
click at [483, 115] on h3 "Drop-accepted" at bounding box center [644, 102] width 640 height 25
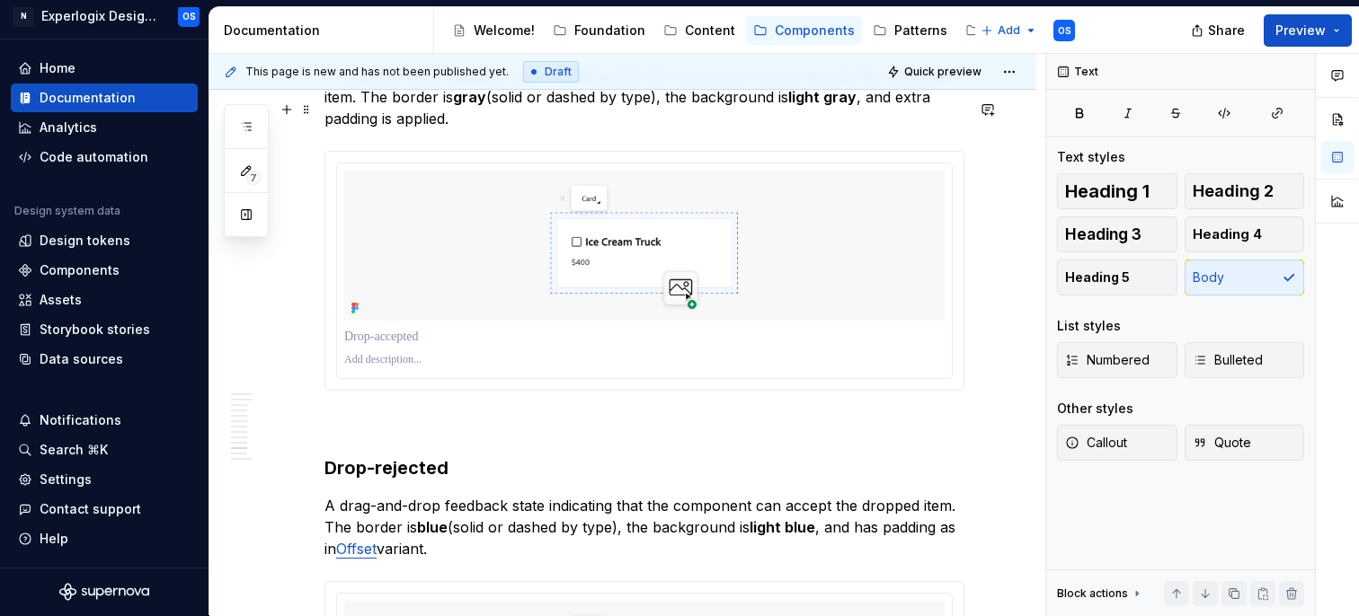
scroll to position [4811, 0]
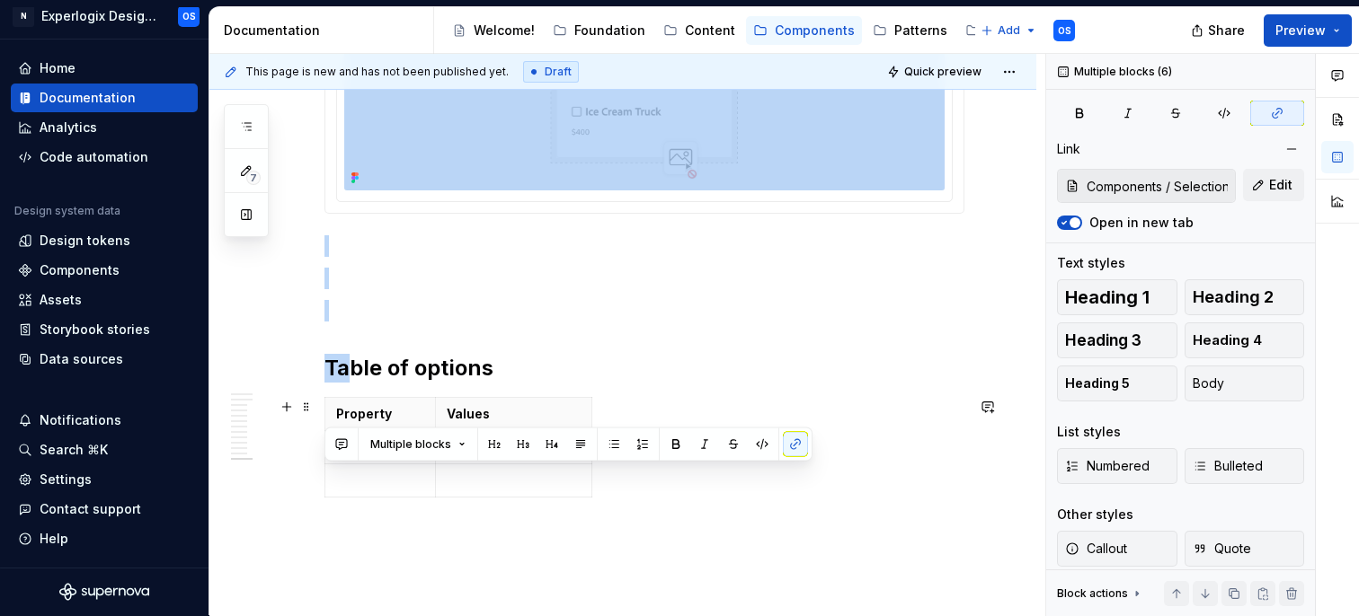
drag, startPoint x: 449, startPoint y: 577, endPoint x: 348, endPoint y: 418, distance: 188.7
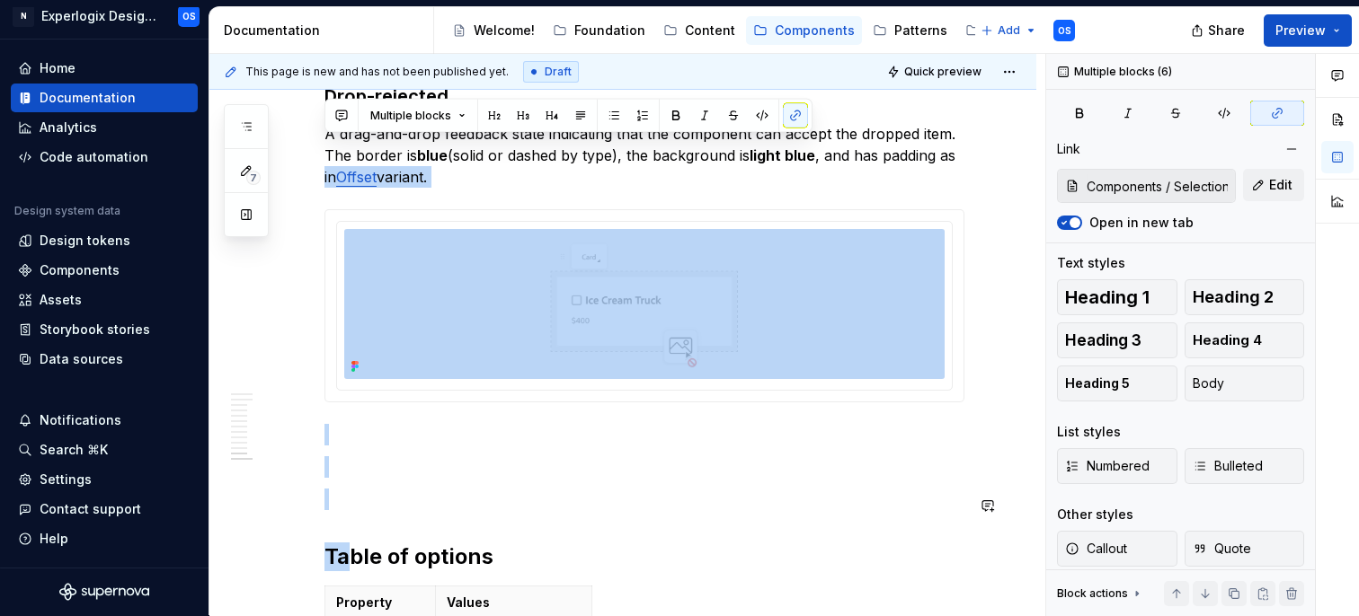
scroll to position [5129, 0]
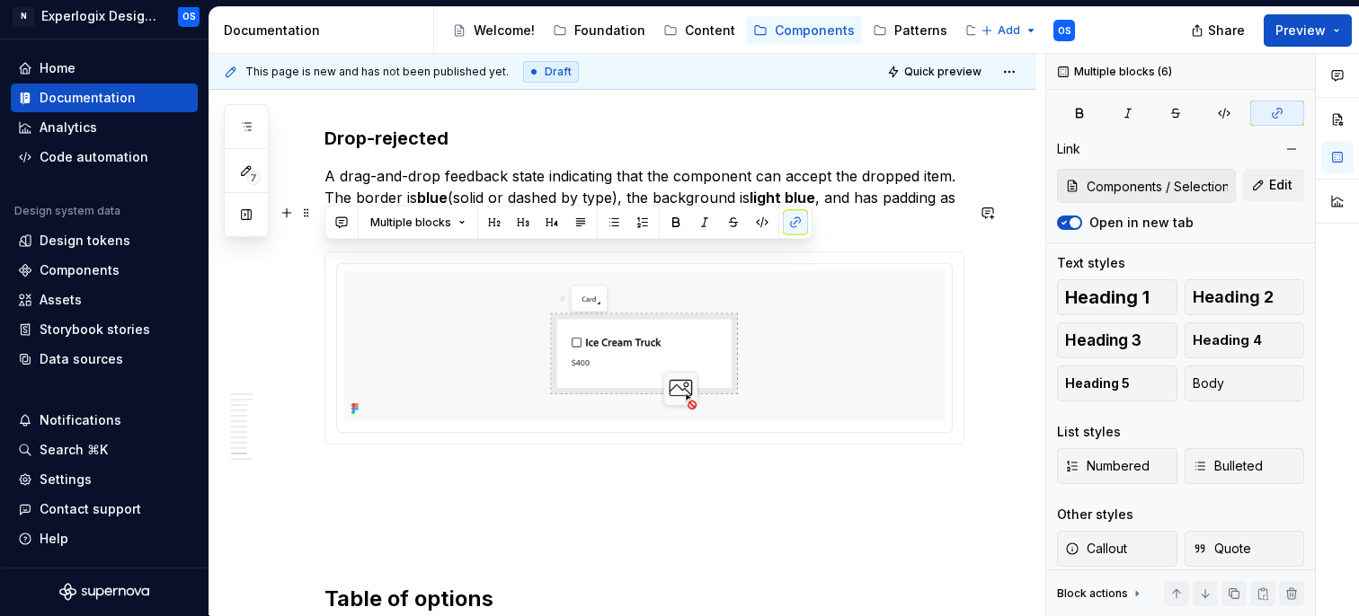
click at [483, 230] on p "A drag-and-drop feedback state indicating that the component can accept the dro…" at bounding box center [644, 197] width 640 height 65
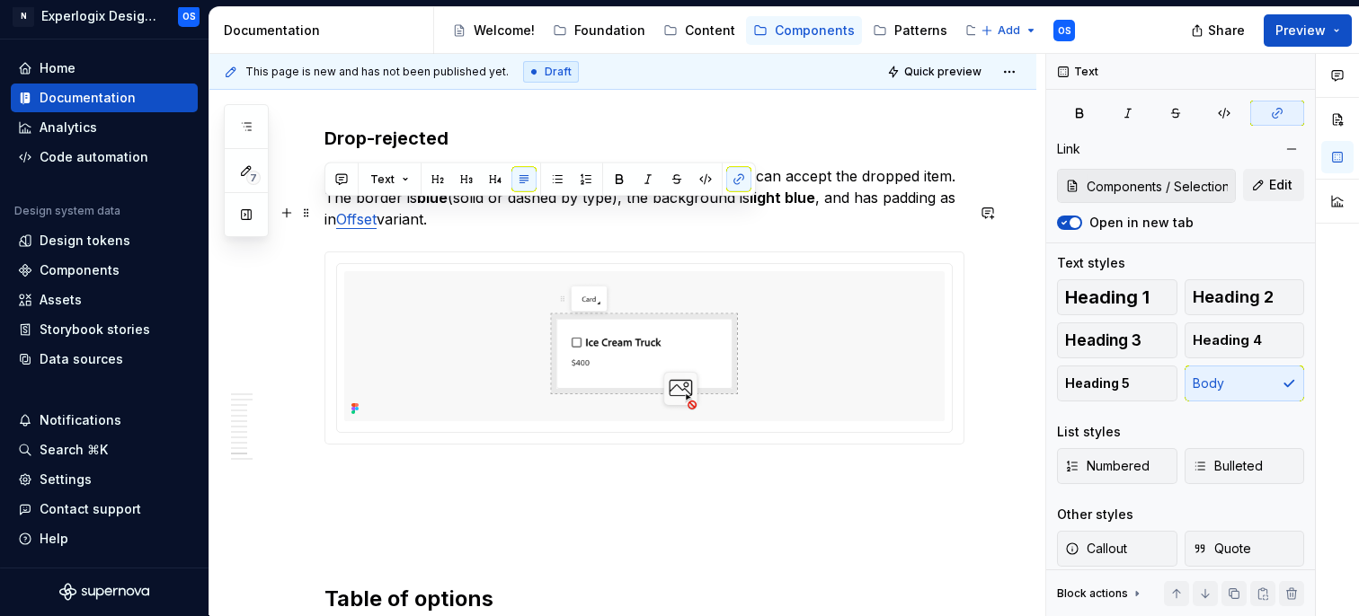
drag, startPoint x: 465, startPoint y: 255, endPoint x: 324, endPoint y: 203, distance: 150.4
click at [324, 203] on p "A drag-and-drop feedback state indicating that the component can accept the dro…" at bounding box center [644, 197] width 640 height 65
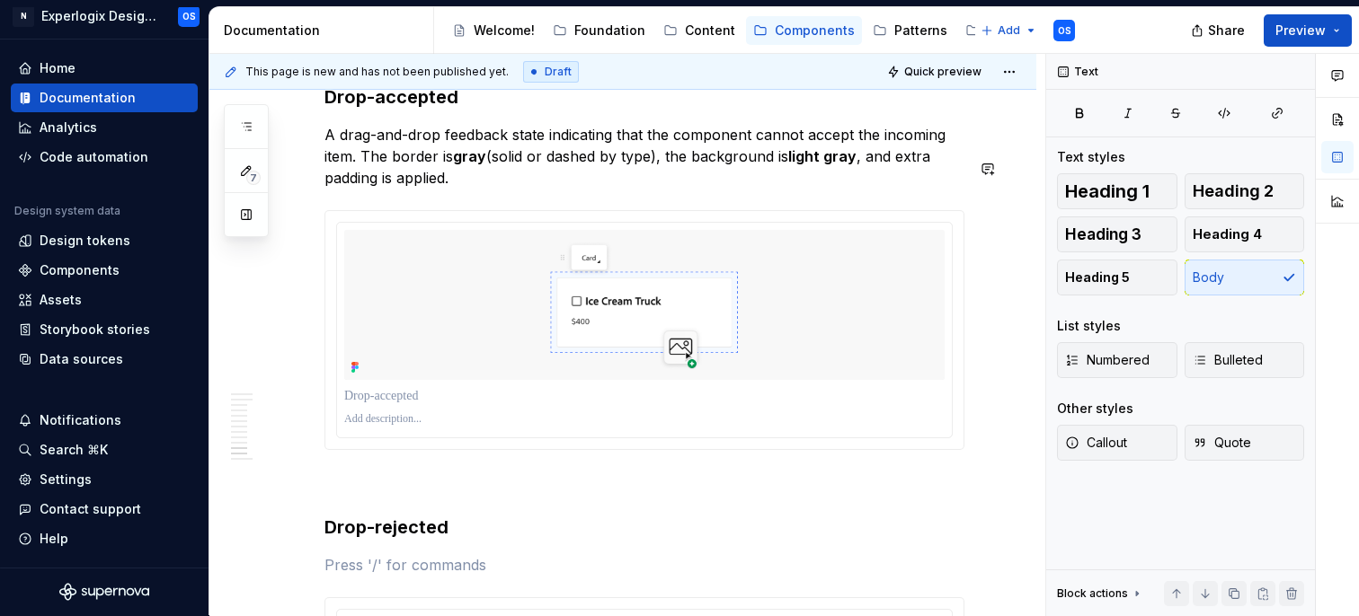
scroll to position [4674, 0]
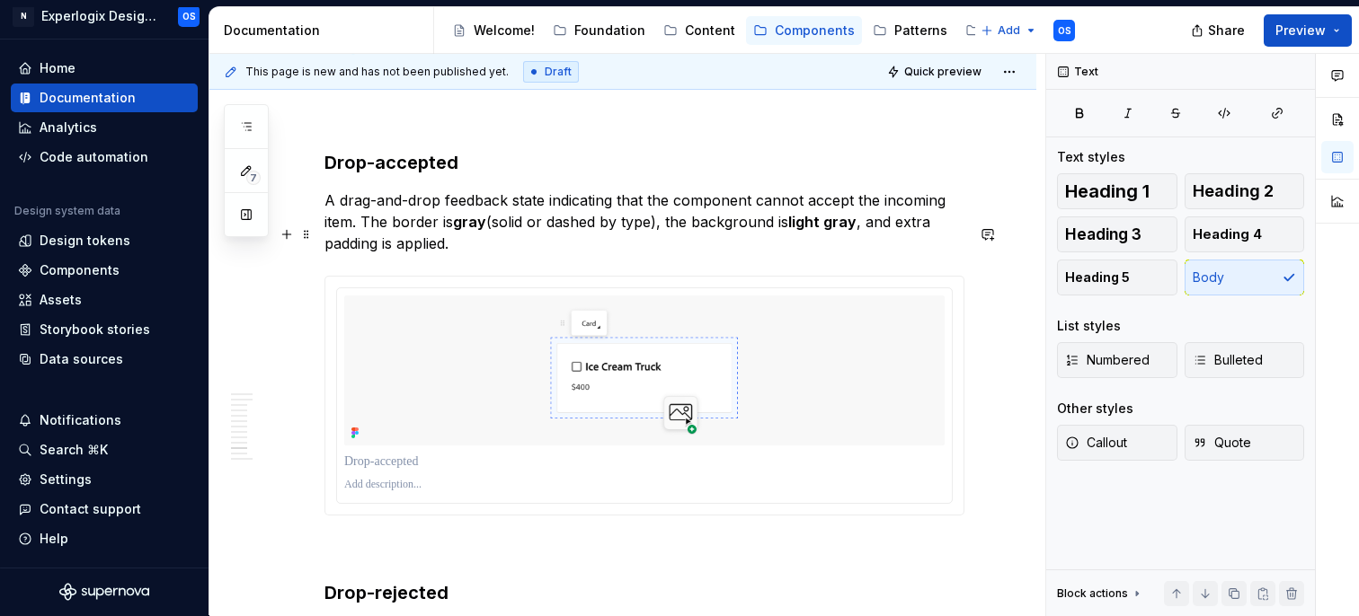
click at [324, 232] on p "A drag-and-drop feedback state indicating that the component cannot accept the …" at bounding box center [644, 222] width 640 height 65
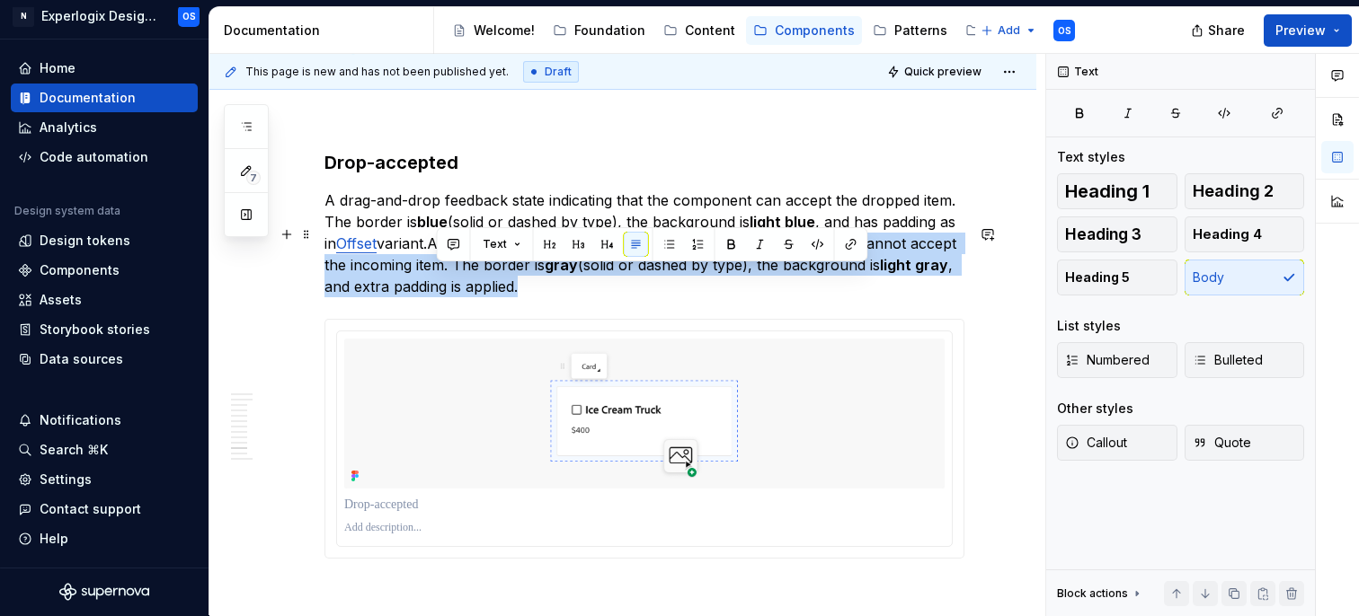
drag, startPoint x: 528, startPoint y: 324, endPoint x: 438, endPoint y: 273, distance: 103.4
click at [438, 273] on p "A drag-and-drop feedback state indicating that the component can accept the dro…" at bounding box center [644, 244] width 640 height 108
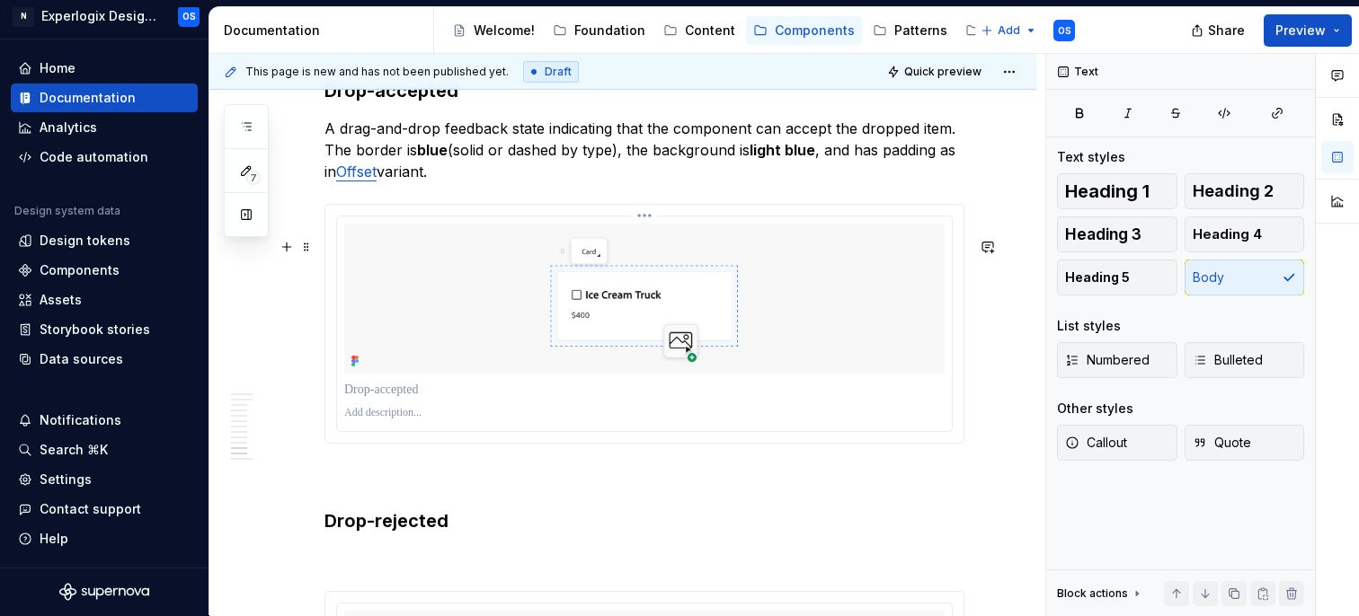
scroll to position [4769, 0]
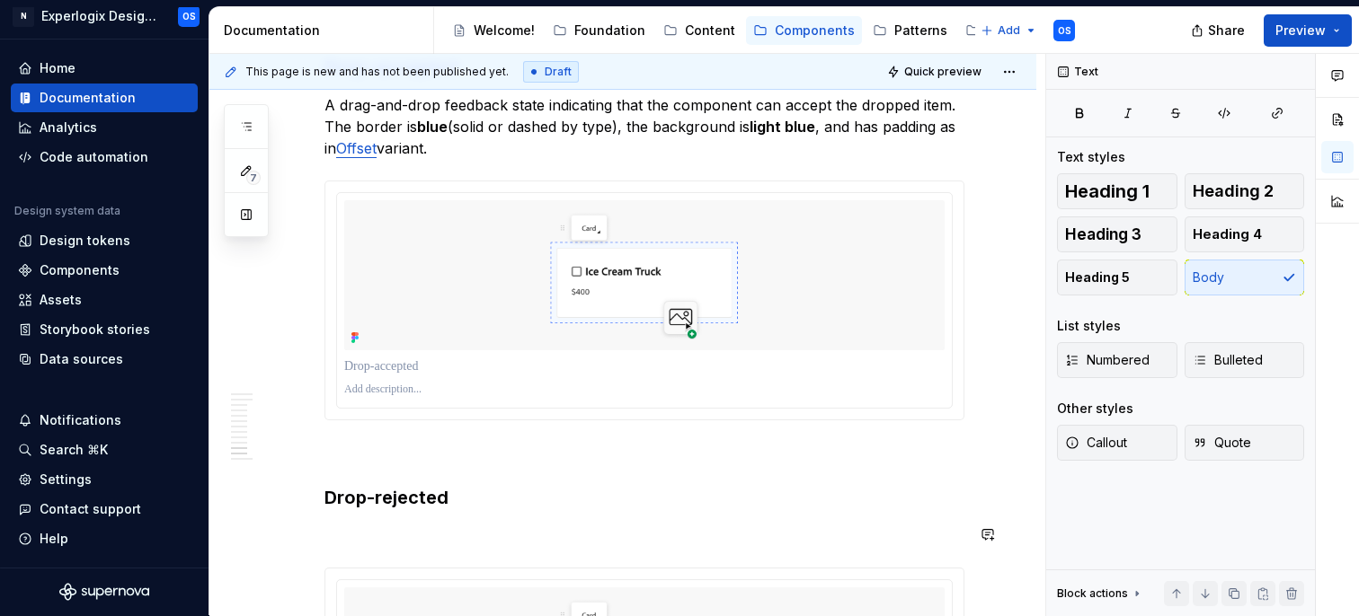
click at [353, 546] on p at bounding box center [644, 536] width 640 height 22
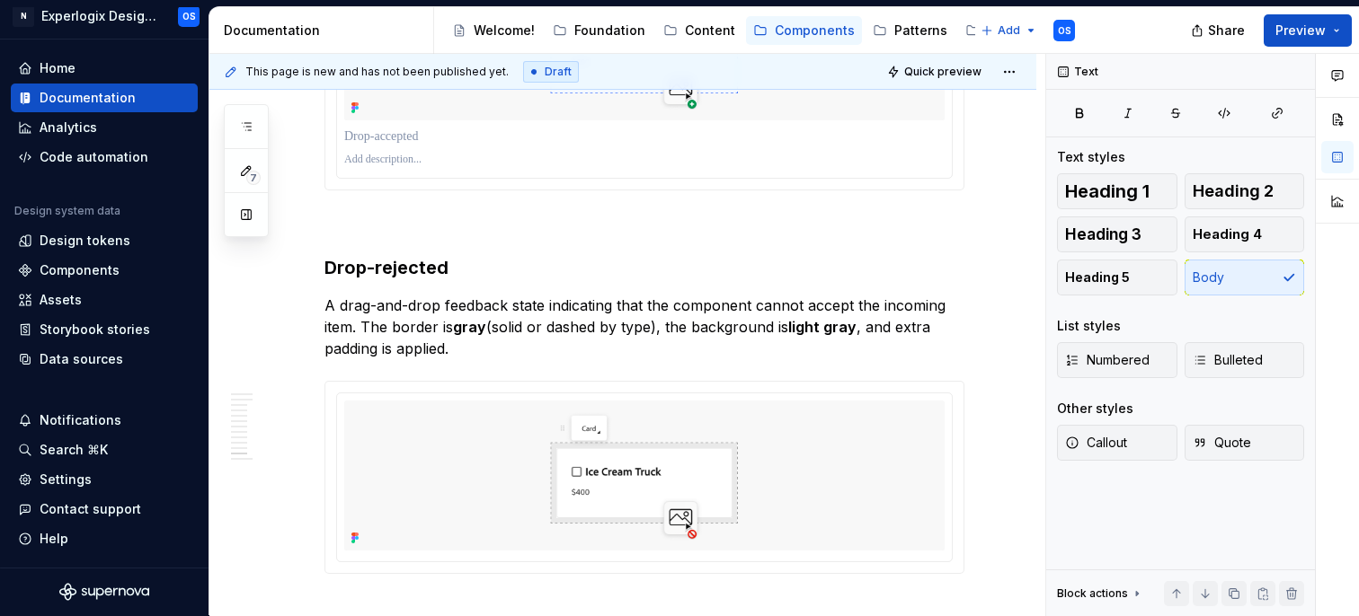
scroll to position [5010, 0]
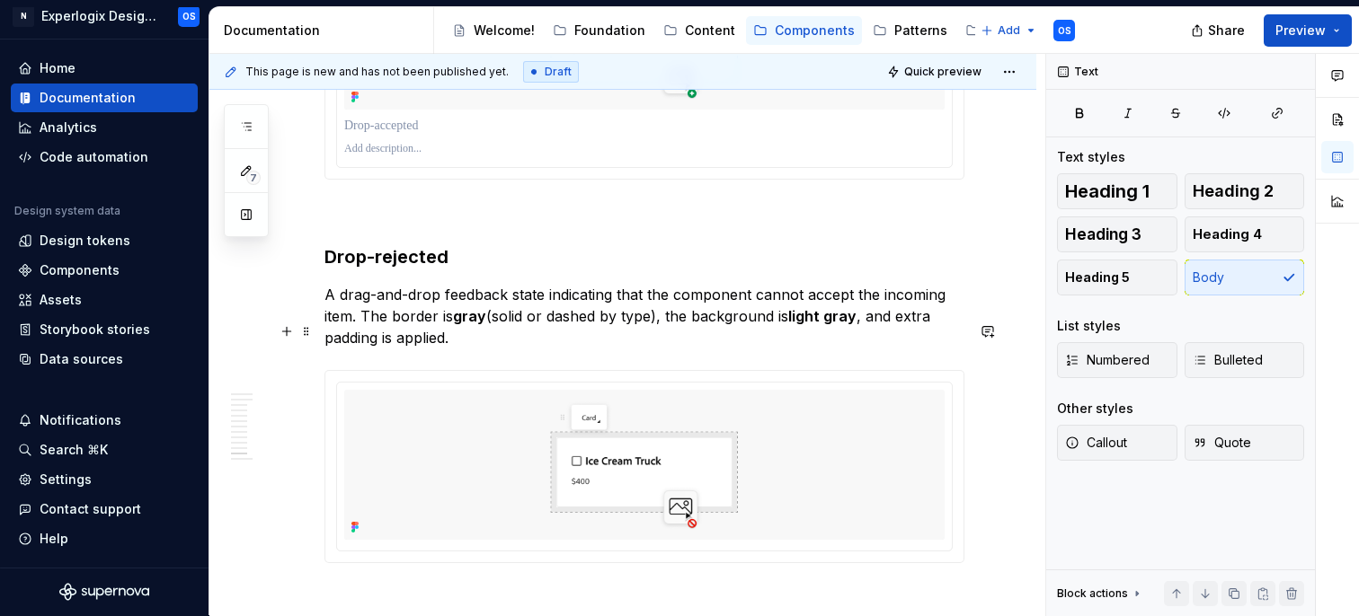
click at [900, 330] on p "A drag-and-drop feedback state indicating that the component cannot accept the …" at bounding box center [644, 316] width 640 height 65
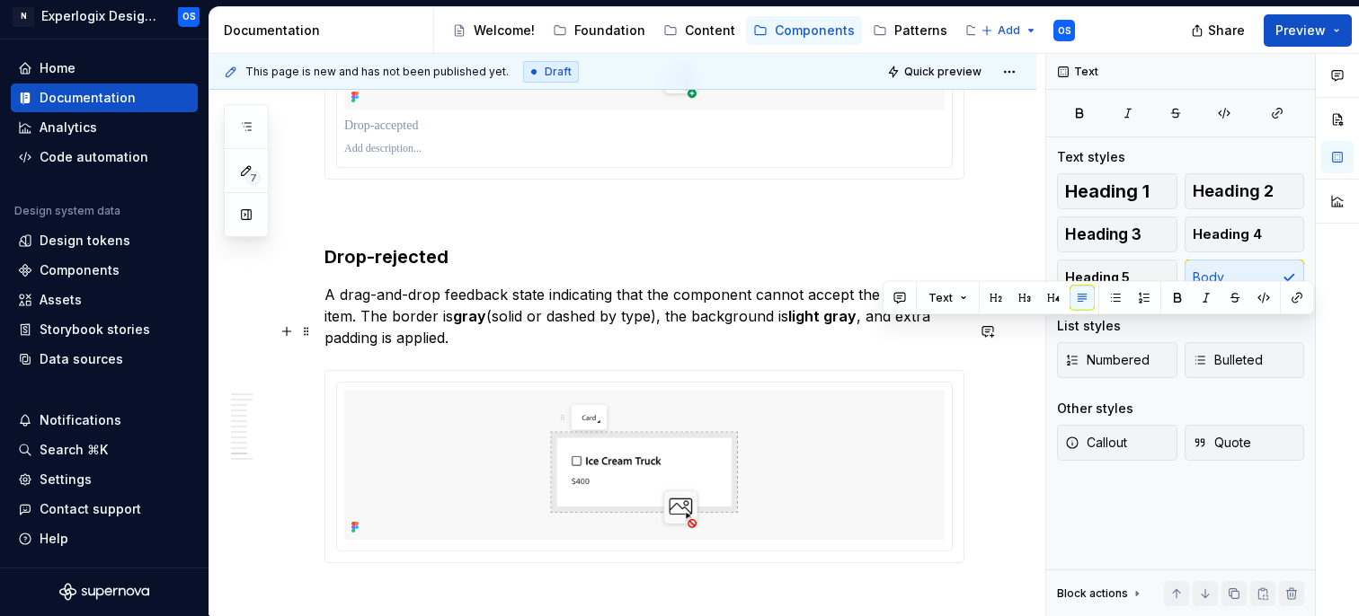
click at [900, 330] on p "A drag-and-drop feedback state indicating that the component cannot accept the …" at bounding box center [644, 316] width 640 height 65
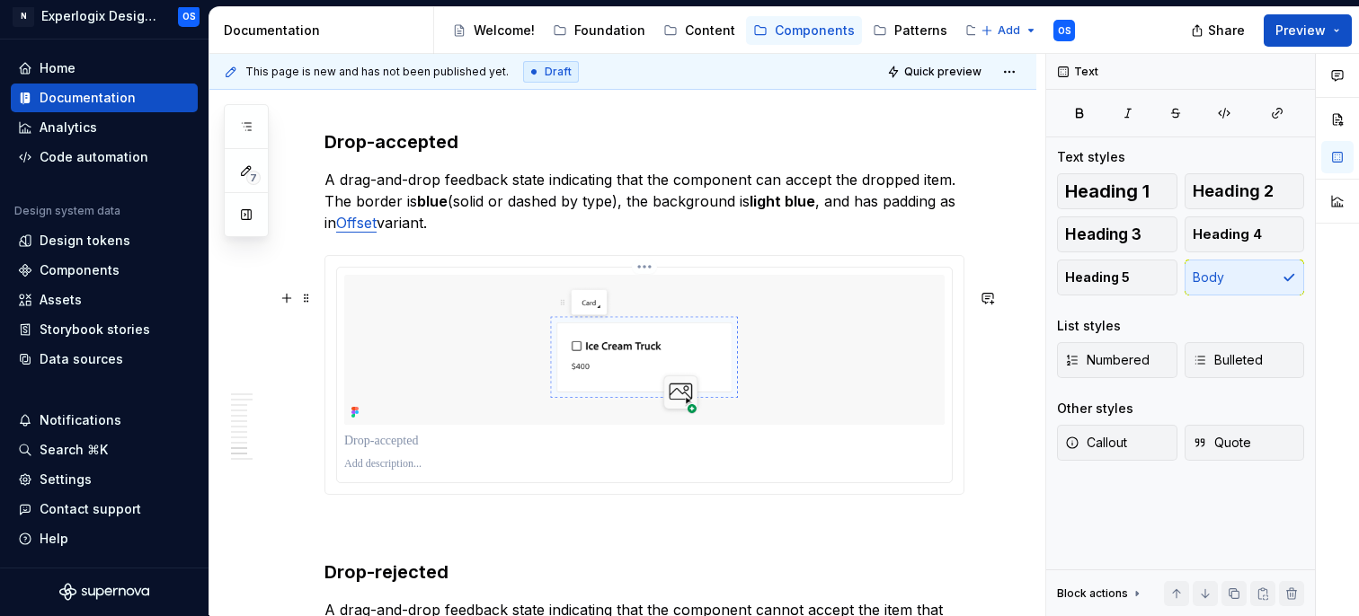
scroll to position [4678, 0]
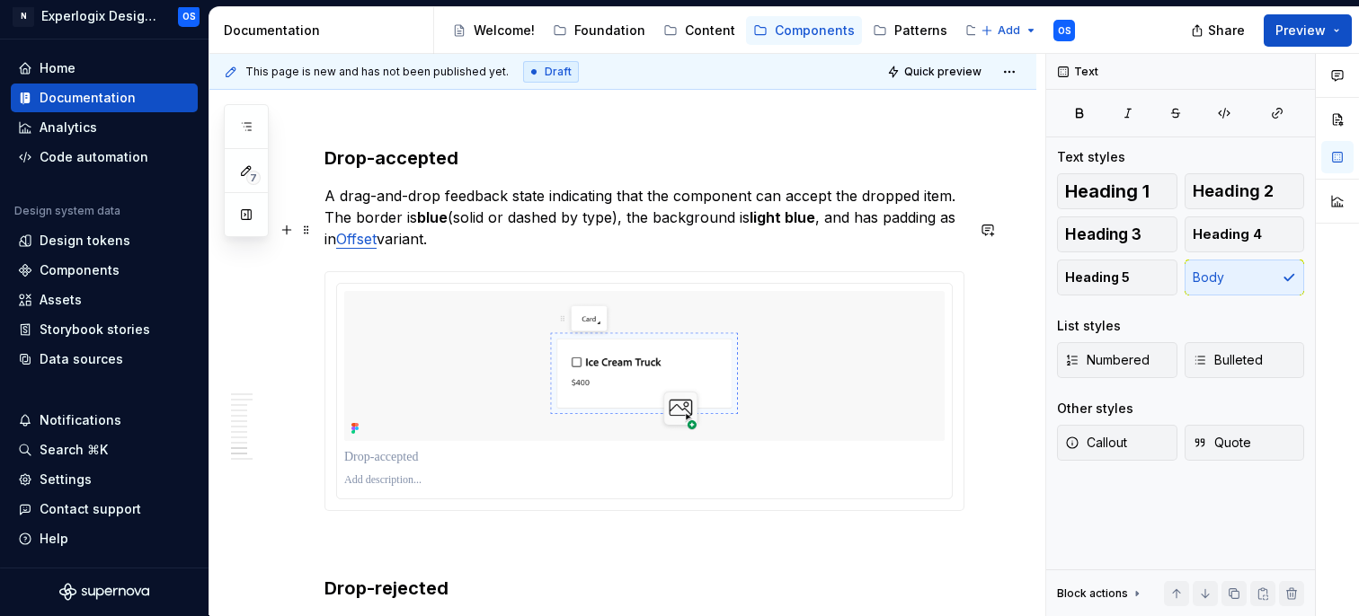
click at [899, 234] on p "A drag-and-drop feedback state indicating that the component can accept the dro…" at bounding box center [644, 217] width 640 height 65
click at [887, 226] on p "A drag-and-drop feedback state indicating that the component can accept the ite…" at bounding box center [644, 217] width 640 height 65
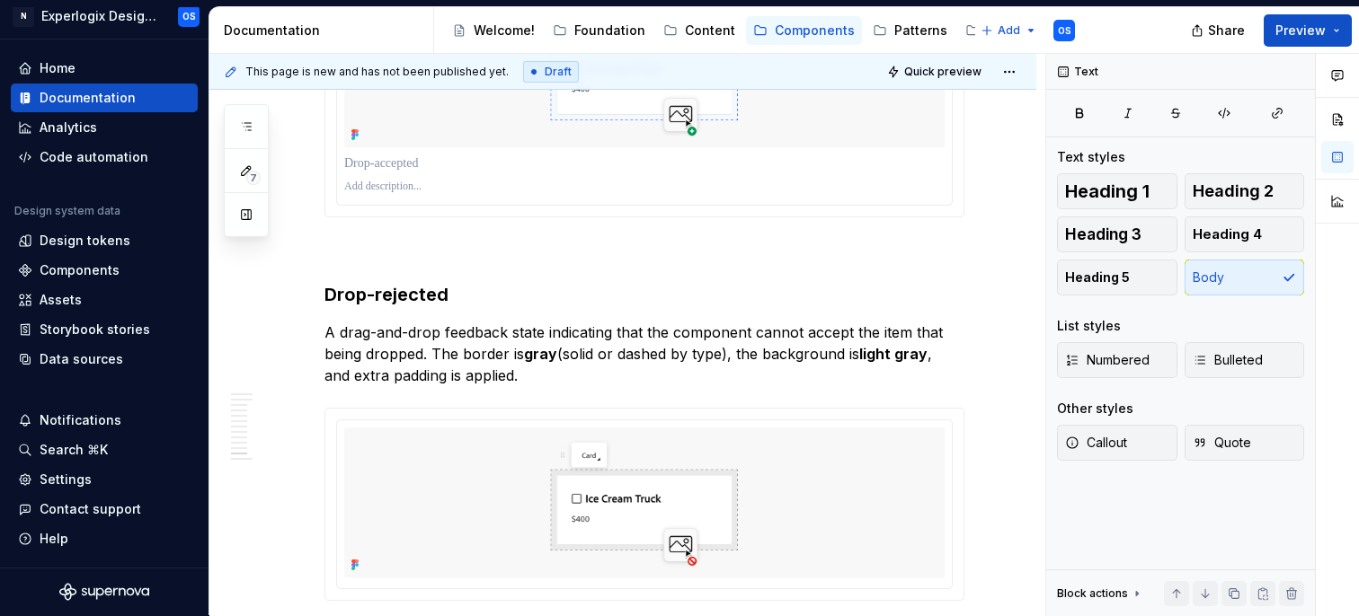
scroll to position [4976, 0]
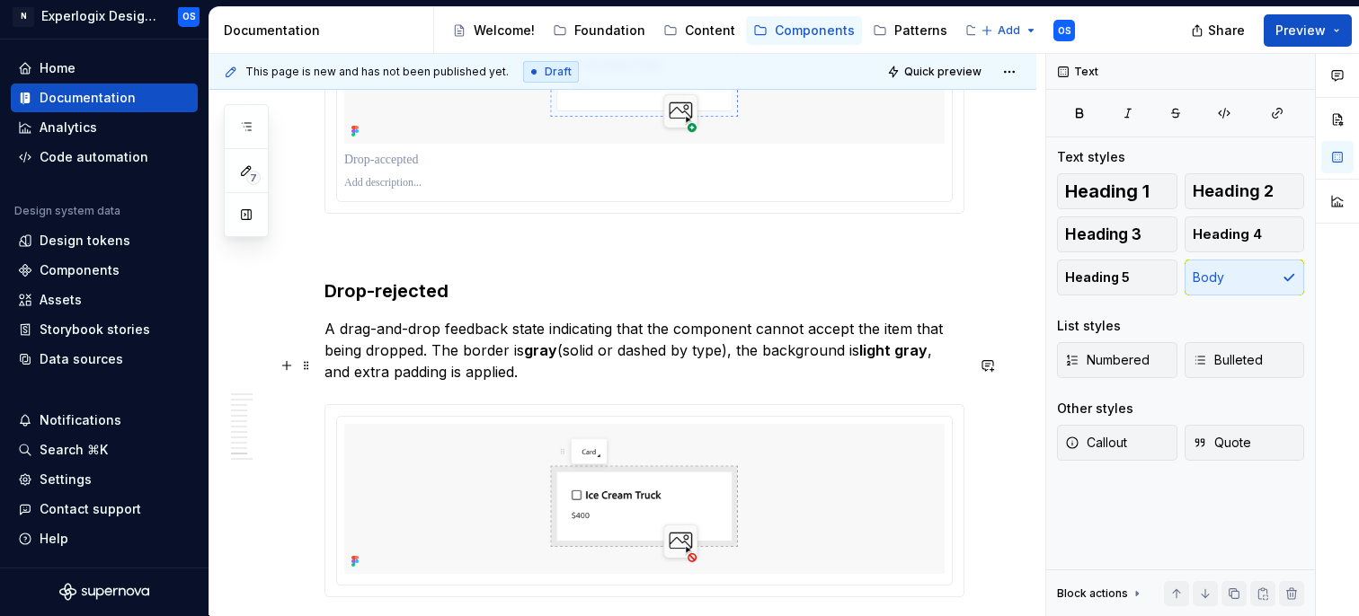
click at [340, 383] on p "A drag-and-drop feedback state indicating that the component cannot accept the …" at bounding box center [644, 350] width 640 height 65
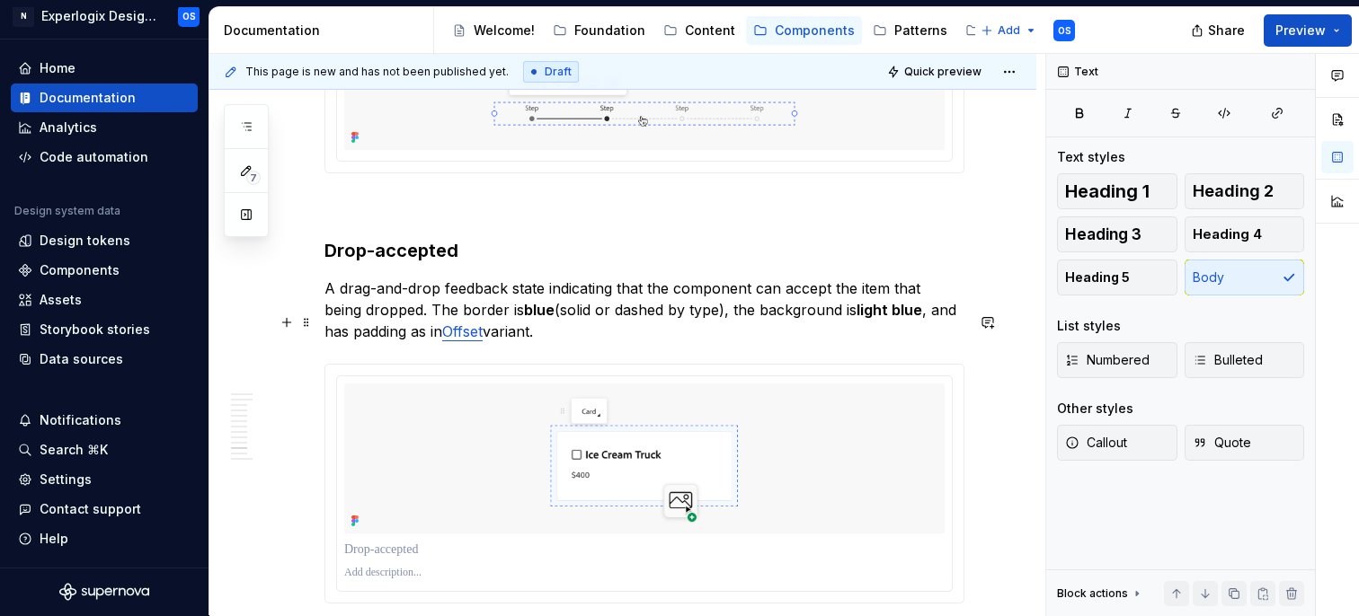
scroll to position [4580, 0]
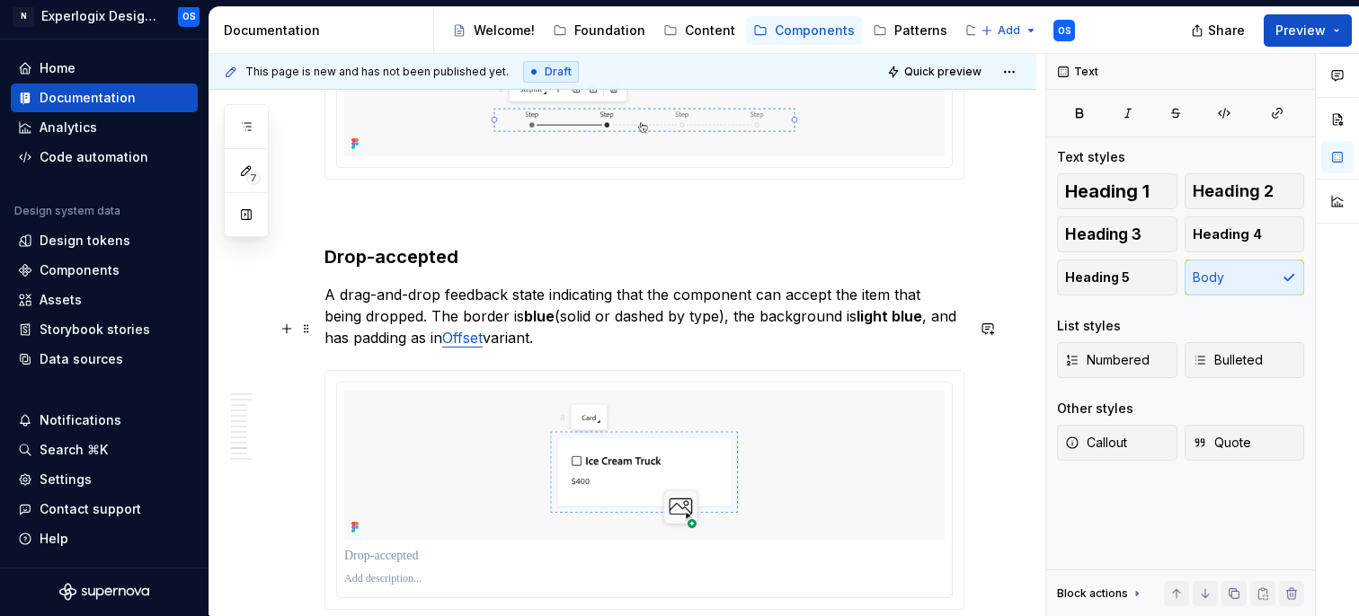
click at [946, 337] on p "A drag-and-drop feedback state indicating that the component can accept the ite…" at bounding box center [644, 316] width 640 height 65
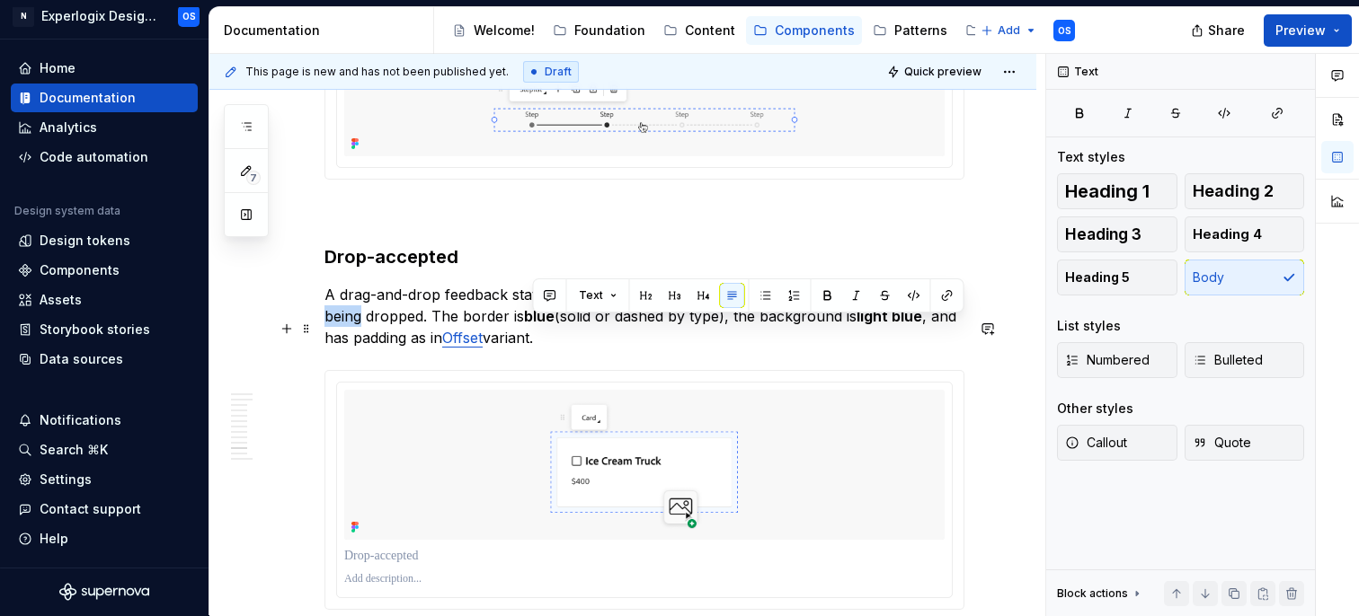
click at [946, 337] on p "A drag-and-drop feedback state indicating that the component can accept the ite…" at bounding box center [644, 316] width 640 height 65
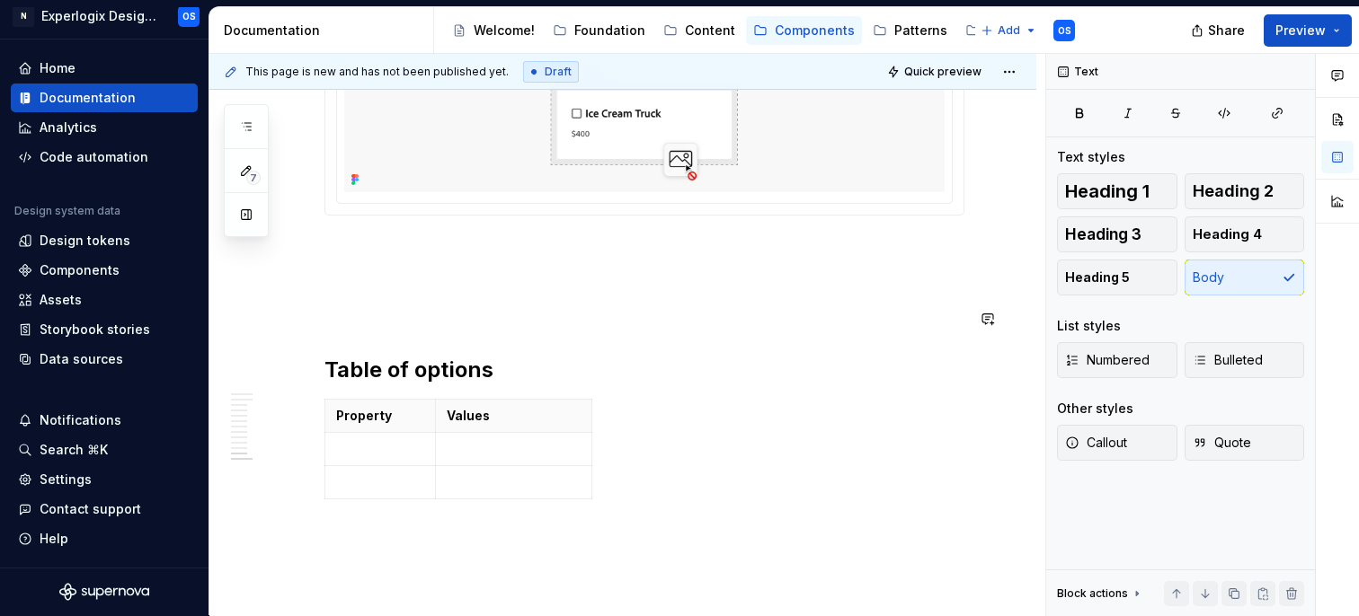
scroll to position [5363, 0]
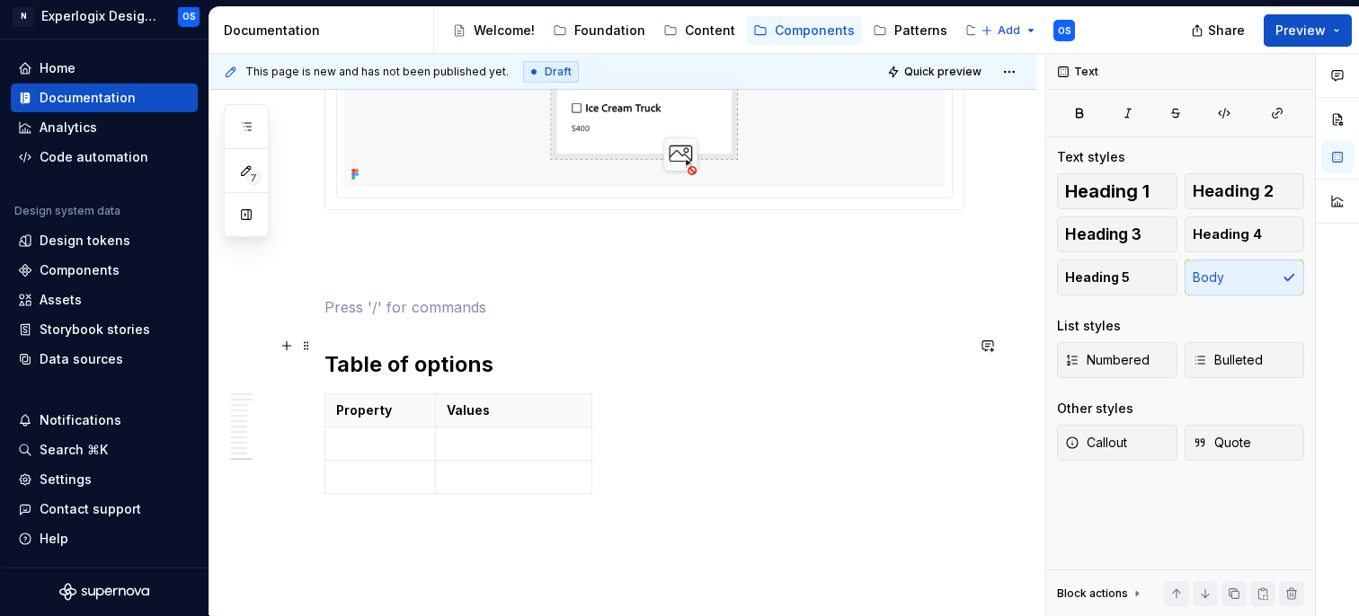
click at [409, 318] on p at bounding box center [644, 308] width 640 height 22
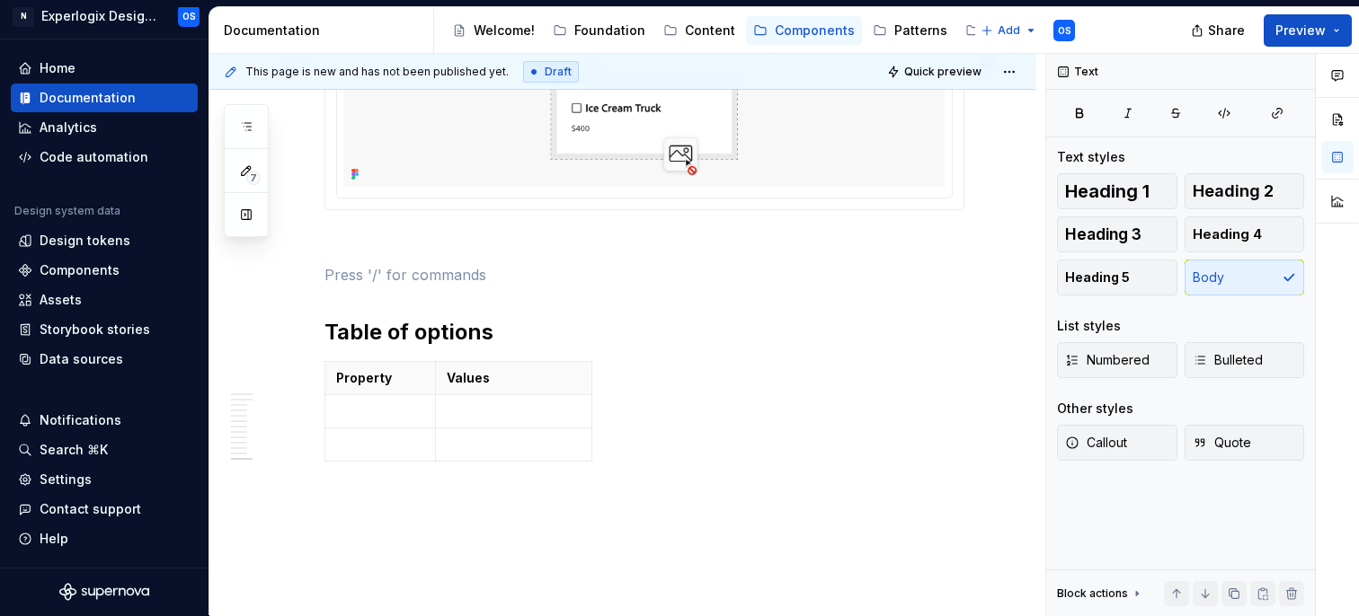
click at [373, 210] on div at bounding box center [644, 113] width 640 height 193
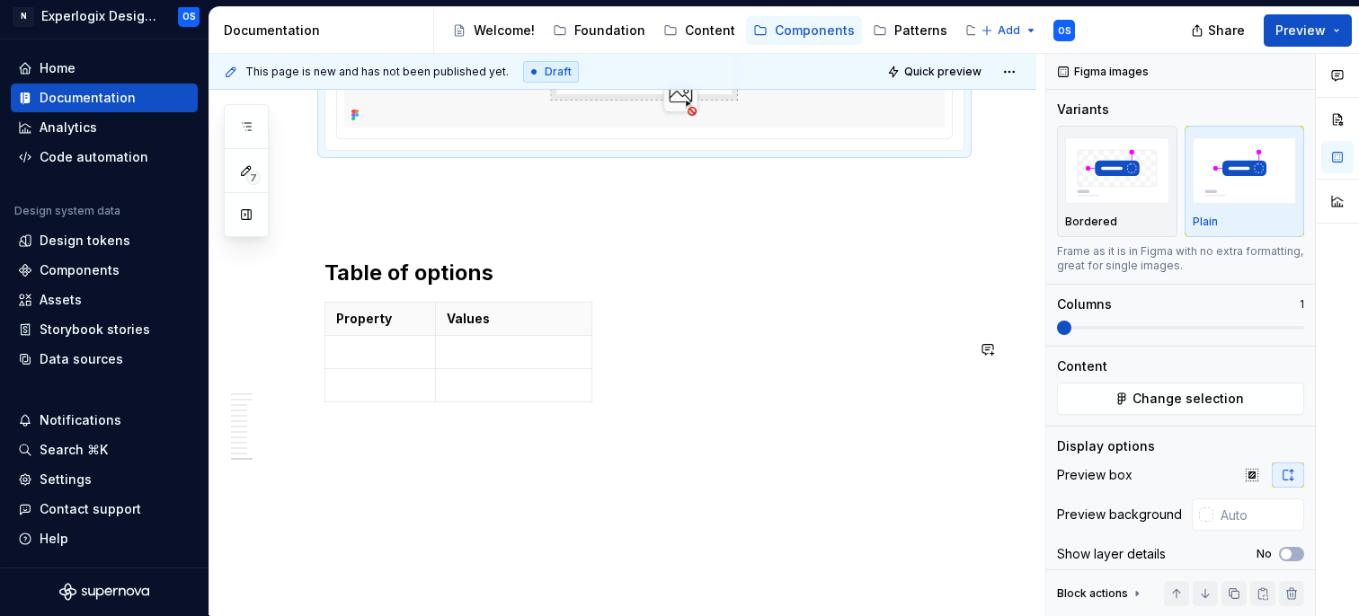
scroll to position [5461, 0]
click at [538, 318] on p "Values" at bounding box center [514, 319] width 134 height 18
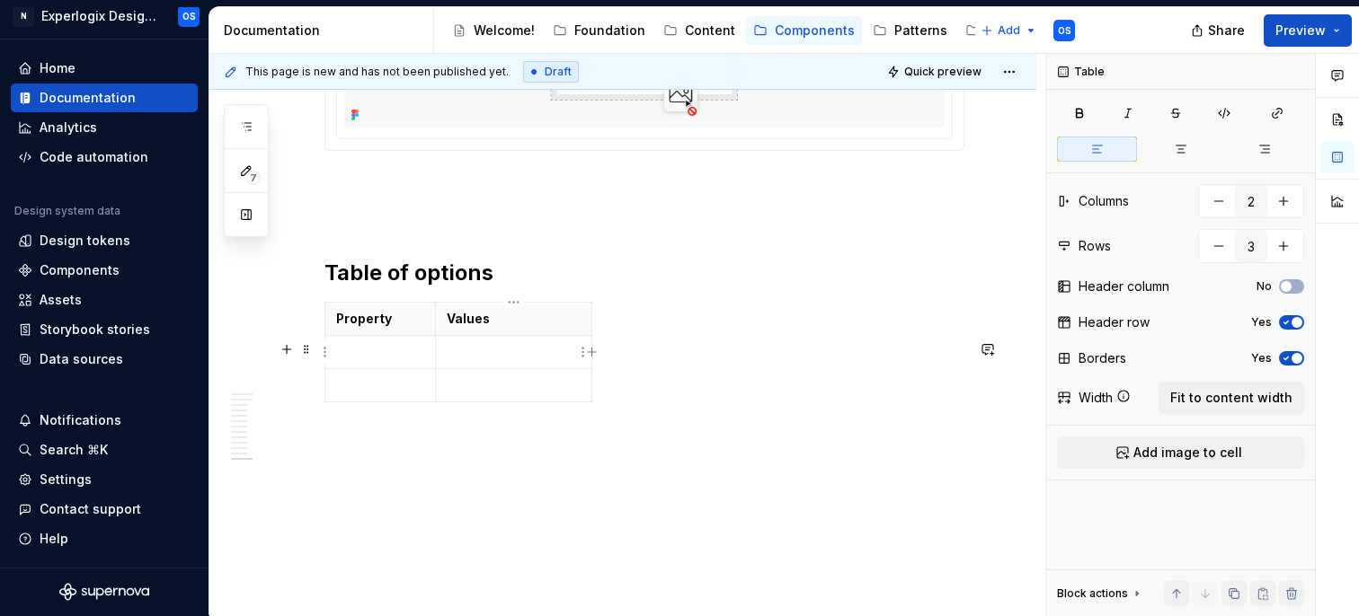
click at [589, 356] on icon "button" at bounding box center [592, 352] width 14 height 14
click at [608, 321] on p at bounding box center [609, 319] width 10 height 18
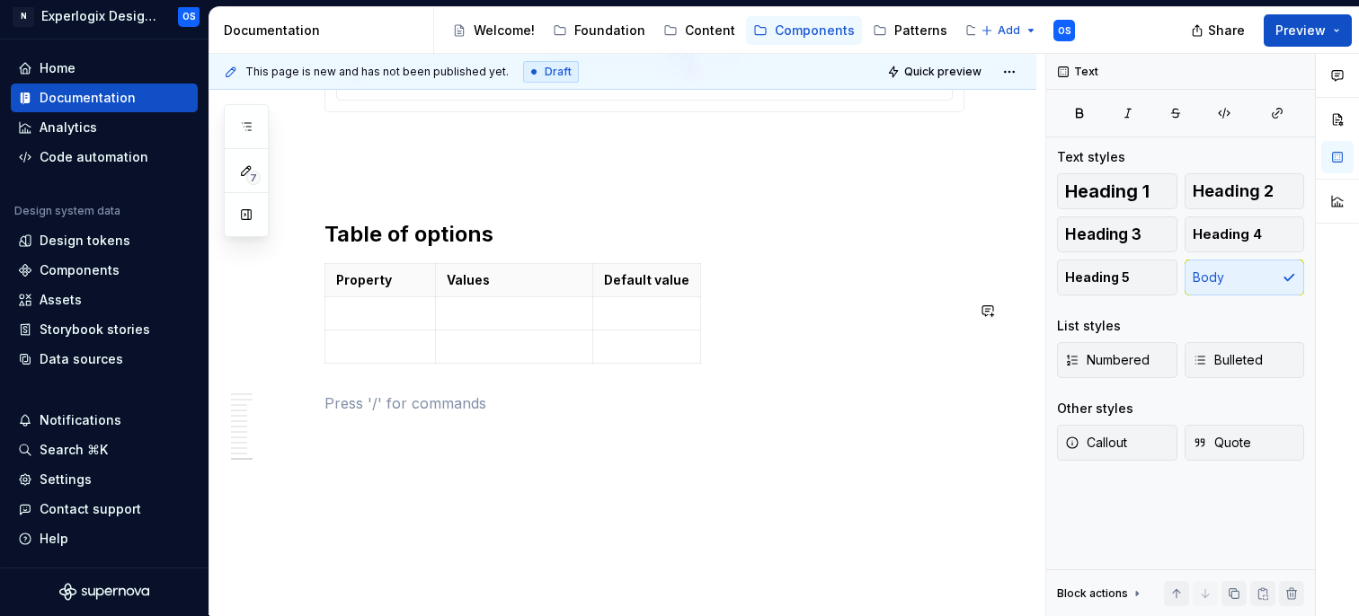
scroll to position [5494, 0]
click at [642, 265] on html "N Experlogix Design System OS Home Documentation Analytics Code automation Desi…" at bounding box center [679, 308] width 1359 height 616
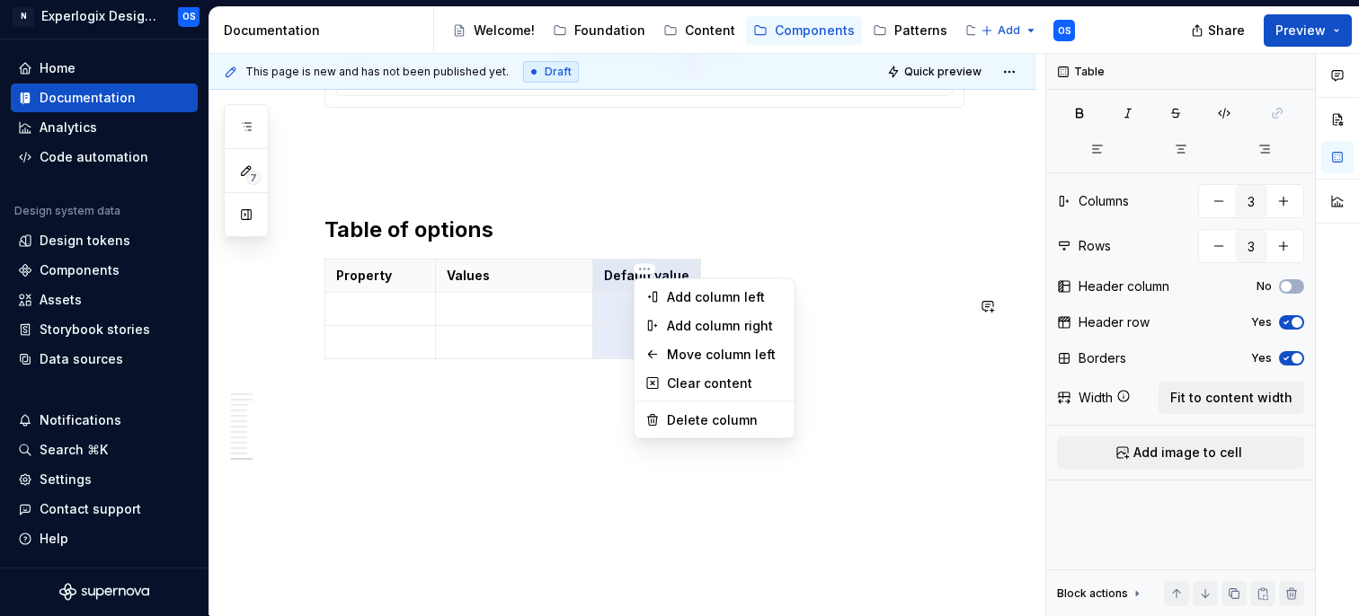
click at [609, 262] on html "N Experlogix Design System OS Home Documentation Analytics Code automation Desi…" at bounding box center [679, 308] width 1359 height 616
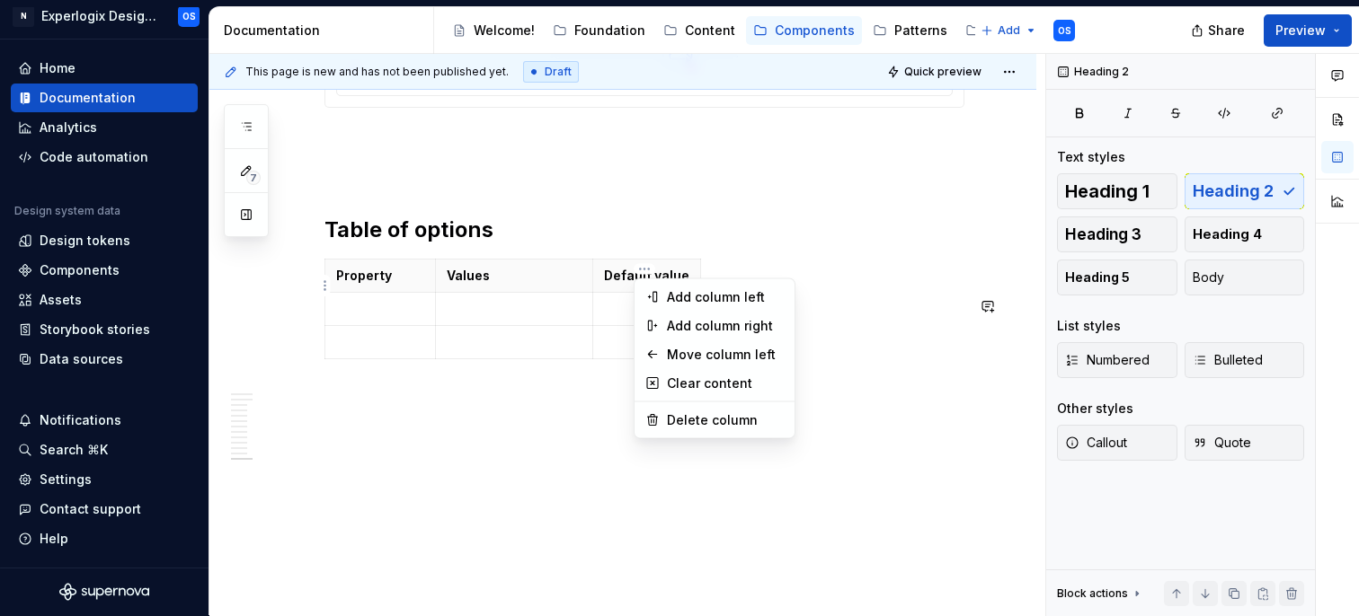
click at [634, 273] on html "N Experlogix Design System OS Home Documentation Analytics Code automation Desi…" at bounding box center [679, 308] width 1359 height 616
click at [688, 427] on div "Delete column" at bounding box center [725, 421] width 117 height 18
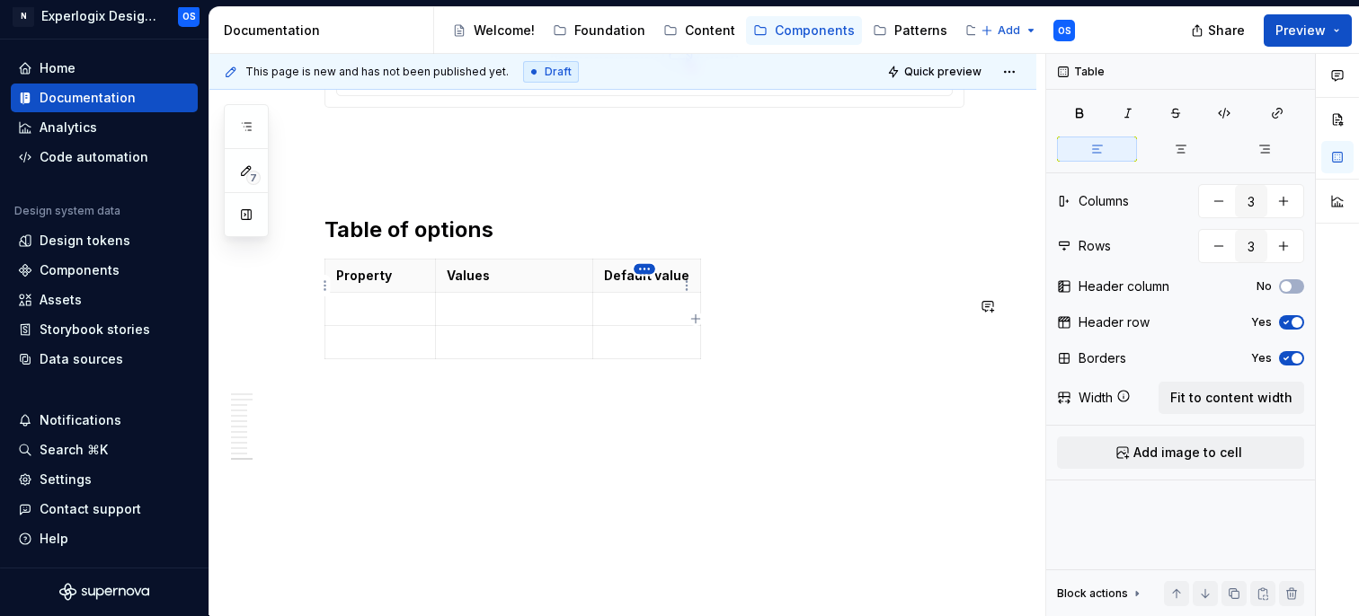
click at [643, 273] on html "N Experlogix Design System OS Home Documentation Analytics Code automation Desi…" at bounding box center [679, 308] width 1359 height 616
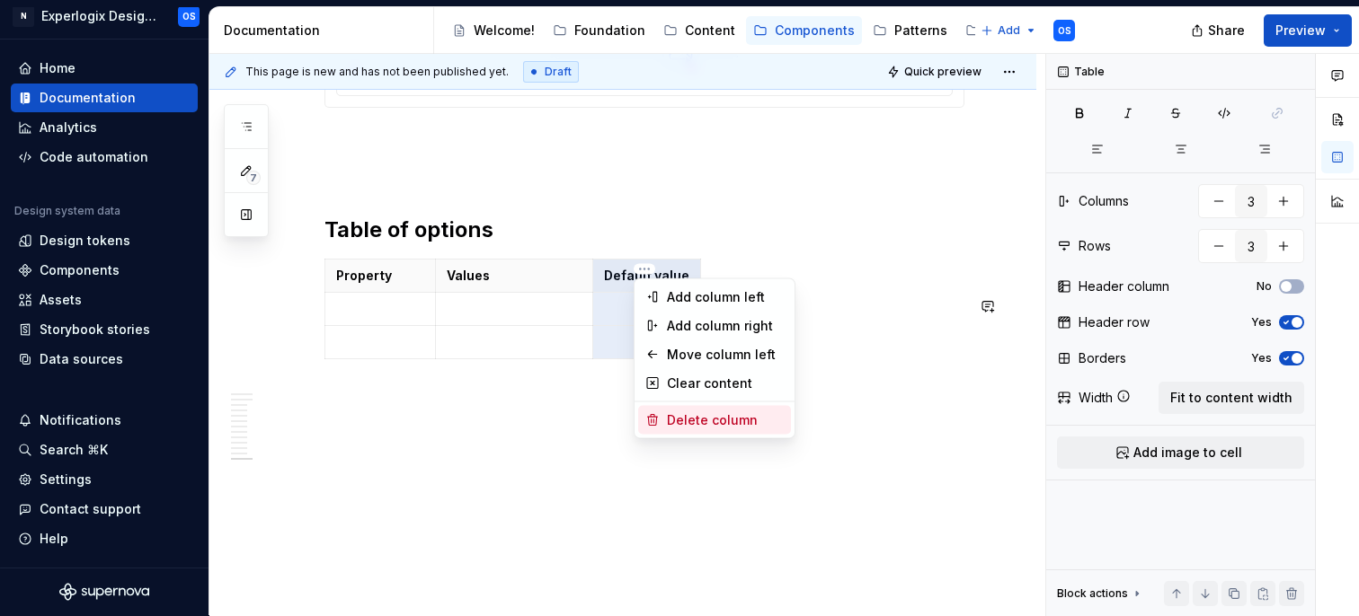
click at [684, 409] on div "Delete column" at bounding box center [714, 420] width 153 height 29
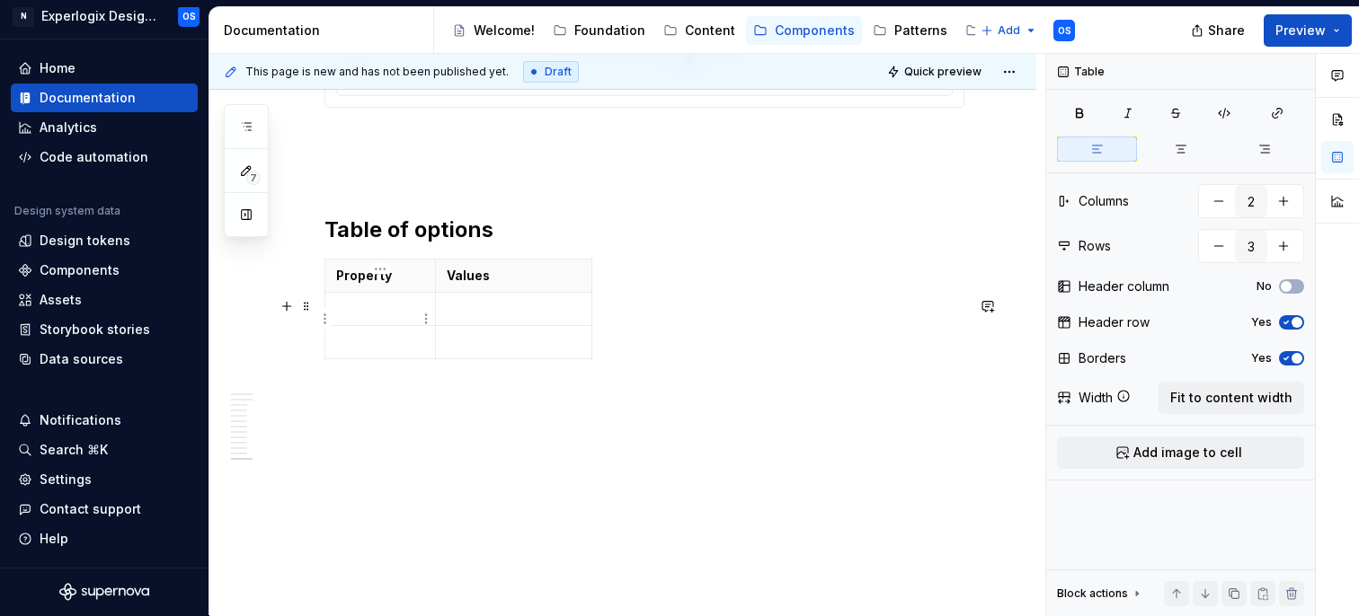
click at [360, 318] on p at bounding box center [380, 309] width 88 height 18
drag, startPoint x: 432, startPoint y: 303, endPoint x: 584, endPoint y: 313, distance: 152.2
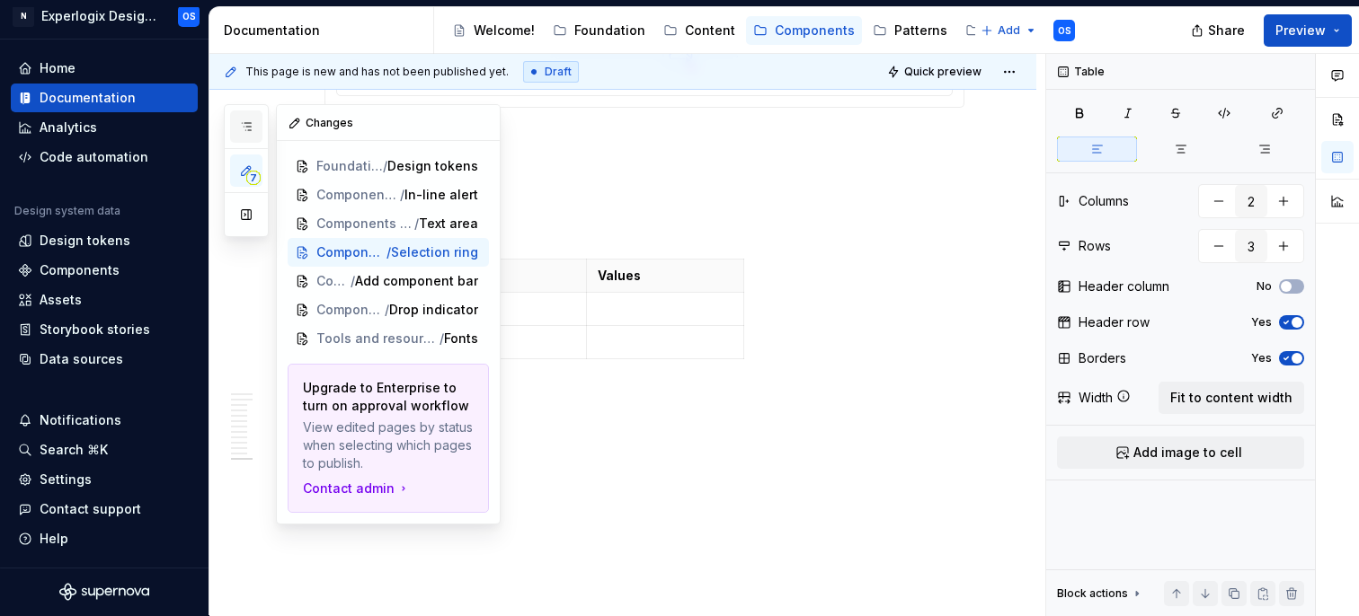
click at [251, 121] on icon "button" at bounding box center [246, 127] width 14 height 14
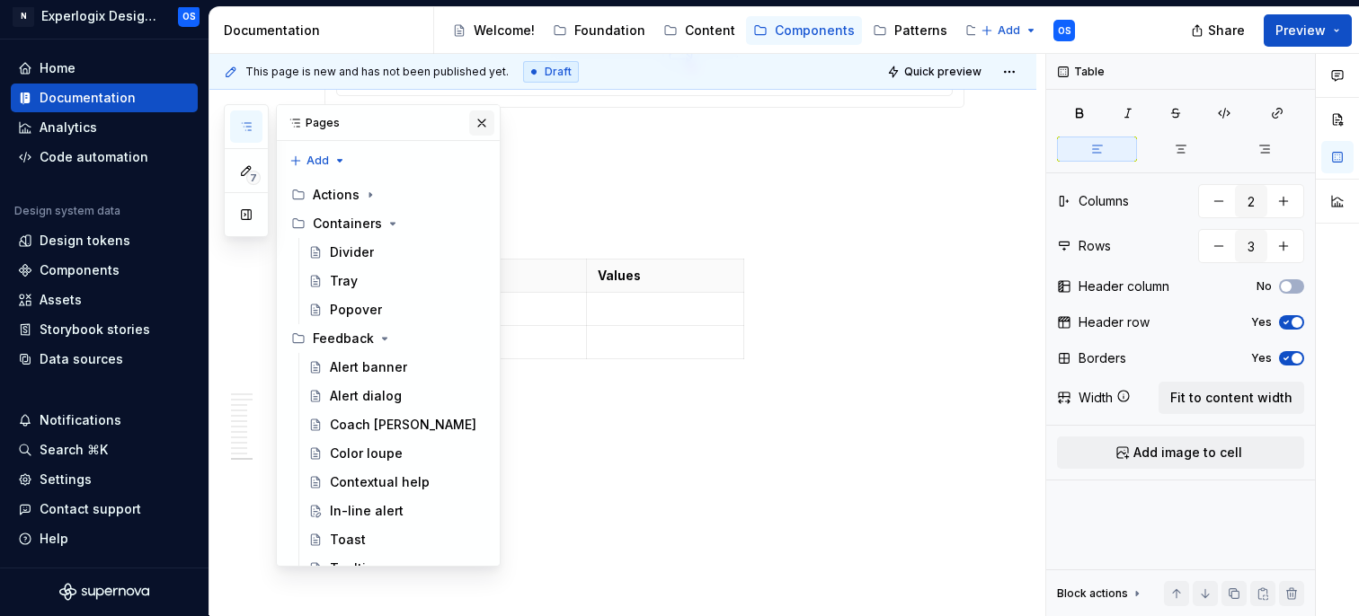
click at [486, 119] on button "button" at bounding box center [481, 123] width 25 height 25
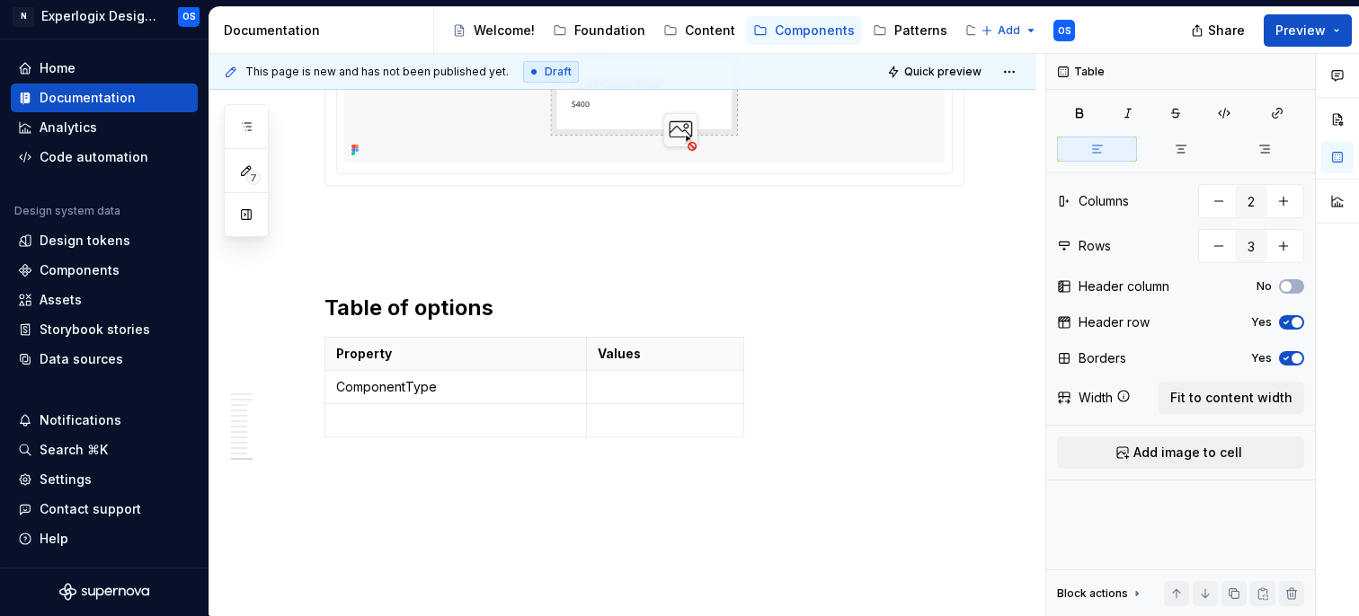
scroll to position [5371, 0]
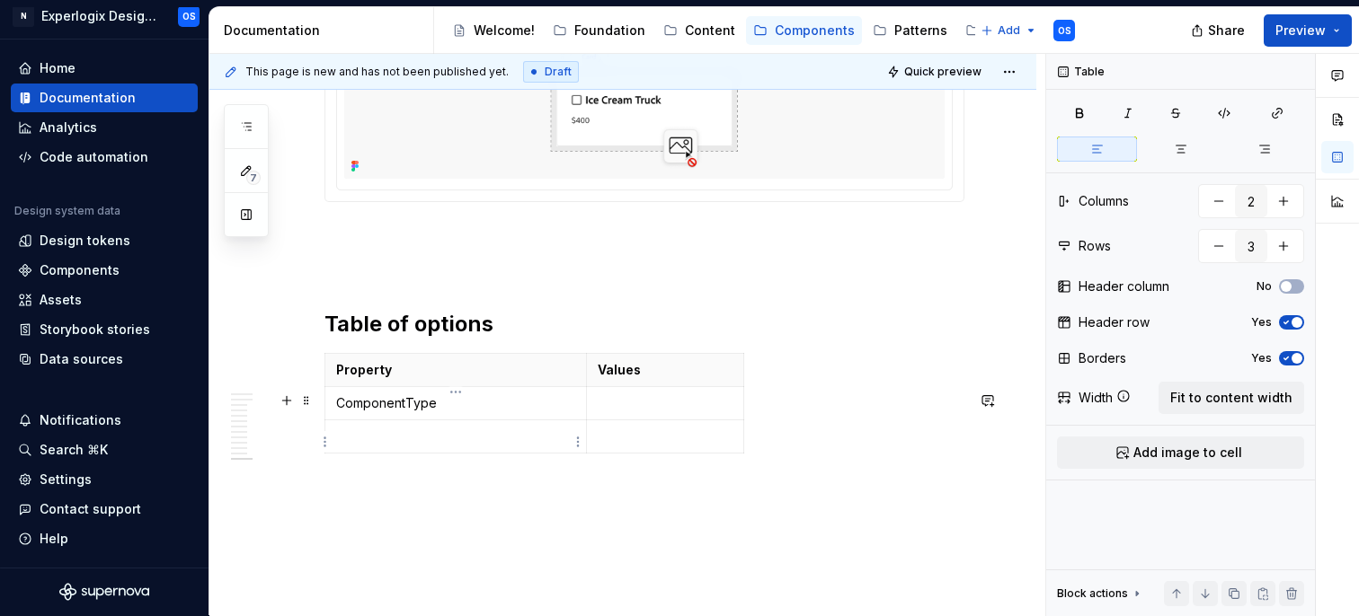
click at [374, 412] on p "ComponentType" at bounding box center [455, 404] width 239 height 18
click at [362, 446] on p at bounding box center [455, 437] width 239 height 18
click at [625, 412] on p at bounding box center [665, 404] width 135 height 18
click at [465, 446] on p at bounding box center [455, 437] width 239 height 18
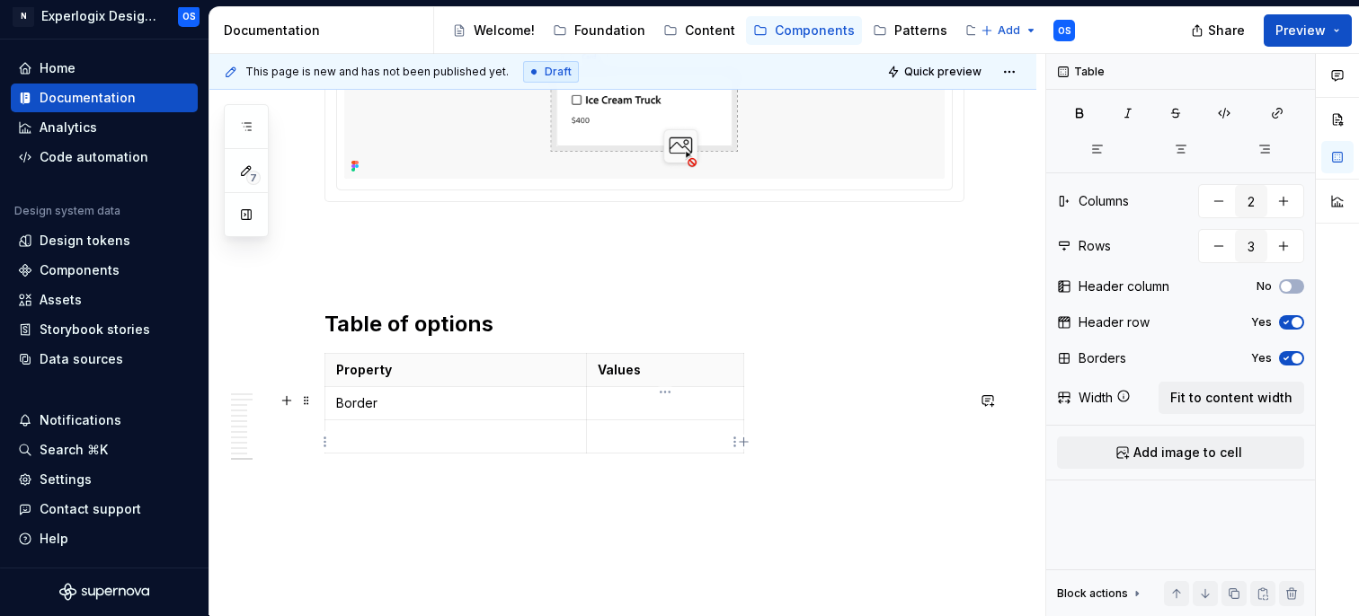
click at [646, 412] on p at bounding box center [665, 404] width 135 height 18
drag, startPoint x: 742, startPoint y: 408, endPoint x: 824, endPoint y: 407, distance: 81.8
drag, startPoint x: 584, startPoint y: 418, endPoint x: 558, endPoint y: 421, distance: 26.2
click at [604, 412] on p at bounding box center [680, 404] width 217 height 18
click at [482, 446] on p at bounding box center [443, 437] width 214 height 18
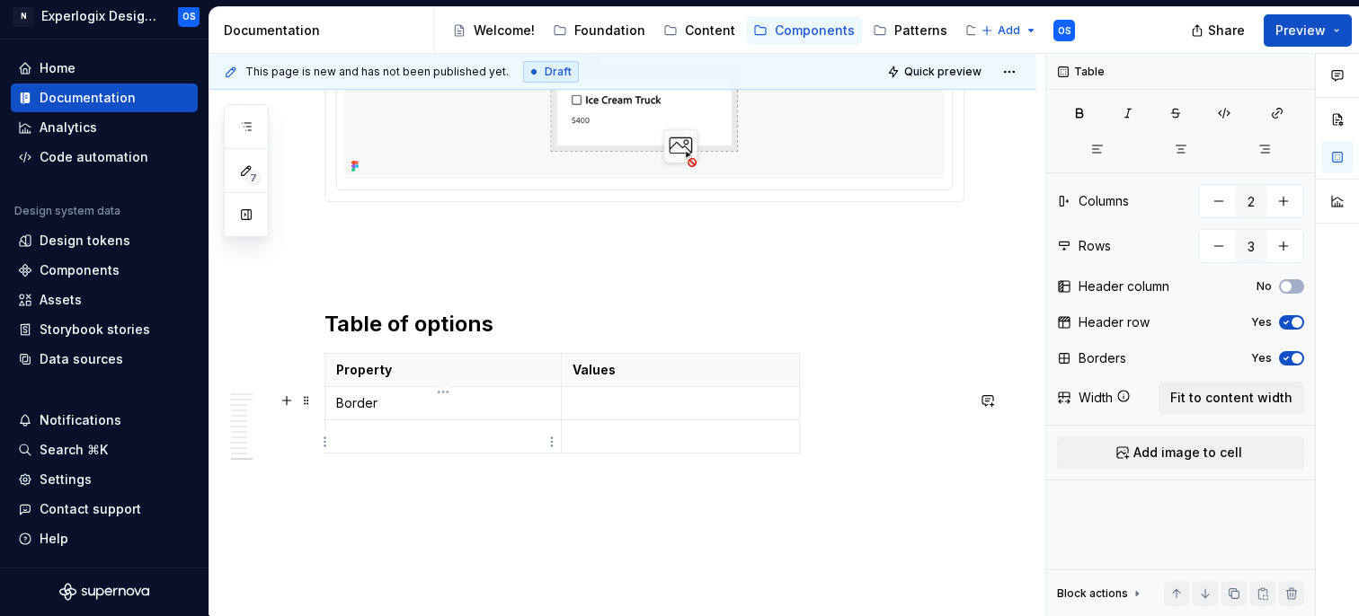
click at [450, 412] on p "Border" at bounding box center [443, 404] width 214 height 18
click at [602, 412] on p at bounding box center [680, 404] width 217 height 18
click at [601, 379] on p "Values" at bounding box center [680, 370] width 217 height 18
click at [391, 412] on p "Border" at bounding box center [443, 404] width 214 height 18
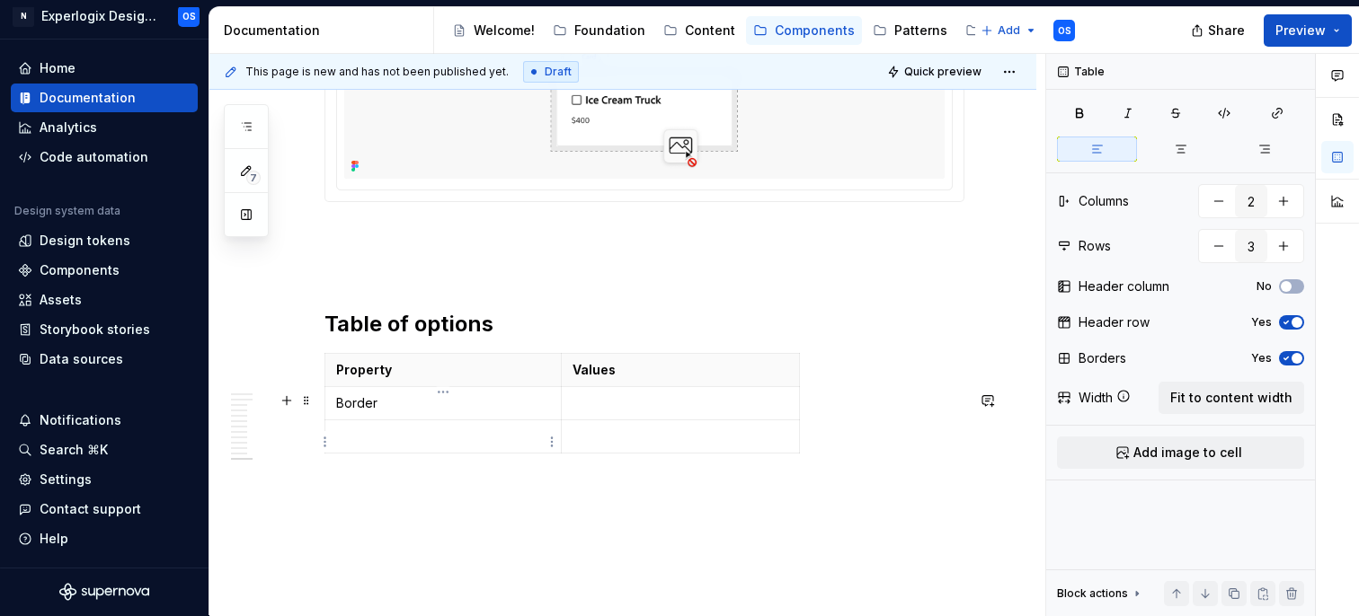
click at [460, 421] on td "Border" at bounding box center [443, 403] width 236 height 33
click at [386, 412] on p "BorderColor" at bounding box center [443, 404] width 214 height 18
click at [383, 412] on p "BorderColor" at bounding box center [443, 404] width 214 height 18
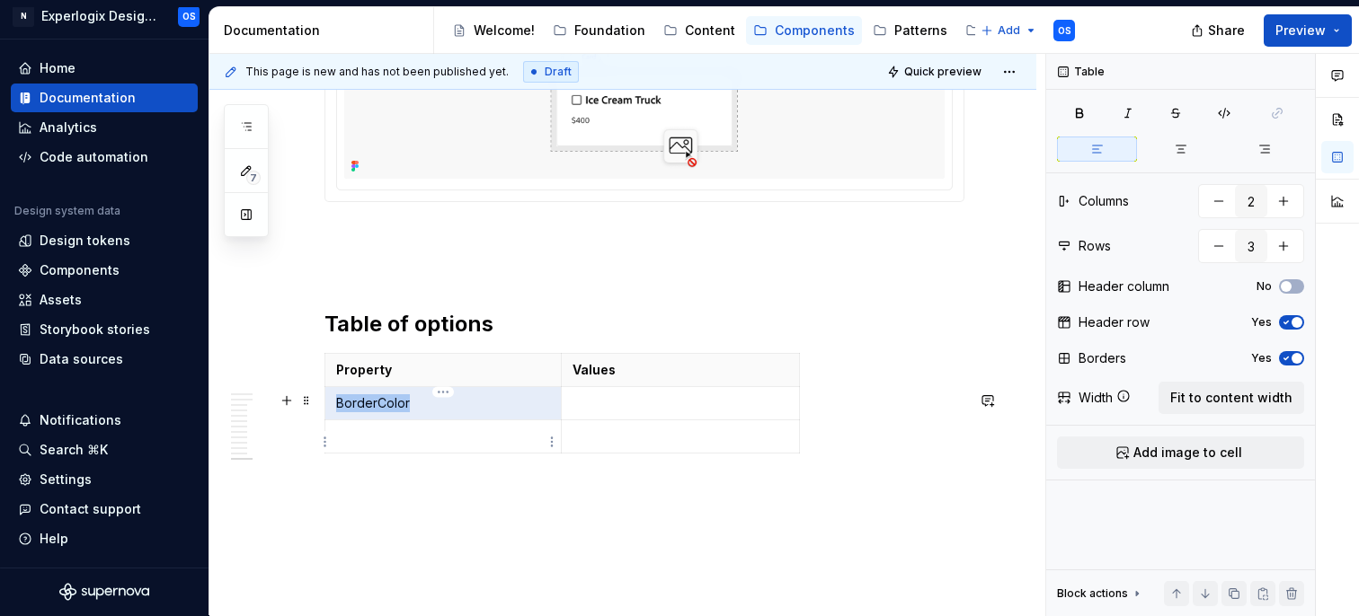
click at [383, 412] on p "BorderColor" at bounding box center [443, 404] width 214 height 18
click at [611, 412] on p at bounding box center [680, 404] width 217 height 18
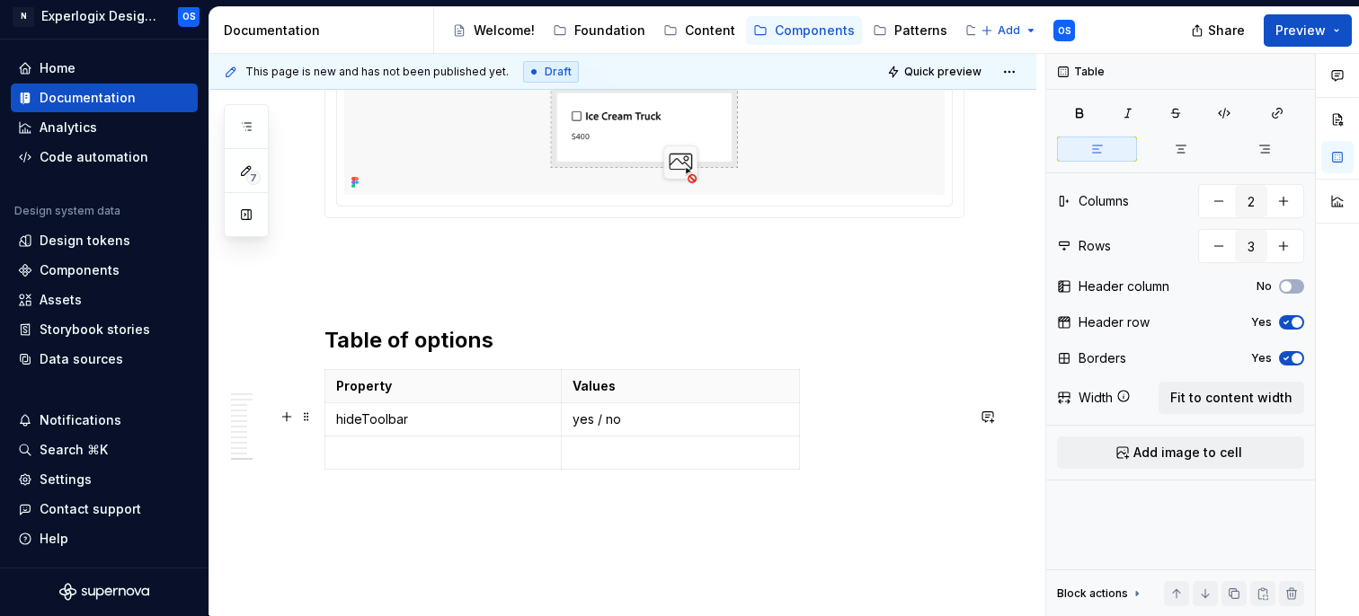
scroll to position [5352, 0]
click at [389, 473] on td at bounding box center [443, 455] width 236 height 33
click at [367, 473] on td at bounding box center [443, 455] width 236 height 33
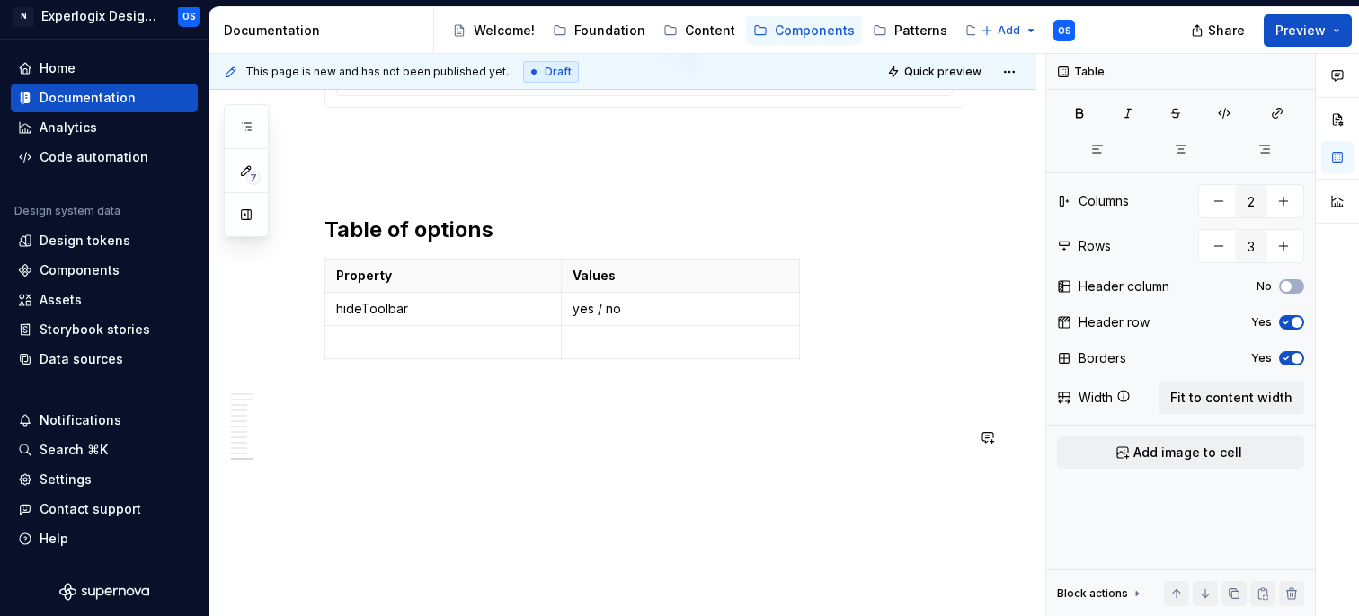
scroll to position [5494, 0]
click at [249, 207] on button "button" at bounding box center [246, 215] width 32 height 32
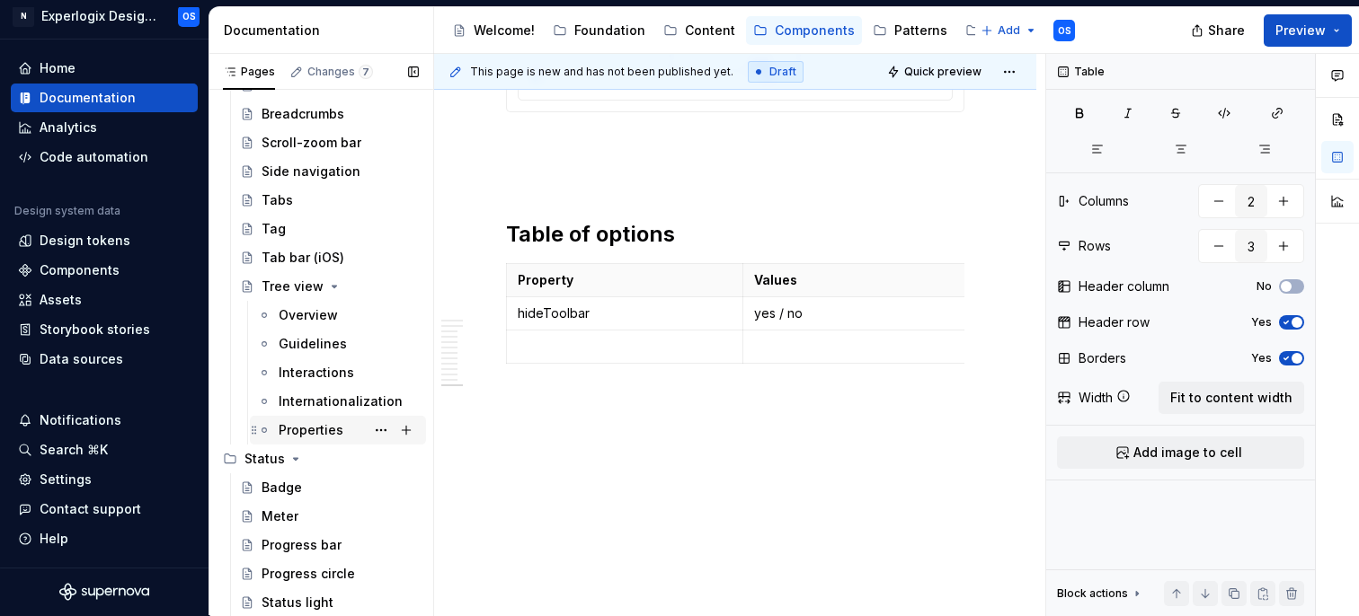
scroll to position [4911, 0]
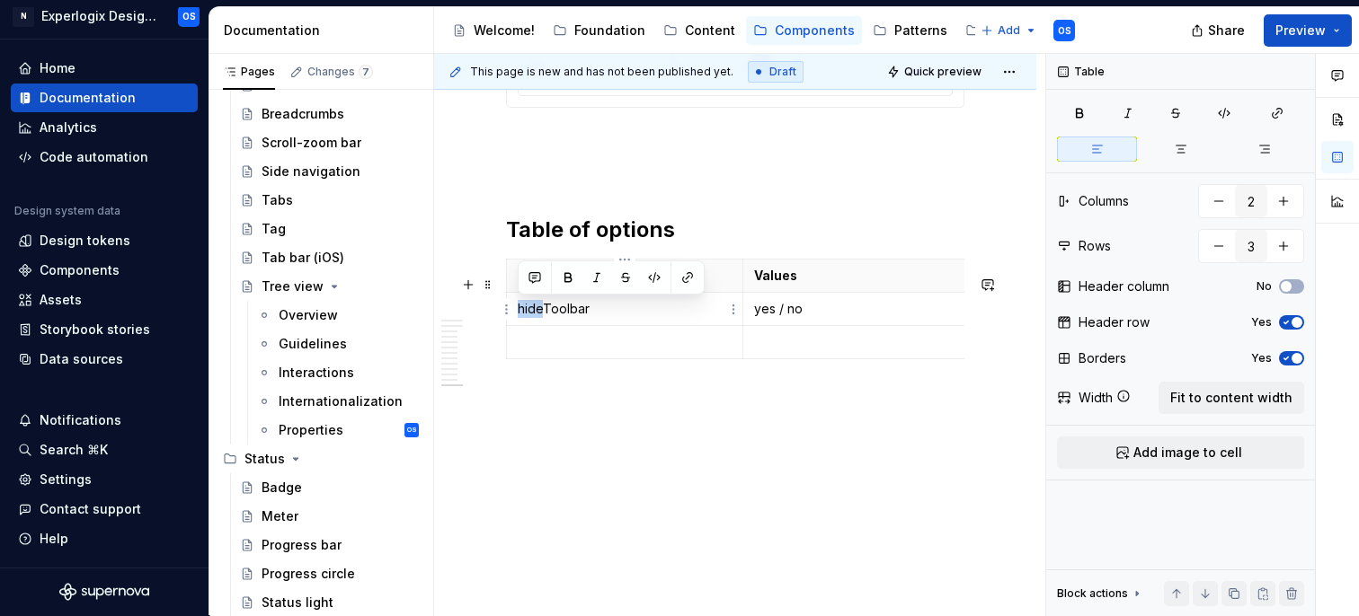
drag, startPoint x: 545, startPoint y: 311, endPoint x: 511, endPoint y: 308, distance: 33.4
click at [511, 308] on td "hideToolbar" at bounding box center [625, 308] width 236 height 33
click at [762, 307] on p "yes / no" at bounding box center [862, 309] width 217 height 18
click at [791, 305] on p "true / no" at bounding box center [862, 309] width 217 height 18
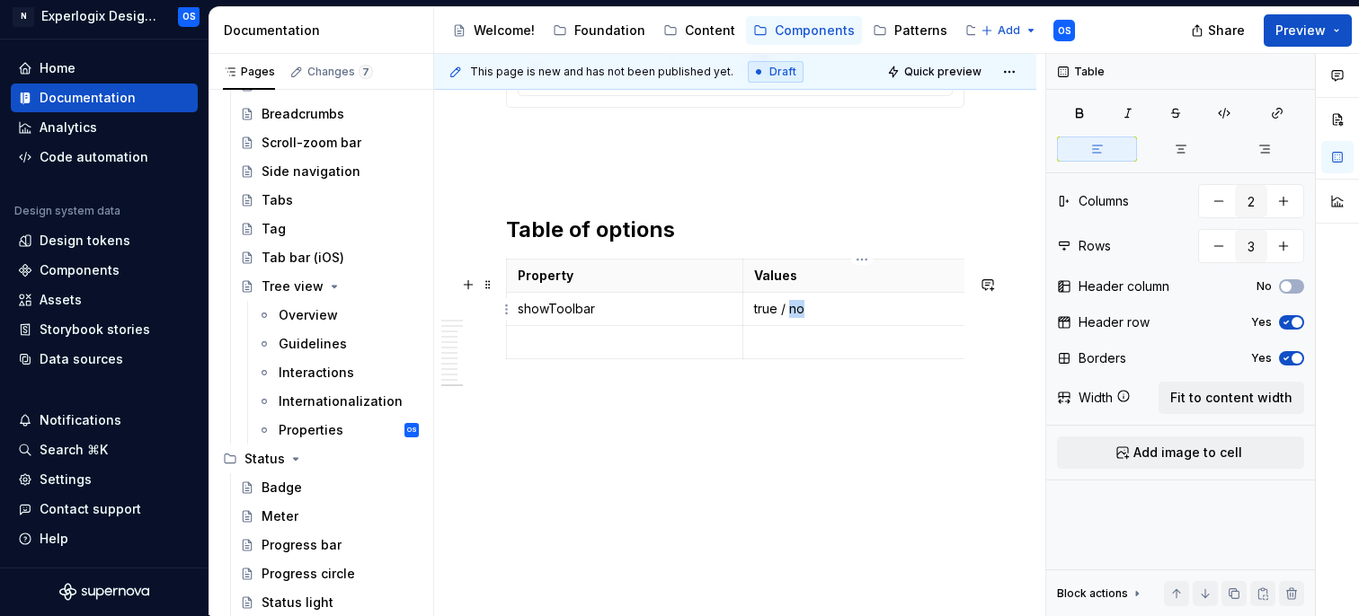
click at [791, 305] on p "true / no" at bounding box center [862, 309] width 217 height 18
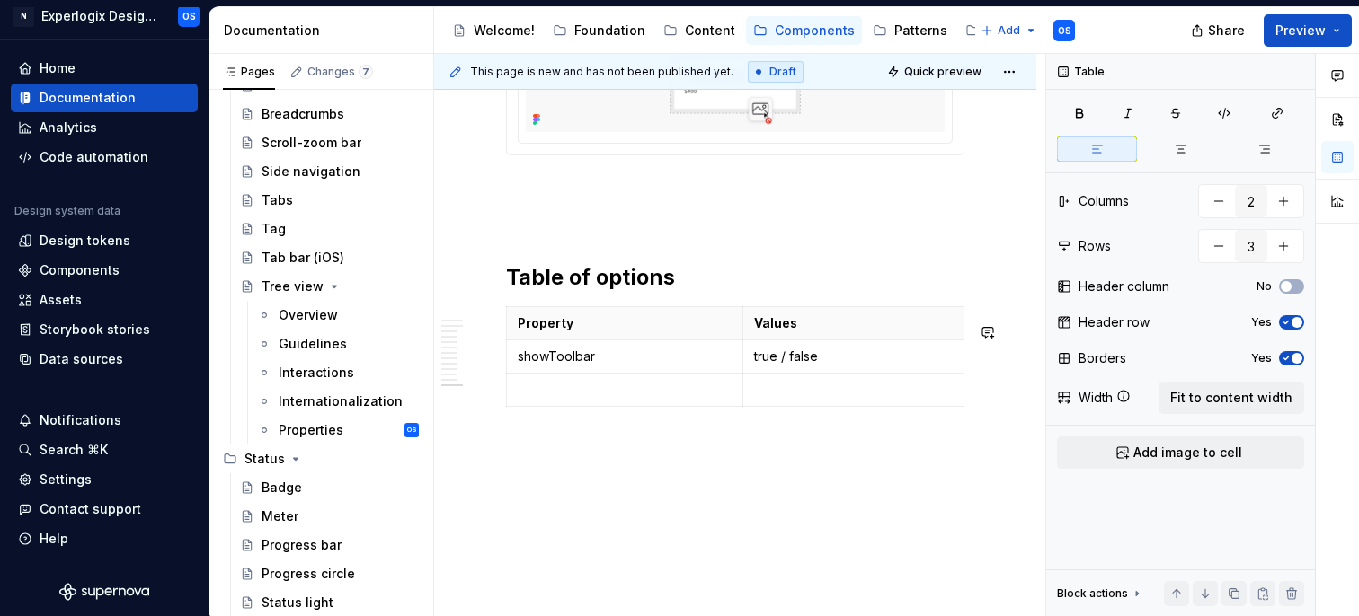
scroll to position [4869, 0]
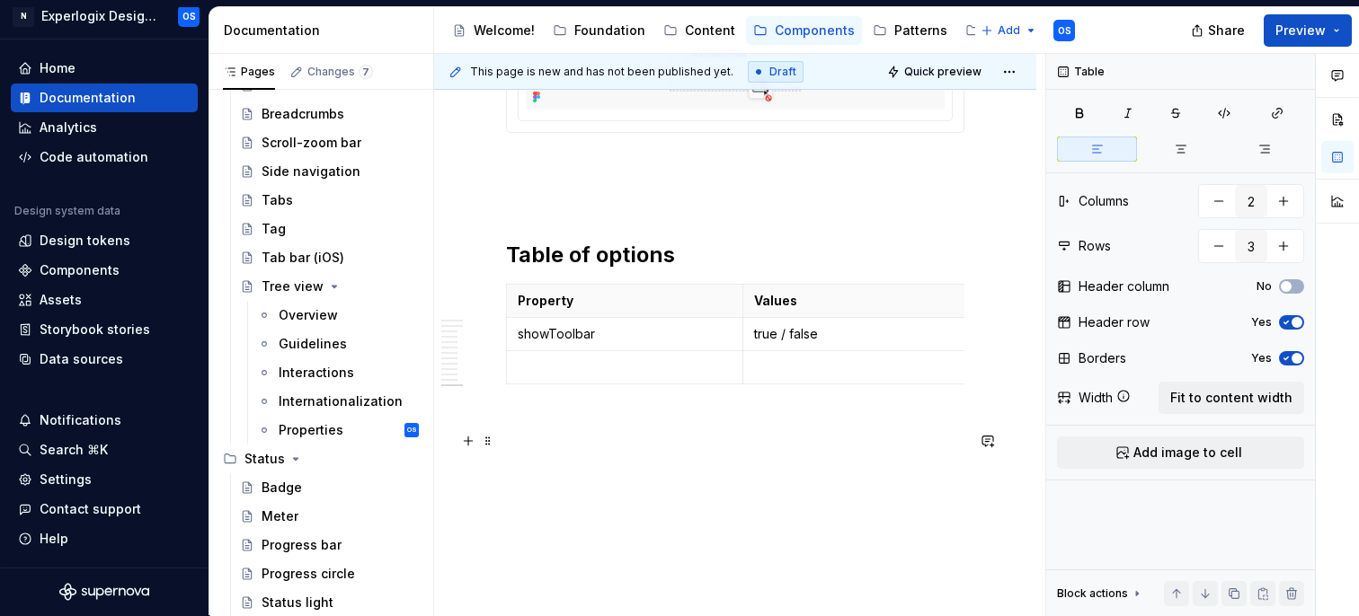
click at [749, 435] on p at bounding box center [735, 424] width 458 height 22
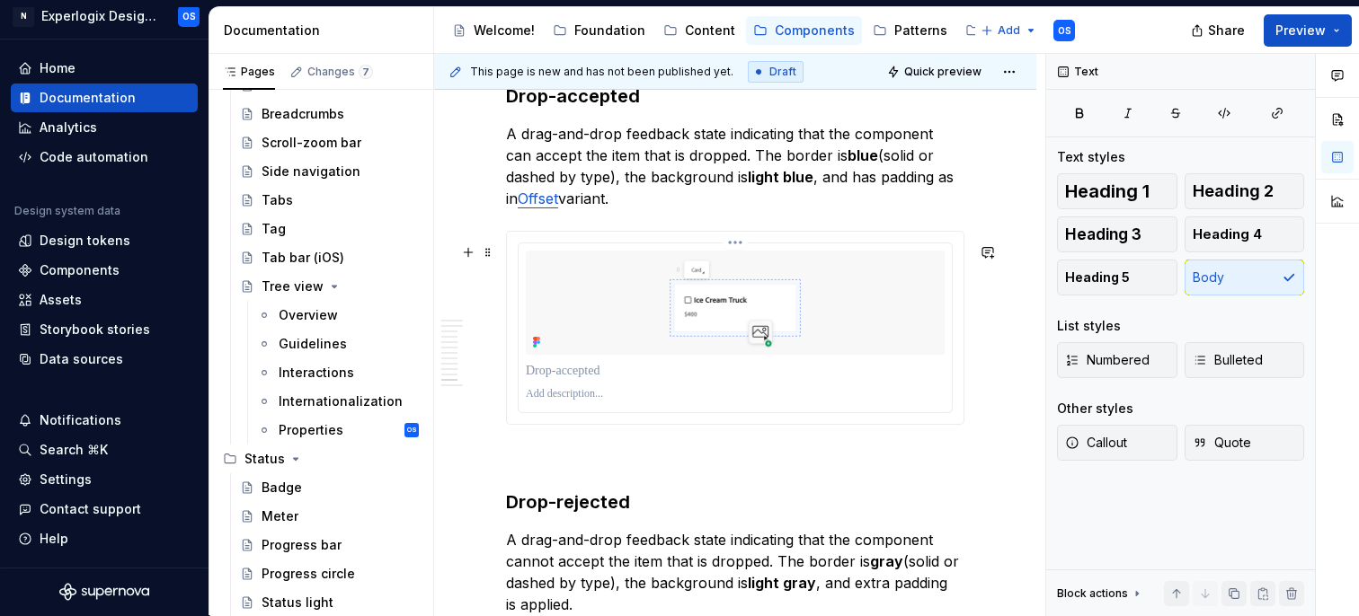
scroll to position [4911, 0]
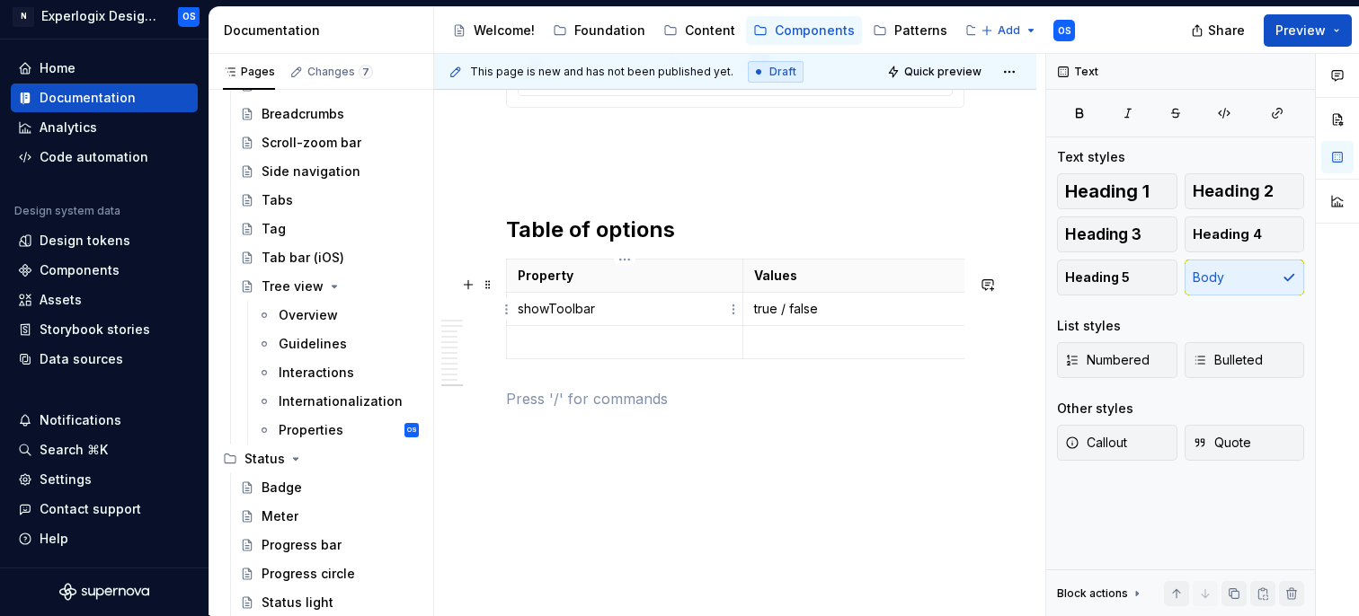
click at [564, 330] on td at bounding box center [625, 341] width 236 height 33
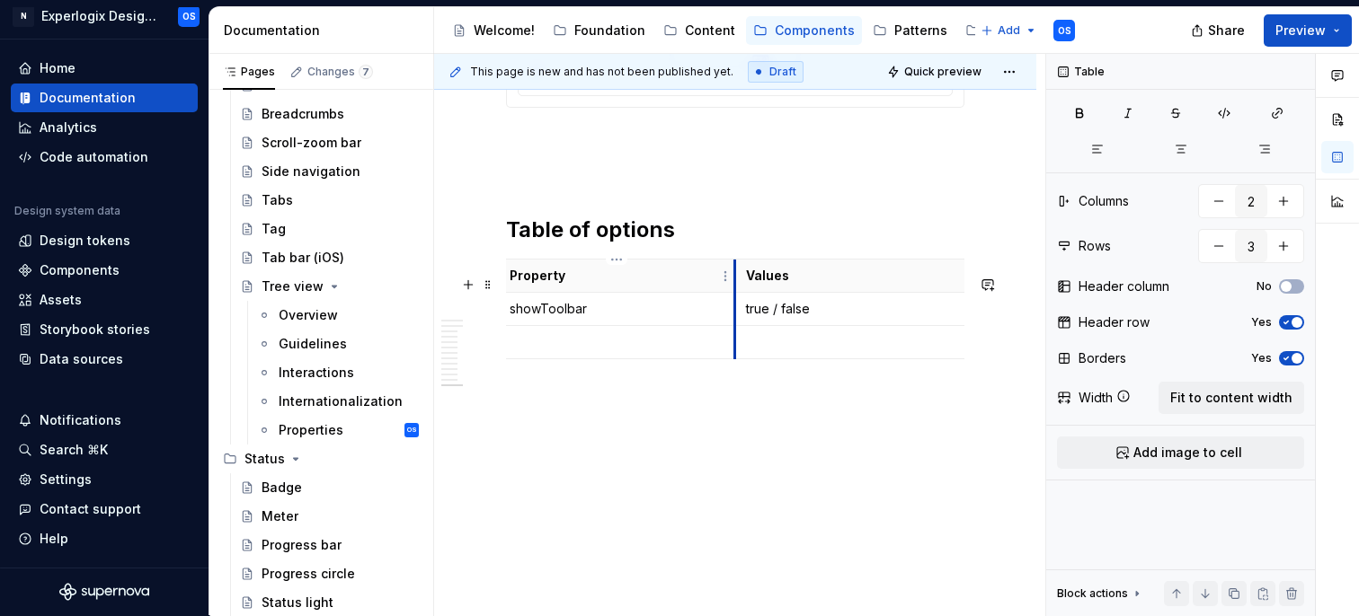
scroll to position [0, 0]
drag, startPoint x: 733, startPoint y: 275, endPoint x: 700, endPoint y: 274, distance: 33.3
click at [566, 345] on p at bounding box center [608, 342] width 181 height 18
click at [748, 334] on p at bounding box center [829, 342] width 216 height 18
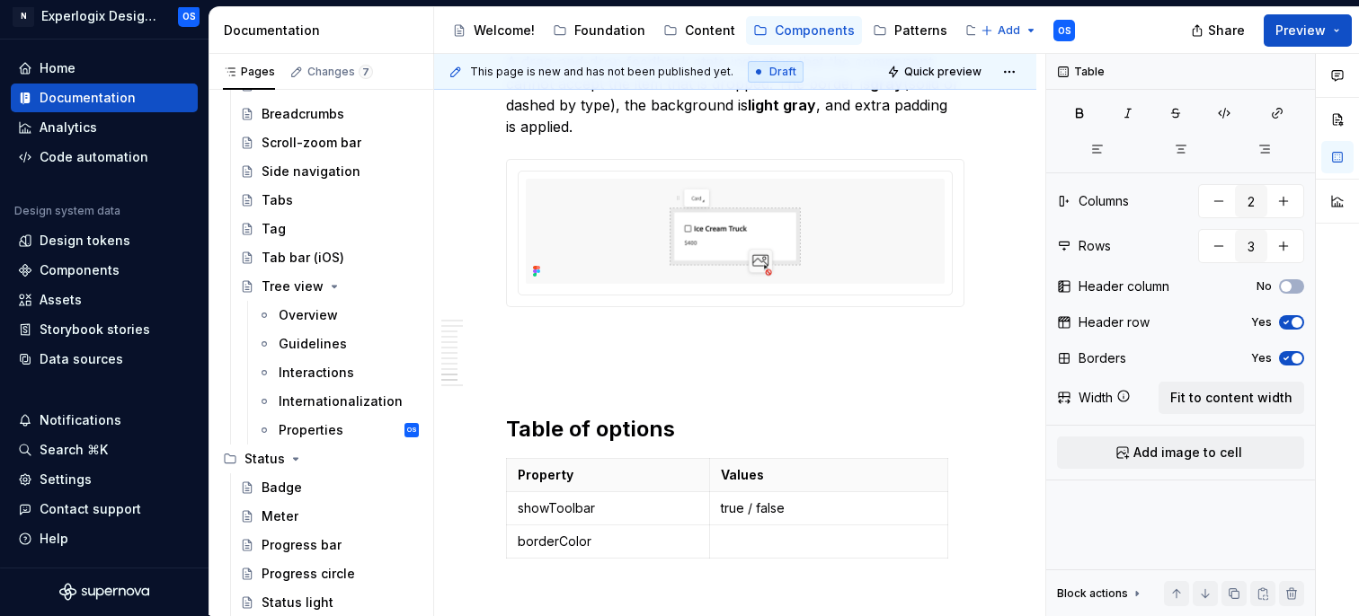
scroll to position [4911, 0]
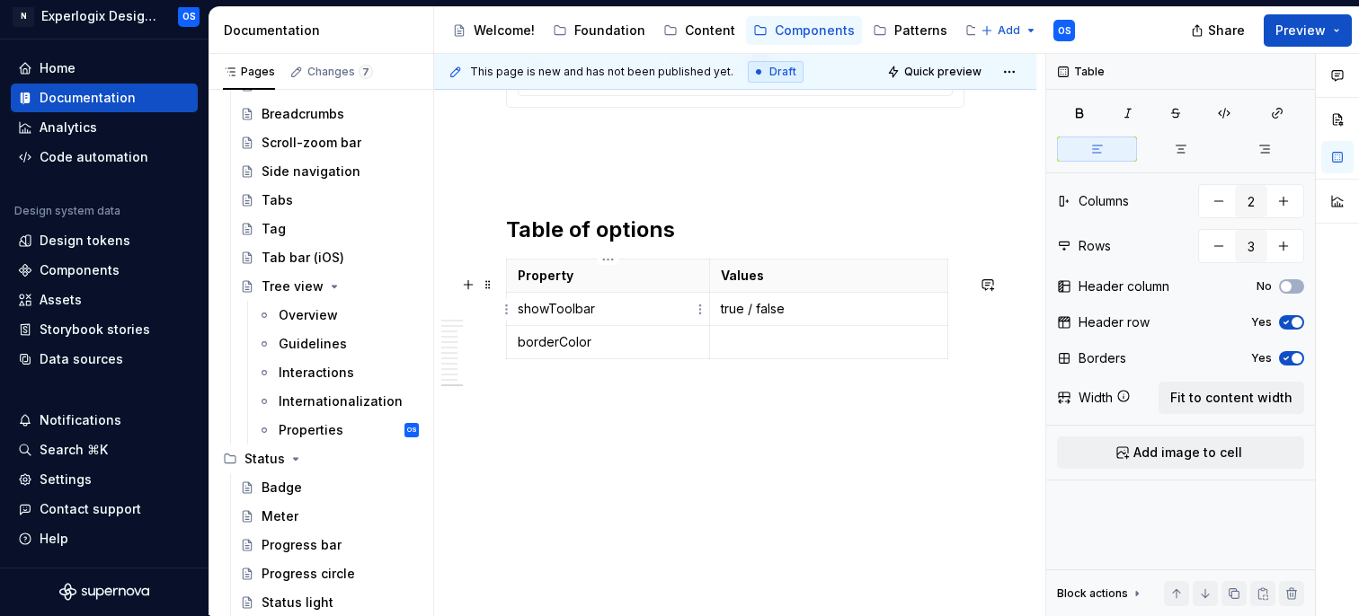
click at [569, 315] on p "showToolbar" at bounding box center [608, 309] width 181 height 18
click at [547, 306] on p "showToolbar" at bounding box center [608, 309] width 181 height 18
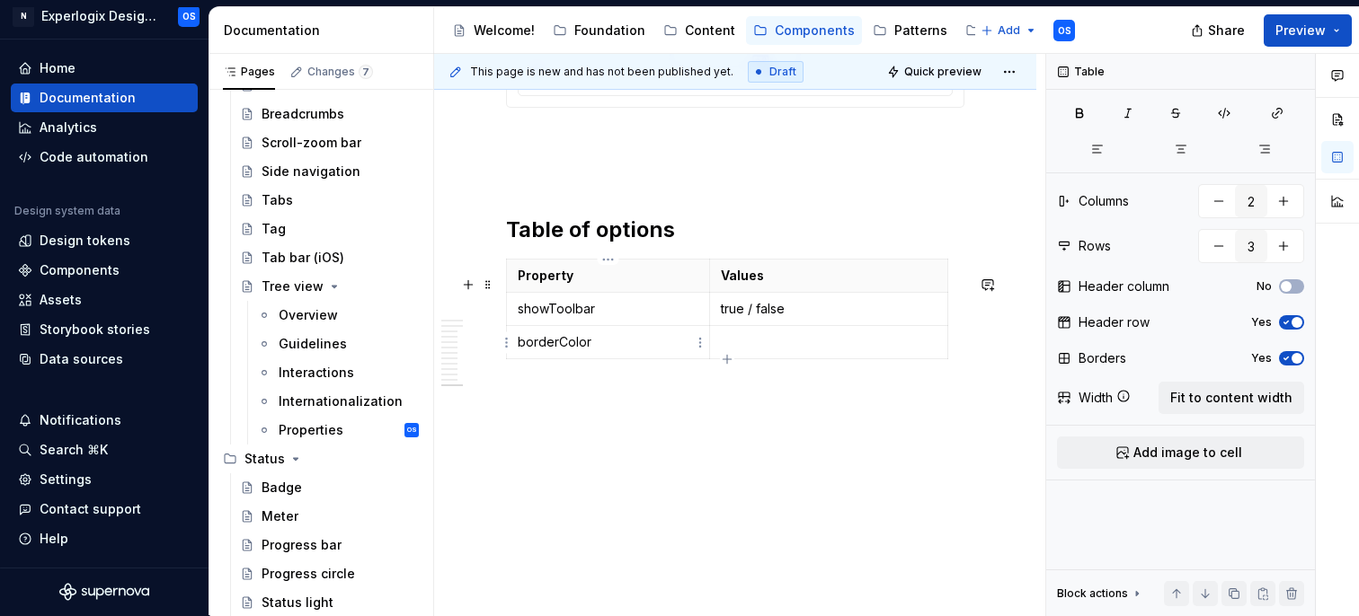
click at [584, 342] on p "borderColor" at bounding box center [608, 342] width 181 height 18
click at [554, 345] on p "borderColor" at bounding box center [608, 342] width 181 height 18
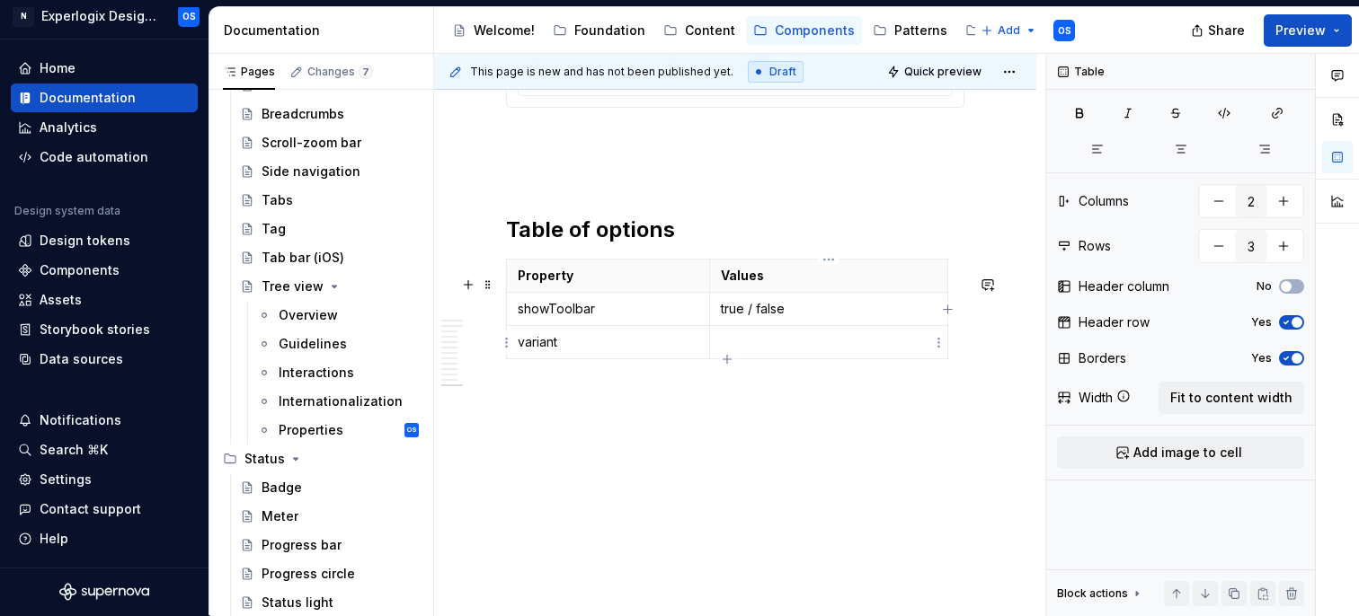
click at [753, 353] on td at bounding box center [828, 341] width 238 height 33
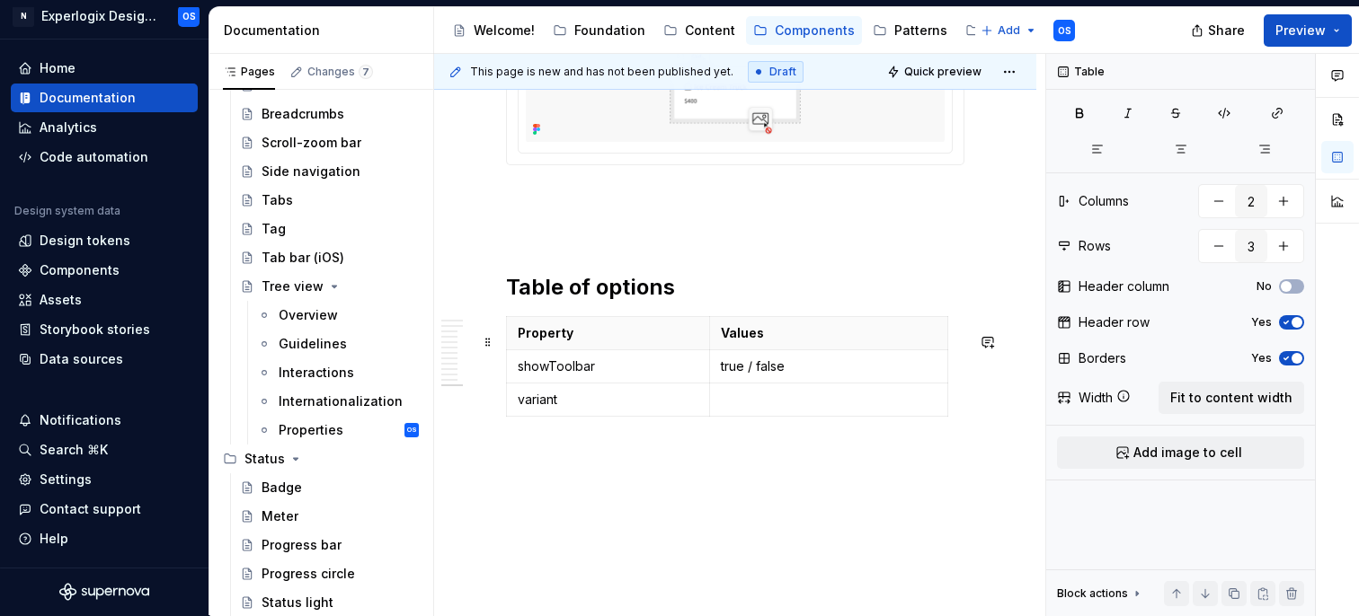
scroll to position [4838, 0]
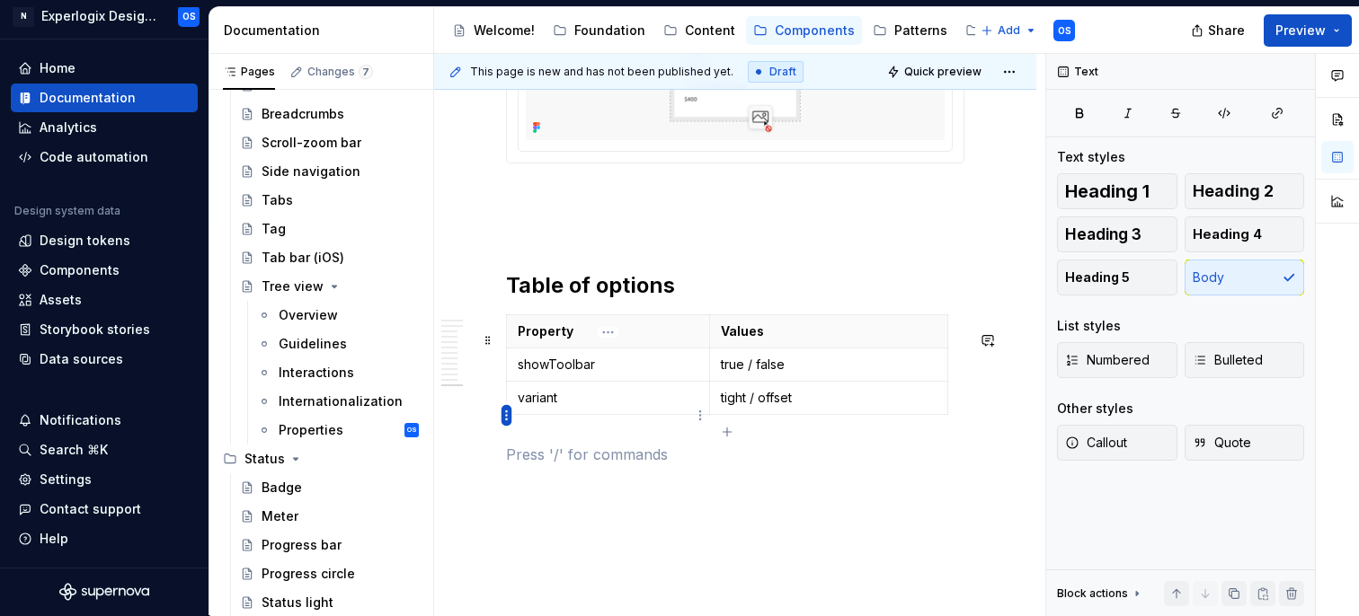
click at [505, 416] on html "N Experlogix Design System OS Home Documentation Analytics Code automation Desi…" at bounding box center [679, 308] width 1359 height 616
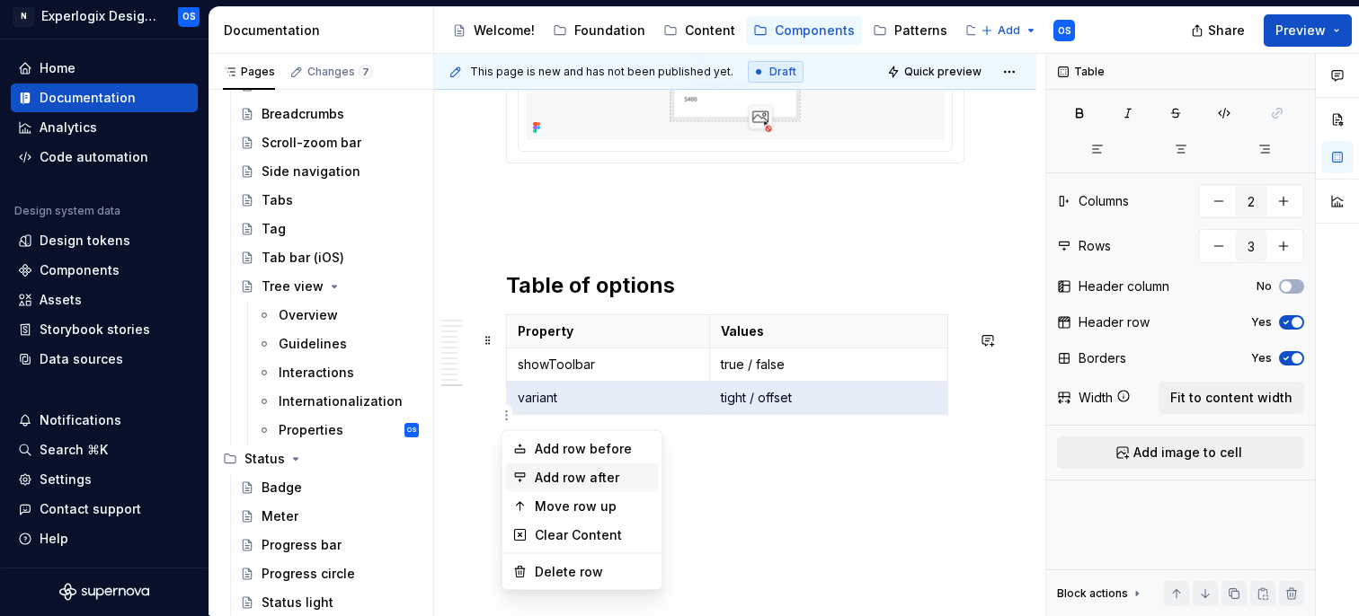
click at [560, 476] on div "Add row after" at bounding box center [593, 478] width 117 height 18
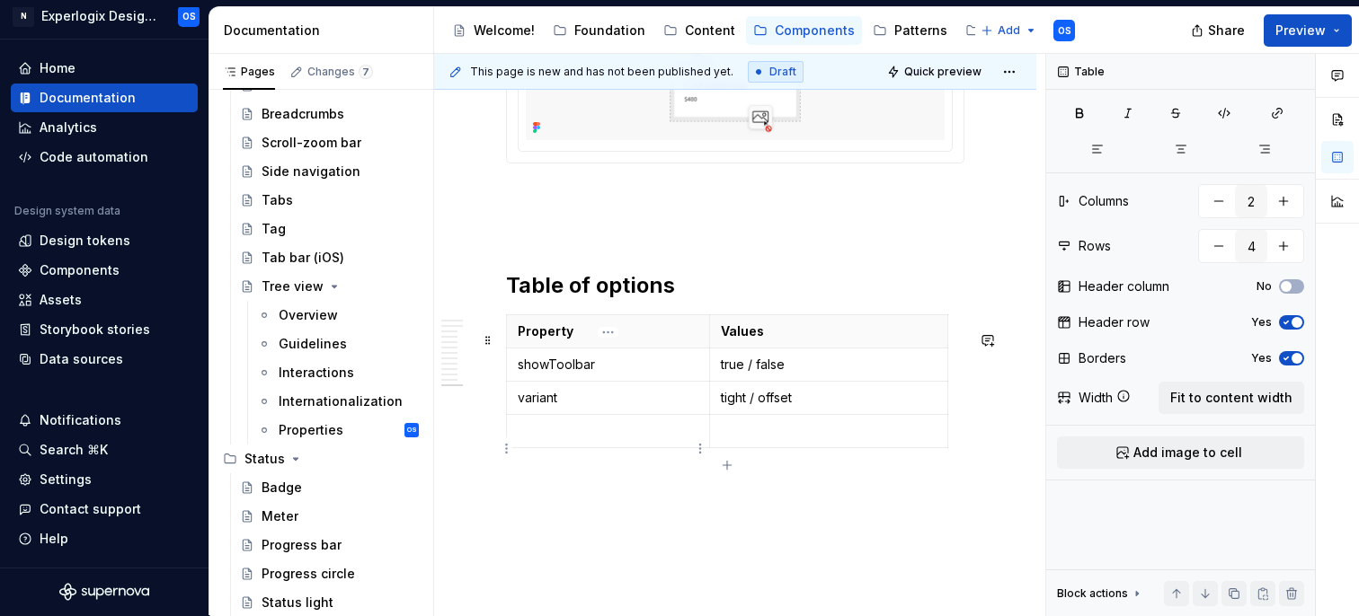
click at [536, 440] on p at bounding box center [608, 431] width 181 height 18
click at [555, 440] on p "border" at bounding box center [608, 431] width 181 height 18
click at [529, 440] on p "border" at bounding box center [608, 431] width 181 height 18
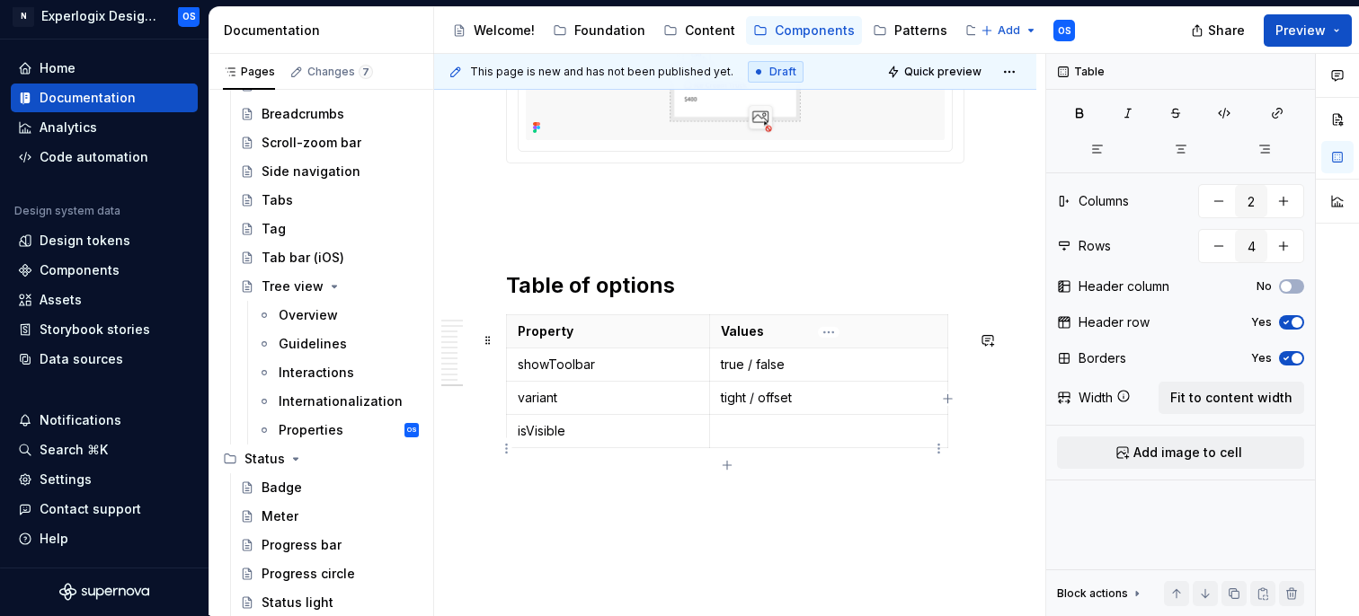
click at [748, 440] on p at bounding box center [829, 431] width 216 height 18
click at [946, 348] on th "Values" at bounding box center [828, 331] width 238 height 33
click at [945, 401] on icon "button" at bounding box center [948, 399] width 14 height 14
drag, startPoint x: 948, startPoint y: 357, endPoint x: 894, endPoint y: 355, distance: 53.9
click at [892, 348] on th at bounding box center [907, 331] width 32 height 33
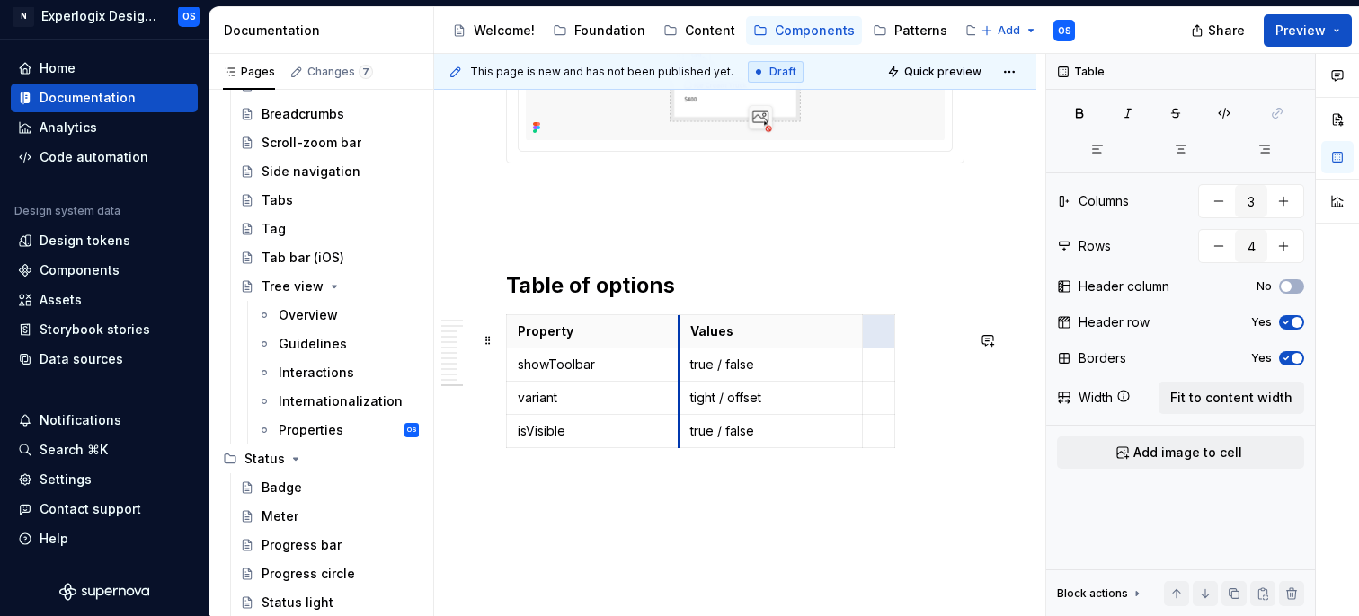
drag, startPoint x: 713, startPoint y: 373, endPoint x: 674, endPoint y: 373, distance: 38.6
click at [679, 373] on td "true / false" at bounding box center [770, 364] width 183 height 33
drag, startPoint x: 885, startPoint y: 346, endPoint x: 975, endPoint y: 342, distance: 89.9
click at [874, 440] on p at bounding box center [915, 431] width 100 height 18
click at [896, 341] on p at bounding box center [915, 332] width 100 height 18
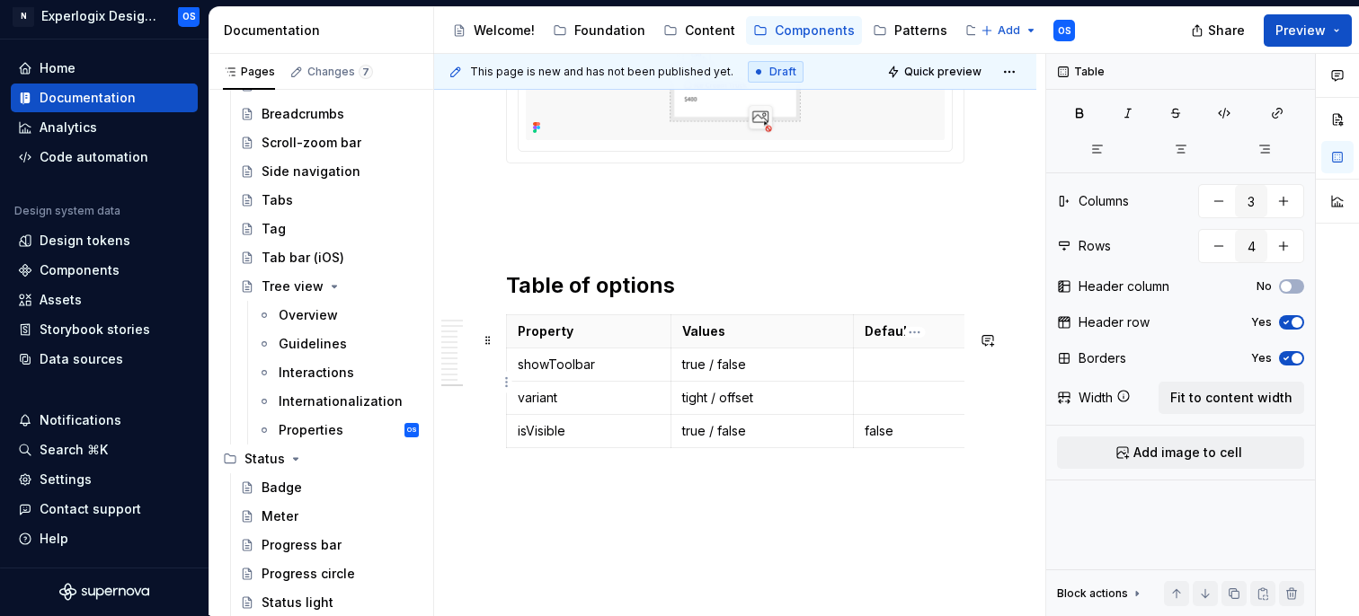
click at [880, 374] on p at bounding box center [915, 365] width 100 height 18
click at [883, 407] on p at bounding box center [915, 398] width 100 height 18
click at [831, 499] on p at bounding box center [735, 488] width 458 height 22
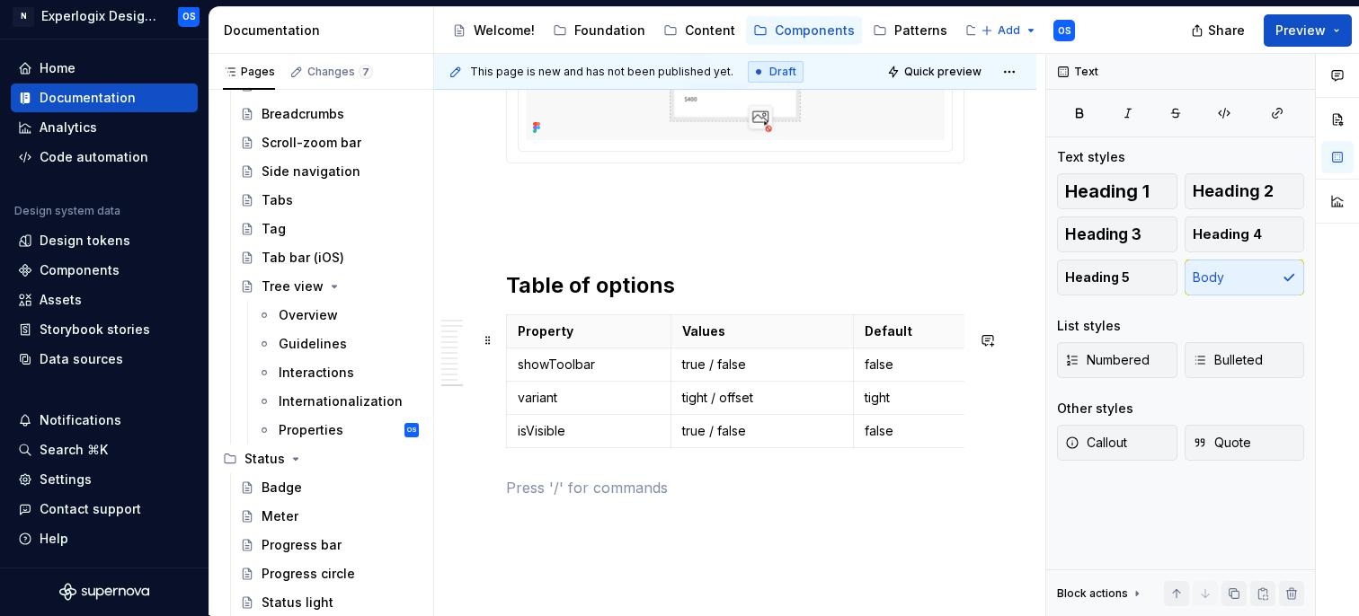
click at [507, 458] on html "N Experlogix Design System OS Home Documentation Analytics Code automation Desi…" at bounding box center [679, 308] width 1359 height 616
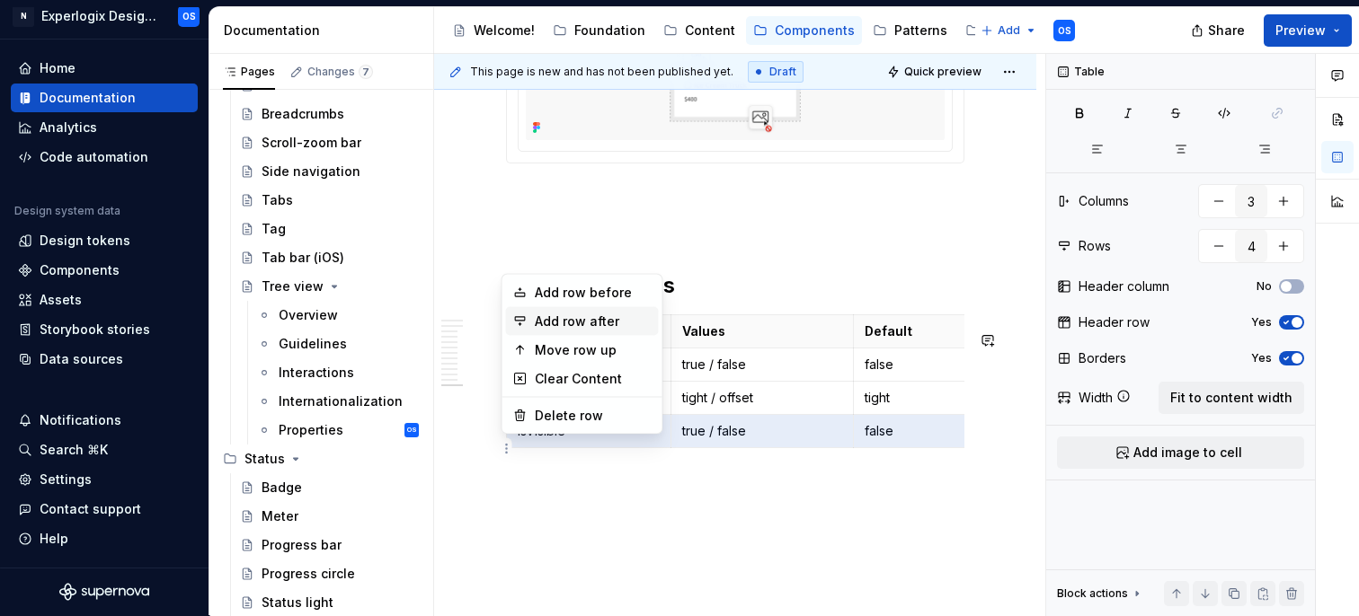
click at [567, 325] on div "Add row after" at bounding box center [593, 322] width 117 height 18
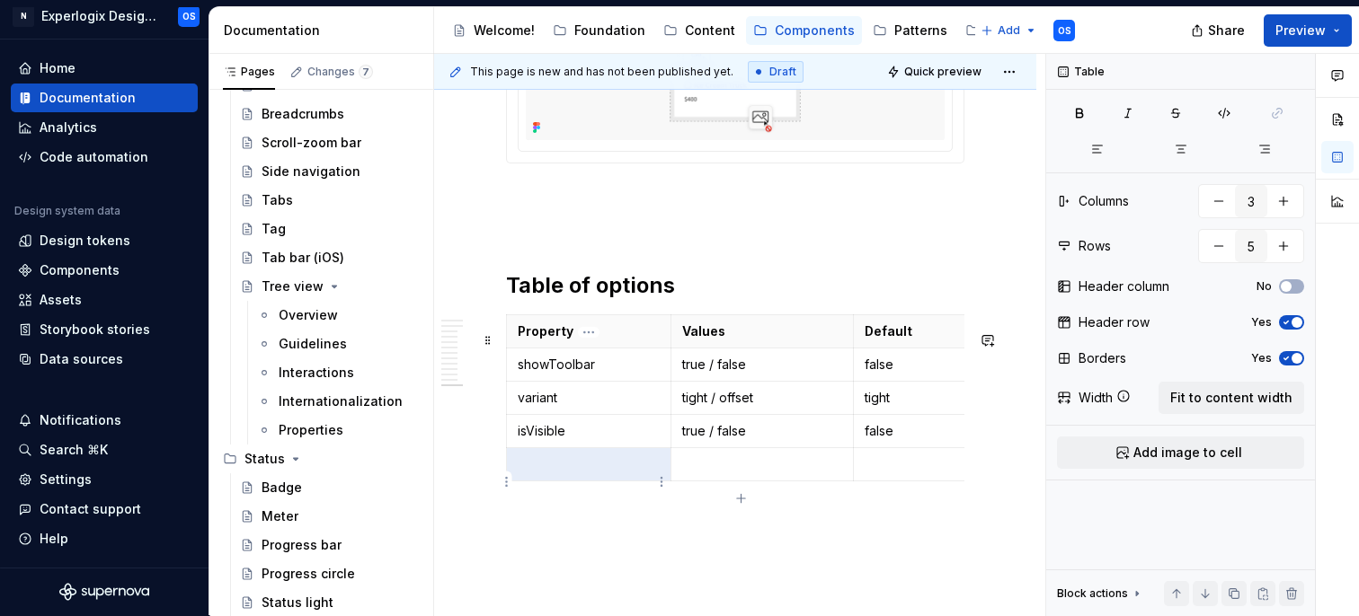
click at [561, 474] on p at bounding box center [589, 465] width 142 height 18
click at [740, 474] on p at bounding box center [762, 465] width 161 height 18
click at [891, 474] on p at bounding box center [915, 465] width 100 height 18
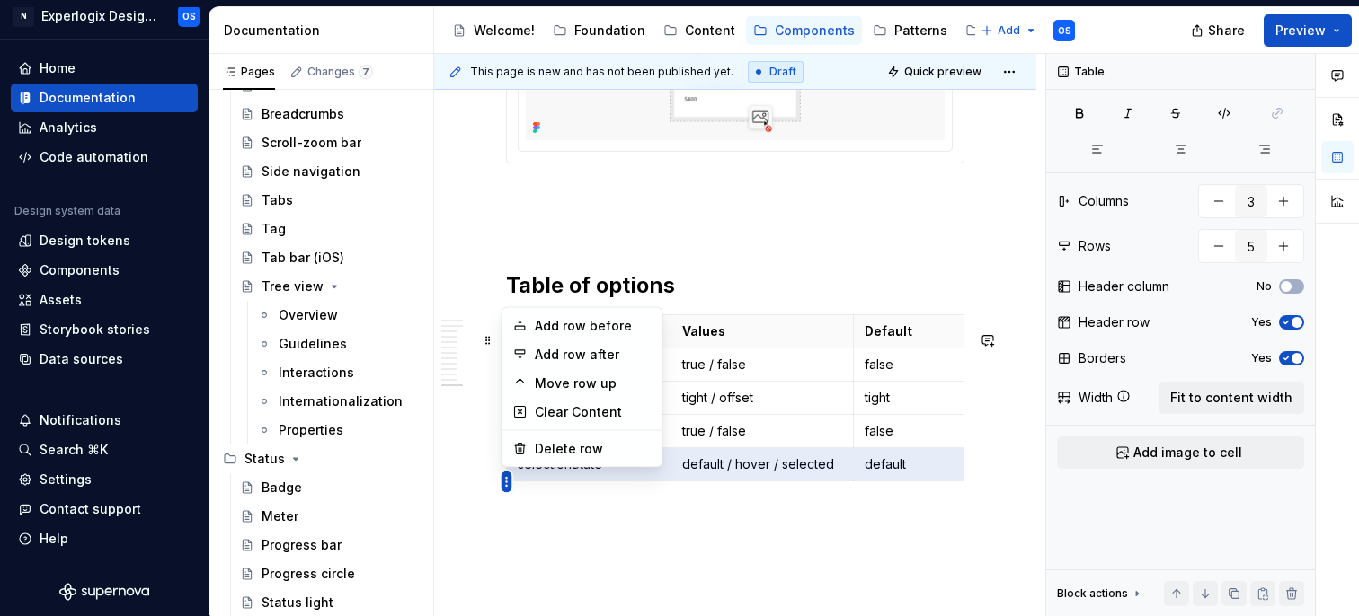
click at [506, 483] on html "N Experlogix Design System OS Home Documentation Analytics Code automation Desi…" at bounding box center [679, 308] width 1359 height 616
click at [586, 355] on div "Add row after" at bounding box center [593, 355] width 117 height 18
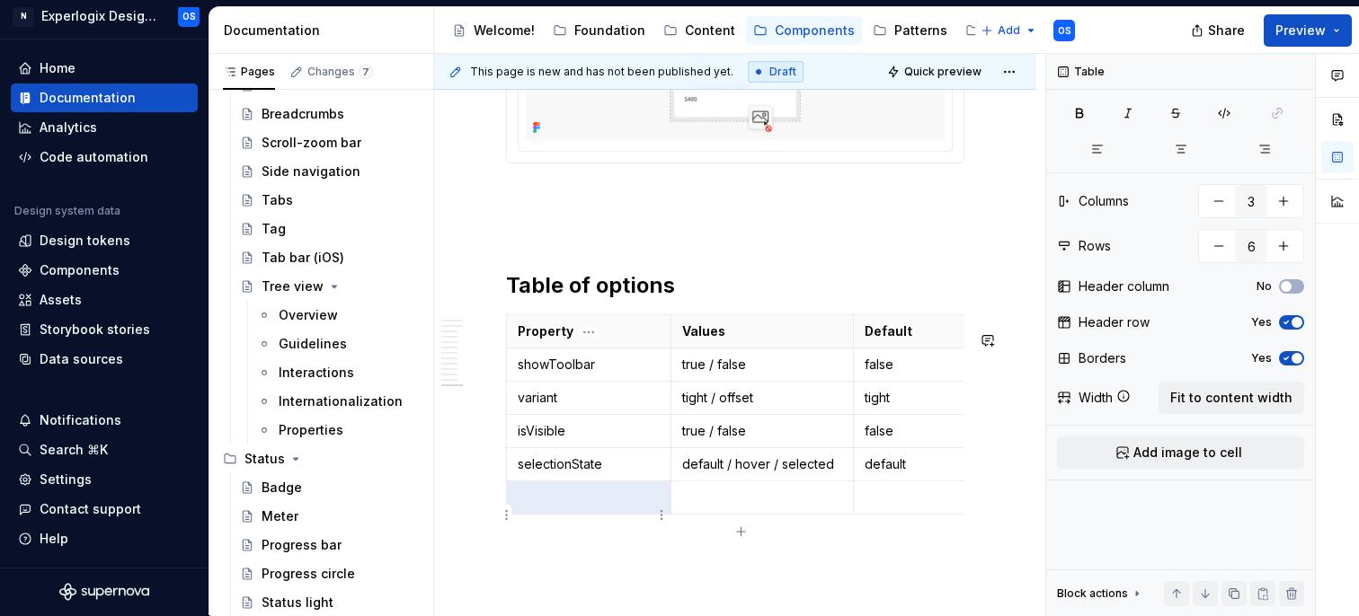
click at [557, 514] on td at bounding box center [589, 497] width 164 height 33
click at [692, 514] on td at bounding box center [761, 497] width 183 height 33
click at [893, 507] on p at bounding box center [915, 498] width 100 height 18
click at [504, 515] on html "N Experlogix Design System OS Home Documentation Analytics Code automation Desi…" at bounding box center [679, 308] width 1359 height 616
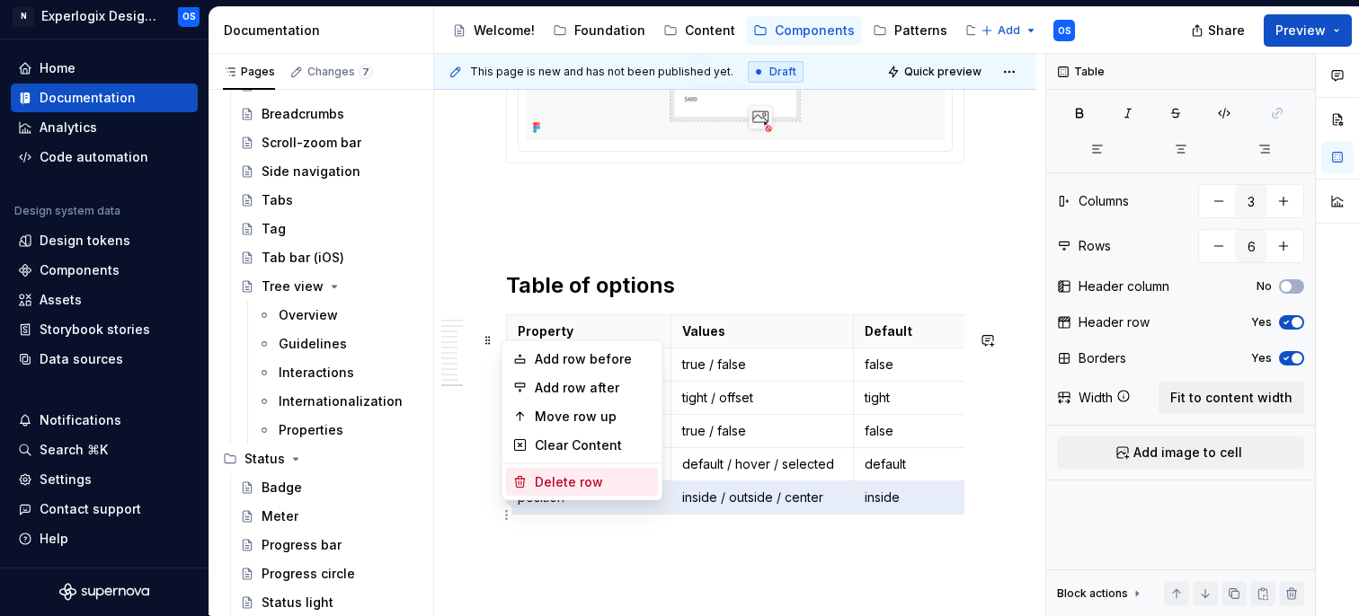
click at [543, 474] on div "Delete row" at bounding box center [593, 483] width 117 height 18
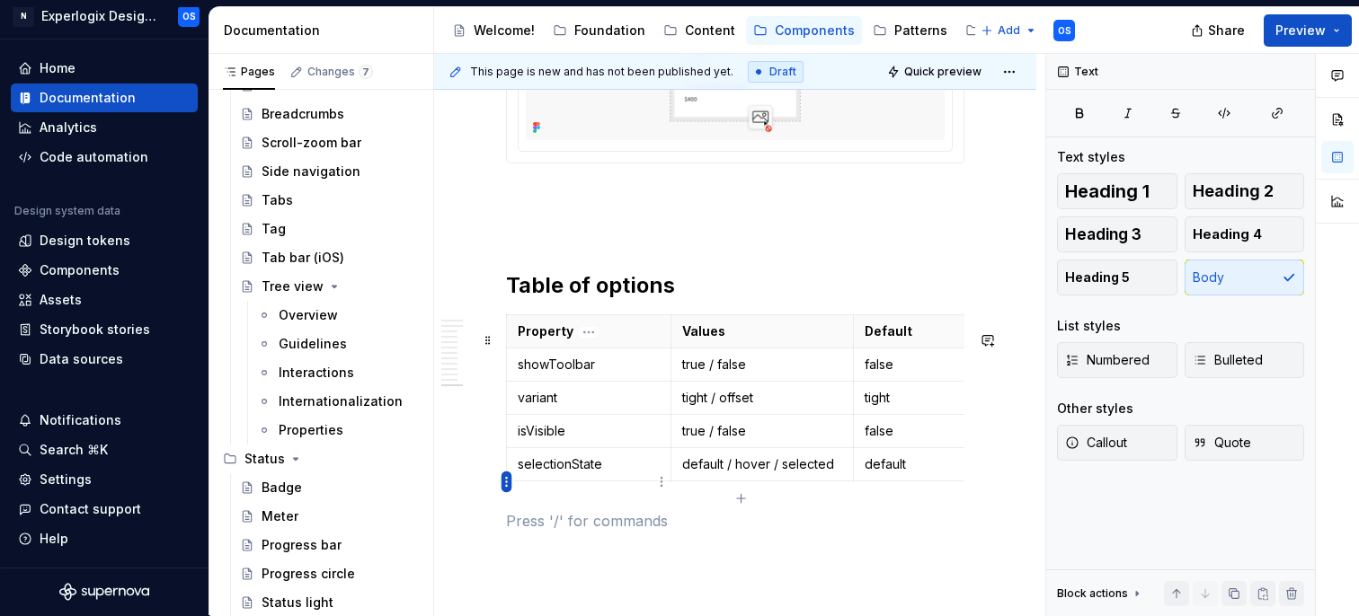
click at [508, 488] on html "N Experlogix Design System OS Home Documentation Analytics Code automation Desi…" at bounding box center [679, 308] width 1359 height 616
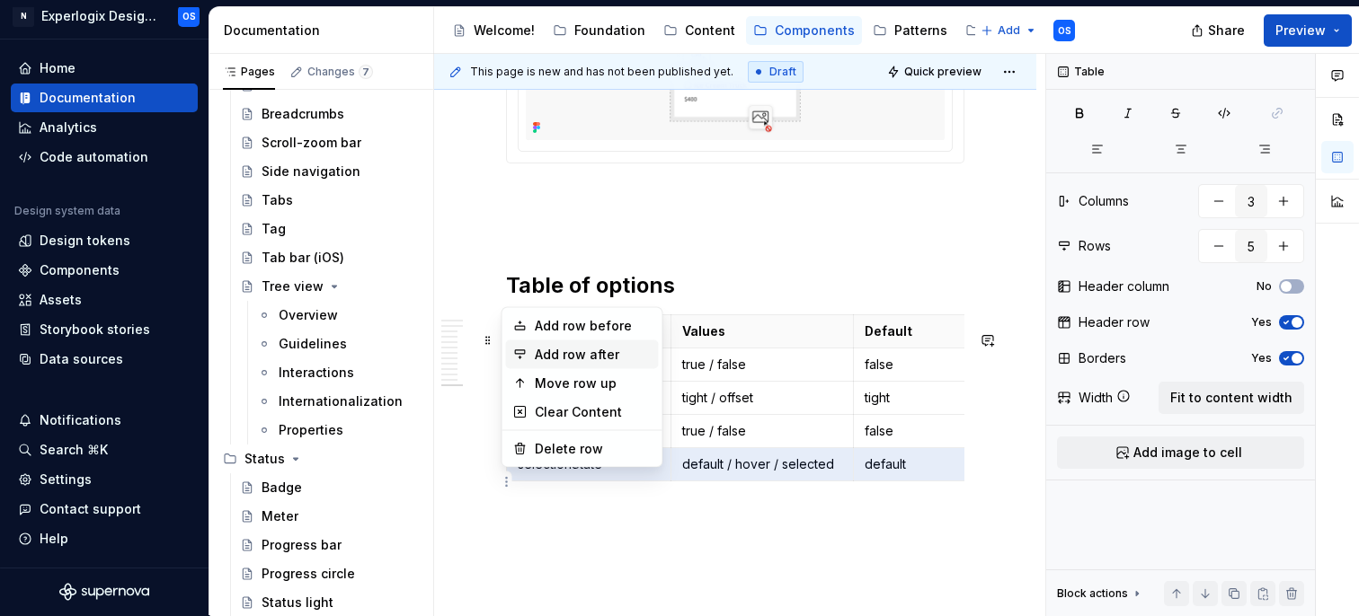
click at [559, 356] on div "Add row after" at bounding box center [593, 355] width 117 height 18
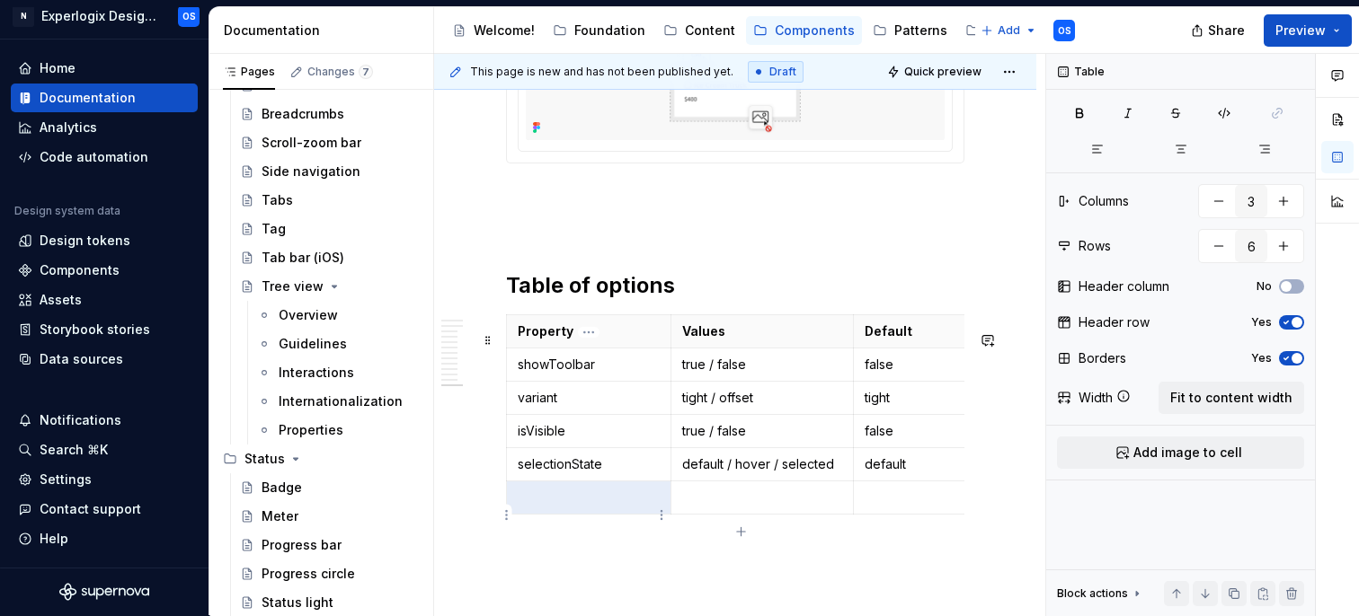
click at [545, 501] on td at bounding box center [589, 497] width 164 height 33
click at [706, 507] on p at bounding box center [762, 498] width 161 height 18
click at [906, 522] on div "Property Values Default showToolbar true / false false variant tight / offset t…" at bounding box center [735, 419] width 458 height 208
click at [897, 507] on p at bounding box center [915, 498] width 100 height 18
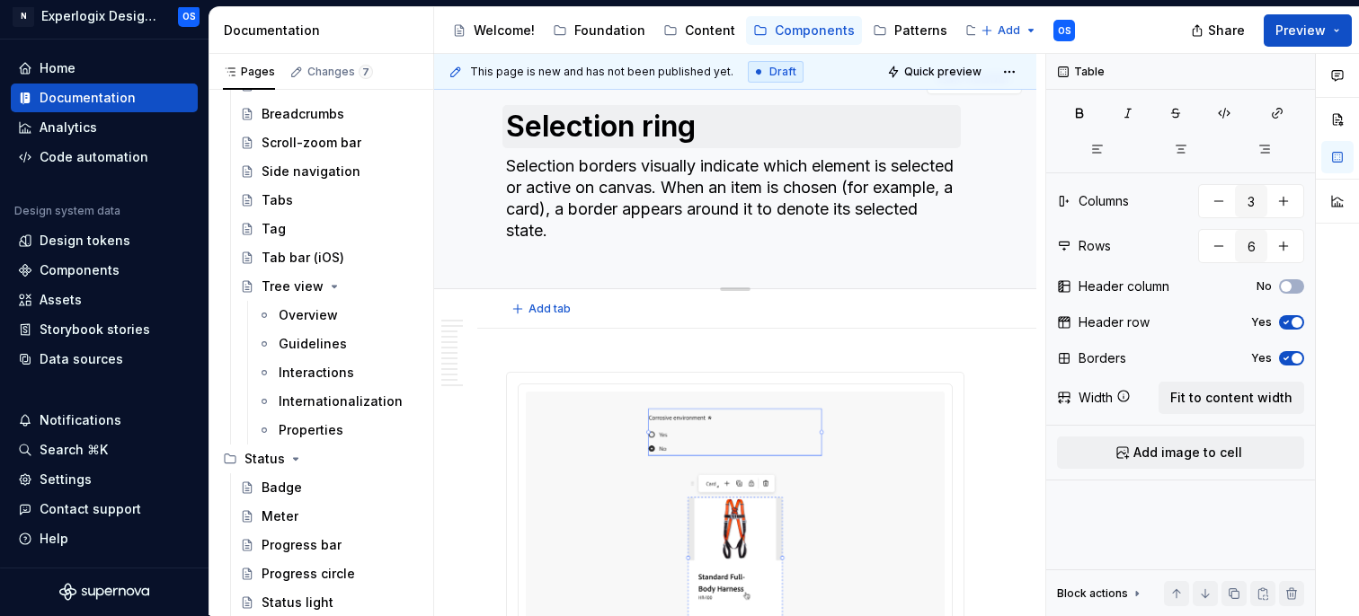
scroll to position [0, 0]
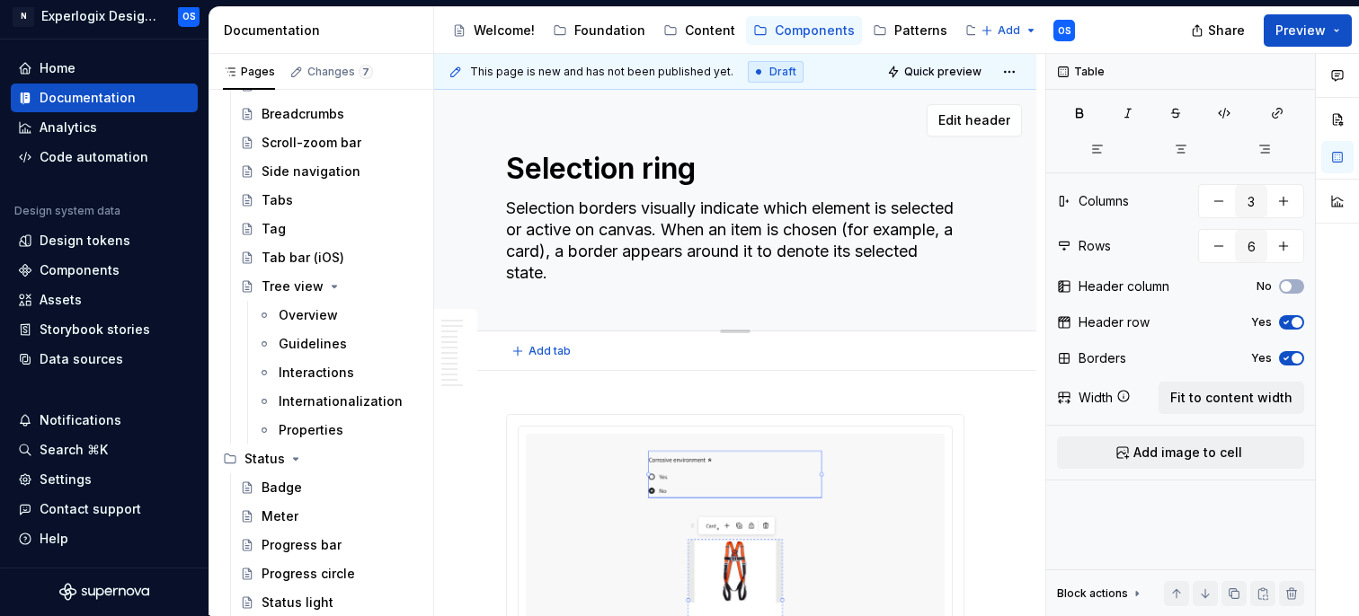
click at [526, 191] on div "Selection ring Selection borders visually indicate which element is selected or…" at bounding box center [735, 210] width 458 height 241
click at [540, 217] on textarea "Selection borders visually indicate which element is selected or active on canv…" at bounding box center [731, 240] width 458 height 93
click at [503, 161] on textarea "Selection ring" at bounding box center [731, 168] width 458 height 43
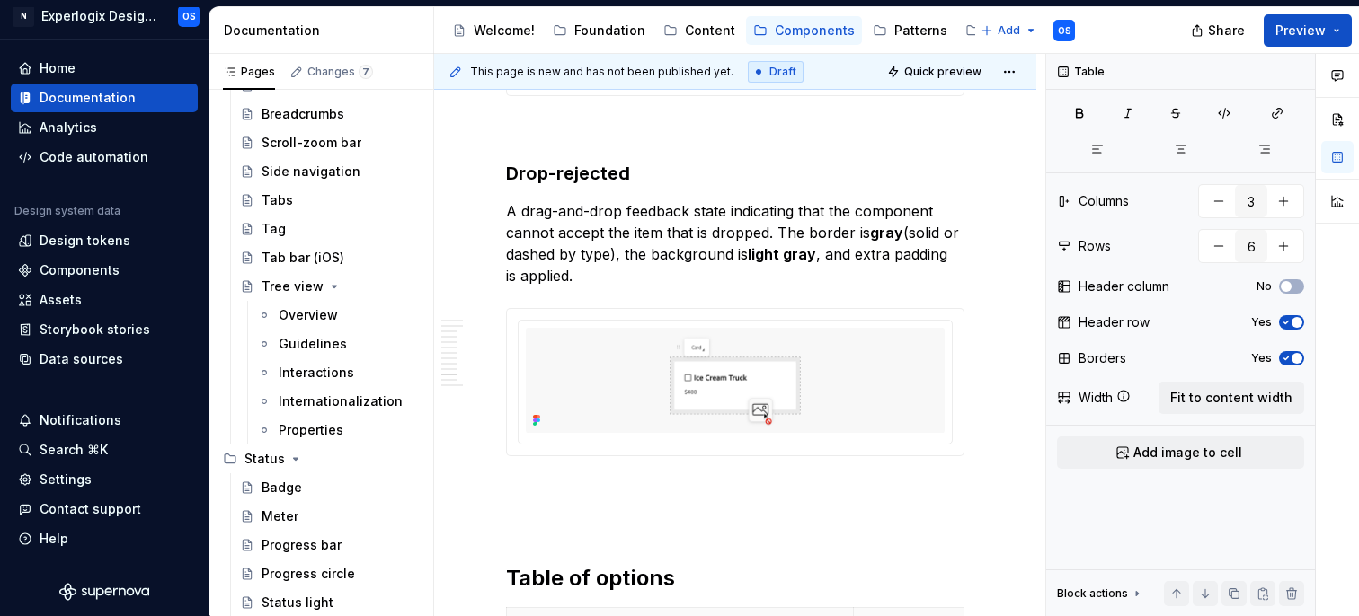
scroll to position [5011, 0]
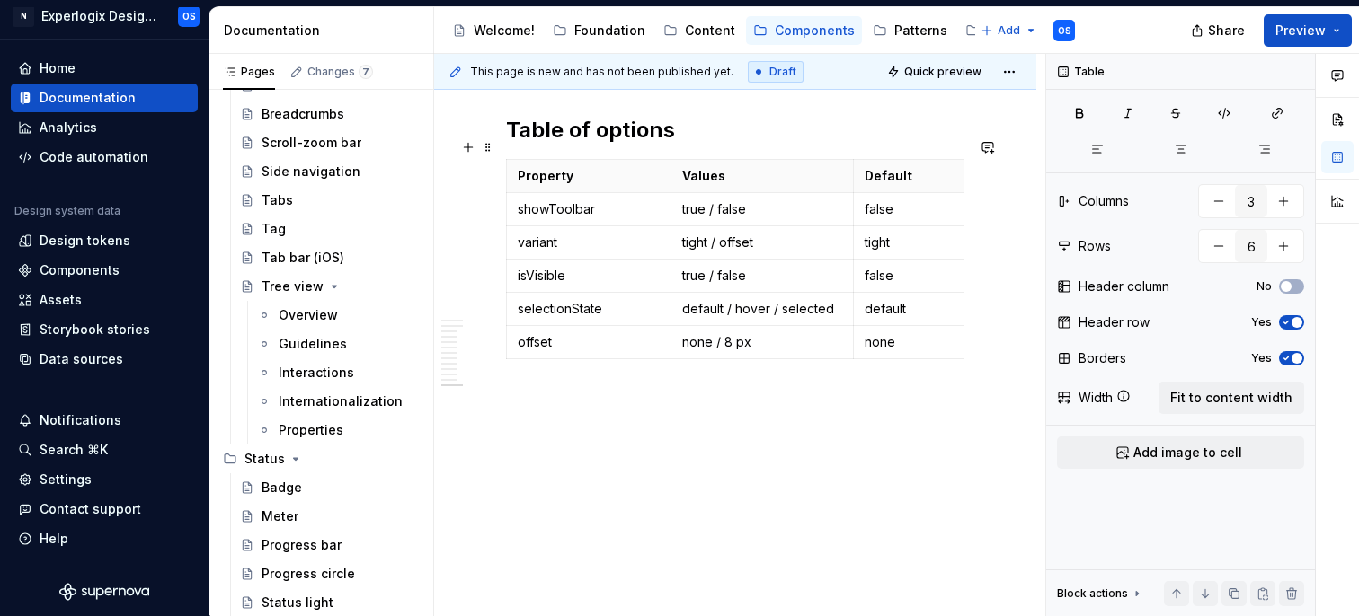
drag, startPoint x: 503, startPoint y: 161, endPoint x: 756, endPoint y: 143, distance: 253.2
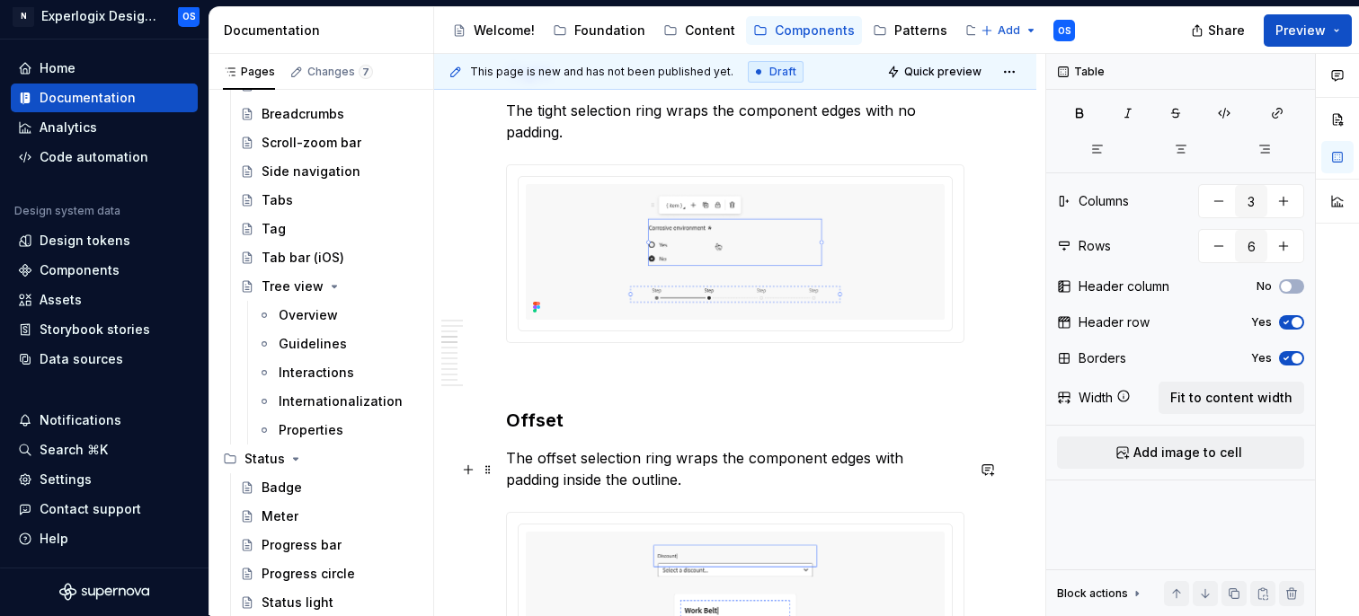
scroll to position [820, 0]
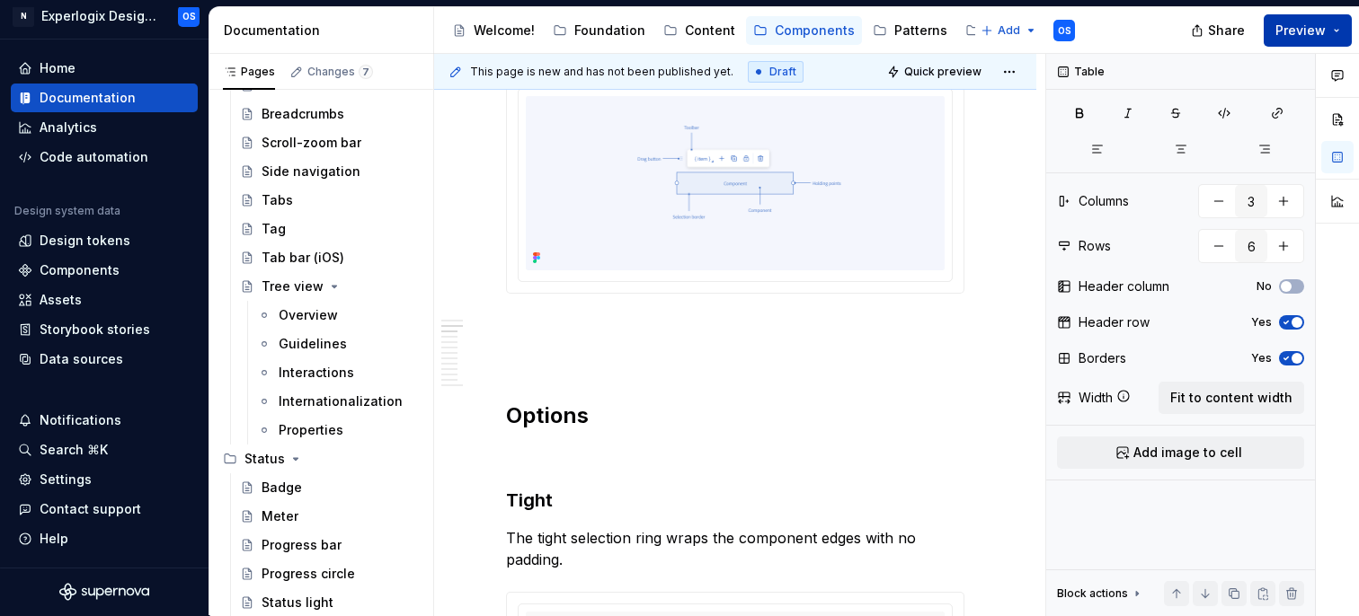
click at [1299, 40] on button "Preview" at bounding box center [1308, 30] width 88 height 32
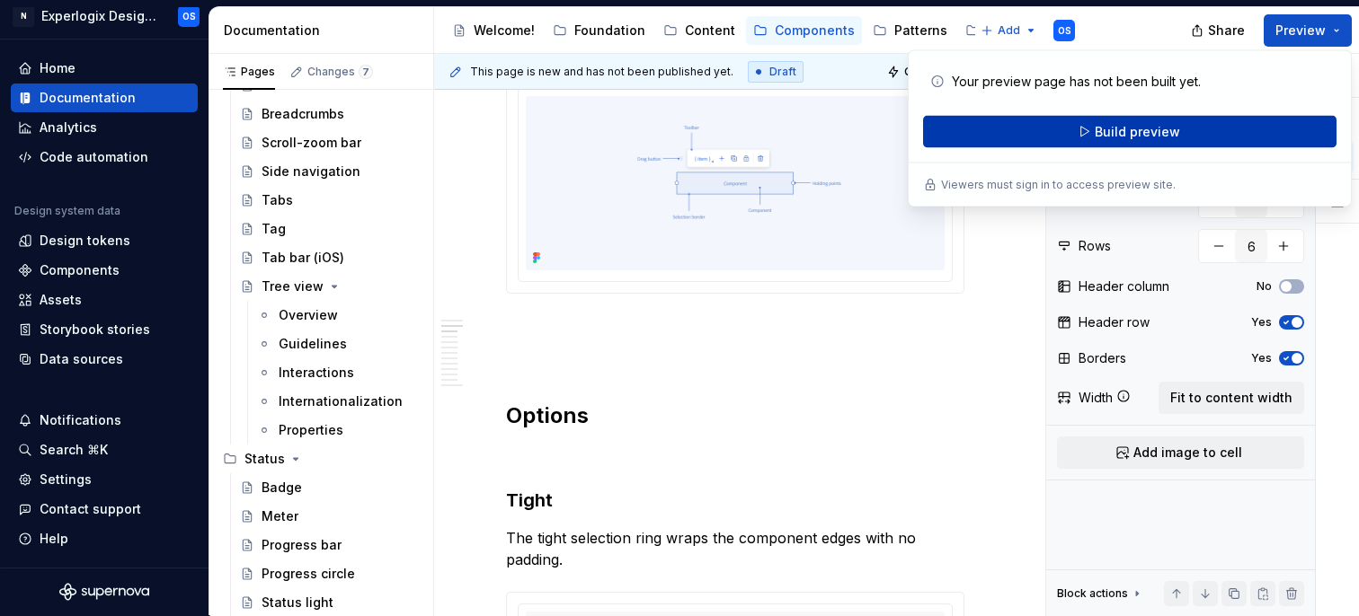
click at [1130, 136] on span "Build preview" at bounding box center [1137, 132] width 85 height 18
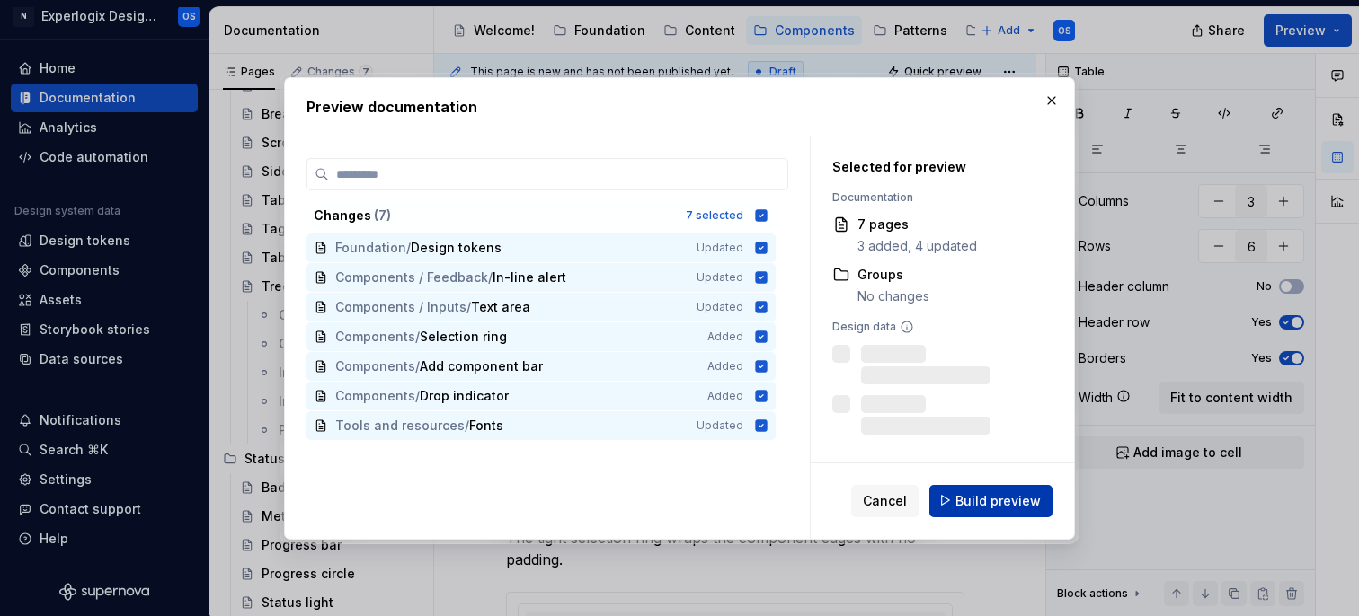
click at [987, 500] on span "Build preview" at bounding box center [997, 501] width 85 height 18
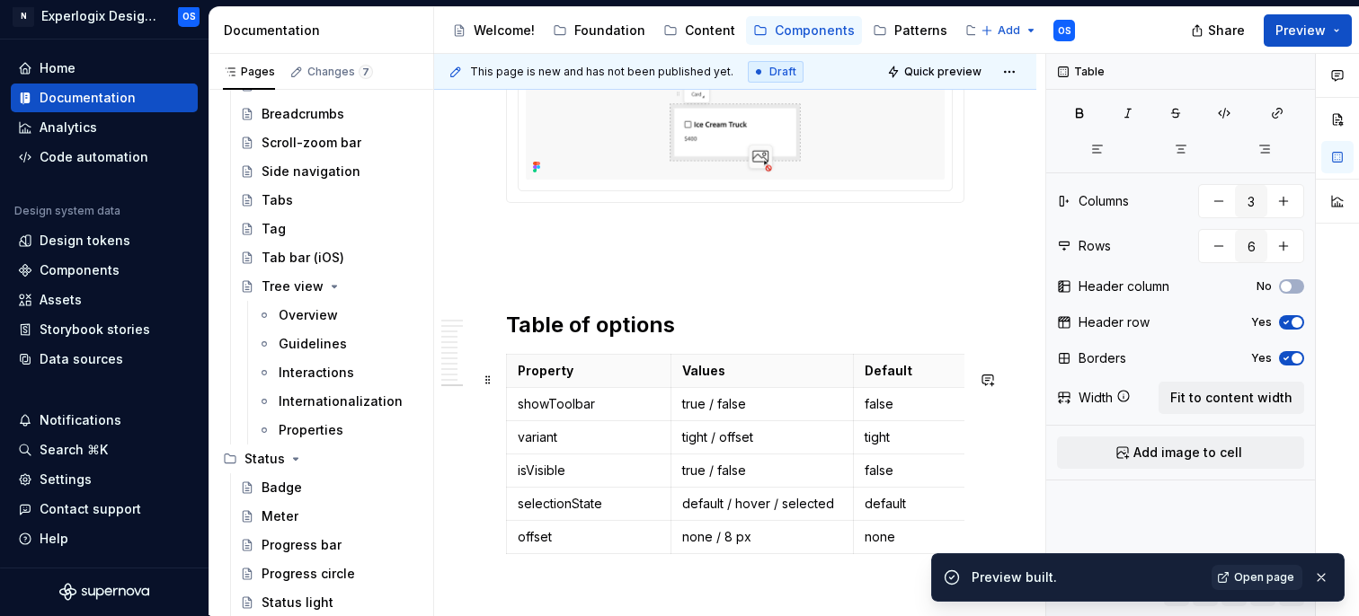
scroll to position [5011, 0]
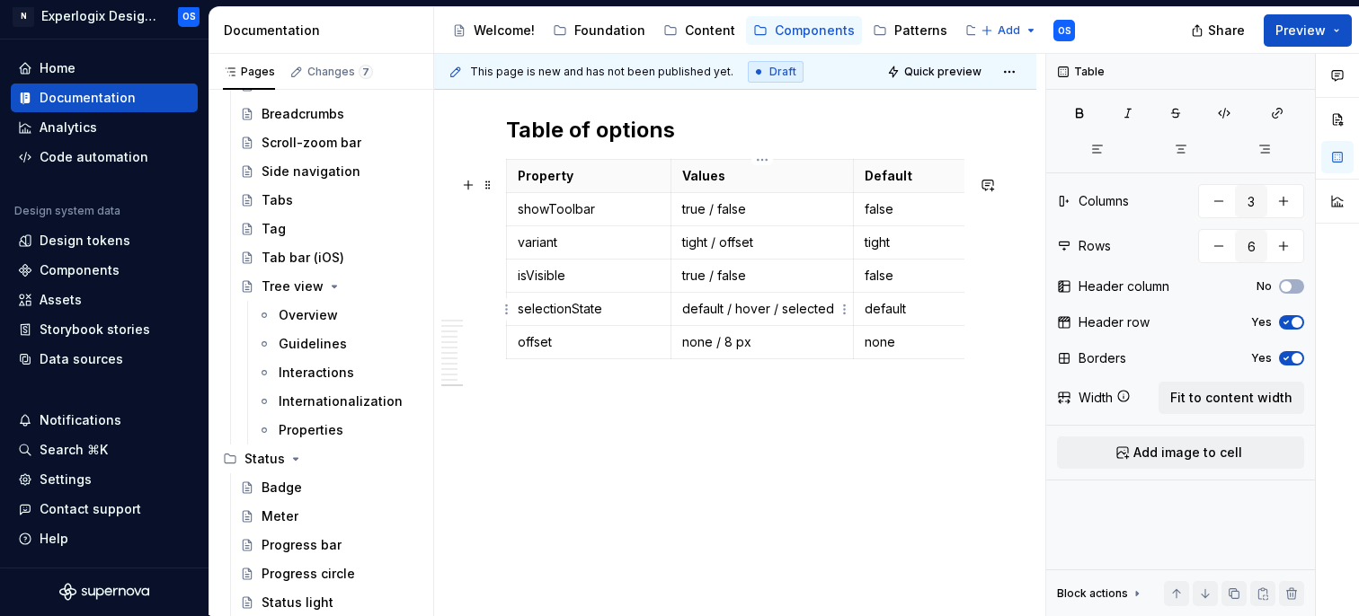
click at [831, 306] on p "default / hover / selected" at bounding box center [762, 309] width 161 height 18
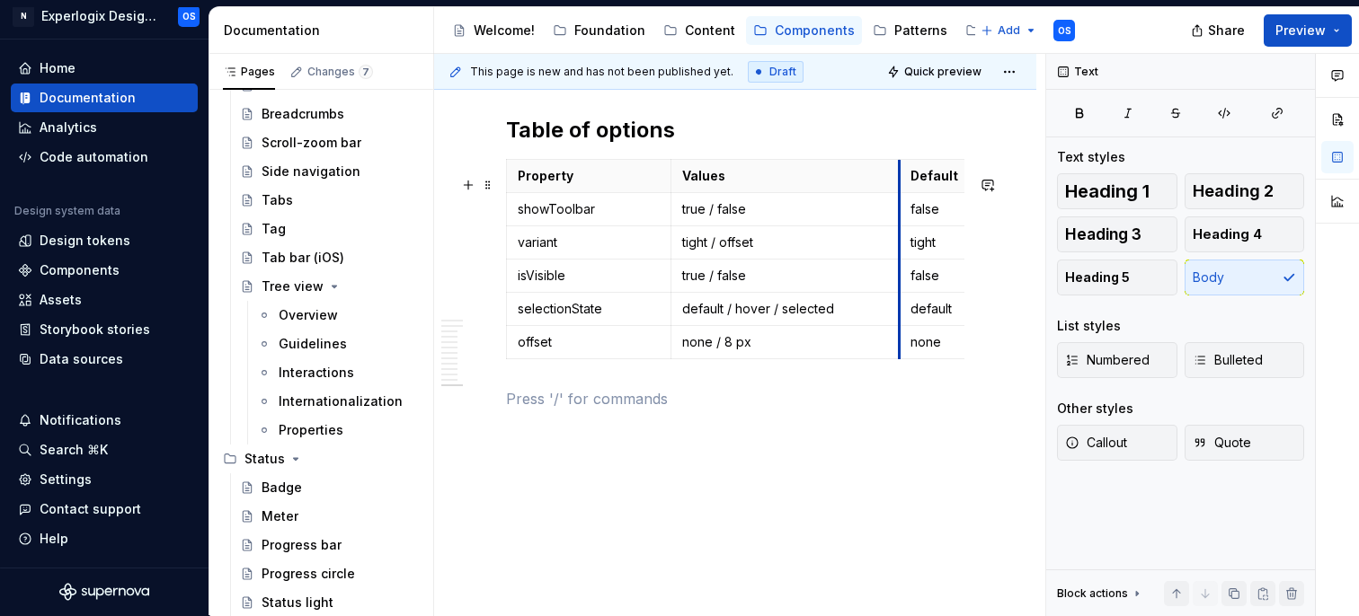
drag, startPoint x: 854, startPoint y: 197, endPoint x: 900, endPoint y: 197, distance: 45.8
click at [900, 197] on td "false" at bounding box center [961, 208] width 122 height 33
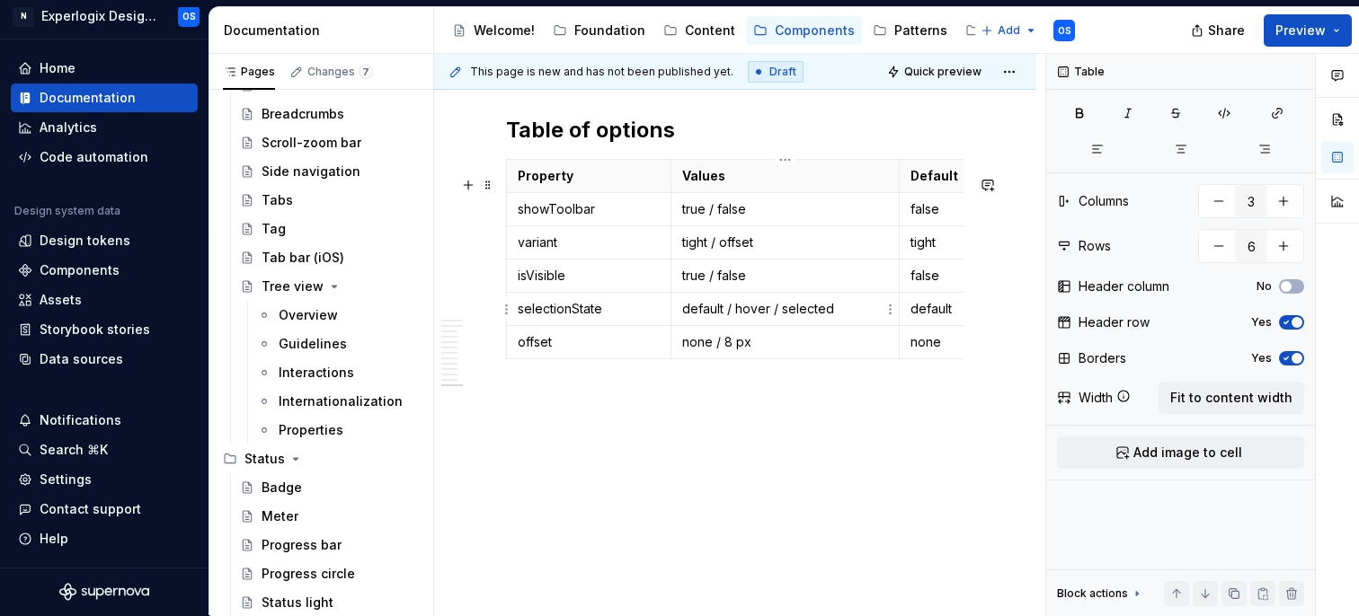
click at [837, 303] on p "default / hover / selected" at bounding box center [785, 309] width 207 height 18
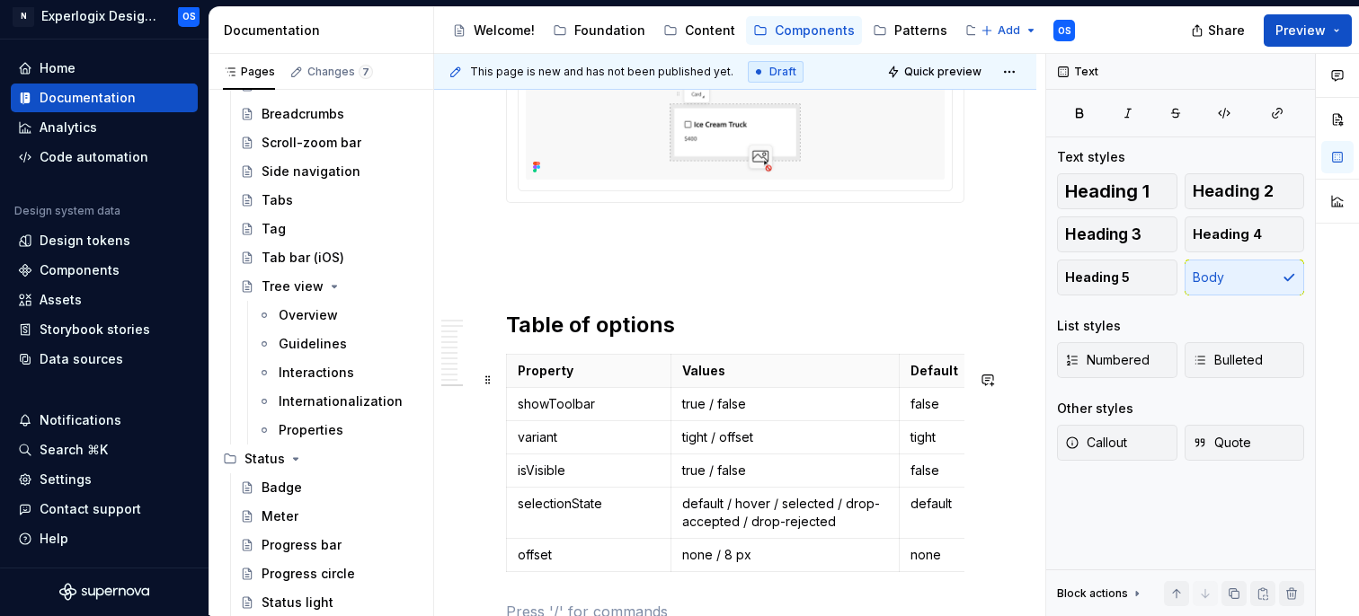
scroll to position [4802, 0]
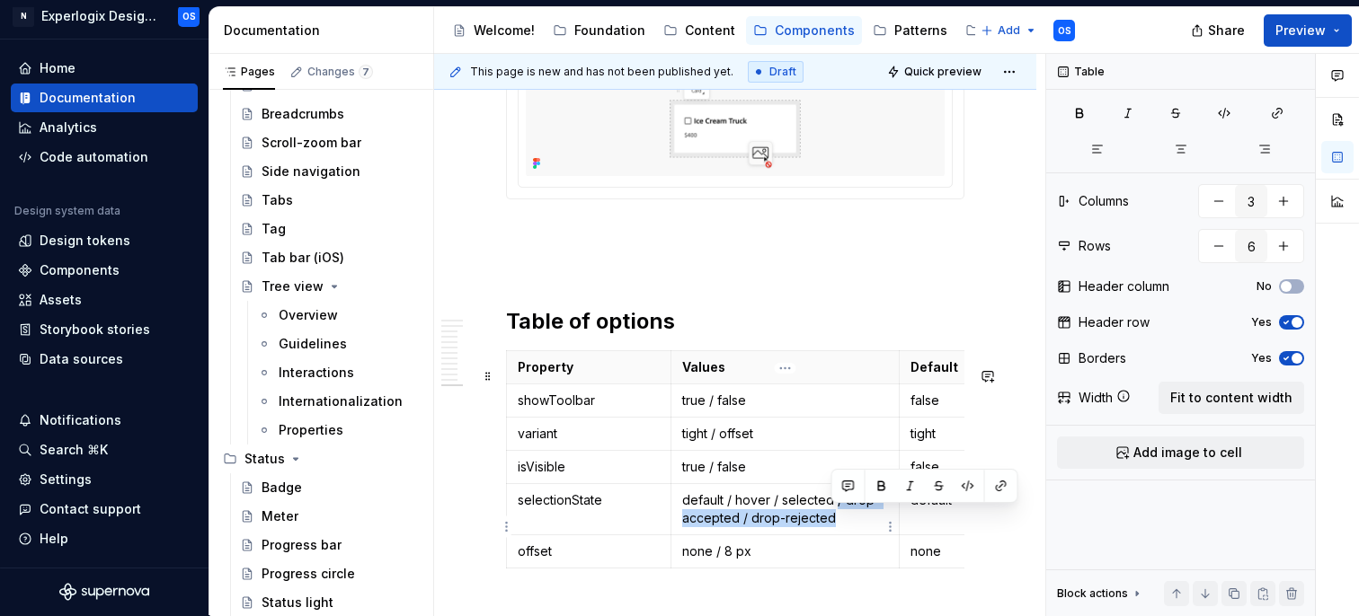
drag, startPoint x: 854, startPoint y: 533, endPoint x: 835, endPoint y: 516, distance: 25.4
click at [835, 516] on p "default / hover / selected / drop-accepted / drop-rejected" at bounding box center [785, 510] width 207 height 36
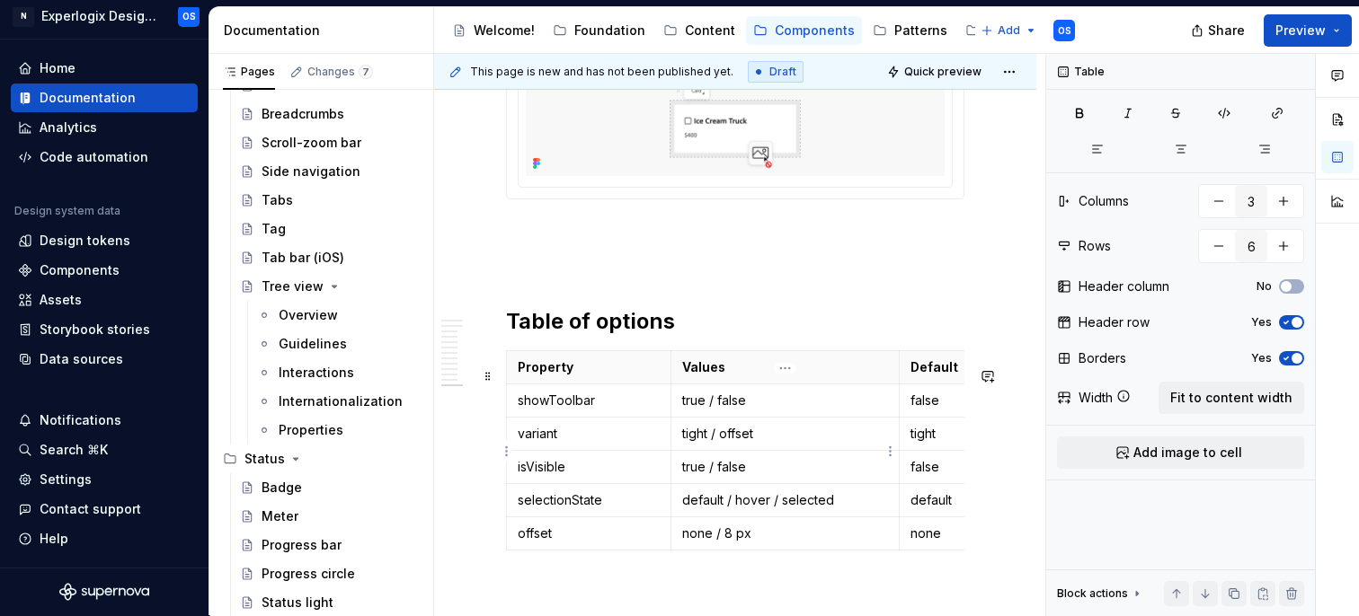
click at [768, 443] on p "tight / offset" at bounding box center [785, 434] width 207 height 18
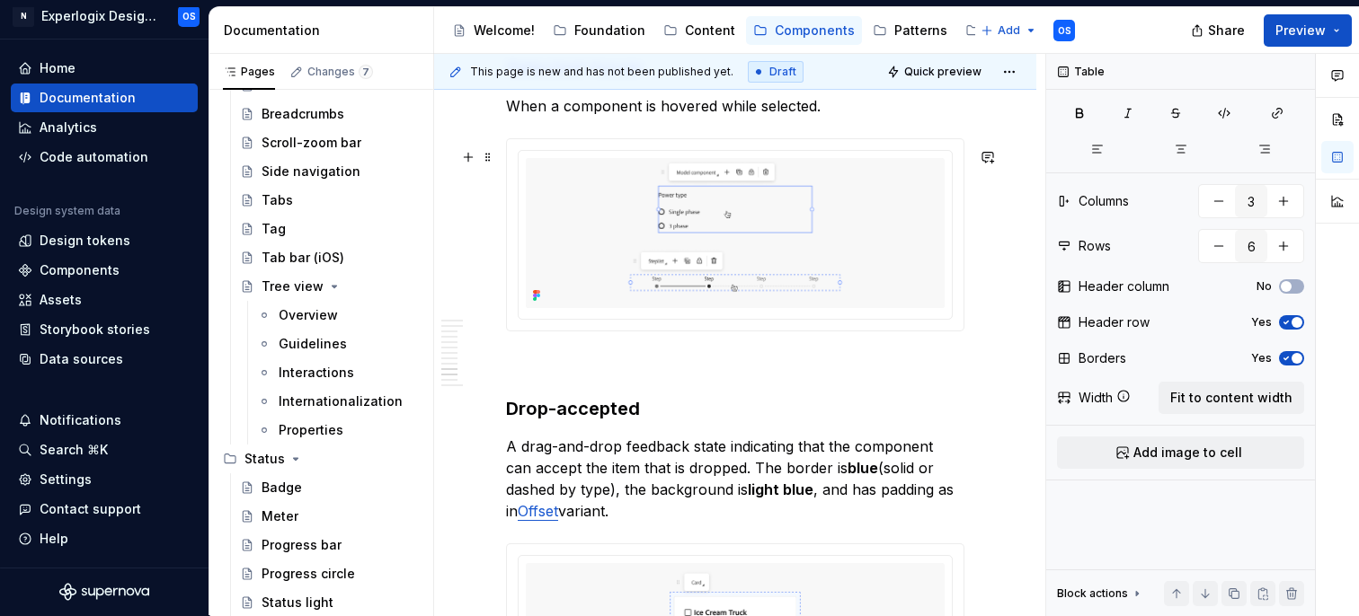
scroll to position [3872, 0]
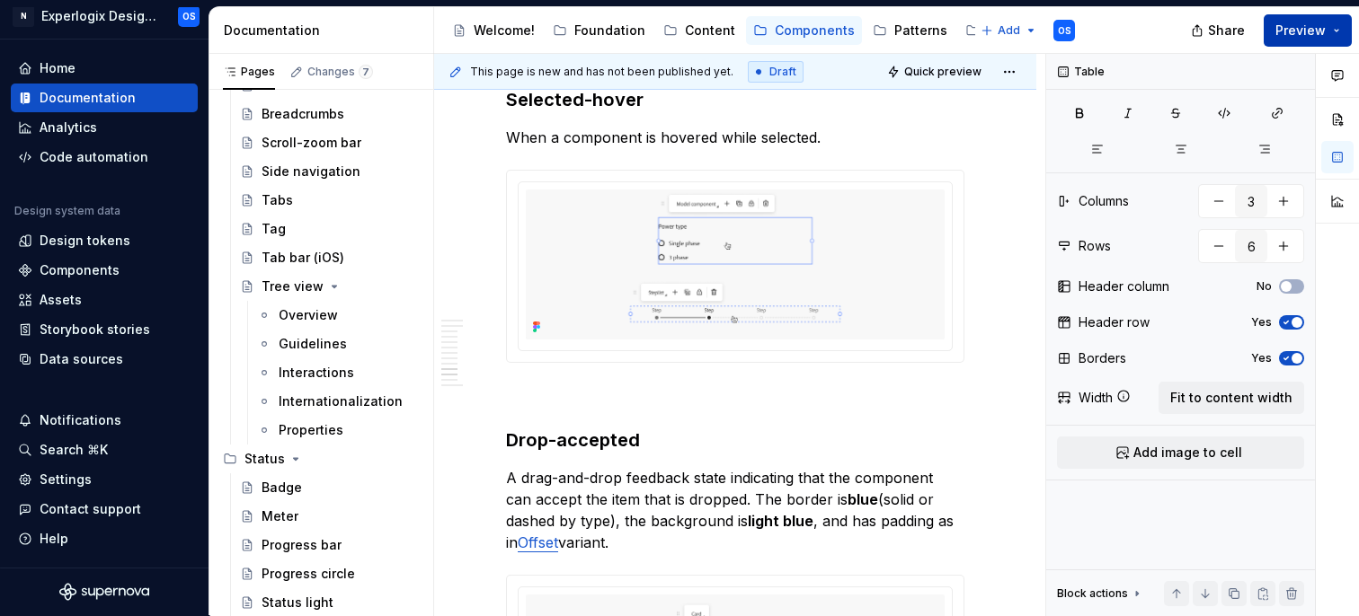
click at [1299, 22] on span "Preview" at bounding box center [1300, 31] width 50 height 18
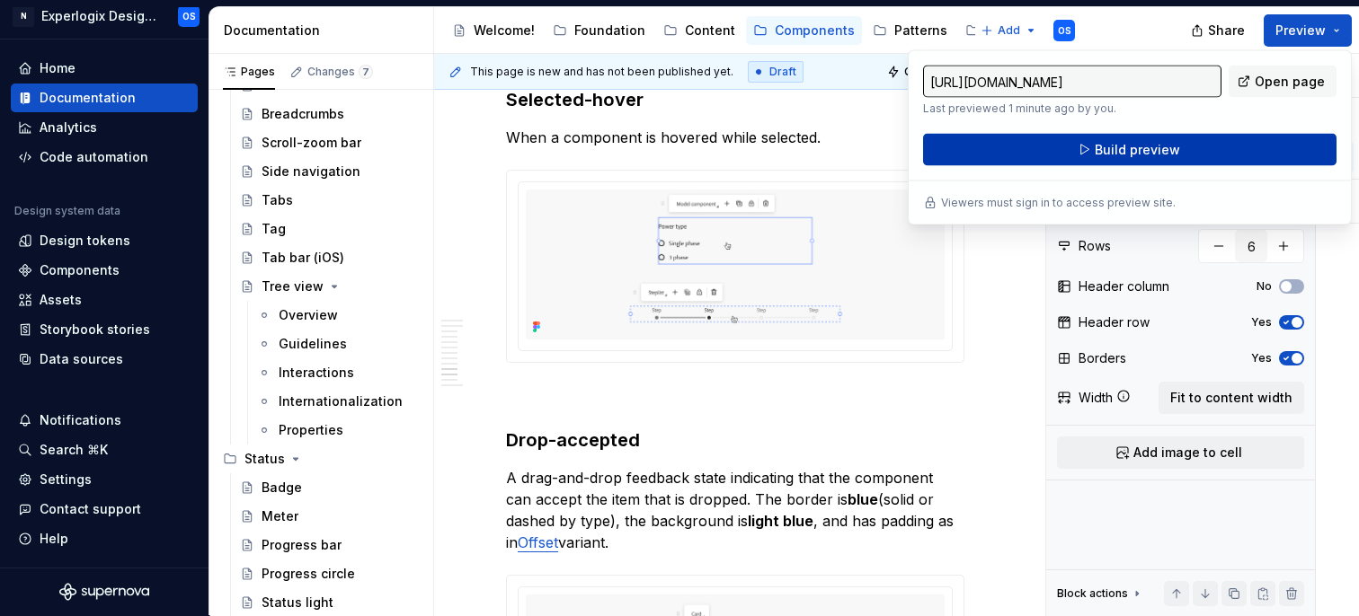
click at [1166, 153] on span "Build preview" at bounding box center [1137, 150] width 85 height 18
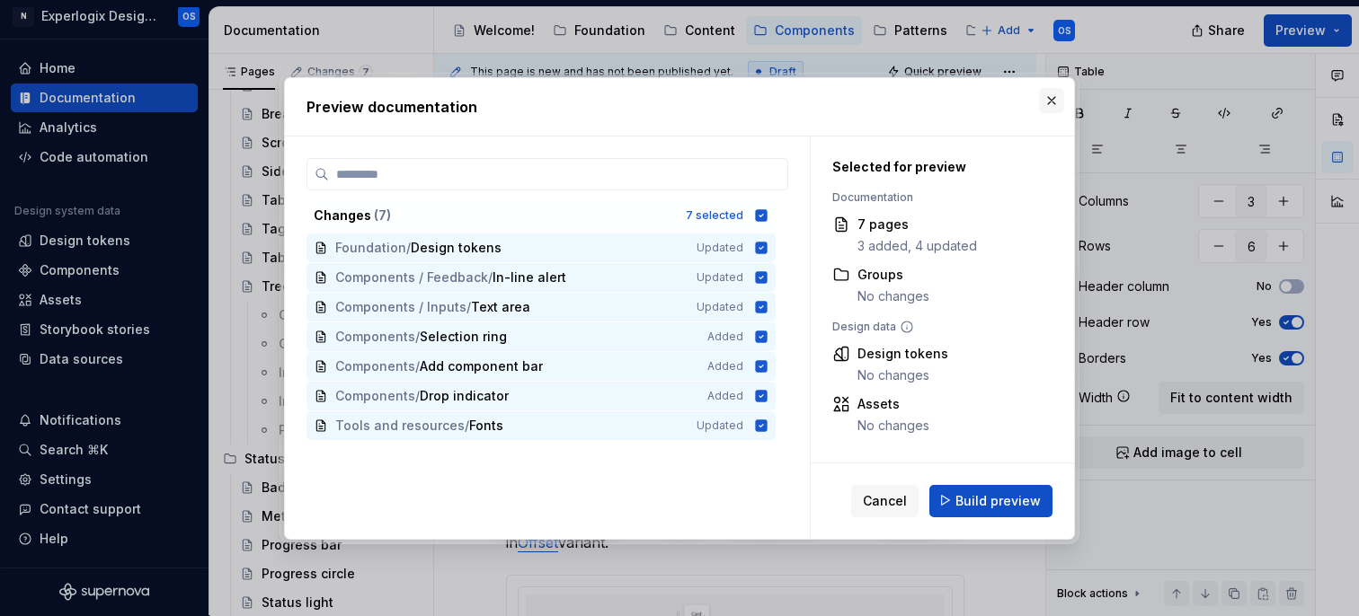
click at [1046, 100] on button "button" at bounding box center [1051, 100] width 25 height 25
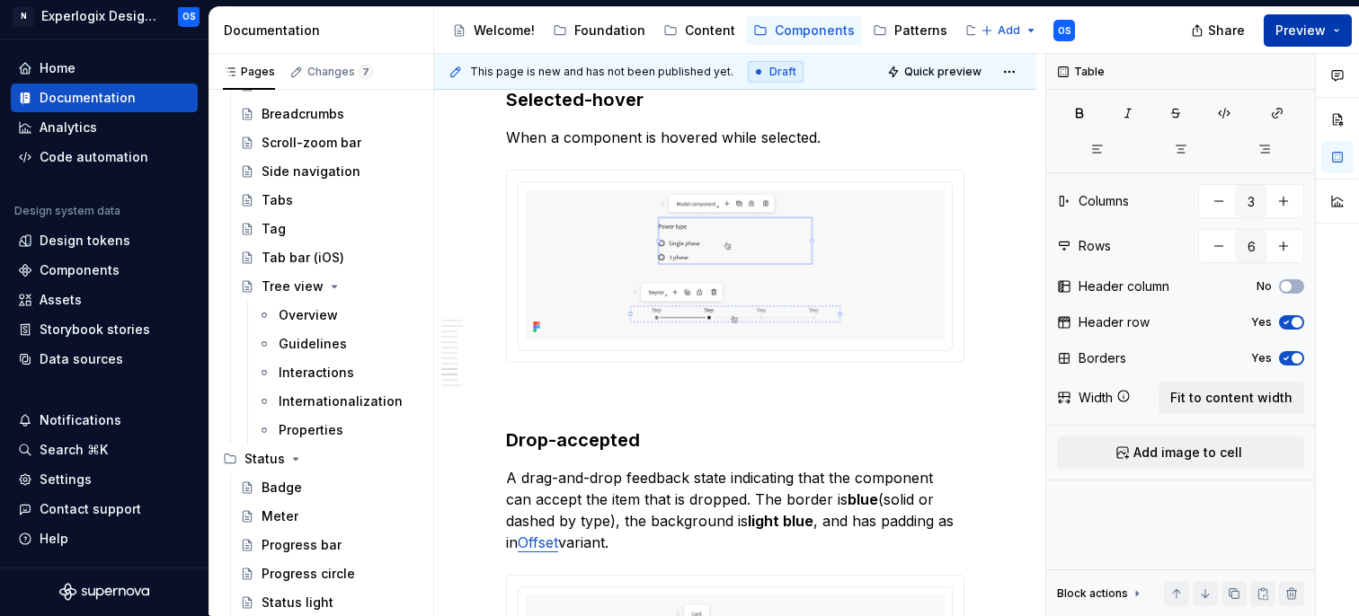
click at [1291, 31] on span "Preview" at bounding box center [1300, 31] width 50 height 18
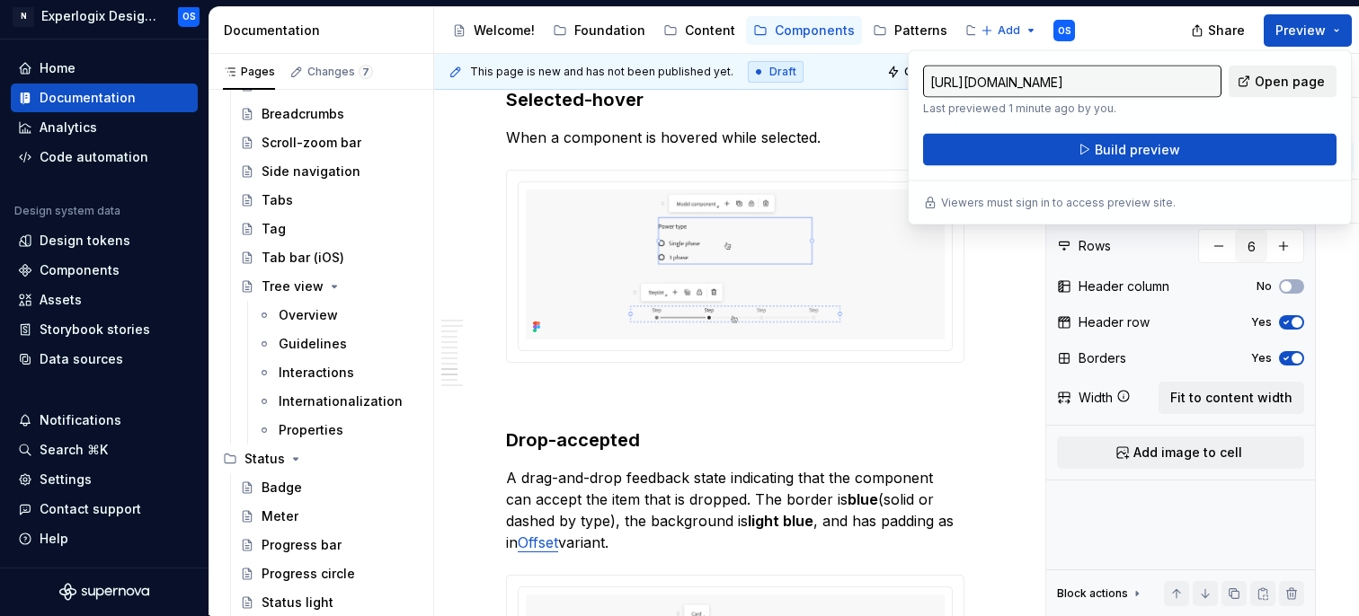
click at [1306, 74] on span "Open page" at bounding box center [1290, 82] width 70 height 18
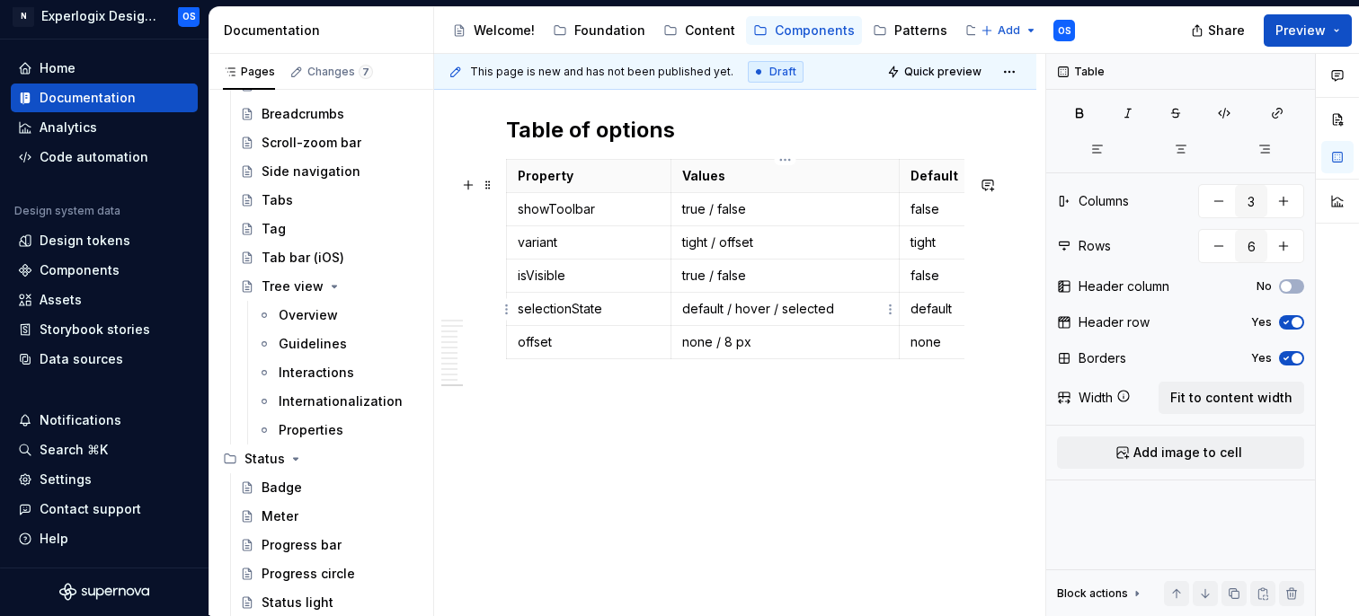
click at [856, 310] on p "default / hover / selected" at bounding box center [785, 309] width 207 height 18
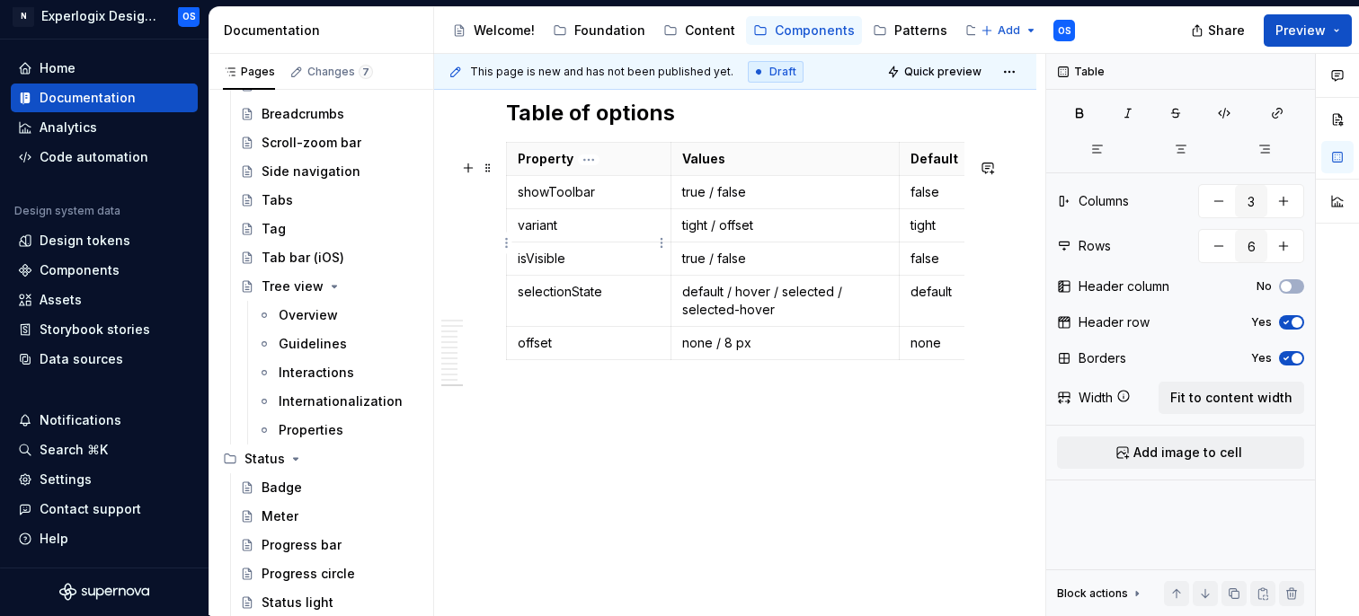
click at [593, 235] on p "variant" at bounding box center [589, 226] width 142 height 18
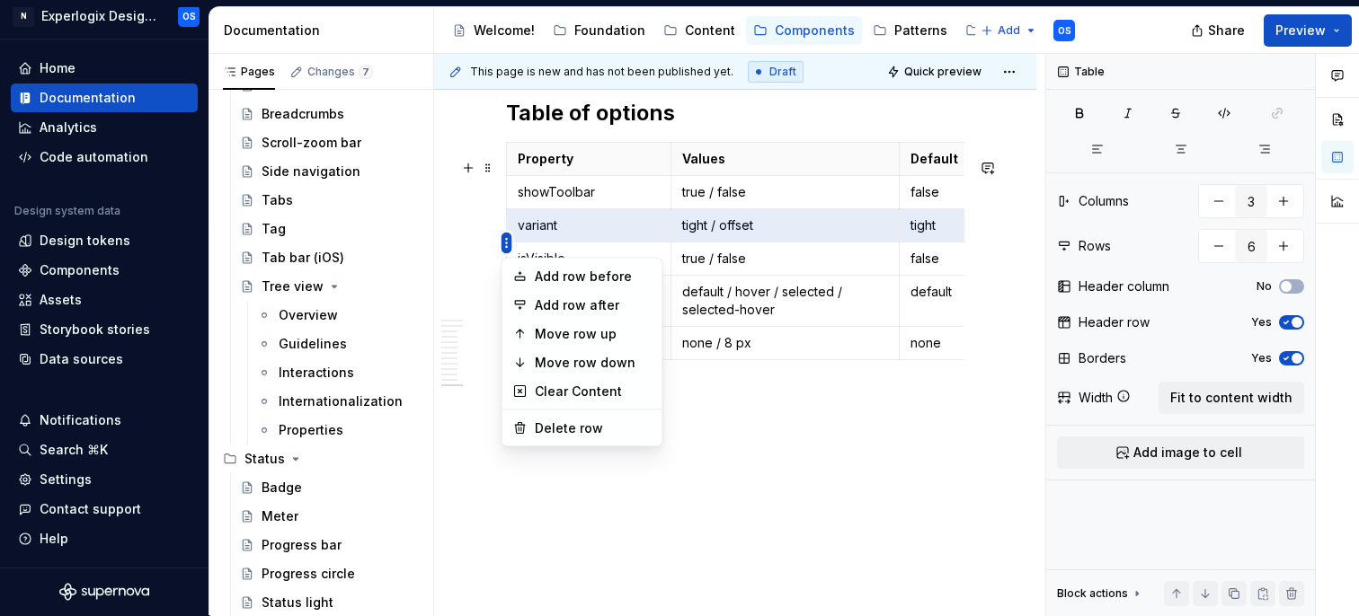
click at [502, 244] on html "N Experlogix Design System OS Home Documentation Analytics Code automation Desi…" at bounding box center [679, 308] width 1359 height 616
click at [543, 301] on div "Add row after" at bounding box center [593, 306] width 117 height 18
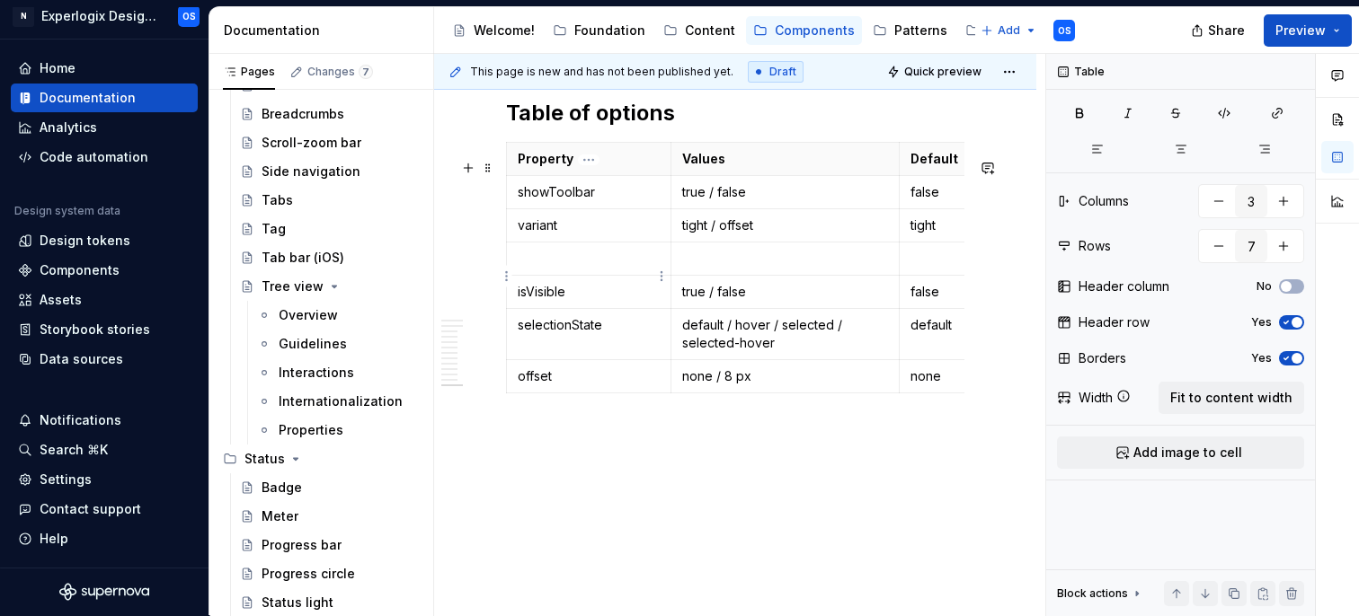
click at [547, 268] on p at bounding box center [589, 259] width 142 height 18
click at [584, 268] on p "componenttype" at bounding box center [589, 259] width 142 height 18
click at [586, 268] on p "componenttype" at bounding box center [589, 259] width 142 height 18
drag, startPoint x: 616, startPoint y: 278, endPoint x: 516, endPoint y: 274, distance: 99.8
click at [516, 274] on td "componentType" at bounding box center [589, 258] width 164 height 33
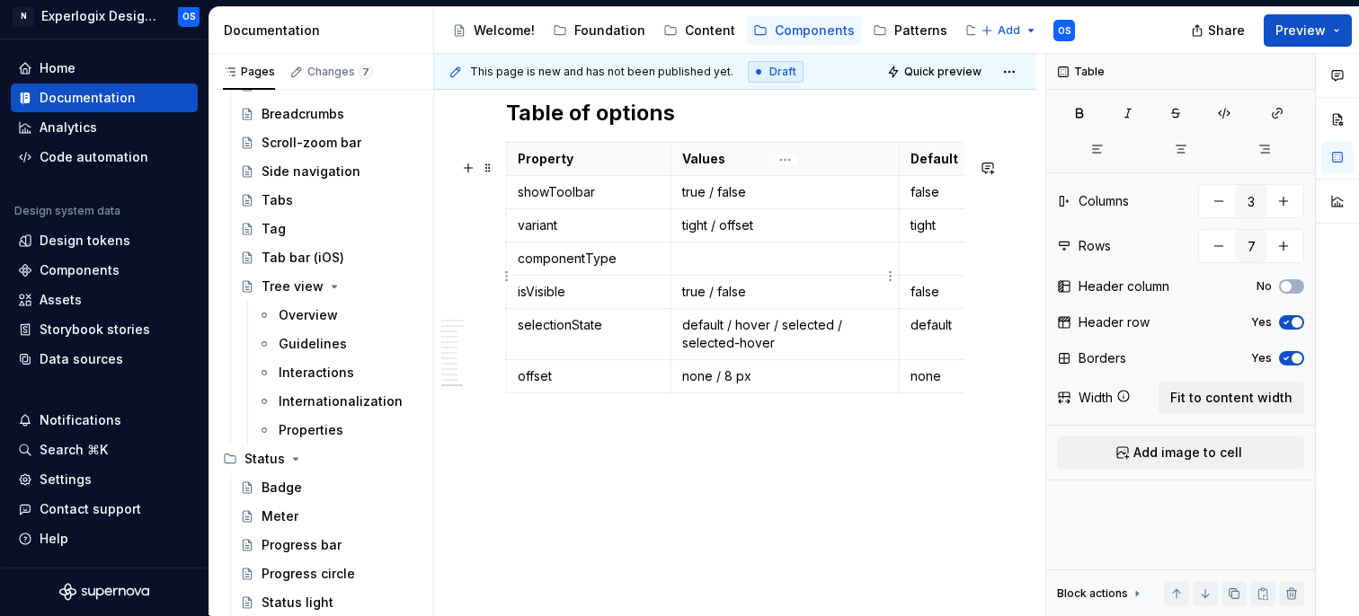
click at [707, 268] on p at bounding box center [785, 259] width 207 height 18
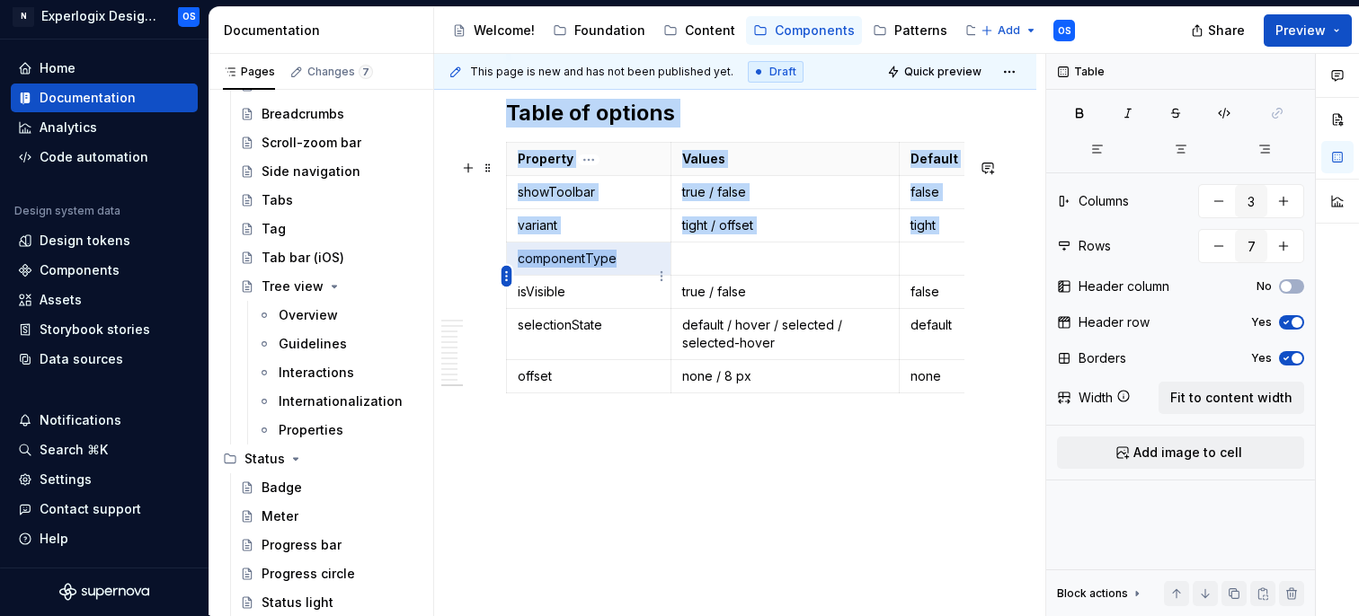
drag, startPoint x: 622, startPoint y: 278, endPoint x: 507, endPoint y: 270, distance: 115.3
click at [507, 270] on body "N Experlogix Design System OS Home Documentation Analytics Code automation Desi…" at bounding box center [679, 308] width 1359 height 616
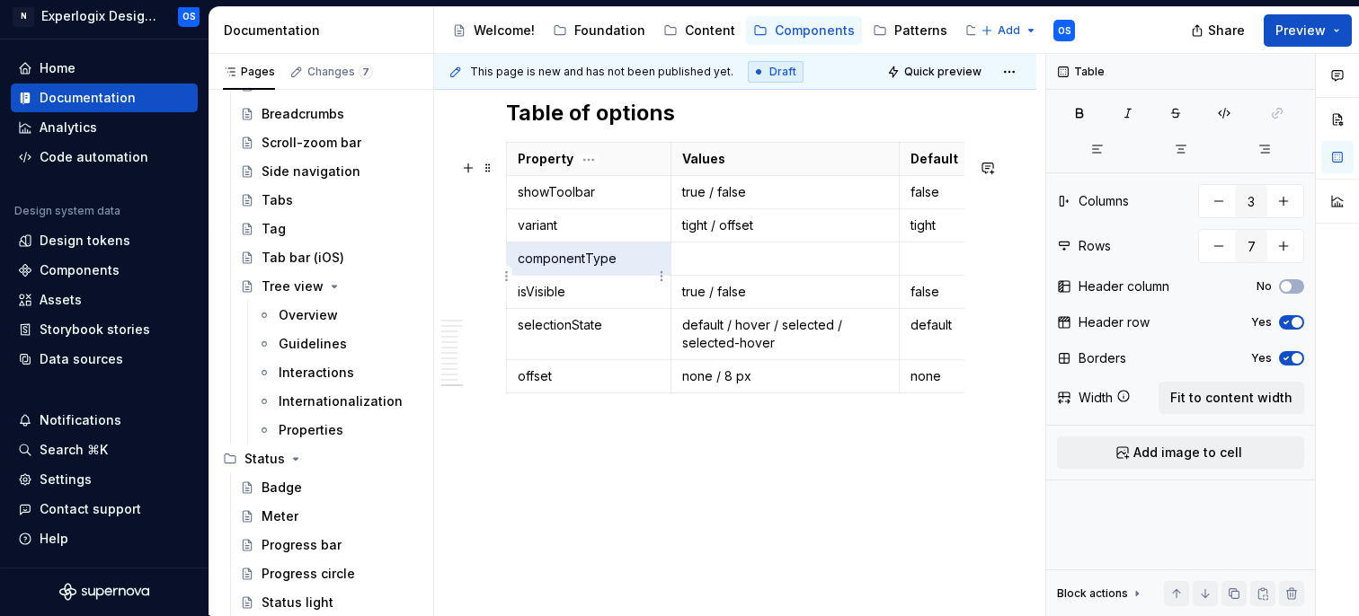
click at [553, 268] on p "componentType" at bounding box center [589, 259] width 142 height 18
click at [721, 268] on p at bounding box center [785, 259] width 207 height 18
click at [779, 268] on p "model / layout & ui" at bounding box center [785, 259] width 207 height 18
click at [583, 268] on p "componentType" at bounding box center [589, 259] width 142 height 18
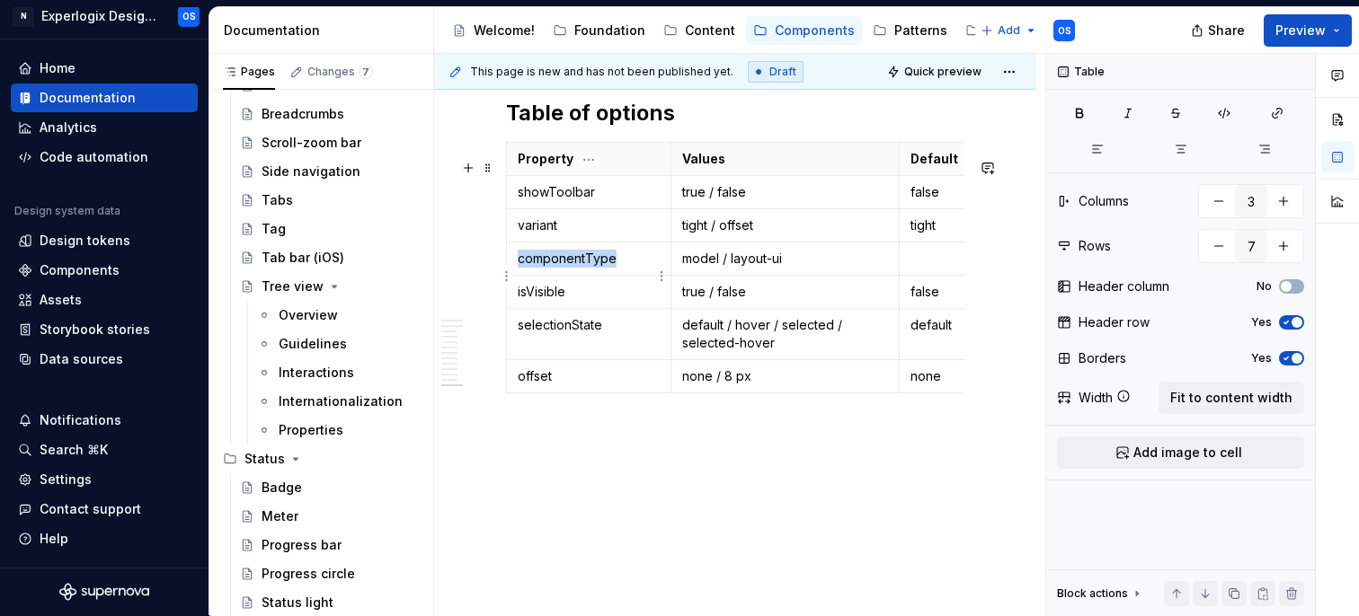
click at [583, 268] on p "componentType" at bounding box center [589, 259] width 142 height 18
click at [707, 268] on p "model / layout-ui" at bounding box center [785, 259] width 207 height 18
click at [753, 268] on p "solid / layout-ui" at bounding box center [785, 259] width 207 height 18
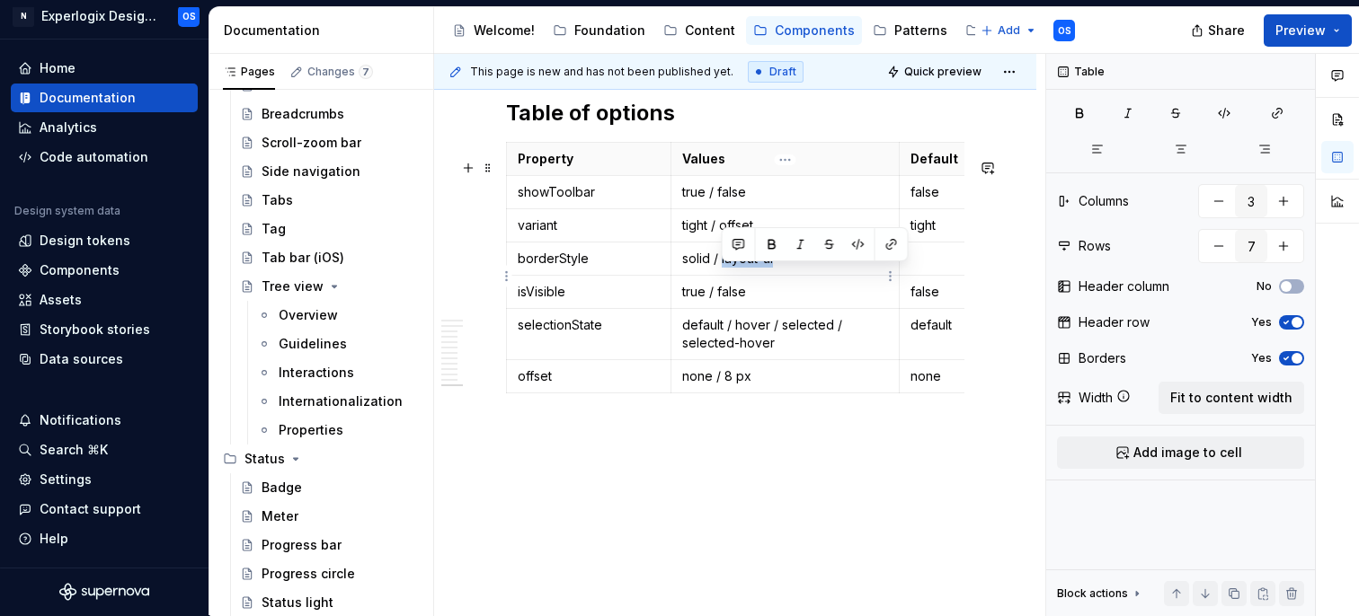
drag, startPoint x: 792, startPoint y: 271, endPoint x: 722, endPoint y: 269, distance: 70.1
click at [722, 268] on p "solid / layout-ui" at bounding box center [785, 259] width 207 height 18
click at [917, 268] on p at bounding box center [960, 259] width 100 height 18
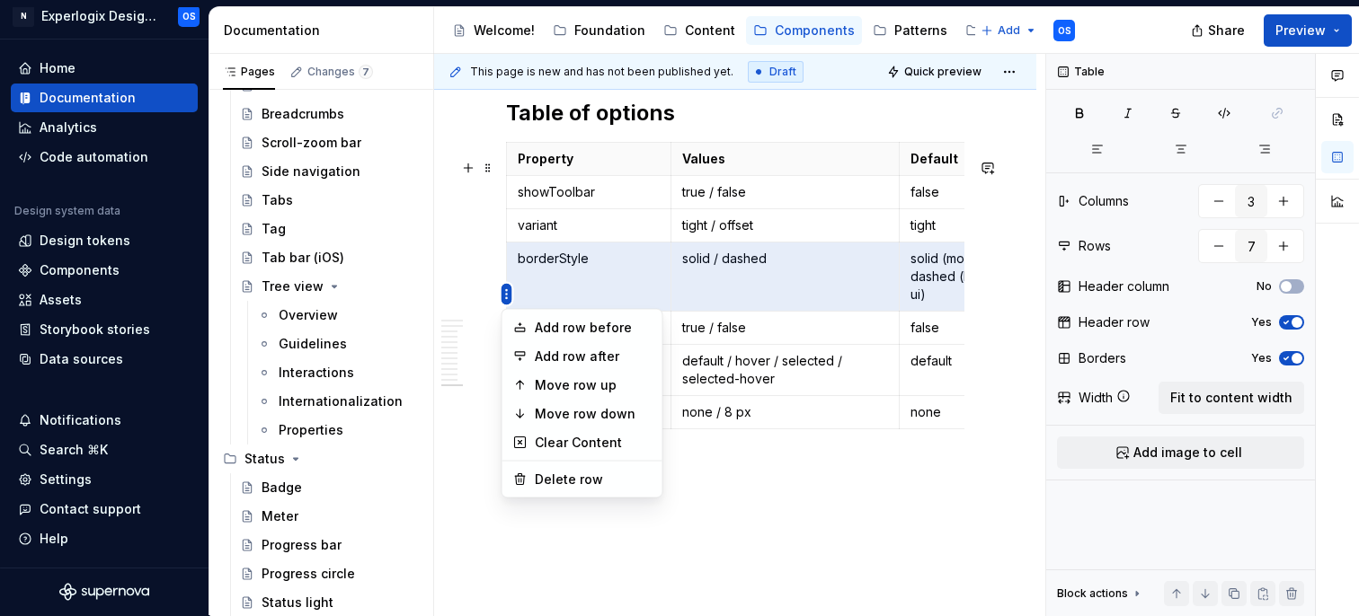
click at [504, 289] on html "N Experlogix Design System OS Home Documentation Analytics Code automation Desi…" at bounding box center [679, 308] width 1359 height 616
click at [562, 350] on div "Add row after" at bounding box center [593, 357] width 117 height 18
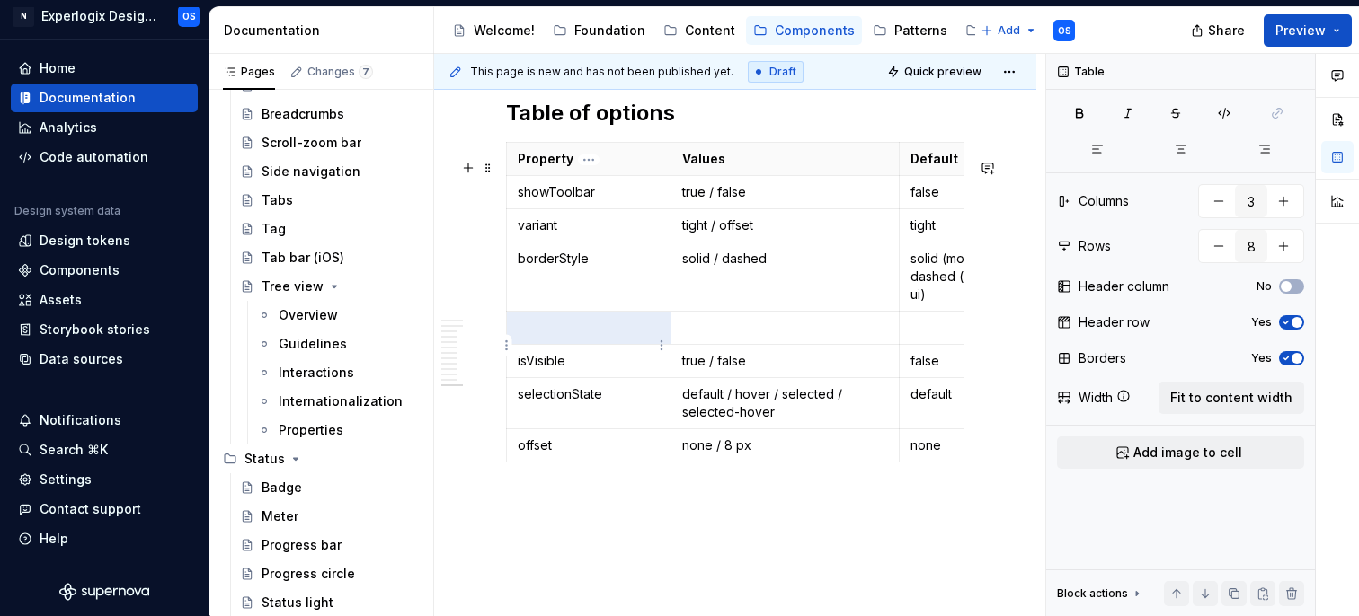
click at [554, 337] on p at bounding box center [589, 328] width 142 height 18
click at [728, 337] on p at bounding box center [785, 328] width 207 height 18
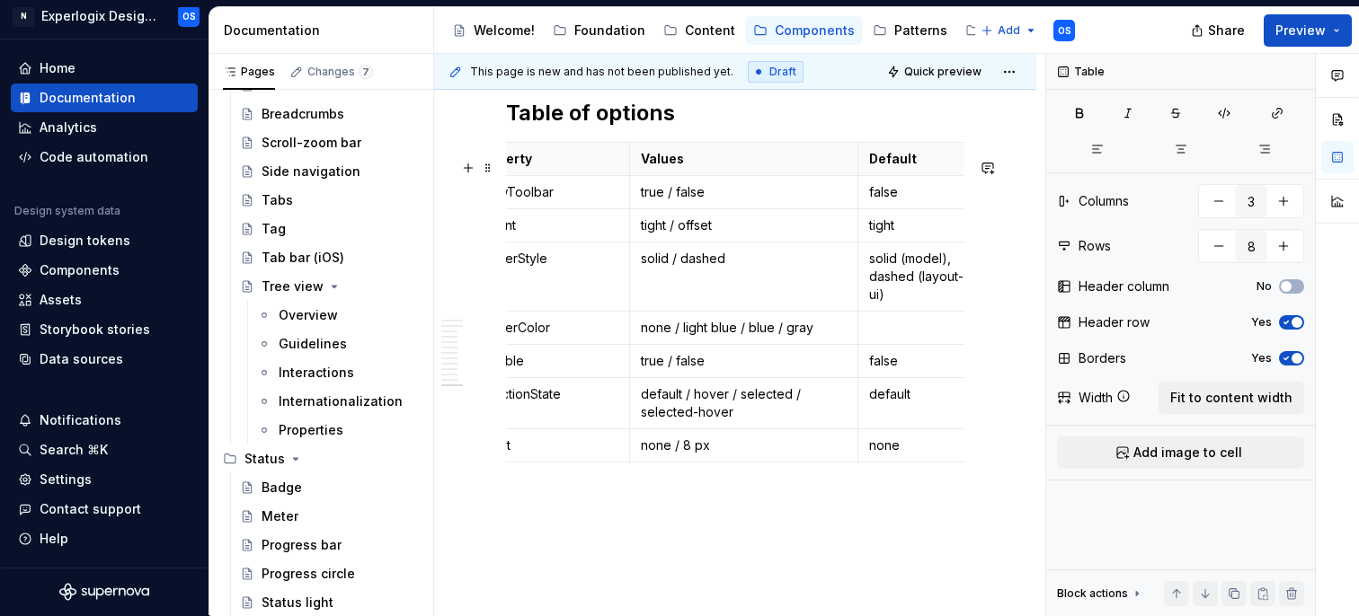
scroll to position [0, 49]
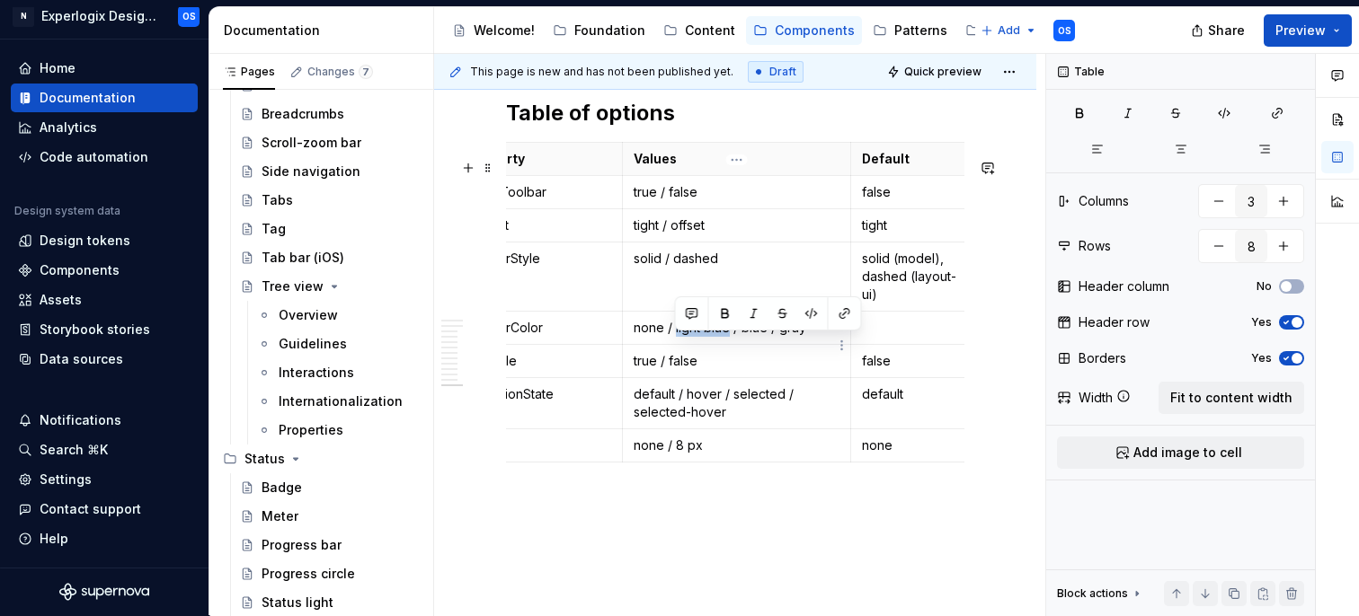
drag, startPoint x: 728, startPoint y: 346, endPoint x: 675, endPoint y: 342, distance: 53.1
click at [675, 337] on p "none / light blue / blue / gray" at bounding box center [737, 328] width 207 height 18
click at [767, 337] on p "none / accent-300 / blue / gray" at bounding box center [737, 328] width 207 height 18
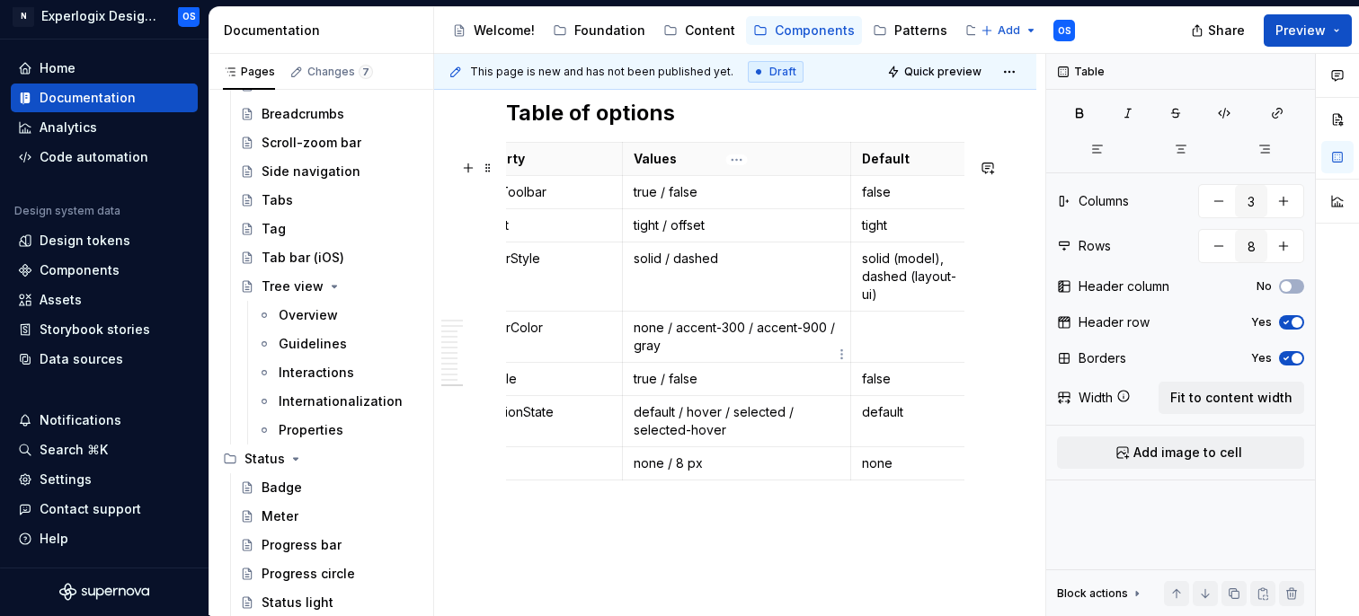
click at [637, 355] on p "none / accent-300 / accent-900 / gray" at bounding box center [737, 337] width 207 height 36
click at [669, 355] on p "none / accent-300 / accent-900 / gray" at bounding box center [737, 337] width 207 height 36
click at [413, 71] on button "button" at bounding box center [413, 71] width 25 height 25
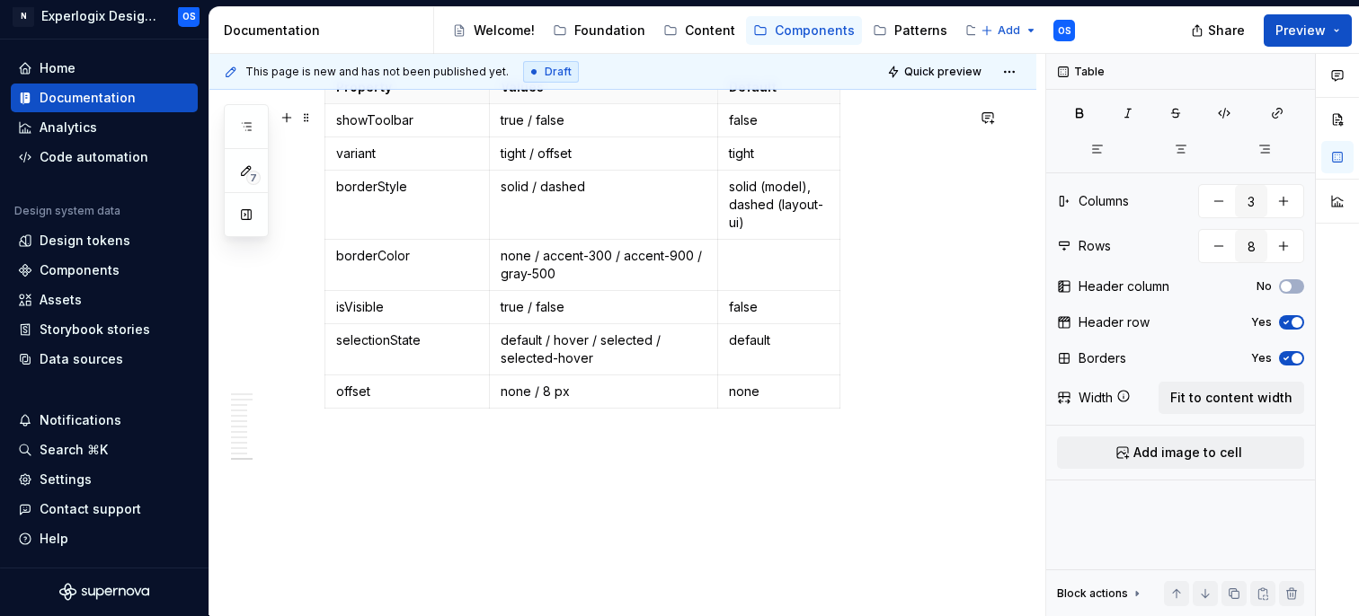
scroll to position [5665, 0]
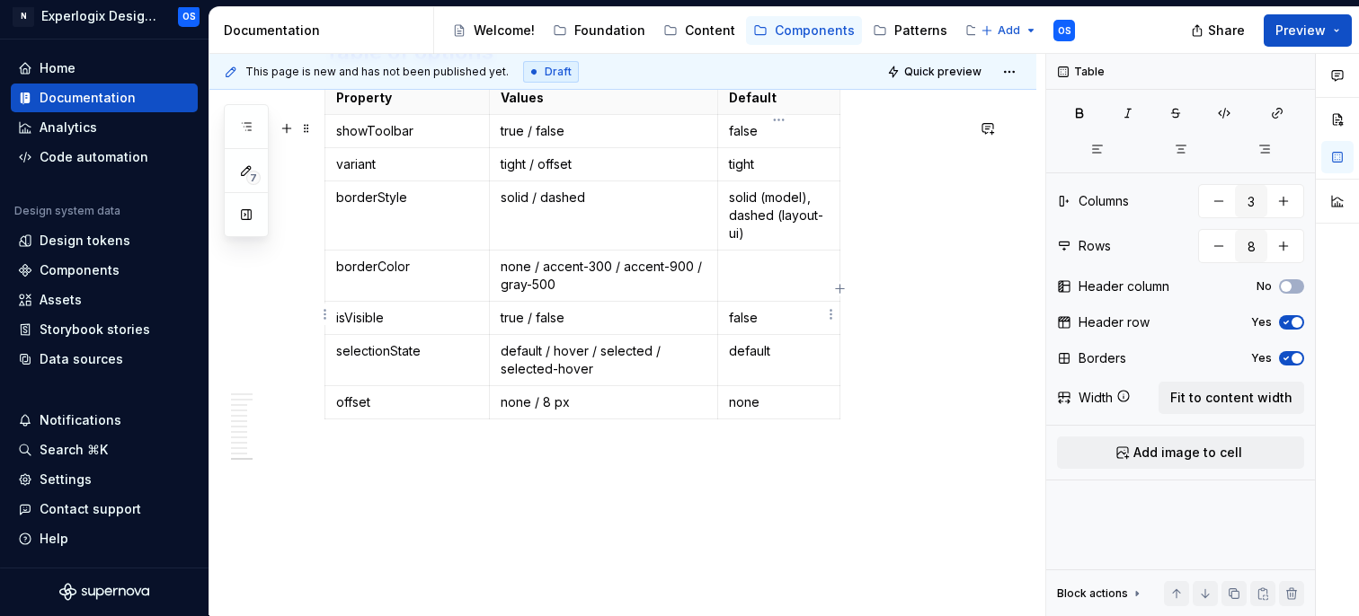
click at [740, 276] on p at bounding box center [779, 267] width 100 height 18
click at [749, 412] on p "none" at bounding box center [779, 403] width 100 height 18
click at [733, 470] on p at bounding box center [644, 459] width 640 height 22
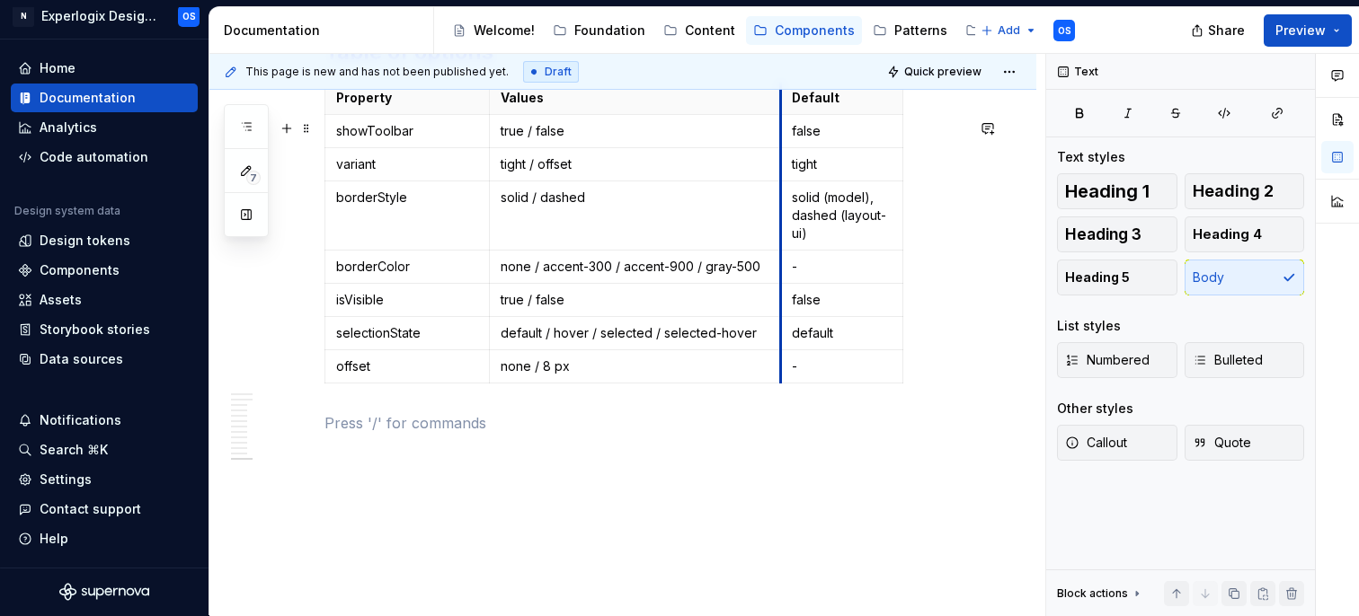
drag, startPoint x: 716, startPoint y: 278, endPoint x: 779, endPoint y: 280, distance: 63.0
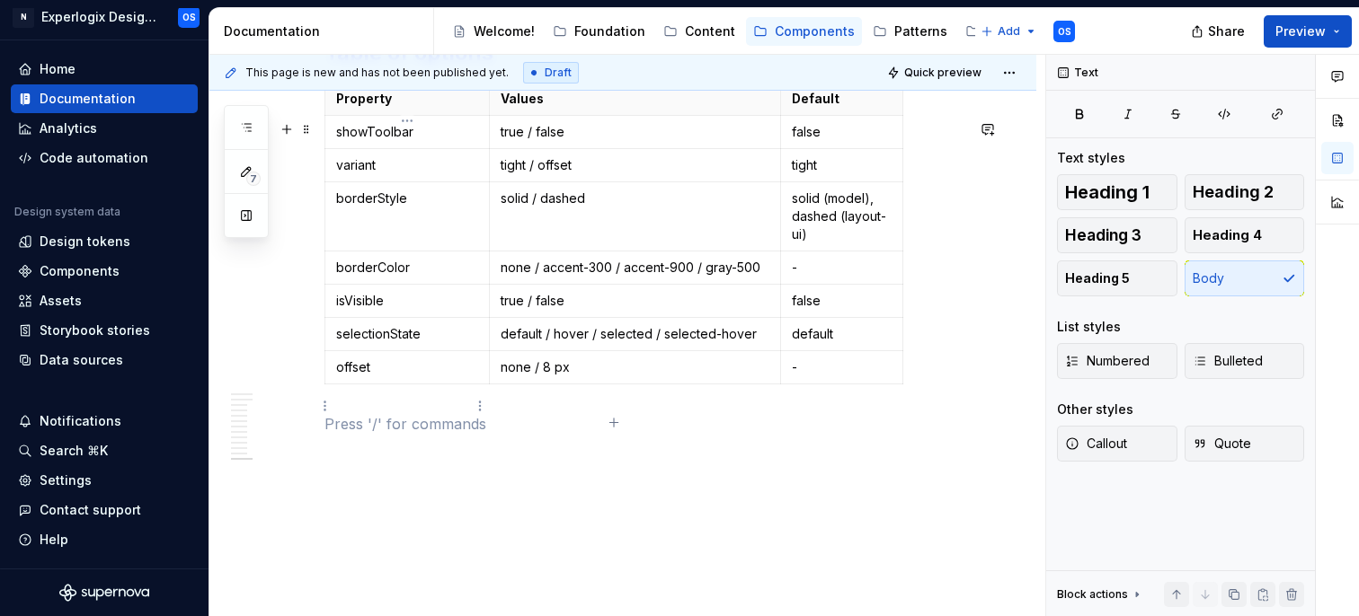
click at [359, 377] on p "offset" at bounding box center [407, 368] width 142 height 18
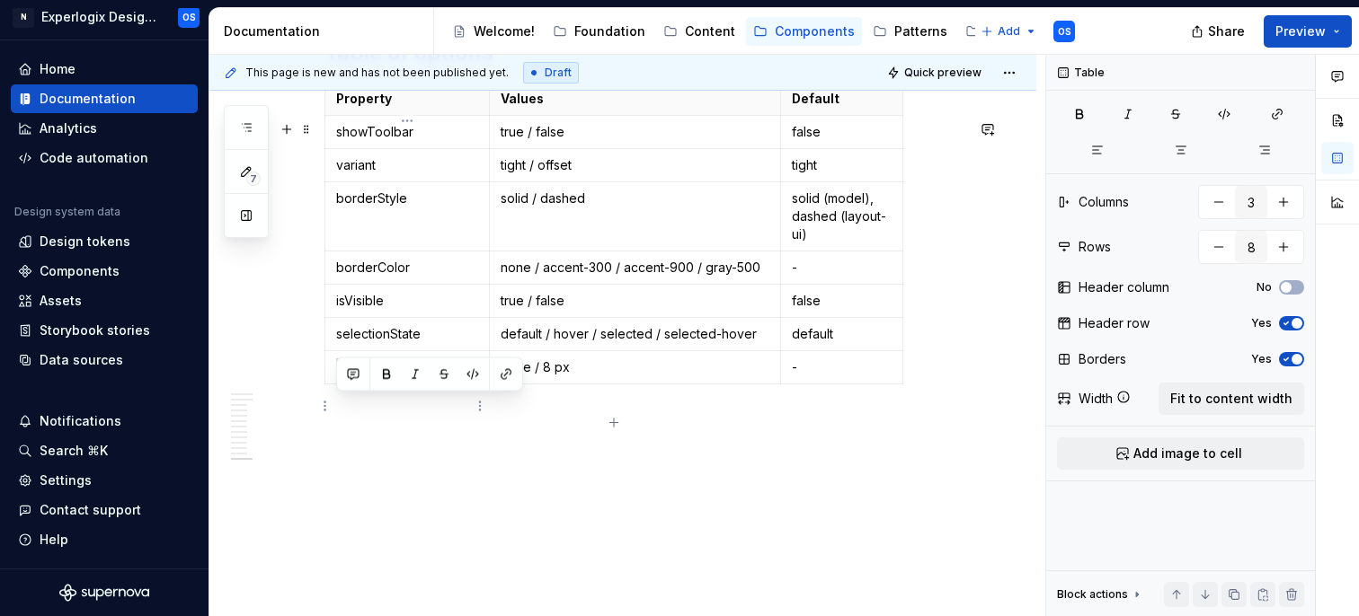
click at [359, 377] on p "offset" at bounding box center [407, 368] width 142 height 18
drag, startPoint x: 544, startPoint y: 407, endPoint x: 567, endPoint y: 406, distance: 23.4
click at [566, 377] on p "none / 8 px" at bounding box center [635, 368] width 269 height 18
click at [574, 377] on p "none / 8 px" at bounding box center [635, 368] width 269 height 18
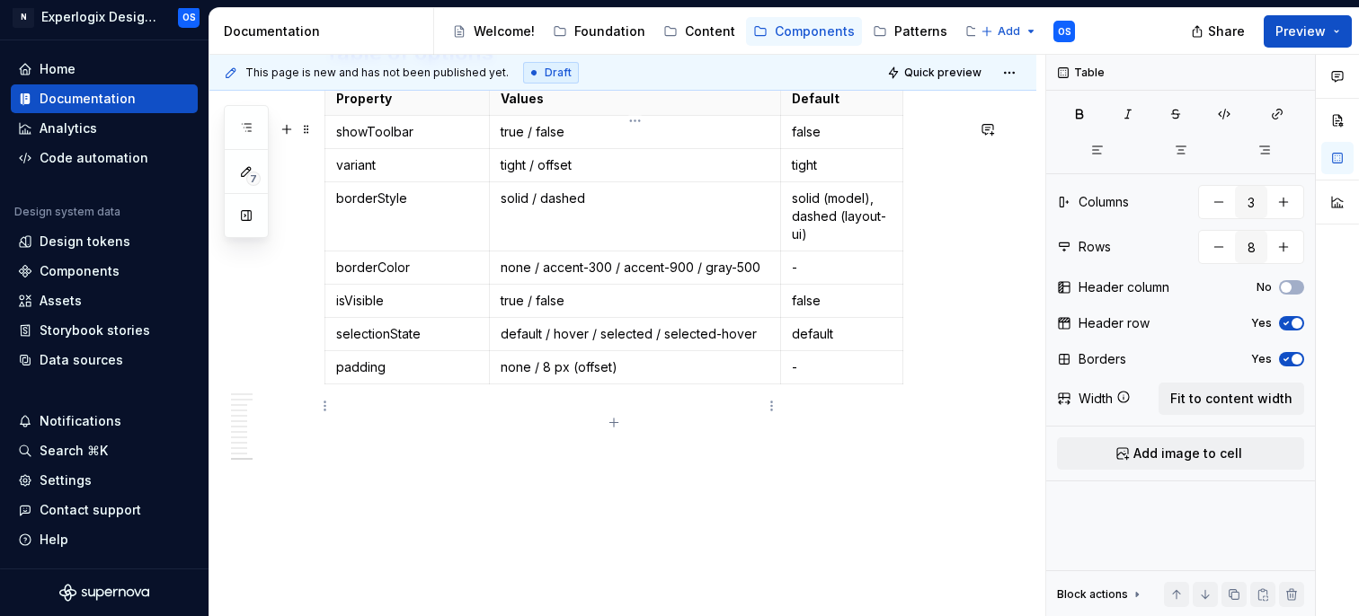
click at [524, 377] on p "none / 8 px (offset)" at bounding box center [635, 368] width 269 height 18
click at [528, 377] on p "none / 8 px (offset)" at bounding box center [635, 368] width 269 height 18
drag, startPoint x: 572, startPoint y: 403, endPoint x: 536, endPoint y: 401, distance: 36.0
click at [536, 377] on p "none (tight) / 8 px (offset)" at bounding box center [635, 368] width 269 height 18
drag, startPoint x: 616, startPoint y: 405, endPoint x: 568, endPoint y: 401, distance: 48.7
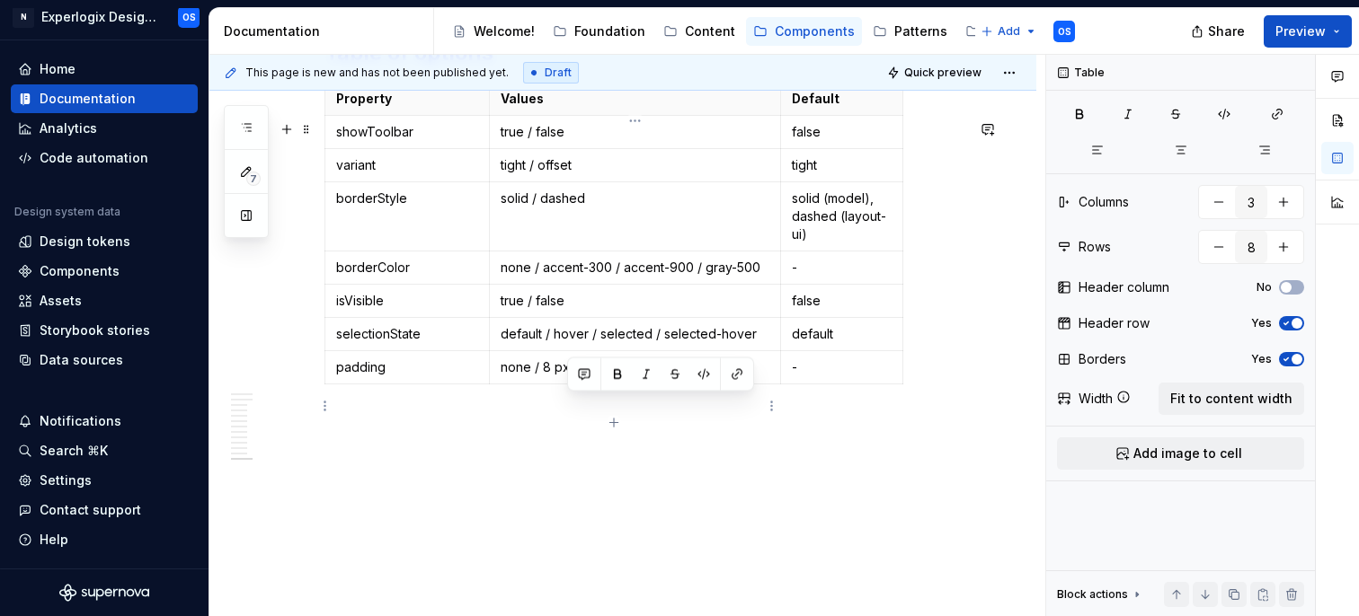
click at [568, 377] on p "none / 8 px (offset)" at bounding box center [635, 368] width 269 height 18
drag, startPoint x: 810, startPoint y: 406, endPoint x: 777, endPoint y: 405, distance: 32.4
click at [777, 385] on tr "padding none / 8 px -" at bounding box center [614, 367] width 578 height 33
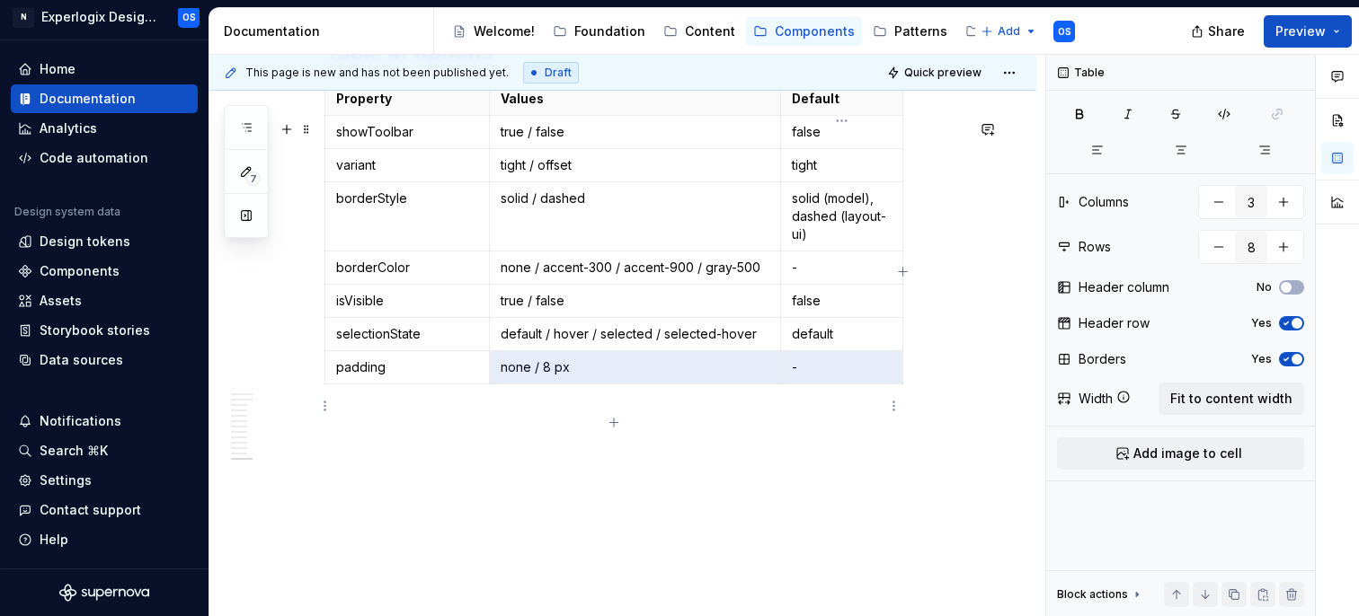
click at [831, 377] on p "-" at bounding box center [842, 368] width 100 height 18
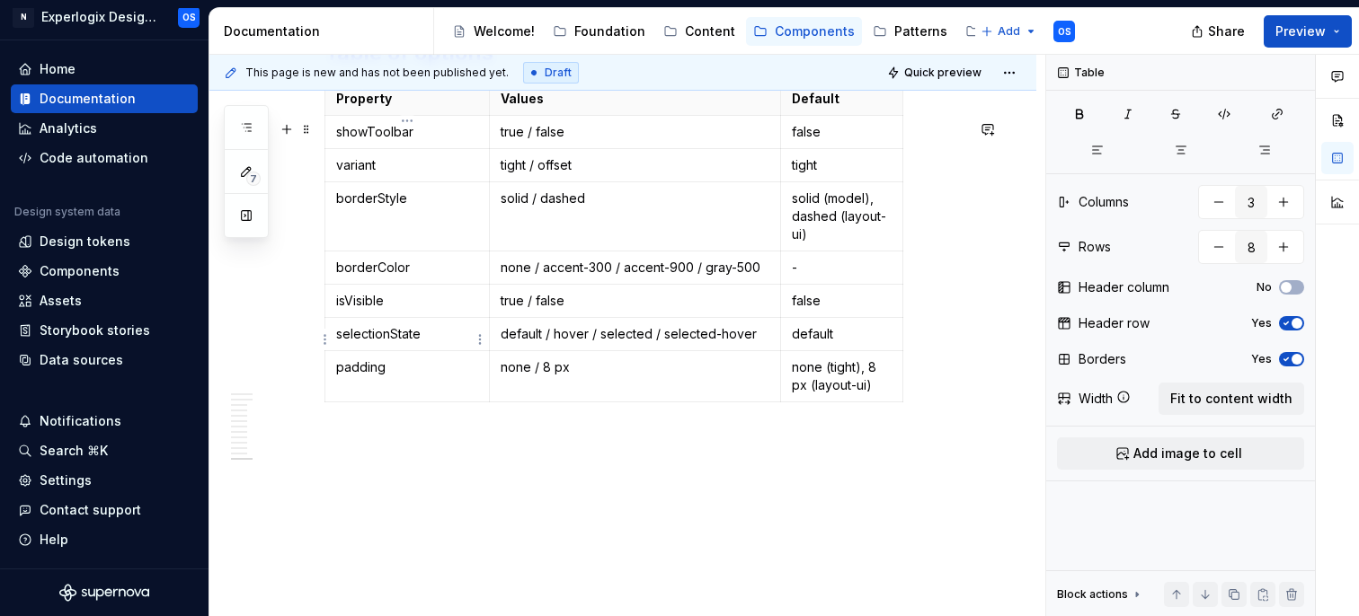
click at [339, 310] on p "isVisible" at bounding box center [407, 301] width 142 height 18
click at [386, 310] on p "toolbarlisVisible" at bounding box center [407, 301] width 142 height 18
click at [382, 310] on p "toolbarlIsVisible" at bounding box center [407, 301] width 142 height 18
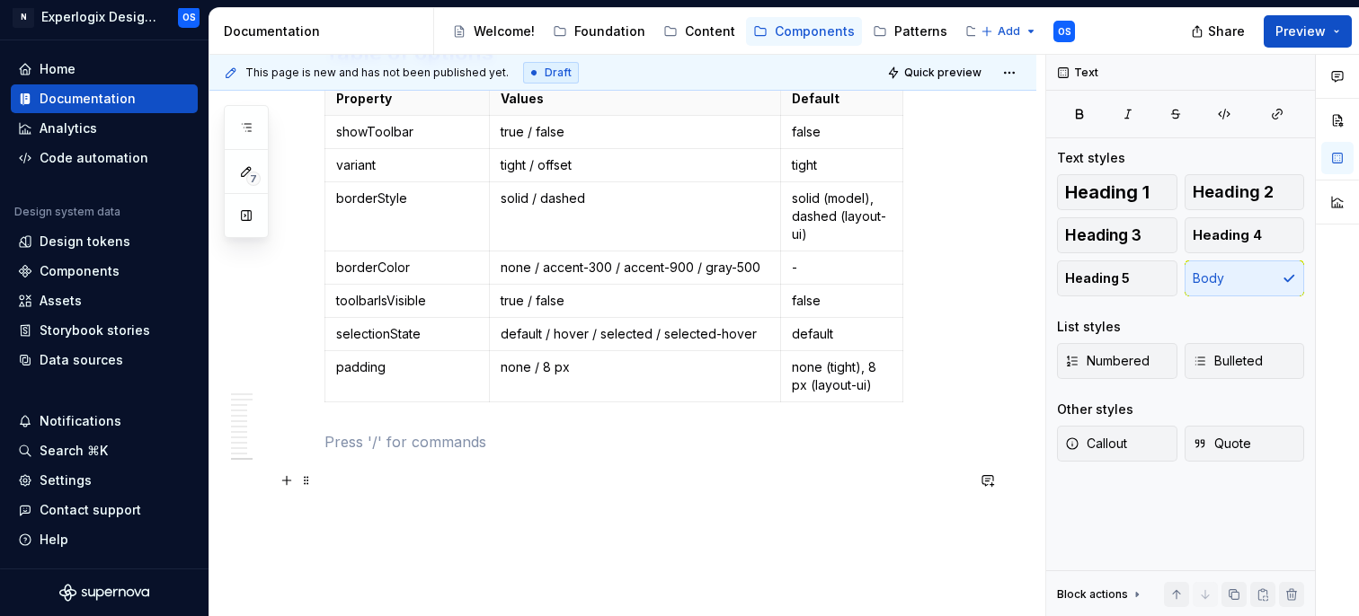
click at [475, 453] on p at bounding box center [644, 442] width 640 height 22
click at [377, 310] on p "toolbarIsVisible" at bounding box center [407, 301] width 142 height 18
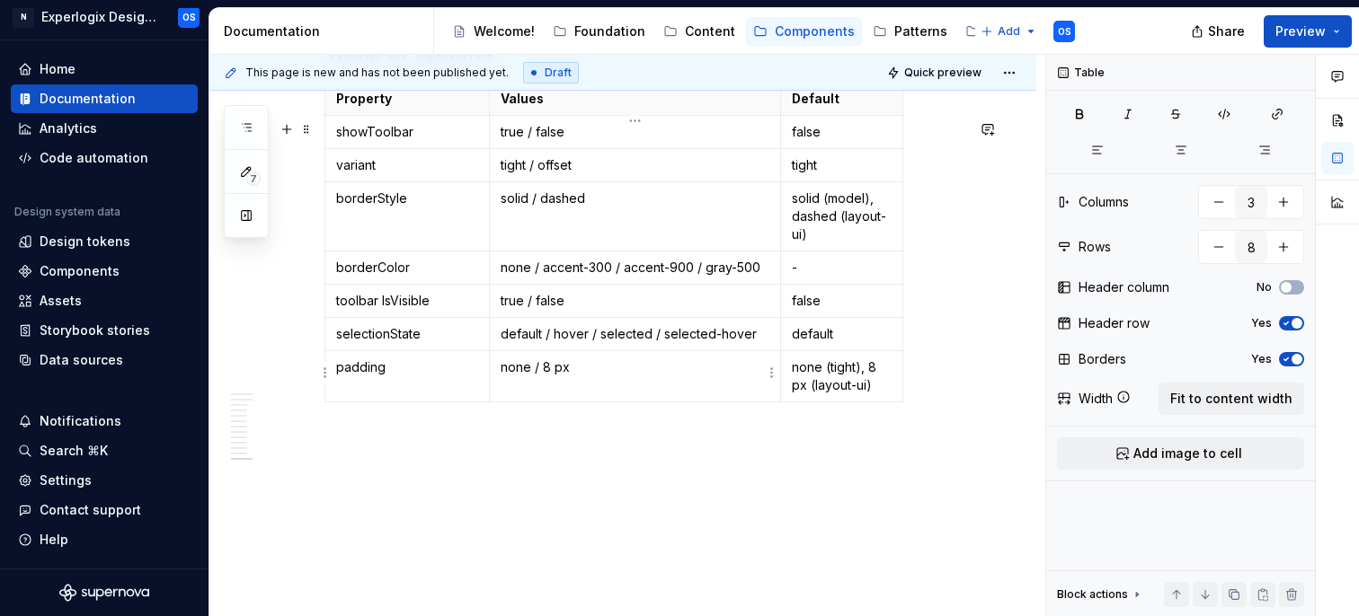
click at [763, 343] on p "default / hover / selected / selected-hover" at bounding box center [635, 334] width 269 height 18
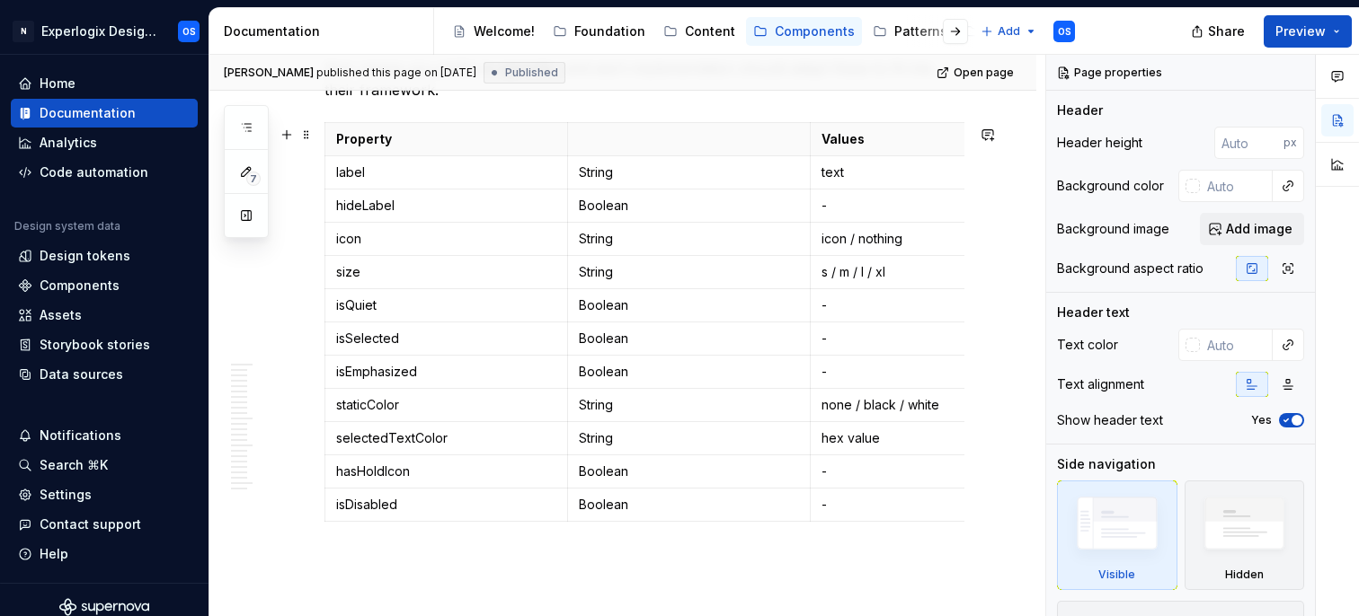
scroll to position [4802, 0]
click at [249, 134] on icon "button" at bounding box center [246, 127] width 14 height 14
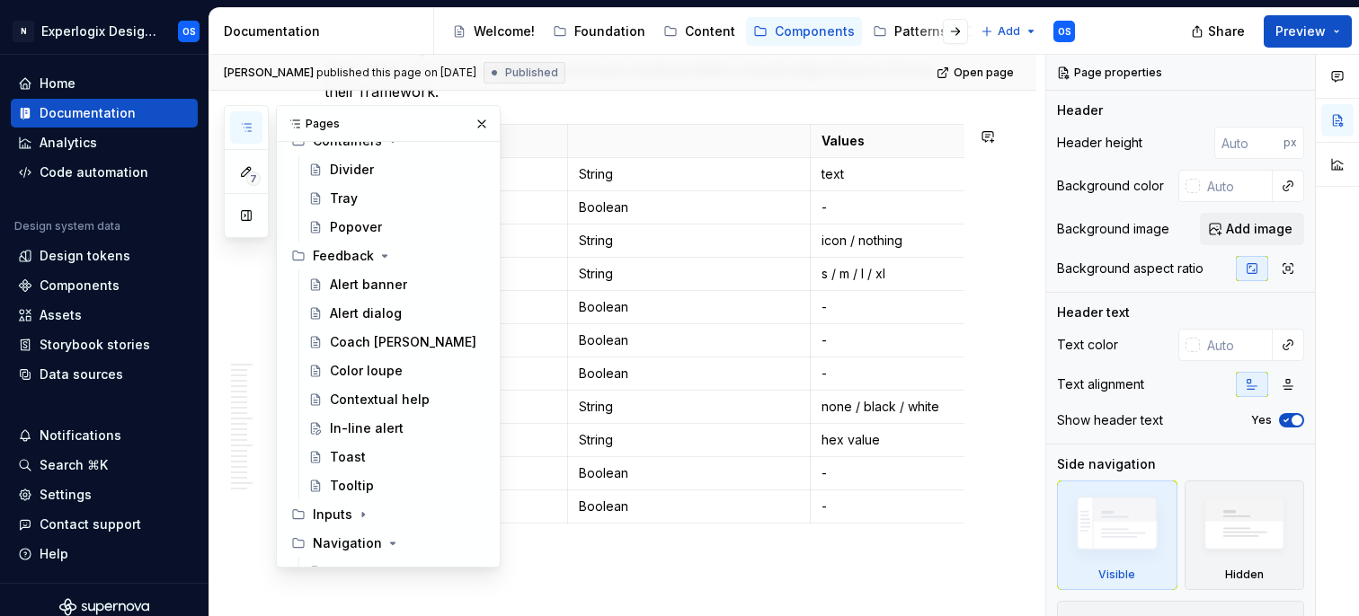
scroll to position [316, 0]
click at [357, 164] on div "Divider" at bounding box center [352, 167] width 44 height 18
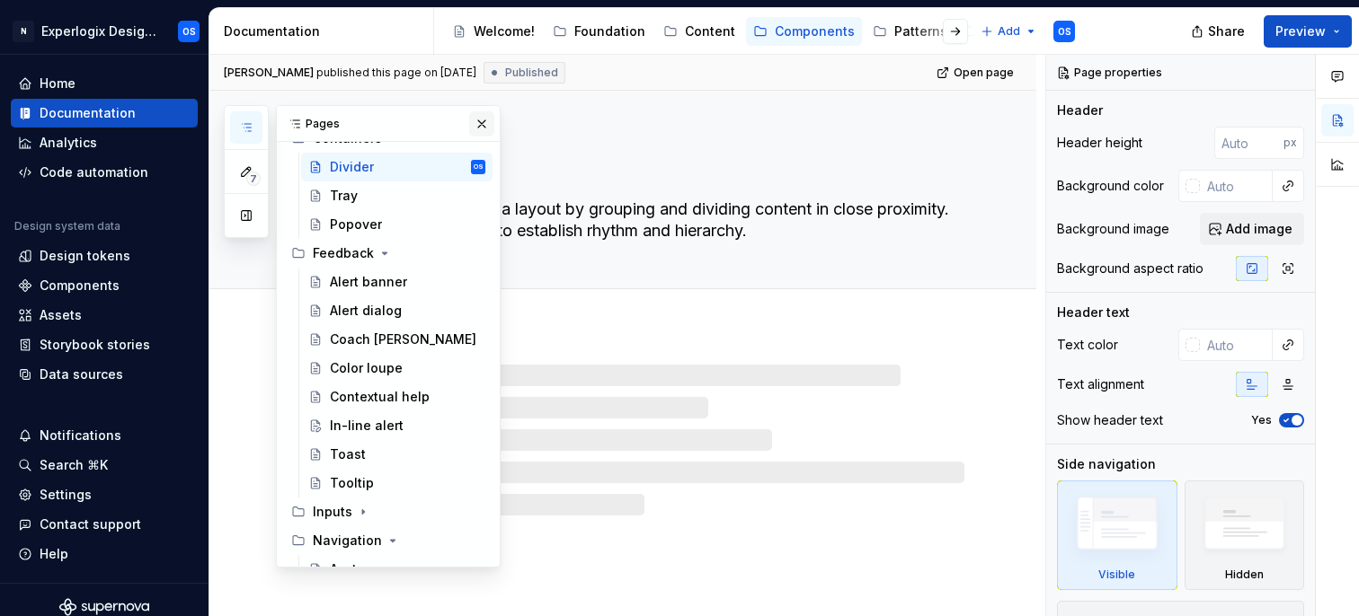
click at [475, 118] on button "button" at bounding box center [481, 123] width 25 height 25
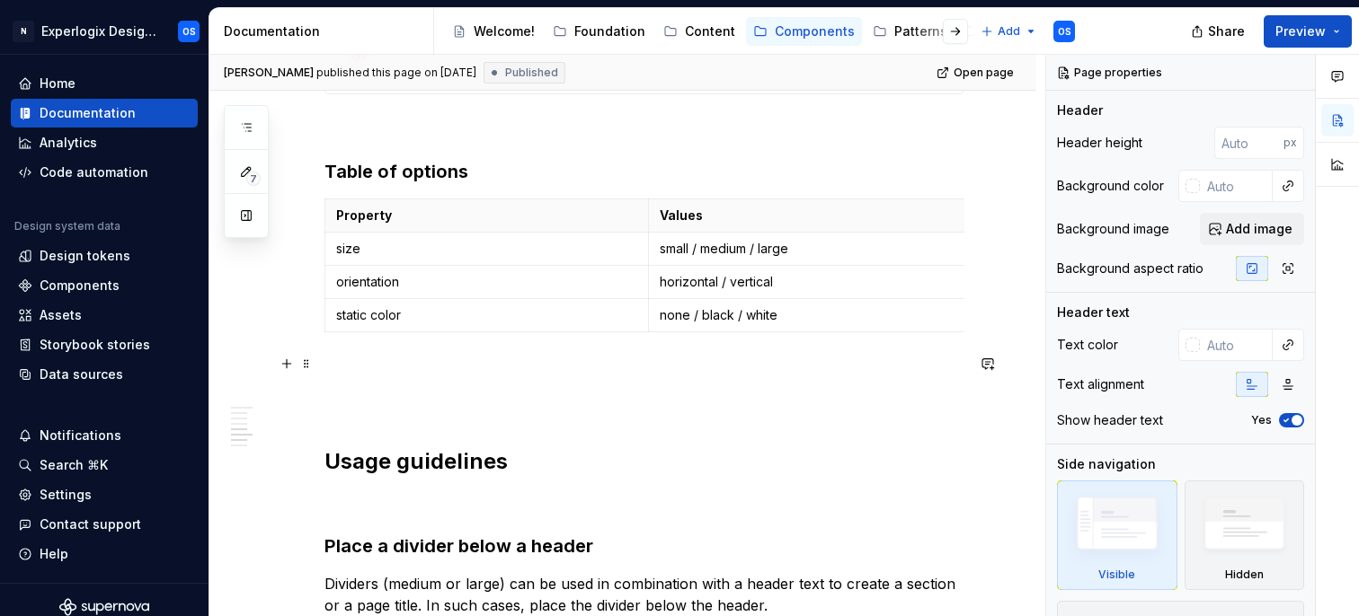
scroll to position [2213, 0]
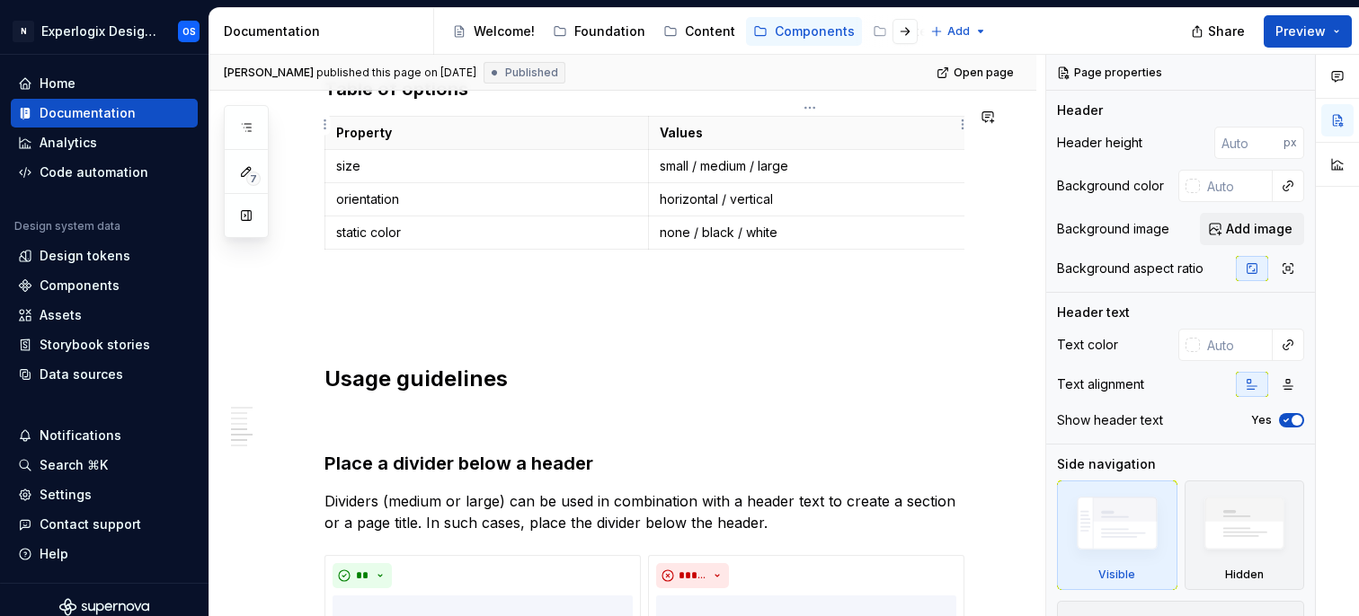
type textarea "*"
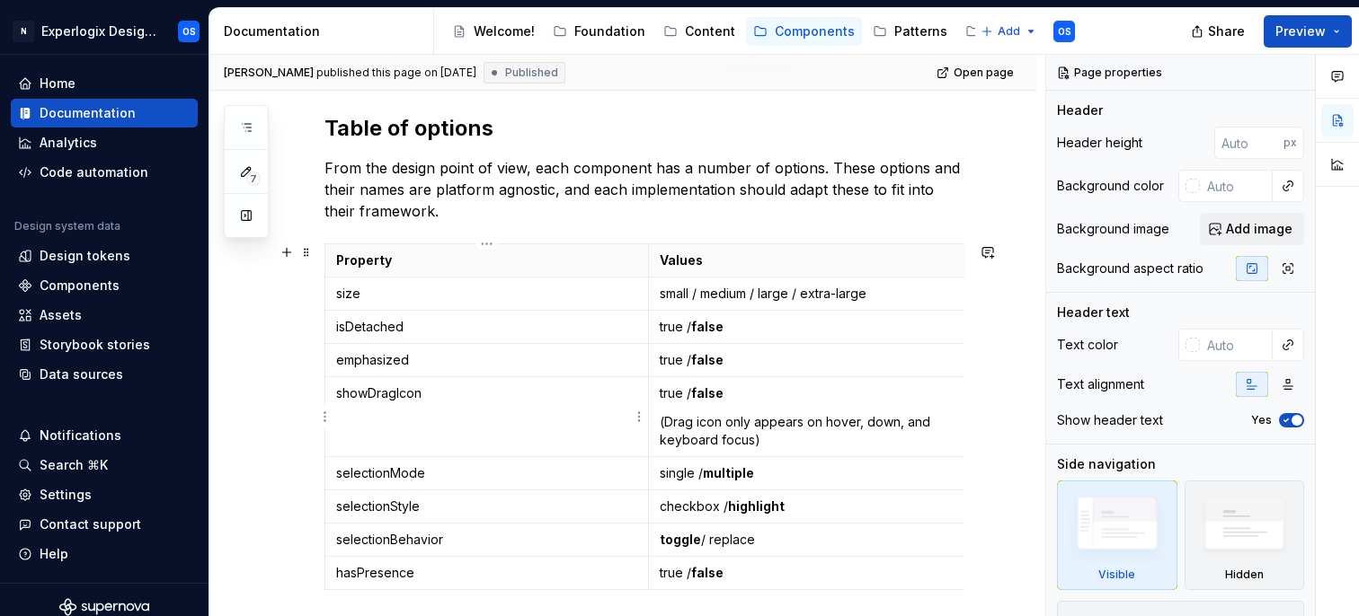
scroll to position [333, 0]
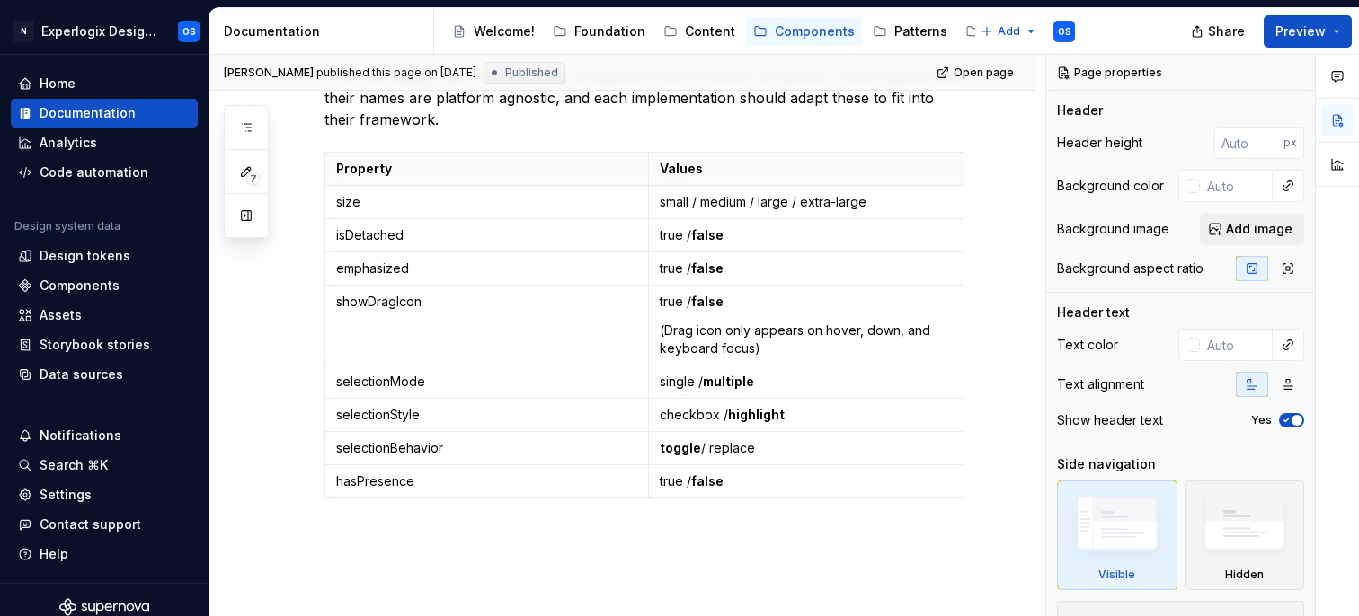
type textarea "*"
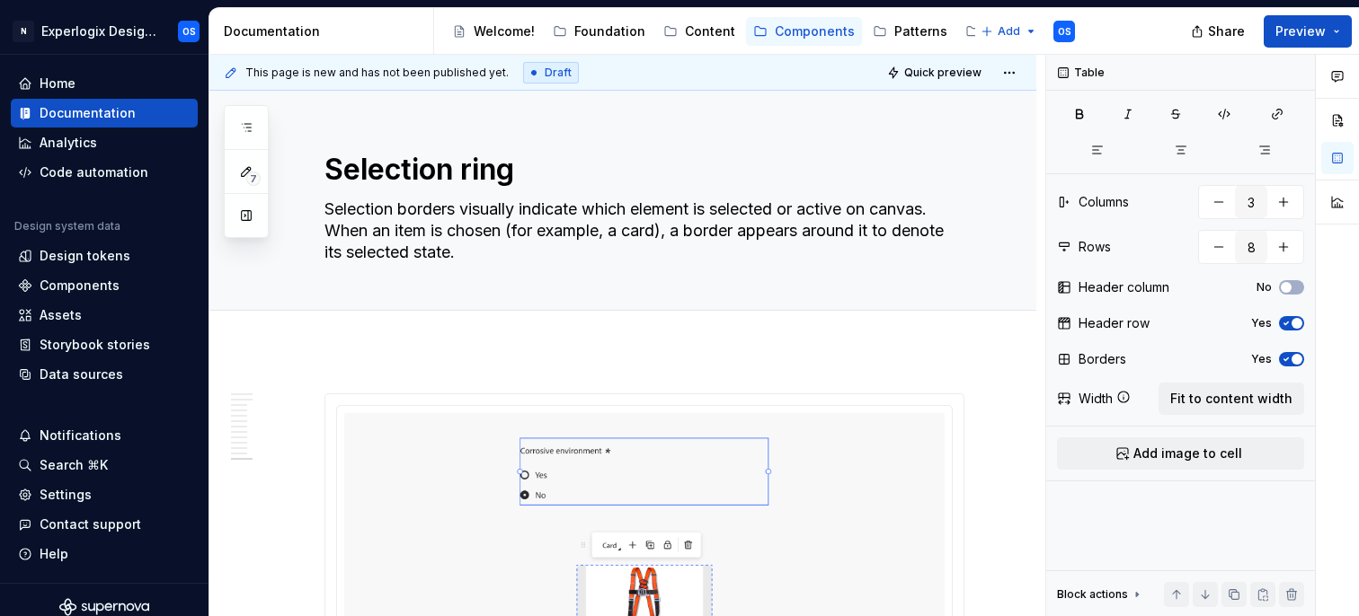
scroll to position [5644, 0]
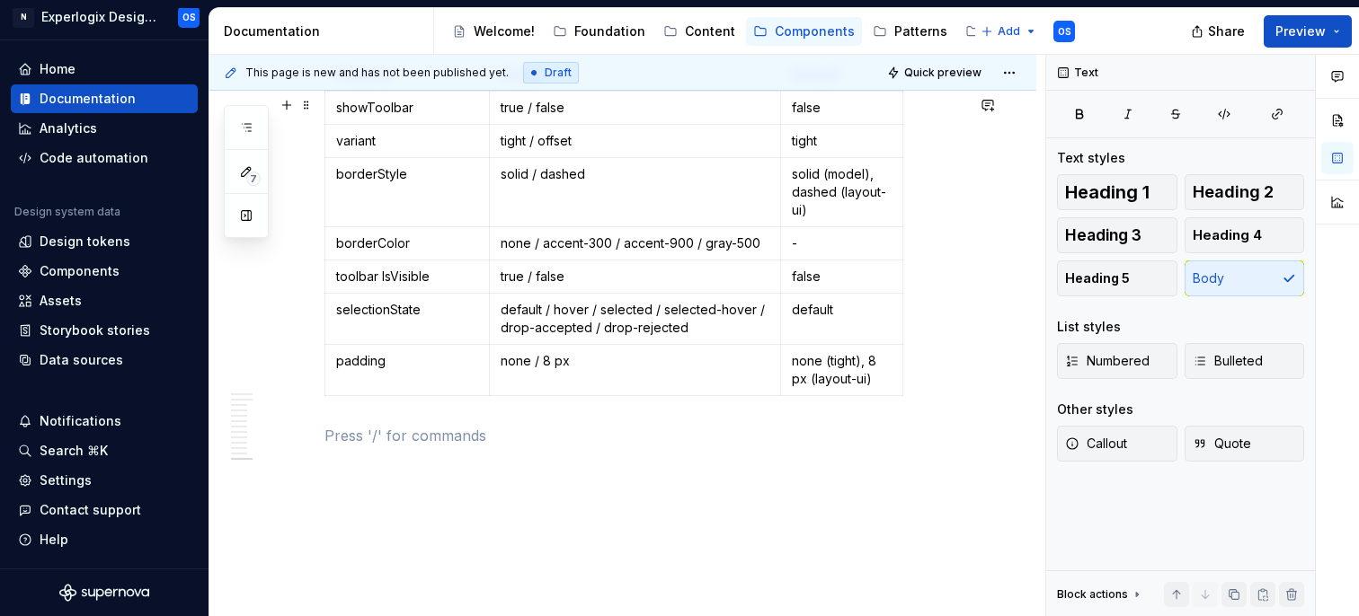
scroll to position [5631, 0]
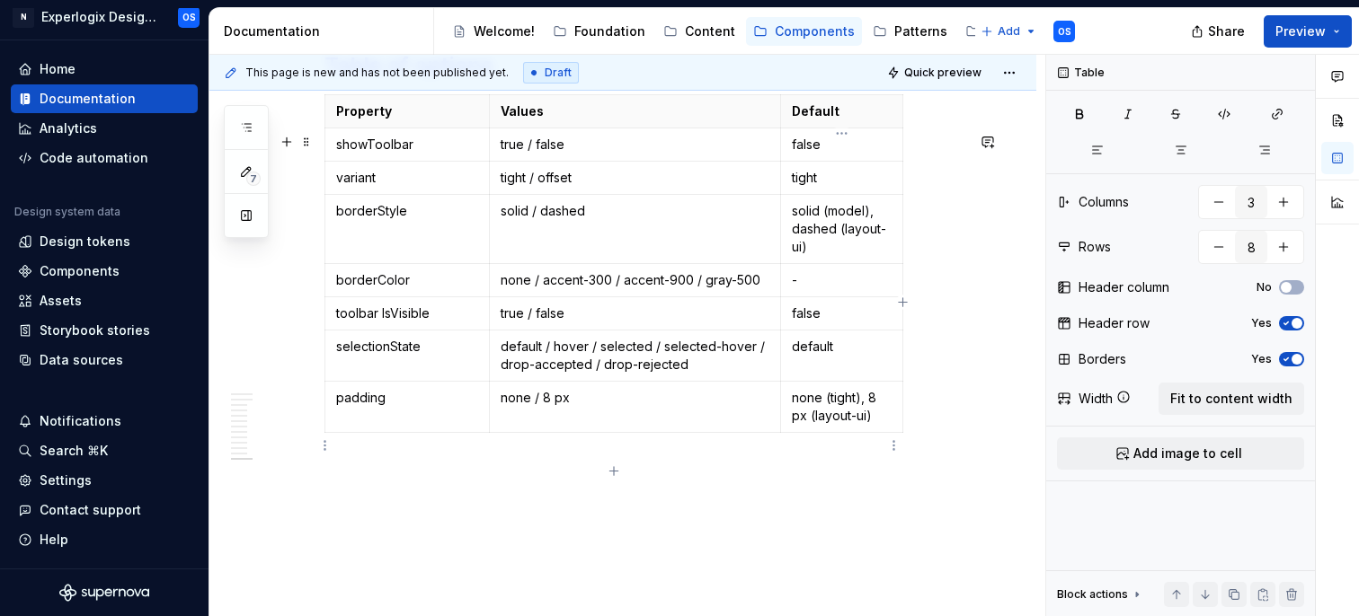
click at [846, 425] on p "none (tight), 8 px (layout-ui)" at bounding box center [842, 407] width 100 height 36
drag, startPoint x: 866, startPoint y: 457, endPoint x: 815, endPoint y: 453, distance: 51.3
click at [815, 425] on p "none (tight), 8 px (layout-ui)" at bounding box center [842, 407] width 100 height 36
drag, startPoint x: 572, startPoint y: 439, endPoint x: 542, endPoint y: 430, distance: 31.6
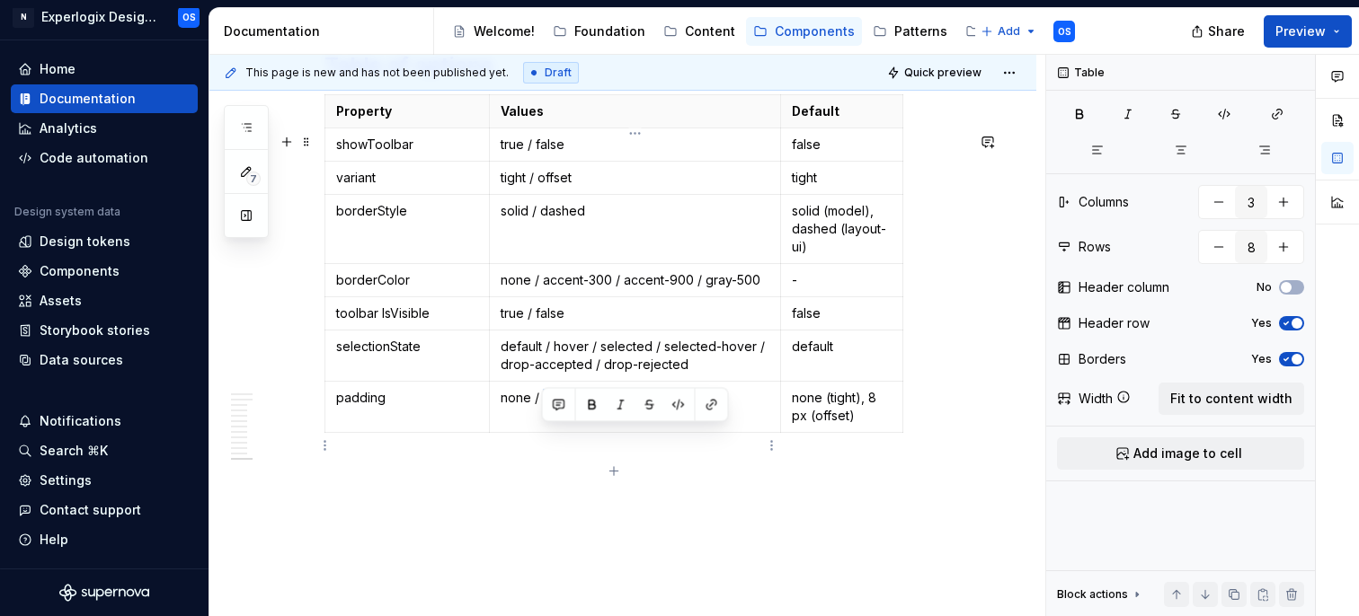
click at [542, 407] on p "none / 8 px" at bounding box center [635, 398] width 269 height 18
drag, startPoint x: 805, startPoint y: 457, endPoint x: 868, endPoint y: 438, distance: 65.7
click at [868, 425] on p "none (tight), 8 px (offset)" at bounding box center [842, 407] width 100 height 36
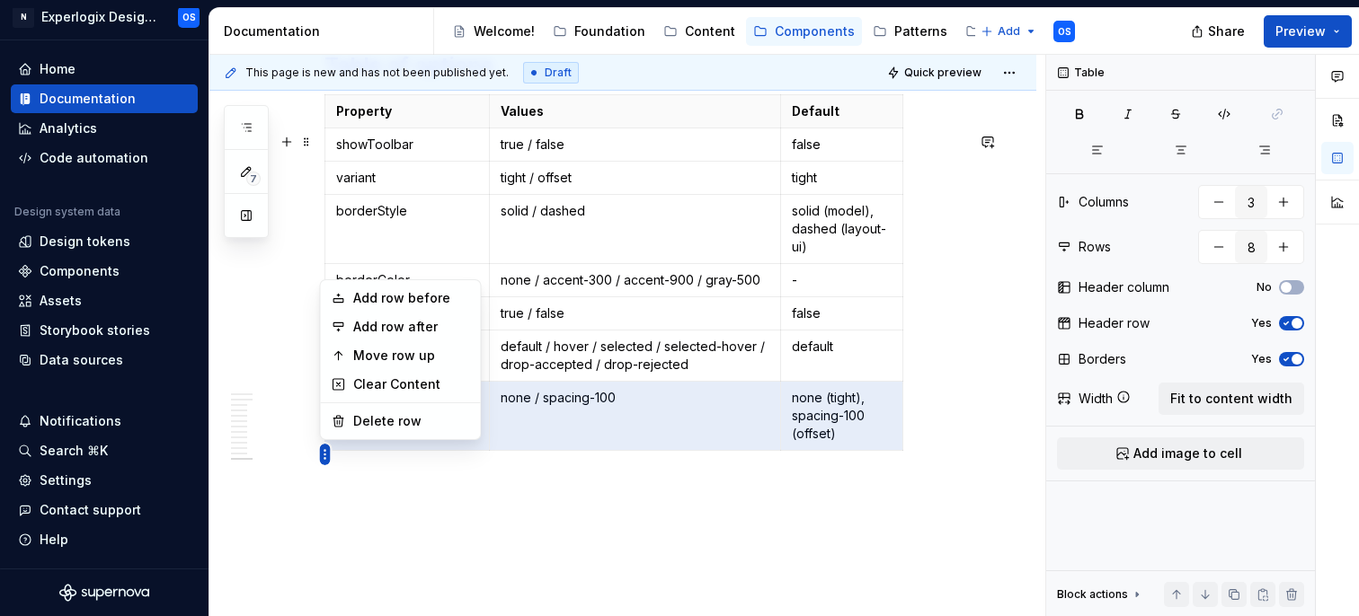
click at [324, 453] on html "N Experlogix Design System OS Home Documentation Analytics Code automation Desi…" at bounding box center [679, 308] width 1359 height 616
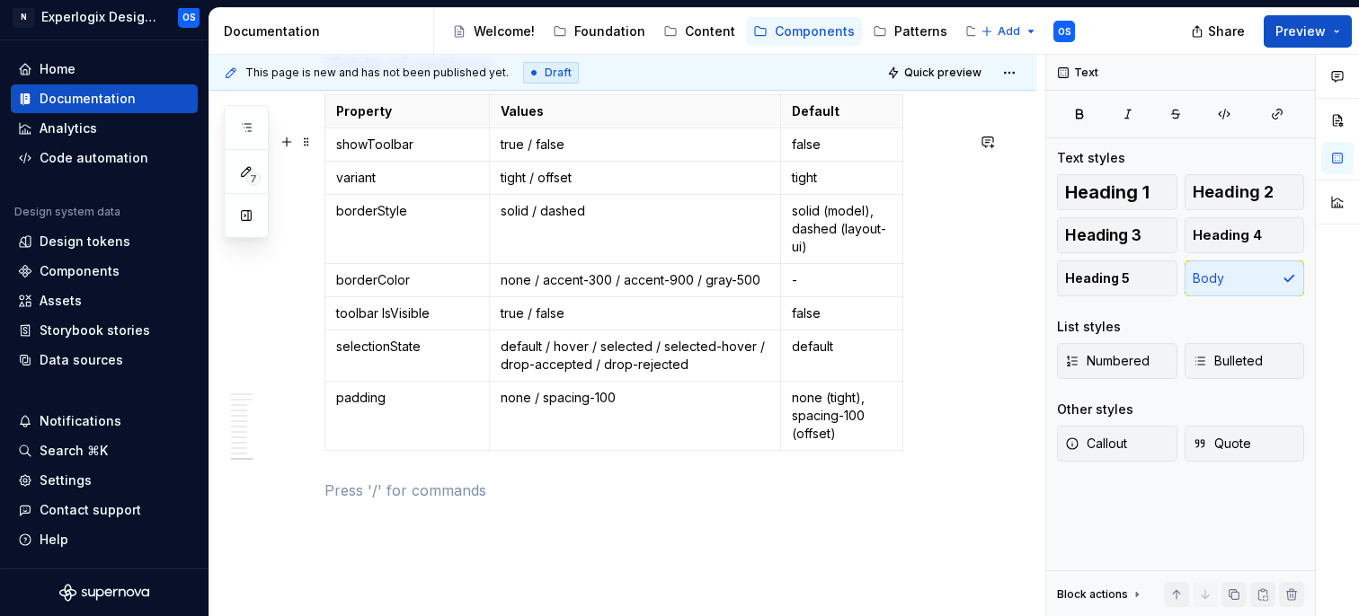
click at [349, 533] on html "N Experlogix Design System OS Home Documentation Analytics Code automation Desi…" at bounding box center [679, 308] width 1359 height 616
type textarea "*"
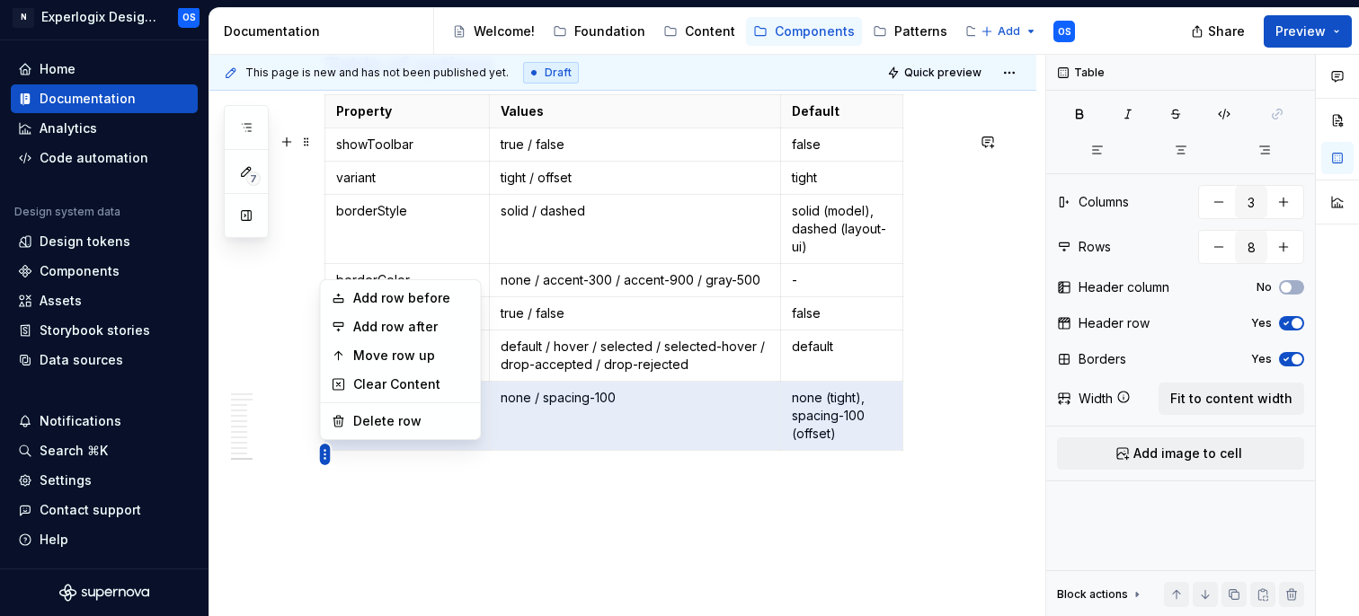
click at [327, 459] on html "N Experlogix Design System OS Home Documentation Analytics Code automation Desi…" at bounding box center [679, 308] width 1359 height 616
click at [397, 327] on div "Add row after" at bounding box center [411, 327] width 117 height 18
type input "9"
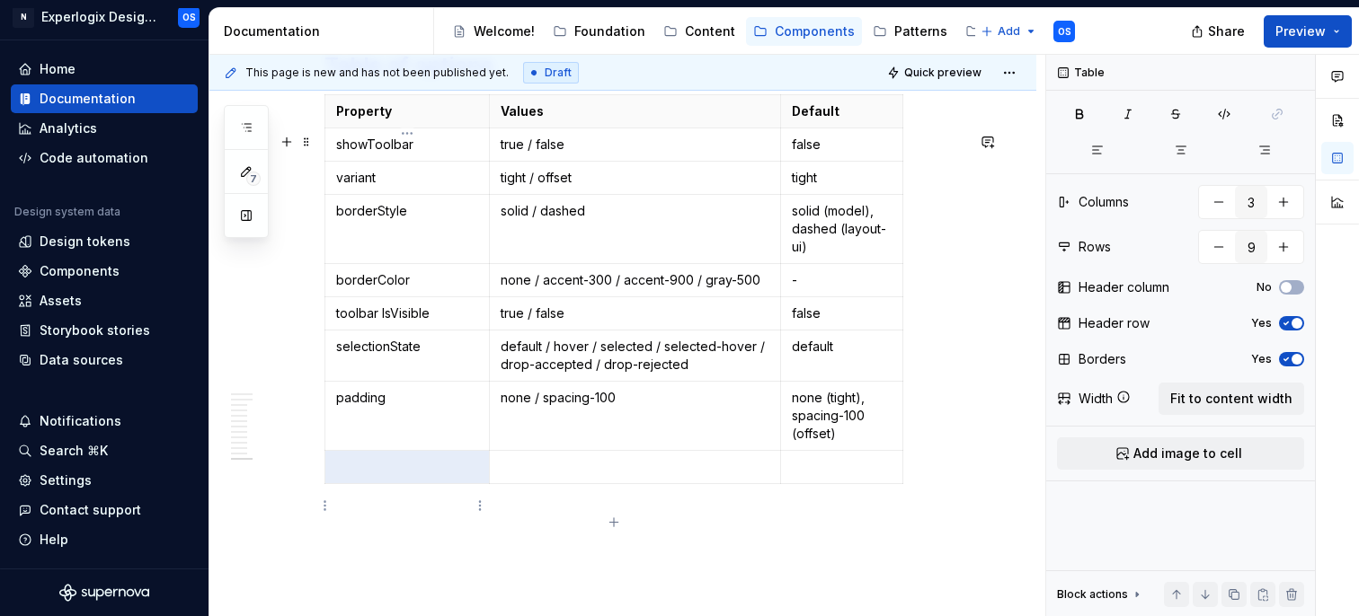
click at [353, 476] on p at bounding box center [407, 467] width 142 height 18
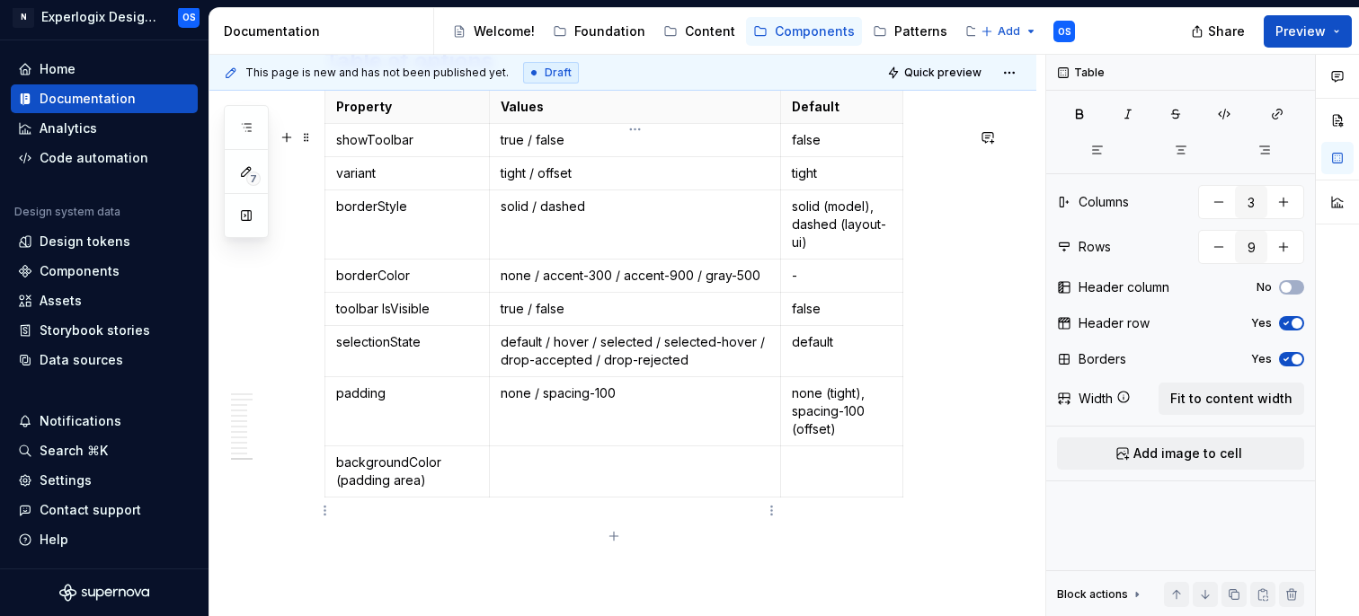
click at [547, 472] on p at bounding box center [635, 463] width 269 height 18
click at [821, 498] on td at bounding box center [842, 472] width 122 height 51
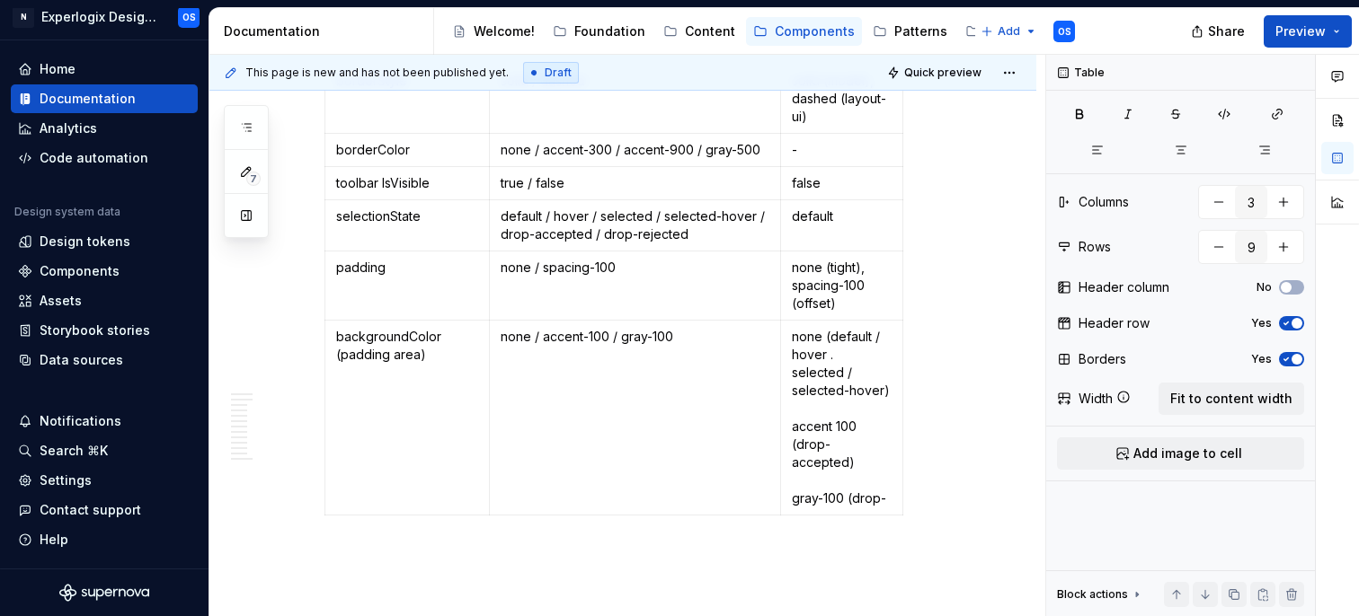
scroll to position [5779, 0]
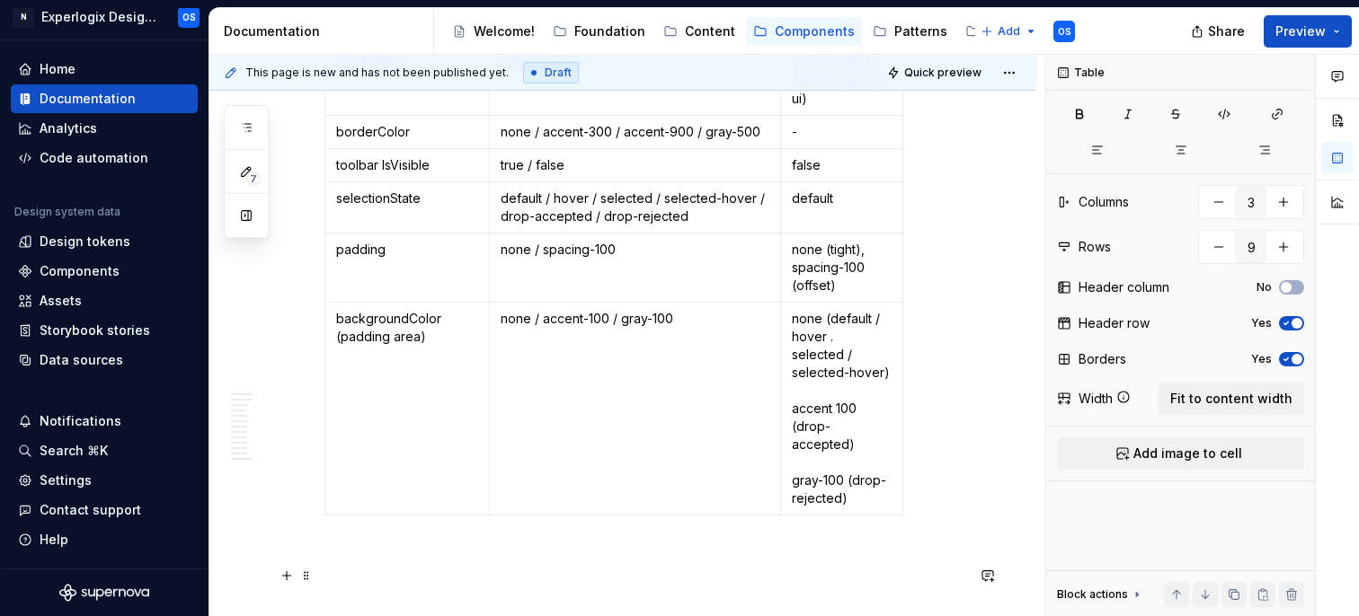
click at [729, 566] on p at bounding box center [644, 556] width 640 height 22
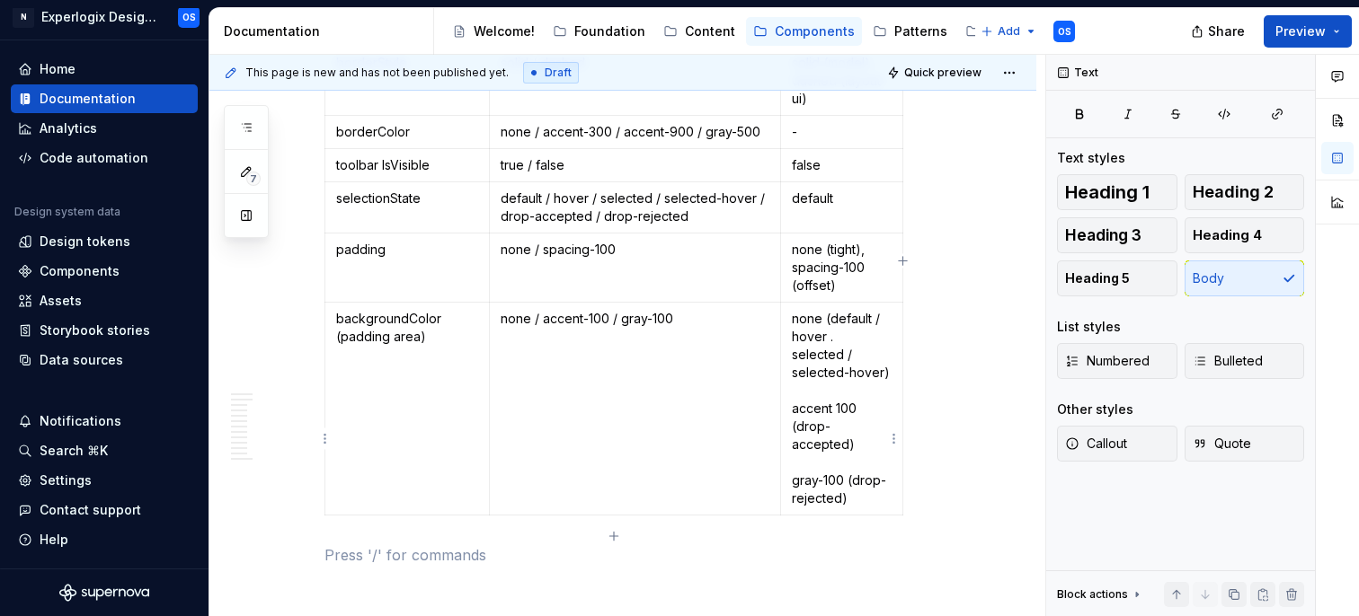
click at [834, 375] on p "none (default / hover . selected / selected-hover) accent 100 (drop-accepted) g…" at bounding box center [842, 409] width 100 height 198
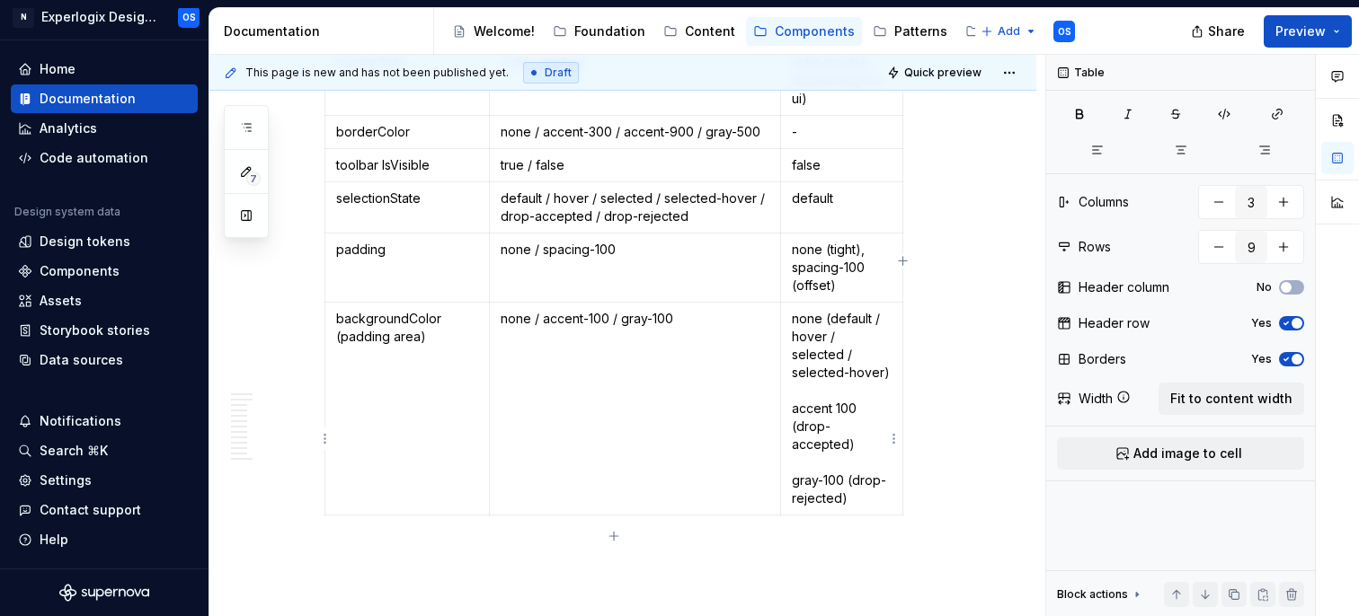
click at [832, 410] on p "none (default / hover / selected / selected-hover) accent 100 (drop-accepted) g…" at bounding box center [842, 409] width 100 height 198
click at [890, 471] on p "none (default / hover / selected / selected-hover), accent 100 (drop-accepted) …" at bounding box center [842, 418] width 100 height 216
click at [838, 421] on p "none (default / hover / selected / selected-hover), accent 100 (drop-accepted) …" at bounding box center [842, 418] width 100 height 216
click at [838, 413] on p "none (default / hover / selected / selected-hover), accent 100 (drop-accepted) …" at bounding box center [842, 418] width 100 height 216
click at [792, 295] on p "none (tight), spacing-100 (offset)" at bounding box center [842, 268] width 100 height 54
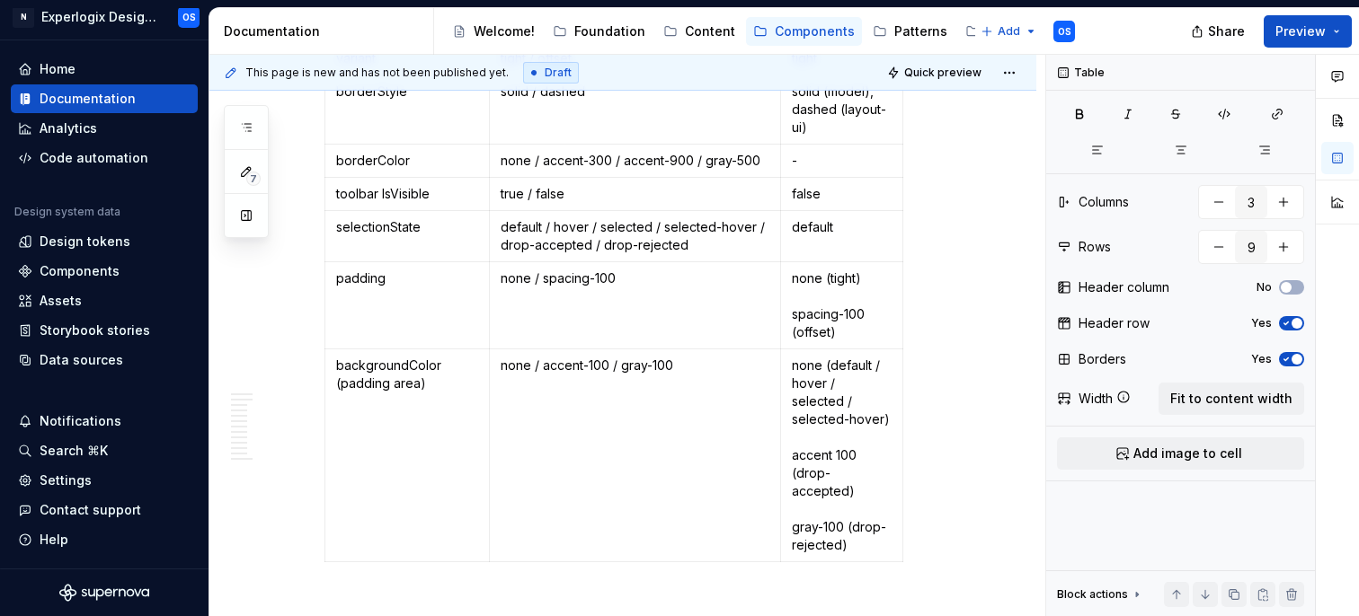
scroll to position [5747, 0]
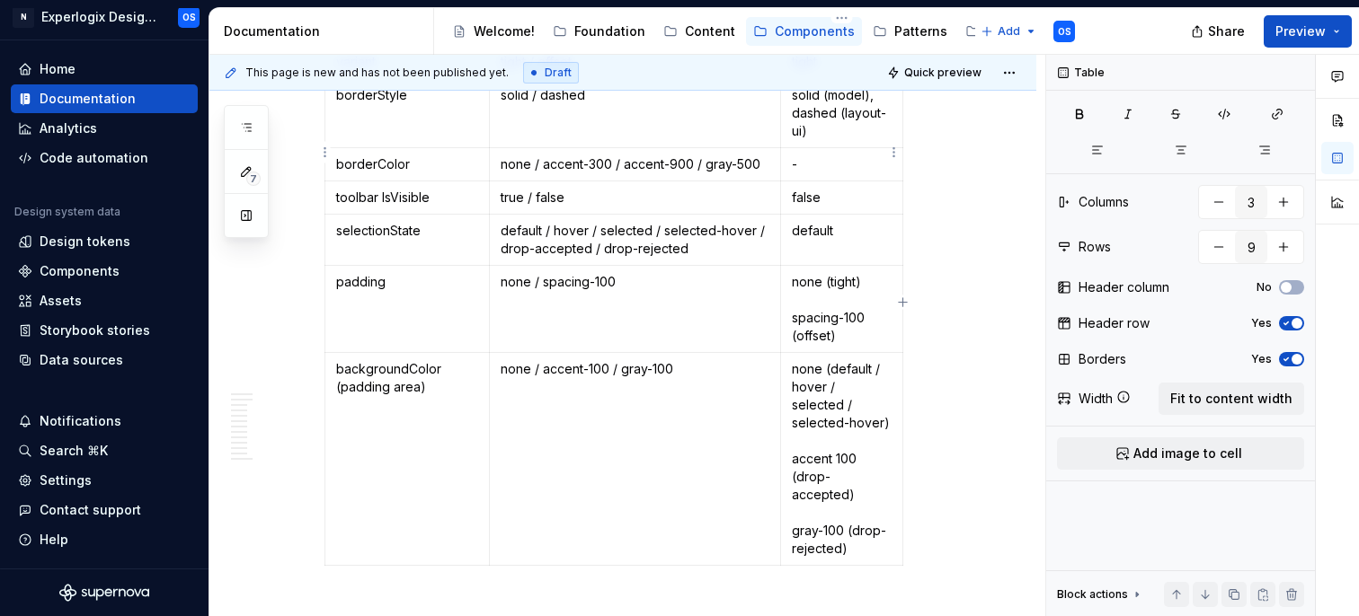
click at [792, 140] on p "solid (model), dashed (layout-ui)" at bounding box center [842, 113] width 100 height 54
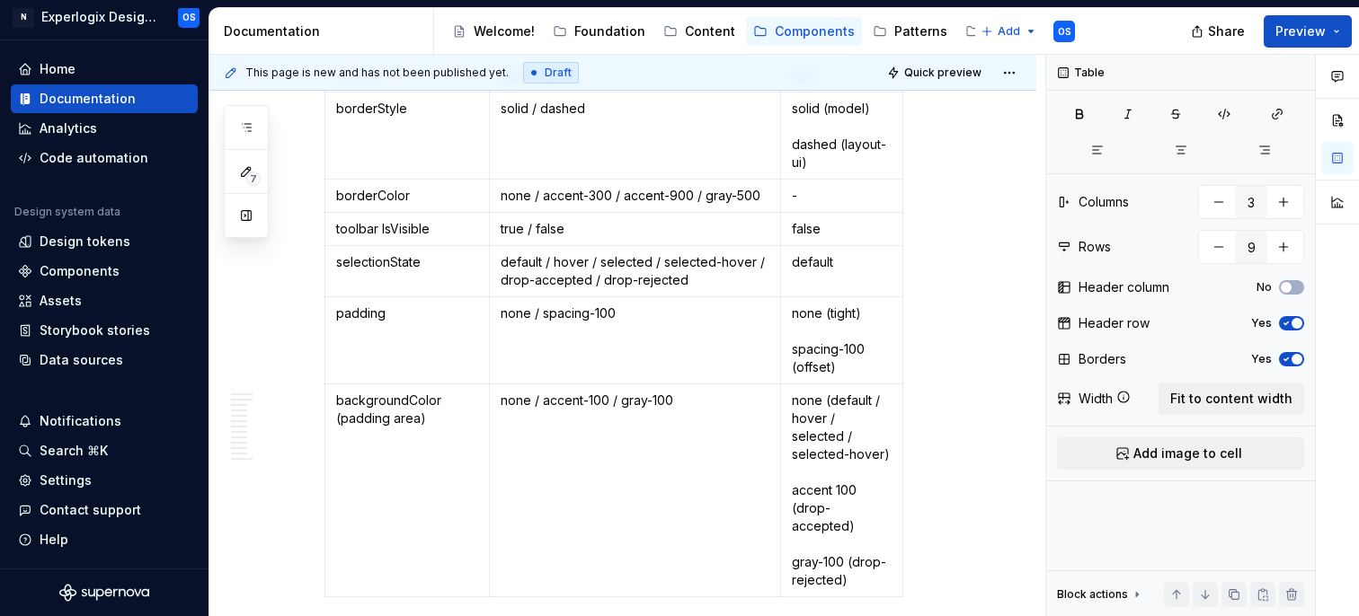
scroll to position [5736, 0]
click at [793, 144] on p "solid (model) dashed (layout-ui)" at bounding box center [842, 133] width 100 height 72
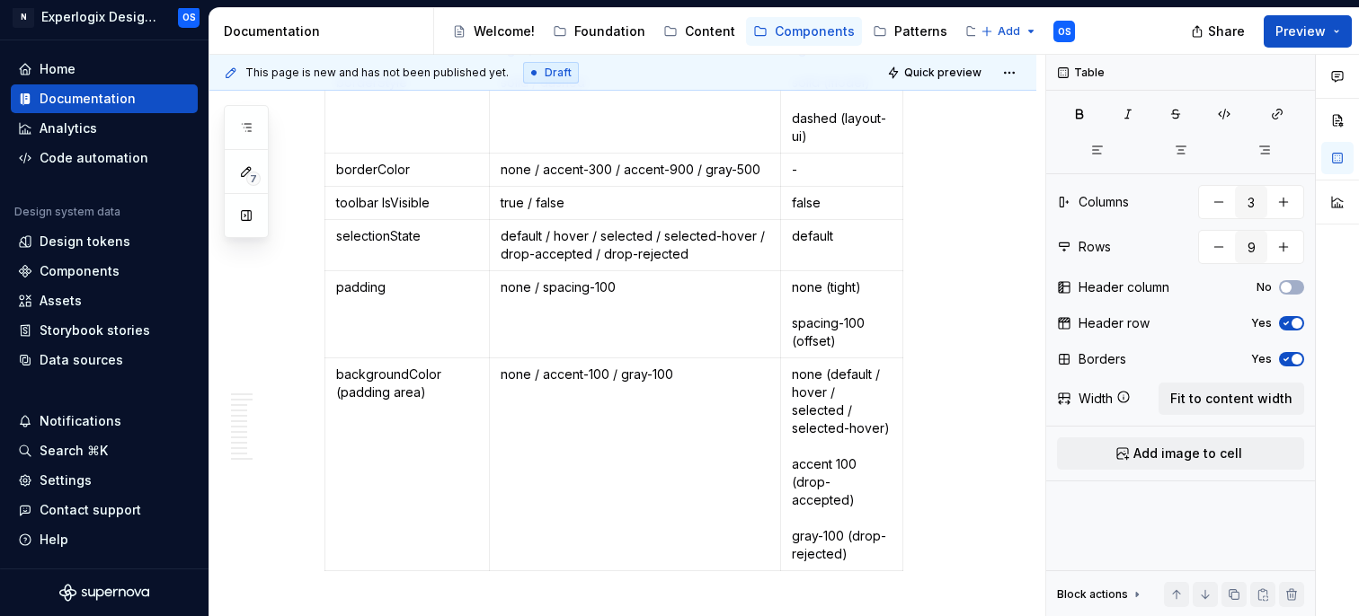
scroll to position [5738, 0]
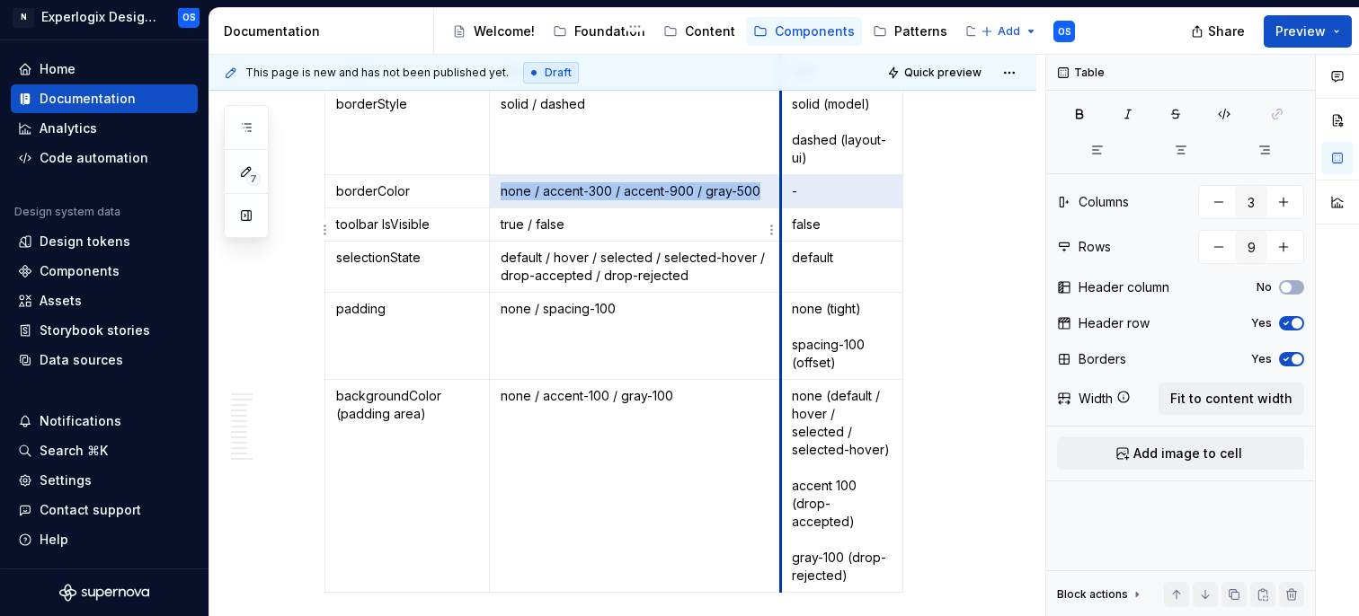
drag, startPoint x: 800, startPoint y: 235, endPoint x: 777, endPoint y: 232, distance: 22.8
click at [777, 208] on tr "borderColor none / accent-300 / accent-900 / gray-500 -" at bounding box center [614, 191] width 578 height 33
click at [801, 200] on p "-" at bounding box center [842, 191] width 100 height 18
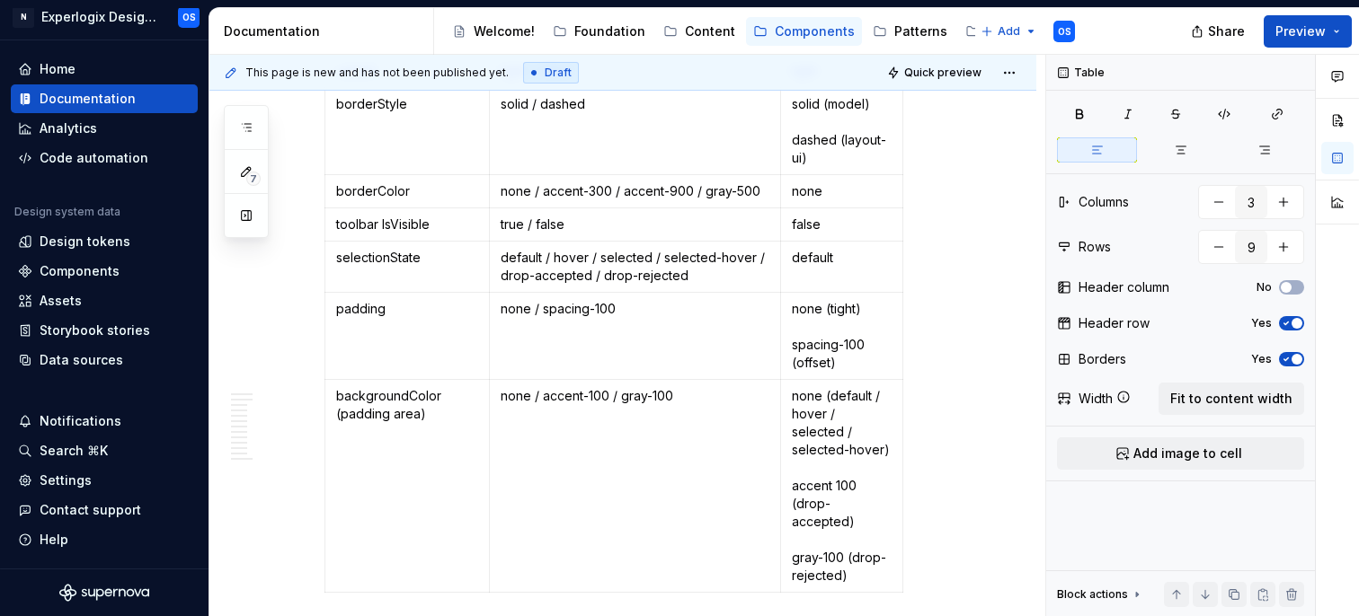
click at [940, 227] on div "Property Values Default showToolbar true / false false variant tight / offset t…" at bounding box center [644, 293] width 640 height 613
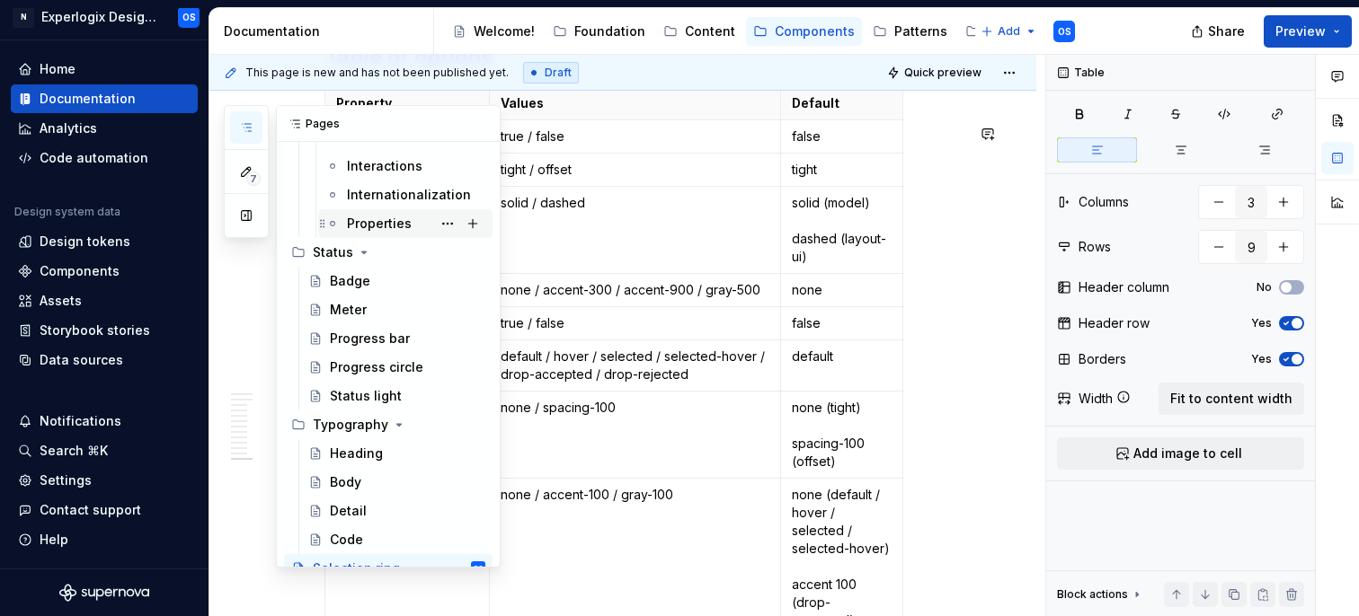
scroll to position [855, 0]
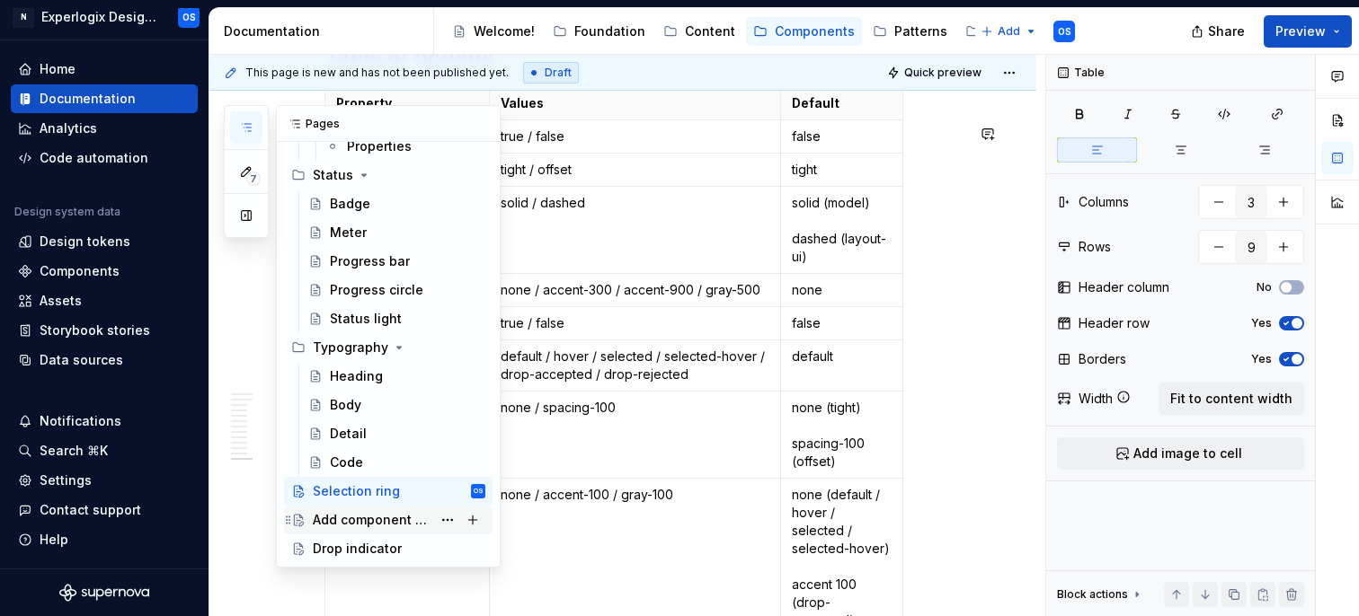
click at [374, 523] on div "Add component bar" at bounding box center [372, 520] width 119 height 18
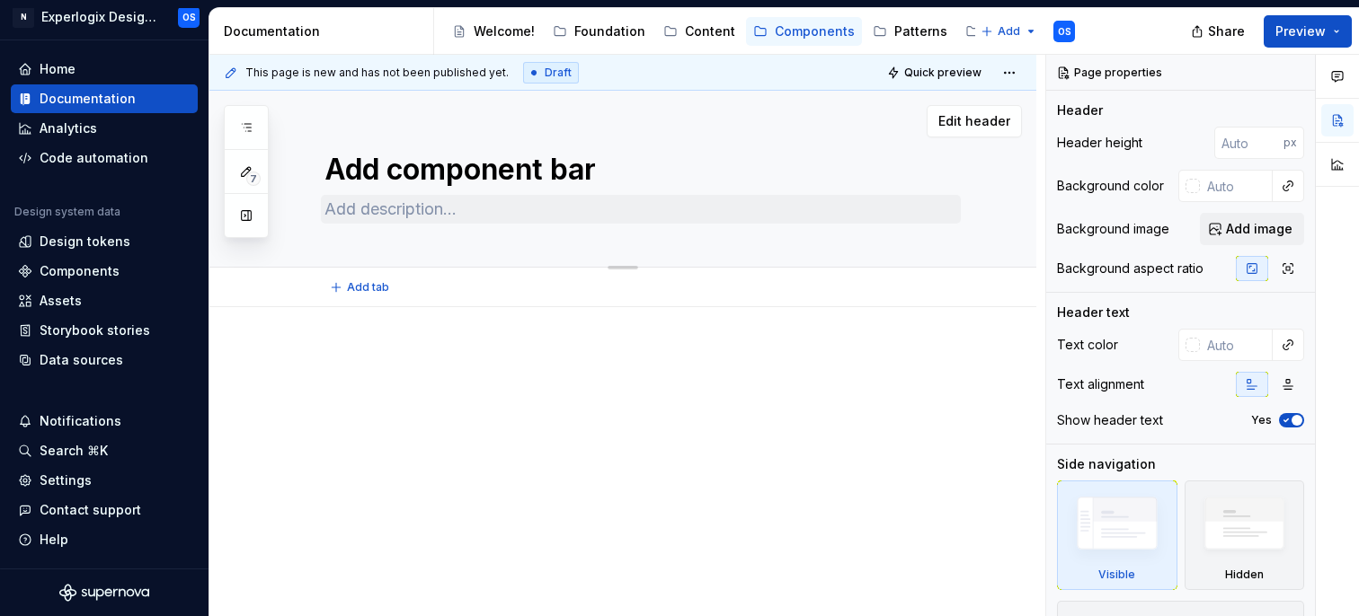
scroll to position [8, 0]
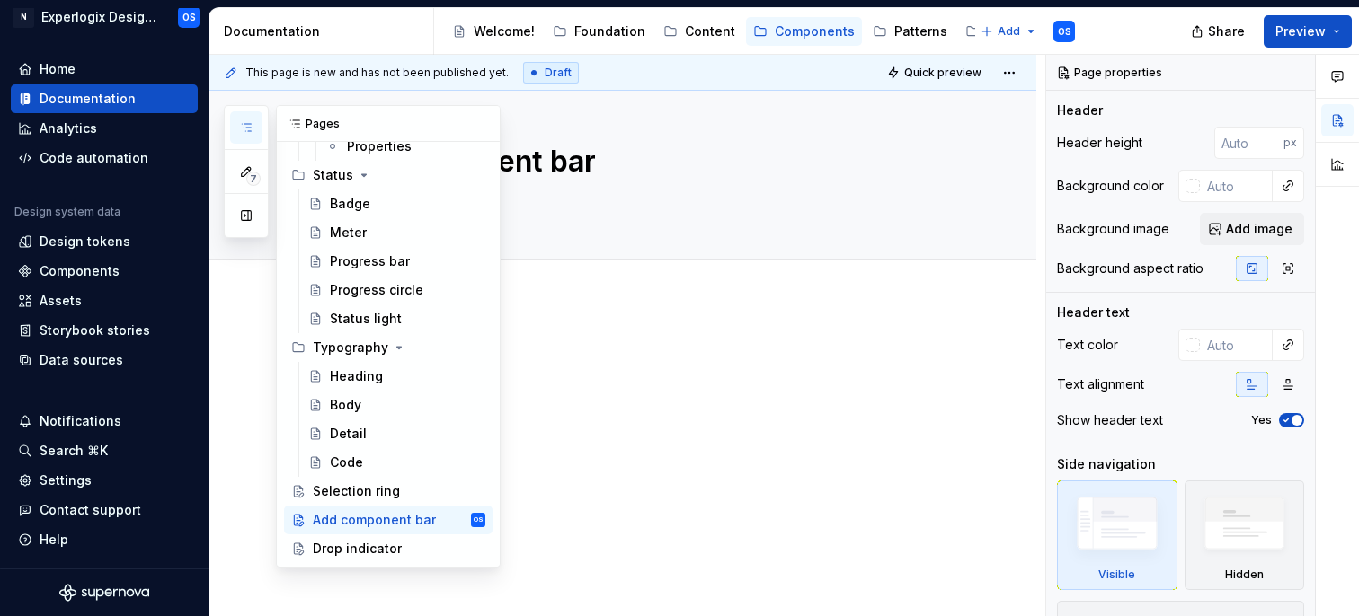
click at [244, 125] on icon "button" at bounding box center [246, 127] width 14 height 14
click at [350, 500] on div "Selection ring" at bounding box center [399, 491] width 173 height 25
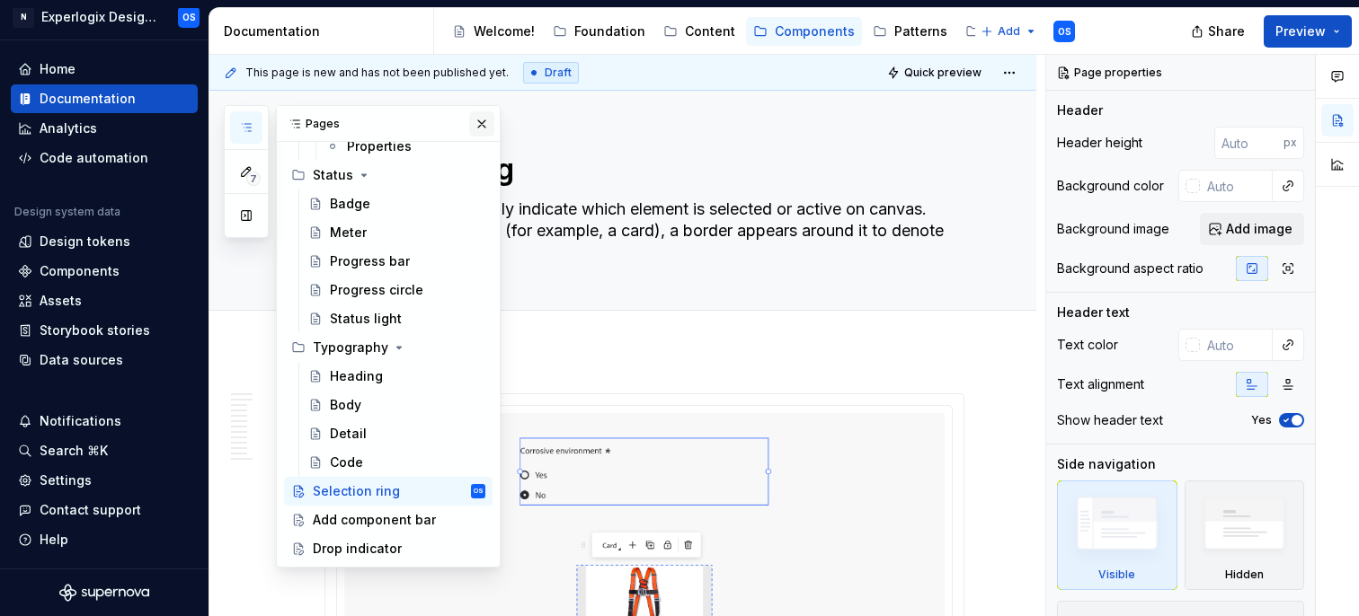
click at [481, 120] on button "button" at bounding box center [481, 123] width 25 height 25
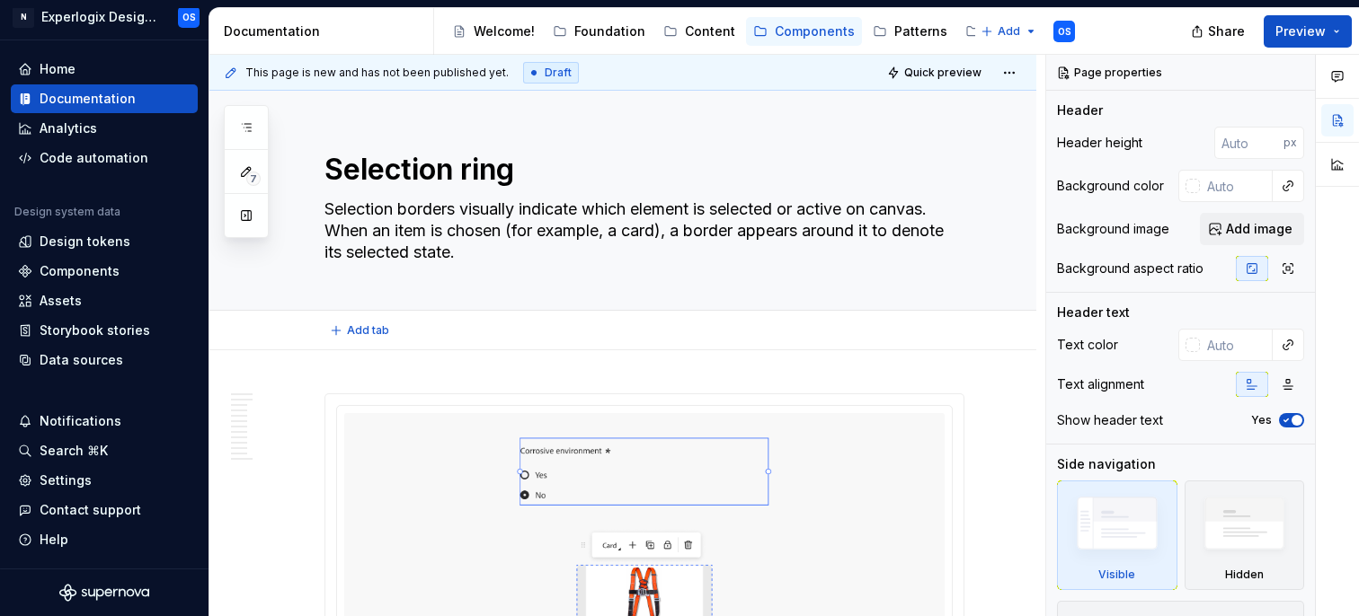
type textarea "*"
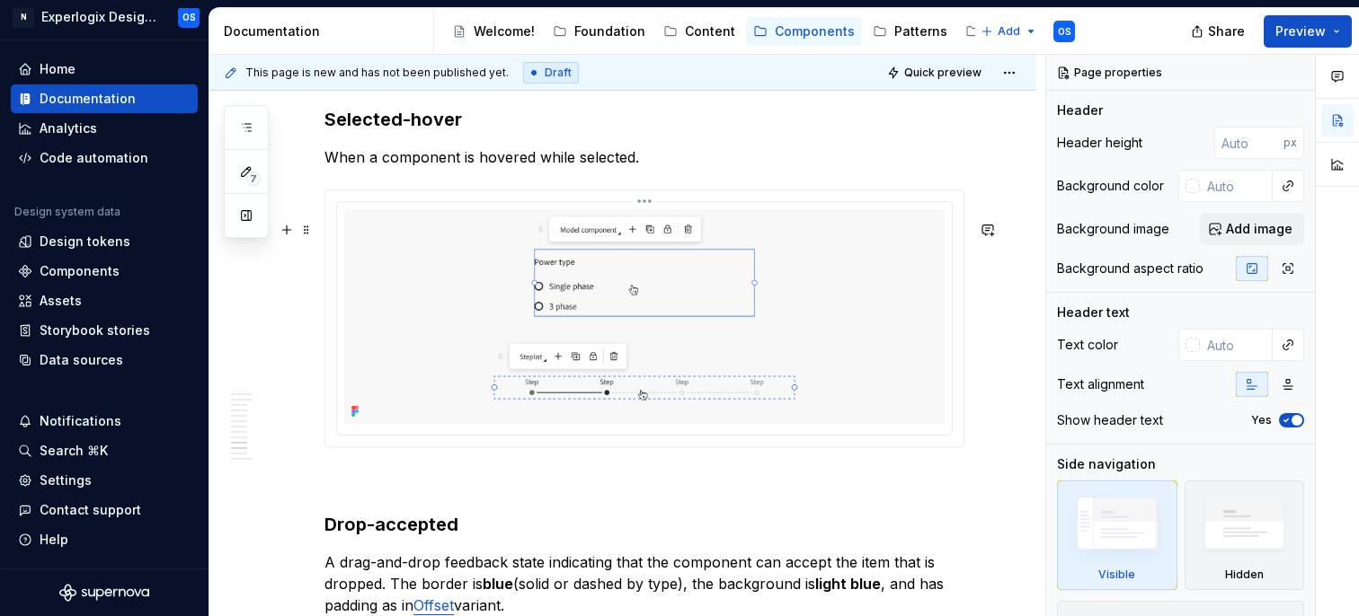
scroll to position [4354, 0]
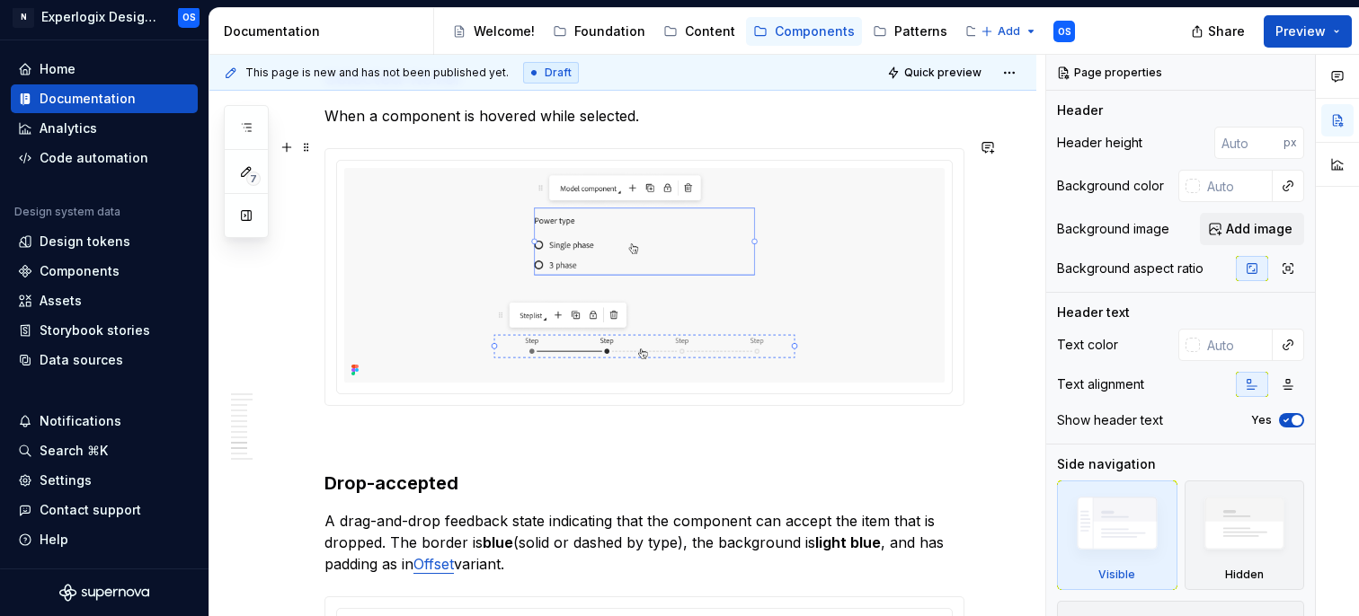
click at [642, 127] on p "When a component is hovered while selected." at bounding box center [644, 116] width 640 height 22
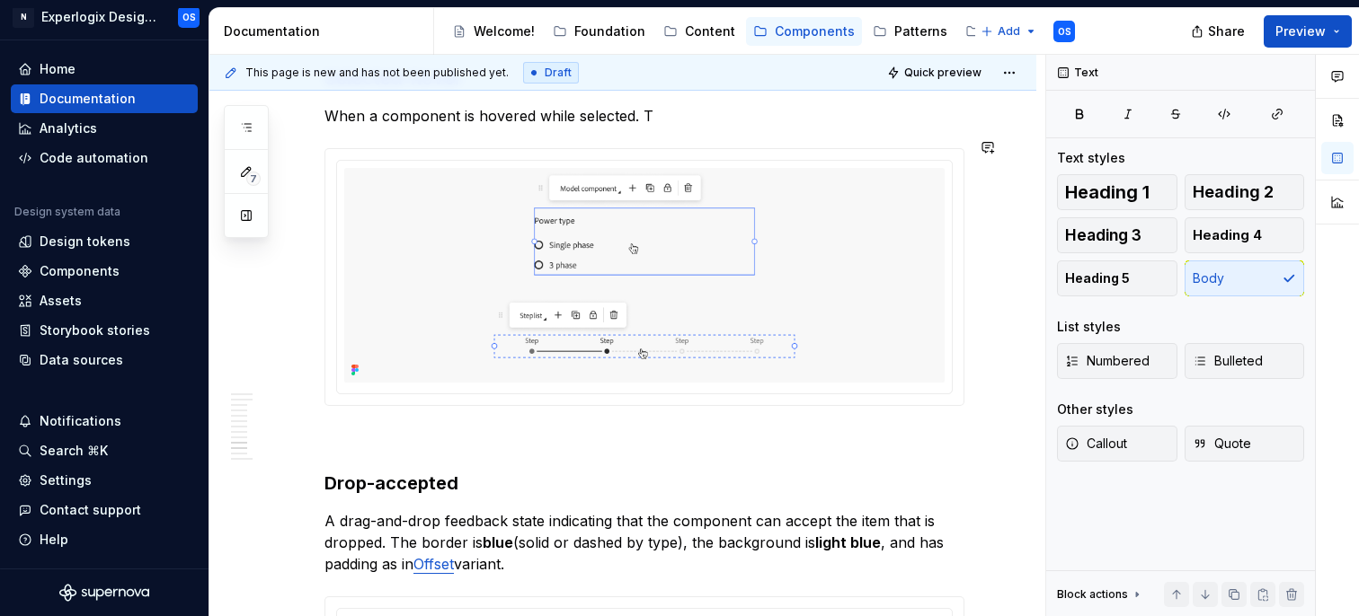
scroll to position [4348, 0]
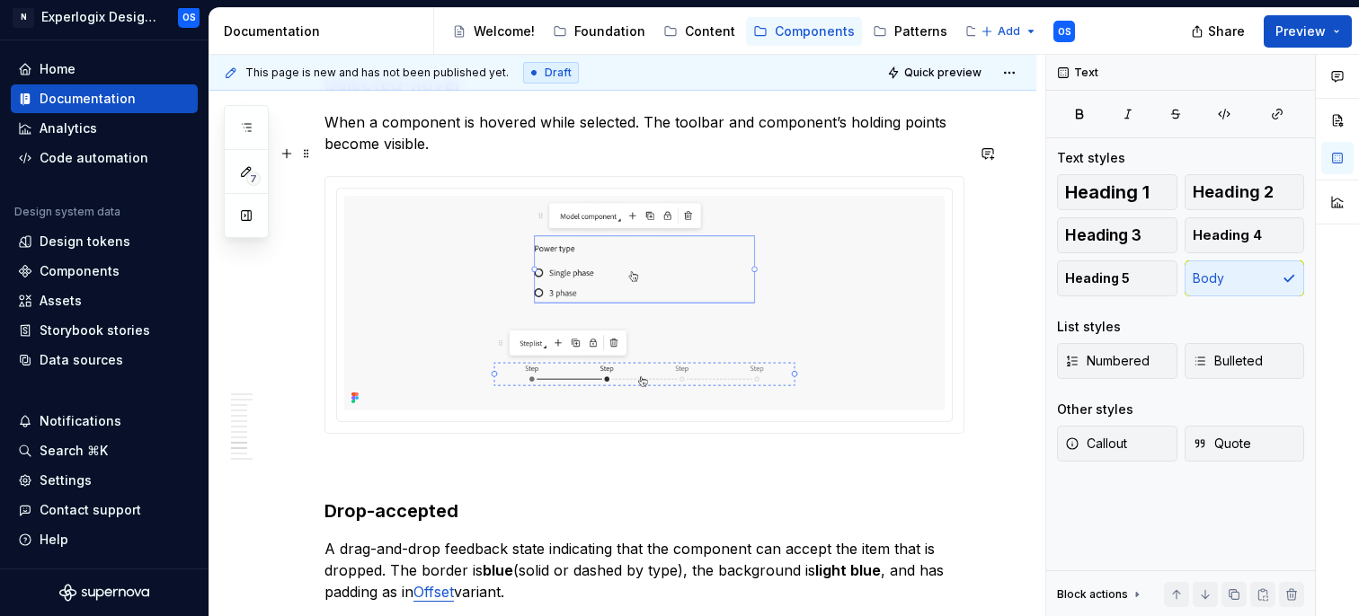
click at [951, 148] on p "When a component is hovered while selected. The toolbar and component’s holding…" at bounding box center [644, 132] width 640 height 43
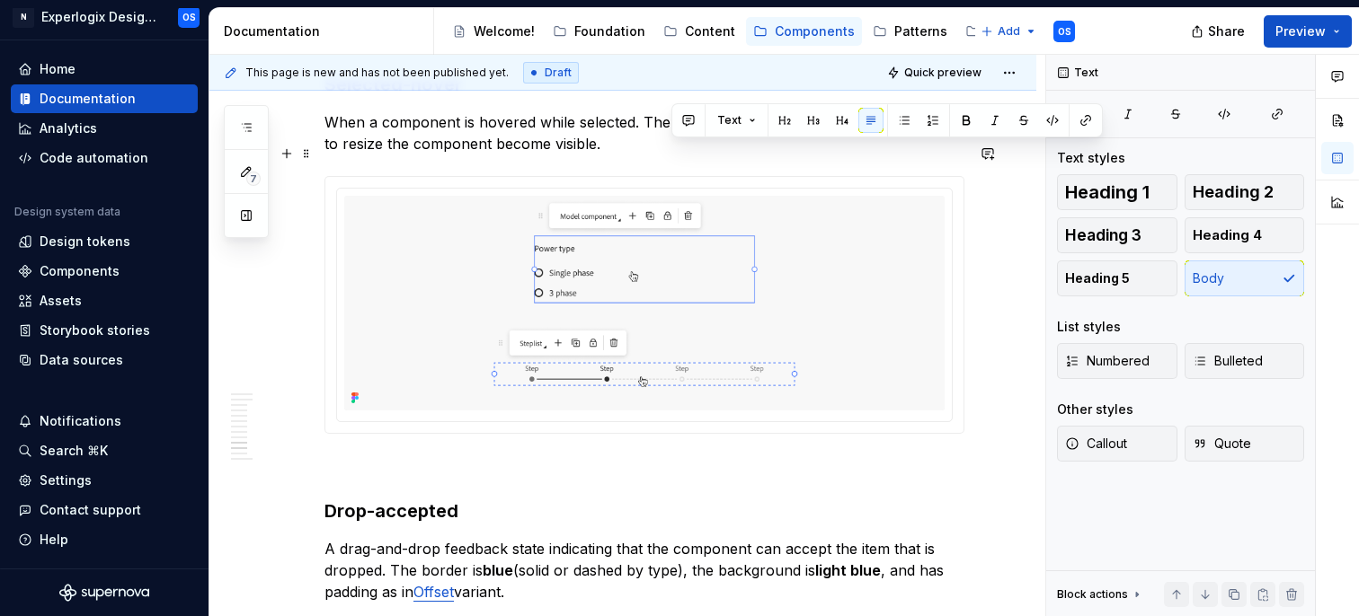
drag, startPoint x: 670, startPoint y: 152, endPoint x: 722, endPoint y: 152, distance: 51.2
click at [722, 152] on p "When a component is hovered while selected. The toolbar and component’s holding…" at bounding box center [644, 132] width 640 height 43
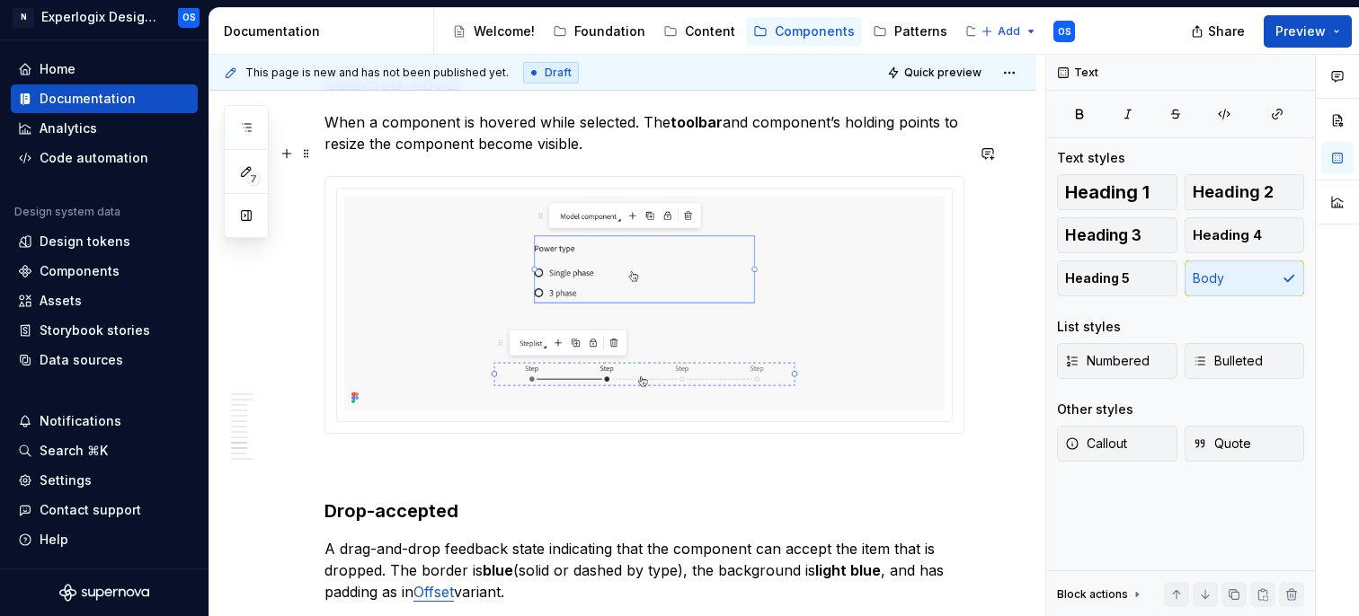
click at [757, 152] on p "When a component is hovered while selected. The toolbar and component’s holding…" at bounding box center [644, 132] width 640 height 43
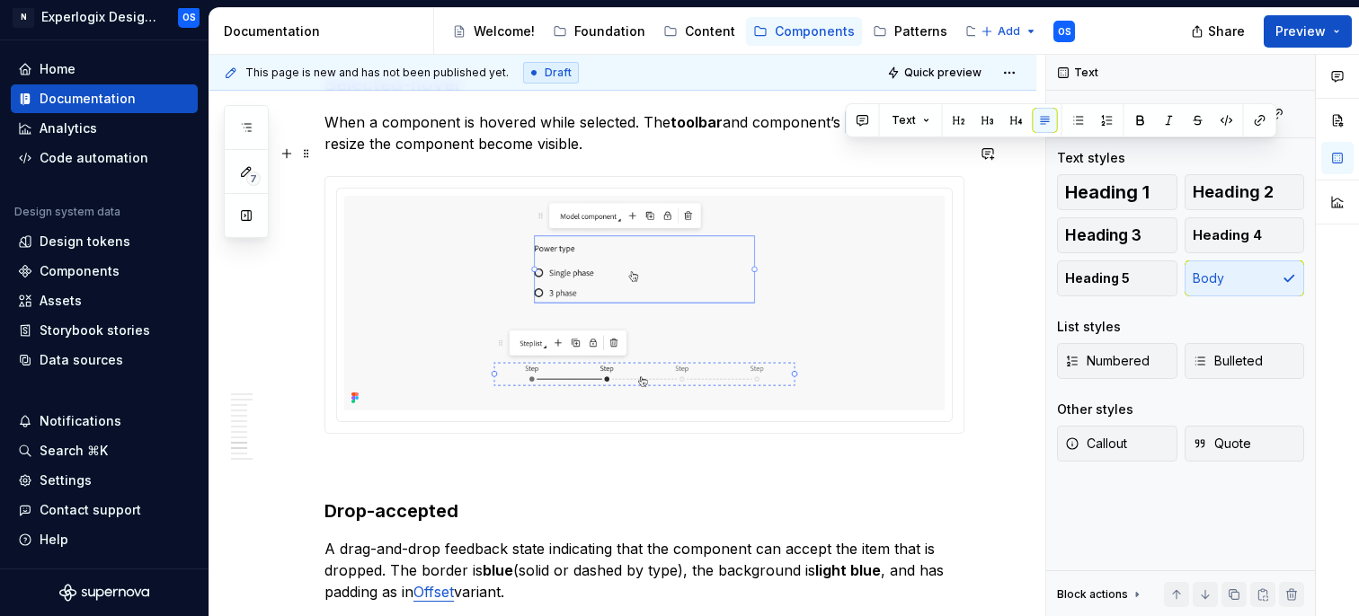
drag, startPoint x: 847, startPoint y: 155, endPoint x: 942, endPoint y: 154, distance: 95.3
click at [942, 154] on p "When a component is hovered while selected. The toolbar and component’s holding…" at bounding box center [644, 132] width 640 height 43
type textarea "*"
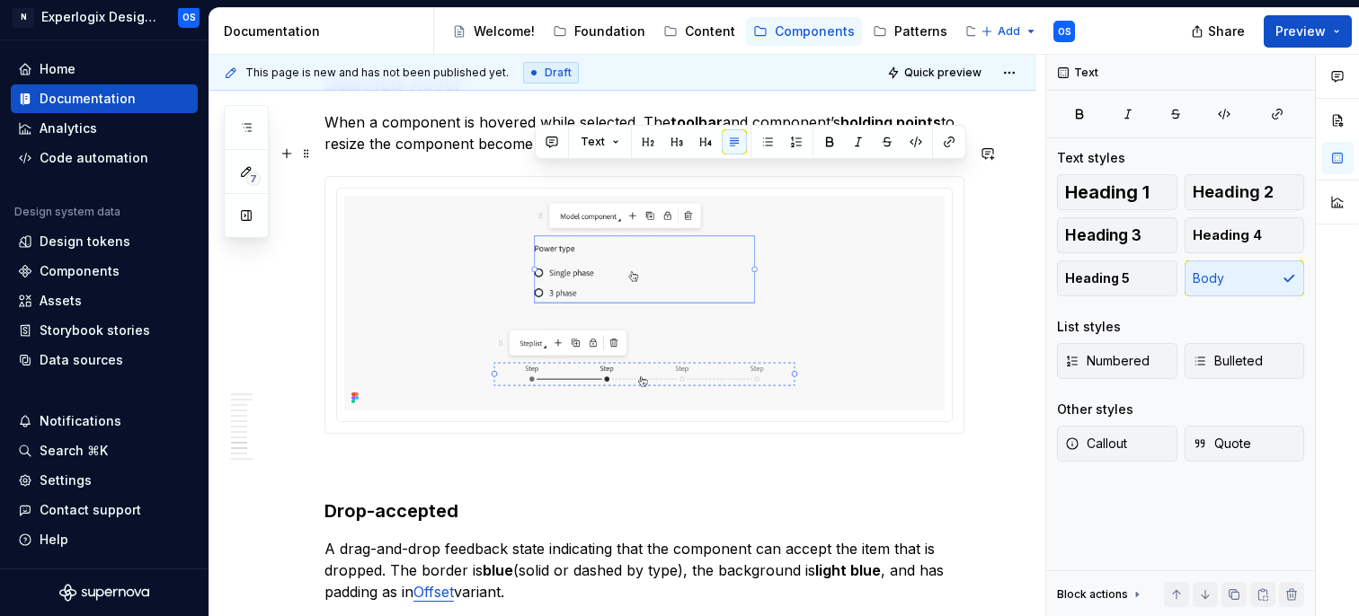
drag, startPoint x: 577, startPoint y: 170, endPoint x: 535, endPoint y: 170, distance: 42.2
click at [535, 155] on p "When a component is hovered while selected. The toolbar and component’s holding…" at bounding box center [644, 132] width 640 height 43
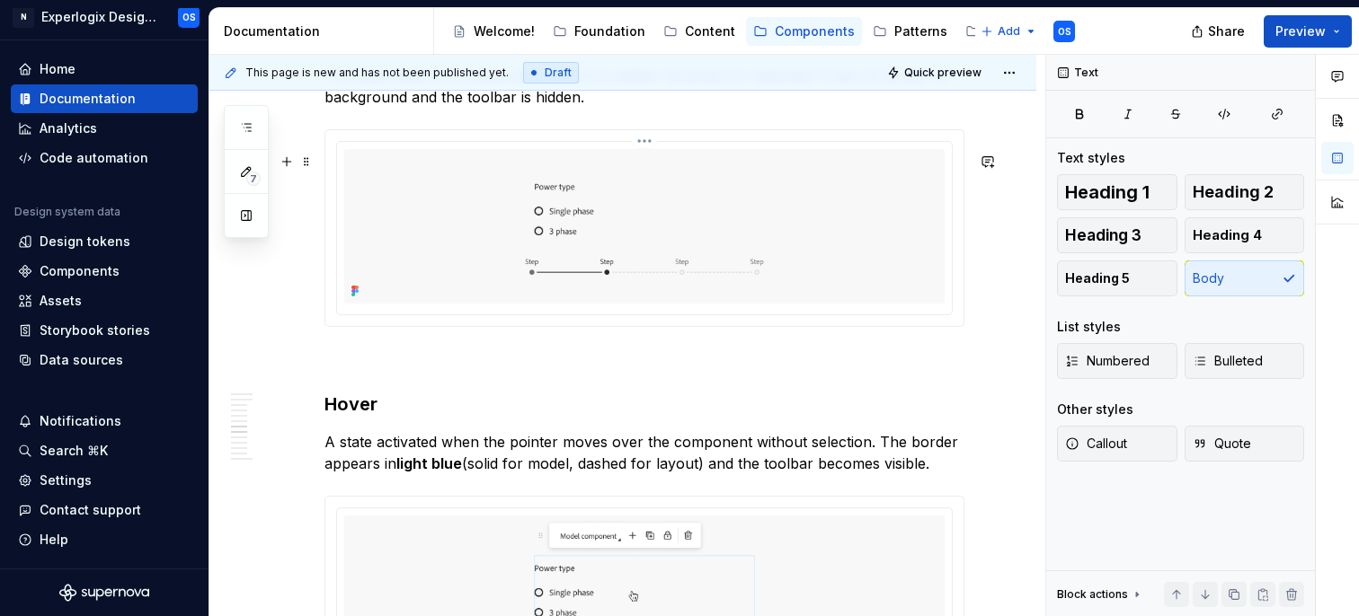
scroll to position [3204, 0]
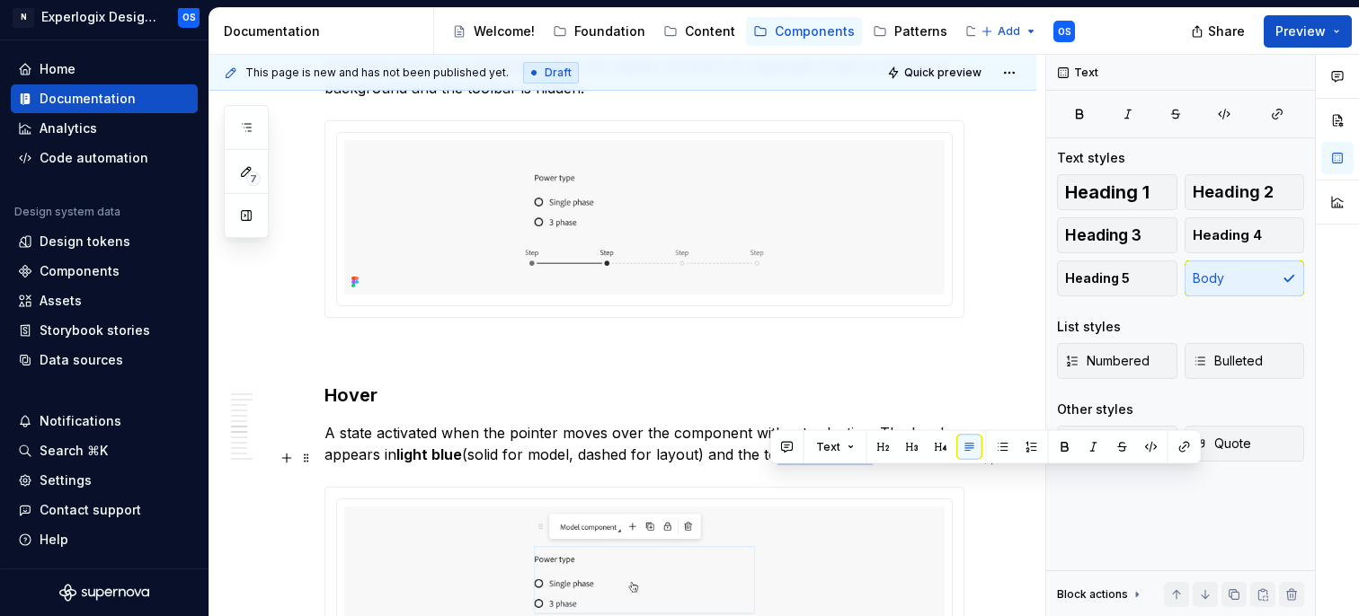
drag, startPoint x: 770, startPoint y: 483, endPoint x: 856, endPoint y: 483, distance: 85.4
click at [858, 466] on p "A state activated when the pointer moves over the component without selection. …" at bounding box center [644, 443] width 640 height 43
drag, startPoint x: 764, startPoint y: 480, endPoint x: 926, endPoint y: 480, distance: 161.8
click at [926, 466] on p "A state activated when the pointer moves over the component without selection. …" at bounding box center [644, 443] width 640 height 43
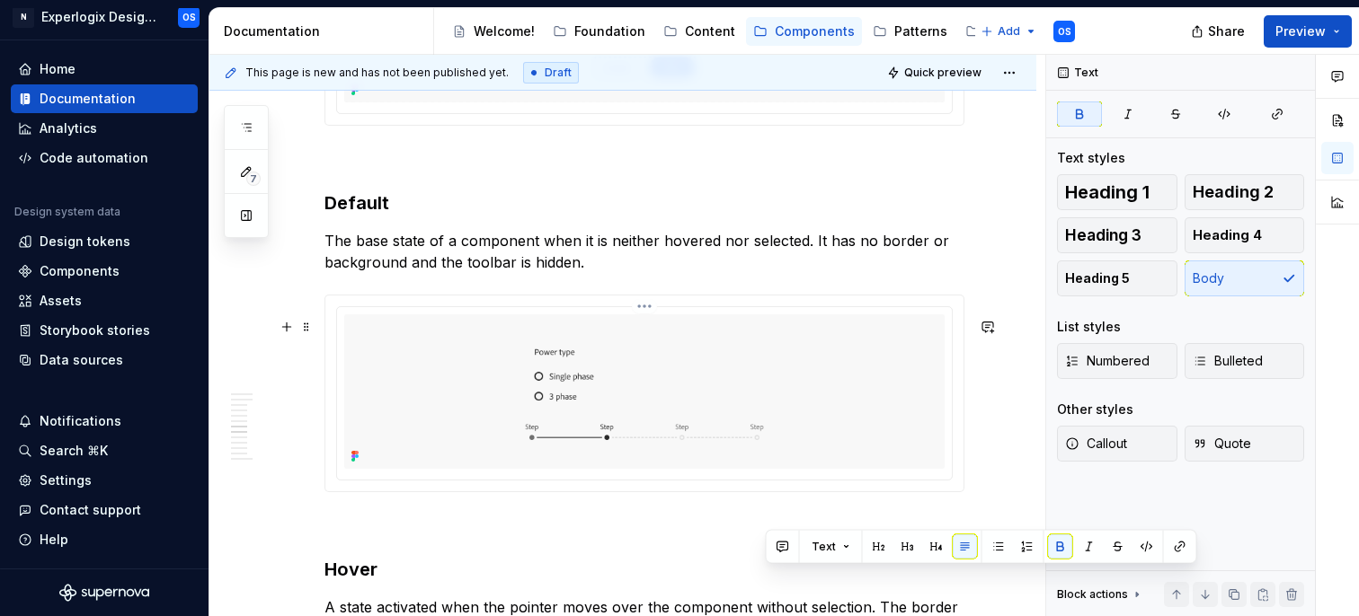
scroll to position [2985, 0]
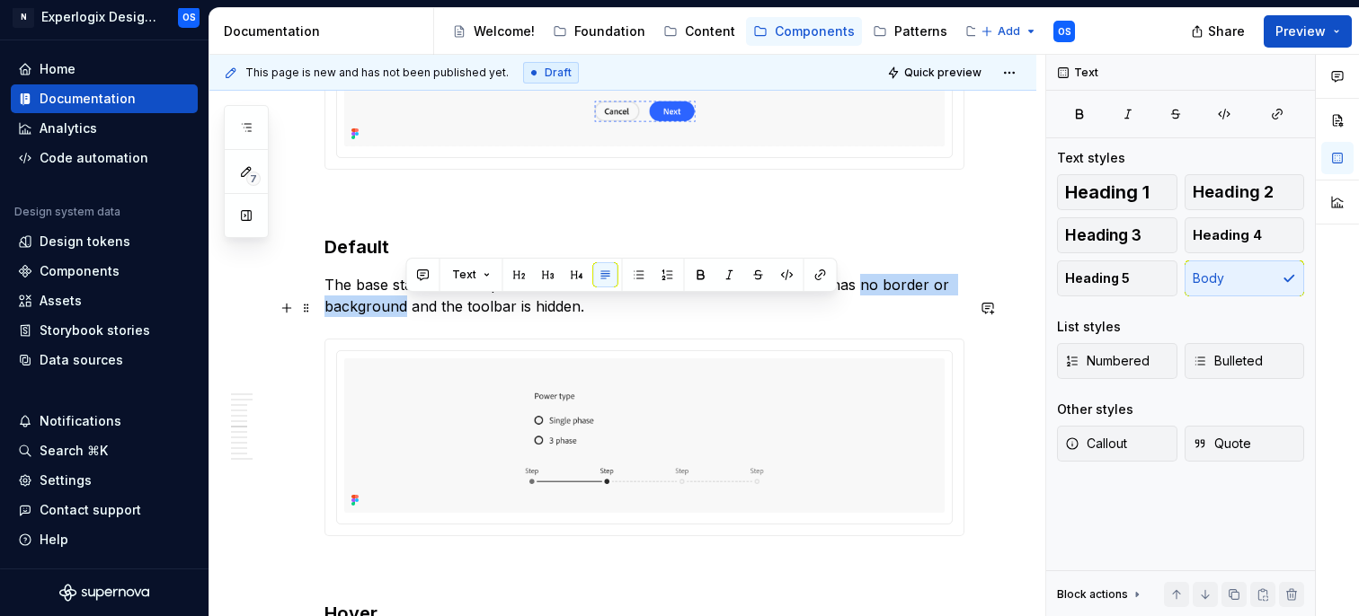
drag, startPoint x: 854, startPoint y: 311, endPoint x: 403, endPoint y: 328, distance: 451.4
click at [403, 317] on p "The base state of a component when it is neither hovered nor selected. It has n…" at bounding box center [644, 295] width 640 height 43
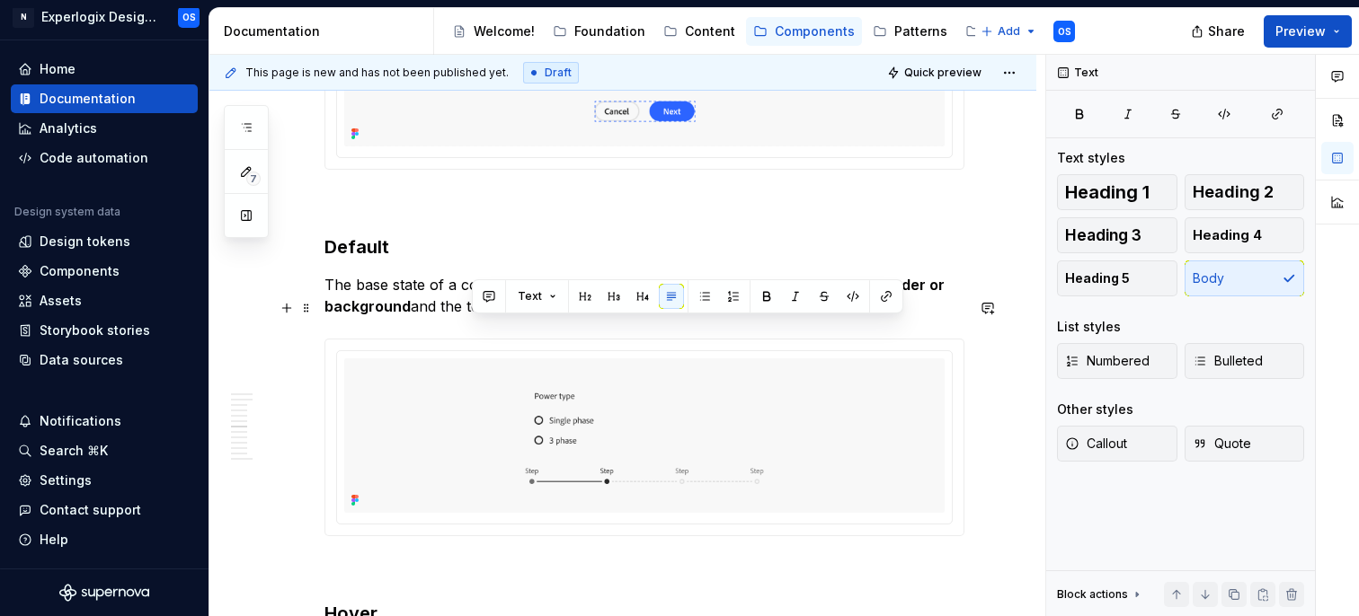
drag, startPoint x: 470, startPoint y: 329, endPoint x: 590, endPoint y: 330, distance: 119.5
click at [590, 317] on p "The base state of a component when it is neither hovered nor selected. It has n…" at bounding box center [644, 295] width 640 height 43
click at [596, 317] on p "The base state of a component when it is neither hovered nor selected. It has n…" at bounding box center [644, 295] width 640 height 43
drag, startPoint x: 596, startPoint y: 333, endPoint x: 467, endPoint y: 328, distance: 128.6
click at [467, 317] on p "The base state of a component when it is neither hovered nor selected. It has n…" at bounding box center [644, 295] width 640 height 43
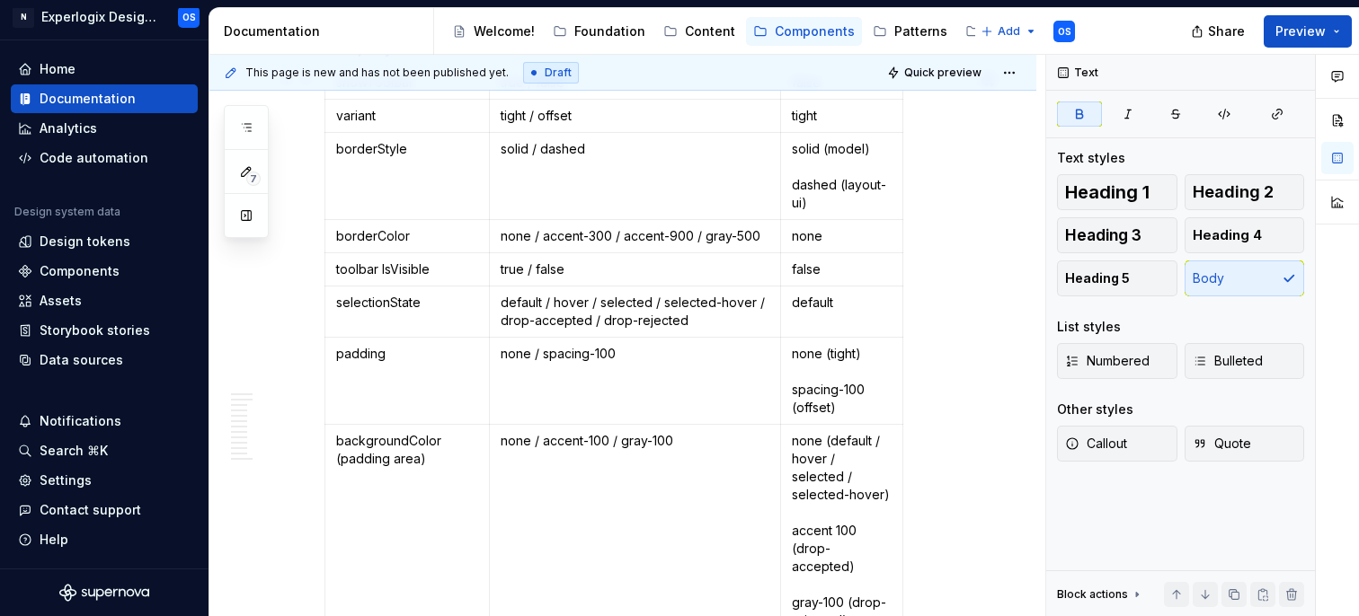
scroll to position [5709, 0]
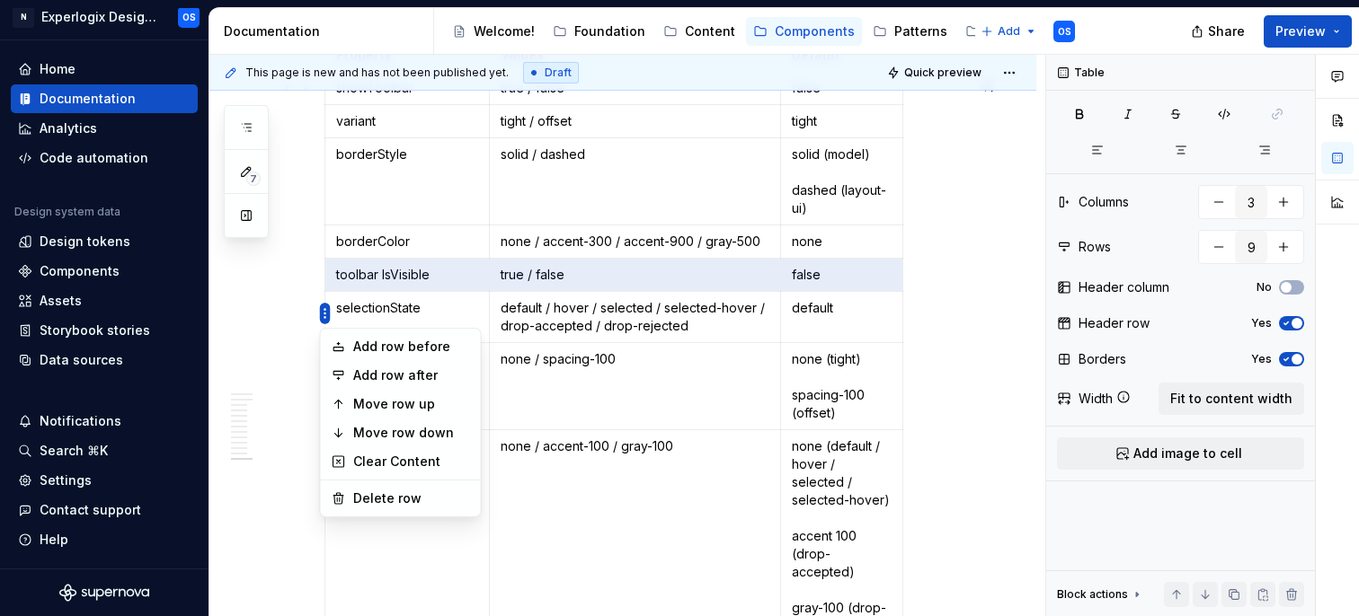
click at [323, 312] on html "N Experlogix Design System OS Home Documentation Analytics Code automation Desi…" at bounding box center [679, 308] width 1359 height 616
click at [376, 369] on div "Add row after" at bounding box center [411, 376] width 117 height 18
type input "10"
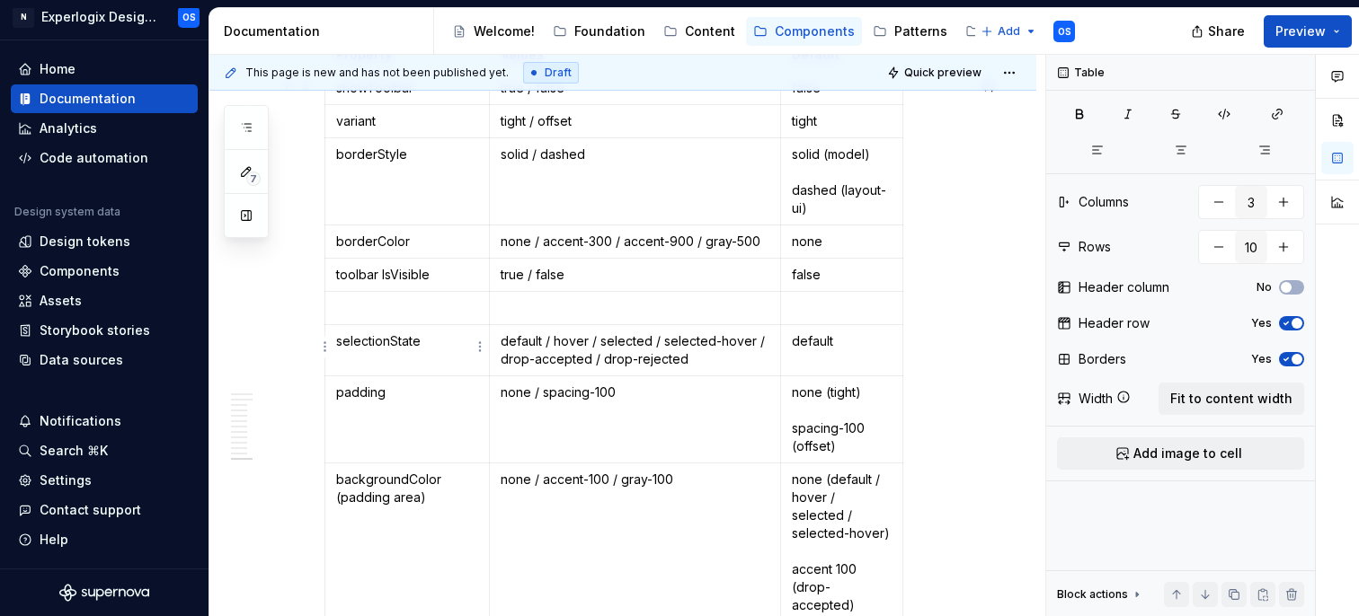
click at [372, 317] on p at bounding box center [407, 308] width 142 height 18
click at [515, 325] on td at bounding box center [634, 308] width 291 height 33
click at [796, 317] on p at bounding box center [842, 308] width 100 height 18
click at [948, 366] on div "Property Values Default showToolbar true / false false variant tight / offset t…" at bounding box center [644, 361] width 640 height 646
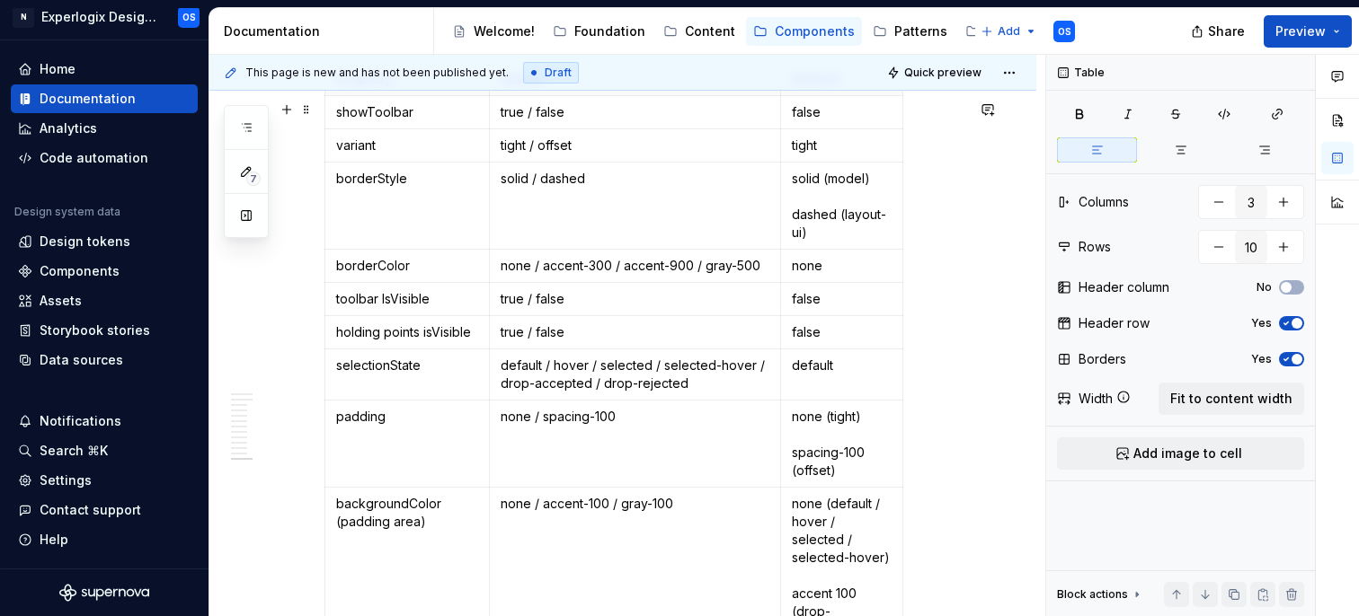
scroll to position [5657, 0]
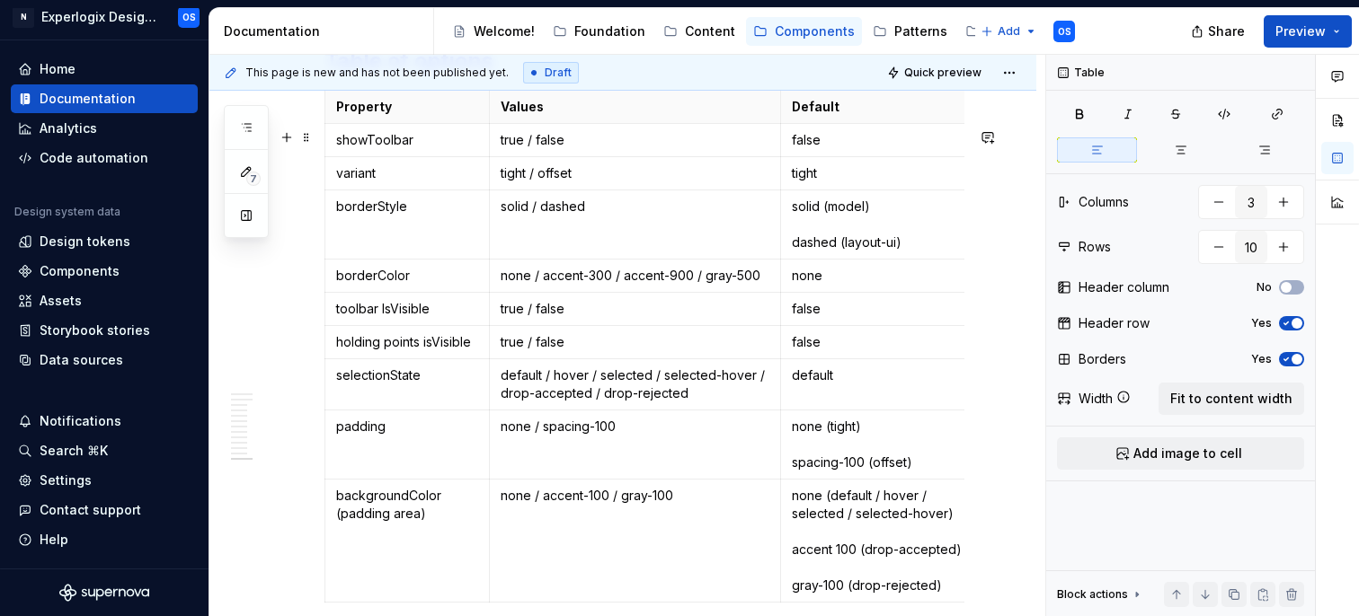
drag, startPoint x: 900, startPoint y: 181, endPoint x: 971, endPoint y: 178, distance: 71.0
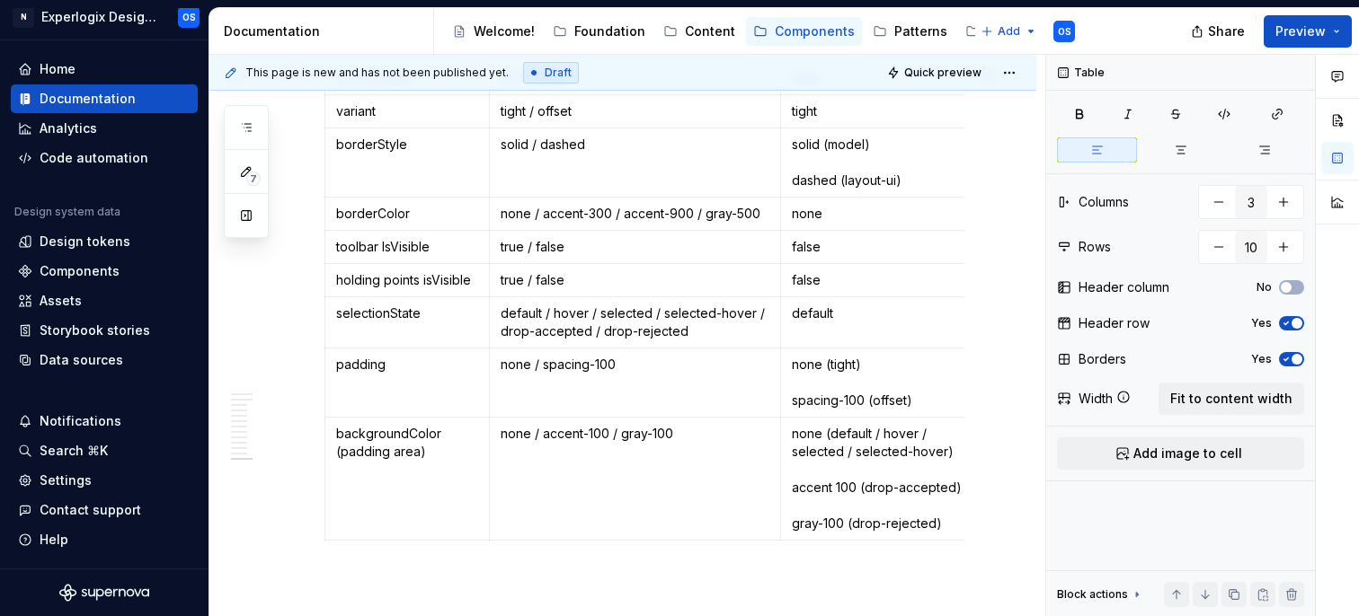
scroll to position [5705, 0]
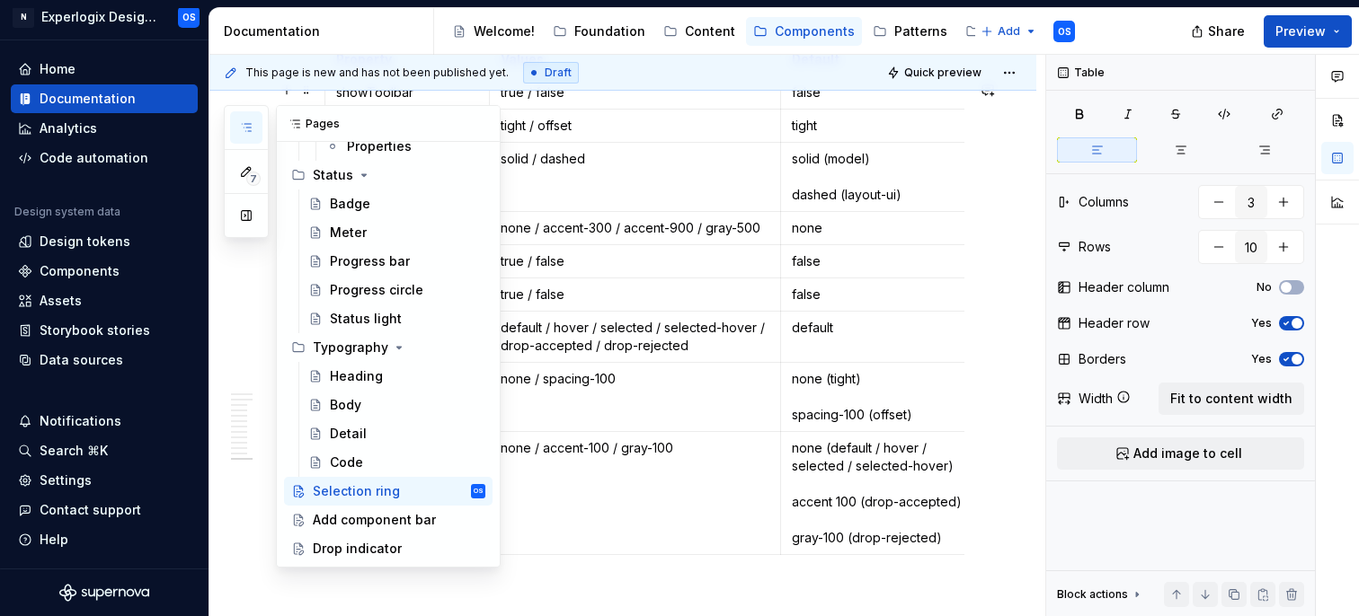
click at [253, 124] on icon "button" at bounding box center [246, 127] width 14 height 14
click at [351, 528] on div "Add component bar" at bounding box center [372, 520] width 119 height 18
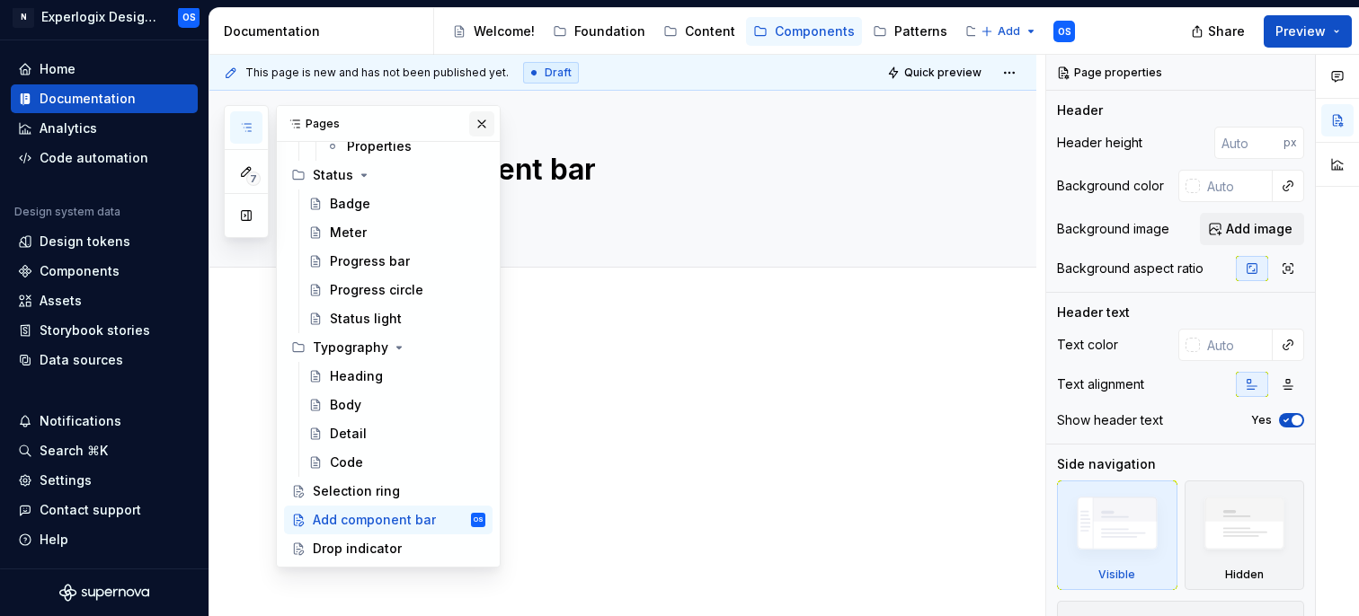
click at [483, 118] on button "button" at bounding box center [481, 123] width 25 height 25
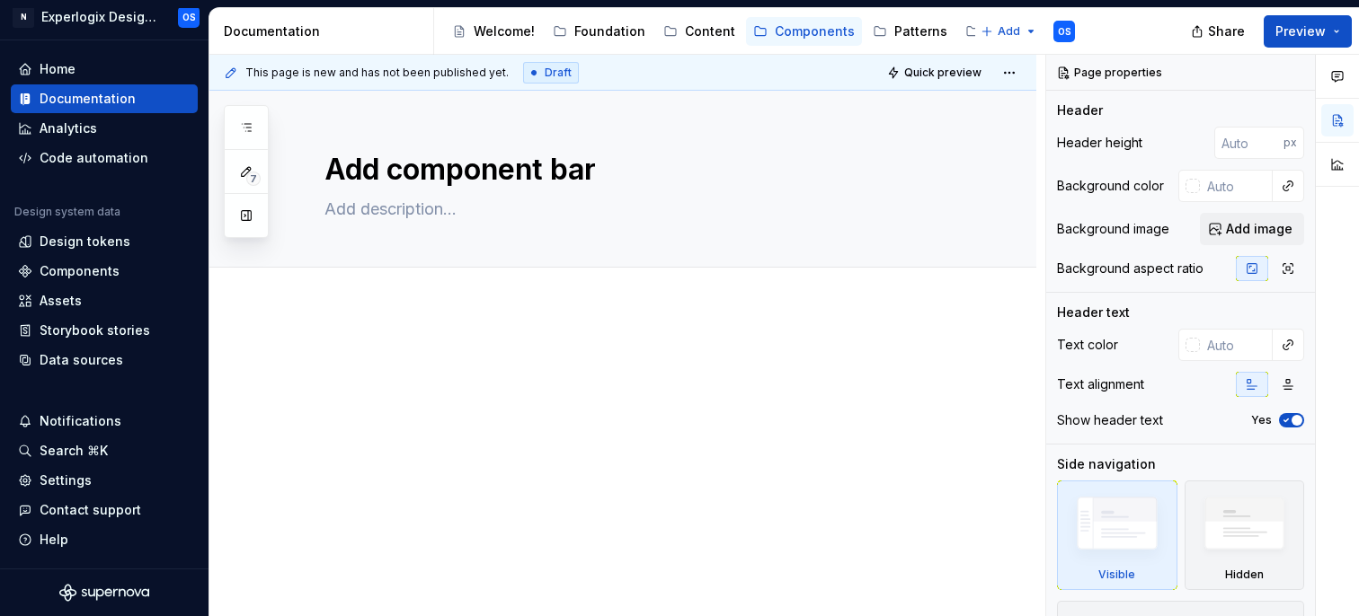
scroll to position [8, 0]
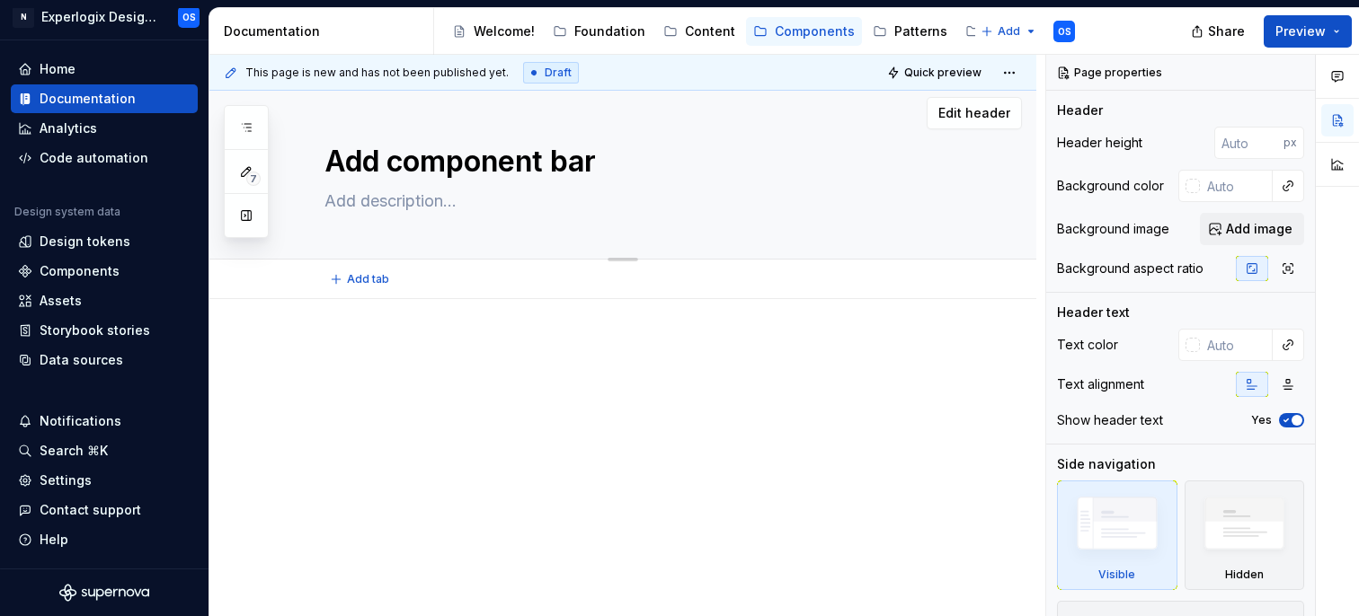
click at [360, 217] on div "Add component bar" at bounding box center [644, 171] width 640 height 176
click at [360, 194] on textarea at bounding box center [641, 201] width 640 height 29
paste textarea "The Add Component Bar appears as a horizontal line on the canvas that indicates…"
type textarea "*"
type textarea "The Add Component Bar appears as a horizontal line on the canvas that indicates…"
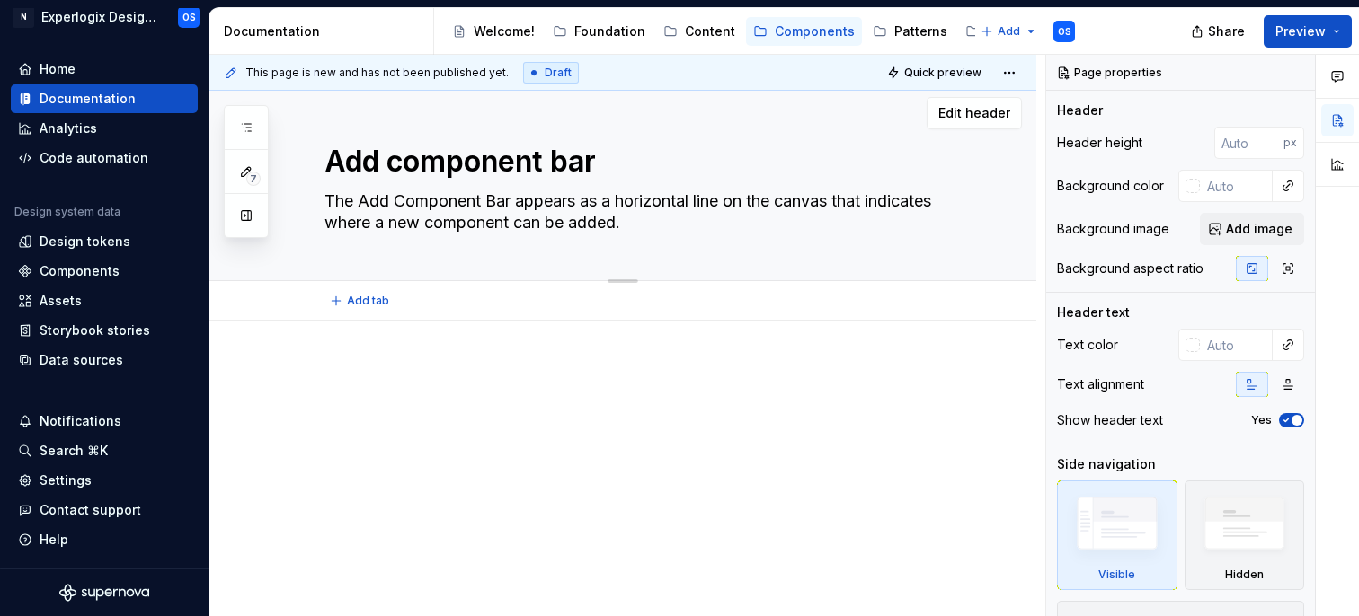
click at [370, 198] on textarea "The Add Component Bar appears as a horizontal line on the canvas that indicates…" at bounding box center [641, 212] width 640 height 50
type textarea "*"
type textarea "The dd Component Bar appears as a horizontal line on the canvas that indicates …"
type textarea "*"
type textarea "The add Component Bar appears as a horizontal line on the canvas that indicates…"
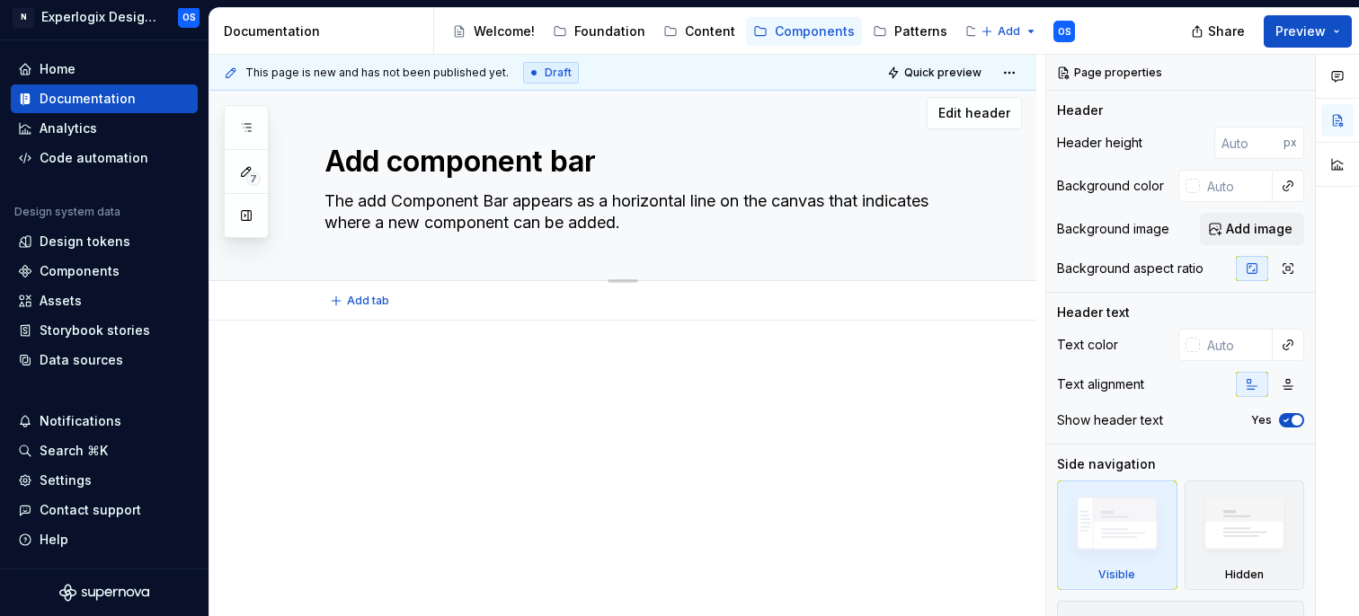
click at [410, 196] on textarea "The add Component Bar appears as a horizontal line on the canvas that indicates…" at bounding box center [641, 212] width 640 height 50
type textarea "*"
type textarea "The add Ccomponent Bar appears as a horizontal line on the canvas that indicate…"
type textarea "*"
type textarea "The add component Bar appears as a horizontal line on the canvas that indicates…"
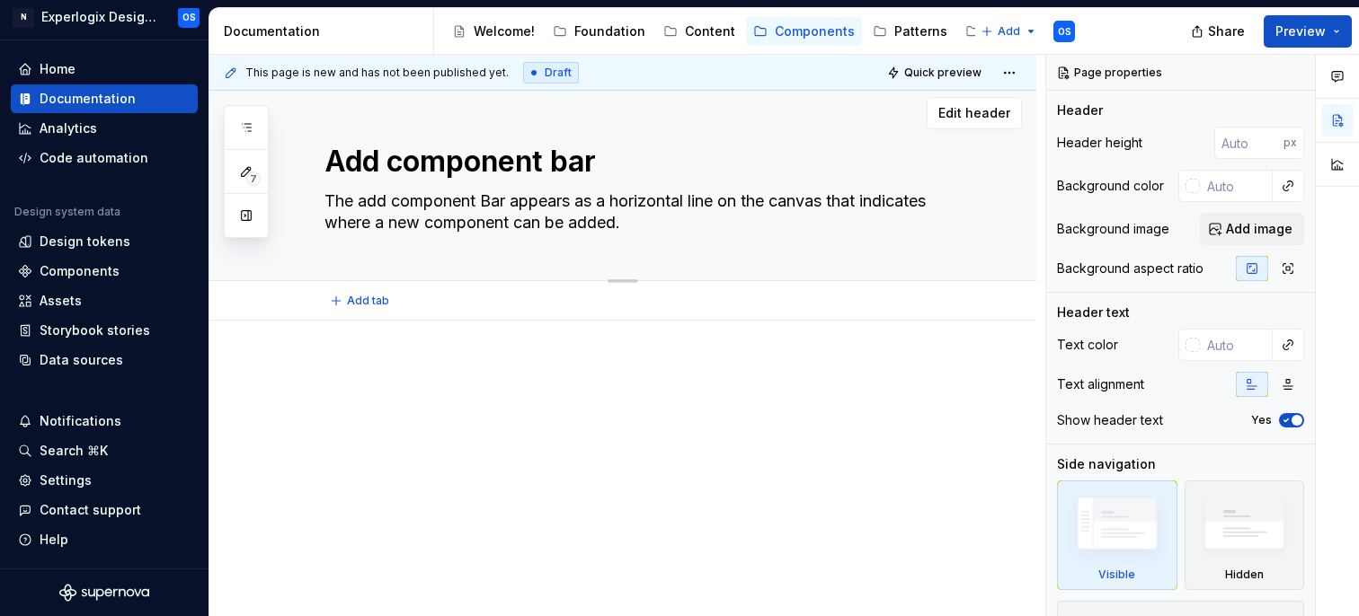
click at [496, 204] on textarea "The add component Bar appears as a horizontal line on the canvas that indicates…" at bounding box center [641, 212] width 640 height 50
type textarea "*"
type textarea "The add component ar appears as a horizontal line on the canvas that indicates …"
type textarea "*"
type textarea "The add component bar appears as a horizontal line on the canvas that indicates…"
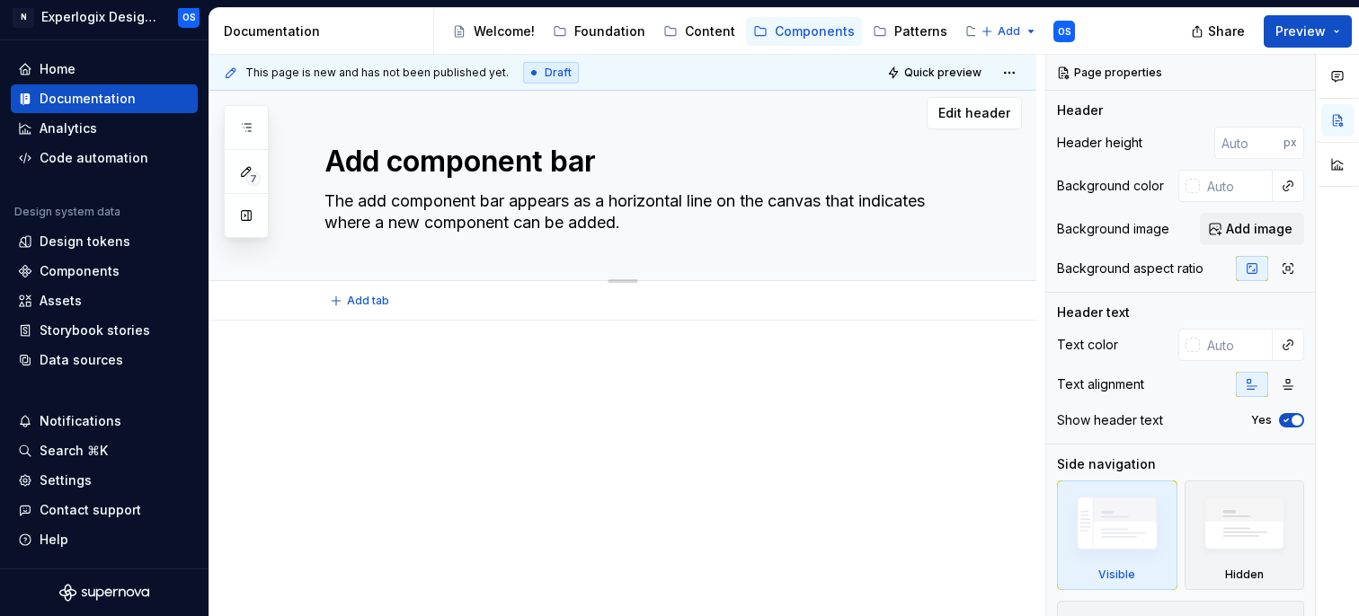
click at [616, 198] on textarea "The add component bar appears as a horizontal line on the canvas that indicates…" at bounding box center [641, 212] width 640 height 50
type textarea "*"
type textarea "The add component bar appears as a horizontal line on the canvas that indicates…"
click at [466, 387] on div at bounding box center [644, 398] width 640 height 68
type textarea "*"
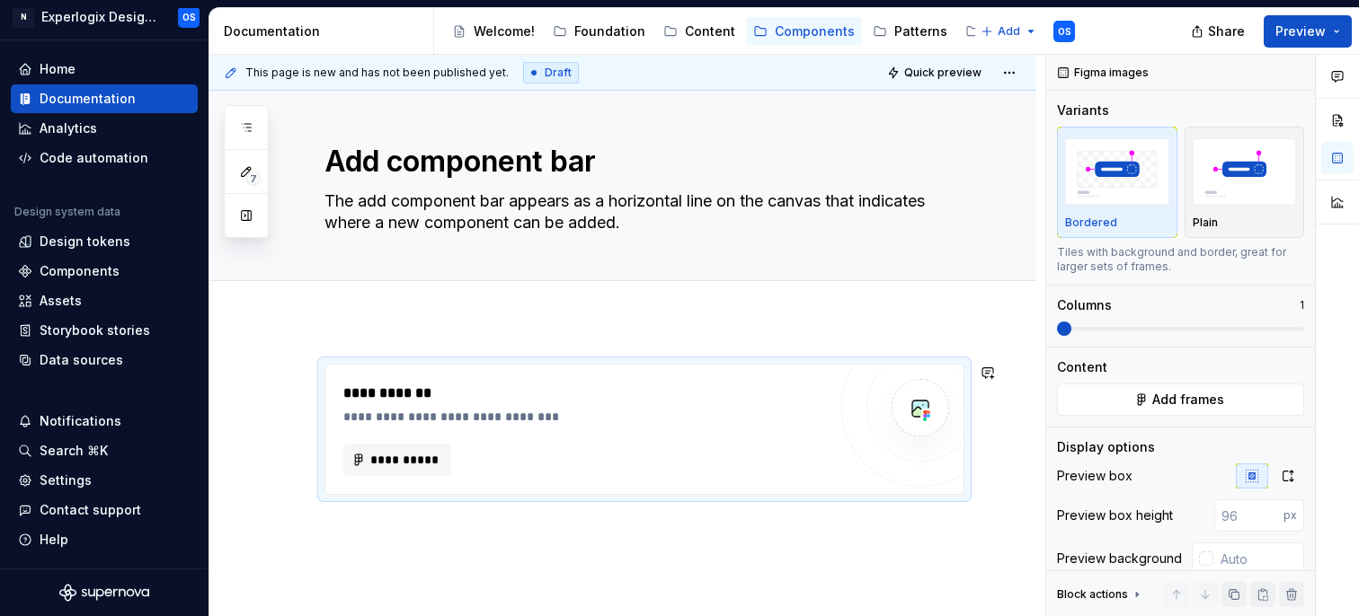
click at [342, 343] on div "**********" at bounding box center [622, 511] width 827 height 381
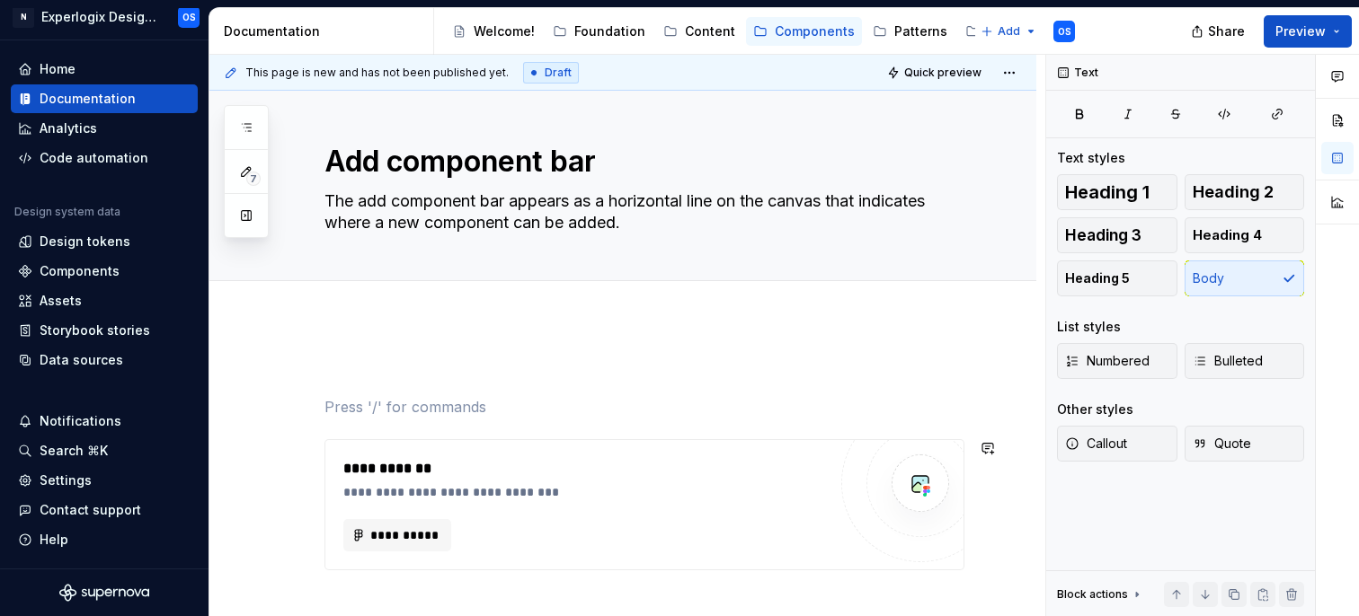
click at [359, 345] on div "**********" at bounding box center [622, 549] width 827 height 457
click at [352, 405] on p at bounding box center [644, 407] width 640 height 22
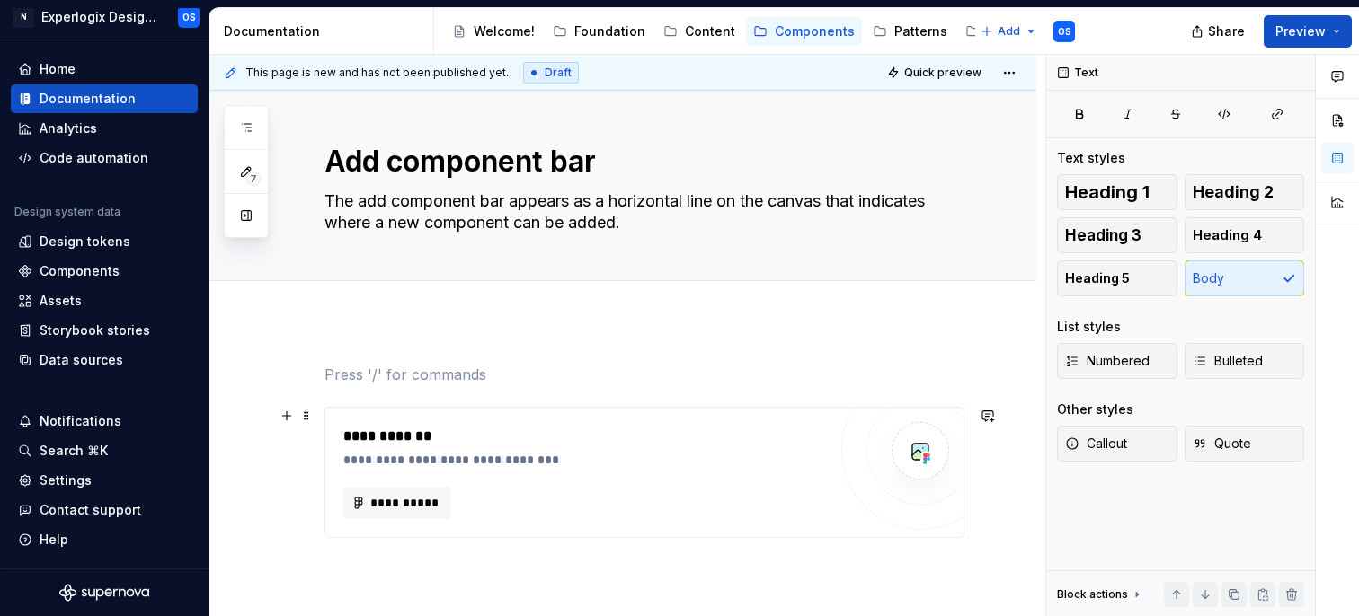
click at [374, 534] on div "**********" at bounding box center [644, 472] width 638 height 129
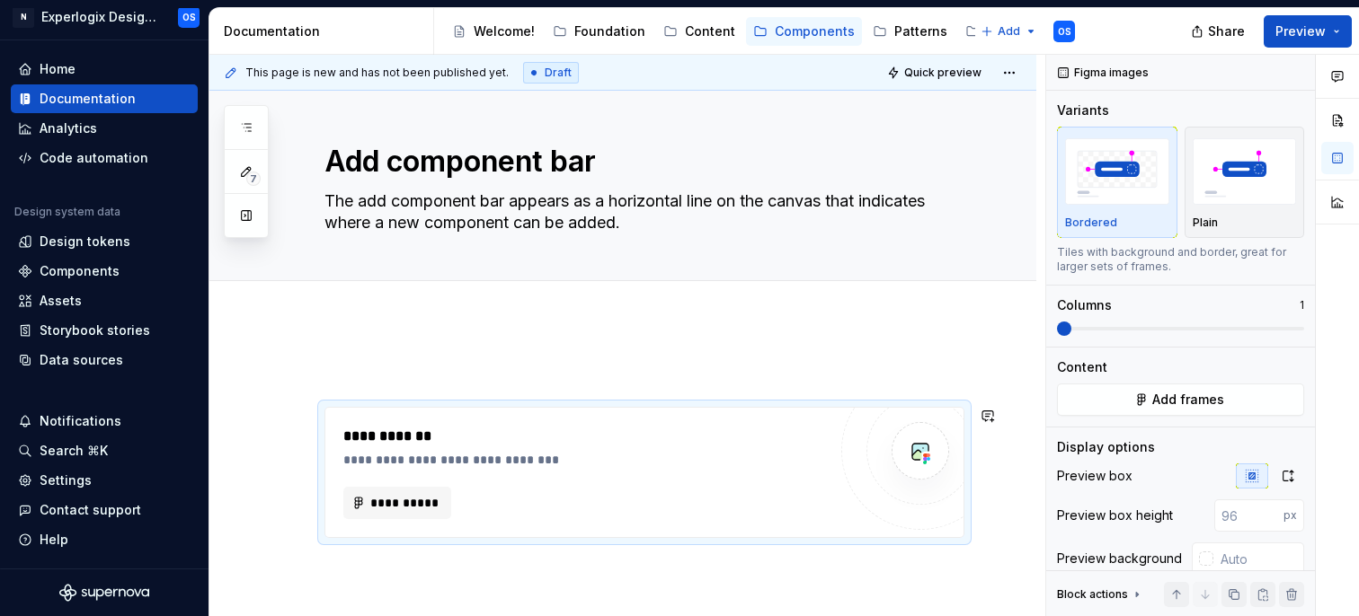
click at [368, 561] on div "**********" at bounding box center [622, 533] width 827 height 424
click at [372, 588] on div "**********" at bounding box center [622, 533] width 827 height 424
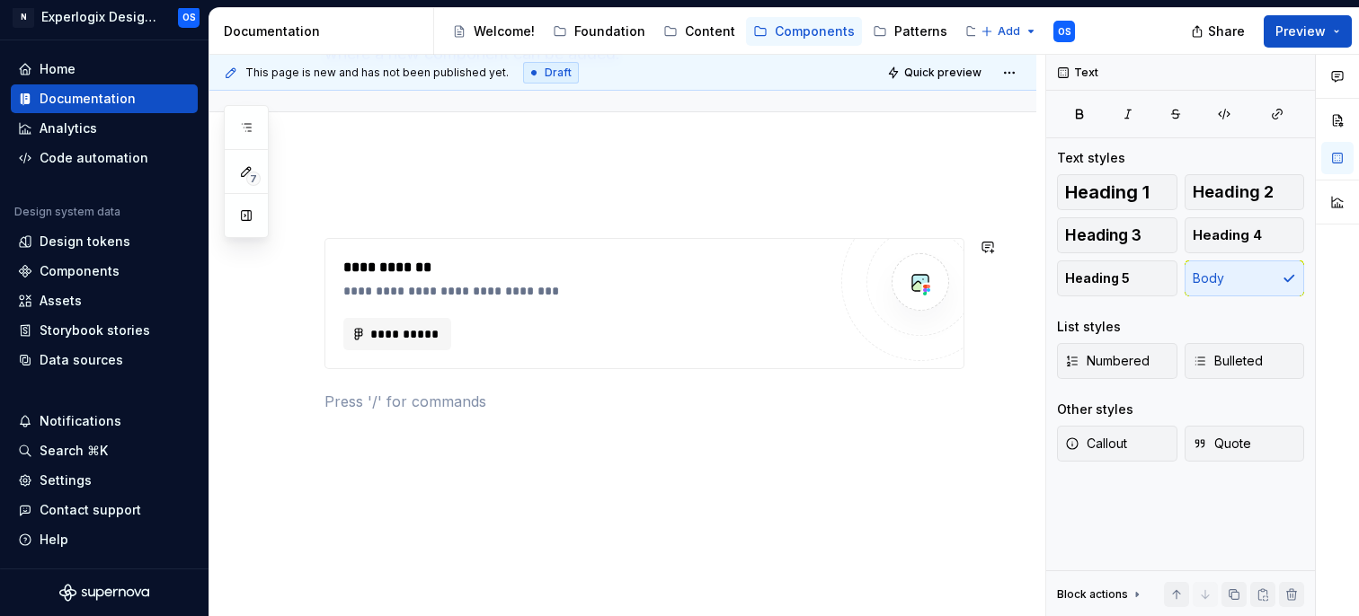
scroll to position [179, 0]
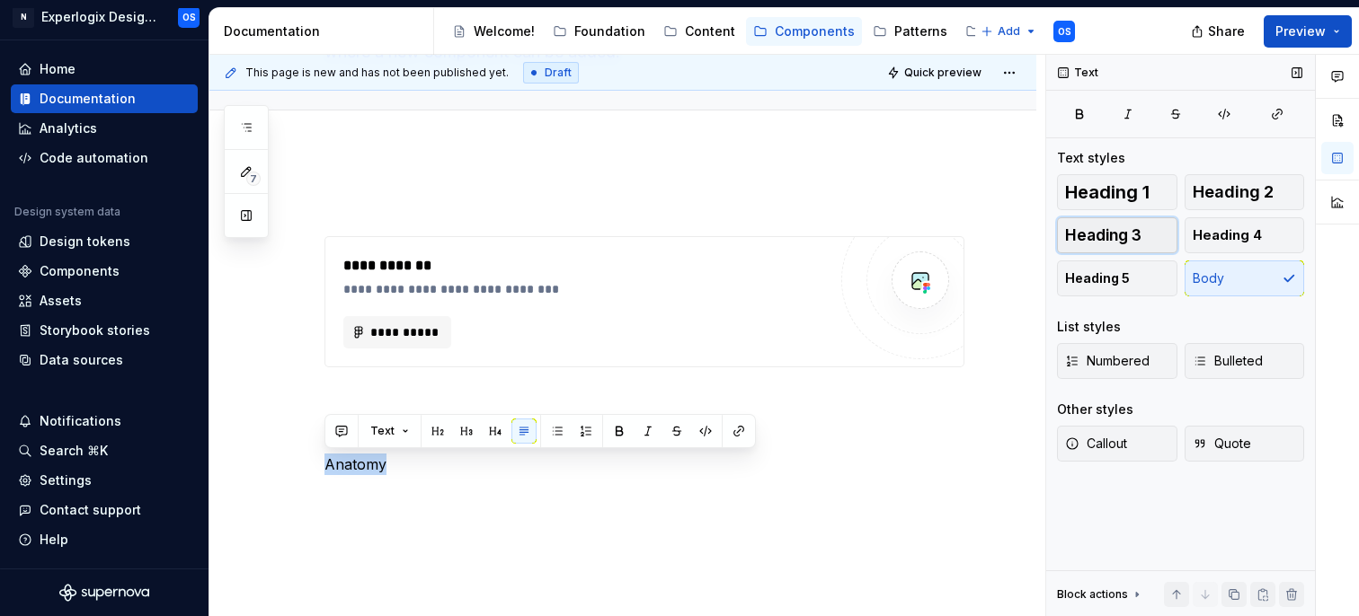
click at [1117, 235] on span "Heading 3" at bounding box center [1103, 235] width 76 height 18
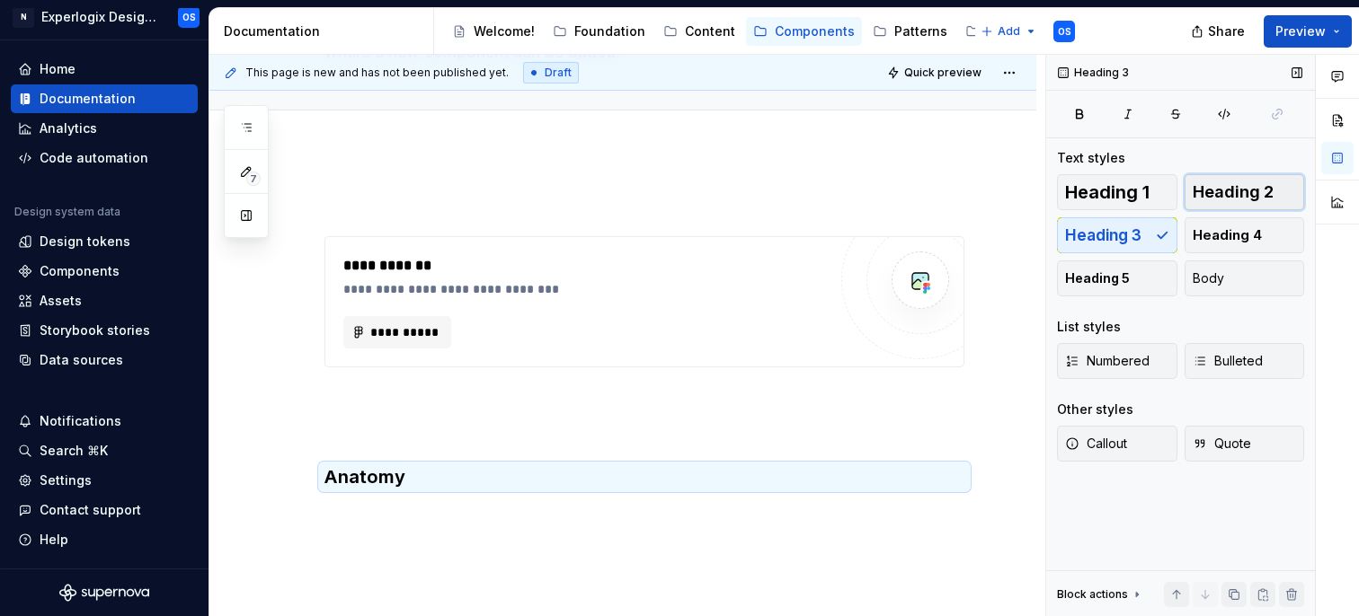
click at [1266, 190] on span "Heading 2" at bounding box center [1233, 192] width 81 height 18
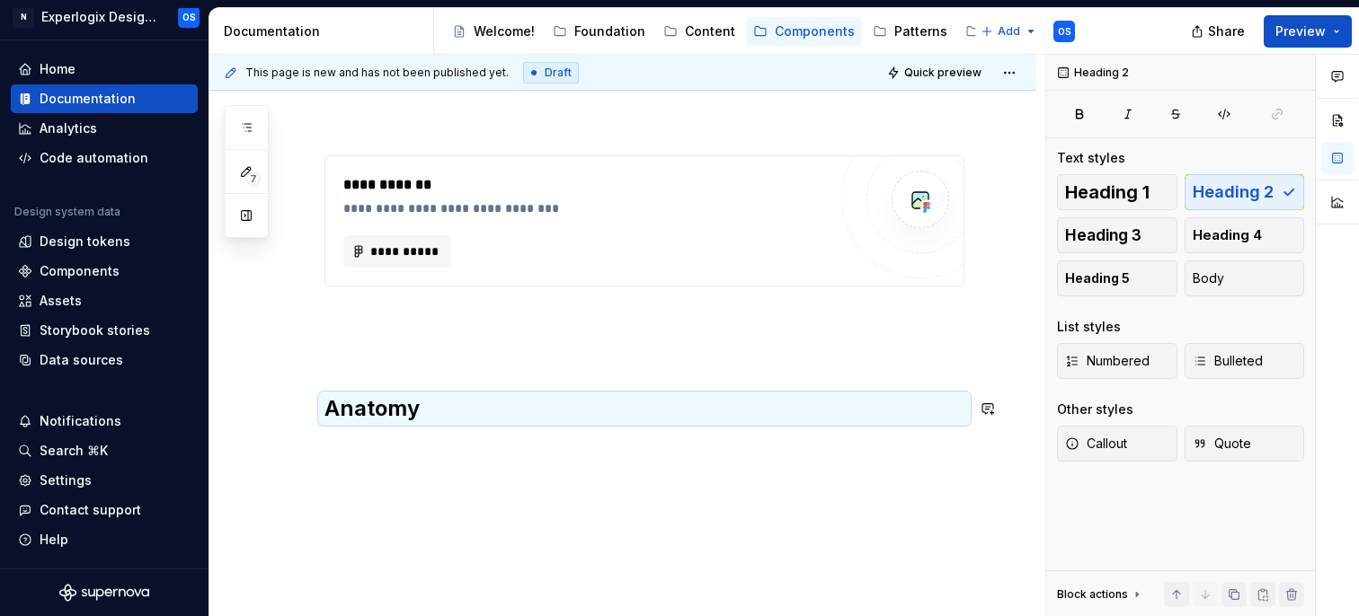
scroll to position [272, 0]
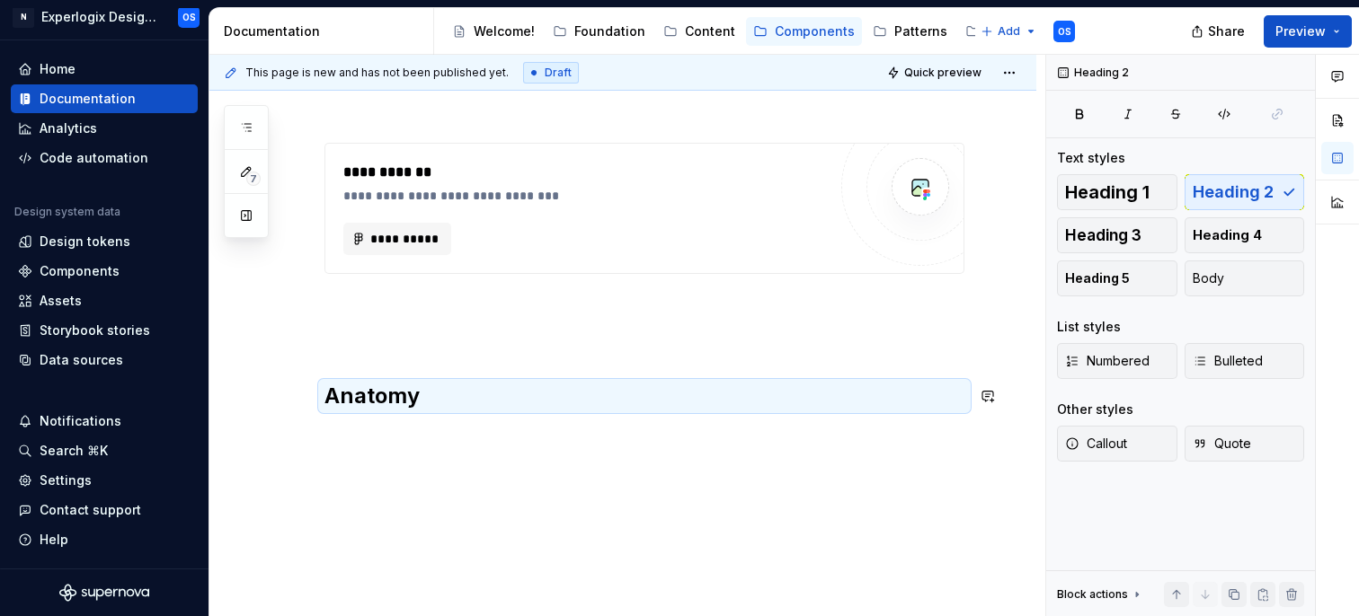
click at [386, 457] on div "**********" at bounding box center [622, 337] width 827 height 561
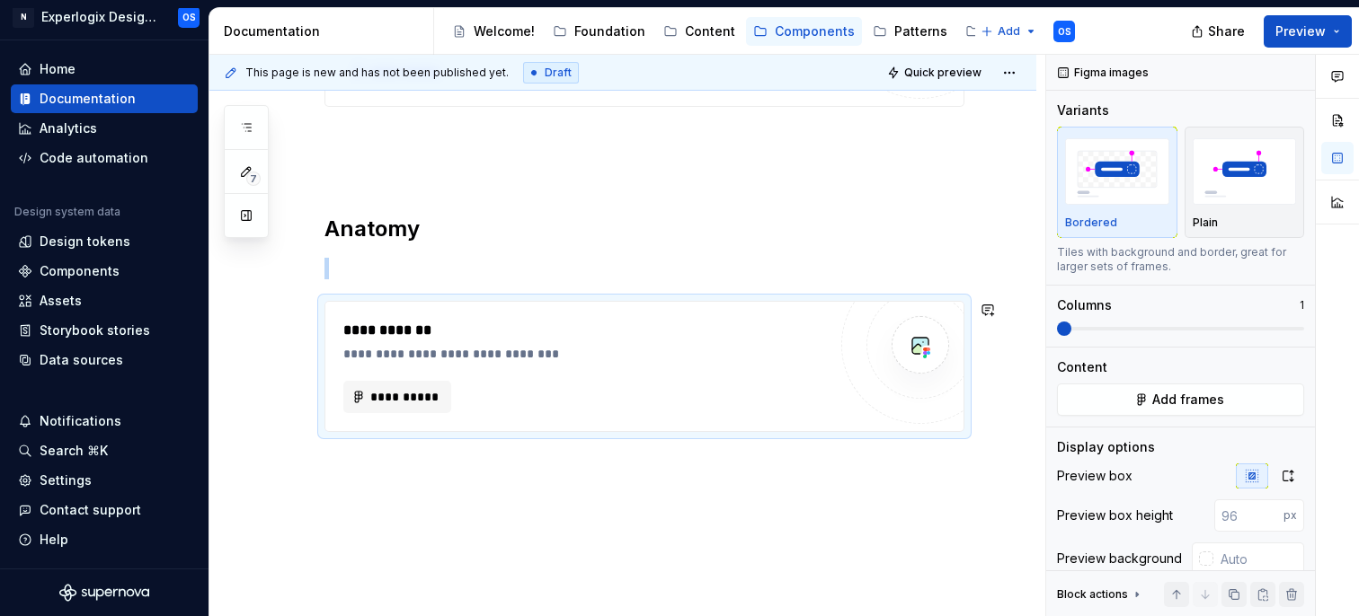
scroll to position [445, 0]
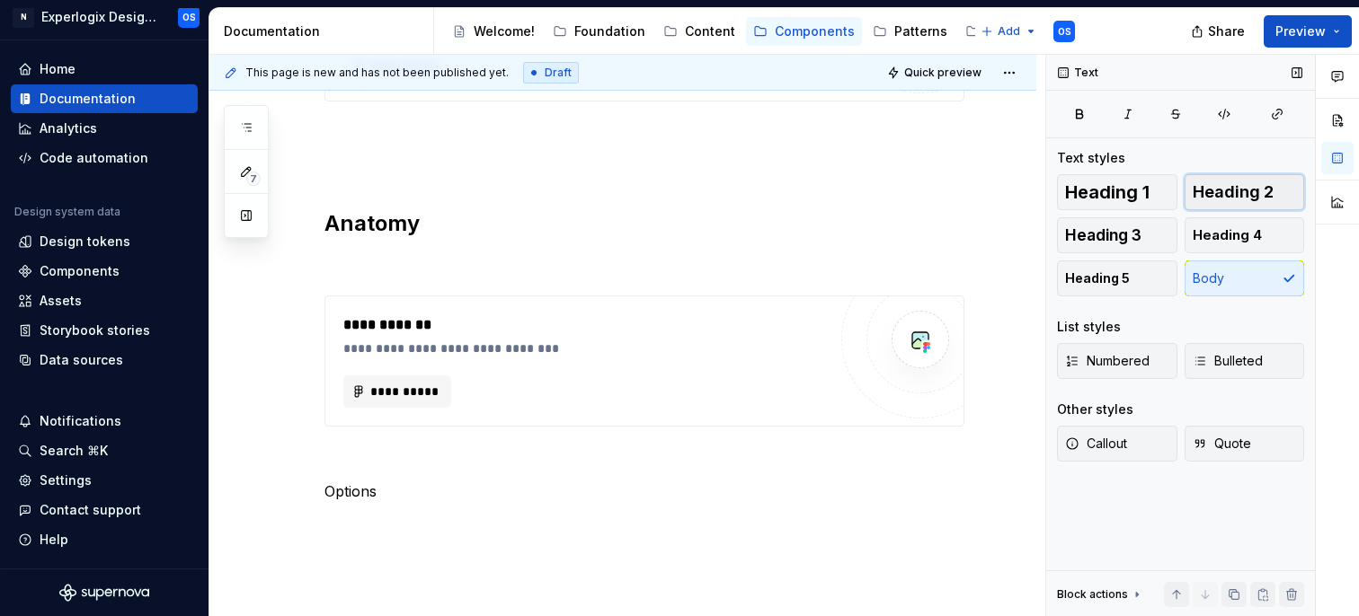
click at [1233, 193] on span "Heading 2" at bounding box center [1233, 192] width 81 height 18
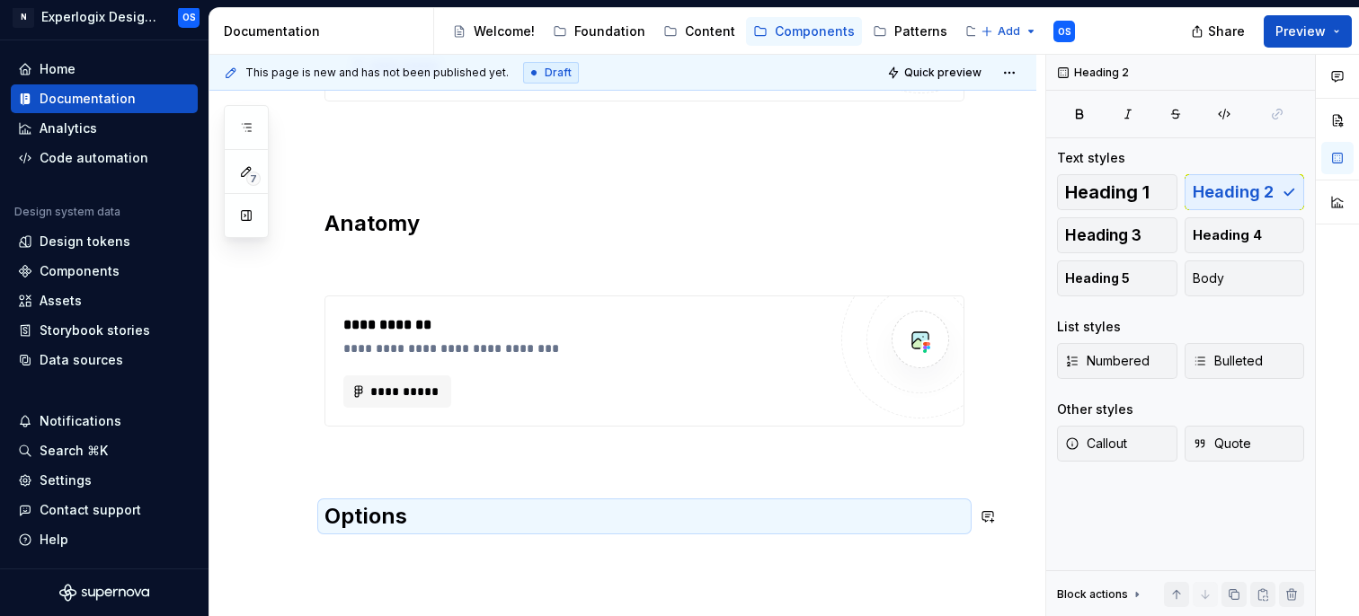
click at [389, 556] on div "**********" at bounding box center [622, 311] width 827 height 854
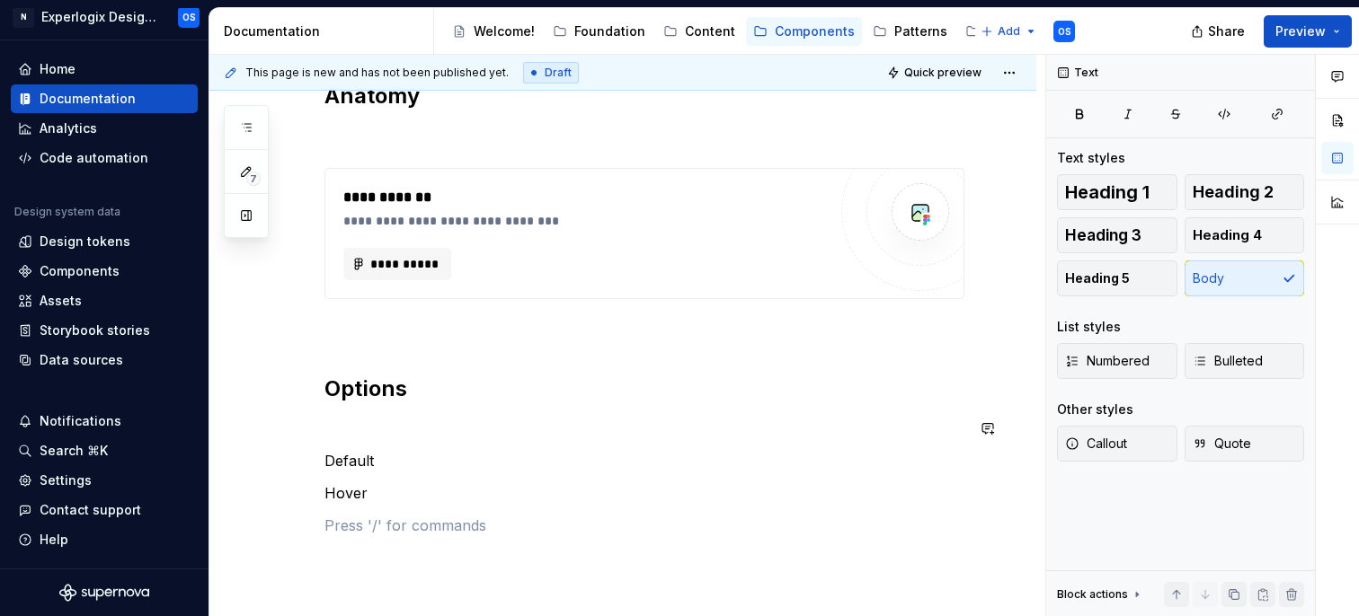
scroll to position [698, 0]
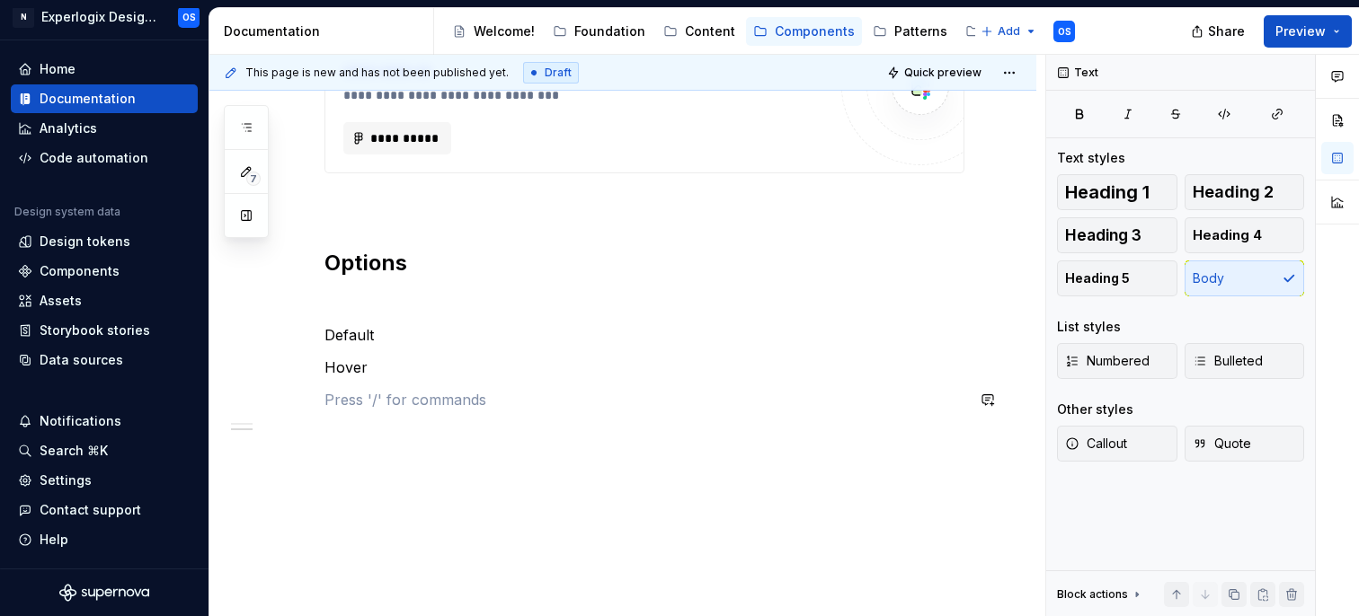
click at [387, 381] on div "**********" at bounding box center [644, 42] width 640 height 737
click at [386, 369] on p "Hover" at bounding box center [644, 368] width 640 height 22
click at [352, 419] on div "**********" at bounding box center [644, 53] width 640 height 758
click at [403, 371] on p "Hover" at bounding box center [644, 368] width 640 height 22
click at [399, 405] on p "Hover on the button" at bounding box center [644, 400] width 640 height 22
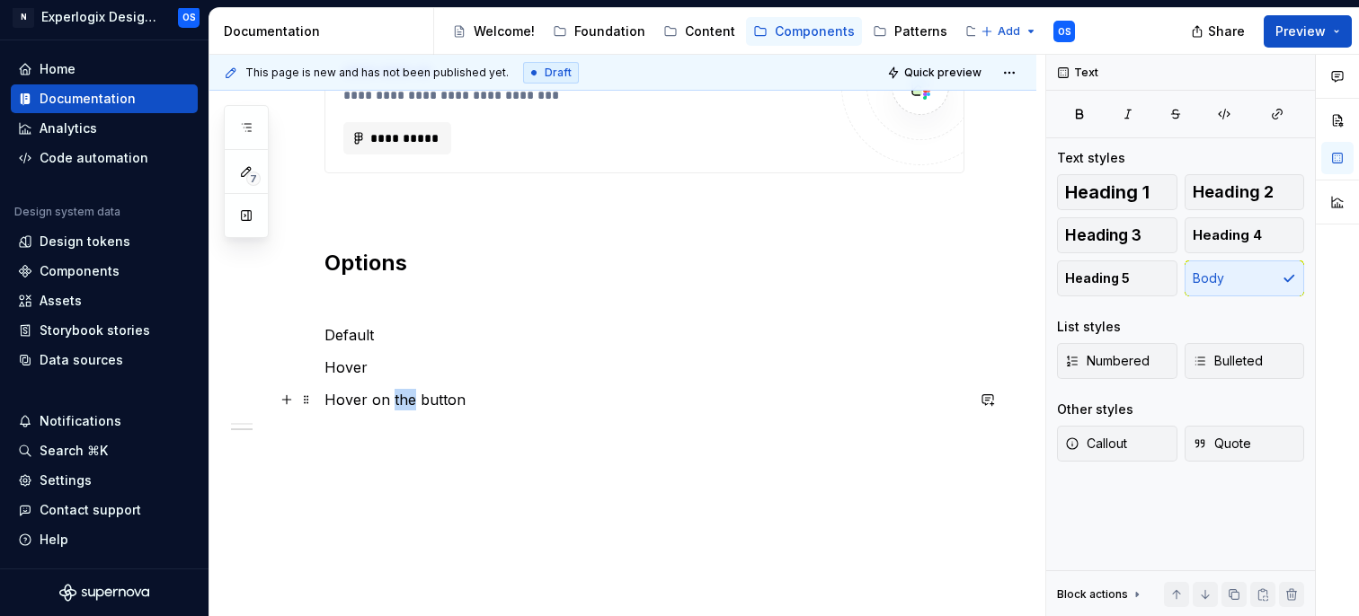
click at [399, 405] on p "Hover on the button" at bounding box center [644, 400] width 640 height 22
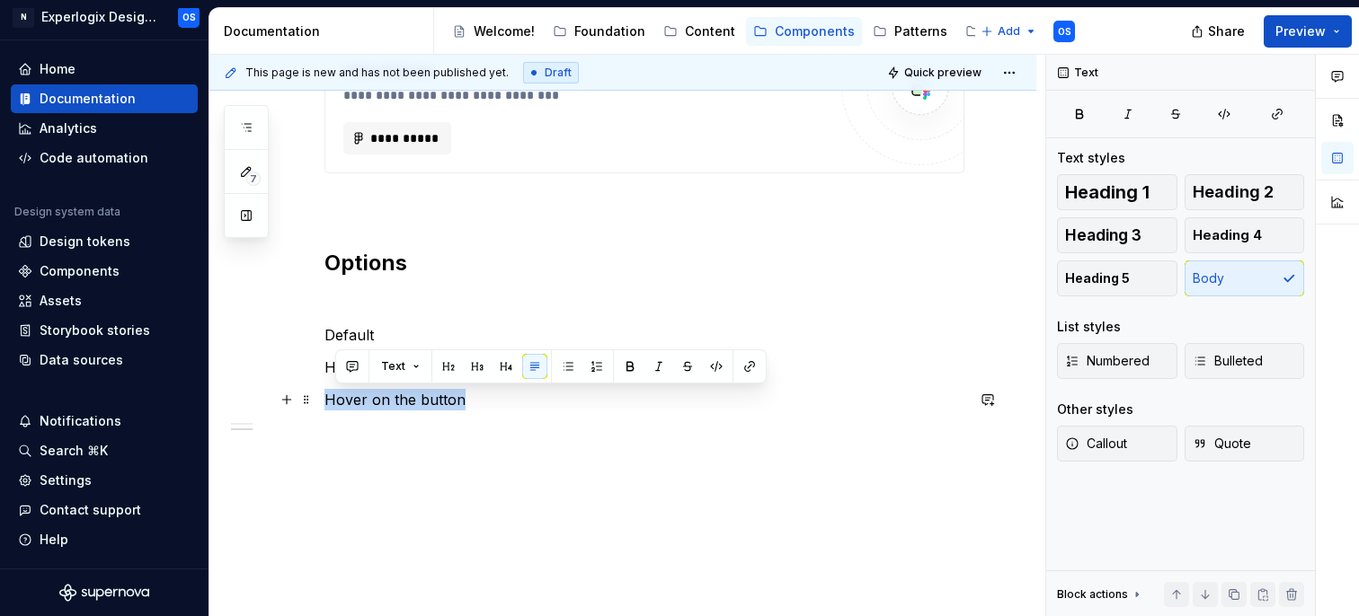
drag, startPoint x: 487, startPoint y: 397, endPoint x: 322, endPoint y: 389, distance: 165.5
click at [322, 389] on div "**********" at bounding box center [622, 140] width 827 height 1019
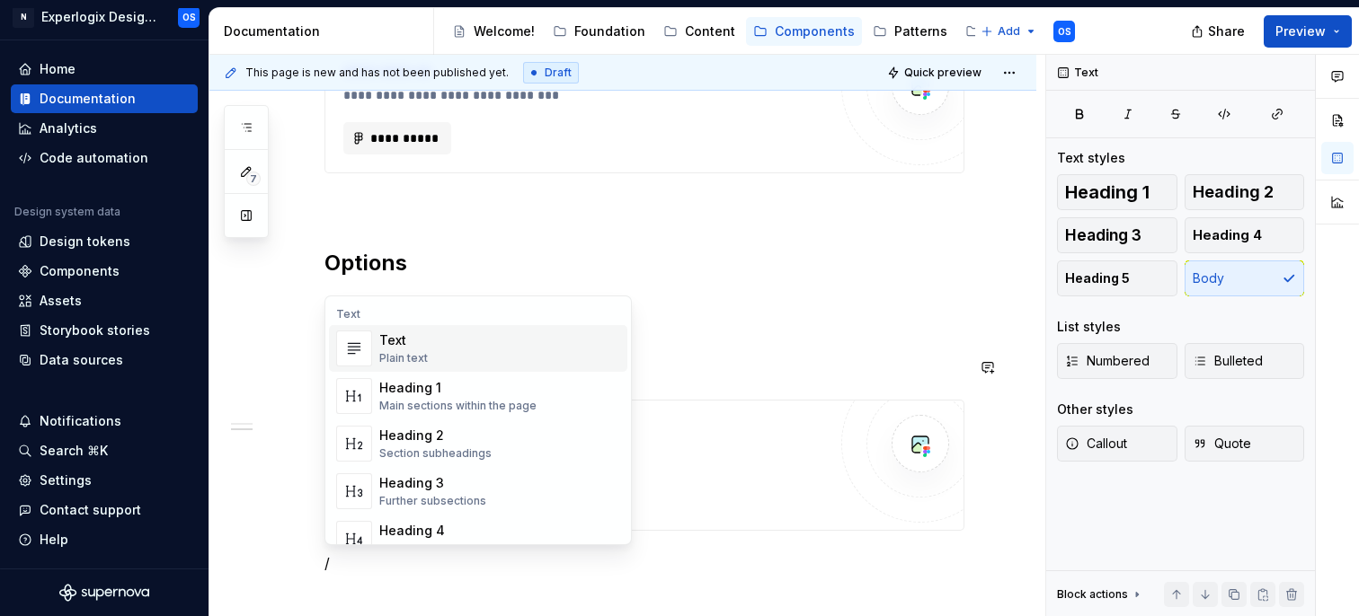
scroll to position [742, 0]
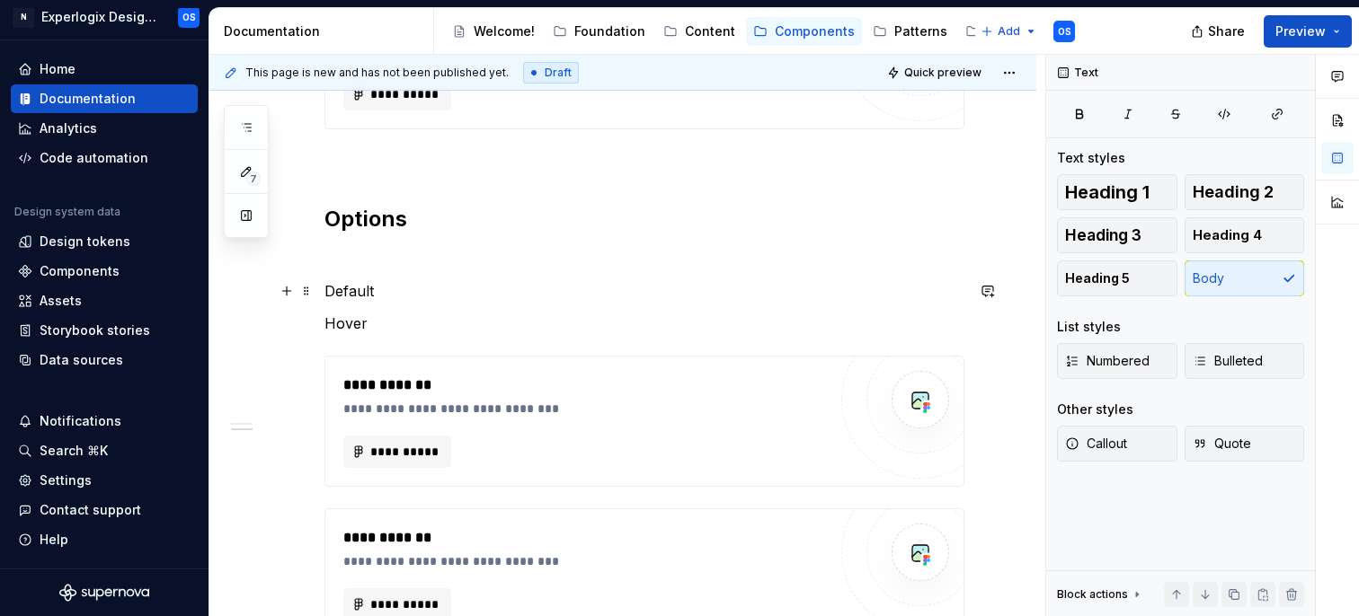
click at [398, 293] on p "Default" at bounding box center [644, 291] width 640 height 22
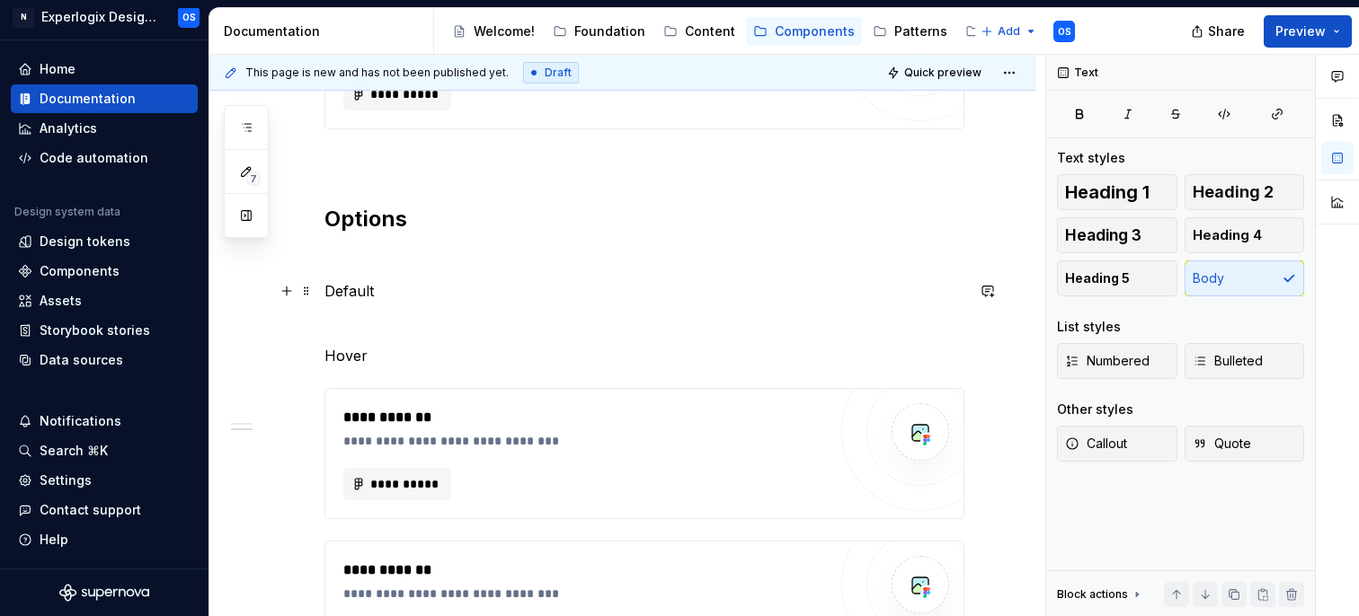
click at [355, 290] on p "Default" at bounding box center [644, 291] width 640 height 22
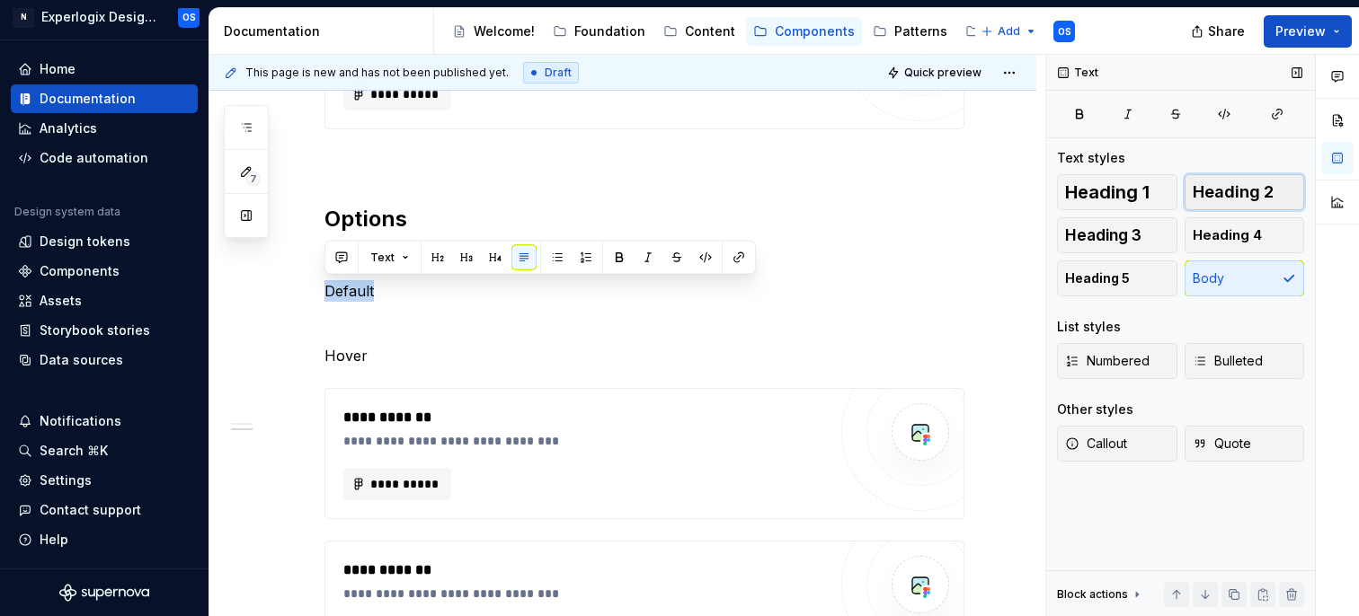
click at [1217, 190] on span "Heading 2" at bounding box center [1233, 192] width 81 height 18
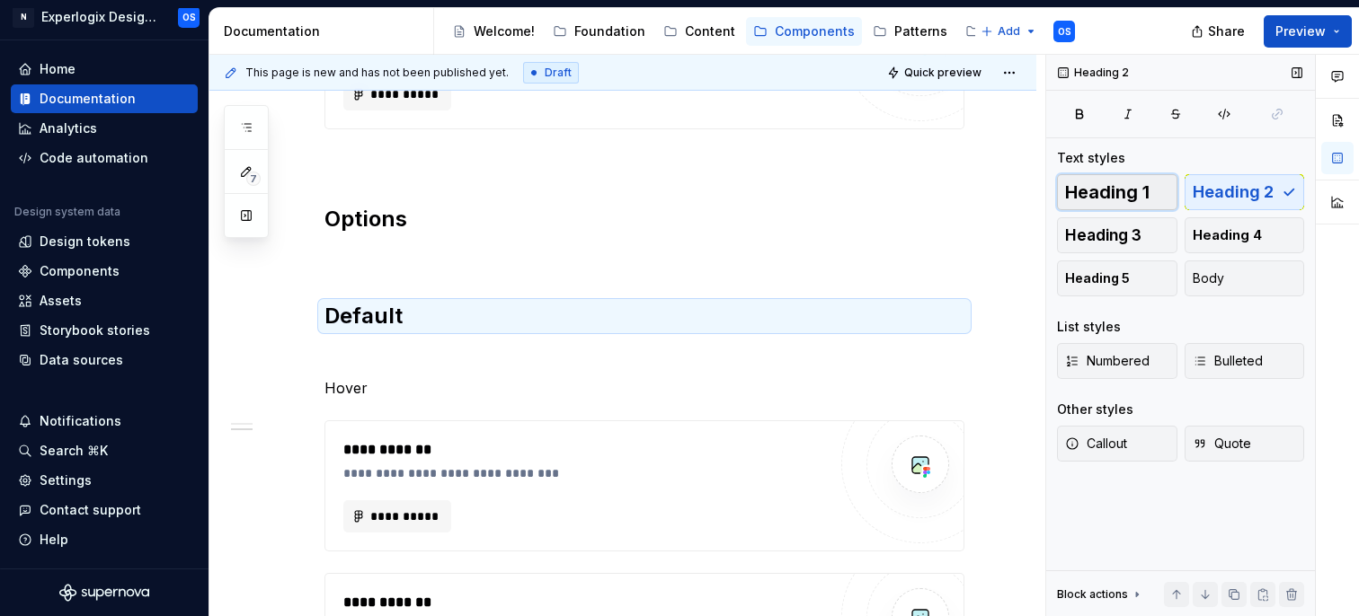
click at [1139, 199] on span "Heading 1" at bounding box center [1107, 192] width 84 height 18
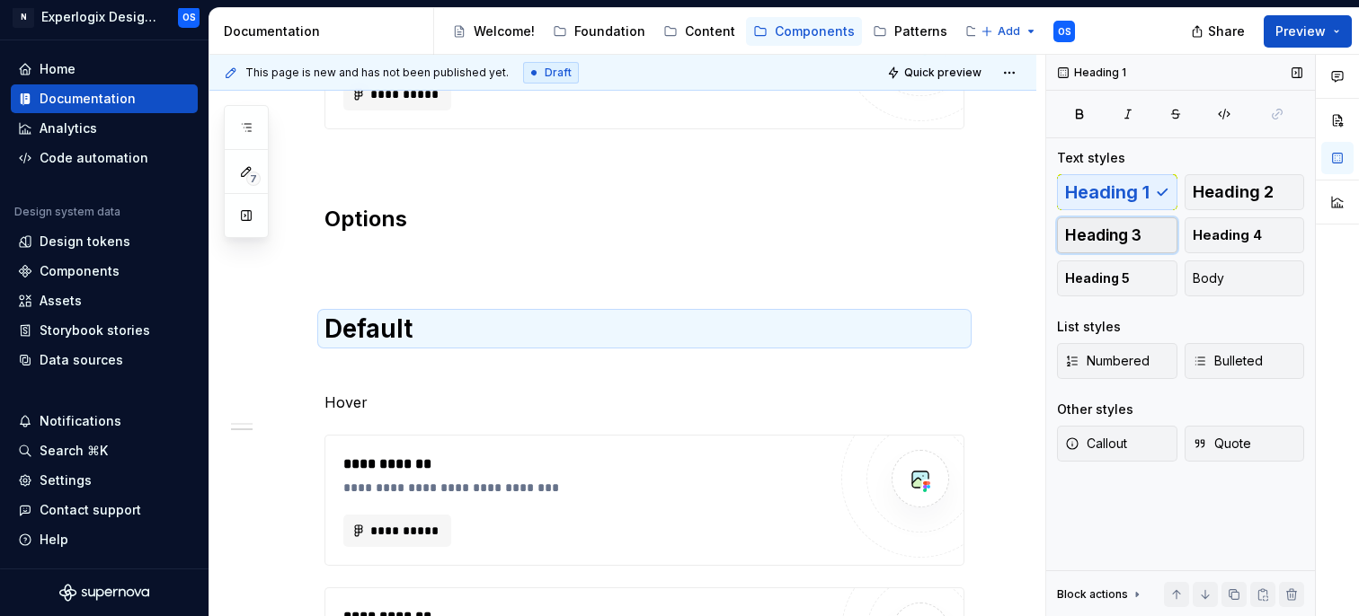
click at [1126, 247] on button "Heading 3" at bounding box center [1117, 235] width 120 height 36
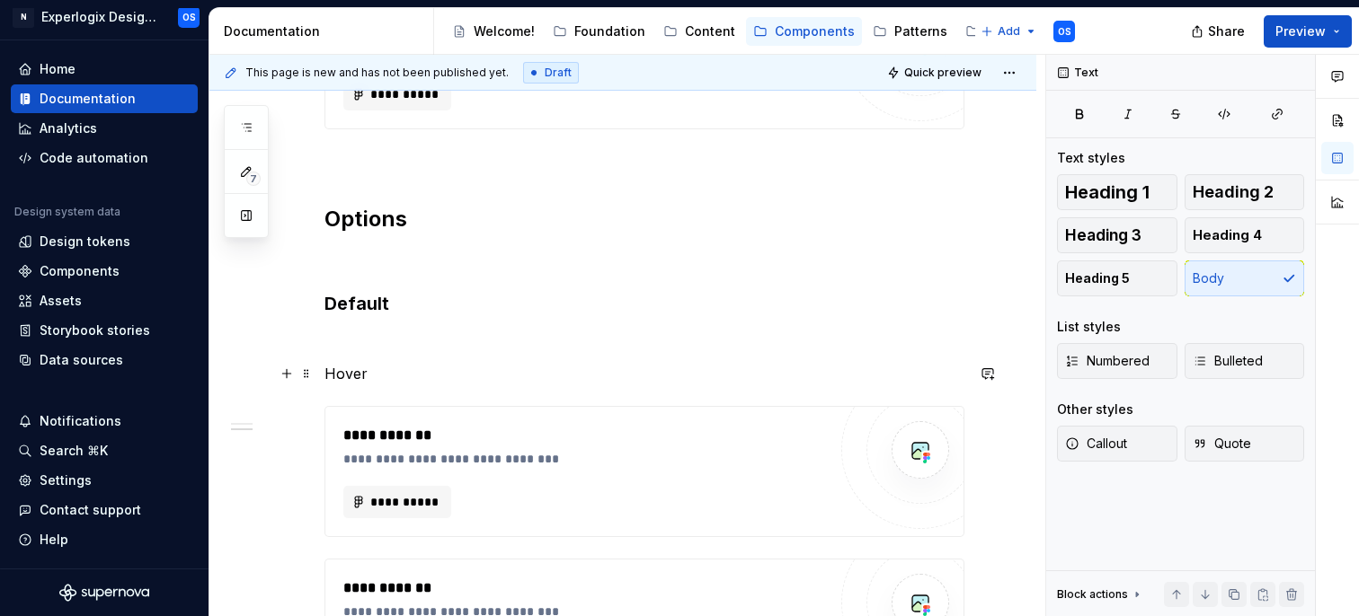
click at [346, 371] on p "Hover" at bounding box center [644, 374] width 640 height 22
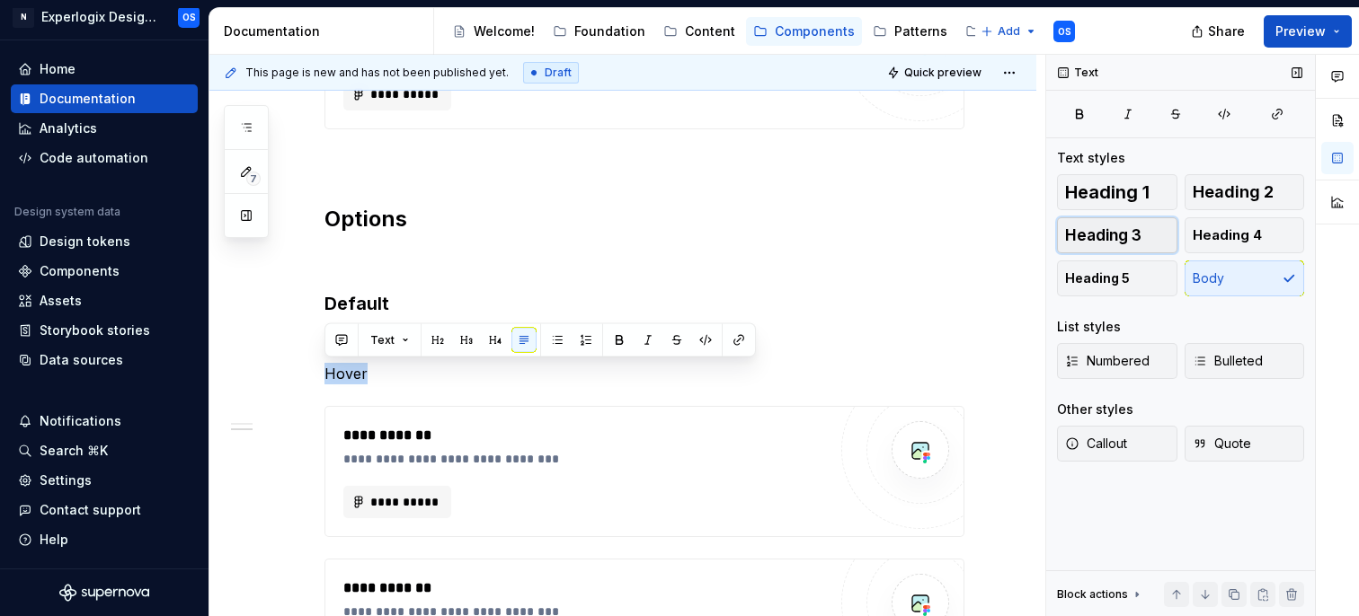
click at [1127, 233] on span "Heading 3" at bounding box center [1103, 235] width 76 height 18
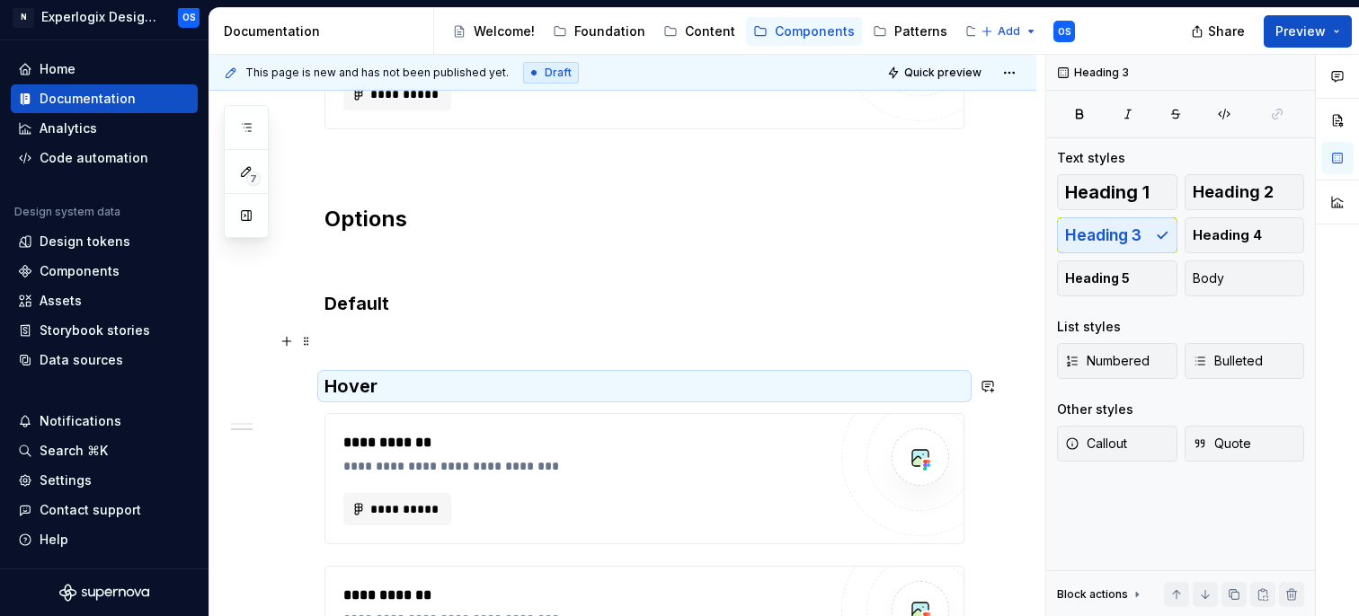
click at [372, 340] on p at bounding box center [644, 342] width 640 height 22
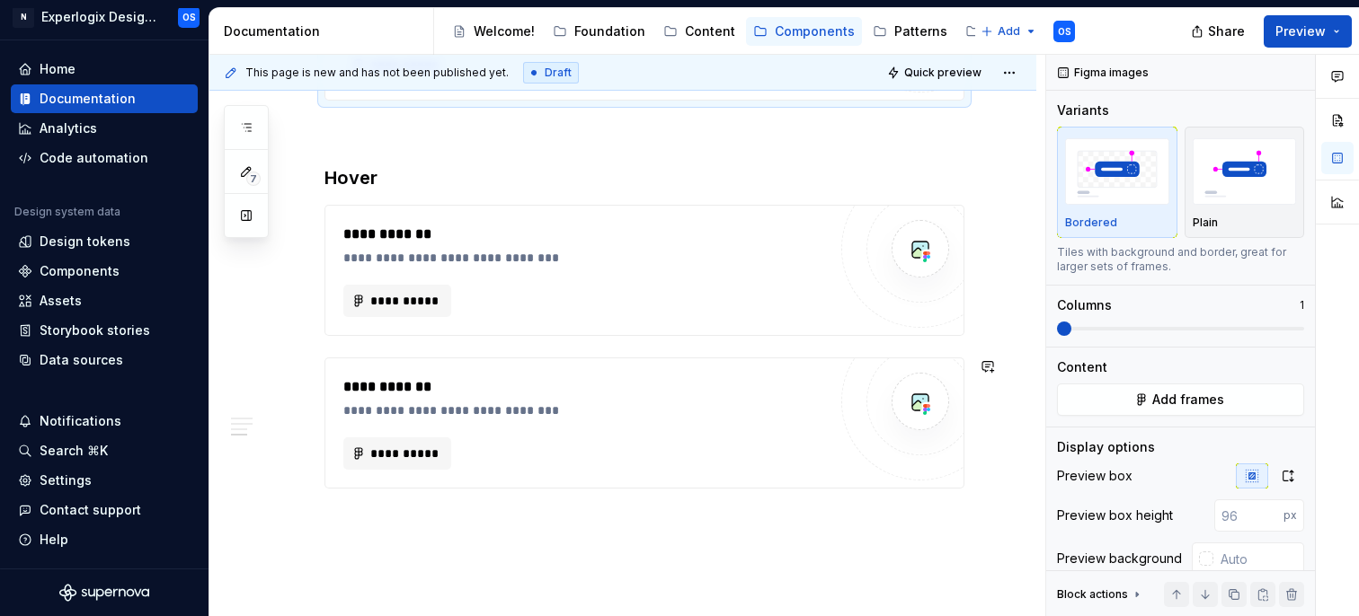
scroll to position [1103, 0]
click at [409, 307] on span "**********" at bounding box center [404, 302] width 70 height 18
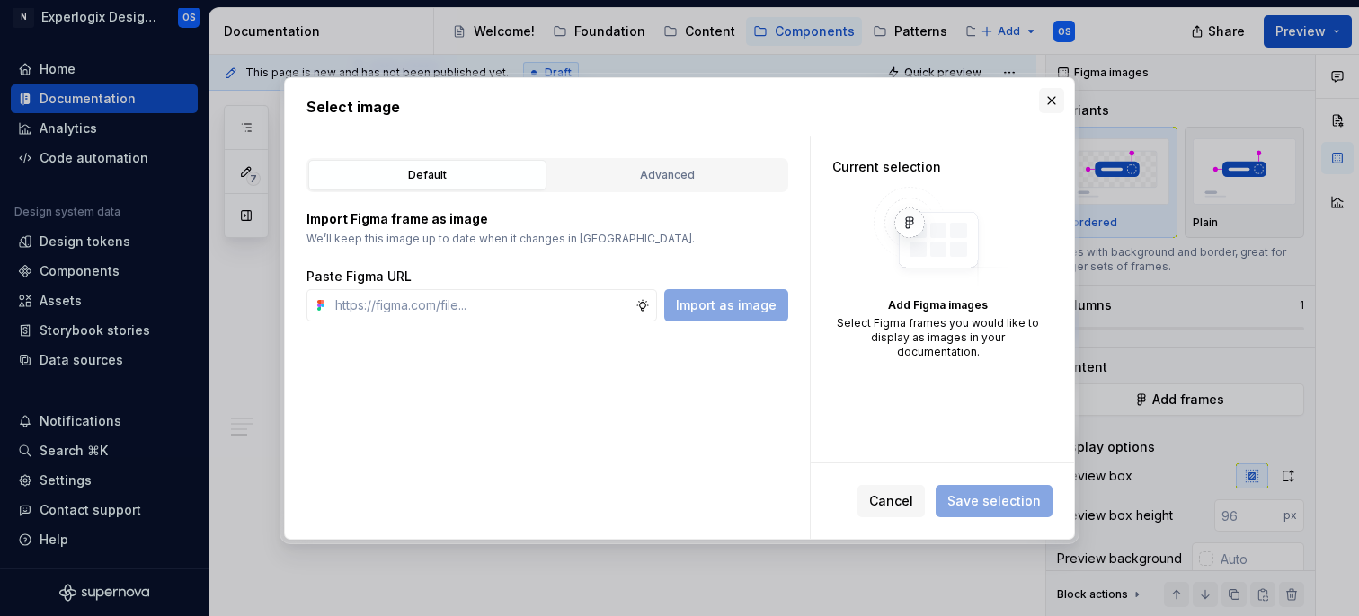
click at [1051, 106] on button "button" at bounding box center [1051, 100] width 25 height 25
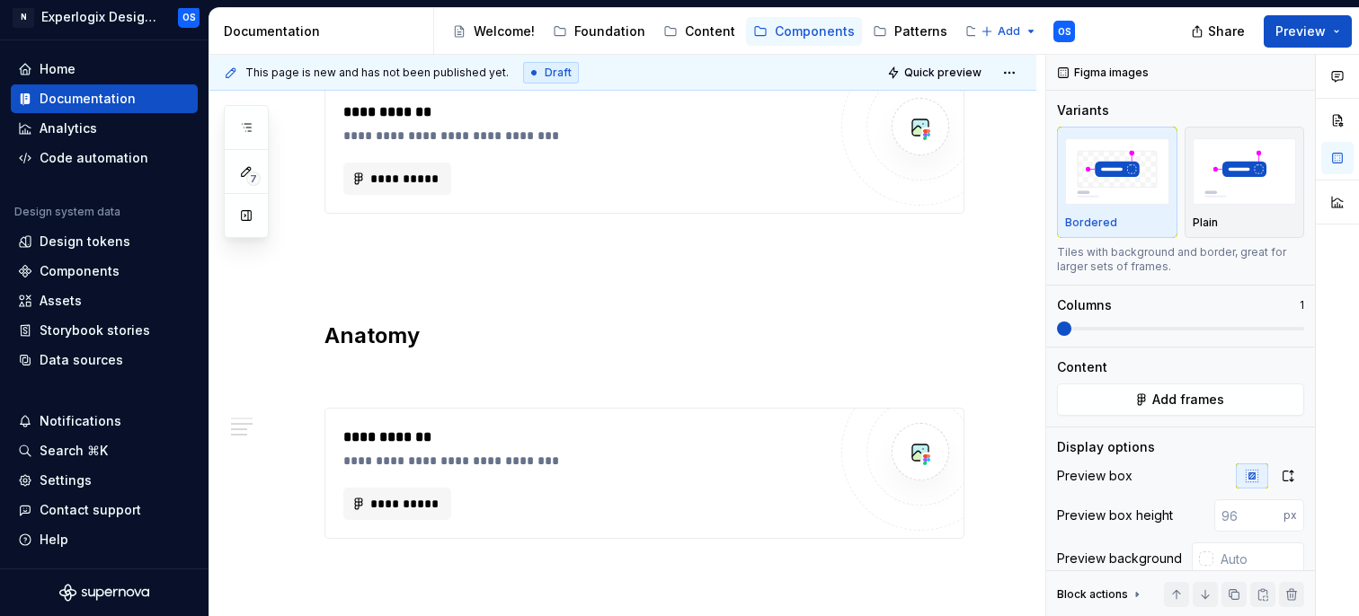
scroll to position [0, 0]
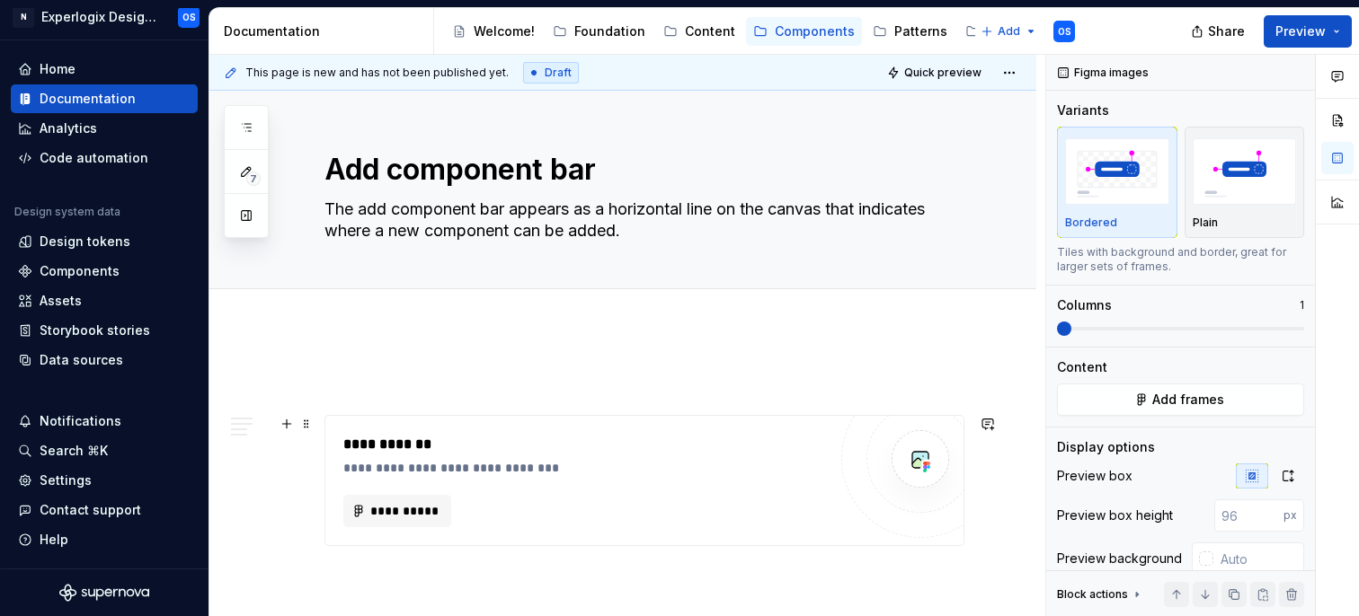
click at [765, 480] on div "**********" at bounding box center [584, 480] width 483 height 93
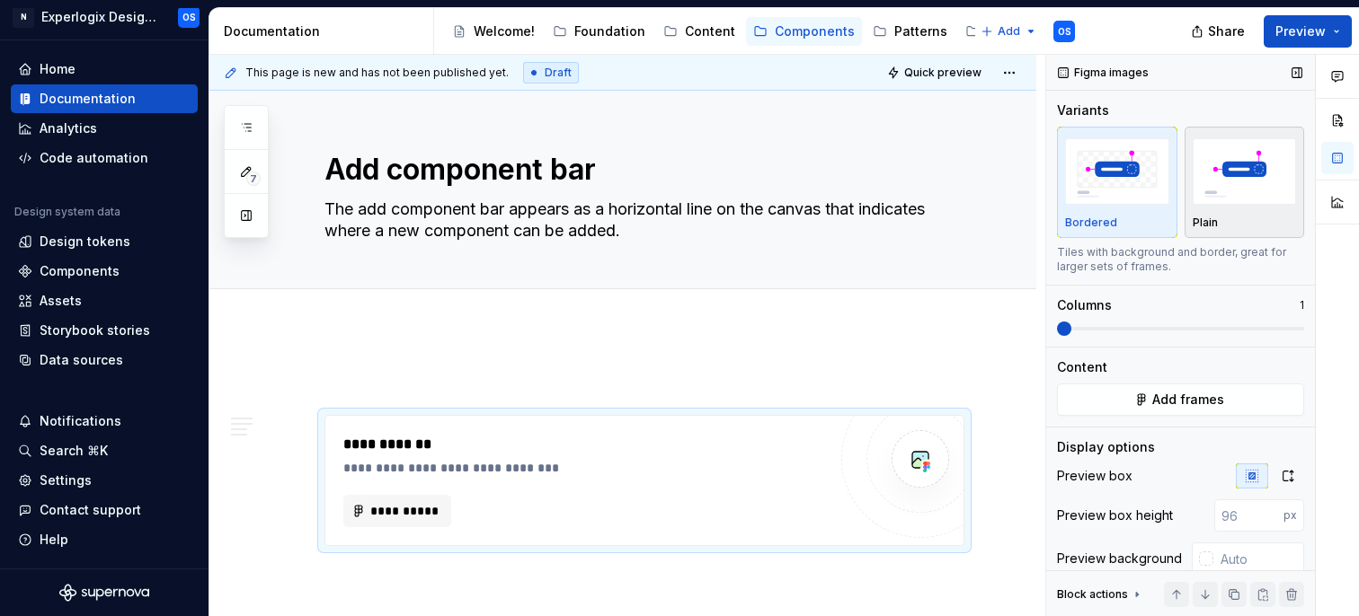
click at [1270, 170] on img "button" at bounding box center [1245, 171] width 104 height 66
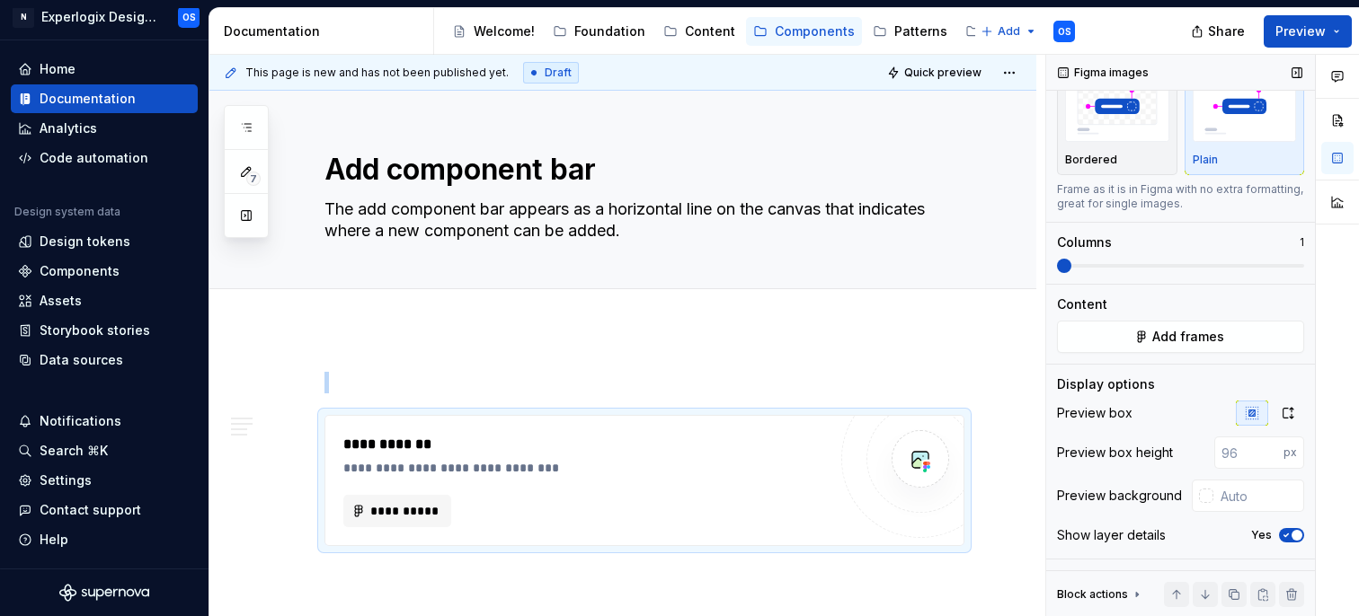
click at [1292, 533] on span "button" at bounding box center [1296, 535] width 11 height 11
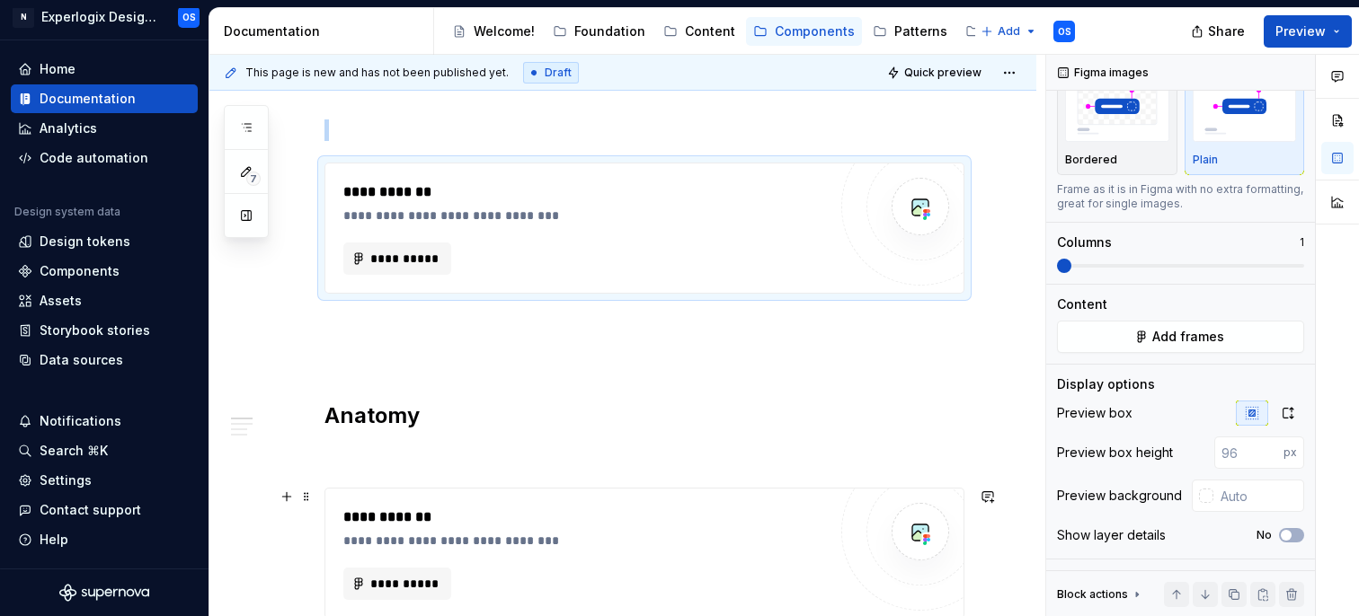
scroll to position [276, 0]
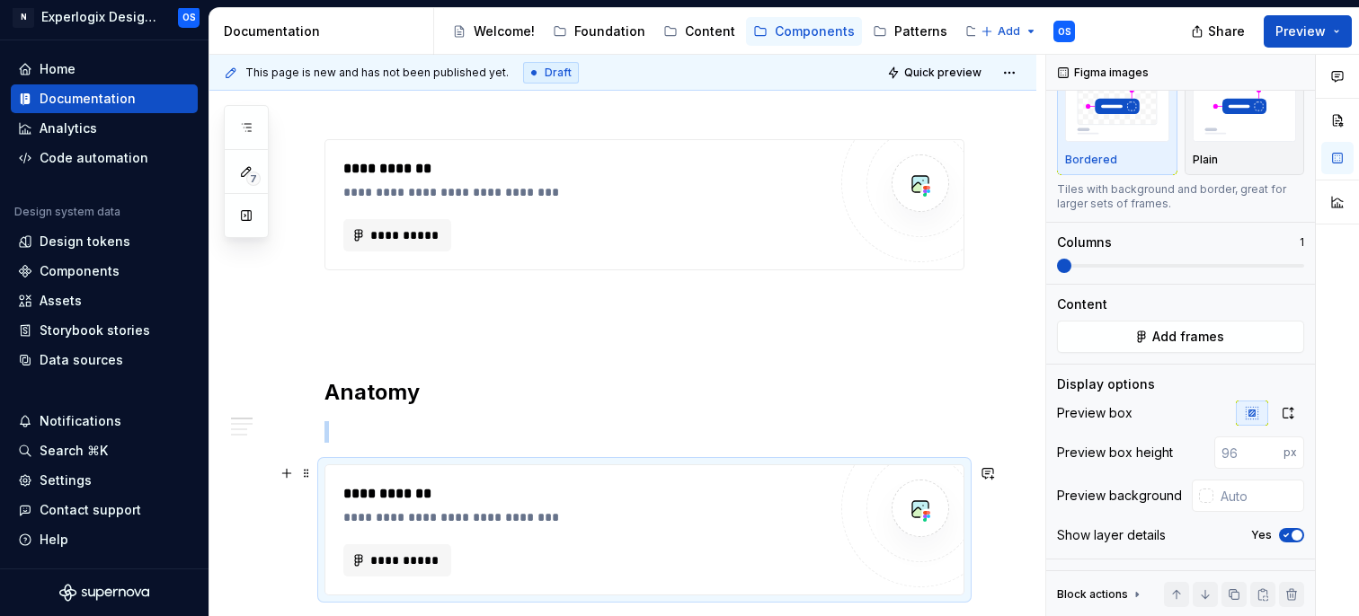
click at [704, 534] on div "**********" at bounding box center [584, 529] width 483 height 93
click at [1233, 115] on img "button" at bounding box center [1245, 108] width 104 height 66
click at [1287, 536] on icon "button" at bounding box center [1286, 535] width 14 height 11
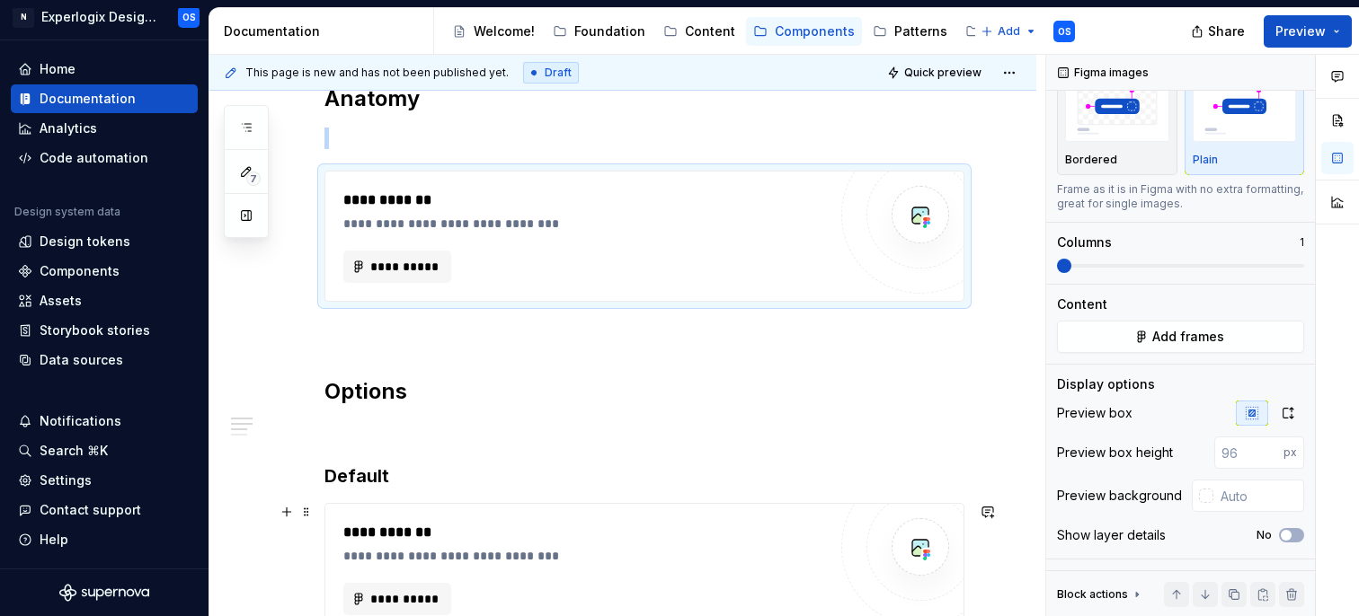
scroll to position [567, 0]
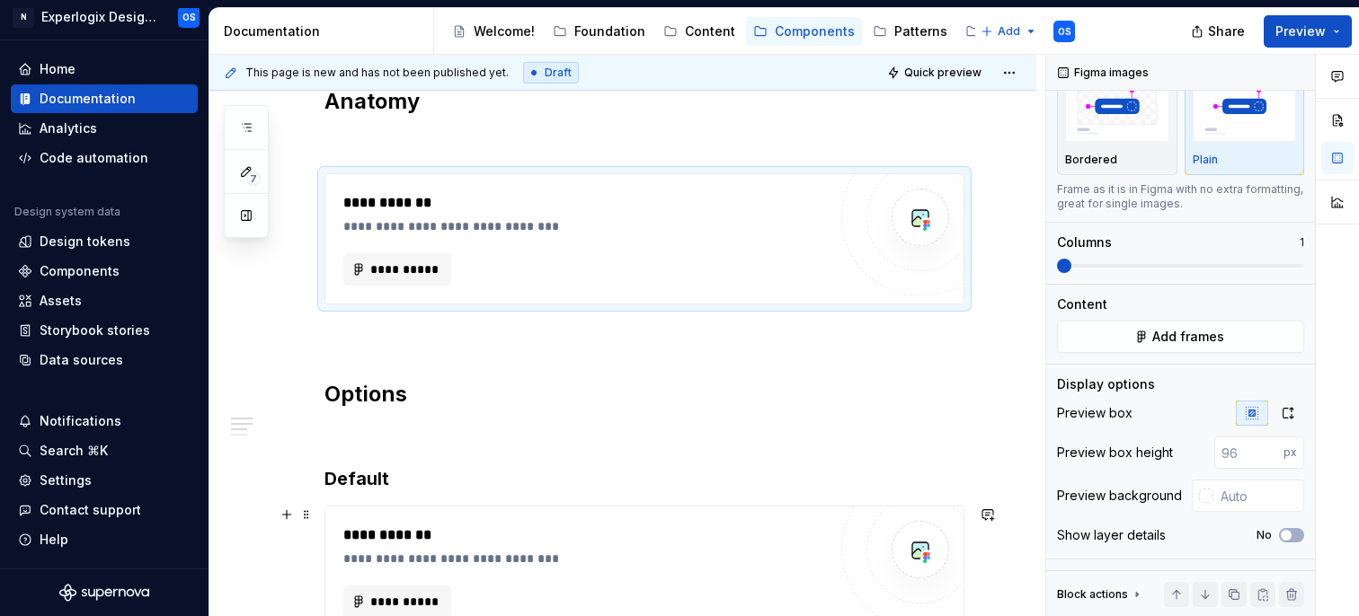
click at [668, 531] on div "**********" at bounding box center [589, 536] width 492 height 22
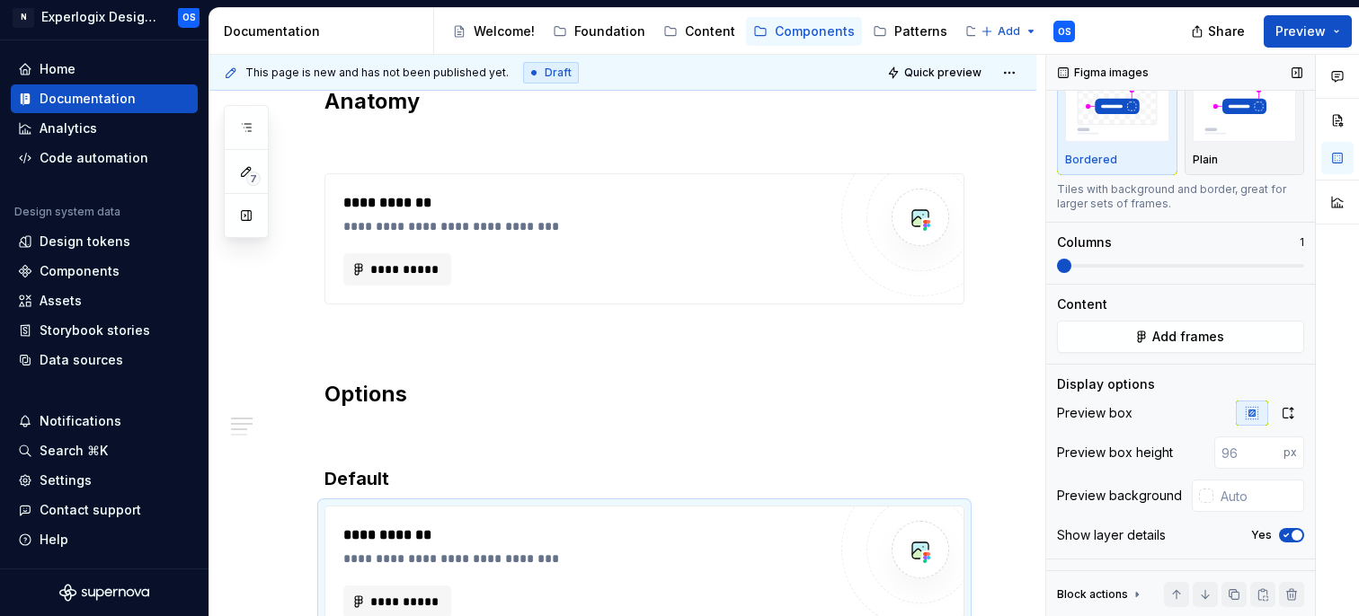
click at [1289, 536] on icon "button" at bounding box center [1286, 535] width 14 height 11
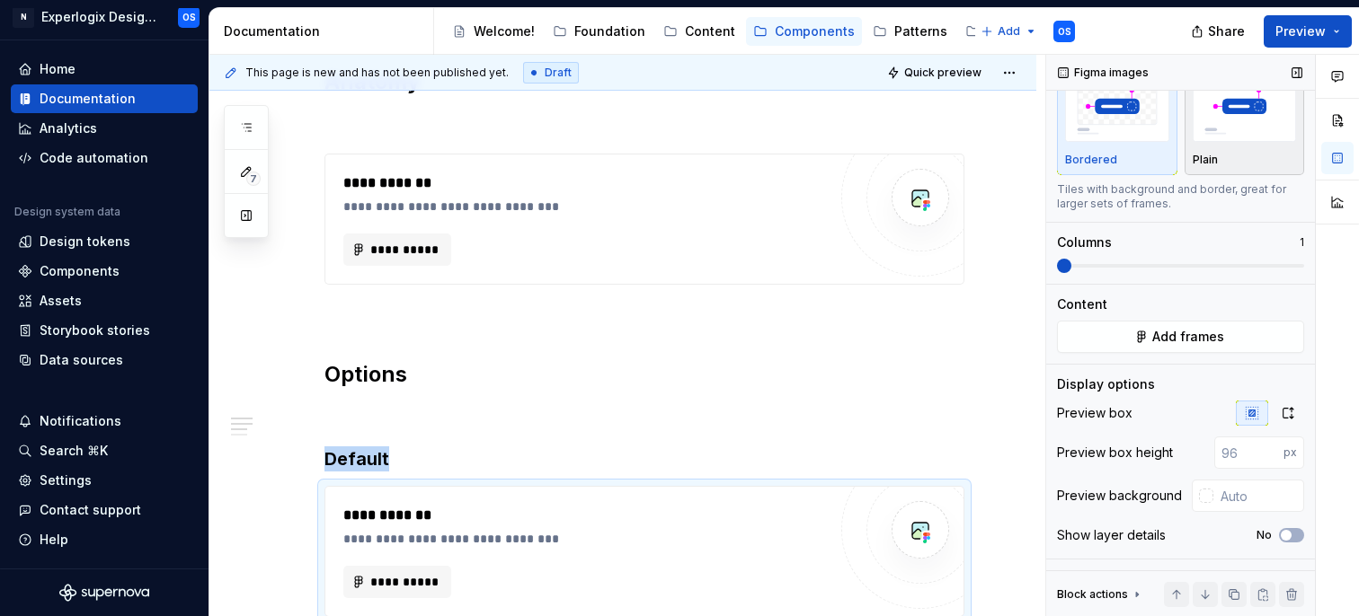
click at [1193, 146] on div "Plain" at bounding box center [1245, 119] width 104 height 95
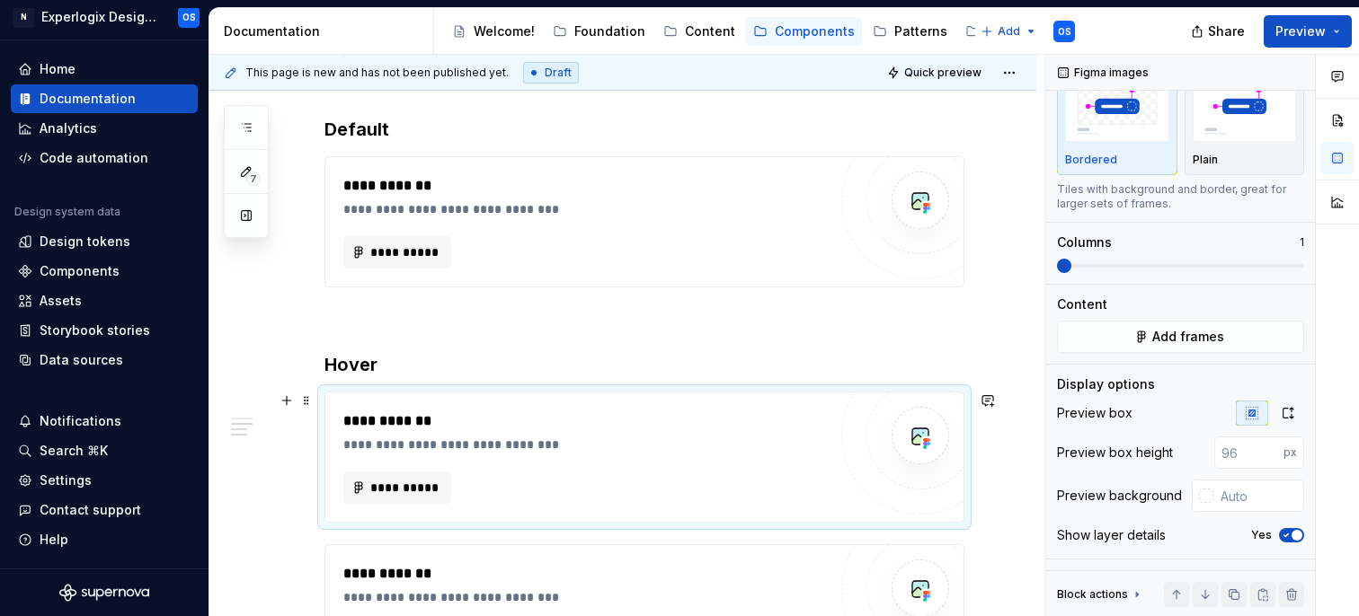
click at [630, 466] on div "**********" at bounding box center [584, 457] width 483 height 93
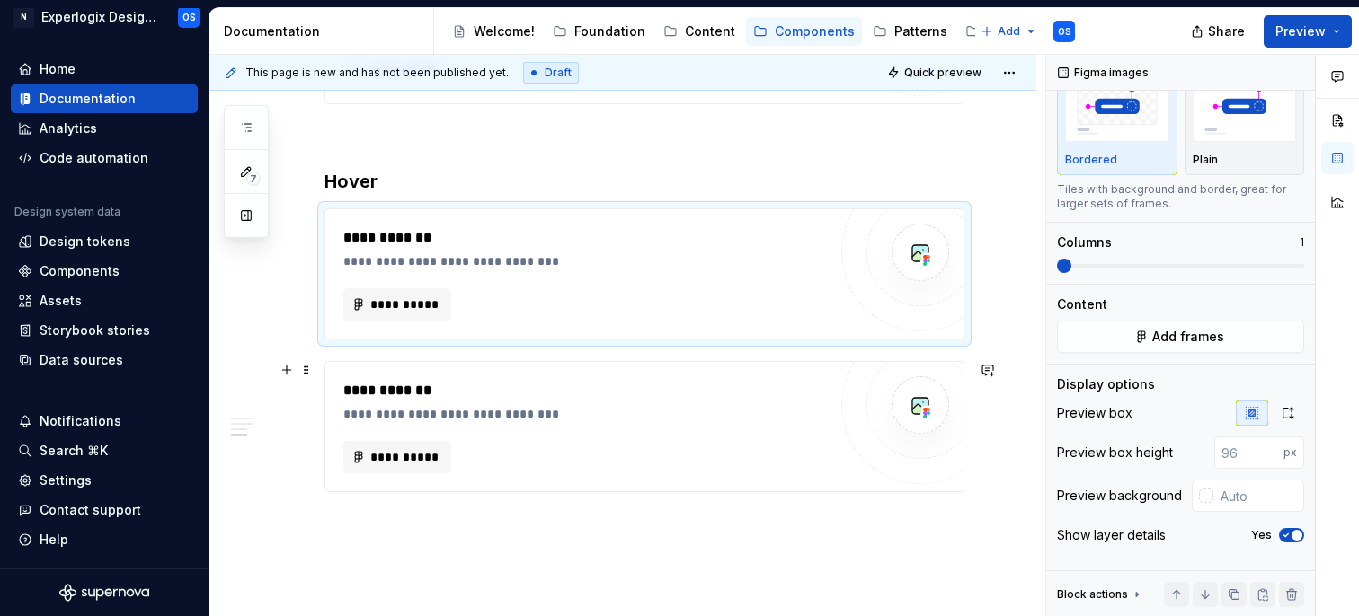
scroll to position [1113, 0]
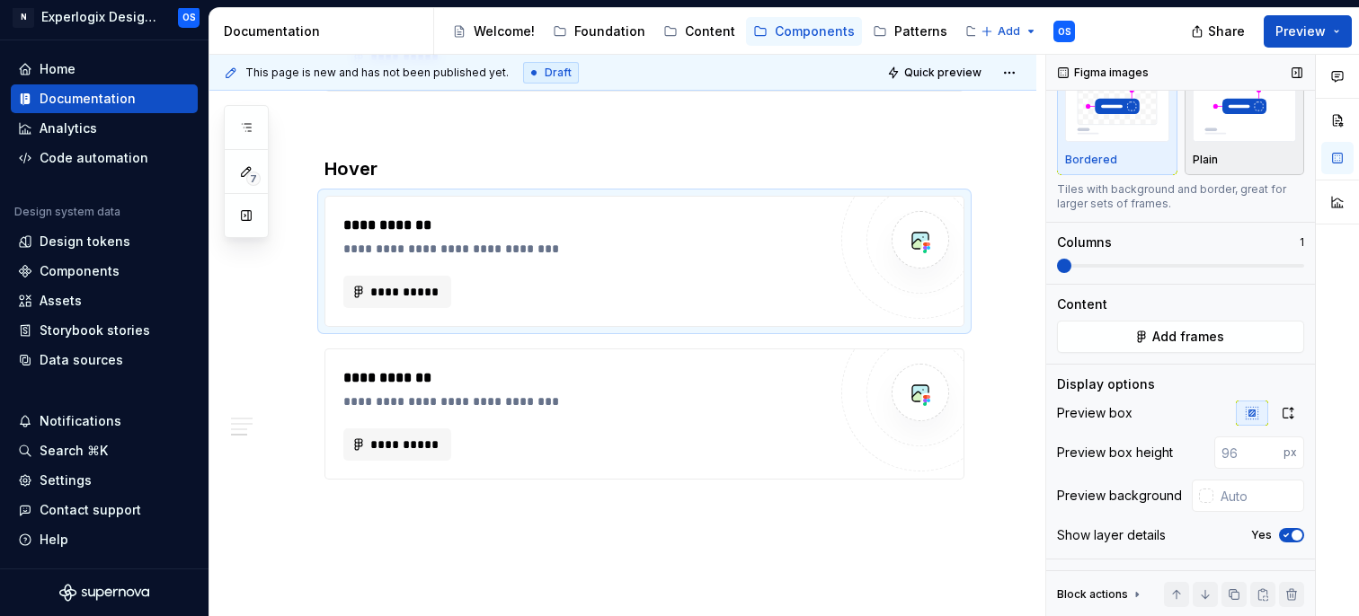
click at [1268, 157] on div "Plain" at bounding box center [1245, 160] width 104 height 14
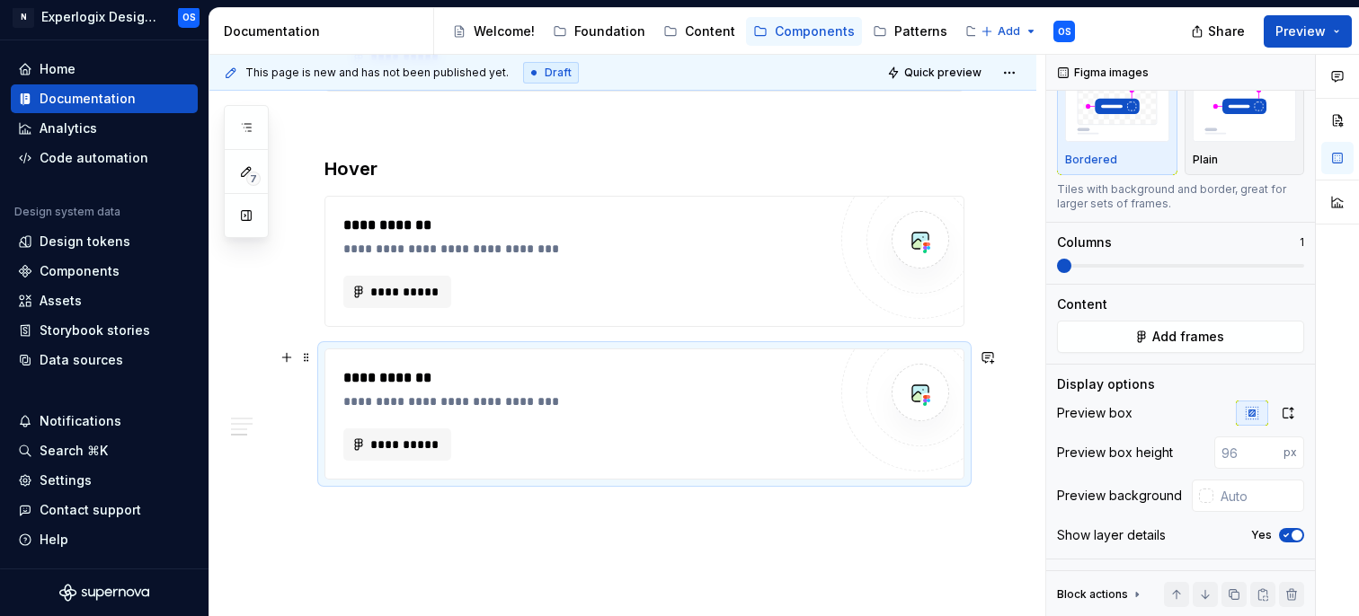
click at [764, 432] on div "**********" at bounding box center [584, 445] width 483 height 32
click at [1251, 118] on img "button" at bounding box center [1245, 108] width 104 height 66
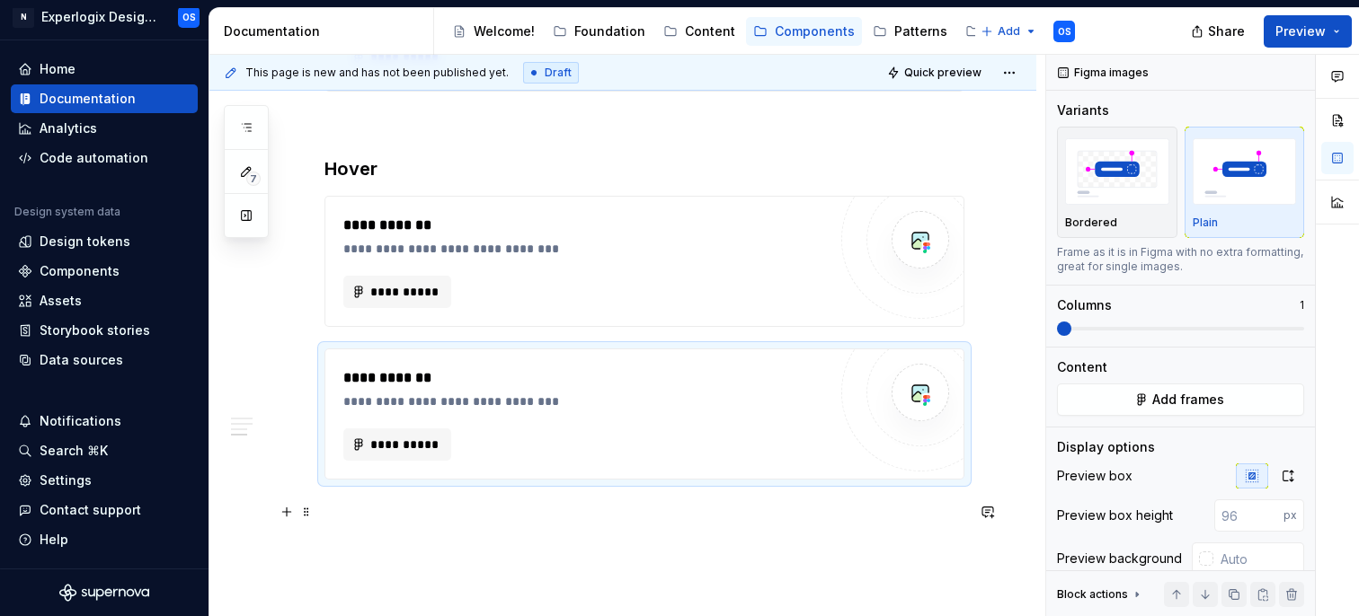
click at [659, 518] on p at bounding box center [644, 512] width 640 height 22
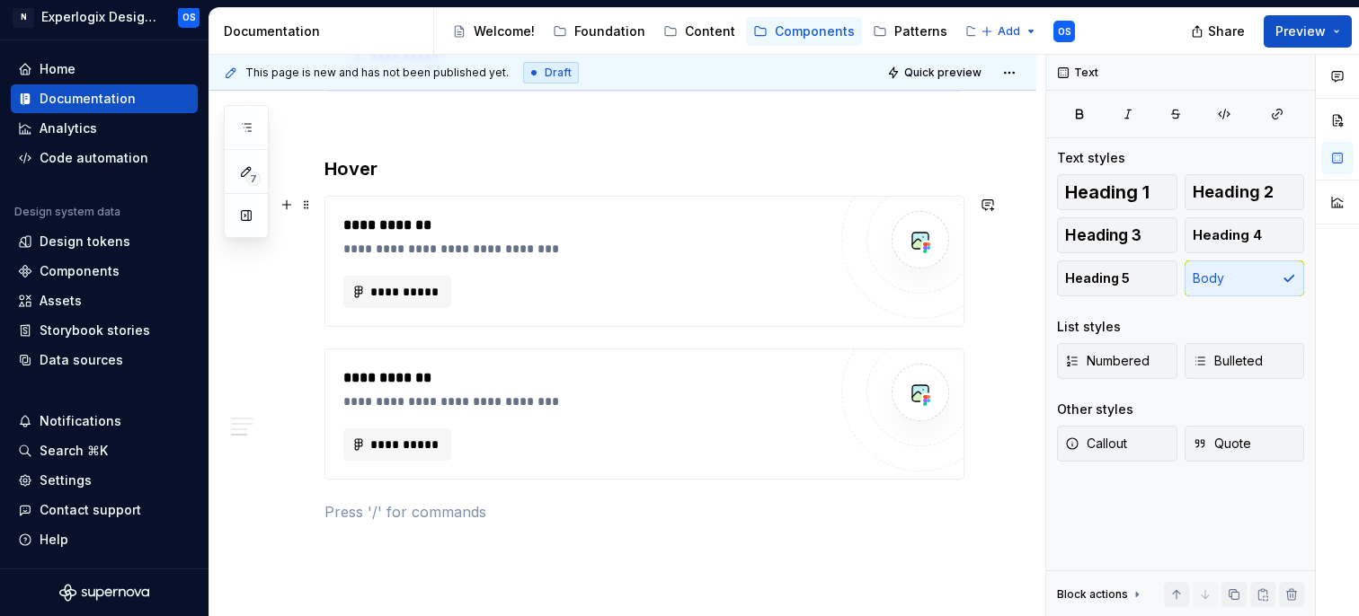
click at [516, 208] on div "**********" at bounding box center [644, 261] width 638 height 129
click at [364, 159] on h3 "Hover" at bounding box center [644, 168] width 640 height 25
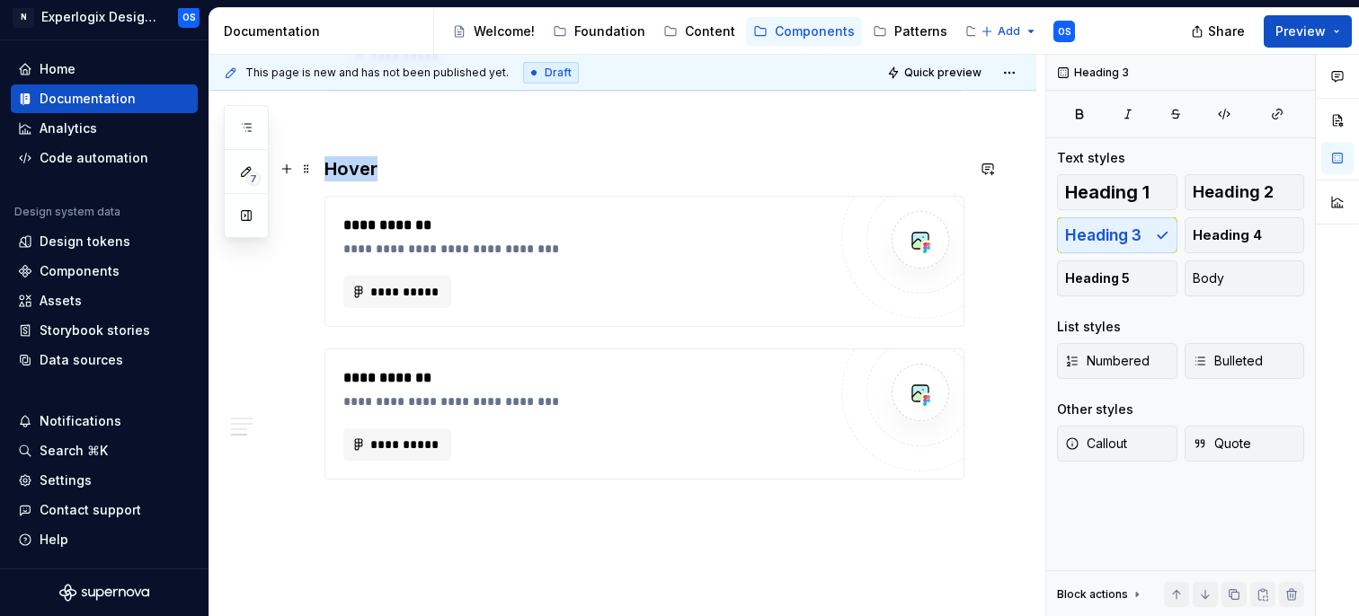
click at [364, 159] on h3 "Hover" at bounding box center [644, 168] width 640 height 25
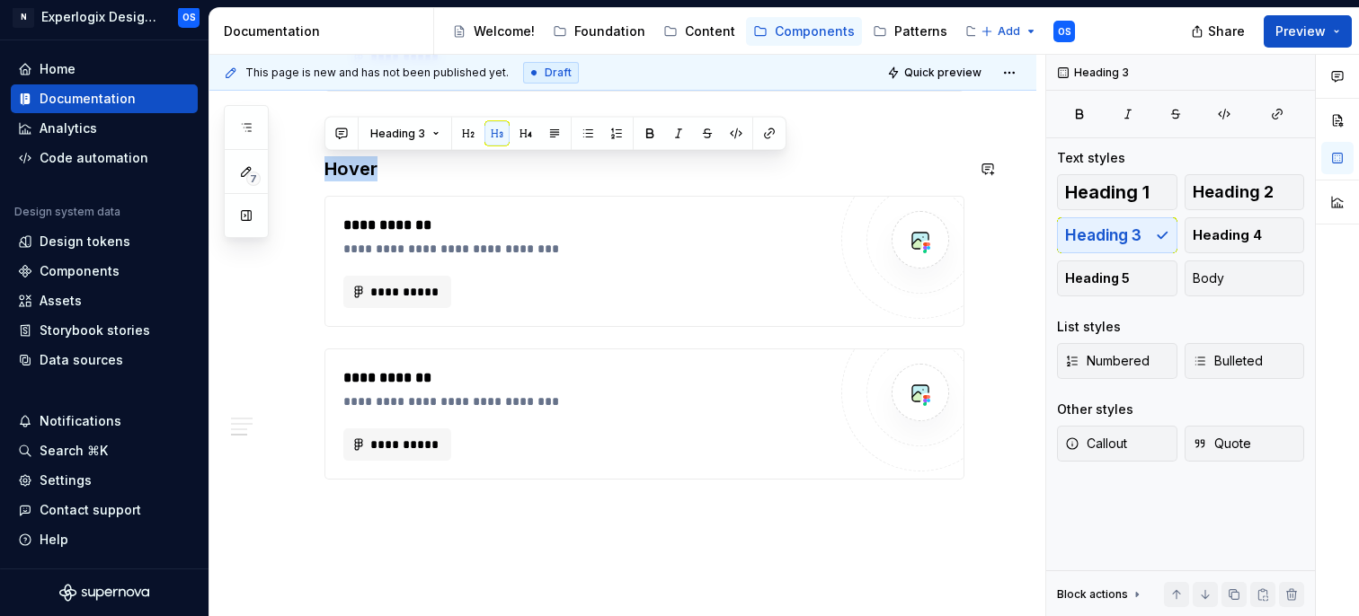
copy h3 "Hover"
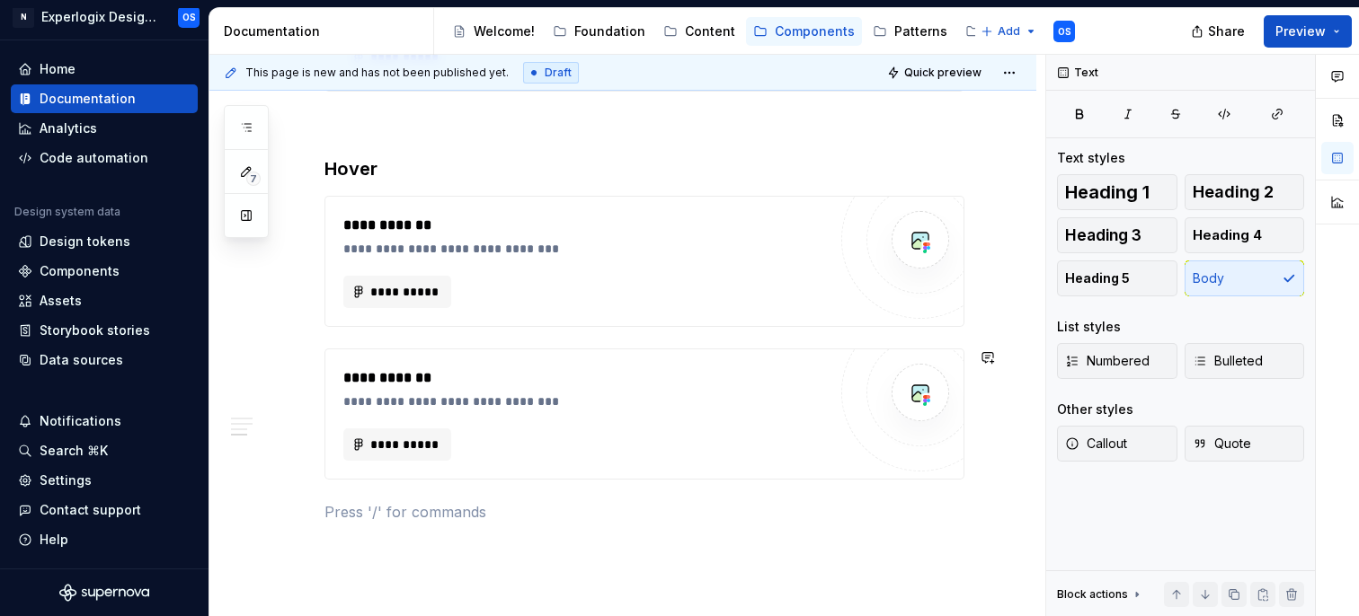
click at [867, 277] on div at bounding box center [920, 240] width 158 height 158
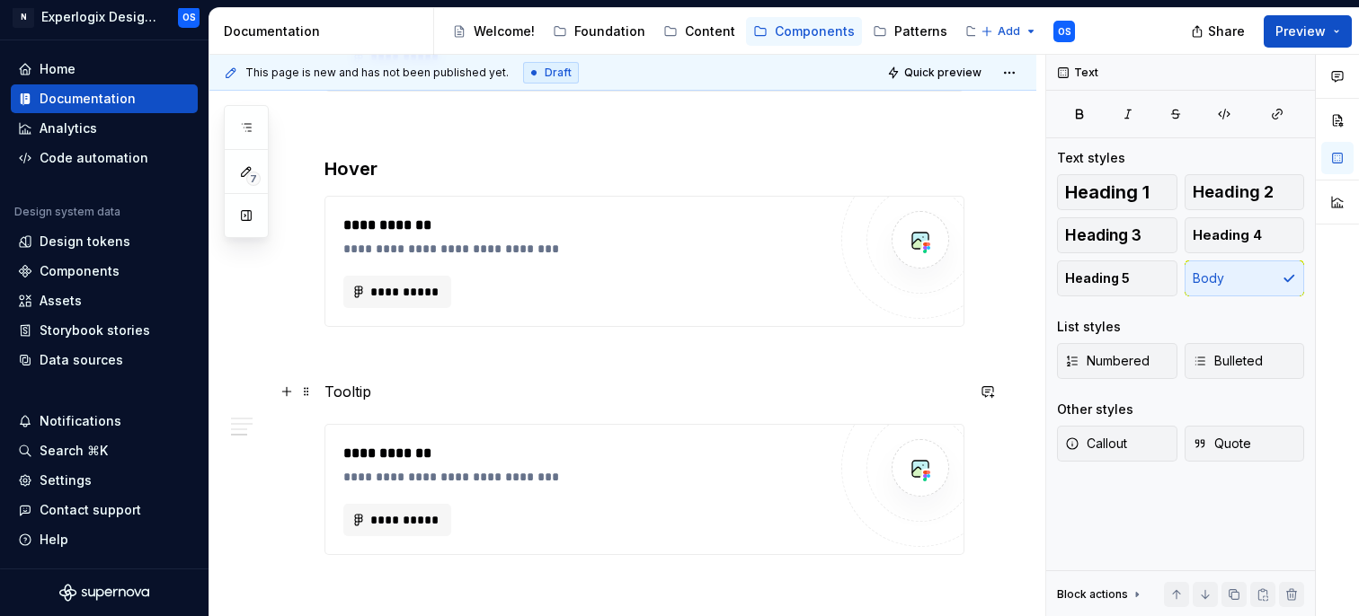
click at [355, 392] on p "Tooltip" at bounding box center [644, 392] width 640 height 22
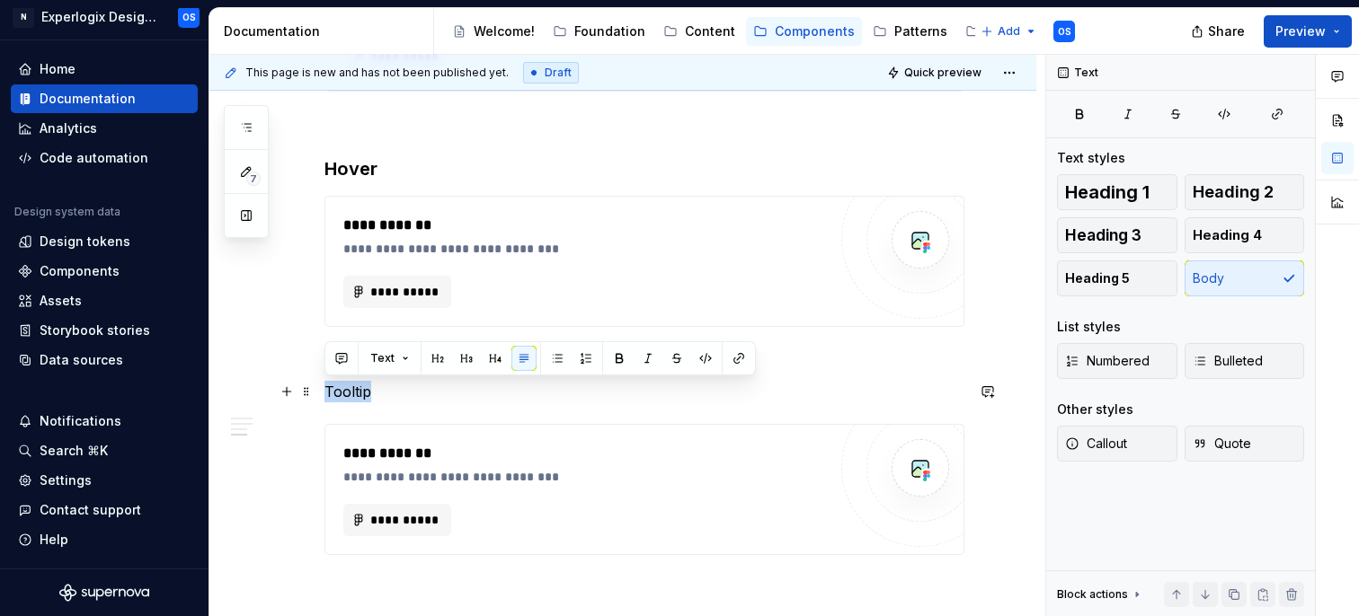
click at [355, 392] on p "Tooltip" at bounding box center [644, 392] width 640 height 22
click at [1264, 170] on div "Text styles Heading 1 Heading 2 Heading 3 Heading 4 Heading 5 Body List styles …" at bounding box center [1180, 316] width 247 height 334
click at [1255, 190] on span "Heading 2" at bounding box center [1233, 192] width 81 height 18
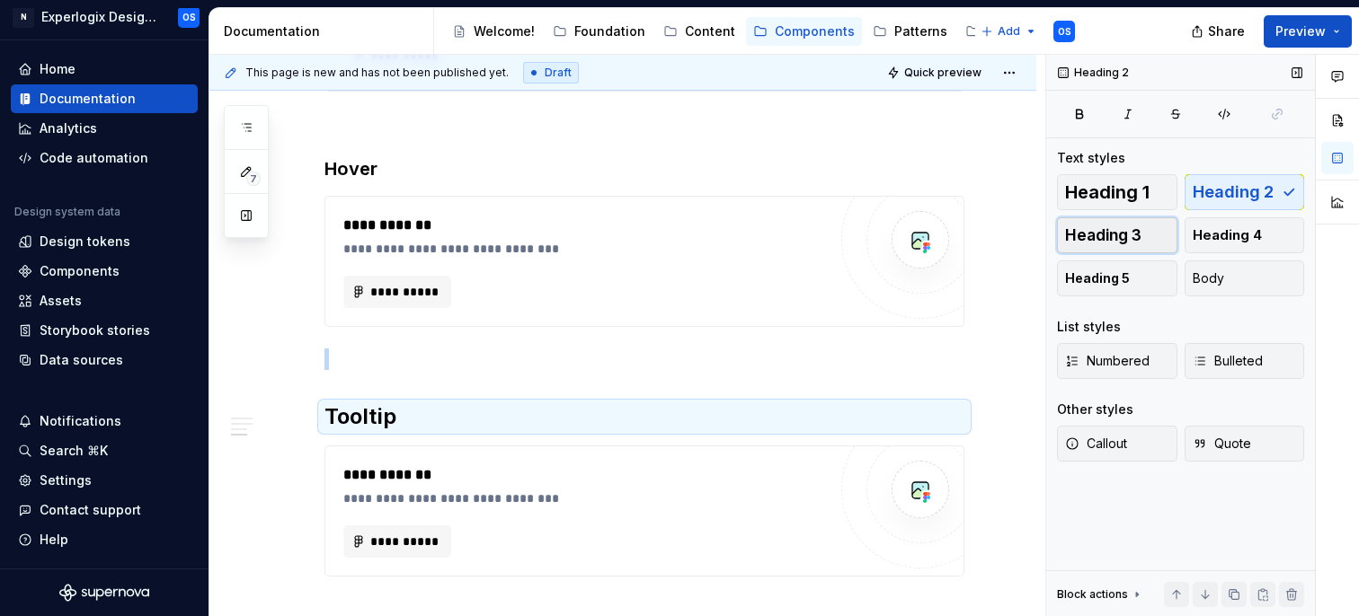
click at [1096, 233] on span "Heading 3" at bounding box center [1103, 235] width 76 height 18
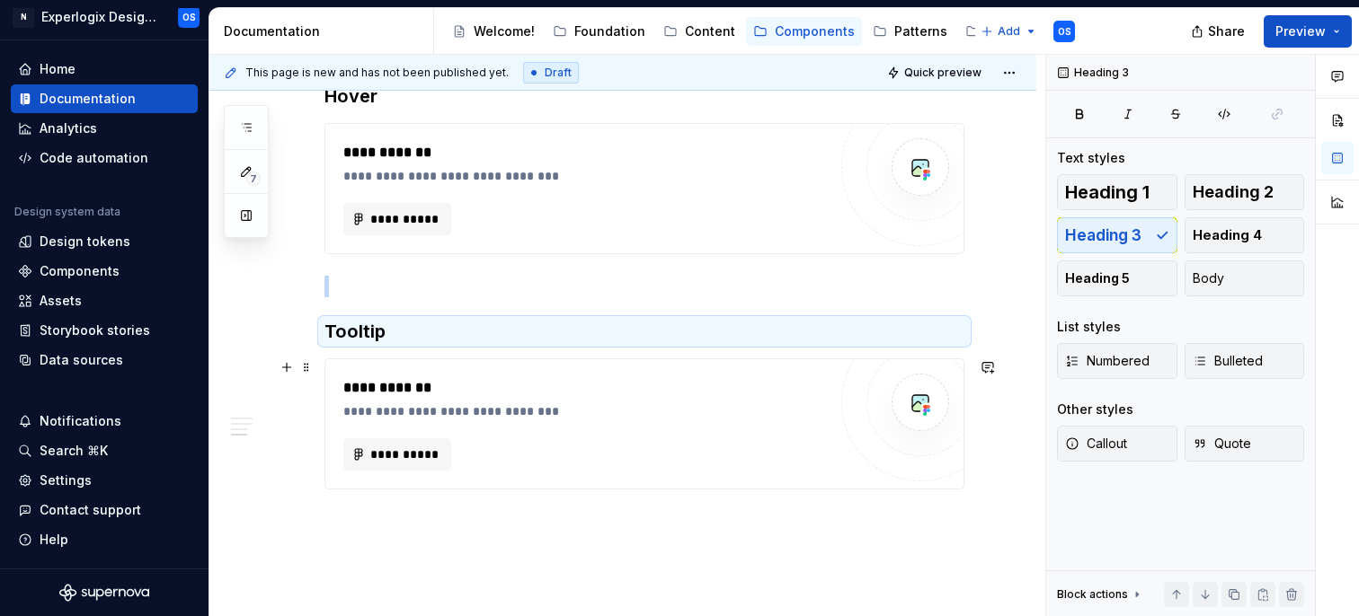
scroll to position [1183, 0]
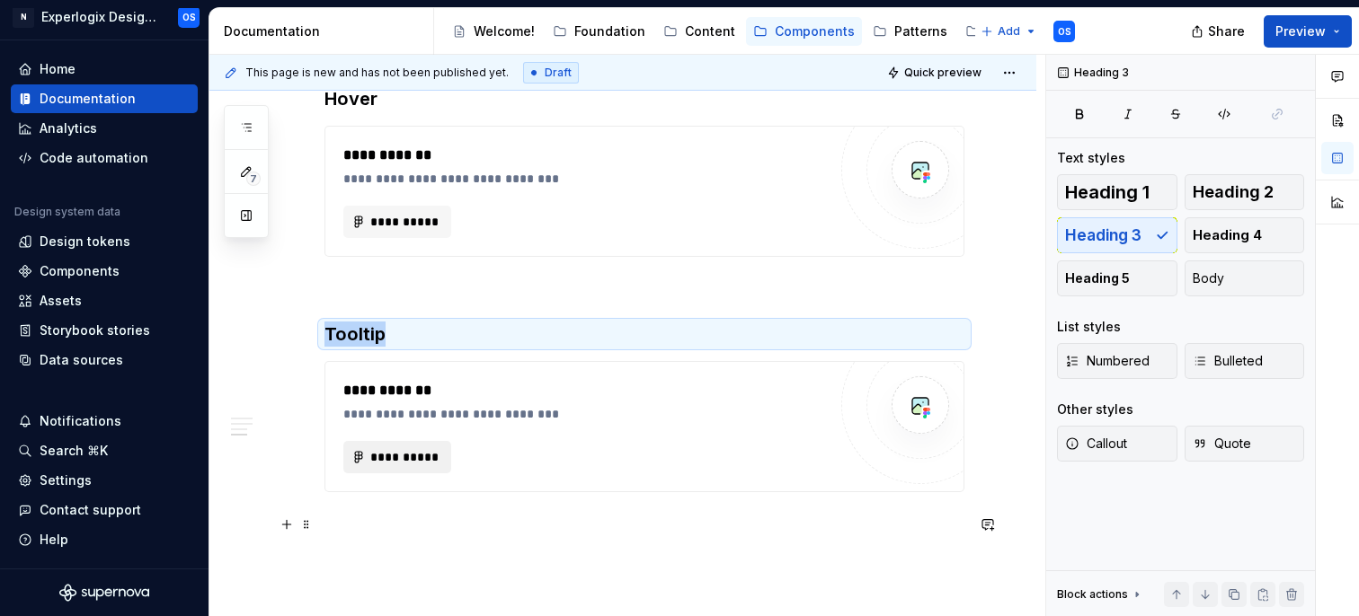
click at [440, 458] on button "**********" at bounding box center [397, 457] width 108 height 32
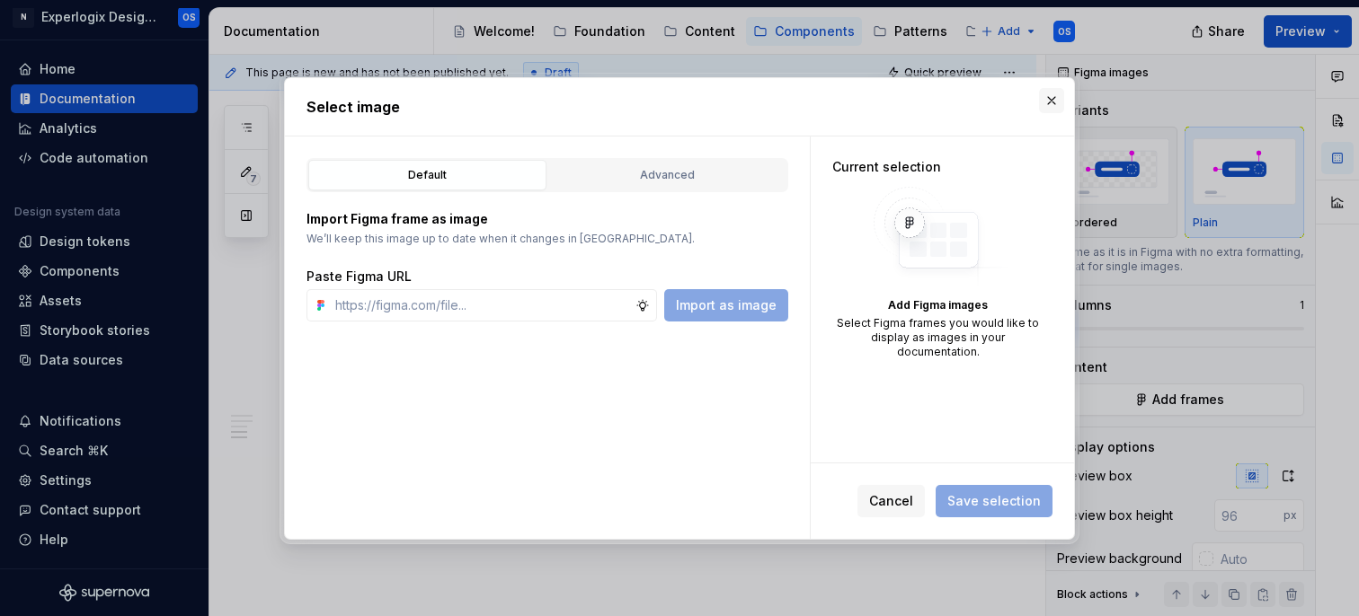
click at [1051, 100] on button "button" at bounding box center [1051, 100] width 25 height 25
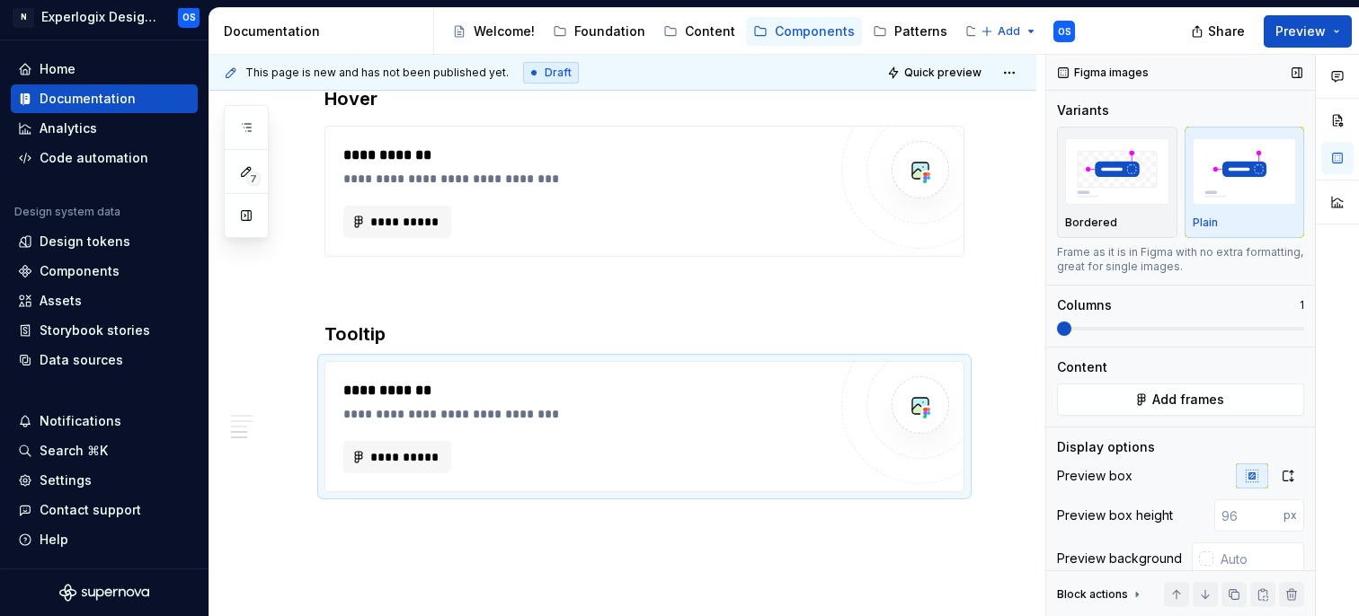
scroll to position [63, 0]
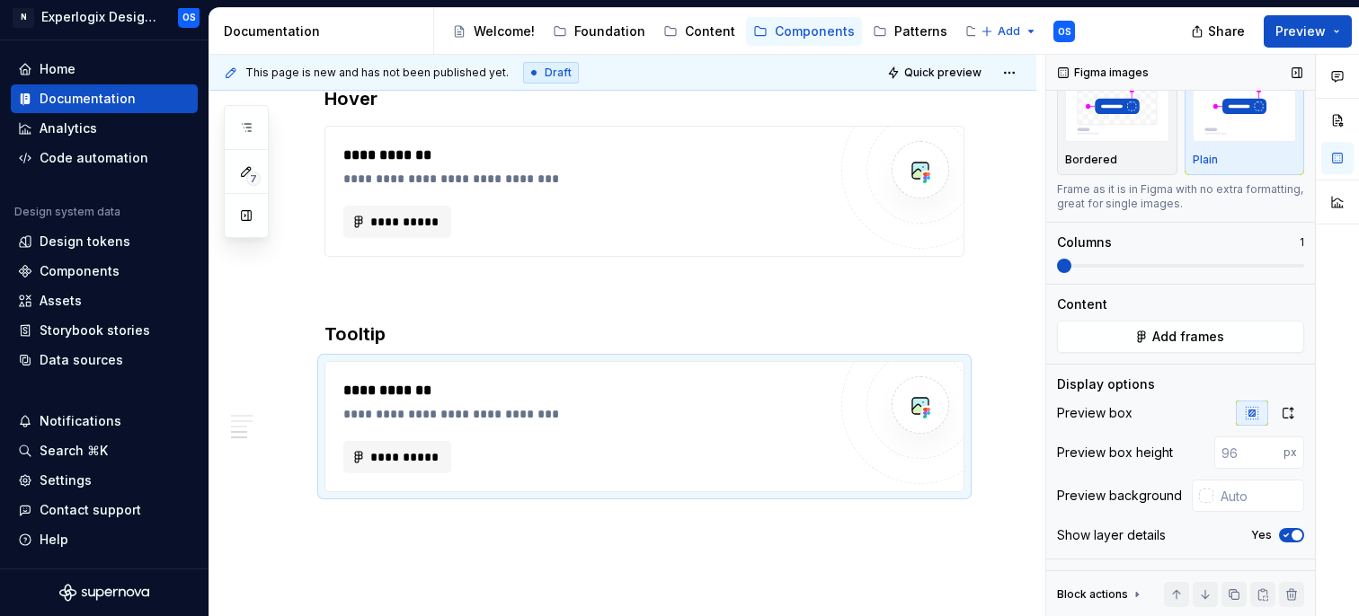
click at [1290, 532] on icon "button" at bounding box center [1286, 535] width 14 height 11
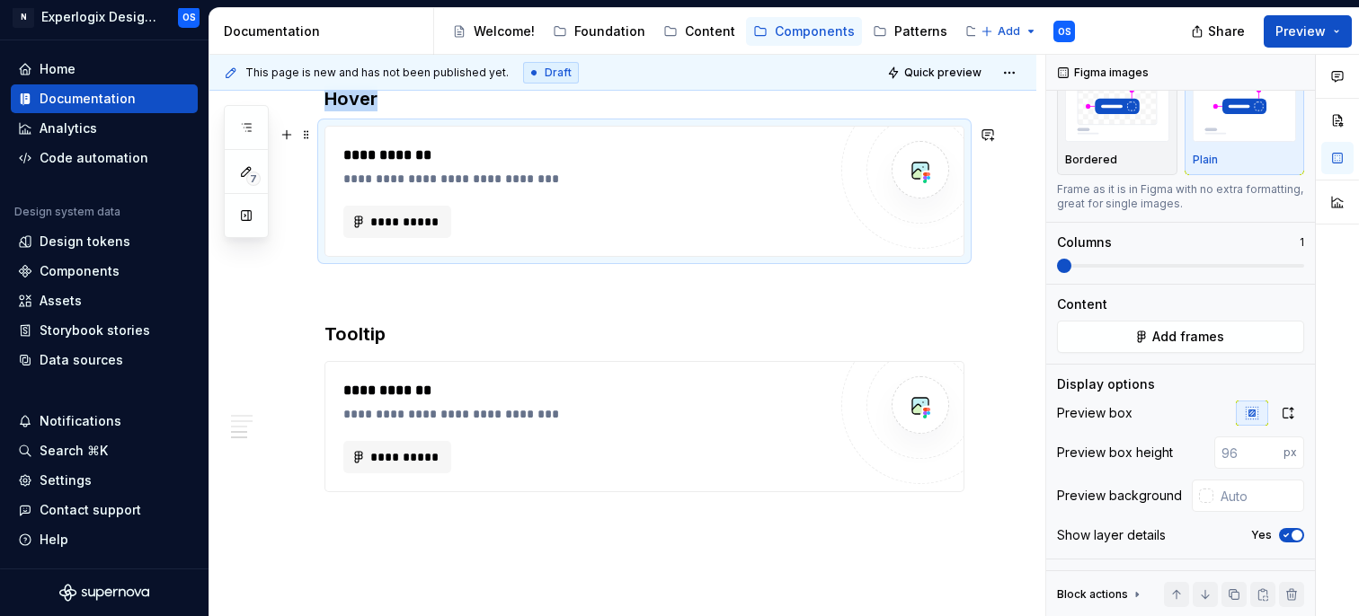
click at [785, 188] on div "**********" at bounding box center [584, 191] width 483 height 93
click at [1287, 528] on div "Show layer details Yes" at bounding box center [1180, 535] width 247 height 25
click at [1292, 542] on button "Yes" at bounding box center [1291, 535] width 25 height 14
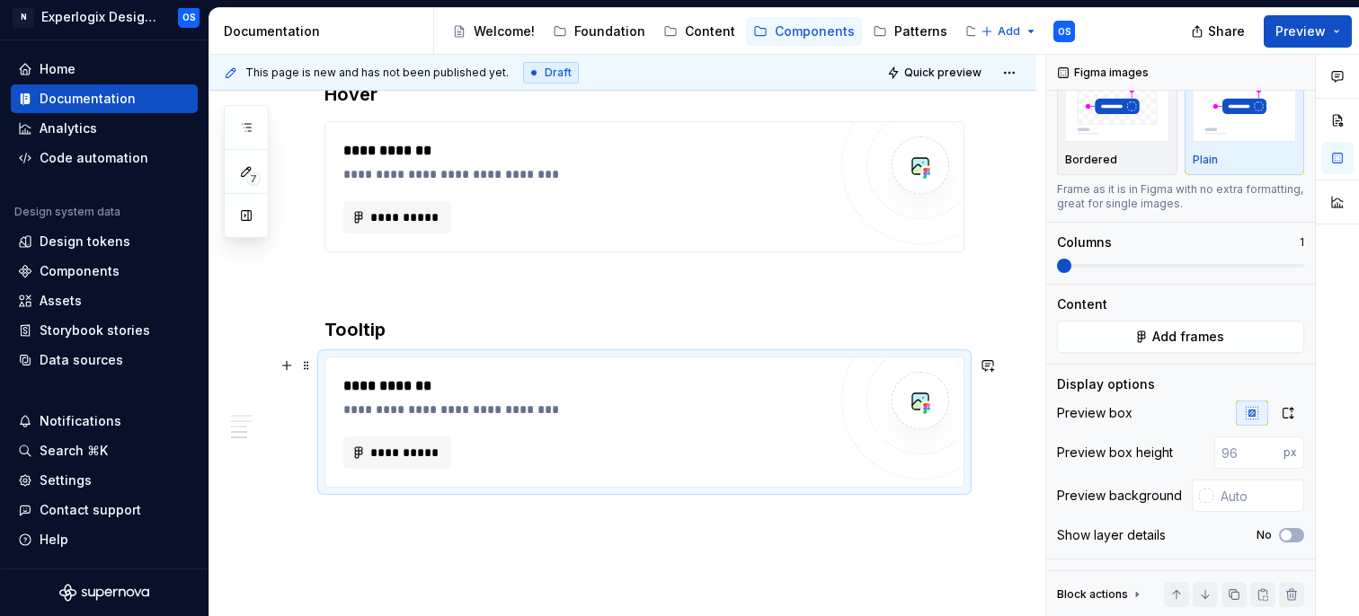
scroll to position [1191, 0]
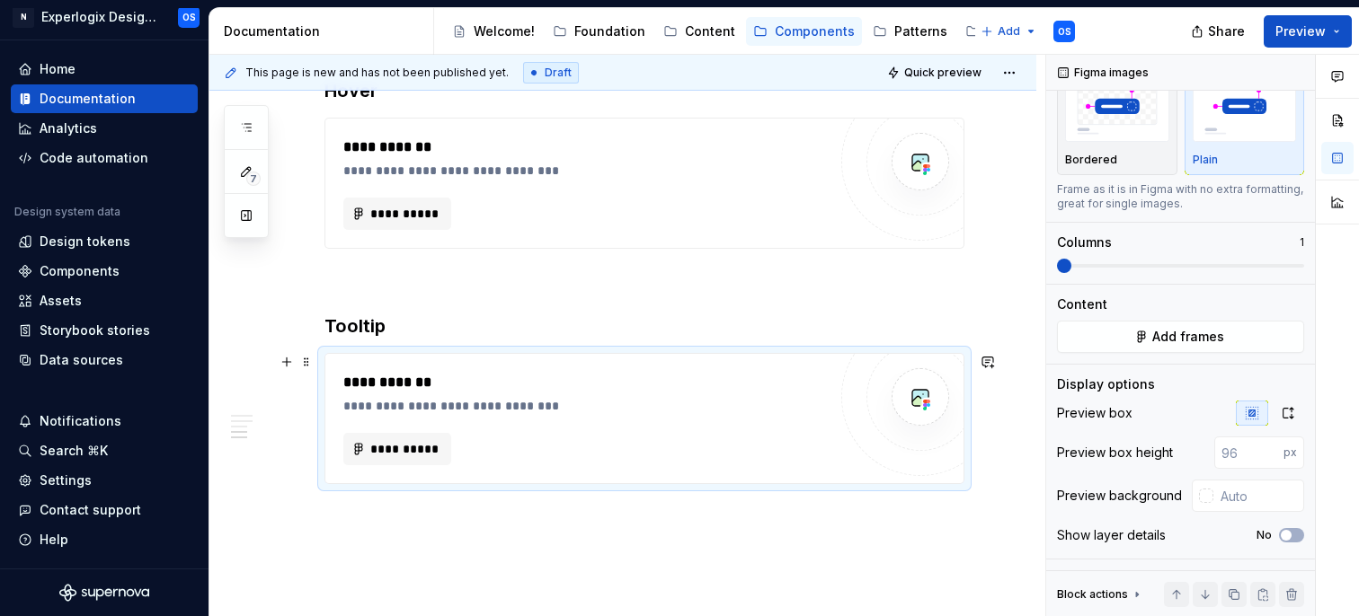
click at [512, 455] on div "**********" at bounding box center [584, 449] width 483 height 32
click at [554, 159] on div "**********" at bounding box center [584, 158] width 483 height 43
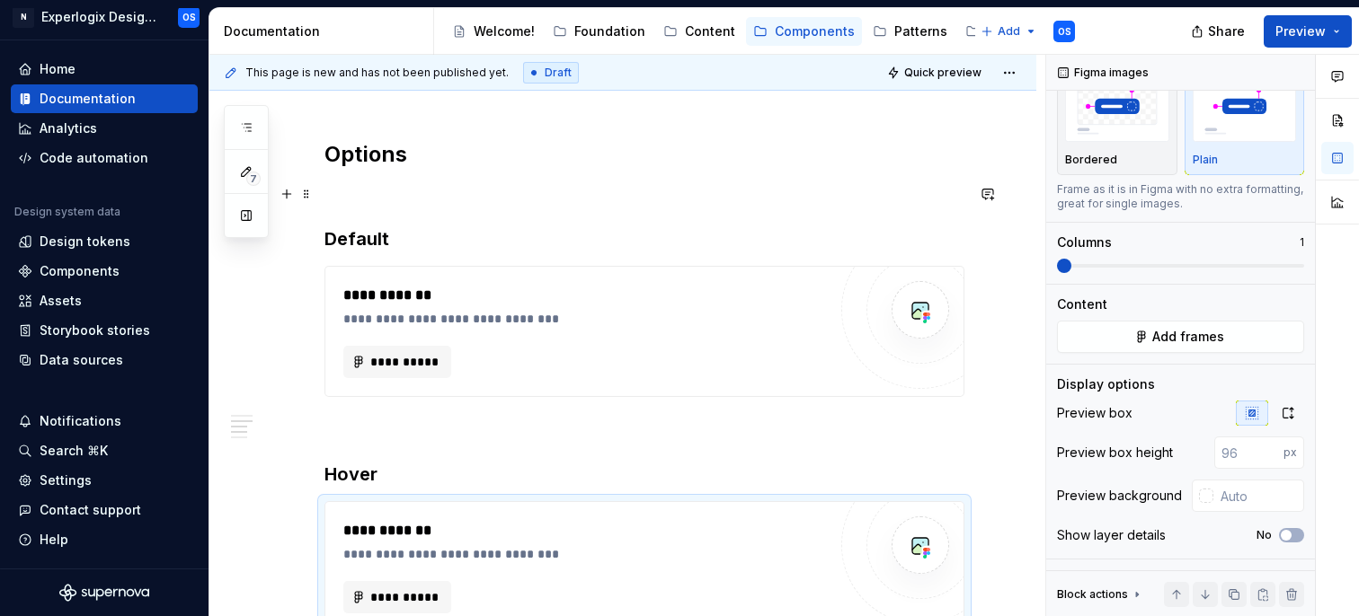
scroll to position [749, 0]
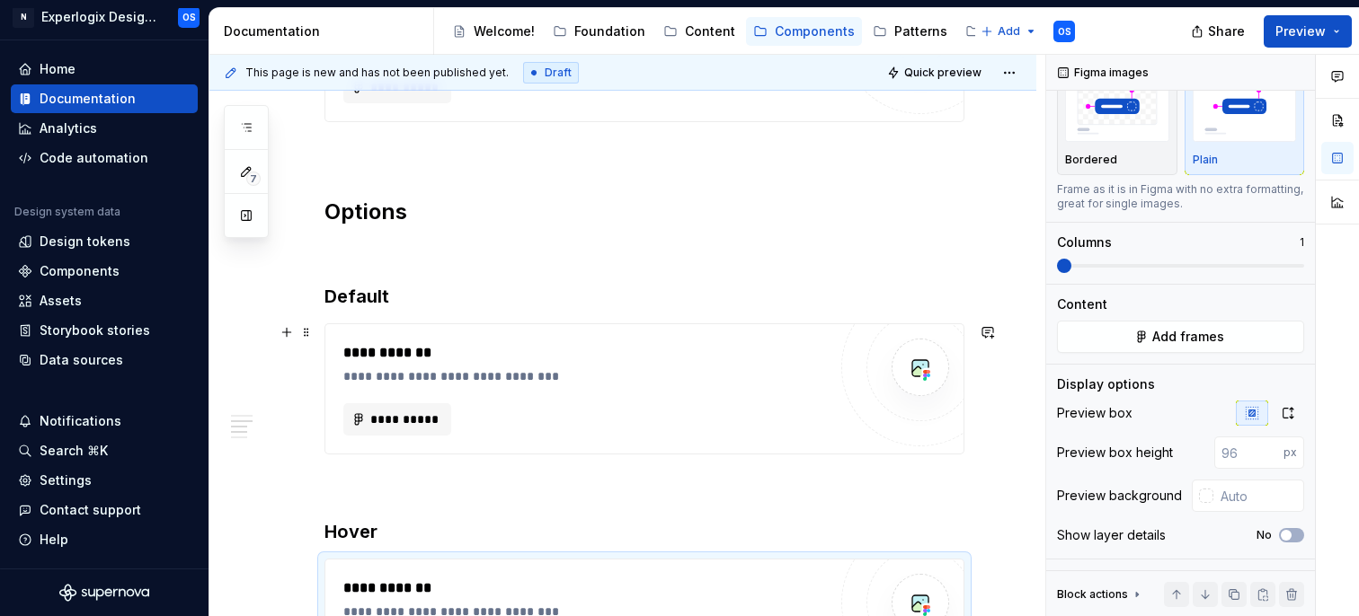
click at [437, 368] on div "**********" at bounding box center [589, 377] width 492 height 18
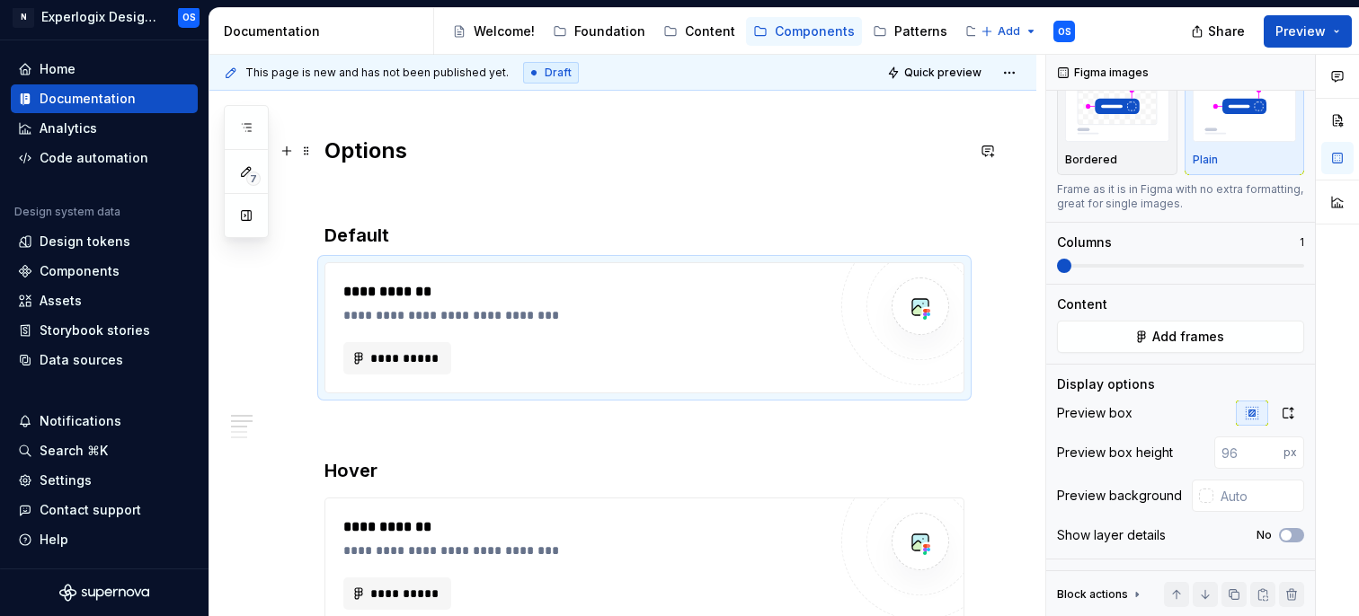
scroll to position [823, 0]
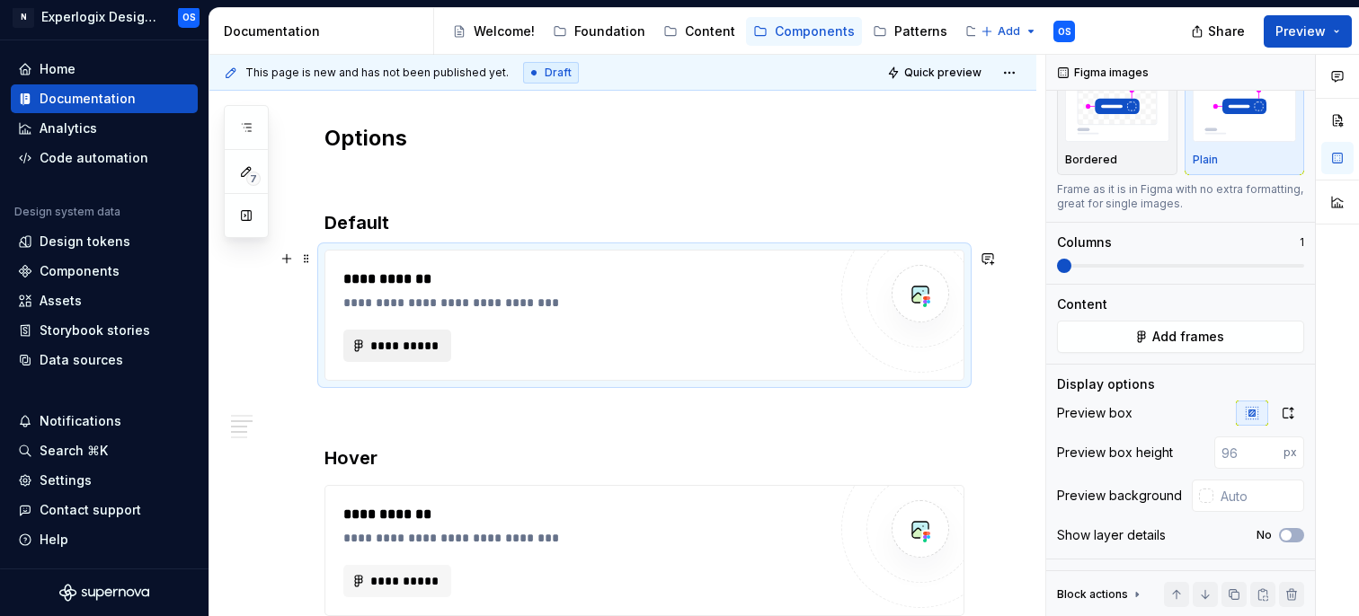
click at [403, 348] on span "**********" at bounding box center [404, 346] width 70 height 18
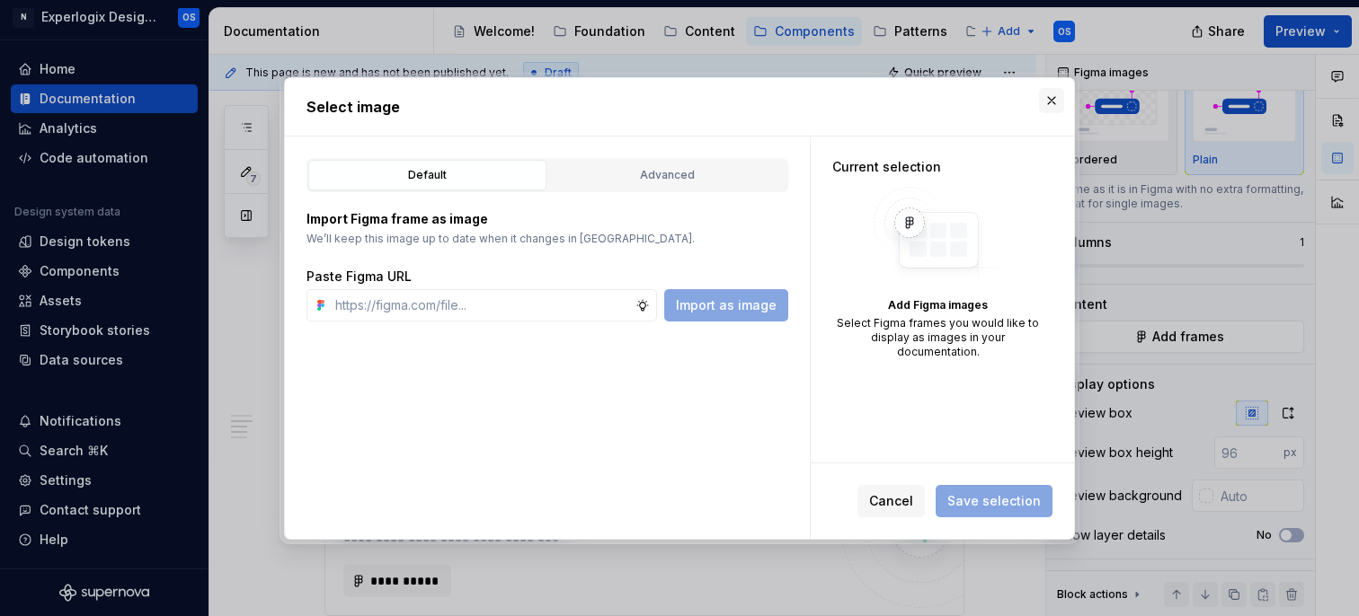
click at [1059, 102] on button "button" at bounding box center [1051, 100] width 25 height 25
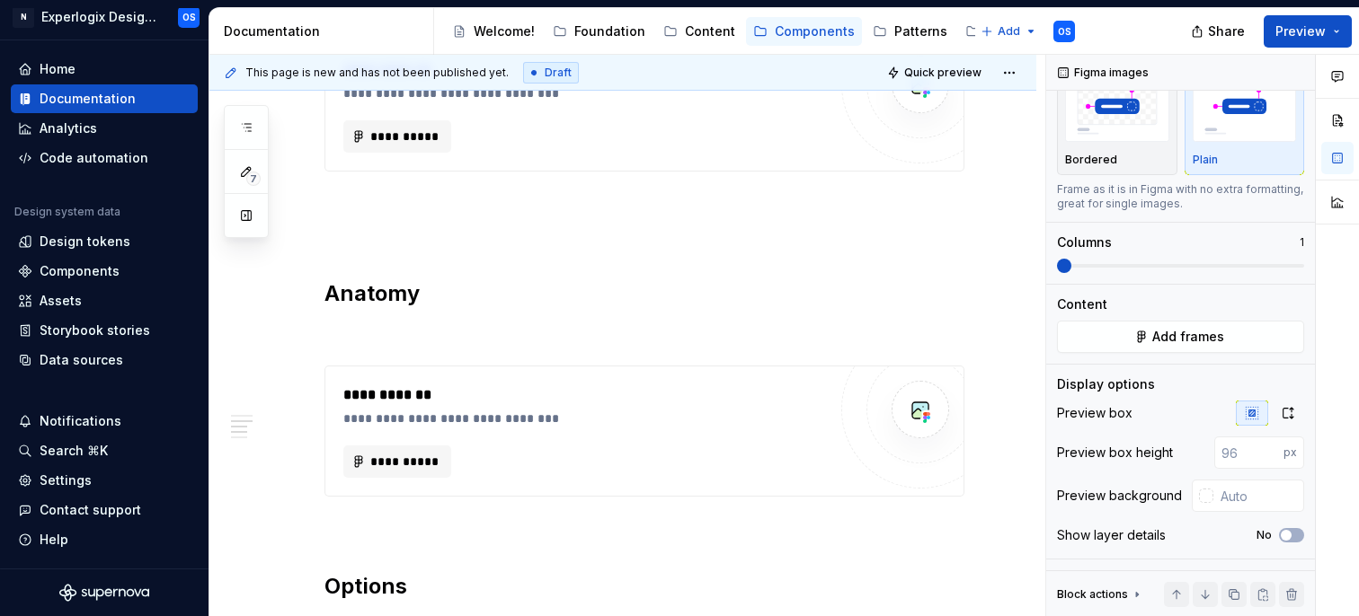
scroll to position [0, 0]
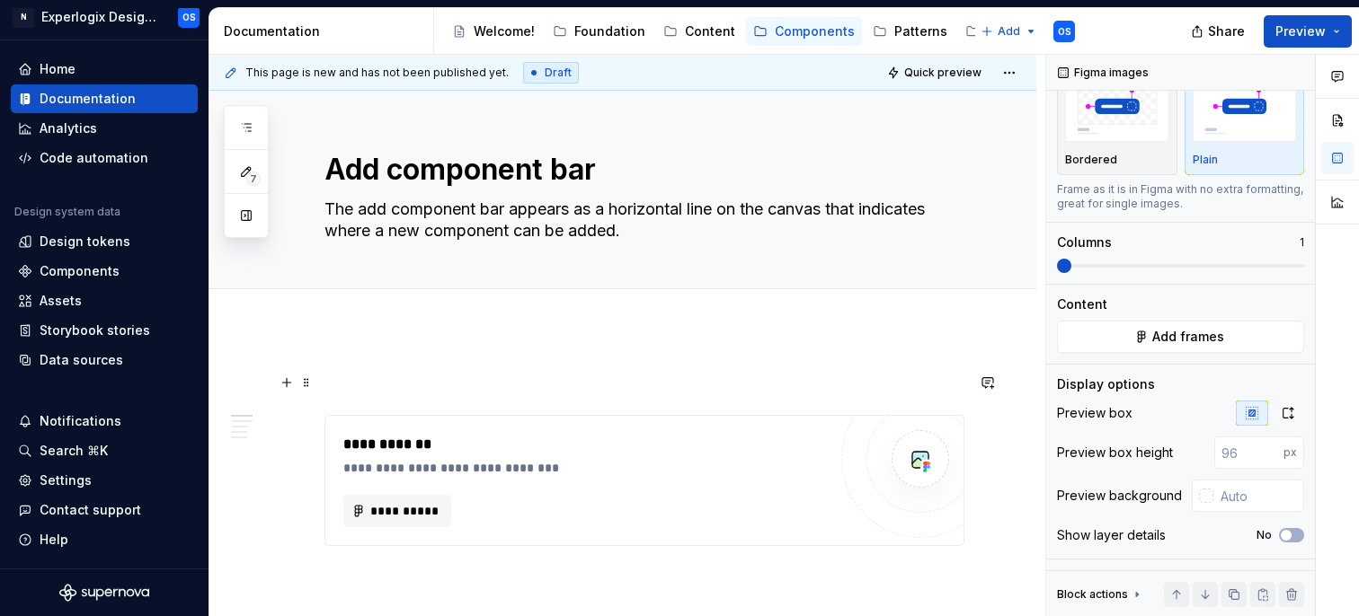
type textarea "*"
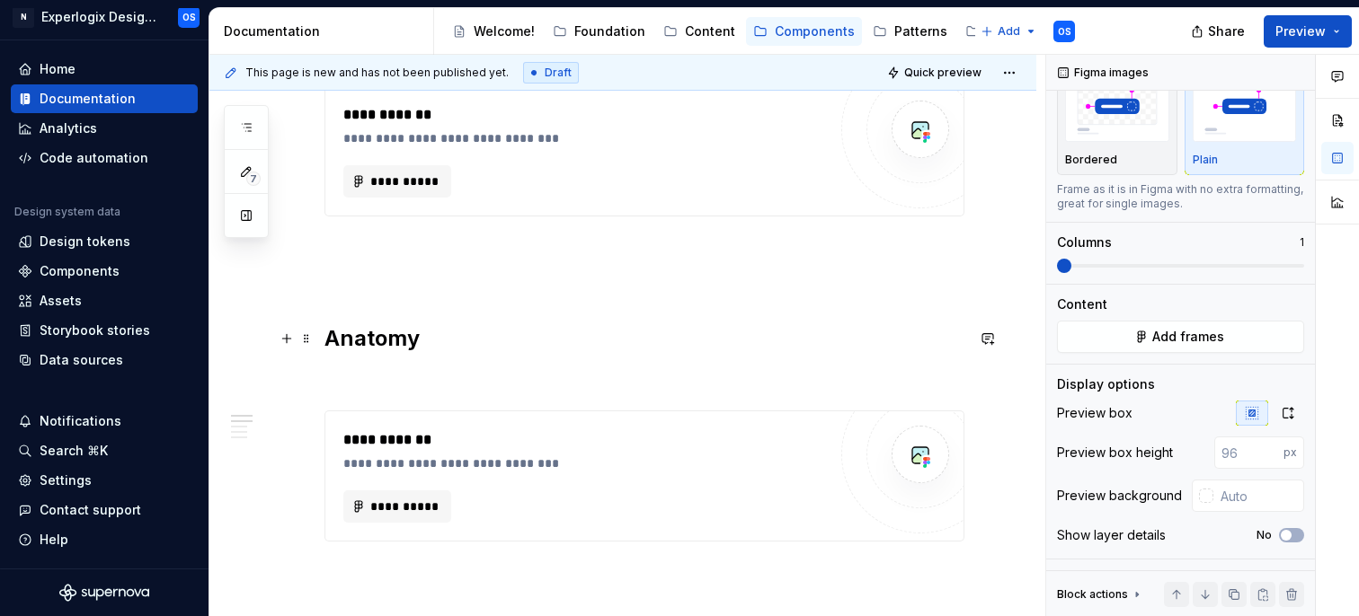
scroll to position [356, 0]
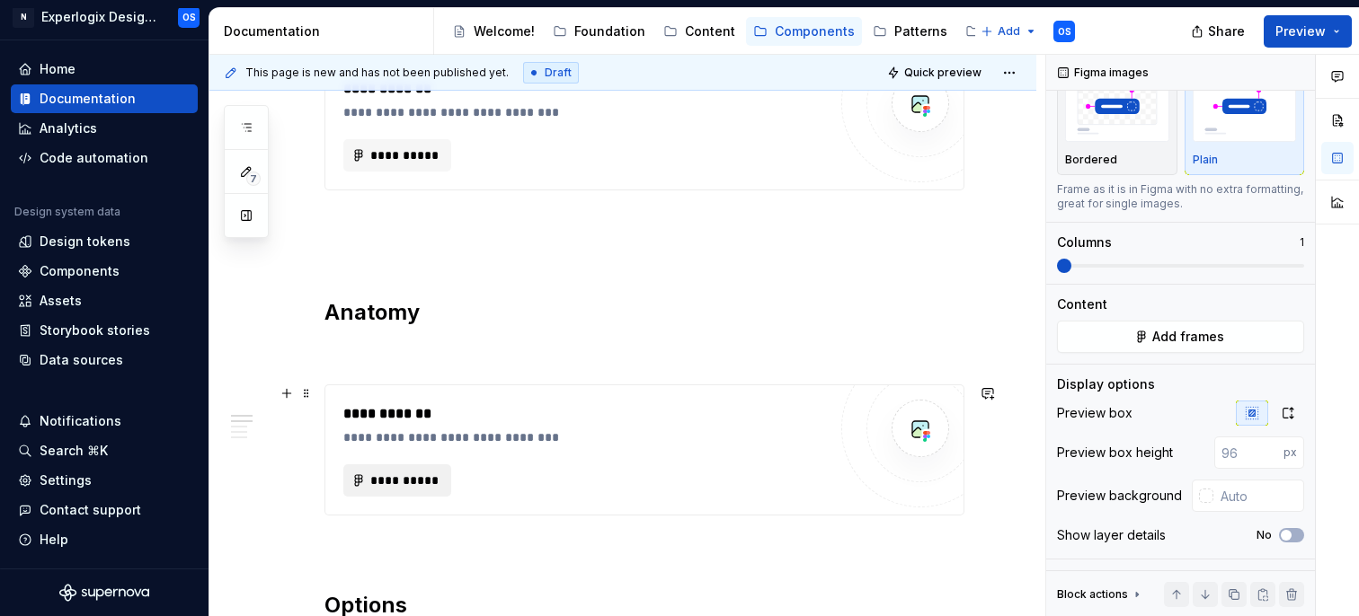
click at [381, 485] on span "**********" at bounding box center [404, 481] width 70 height 18
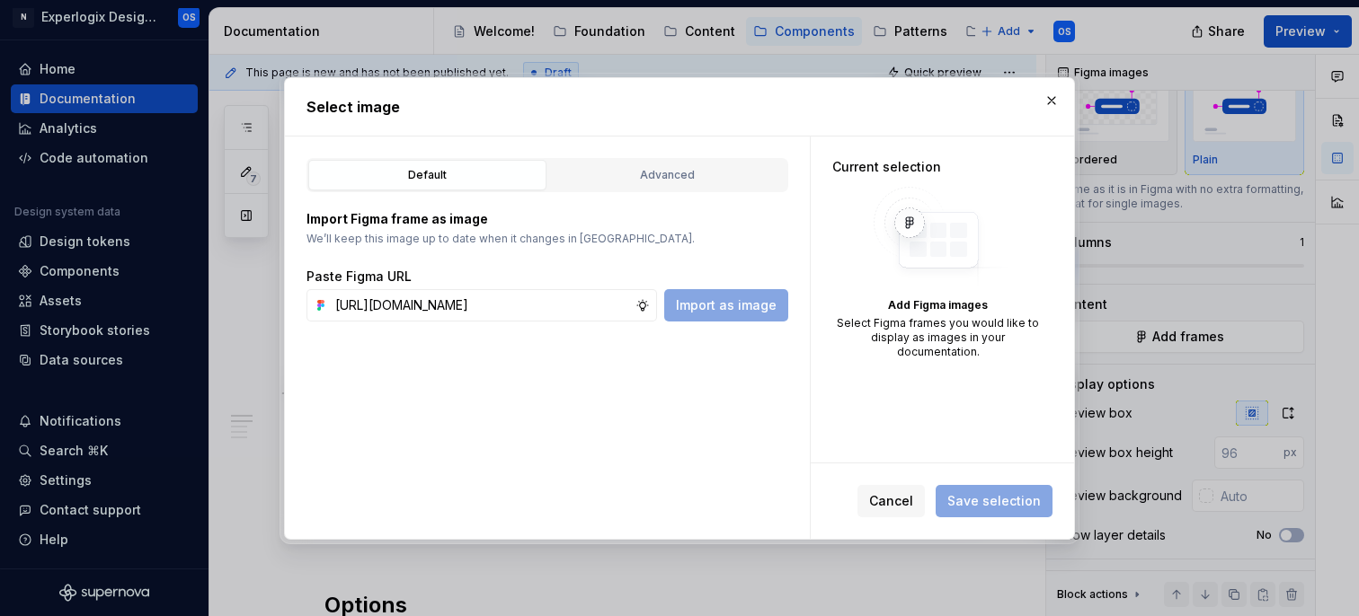
scroll to position [0, 445]
type input "https://www.figma.com/design/SQnbXLQMhWr5yPw9fVqT9P/Documentation?node-id=28-16…"
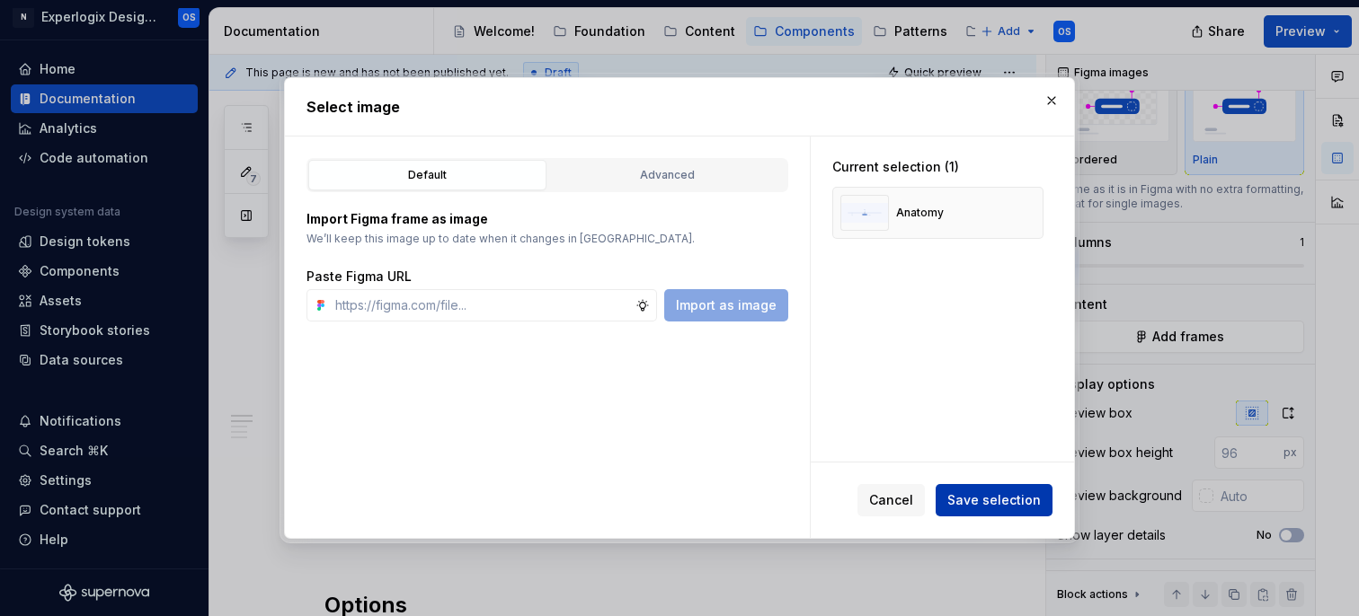
click at [998, 506] on span "Save selection" at bounding box center [993, 501] width 93 height 18
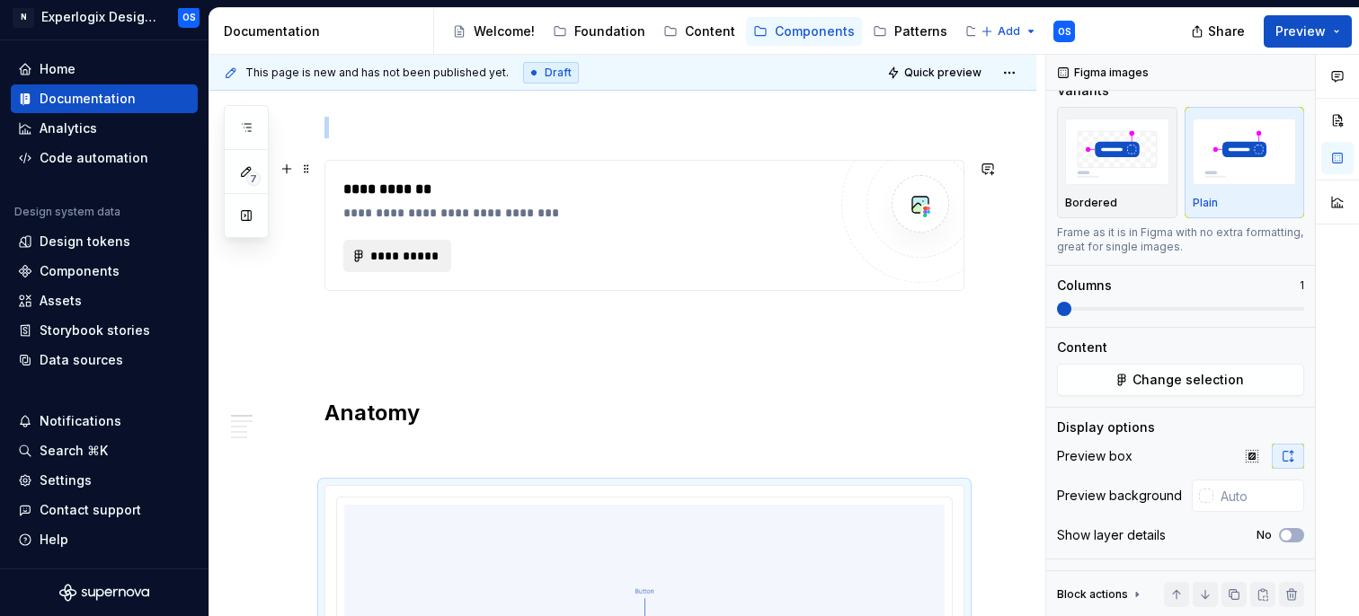
scroll to position [63, 0]
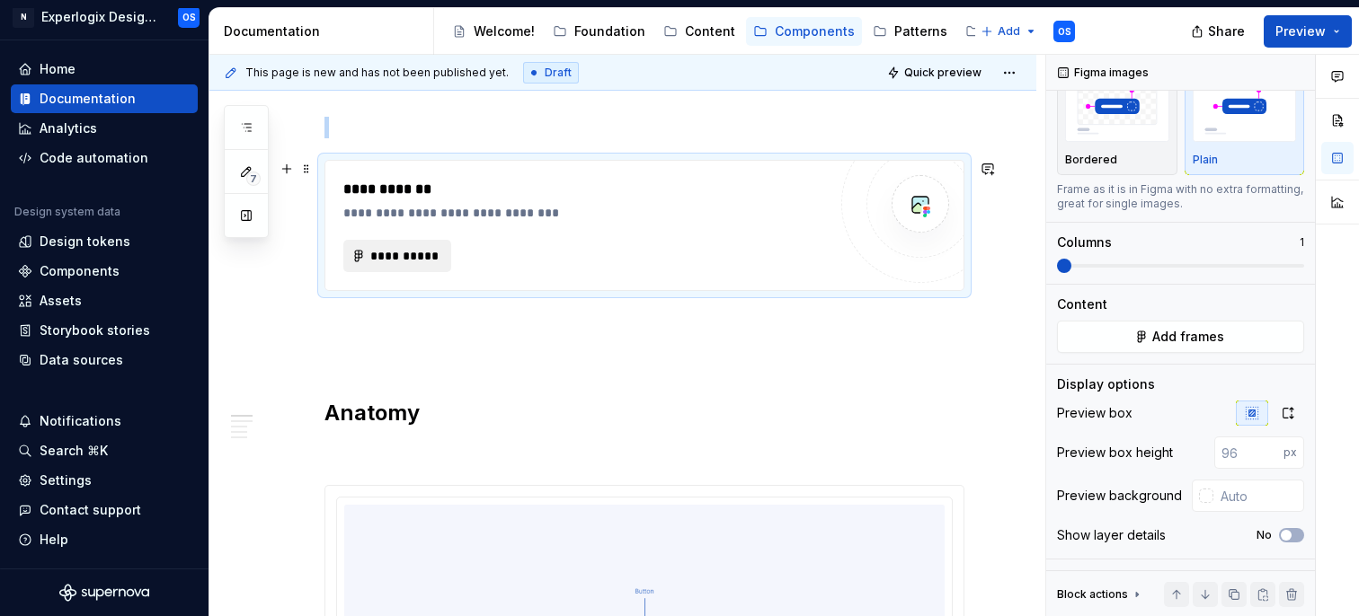
click at [402, 254] on span "**********" at bounding box center [404, 256] width 70 height 18
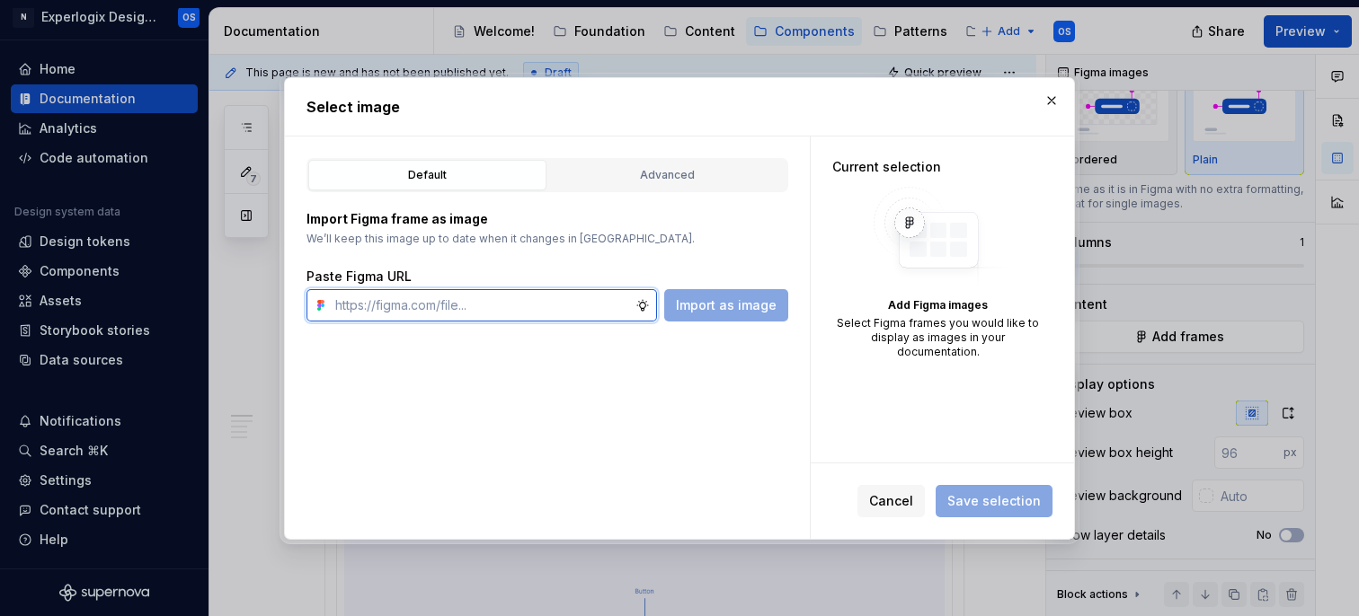
type textarea "*"
paste input "https://www.figma.com/design/SQnbXLQMhWr5yPw9fVqT9P/Documentation?node-id=28-16…"
type input "https://www.figma.com/design/SQnbXLQMhWr5yPw9fVqT9P/Documentation?node-id=28-16…"
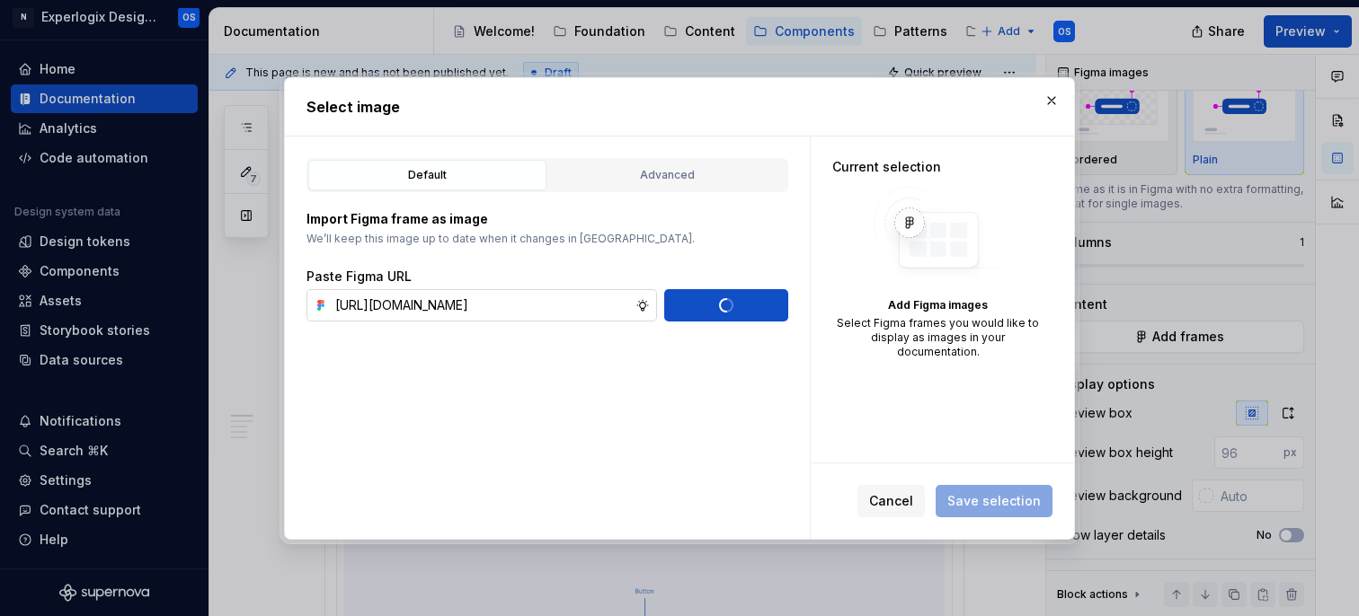
scroll to position [0, 0]
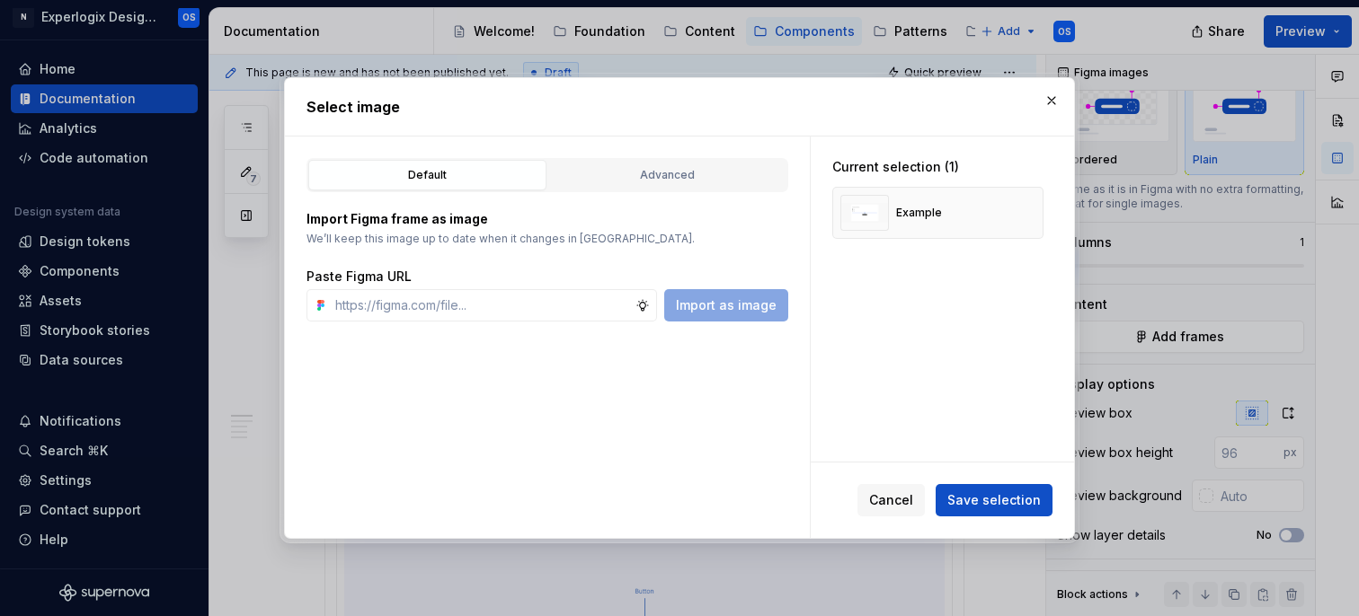
click at [1006, 500] on span "Save selection" at bounding box center [993, 501] width 93 height 18
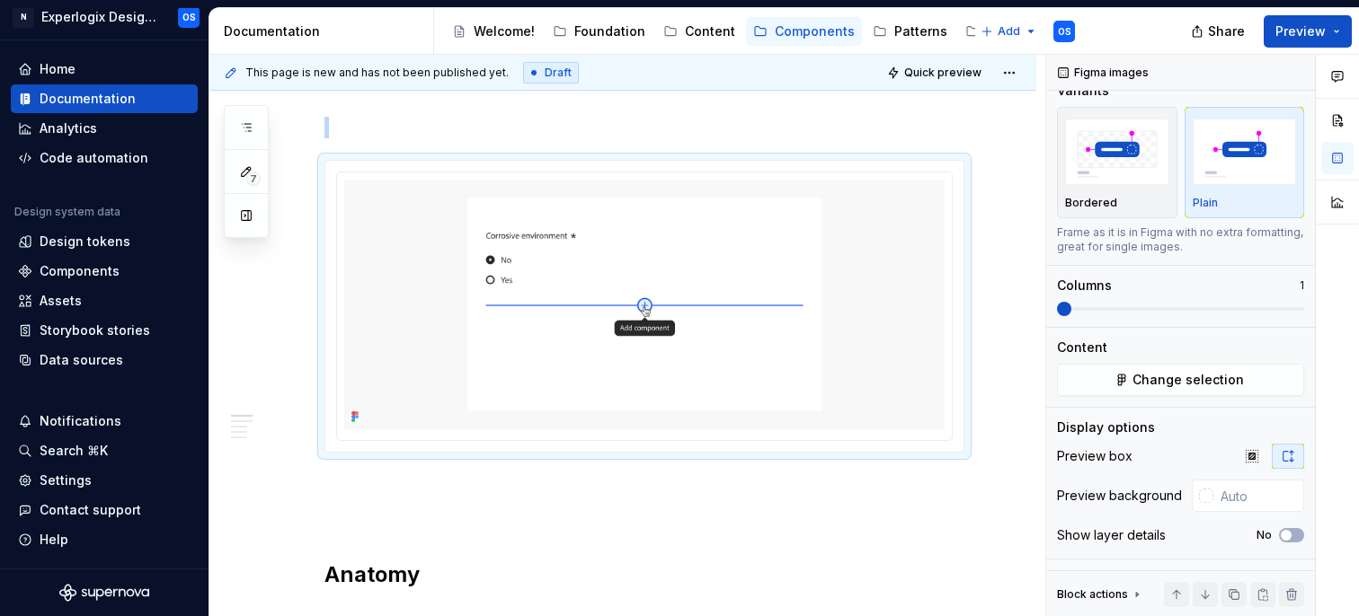
scroll to position [20, 0]
click at [246, 124] on icon "button" at bounding box center [246, 127] width 9 height 7
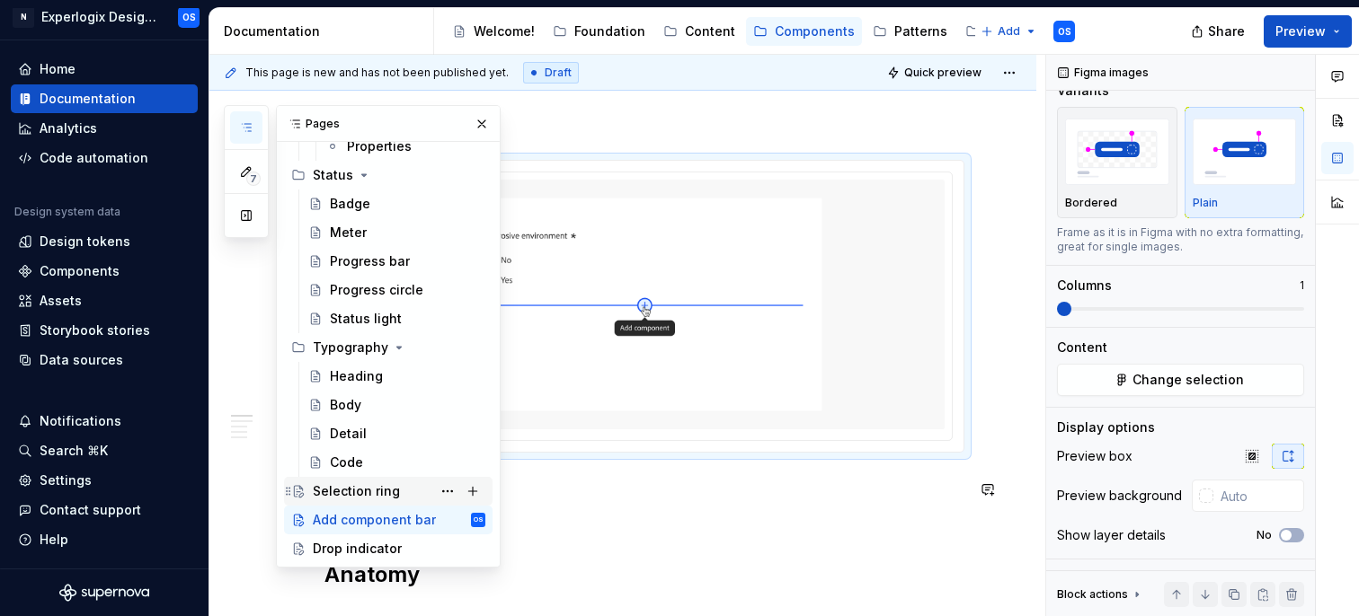
click at [367, 485] on div "Selection ring" at bounding box center [356, 492] width 87 height 18
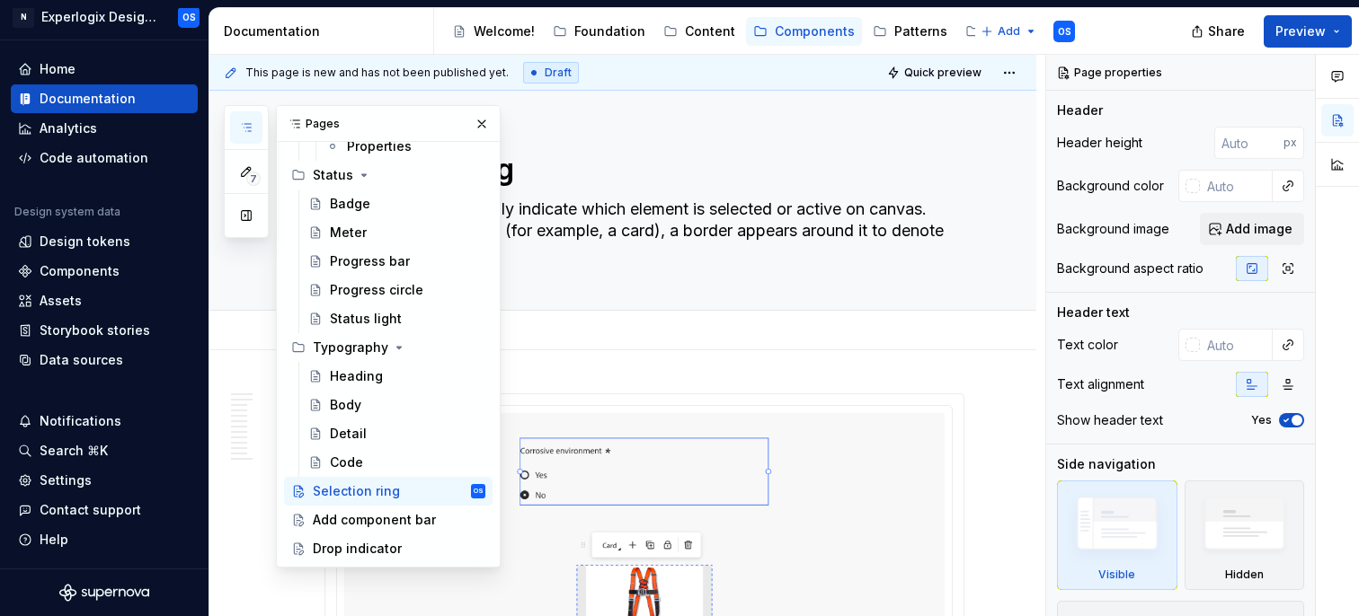
click at [642, 349] on div "Add tab" at bounding box center [622, 331] width 827 height 40
type textarea "*"
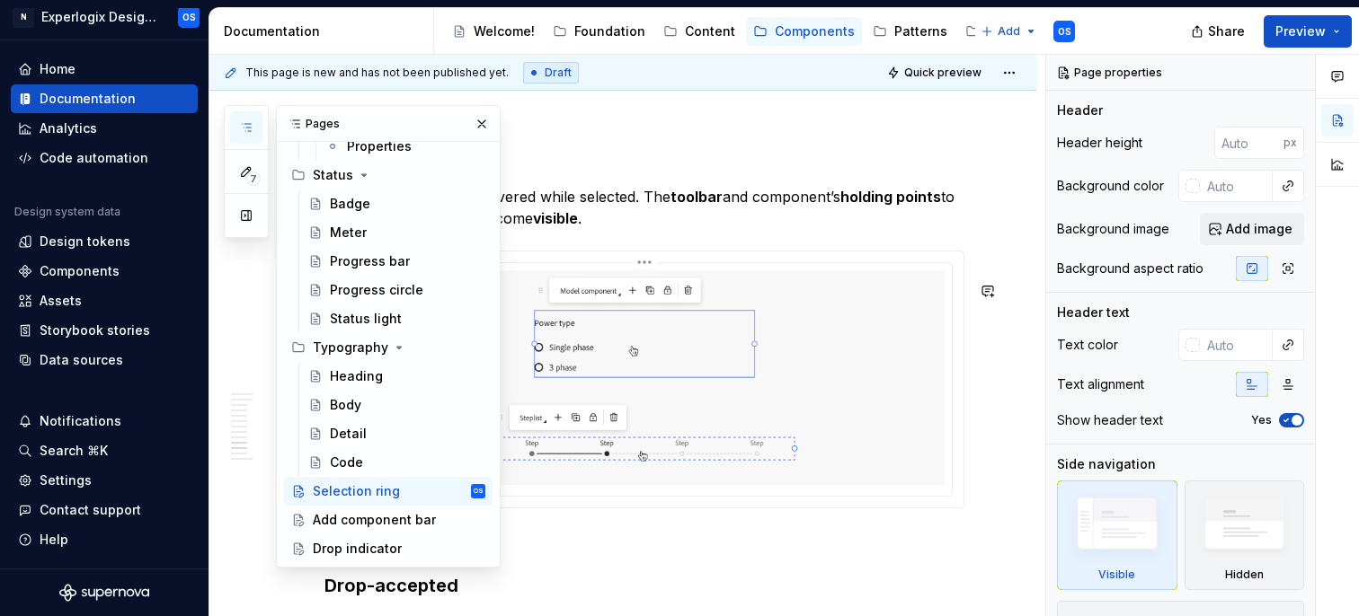
scroll to position [4262, 0]
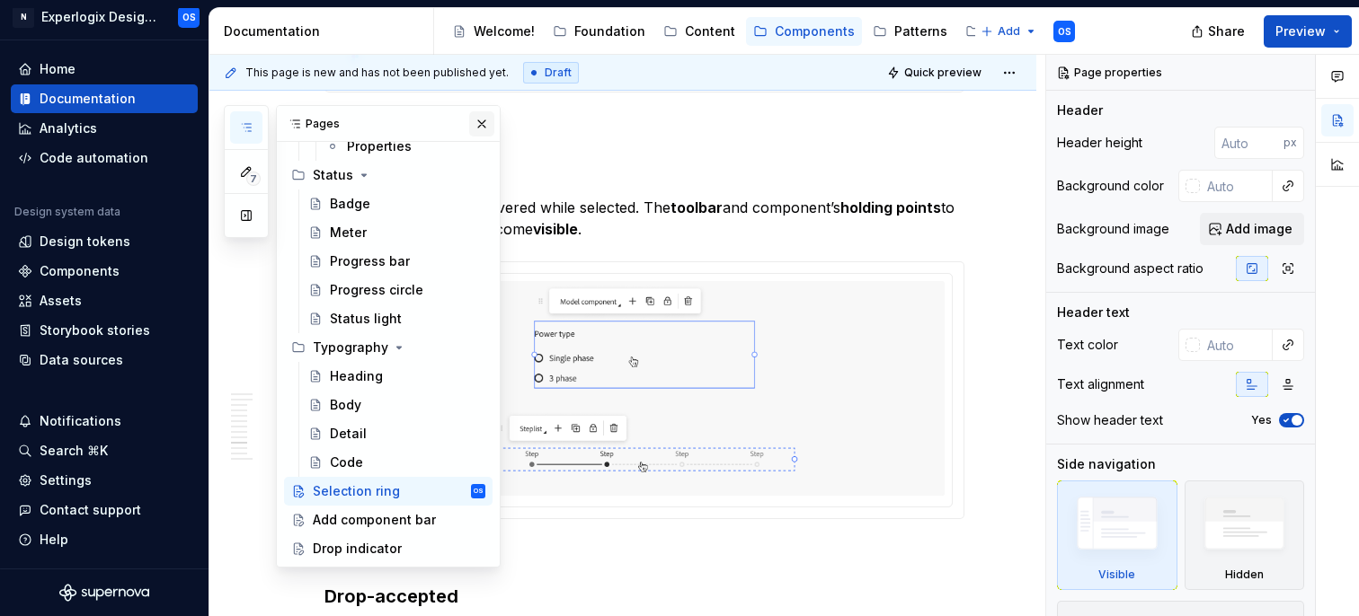
click at [480, 123] on button "button" at bounding box center [481, 123] width 25 height 25
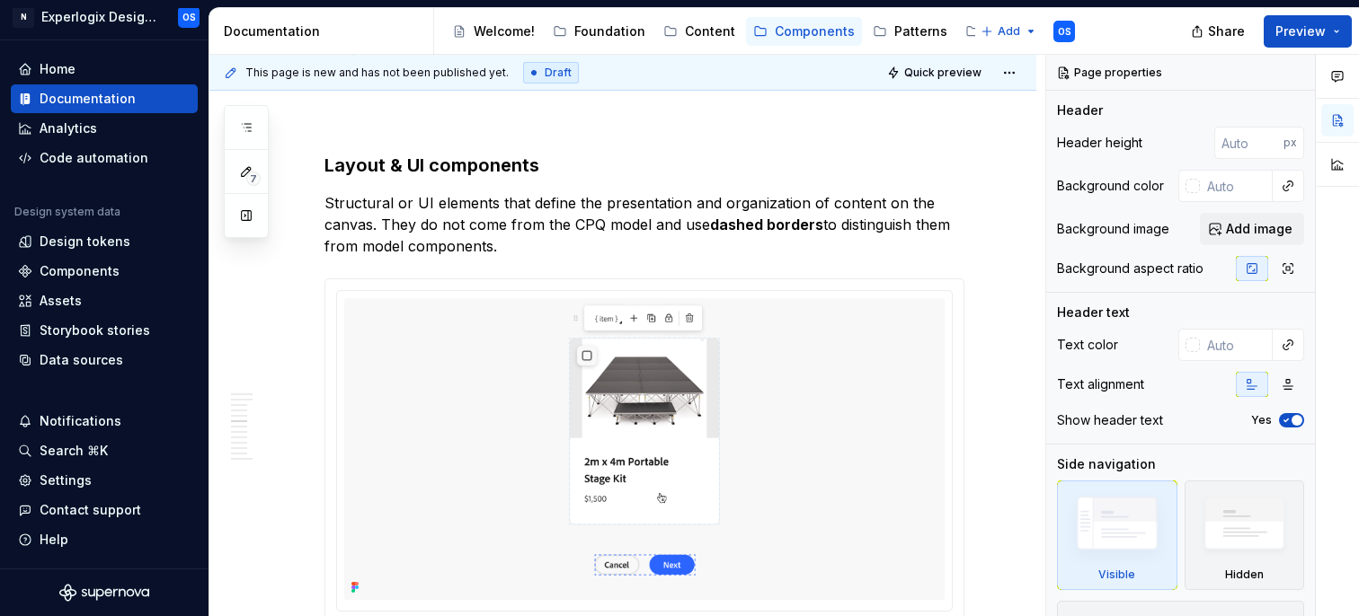
scroll to position [2576, 0]
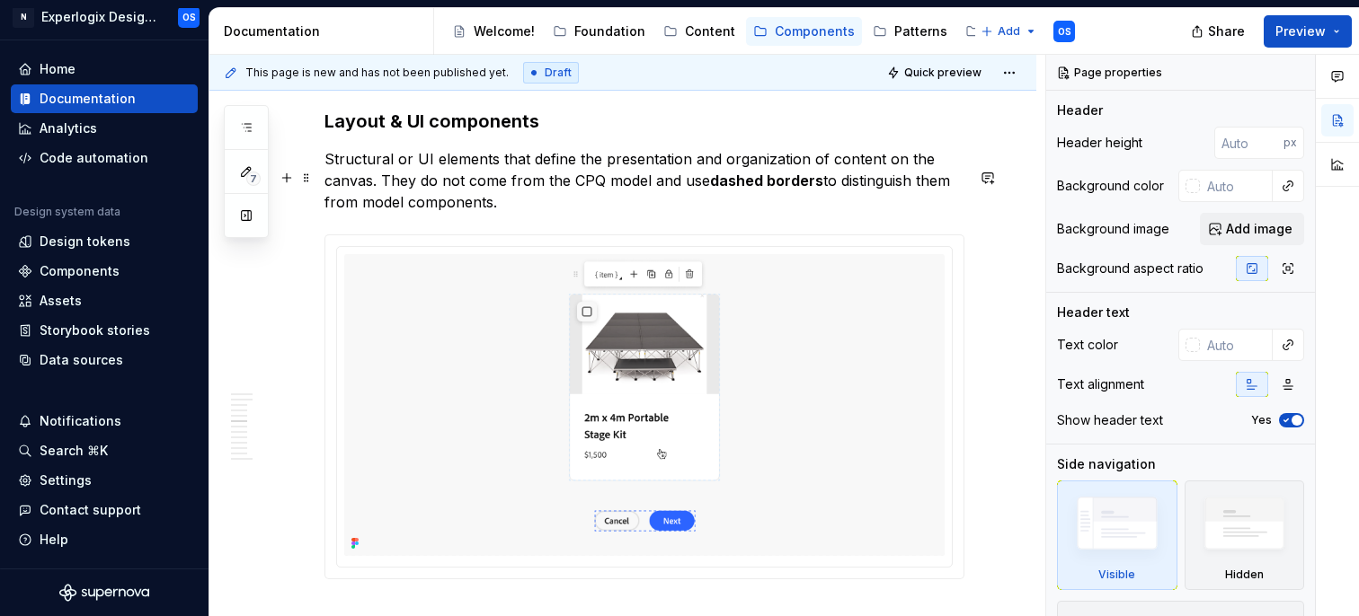
click at [583, 198] on p "Structural or UI elements that define the presentation and organization of cont…" at bounding box center [644, 180] width 640 height 65
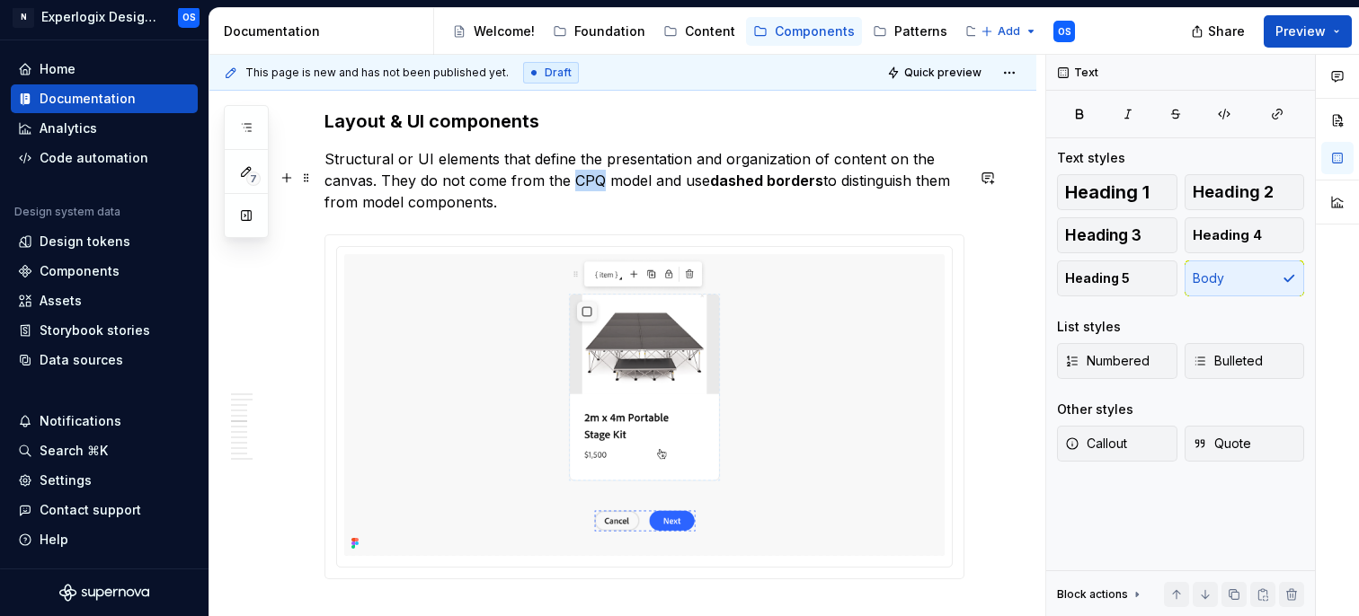
click at [583, 198] on p "Structural or UI elements that define the presentation and organization of cont…" at bounding box center [644, 180] width 640 height 65
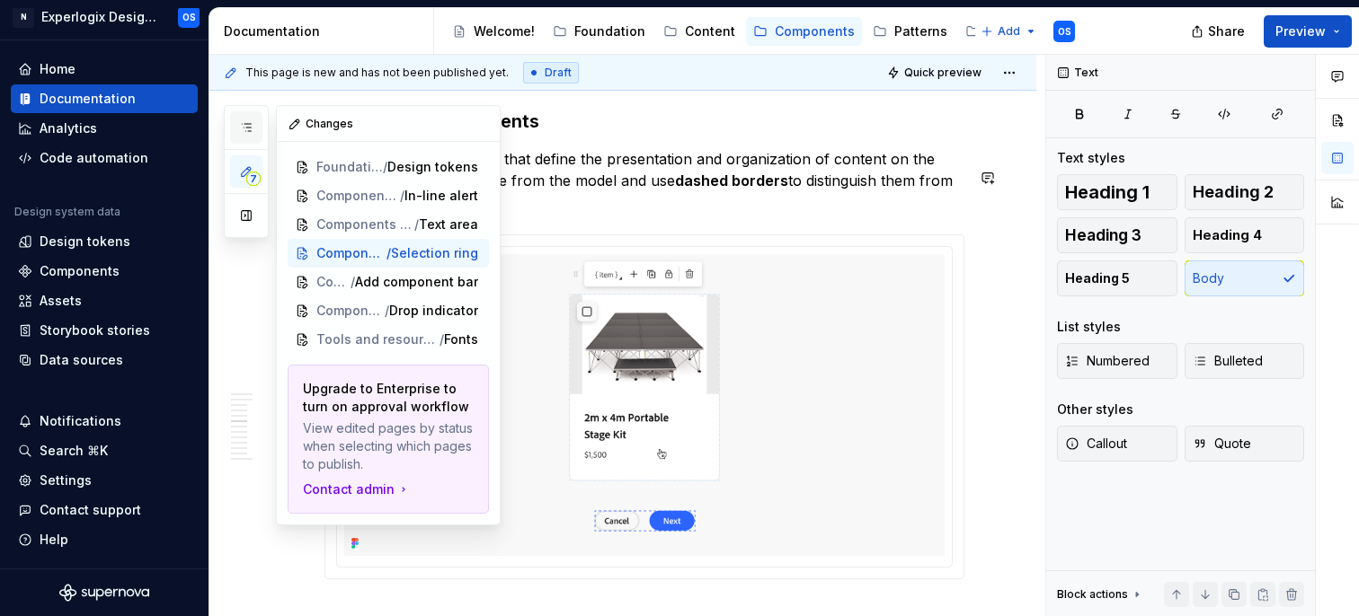
scroll to position [0, 0]
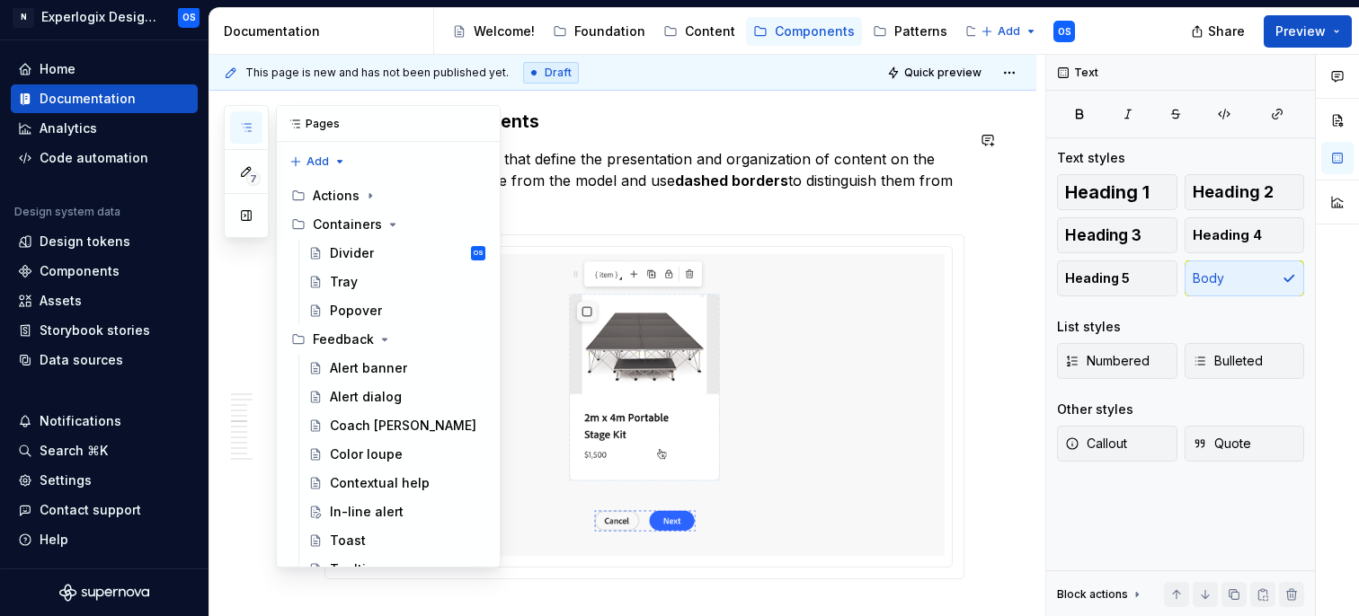
click at [255, 127] on button "button" at bounding box center [246, 127] width 32 height 32
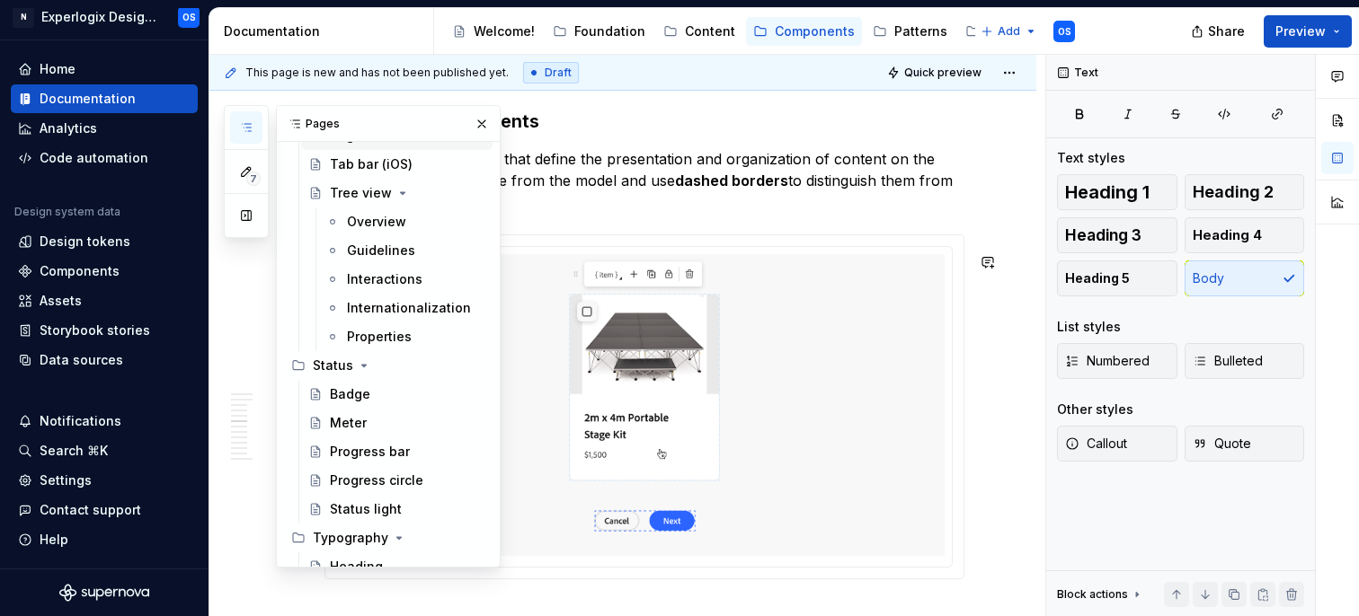
scroll to position [855, 0]
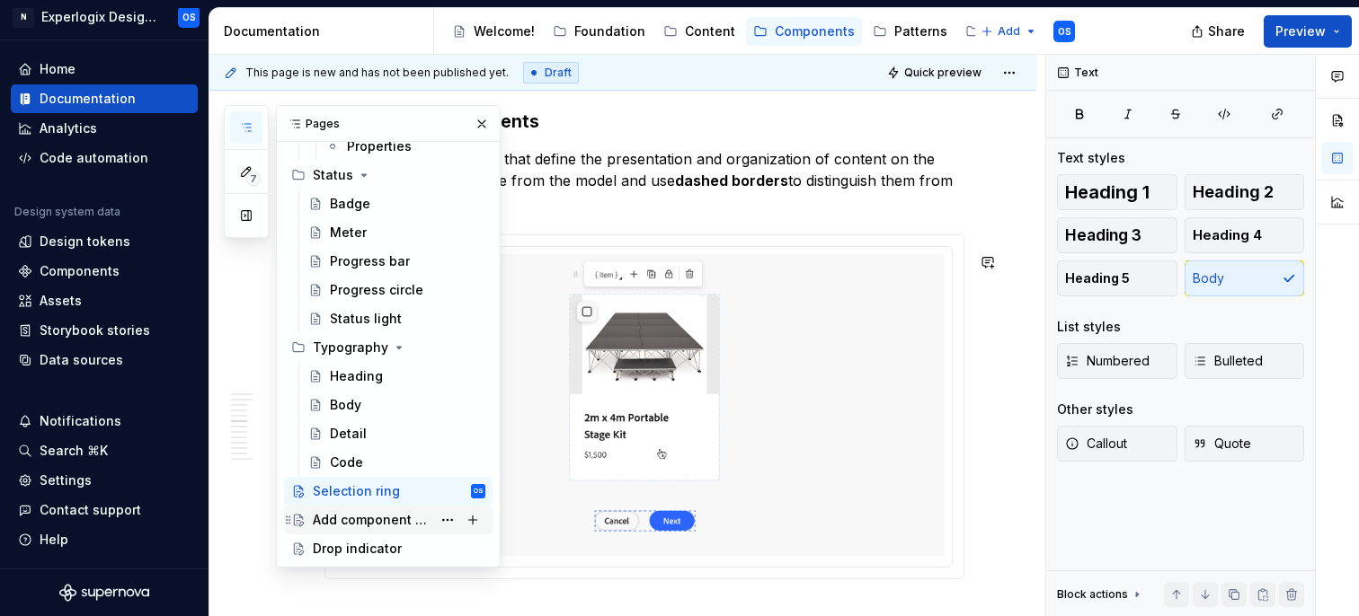
click at [349, 520] on div "Add component bar" at bounding box center [372, 520] width 119 height 18
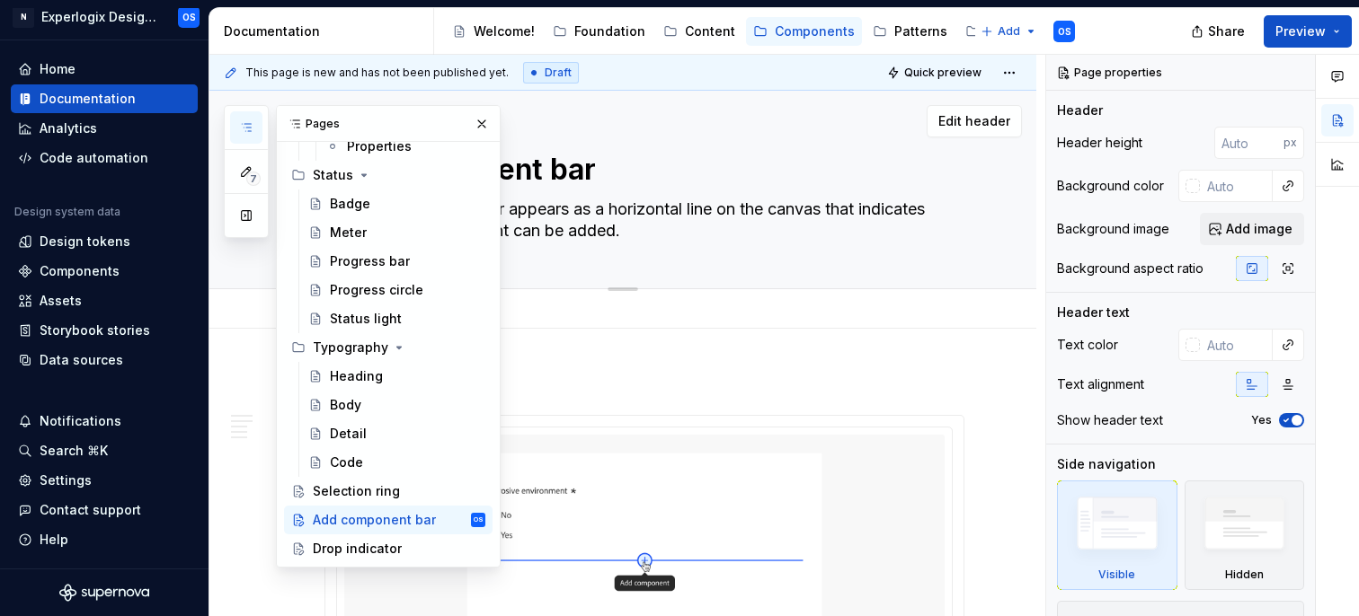
click at [556, 251] on div "Add component bar The add component bar appears as a horizontal line on the can…" at bounding box center [644, 190] width 640 height 198
click at [488, 116] on button "button" at bounding box center [481, 123] width 25 height 25
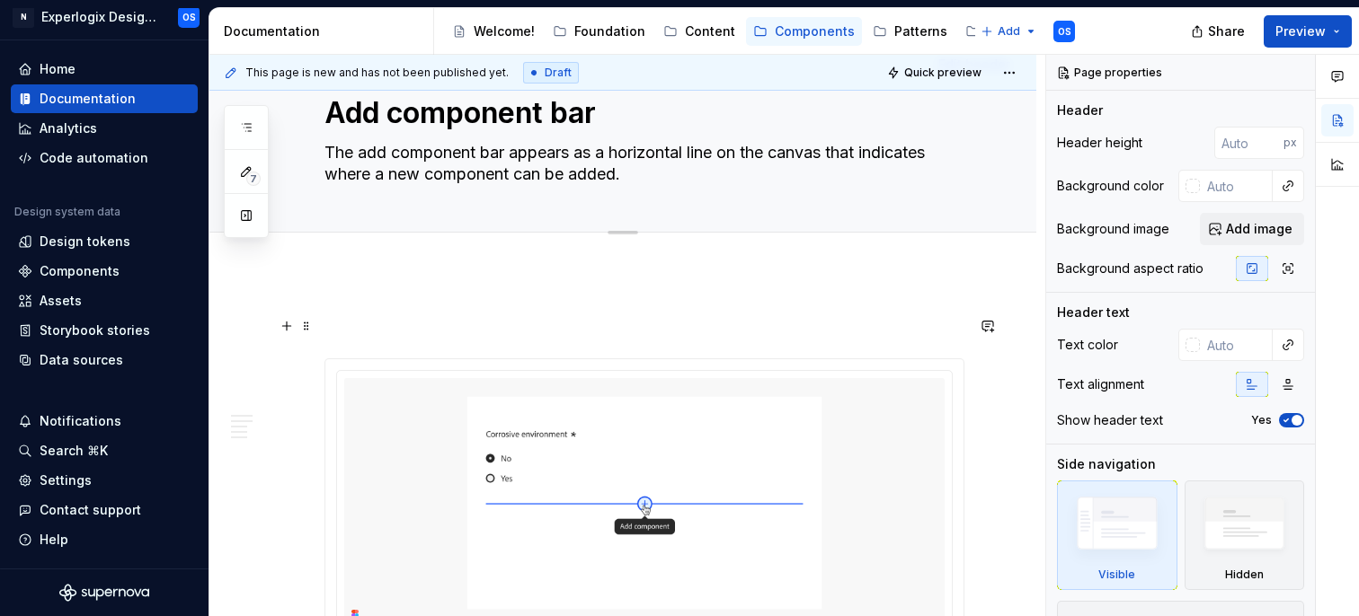
scroll to position [51, 0]
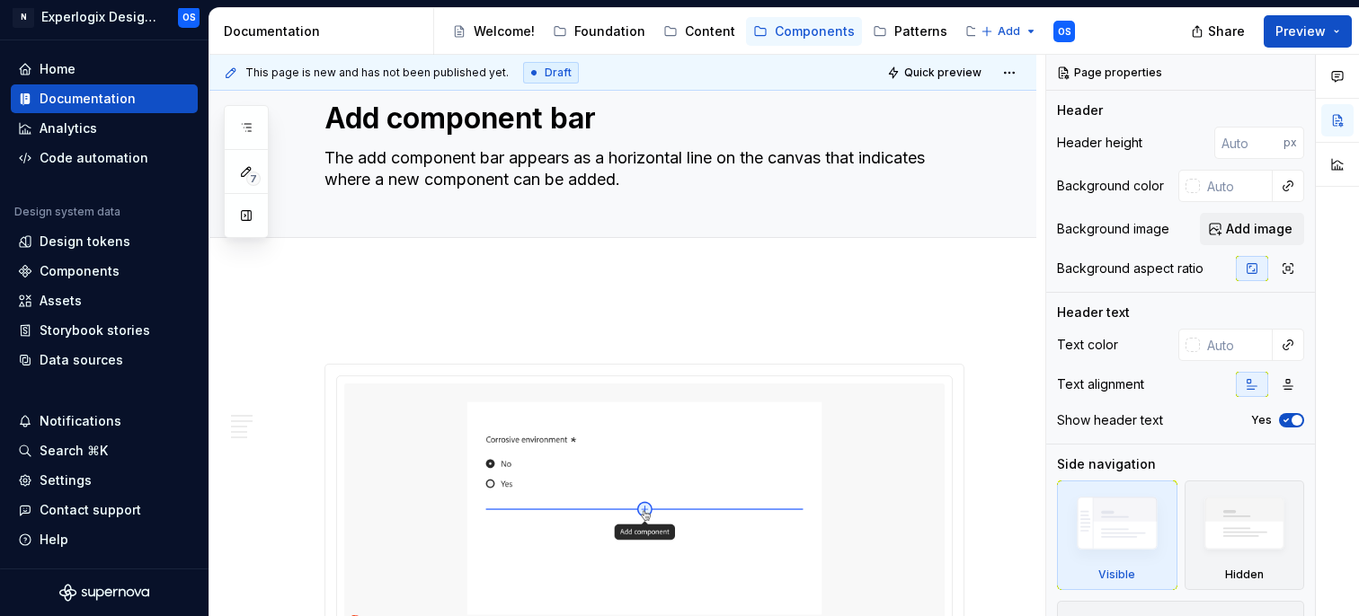
click at [343, 270] on div "Add tab" at bounding box center [644, 257] width 640 height 25
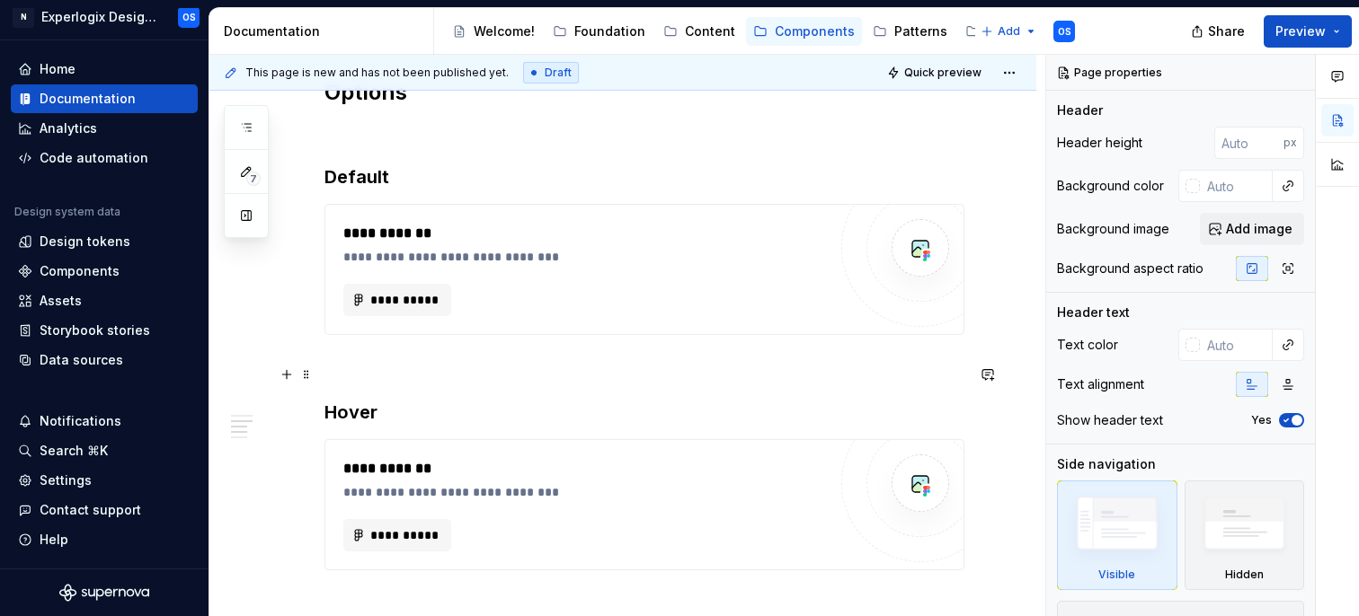
scroll to position [1229, 0]
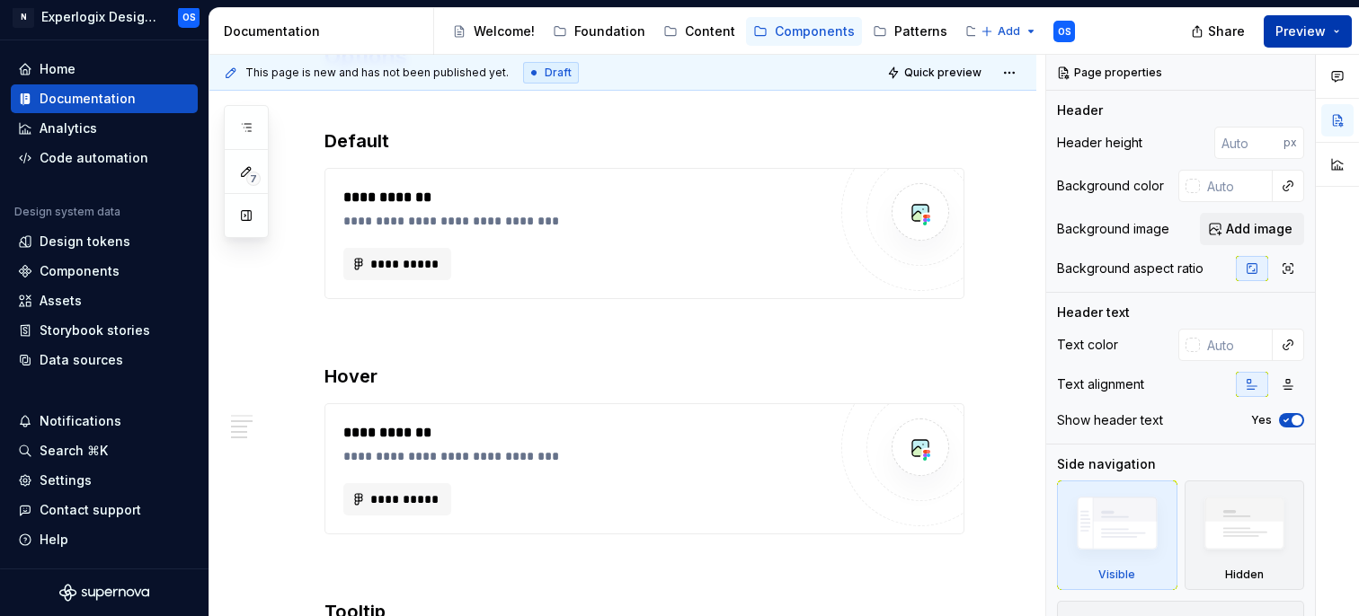
click at [1327, 36] on button "Preview" at bounding box center [1308, 31] width 88 height 32
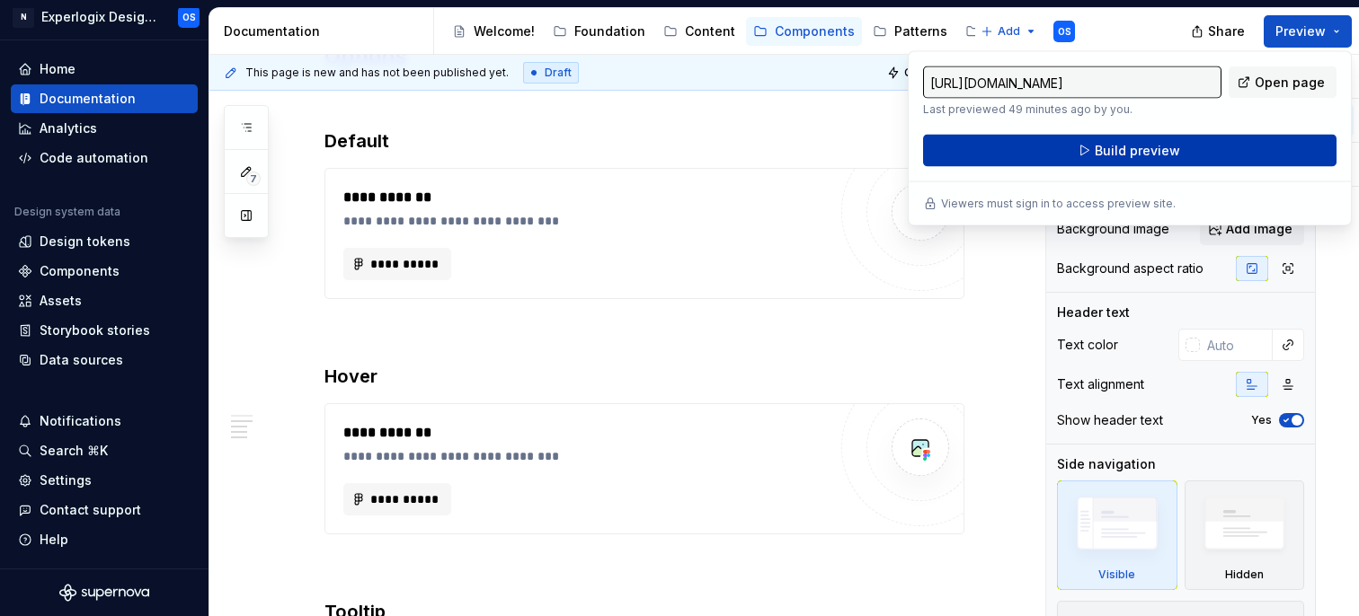
click at [1160, 164] on button "Build preview" at bounding box center [1129, 151] width 413 height 32
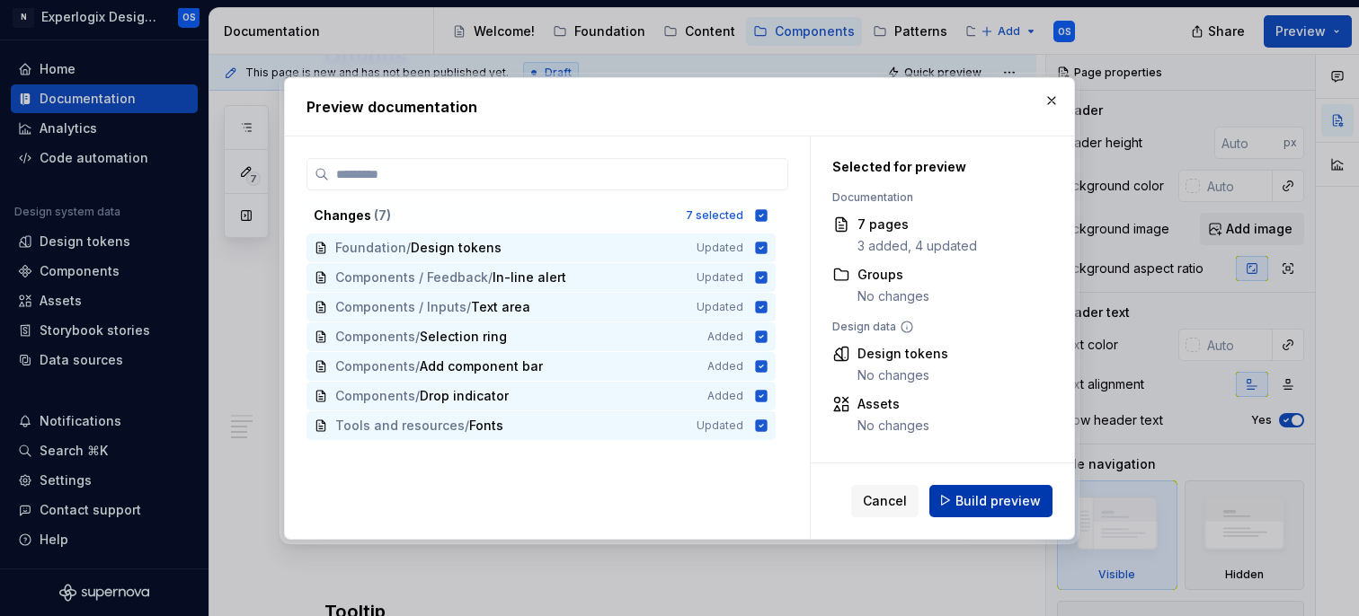
click at [986, 495] on span "Build preview" at bounding box center [997, 501] width 85 height 18
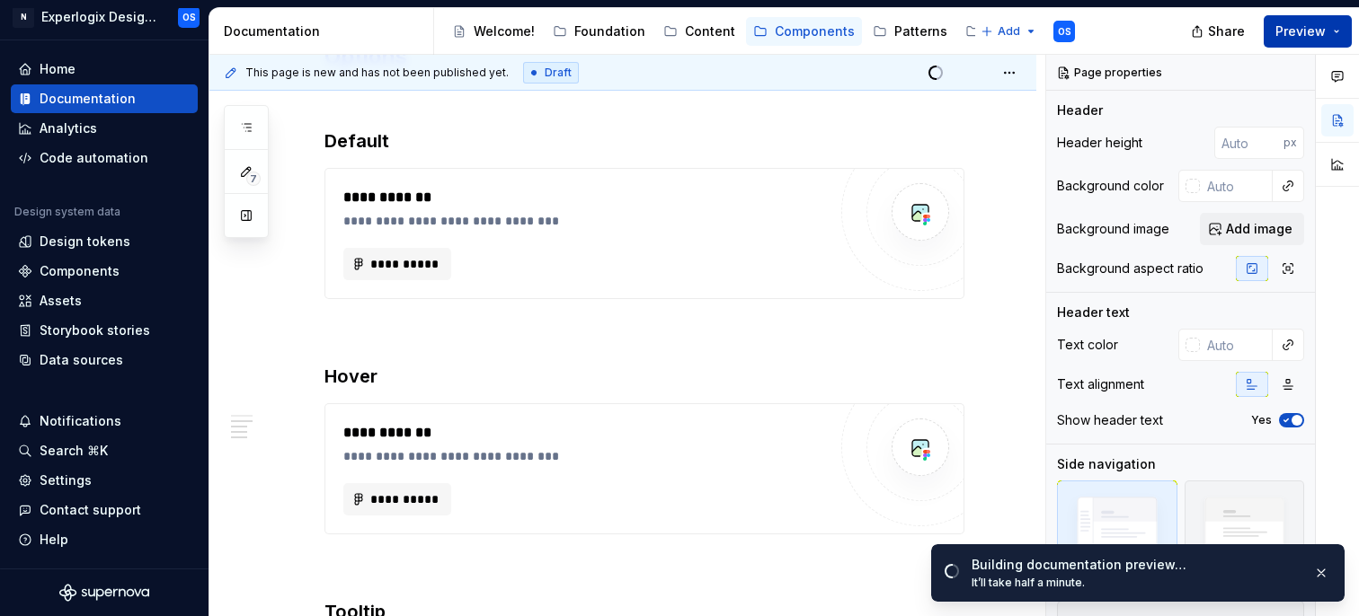
click at [1329, 33] on button "Preview" at bounding box center [1308, 31] width 88 height 32
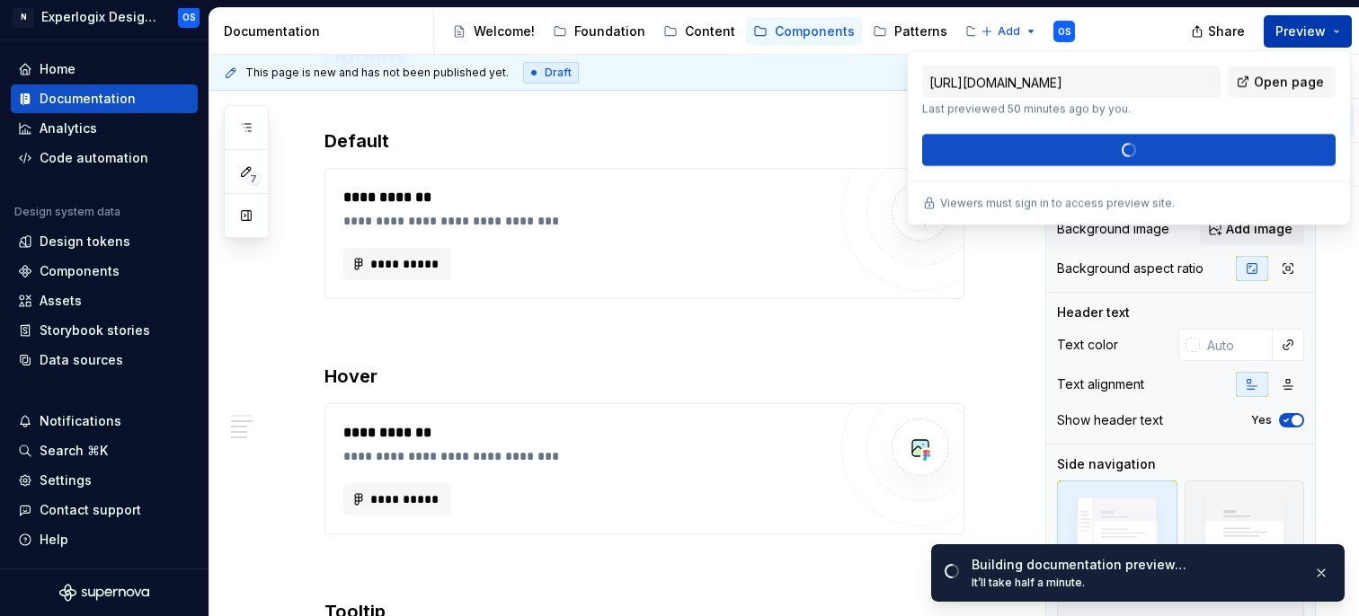
click at [1322, 31] on span "Preview" at bounding box center [1300, 31] width 50 height 18
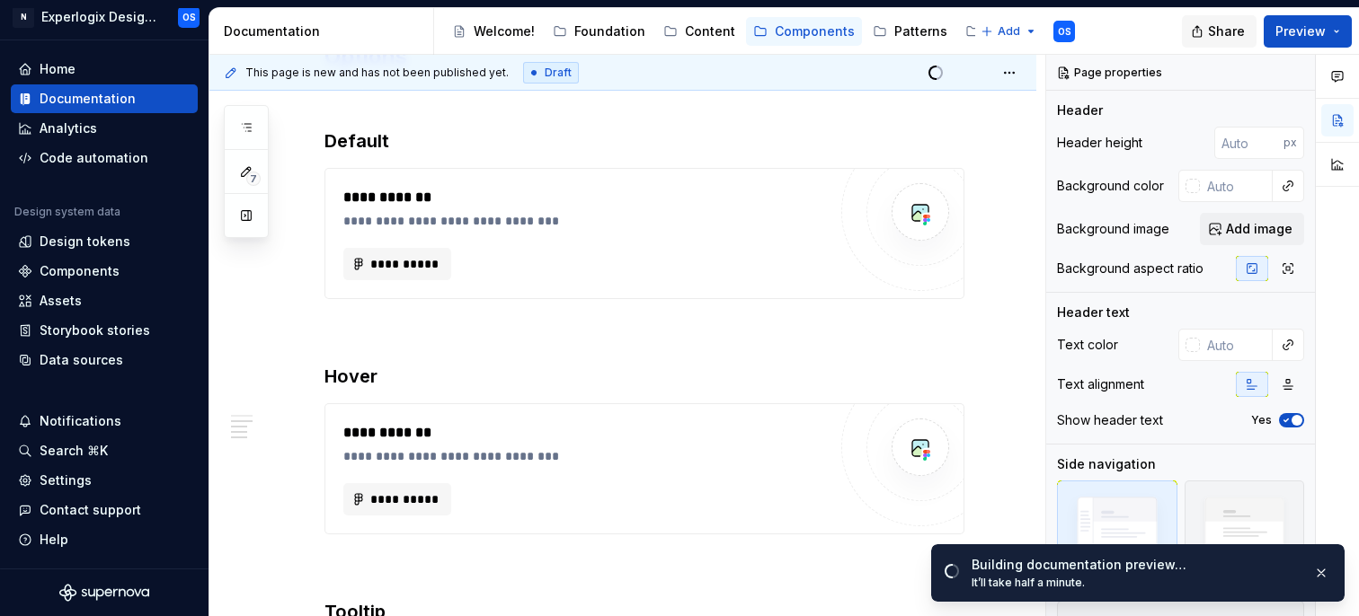
click at [1228, 36] on span "Share" at bounding box center [1226, 31] width 37 height 18
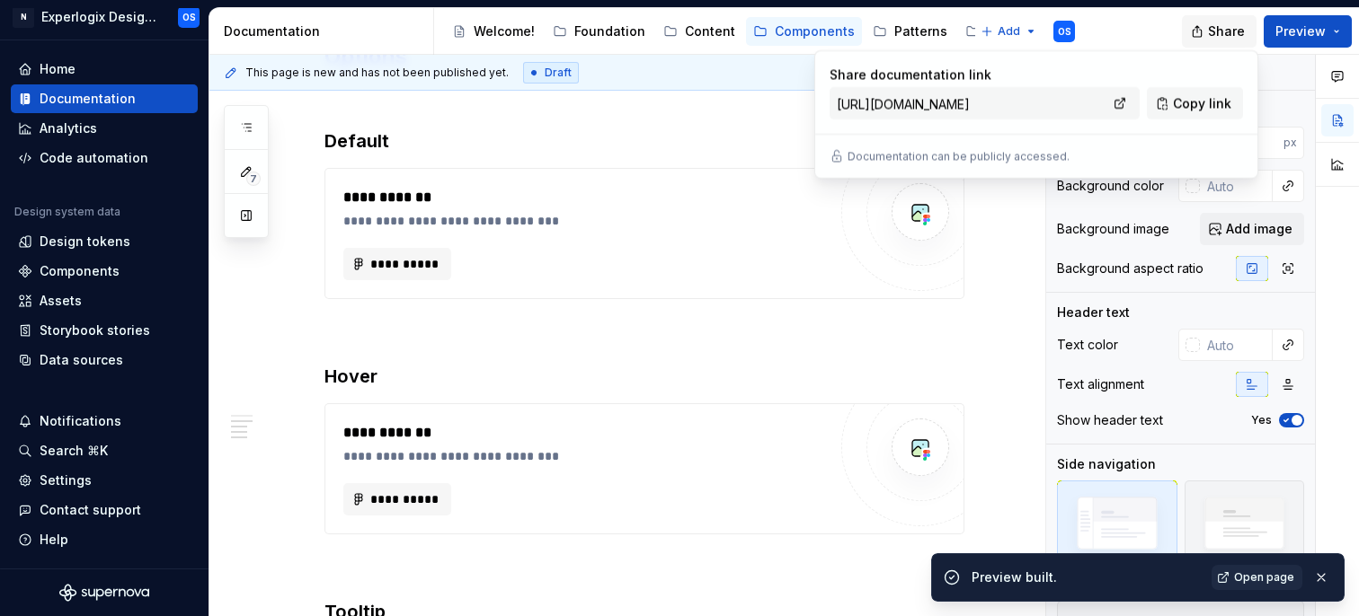
click at [1228, 36] on span "Share" at bounding box center [1226, 31] width 37 height 18
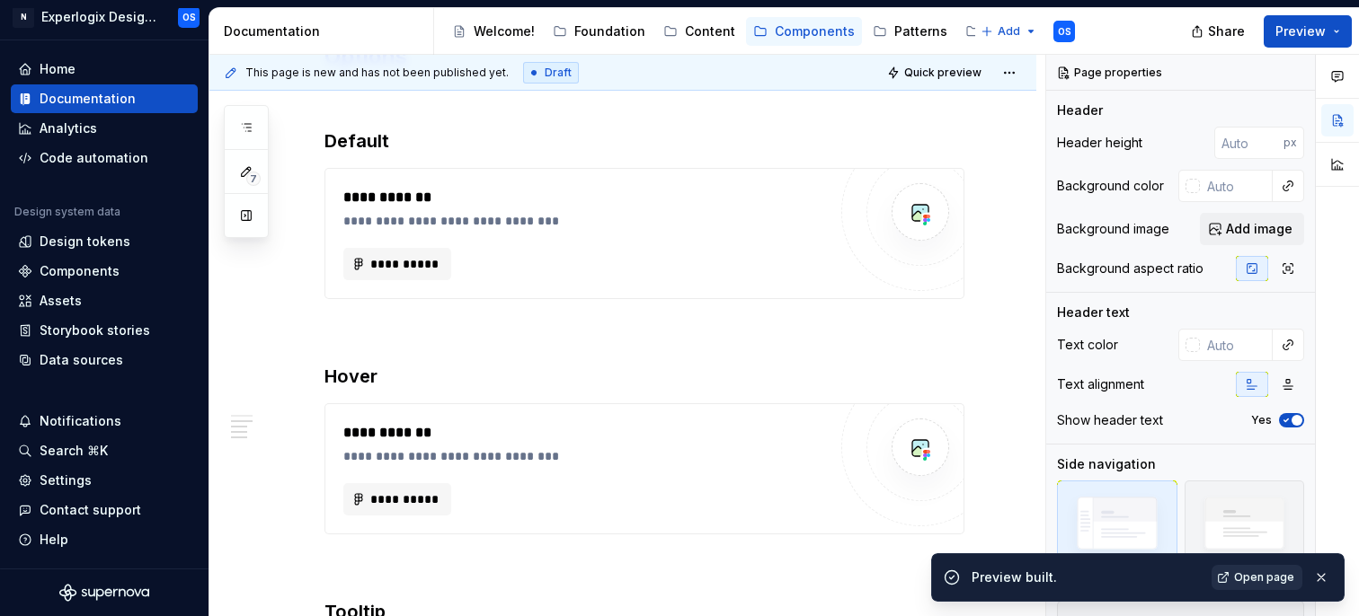
click at [1259, 584] on span "Open page" at bounding box center [1264, 578] width 60 height 14
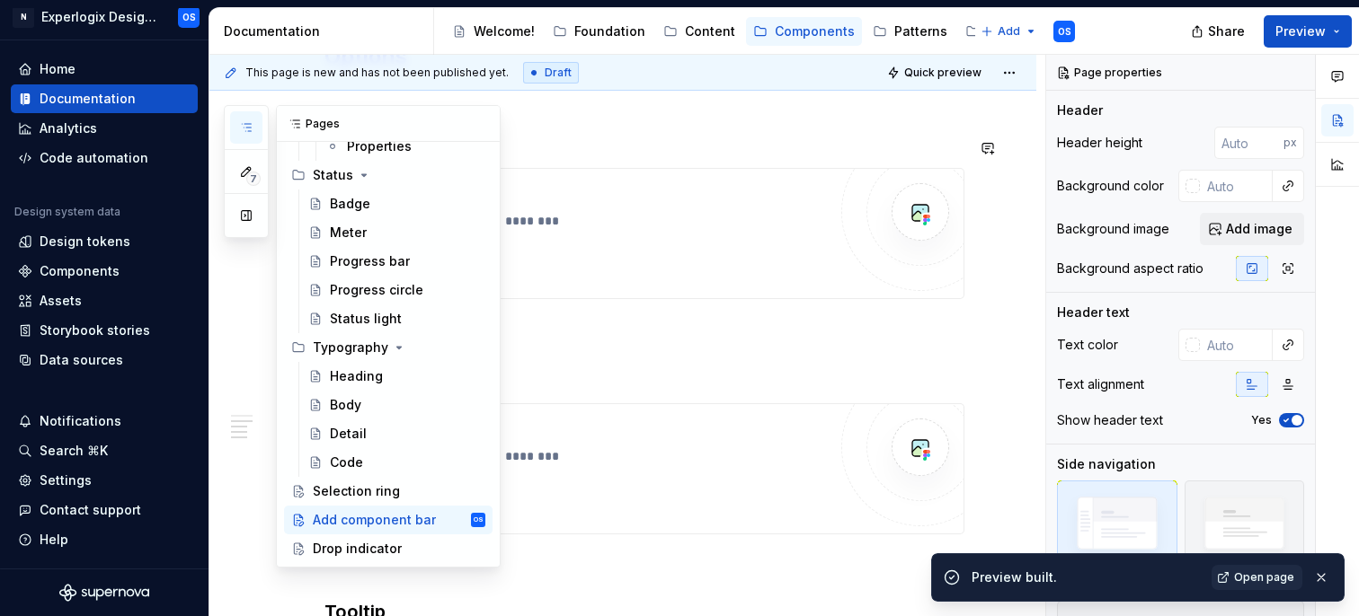
click at [251, 128] on icon "button" at bounding box center [246, 127] width 14 height 14
click at [446, 519] on button "Page tree" at bounding box center [447, 520] width 25 height 25
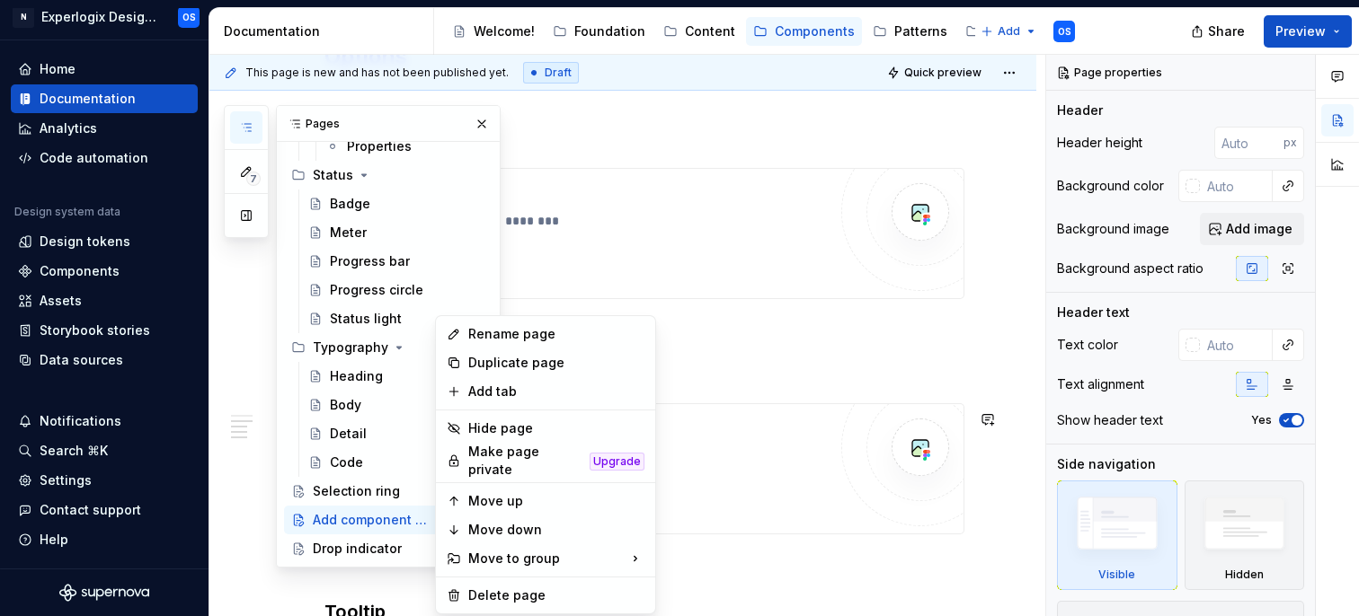
type textarea "*"
click at [597, 169] on html "N Experlogix Design System OS Home Documentation Analytics Code automation Desi…" at bounding box center [679, 308] width 1359 height 616
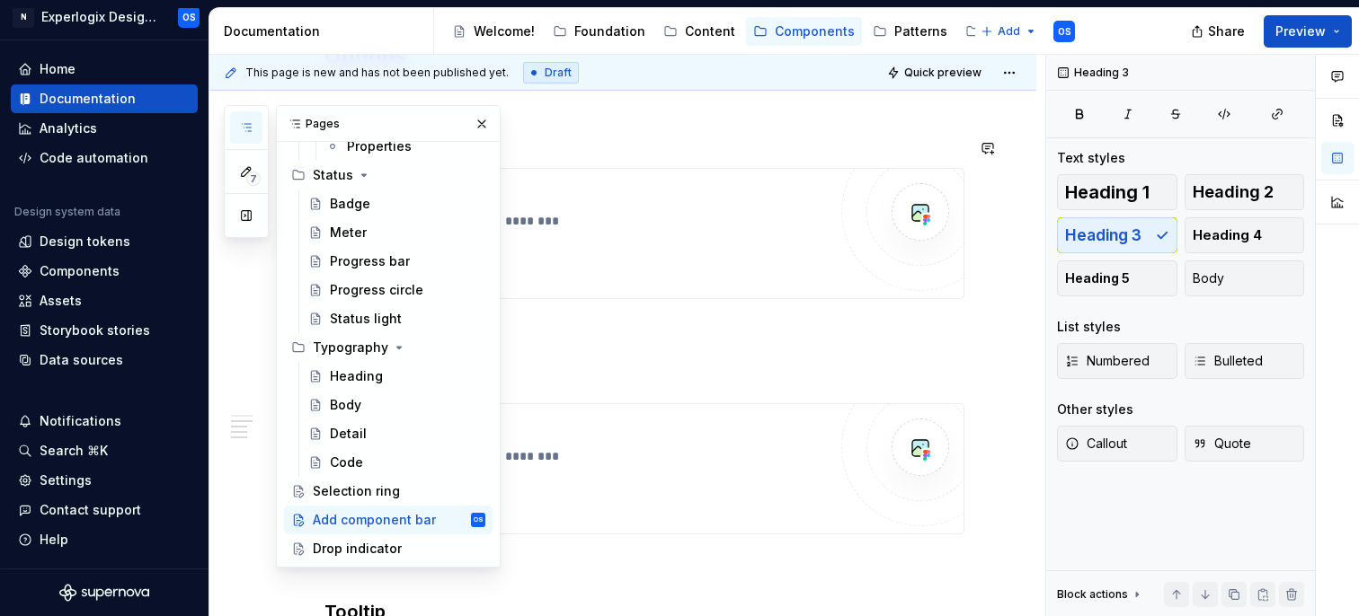
click at [616, 138] on h3 "Default" at bounding box center [644, 141] width 640 height 25
click at [1011, 79] on html "N Experlogix Design System OS Home Documentation Analytics Code automation Desi…" at bounding box center [679, 308] width 1359 height 616
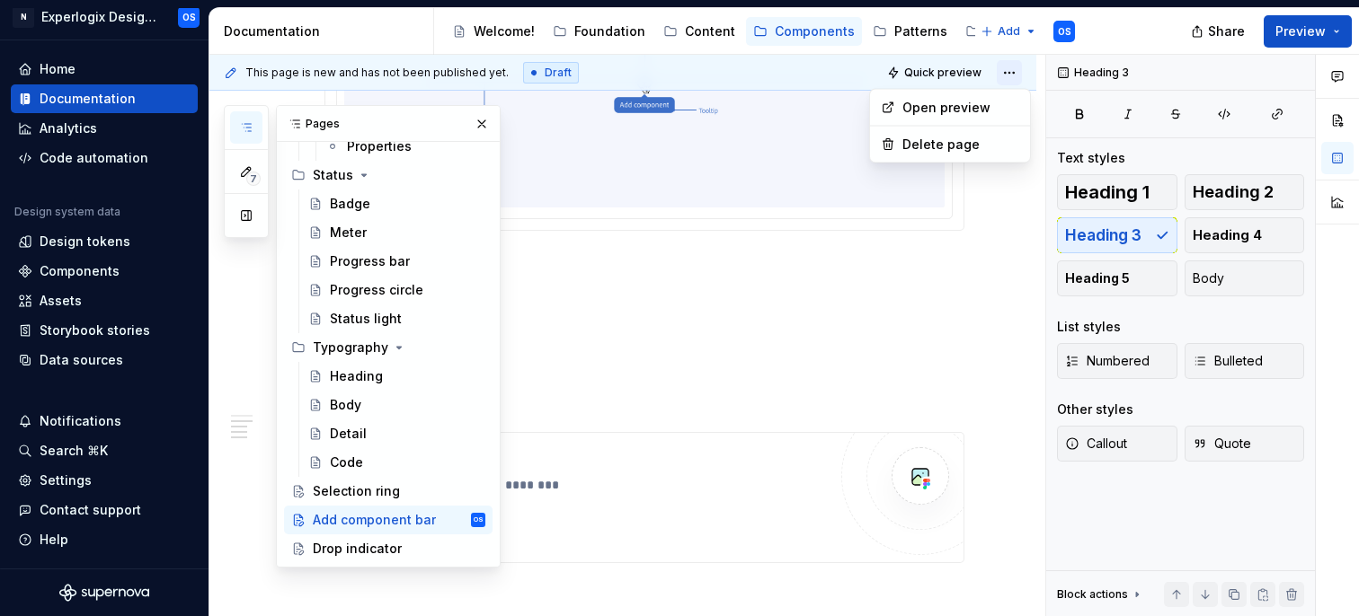
click at [1011, 79] on html "N Experlogix Design System OS Home Documentation Analytics Code automation Desi…" at bounding box center [679, 308] width 1359 height 616
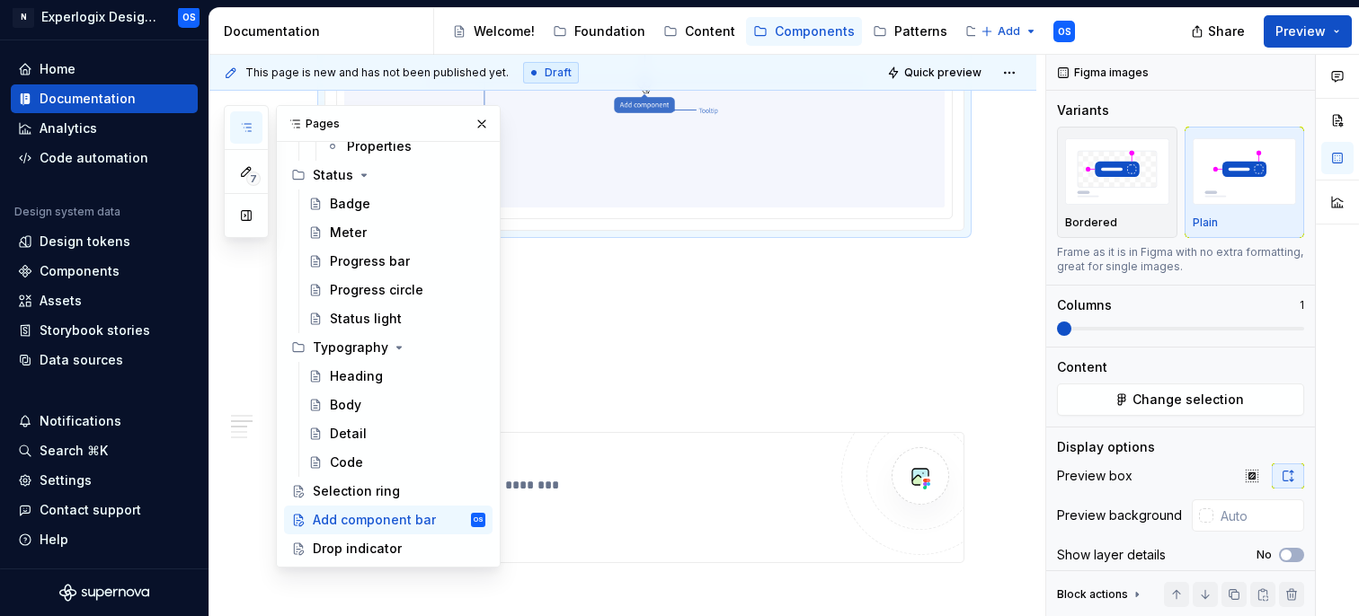
click at [909, 217] on div at bounding box center [644, 84] width 615 height 268
click at [1019, 84] on html "N Experlogix Design System OS Home Documentation Analytics Code automation Desi…" at bounding box center [679, 308] width 1359 height 616
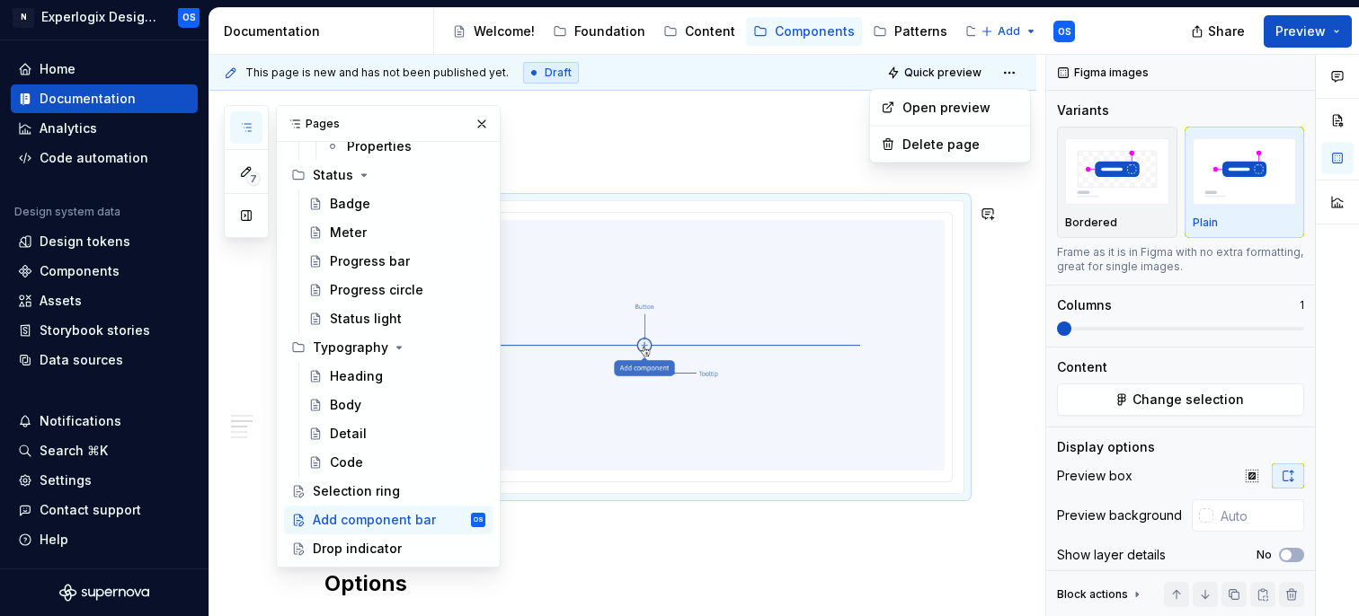
click at [1019, 84] on html "N Experlogix Design System OS Home Documentation Analytics Code automation Desi…" at bounding box center [679, 308] width 1359 height 616
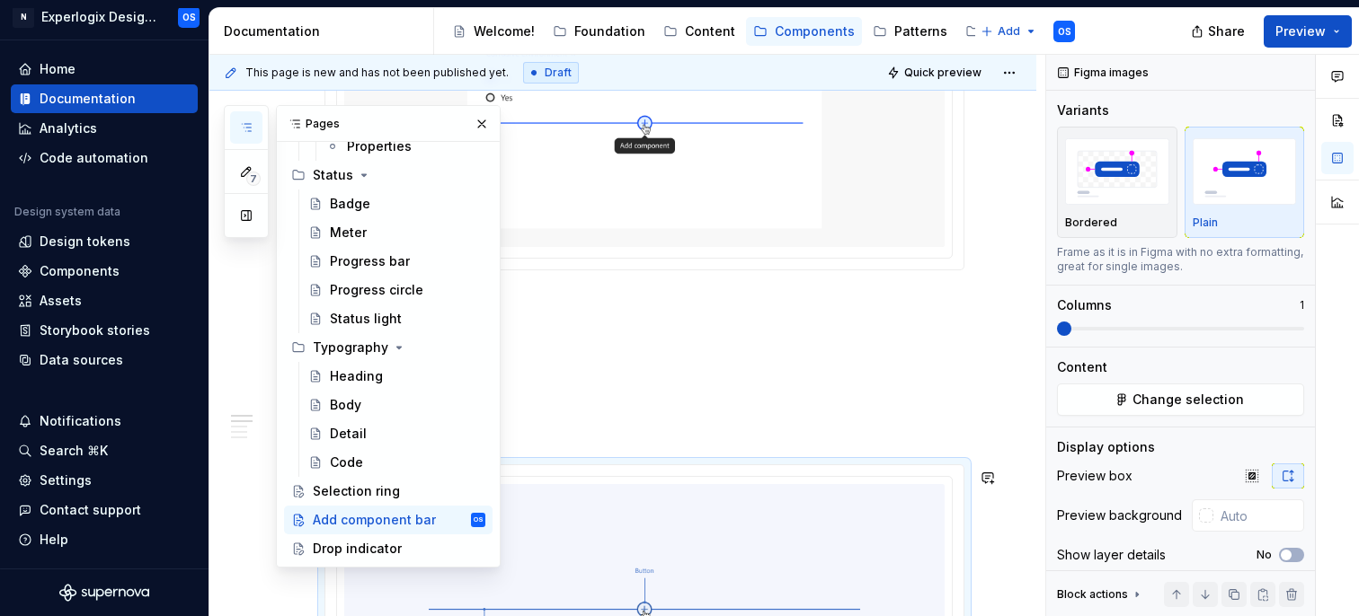
click at [1019, 84] on html "N Experlogix Design System OS Home Documentation Analytics Code automation Desi…" at bounding box center [679, 308] width 1359 height 616
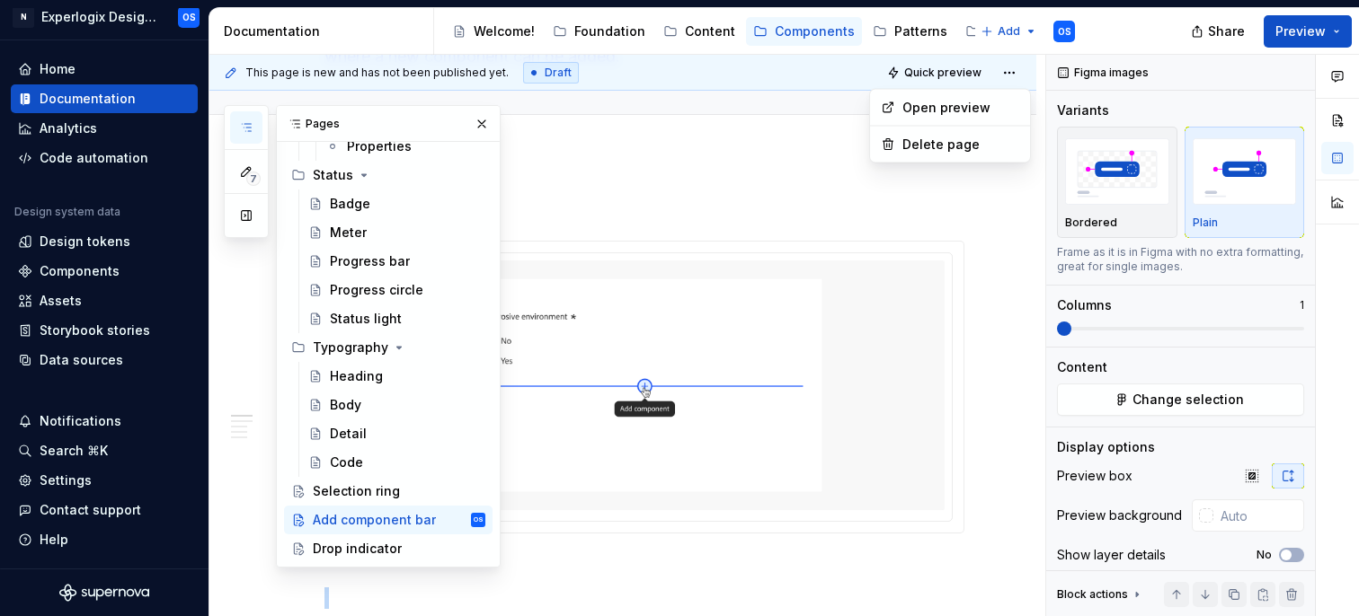
click at [1019, 84] on html "N Experlogix Design System OS Home Documentation Analytics Code automation Desi…" at bounding box center [679, 308] width 1359 height 616
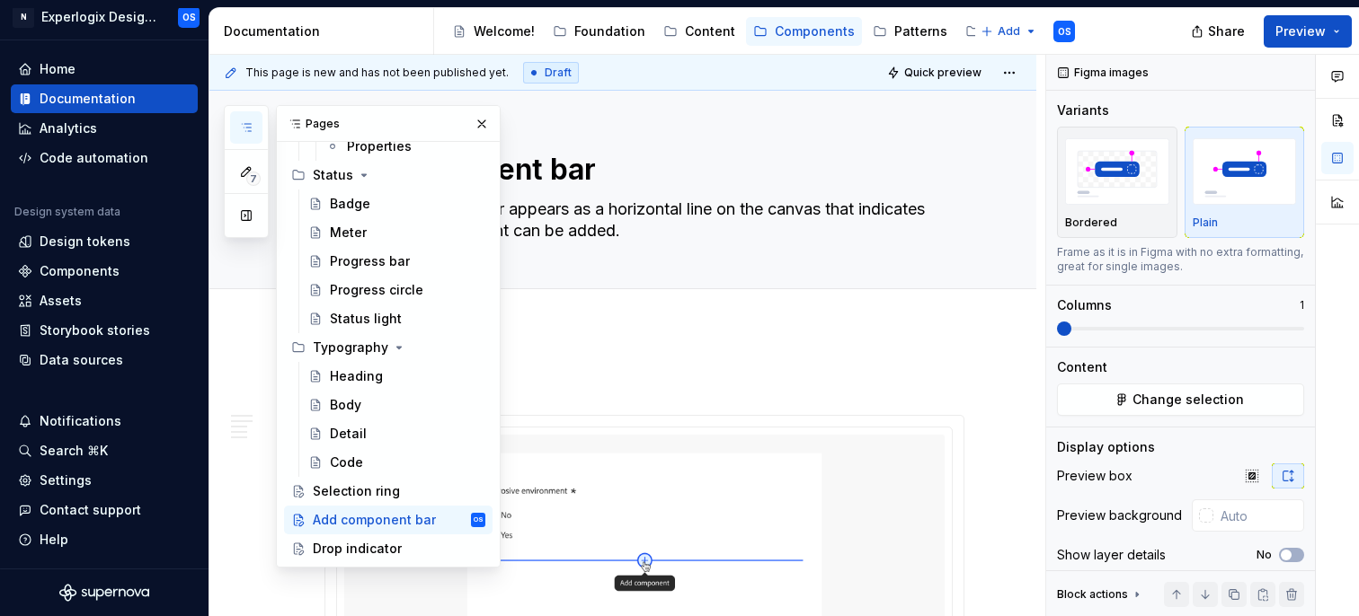
click at [1019, 84] on html "N Experlogix Design System OS Home Documentation Analytics Code automation Desi…" at bounding box center [679, 308] width 1359 height 616
click at [1333, 31] on button "Preview" at bounding box center [1308, 31] width 88 height 32
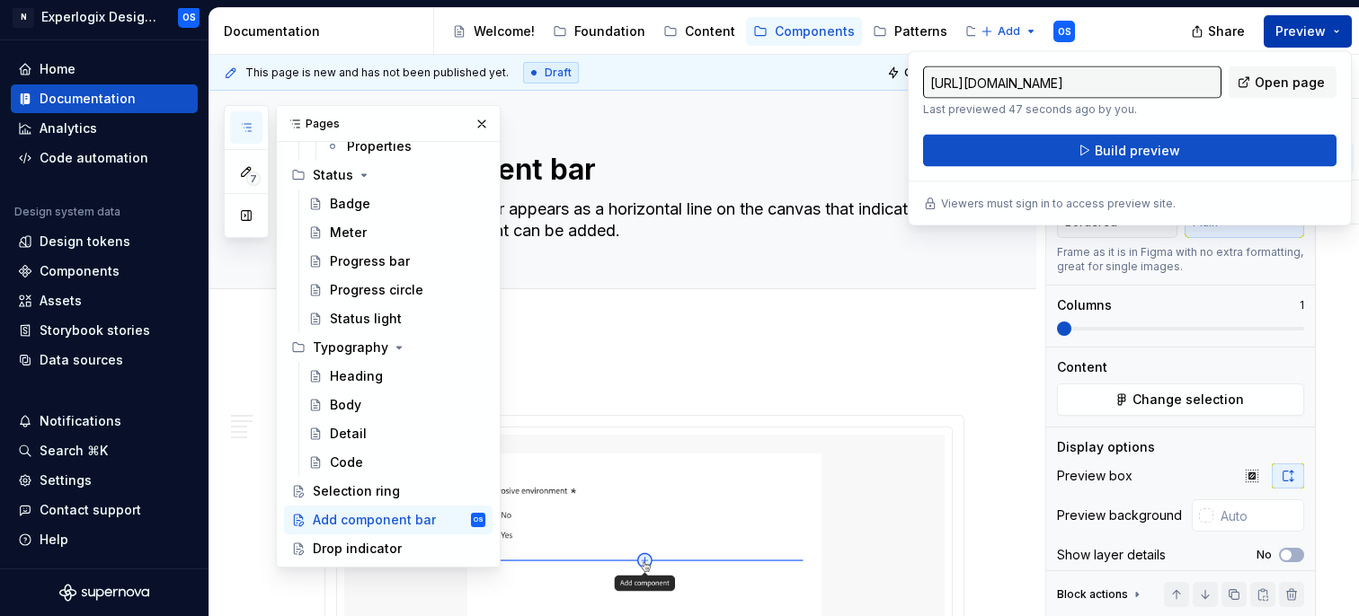
click at [1333, 30] on button "Preview" at bounding box center [1308, 31] width 88 height 32
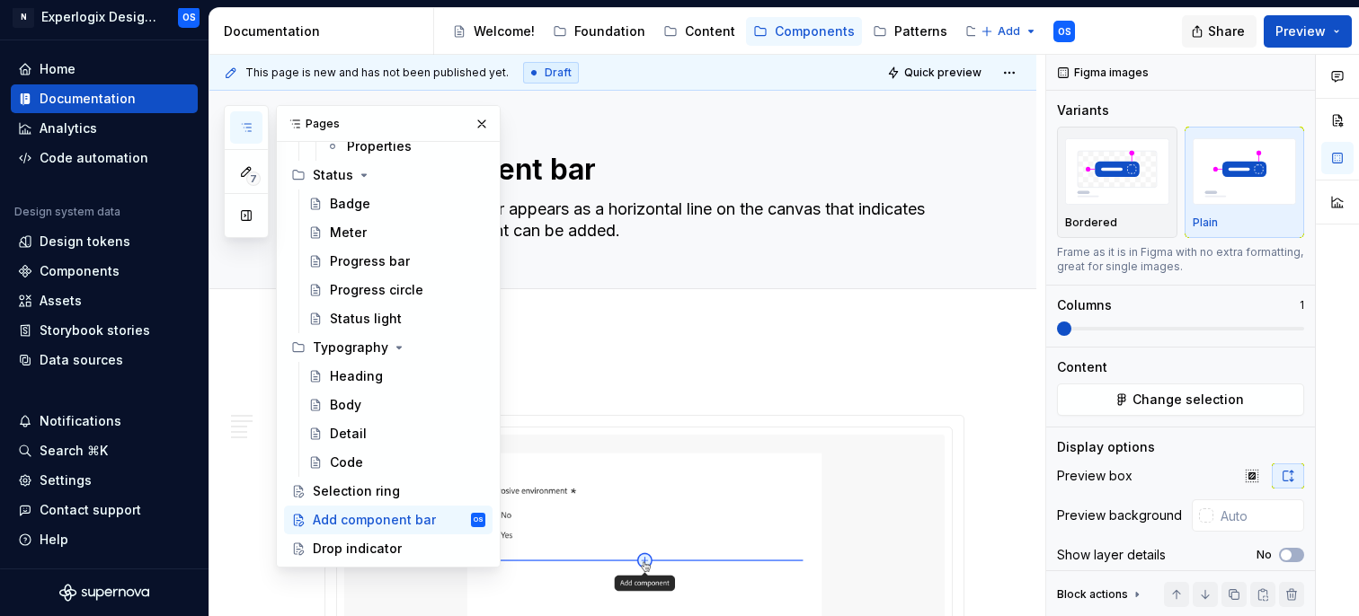
click at [1201, 35] on button "Share" at bounding box center [1219, 31] width 75 height 32
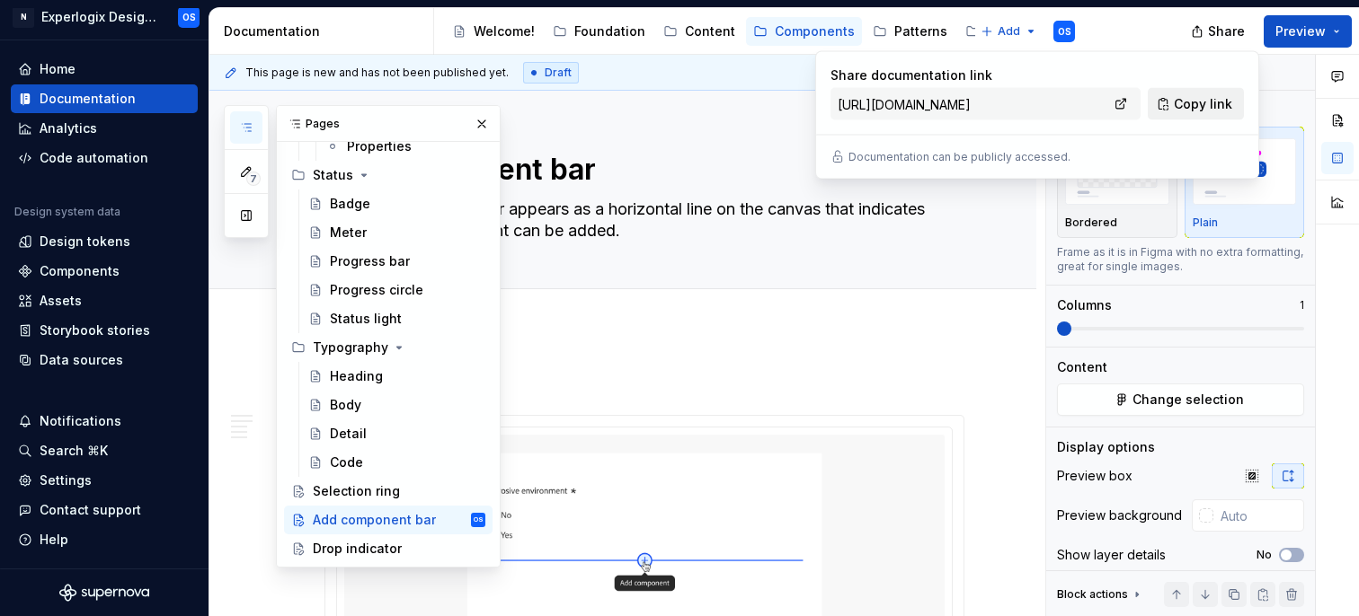
click at [1171, 113] on button "Copy link" at bounding box center [1196, 104] width 96 height 32
type textarea "*"
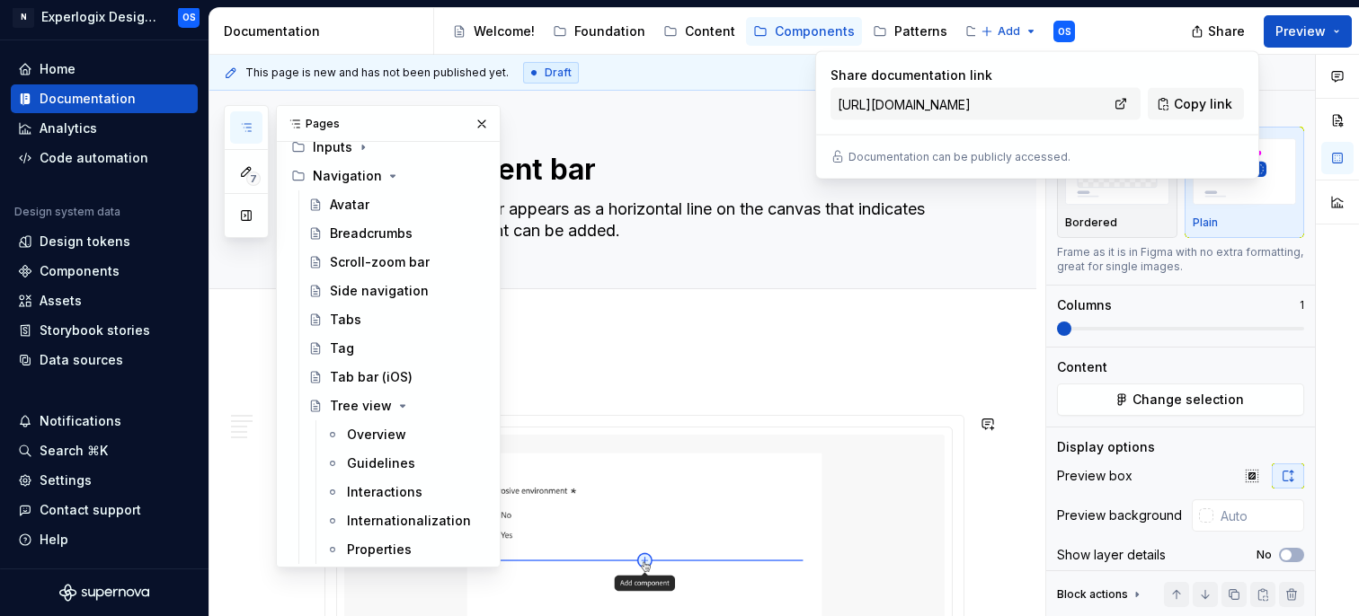
scroll to position [423, 0]
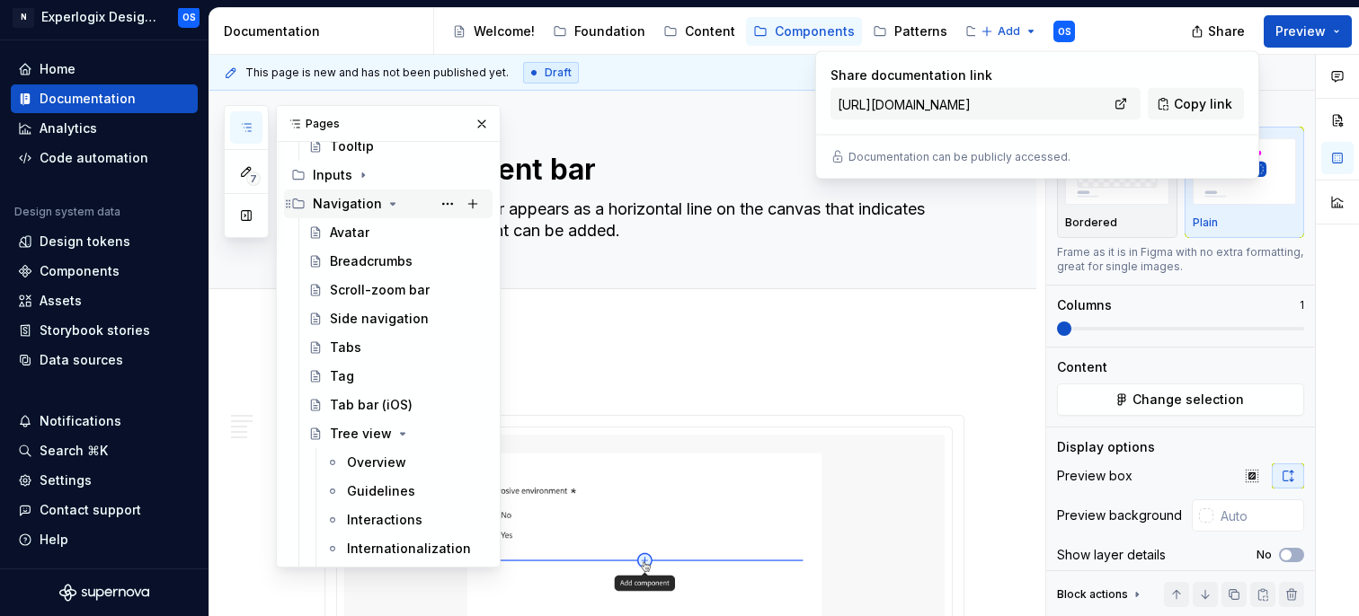
click at [386, 207] on icon "Page tree" at bounding box center [393, 204] width 14 height 14
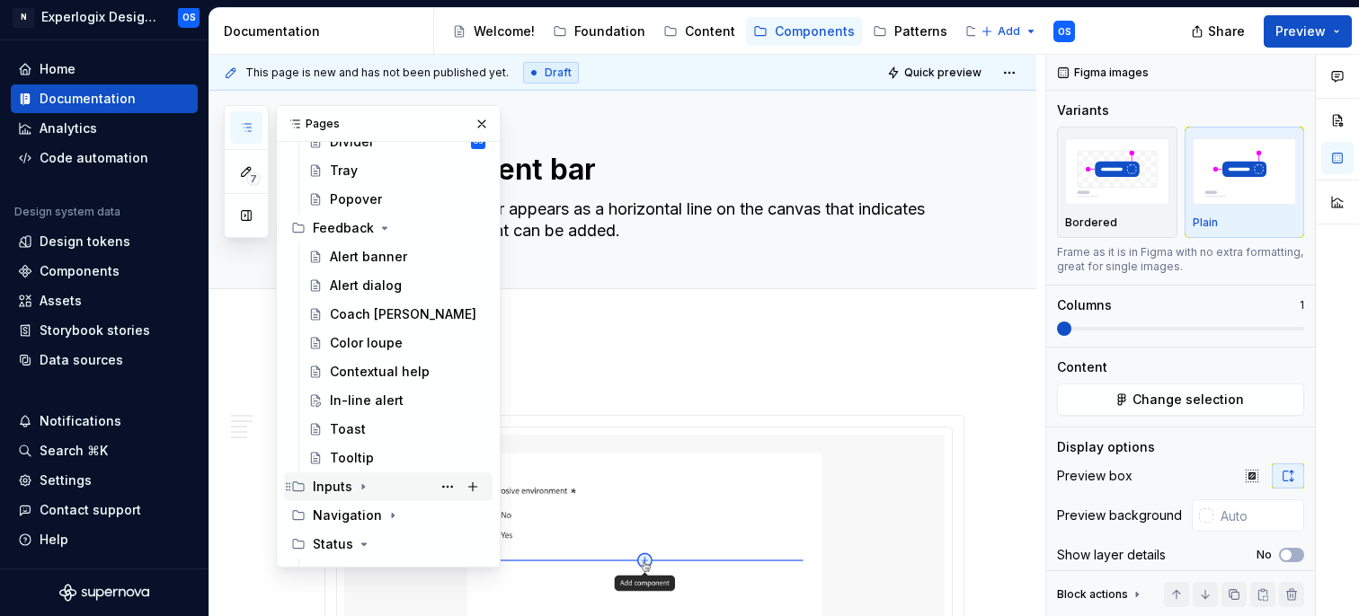
scroll to position [89, 0]
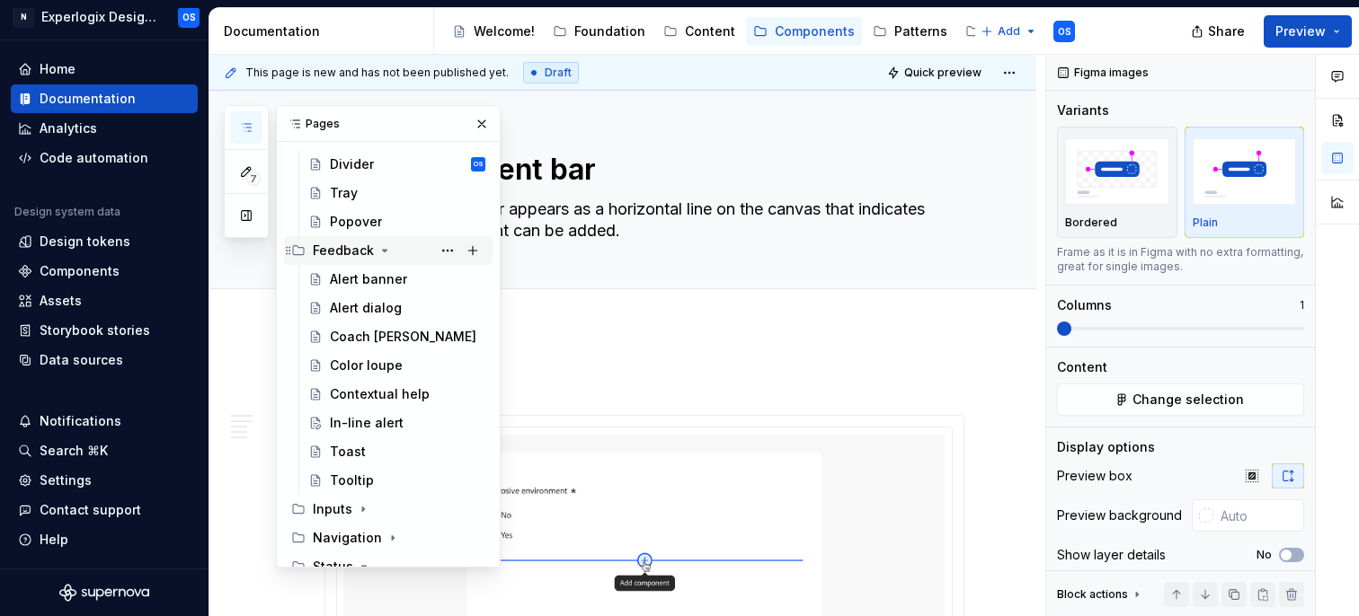
click at [372, 248] on div "Feedback" at bounding box center [399, 250] width 173 height 25
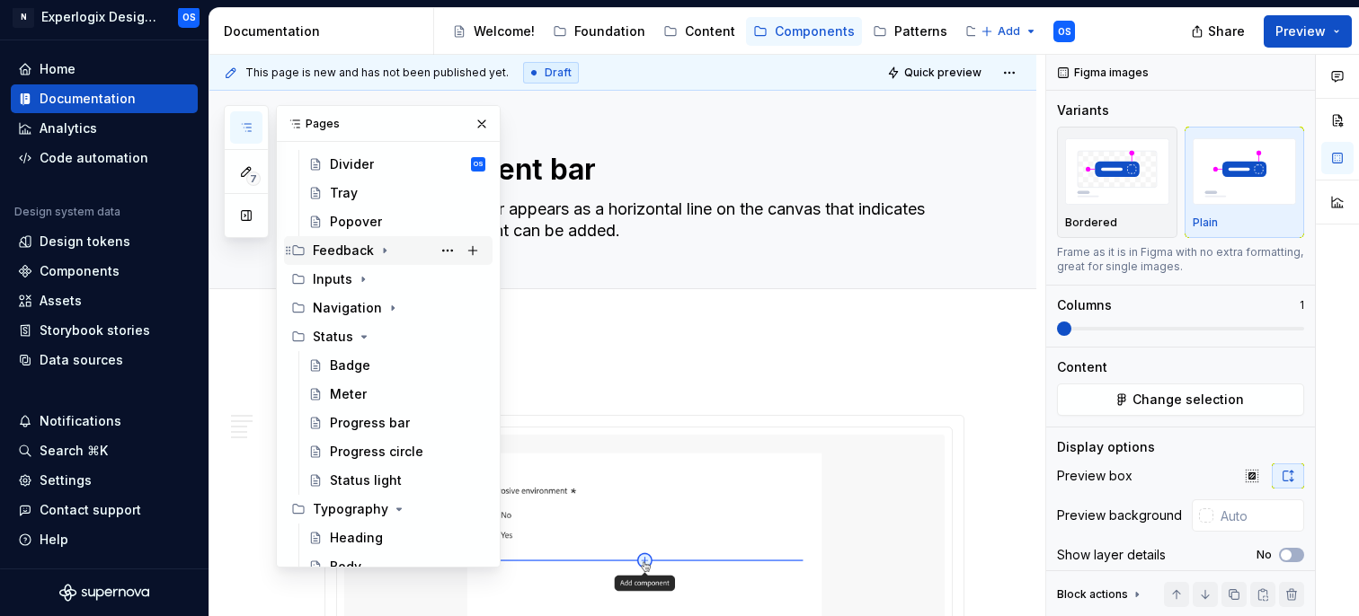
scroll to position [0, 0]
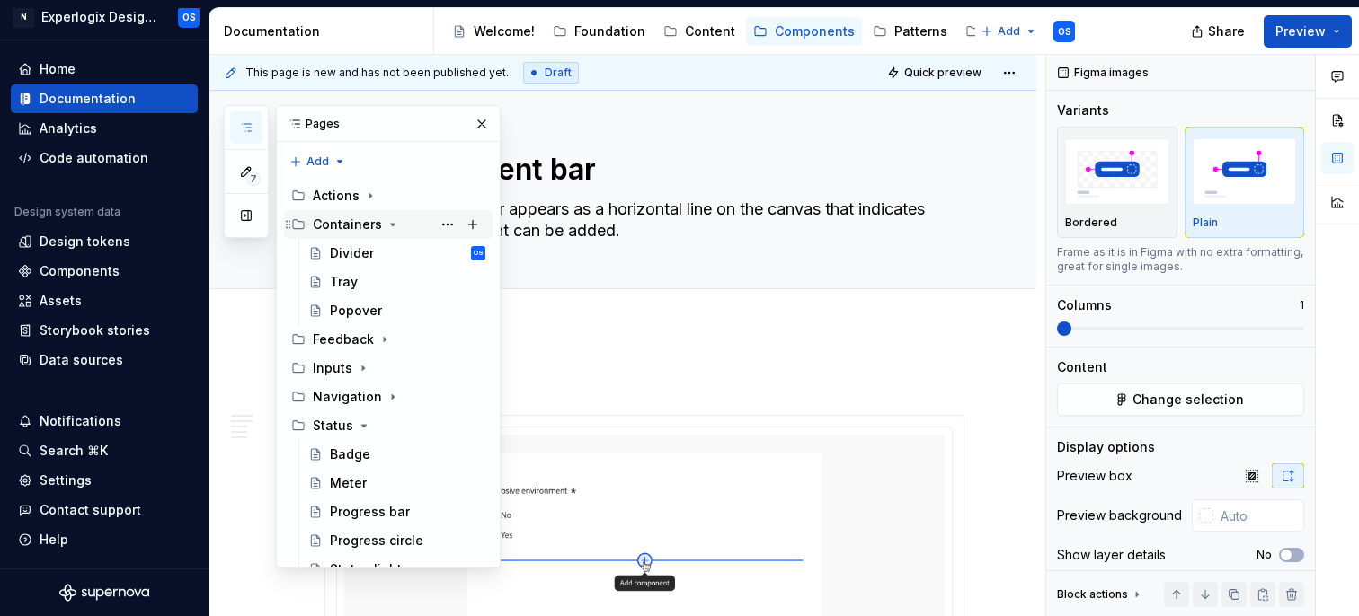
click at [379, 218] on div "Containers" at bounding box center [399, 224] width 173 height 25
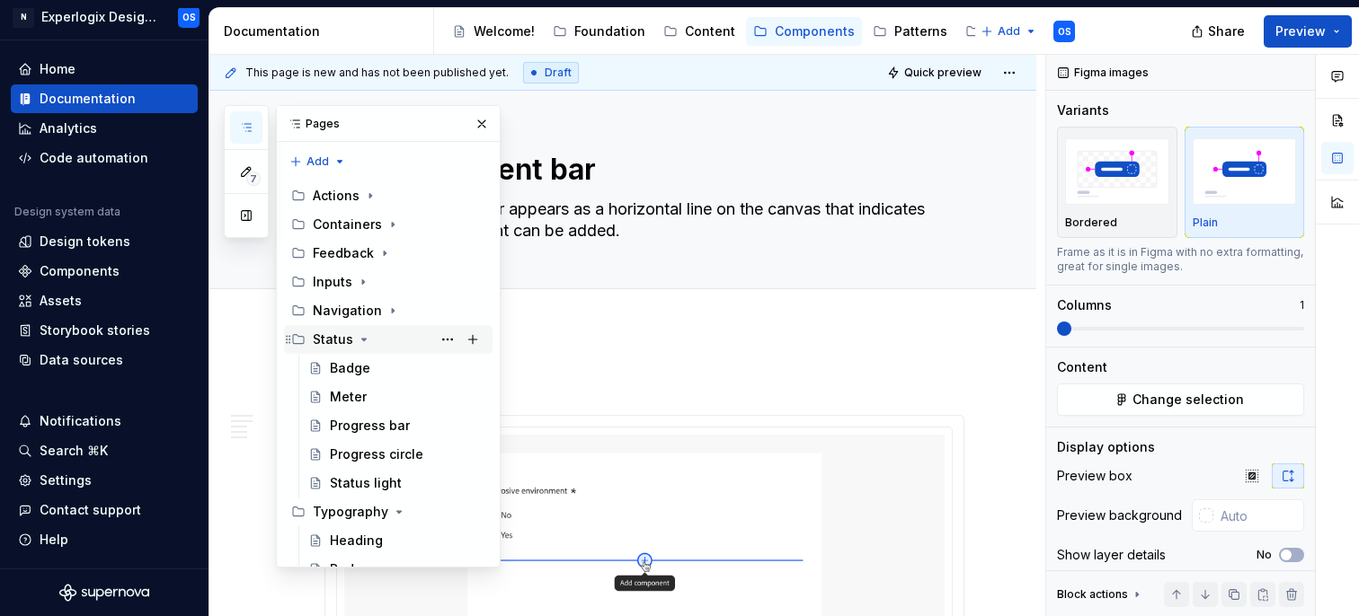
click at [362, 341] on icon "Page tree" at bounding box center [364, 340] width 14 height 14
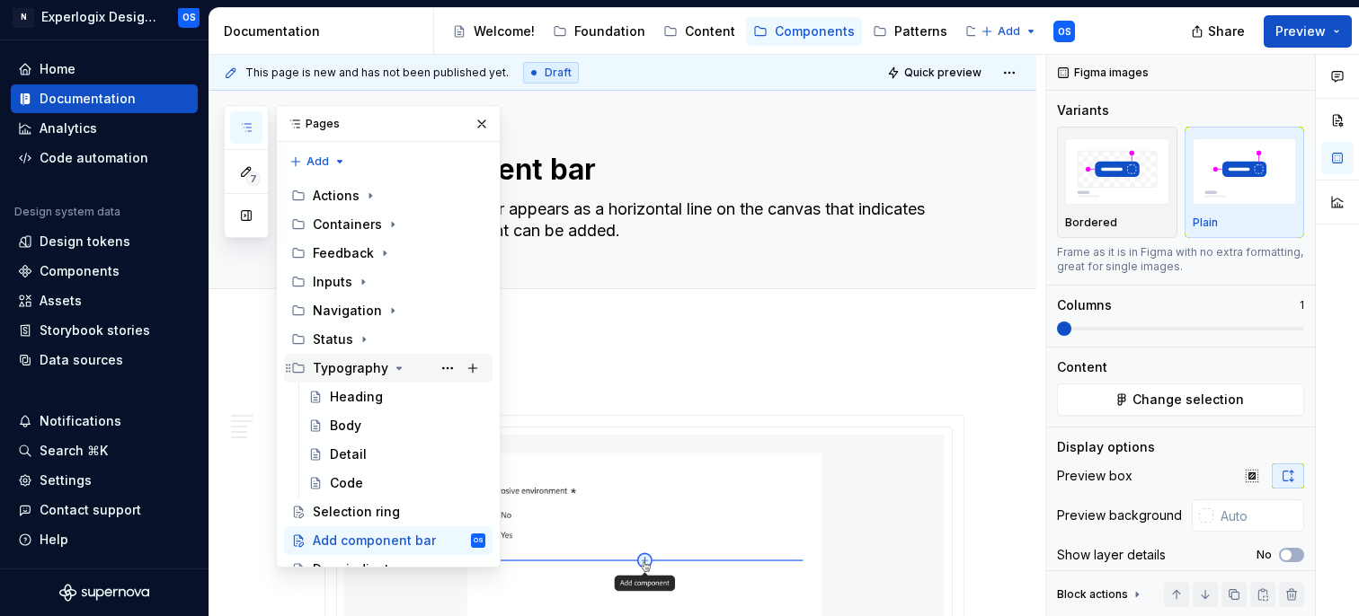
click at [367, 364] on div "Typography" at bounding box center [350, 368] width 75 height 18
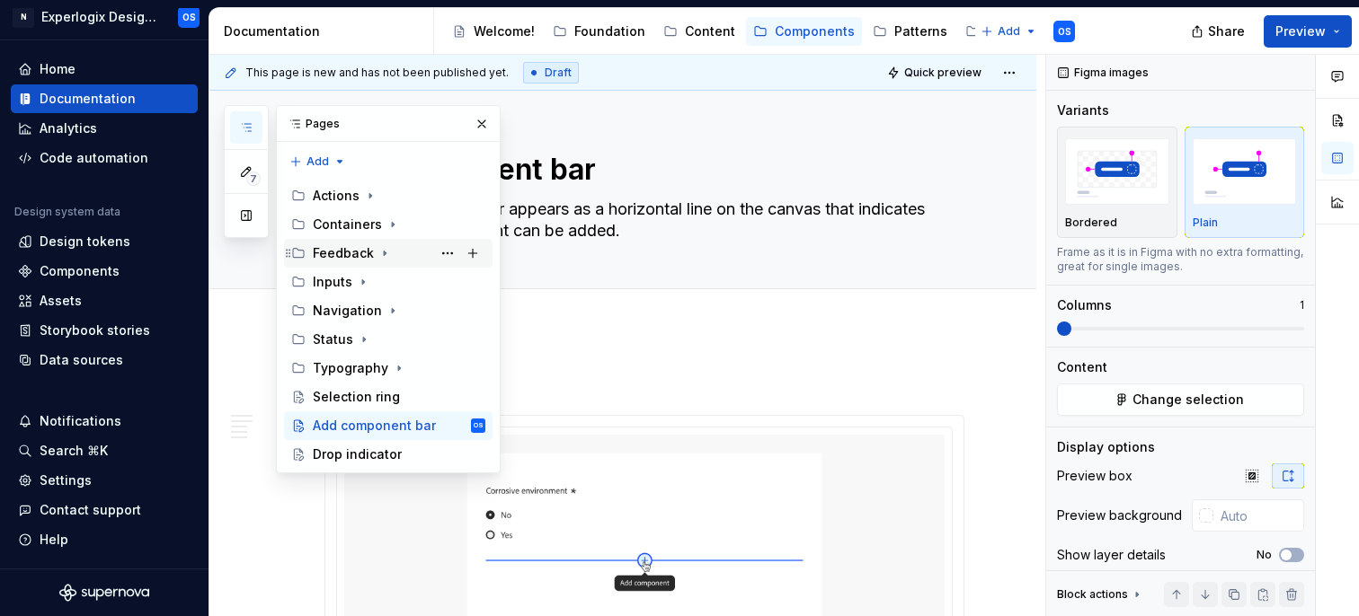
click at [378, 249] on icon "Page tree" at bounding box center [384, 253] width 14 height 14
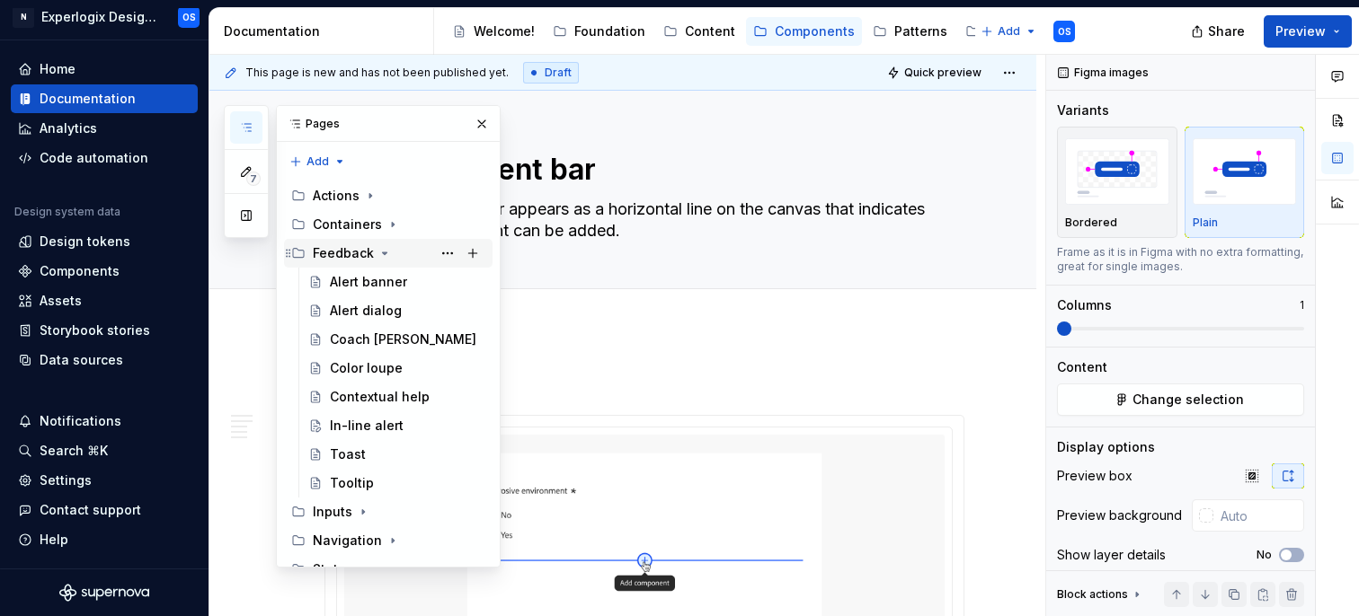
click at [378, 249] on icon "Page tree" at bounding box center [384, 253] width 14 height 14
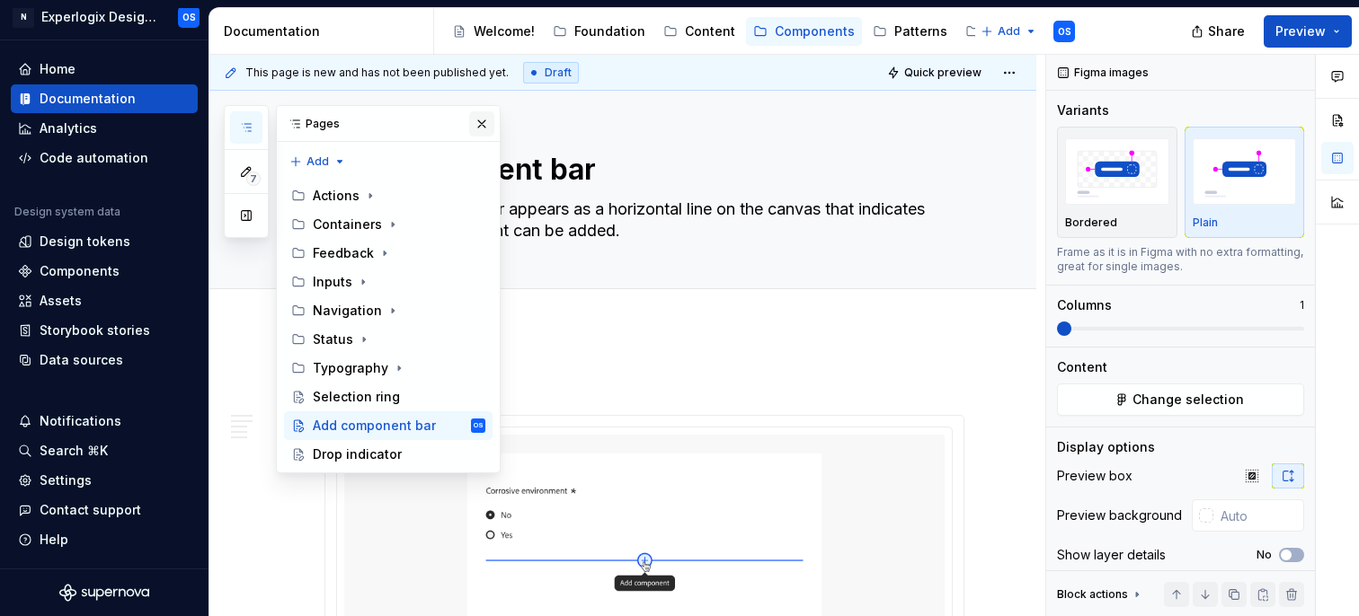
click at [482, 122] on button "button" at bounding box center [481, 123] width 25 height 25
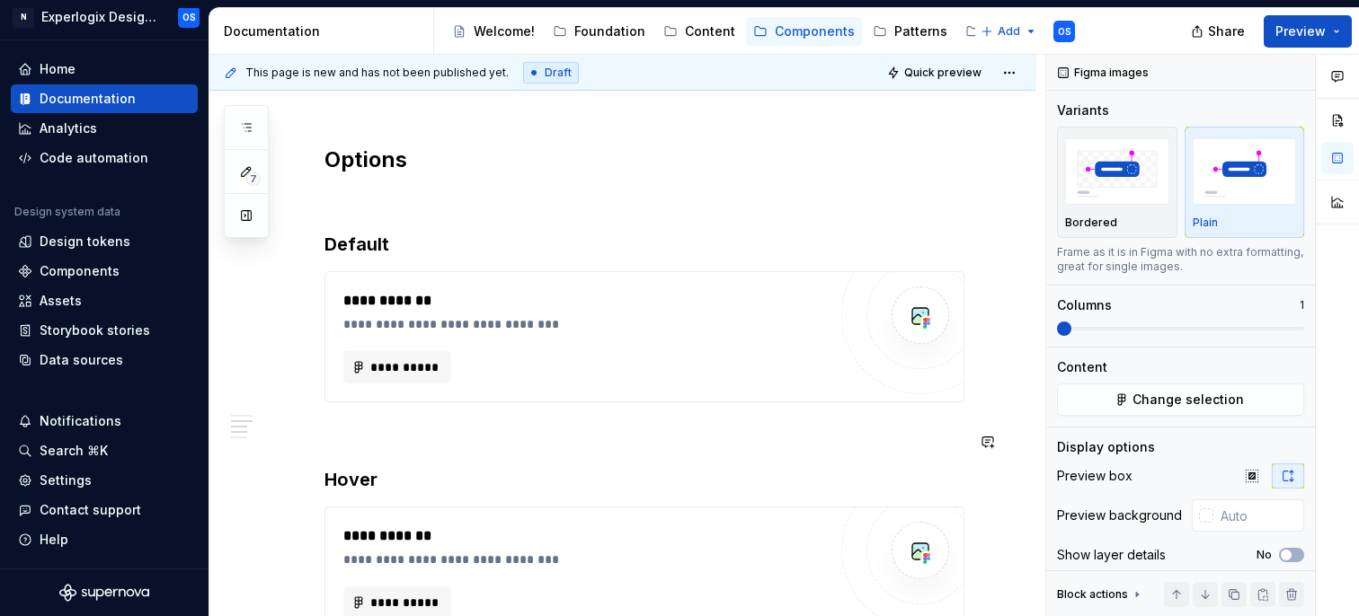
scroll to position [1157, 0]
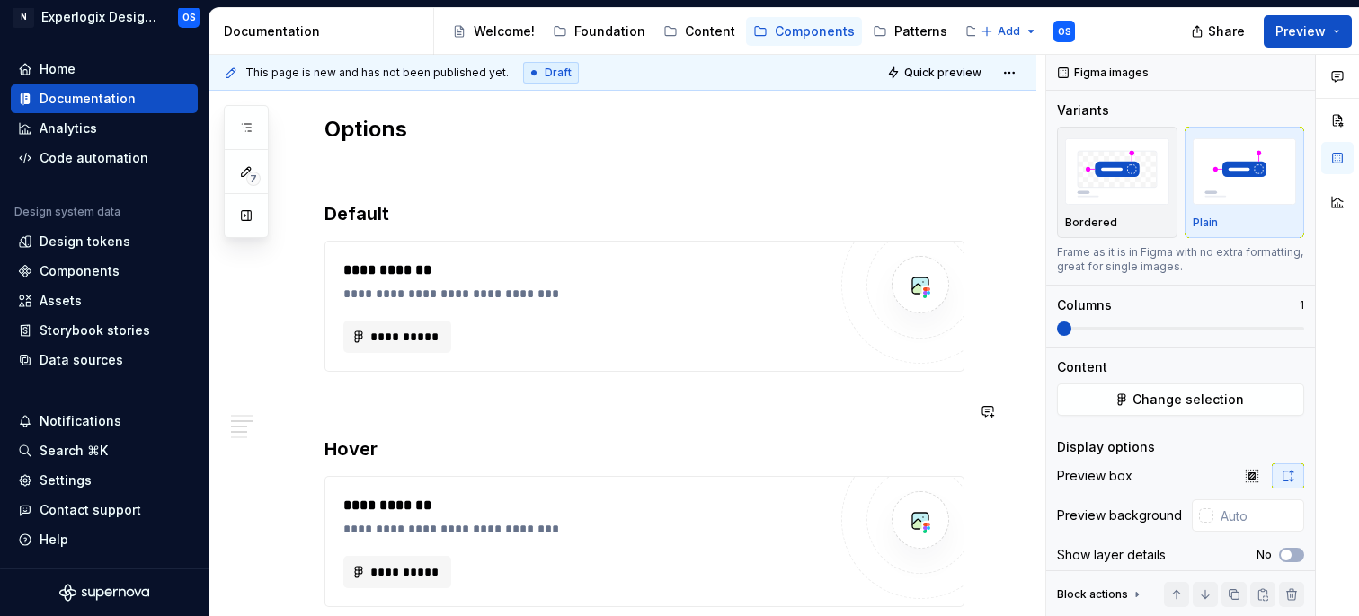
type textarea "*"
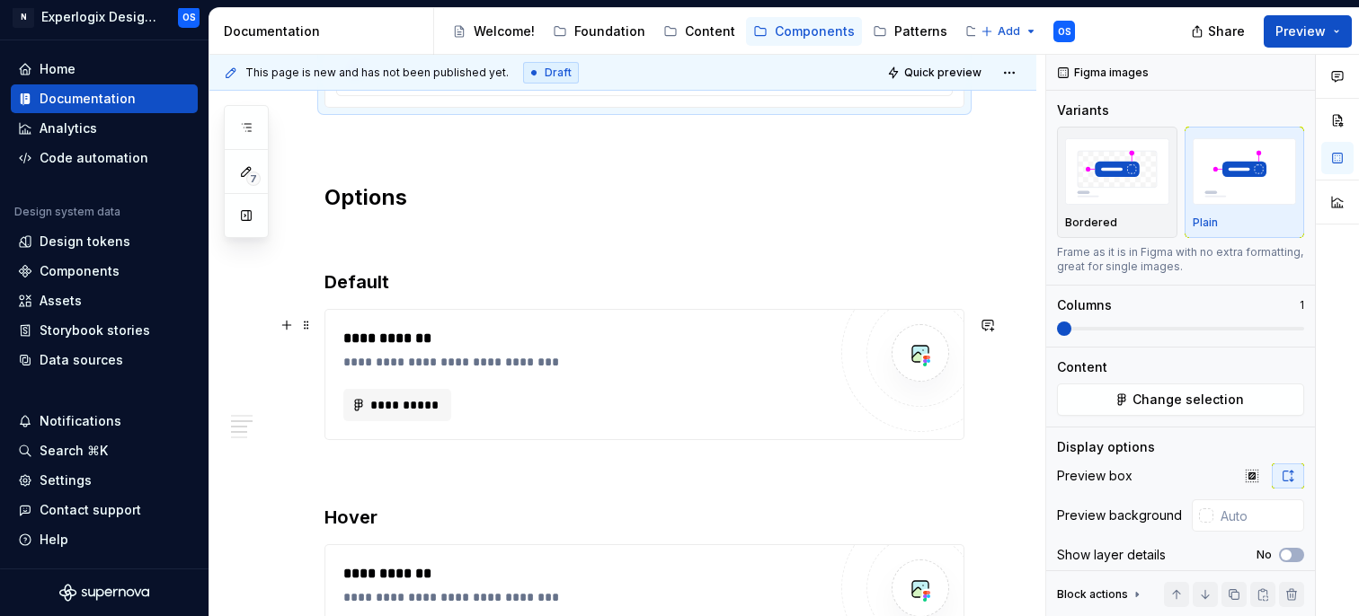
scroll to position [1087, 0]
click at [447, 372] on div "**********" at bounding box center [589, 363] width 492 height 18
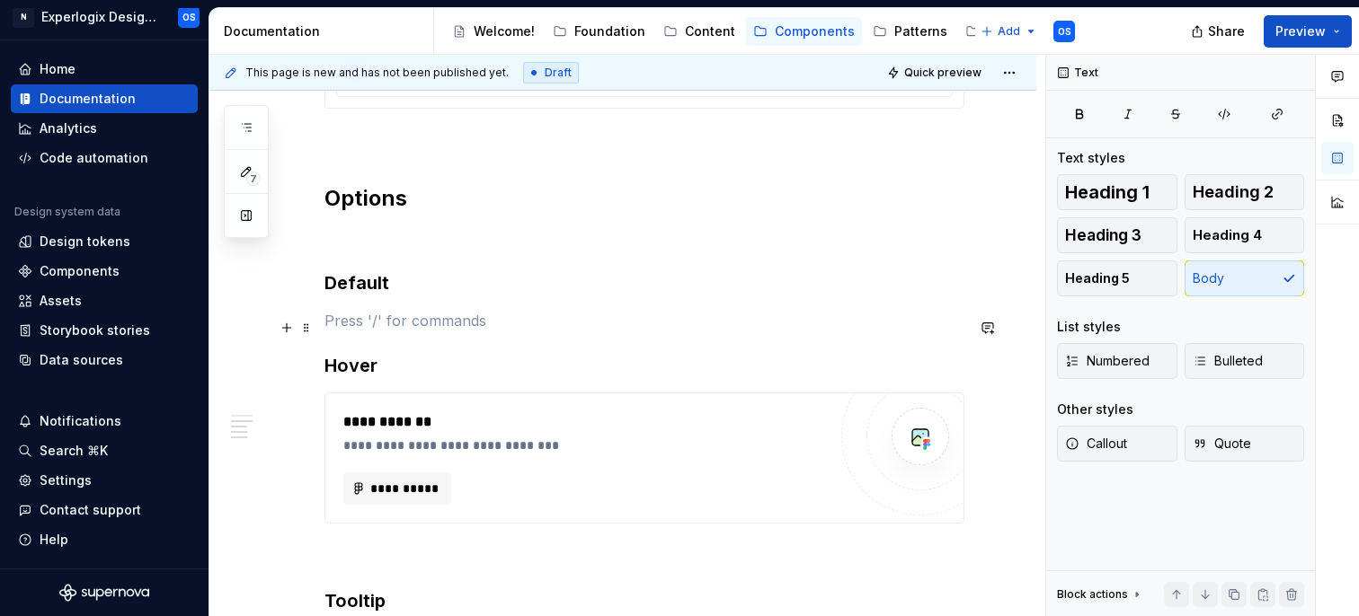
click at [386, 326] on p at bounding box center [644, 321] width 640 height 22
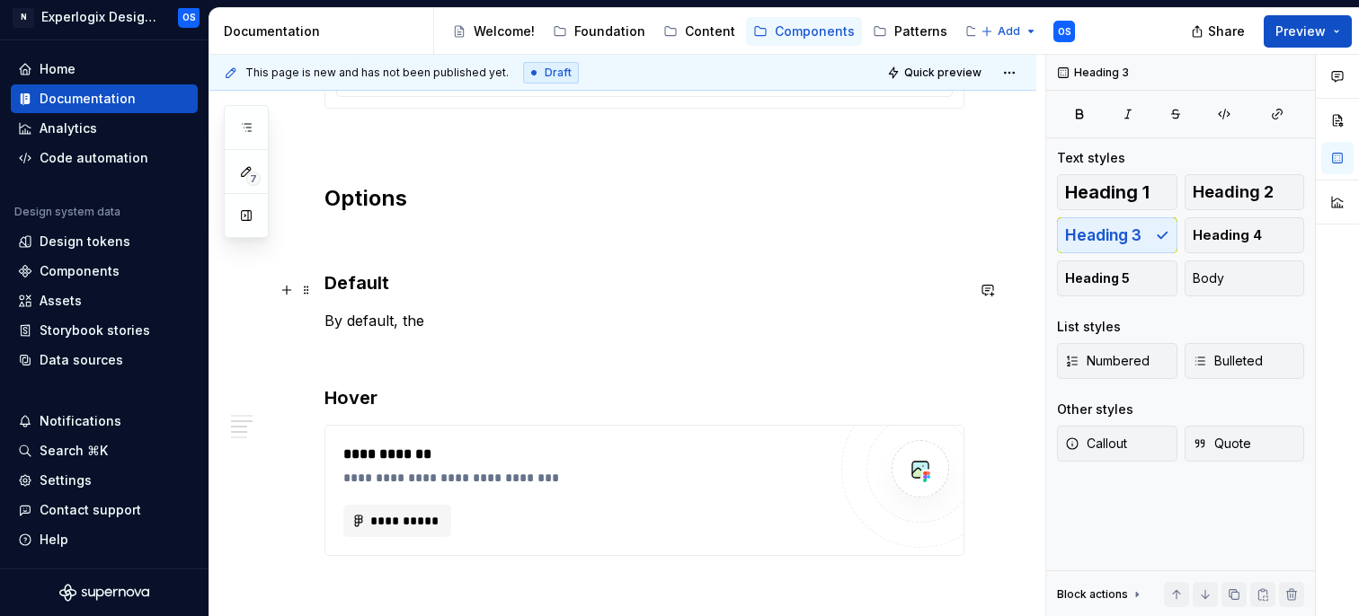
click at [409, 296] on h3 "Default" at bounding box center [644, 282] width 640 height 25
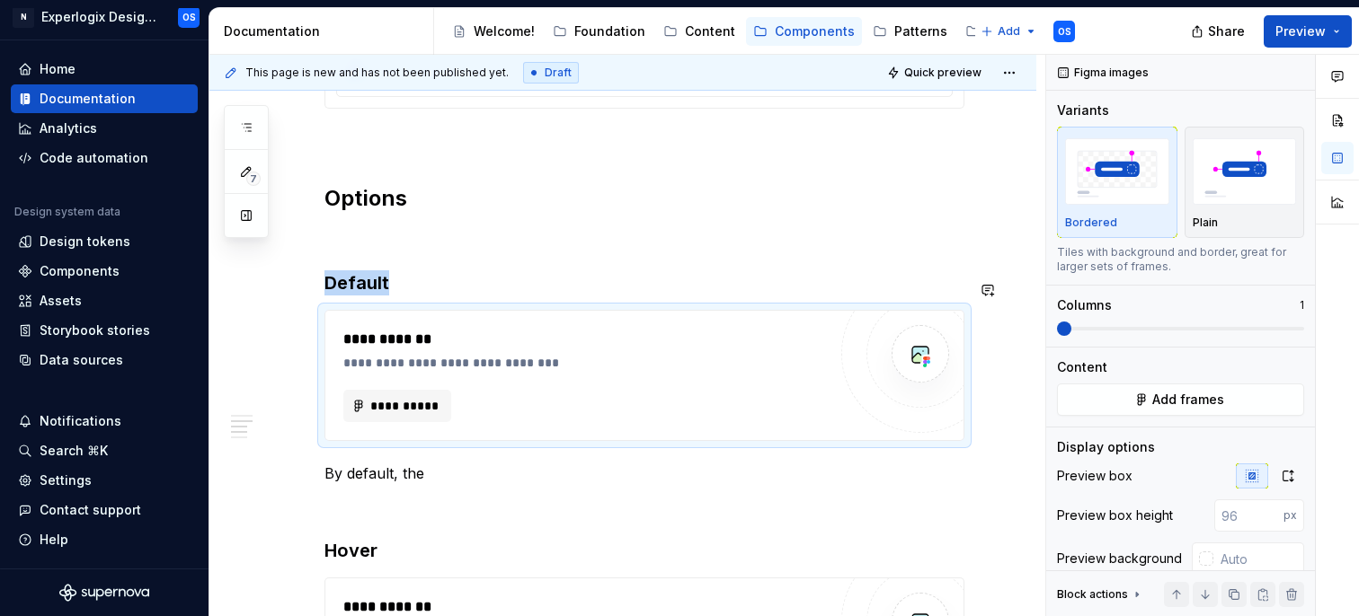
type textarea "*"
click at [387, 400] on button "**********" at bounding box center [397, 406] width 108 height 32
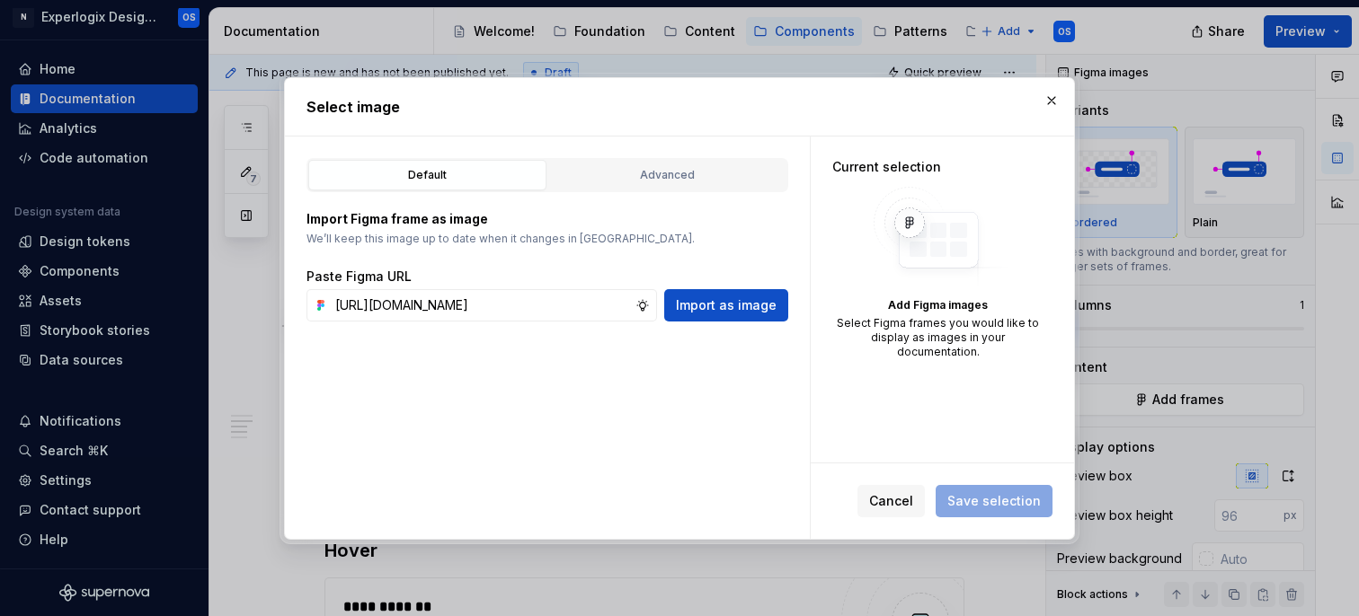
scroll to position [0, 446]
type input "https://www.figma.com/design/SQnbXLQMhWr5yPw9fVqT9P/Documentation?node-id=28-16…"
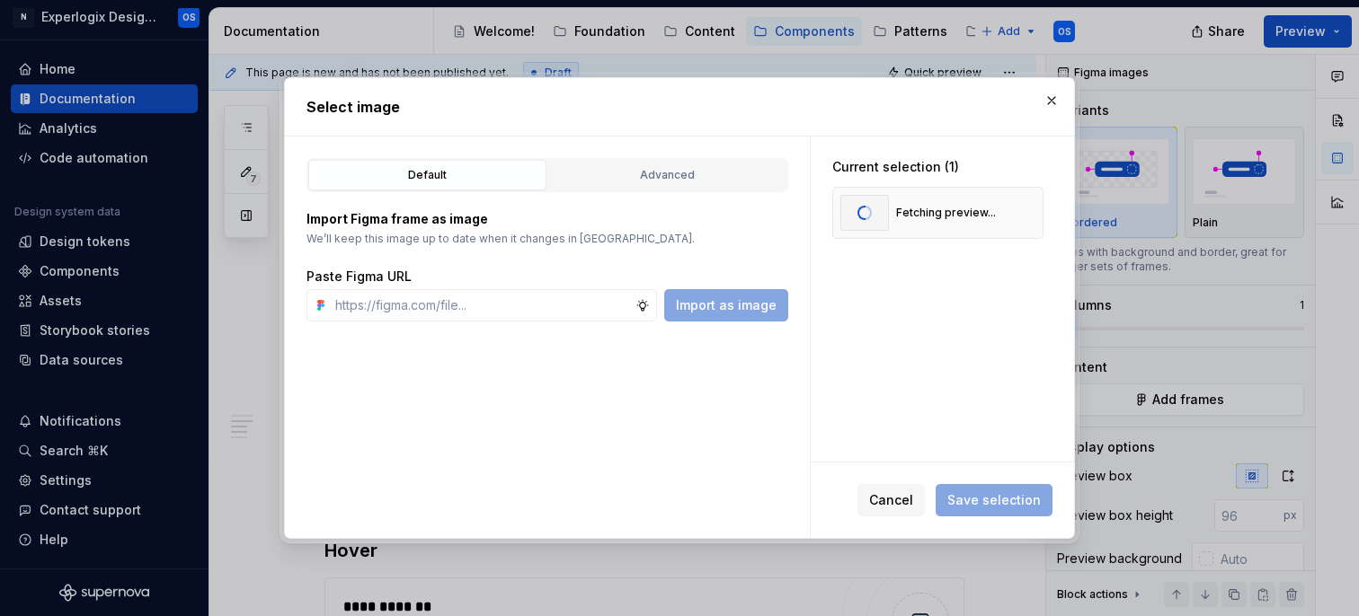
scroll to position [0, 0]
click at [989, 487] on button "Save selection" at bounding box center [993, 500] width 117 height 32
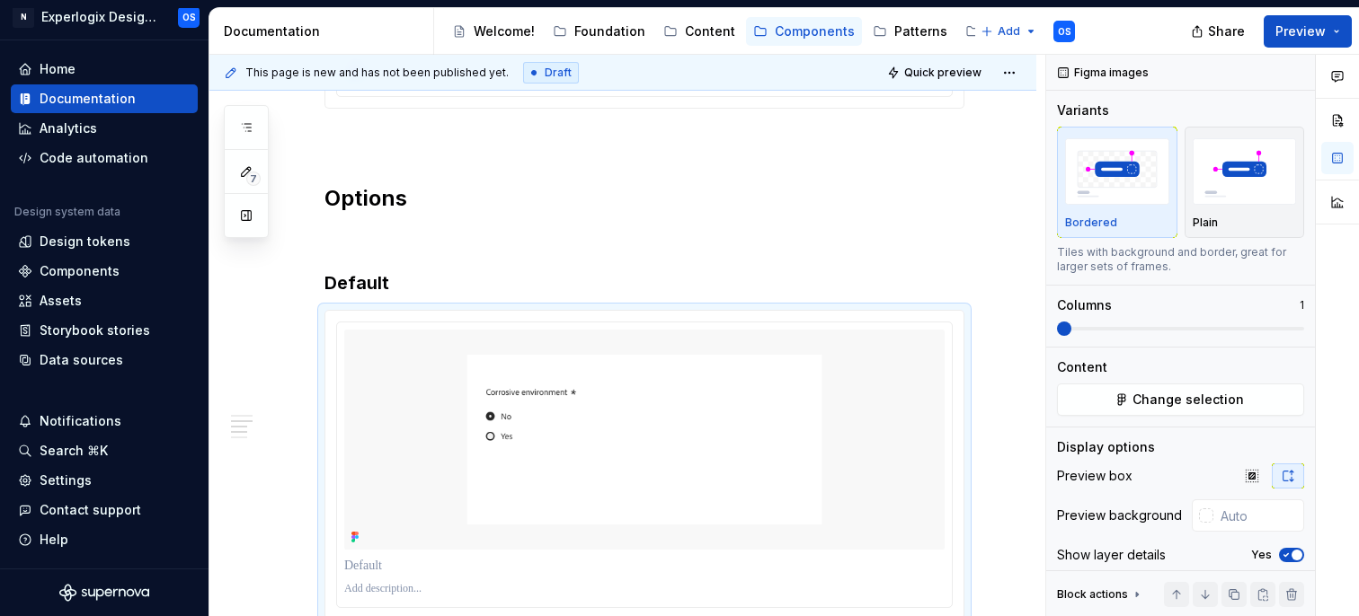
scroll to position [1101, 0]
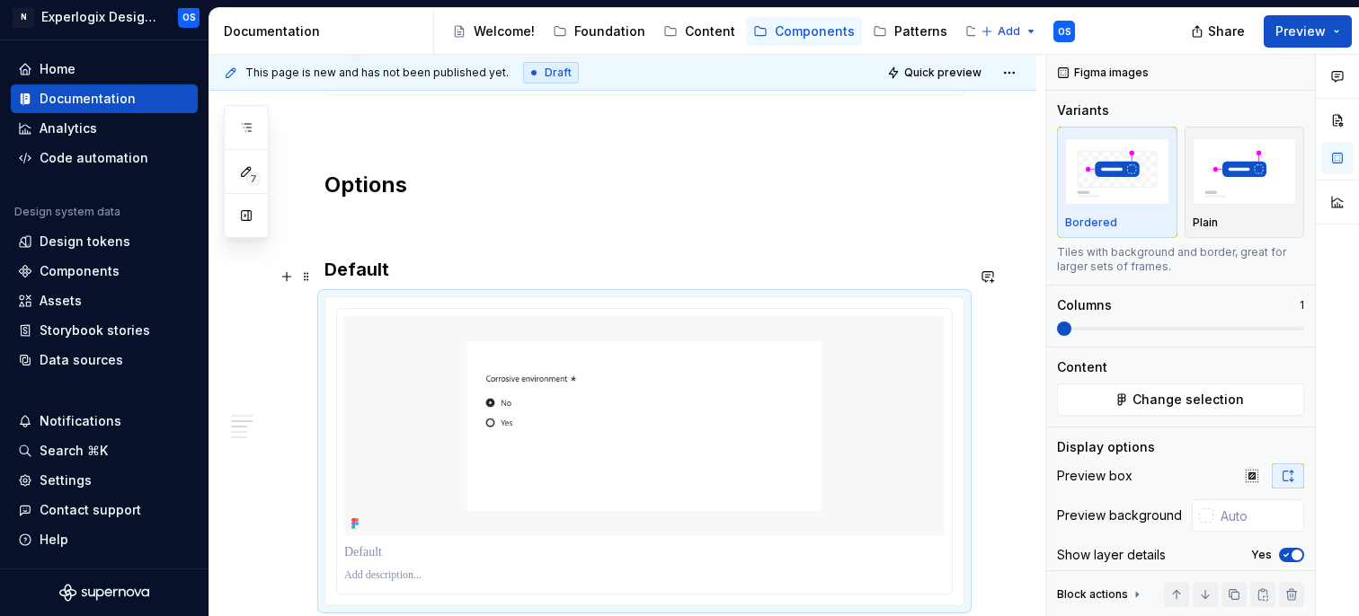
click at [393, 279] on h3 "Default" at bounding box center [644, 269] width 640 height 25
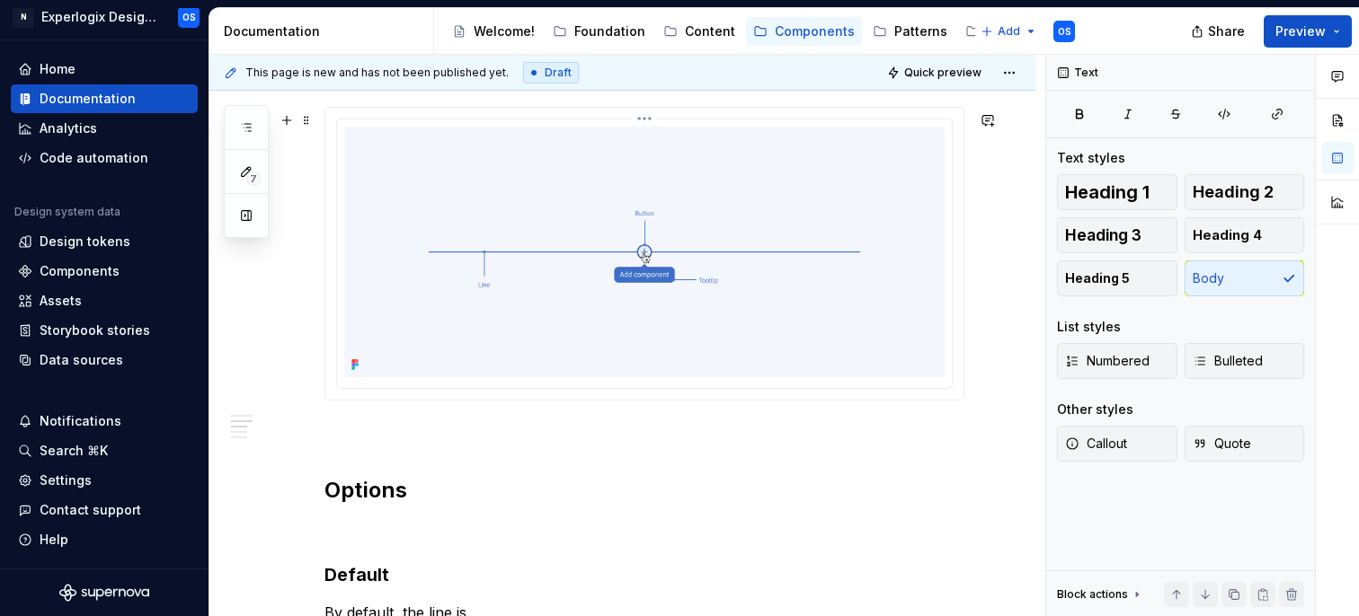
scroll to position [1190, 0]
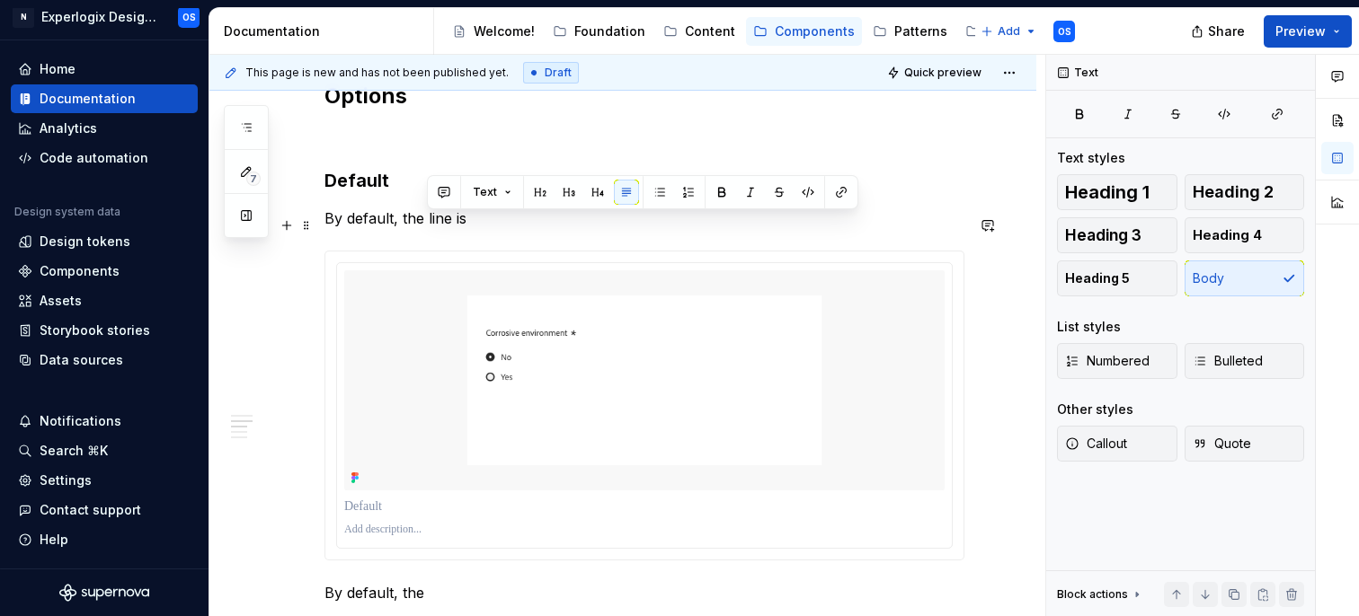
drag, startPoint x: 427, startPoint y: 222, endPoint x: 500, endPoint y: 219, distance: 72.8
click at [501, 220] on p "By default, the line is" at bounding box center [644, 219] width 640 height 22
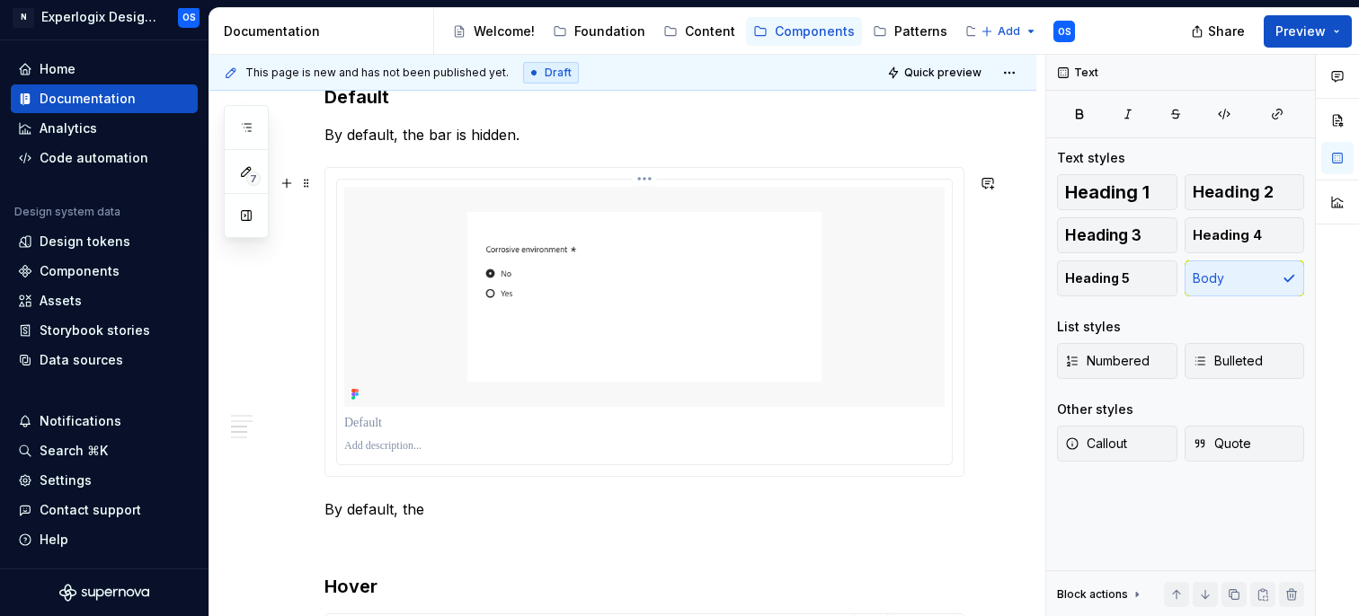
scroll to position [1255, 0]
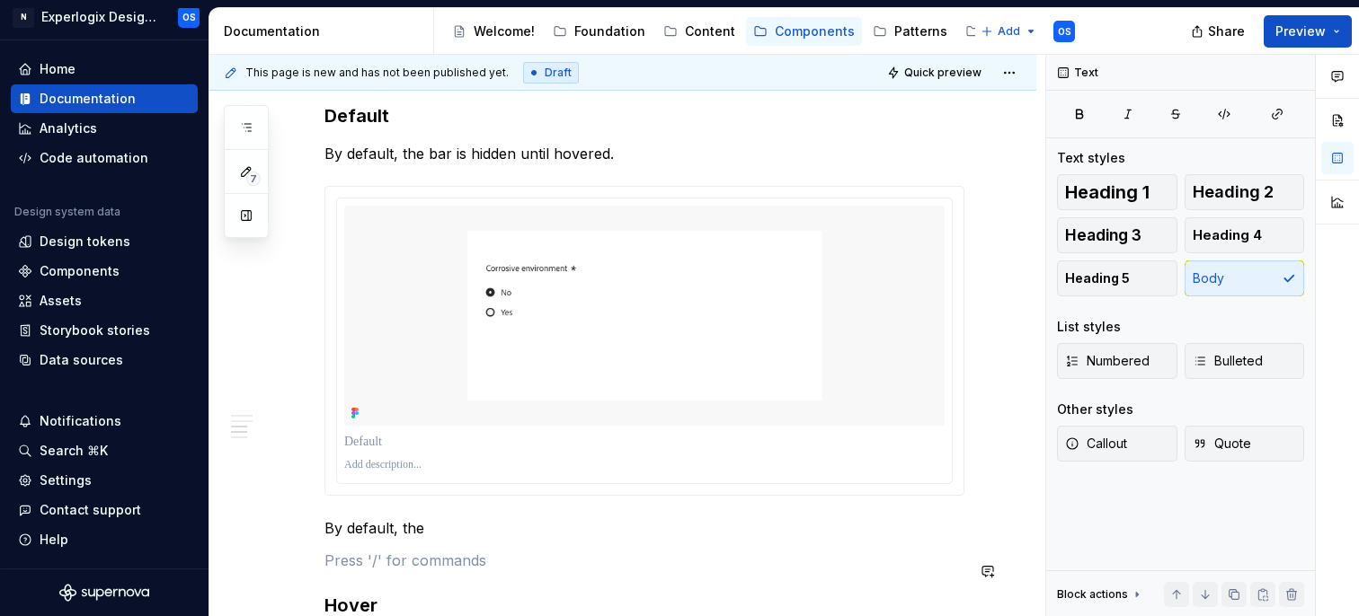
click at [379, 552] on div "**********" at bounding box center [644, 96] width 640 height 1957
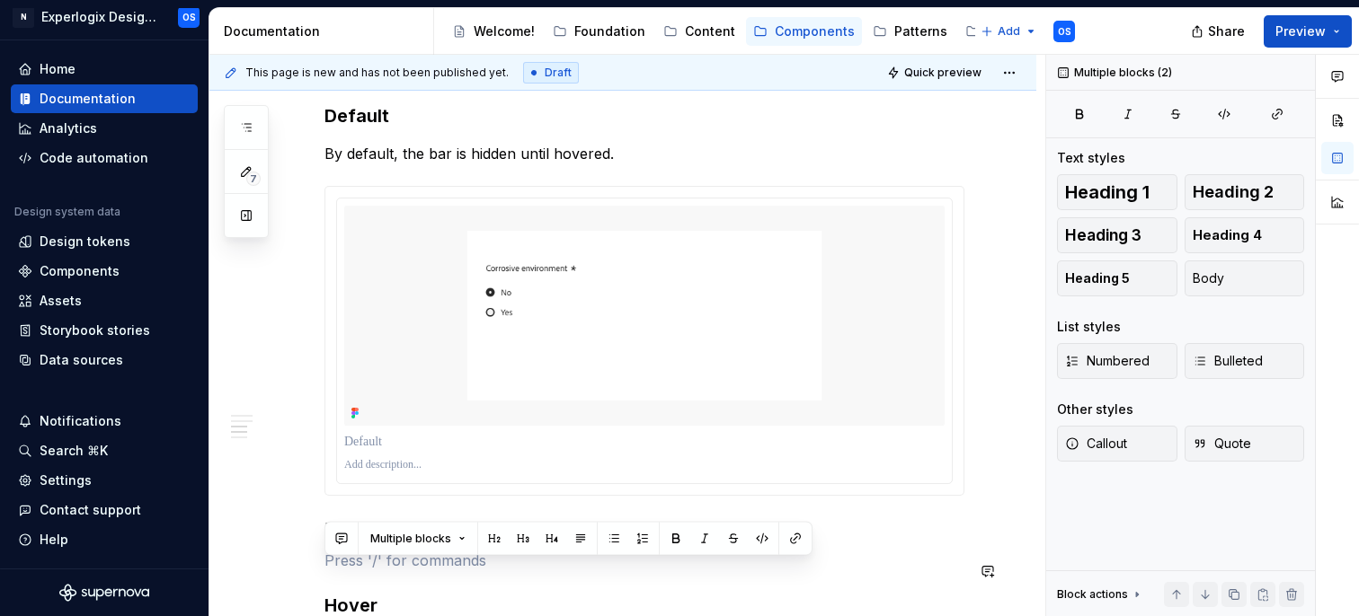
click at [379, 552] on div "Multiple blocks" at bounding box center [568, 539] width 488 height 34
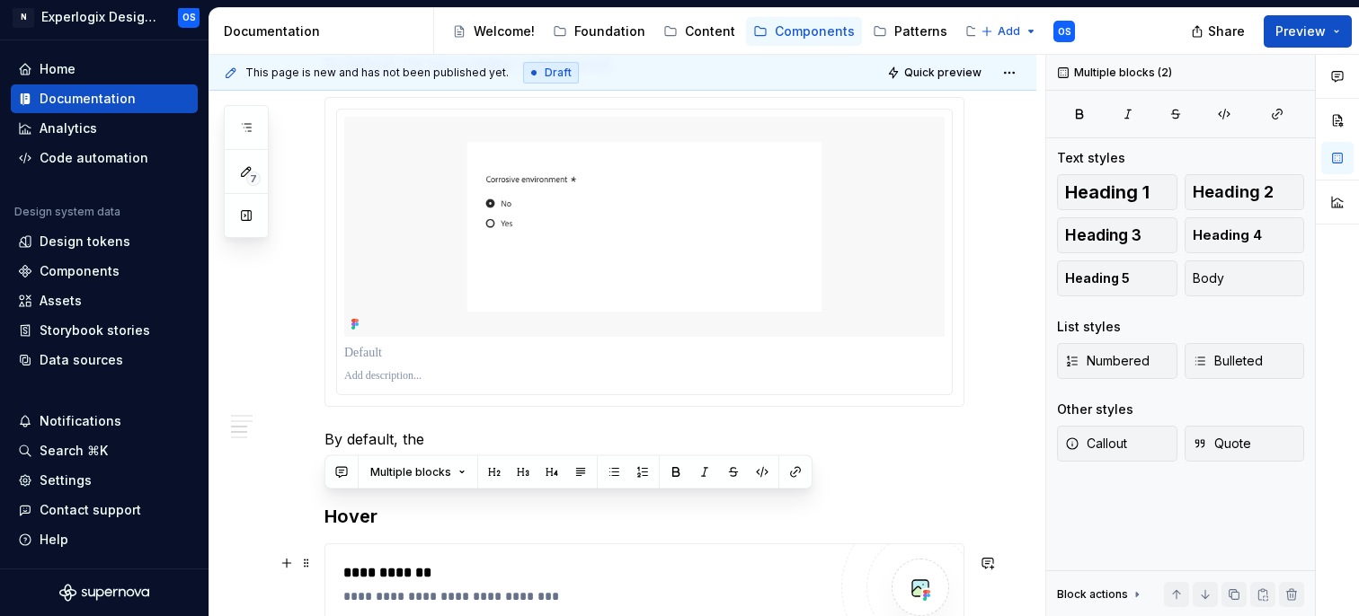
scroll to position [1361, 0]
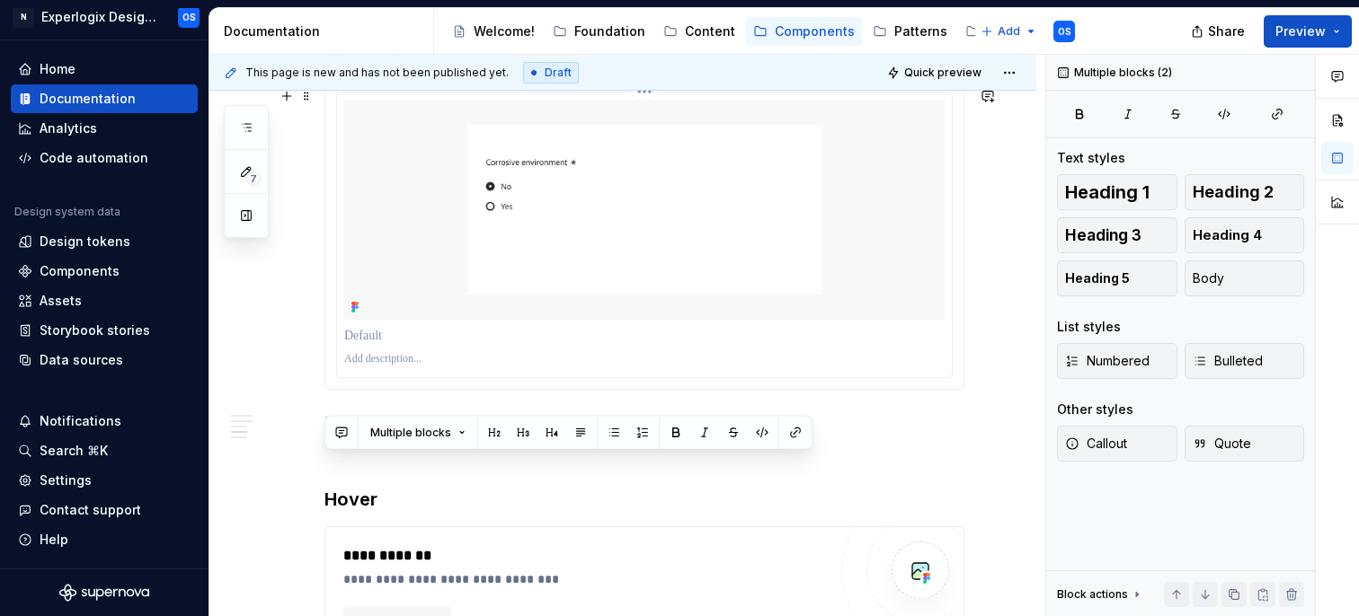
click at [345, 367] on p at bounding box center [644, 359] width 600 height 14
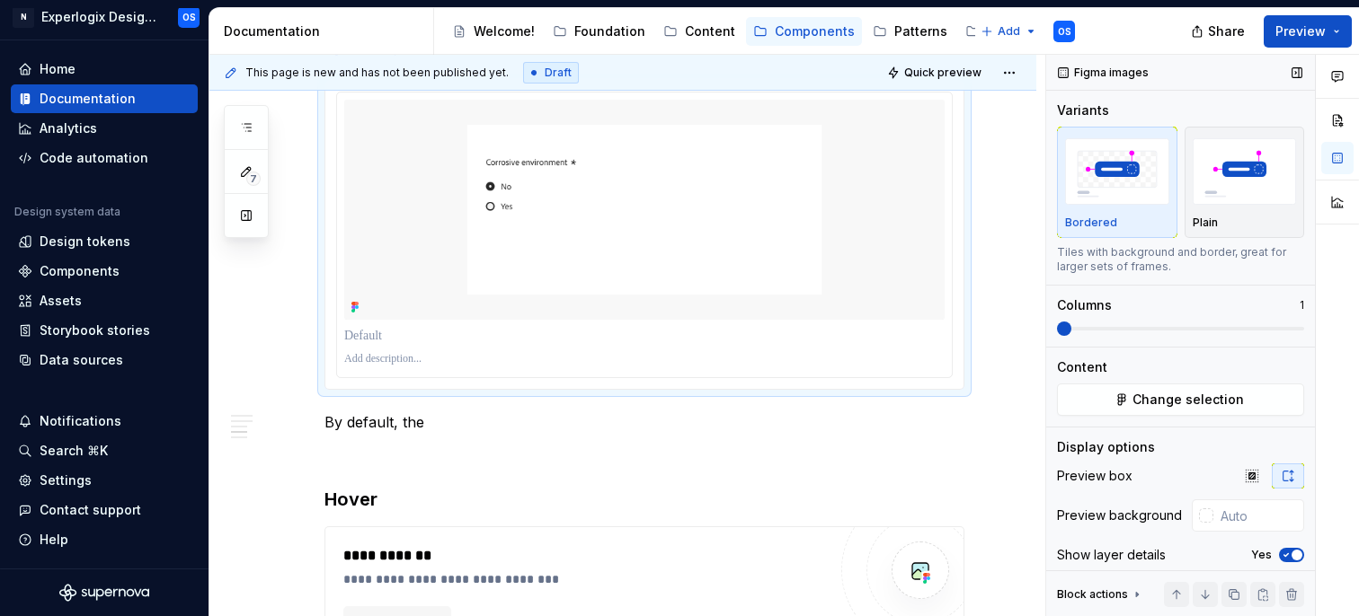
click at [1286, 548] on button "Yes" at bounding box center [1291, 555] width 25 height 14
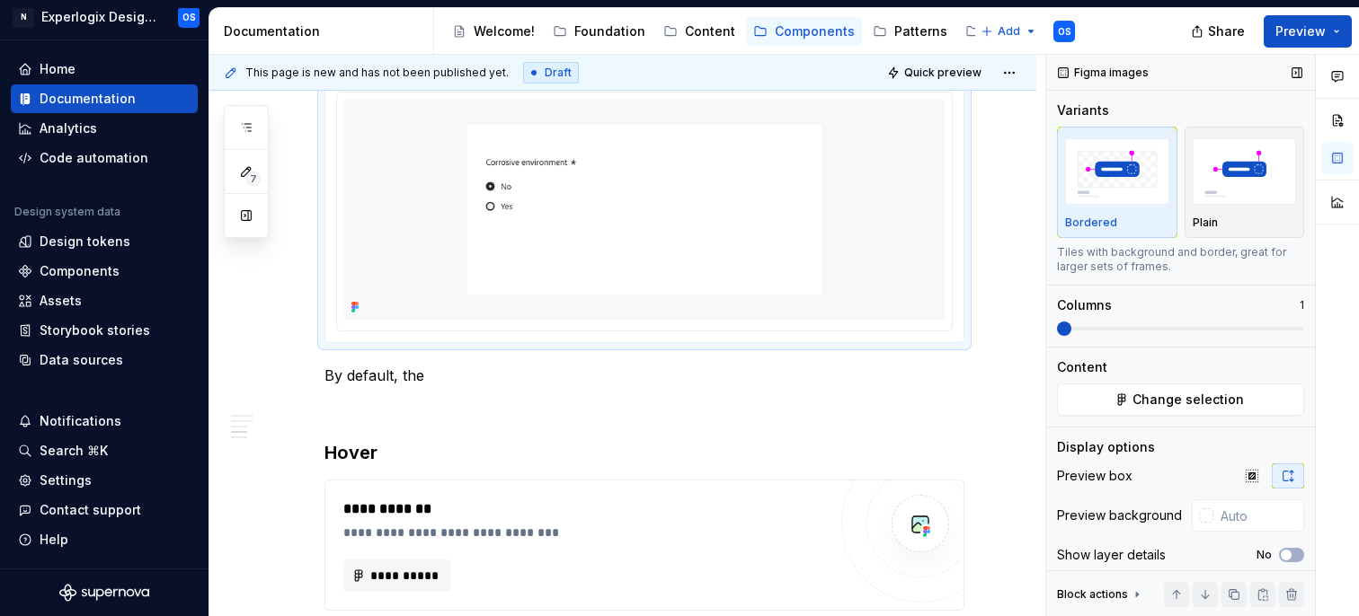
click at [1207, 238] on div "Bordered Plain Tiles with background and border, great for larger sets of frame…" at bounding box center [1180, 200] width 247 height 147
click at [1198, 182] on img "button" at bounding box center [1245, 171] width 104 height 66
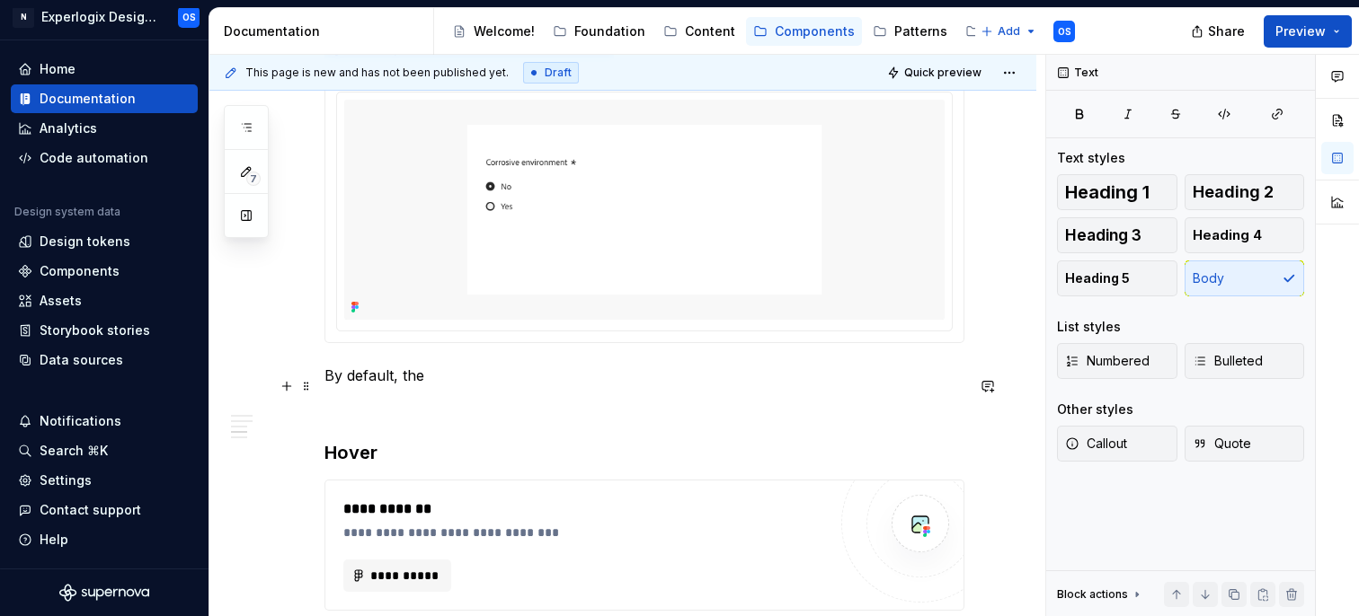
drag, startPoint x: 435, startPoint y: 386, endPoint x: 262, endPoint y: 385, distance: 172.6
click at [262, 385] on div "**********" at bounding box center [622, 48] width 827 height 2160
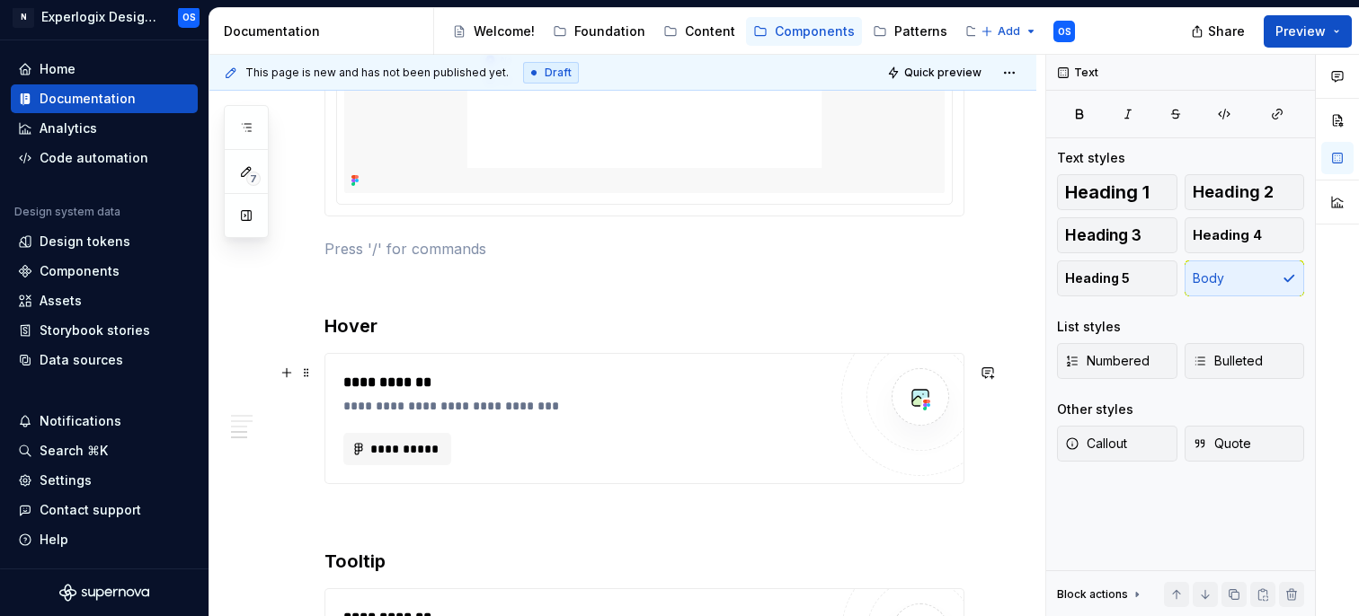
scroll to position [1489, 0]
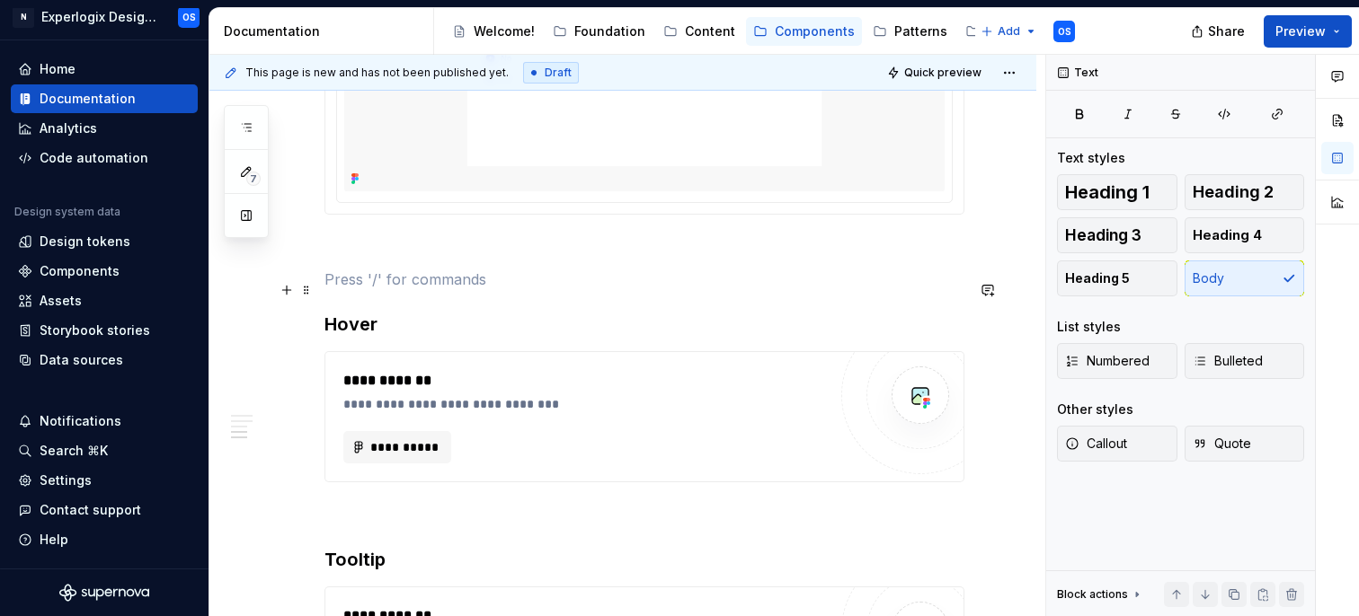
click at [359, 290] on p at bounding box center [644, 280] width 640 height 22
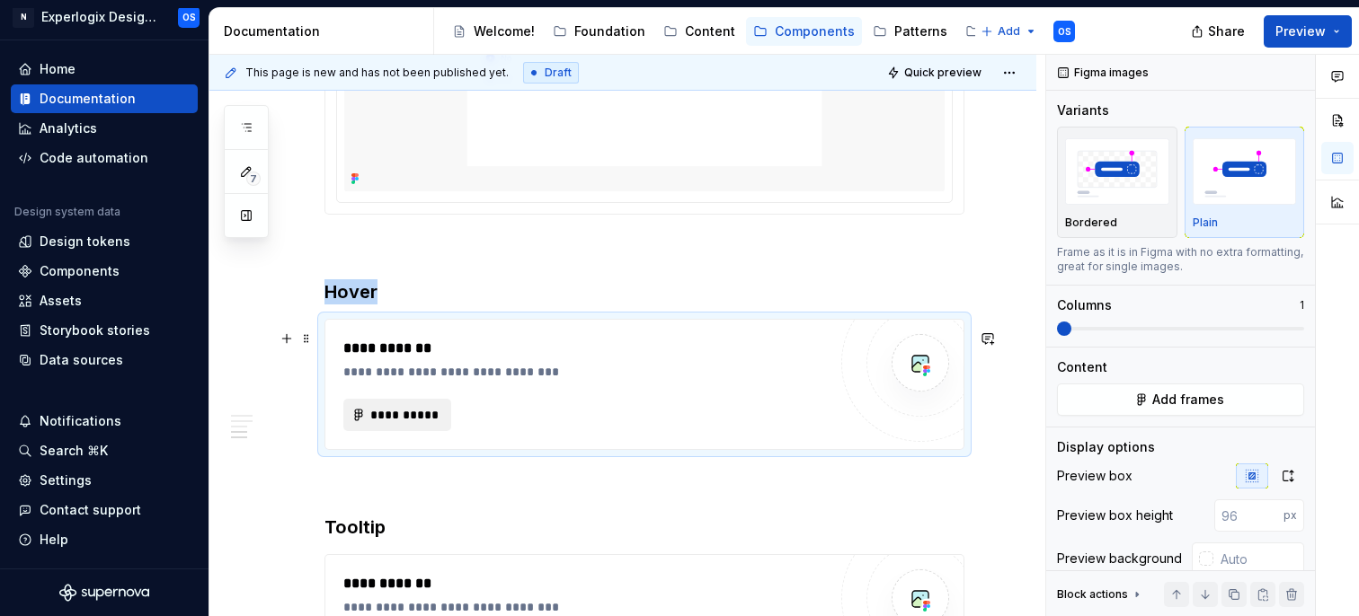
click at [382, 424] on span "**********" at bounding box center [404, 415] width 70 height 18
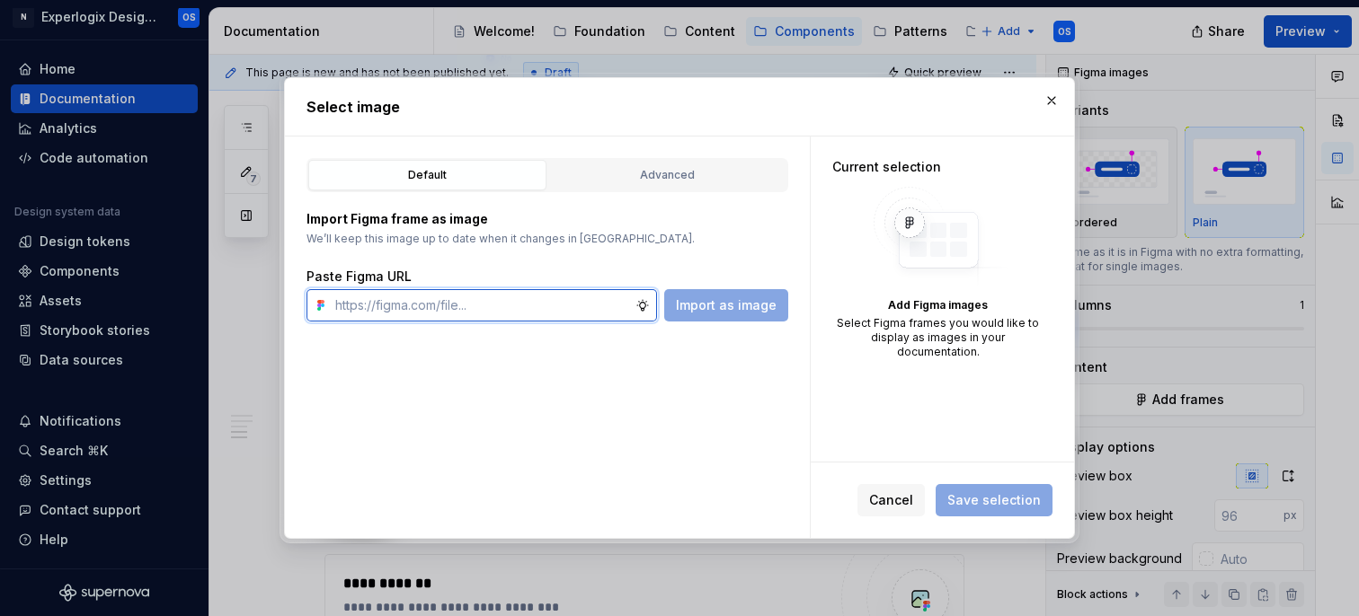
type textarea "*"
paste input "https://www.figma.com/design/SQnbXLQMhWr5yPw9fVqT9P/Documentation?node-id=28-16…"
type input "https://www.figma.com/design/SQnbXLQMhWr5yPw9fVqT9P/Documentation?node-id=28-16…"
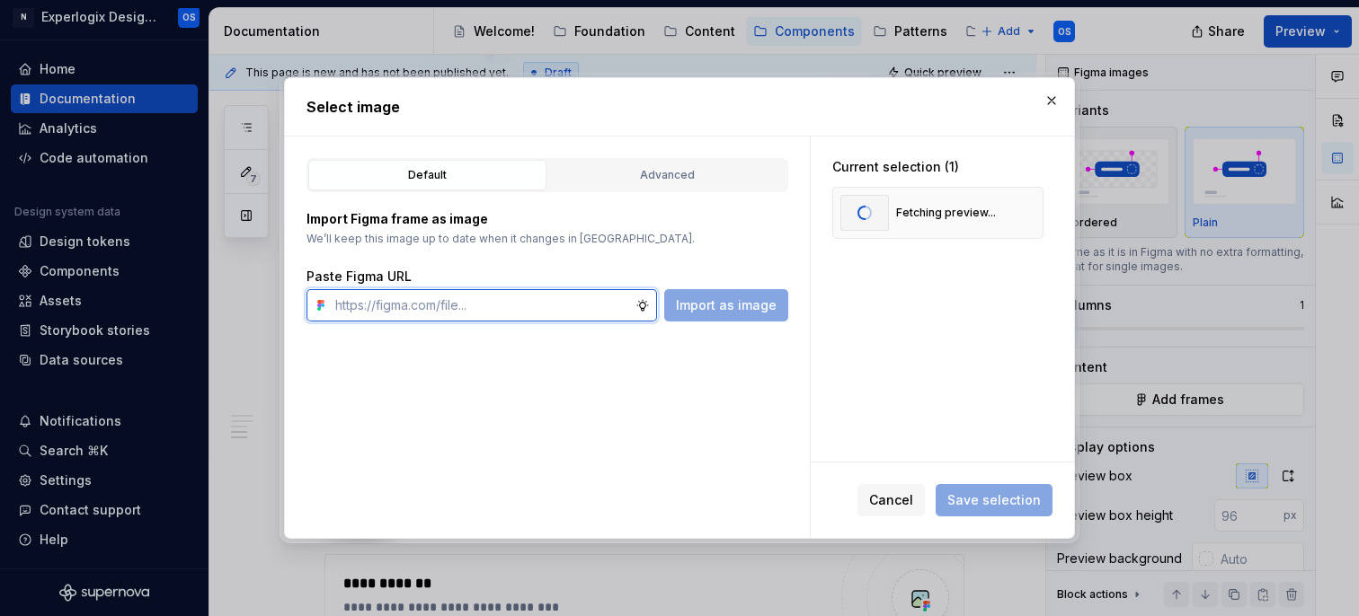
scroll to position [0, 0]
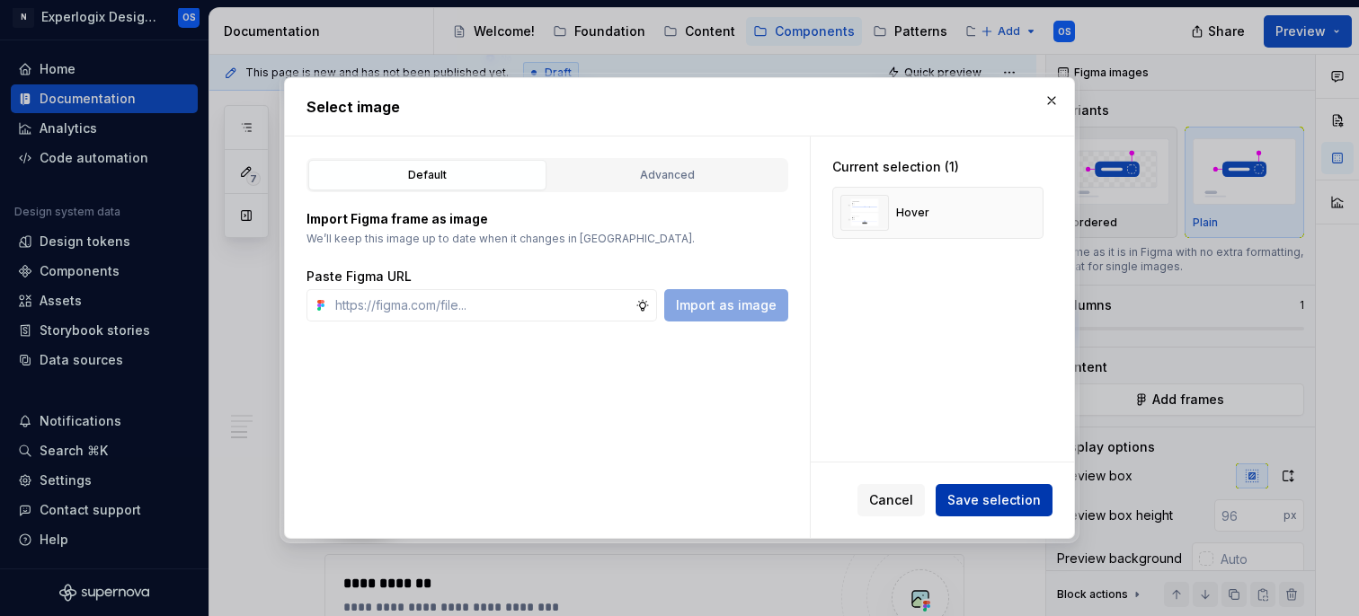
click at [1006, 499] on span "Save selection" at bounding box center [993, 501] width 93 height 18
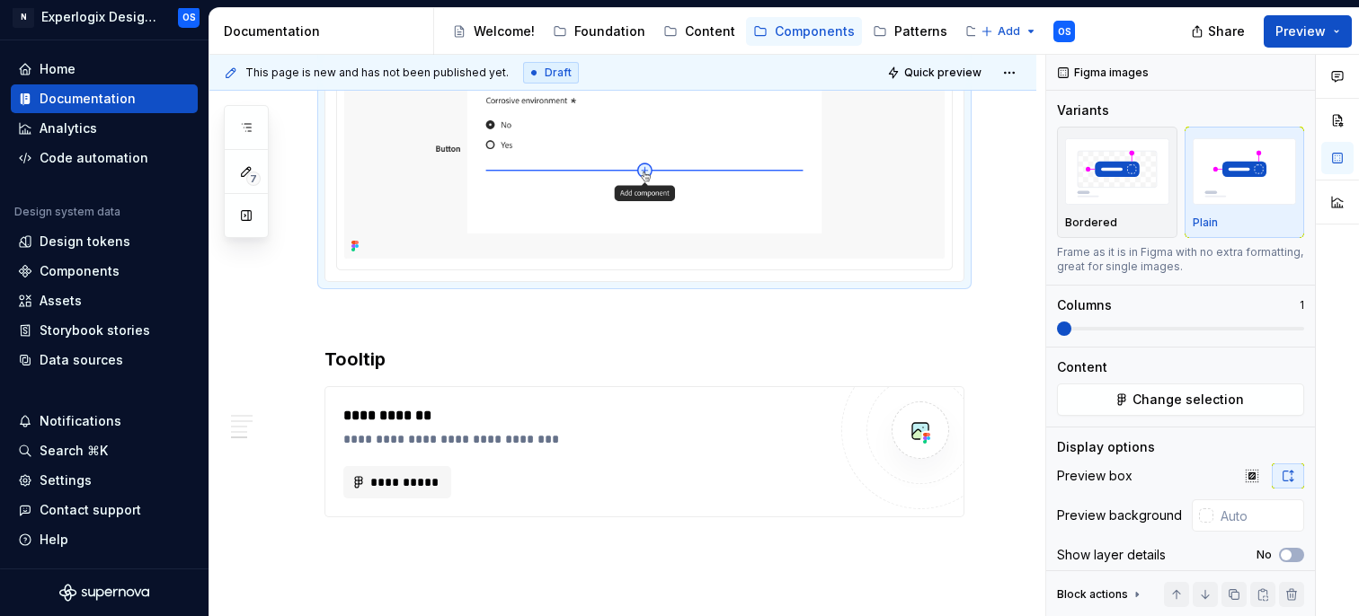
scroll to position [1999, 0]
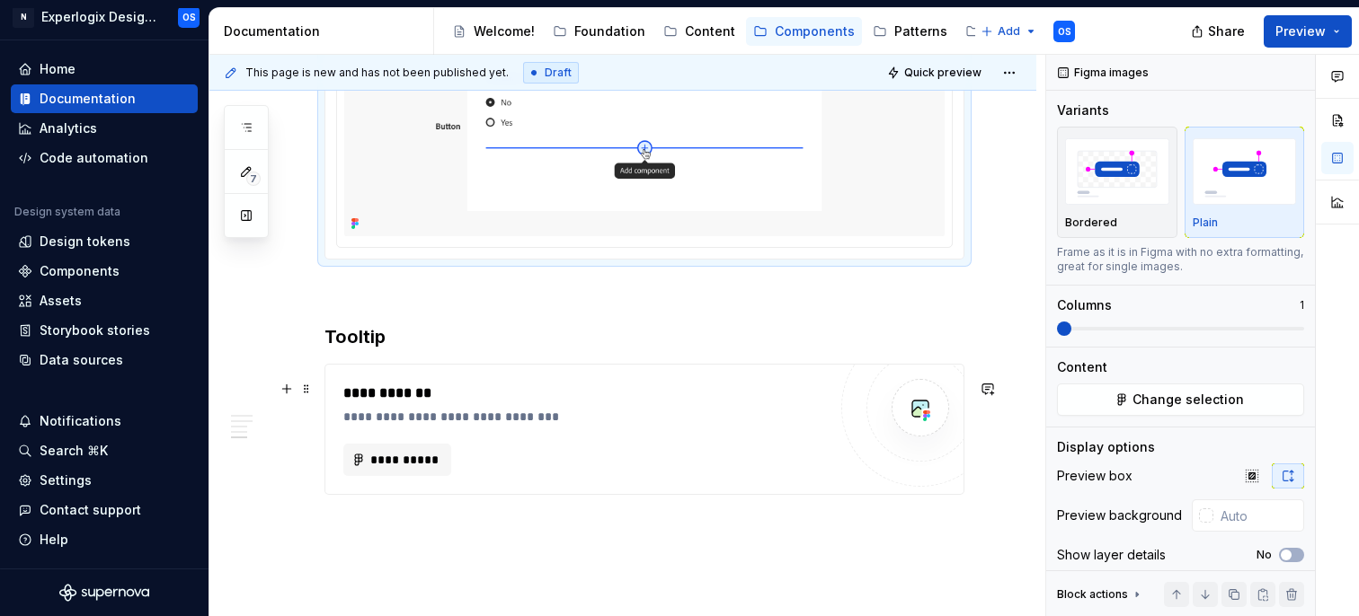
click at [368, 390] on div "**********" at bounding box center [644, 429] width 638 height 129
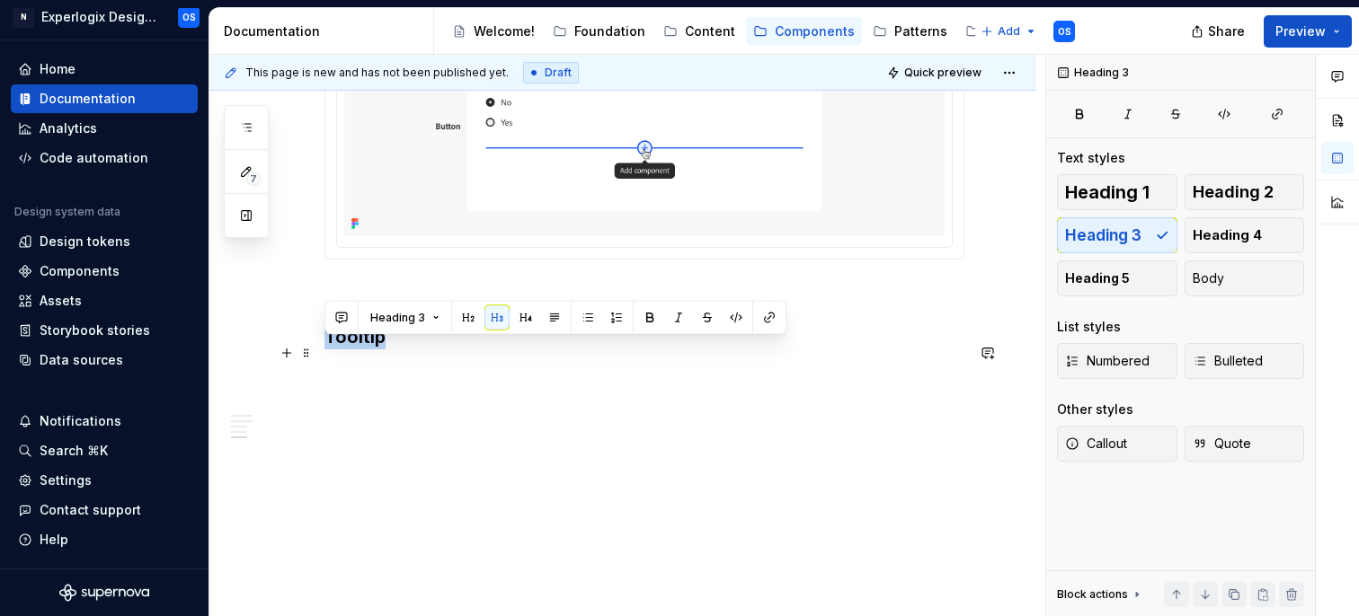
drag, startPoint x: 389, startPoint y: 357, endPoint x: 326, endPoint y: 357, distance: 62.9
click at [326, 350] on h3 "Tooltip" at bounding box center [644, 336] width 640 height 25
click at [1218, 183] on span "Heading 2" at bounding box center [1233, 192] width 81 height 18
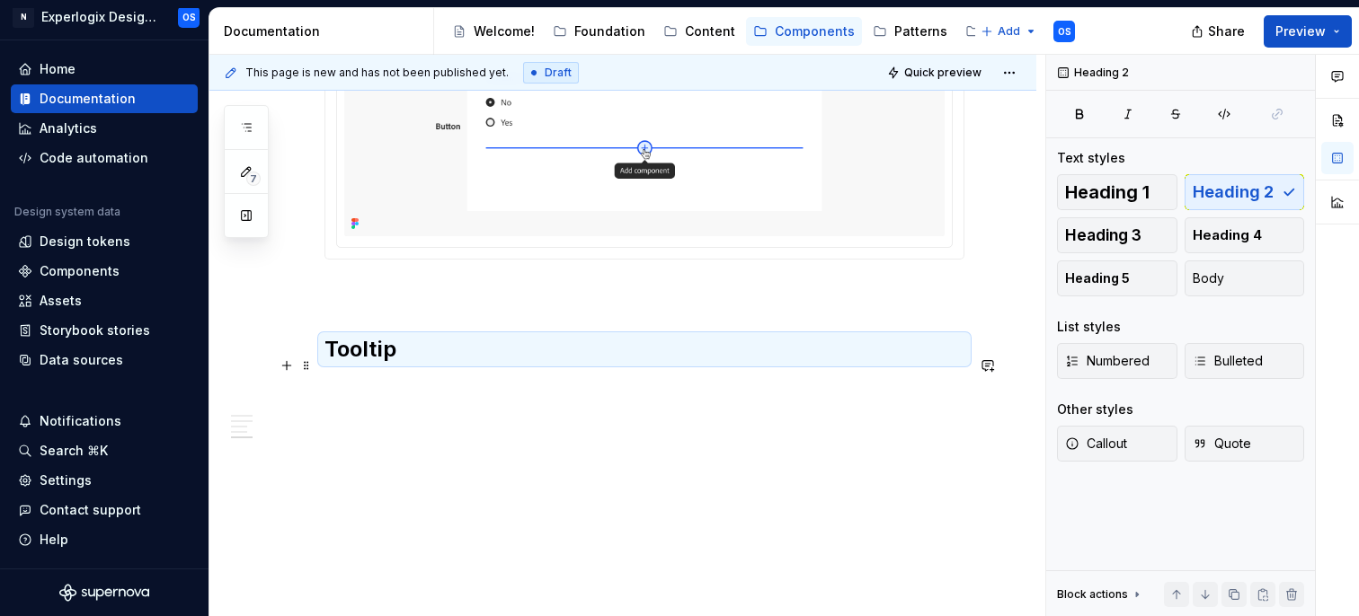
click at [350, 364] on h2 "Tooltip" at bounding box center [644, 349] width 640 height 29
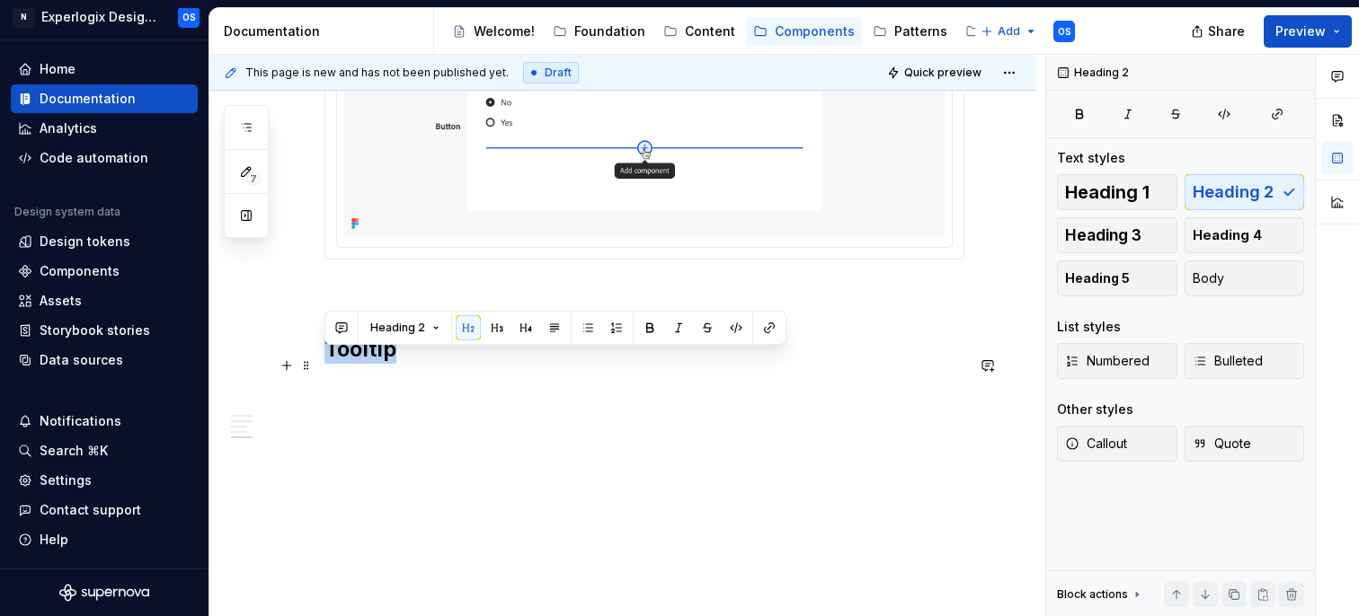
click at [350, 364] on h2 "Tooltip" at bounding box center [644, 349] width 640 height 29
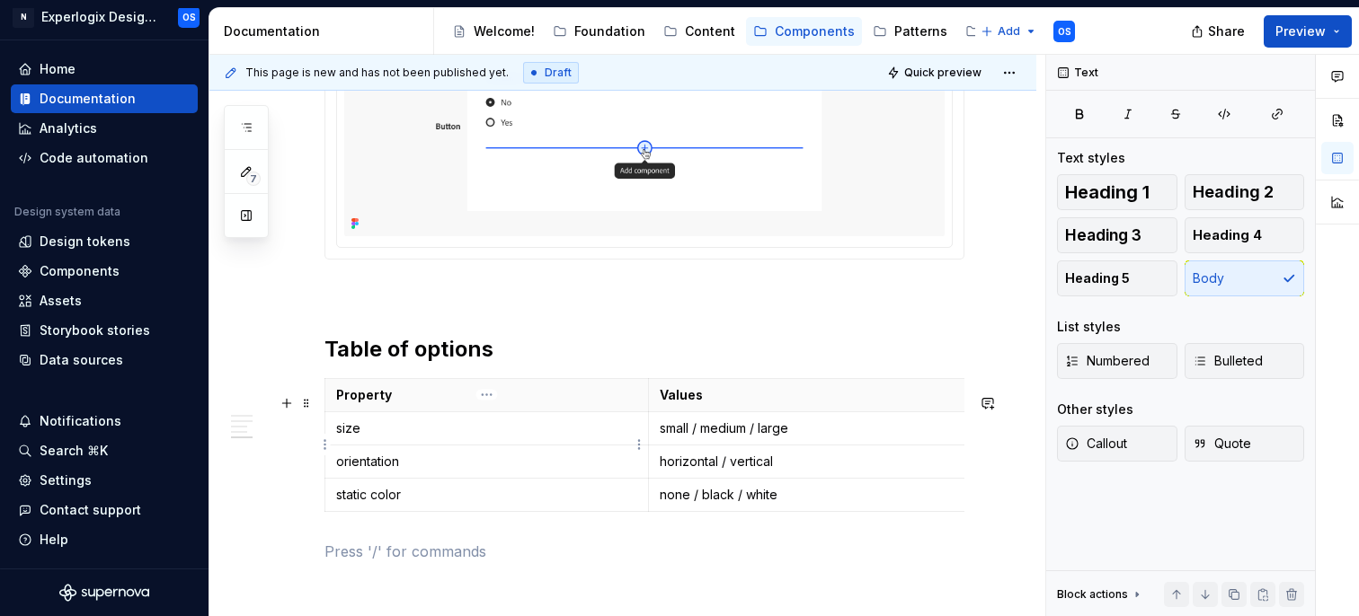
click at [352, 438] on p "size" at bounding box center [486, 429] width 301 height 18
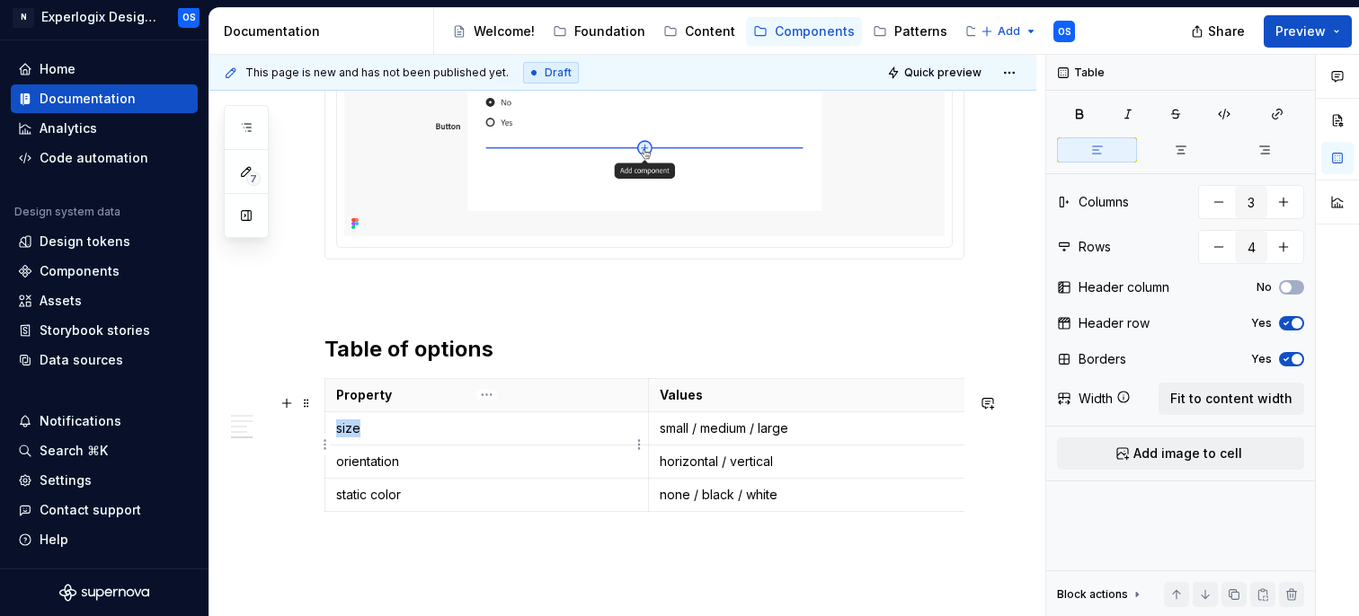
click at [352, 438] on p "size" at bounding box center [486, 429] width 301 height 18
click at [718, 438] on p "small / medium / large" at bounding box center [810, 429] width 301 height 18
click at [387, 478] on td "orientation" at bounding box center [487, 461] width 324 height 33
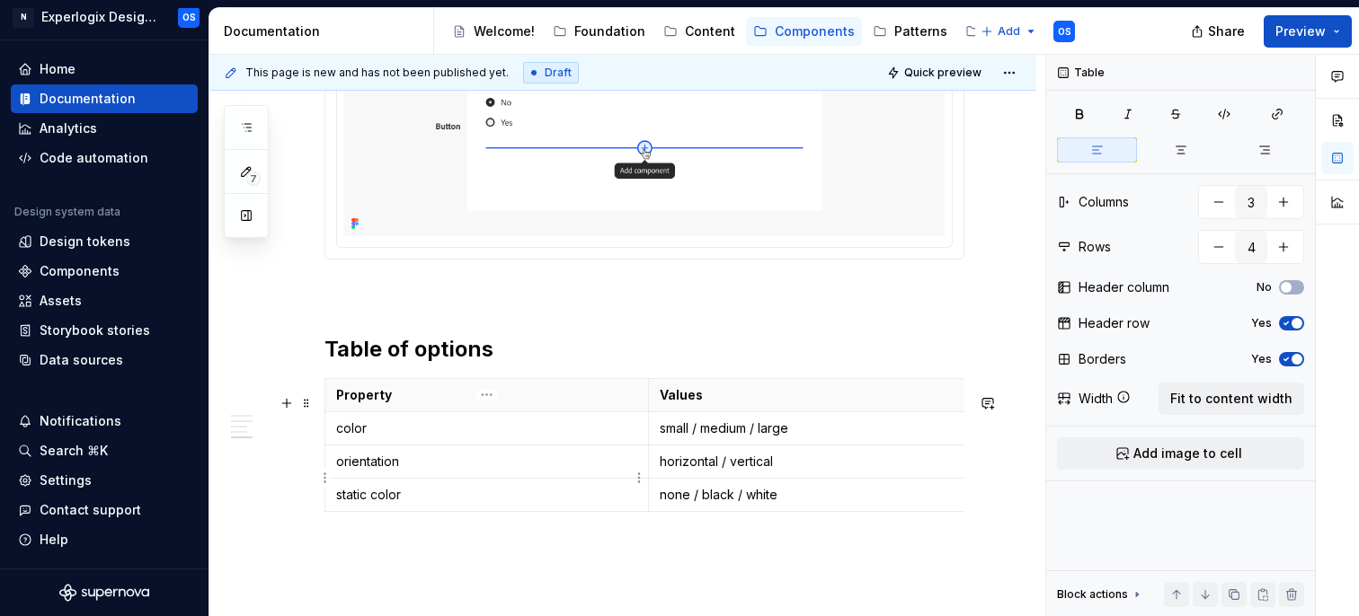
click at [387, 478] on td "orientation" at bounding box center [487, 461] width 324 height 33
click at [372, 471] on p "orientation" at bounding box center [486, 462] width 301 height 18
click at [707, 471] on p "horizontal / vertical" at bounding box center [810, 462] width 301 height 18
click at [685, 465] on td "primary" at bounding box center [810, 461] width 324 height 33
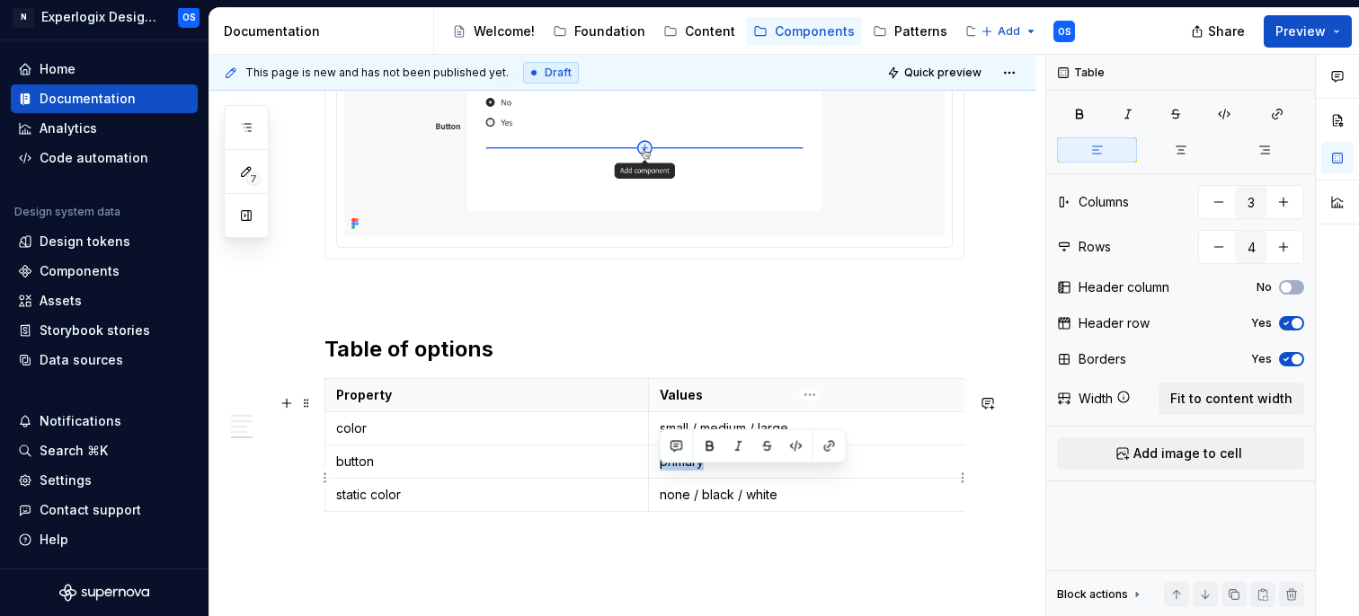
click at [685, 465] on td "primary" at bounding box center [810, 461] width 324 height 33
click at [756, 471] on p "accent-outline (white background)" at bounding box center [810, 462] width 301 height 18
click at [887, 471] on p "accent-outline (filled with white background)" at bounding box center [810, 462] width 301 height 18
drag, startPoint x: 819, startPoint y: 474, endPoint x: 755, endPoint y: 478, distance: 64.0
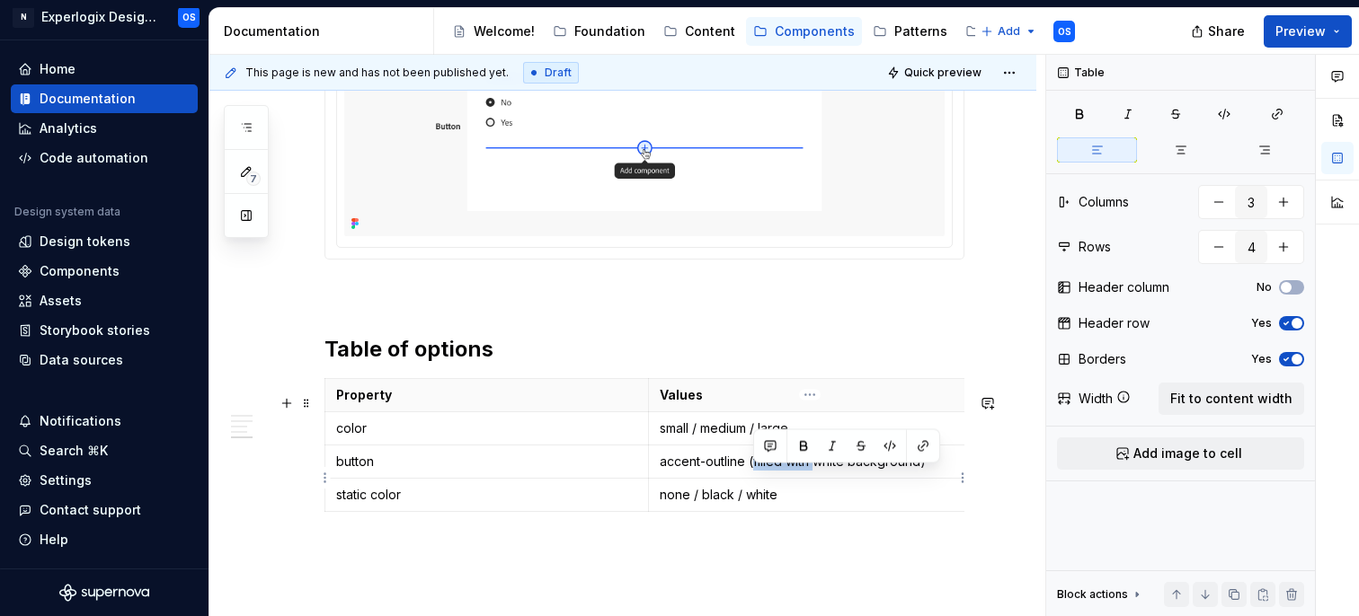
click at [755, 471] on p "accent-outline (filled with white background)" at bounding box center [810, 462] width 301 height 18
click at [373, 504] on p "static color" at bounding box center [486, 495] width 301 height 18
click at [362, 504] on p "static color" at bounding box center [486, 495] width 301 height 18
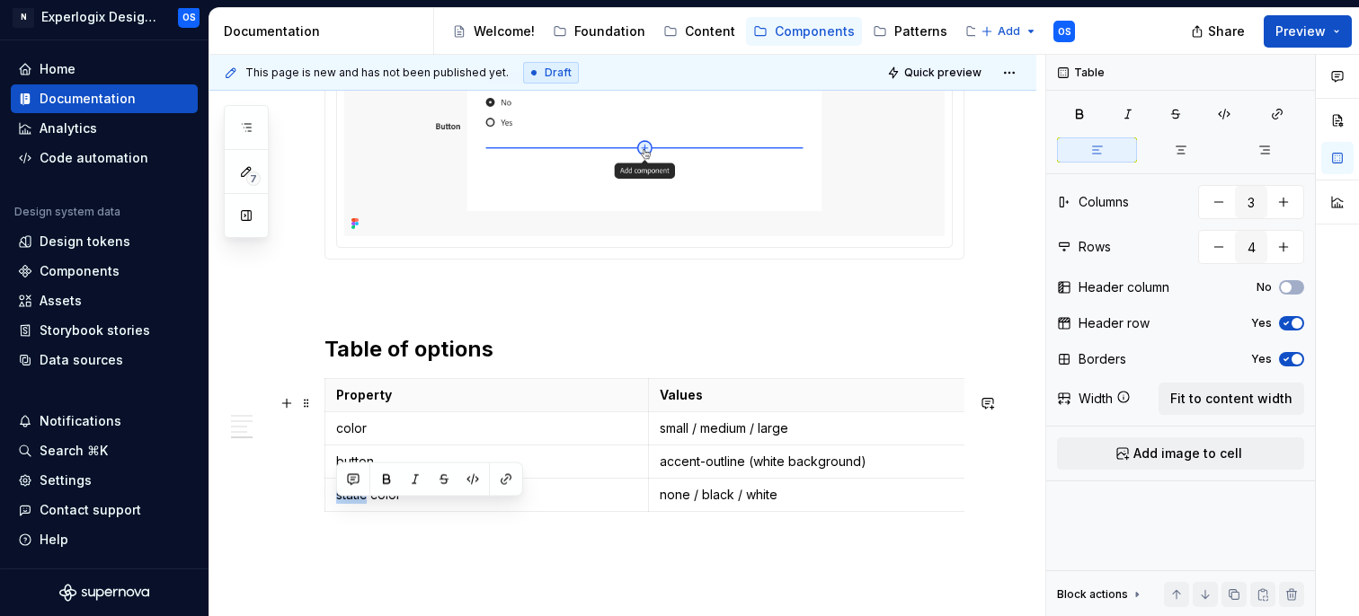
scroll to position [2066, 0]
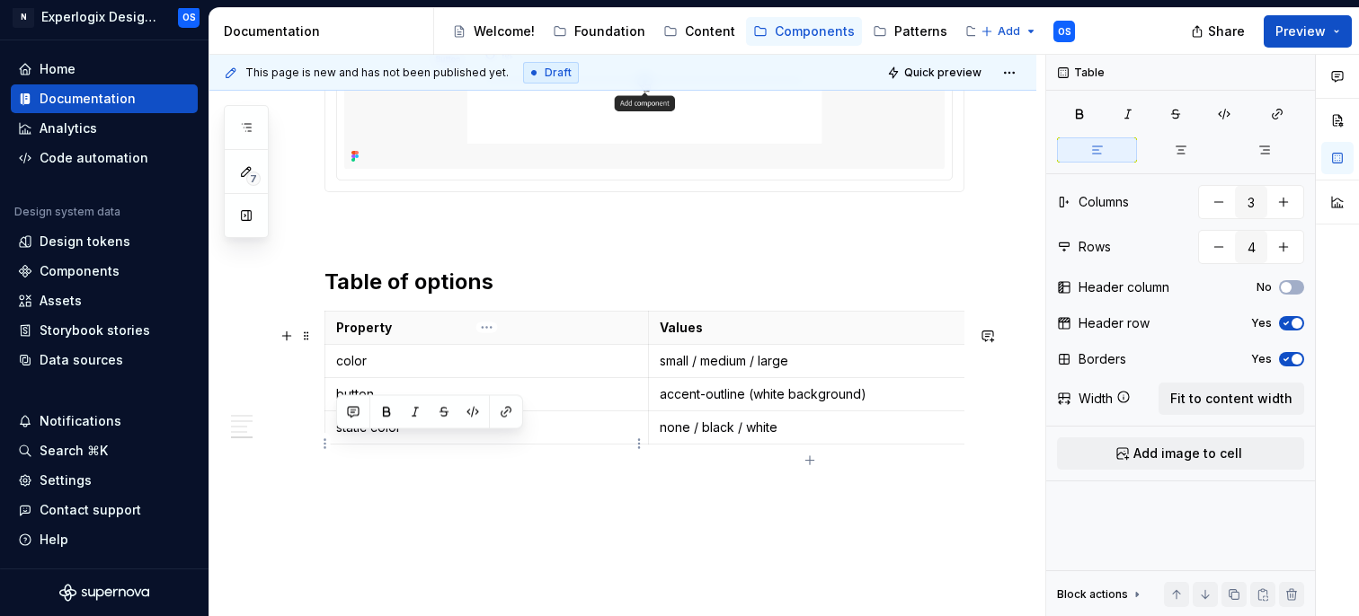
click at [390, 444] on td "static color" at bounding box center [487, 427] width 324 height 33
click at [383, 437] on p "static color" at bounding box center [486, 428] width 301 height 18
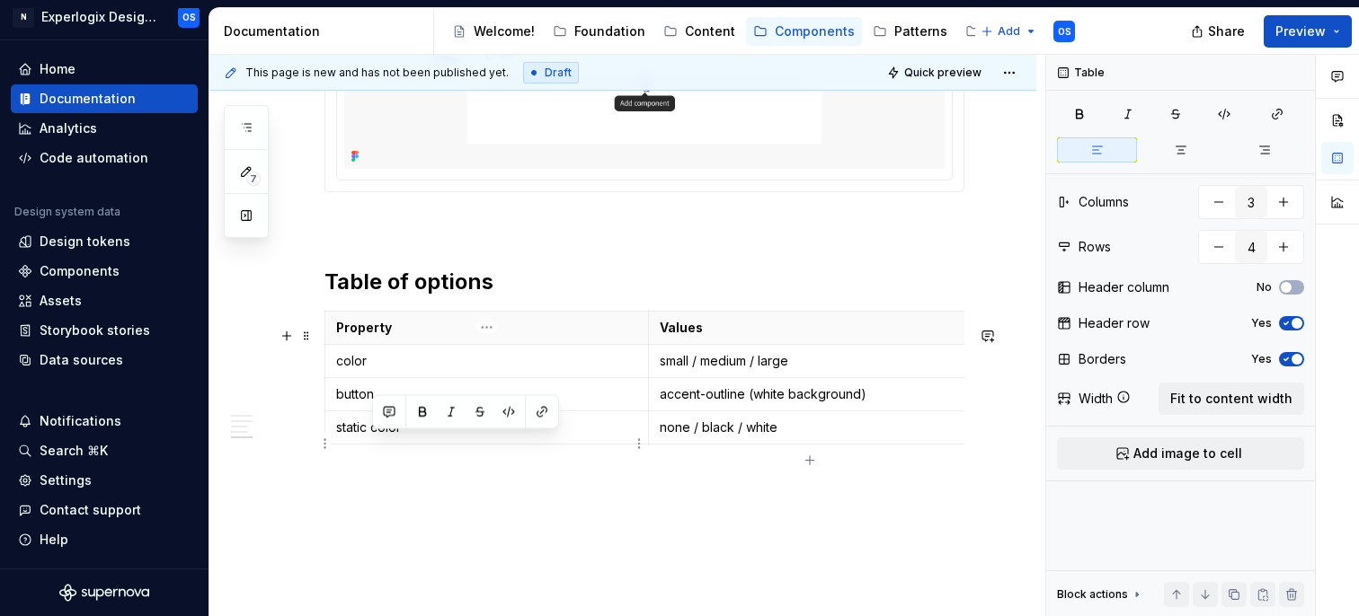
click at [383, 437] on p "static color" at bounding box center [486, 428] width 301 height 18
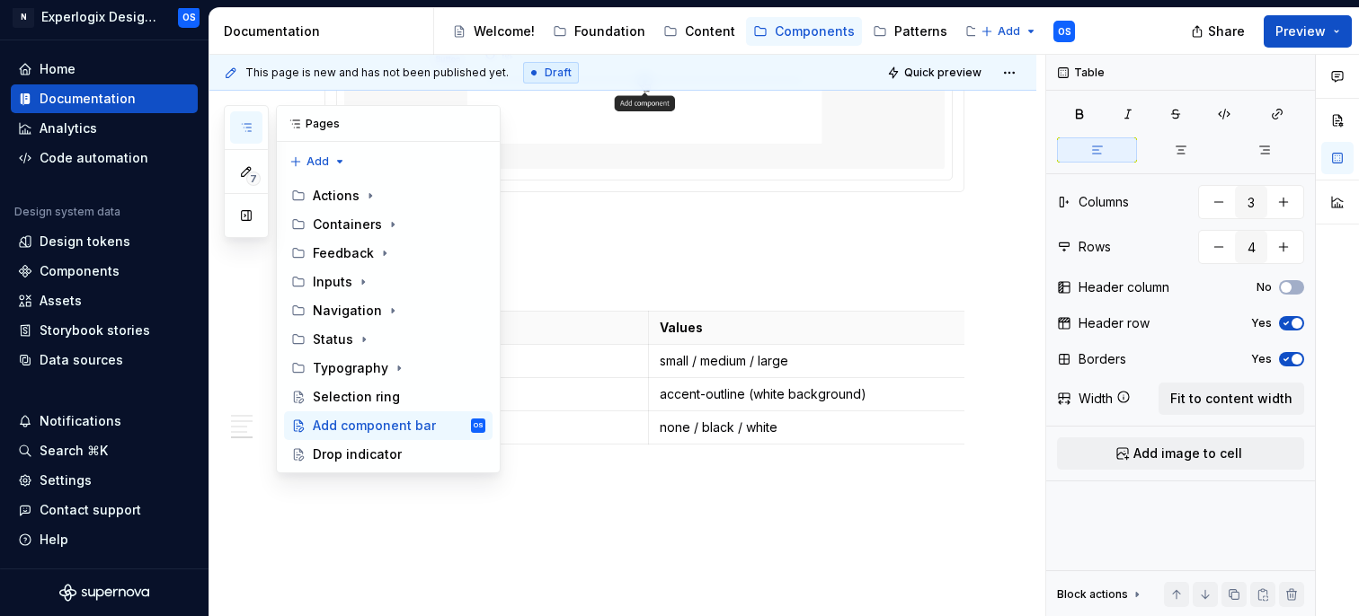
click at [246, 137] on button "button" at bounding box center [246, 127] width 32 height 32
type textarea "*"
click at [570, 327] on th "Property" at bounding box center [487, 327] width 324 height 33
click at [481, 128] on button "button" at bounding box center [481, 123] width 25 height 25
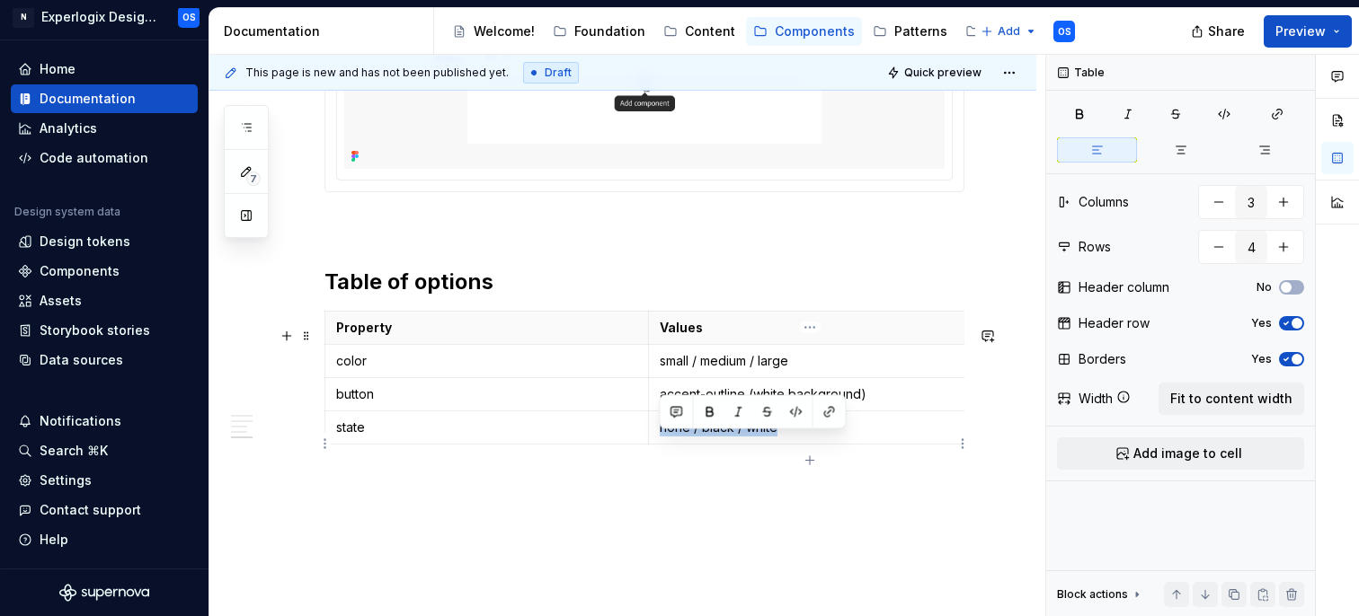
drag, startPoint x: 660, startPoint y: 445, endPoint x: 794, endPoint y: 448, distance: 133.9
click at [796, 437] on p "none / black / white" at bounding box center [810, 428] width 301 height 18
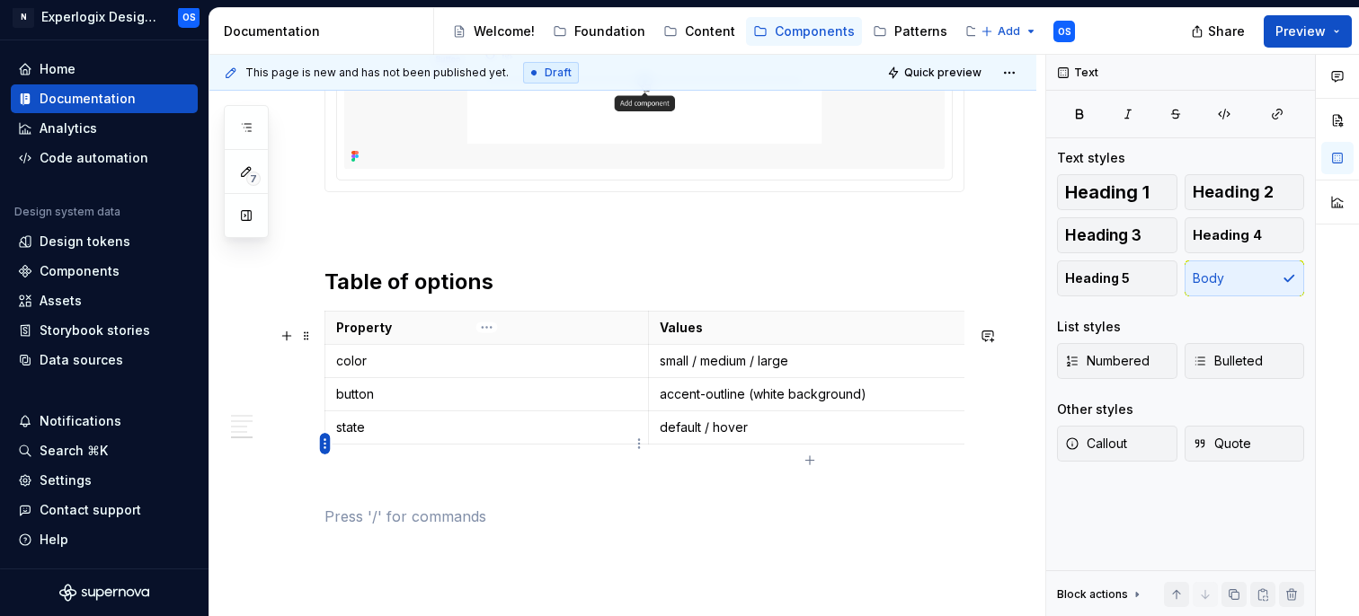
click at [324, 446] on html "N Experlogix Design System OS Home Documentation Analytics Code automation Desi…" at bounding box center [679, 308] width 1359 height 616
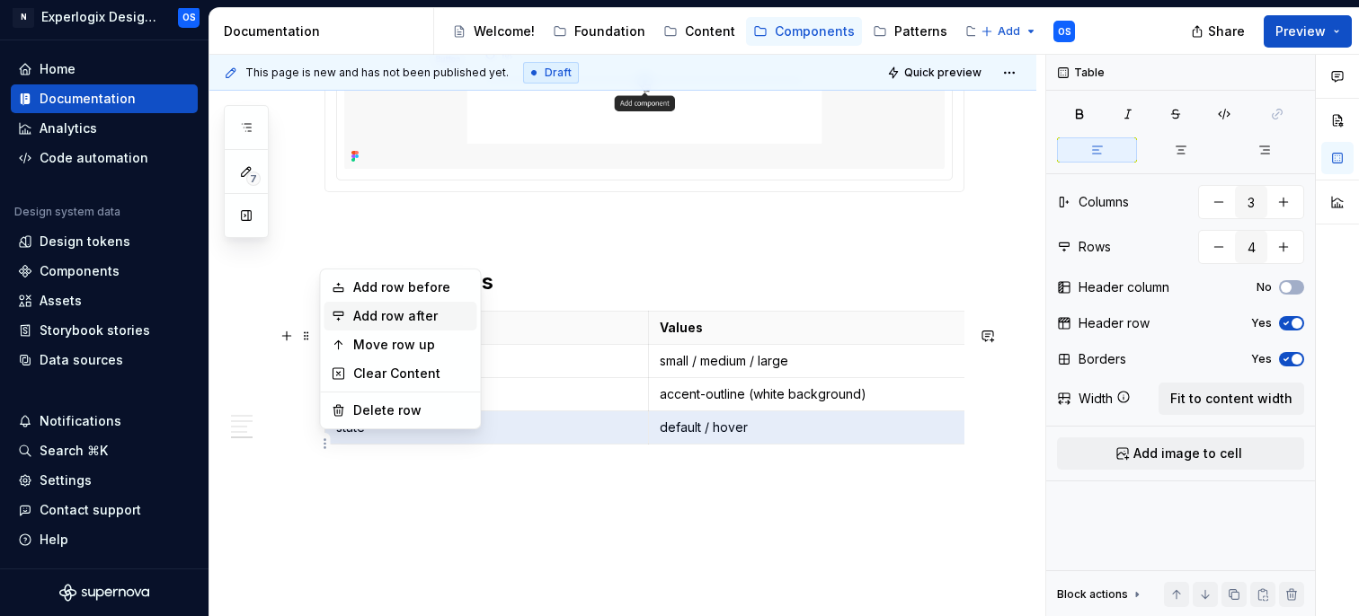
click at [403, 324] on div "Add row after" at bounding box center [411, 316] width 117 height 18
type input "5"
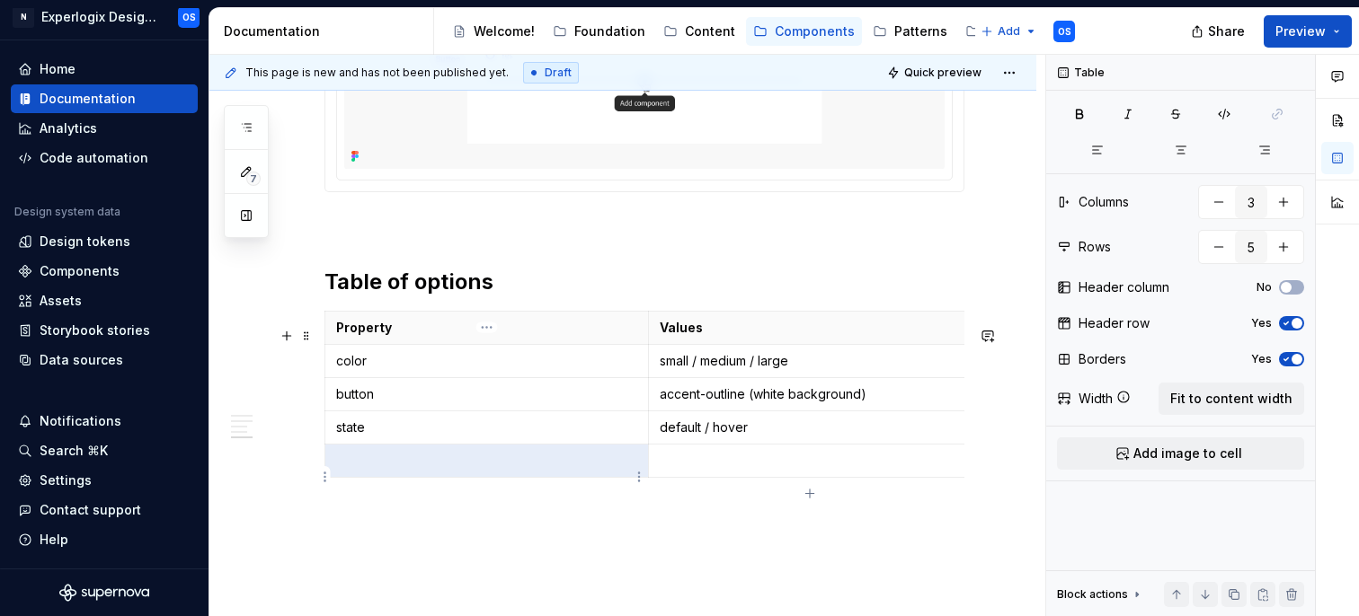
click at [368, 470] on p at bounding box center [486, 461] width 301 height 18
click at [705, 470] on p at bounding box center [810, 461] width 301 height 18
click at [970, 338] on th "Values" at bounding box center [810, 327] width 324 height 33
click at [959, 344] on html "N Experlogix Design System OS Home Documentation Analytics Code automation Desi…" at bounding box center [679, 308] width 1359 height 616
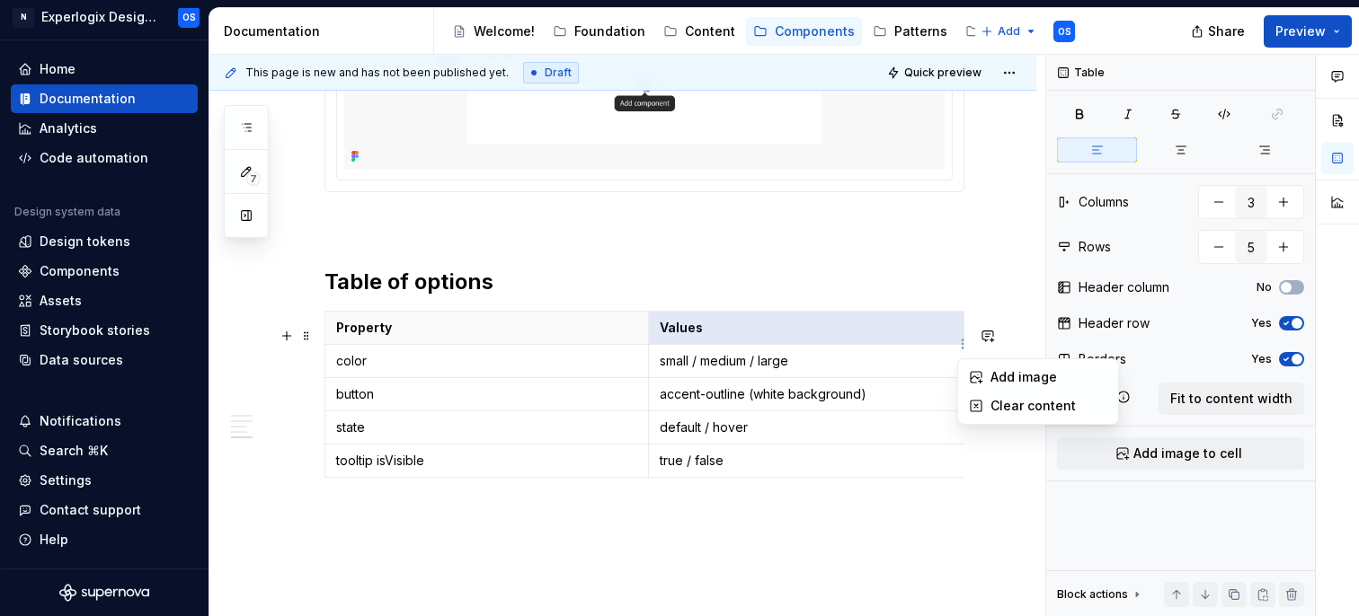
click at [996, 463] on html "N Experlogix Design System OS Home Documentation Analytics Code automation Desi…" at bounding box center [679, 308] width 1359 height 616
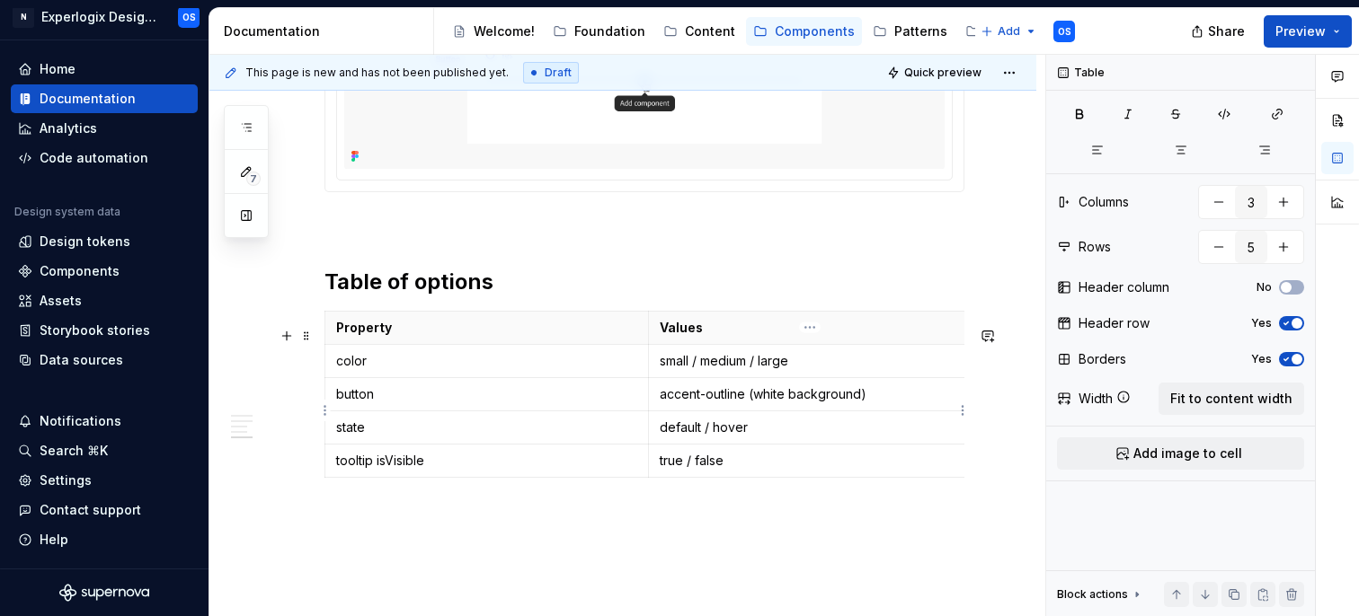
click at [971, 411] on td "horizontal" at bounding box center [1133, 393] width 324 height 33
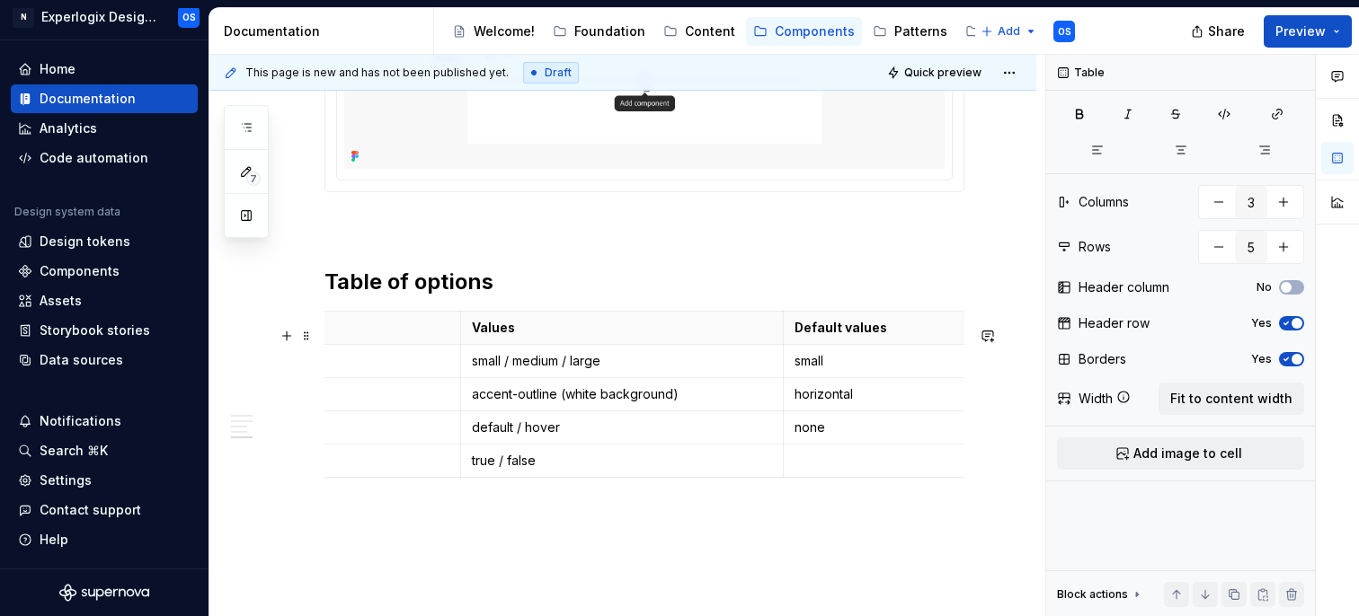
scroll to position [0, 190]
click at [785, 399] on td "horizontal" at bounding box center [944, 393] width 324 height 33
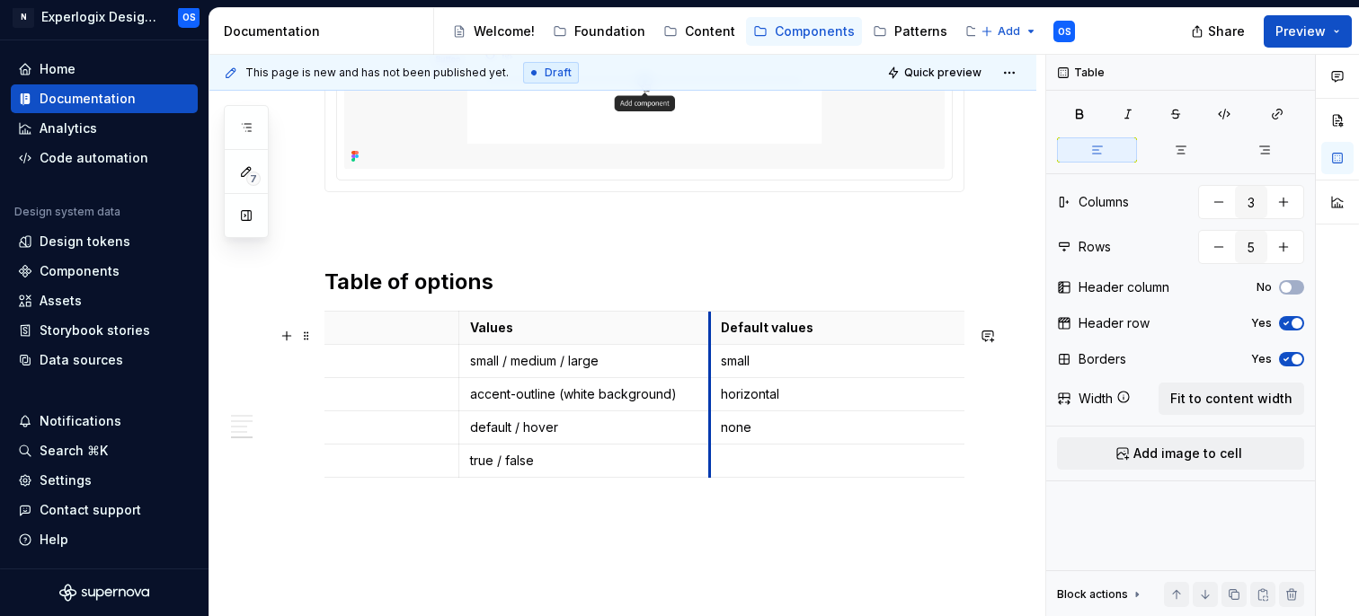
drag, startPoint x: 779, startPoint y: 397, endPoint x: 707, endPoint y: 396, distance: 71.9
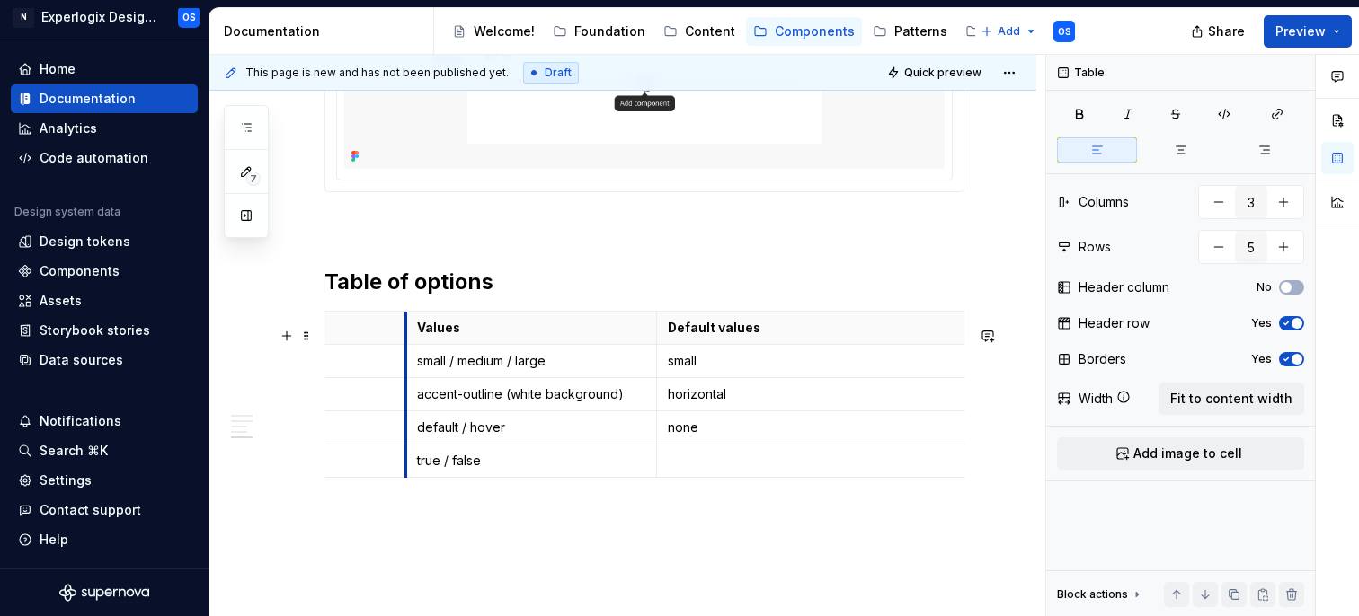
drag, startPoint x: 457, startPoint y: 405, endPoint x: 389, endPoint y: 404, distance: 68.3
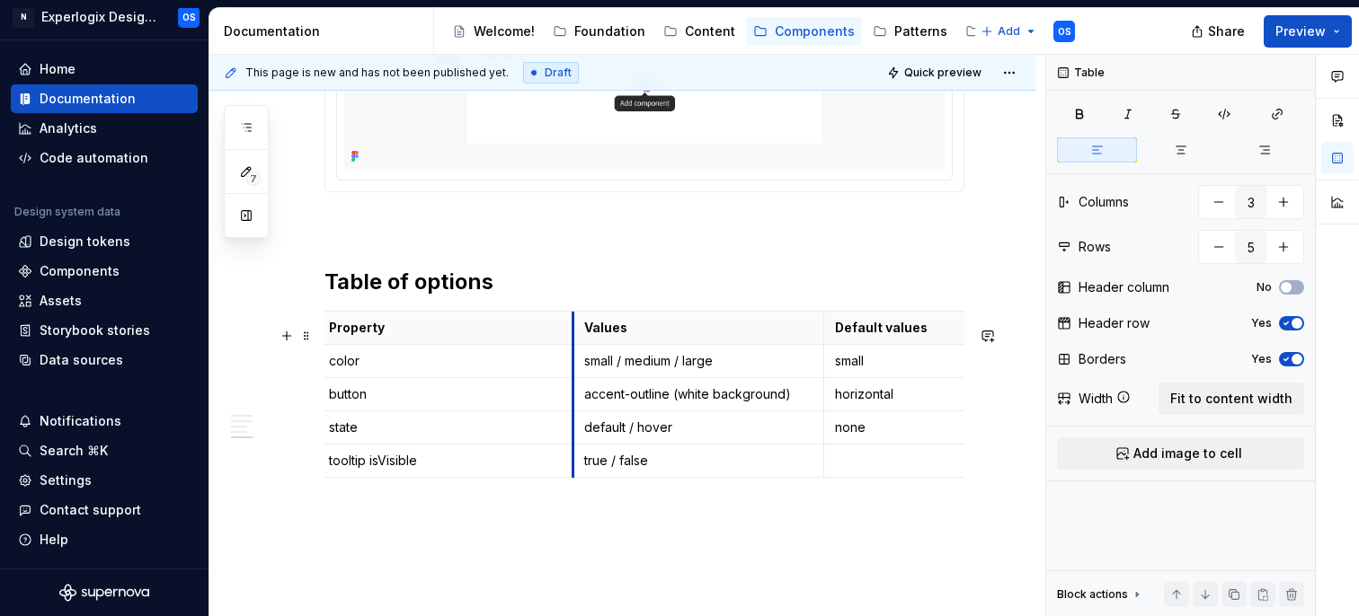
scroll to position [0, 0]
click at [344, 370] on p "color" at bounding box center [452, 361] width 233 height 18
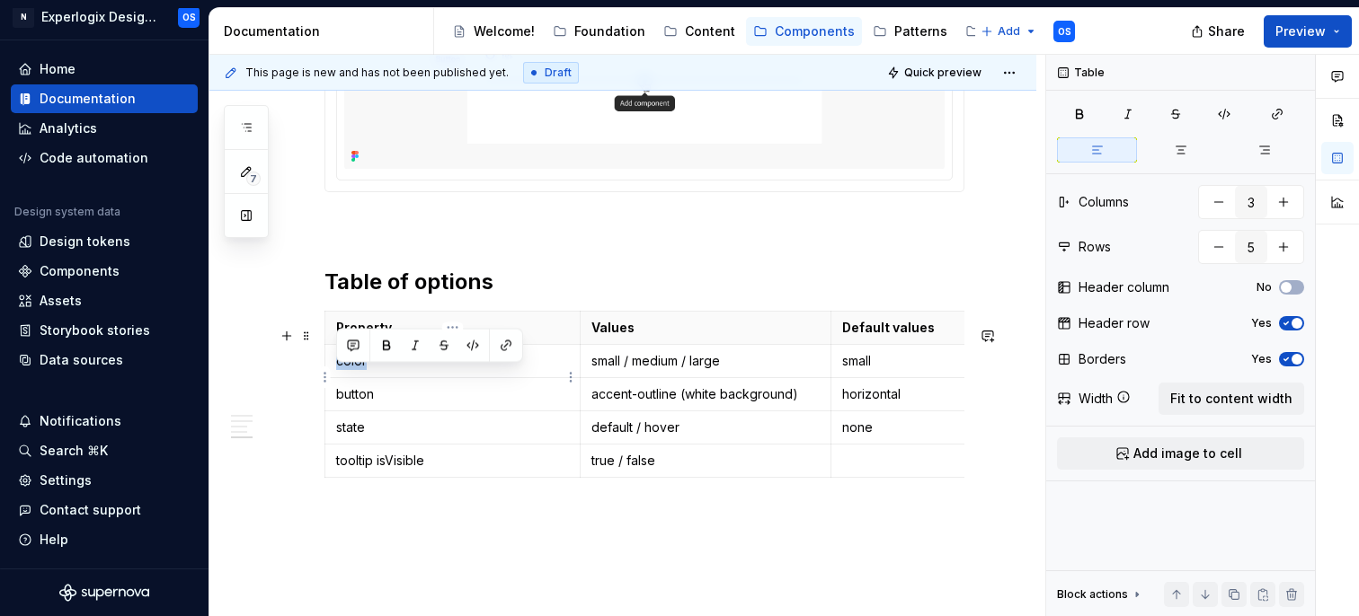
click at [344, 370] on p "color" at bounding box center [452, 361] width 233 height 18
click at [619, 370] on p "small / medium / large" at bounding box center [705, 361] width 229 height 18
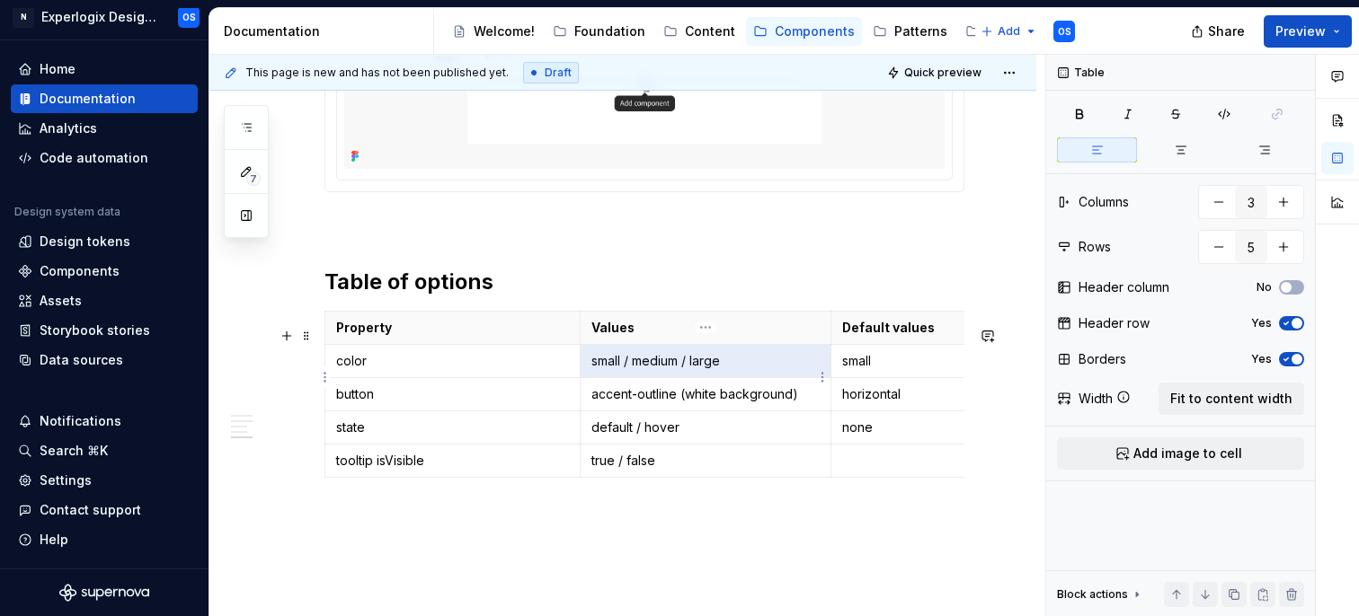
click at [644, 370] on p "small / medium / large" at bounding box center [705, 361] width 229 height 18
drag, startPoint x: 741, startPoint y: 378, endPoint x: 592, endPoint y: 374, distance: 149.2
click at [592, 370] on p "small / medium / large" at bounding box center [705, 361] width 229 height 18
click at [341, 370] on p "color" at bounding box center [452, 361] width 233 height 18
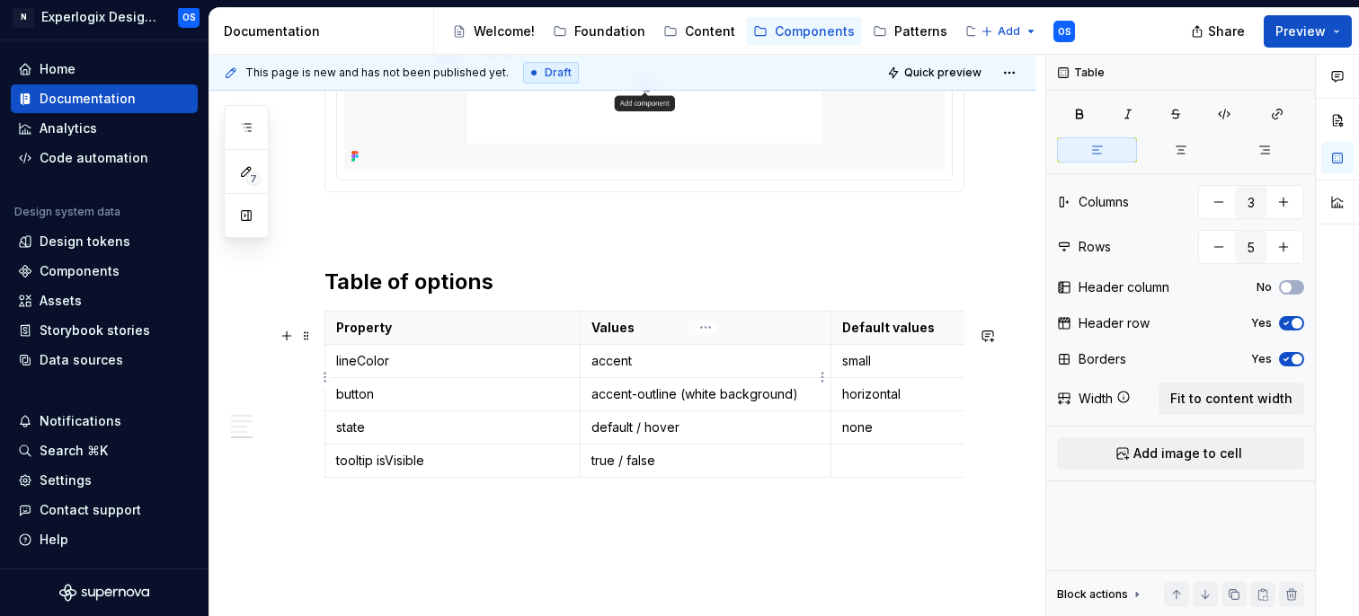
click at [660, 370] on p "accent" at bounding box center [705, 361] width 229 height 18
click at [857, 370] on p "small" at bounding box center [992, 361] width 301 height 18
click at [605, 370] on p "accent-900" at bounding box center [705, 361] width 229 height 18
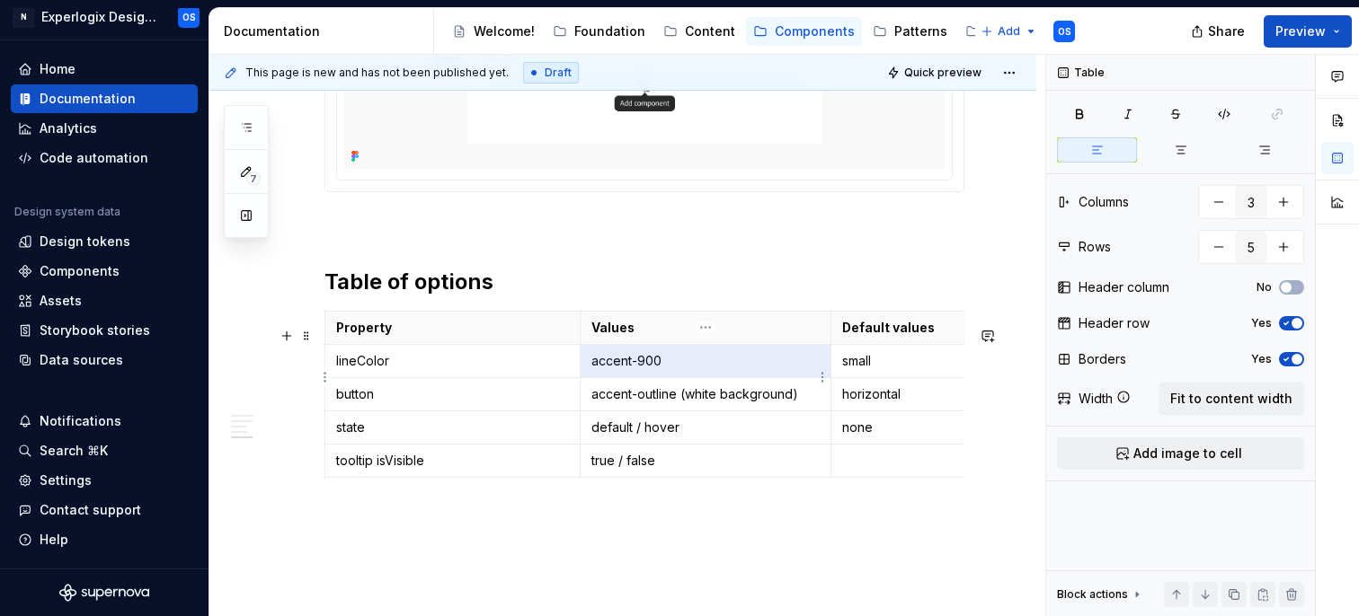
click at [605, 370] on p "accent-900" at bounding box center [705, 361] width 229 height 18
click at [629, 370] on p "accent-900" at bounding box center [705, 361] width 229 height 18
click at [868, 370] on p "small" at bounding box center [992, 361] width 301 height 18
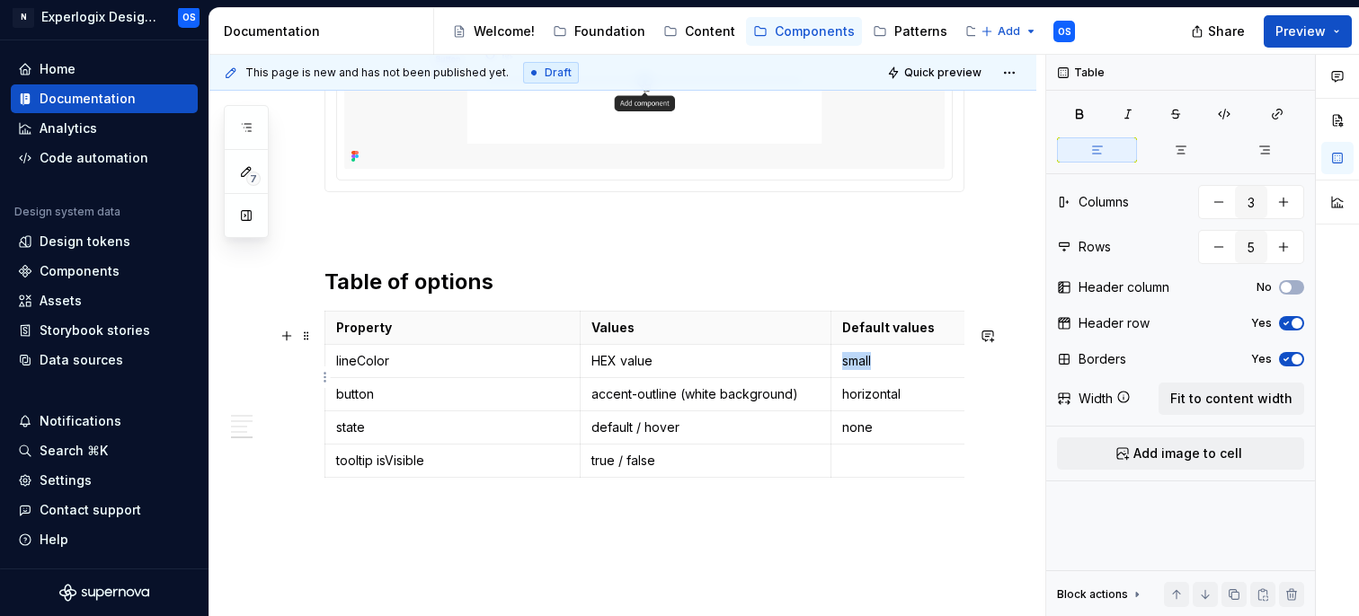
click at [868, 370] on p "small" at bounding box center [992, 361] width 301 height 18
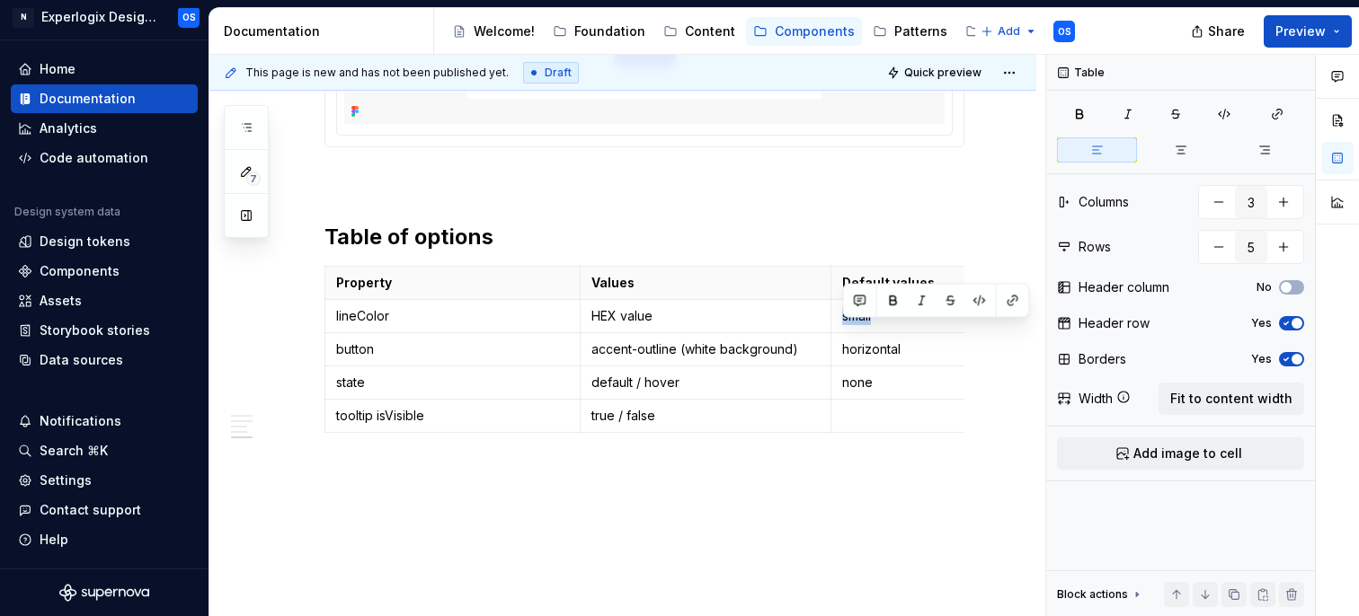
scroll to position [2108, 0]
click at [859, 395] on p "none" at bounding box center [992, 386] width 301 height 18
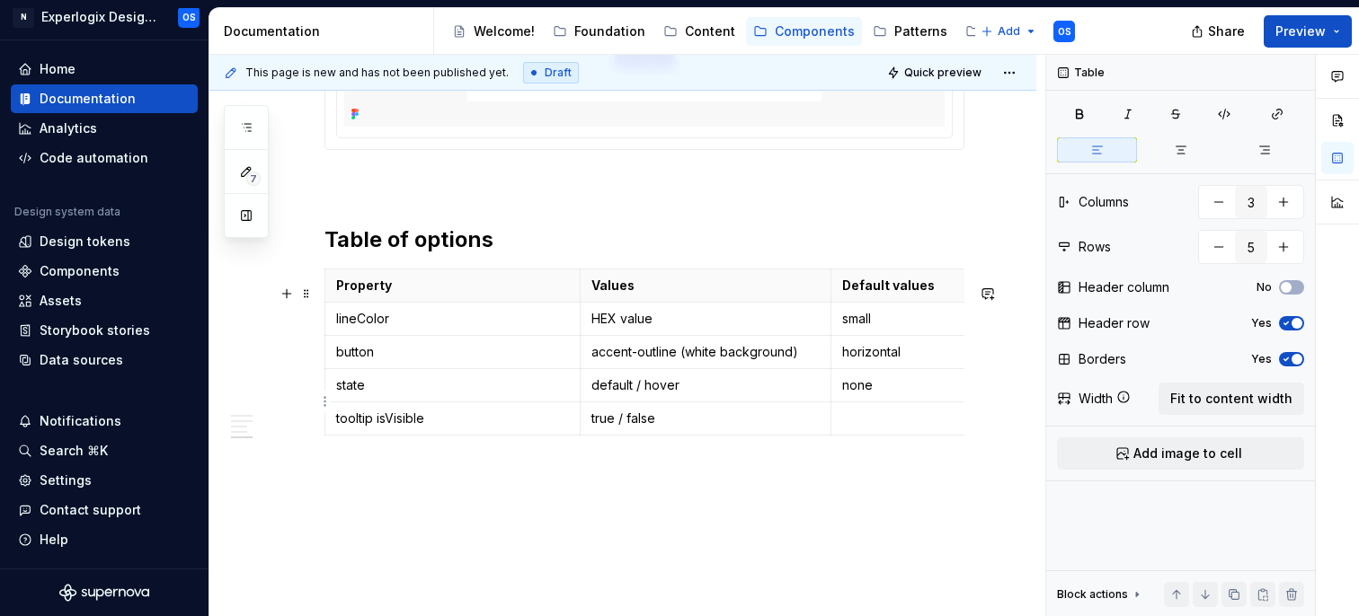
click at [864, 395] on p "none" at bounding box center [992, 386] width 301 height 18
click at [865, 361] on p "horizontal" at bounding box center [992, 352] width 301 height 18
click at [864, 328] on p "small" at bounding box center [992, 319] width 301 height 18
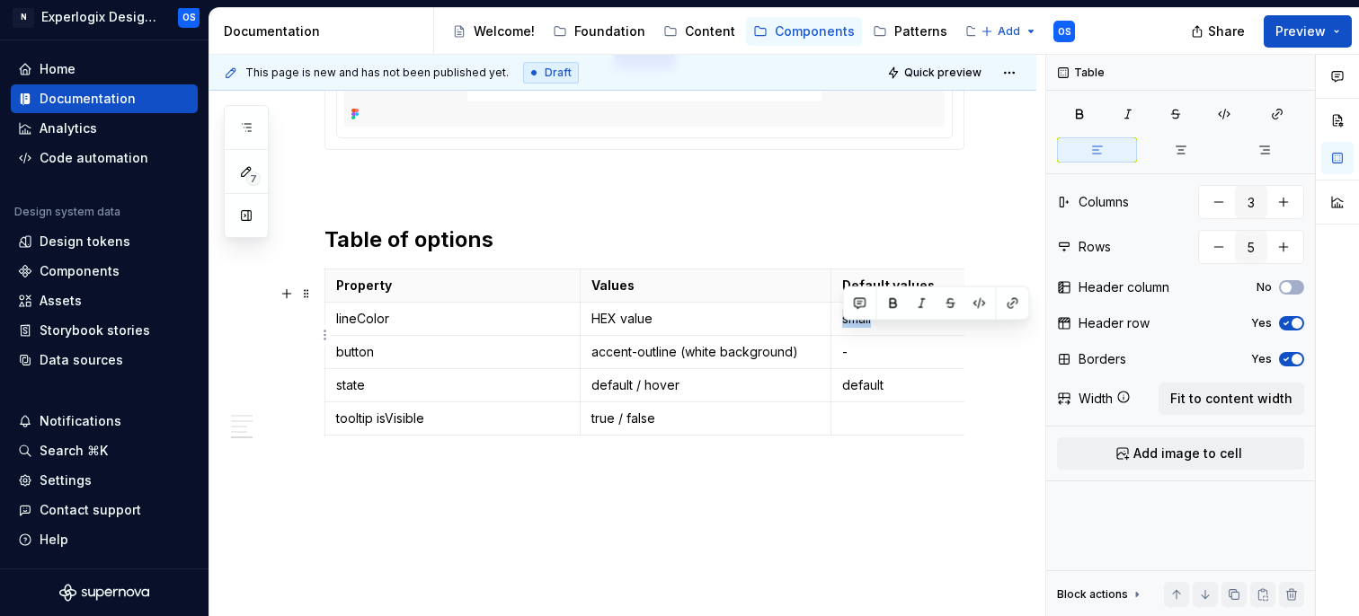
click at [864, 328] on p "small" at bounding box center [992, 319] width 301 height 18
click at [850, 361] on p "-" at bounding box center [992, 352] width 301 height 18
click at [846, 361] on p "-" at bounding box center [992, 352] width 301 height 18
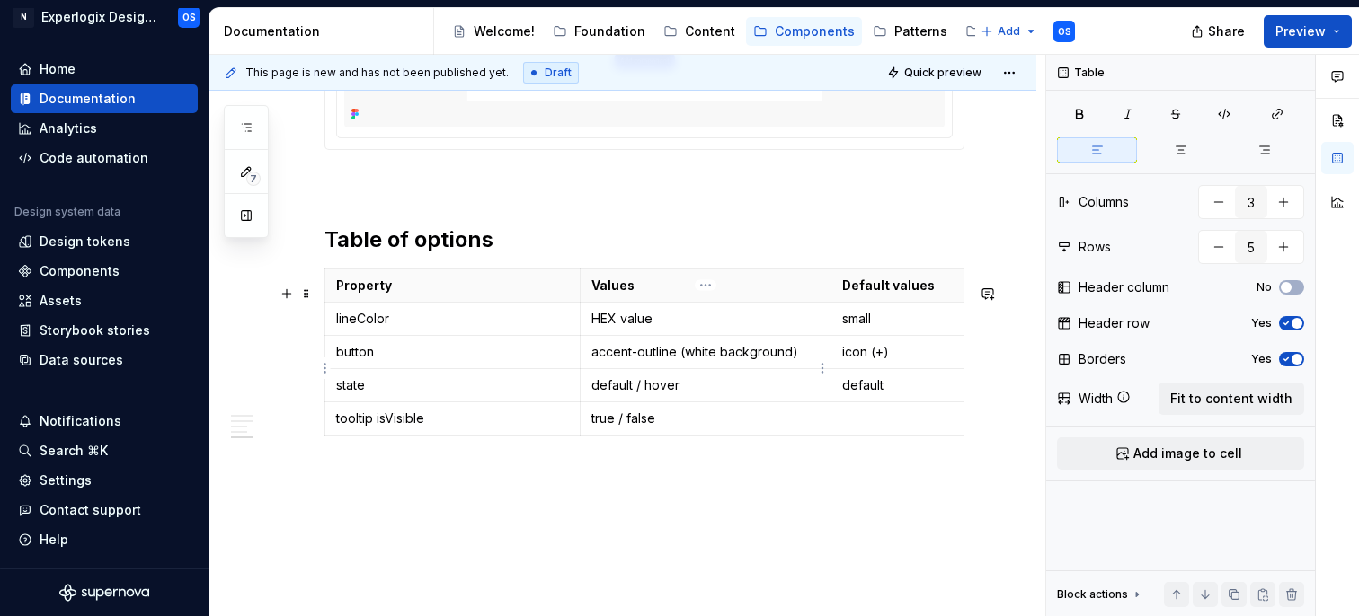
scroll to position [2162, 0]
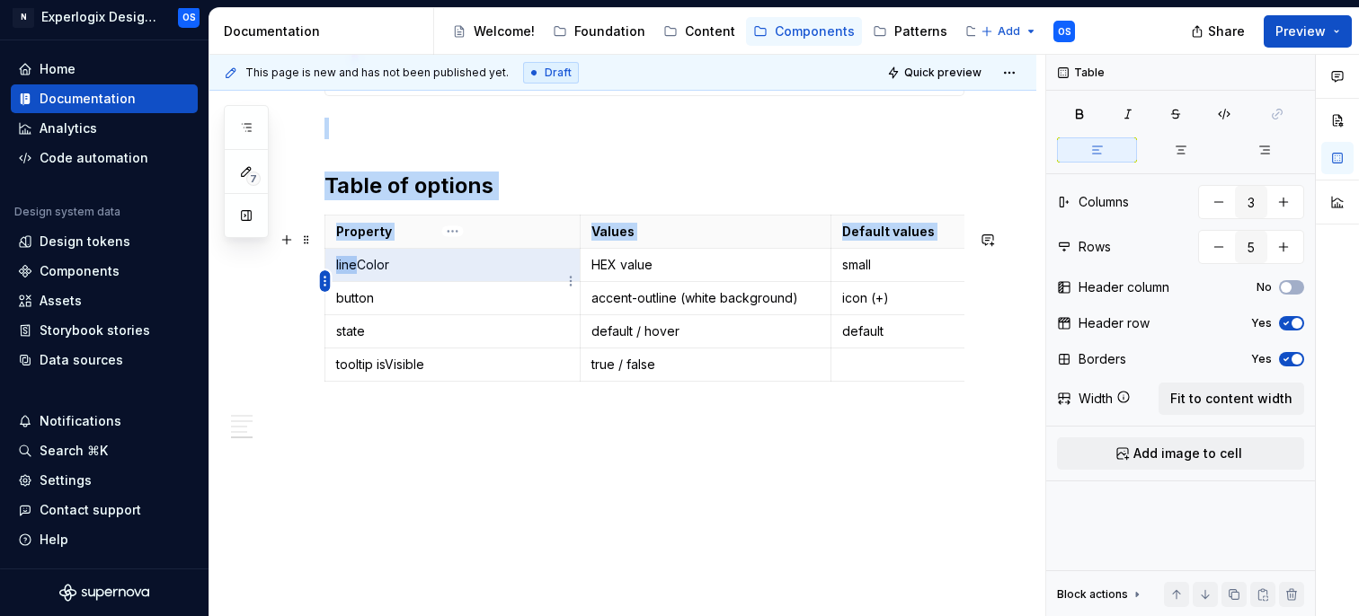
drag, startPoint x: 356, startPoint y: 280, endPoint x: 330, endPoint y: 278, distance: 26.2
click at [330, 278] on body "N Experlogix Design System OS Home Documentation Analytics Code automation Desi…" at bounding box center [679, 308] width 1359 height 616
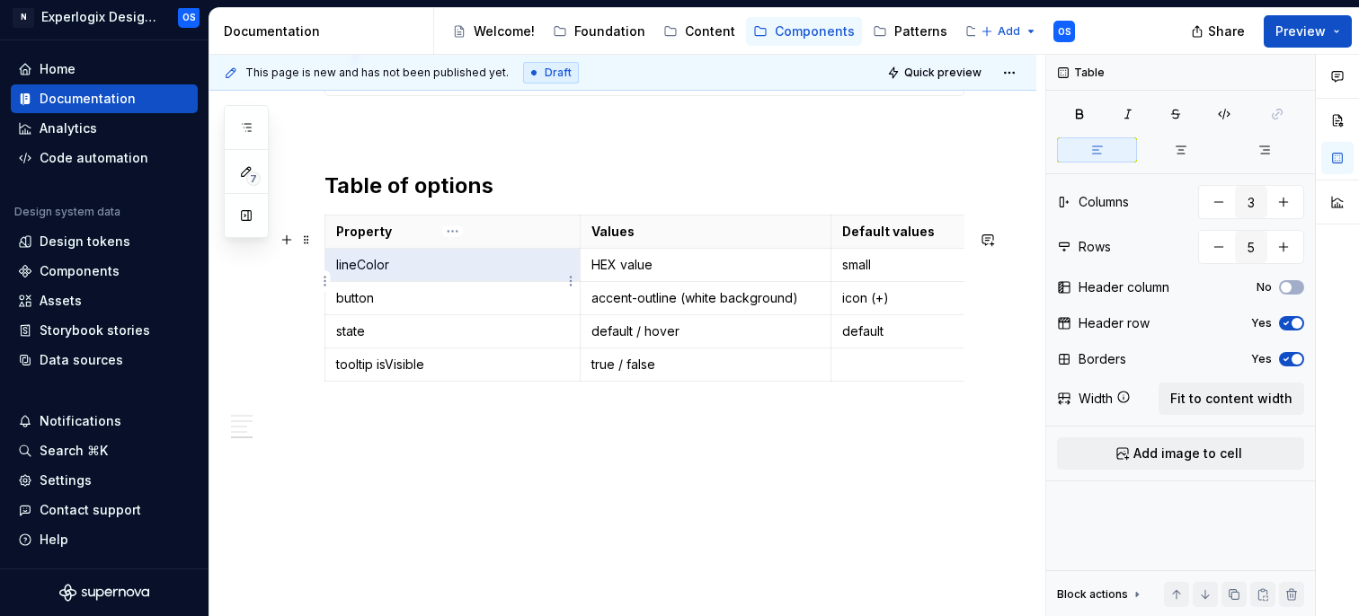
click at [358, 274] on p "lineColor" at bounding box center [452, 265] width 233 height 18
drag, startPoint x: 589, startPoint y: 277, endPoint x: 653, endPoint y: 277, distance: 64.7
click at [655, 277] on td "HEX value" at bounding box center [706, 264] width 252 height 33
click at [856, 274] on p "small" at bounding box center [990, 265] width 301 height 18
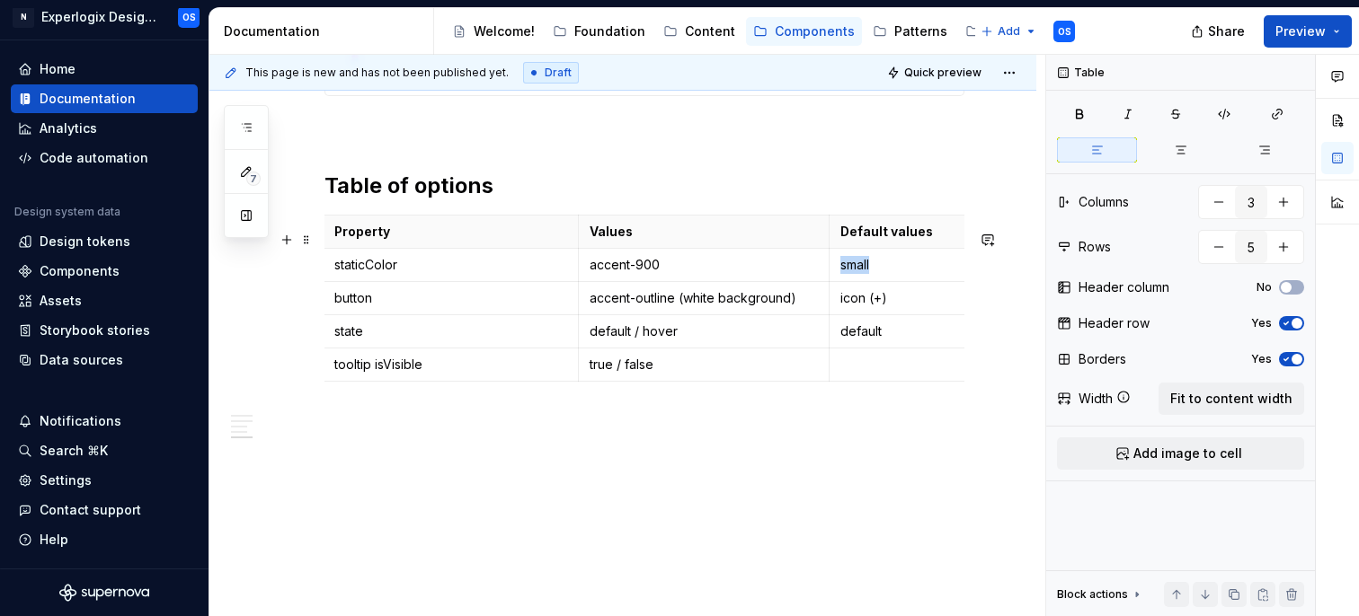
click at [856, 274] on p "small" at bounding box center [990, 265] width 301 height 18
drag, startPoint x: 890, startPoint y: 316, endPoint x: 831, endPoint y: 305, distance: 59.6
click at [831, 306] on td "icon (+)" at bounding box center [991, 297] width 324 height 33
click at [333, 315] on td "button" at bounding box center [451, 297] width 255 height 33
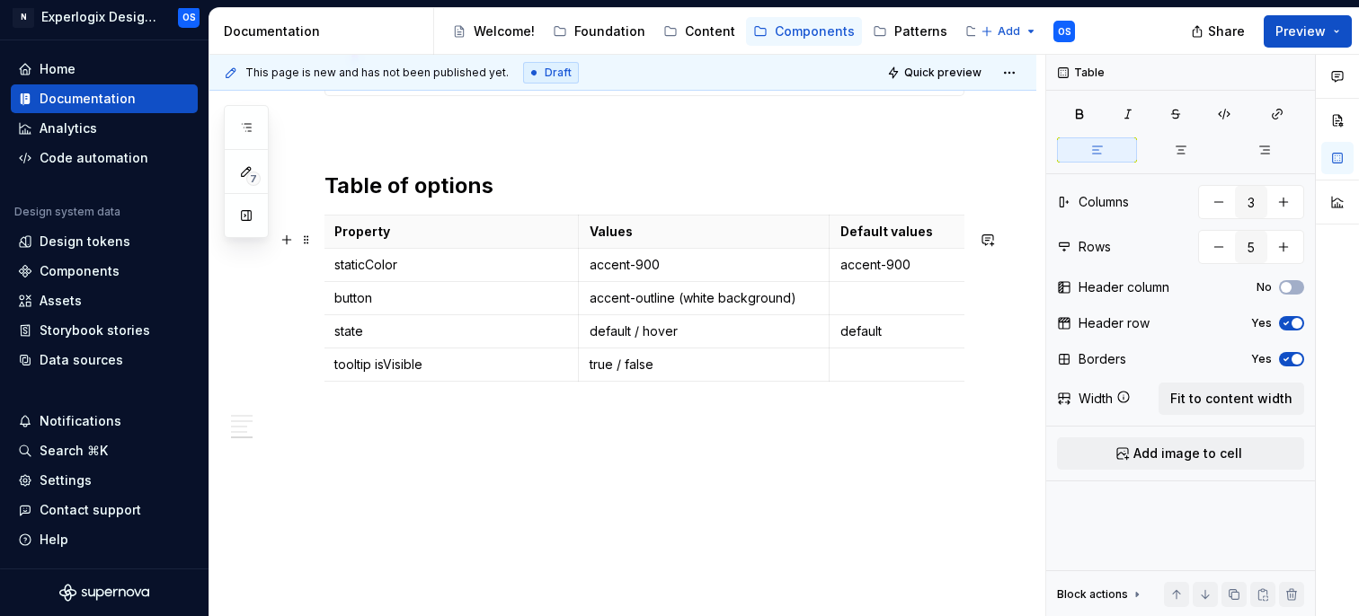
click at [332, 309] on td "button" at bounding box center [451, 297] width 255 height 33
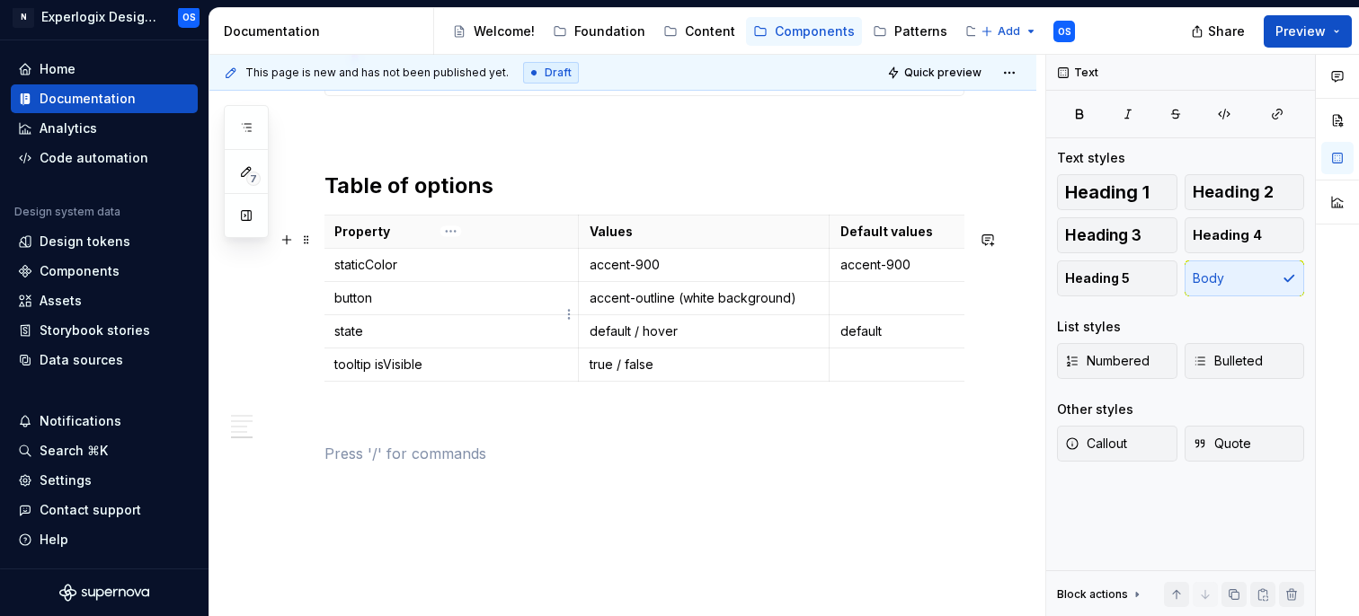
click at [338, 307] on p "button" at bounding box center [450, 298] width 233 height 18
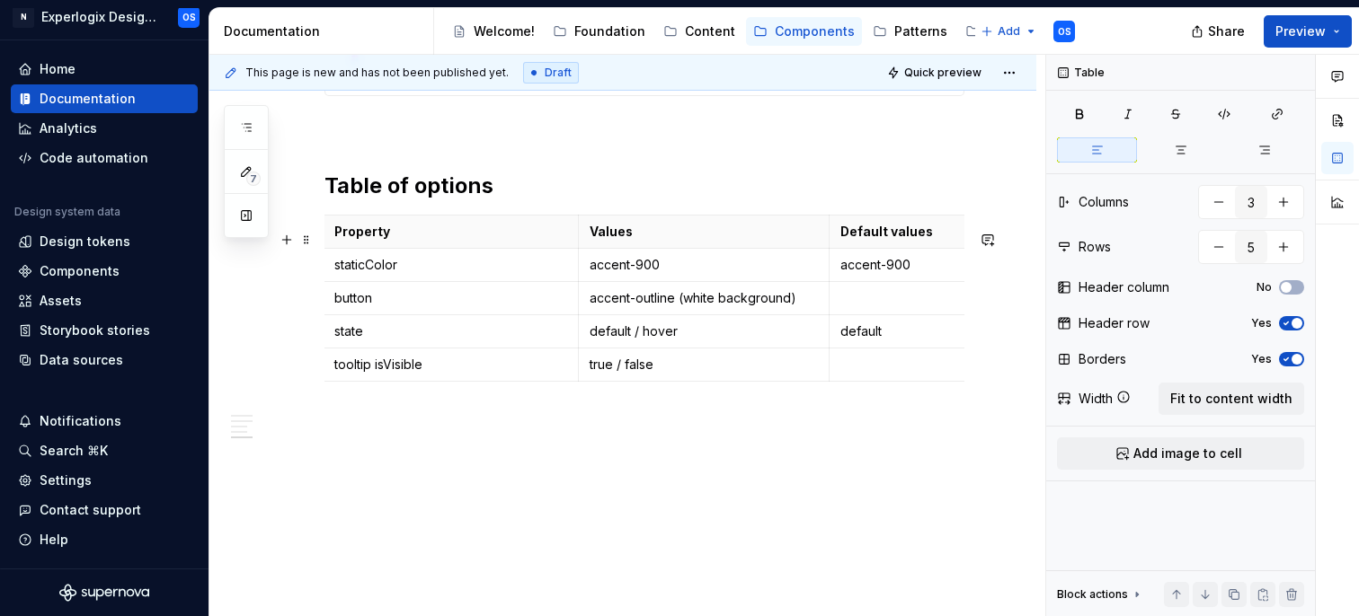
click at [855, 307] on p at bounding box center [990, 298] width 301 height 18
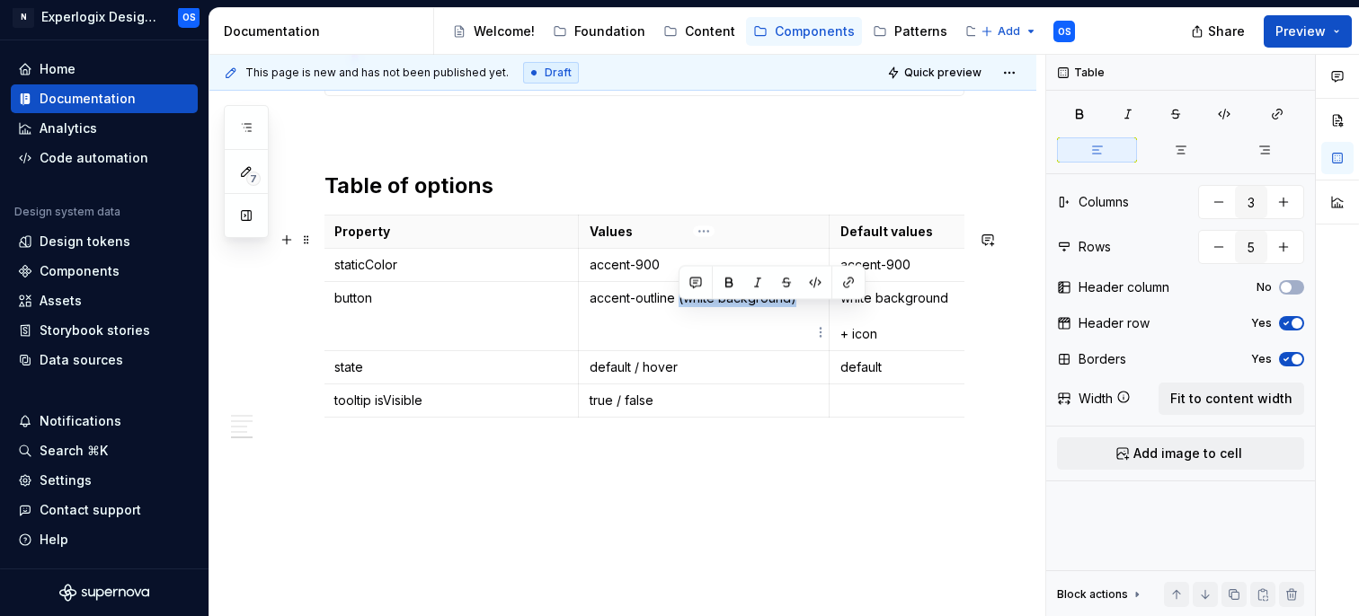
drag, startPoint x: 678, startPoint y: 312, endPoint x: 800, endPoint y: 319, distance: 122.4
click at [801, 307] on p "accent-outline (white background)" at bounding box center [704, 298] width 229 height 18
click at [849, 343] on p "white background + icon" at bounding box center [990, 316] width 301 height 54
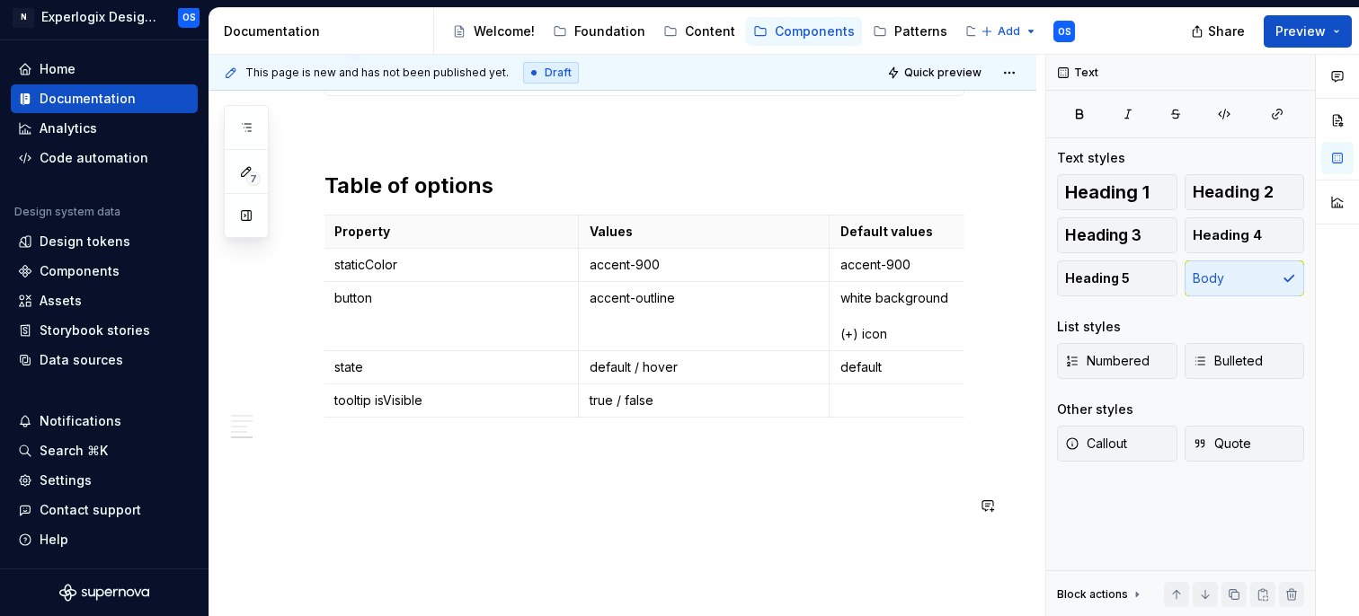
click at [848, 410] on p at bounding box center [990, 401] width 301 height 18
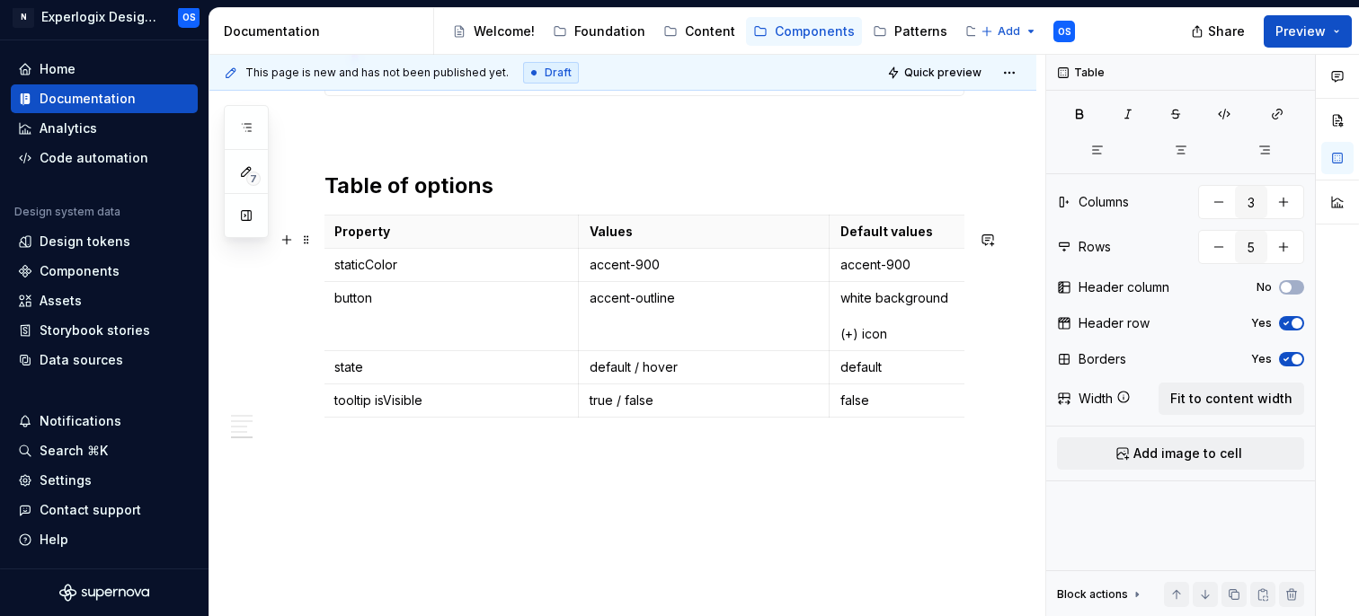
click at [858, 343] on p "white background (+) icon" at bounding box center [990, 316] width 301 height 54
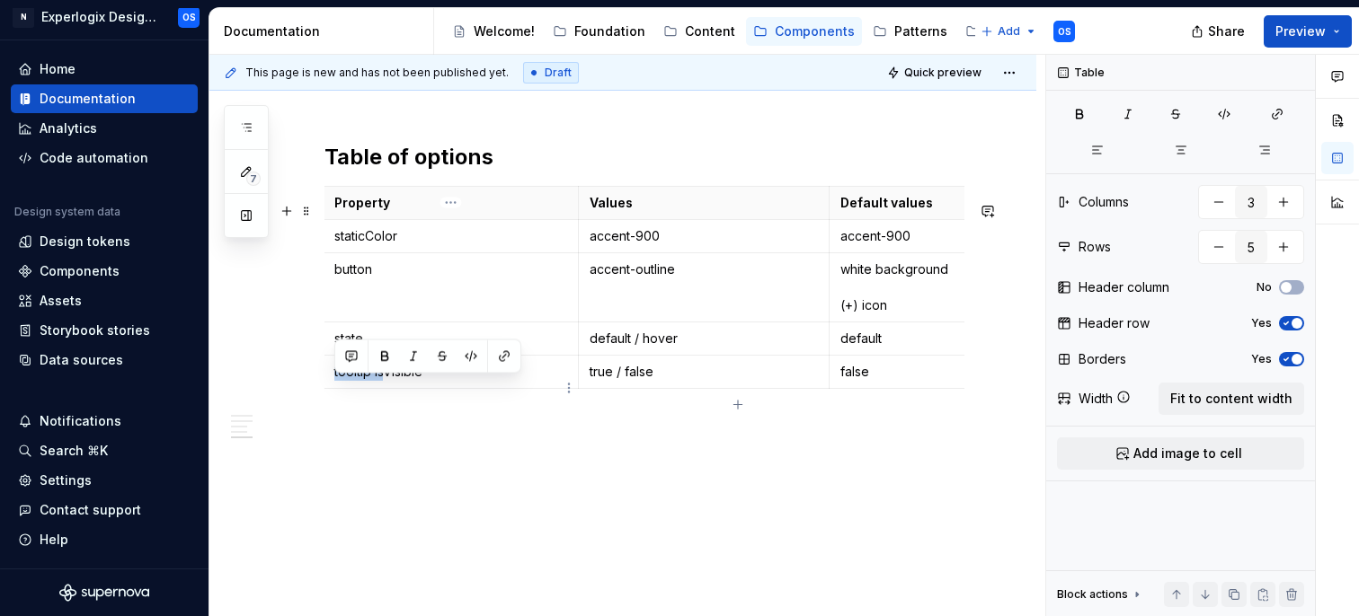
scroll to position [0, 0]
drag, startPoint x: 384, startPoint y: 390, endPoint x: 344, endPoint y: 392, distance: 39.6
click at [344, 381] on p "tooltip isVisible" at bounding box center [452, 372] width 233 height 18
click at [359, 381] on p "tooltip isVisible" at bounding box center [452, 372] width 233 height 18
click at [402, 381] on p "tooltip isVisible" at bounding box center [452, 372] width 233 height 18
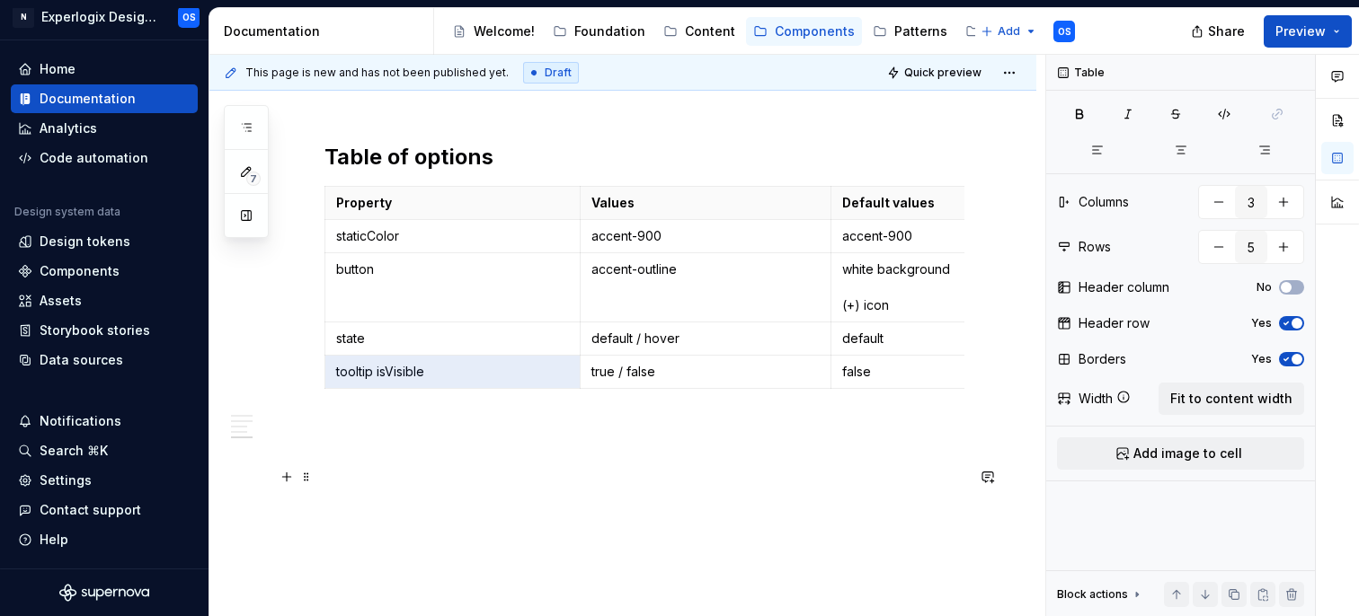
click at [423, 466] on p at bounding box center [644, 461] width 640 height 22
click at [382, 381] on p "tooltip isVisible" at bounding box center [452, 372] width 233 height 18
click at [383, 381] on p "tooltip isVisible" at bounding box center [452, 372] width 233 height 18
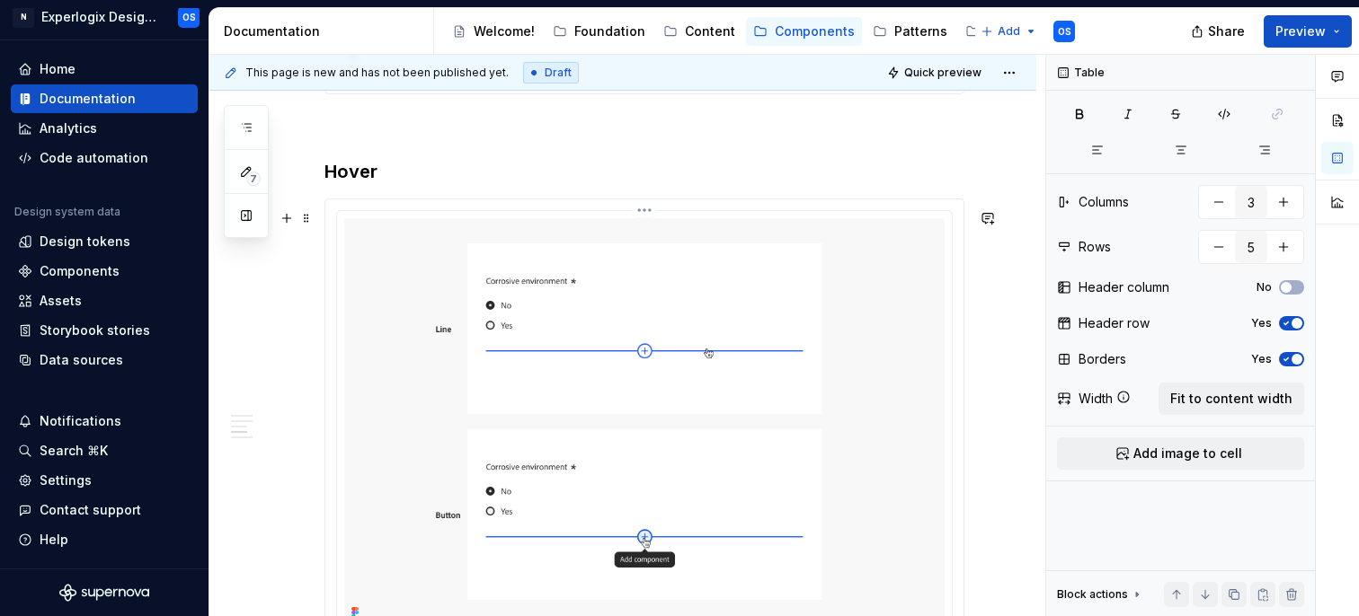
scroll to position [1605, 0]
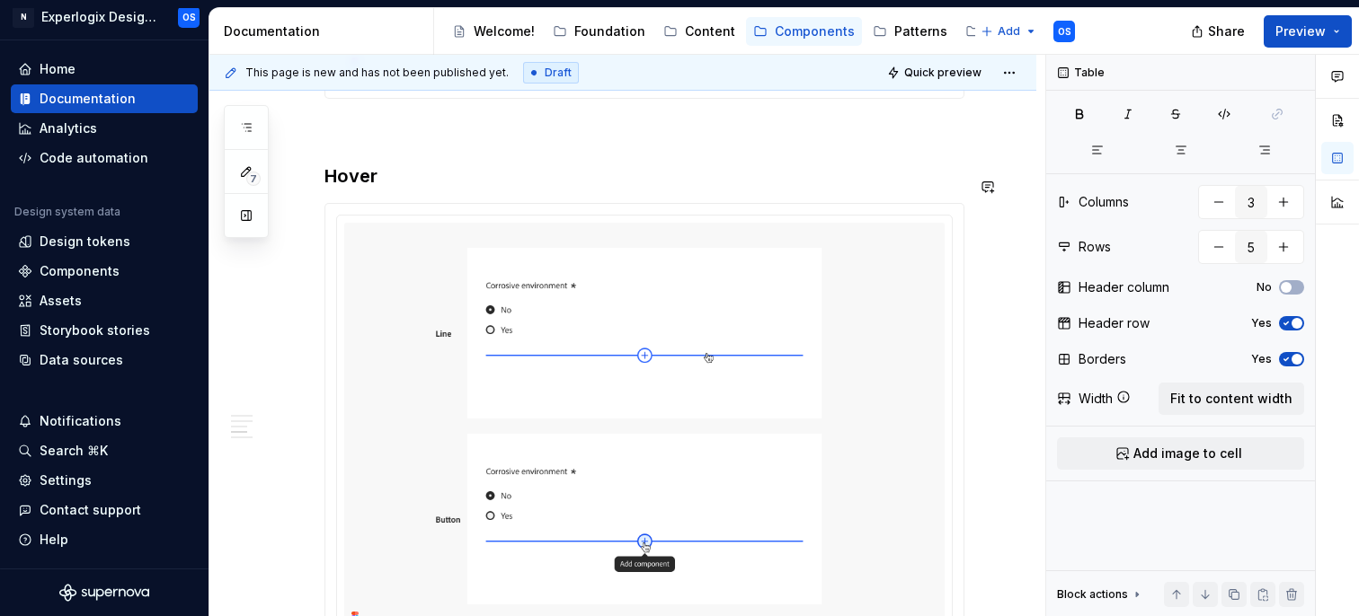
click at [386, 189] on h3 "Hover" at bounding box center [644, 176] width 640 height 25
click at [386, 179] on h3 "Hover" at bounding box center [644, 176] width 640 height 25
click at [369, 188] on h3 "Hover" at bounding box center [644, 176] width 640 height 25
click at [377, 188] on h3 "Hover" at bounding box center [644, 176] width 640 height 25
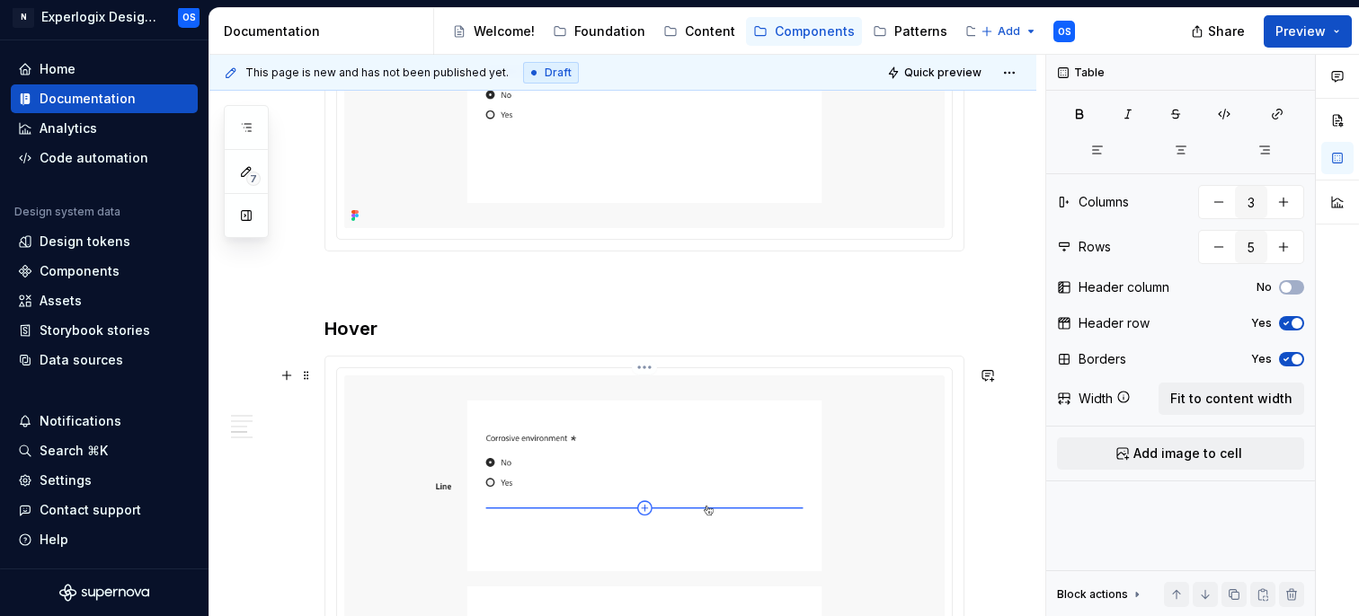
scroll to position [1441, 0]
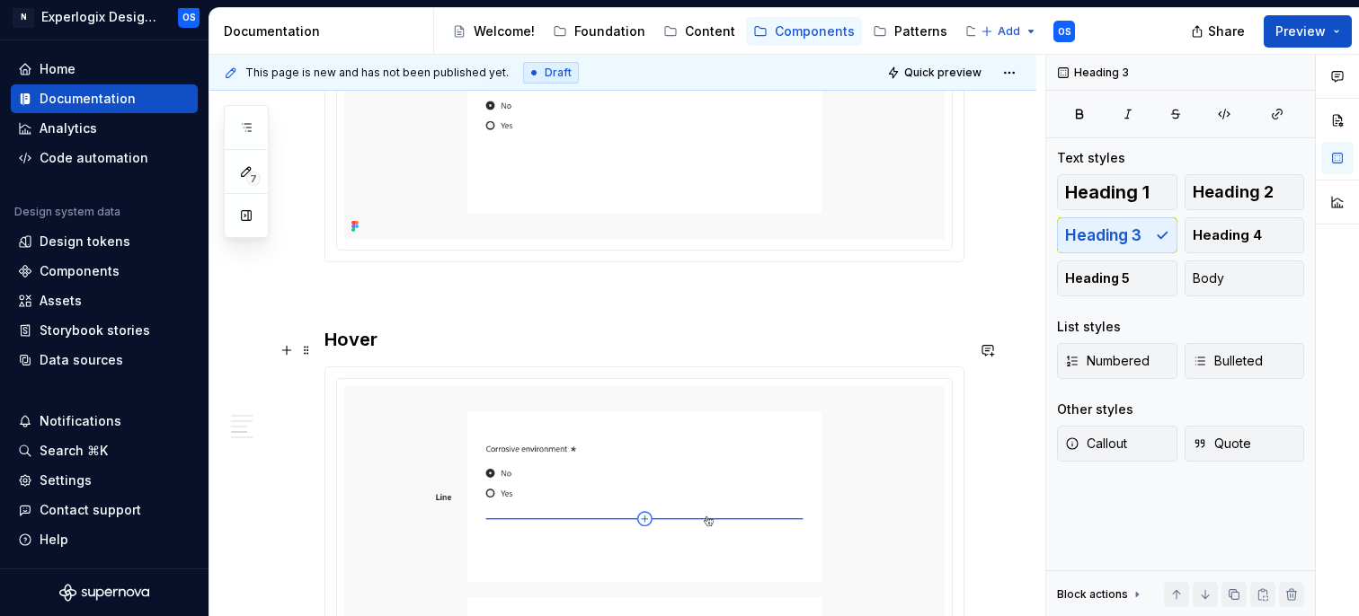
click at [395, 341] on h3 "Hover" at bounding box center [644, 339] width 640 height 25
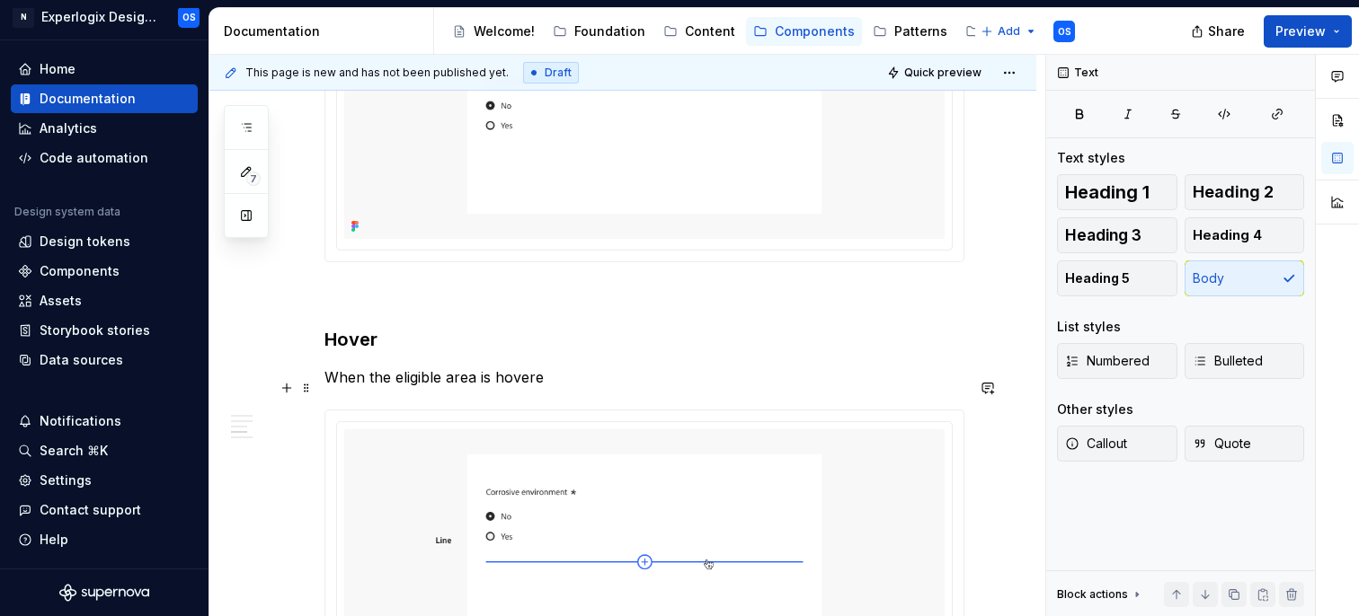
drag, startPoint x: 370, startPoint y: 387, endPoint x: 573, endPoint y: 390, distance: 203.1
click at [573, 388] on p "When the eligible area is hovere" at bounding box center [644, 378] width 640 height 22
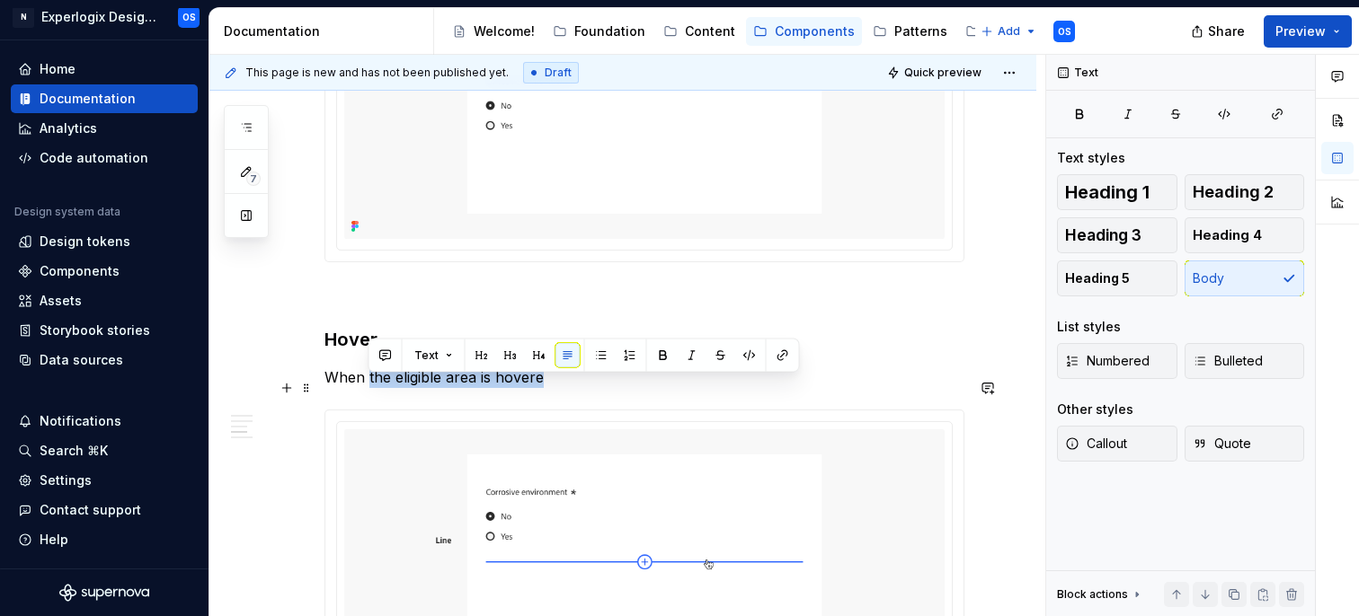
drag, startPoint x: 572, startPoint y: 390, endPoint x: 367, endPoint y: 391, distance: 204.9
click at [367, 388] on p "When the eligible area is hovere" at bounding box center [644, 378] width 640 height 22
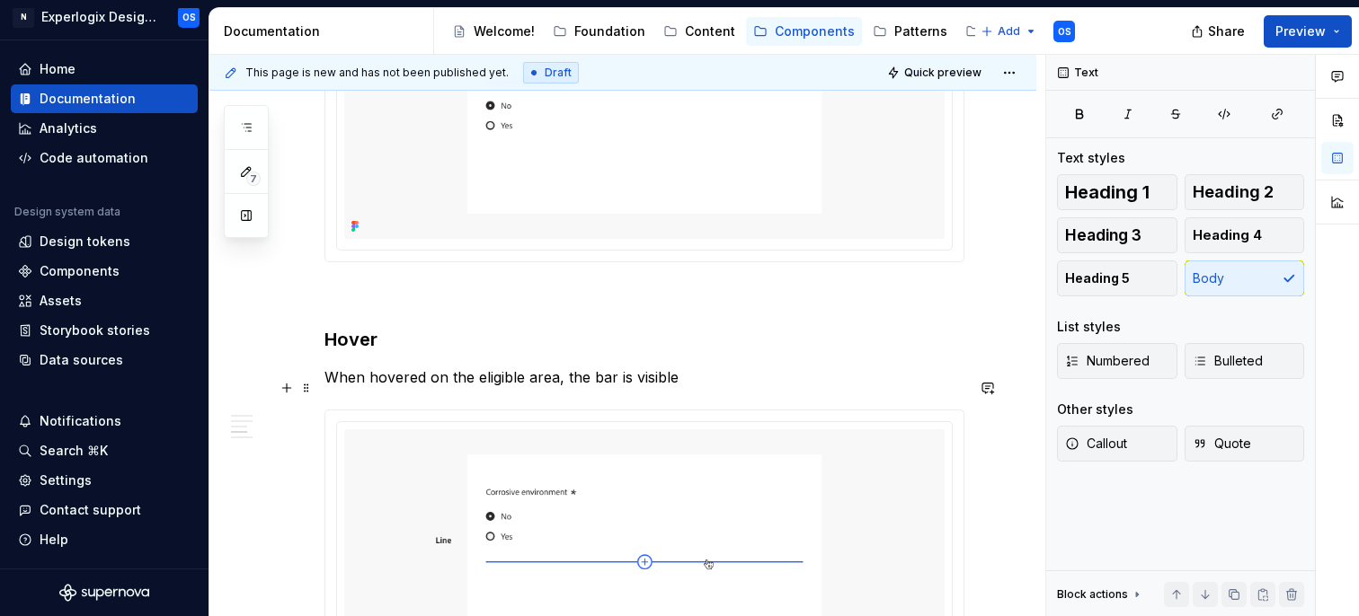
click at [626, 388] on p "When hovered on the eligible area, the bar is visible" at bounding box center [644, 378] width 640 height 22
click at [766, 386] on p "When hovered on the eligible area, the bar becomes visible" at bounding box center [644, 378] width 640 height 22
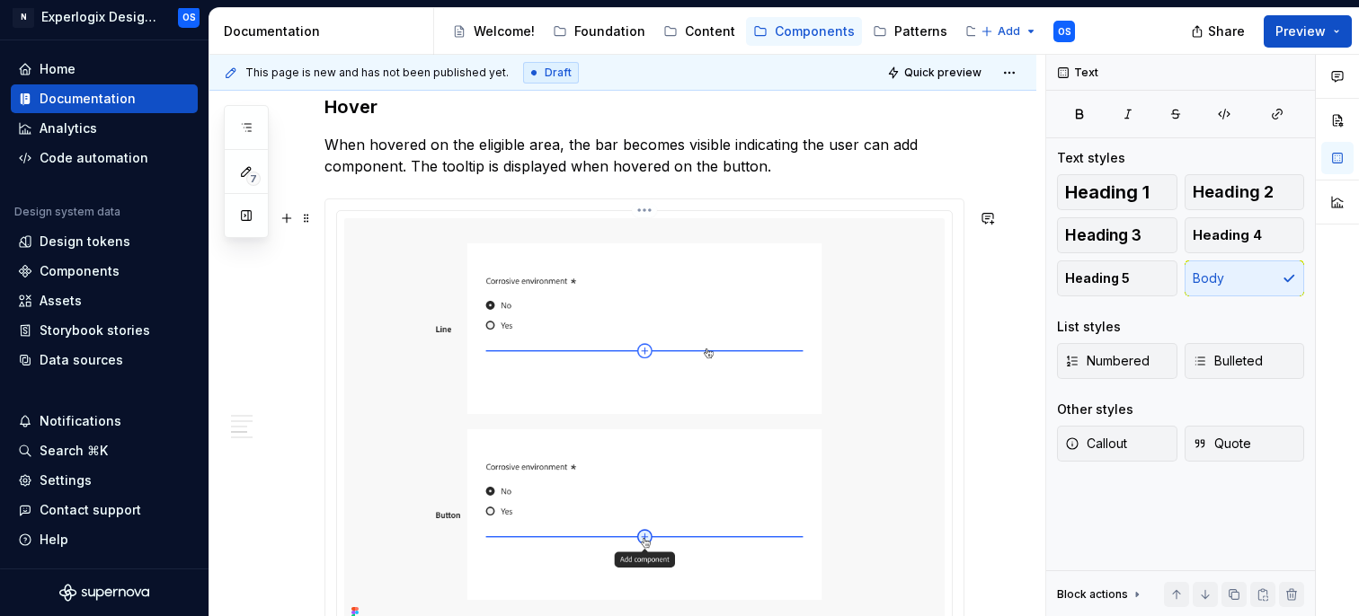
scroll to position [1676, 0]
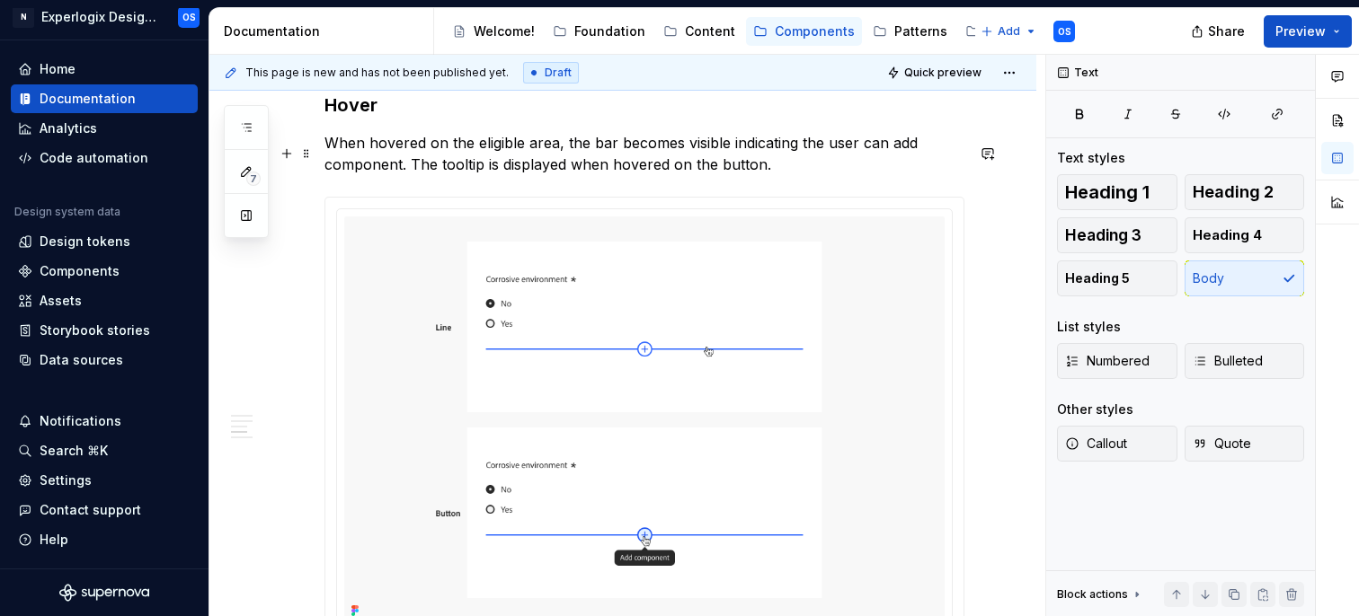
click at [597, 154] on p "When hovered on the eligible area, the bar becomes visible indicating the user …" at bounding box center [644, 153] width 640 height 43
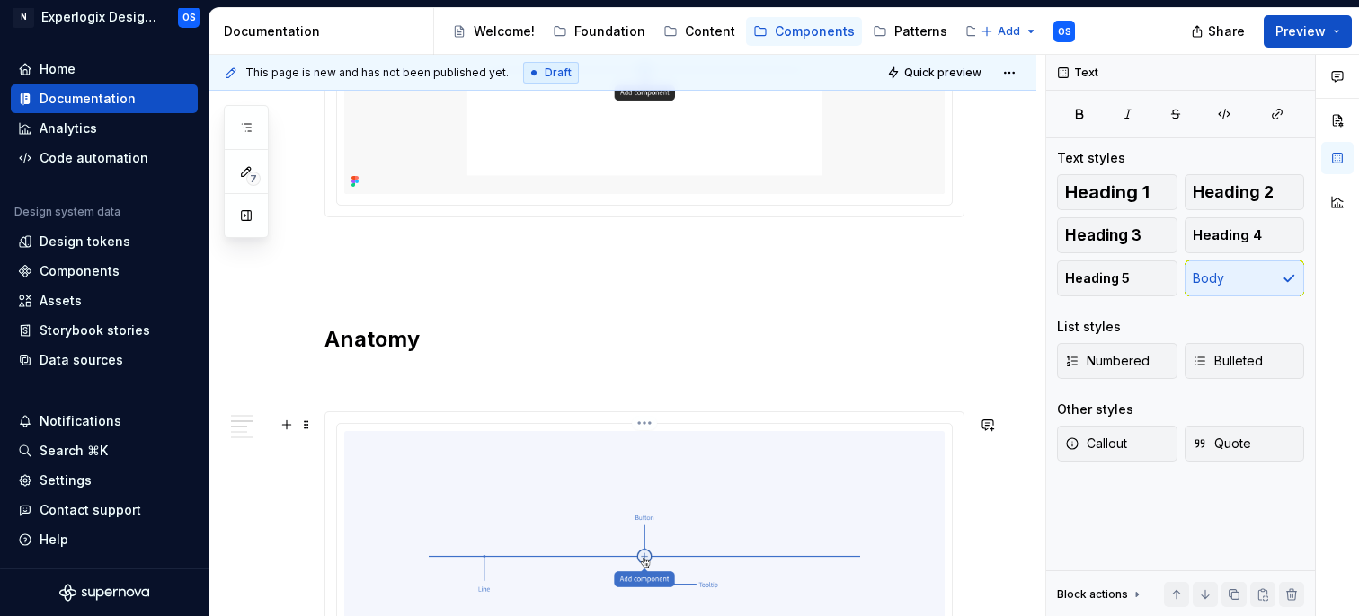
scroll to position [0, 0]
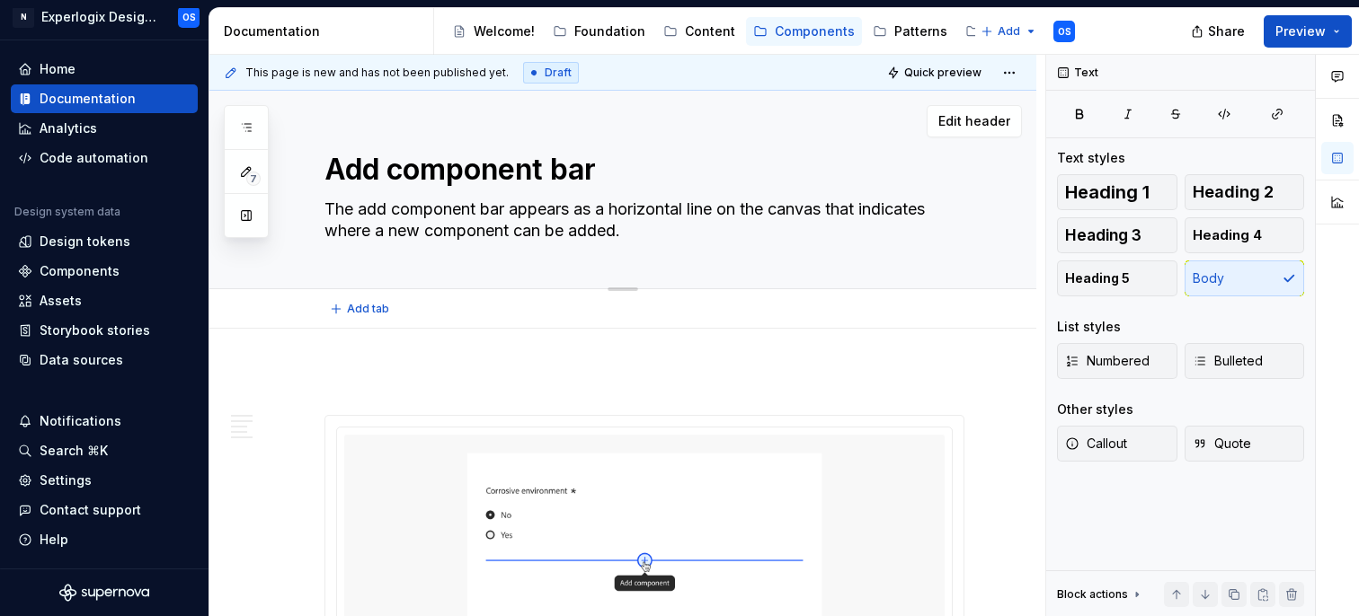
click at [574, 166] on textarea "Add component bar" at bounding box center [641, 169] width 640 height 43
click at [582, 166] on textarea "Add component bar" at bounding box center [641, 169] width 640 height 43
type textarea "*"
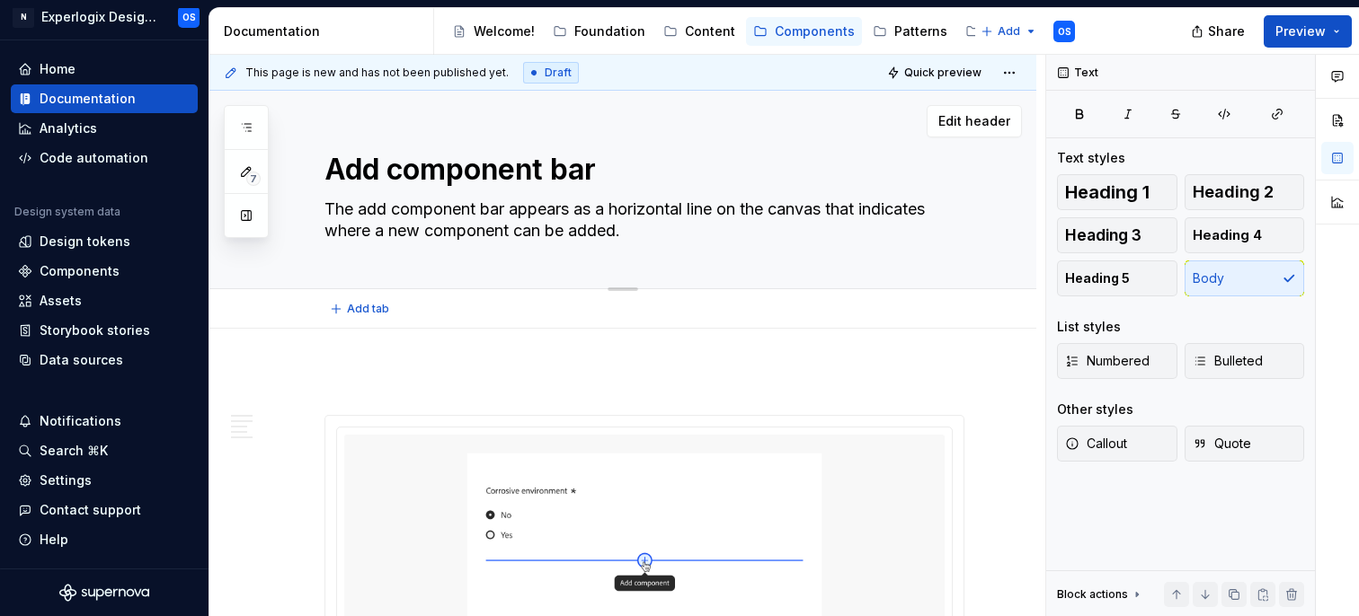
type textarea "Add component l"
type textarea "*"
type textarea "Add component li"
type textarea "*"
type textarea "Add component lin"
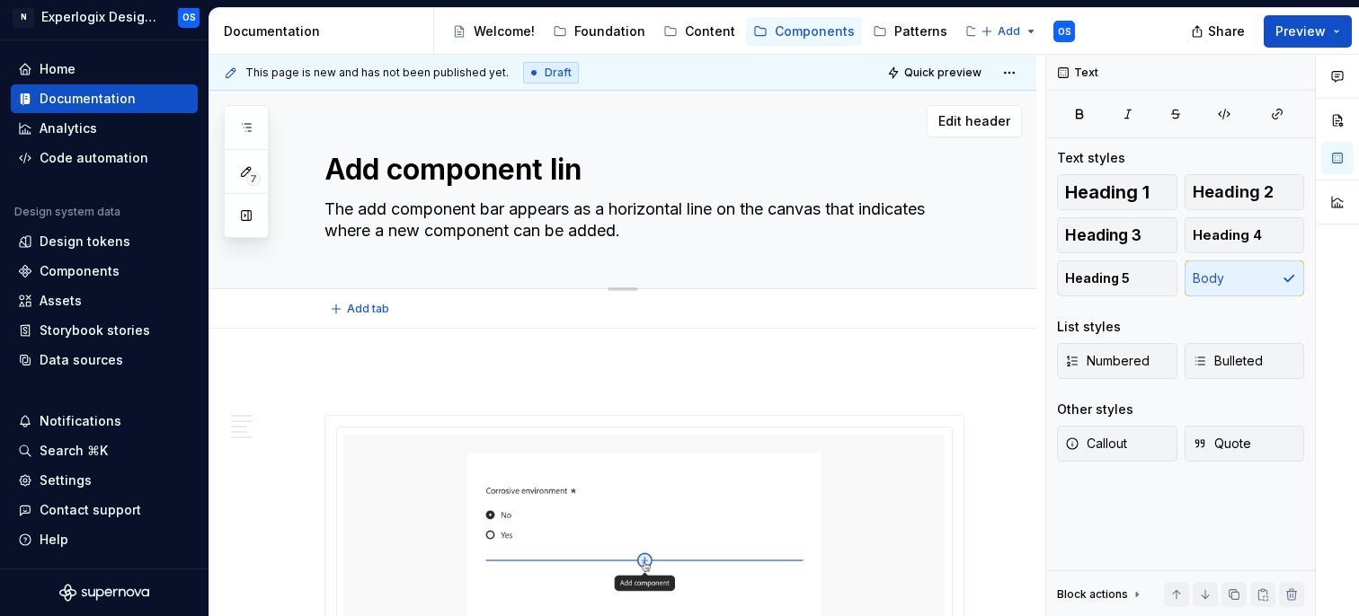
type textarea "*"
type textarea "Add component line"
type textarea "*"
type textarea "Add component line"
click at [493, 202] on textarea "The add component bar appears as a horizontal line on the canvas that indicates…" at bounding box center [641, 220] width 640 height 50
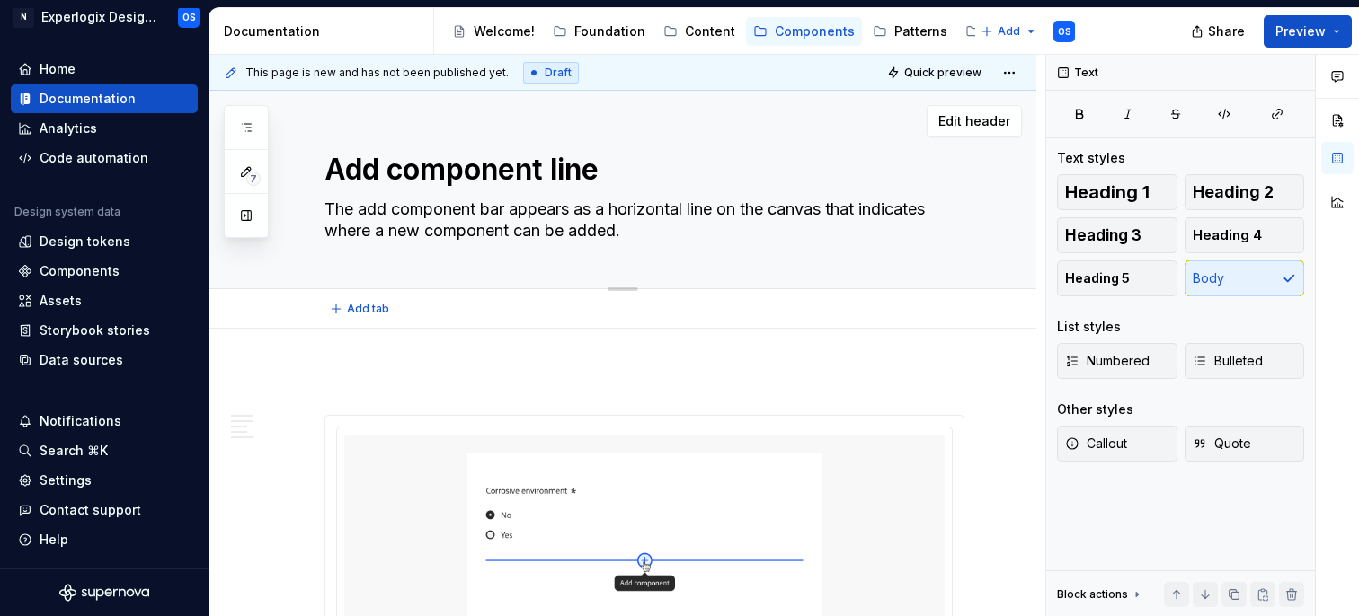
click at [493, 202] on textarea "The add component bar appears as a horizontal line on the canvas that indicates…" at bounding box center [641, 220] width 640 height 50
click at [509, 209] on textarea "The add component bar appears as a horizontal line on the canvas that indicates…" at bounding box center [641, 220] width 640 height 50
click at [495, 209] on textarea "The add component bar appears as a horizontal line on the canvas that indicates…" at bounding box center [641, 220] width 640 height 50
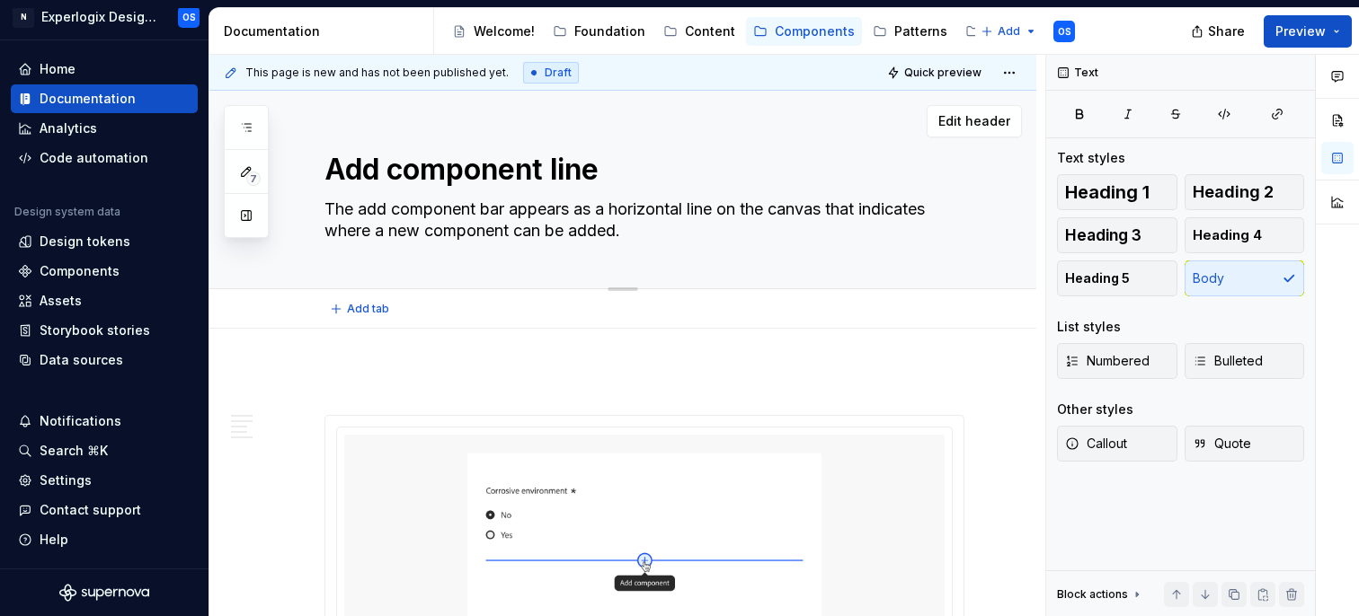
type textarea "*"
type textarea "The add component l appears as a horizontal line on the canvas that indicates w…"
type textarea "*"
type textarea "The add component li appears as a horizontal line on the canvas that indicates …"
type textarea "*"
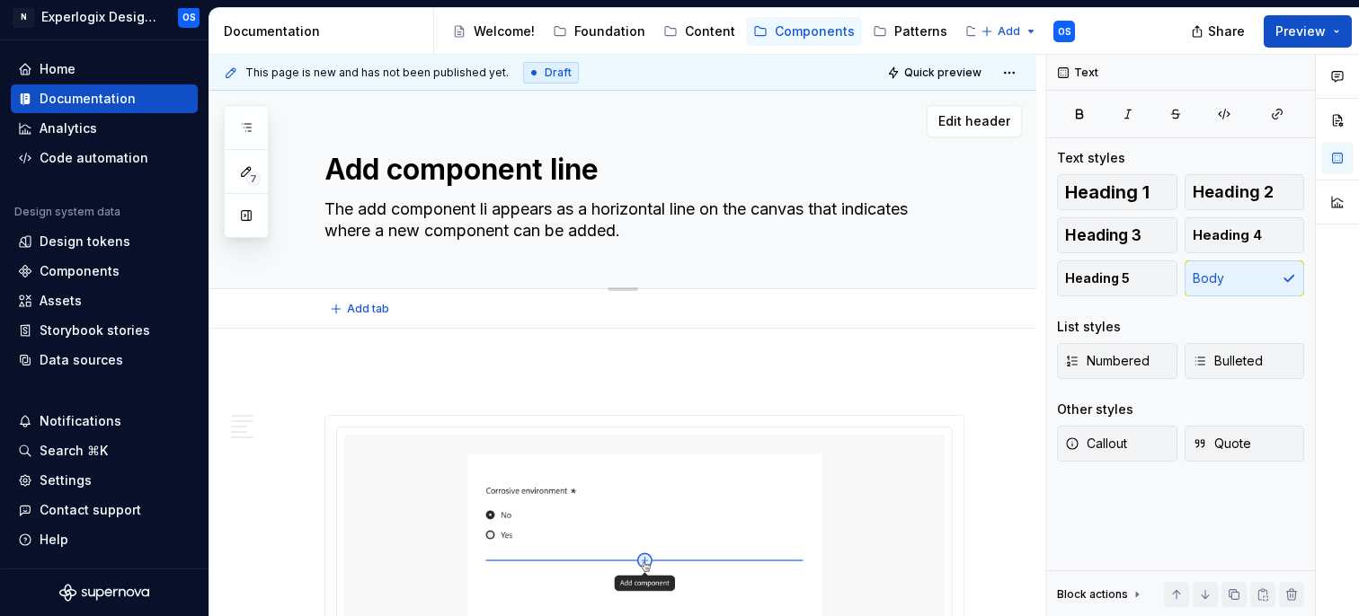
type textarea "The add component lin appears as a horizontal line on the canvas that indicates…"
type textarea "*"
type textarea "The add component line appears as a horizontal line on the canvas that indicate…"
type textarea "*"
type textarea "The add component line appears as a horizontal line on the canvas that indicate…"
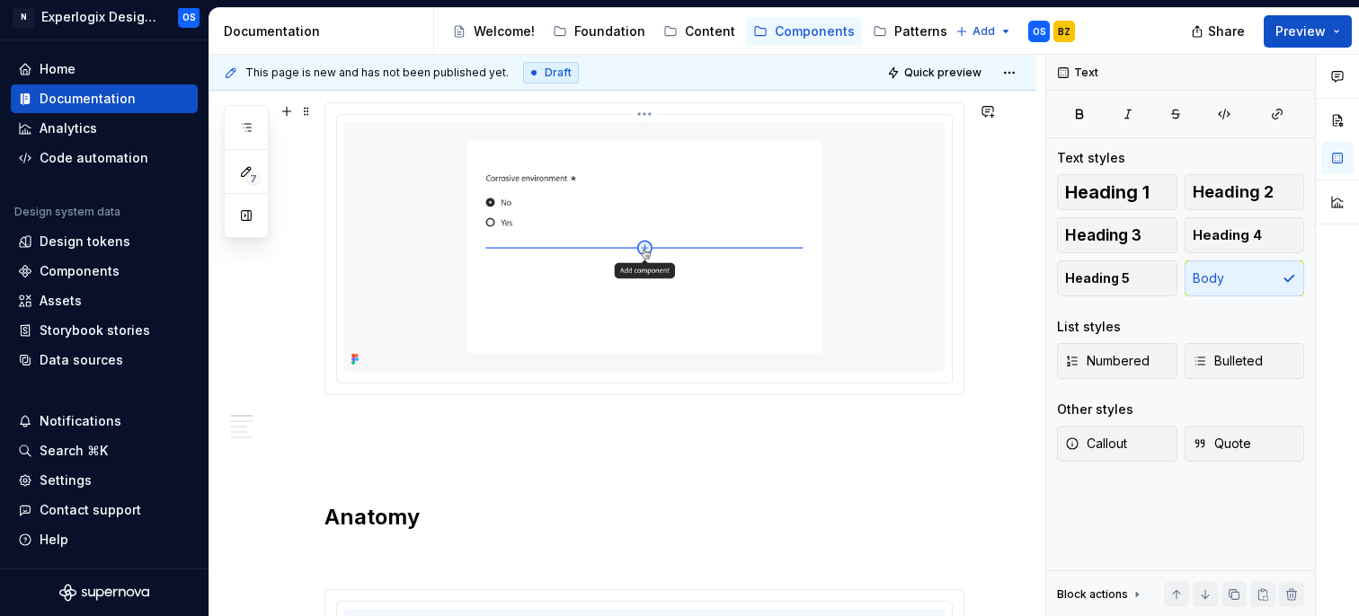
scroll to position [556, 0]
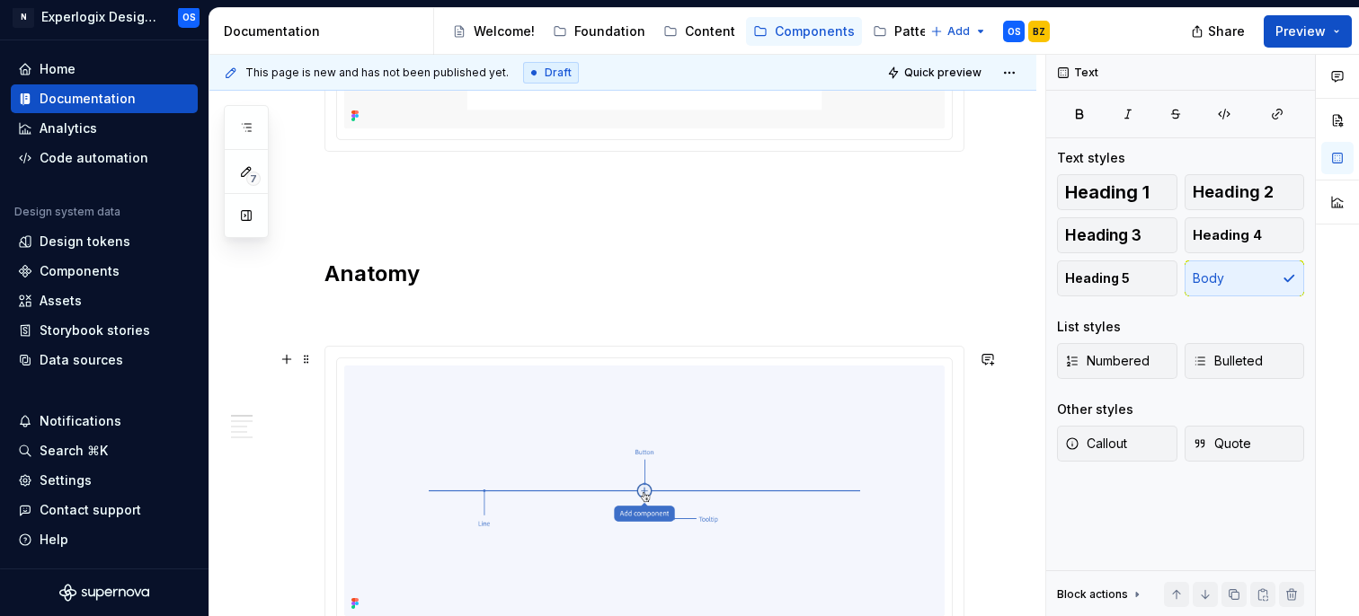
type textarea "*"
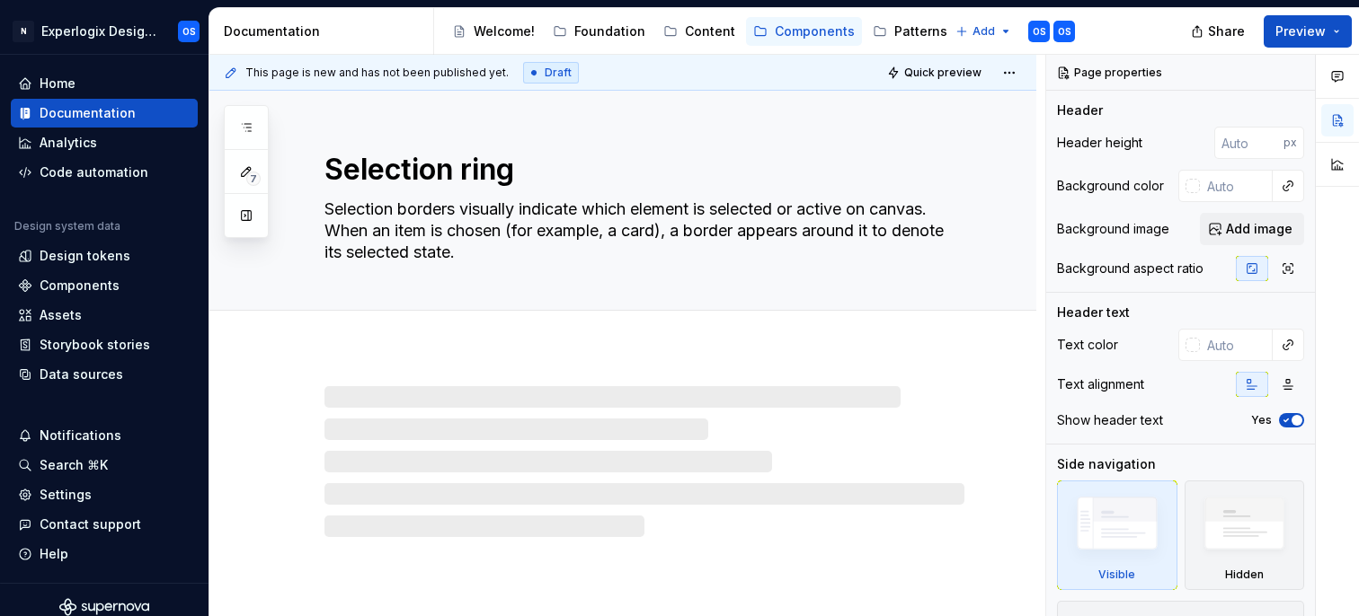
type textarea "*"
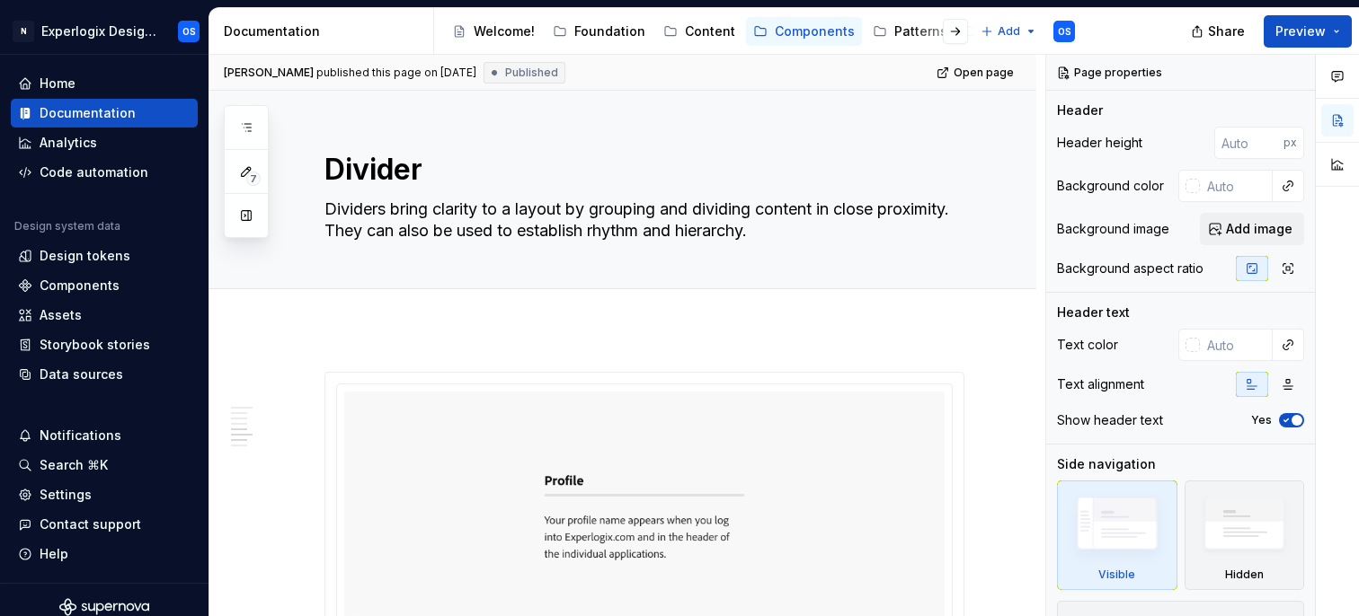
scroll to position [2213, 0]
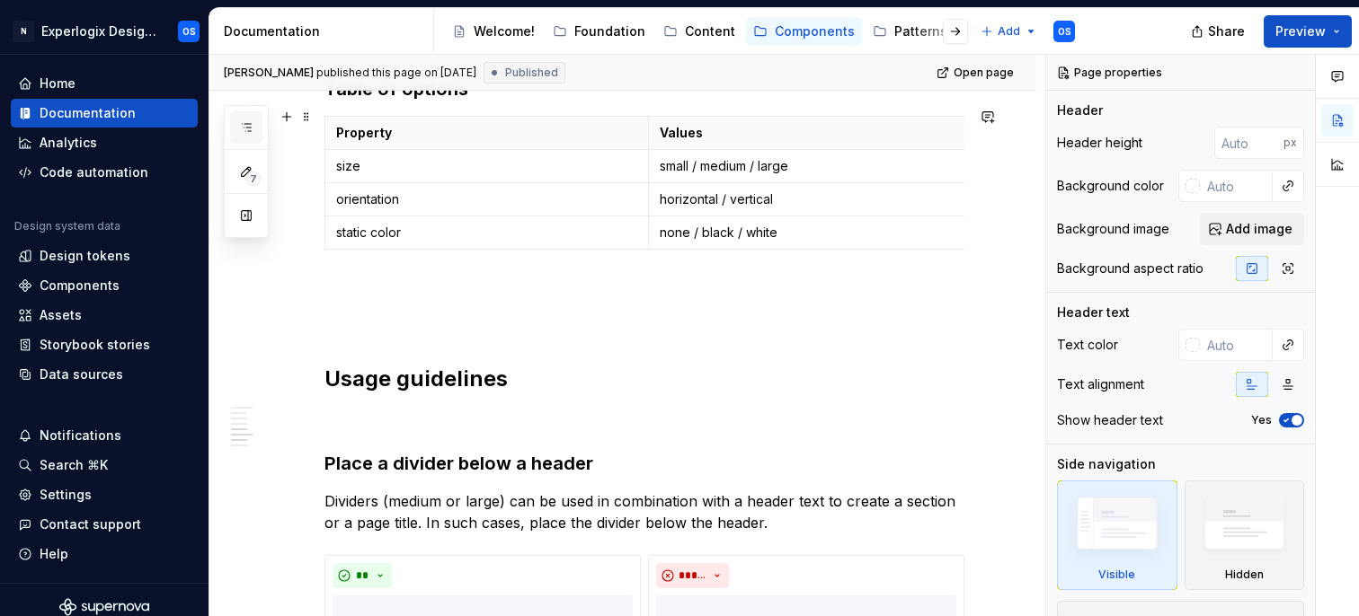
click at [252, 129] on icon "button" at bounding box center [246, 127] width 14 height 14
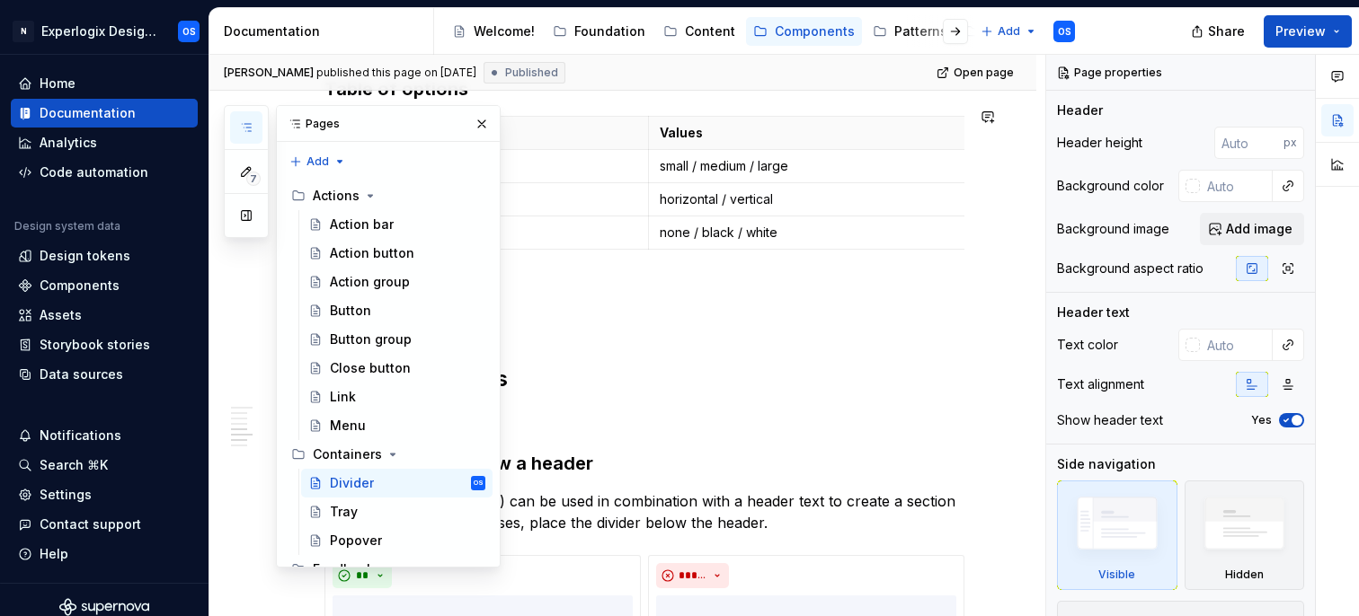
click at [252, 129] on icon "button" at bounding box center [246, 127] width 14 height 14
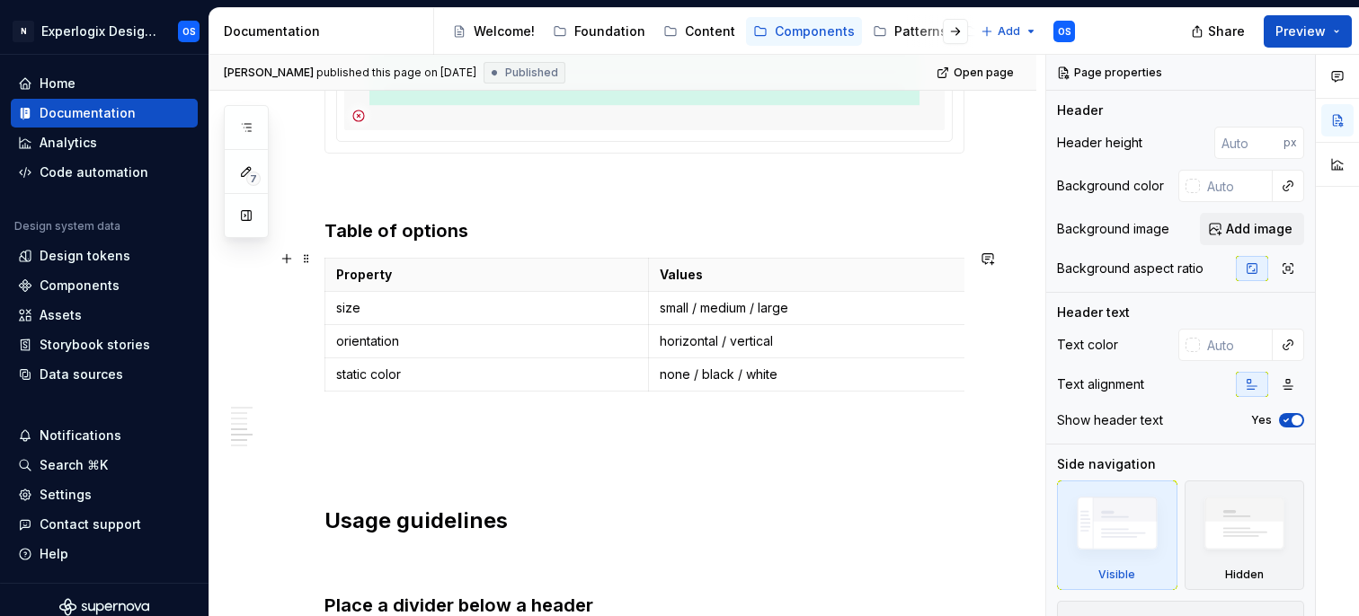
scroll to position [2051, 0]
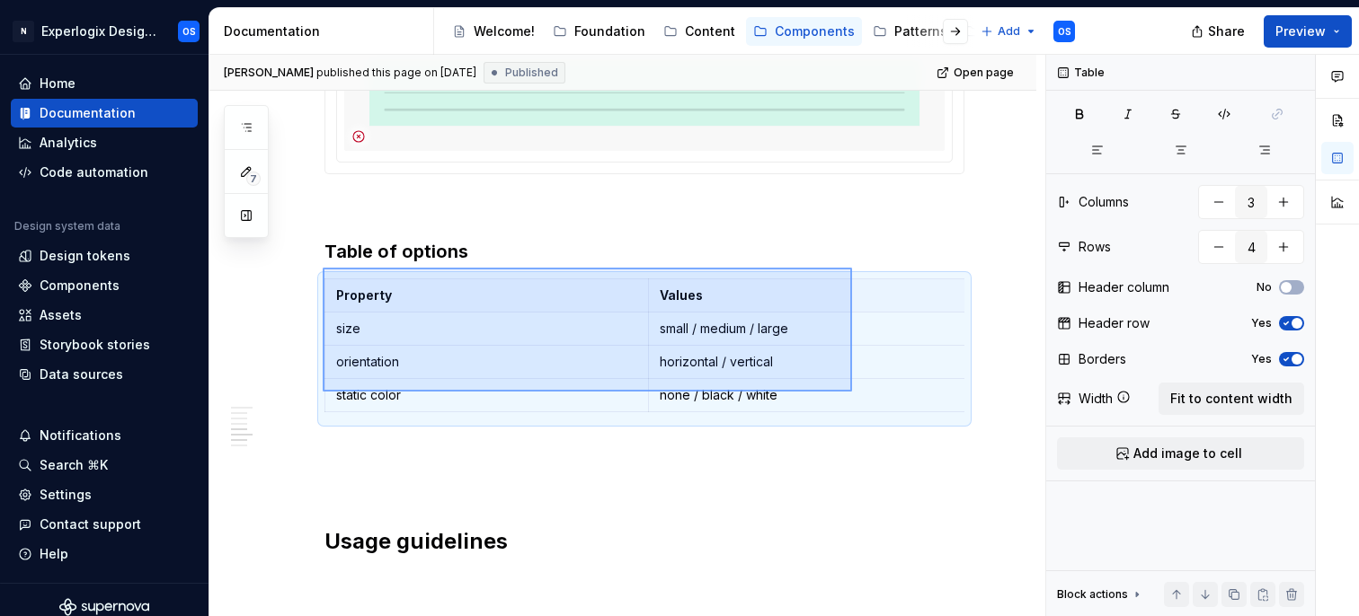
drag, startPoint x: 323, startPoint y: 268, endPoint x: 852, endPoint y: 392, distance: 543.6
click at [852, 392] on div "[PERSON_NAME] published this page on [DATE] Published Open page Divider Divider…" at bounding box center [627, 336] width 836 height 563
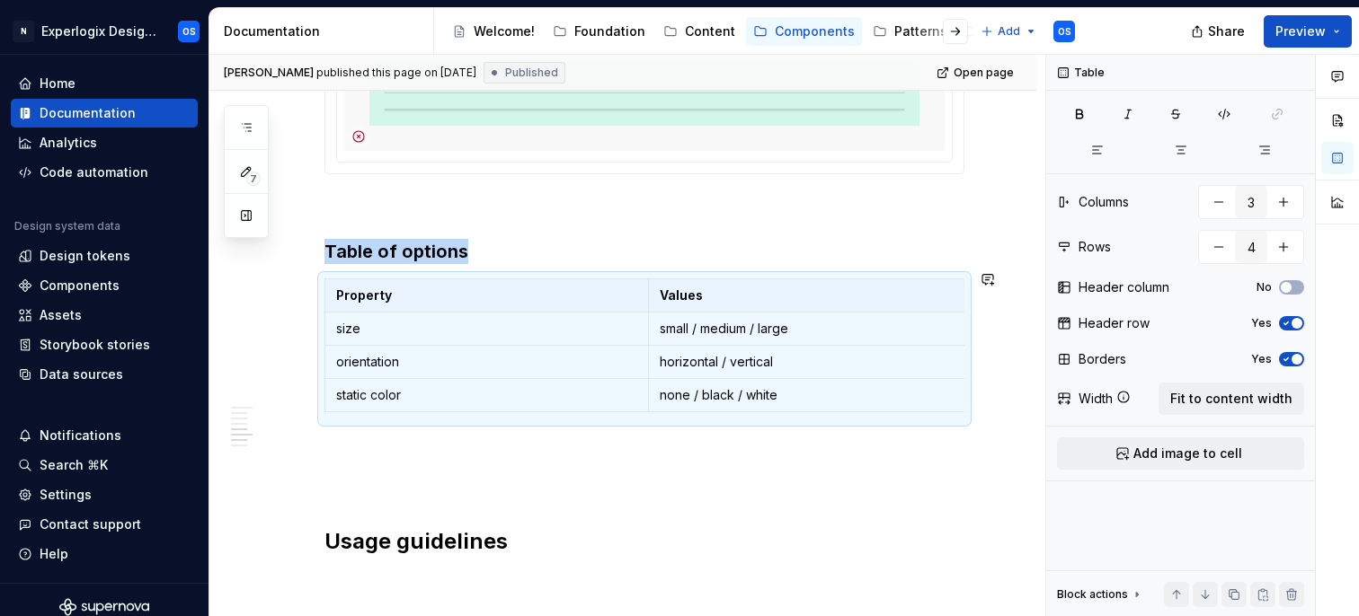
copy h3 "Table of options"
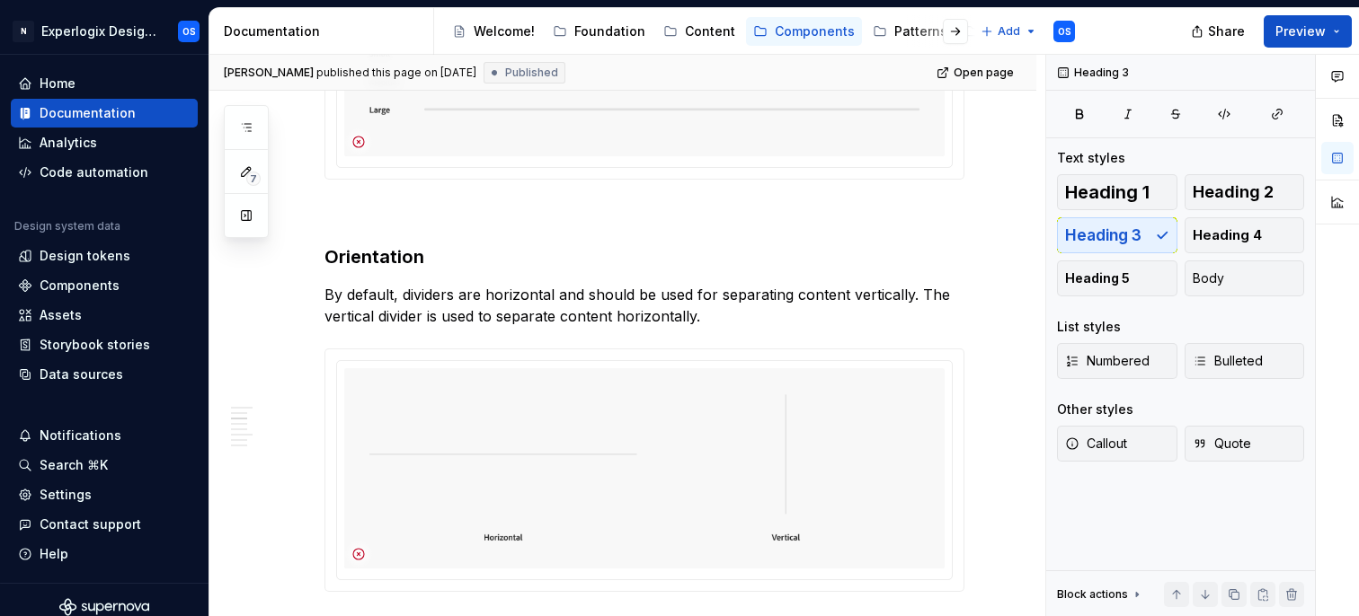
scroll to position [0, 0]
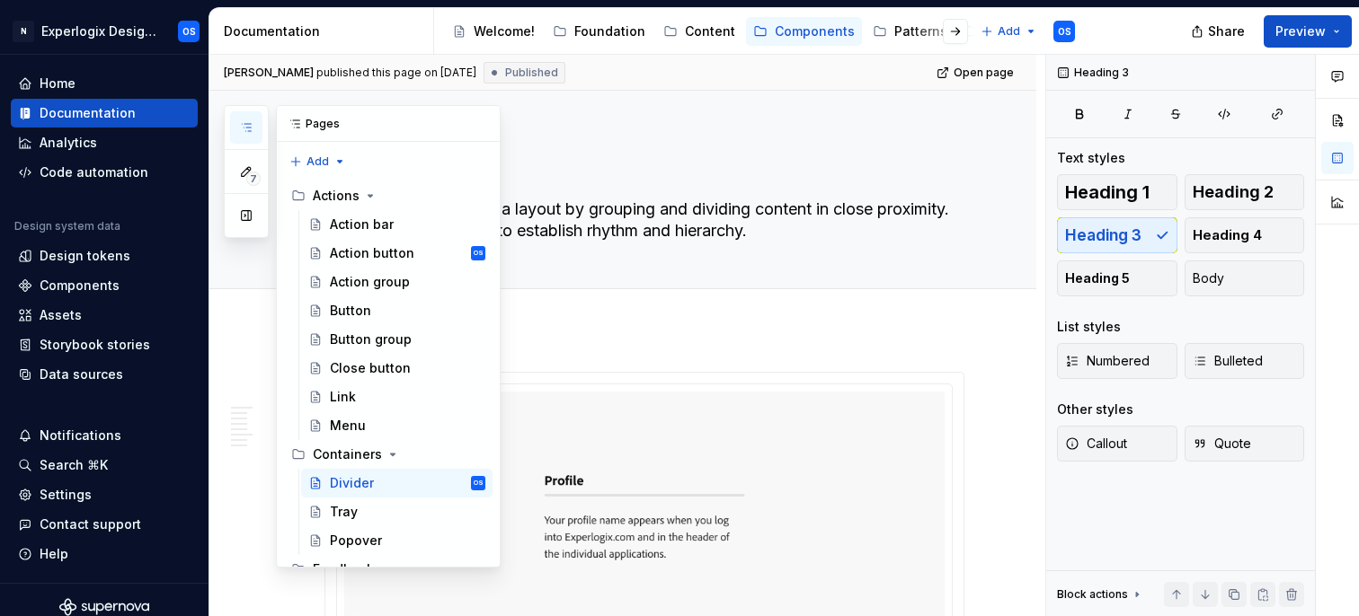
click at [251, 135] on button "button" at bounding box center [246, 127] width 32 height 32
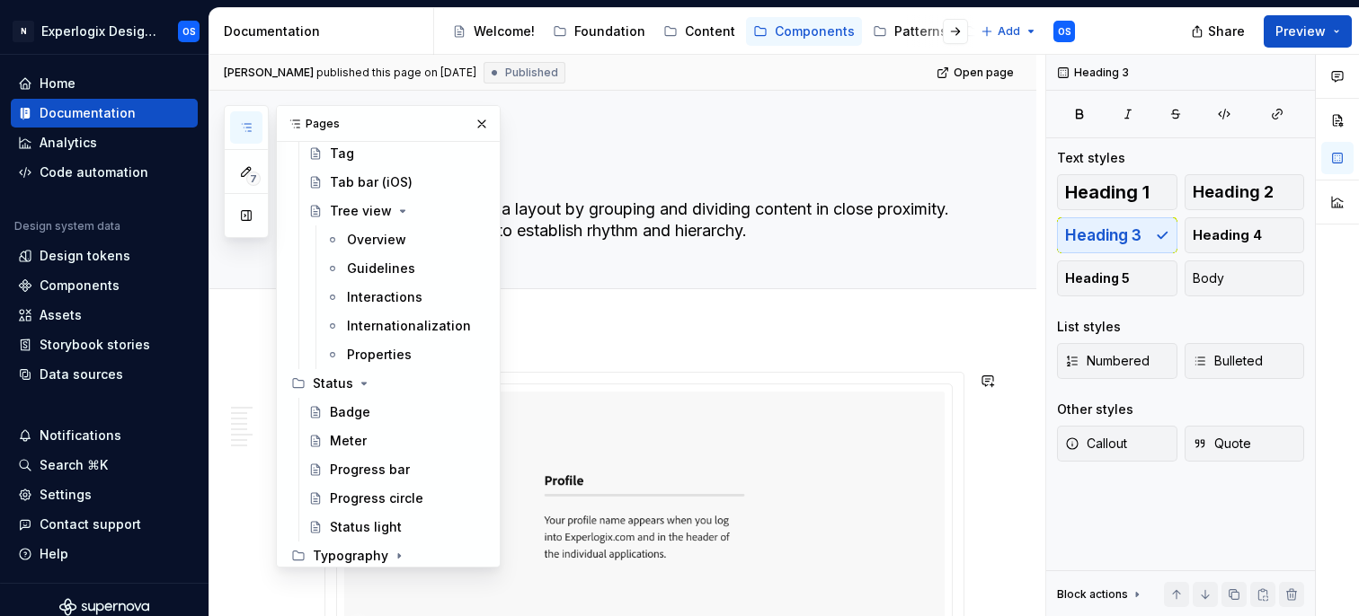
scroll to position [970, 0]
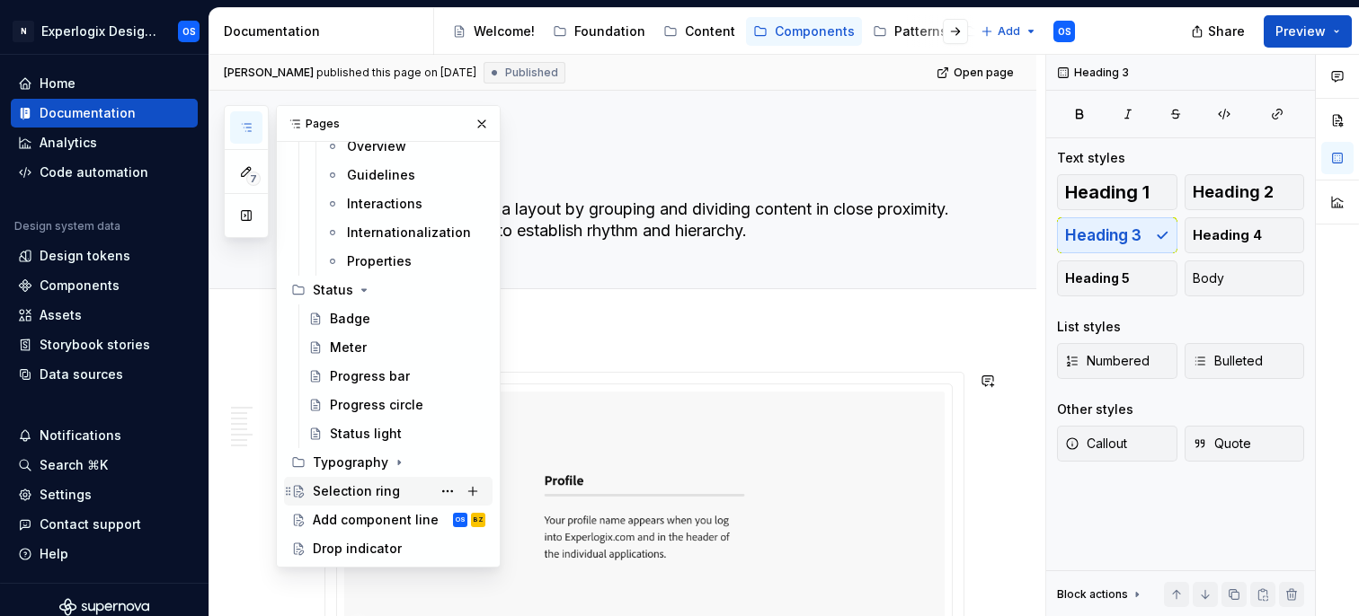
click at [357, 487] on div "Selection ring" at bounding box center [356, 492] width 87 height 18
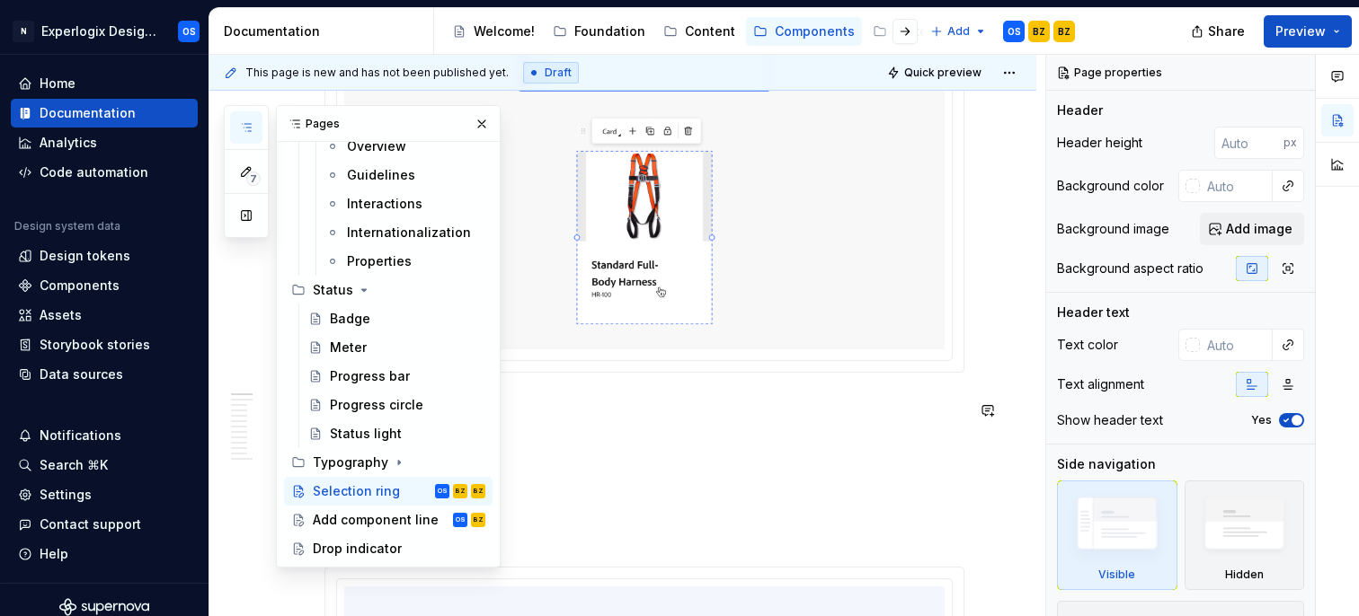
scroll to position [493, 0]
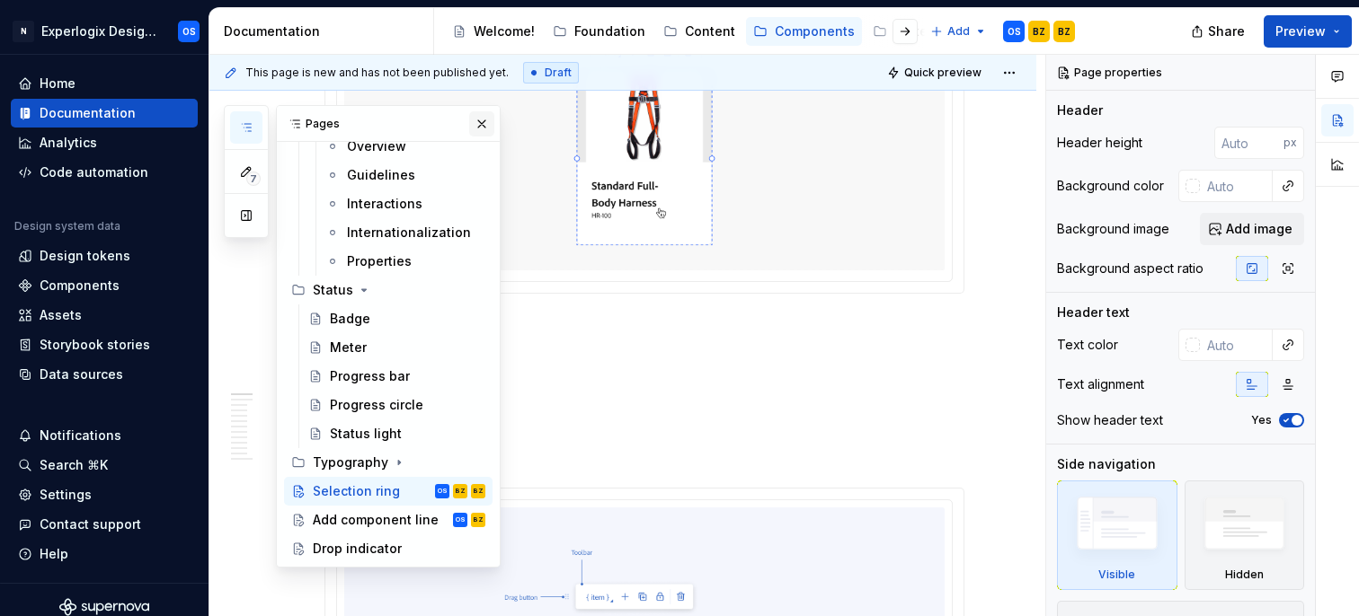
click at [478, 118] on button "button" at bounding box center [481, 123] width 25 height 25
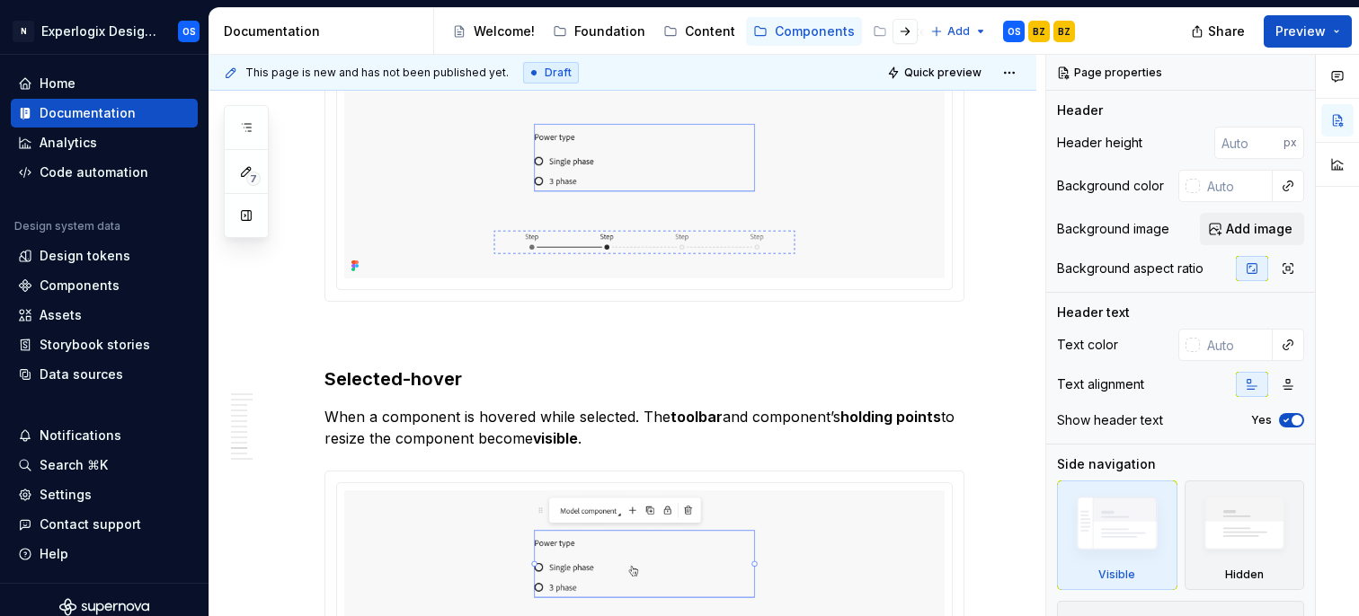
scroll to position [3481, 0]
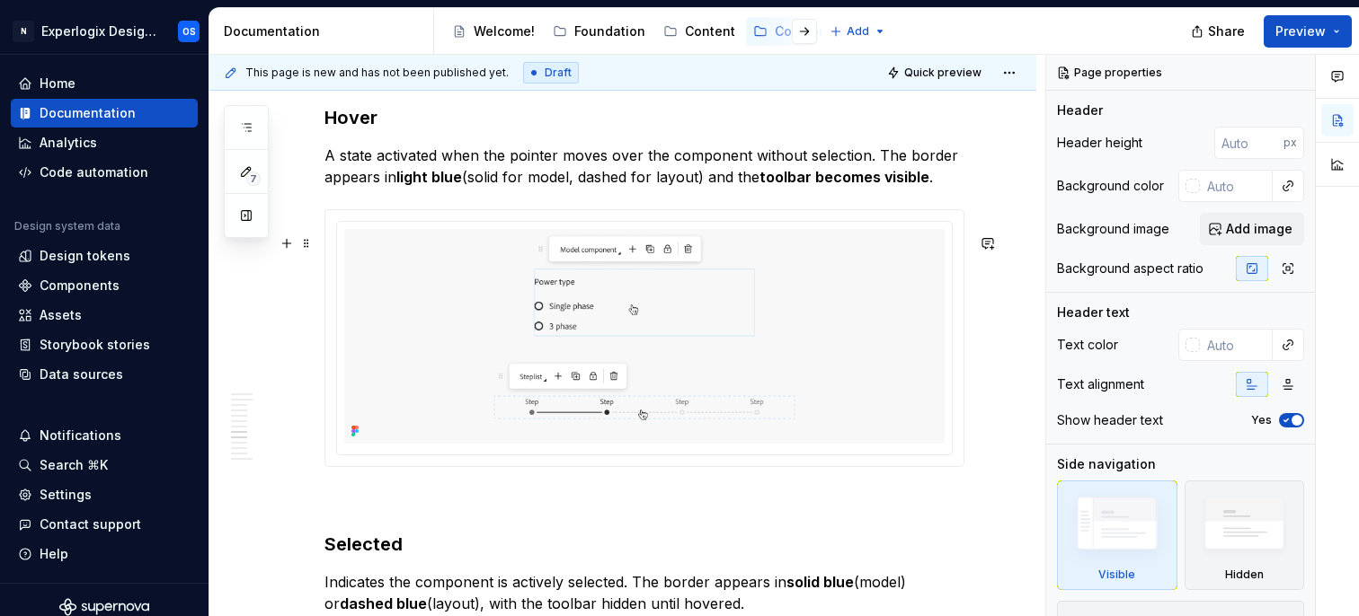
type textarea "*"
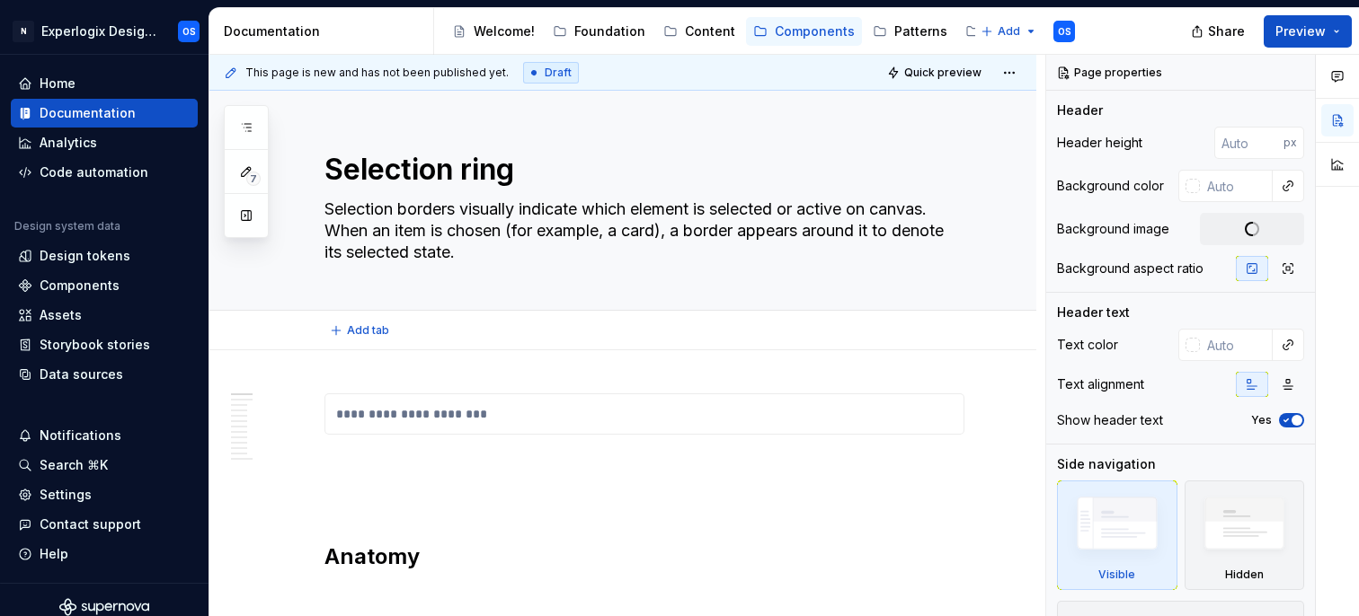
type textarea "*"
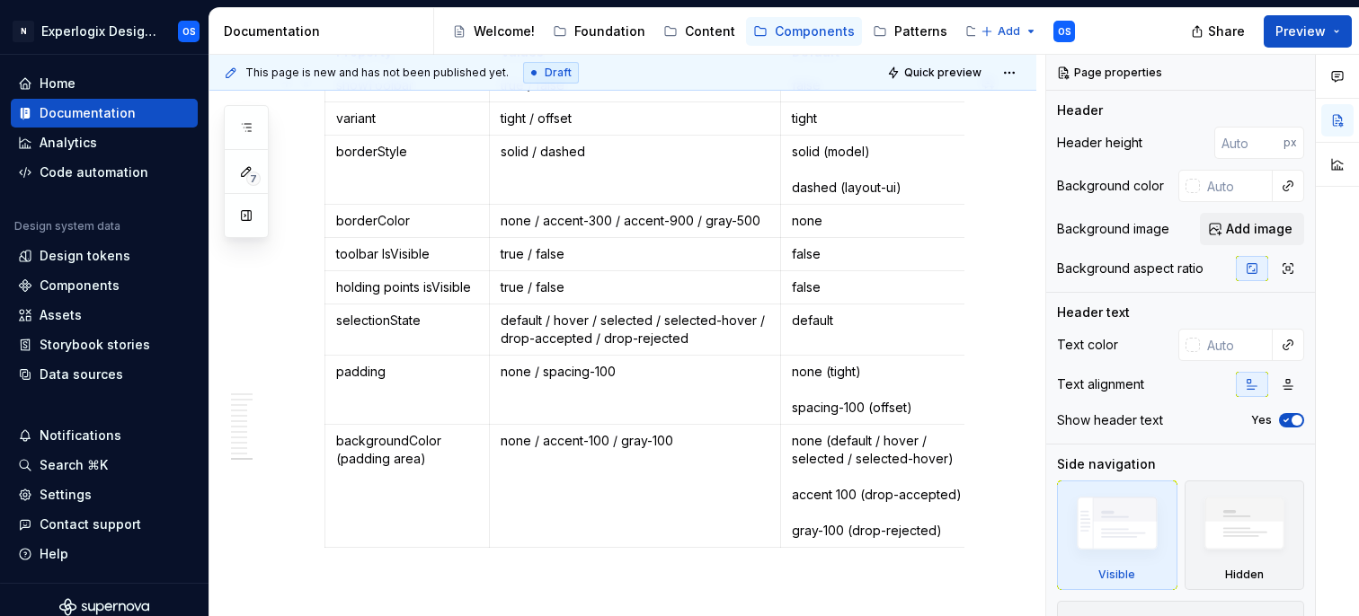
scroll to position [5706, 0]
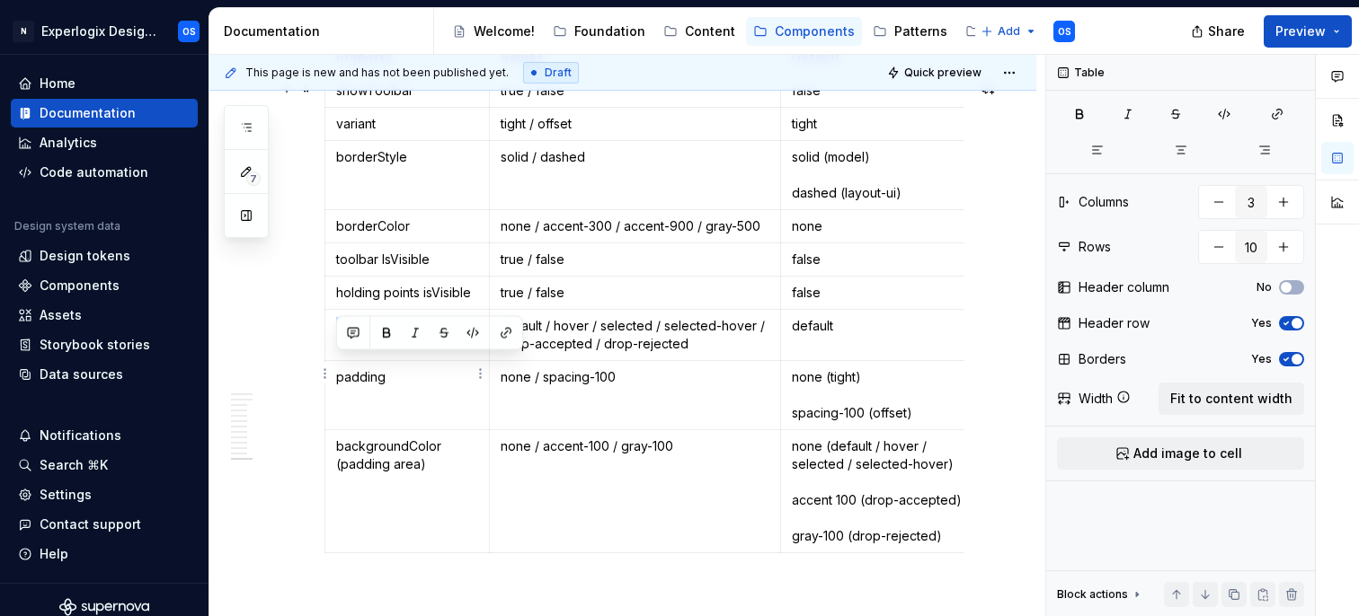
drag, startPoint x: 396, startPoint y: 365, endPoint x: 333, endPoint y: 363, distance: 62.9
click at [333, 361] on td "selectionState" at bounding box center [407, 335] width 164 height 51
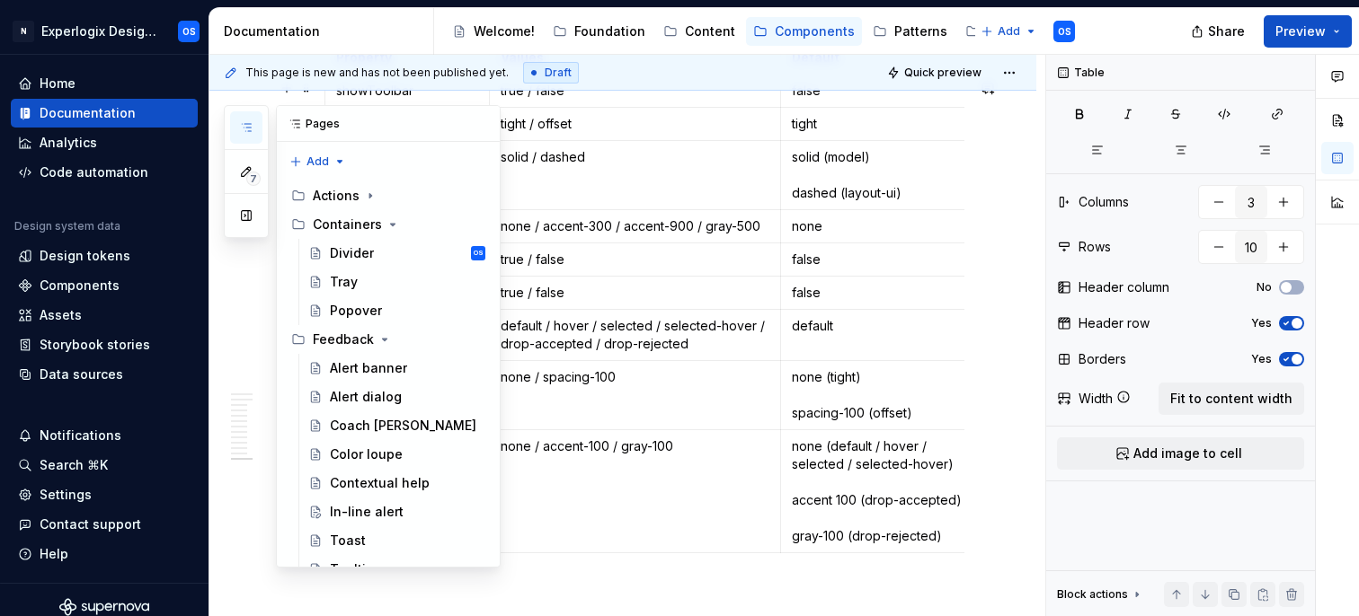
click at [239, 123] on icon "button" at bounding box center [246, 127] width 14 height 14
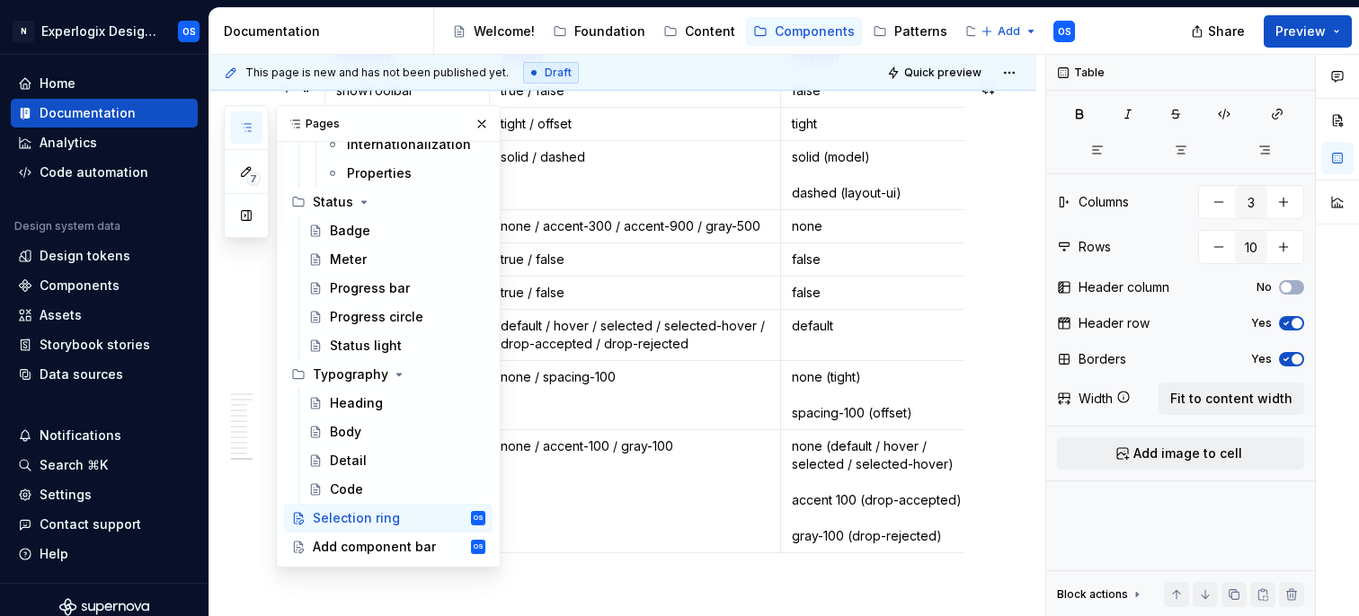
scroll to position [830, 0]
click at [583, 403] on td "none / spacing-100" at bounding box center [635, 395] width 292 height 69
click at [484, 115] on button "button" at bounding box center [481, 123] width 25 height 25
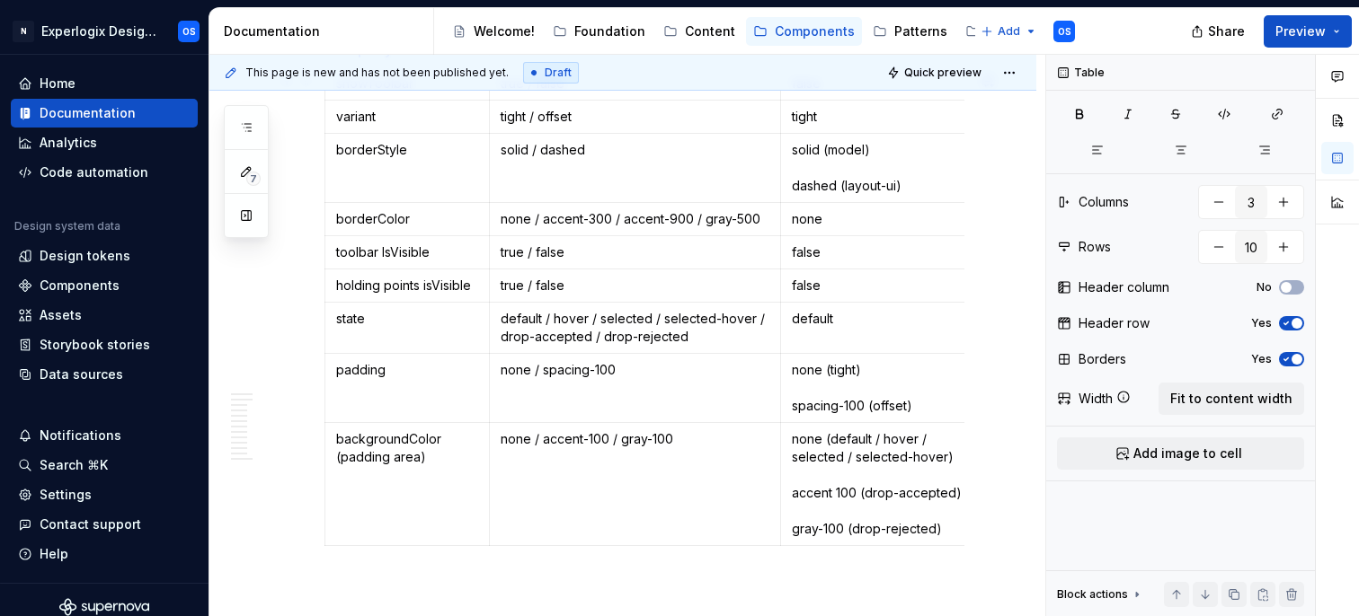
scroll to position [5715, 0]
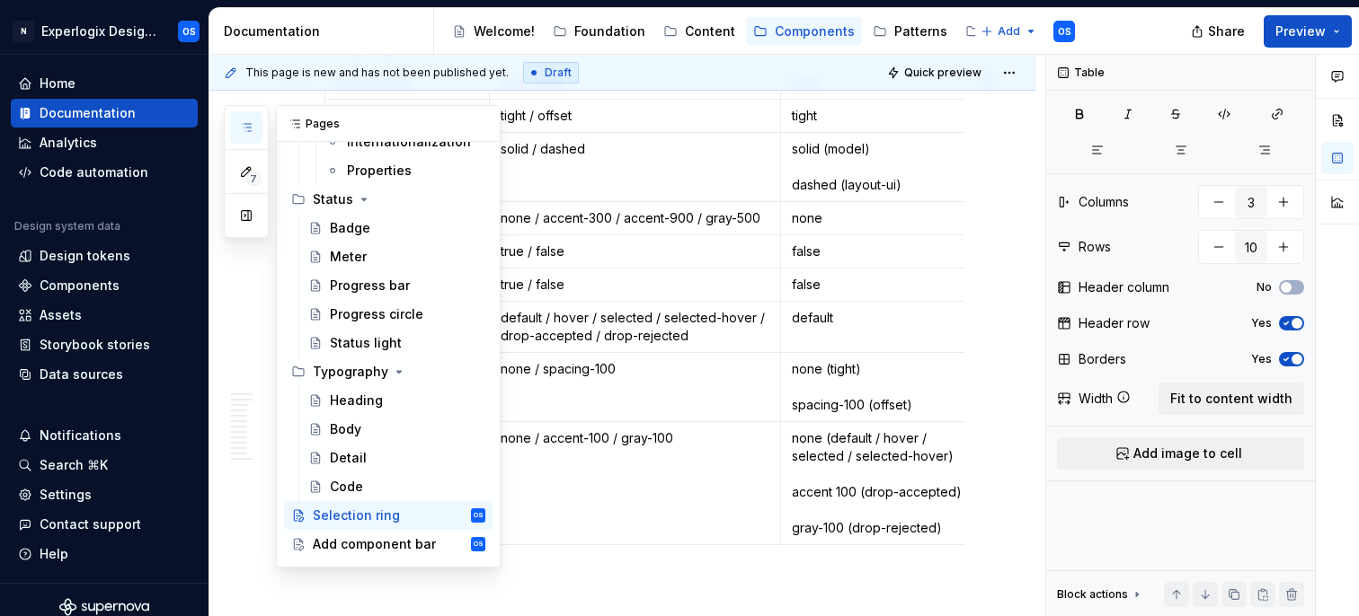
click at [260, 121] on button "button" at bounding box center [246, 127] width 32 height 32
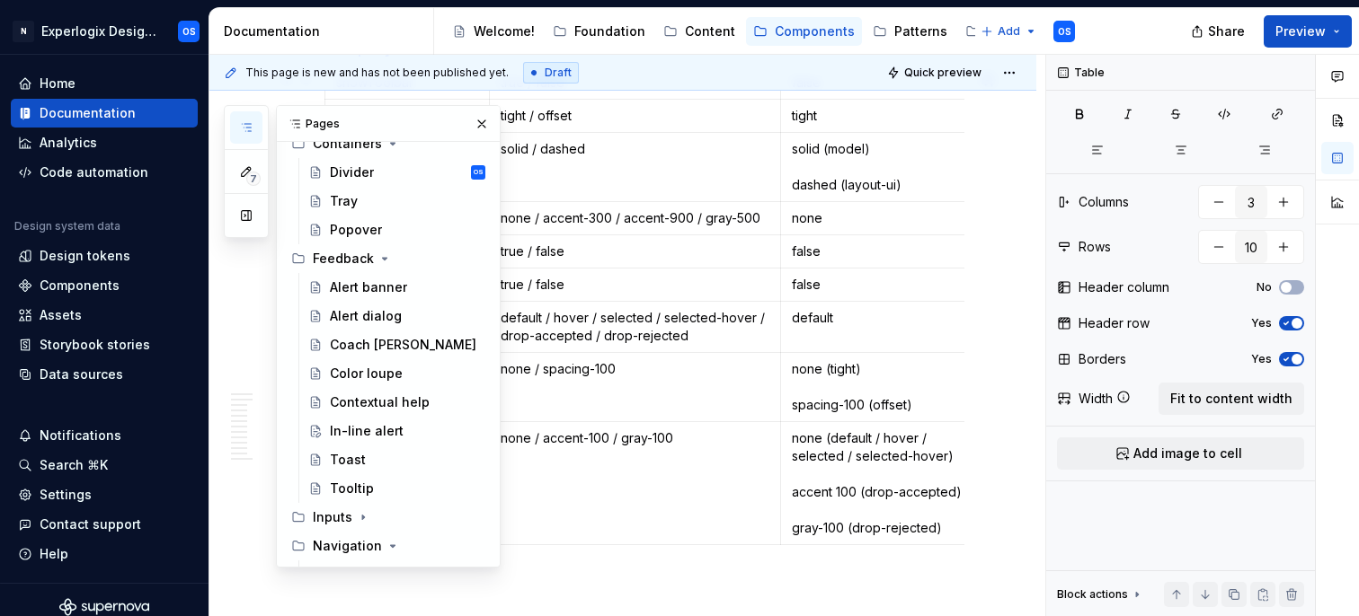
scroll to position [0, 0]
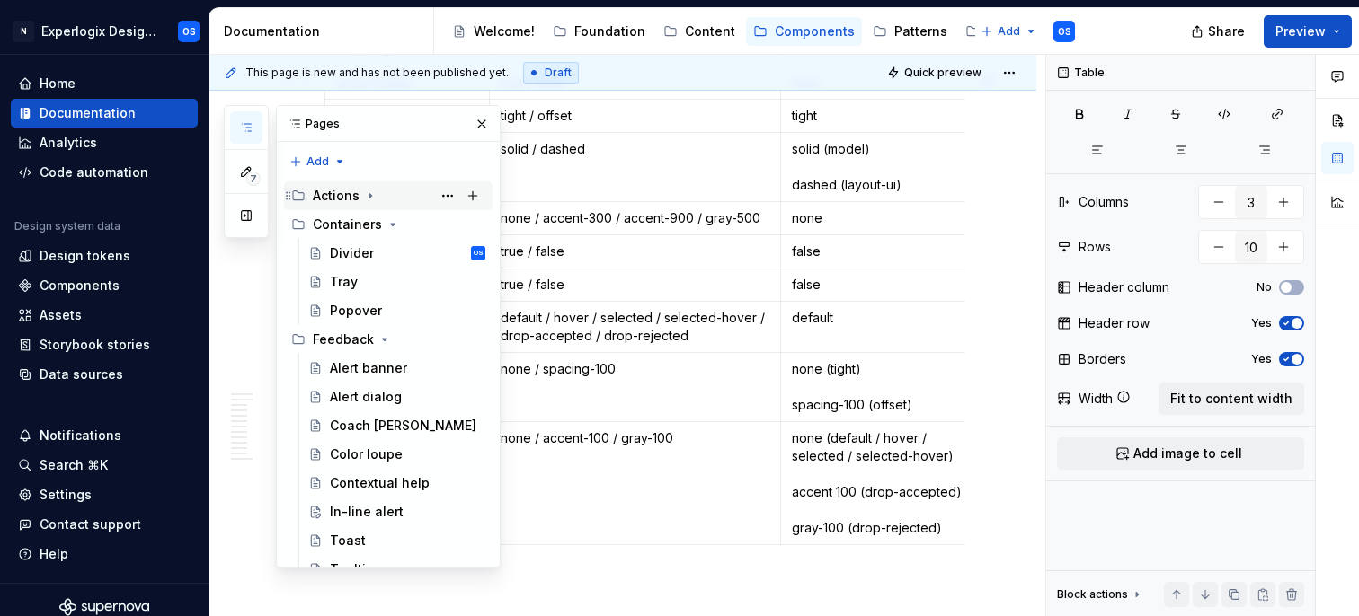
click at [345, 193] on div "Actions" at bounding box center [336, 196] width 47 height 18
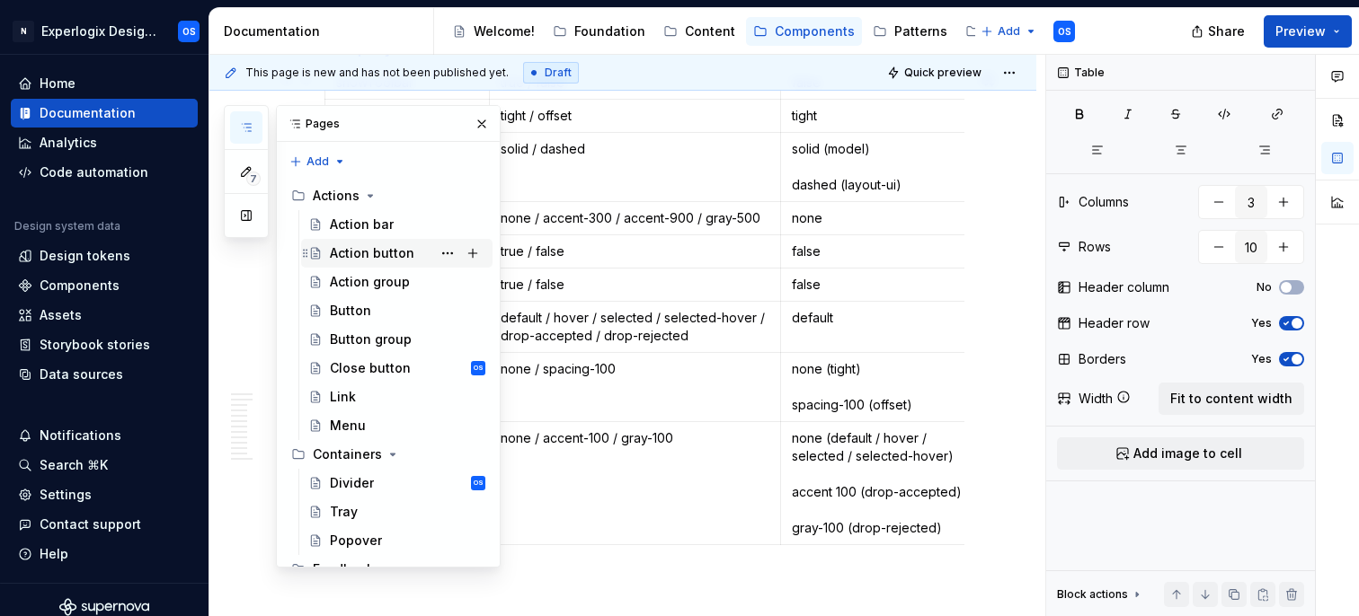
click at [355, 256] on div "Action button" at bounding box center [372, 253] width 84 height 18
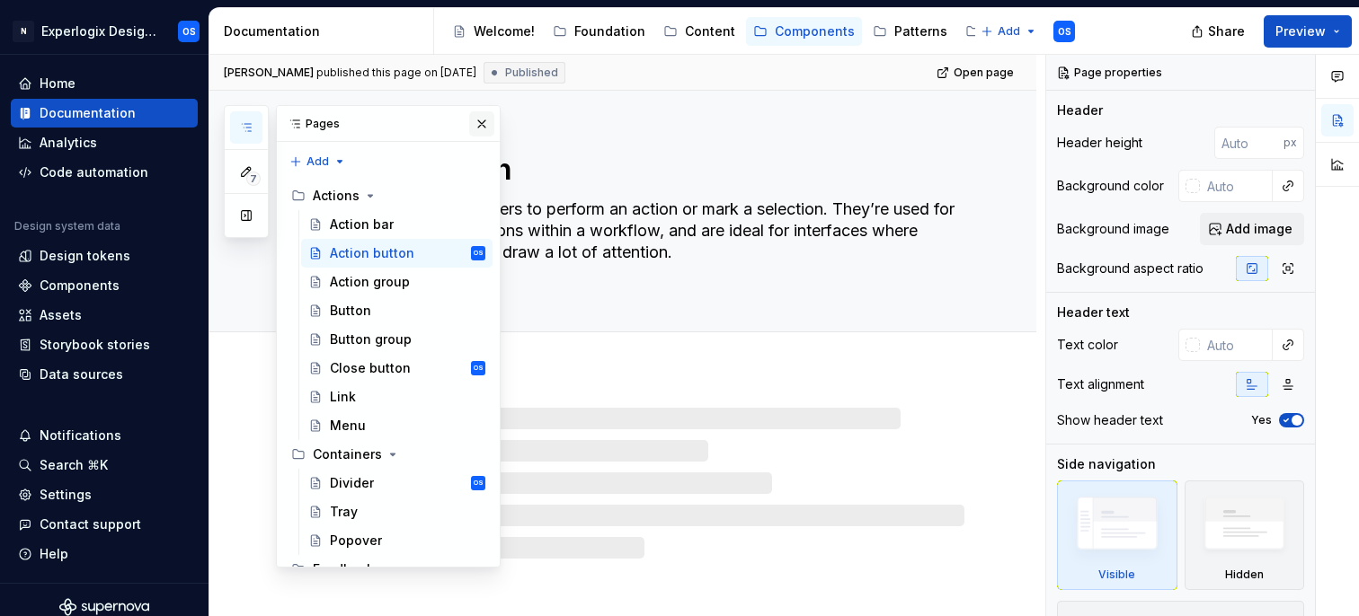
click at [483, 121] on button "button" at bounding box center [481, 123] width 25 height 25
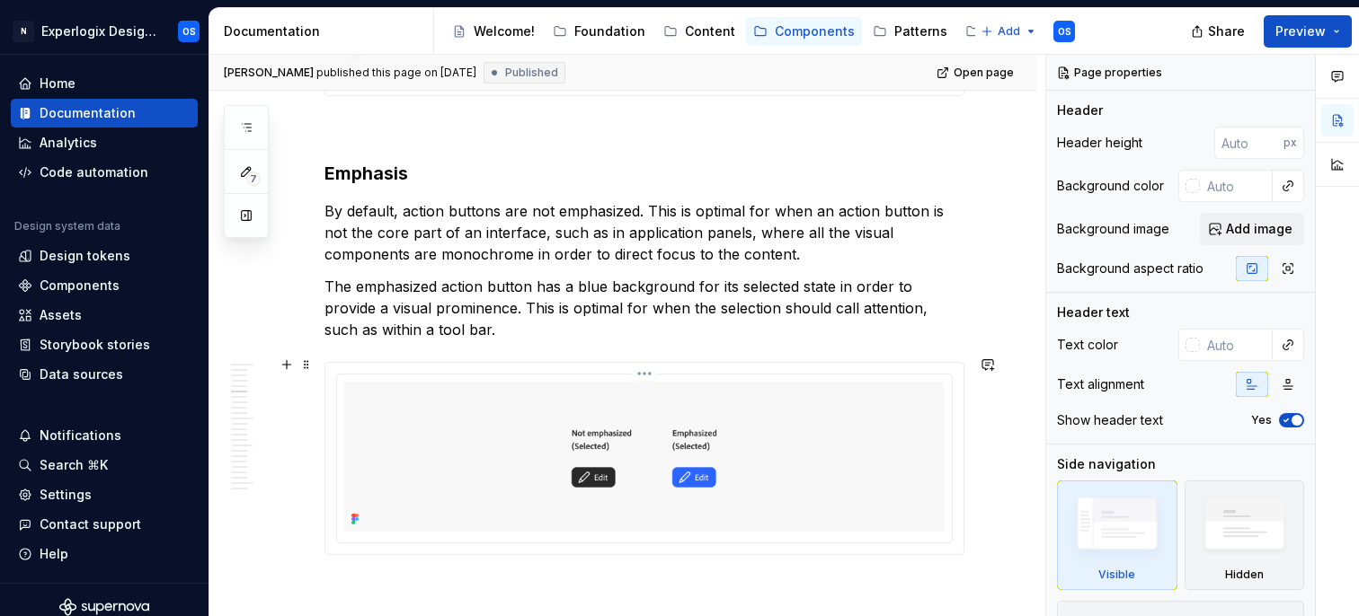
scroll to position [2949, 0]
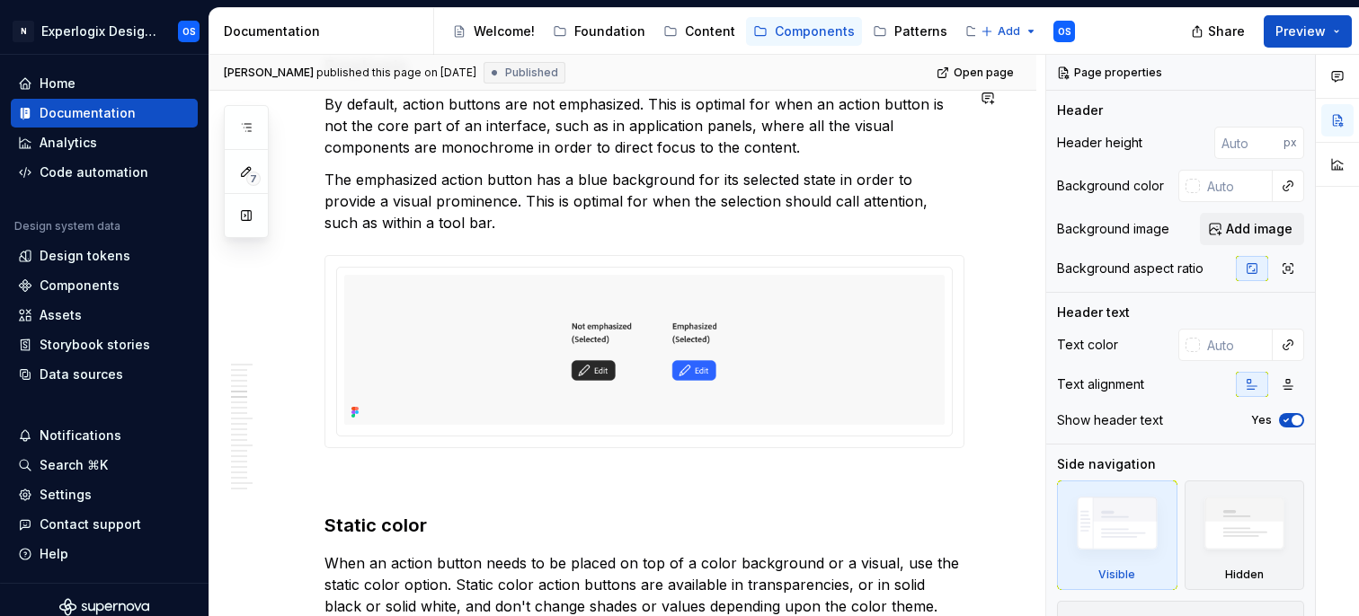
type textarea "*"
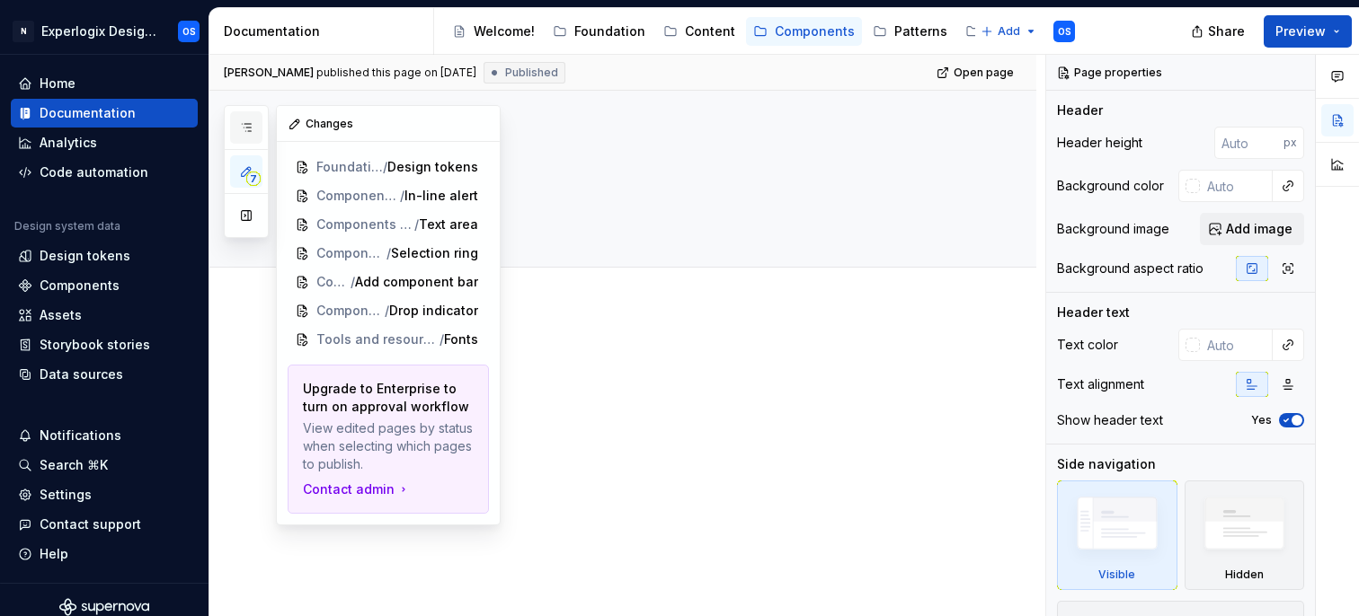
click at [252, 124] on icon "button" at bounding box center [246, 127] width 14 height 14
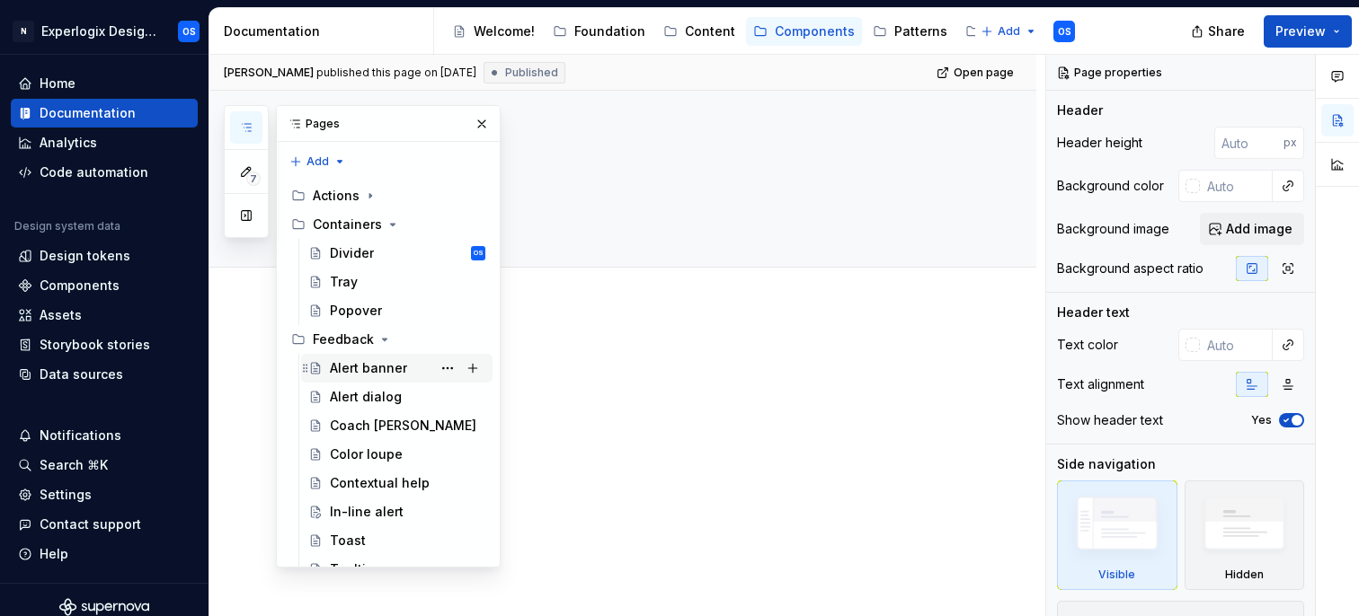
scroll to position [21, 0]
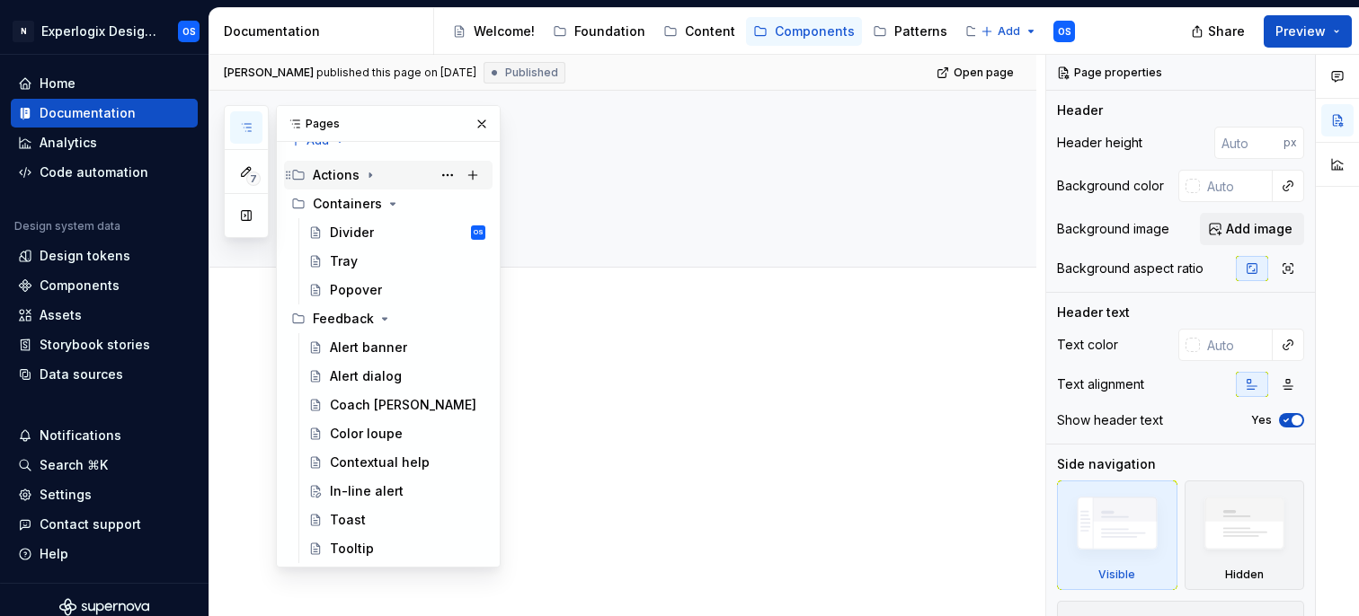
click at [345, 175] on div "Actions" at bounding box center [336, 175] width 47 height 18
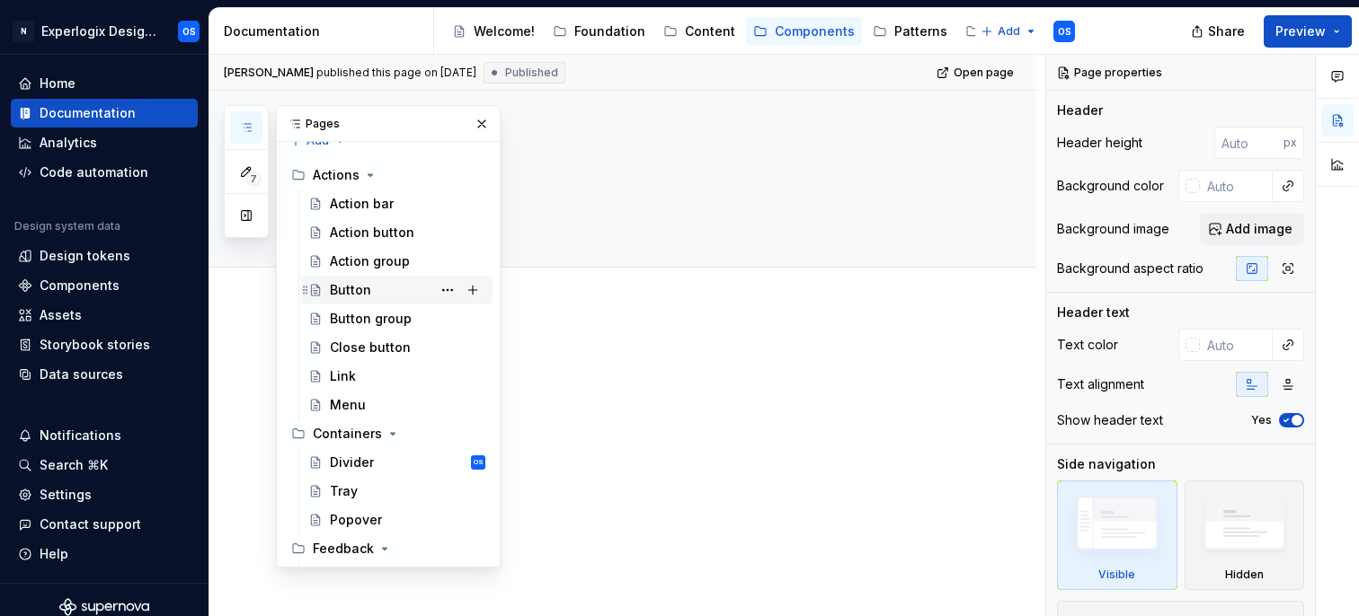
click at [367, 288] on div "Button" at bounding box center [350, 290] width 41 height 18
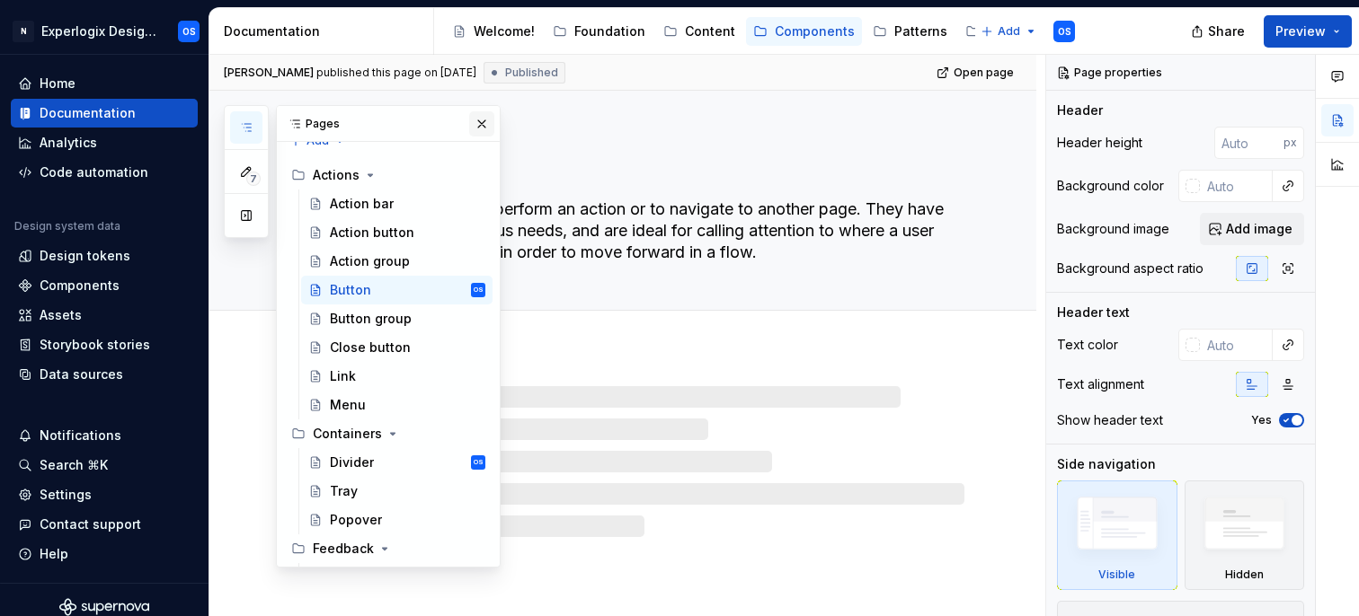
click at [485, 120] on button "button" at bounding box center [481, 123] width 25 height 25
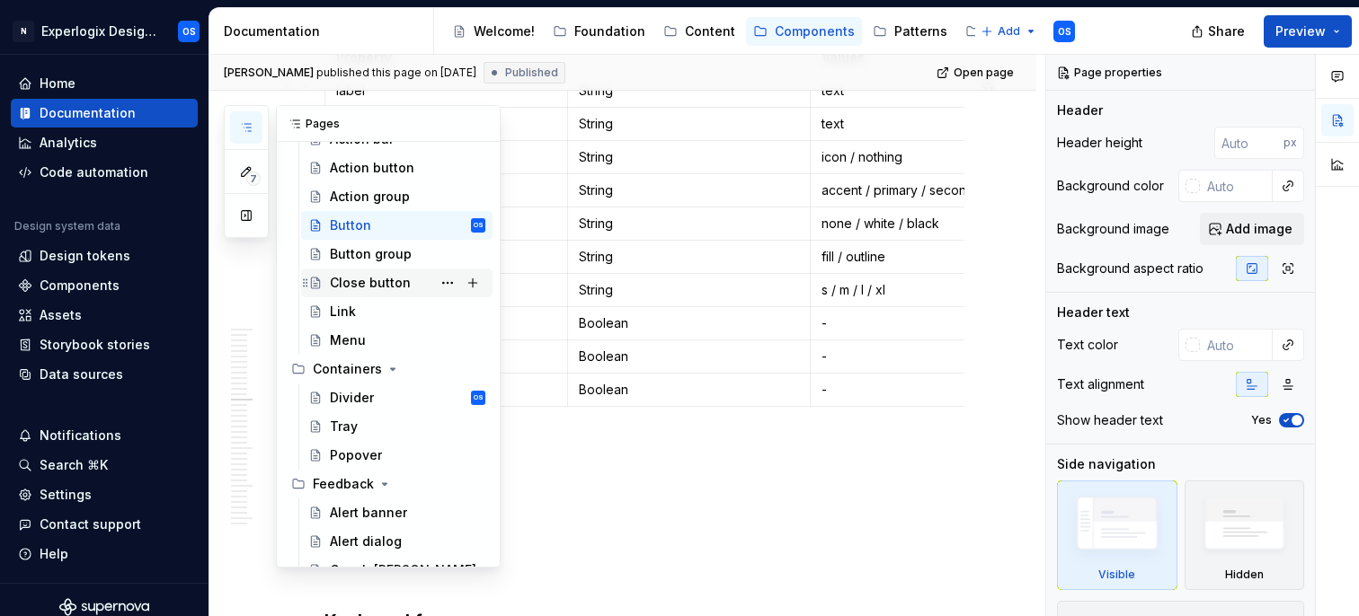
scroll to position [93, 0]
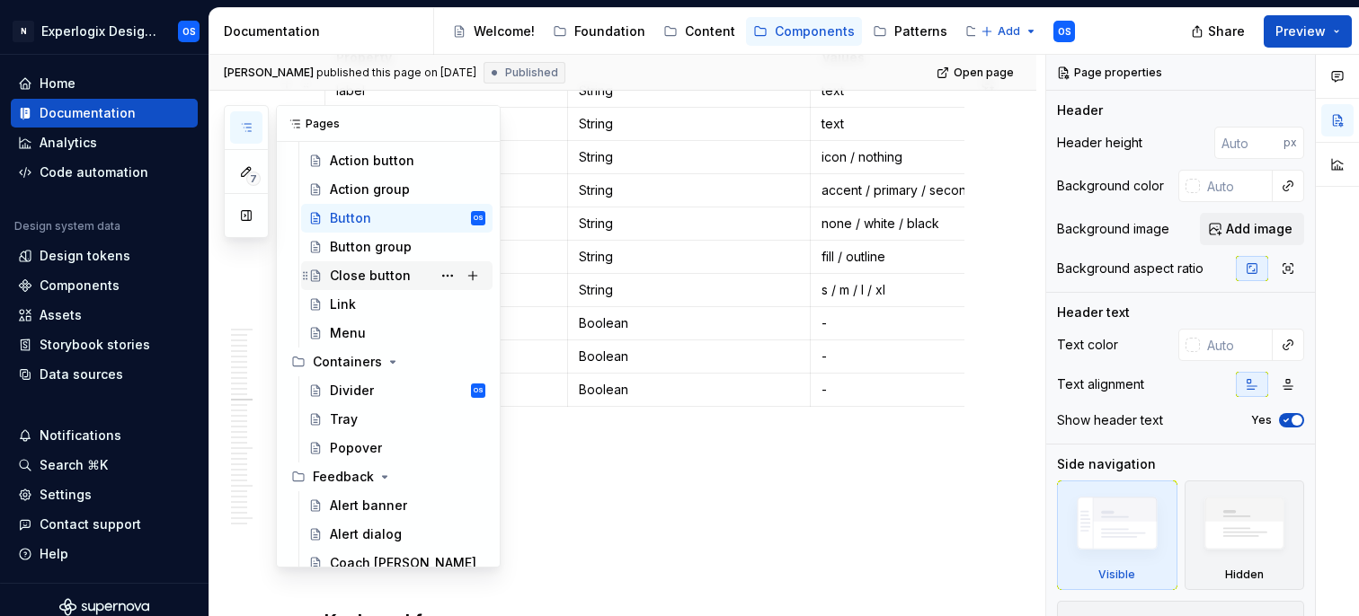
click at [349, 273] on div "Close button" at bounding box center [370, 276] width 81 height 18
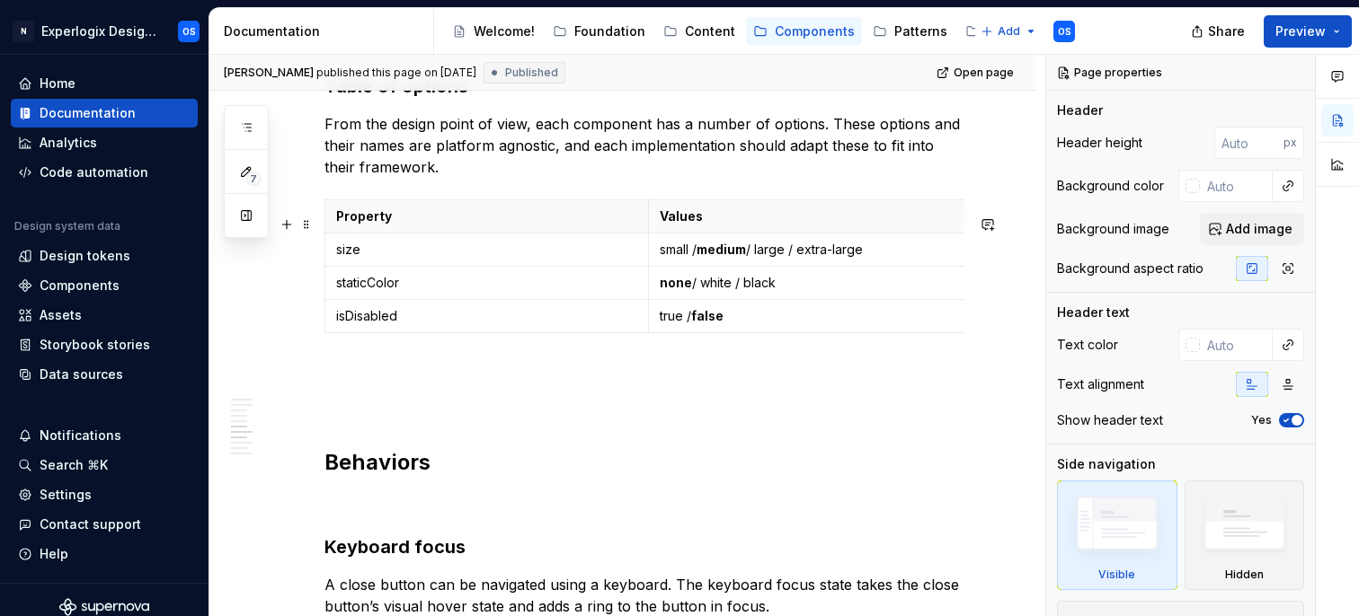
scroll to position [2558, 0]
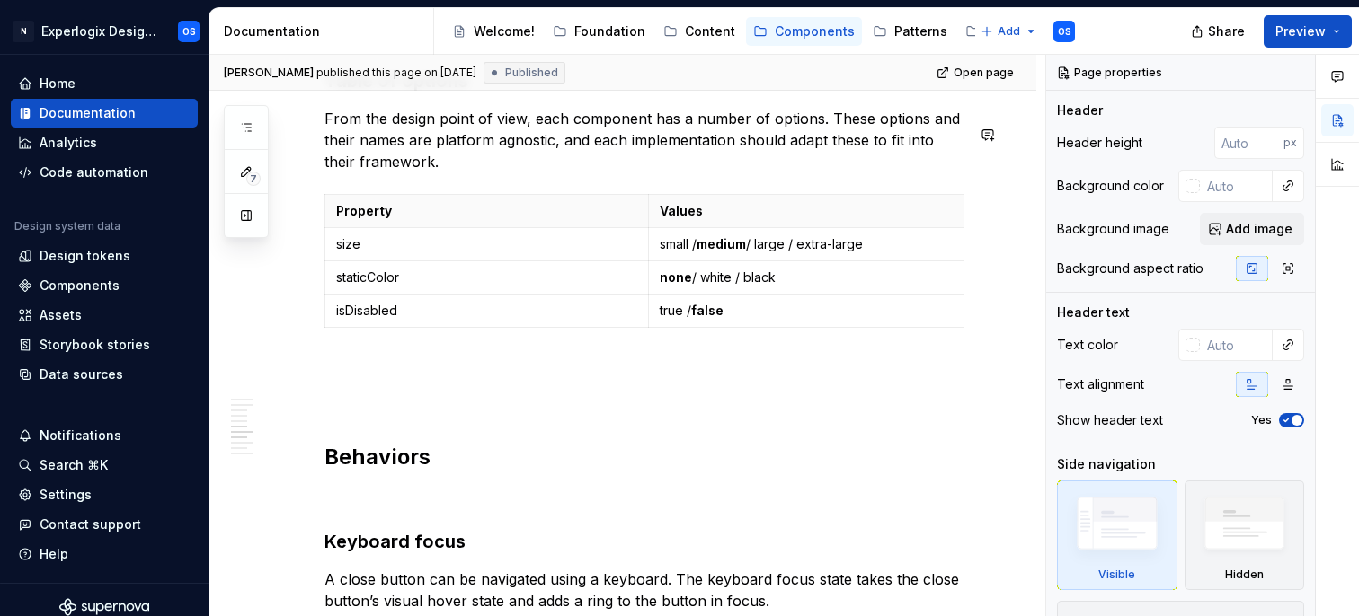
type textarea "*"
